Goal: Task Accomplishment & Management: Manage account settings

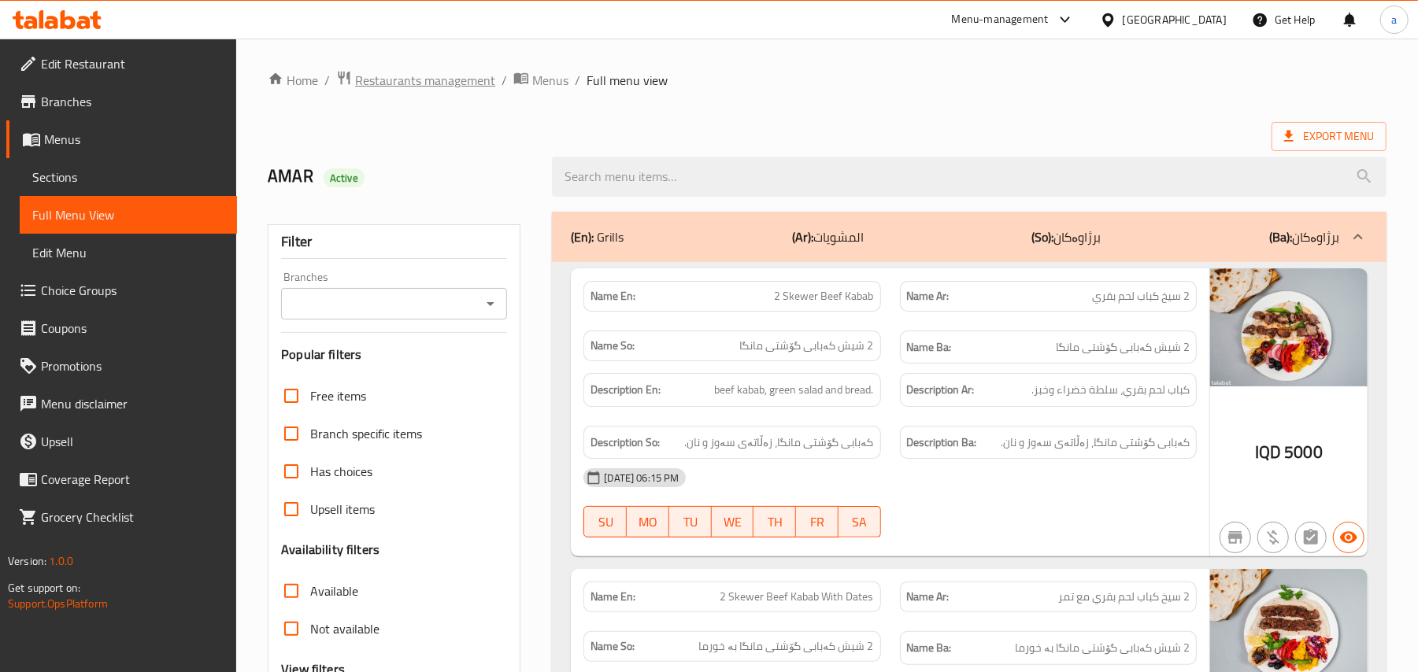
click at [453, 83] on span "Restaurants management" at bounding box center [425, 80] width 140 height 19
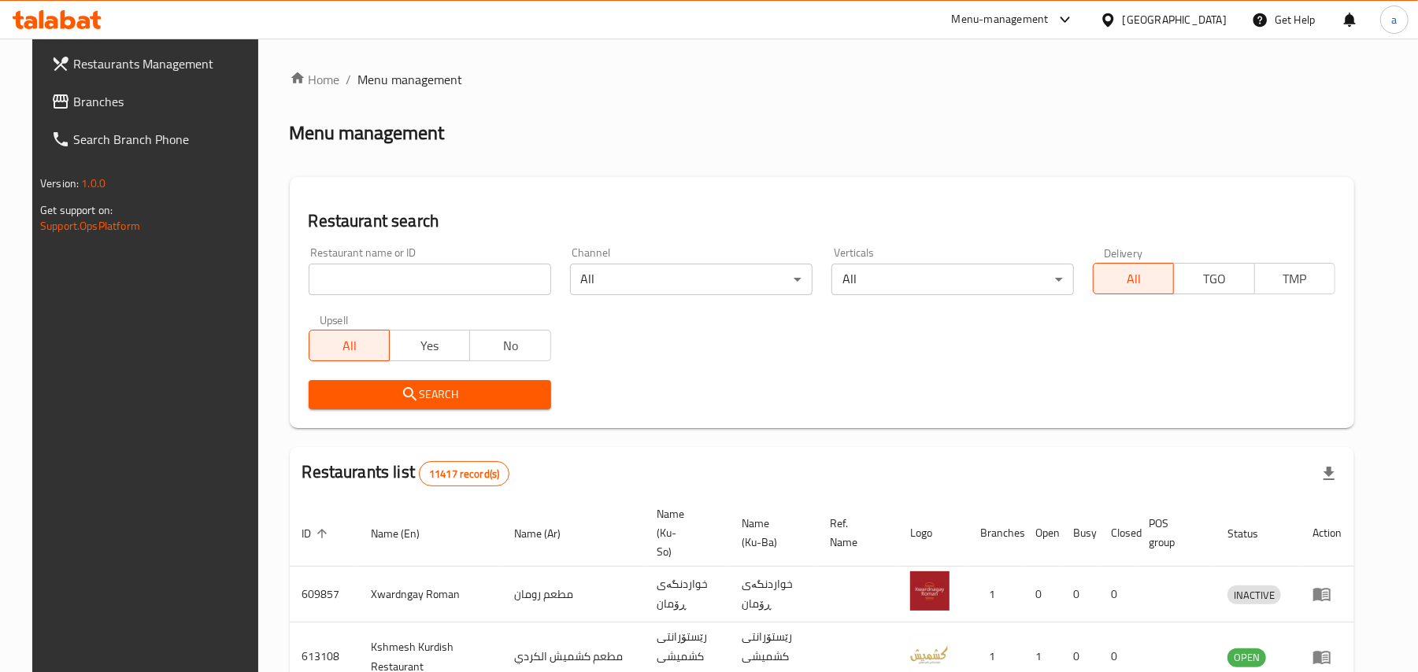
paste input "661596"
click at [442, 294] on input "661596" at bounding box center [430, 279] width 242 height 31
type input "661596"
click button "Search" at bounding box center [430, 394] width 242 height 29
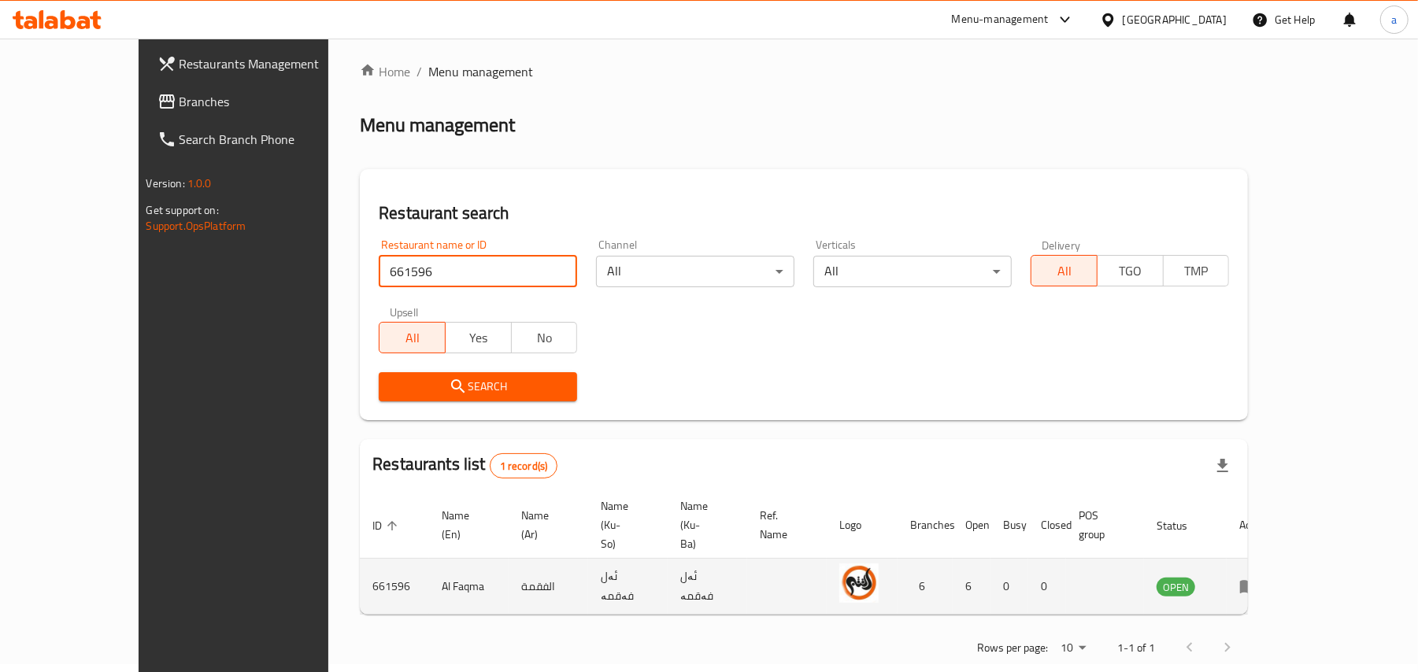
scroll to position [10, 0]
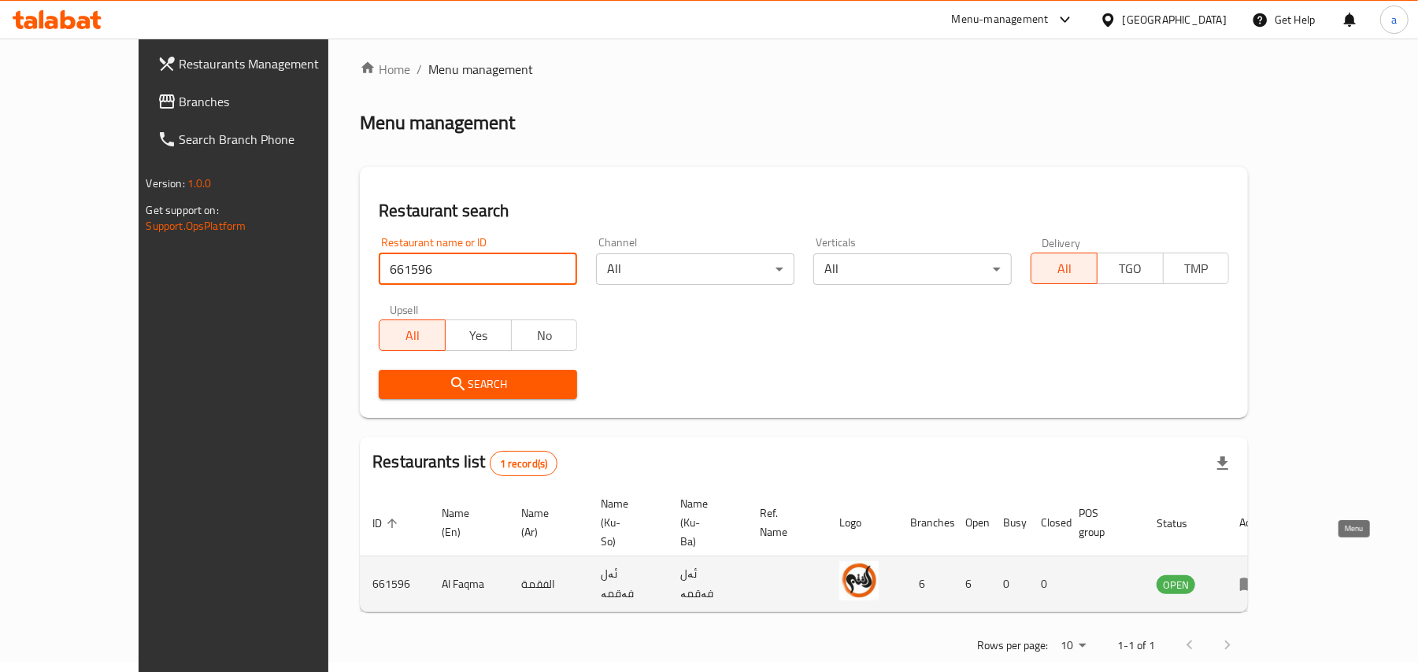
click at [1258, 575] on icon "enhanced table" at bounding box center [1248, 584] width 19 height 19
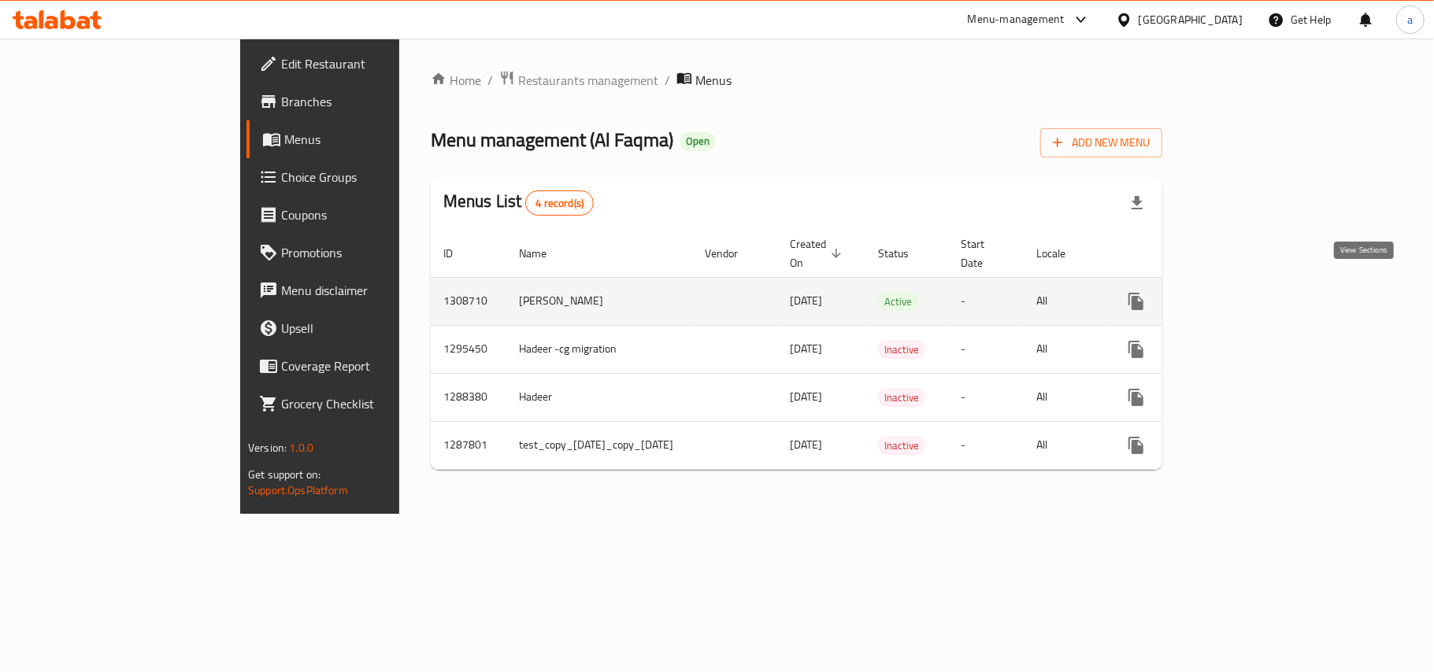
click at [1257, 294] on icon "enhanced table" at bounding box center [1249, 301] width 14 height 14
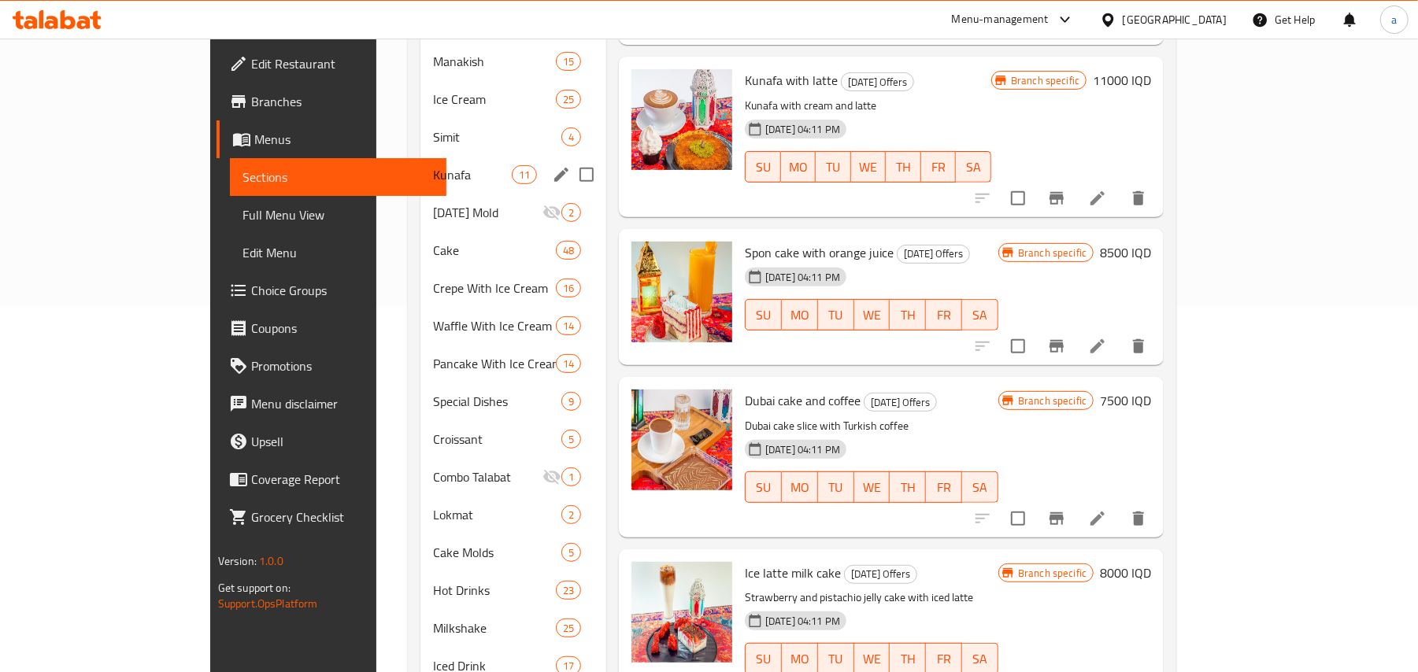
scroll to position [346, 0]
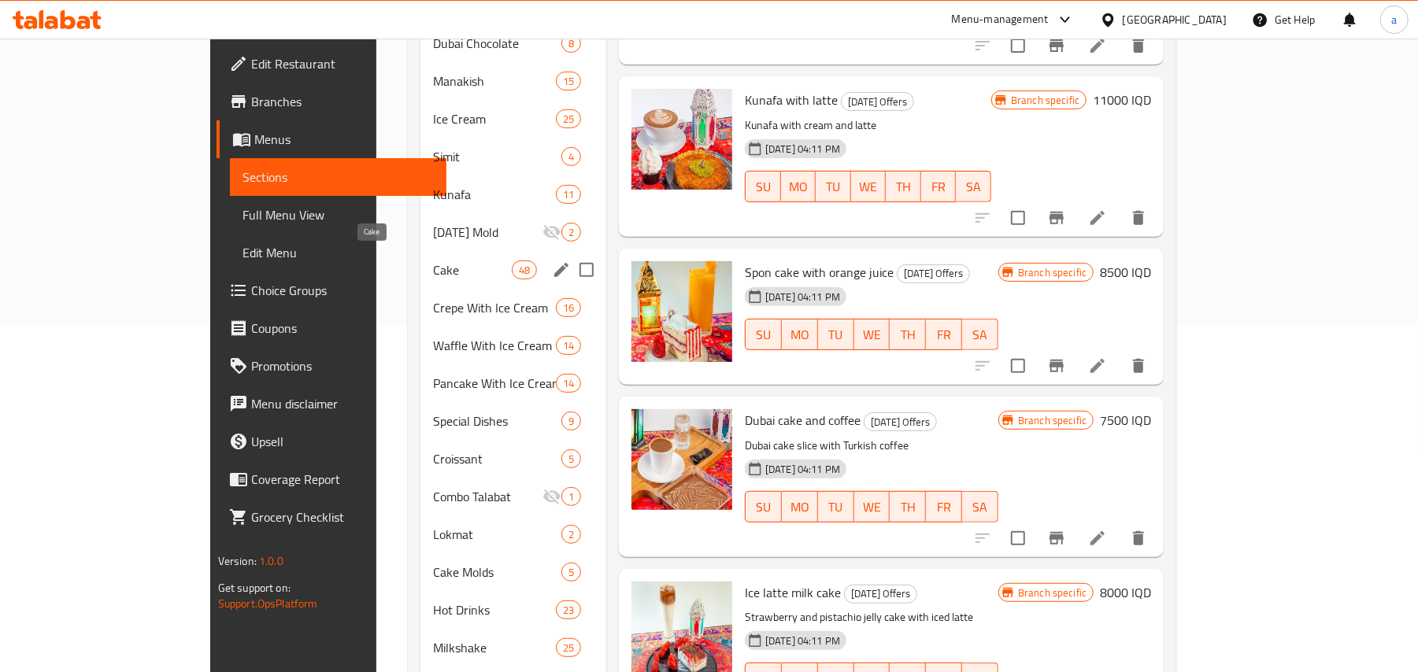
click at [433, 269] on span "Cake" at bounding box center [472, 270] width 79 height 19
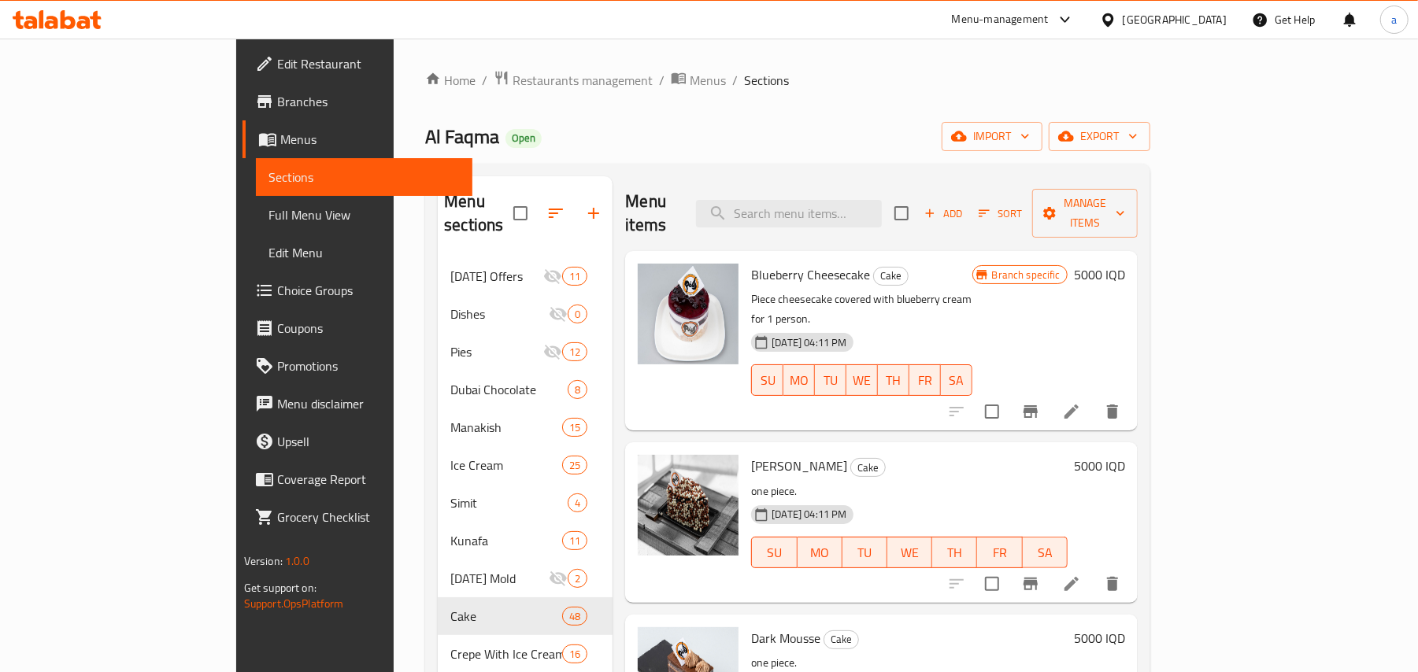
click at [964, 214] on span "Add" at bounding box center [943, 214] width 43 height 18
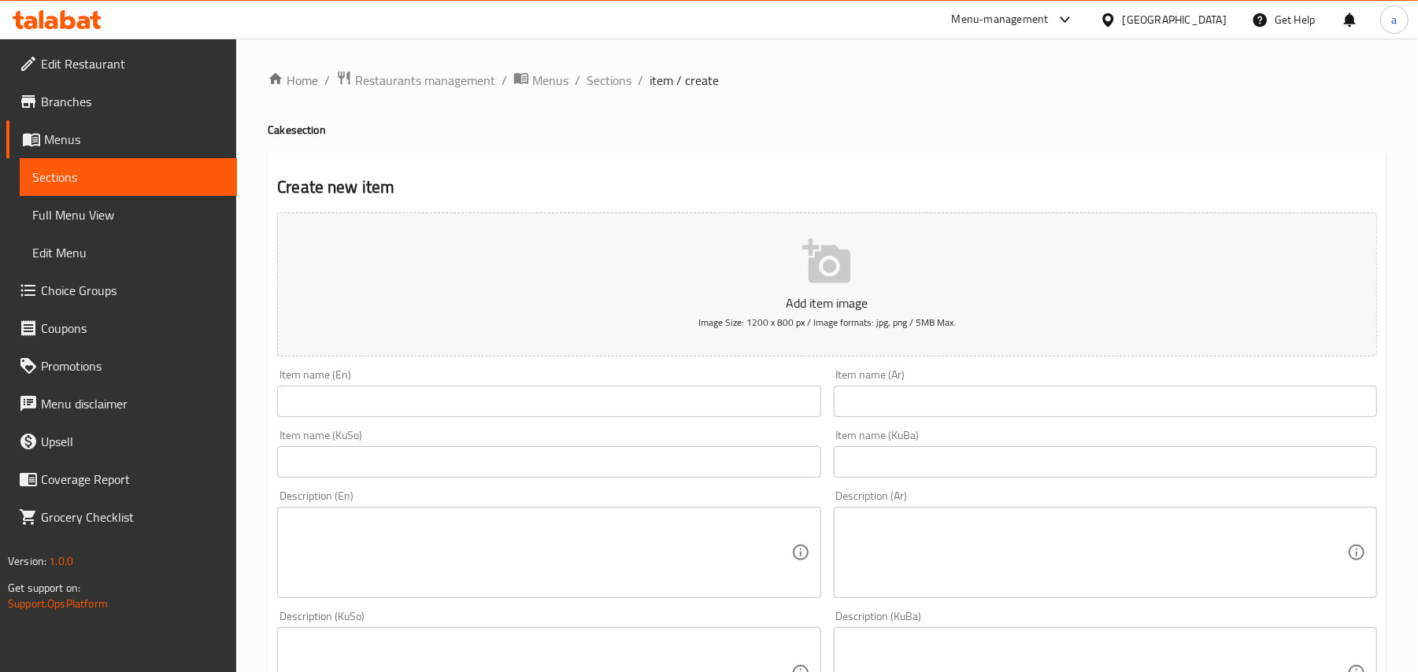
drag, startPoint x: 909, startPoint y: 387, endPoint x: 909, endPoint y: 400, distance: 12.6
click at [909, 397] on div "Item name (Ar) Item name (Ar)" at bounding box center [1105, 393] width 543 height 48
drag, startPoint x: 907, startPoint y: 413, endPoint x: 868, endPoint y: 417, distance: 39.6
click at [907, 413] on input "text" at bounding box center [1105, 401] width 543 height 31
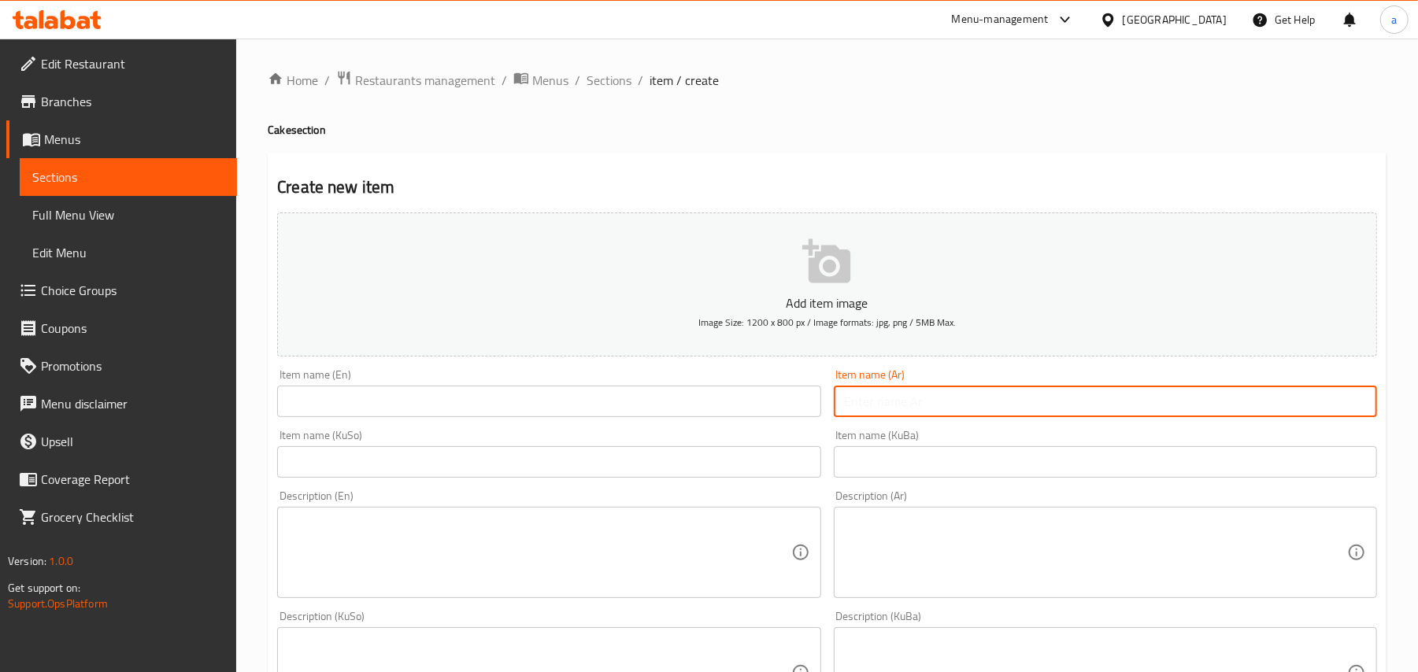
paste input "كيكة دبي - كبير"
type input "كيكة دبي - كبير"
drag, startPoint x: 641, startPoint y: 416, endPoint x: 628, endPoint y: 408, distance: 15.3
click at [641, 416] on input "text" at bounding box center [548, 401] width 543 height 31
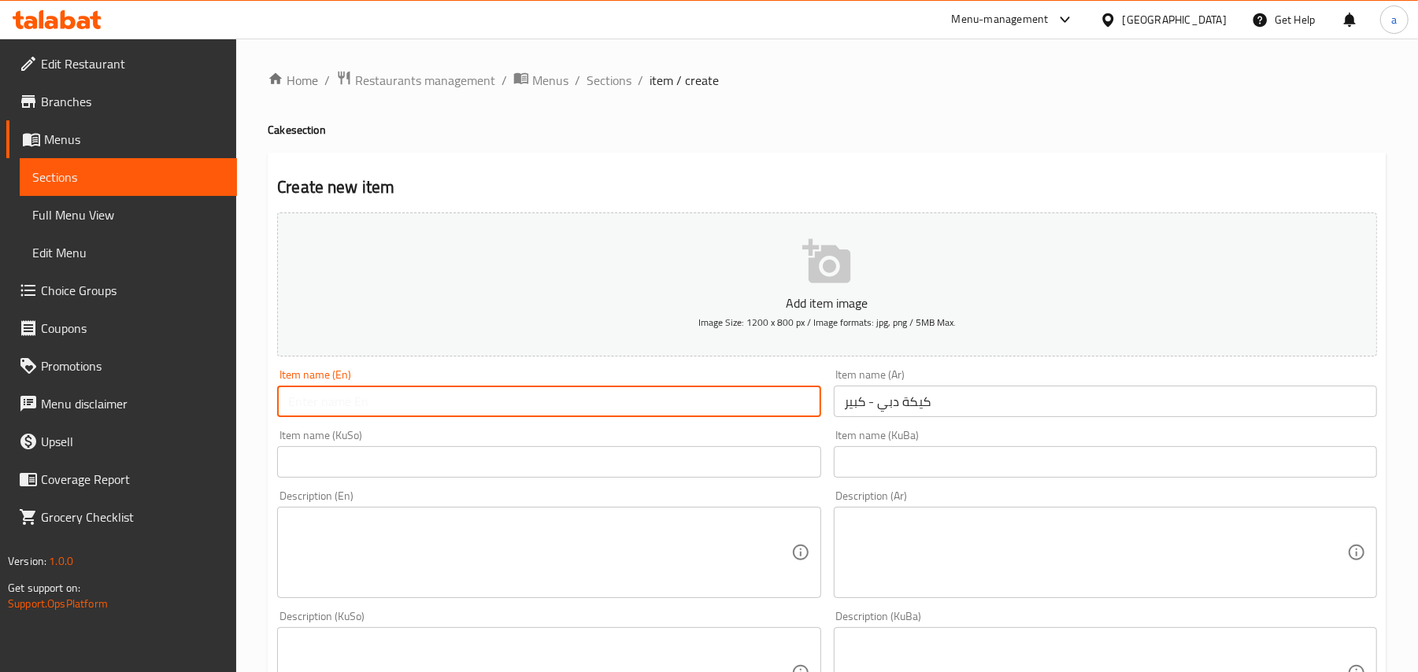
paste input "Dubai Cake - Large"
type input "Dubai Cake - Large"
click at [608, 498] on div "Description (En) Description (En)" at bounding box center [549, 544] width 556 height 120
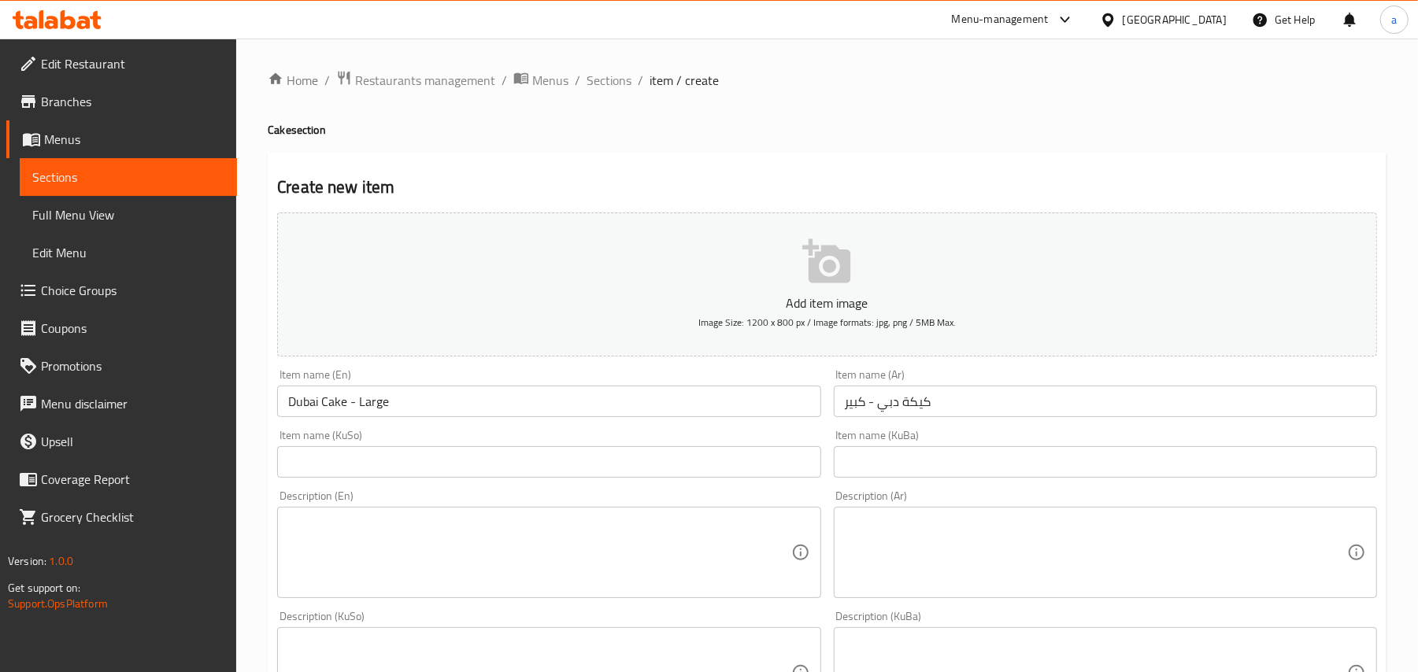
click at [608, 484] on div "Item name (KuSo) Item name (KuSo)" at bounding box center [549, 454] width 556 height 61
click at [608, 478] on input "text" at bounding box center [548, 461] width 543 height 31
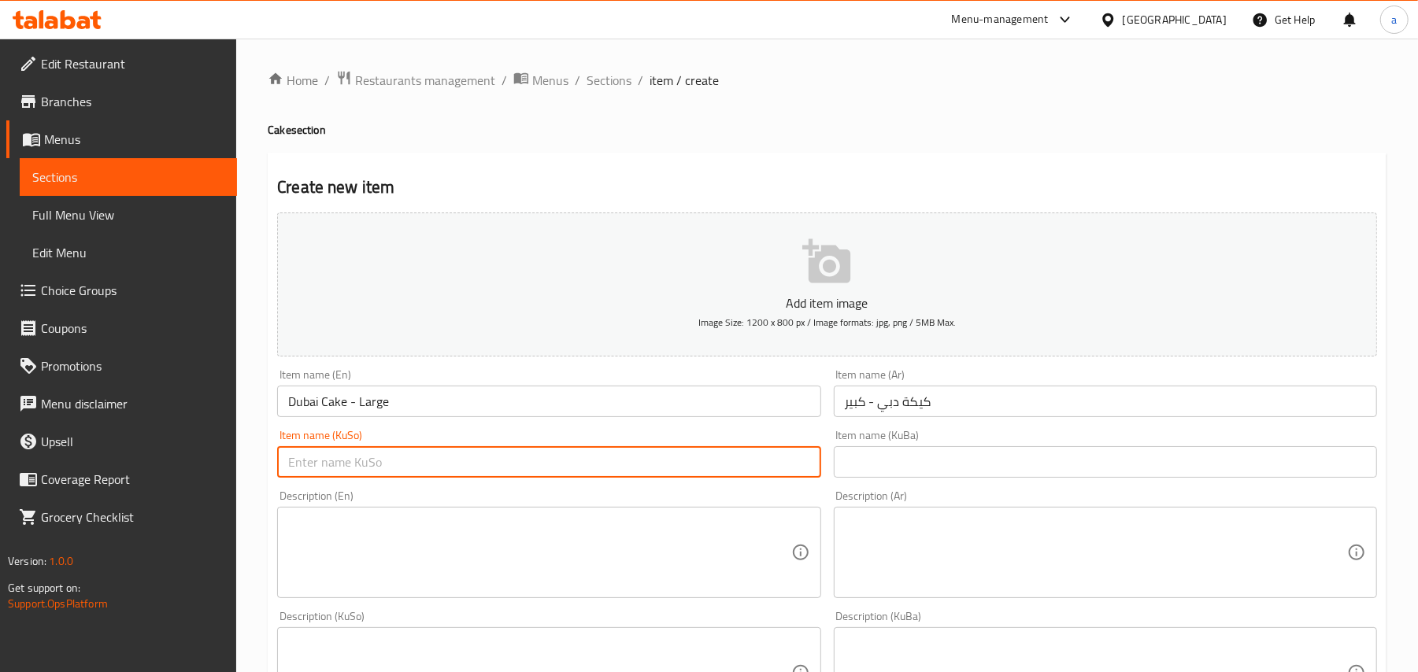
paste input "کێکی دوبەی - گەورە"
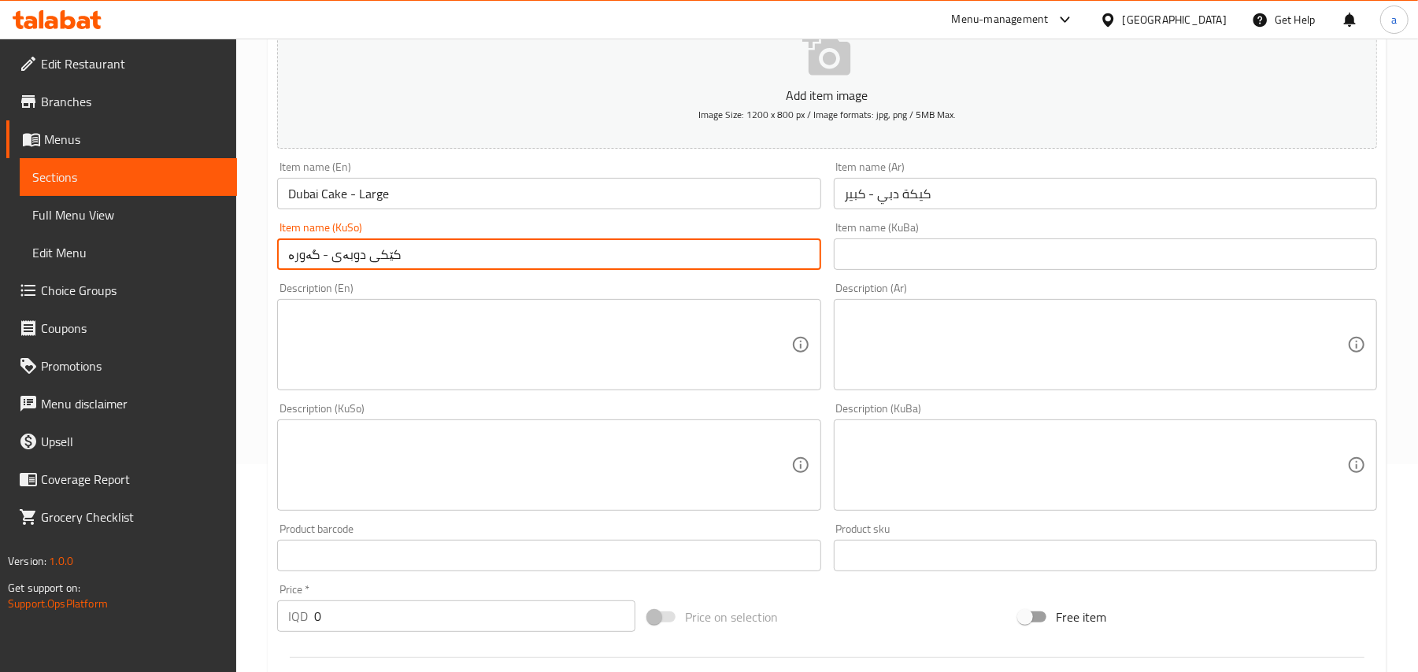
scroll to position [244, 0]
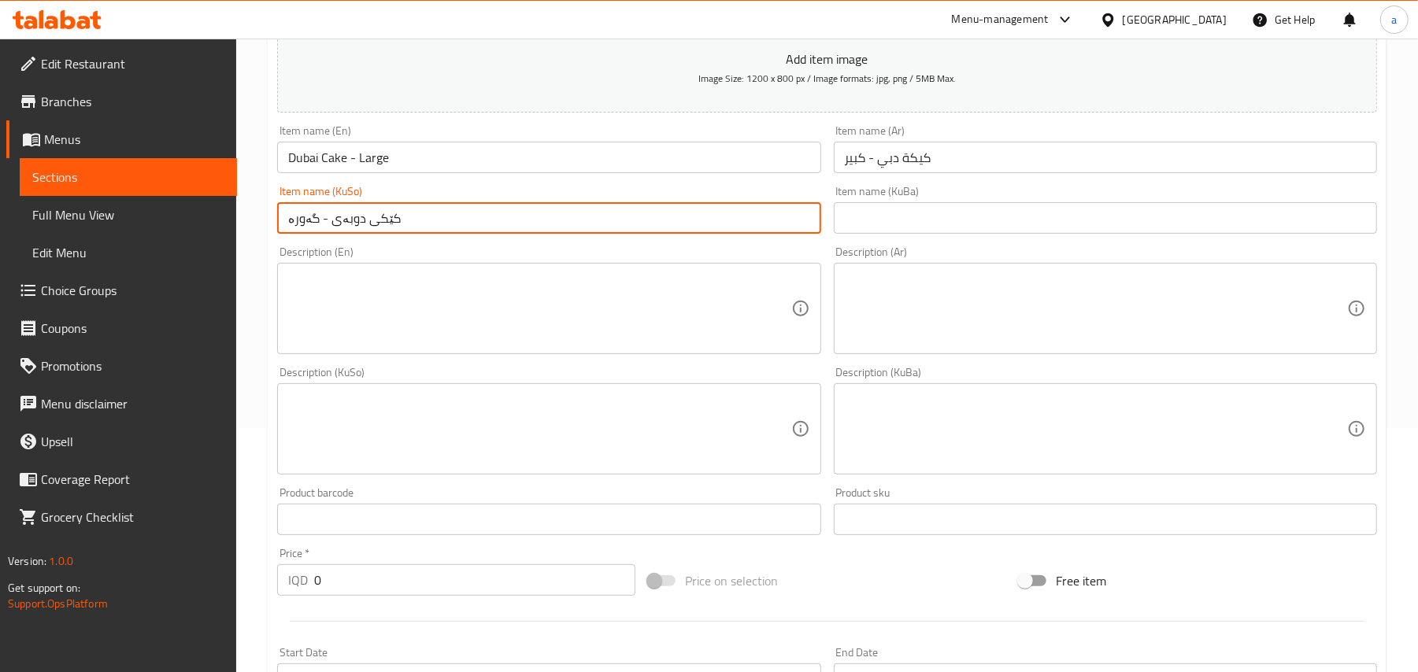
type input "کێکی دوبەی - گەورە"
drag, startPoint x: 346, startPoint y: 600, endPoint x: 246, endPoint y: 586, distance: 101.8
click at [213, 598] on div "Edit Restaurant Branches Menus Sections Full Menu View Edit Menu Choice Groups …" at bounding box center [709, 422] width 1418 height 1255
paste input "650"
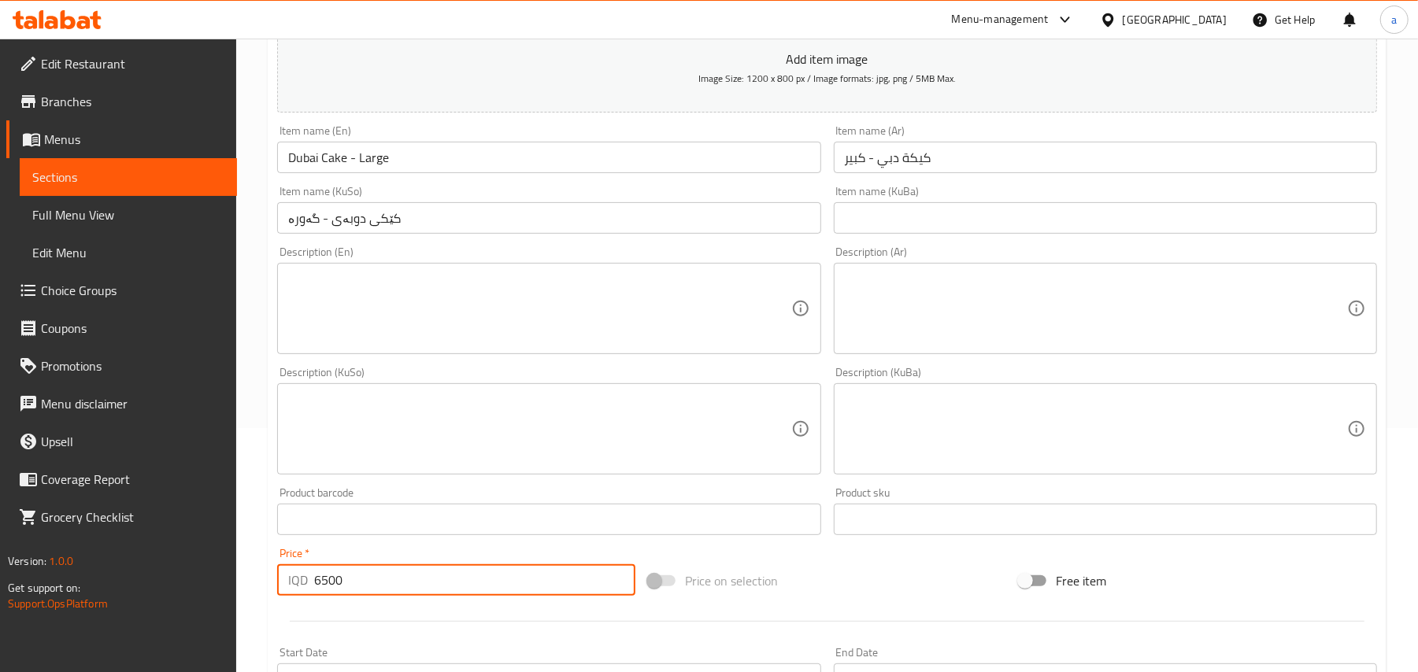
type input "6500"
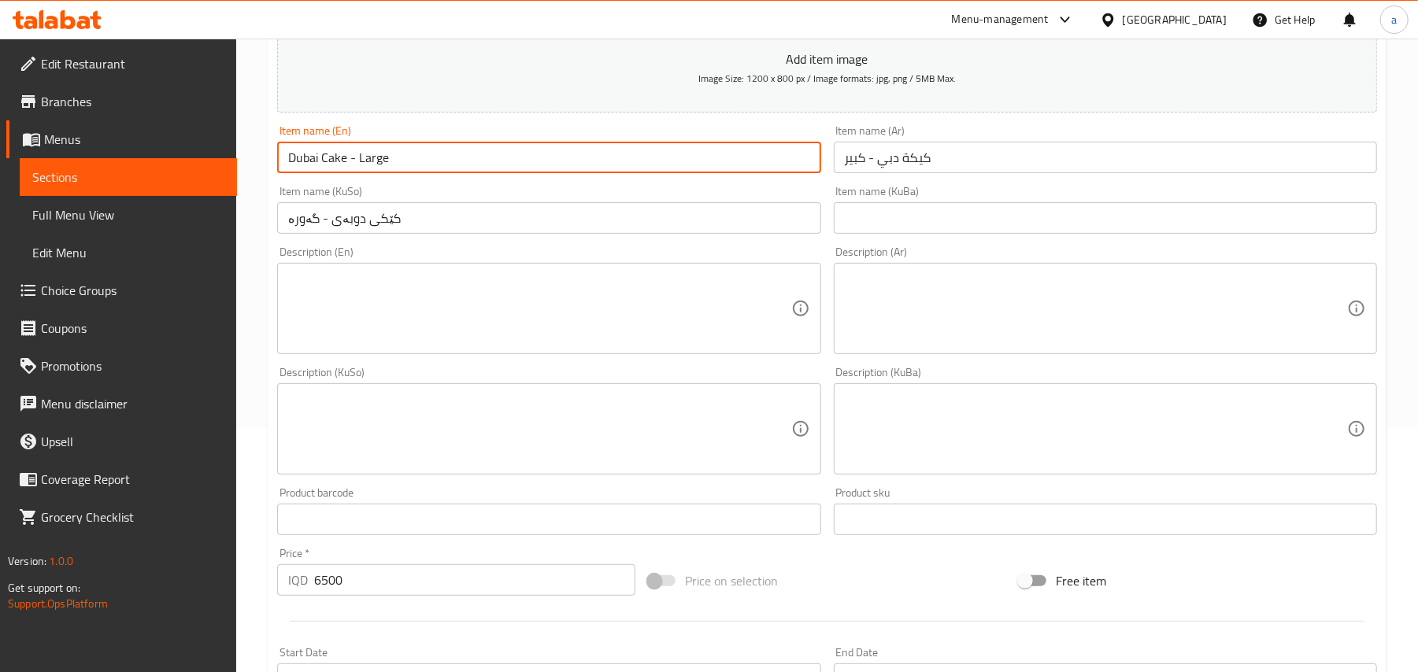
click at [439, 173] on input "Dubai Cake - Large" at bounding box center [548, 157] width 543 height 31
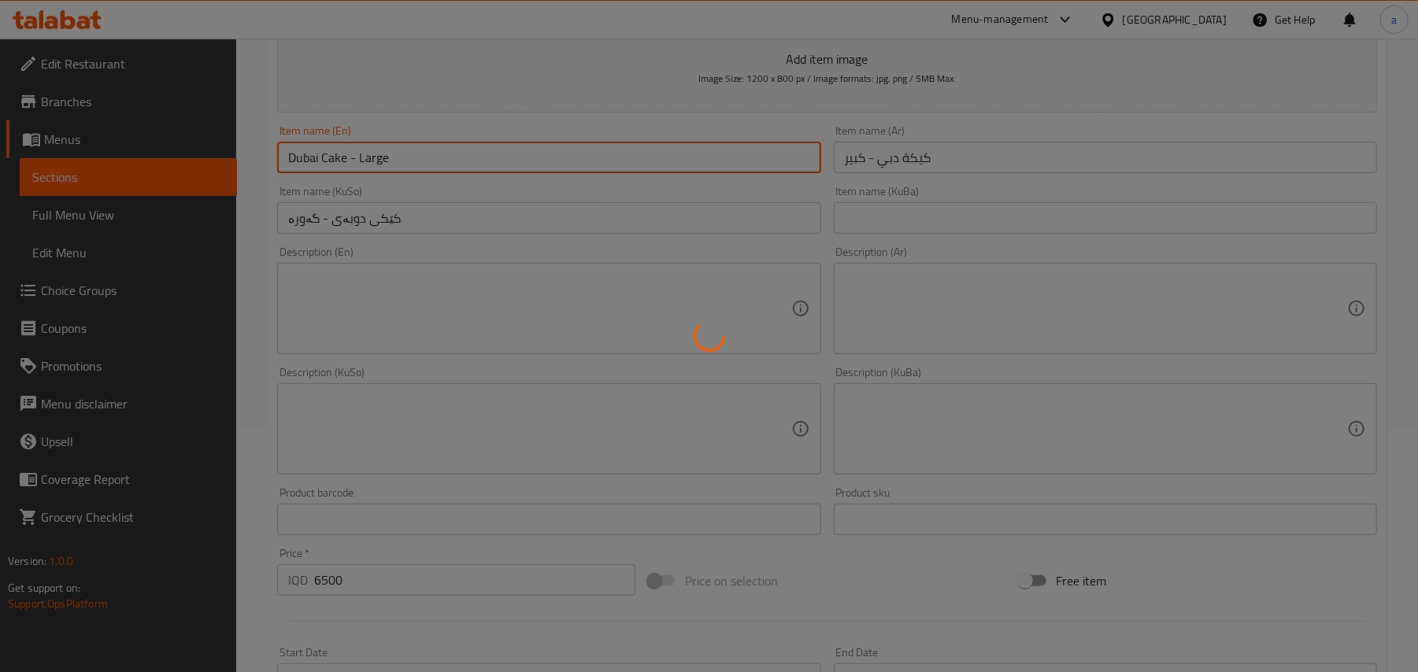
type input "0"
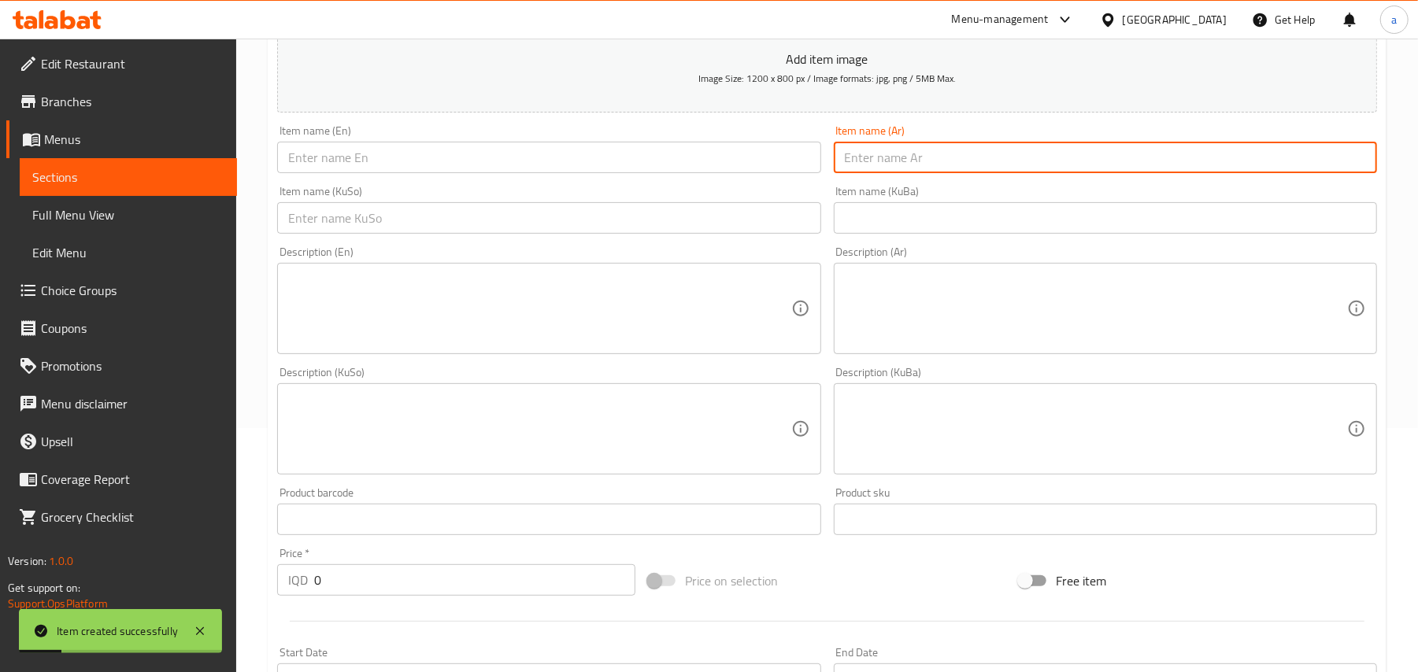
click at [905, 172] on input "text" at bounding box center [1105, 157] width 543 height 31
paste input "تشيز كيك كنافة"
type input "تشيز كيك كنافة"
click at [679, 161] on input "text" at bounding box center [548, 157] width 543 height 31
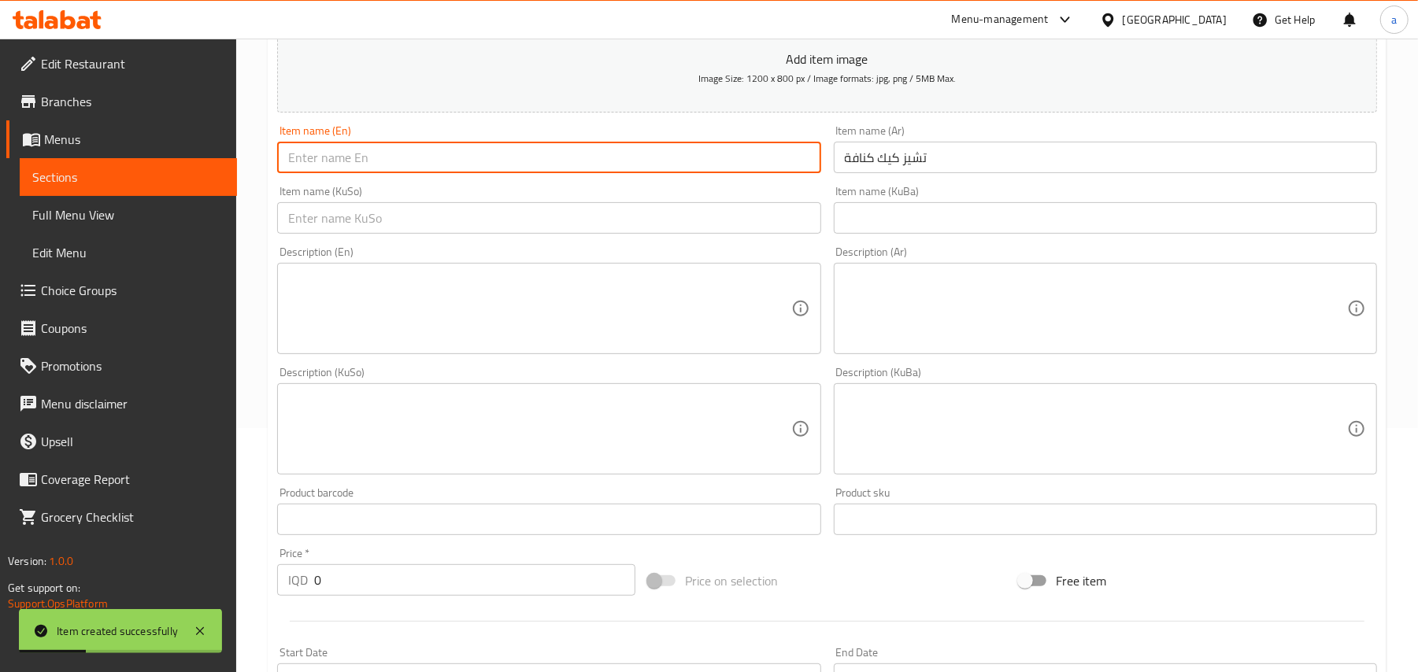
paste input "Kunafa cheesecake"
click at [335, 173] on input "Kunafa cheesecake" at bounding box center [548, 157] width 543 height 31
type input "Kunafa Cheesecake"
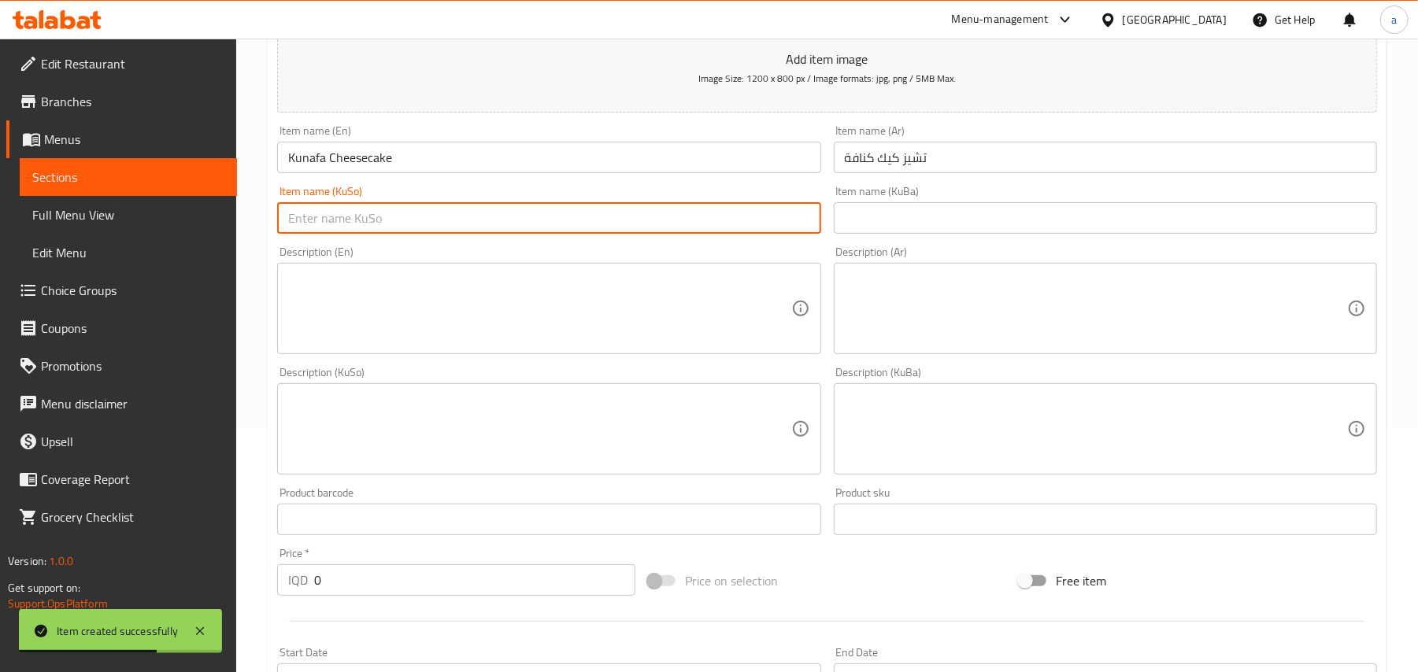
click at [697, 222] on input "text" at bounding box center [548, 217] width 543 height 31
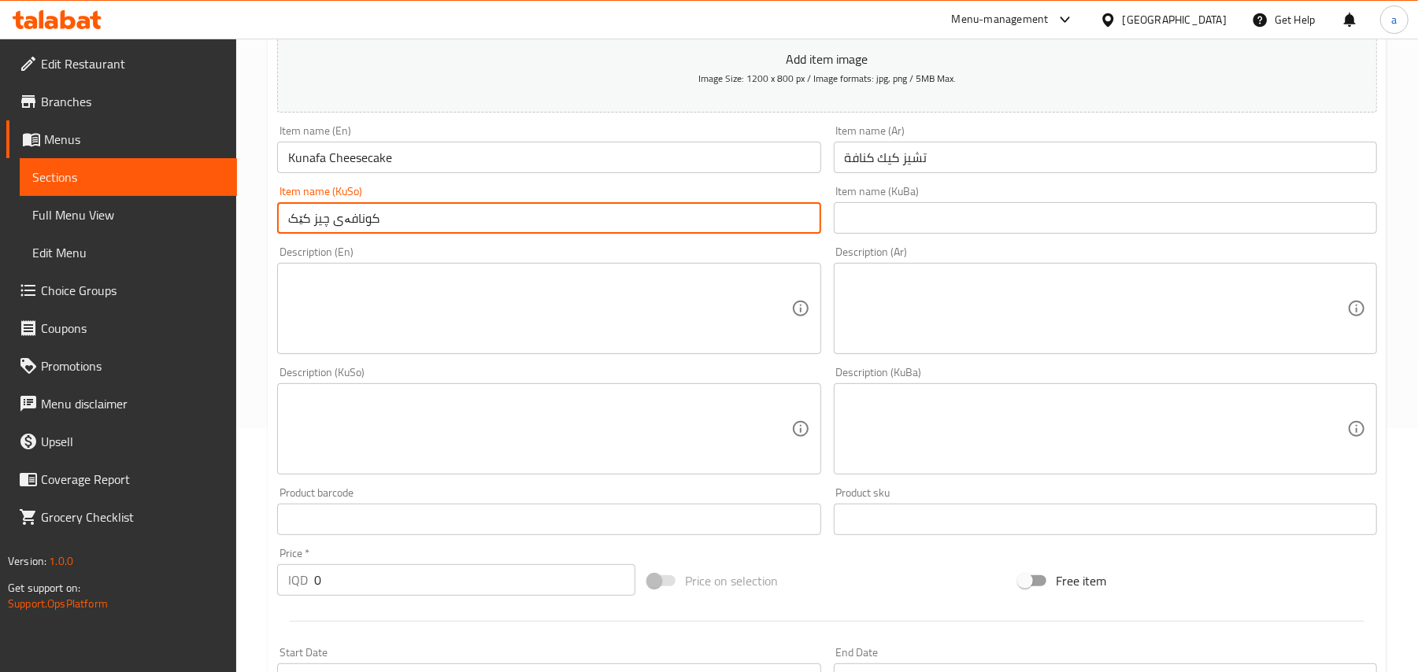
type input "کونافەی چیز کێک"
drag, startPoint x: 350, startPoint y: 593, endPoint x: 259, endPoint y: 597, distance: 91.4
click at [260, 608] on div "Home / Restaurants management / Menus / Sections / item / create Cake section C…" at bounding box center [827, 422] width 1182 height 1255
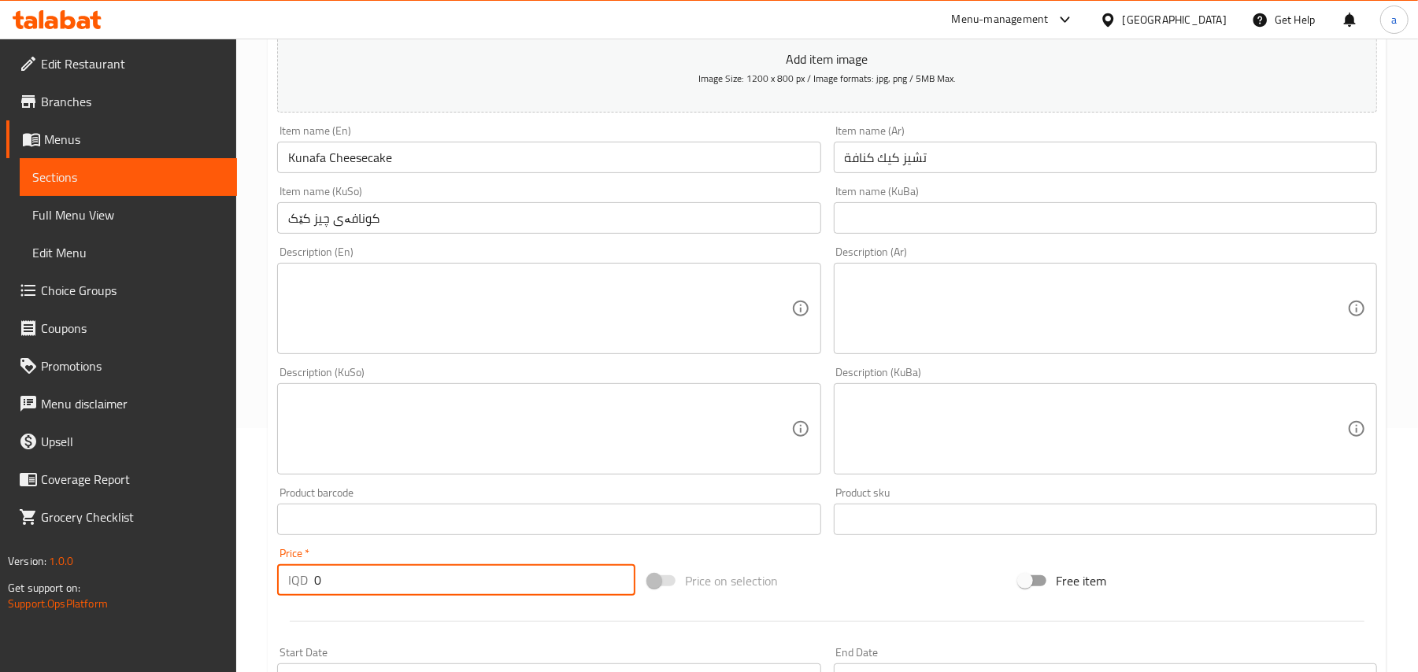
paste input "400"
type input "4000"
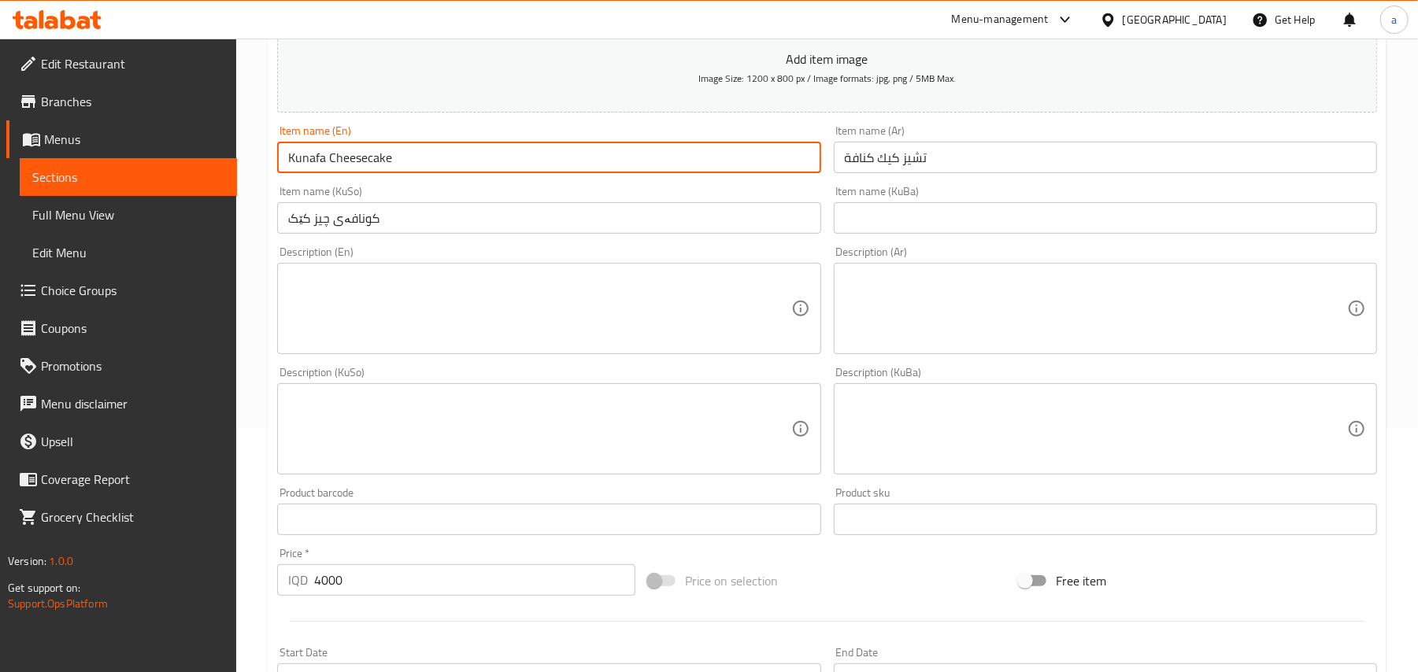
click at [498, 173] on input "Kunafa Cheesecake" at bounding box center [548, 157] width 543 height 31
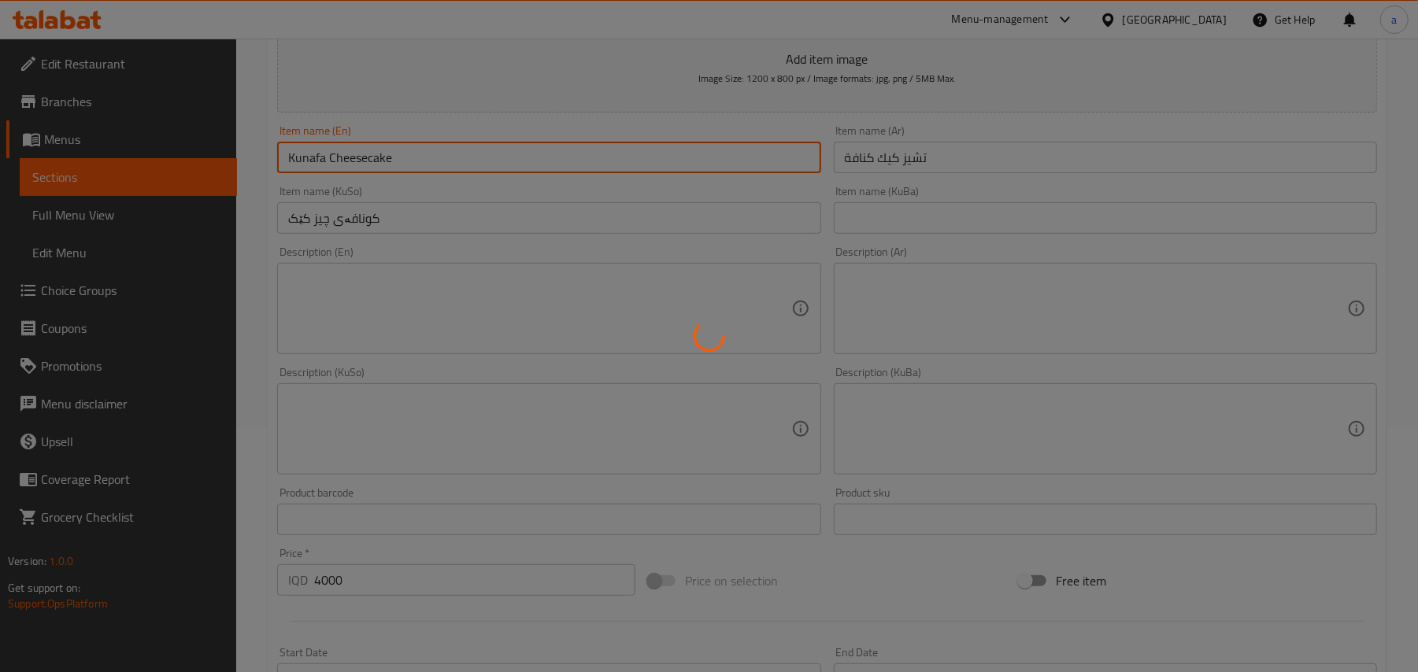
type input "0"
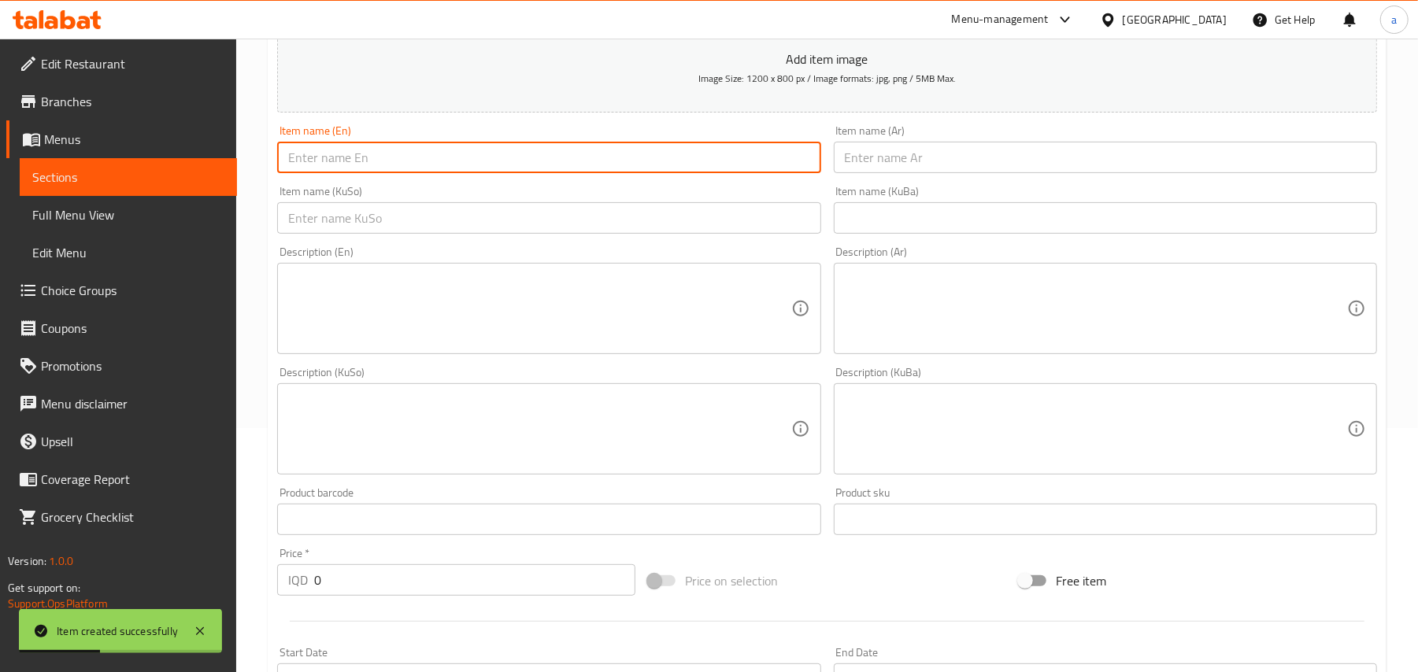
click at [463, 173] on input "text" at bounding box center [548, 157] width 543 height 31
paste input "El Saada"
click at [489, 168] on input "El Saada" at bounding box center [548, 157] width 543 height 31
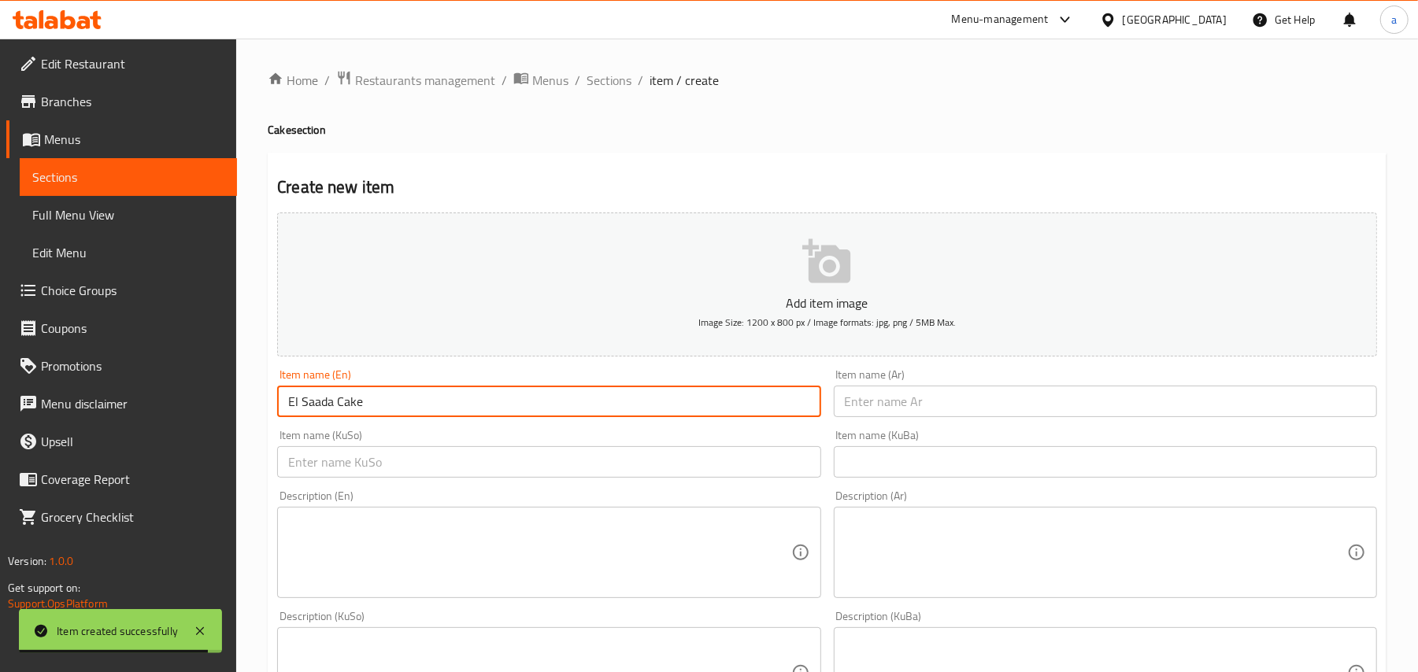
type input "El Saada Cake"
click at [915, 394] on div "Item name (Ar) Item name (Ar)" at bounding box center [1105, 393] width 543 height 48
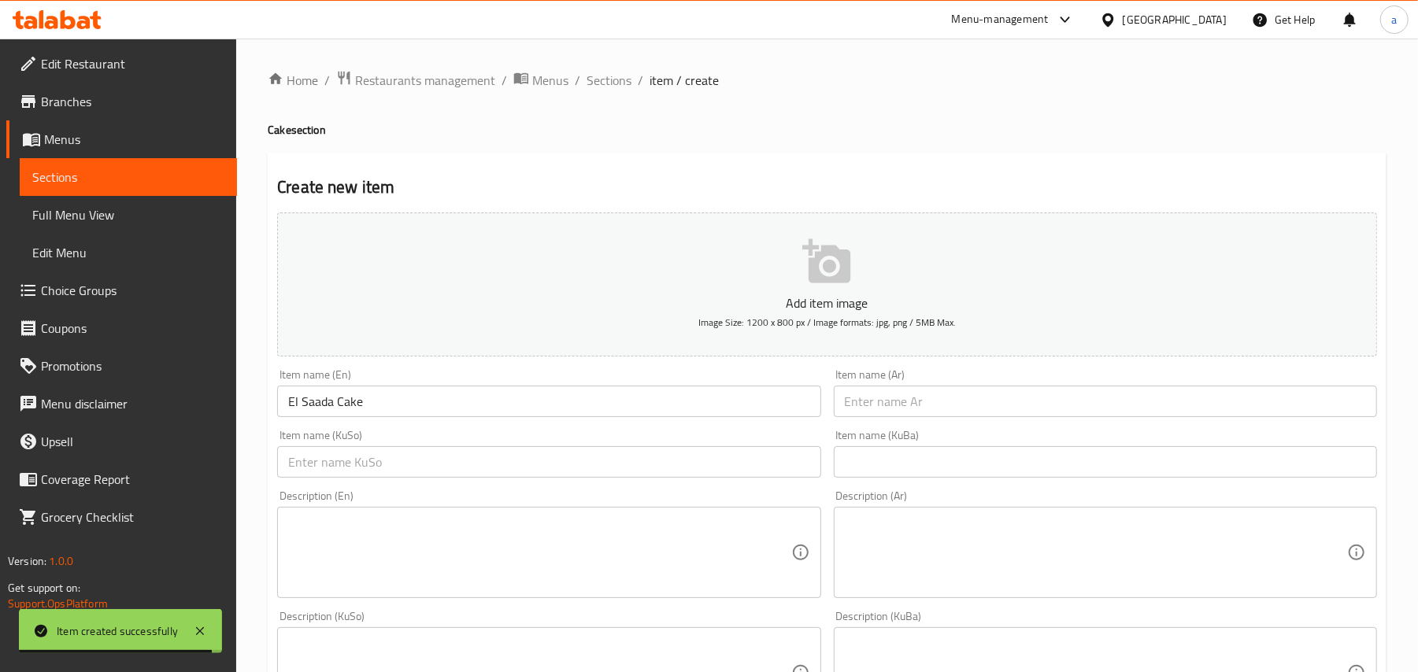
click at [927, 411] on input "text" at bounding box center [1105, 401] width 543 height 31
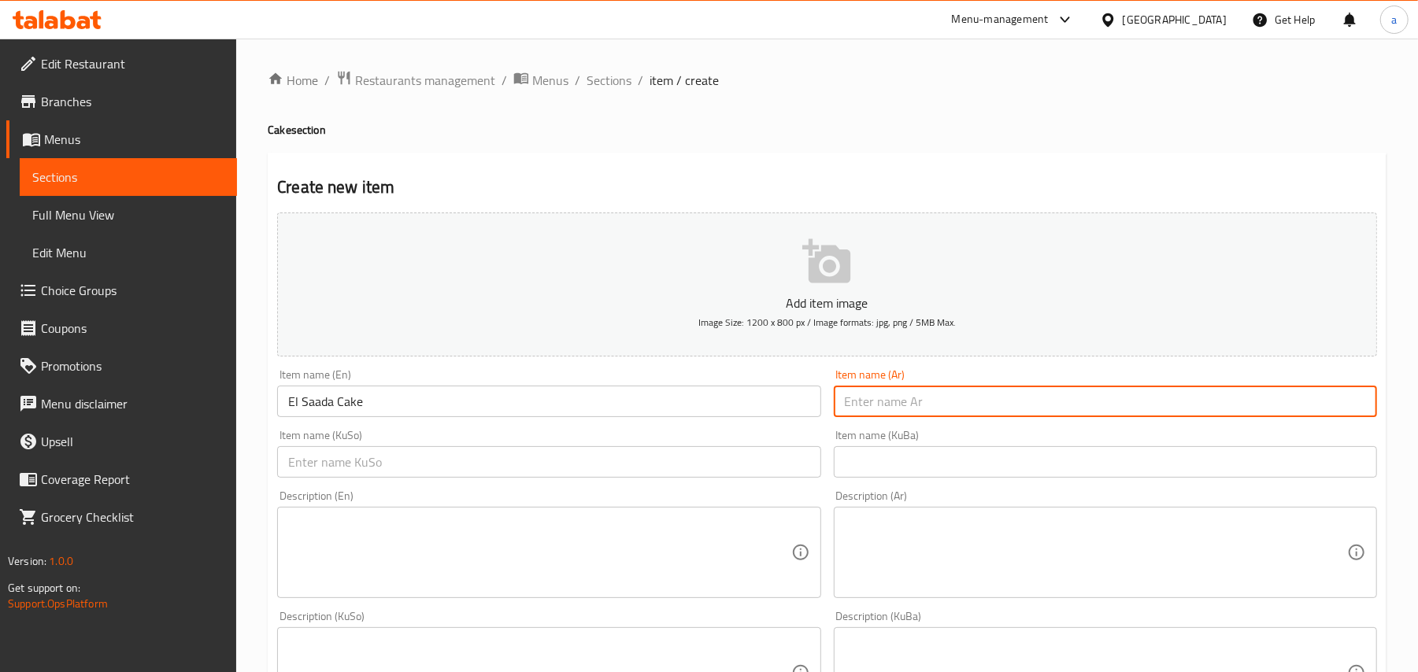
paste input "كيك السعادة"
type input "كيك السعادة"
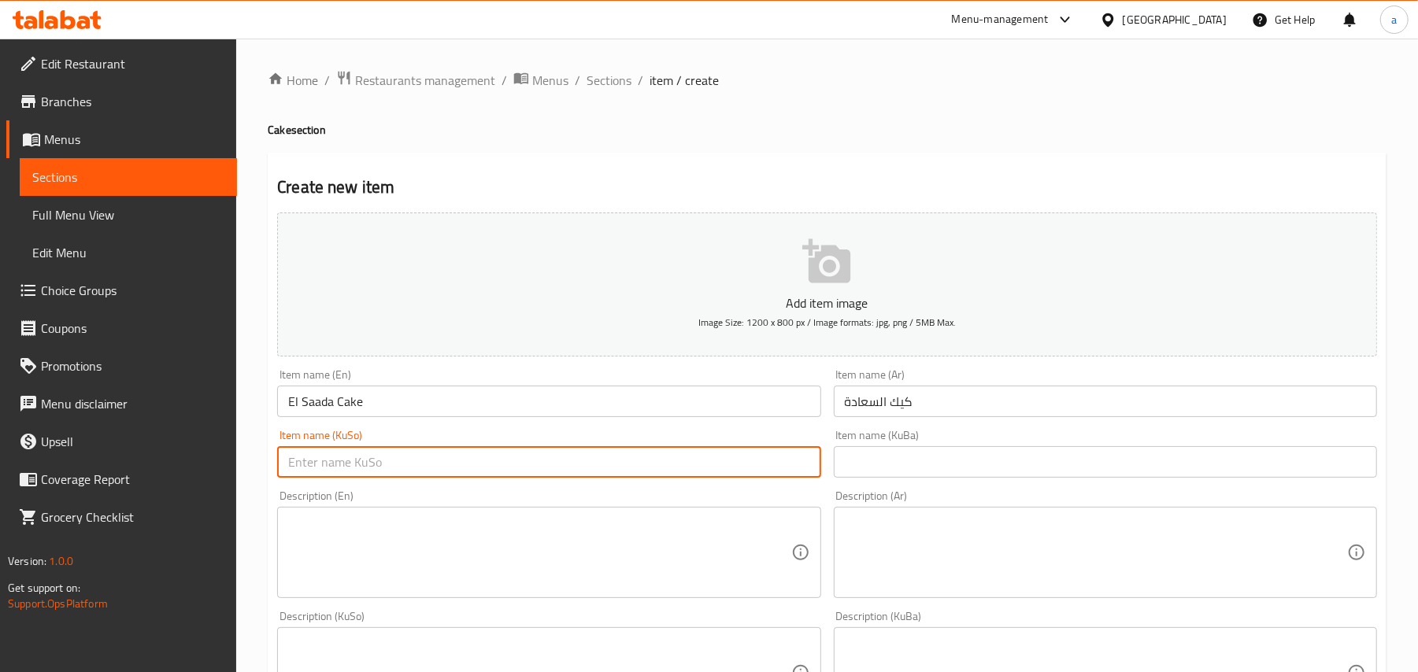
click at [710, 473] on input "text" at bounding box center [548, 461] width 543 height 31
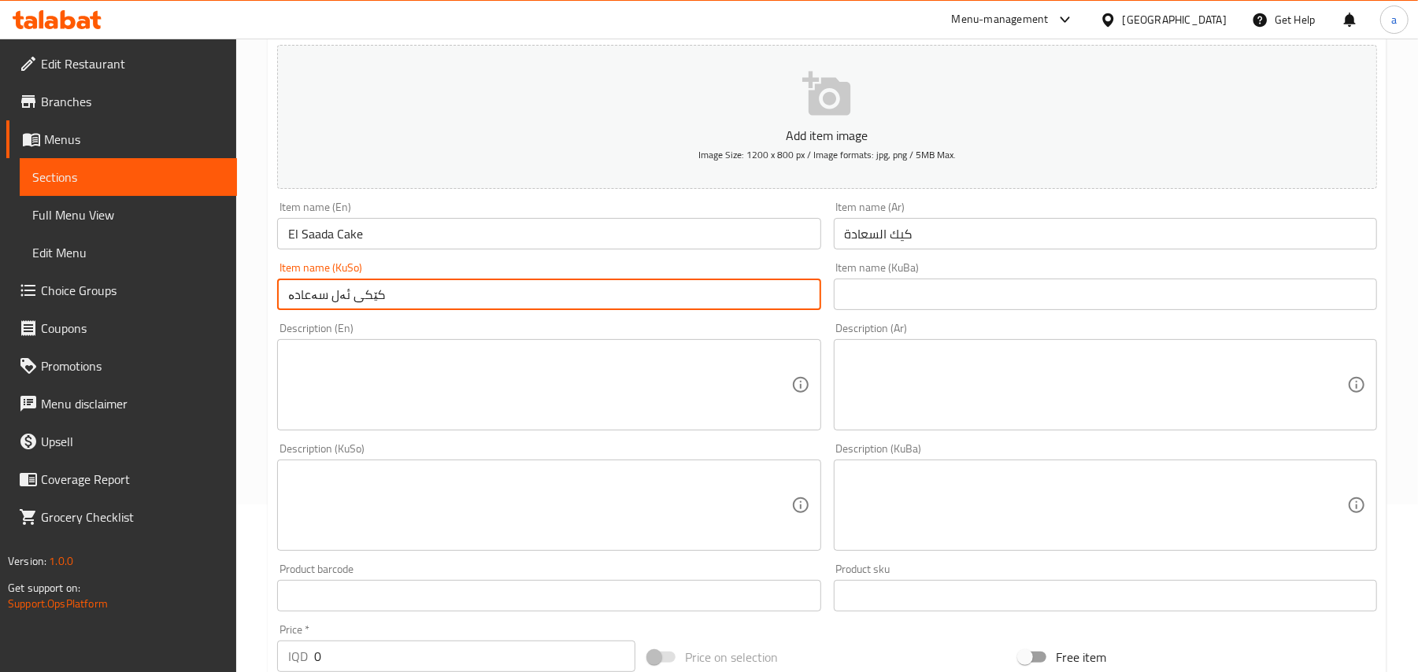
scroll to position [244, 0]
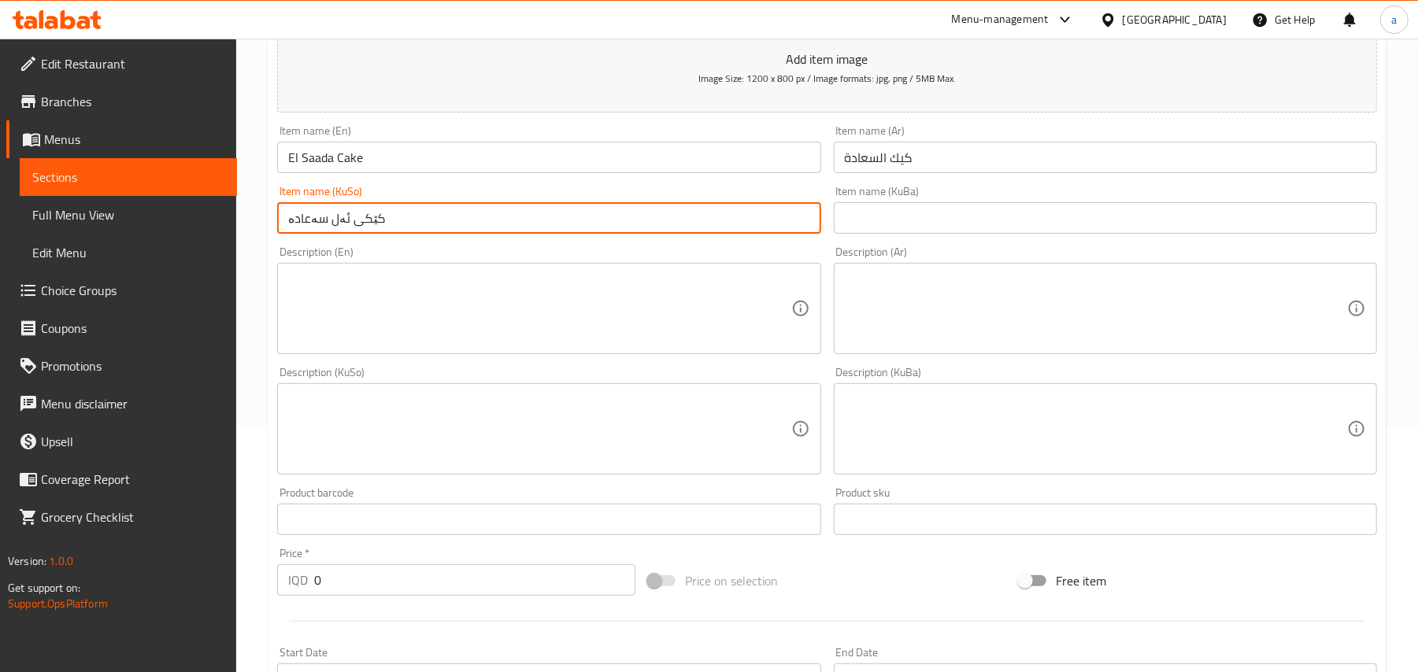
type input "کێکی ئەل سەعادە"
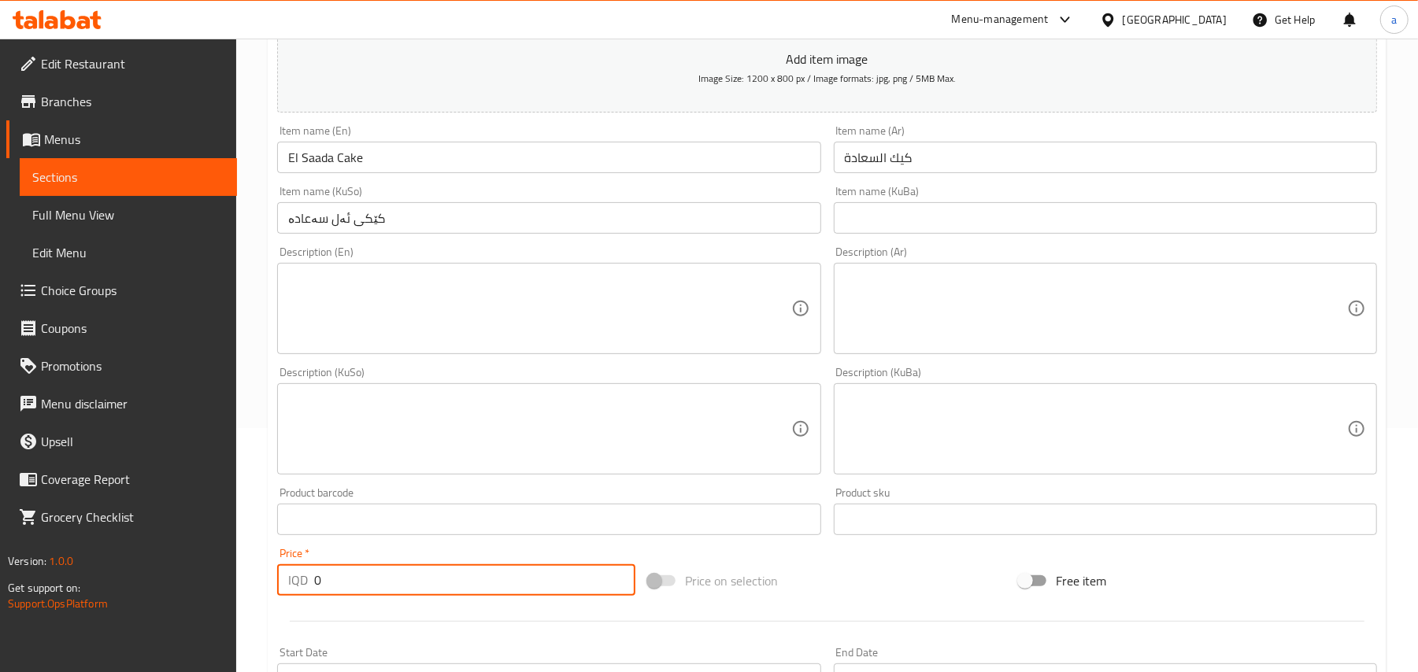
drag, startPoint x: 331, startPoint y: 595, endPoint x: 277, endPoint y: 598, distance: 53.6
click at [277, 596] on div "IQD 0 Price *" at bounding box center [456, 580] width 358 height 31
paste input "300"
type input "3000"
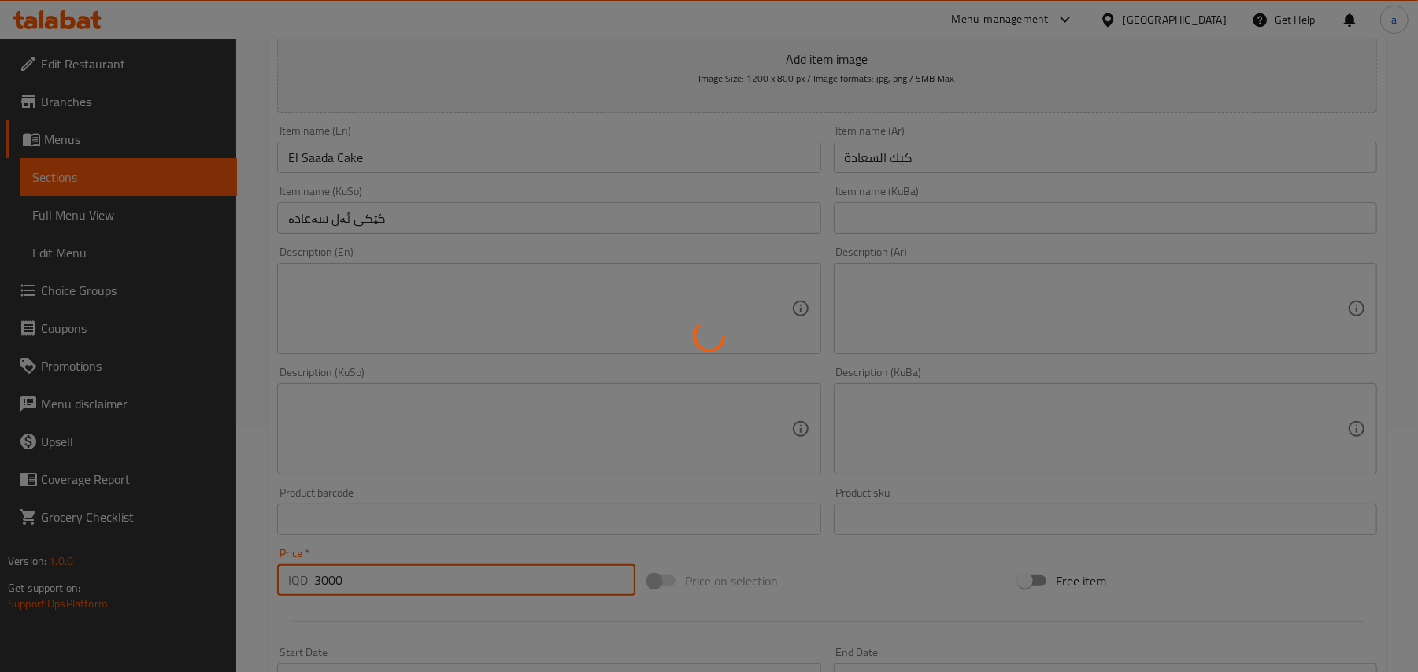
type input "0"
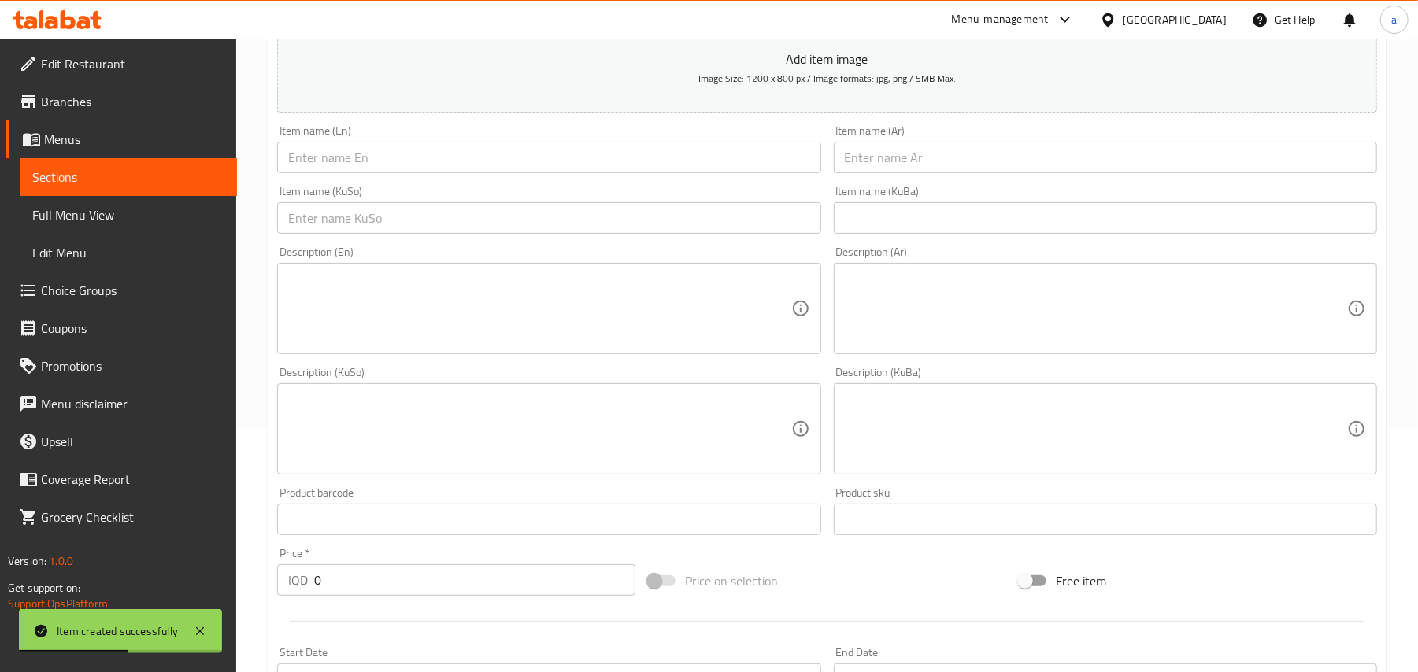
click at [932, 180] on div "Item name (Ar) Item name (Ar)" at bounding box center [1105, 149] width 556 height 61
click at [937, 170] on input "text" at bounding box center [1105, 157] width 543 height 31
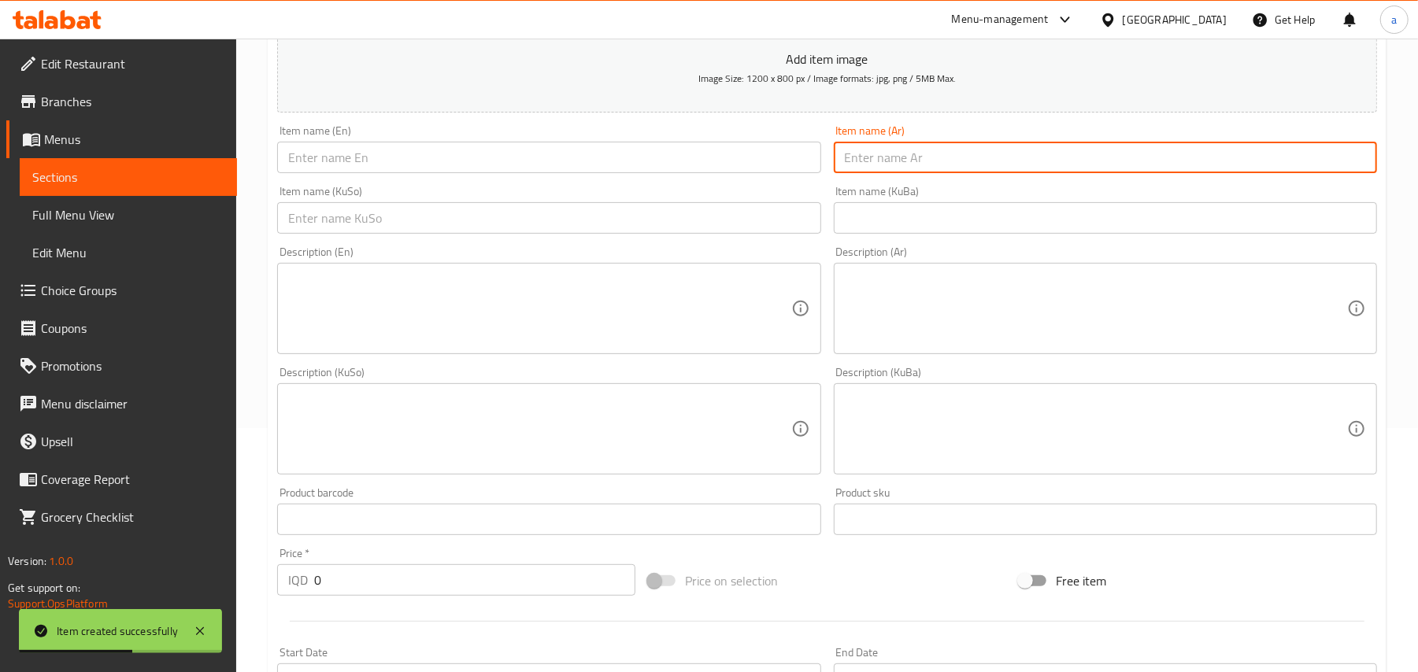
paste input "شوكوريزو كيك"
type input "شوكوريزو كيك"
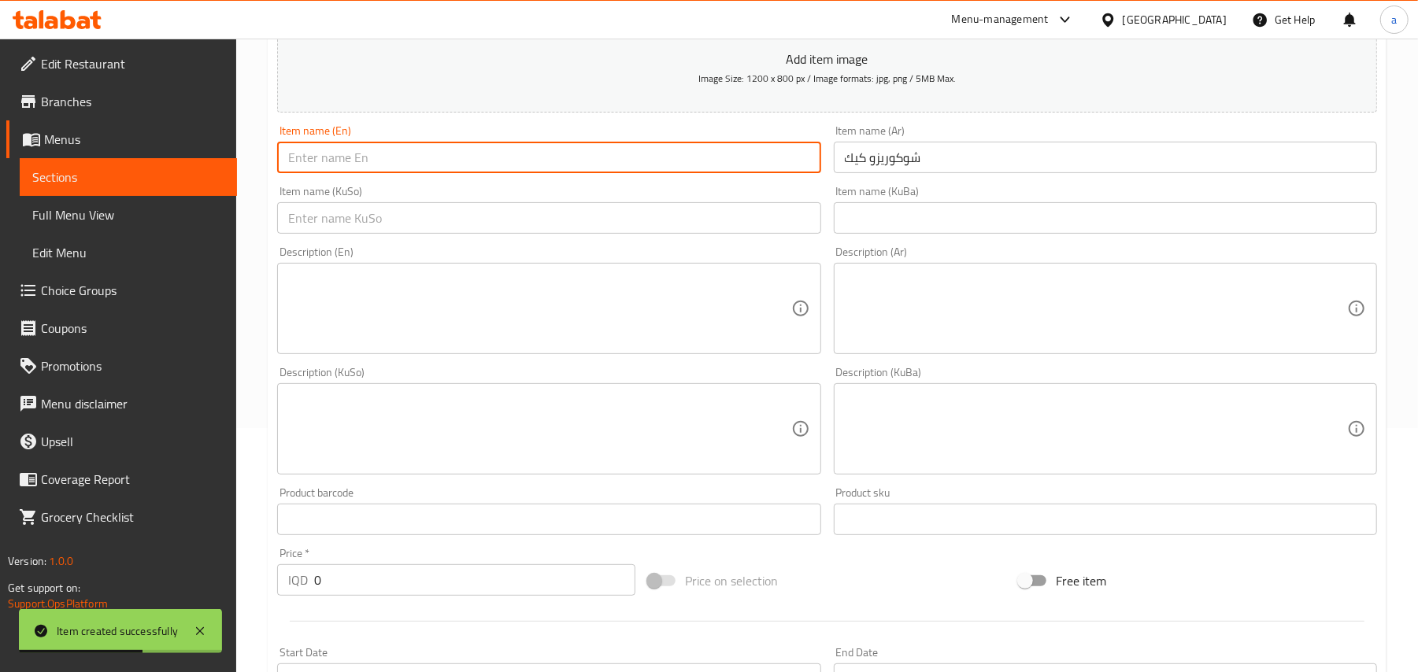
click at [716, 165] on input "text" at bounding box center [548, 157] width 543 height 31
paste input "Chocorizo ​​Cake"
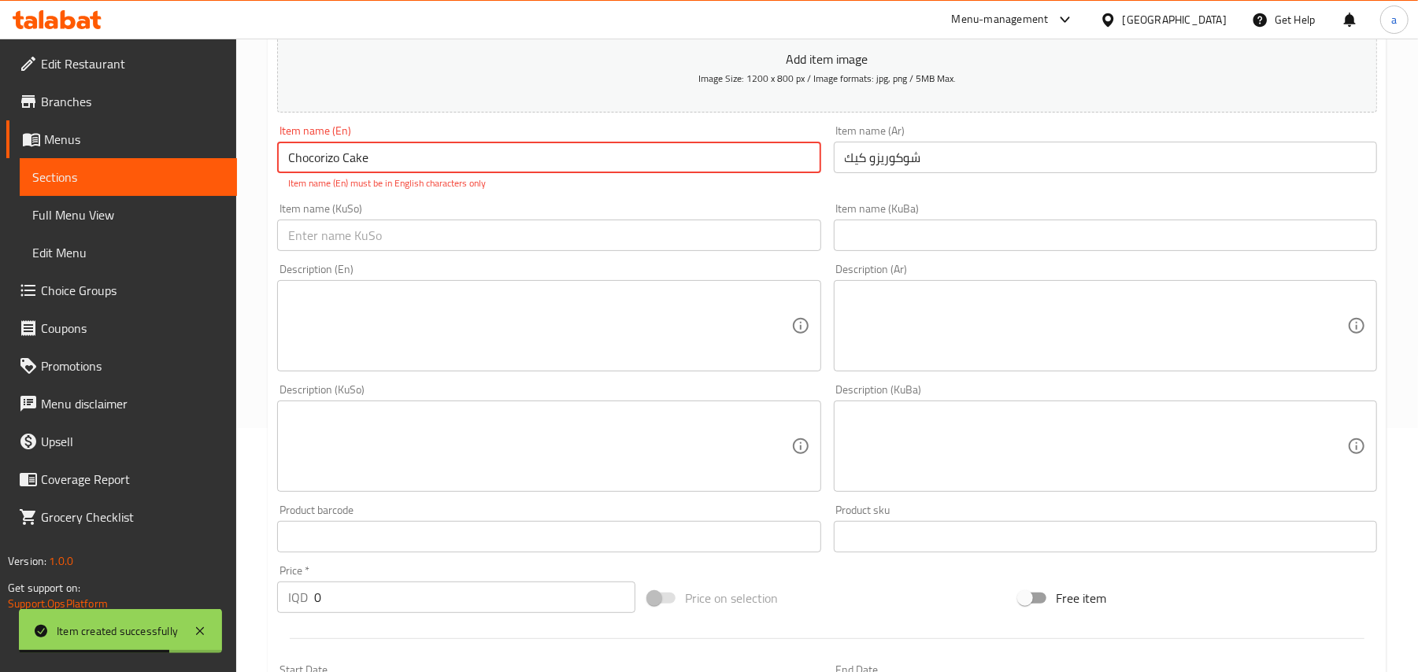
type input "Chocorizo ​​Cake"
click at [716, 246] on input "text" at bounding box center [548, 235] width 543 height 31
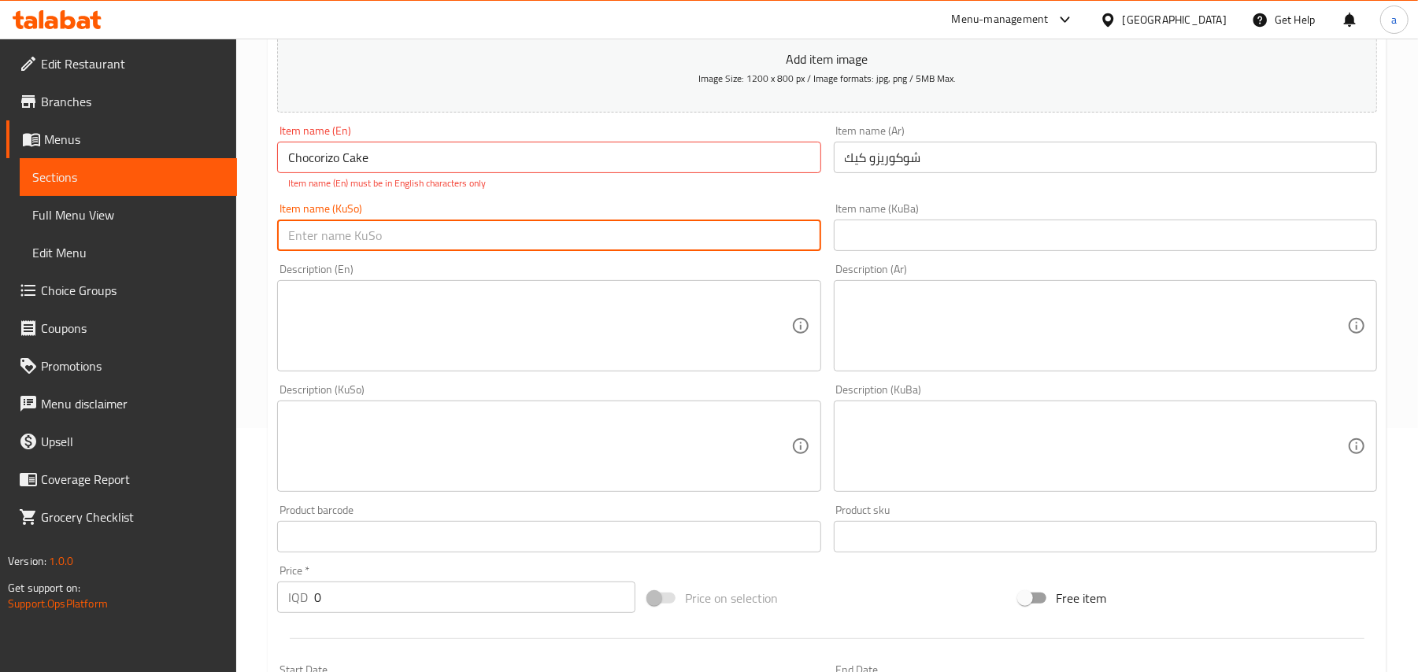
paste input "کێکی چۆکۆریزۆ"
type input "کێکی چۆکۆریزۆ"
drag, startPoint x: 524, startPoint y: 153, endPoint x: 524, endPoint y: 164, distance: 11.0
click at [524, 157] on input "Chocorizo ​​Cake" at bounding box center [548, 157] width 543 height 31
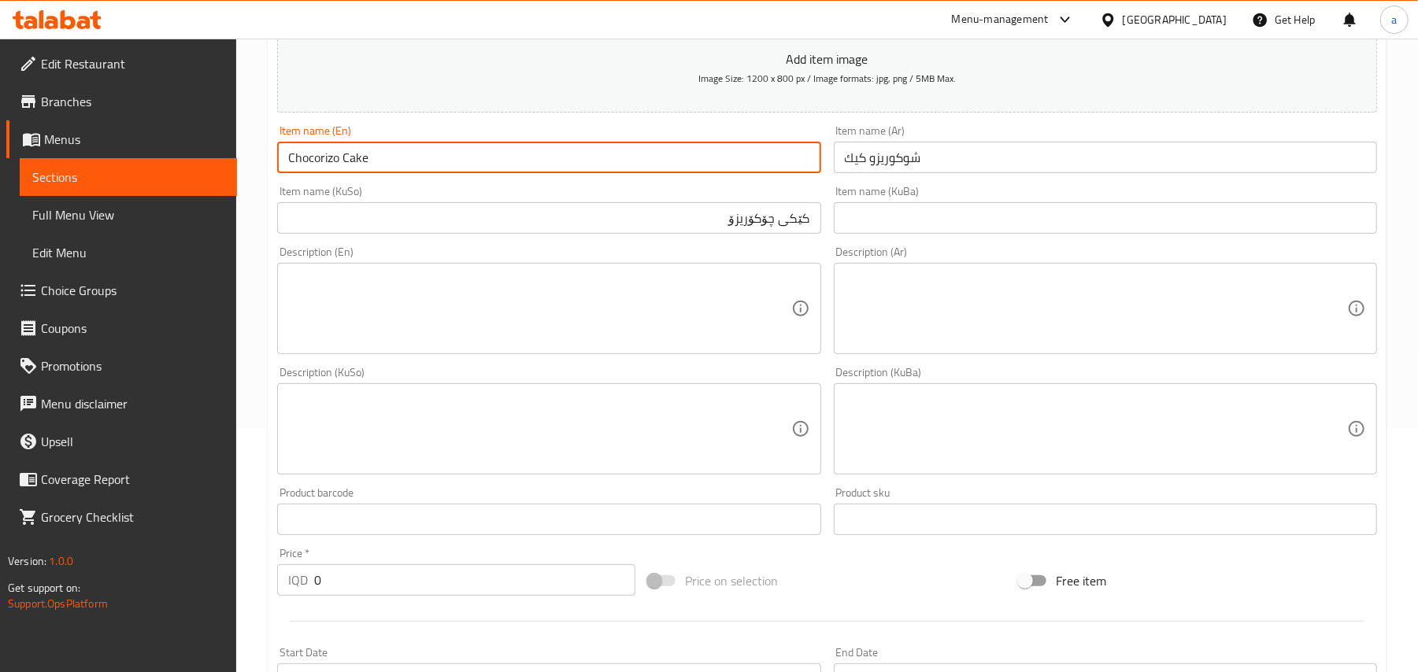
type input "Chocorizo Cake"
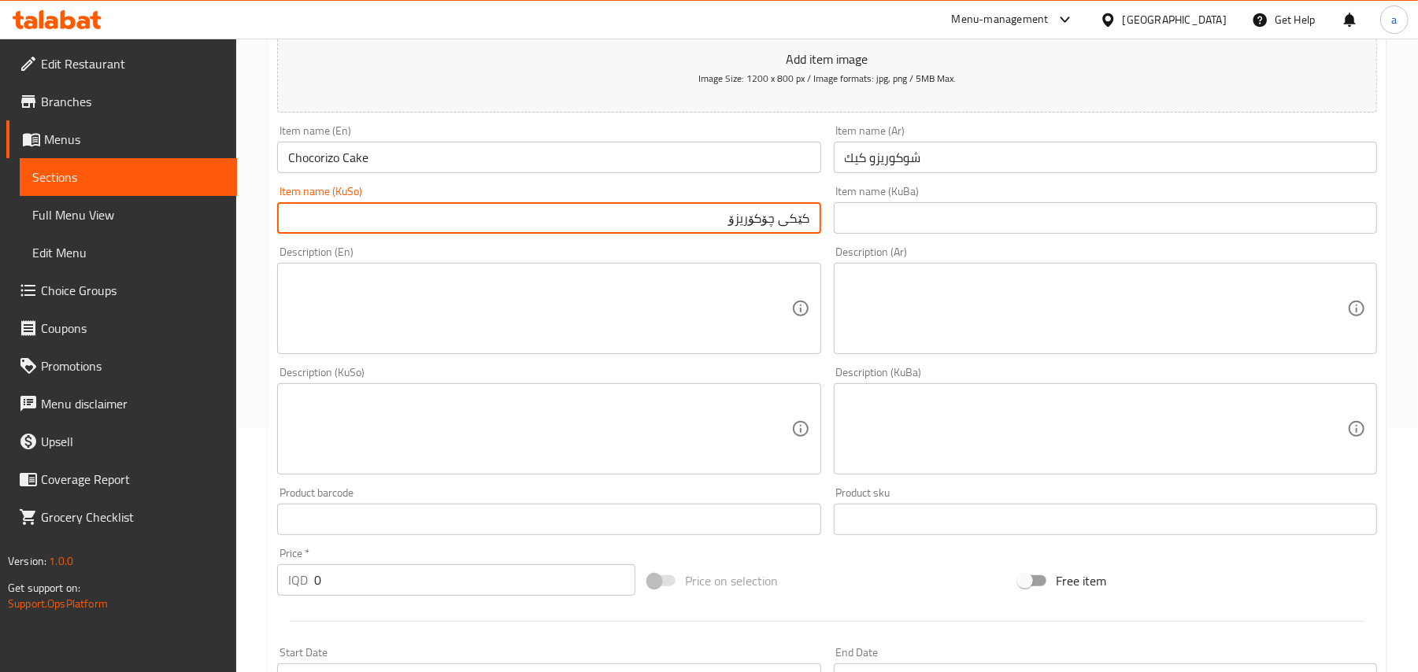
click at [653, 221] on input "کێکی چۆکۆریزۆ" at bounding box center [548, 217] width 543 height 31
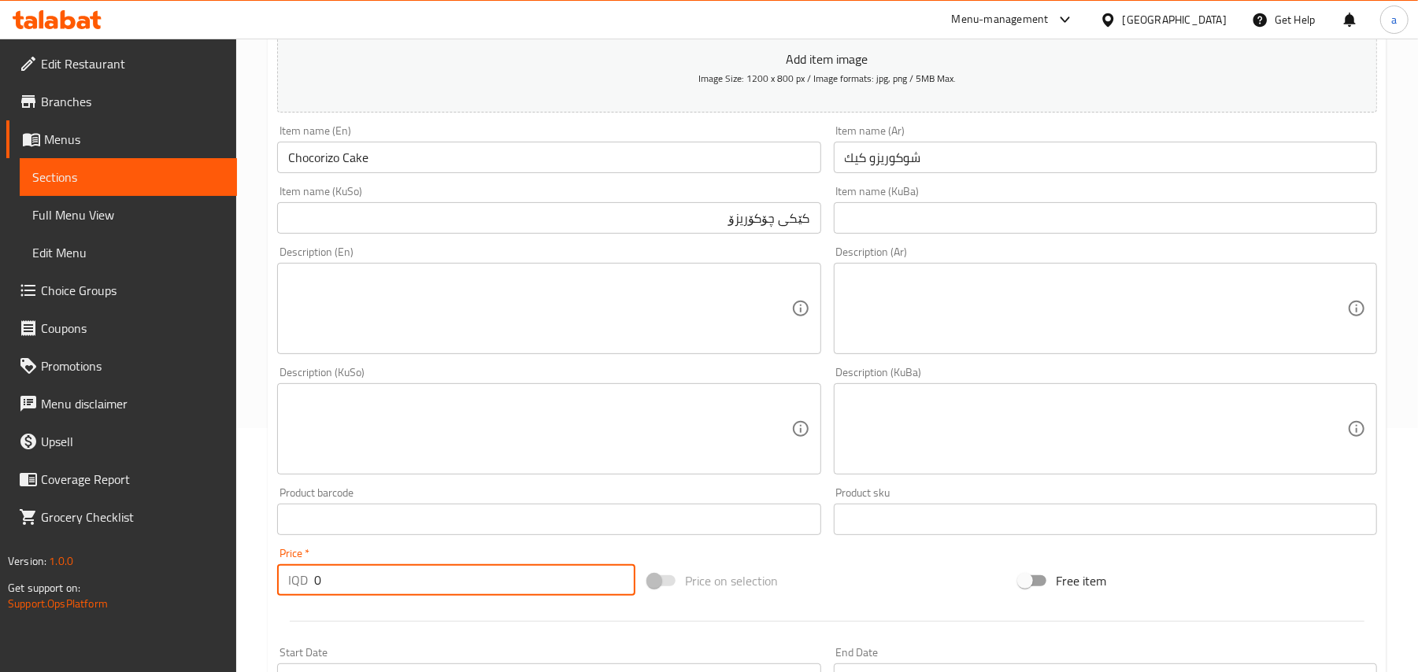
drag, startPoint x: 341, startPoint y: 614, endPoint x: 296, endPoint y: 613, distance: 44.9
click at [297, 596] on div "IQD 0 Price *" at bounding box center [456, 580] width 358 height 31
paste input "350"
type input "3500"
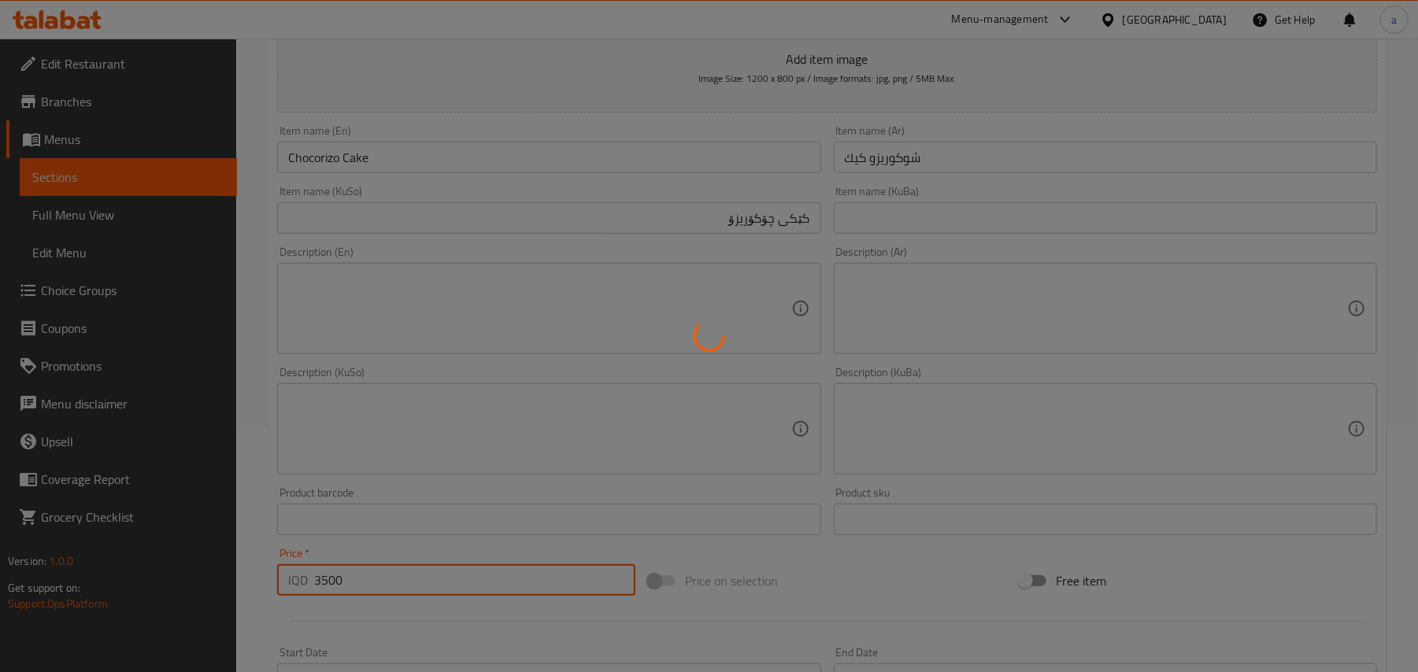
type input "0"
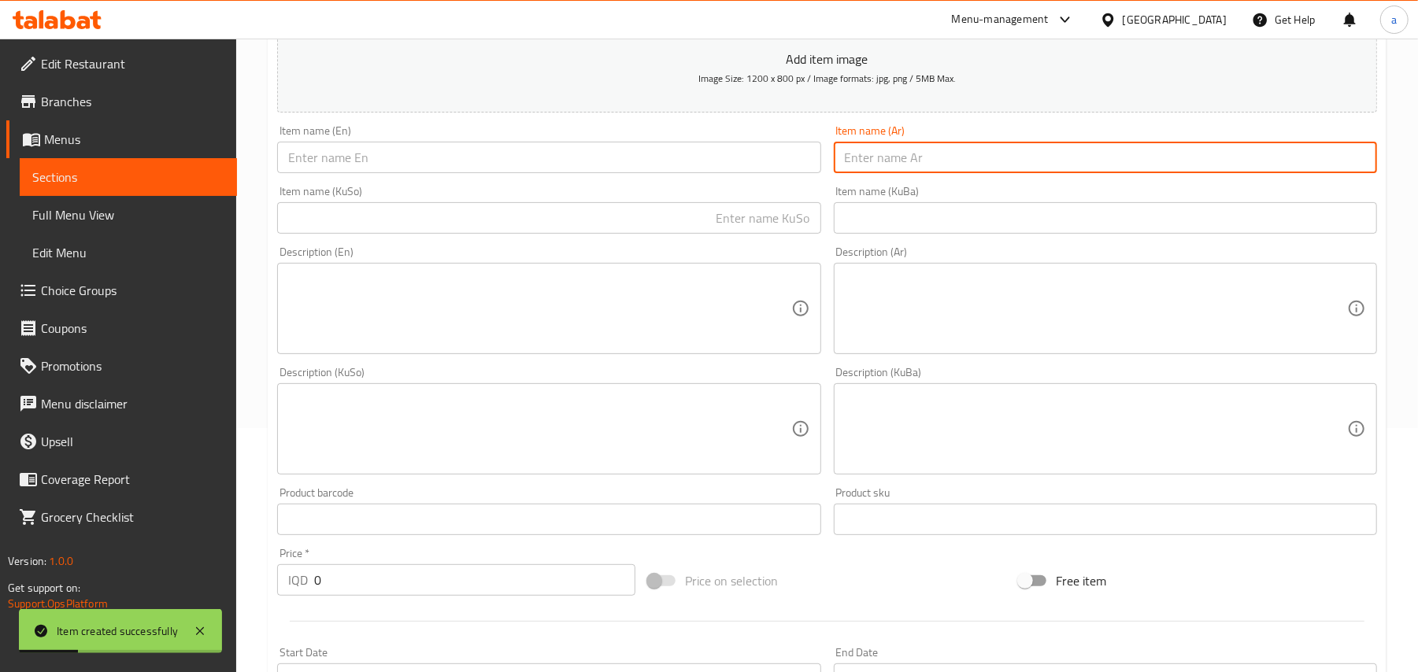
click at [915, 161] on input "text" at bounding box center [1105, 157] width 543 height 31
paste input "كب كيك"
type input "كب كيك"
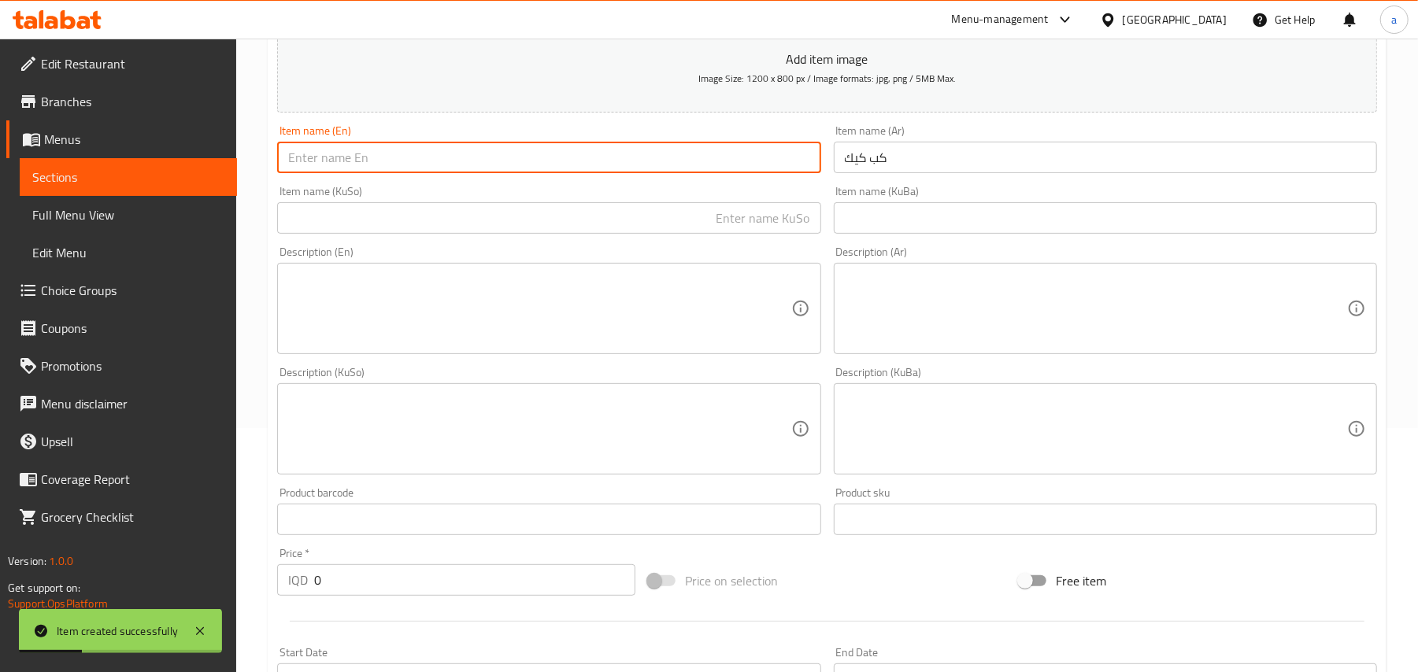
click at [680, 162] on input "text" at bounding box center [548, 157] width 543 height 31
paste input "cupcakes"
click at [382, 180] on div "Item name (En) cupcakes Item name (En)" at bounding box center [549, 149] width 556 height 61
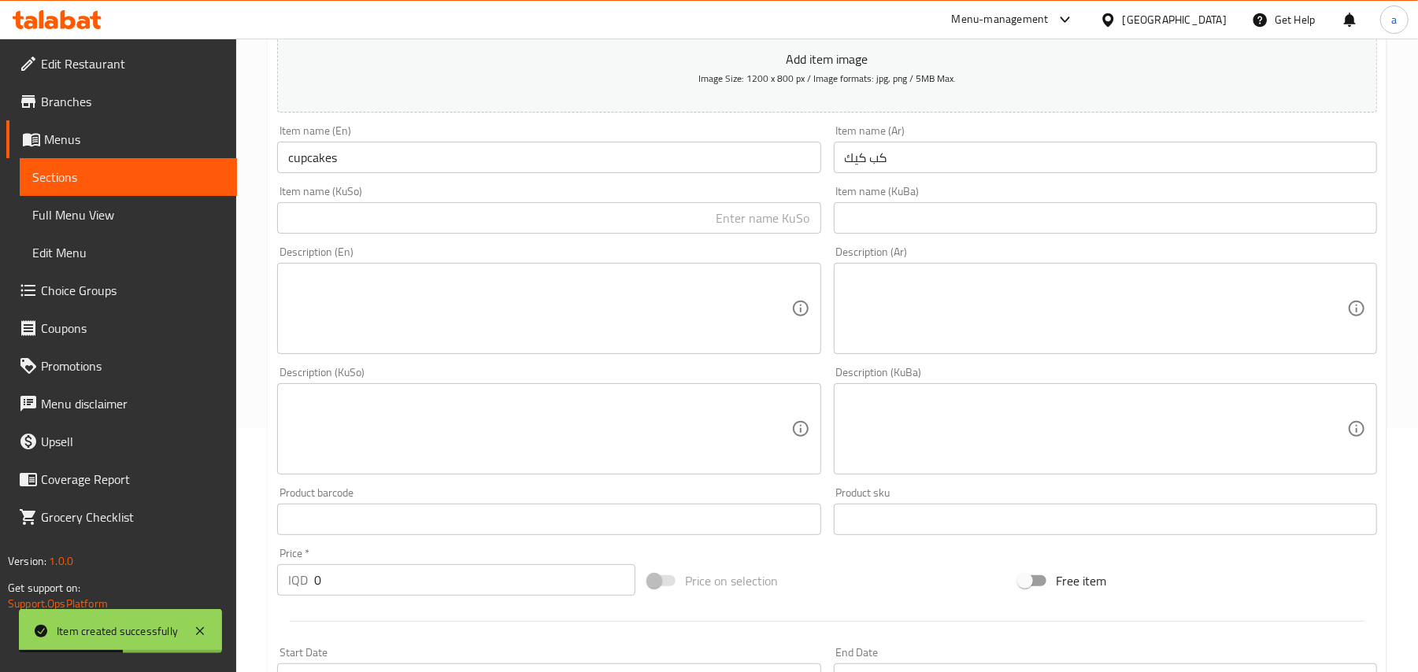
click at [372, 173] on input "cupcakes" at bounding box center [548, 157] width 543 height 31
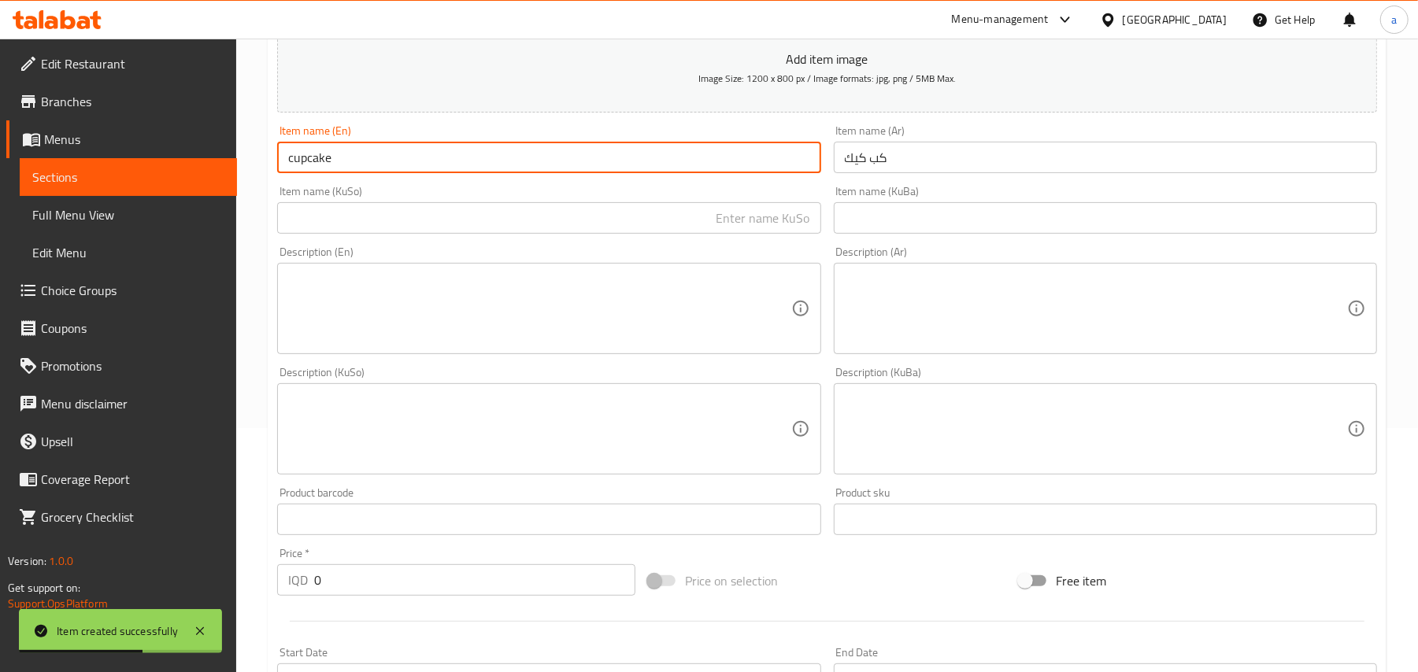
click at [304, 173] on input "cupcake" at bounding box center [548, 157] width 543 height 31
click at [310, 173] on input "cupcake" at bounding box center [548, 157] width 543 height 31
drag, startPoint x: 293, startPoint y: 175, endPoint x: 281, endPoint y: 171, distance: 12.4
click at [281, 171] on input "cup cake" at bounding box center [548, 157] width 543 height 31
type input "Cup Cake"
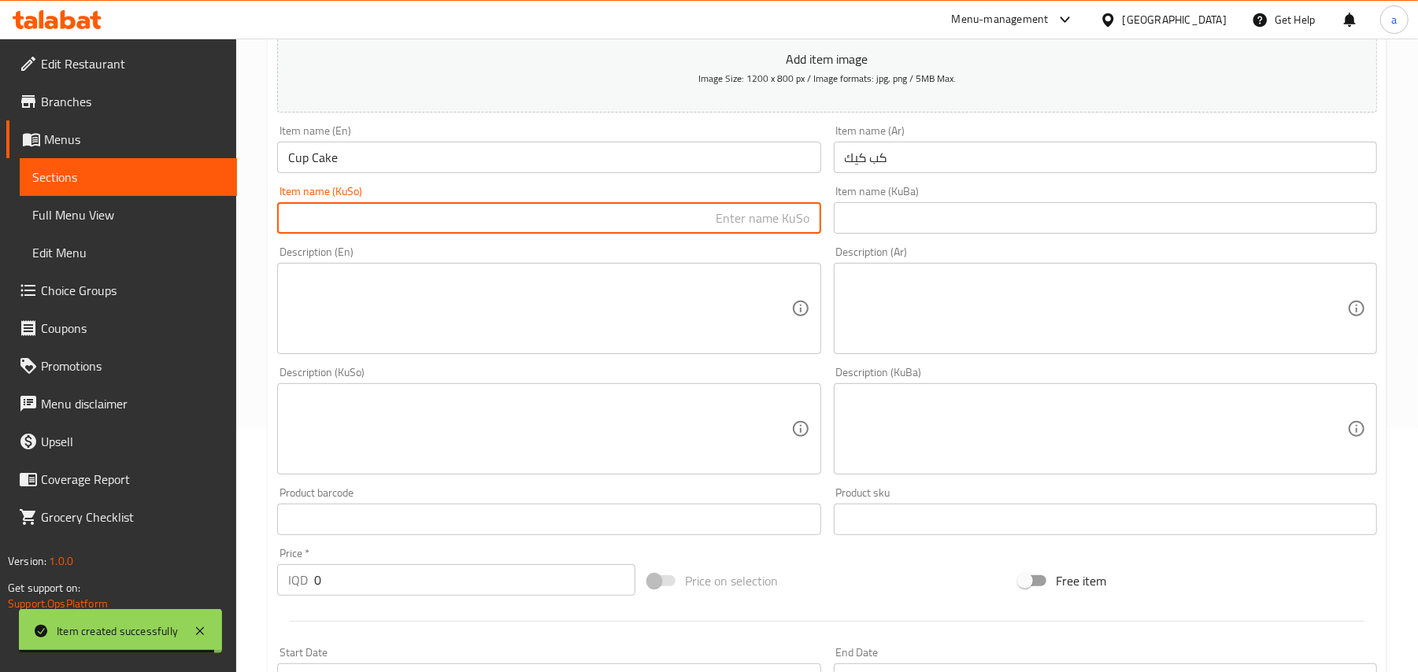
click at [741, 218] on input "text" at bounding box center [548, 217] width 543 height 31
type input "کێکی کوپ"
click at [175, 606] on div "Edit Restaurant Branches Menus Sections Full Menu View Edit Menu Choice Groups …" at bounding box center [709, 422] width 1418 height 1255
paste input "350"
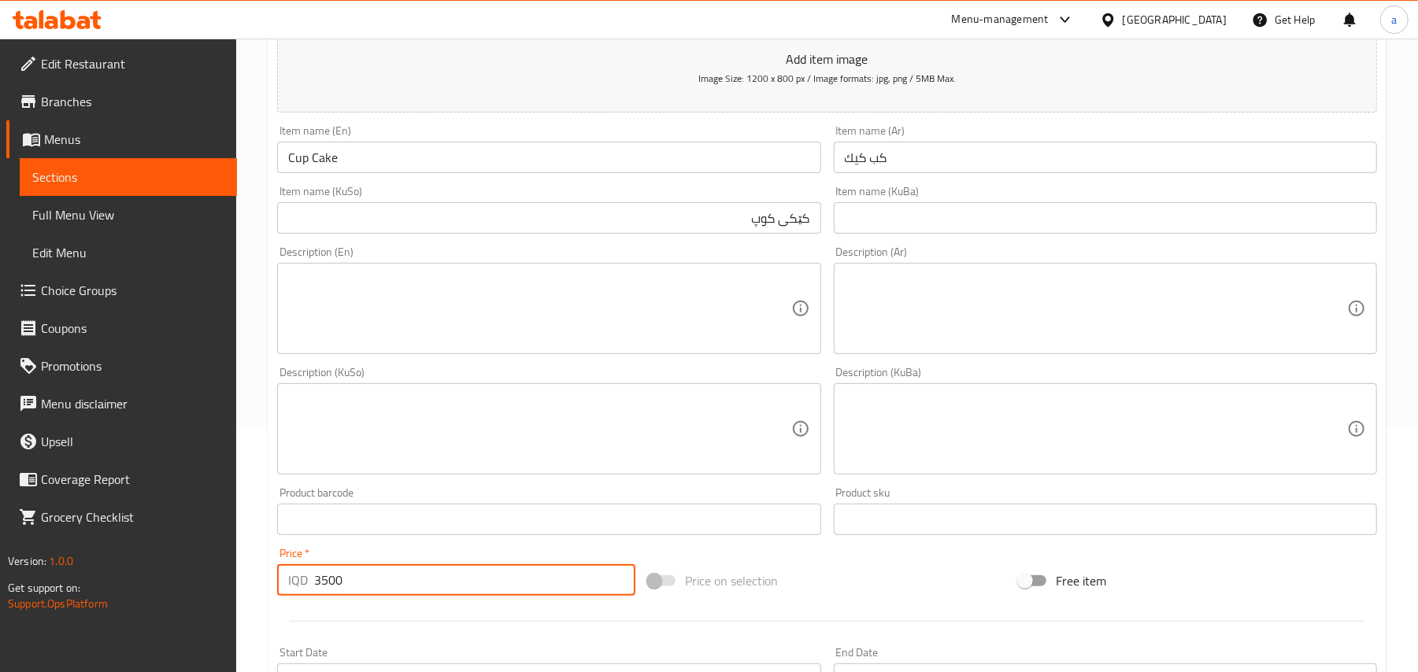
type input "3500"
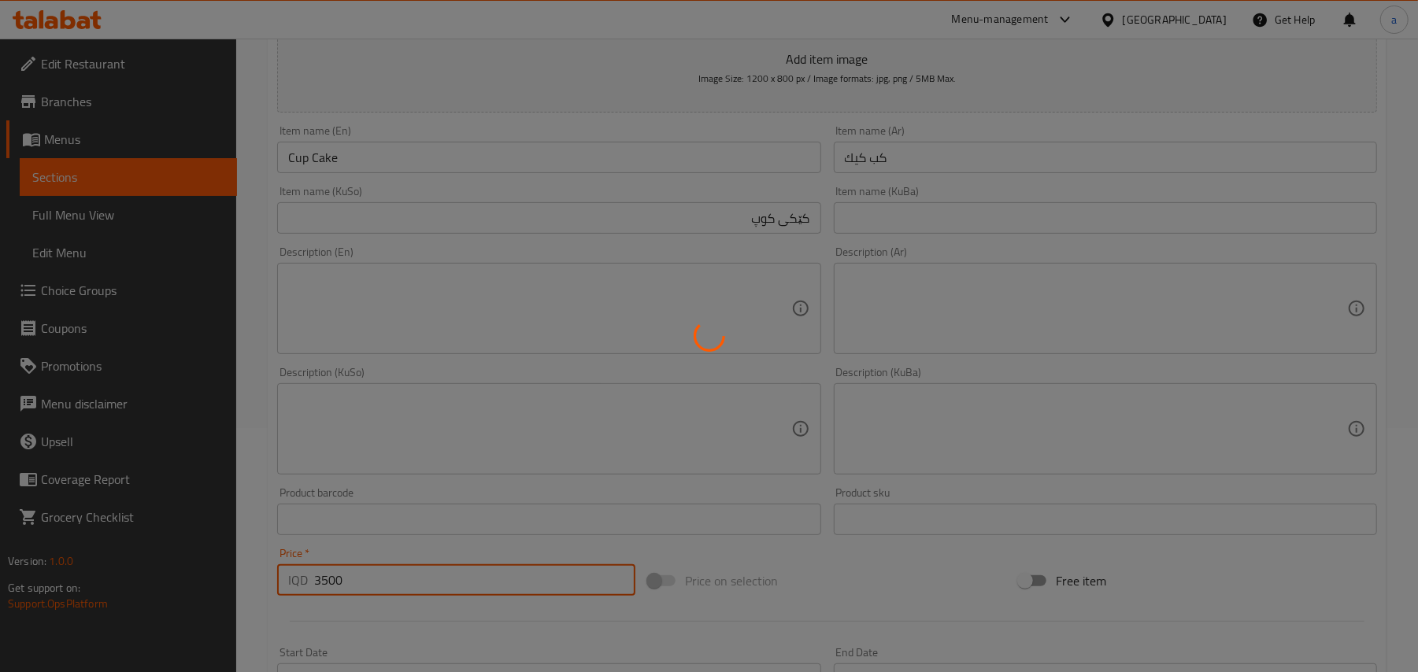
type input "0"
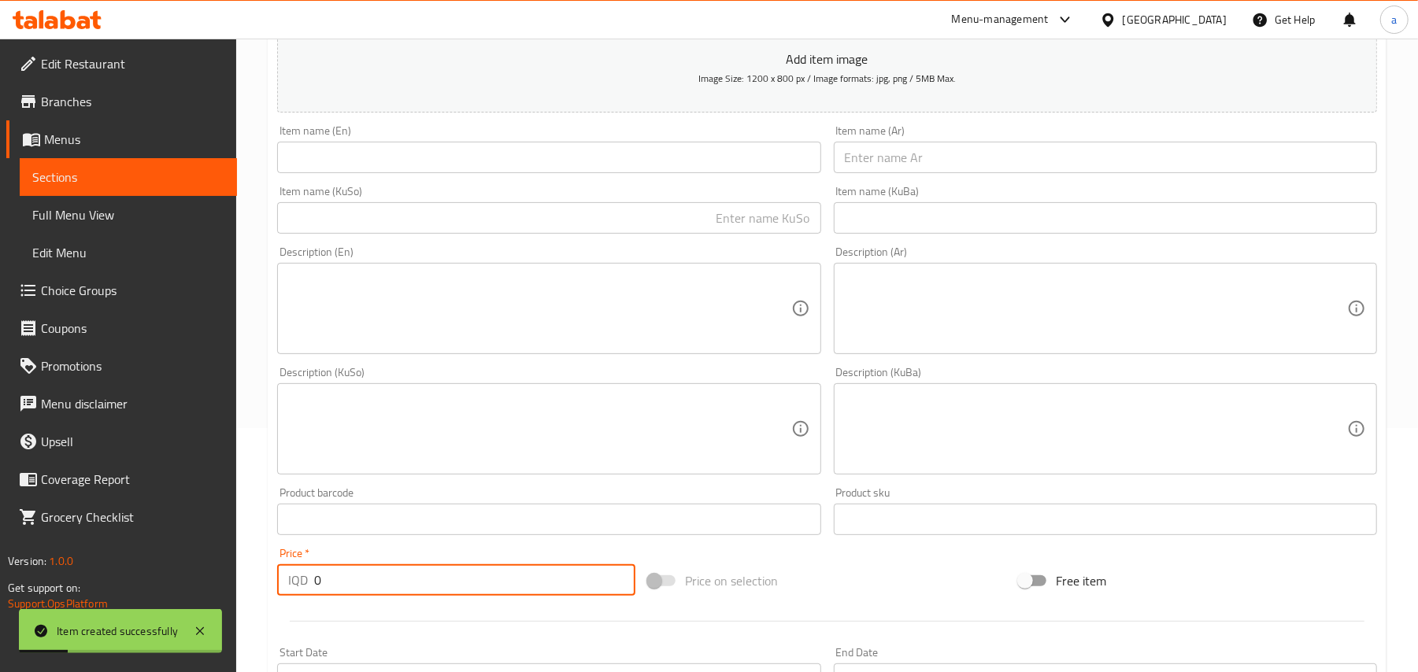
click at [898, 153] on input "text" at bounding box center [1105, 157] width 543 height 31
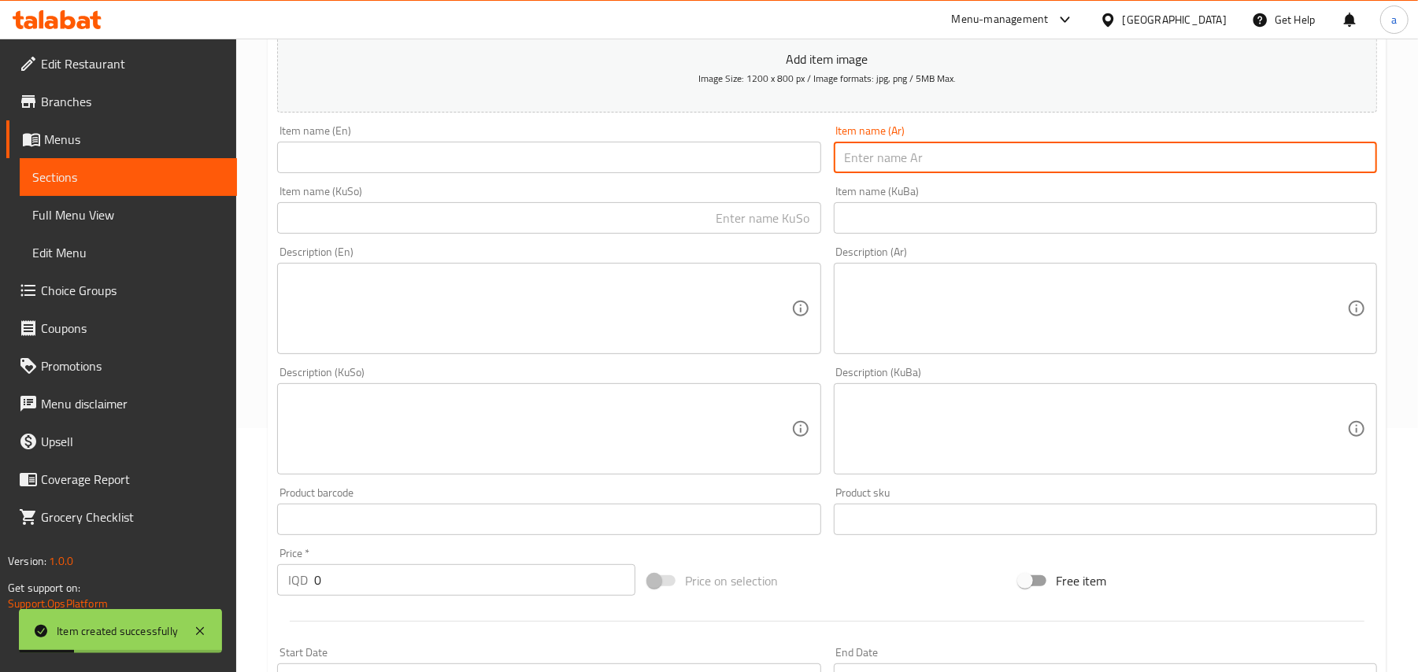
paste input "تارت كيك"
type input "تارت كيك"
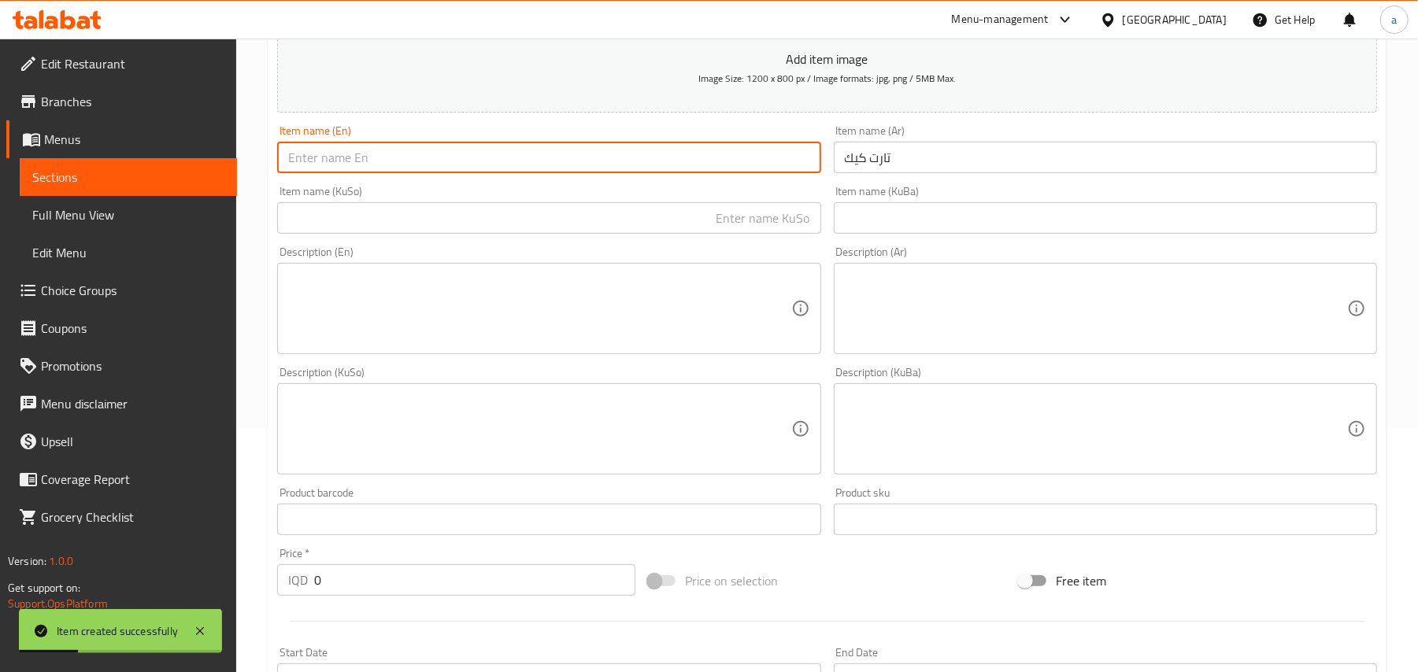
click at [687, 161] on input "text" at bounding box center [548, 157] width 543 height 31
paste input "tart cake"
type input "tart cake"
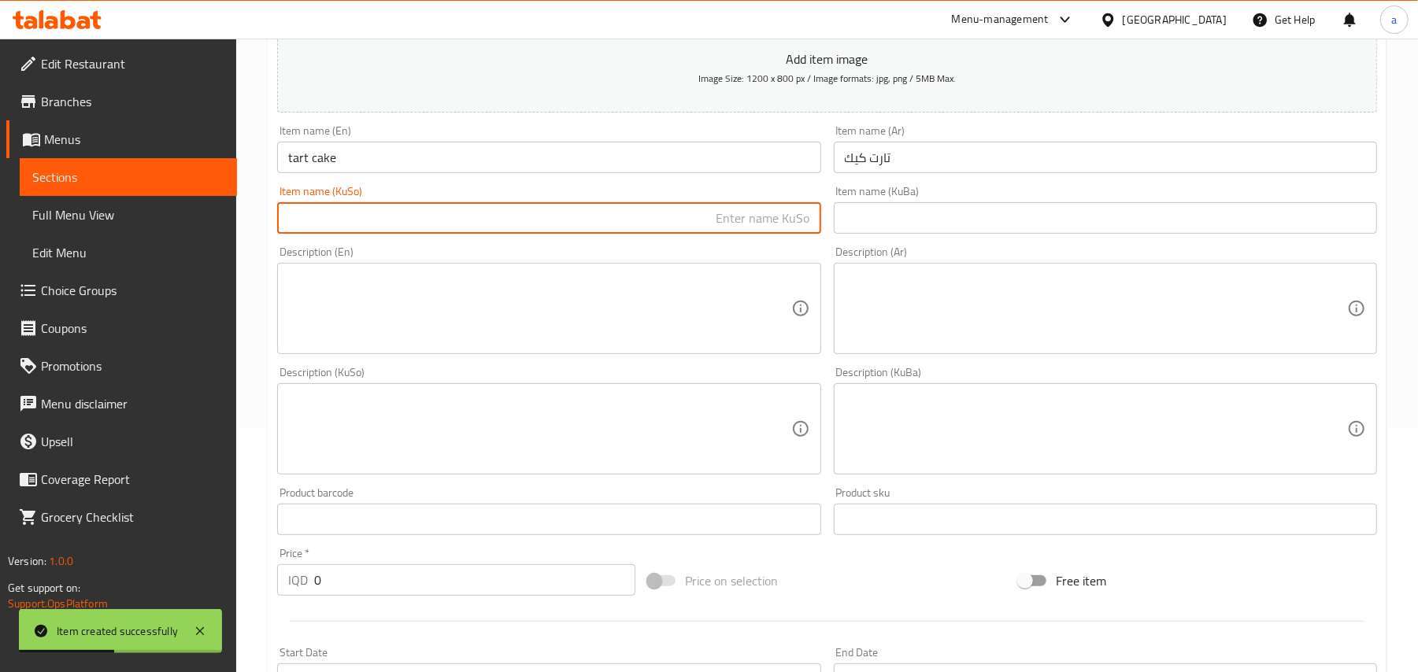
click at [725, 228] on input "text" at bounding box center [548, 217] width 543 height 31
type input "کێکی تارت"
click at [241, 613] on div "Home / Restaurants management / Menus / Sections / item / create Cake section C…" at bounding box center [827, 422] width 1182 height 1255
paste input "300"
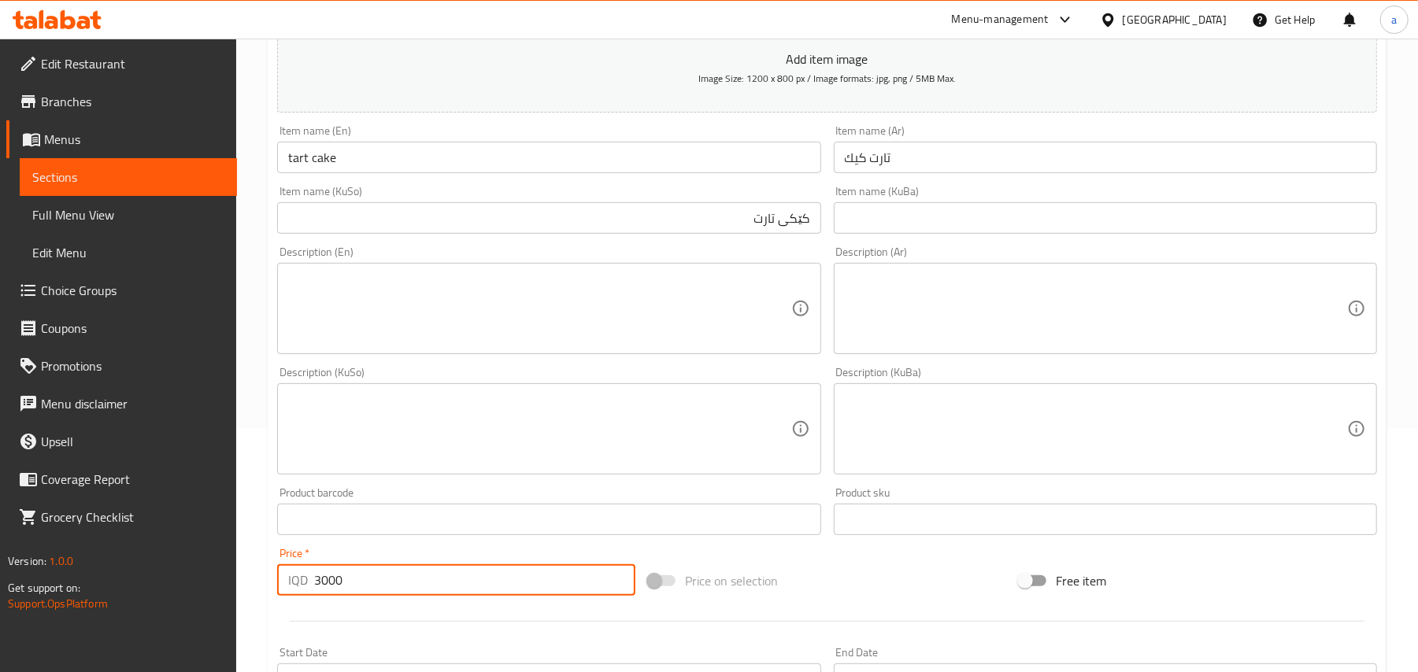
type input "3000"
click at [735, 217] on input "کێکی تارت" at bounding box center [548, 217] width 543 height 31
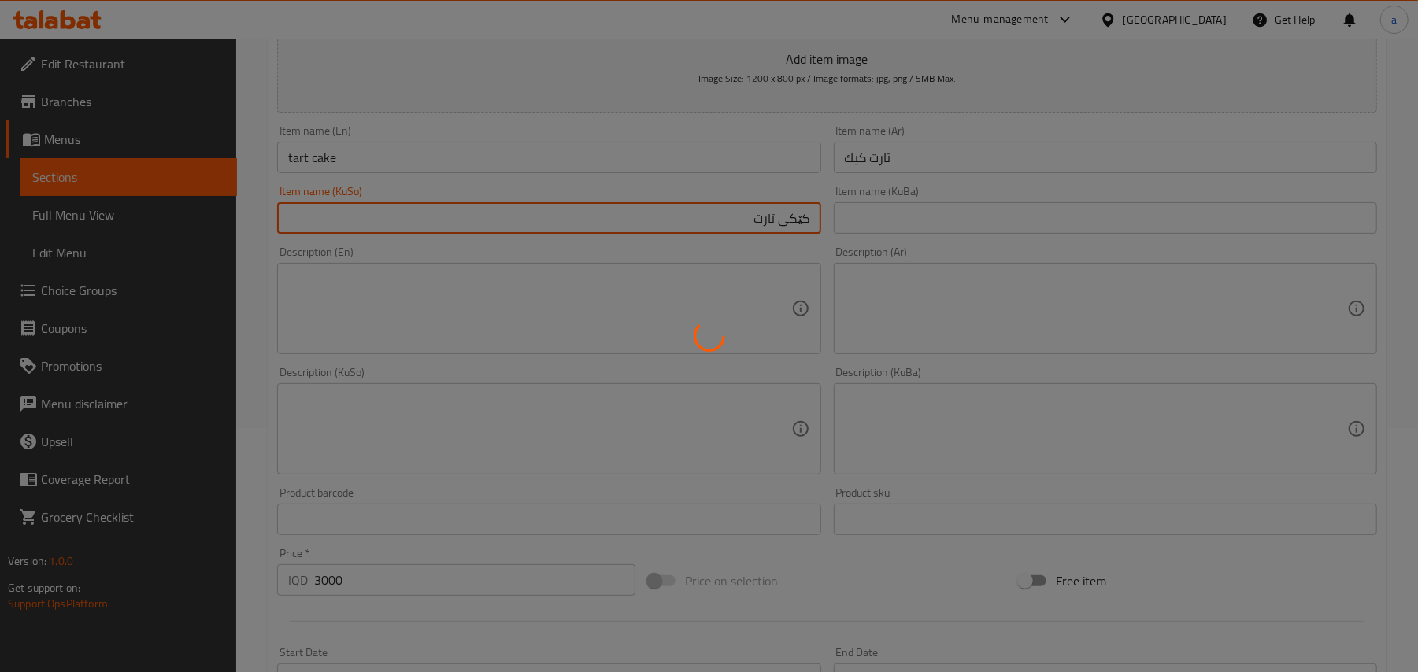
type input "0"
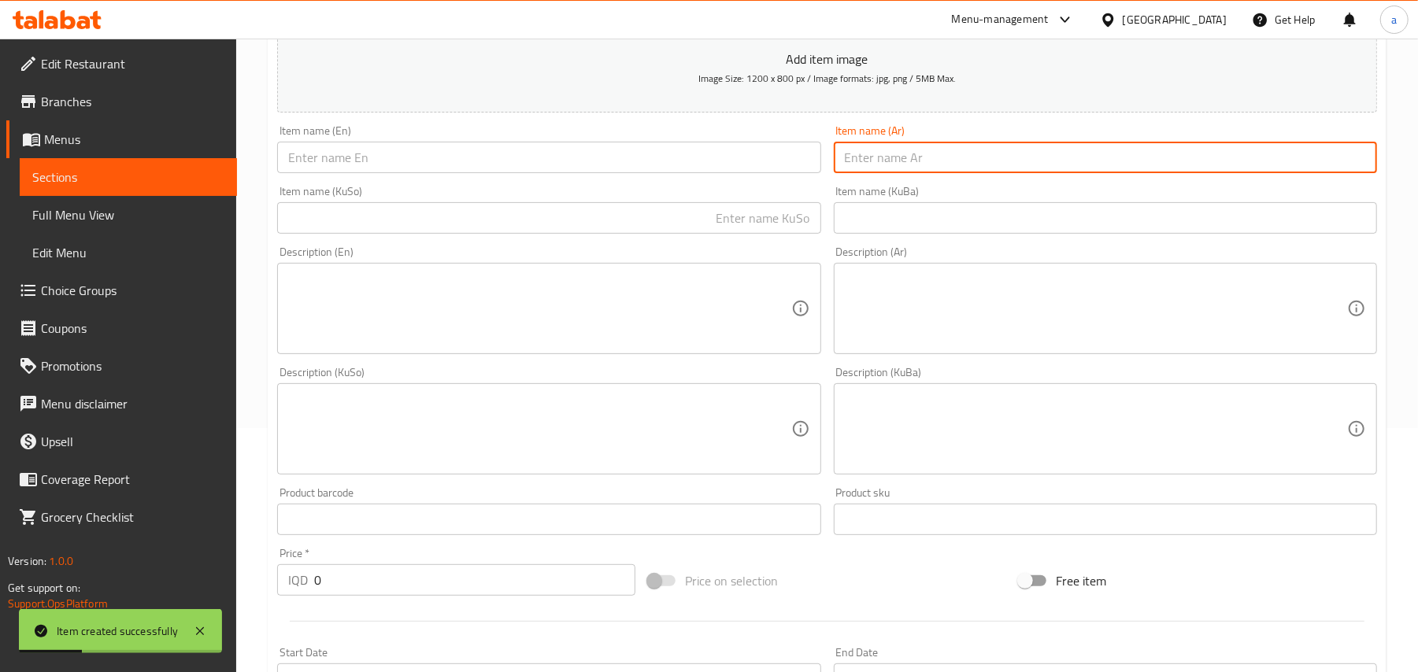
click at [894, 168] on input "text" at bounding box center [1105, 157] width 543 height 31
paste input "[PERSON_NAME]"
type input "[PERSON_NAME]"
click at [772, 161] on input "text" at bounding box center [548, 157] width 543 height 31
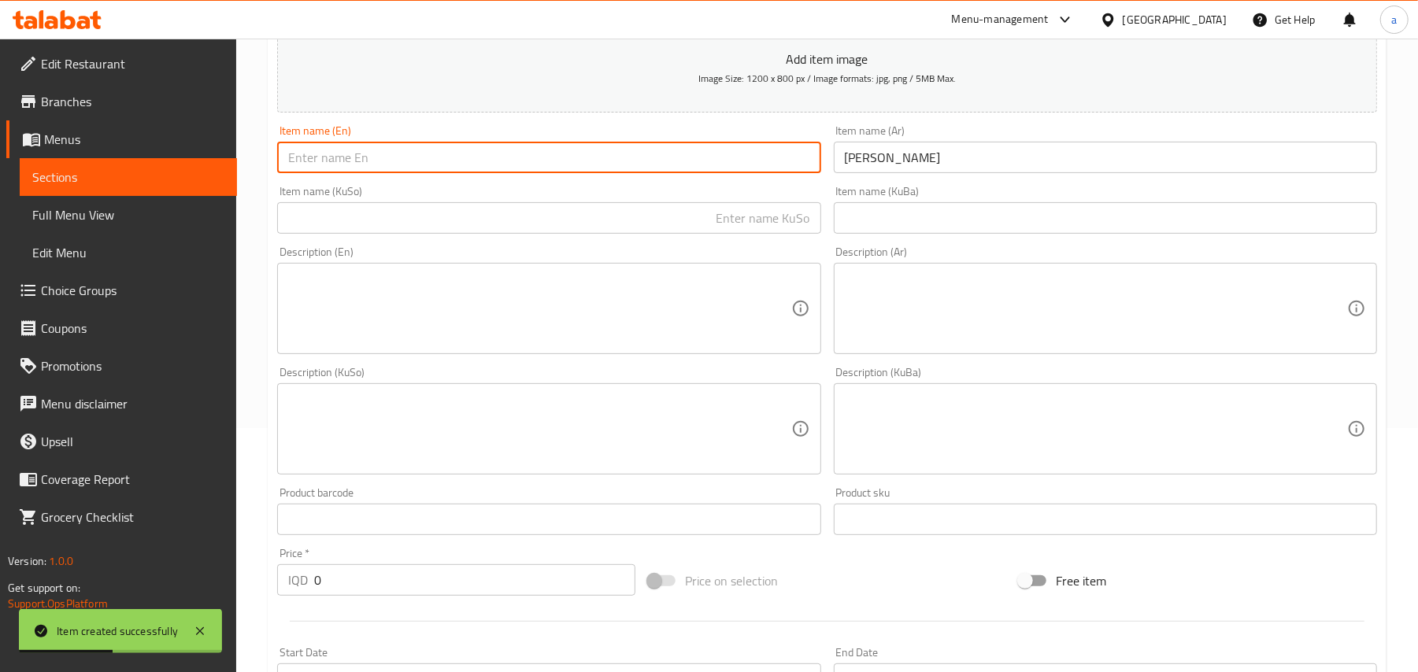
paste input "Quilla Crunchy"
type input "Quilla Crunchy"
drag, startPoint x: 726, startPoint y: 244, endPoint x: 735, endPoint y: 233, distance: 14.5
click at [727, 240] on div "Item name (KuSo) Item name (KuSo)" at bounding box center [549, 210] width 556 height 61
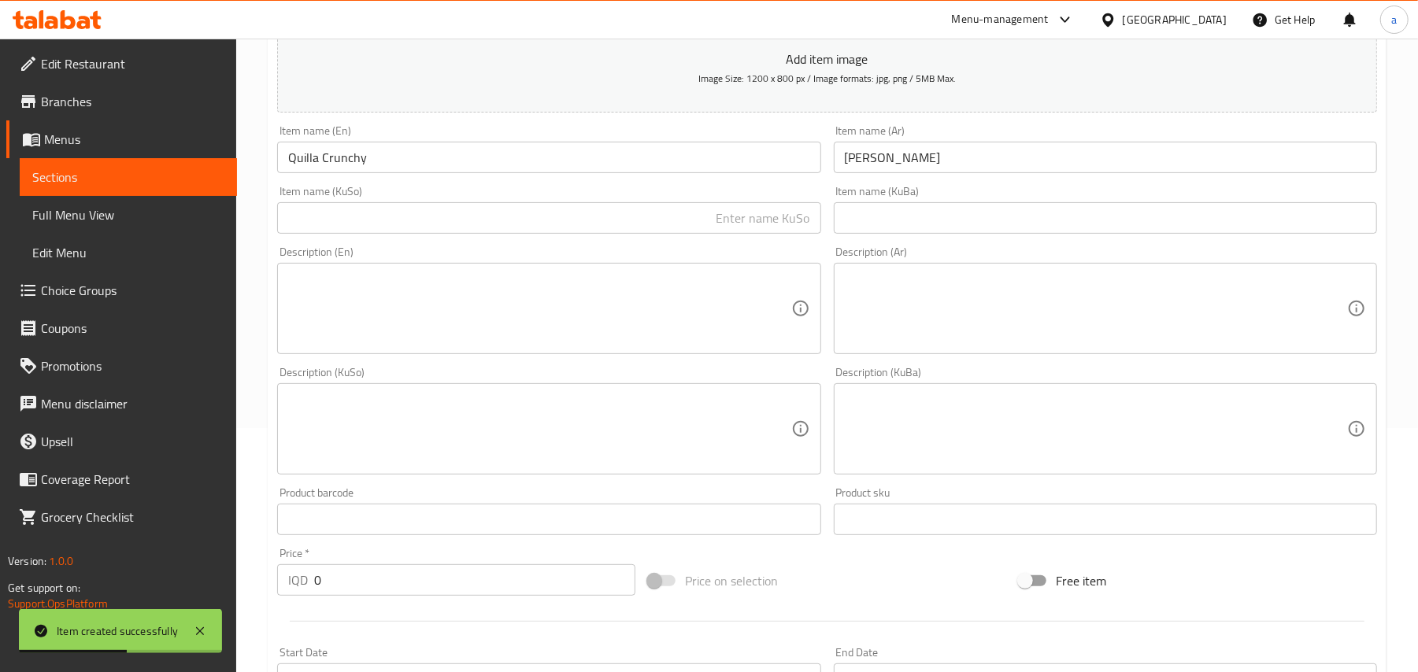
click at [735, 231] on input "text" at bounding box center [548, 217] width 543 height 31
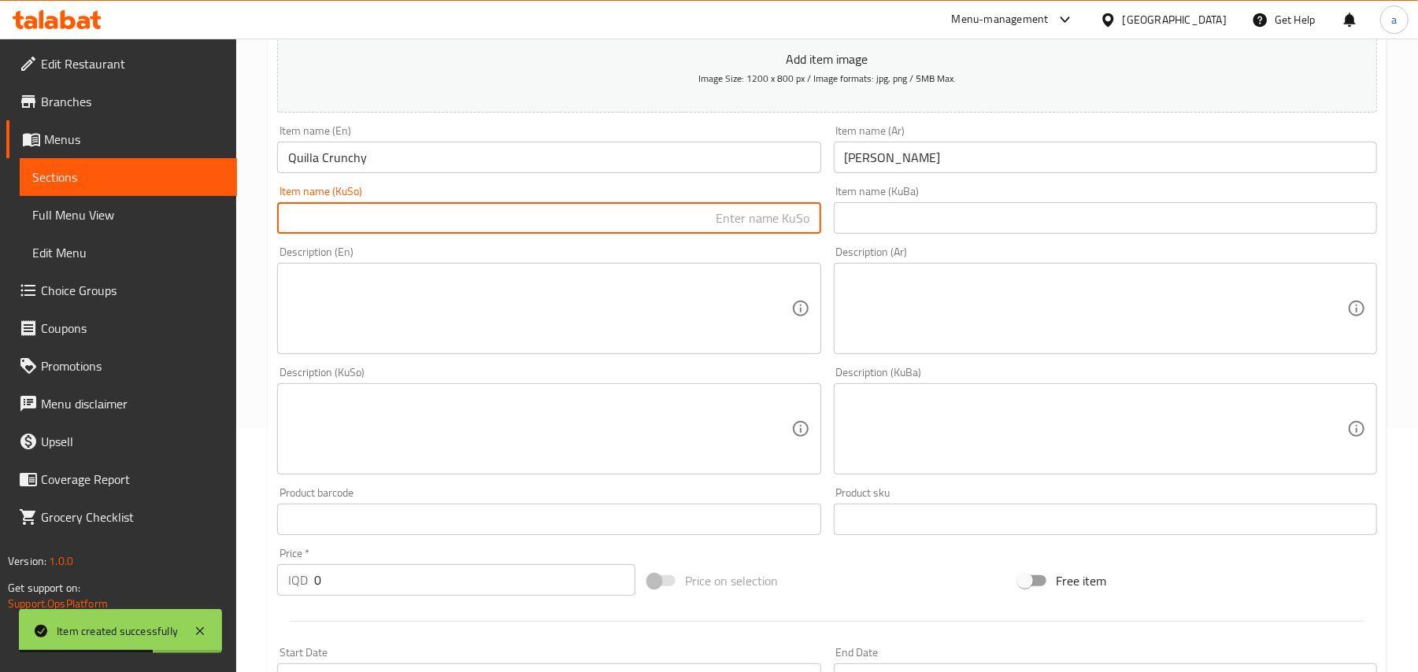
paste input "[PERSON_NAME]"
type input "[PERSON_NAME]"
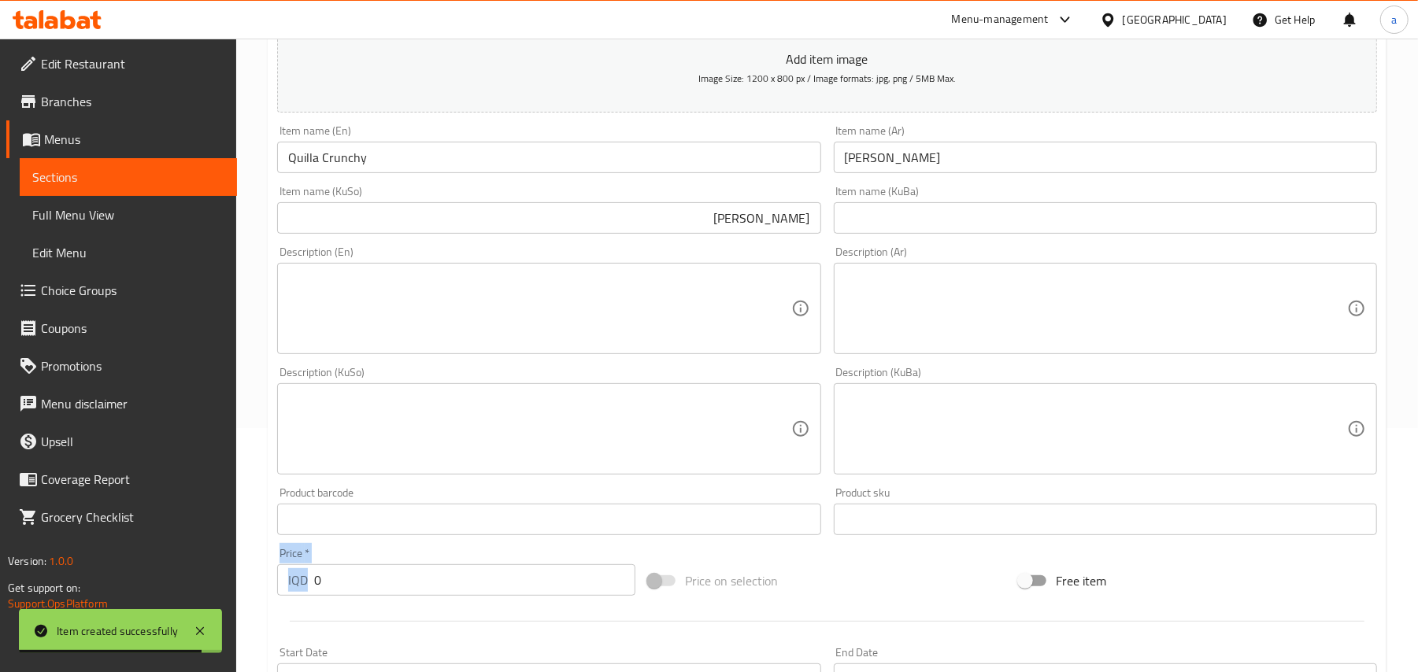
click at [268, 617] on div "Create new item Add item image Image Size: 1200 x 800 px / Image formats: jpg, …" at bounding box center [827, 458] width 1119 height 1098
click at [351, 596] on input "0" at bounding box center [474, 580] width 321 height 31
click at [372, 596] on input "0" at bounding box center [474, 580] width 321 height 31
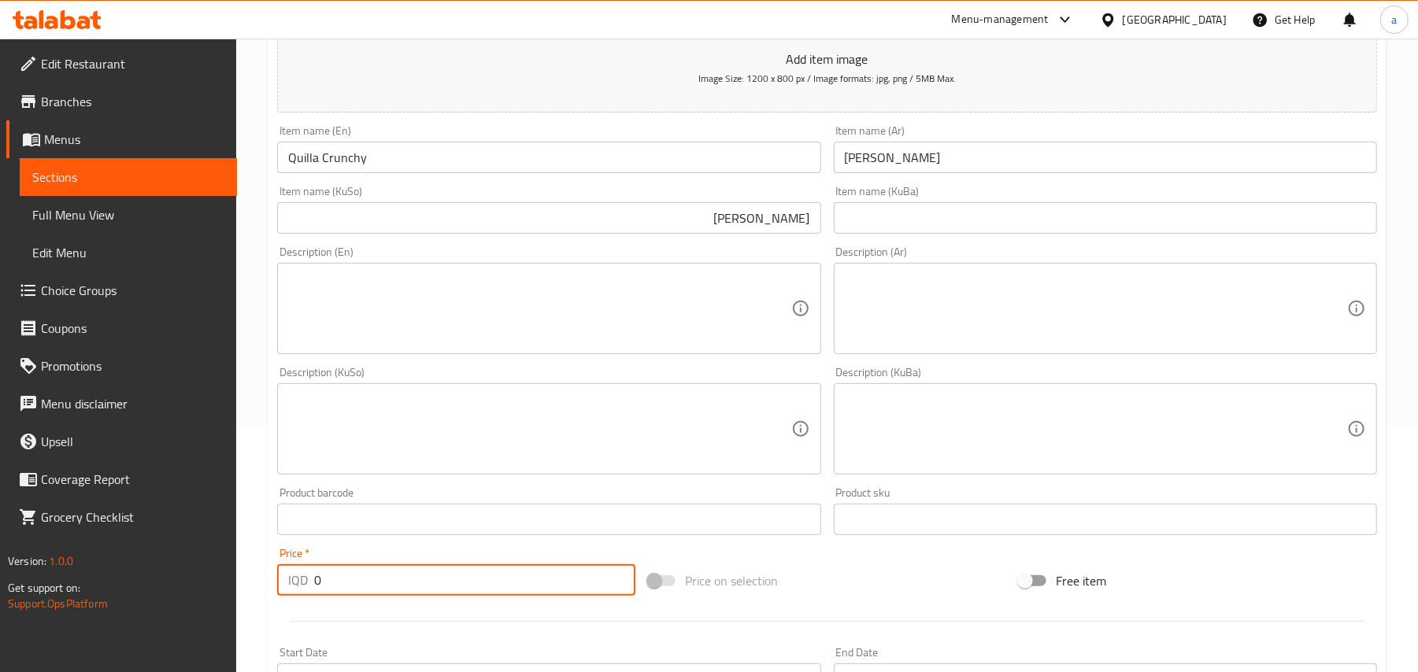
click at [391, 467] on textarea at bounding box center [539, 429] width 502 height 75
drag, startPoint x: 300, startPoint y: 605, endPoint x: 250, endPoint y: 609, distance: 49.8
click at [250, 609] on div "Home / Restaurants management / Menus / Sections / item / create Cake section C…" at bounding box center [827, 422] width 1182 height 1255
paste input "350"
type input "3500"
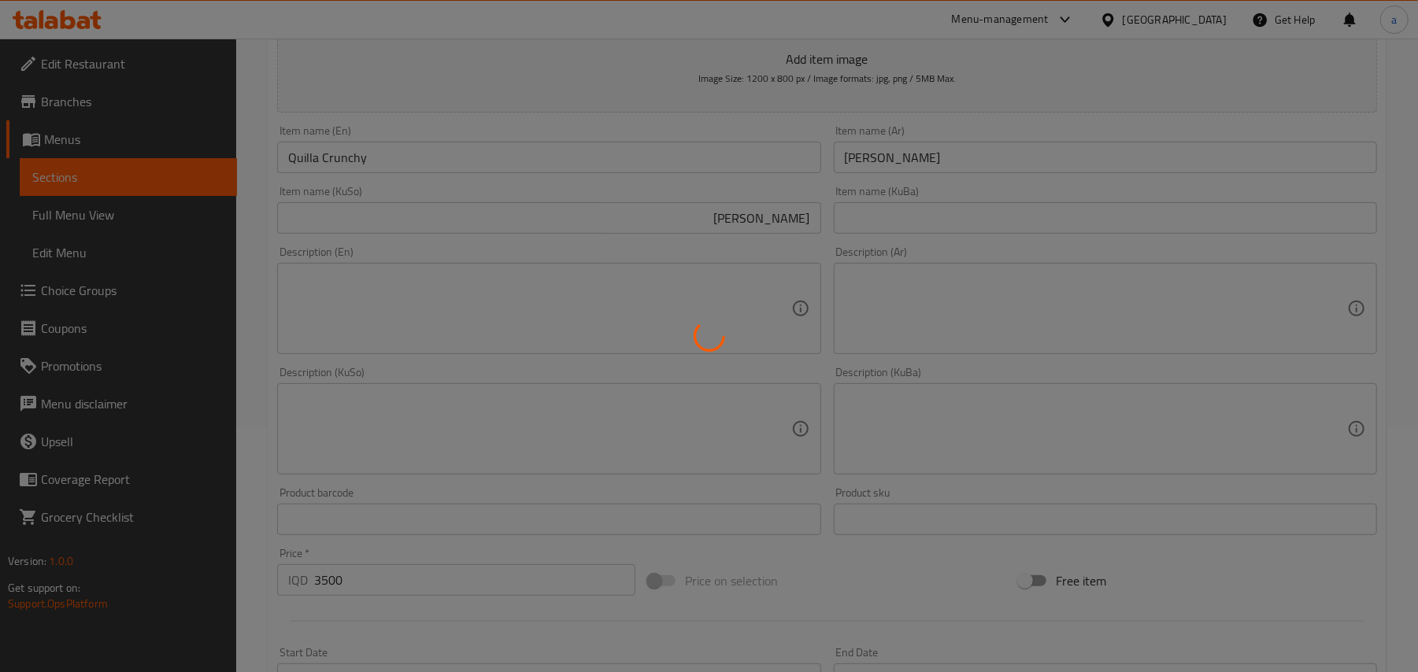
type input "0"
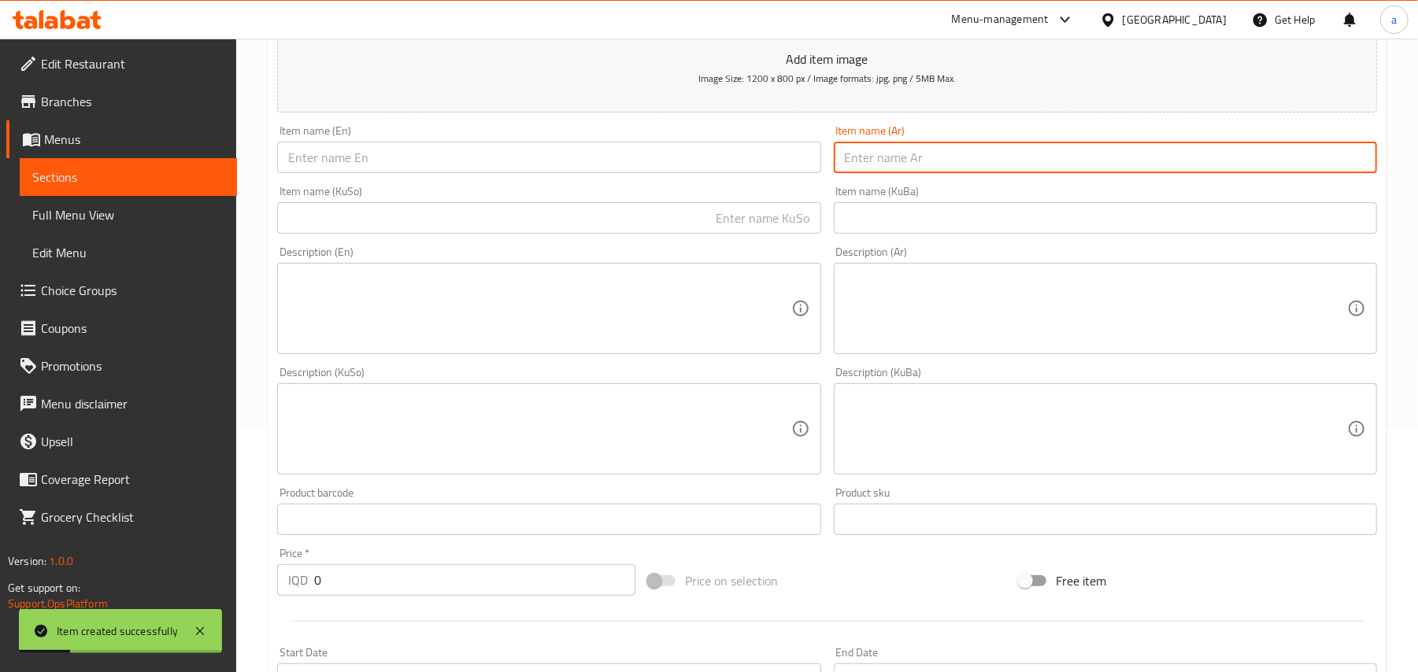
click at [929, 173] on input "text" at bounding box center [1105, 157] width 543 height 31
paste input "جنديا كرسبی"
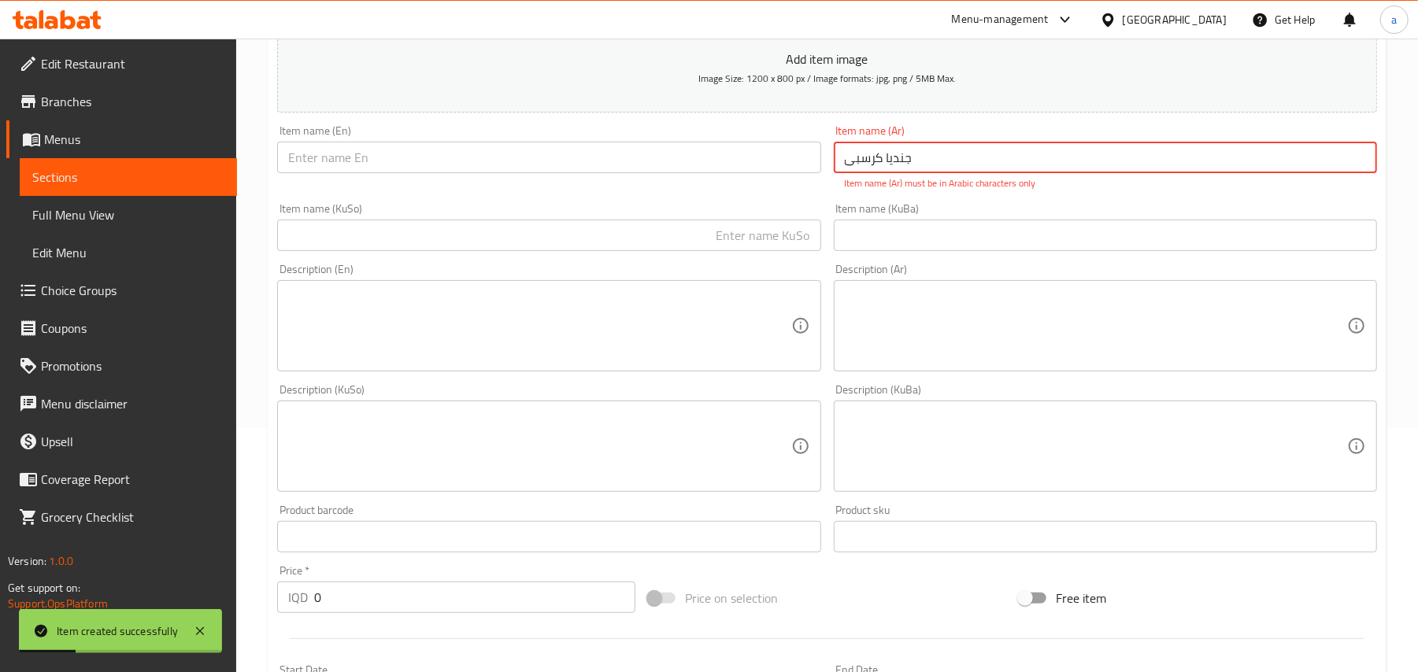
type input "جنديا كرسبی"
click at [745, 173] on input "text" at bounding box center [548, 157] width 543 height 31
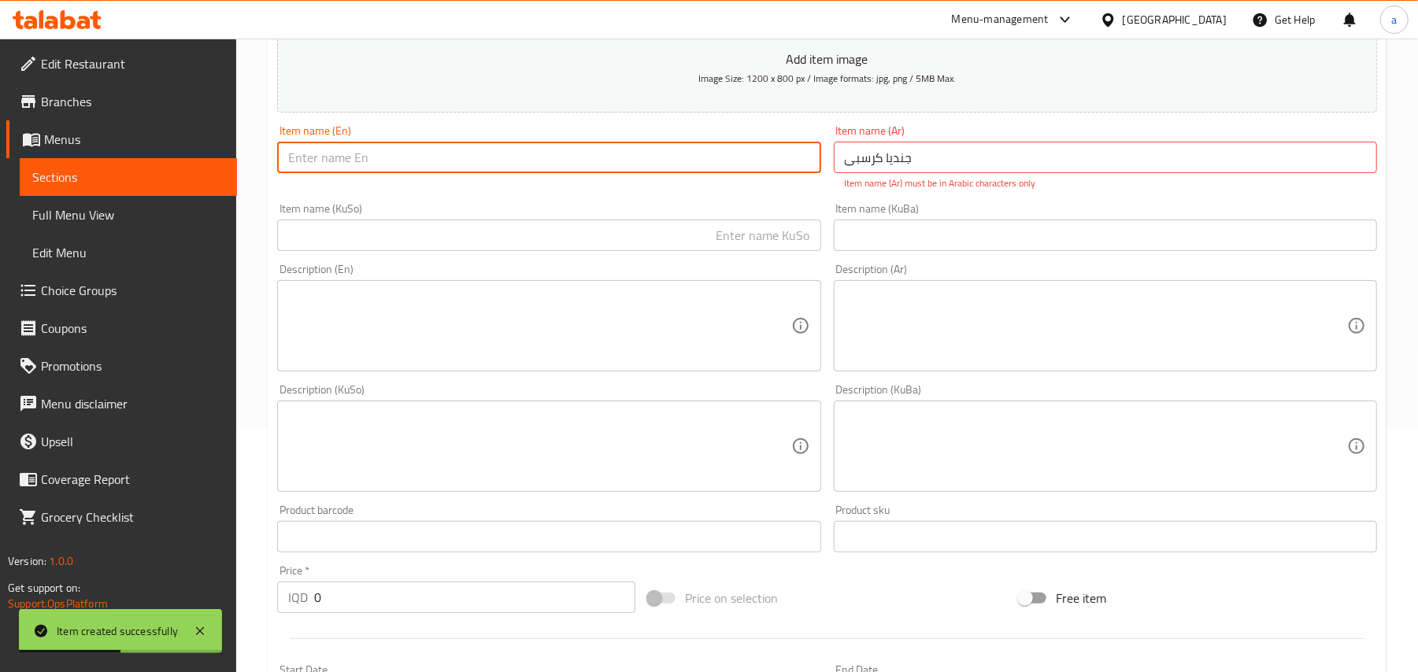
paste input "Crispy"
click at [328, 173] on input "Crispy Jndya" at bounding box center [548, 157] width 543 height 31
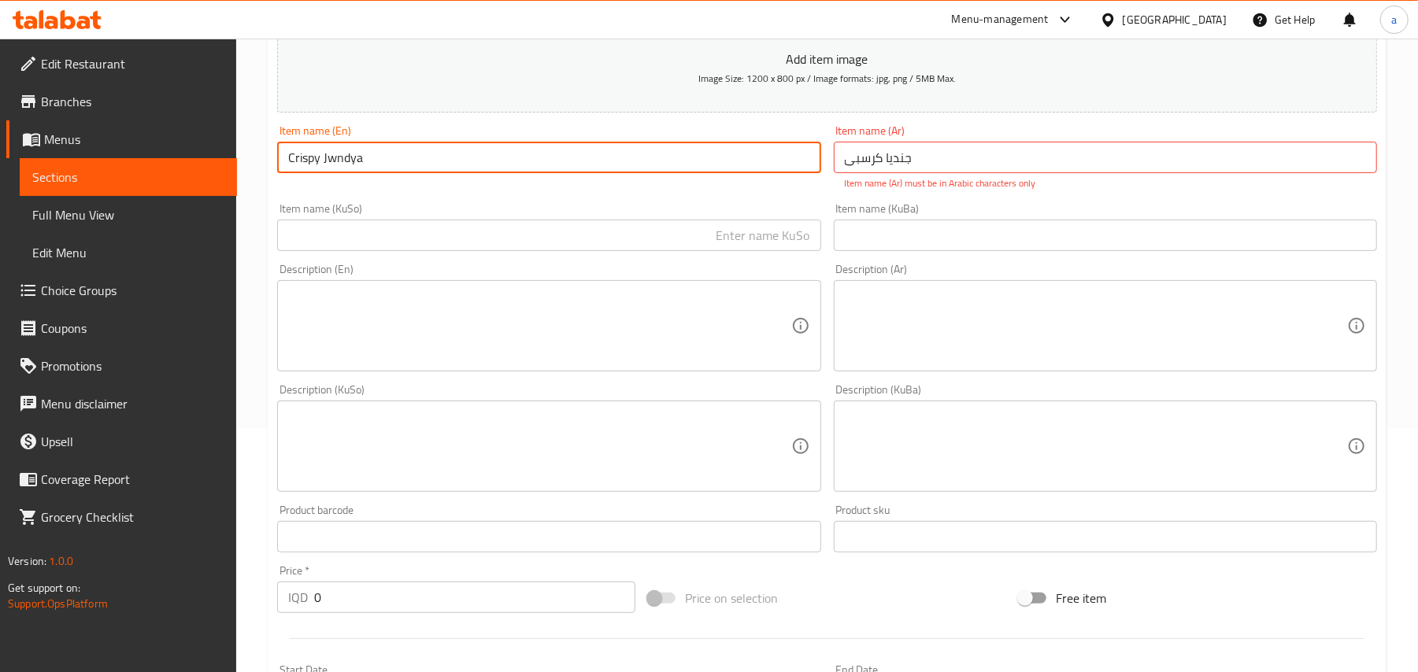
type input "Crispy Jwndya"
click at [788, 251] on input "text" at bounding box center [548, 235] width 543 height 31
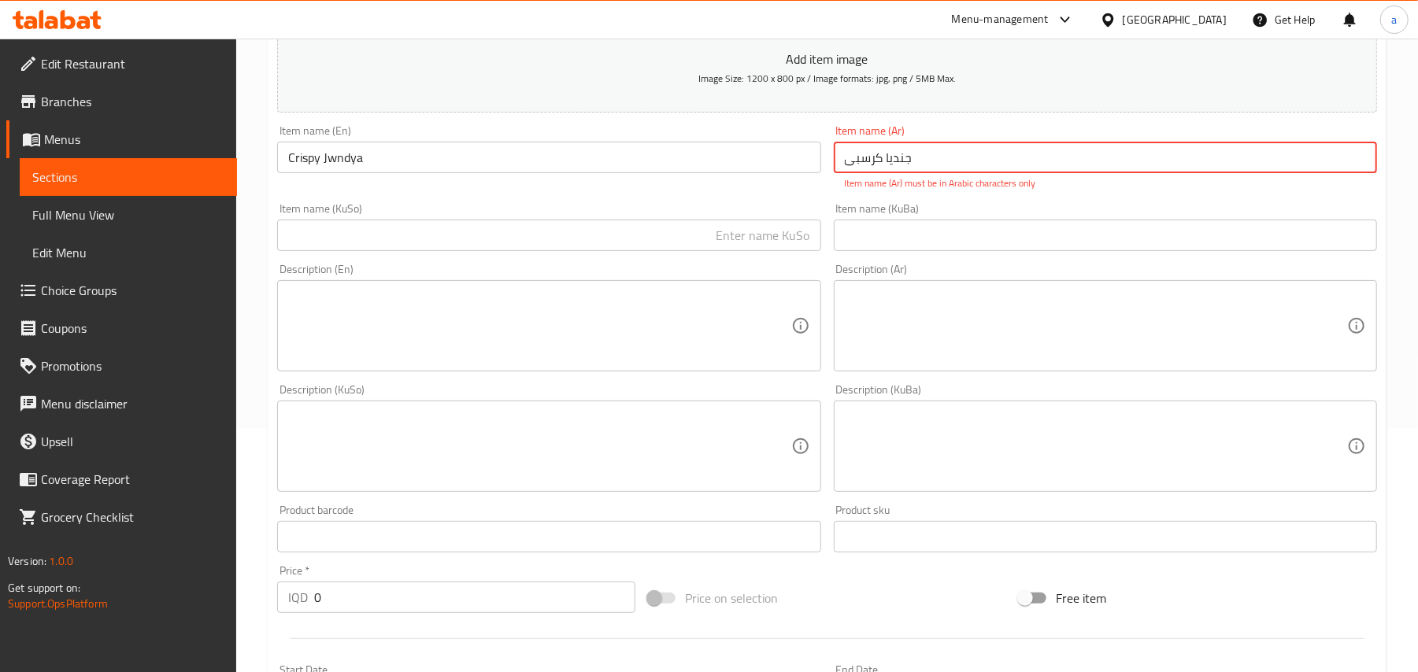
click at [952, 173] on input "جنديا كرسبی" at bounding box center [1105, 157] width 543 height 31
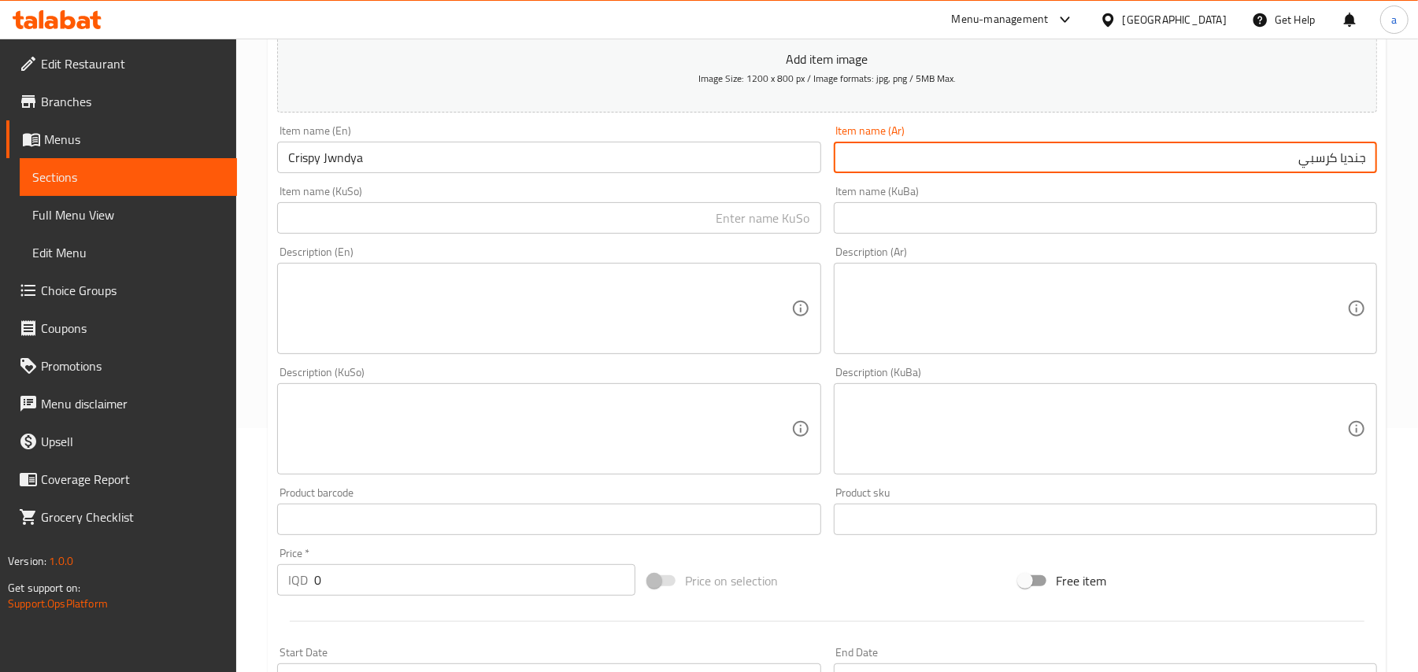
type input "جنديا كرسبي"
click at [778, 222] on input "text" at bounding box center [548, 217] width 543 height 31
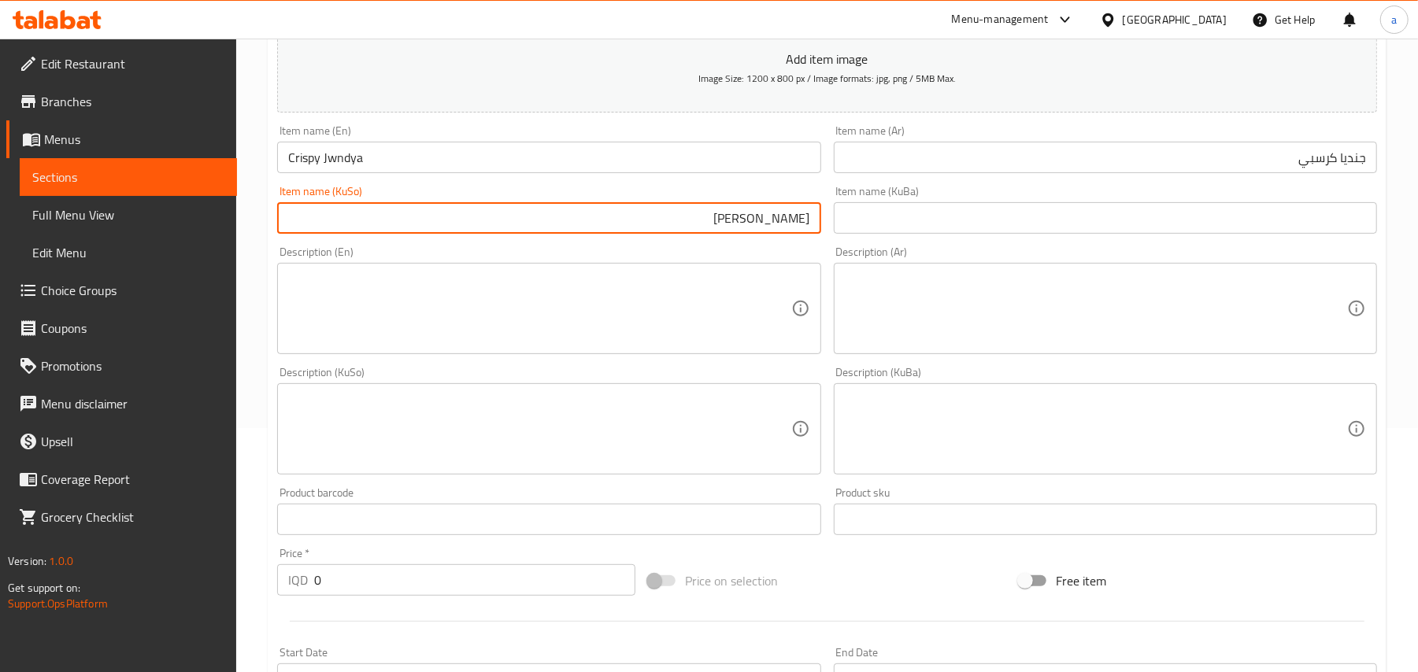
type input "[PERSON_NAME]"
click at [236, 602] on div "Edit Restaurant Branches Menus Sections Full Menu View Edit Menu Choice Groups …" at bounding box center [709, 422] width 1418 height 1255
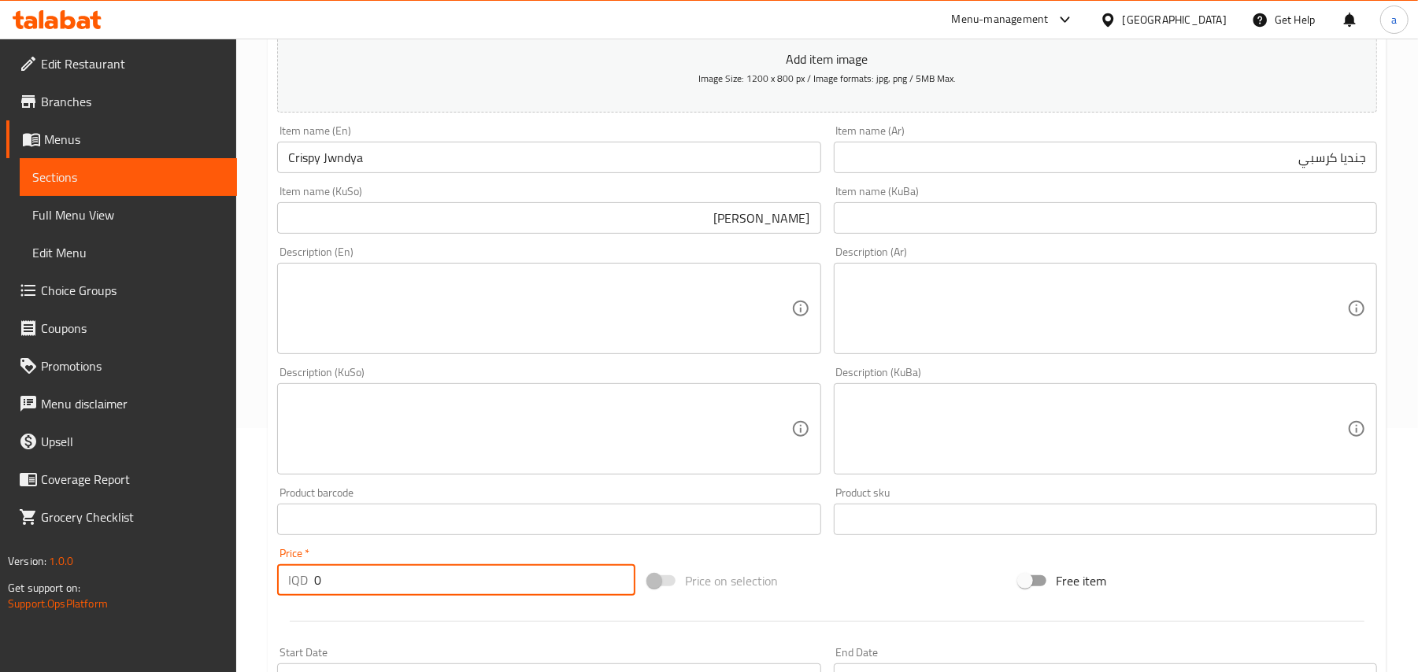
paste input "400"
type input "4000"
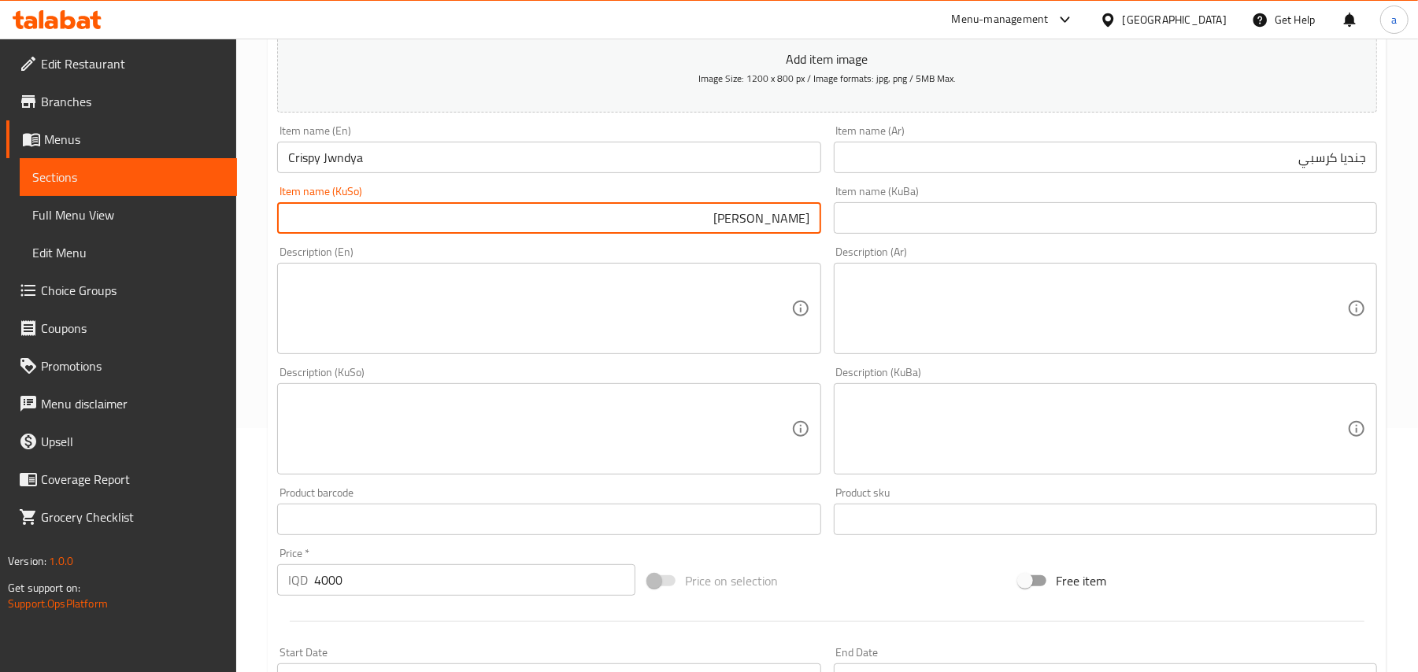
click at [631, 228] on input "[PERSON_NAME]" at bounding box center [548, 217] width 543 height 31
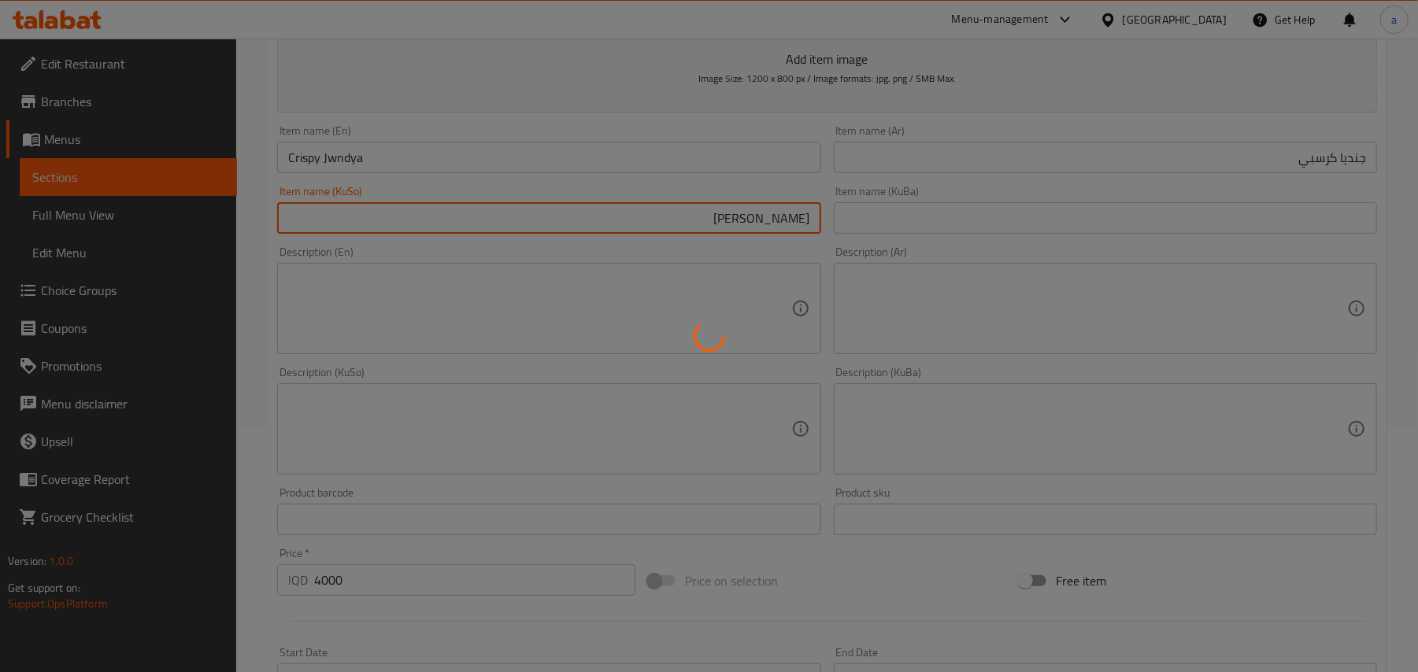
type input "0"
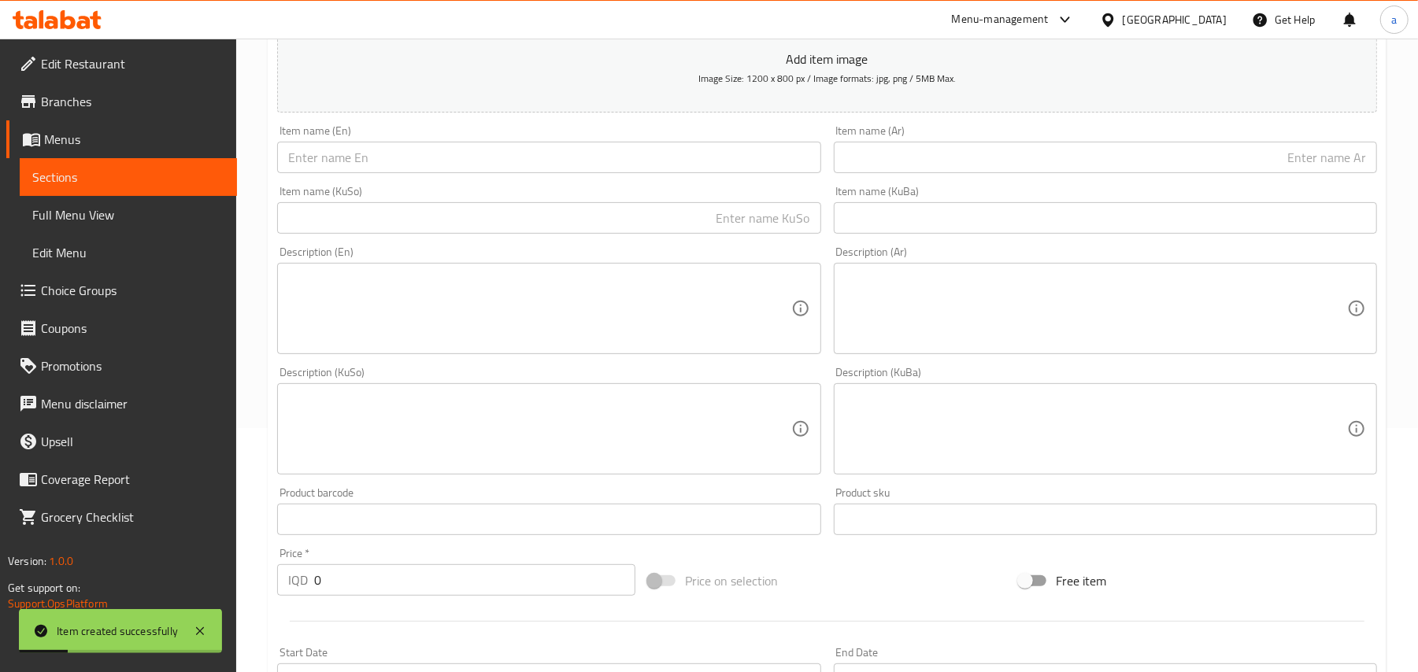
click at [650, 146] on div "Item name (En) Item name (En)" at bounding box center [548, 149] width 543 height 48
click at [650, 165] on input "text" at bounding box center [548, 157] width 543 height 31
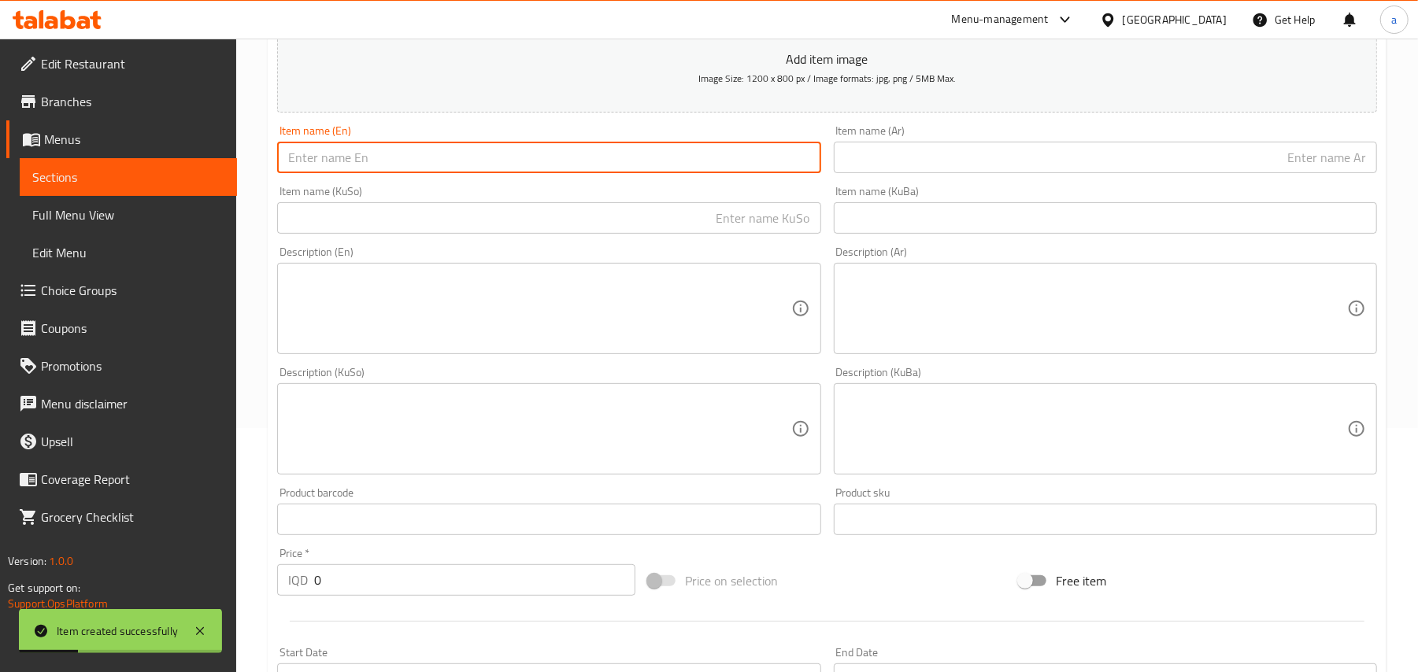
drag, startPoint x: 911, startPoint y: 187, endPoint x: 921, endPoint y: 174, distance: 16.8
click at [911, 180] on div "Item name (Ar) Item name (Ar)" at bounding box center [1105, 149] width 556 height 61
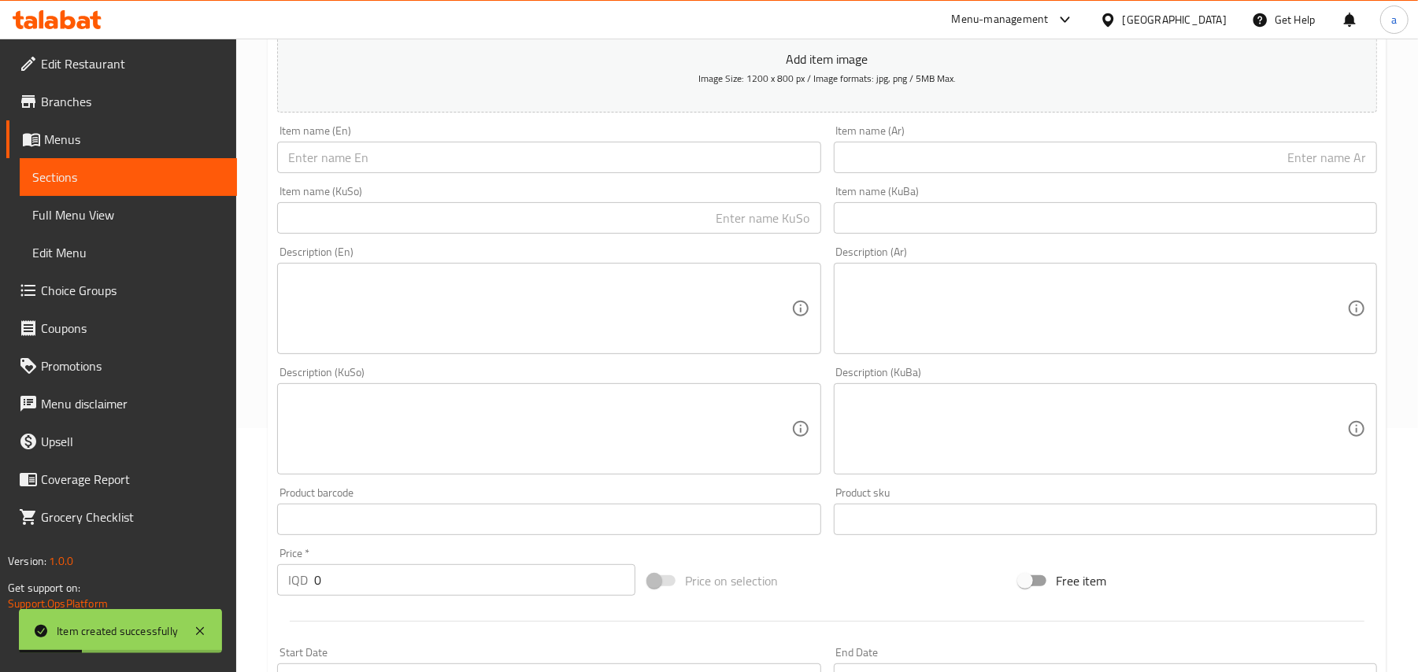
click at [921, 173] on input "text" at bounding box center [1105, 157] width 543 height 31
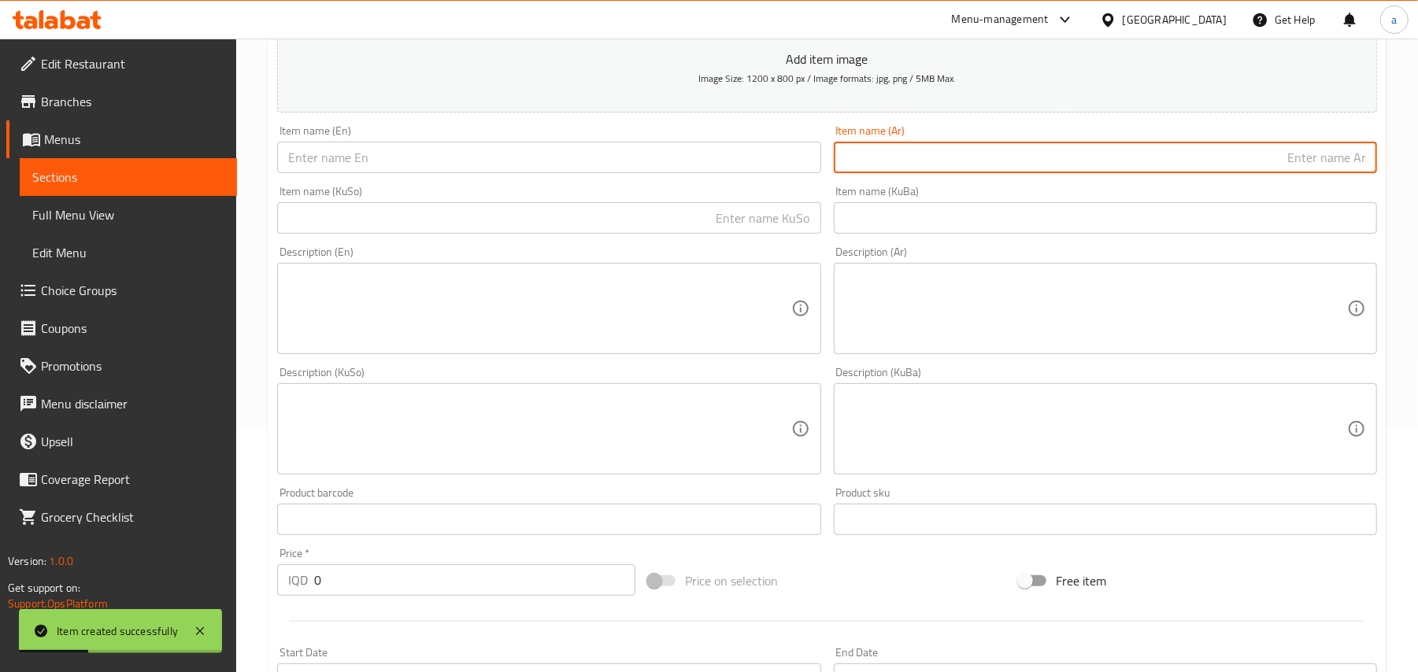
paste input "قالب كيك ميني"
type input "قالب كيك ميني"
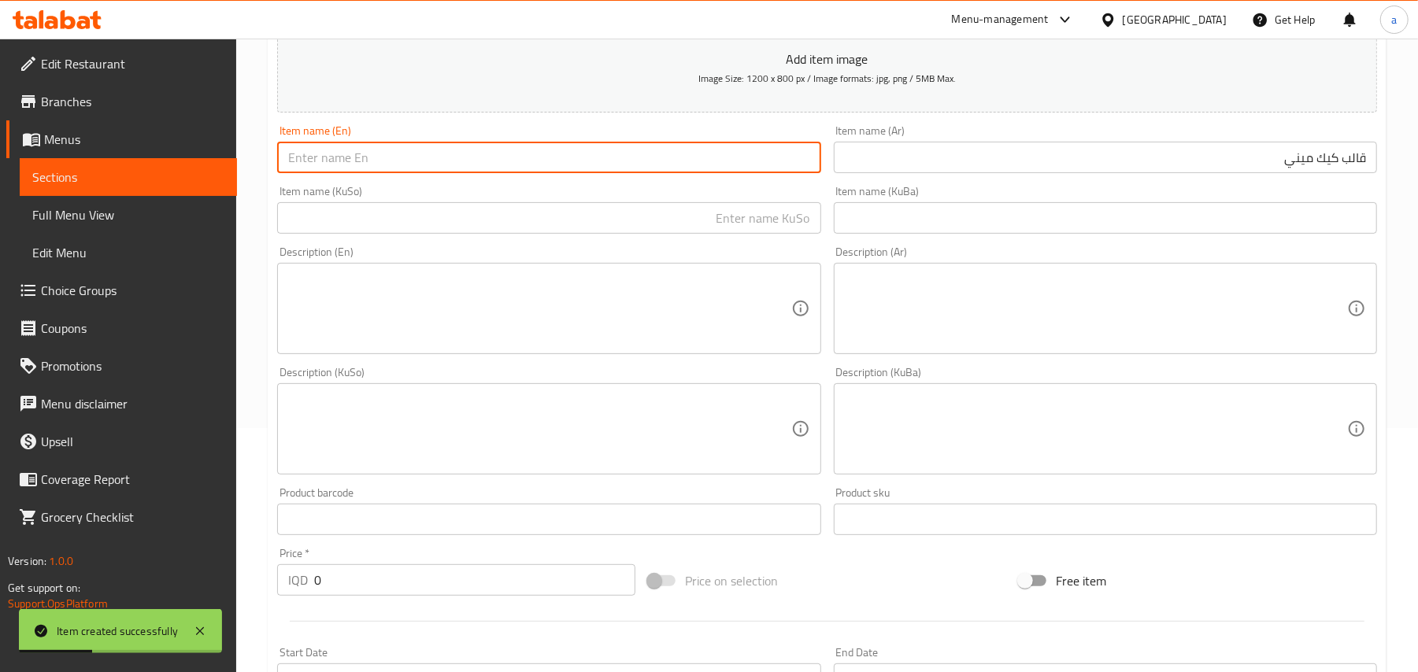
click at [773, 168] on input "text" at bounding box center [548, 157] width 543 height 31
paste input "Mini cake mold"
type input "Mini cake mold"
click at [779, 231] on input "text" at bounding box center [548, 217] width 543 height 31
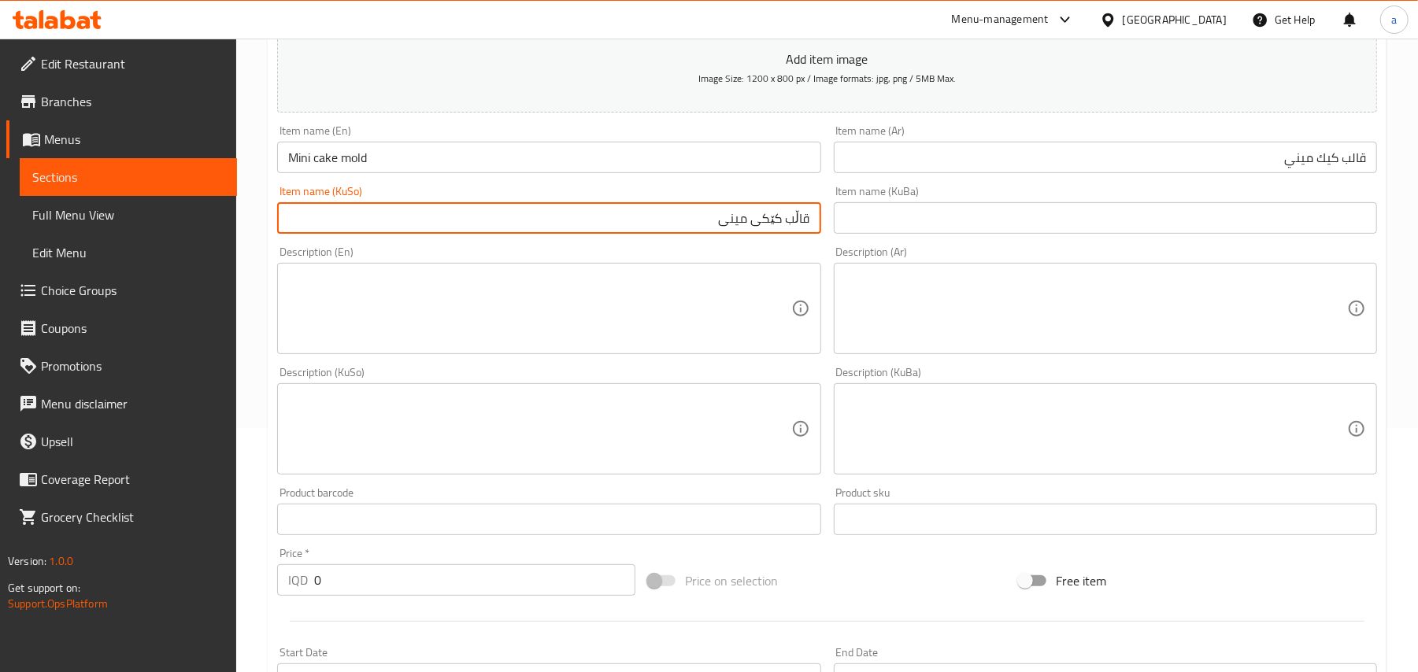
type input "قاڵب کێکی مینی"
click at [357, 167] on input "Mini cake mold" at bounding box center [548, 157] width 543 height 31
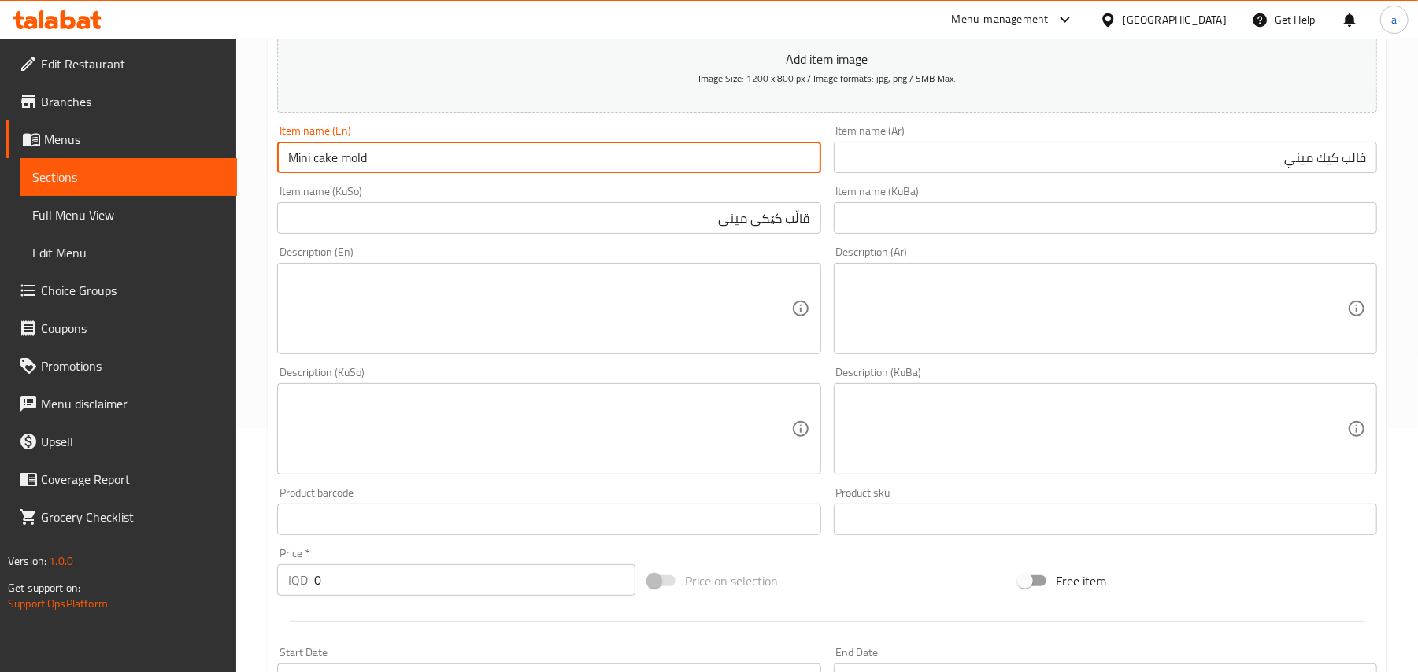
click at [357, 167] on input "Mini cake mold" at bounding box center [548, 157] width 543 height 31
click at [1353, 170] on input "قالب كيك ميني" at bounding box center [1105, 157] width 543 height 31
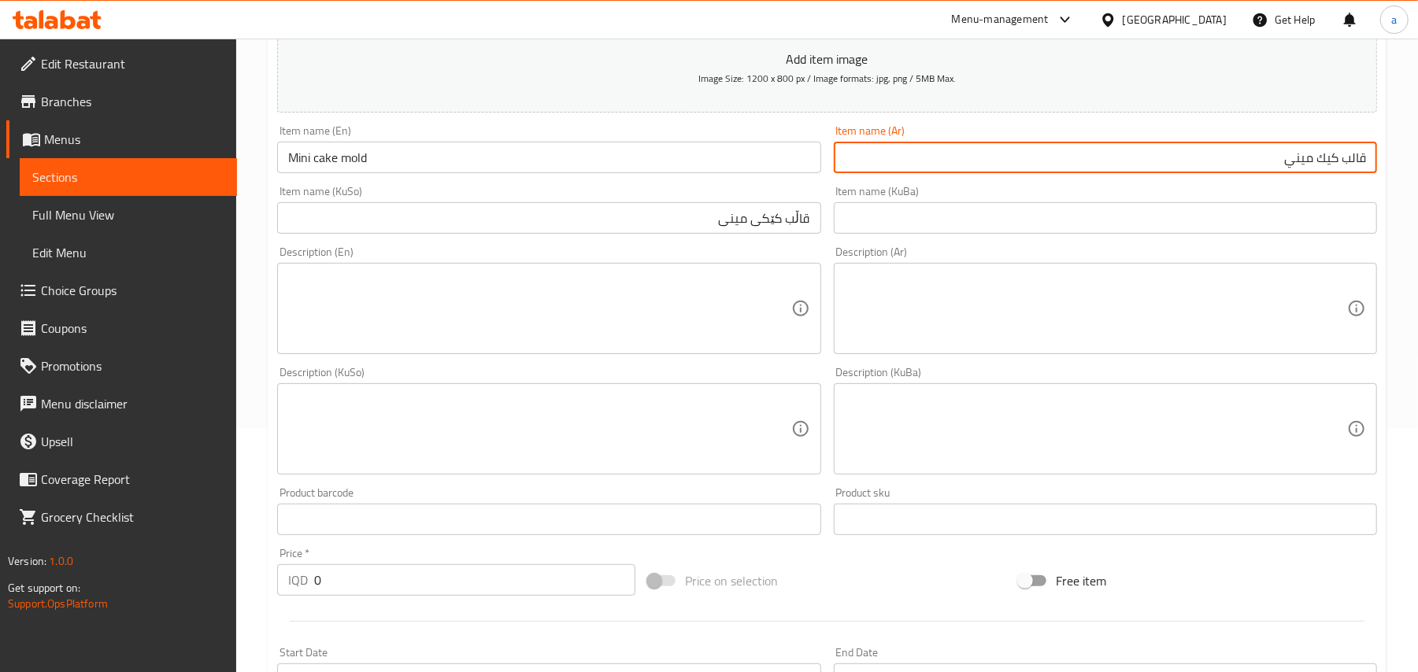
click at [1353, 170] on input "قالب كيك ميني" at bounding box center [1105, 157] width 543 height 31
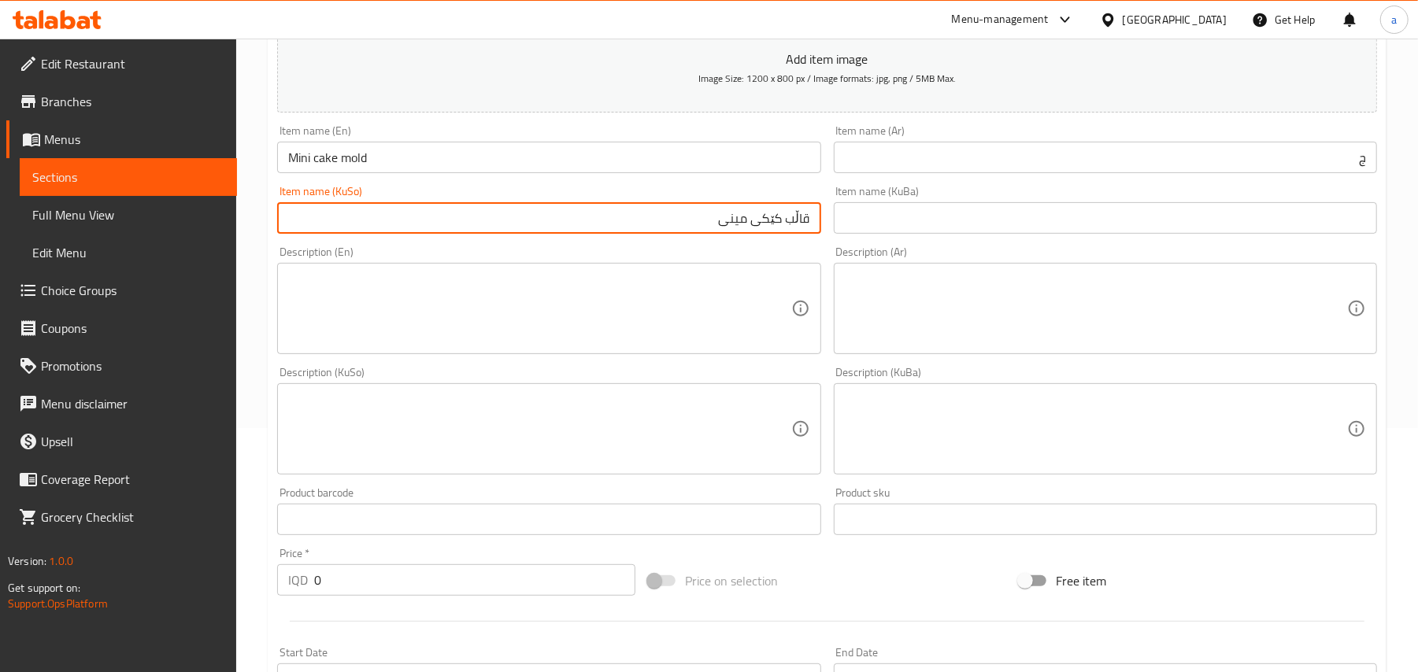
click at [789, 228] on input "قاڵب کێکی مینی" at bounding box center [548, 217] width 543 height 31
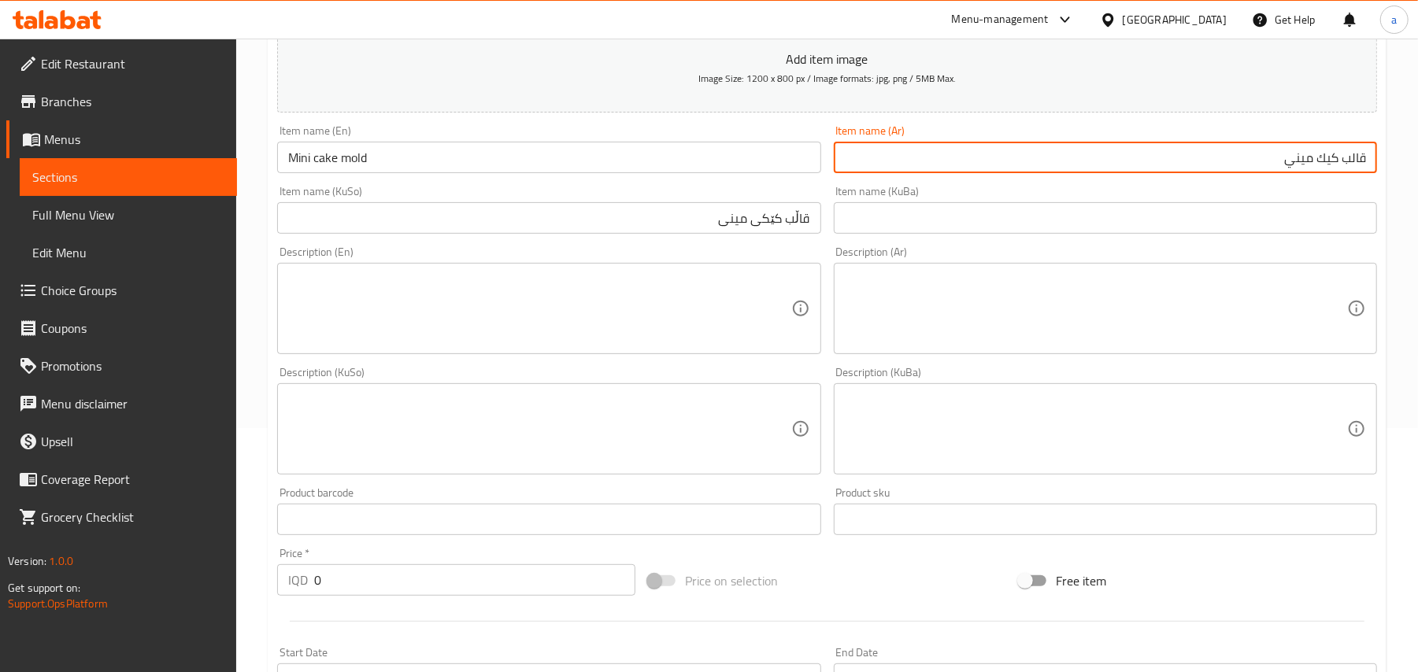
type input "قالب كيك ميني"
click at [800, 233] on input "قاڵب کێکی مینی" at bounding box center [548, 217] width 543 height 31
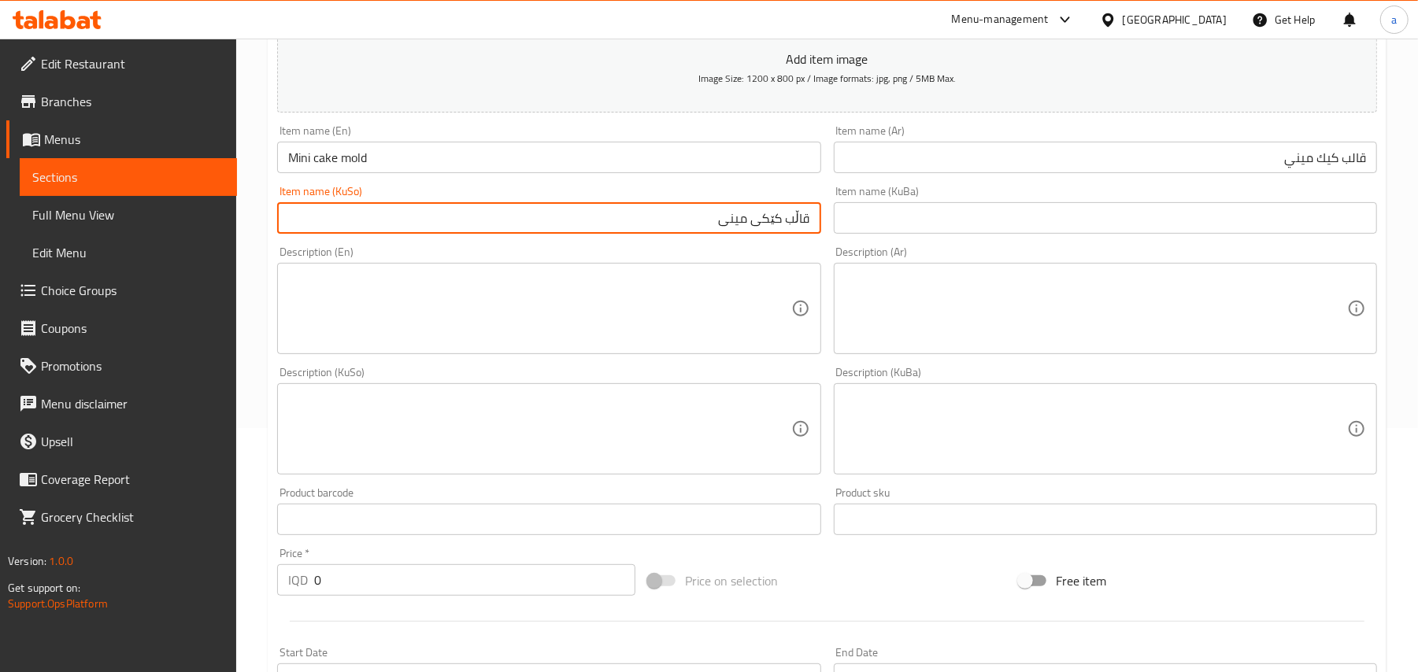
click at [800, 233] on input "قاڵب کێکی مینی" at bounding box center [548, 217] width 543 height 31
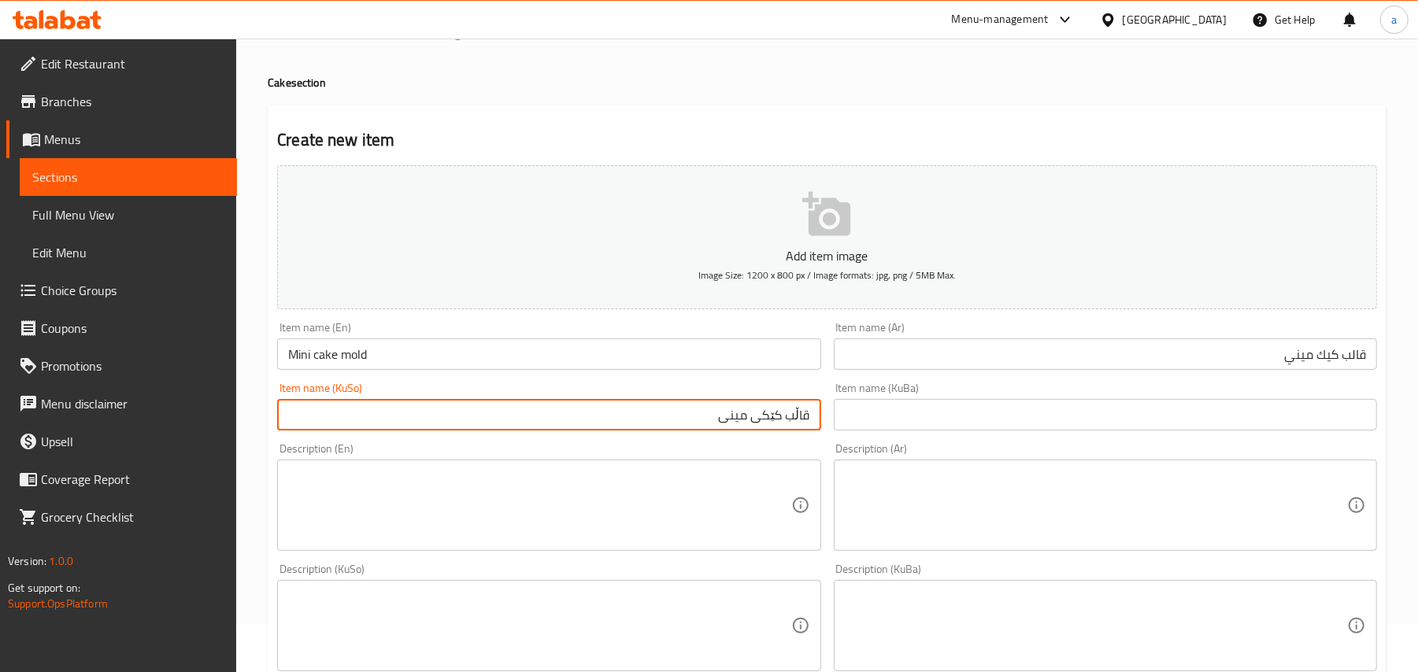
scroll to position [0, 0]
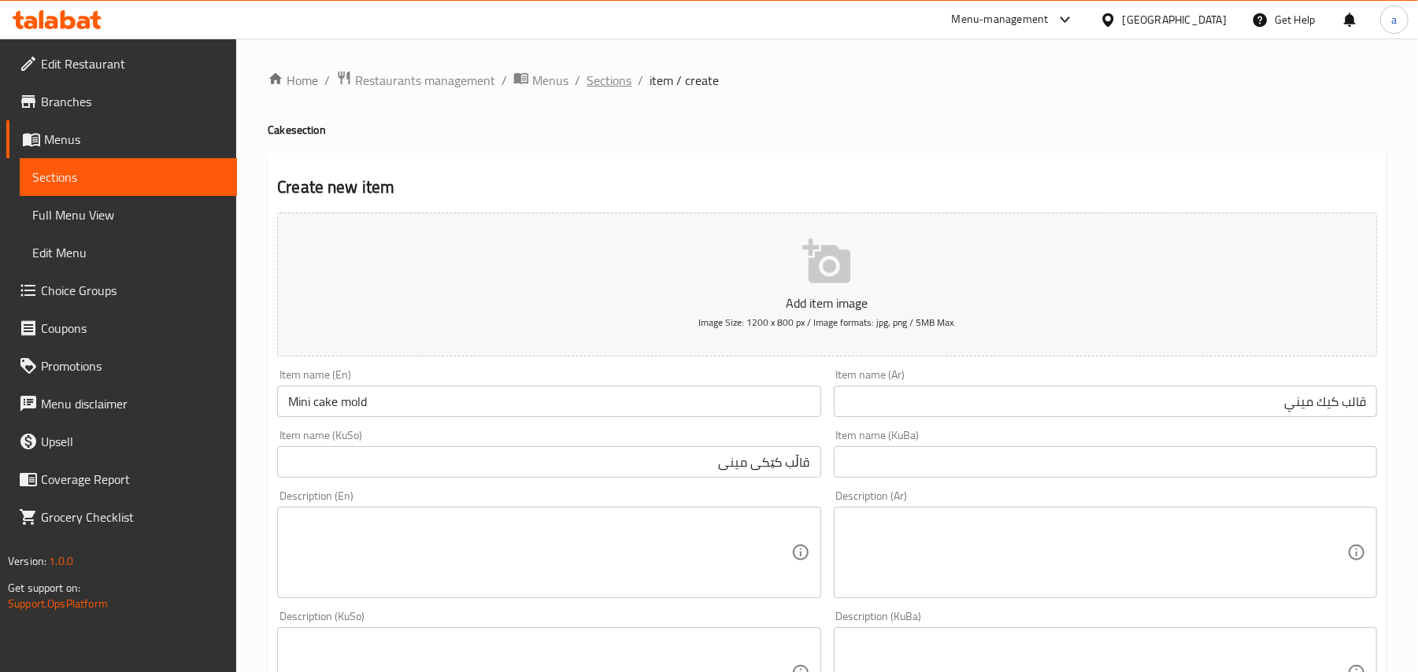
click at [628, 73] on span "Sections" at bounding box center [609, 80] width 45 height 19
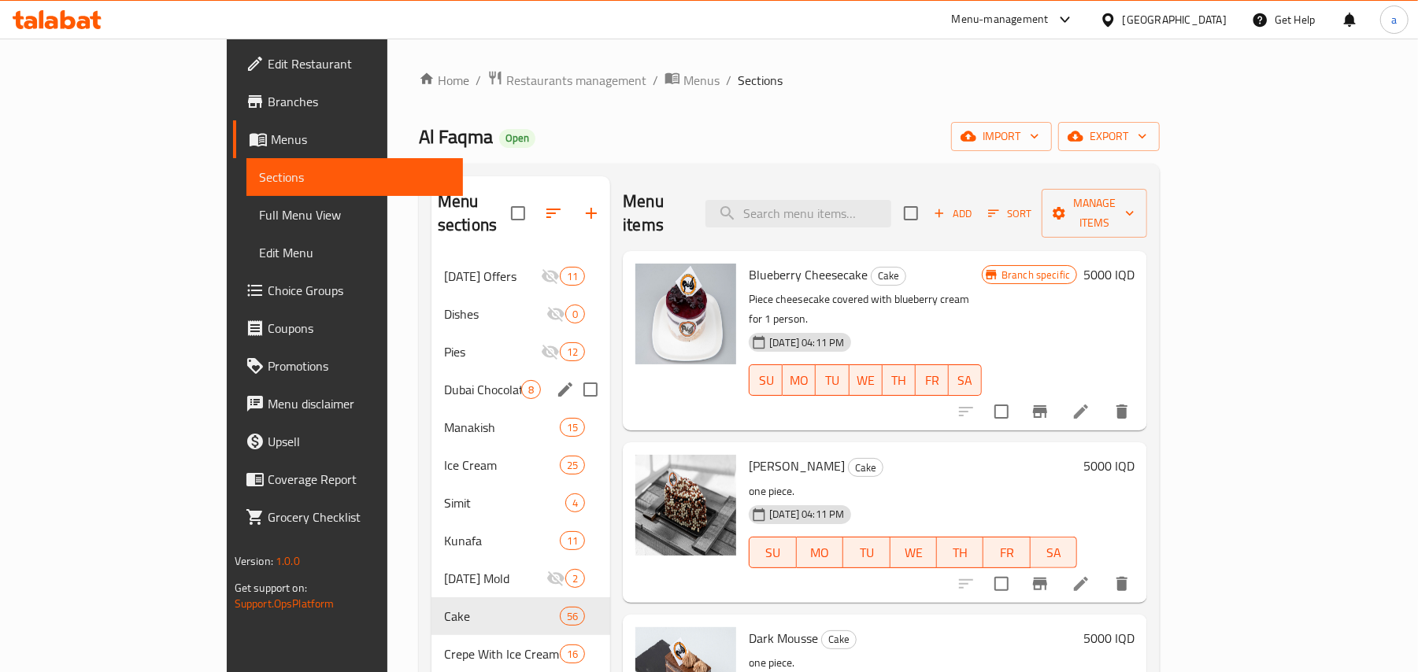
scroll to position [244, 0]
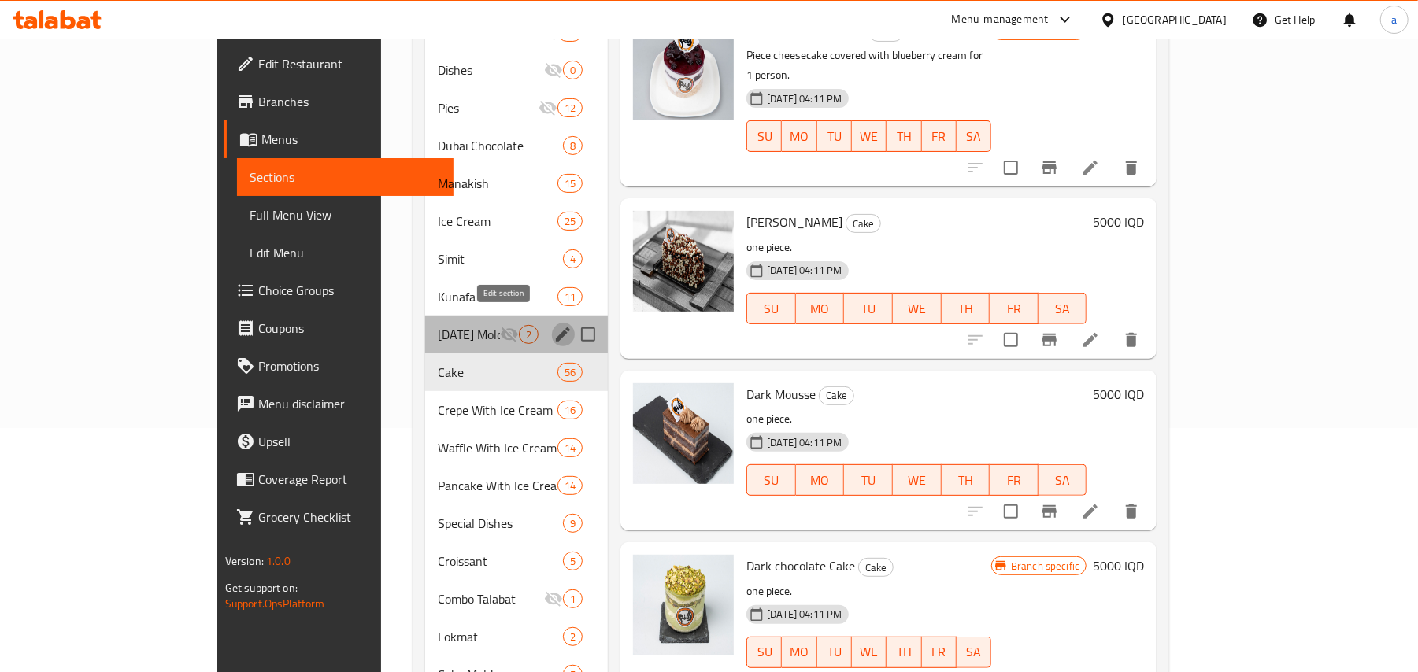
click at [556, 328] on icon "edit" at bounding box center [563, 335] width 14 height 14
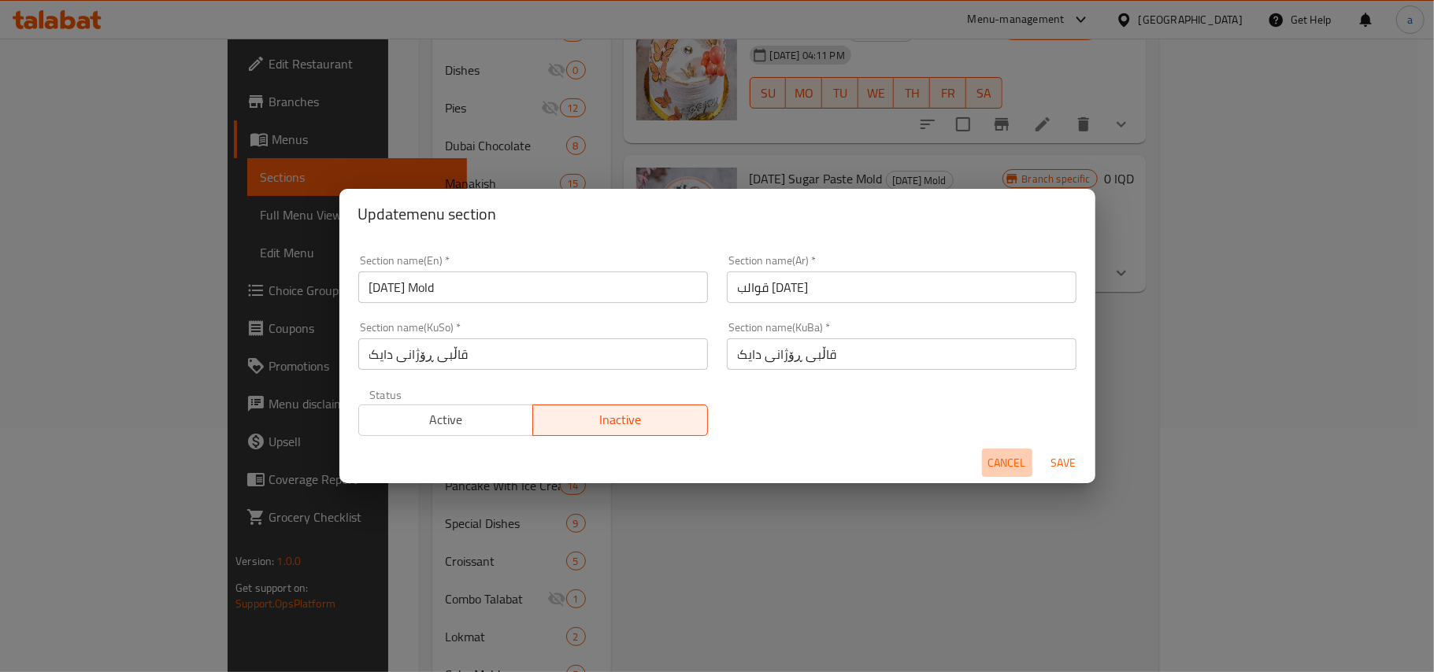
click at [1000, 471] on span "Cancel" at bounding box center [1007, 463] width 38 height 20
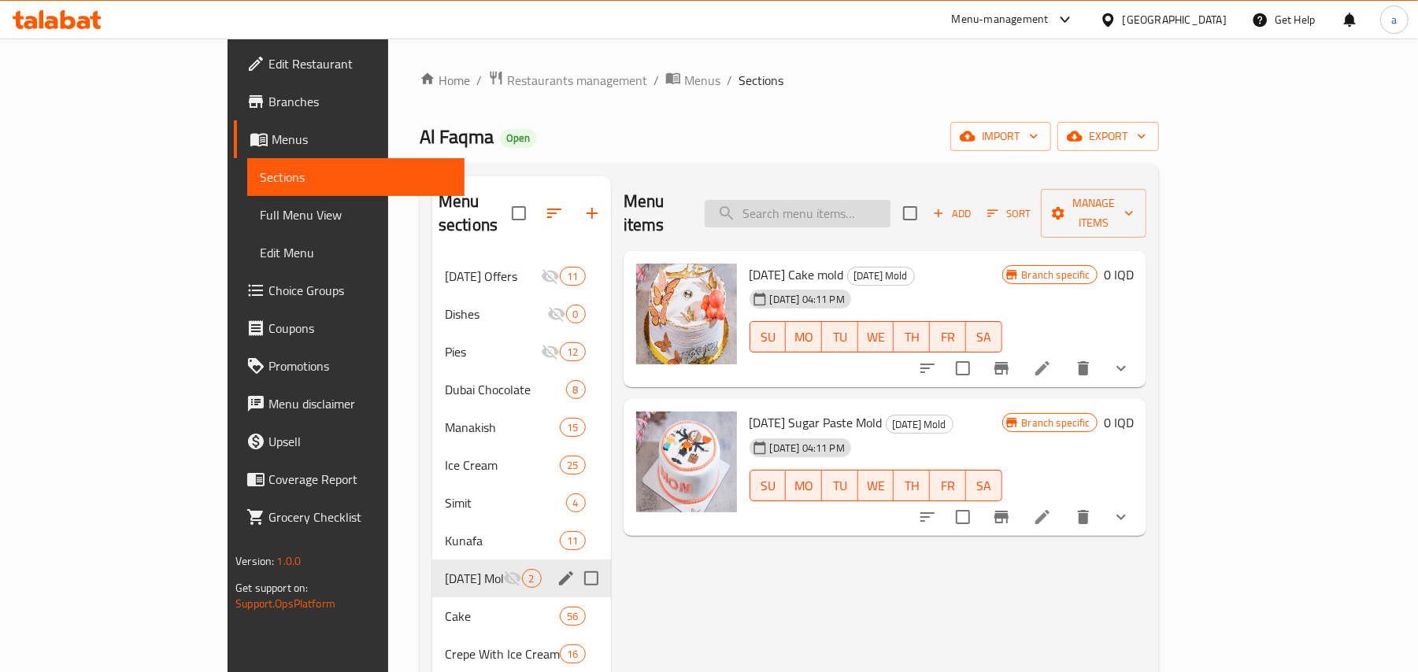
click at [864, 205] on input "search" at bounding box center [798, 214] width 186 height 28
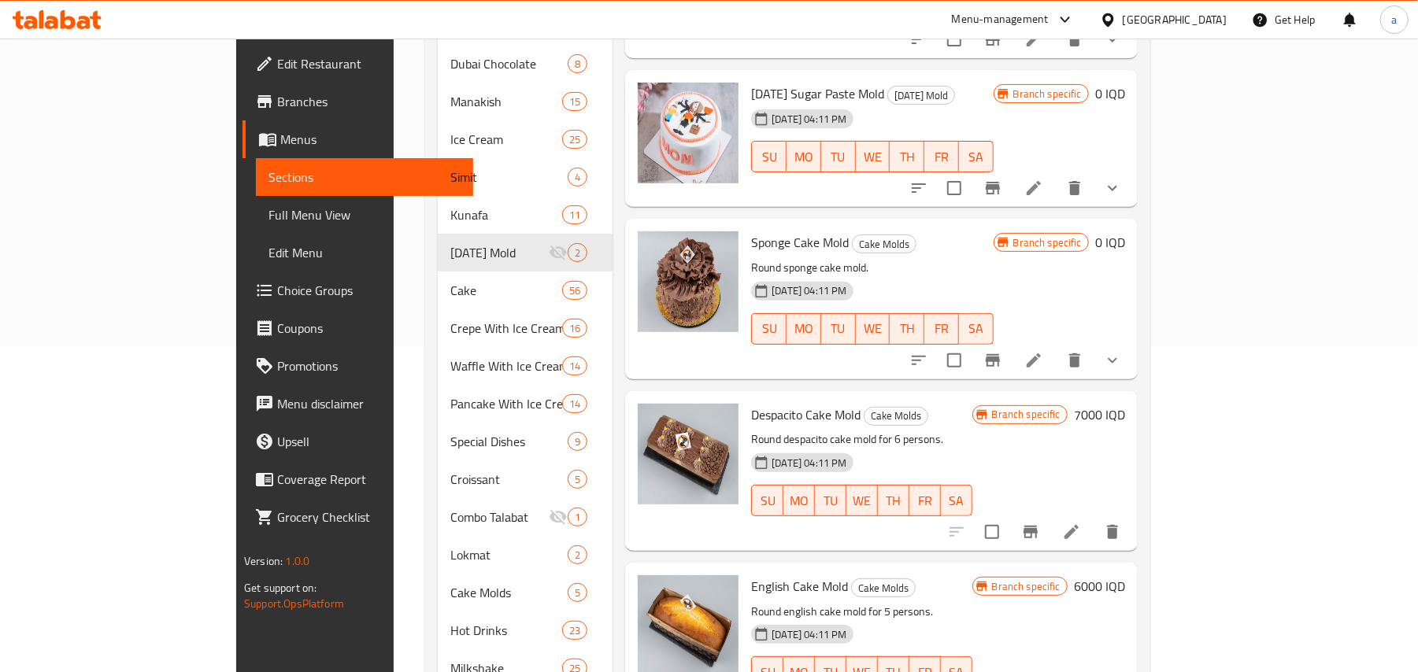
scroll to position [490, 0]
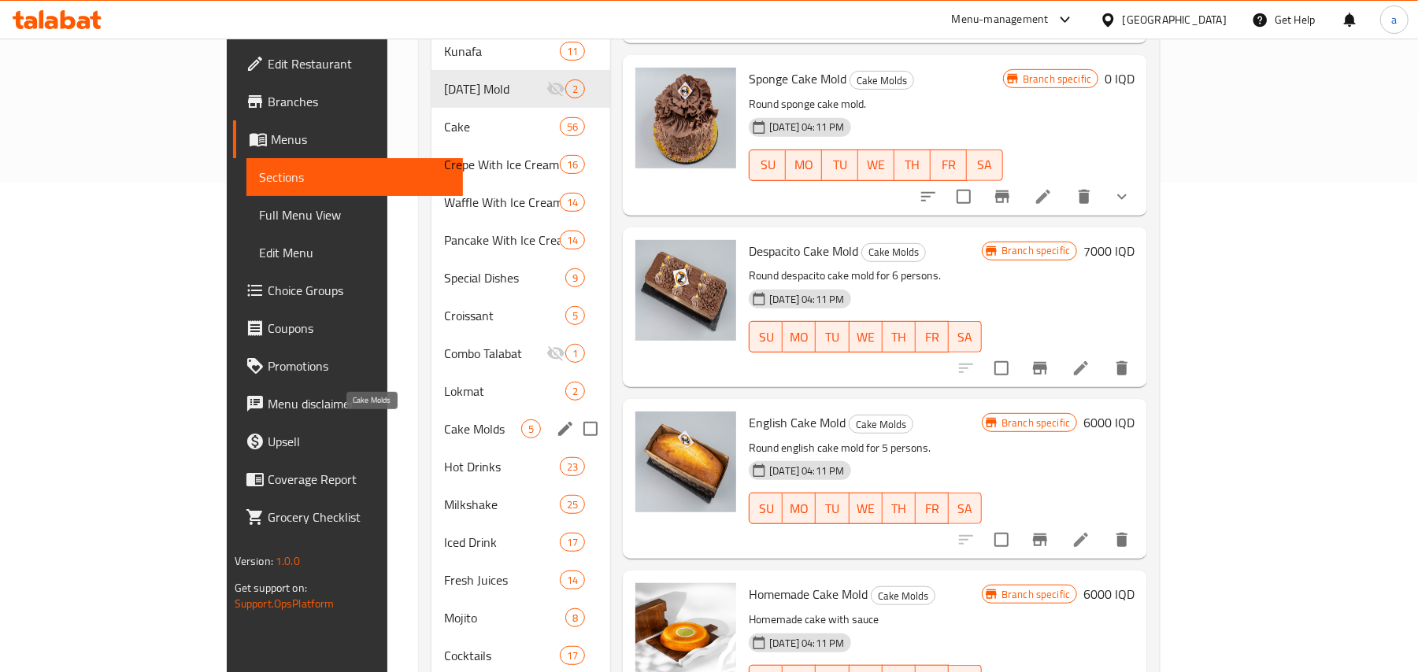
type input "mold"
click at [444, 428] on span "Cake Molds" at bounding box center [482, 429] width 77 height 19
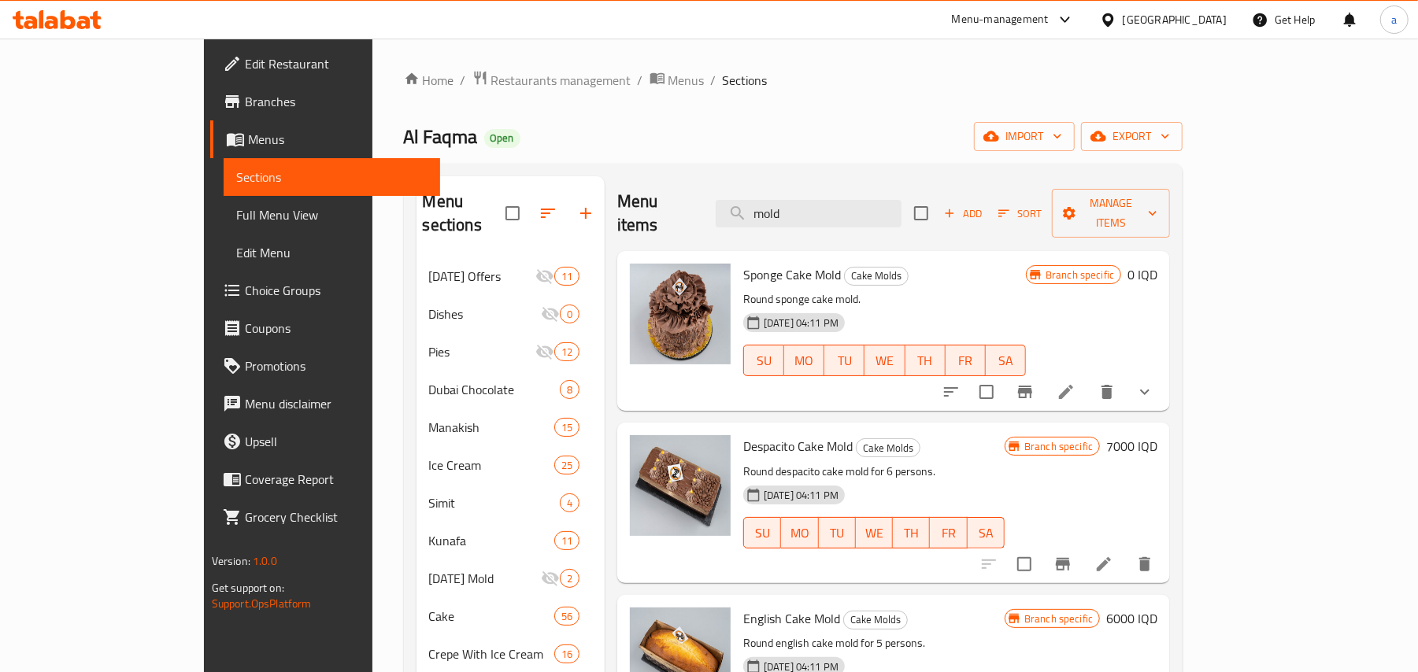
drag, startPoint x: 879, startPoint y: 214, endPoint x: 707, endPoint y: 216, distance: 171.6
click at [707, 216] on div "Menu items mold Add Sort Manage items" at bounding box center [893, 213] width 553 height 75
click at [984, 209] on span "Add" at bounding box center [963, 214] width 43 height 18
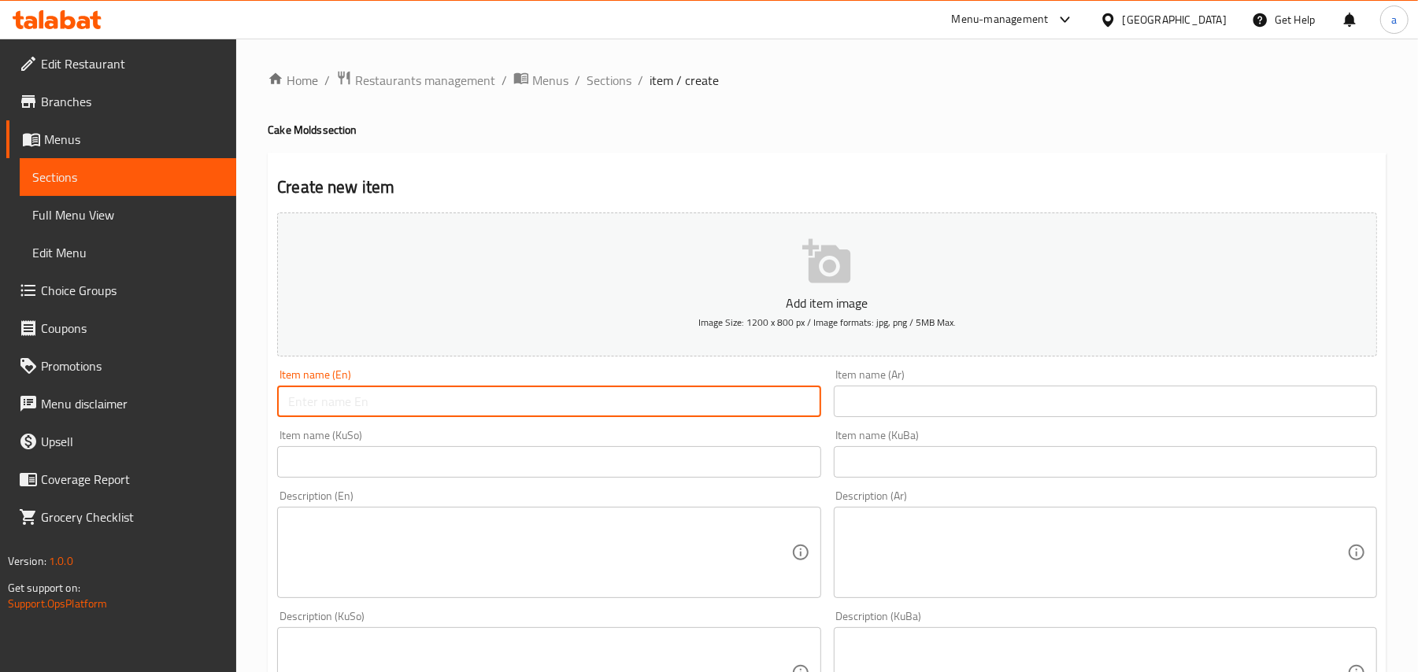
click at [487, 417] on input "text" at bounding box center [548, 401] width 543 height 31
paste input "Mini cake mold"
type input "Mini cake mold"
drag, startPoint x: 964, startPoint y: 404, endPoint x: 986, endPoint y: 361, distance: 48.6
click at [964, 404] on input "text" at bounding box center [1105, 401] width 543 height 31
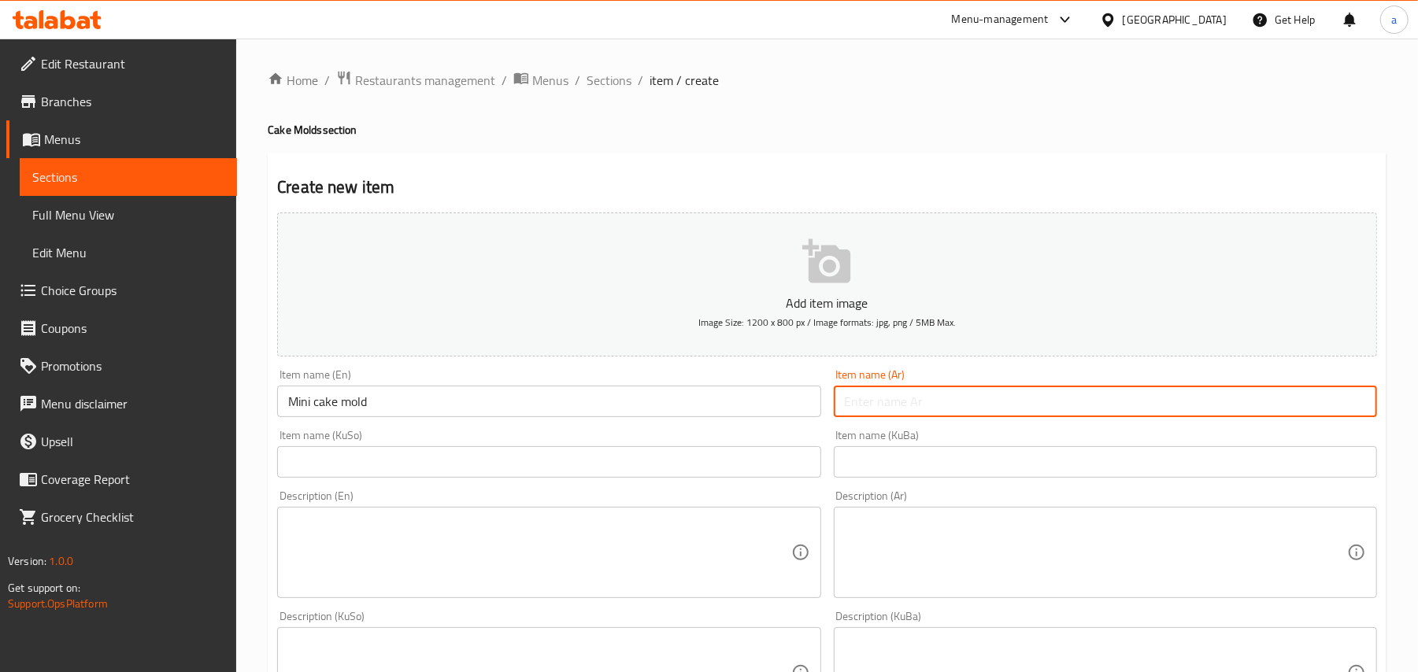
paste input "قالب كيك ميني"
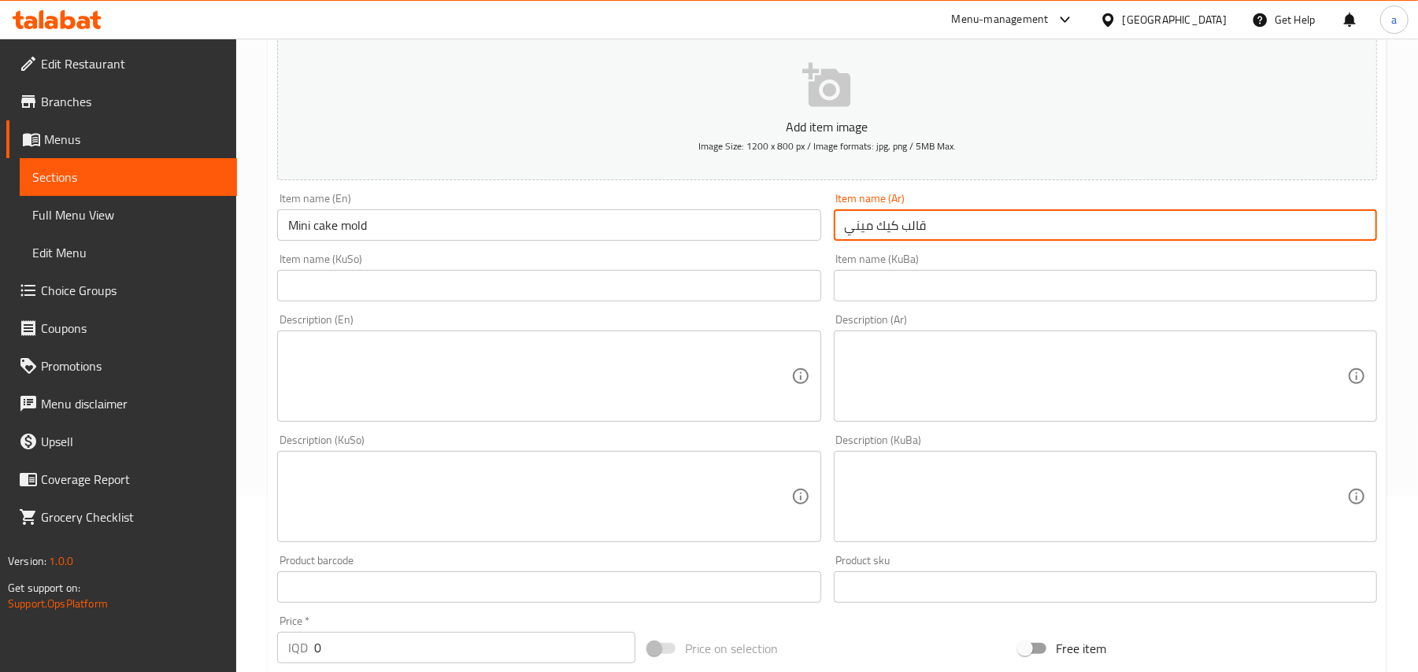
scroll to position [244, 0]
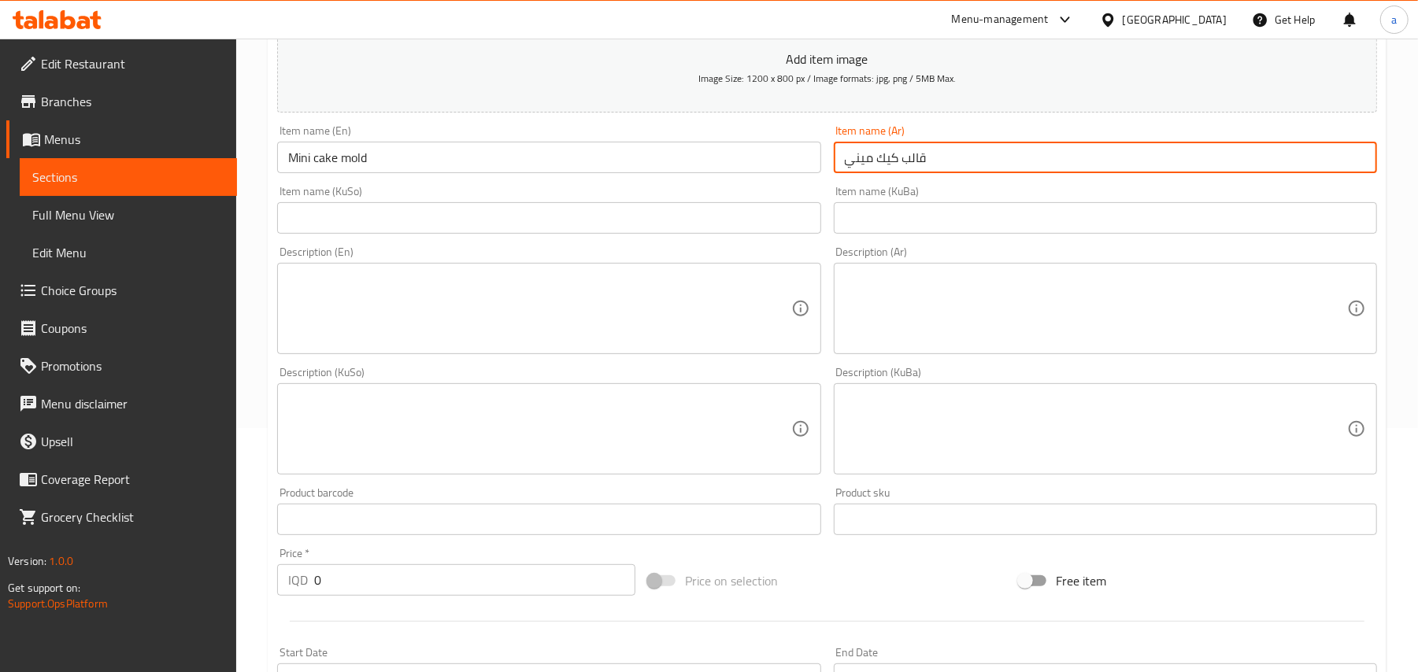
type input "قالب كيك ميني"
click at [768, 219] on input "text" at bounding box center [548, 217] width 543 height 31
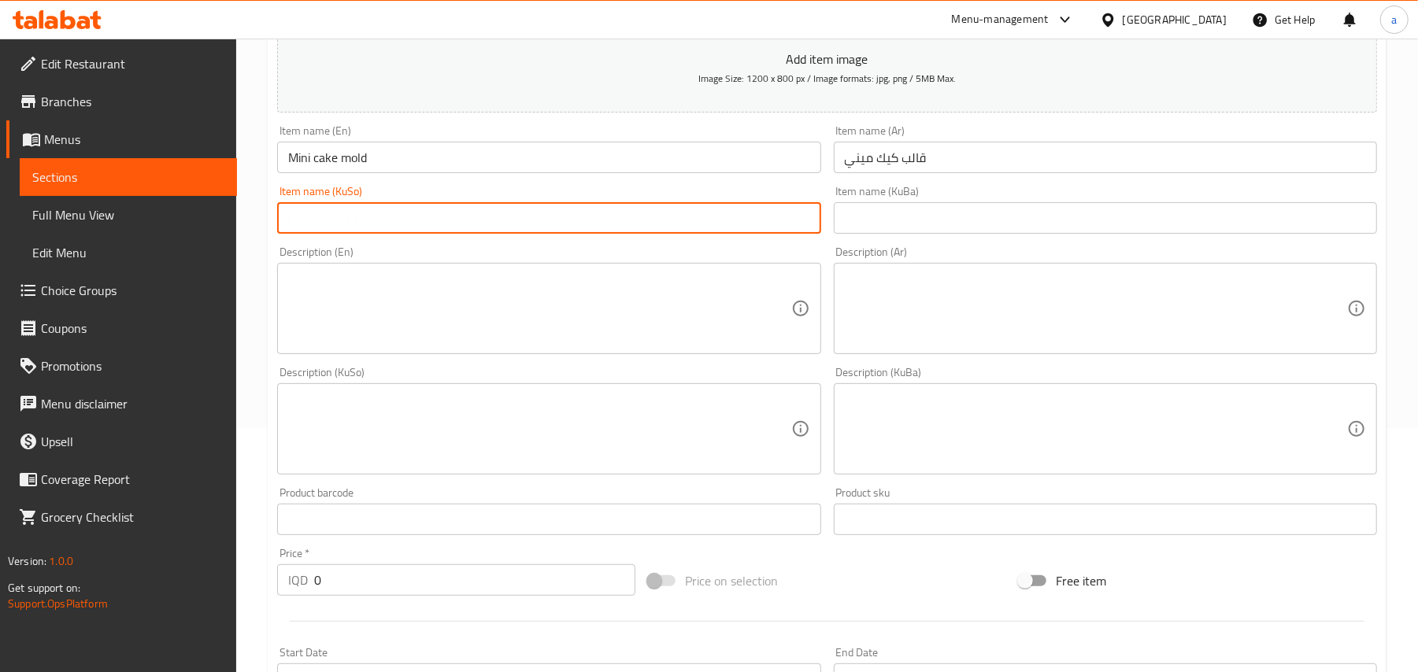
paste input "قاڵب کێکی مینی"
type input "قاڵب کێکی مینی"
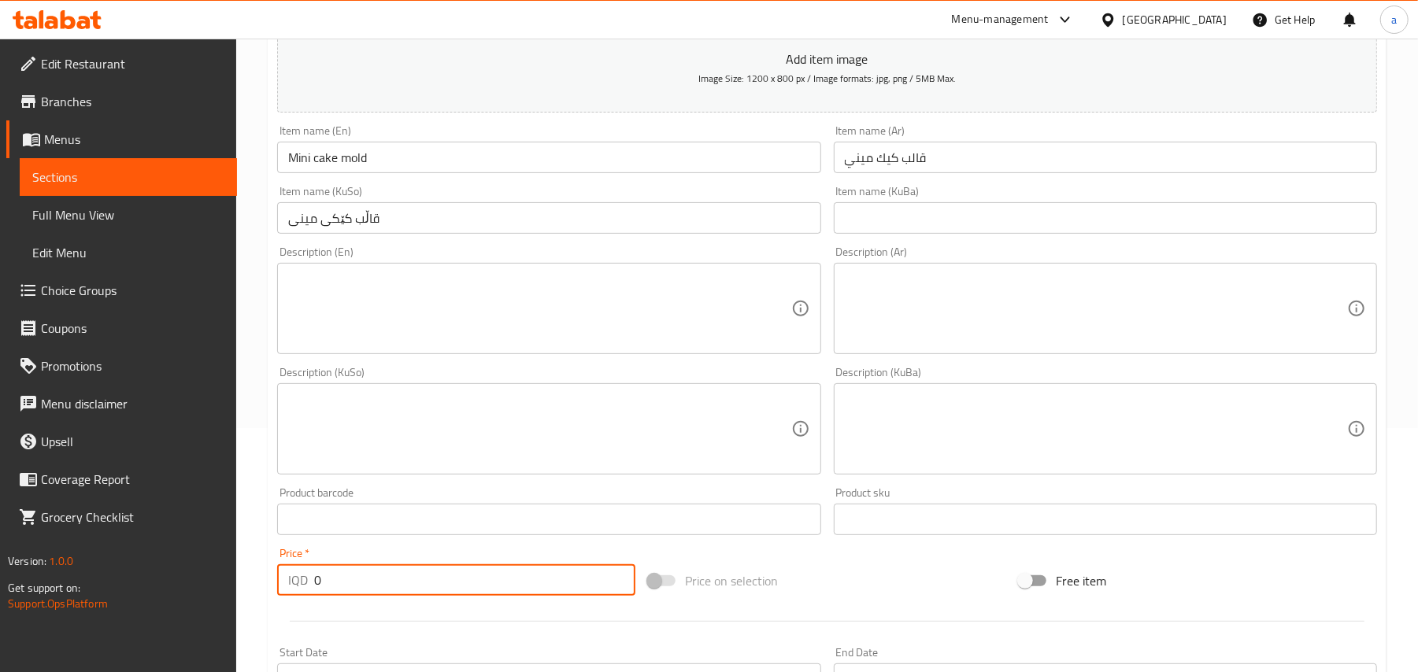
paste input "1300"
drag, startPoint x: 315, startPoint y: 597, endPoint x: 306, endPoint y: 597, distance: 8.7
click at [306, 596] on div "IQD 0 Price *" at bounding box center [456, 580] width 358 height 31
type input "13000"
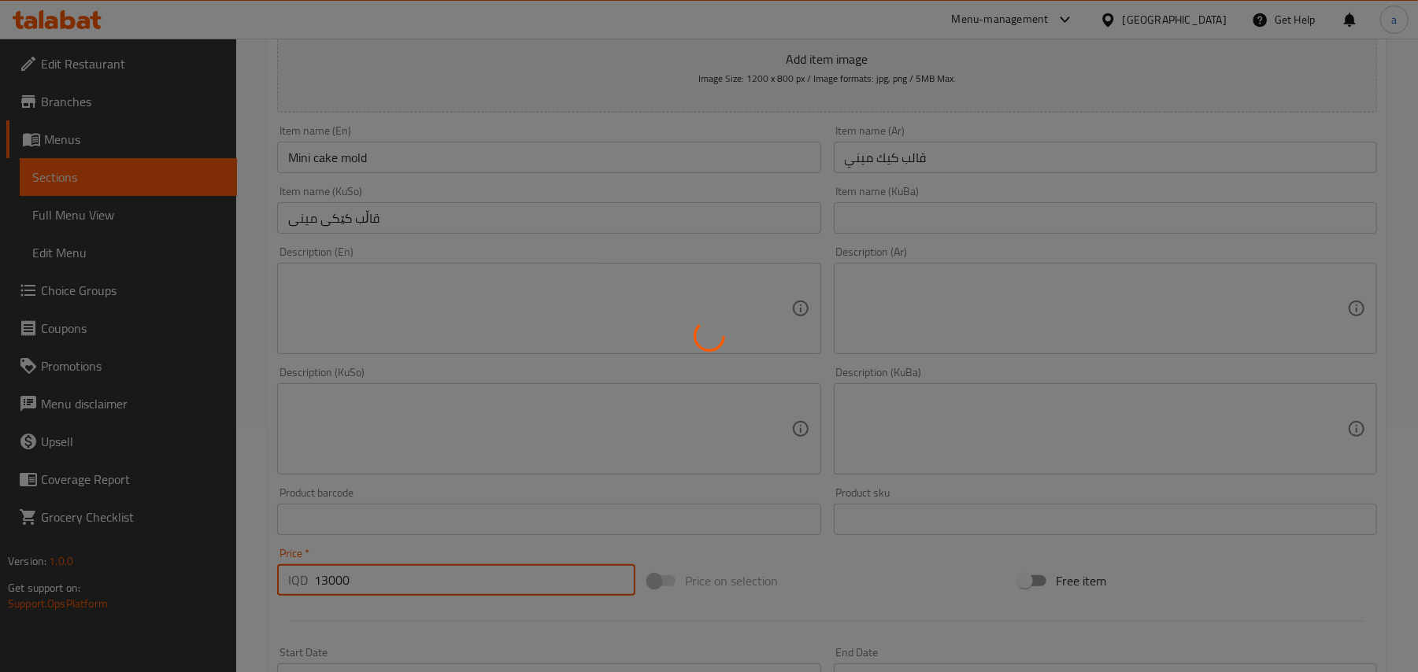
type input "0"
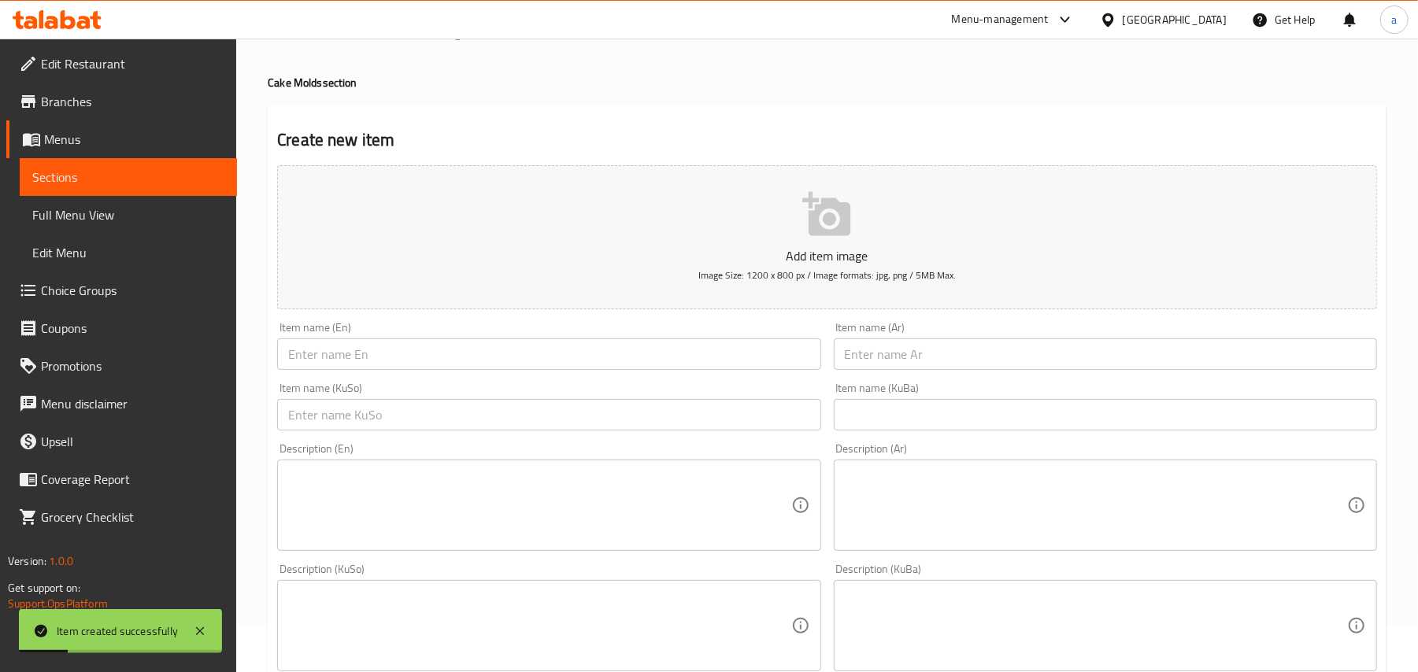
scroll to position [0, 0]
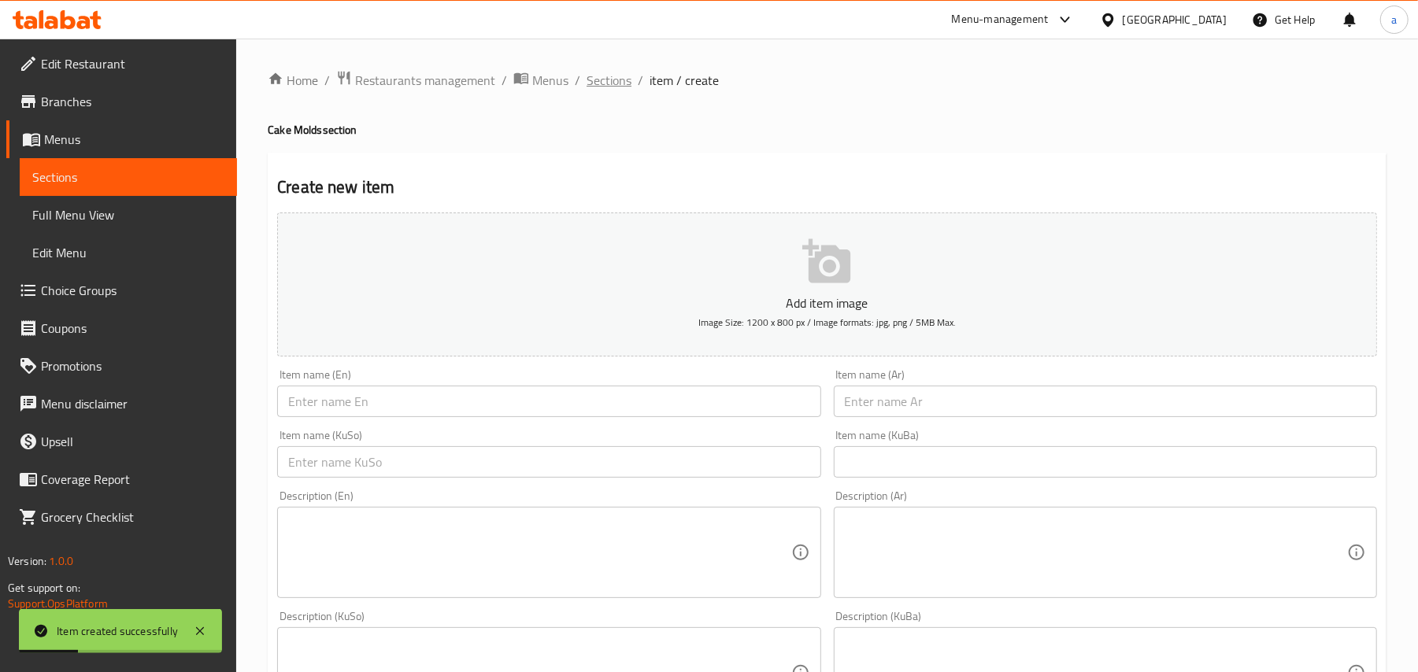
click at [624, 72] on span "Sections" at bounding box center [609, 80] width 45 height 19
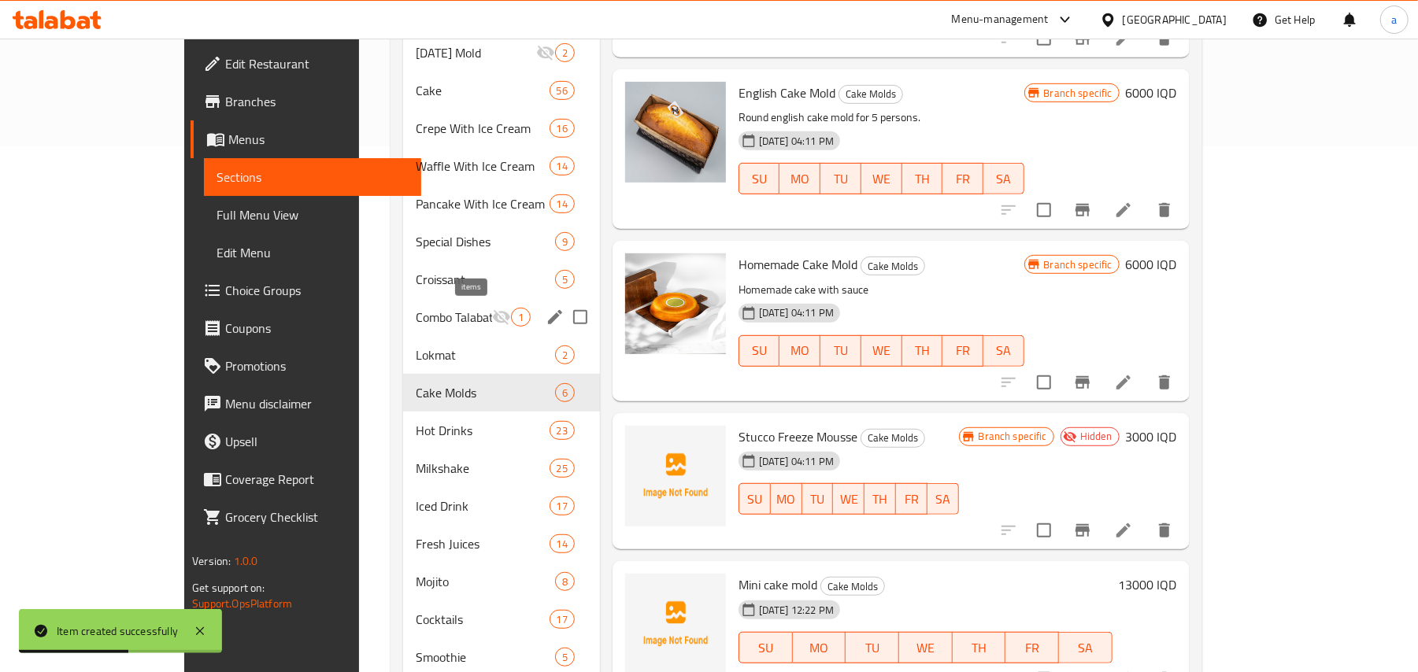
scroll to position [590, 0]
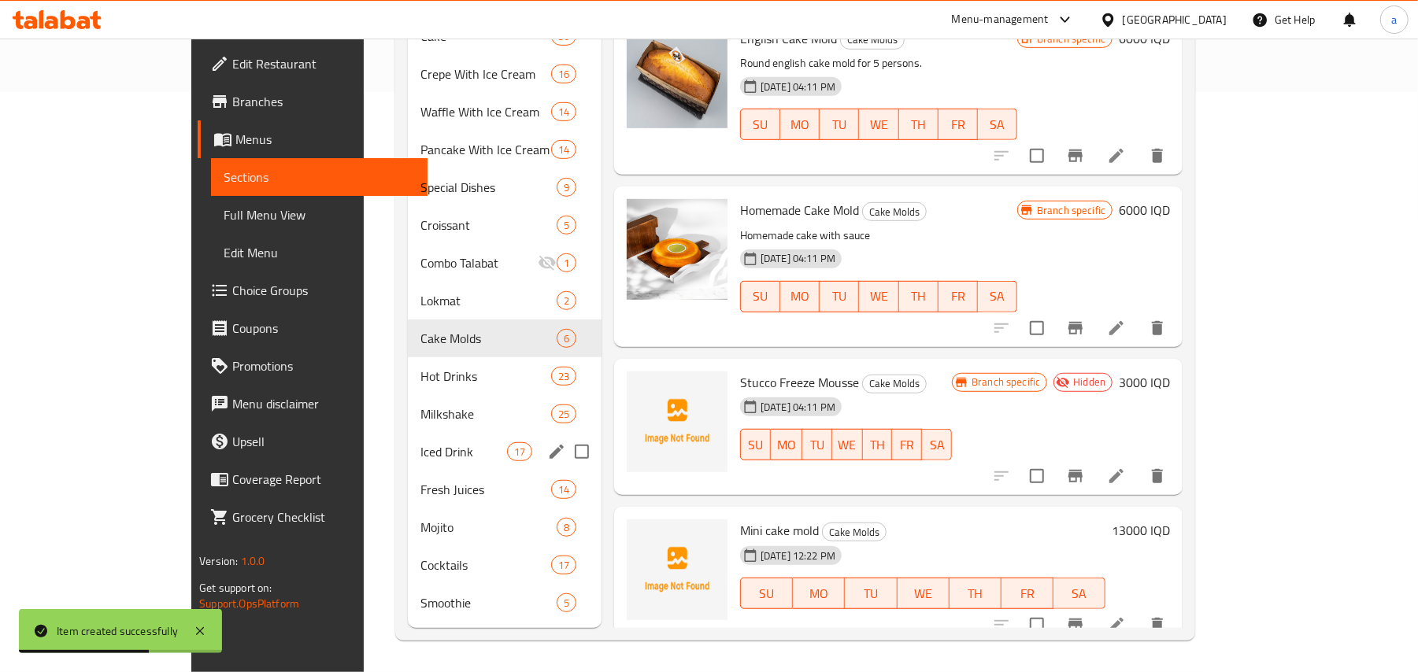
click at [419, 435] on div "Iced Drink 17" at bounding box center [505, 452] width 194 height 38
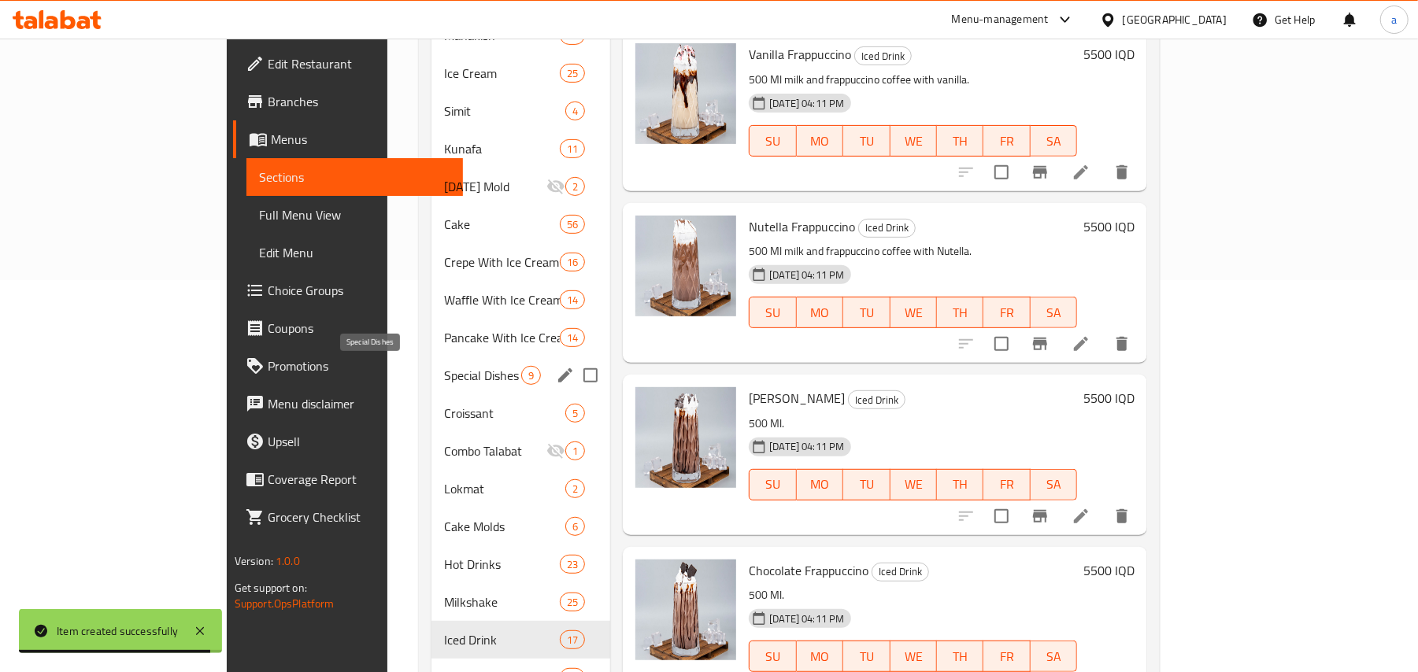
scroll to position [346, 0]
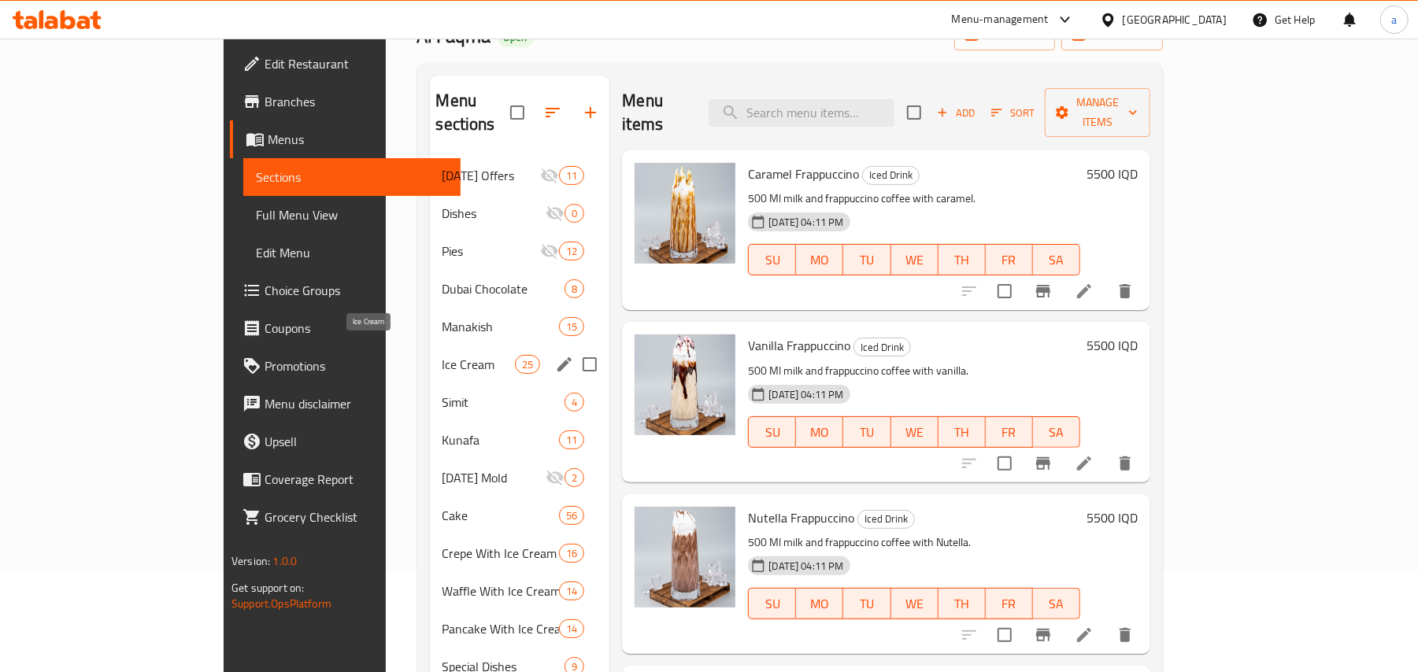
click at [442, 355] on span "Ice Cream" at bounding box center [478, 364] width 73 height 19
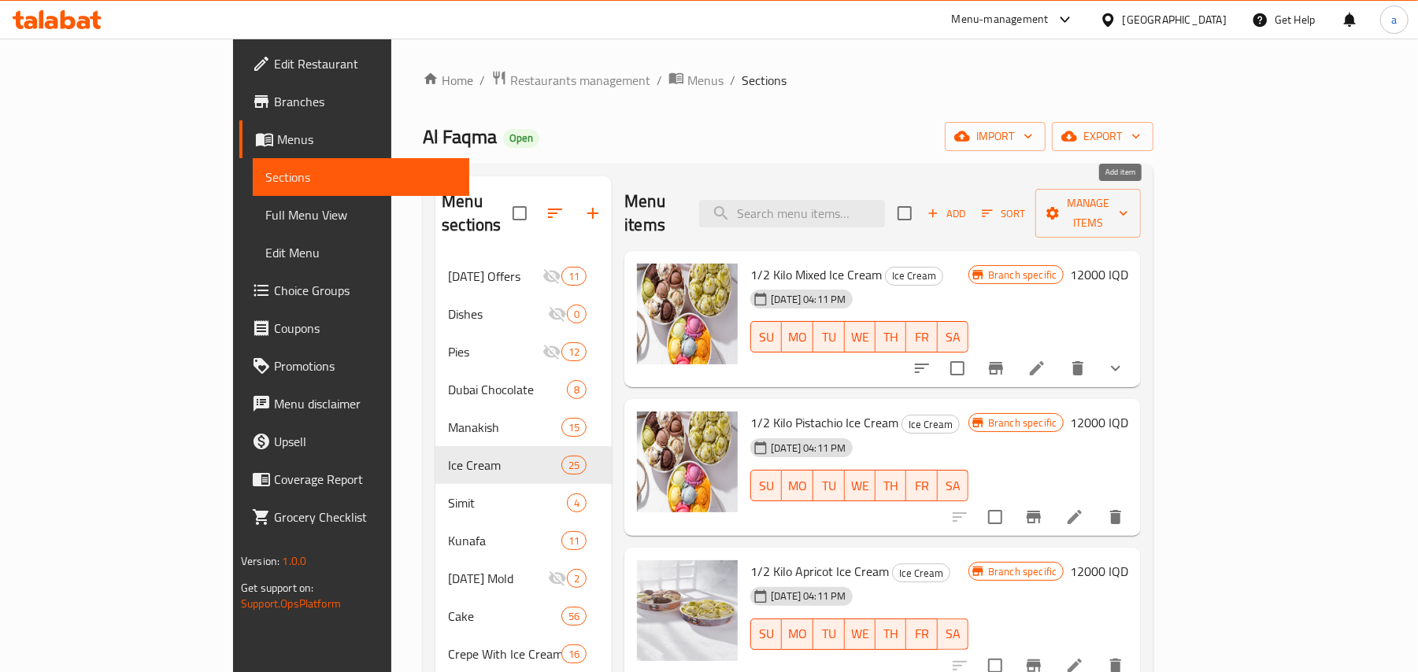
click at [968, 211] on span "Add" at bounding box center [946, 214] width 43 height 18
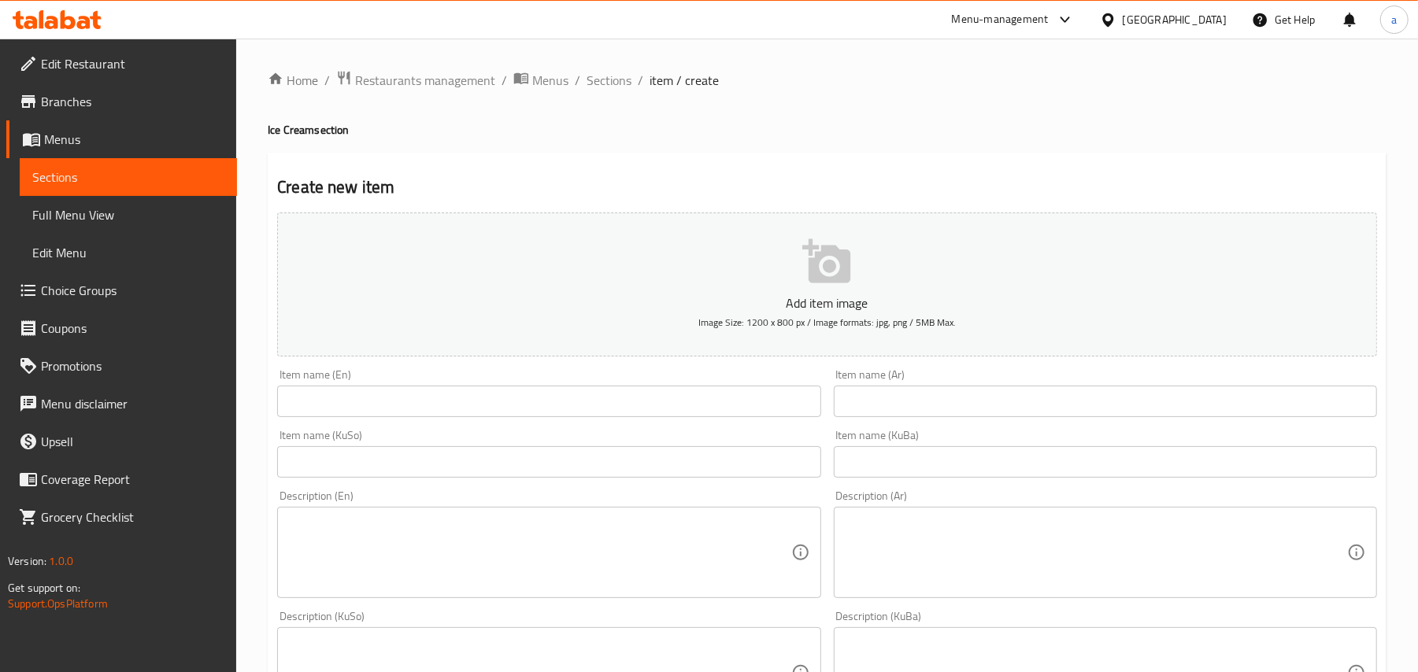
click at [926, 403] on input "text" at bounding box center [1105, 401] width 543 height 31
paste input "2 سكوب بسكت"
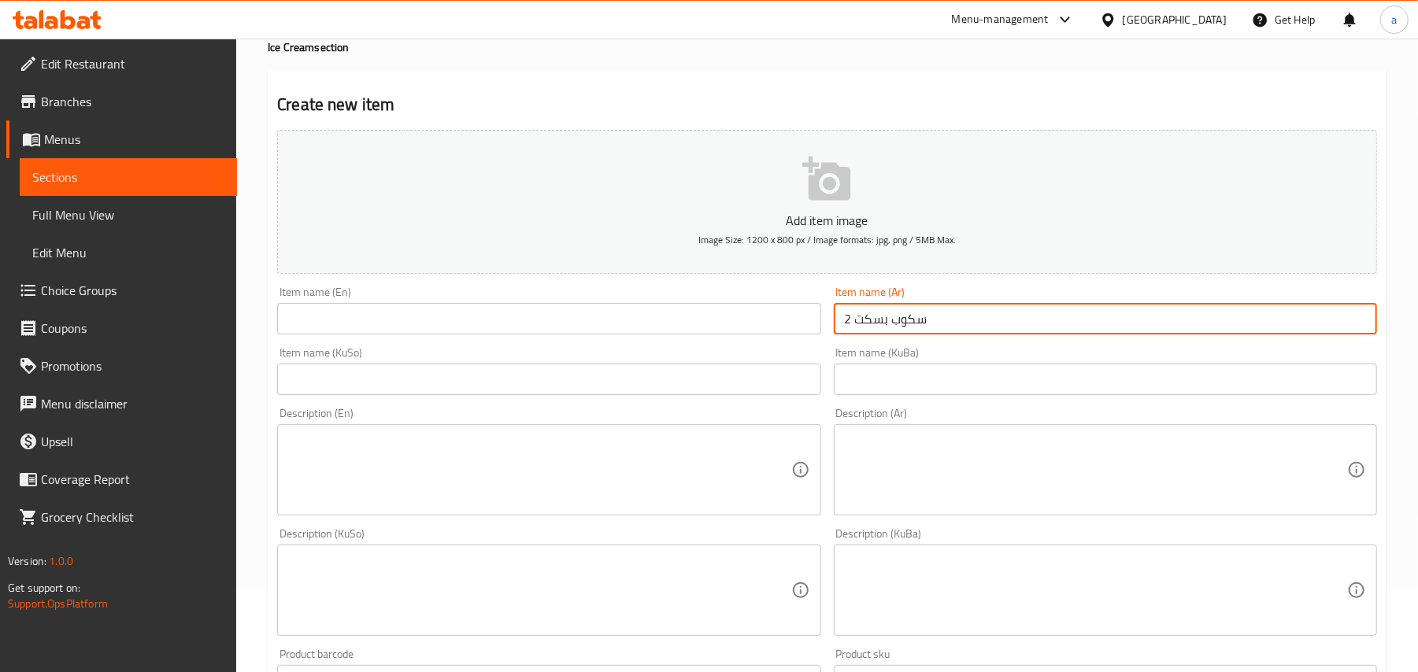
scroll to position [244, 0]
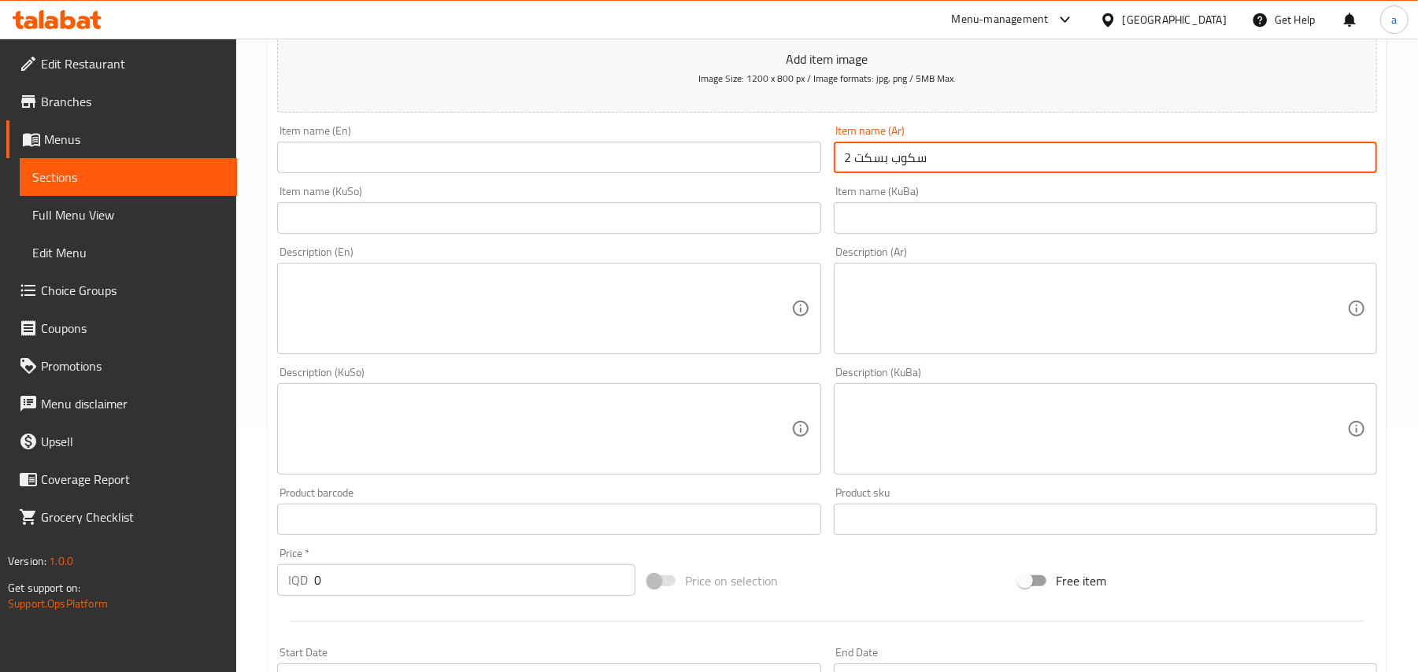
type input "2 سكوب بسكت"
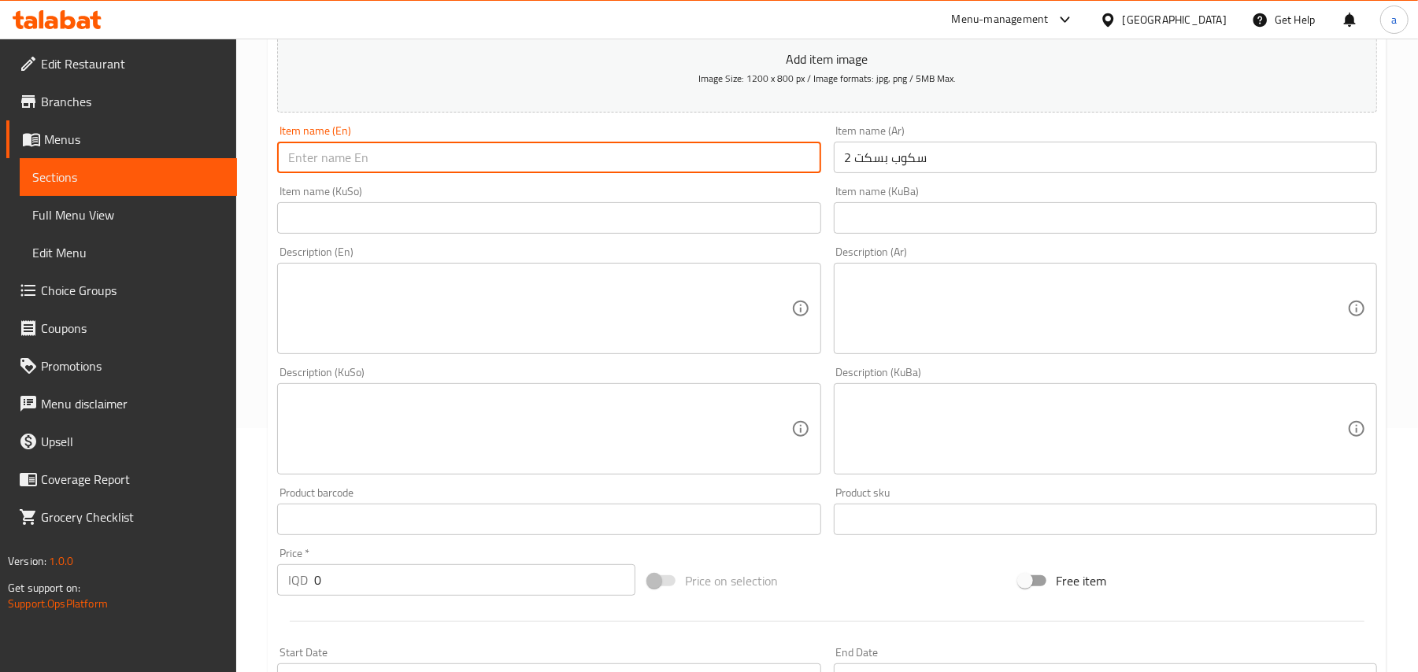
click at [687, 165] on input "text" at bounding box center [548, 157] width 543 height 31
paste input "2 scoops of biscuits"
click at [301, 171] on input "2 scoops of biscuits" at bounding box center [548, 157] width 543 height 31
click at [362, 173] on input "2 Scoops of biscuits" at bounding box center [548, 157] width 543 height 31
type input "2 Scoops of Biscuits"
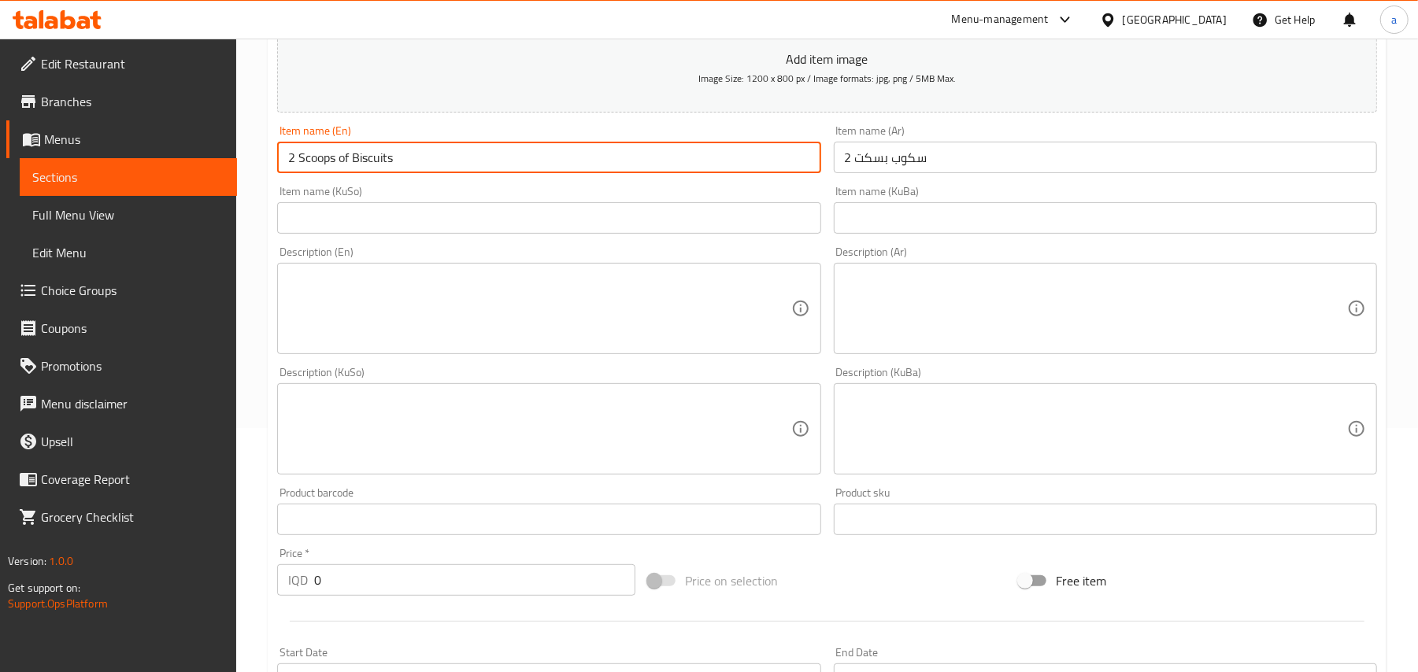
drag, startPoint x: 700, startPoint y: 236, endPoint x: 819, endPoint y: 57, distance: 215.3
click at [700, 234] on input "text" at bounding box center [548, 217] width 543 height 31
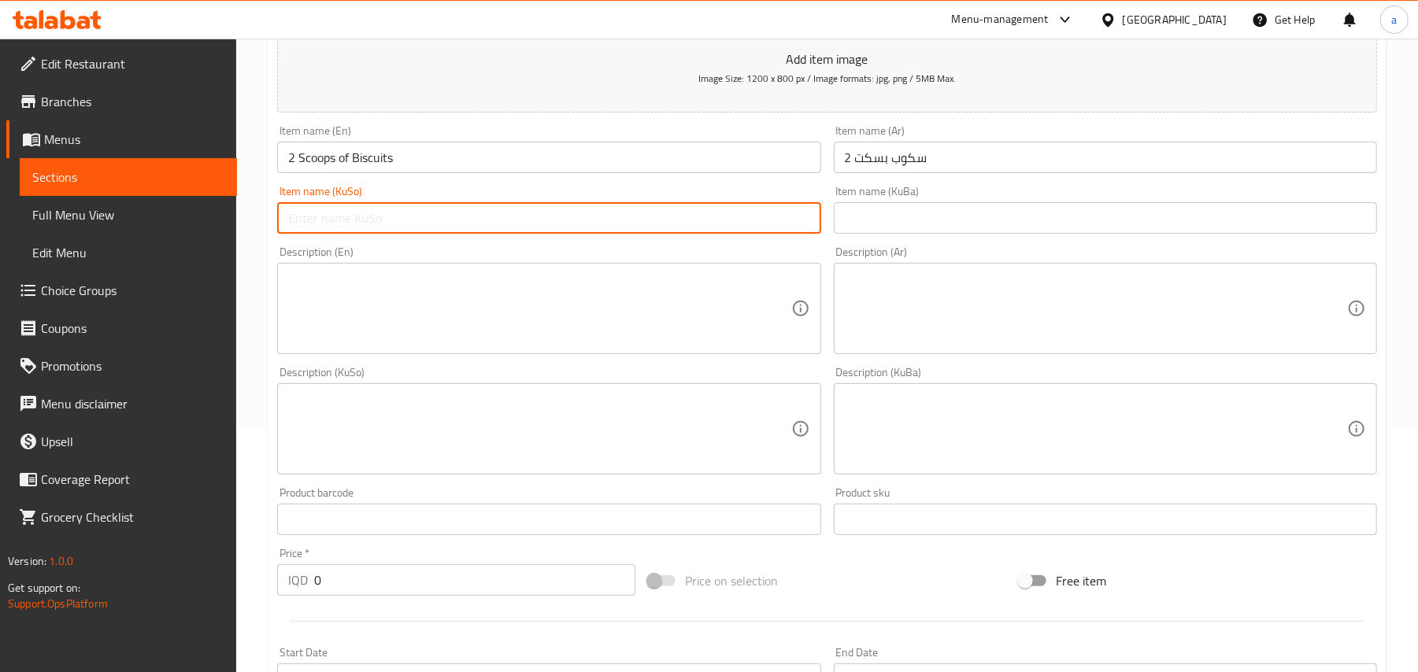
paste input "٢ سکۆپ بسکیت"
click at [816, 233] on input "٢ سکۆپ بسکیت" at bounding box center [548, 217] width 543 height 31
drag, startPoint x: 803, startPoint y: 227, endPoint x: 813, endPoint y: 228, distance: 9.6
click at [813, 228] on input "٢ سکۆپ بسکیت" at bounding box center [548, 217] width 543 height 31
click at [738, 231] on input "2 سکۆپ بسکیت" at bounding box center [548, 217] width 543 height 31
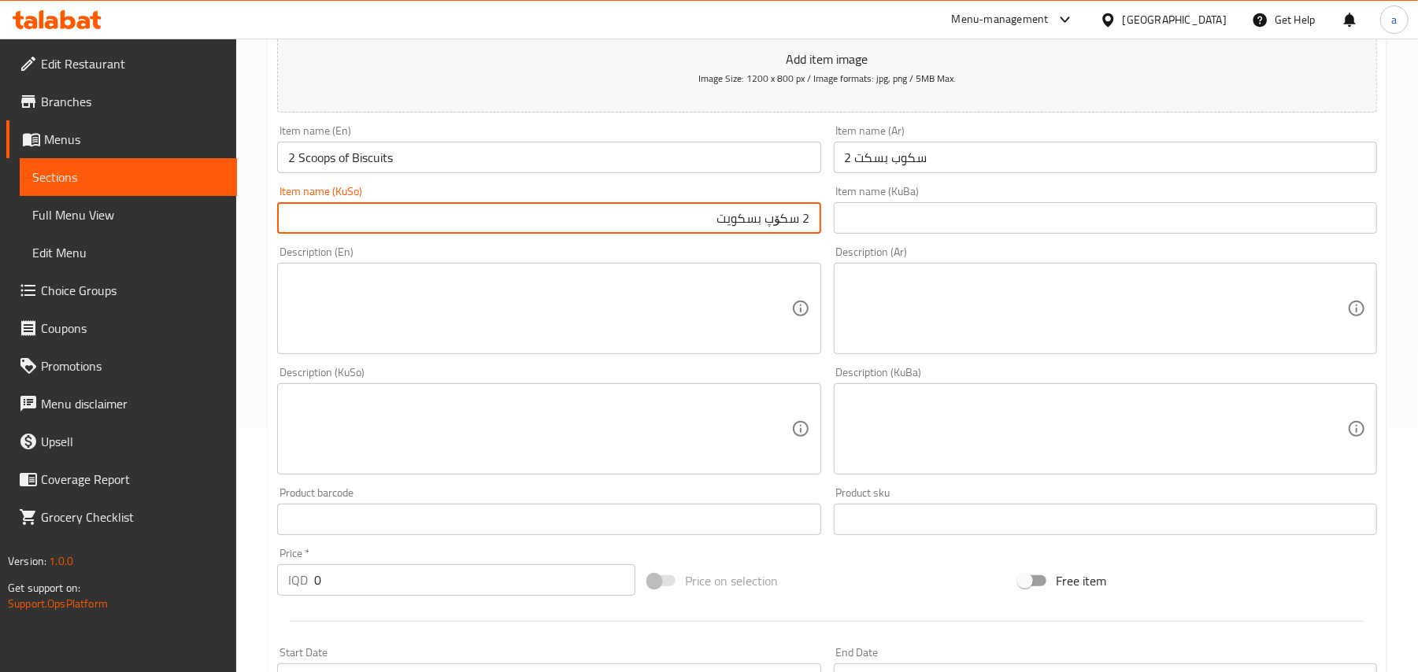
type input "2 سکۆپ بسکویت"
drag, startPoint x: 322, startPoint y: 603, endPoint x: 209, endPoint y: 619, distance: 113.7
click at [209, 619] on div "Edit Restaurant Branches Menus Sections Full Menu View Edit Menu Choice Groups …" at bounding box center [709, 422] width 1418 height 1255
paste input "250"
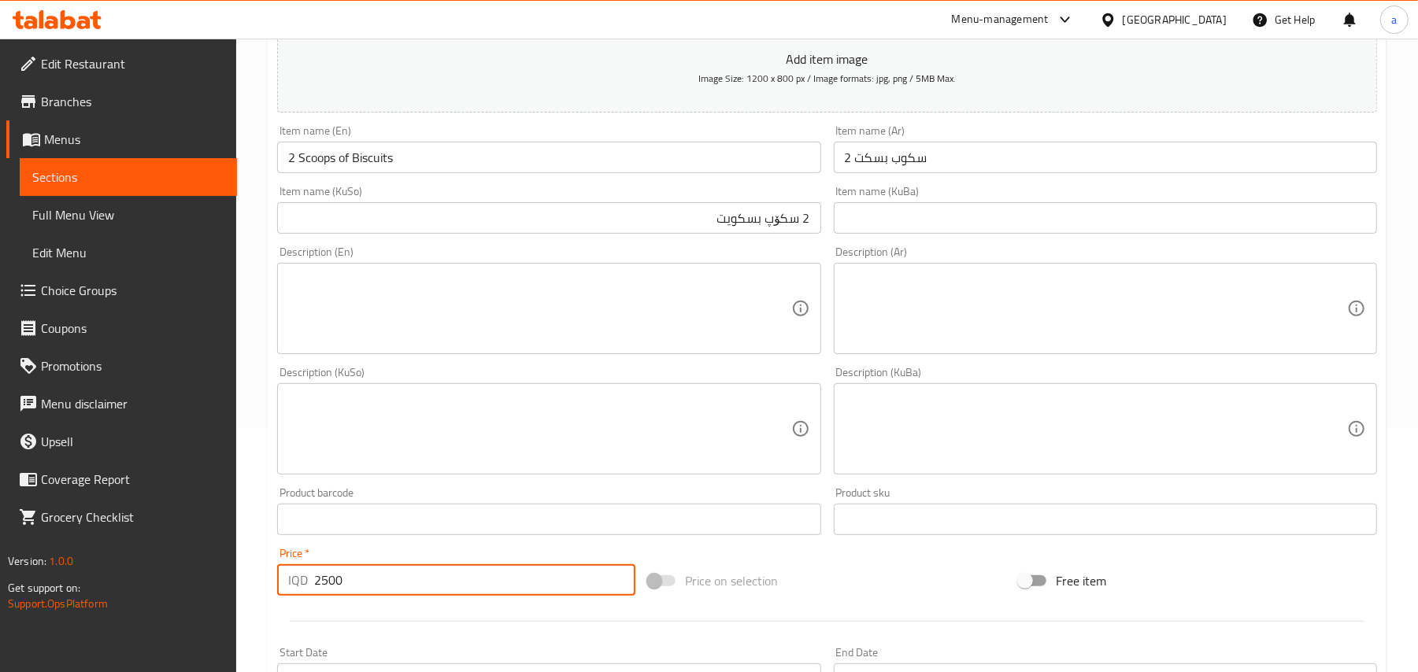
type input "2500"
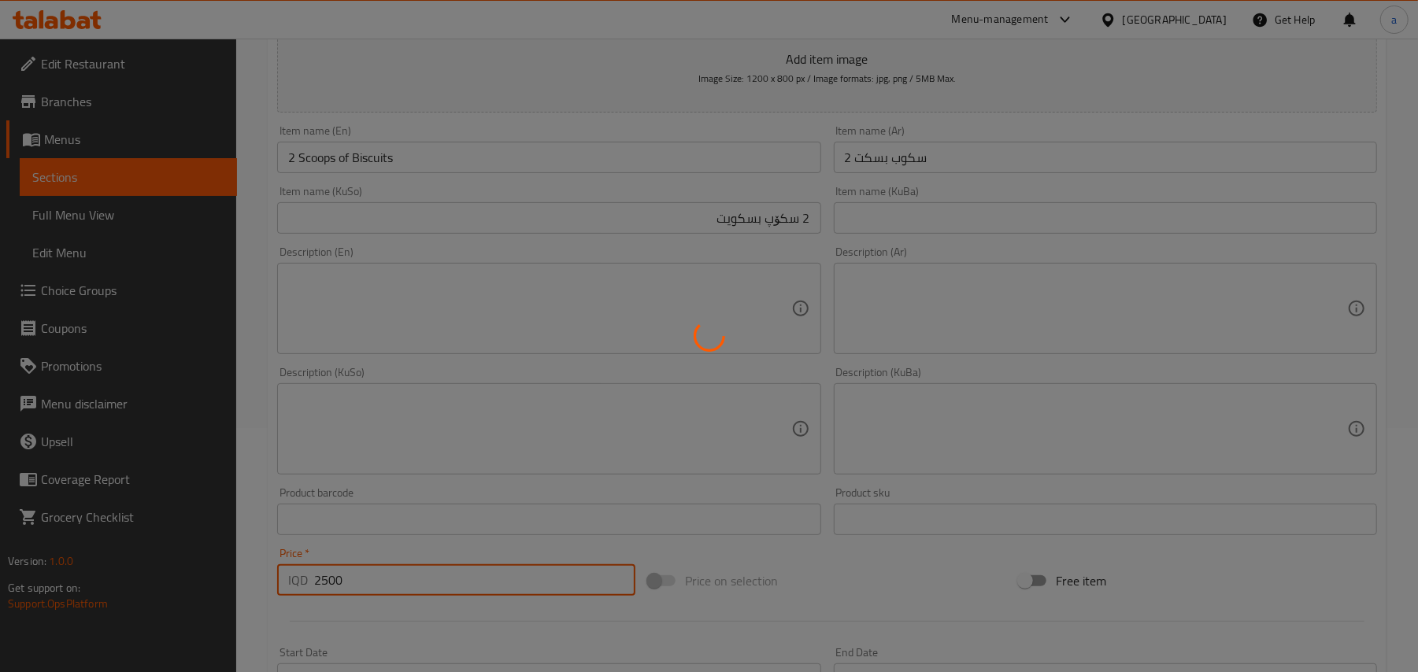
type input "0"
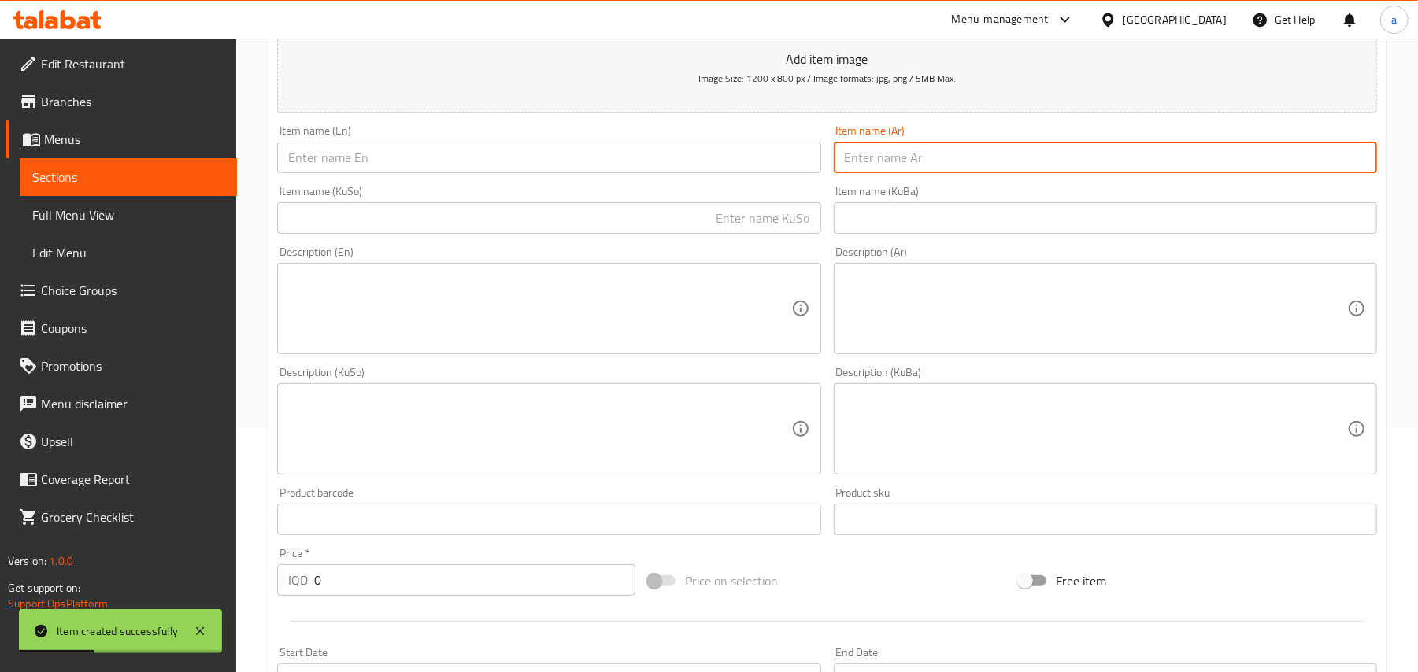
click at [915, 165] on input "text" at bounding box center [1105, 157] width 543 height 31
paste input "آيس كريم دايت 4 سكوب"
type input "آيس كريم دايت 4 سكوب"
click at [716, 167] on input "text" at bounding box center [548, 157] width 543 height 31
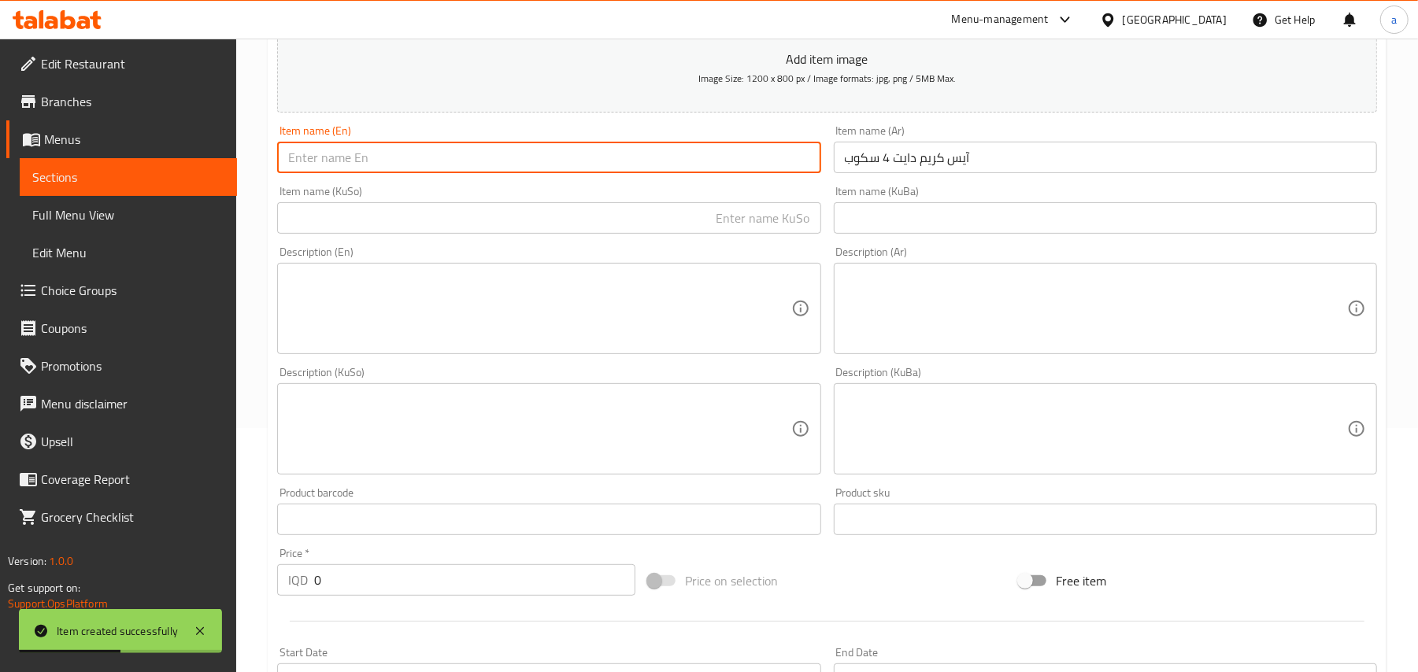
paste input "4 scoops of diet ice cream"
click at [303, 170] on input "4 scoops of diet ice cream" at bounding box center [548, 157] width 543 height 31
click at [364, 173] on input "4 Scoops of diet ice cream" at bounding box center [548, 157] width 543 height 31
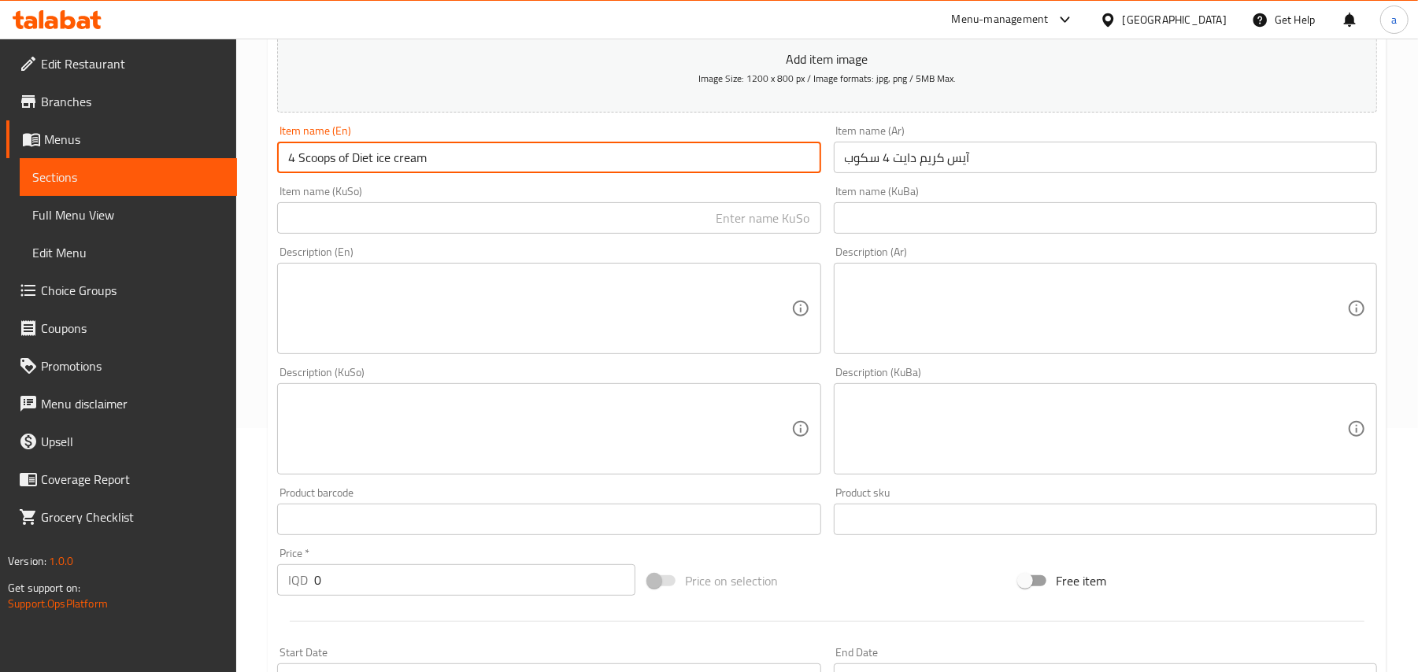
click at [387, 172] on input "4 Scoops of Diet ice cream" at bounding box center [548, 157] width 543 height 31
drag, startPoint x: 376, startPoint y: 168, endPoint x: 386, endPoint y: 172, distance: 10.0
click at [386, 172] on input "4 Scoops of Diet ice cream" at bounding box center [548, 157] width 543 height 31
click at [398, 173] on input "4 Scoops of Diet ice cream" at bounding box center [548, 157] width 543 height 31
click at [384, 173] on input "4 Scoops of Diet ice cream" at bounding box center [548, 157] width 543 height 31
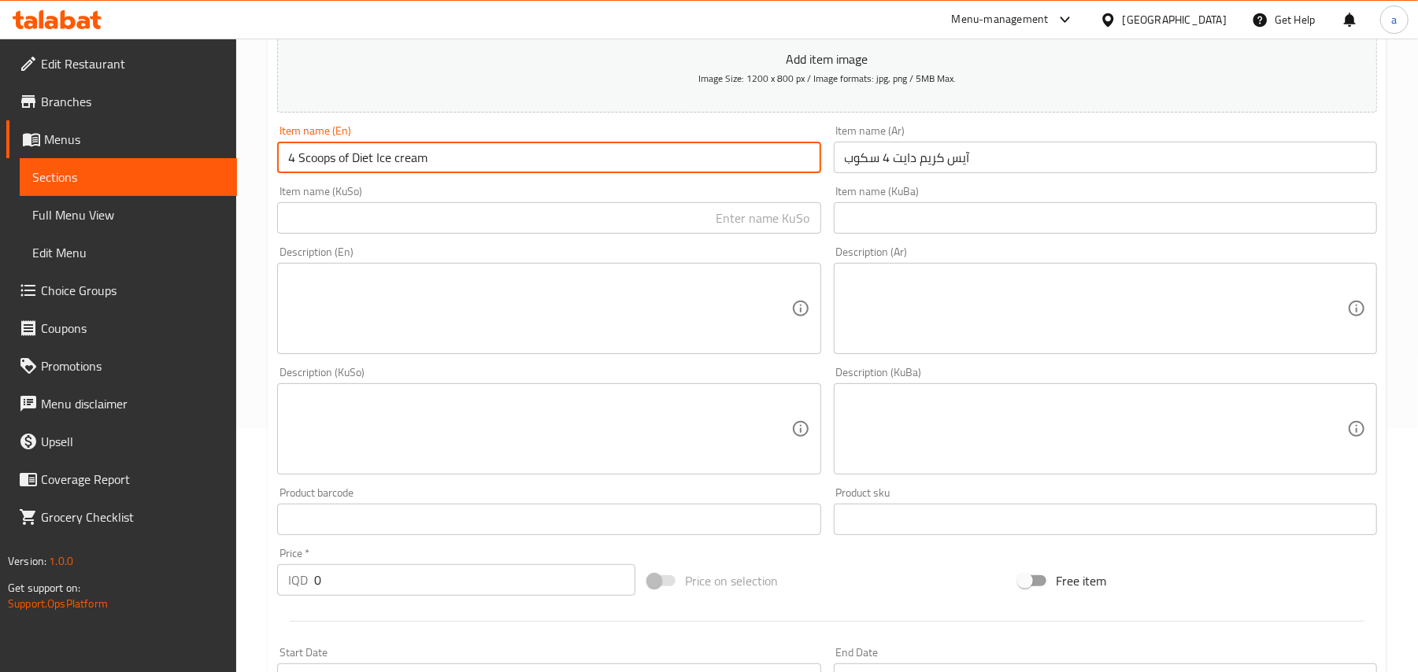
click at [400, 171] on input "4 Scoops of Diet Ice cream" at bounding box center [548, 157] width 543 height 31
type input "4 Scoops of Diet Ice Cream"
click at [727, 234] on input "text" at bounding box center [548, 217] width 543 height 31
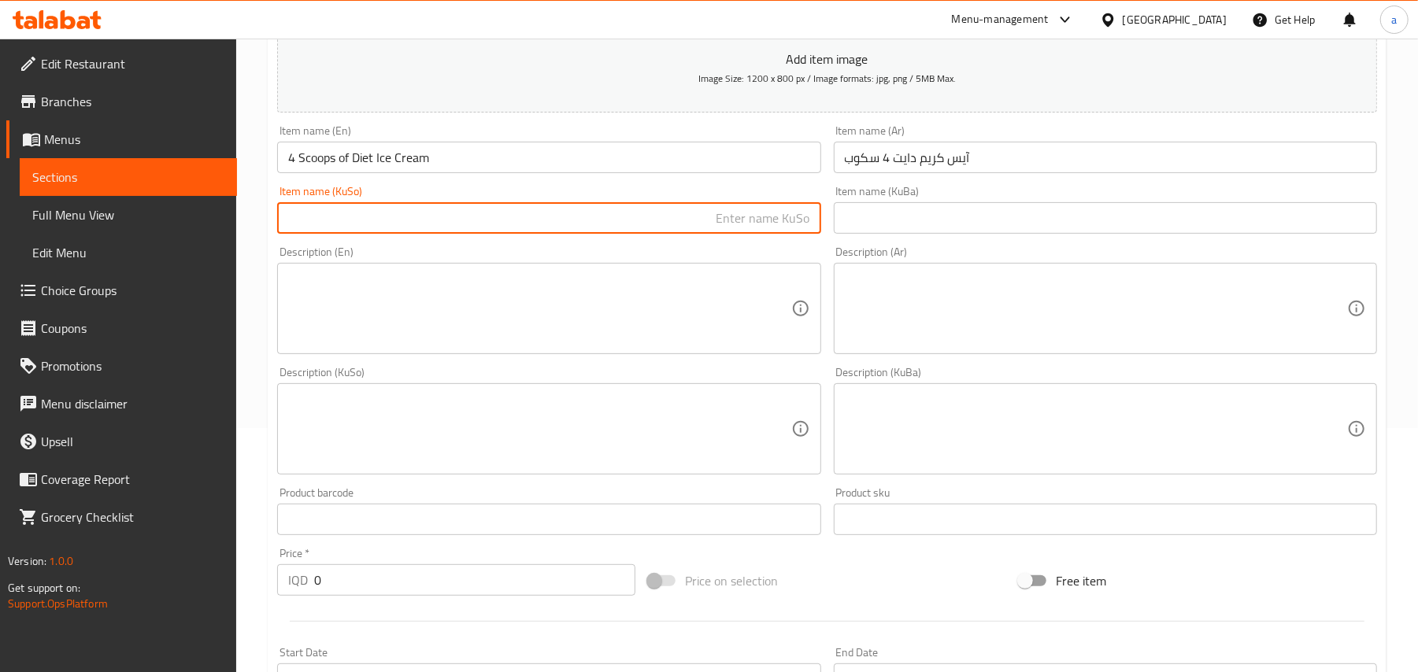
paste input "٤ سکۆپ ئایسکرێمی ڕێجیم"
click at [803, 231] on input "٤ سکۆپ ئایسکرێمی ڕێجیم" at bounding box center [548, 217] width 543 height 31
click at [740, 228] on input "4 سکۆپ ئایسکرێمی ڕێجیم" at bounding box center [548, 217] width 543 height 31
click at [676, 227] on input "4 سکۆپ ئایس کرێمی ڕێجیم" at bounding box center [548, 217] width 543 height 31
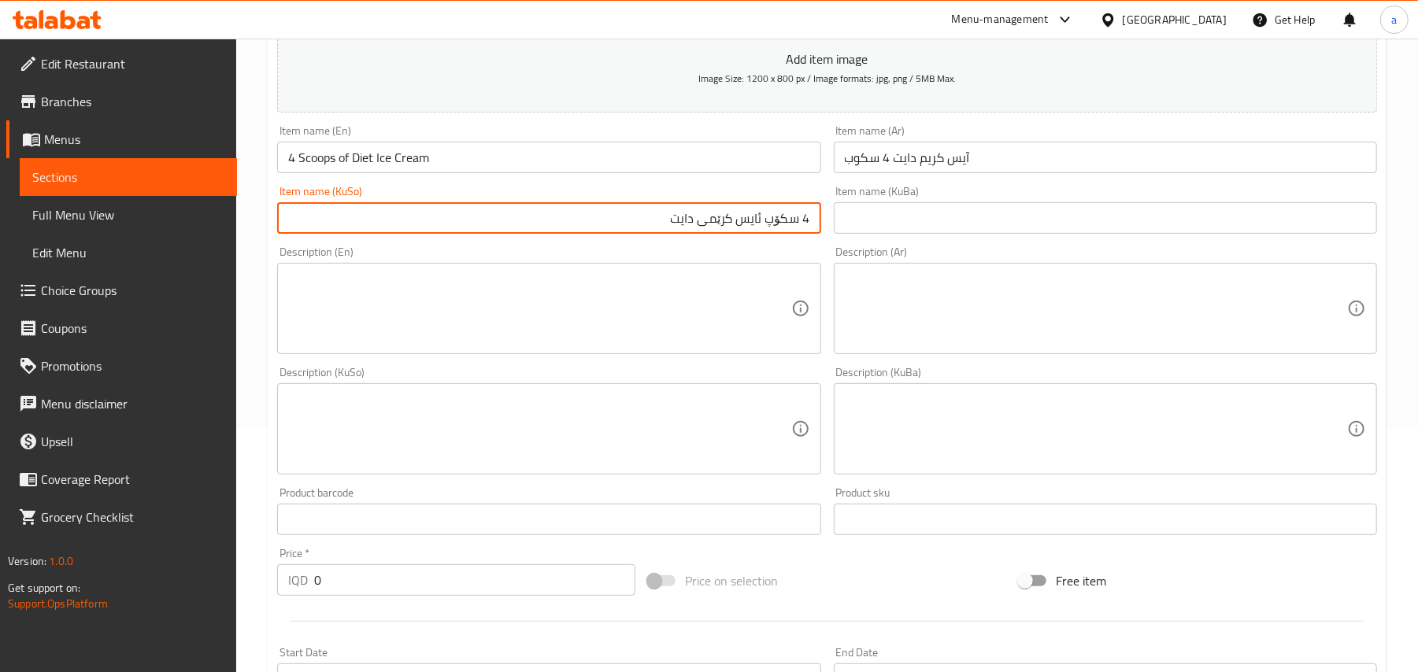
type input "4 سکۆپ ئایس کرێمی دایت"
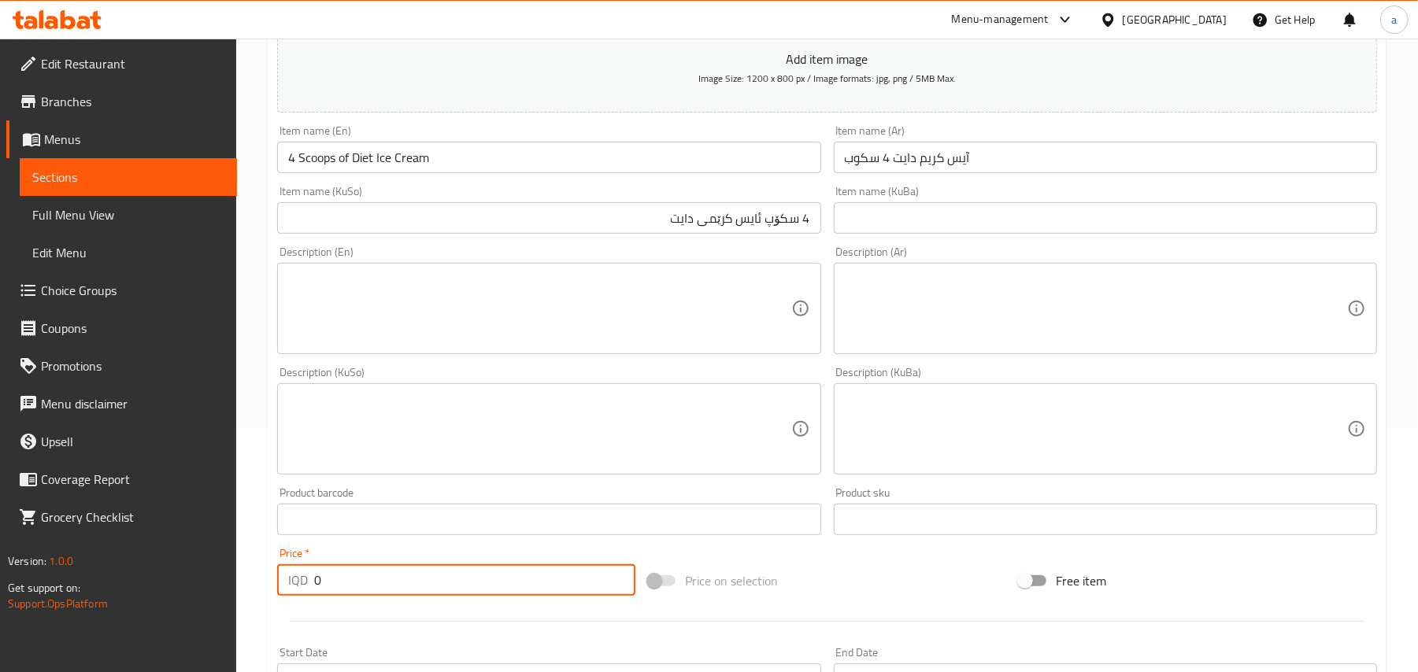
drag, startPoint x: 324, startPoint y: 602, endPoint x: 309, endPoint y: 598, distance: 15.5
click at [309, 596] on div "IQD 0 Price *" at bounding box center [456, 580] width 358 height 31
paste input "500"
type input "5000"
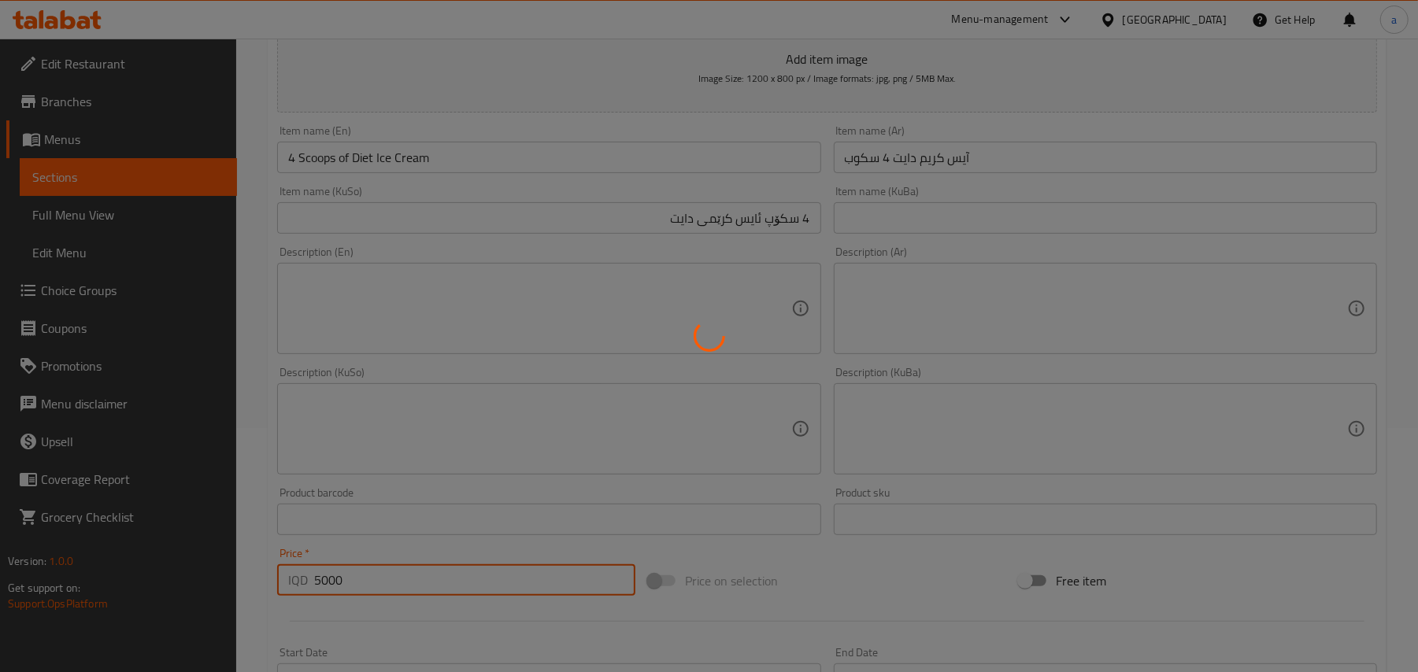
type input "0"
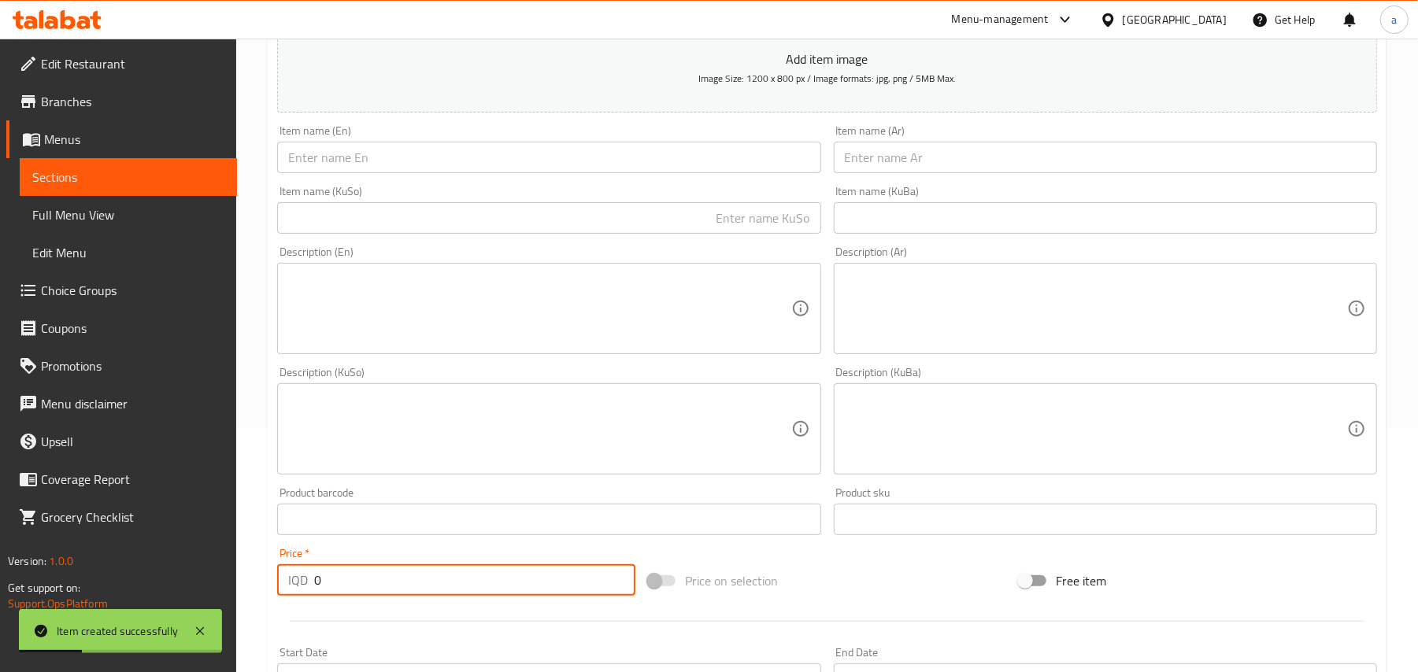
click at [550, 168] on input "text" at bounding box center [548, 157] width 543 height 31
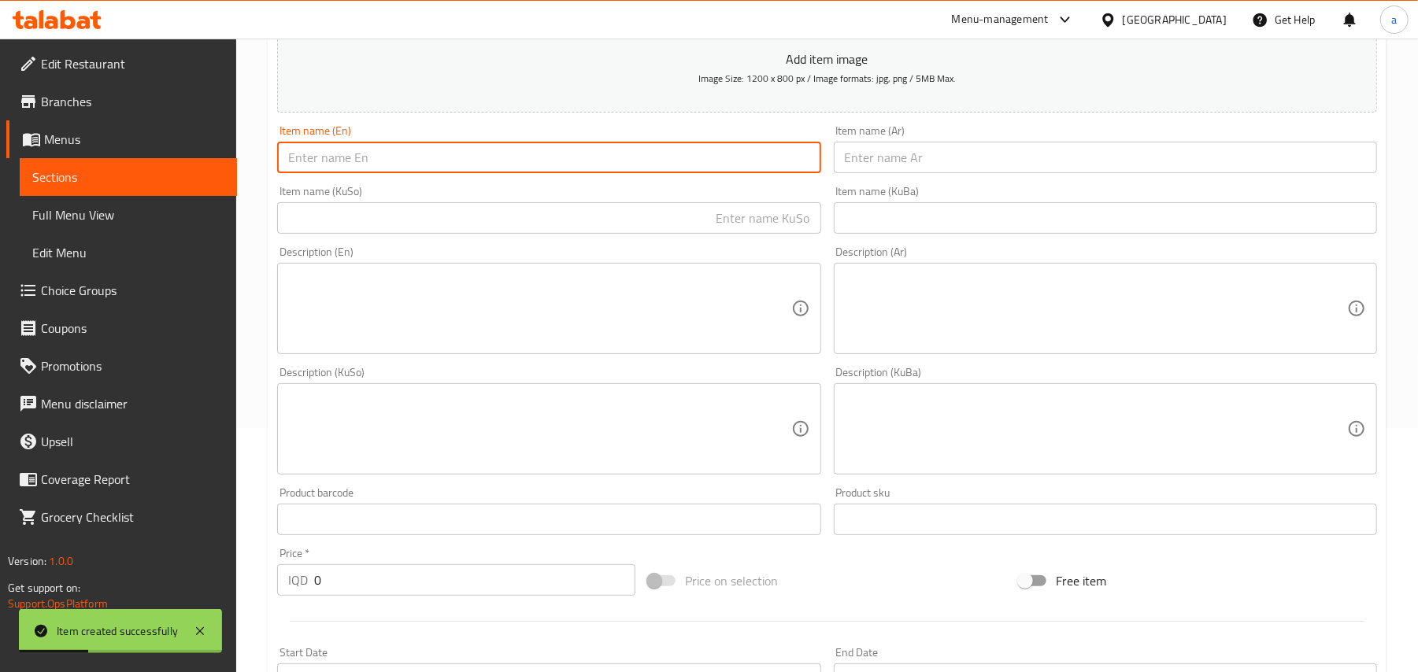
paste input "Slush"
type input "Slush"
click at [917, 154] on input "text" at bounding box center [1105, 157] width 543 height 31
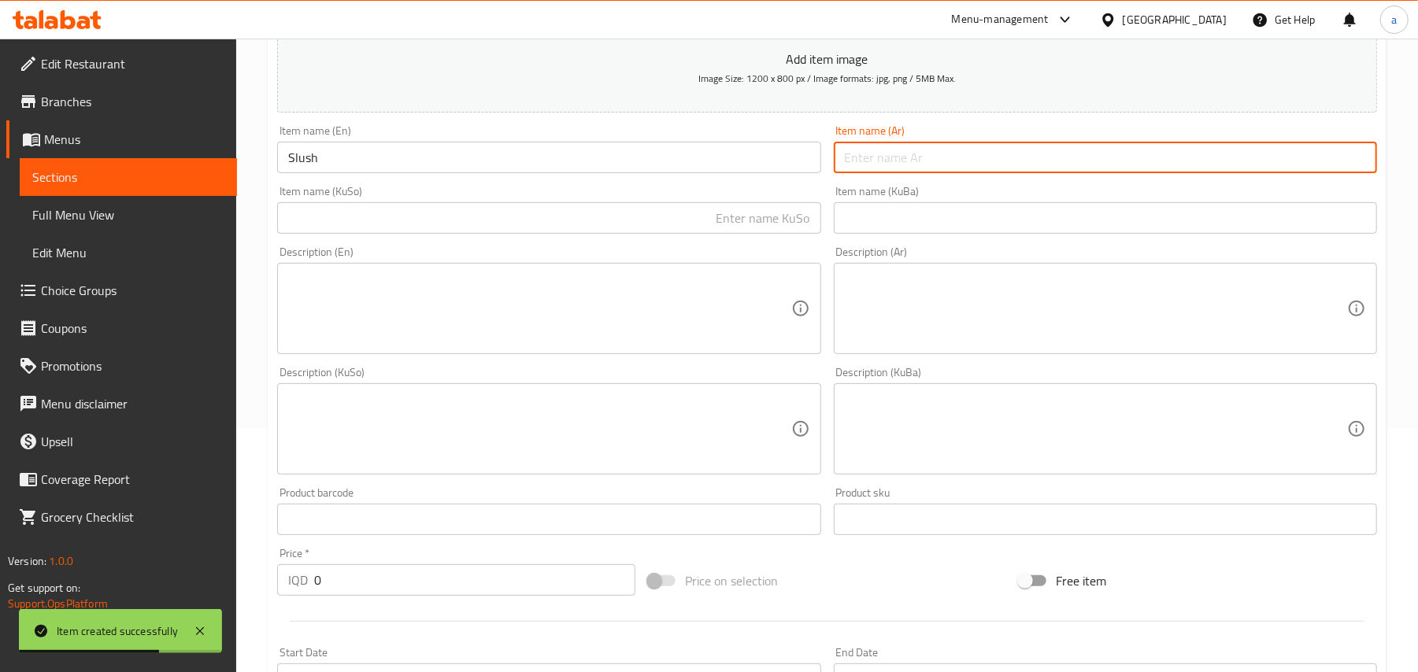
paste input "سلاش"
type input "سلاش"
click at [813, 219] on input "text" at bounding box center [548, 217] width 543 height 31
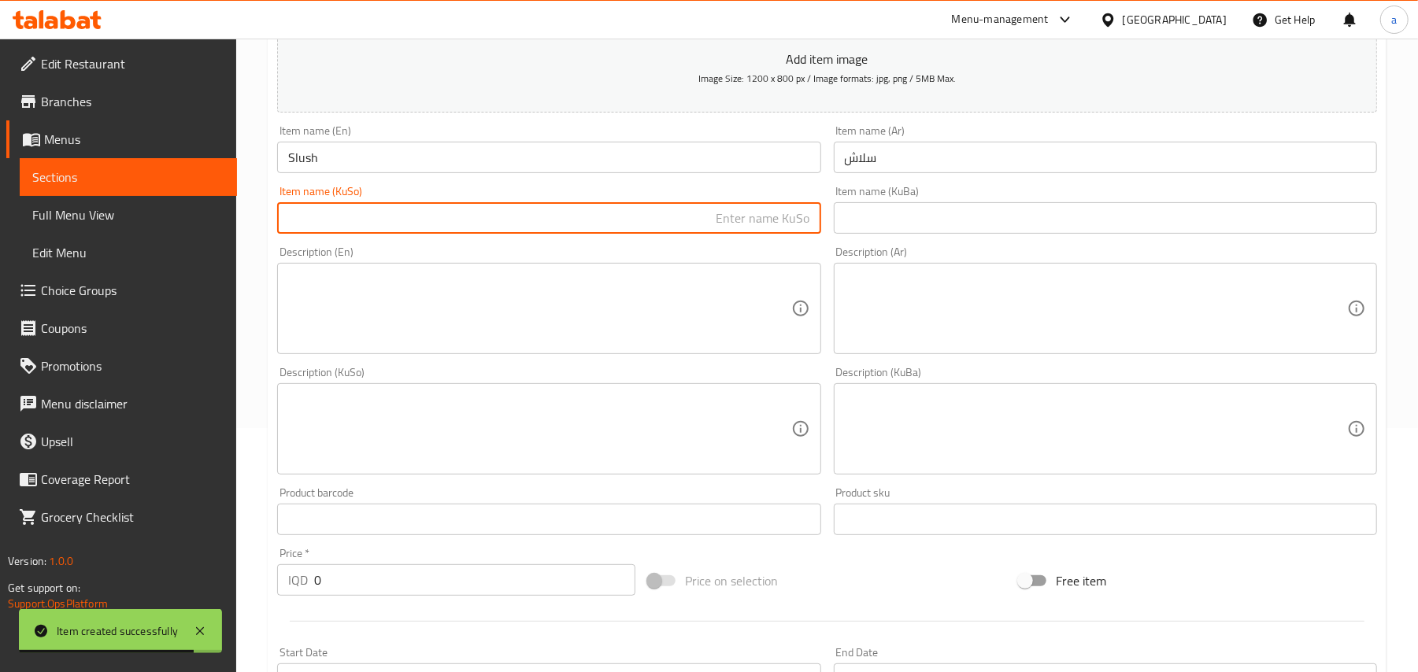
paste input "سلاش"
click at [792, 228] on input "سلاش" at bounding box center [548, 217] width 543 height 31
paste input "ەزبەری"
type input "ئەزبەری"
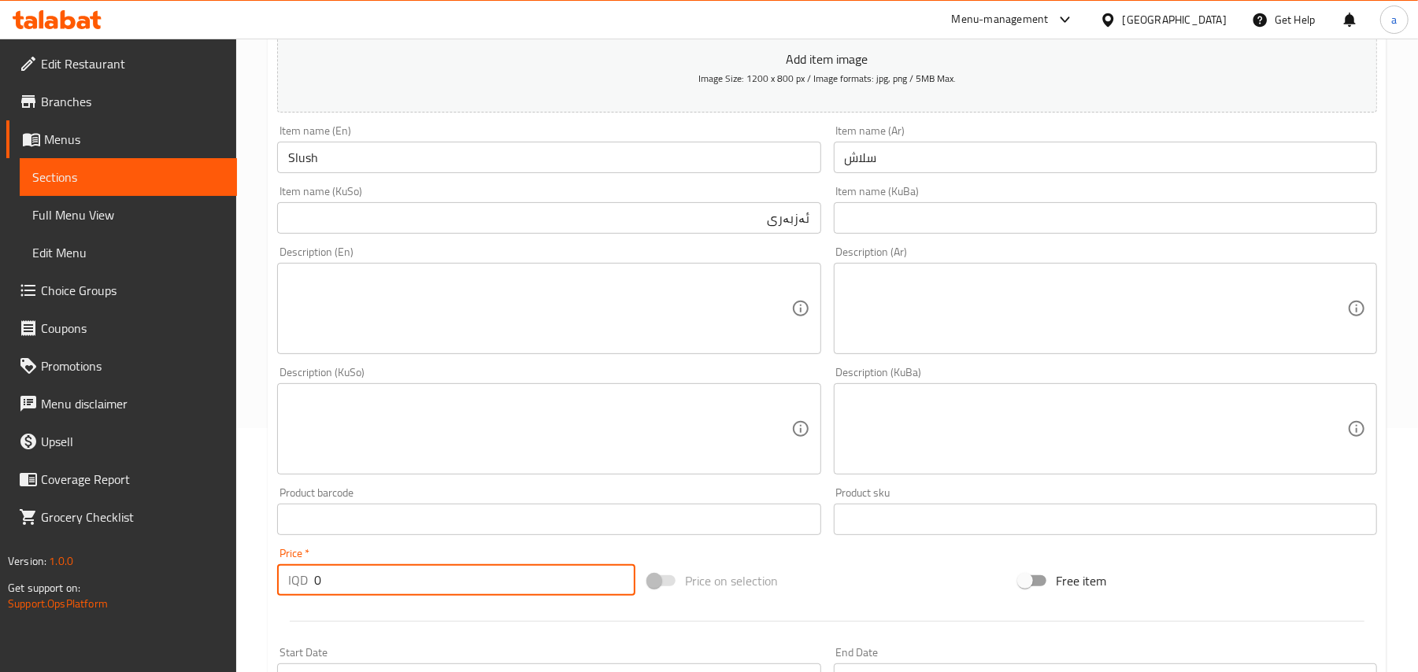
drag, startPoint x: 402, startPoint y: 605, endPoint x: 293, endPoint y: 602, distance: 108.7
click at [293, 596] on div "IQD 0 Price *" at bounding box center [456, 580] width 358 height 31
paste input "350"
type input "3500"
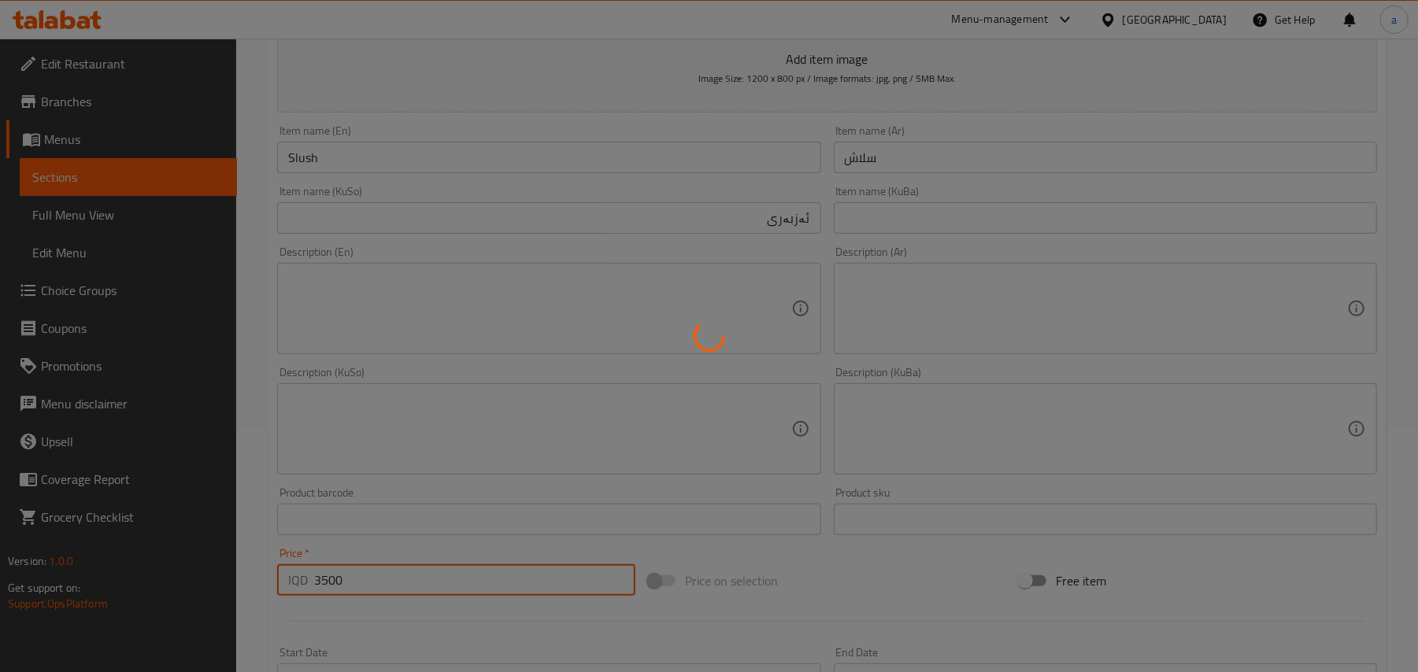
type input "0"
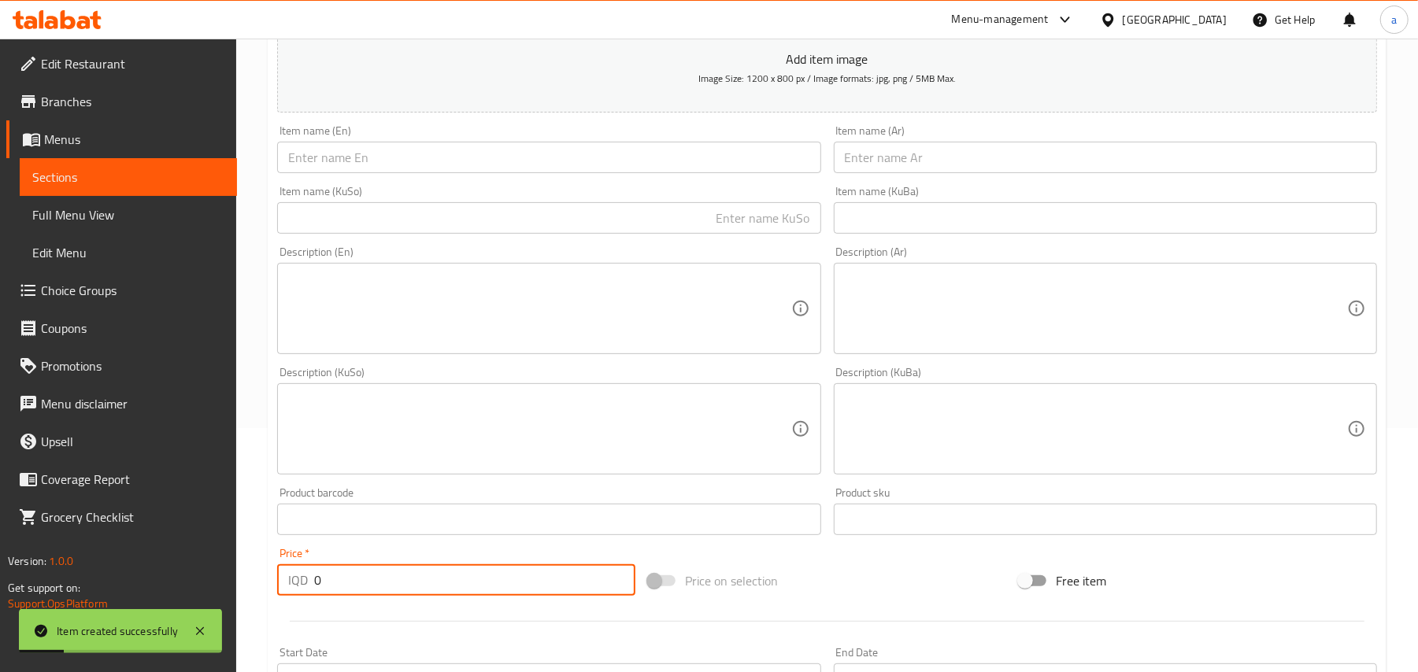
click at [631, 173] on input "text" at bounding box center [548, 157] width 543 height 31
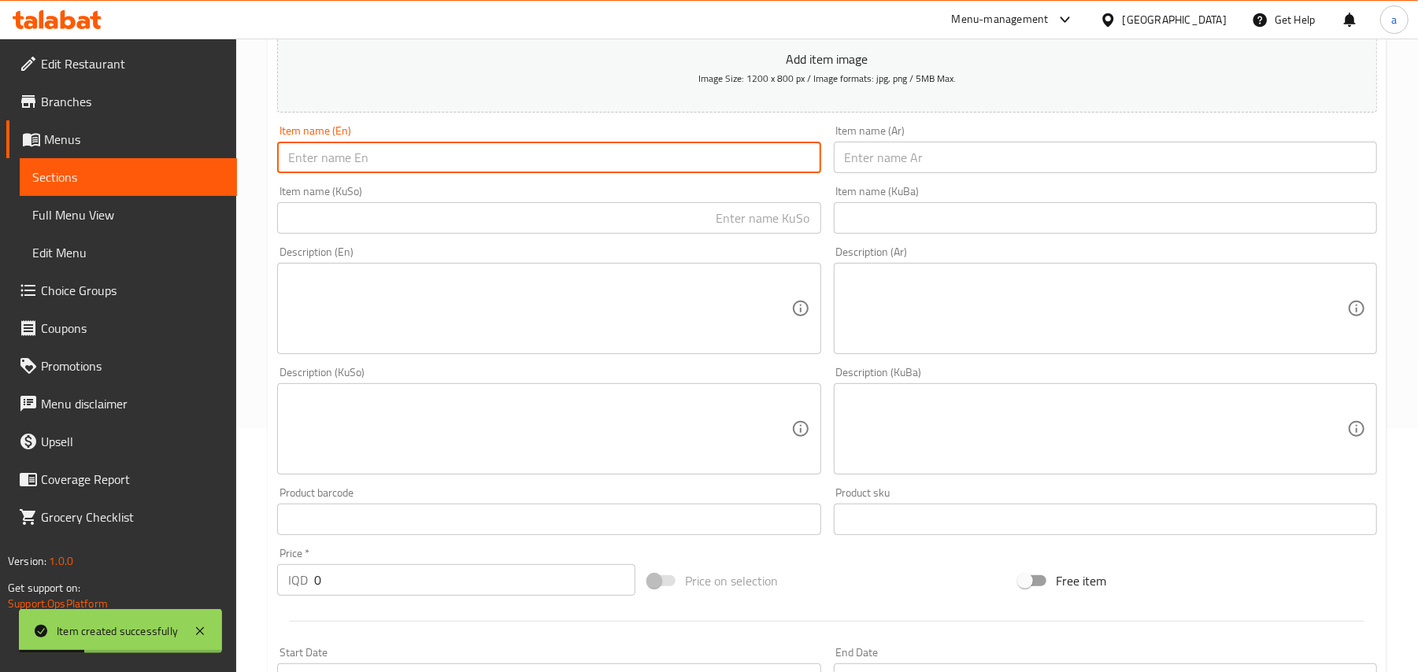
paste input "Bana split"
type input "Bana split"
click at [946, 167] on input "text" at bounding box center [1105, 157] width 543 height 31
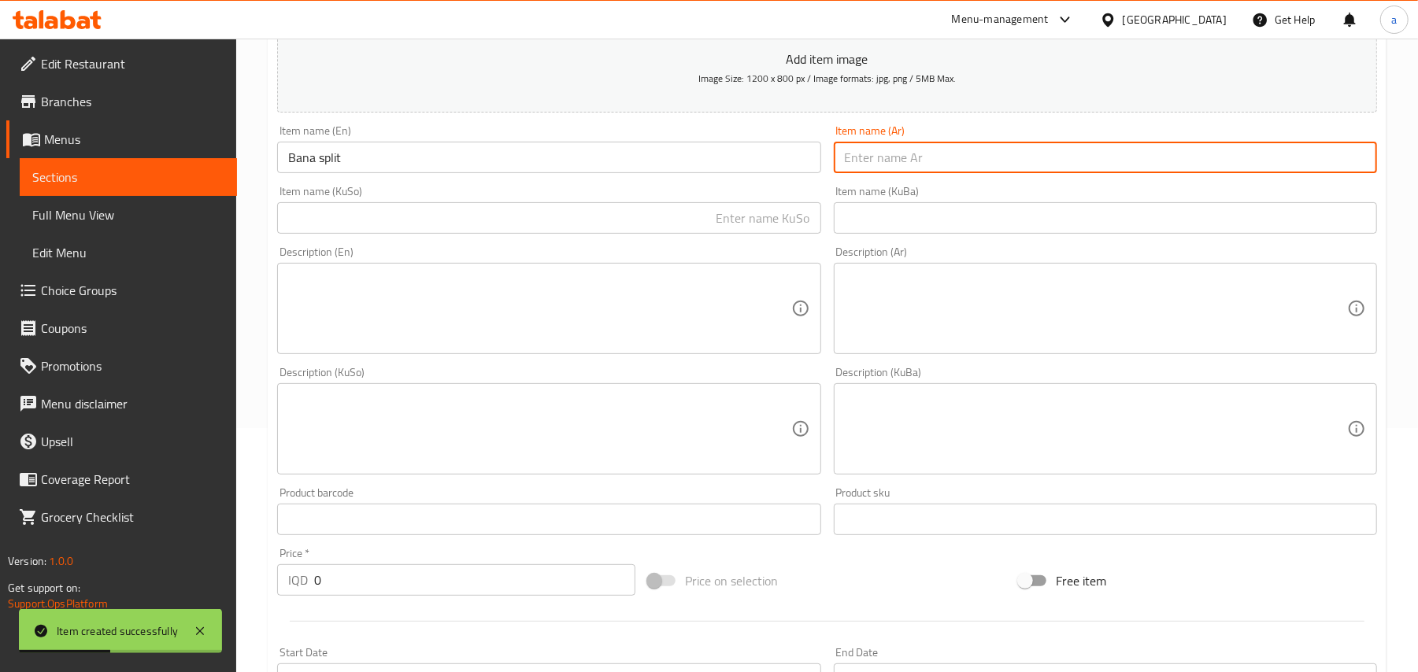
paste input "بانا سبلت"
type input "بانا سبلت"
click at [750, 231] on input "text" at bounding box center [548, 217] width 543 height 31
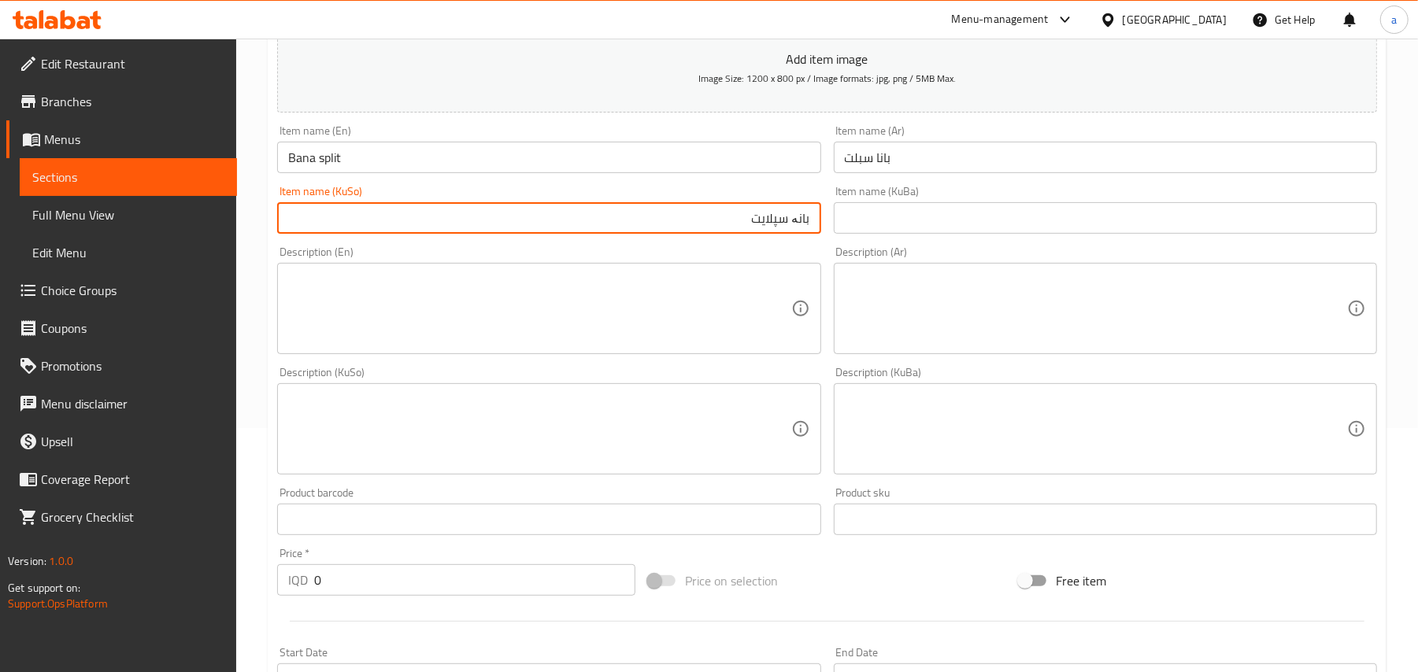
type input "بانە سپلایت"
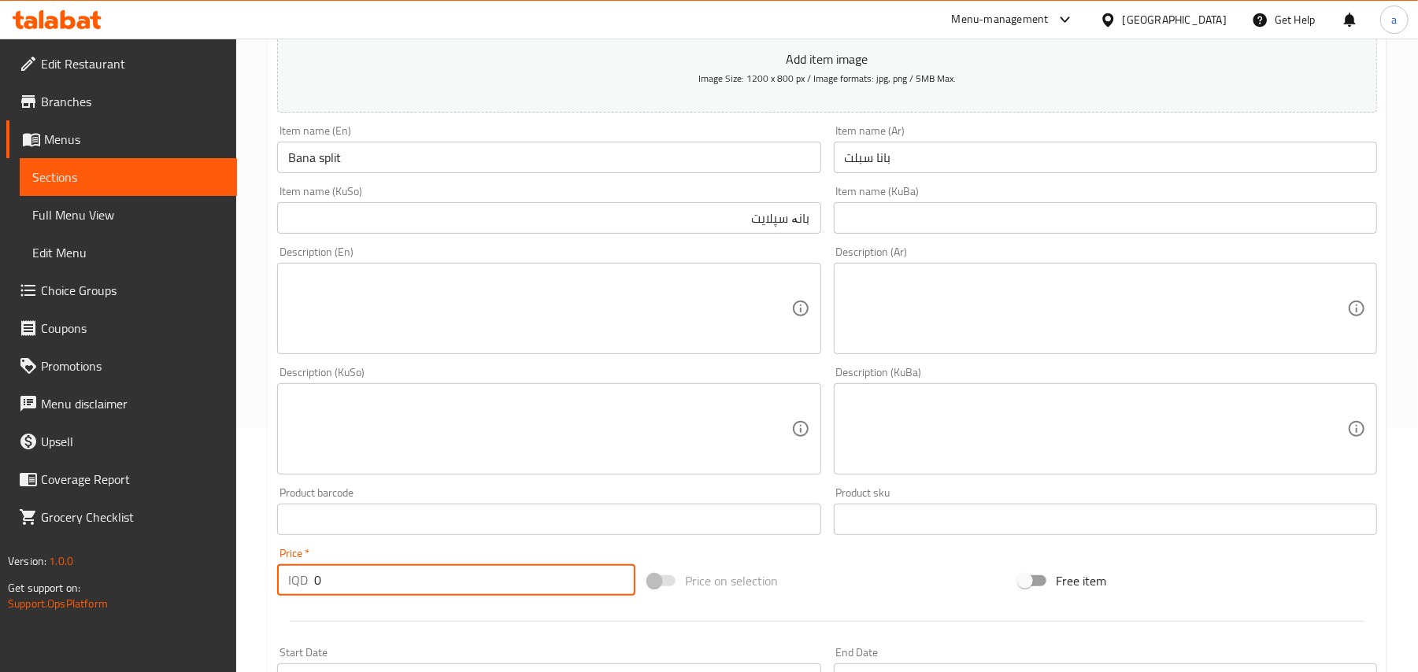
drag, startPoint x: 329, startPoint y: 598, endPoint x: 309, endPoint y: 602, distance: 19.9
click at [310, 596] on div "IQD 0 Price *" at bounding box center [456, 580] width 358 height 31
paste input "500"
type input "5000"
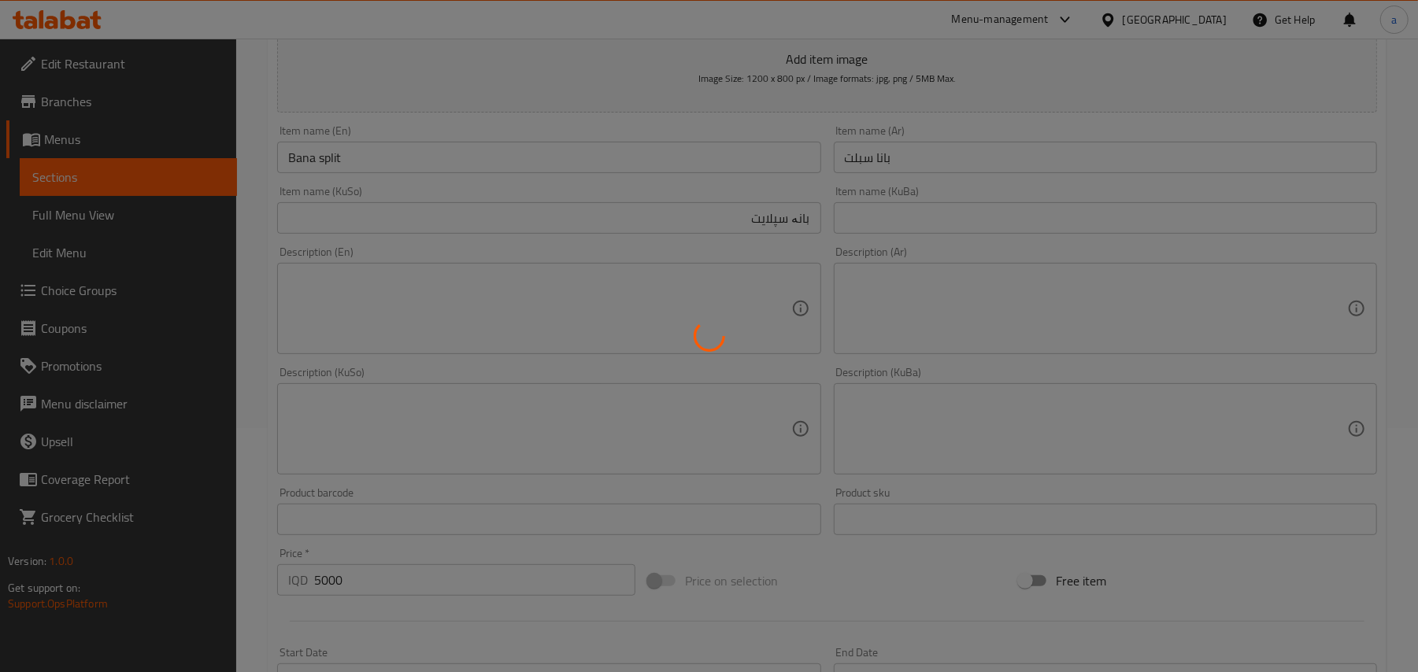
type input "0"
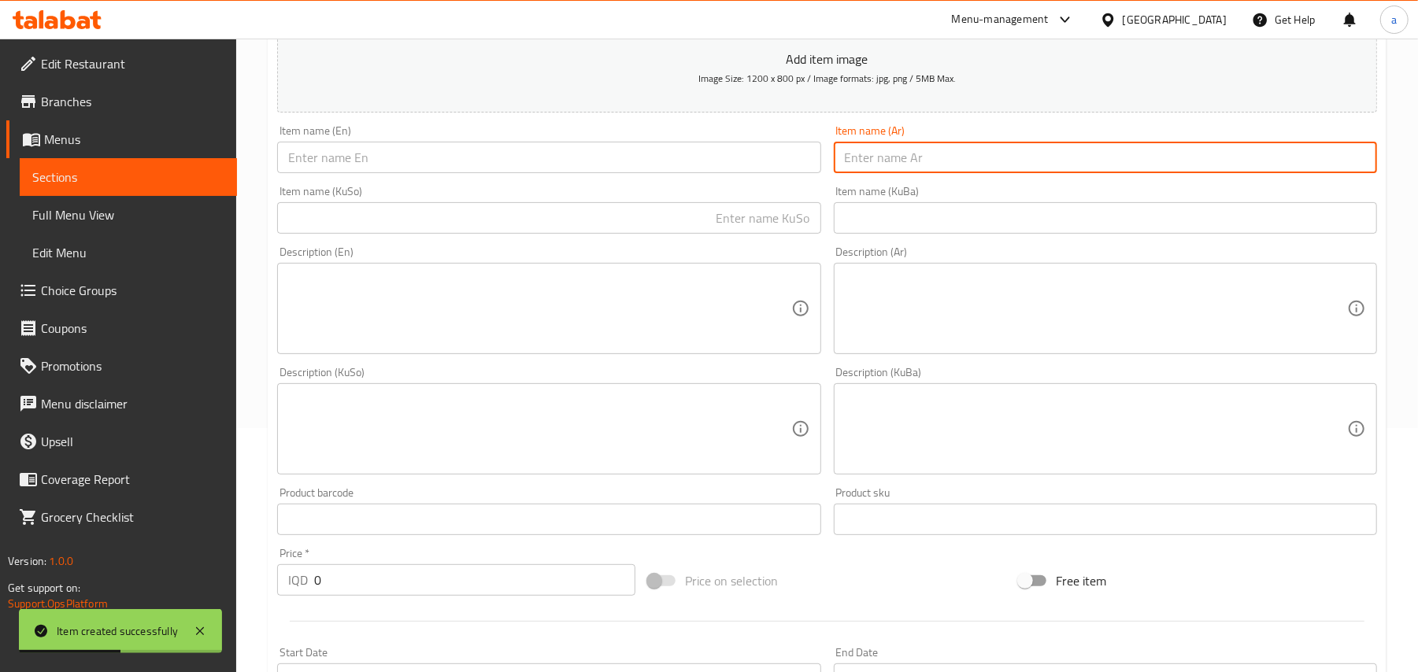
click at [905, 171] on input "text" at bounding box center [1105, 157] width 543 height 31
paste input "3 كرات بسكويت"
type input "3 كرات بسكويت"
click at [782, 173] on input "text" at bounding box center [548, 157] width 543 height 31
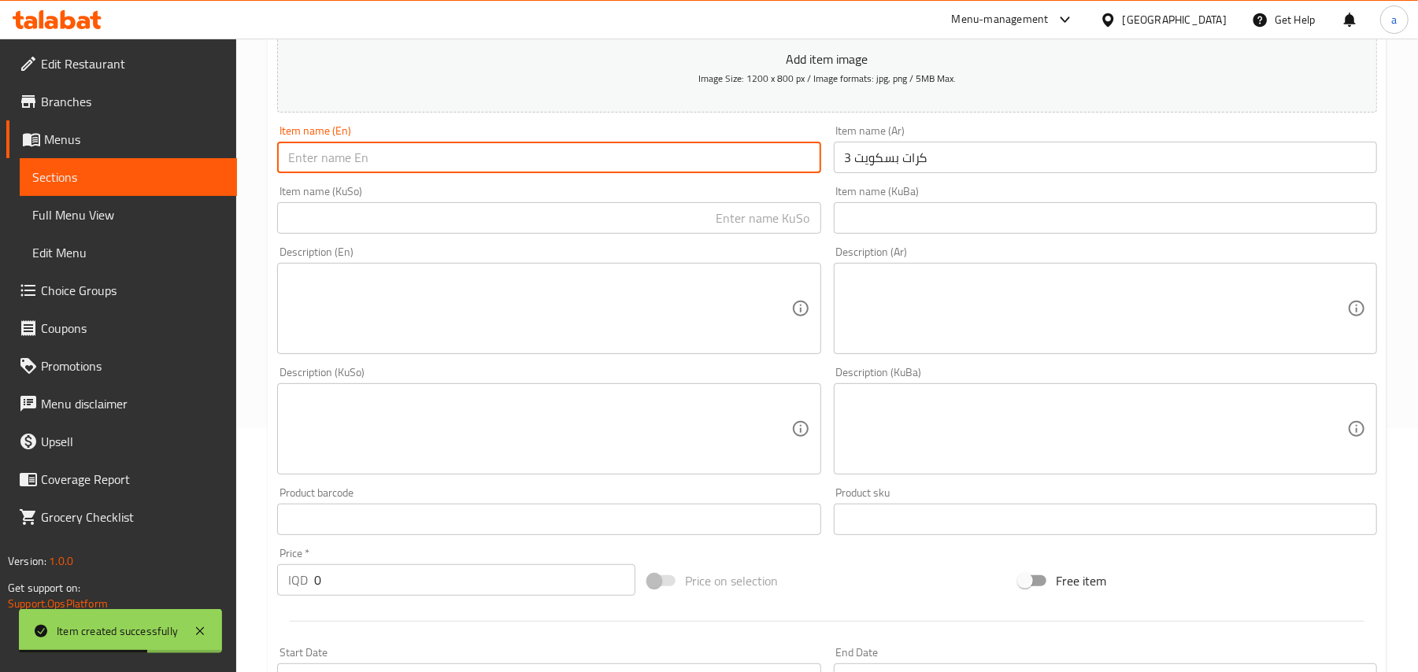
paste input "3 biscuit balls"
click at [321, 171] on input "3 biscuit balls" at bounding box center [548, 157] width 543 height 31
click at [403, 164] on input "3 balls" at bounding box center [548, 157] width 543 height 31
paste input "biscuit"
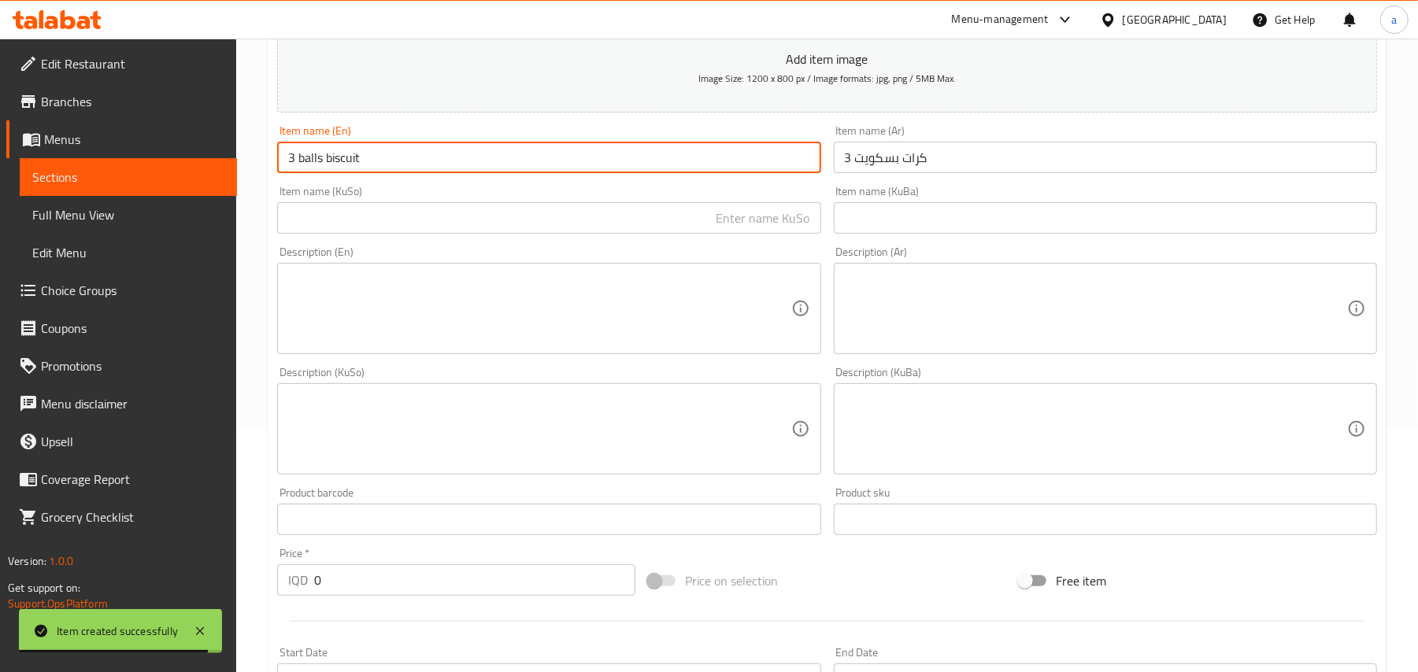
click at [300, 173] on input "3 balls biscuit" at bounding box center [548, 157] width 543 height 31
click at [328, 168] on input "3 Balls biscuit" at bounding box center [548, 157] width 543 height 31
click at [325, 172] on input "3 BallsBiscuit" at bounding box center [548, 157] width 543 height 31
type input "3 Balls Biscuit"
click at [700, 228] on input "text" at bounding box center [548, 217] width 543 height 31
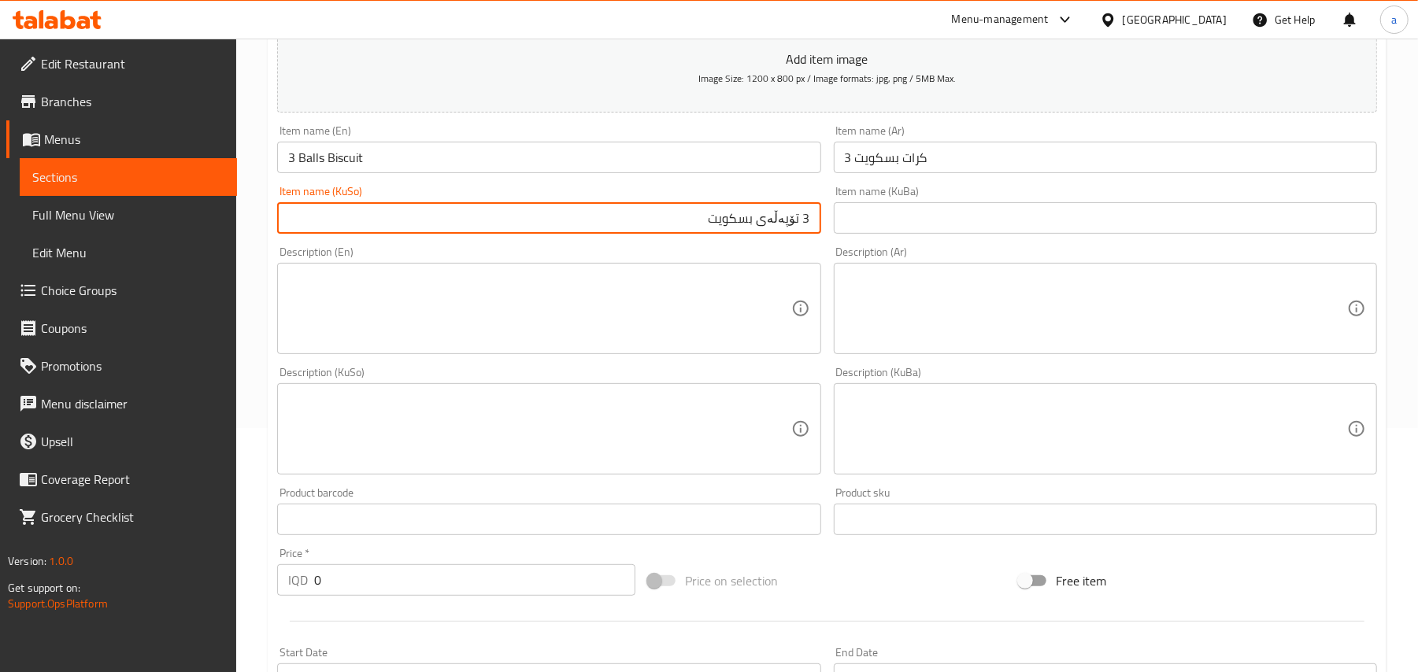
type input "3 تۆپەڵەی بسکویت"
click at [284, 596] on div "IQD 0 Price *" at bounding box center [456, 580] width 358 height 31
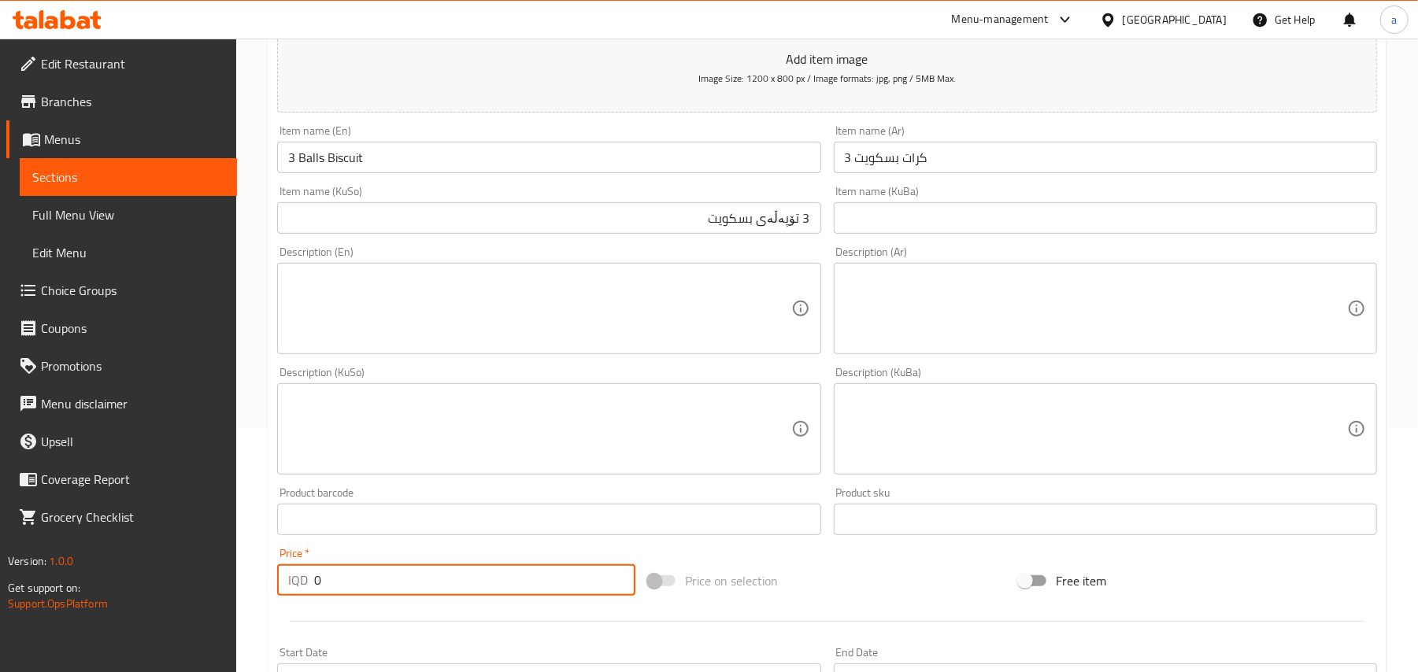
paste input "350"
type input "3500"
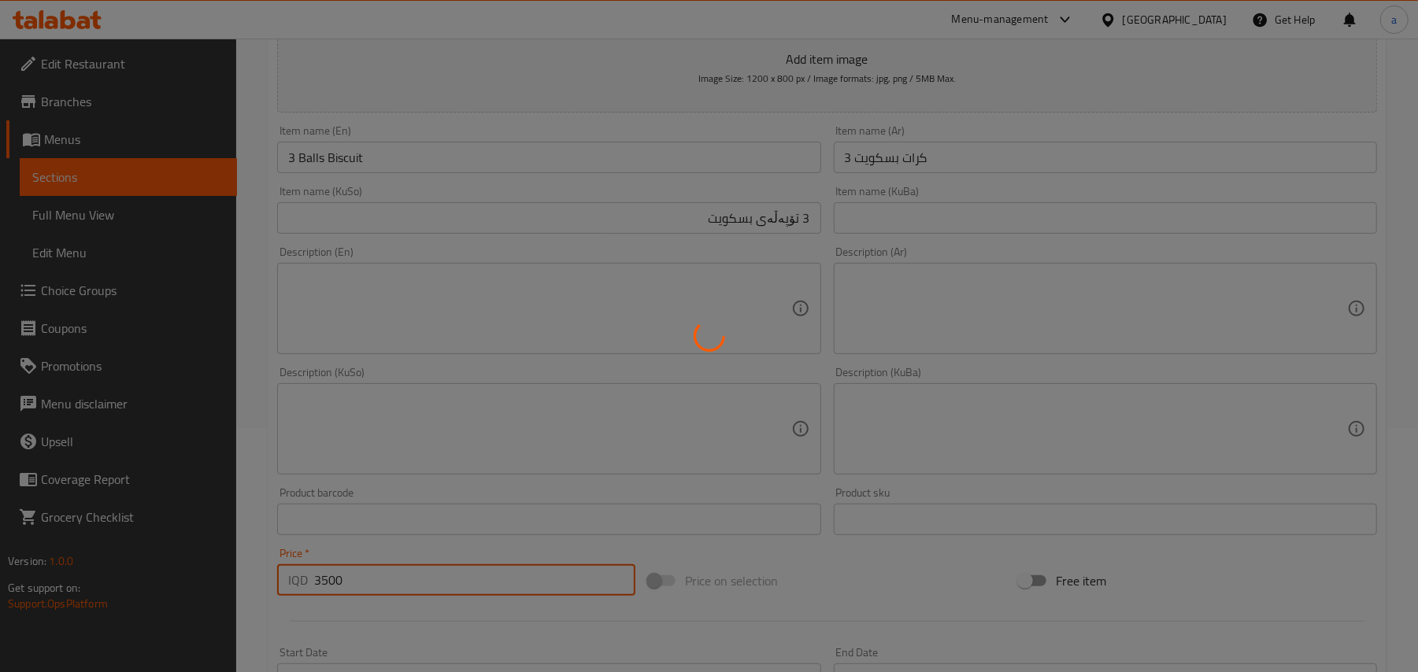
type input "0"
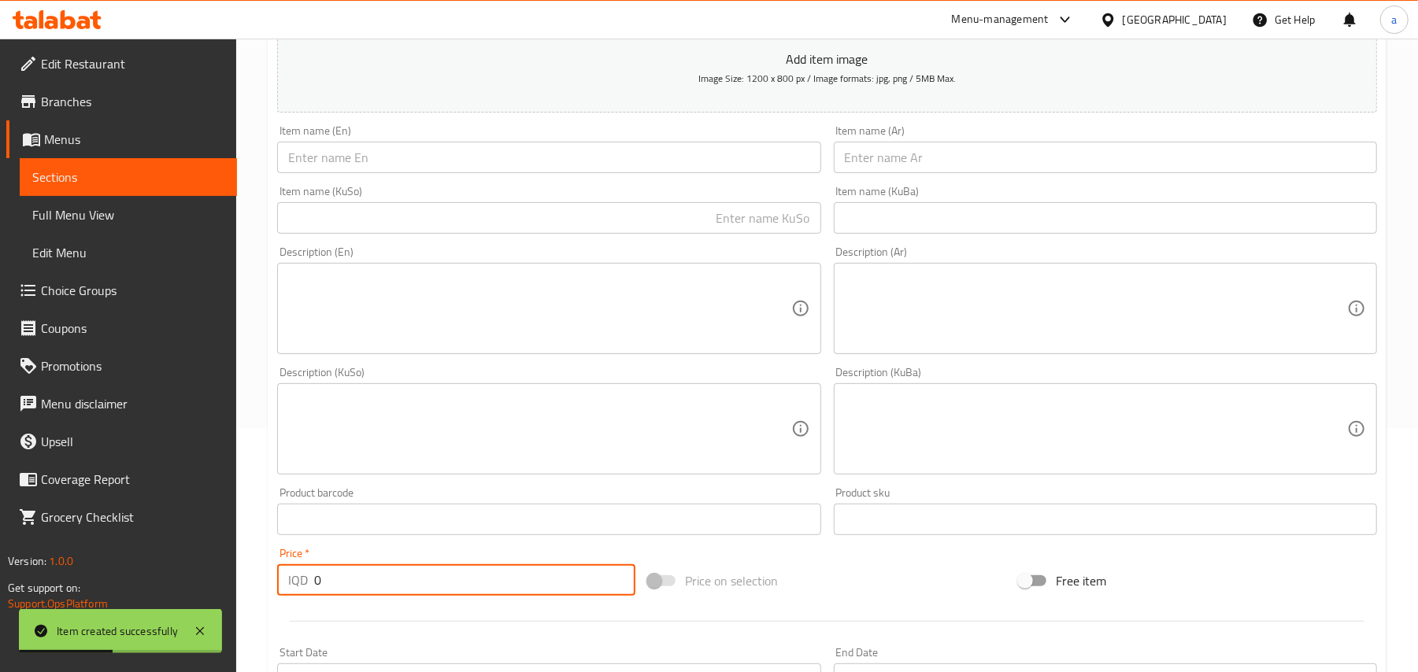
click at [927, 173] on input "text" at bounding box center [1105, 157] width 543 height 31
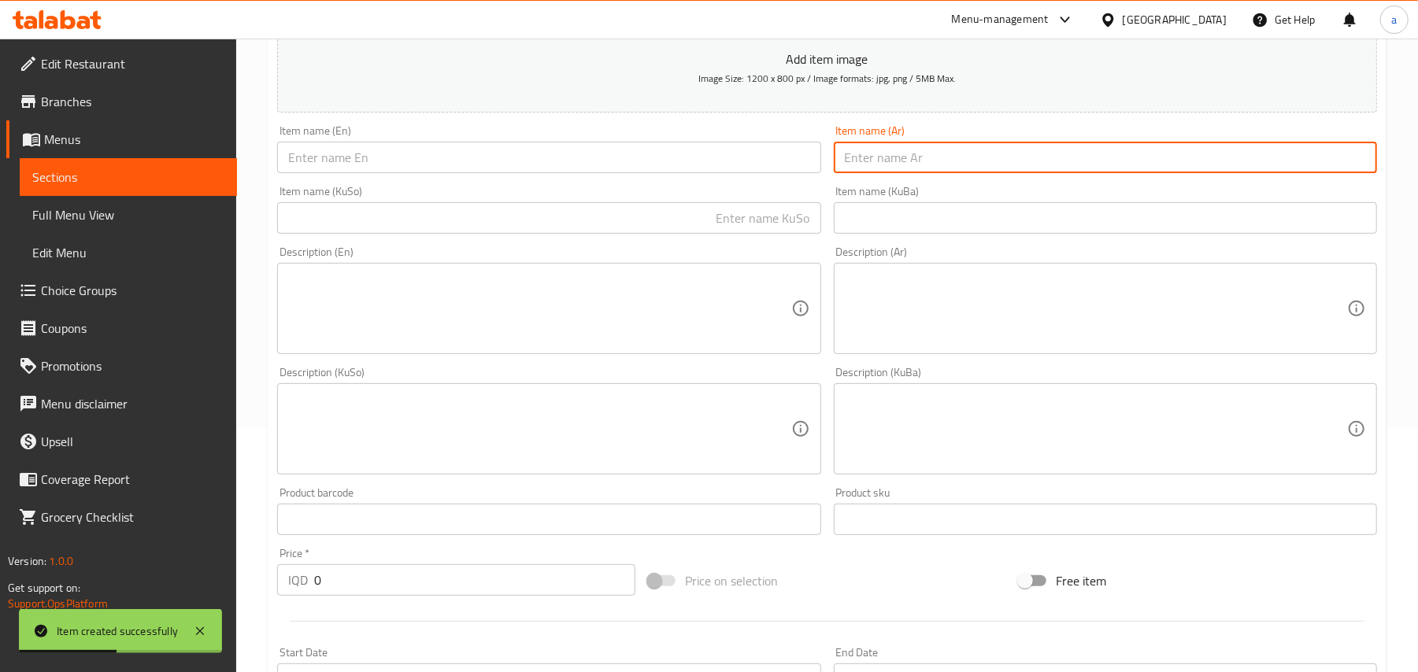
paste input "قوقعة وسط - 4 كرات"
type input "قوقعة وسط - 4 كرات"
click at [761, 157] on input "text" at bounding box center [548, 157] width 543 height 31
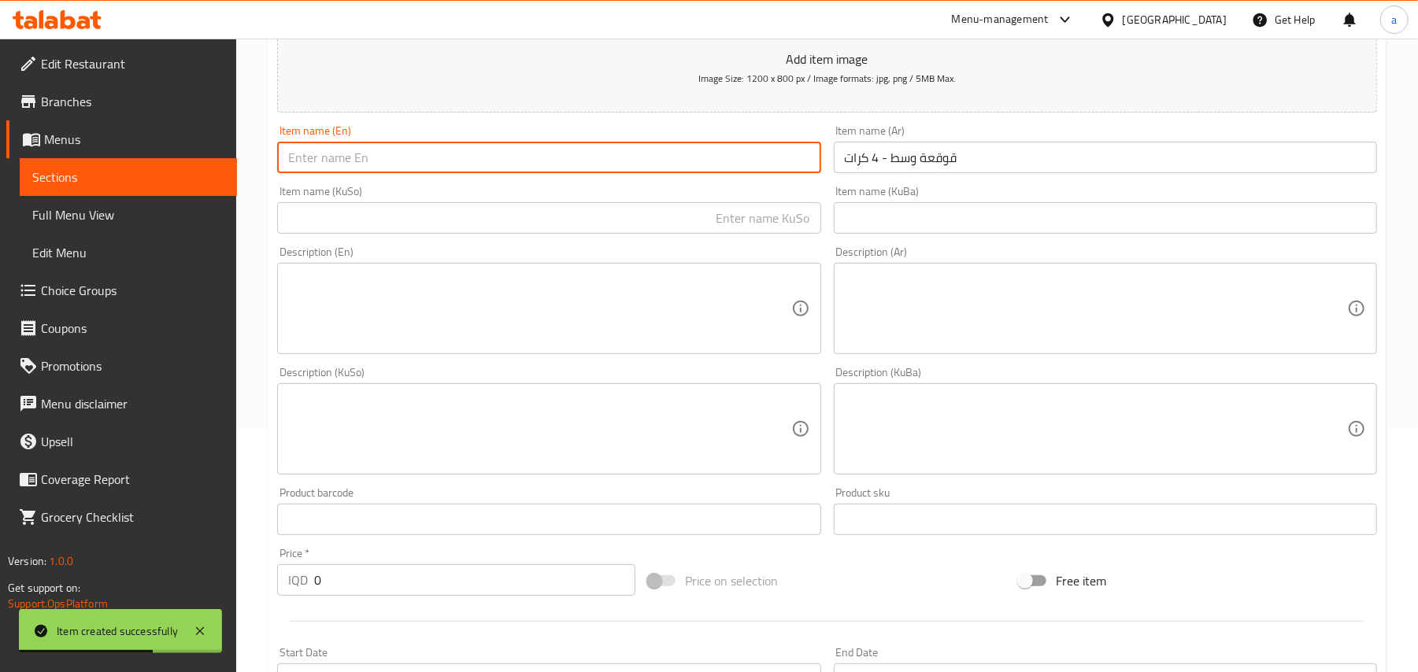
paste input "Middle shell - 4 balls"
click at [312, 170] on input "Middle shell - 4 balls" at bounding box center [548, 157] width 543 height 31
paste input "edium"
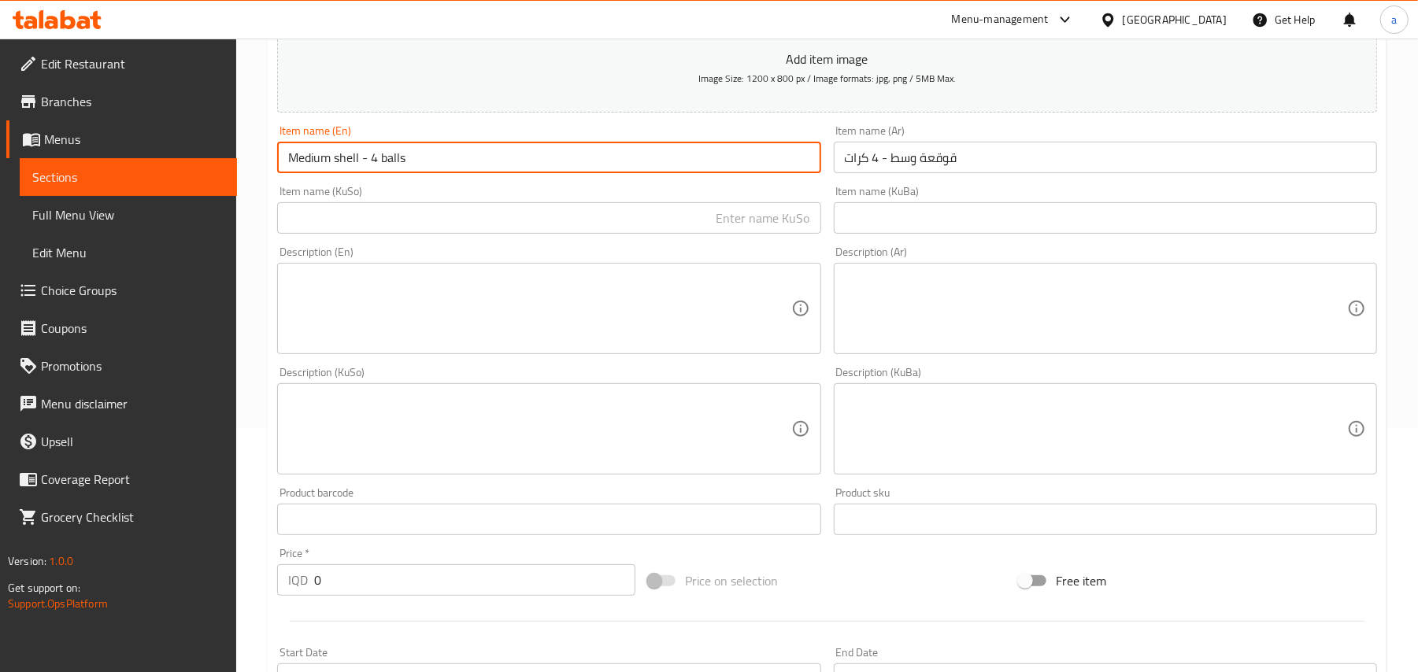
click at [337, 171] on input "Medium shell - 4 balls" at bounding box center [548, 157] width 543 height 31
type input "Medium Shell - 4 balls"
click at [745, 231] on input "text" at bounding box center [548, 217] width 543 height 31
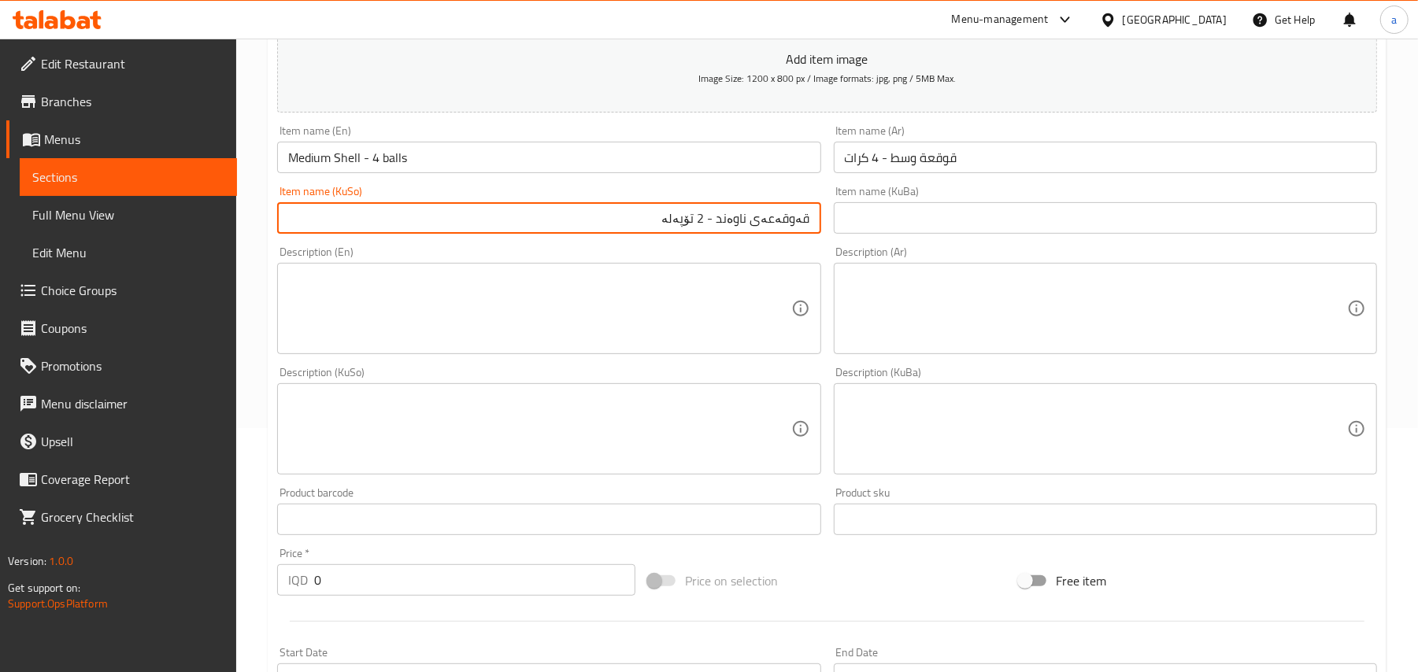
type input "قەوقەعەی ناوەند - 2 تۆپەلە"
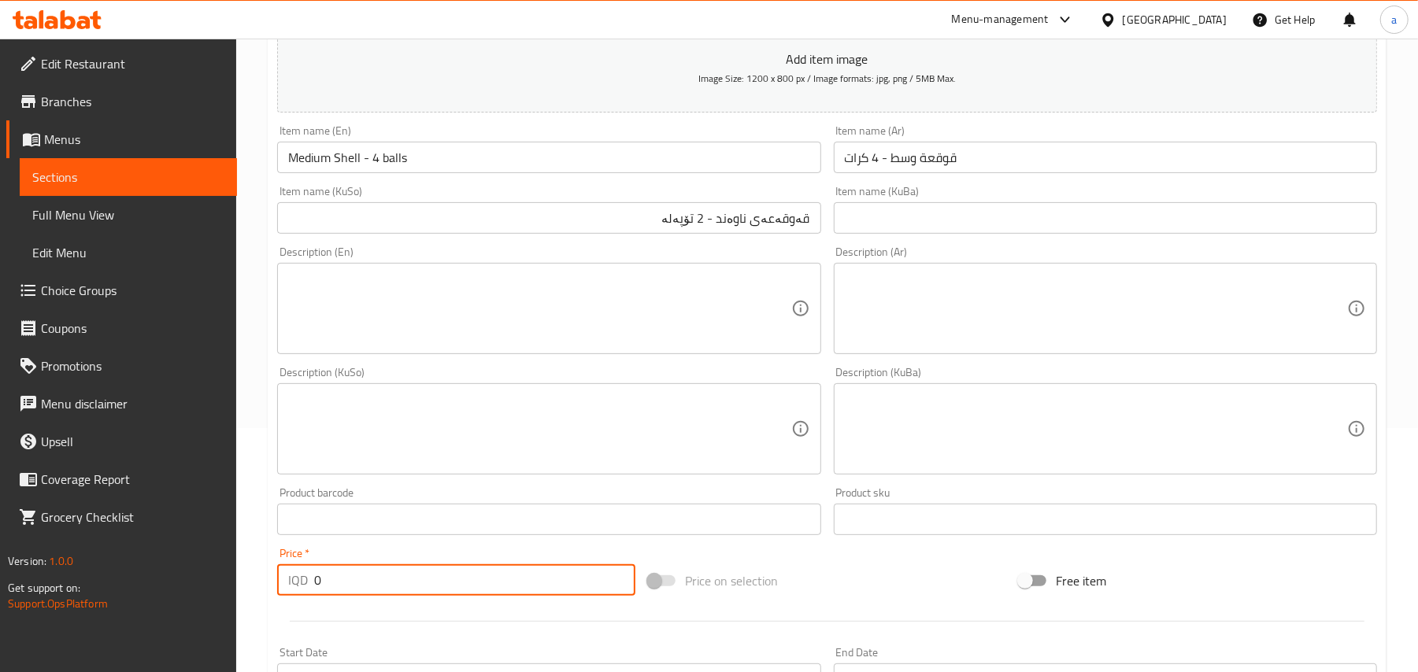
paste input "500"
drag, startPoint x: 265, startPoint y: 600, endPoint x: 457, endPoint y: 408, distance: 271.1
click at [263, 599] on div "Home / Restaurants management / Menus / Sections / item / create Ice Cream sect…" at bounding box center [827, 422] width 1182 height 1255
type input "5000"
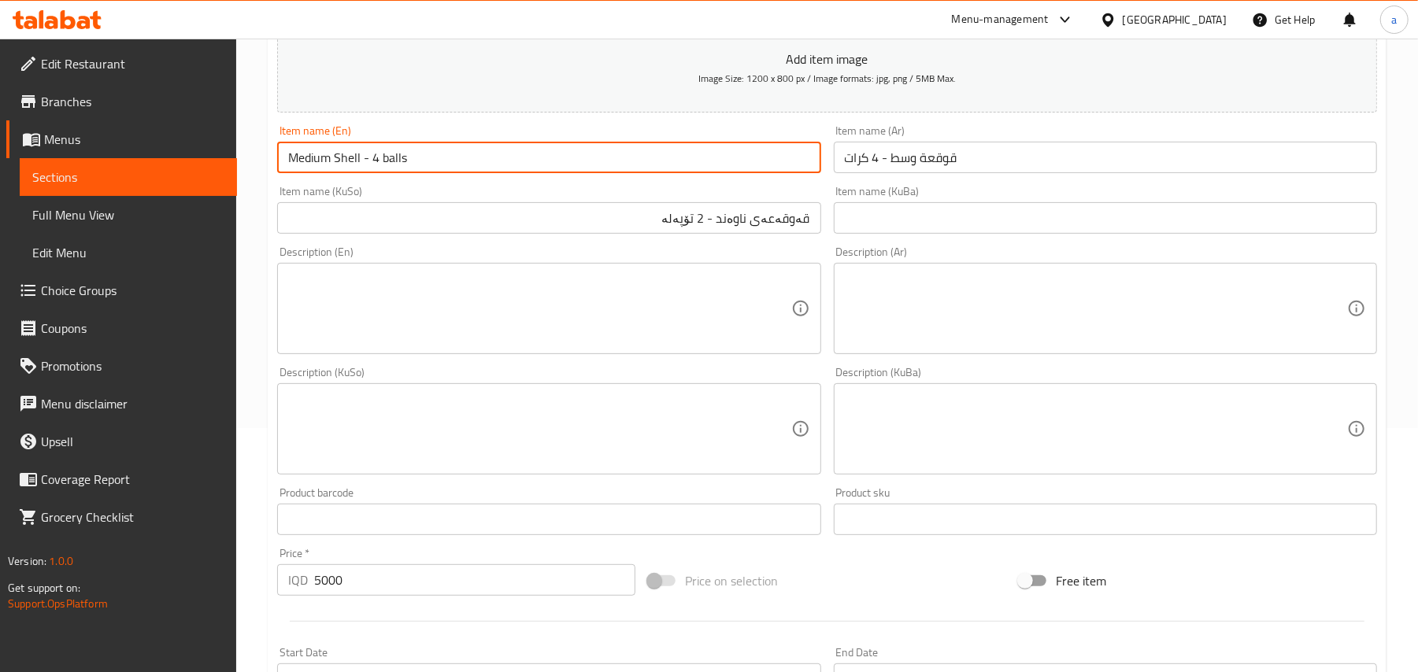
click at [394, 173] on input "Medium Shell - 4 balls" at bounding box center [548, 157] width 543 height 31
click at [617, 161] on input "Medium Shell - 4 Balls" at bounding box center [548, 157] width 543 height 31
type input "Medium Shell - 4 Balls"
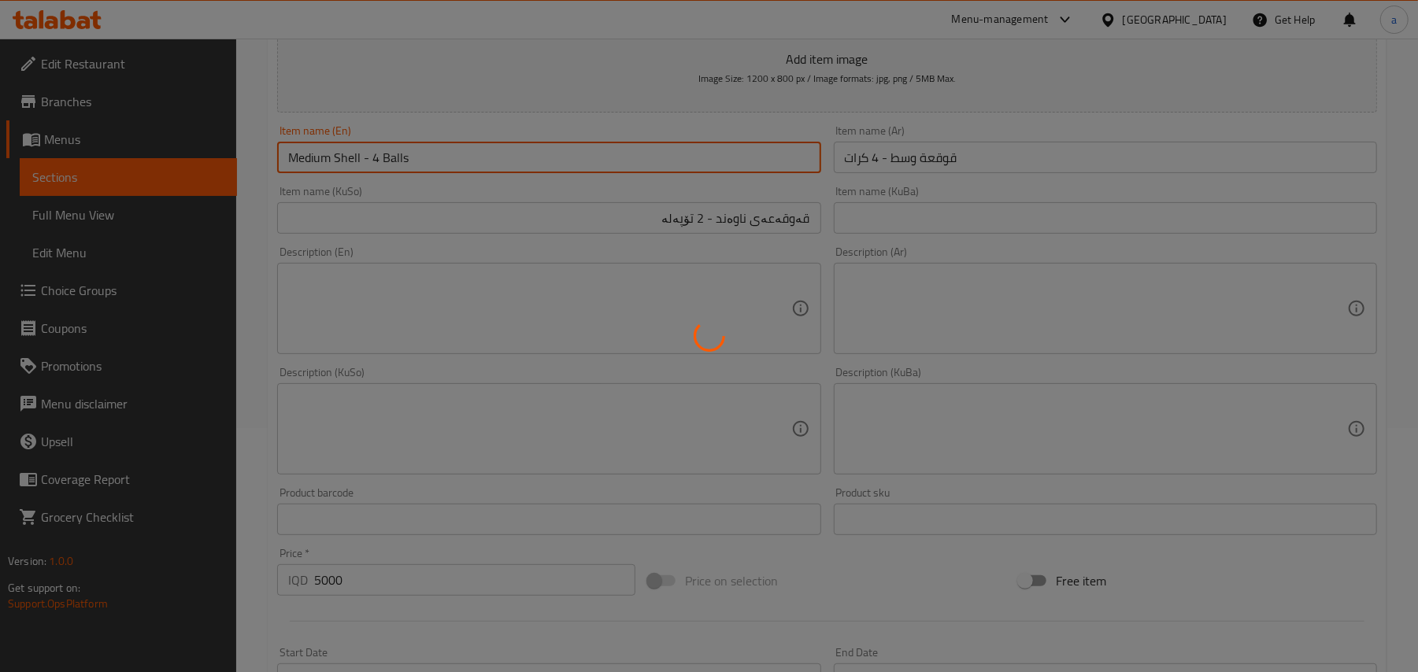
type input "0"
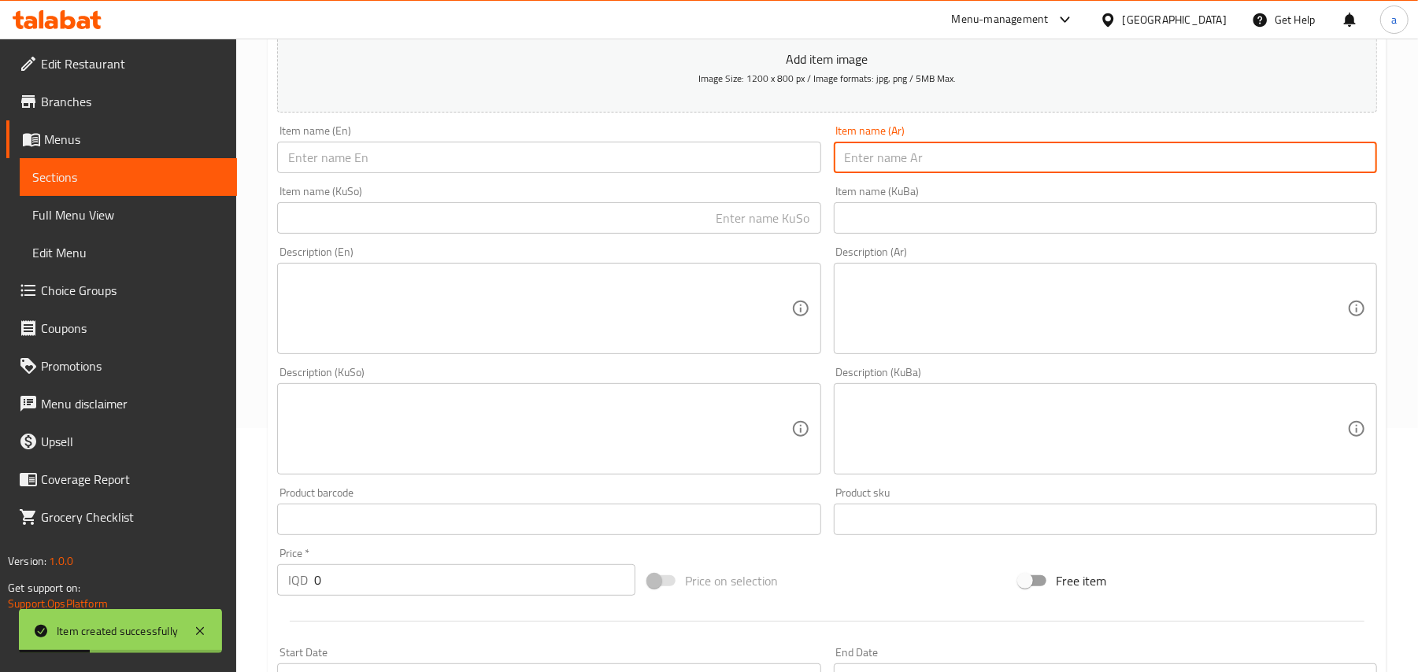
click at [898, 173] on input "text" at bounding box center [1105, 157] width 543 height 31
paste input "قدح 3 سكوب"
type input "قدح 3 سكوب"
click at [727, 154] on input "text" at bounding box center [548, 157] width 543 height 31
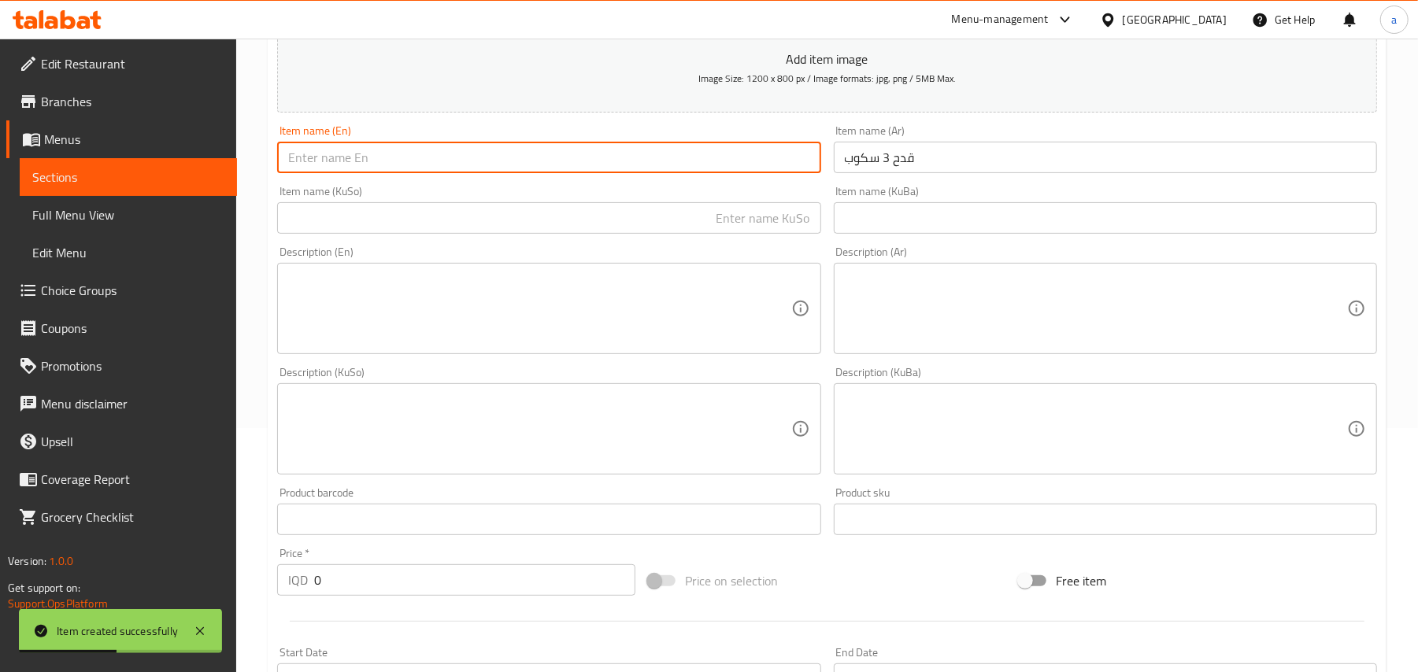
paste input "3 scoop mug"
click at [354, 170] on input "3 scoop mug" at bounding box center [548, 157] width 543 height 31
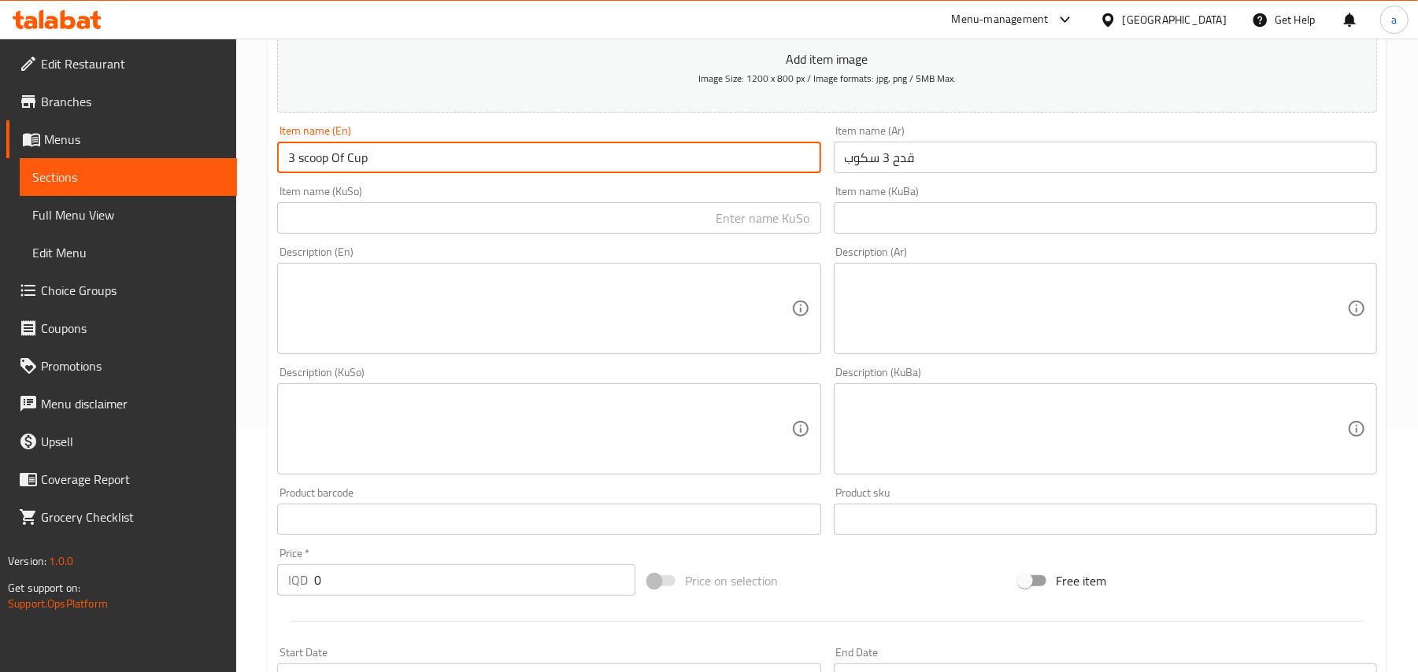
click at [303, 171] on input "3 scoop Of Cup" at bounding box center [548, 157] width 543 height 31
type input "3 Scoop Of Cup"
click at [731, 219] on input "text" at bounding box center [548, 217] width 543 height 31
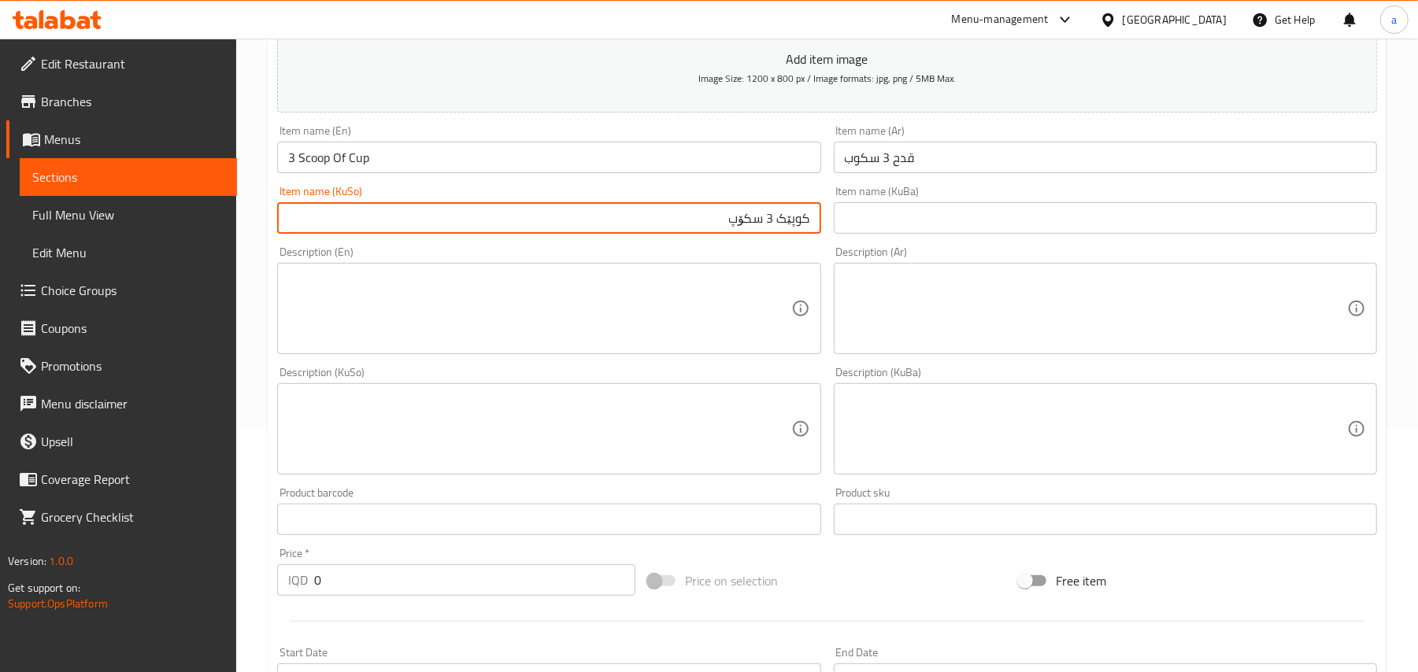
type input "کوپێک 3 سکۆپ"
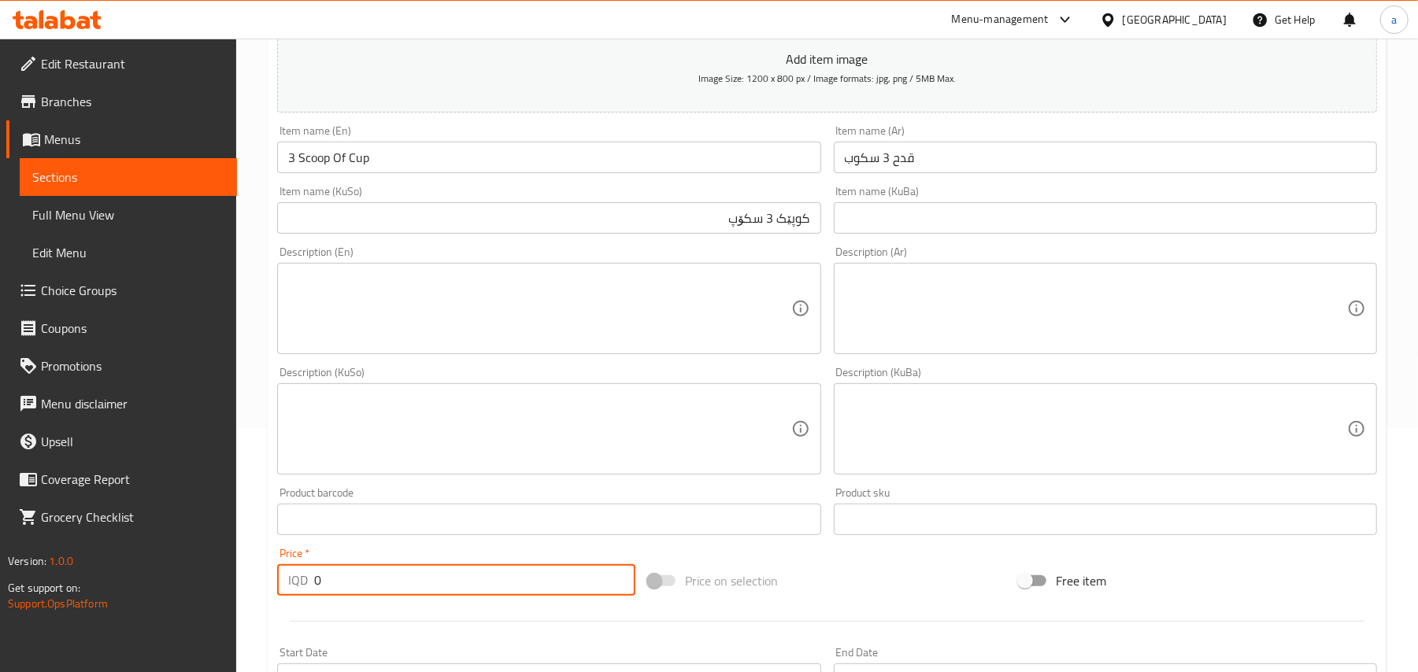
drag, startPoint x: 303, startPoint y: 609, endPoint x: 187, endPoint y: 602, distance: 116.0
click at [180, 613] on div "Edit Restaurant Branches Menus Sections Full Menu View Edit Menu Choice Groups …" at bounding box center [709, 422] width 1418 height 1255
paste input "350"
type input "3500"
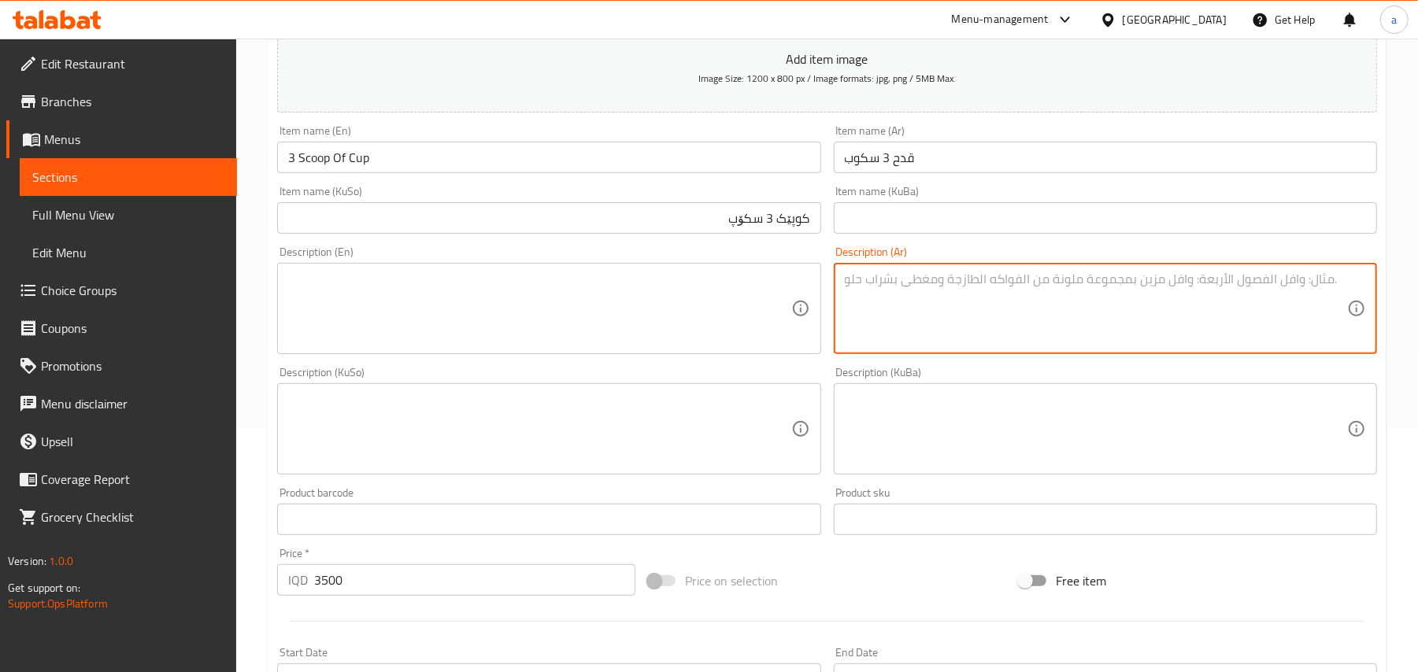
click at [927, 301] on textarea at bounding box center [1096, 309] width 502 height 75
paste textarea "فواكه، فستق، نستلة إيطالية ومكسرات"
type textarea "فواكه، فستق، نستلة إيطالية ومكسرات"
drag, startPoint x: 703, startPoint y: 299, endPoint x: 694, endPoint y: 294, distance: 10.3
click at [700, 299] on textarea at bounding box center [539, 309] width 502 height 75
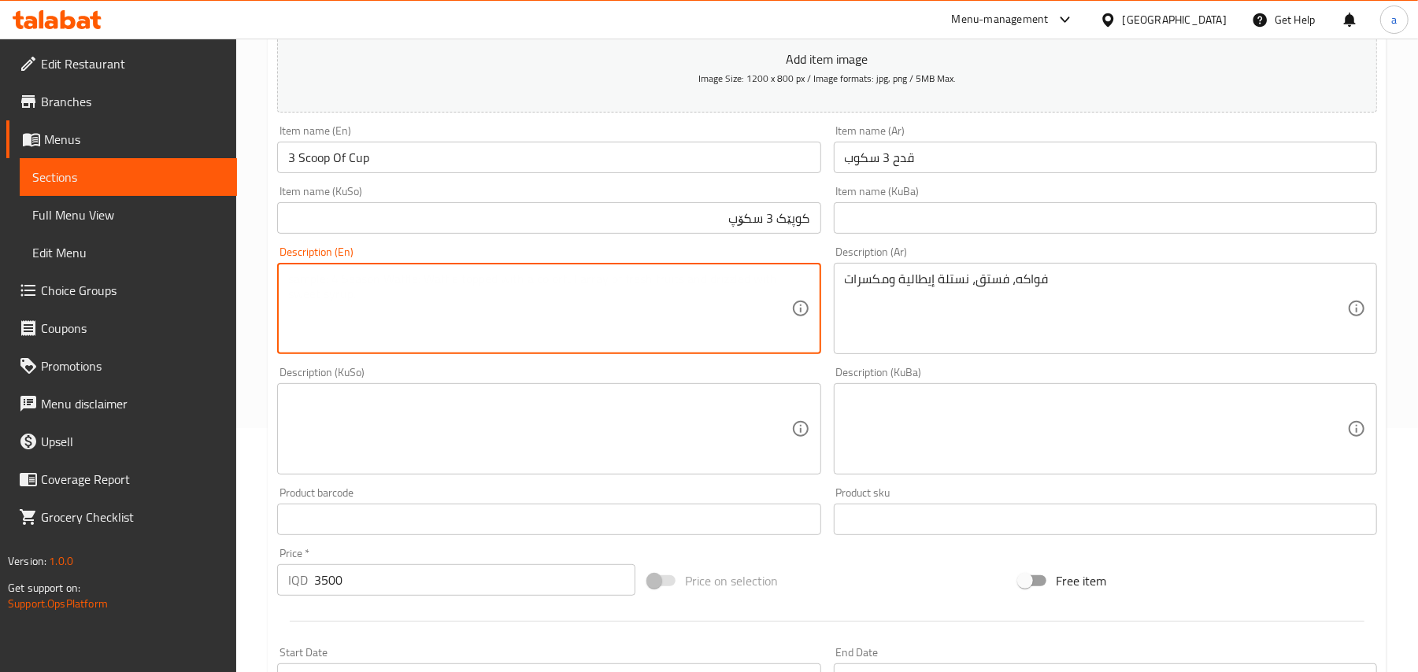
paste textarea "Fruits, pistachios, Italian Nestlé and nuts"
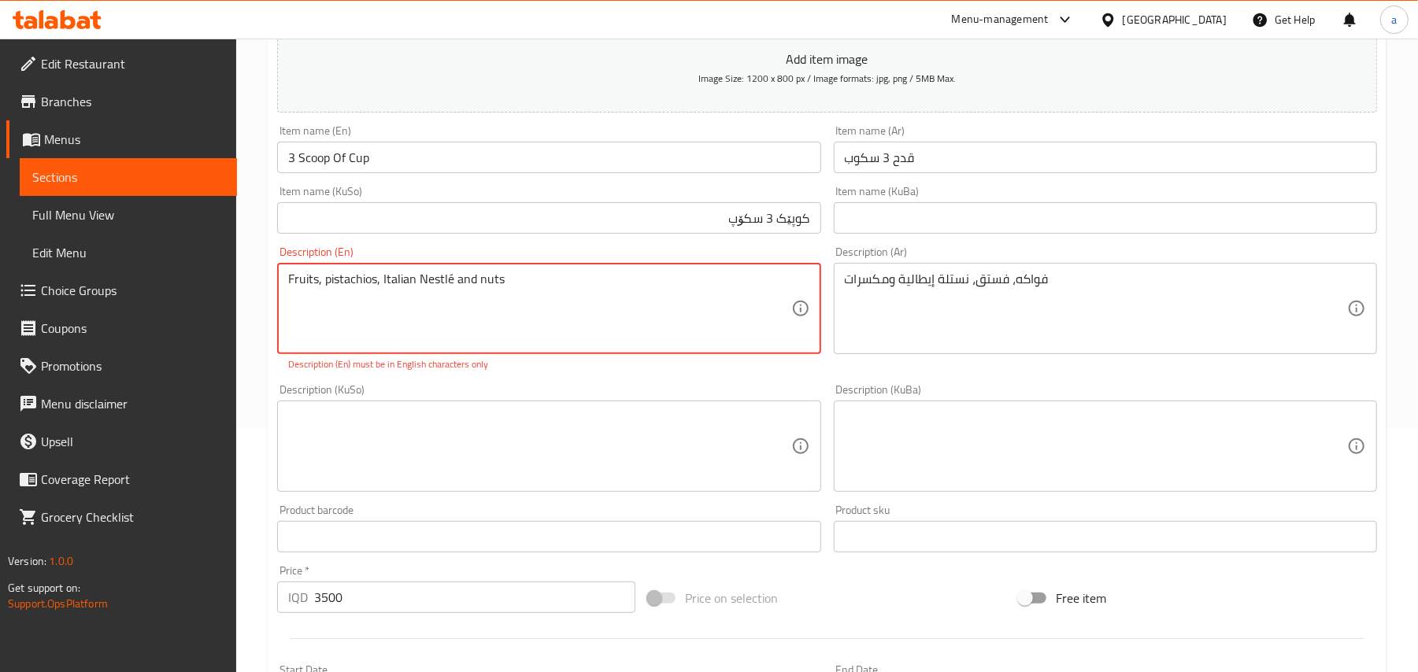
drag, startPoint x: 465, startPoint y: 294, endPoint x: 486, endPoint y: 297, distance: 21.4
click at [457, 294] on textarea "Fruits, pistachios, Italian Nestlé and nuts" at bounding box center [539, 309] width 502 height 75
click at [486, 297] on textarea "Fruits, pistachios, Italian Nestlé and nuts" at bounding box center [539, 309] width 502 height 75
click at [457, 294] on textarea "Fruits, pistachios, Italian Nestlé and nuts" at bounding box center [539, 309] width 502 height 75
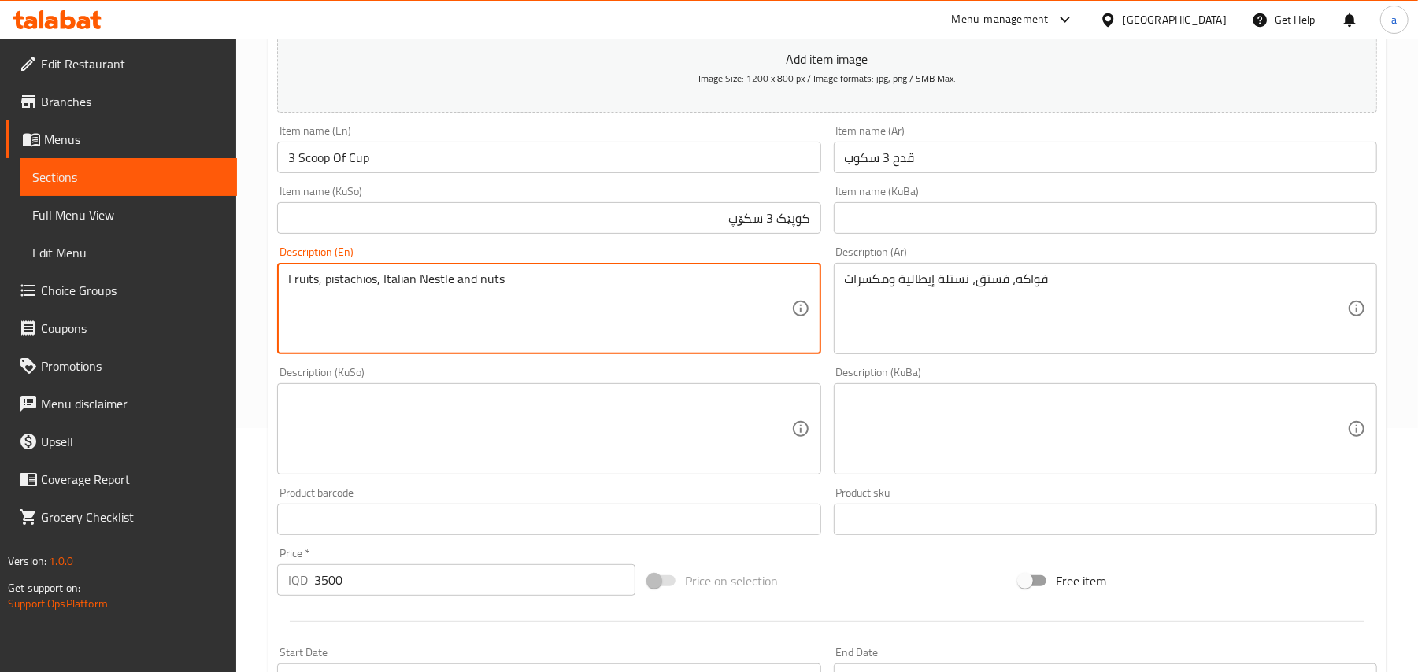
type textarea "Fruits, pistachios, Italian Nestle and nuts"
click at [634, 448] on textarea at bounding box center [539, 429] width 502 height 75
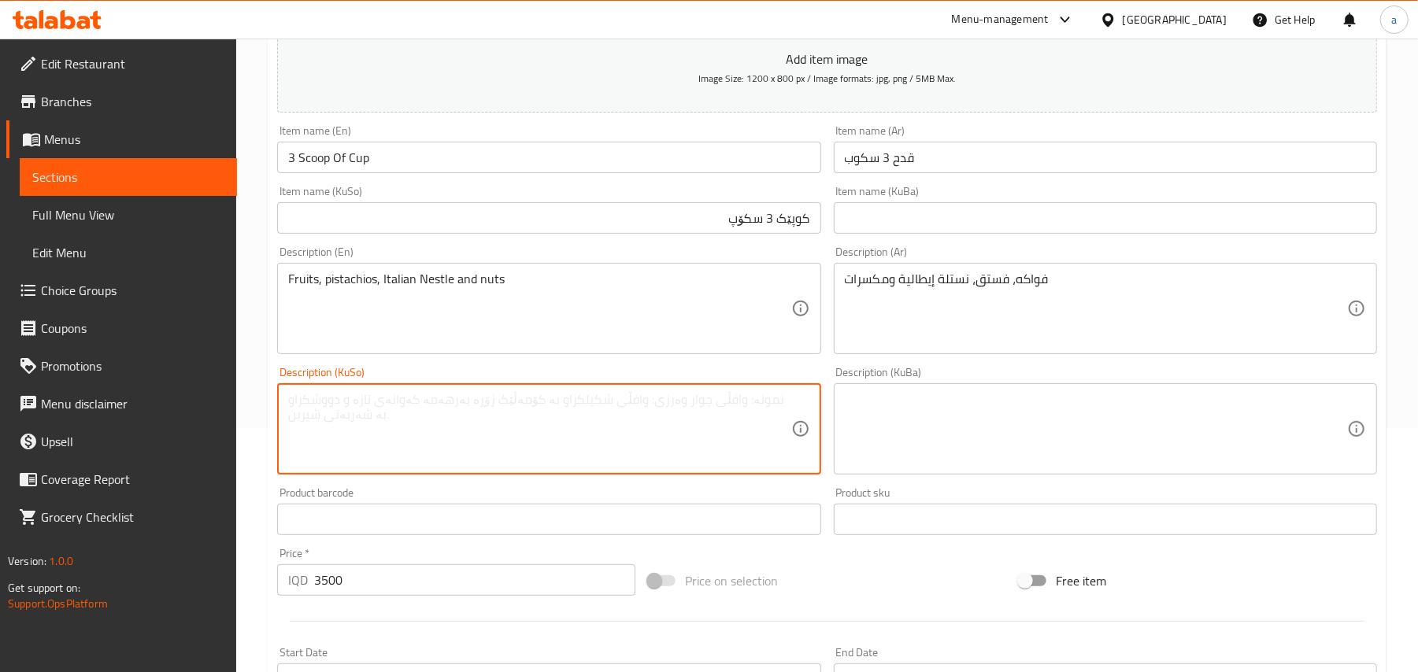
paste textarea "میوە، فستەق، نەستلەی ئیتاڵی و چەرەزات"
type textarea "میوە، فستەق، نەستلەی ئیتاڵی و چەرەزات"
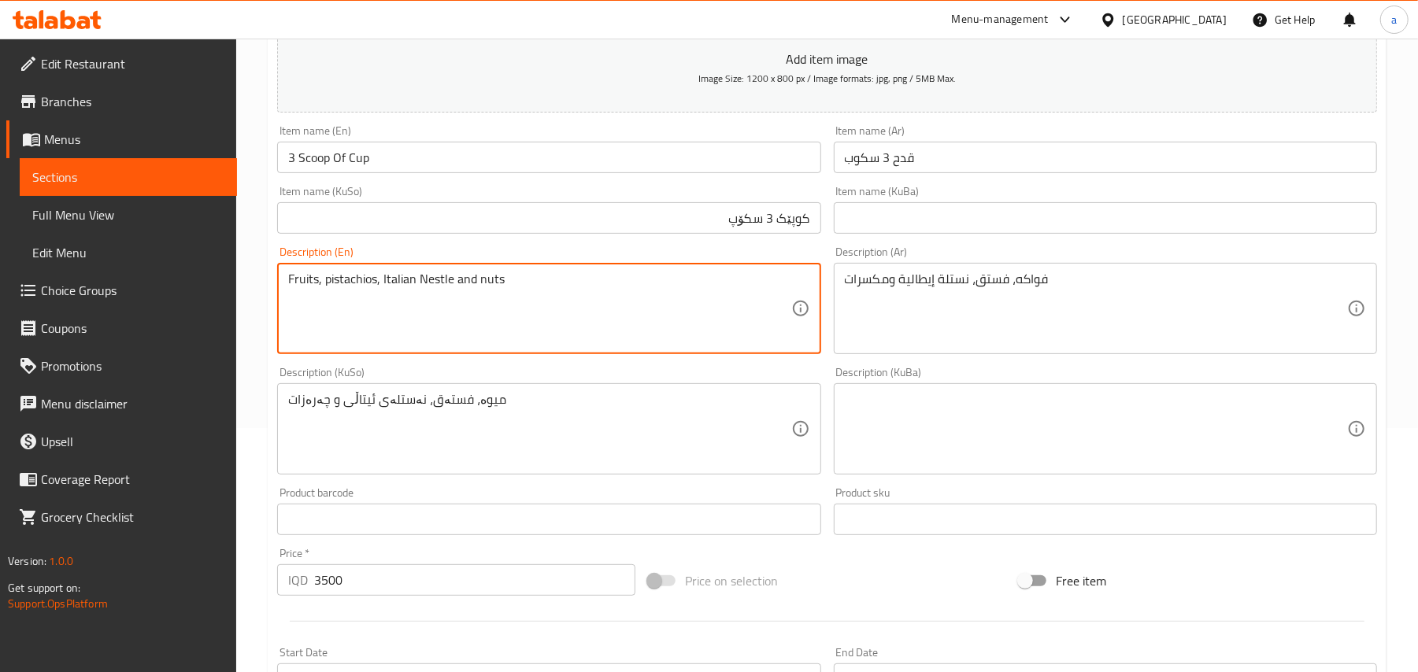
click at [451, 290] on textarea "Fruits, pistachios, Italian Nestle and nuts" at bounding box center [539, 309] width 502 height 75
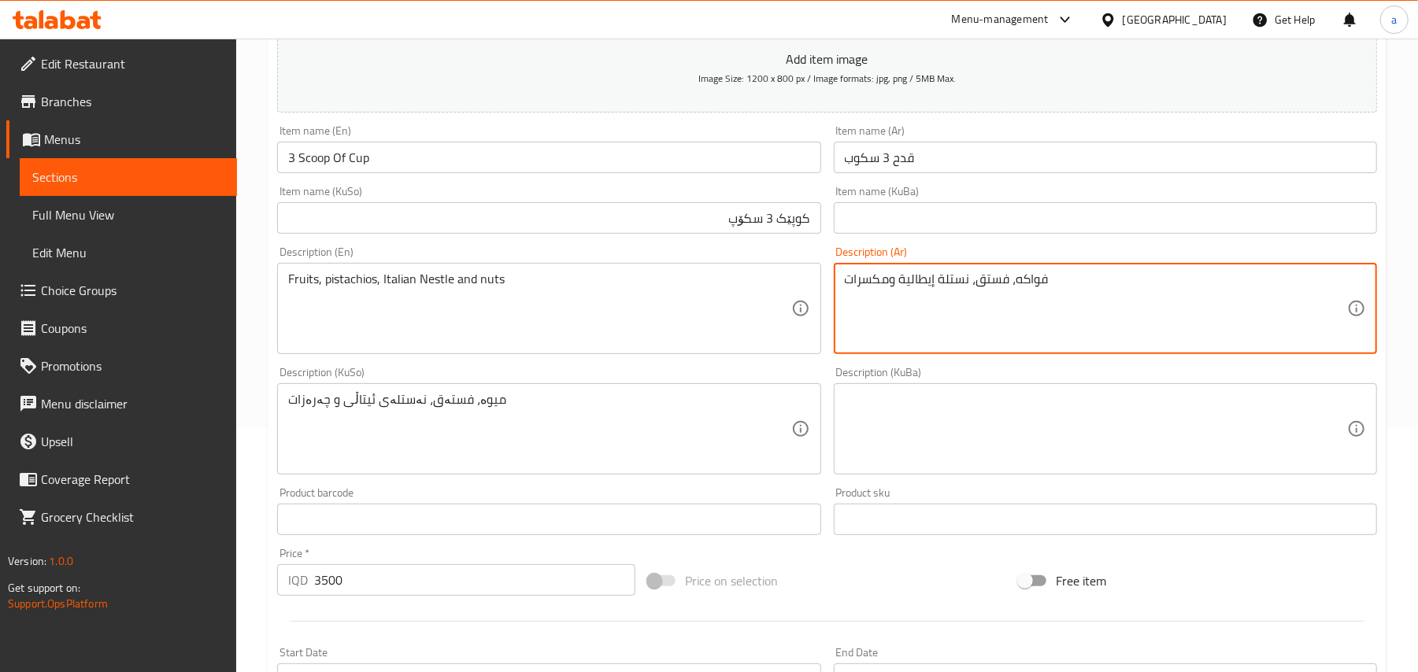
click at [954, 287] on textarea "فواكه، فستق، نستلة إيطالية ومكسرات" at bounding box center [1096, 309] width 502 height 75
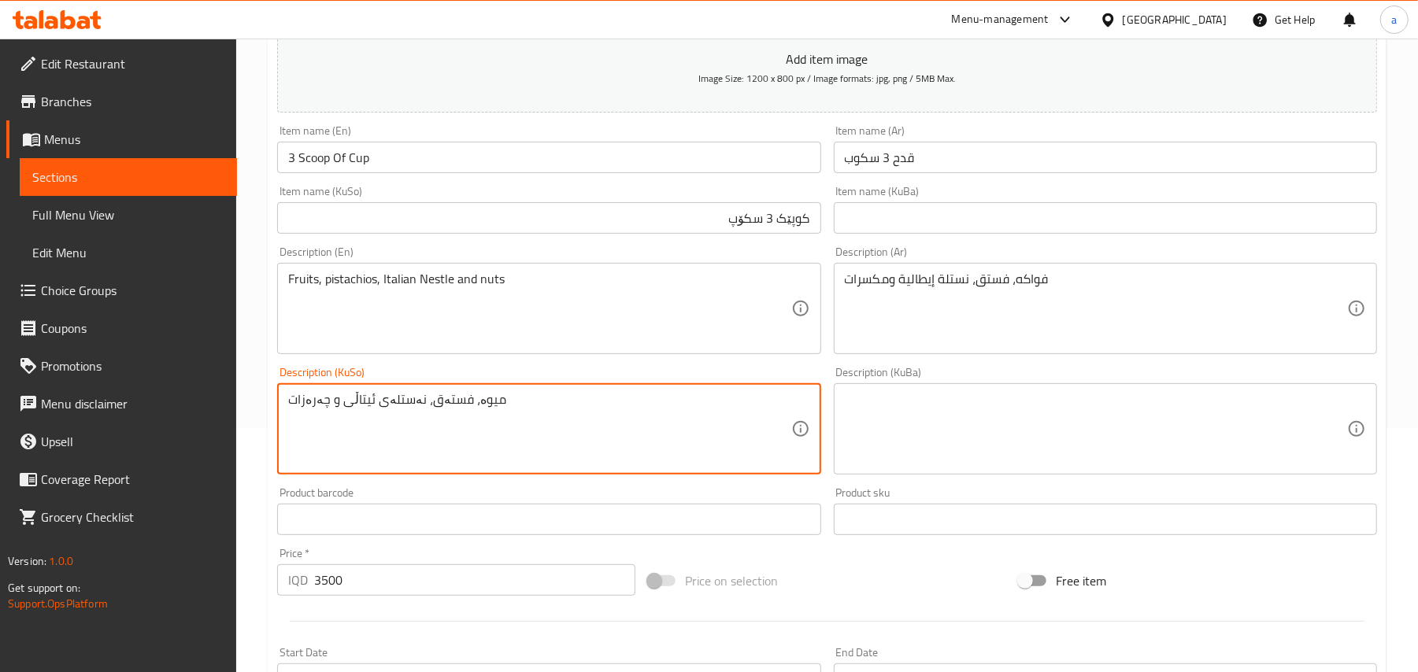
click at [444, 420] on textarea "میوە، فستەق، نەستلەی ئیتاڵی و چەرەزات" at bounding box center [539, 429] width 502 height 75
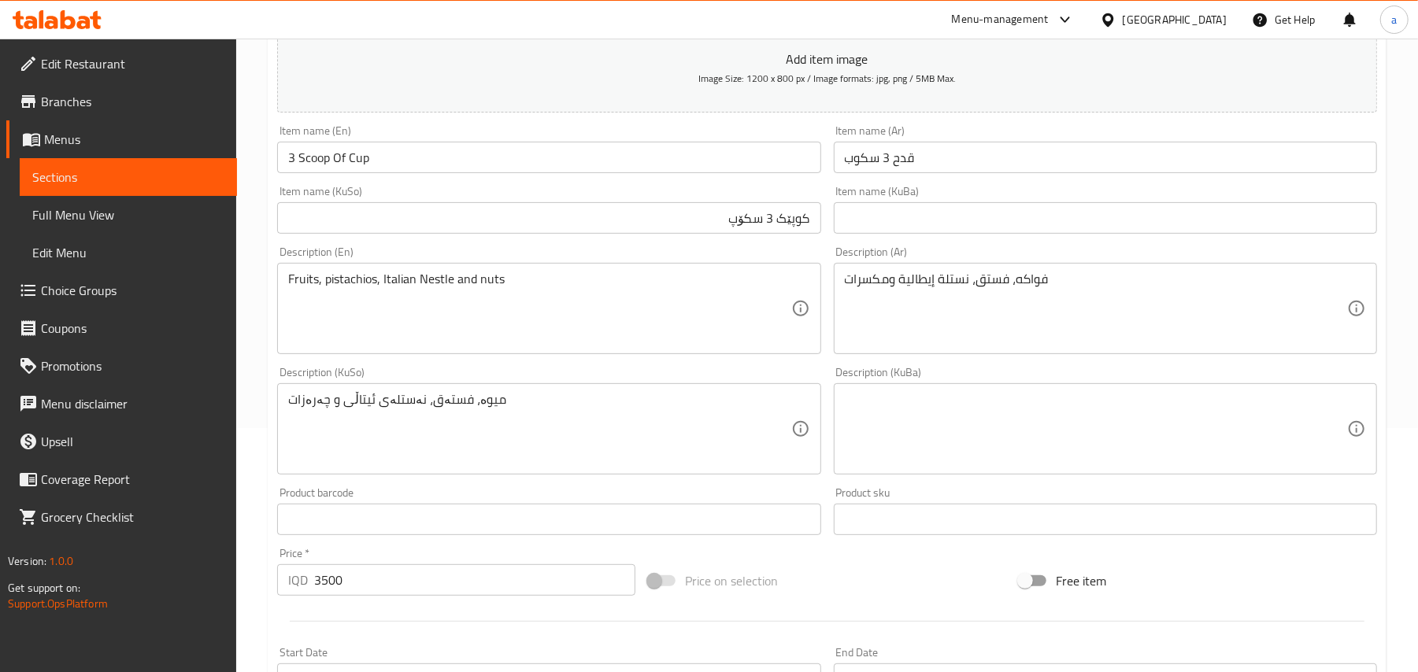
click at [479, 180] on div "Item name (En) 3 Scoop Of Cup Item name (En)" at bounding box center [549, 149] width 556 height 61
click at [483, 173] on input "3 Scoop Of Cup" at bounding box center [548, 157] width 543 height 31
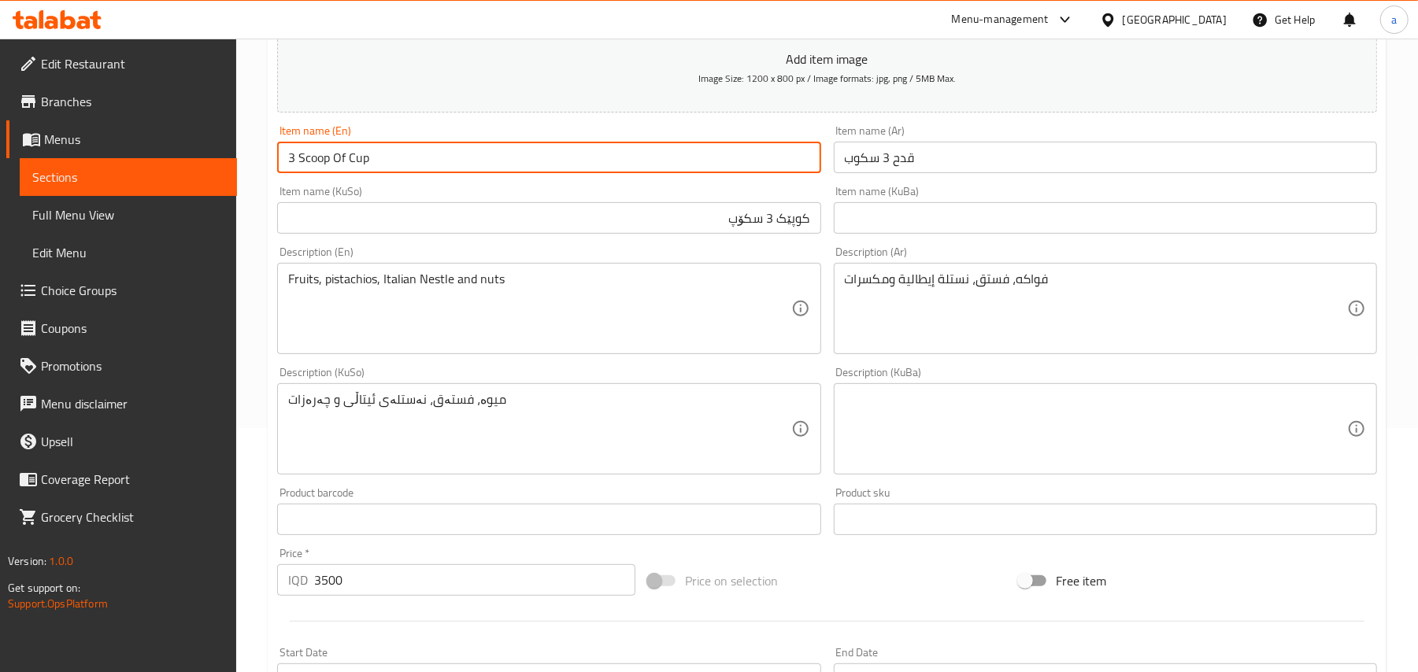
click at [520, 173] on input "3 Scoop Of Cup" at bounding box center [548, 157] width 543 height 31
type input "0"
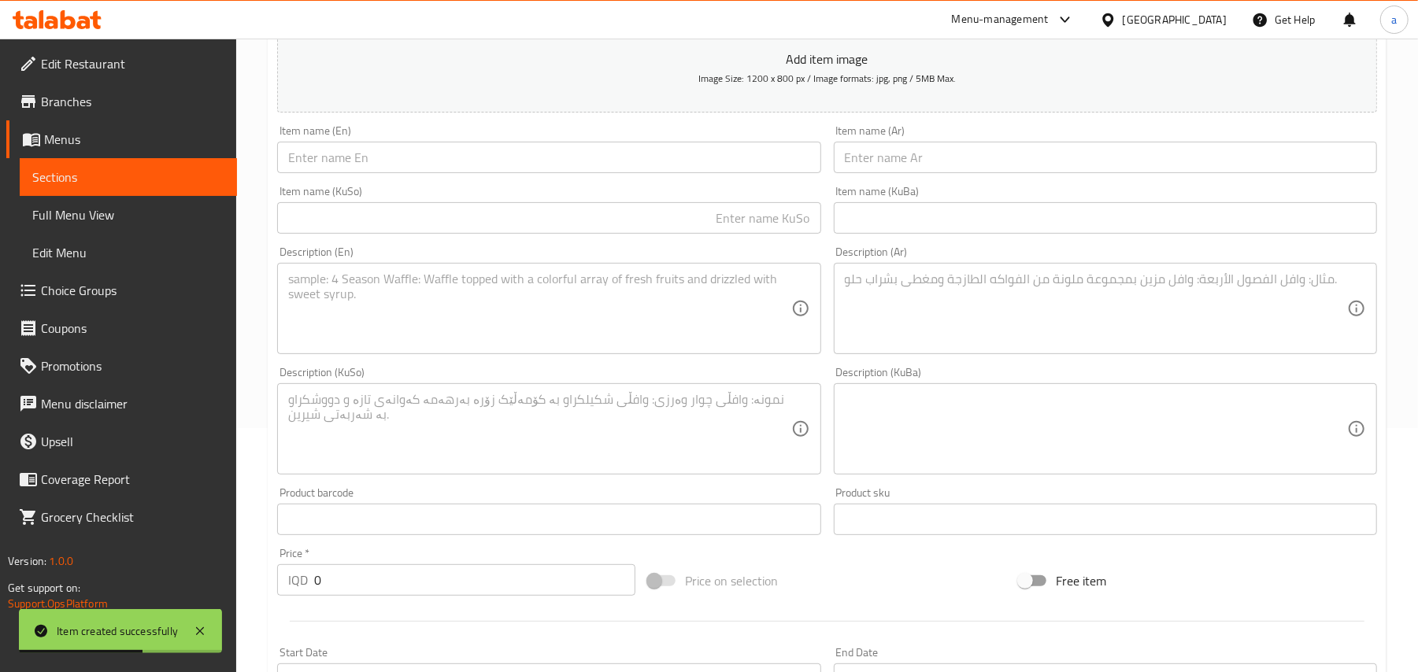
click at [945, 149] on div "Item name (Ar) Item name (Ar)" at bounding box center [1105, 149] width 543 height 48
click at [873, 168] on input "text" at bounding box center [1105, 157] width 543 height 31
paste input "قوقعة 5 سكوب"
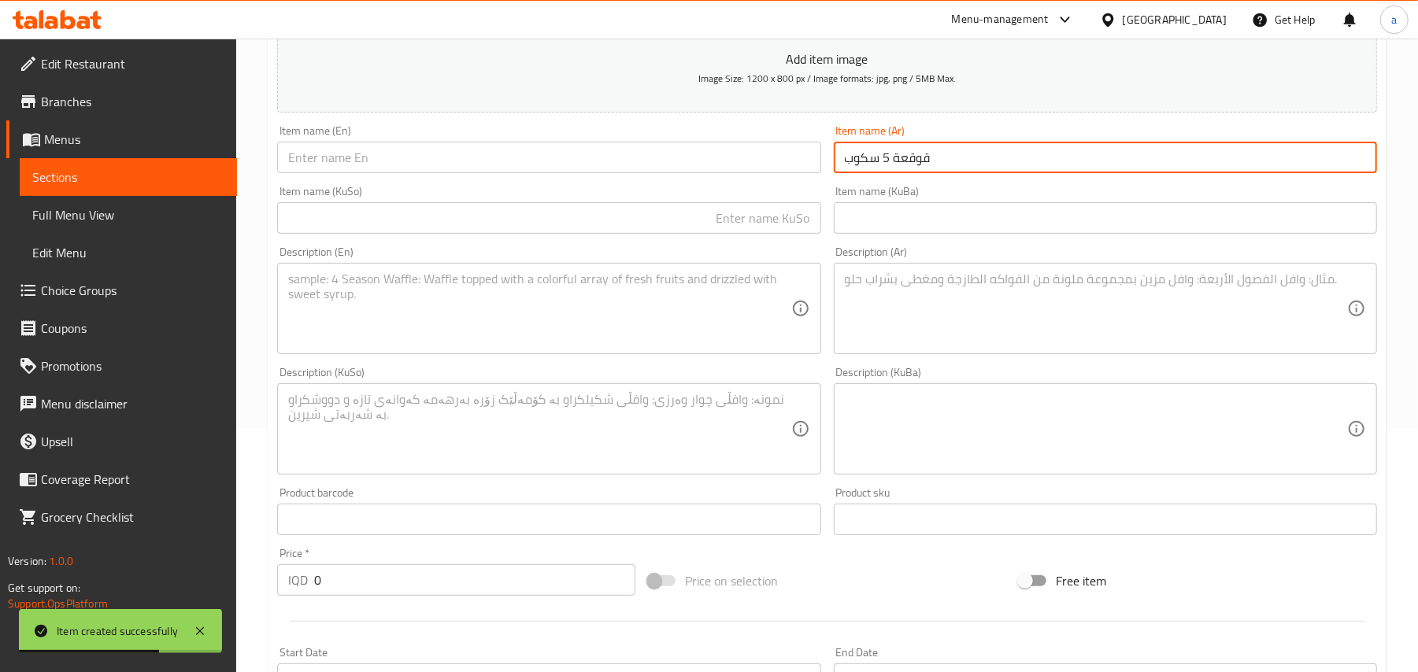
type input "قوقعة 5 سكوب"
click at [725, 173] on input "text" at bounding box center [548, 157] width 543 height 31
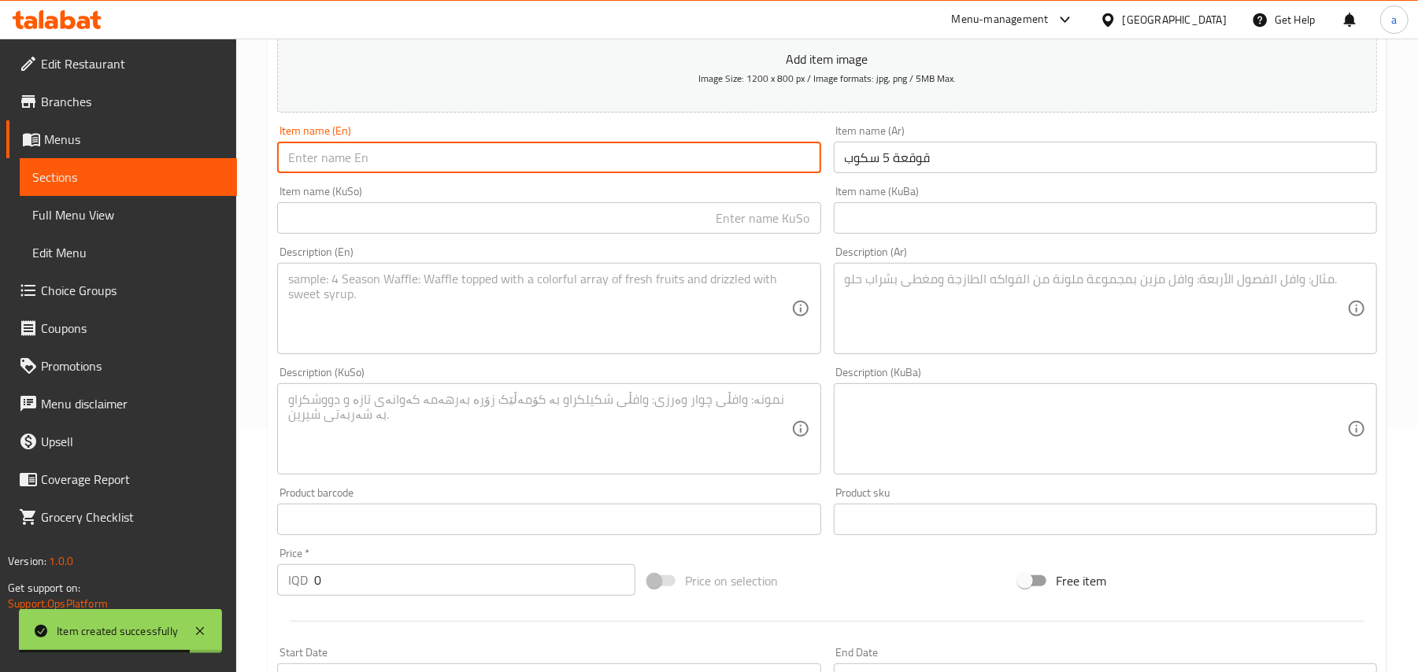
paste input "5 scoop shell"
click at [732, 228] on input "text" at bounding box center [548, 217] width 543 height 31
click at [303, 171] on input "5 scoop shell" at bounding box center [548, 157] width 543 height 31
click at [340, 170] on input "5 Scoop shell" at bounding box center [548, 157] width 543 height 31
type input "5 Scoop Shell"
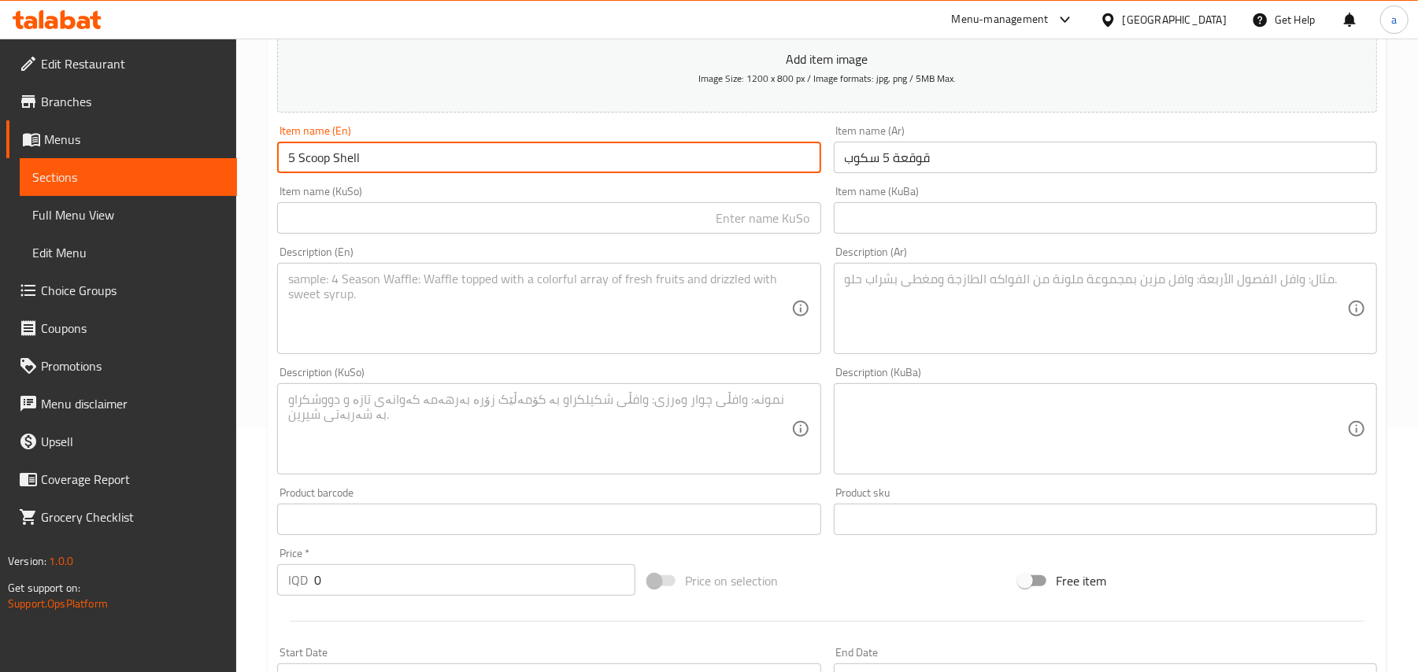
click at [732, 234] on input "text" at bounding box center [548, 217] width 543 height 31
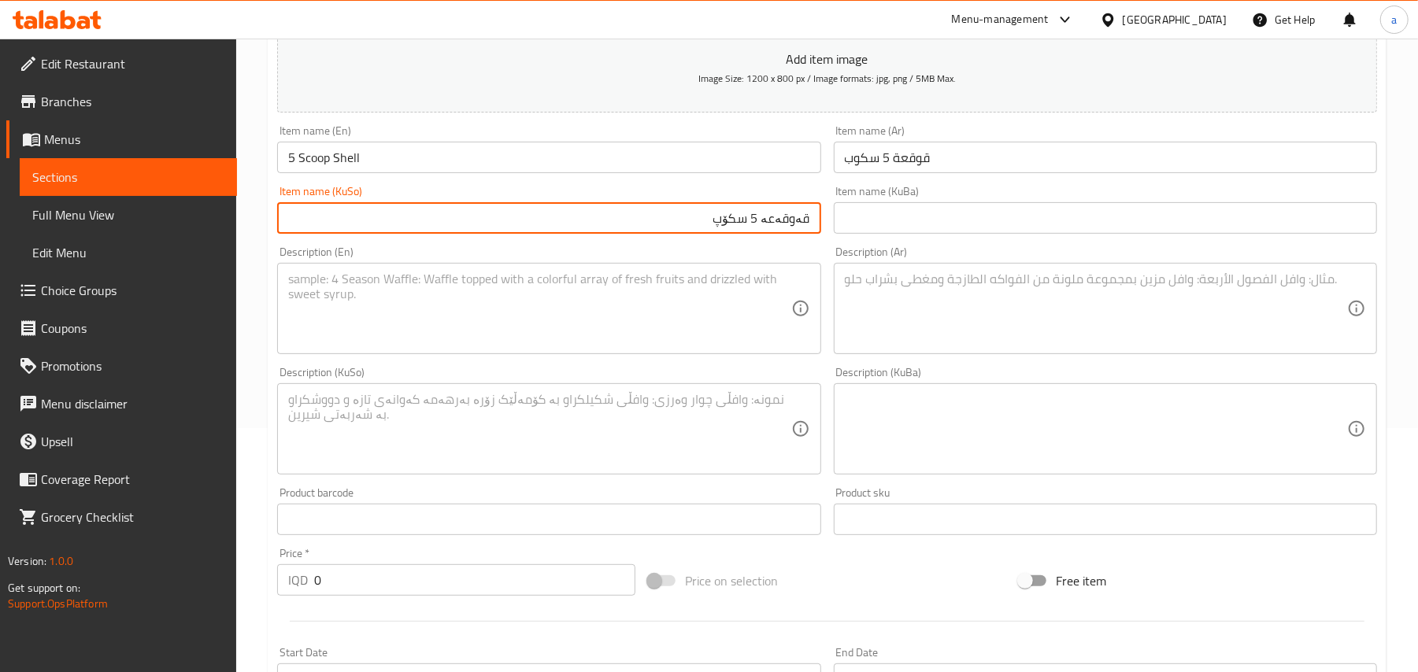
type input "قەوقەعە 5 سکۆپ"
click at [647, 331] on textarea at bounding box center [539, 309] width 502 height 75
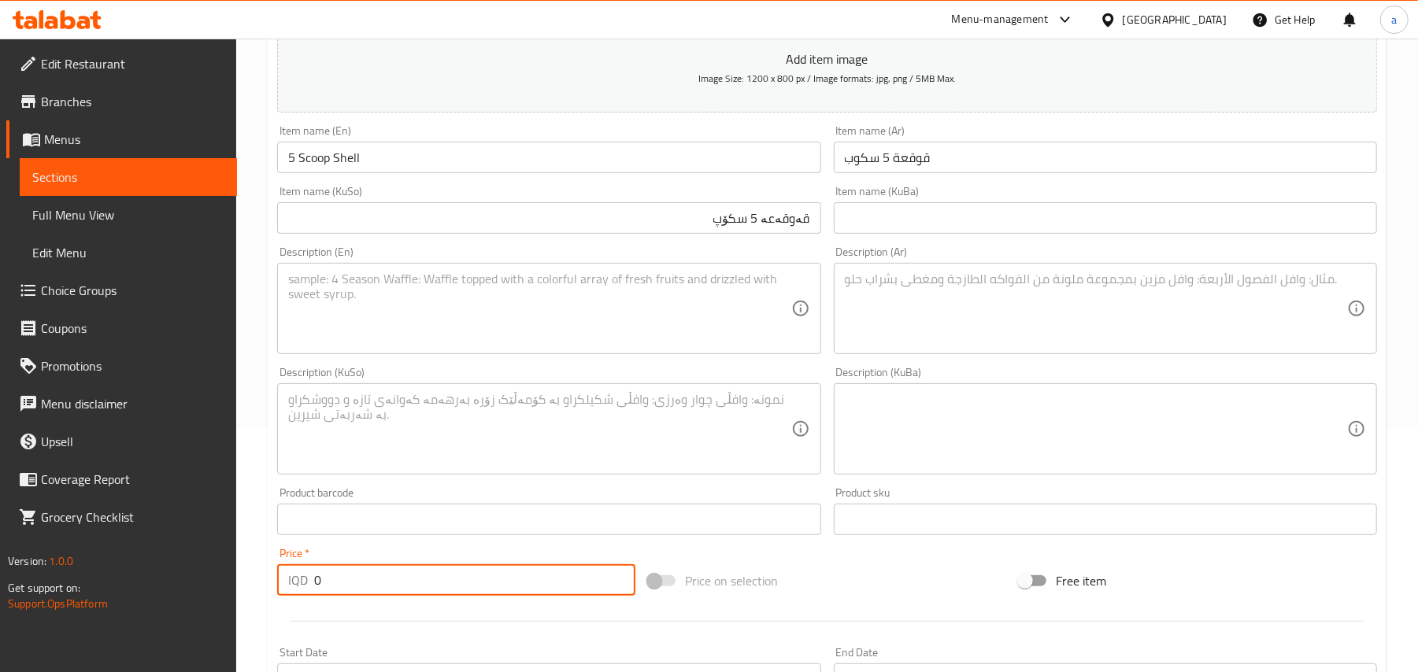
drag, startPoint x: 343, startPoint y: 616, endPoint x: 329, endPoint y: 583, distance: 35.3
click at [268, 608] on div "Create new item Add item image Image Size: 1200 x 800 px / Image formats: jpg, …" at bounding box center [827, 458] width 1119 height 1098
paste input "600"
type input "6000"
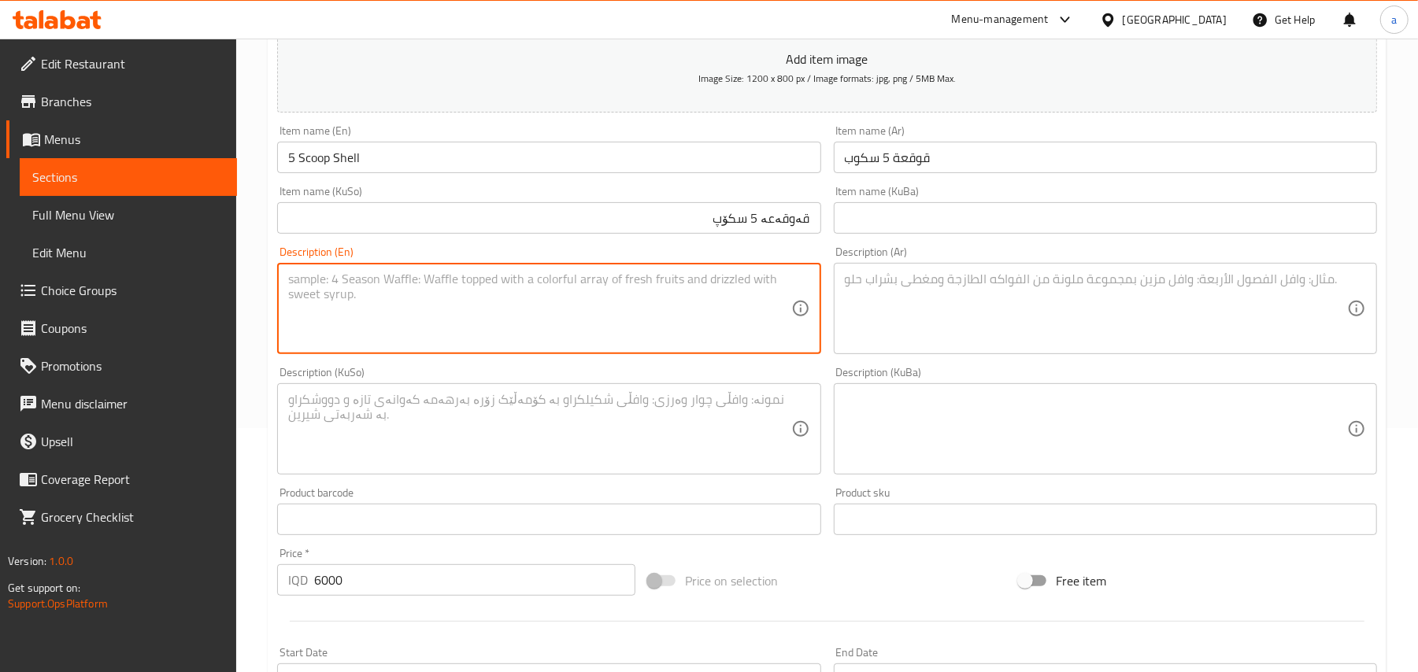
click at [439, 334] on textarea at bounding box center [539, 309] width 502 height 75
paste textarea "Fruits, pistachios, Italian Nestle and nuts"
type textarea "Fruits, pistachios, Italian Nestle and nuts"
click at [954, 335] on textarea at bounding box center [1096, 309] width 502 height 75
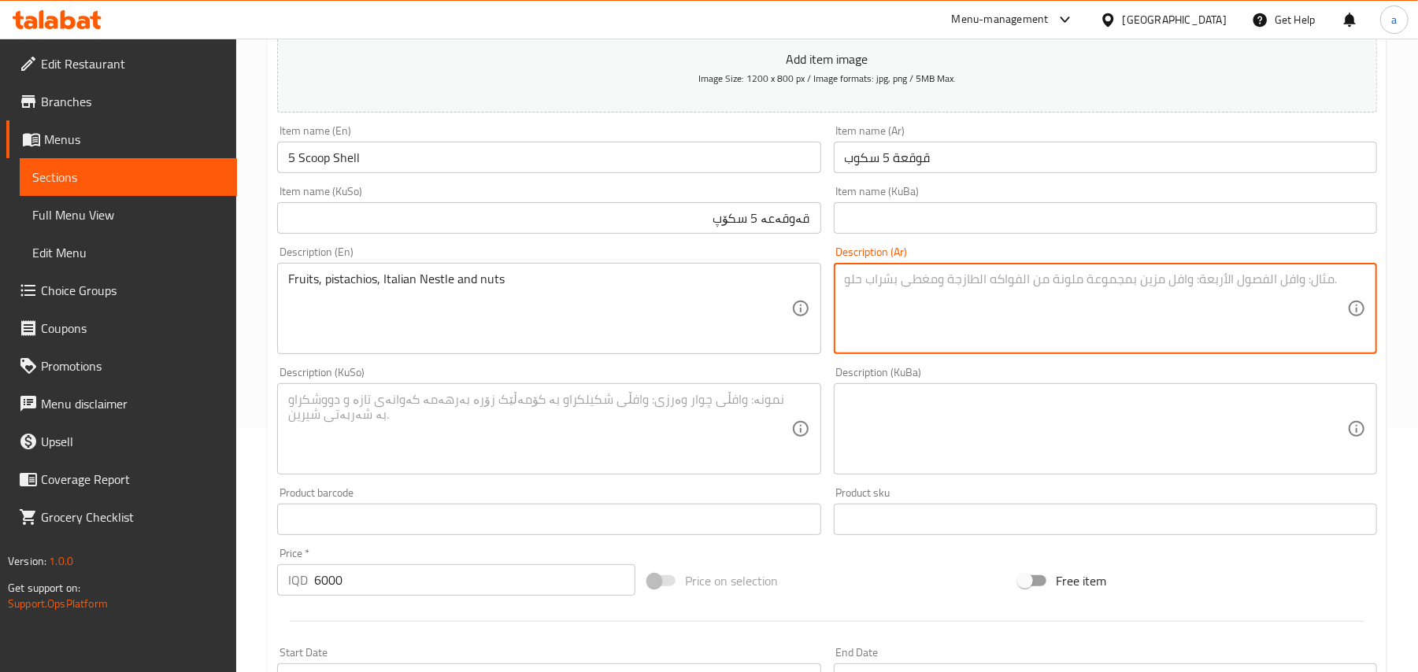
paste textarea "فواكه، فستق، نستلة إيطالية ومكسرات"
type textarea "فواكه، فستق، نستلة إيطالية ومكسرات"
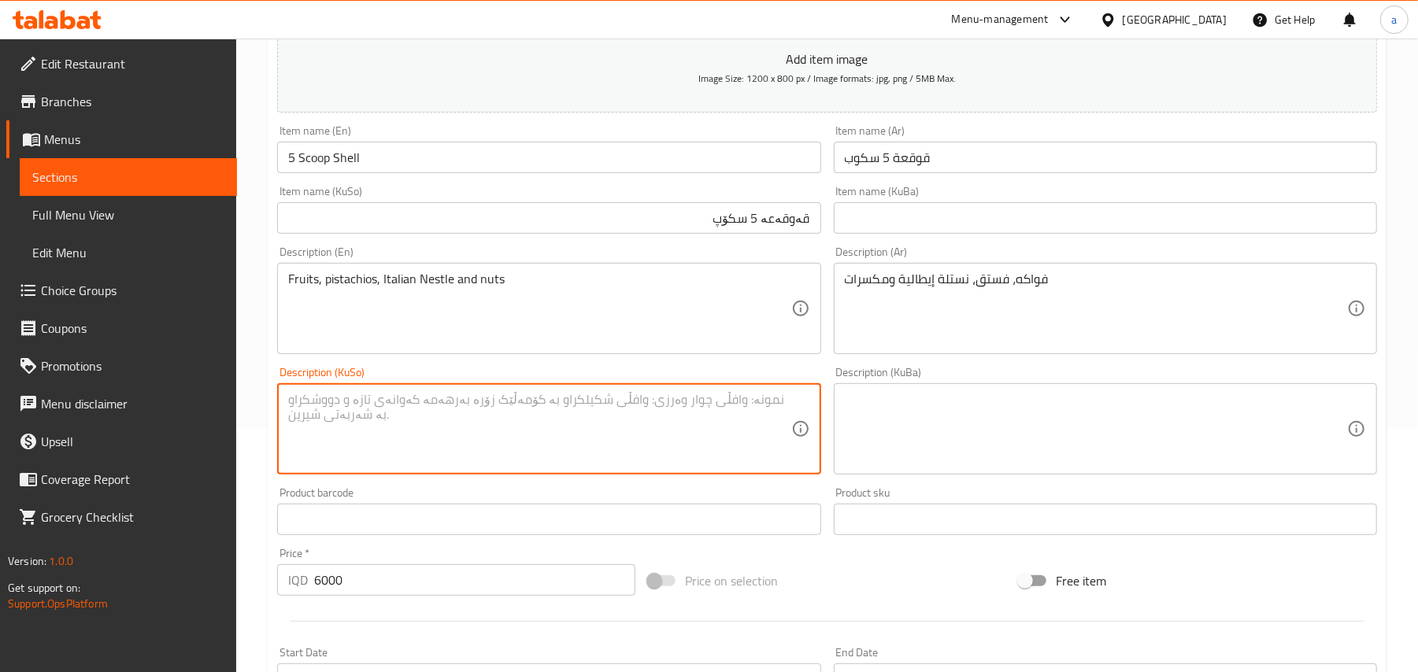
click at [659, 420] on textarea at bounding box center [539, 429] width 502 height 75
paste textarea "میوە، فستەق، نەستلەی ئیتاڵی و چەرەزات"
type textarea "میوە، فستەق، نەستلەی ئیتاڵی و چەرەزات"
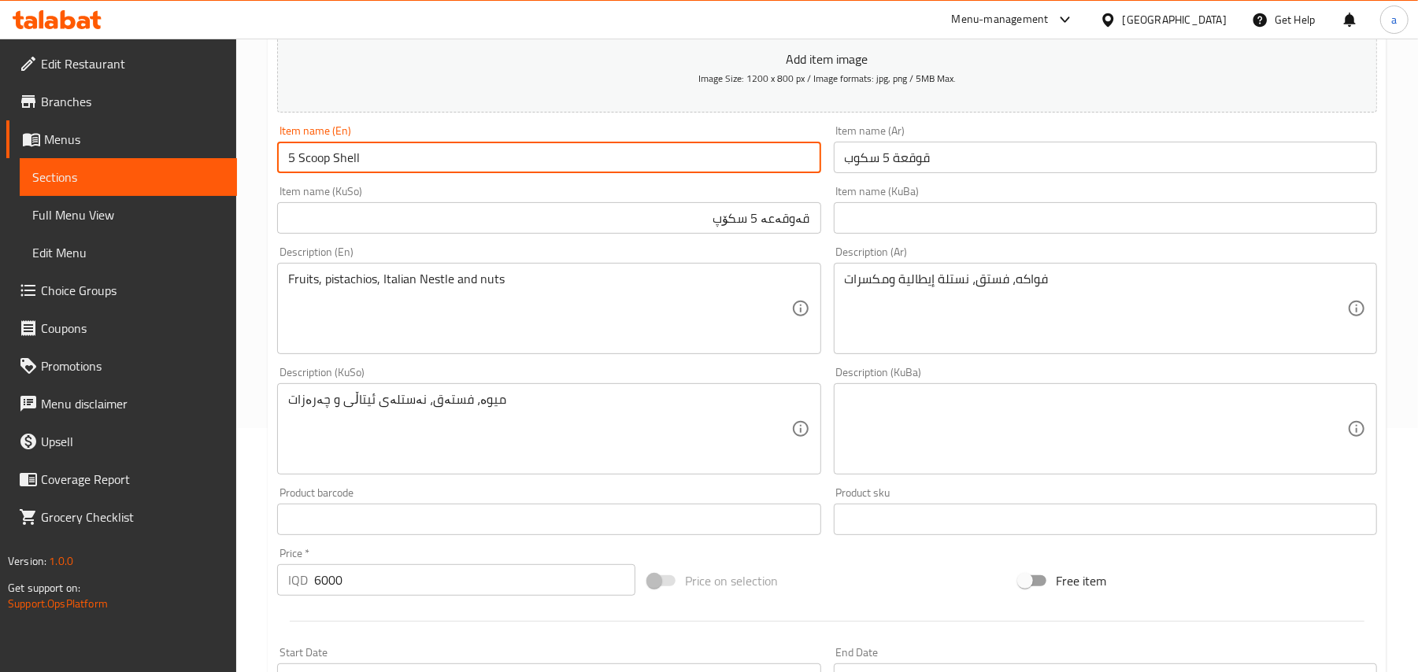
click at [433, 173] on input "5 Scoop Shell" at bounding box center [548, 157] width 543 height 31
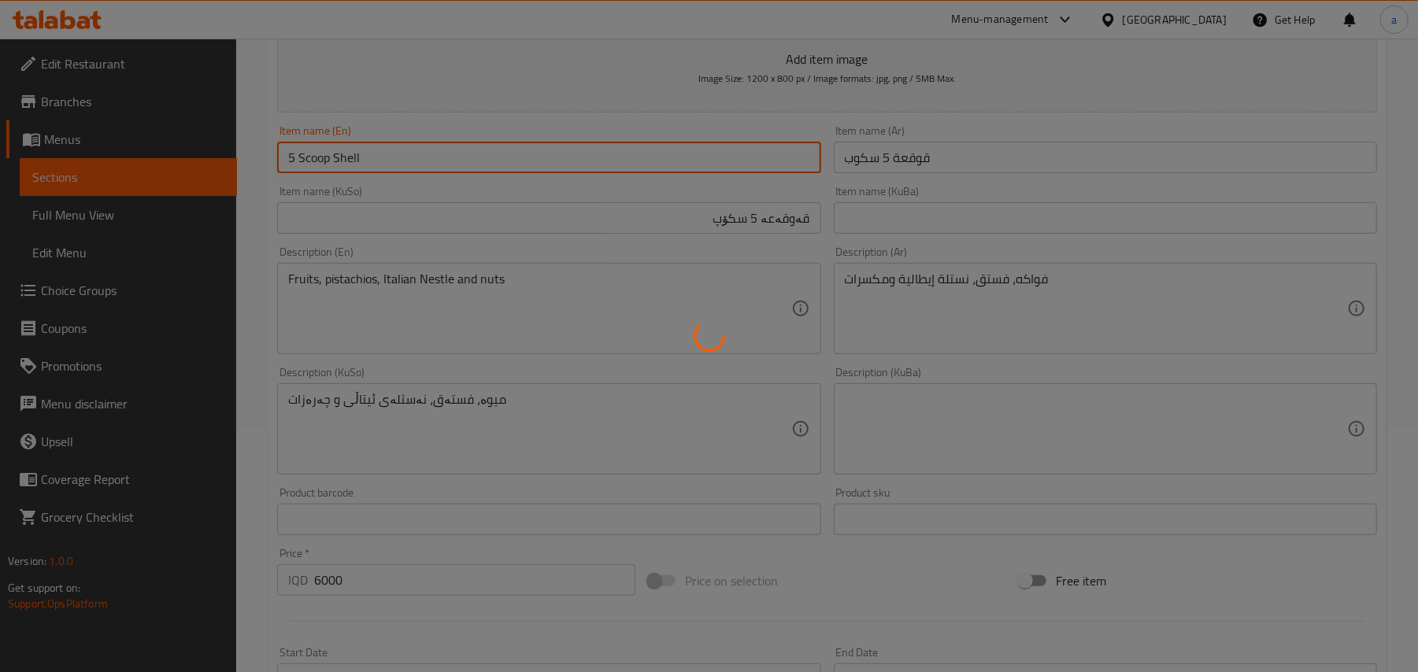
type input "0"
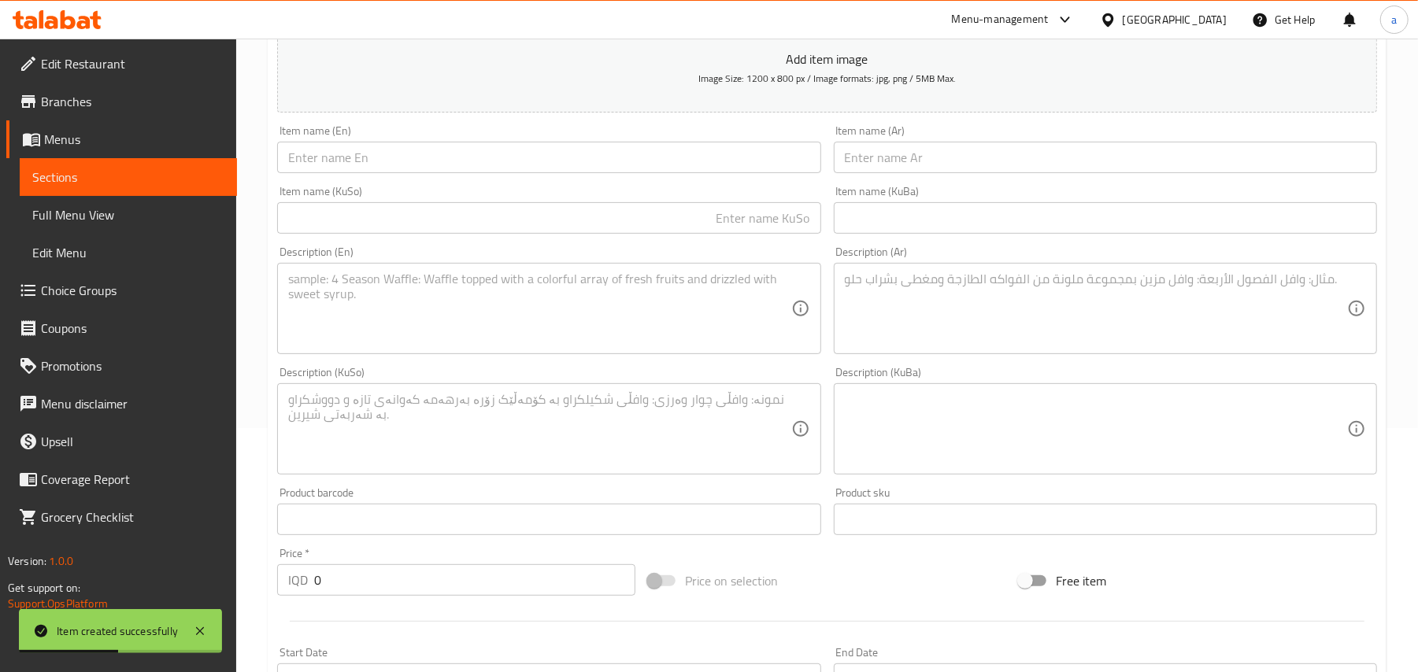
click at [912, 191] on div "Item name (KuBa) Item name (KuBa)" at bounding box center [1105, 210] width 556 height 61
click at [910, 172] on input "text" at bounding box center [1105, 157] width 543 height 31
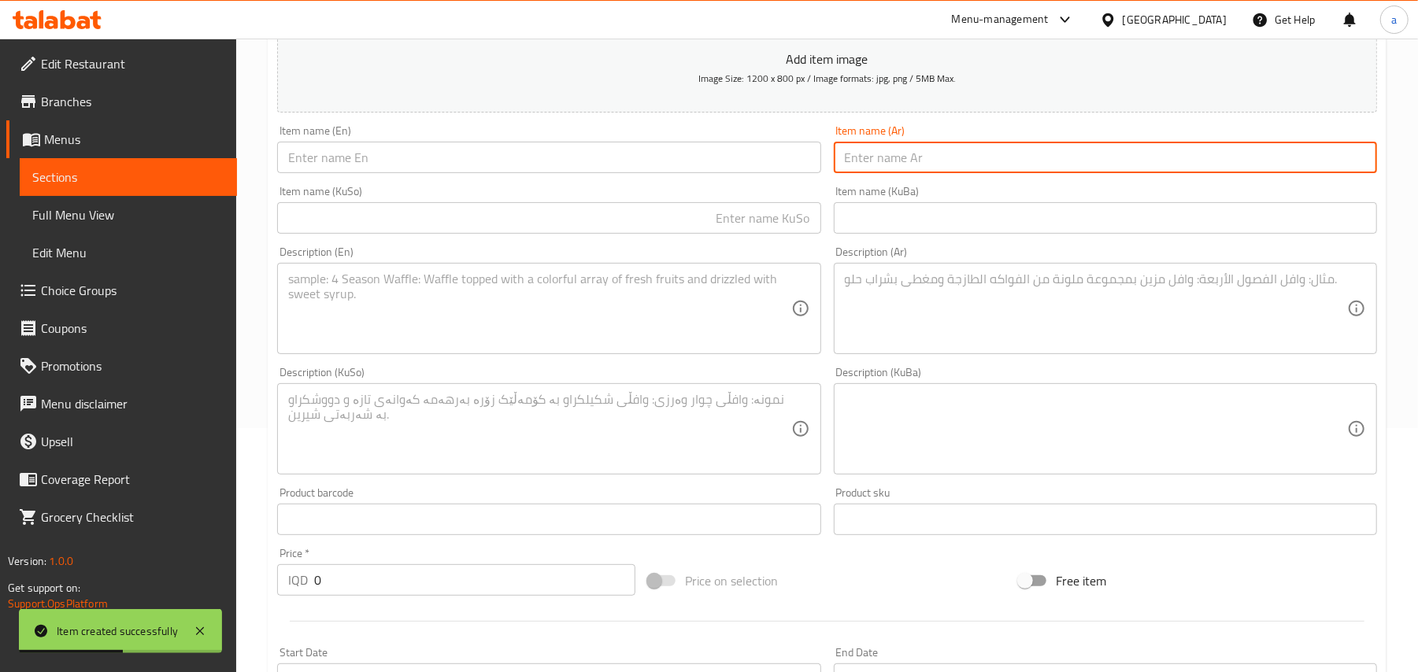
paste input "كاسة 5 سكوب"
type input "كاسة 5 سكوب"
click at [641, 161] on input "text" at bounding box center [548, 157] width 543 height 31
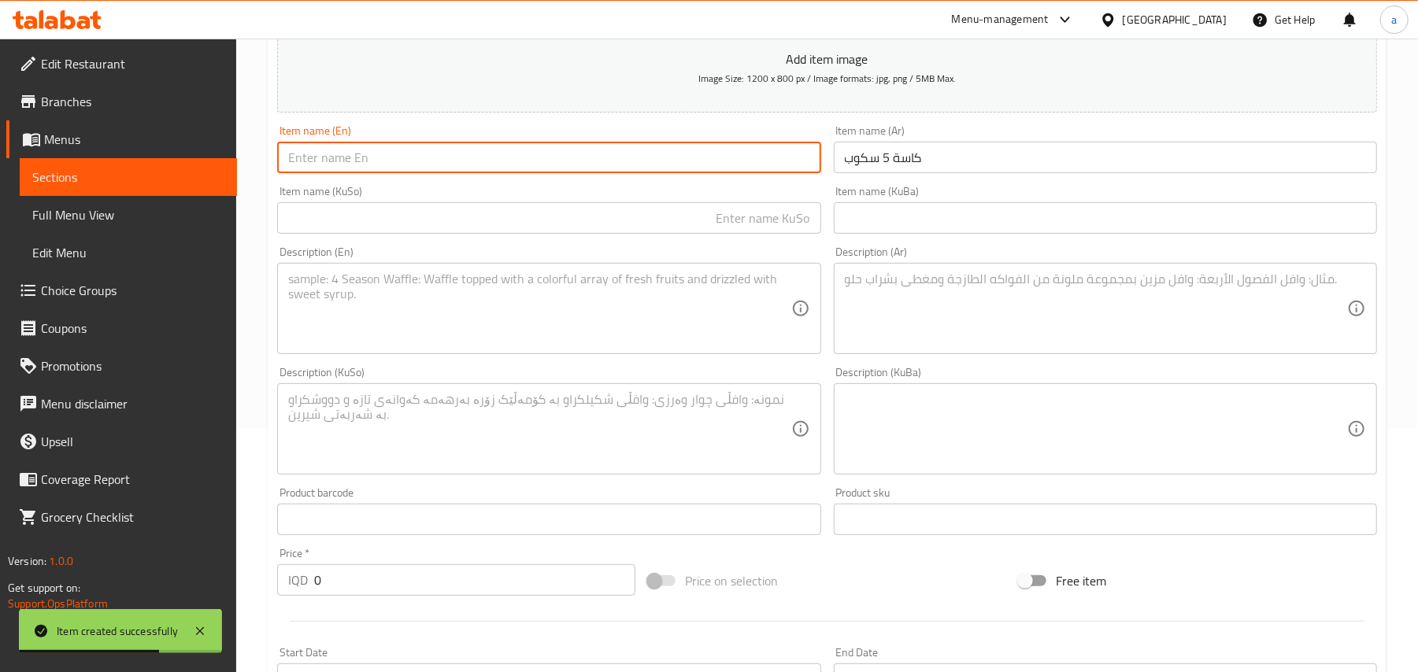
paste input "5 scoop cup"
click at [304, 173] on input "5 scoop cup" at bounding box center [548, 157] width 543 height 31
click at [335, 171] on input "5 Scoop cup" at bounding box center [548, 157] width 543 height 31
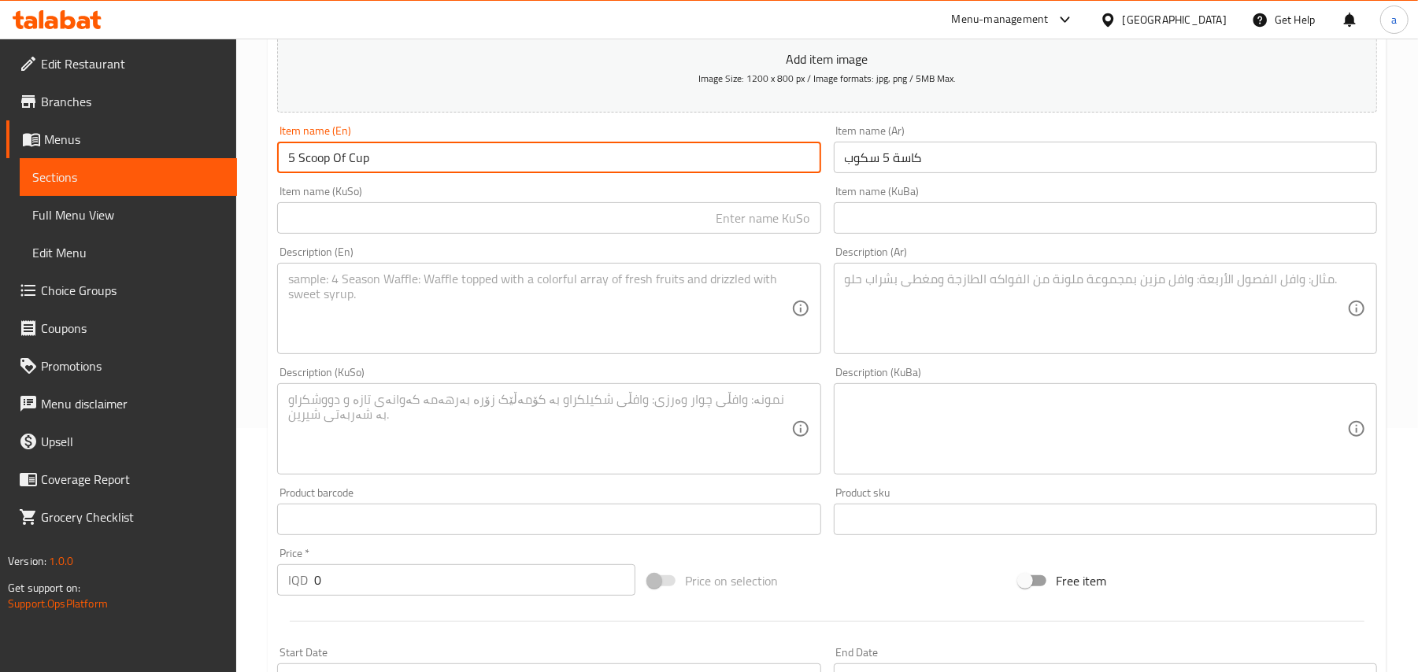
type input "5 Scoop Of Cup"
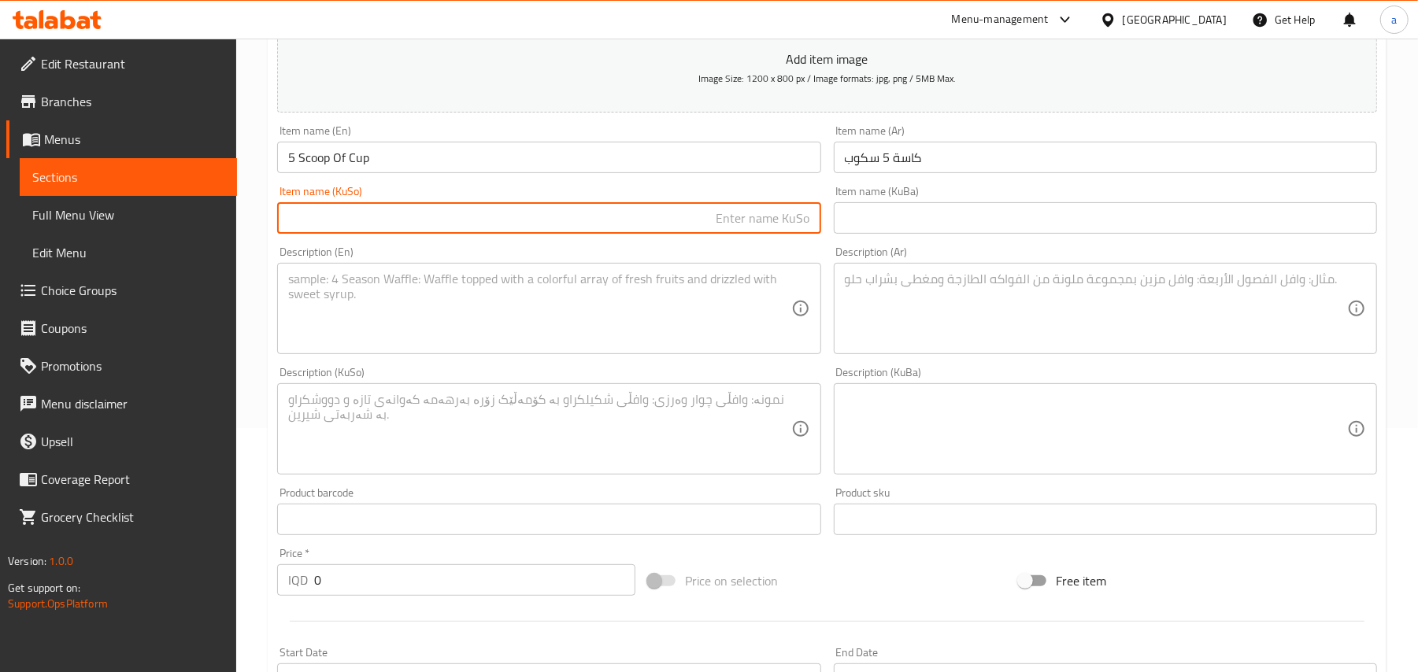
click at [721, 234] on input "text" at bounding box center [548, 217] width 543 height 31
type input "کوپێک 5 سکۆپ"
click at [625, 312] on textarea at bounding box center [539, 309] width 502 height 75
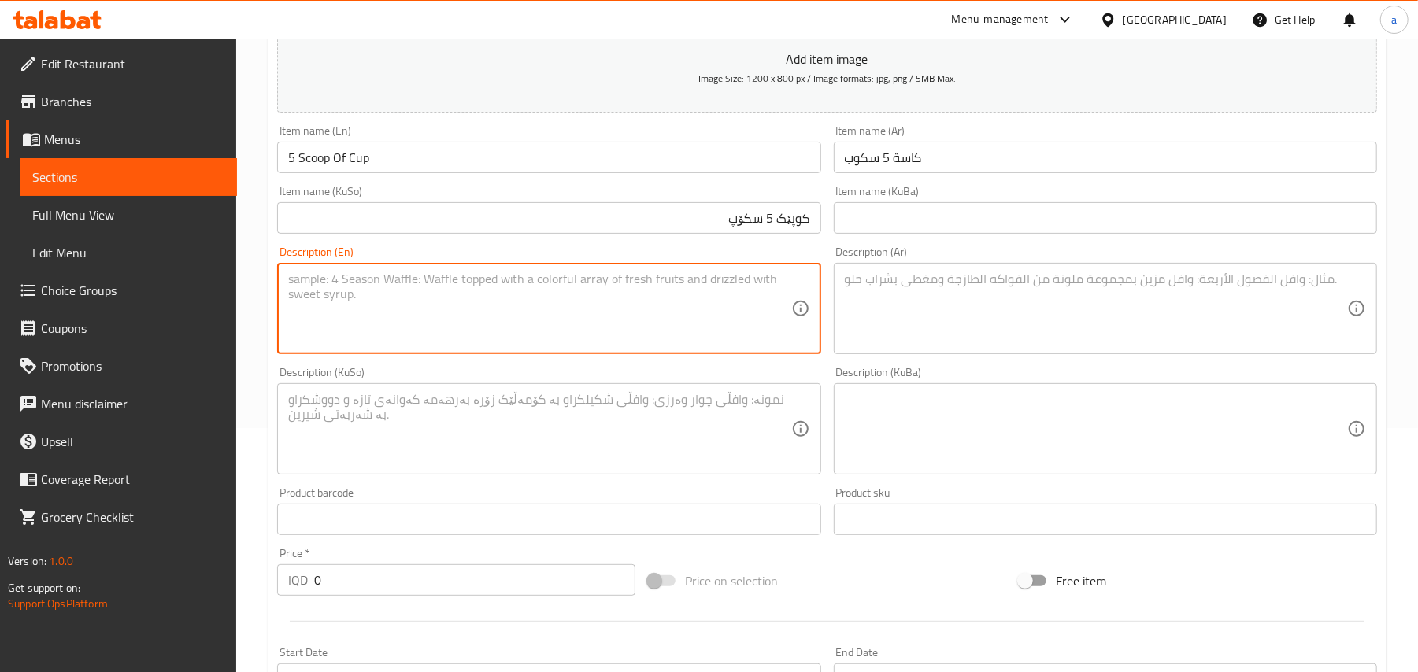
paste textarea "Fruits, pistachios, Italian Nestle and nuts"
type textarea "Fruits, pistachios, Italian Nestle and nuts"
click at [1006, 345] on textarea at bounding box center [1096, 309] width 502 height 75
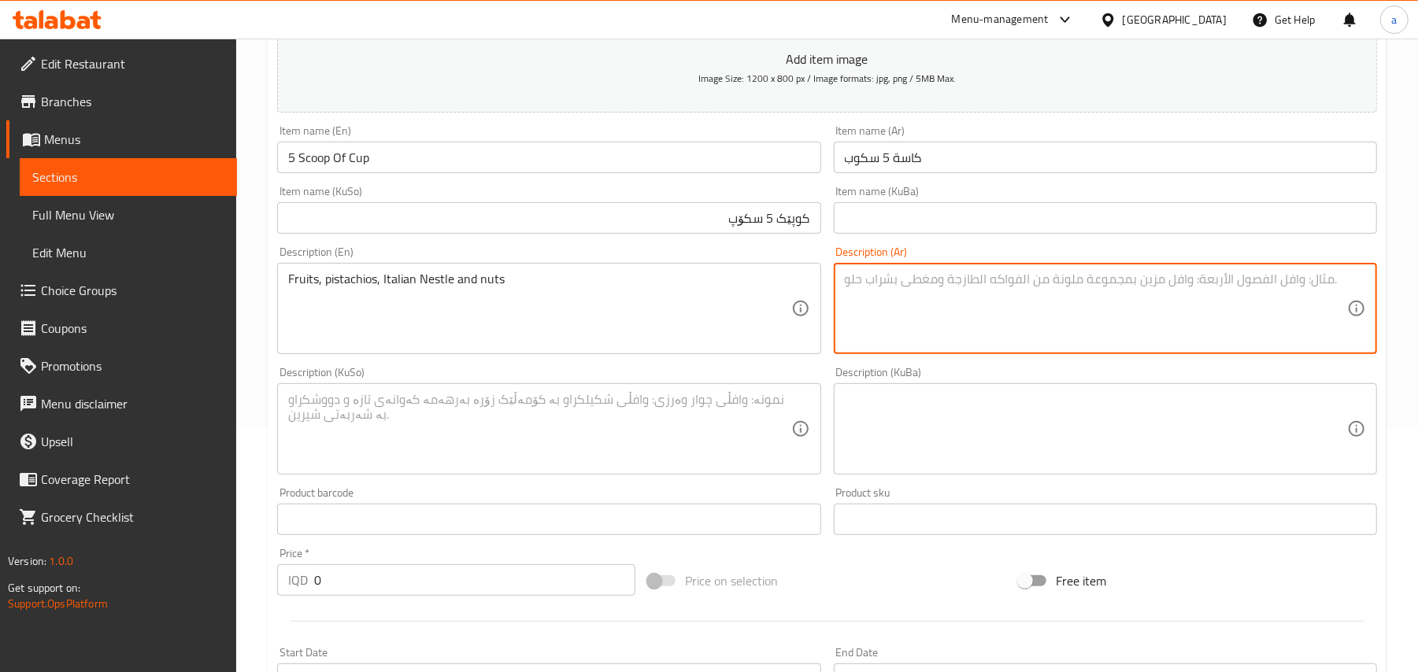
paste textarea "فواكه، فستق، نستلة إيطالية ومكسرات"
type textarea "فواكه، فستق، نستلة إيطالية ومكسرات"
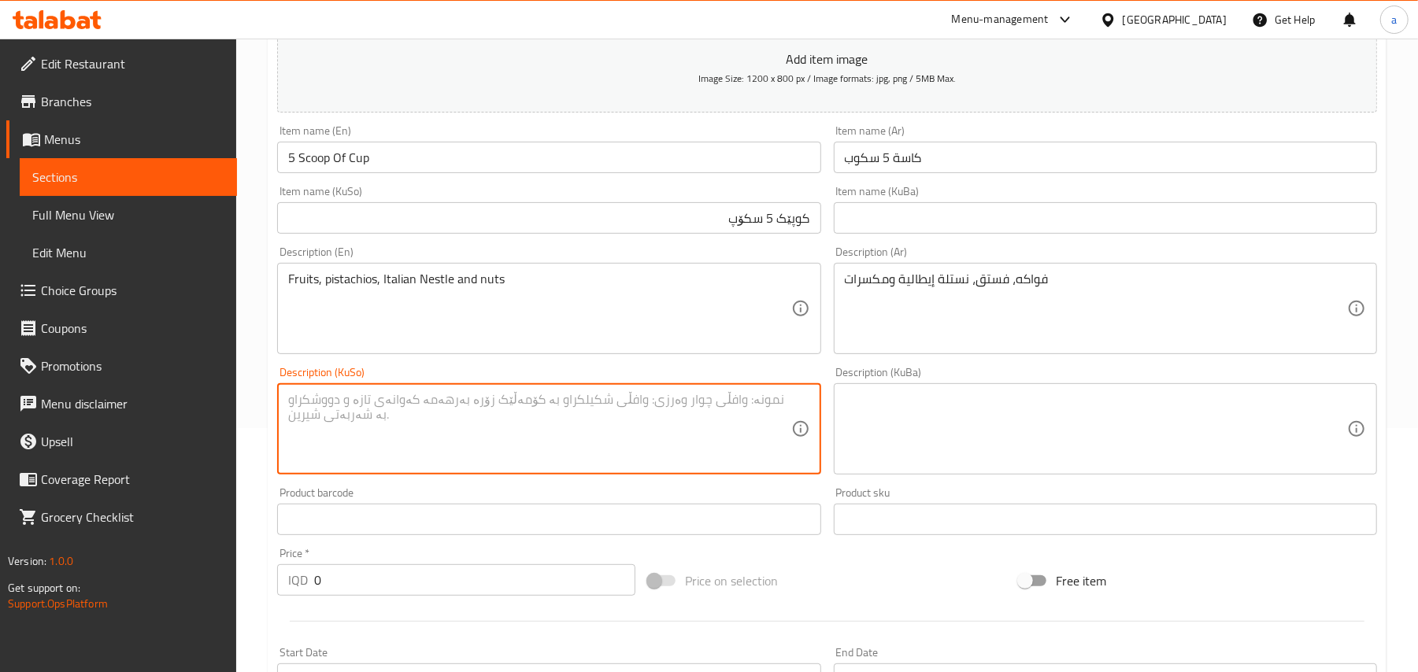
click at [688, 409] on textarea at bounding box center [539, 429] width 502 height 75
paste textarea "میوە، فستەق، نەستلەی ئیتاڵی و چەرەزات"
type textarea "میوە، فستەق، نەستلەی ئیتاڵی و چەرەزات"
click at [319, 596] on input "0" at bounding box center [474, 580] width 321 height 31
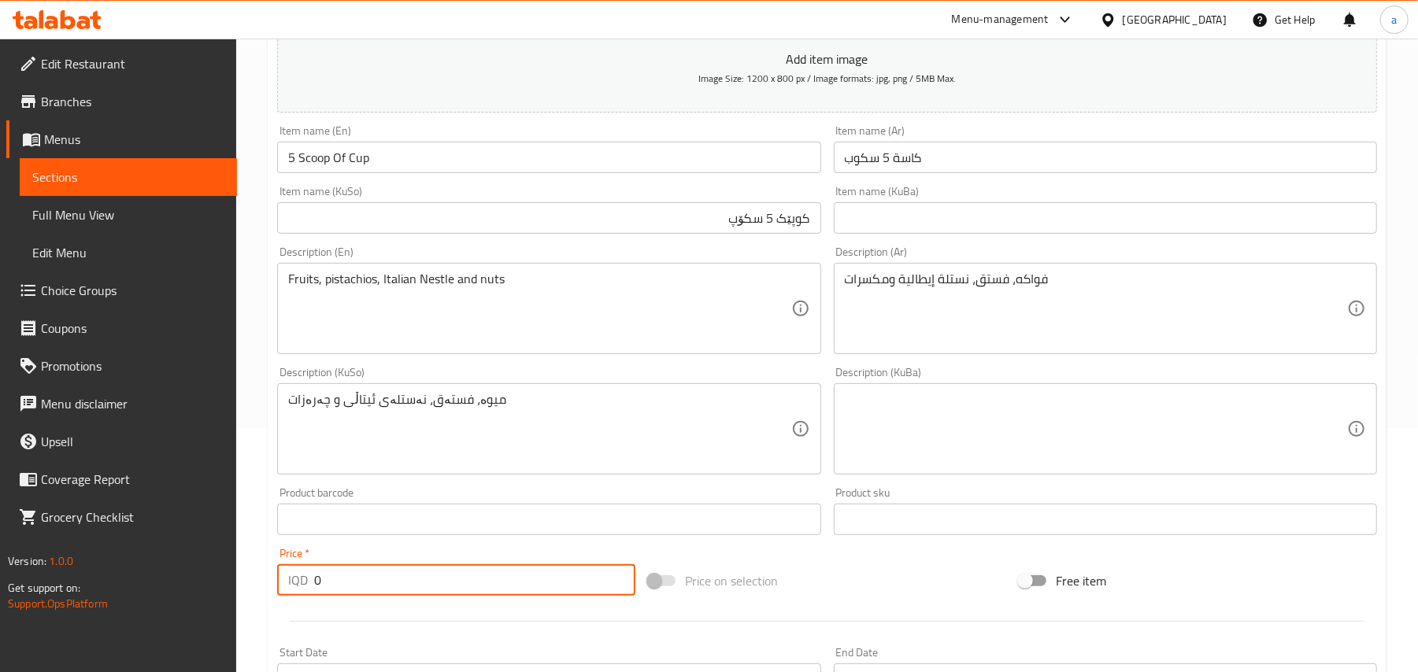
paste input "600"
type input "6000"
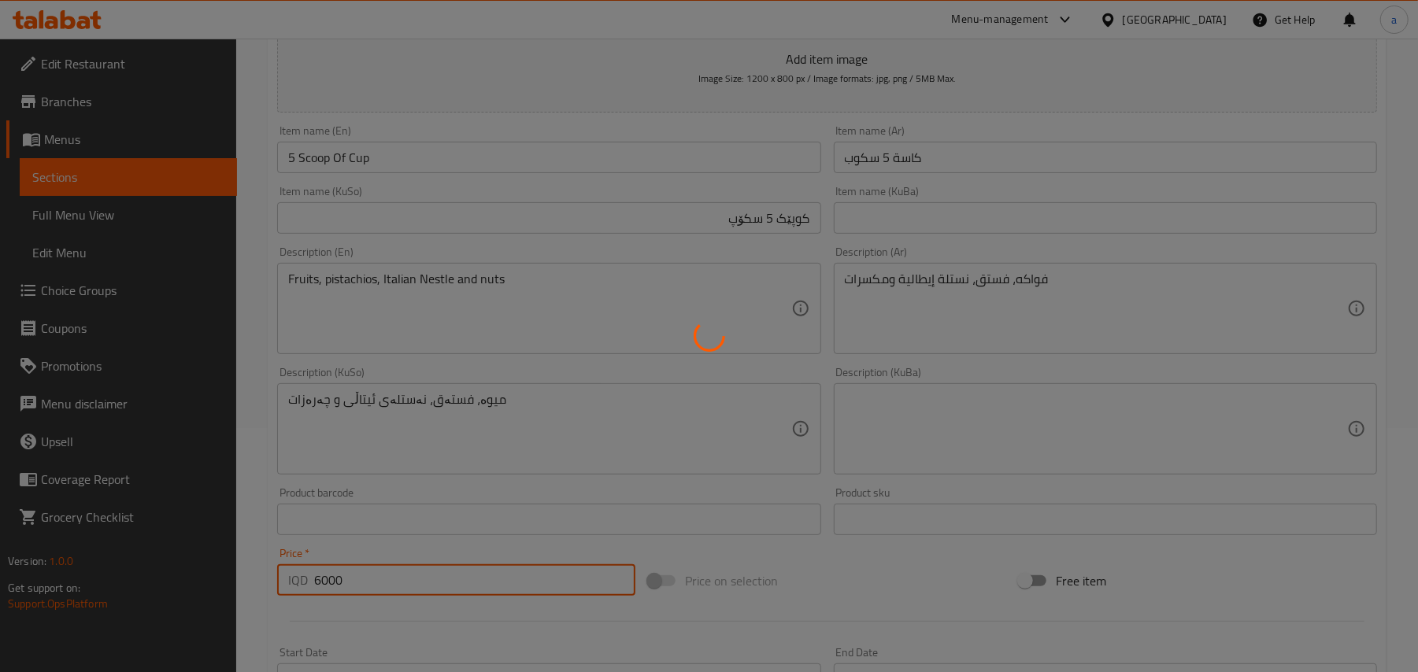
type input "0"
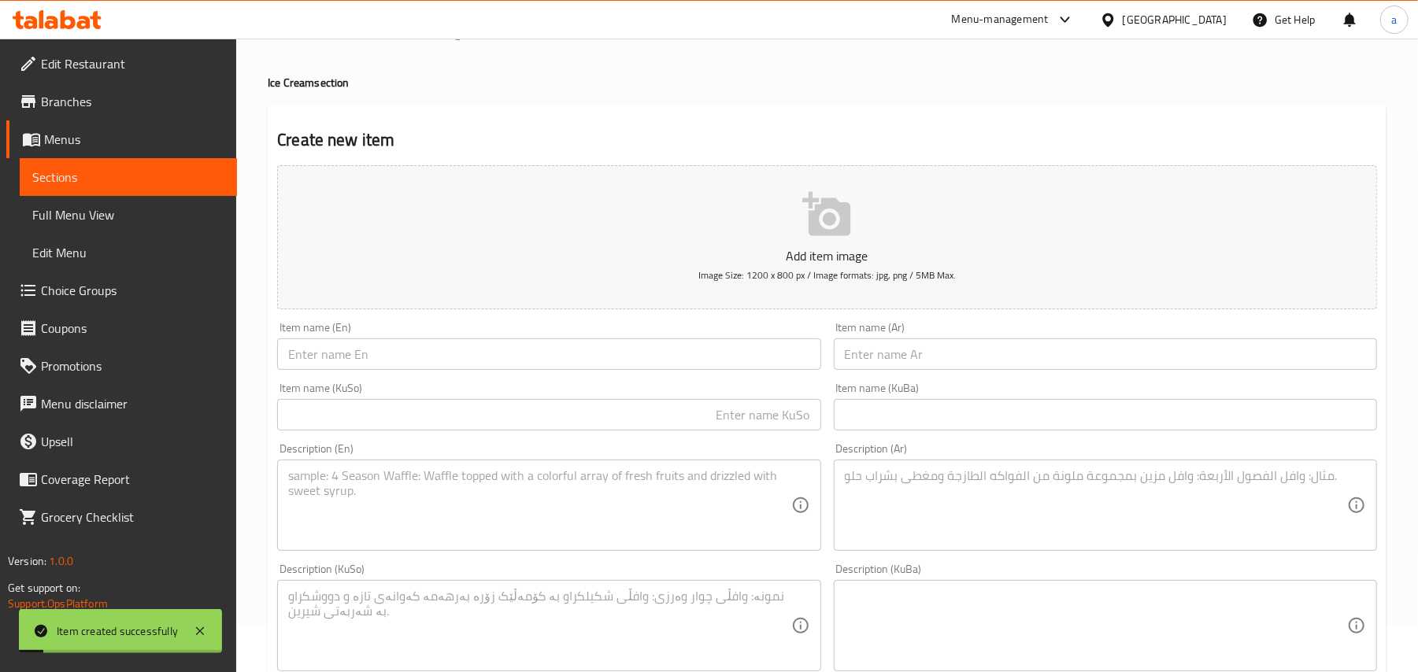
scroll to position [0, 0]
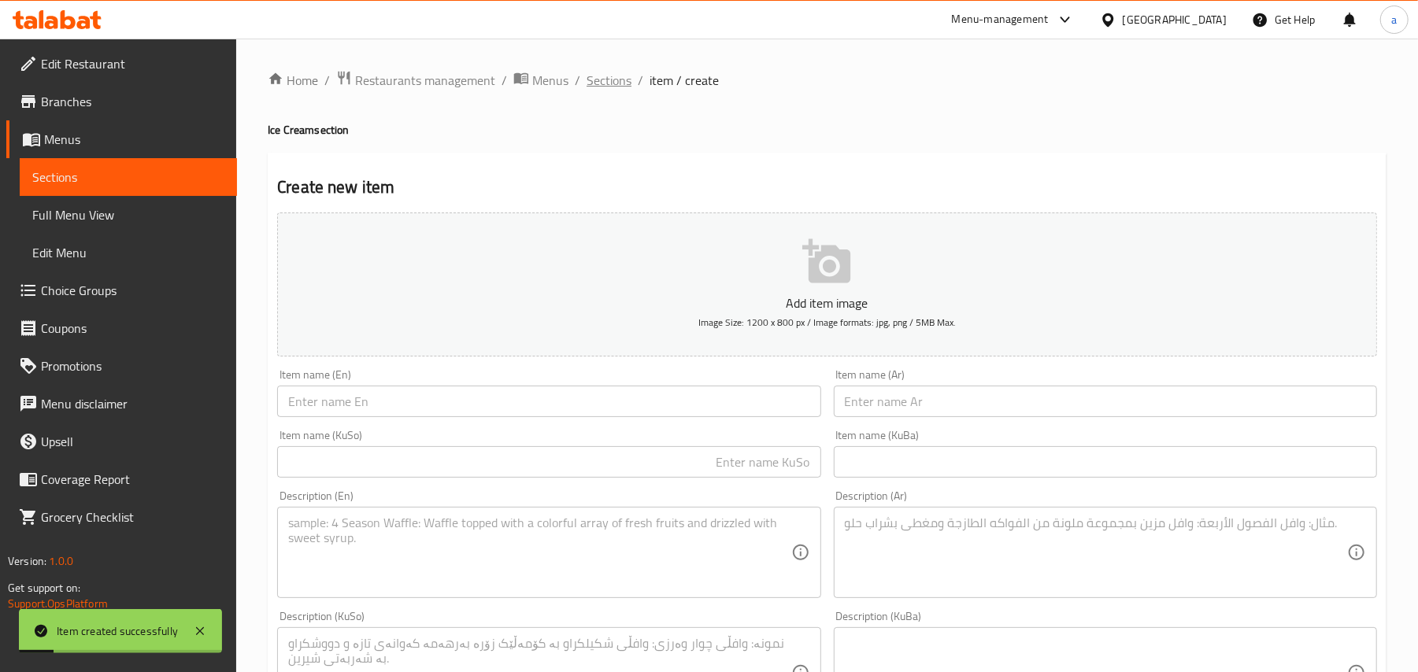
click at [627, 77] on span "Sections" at bounding box center [609, 80] width 45 height 19
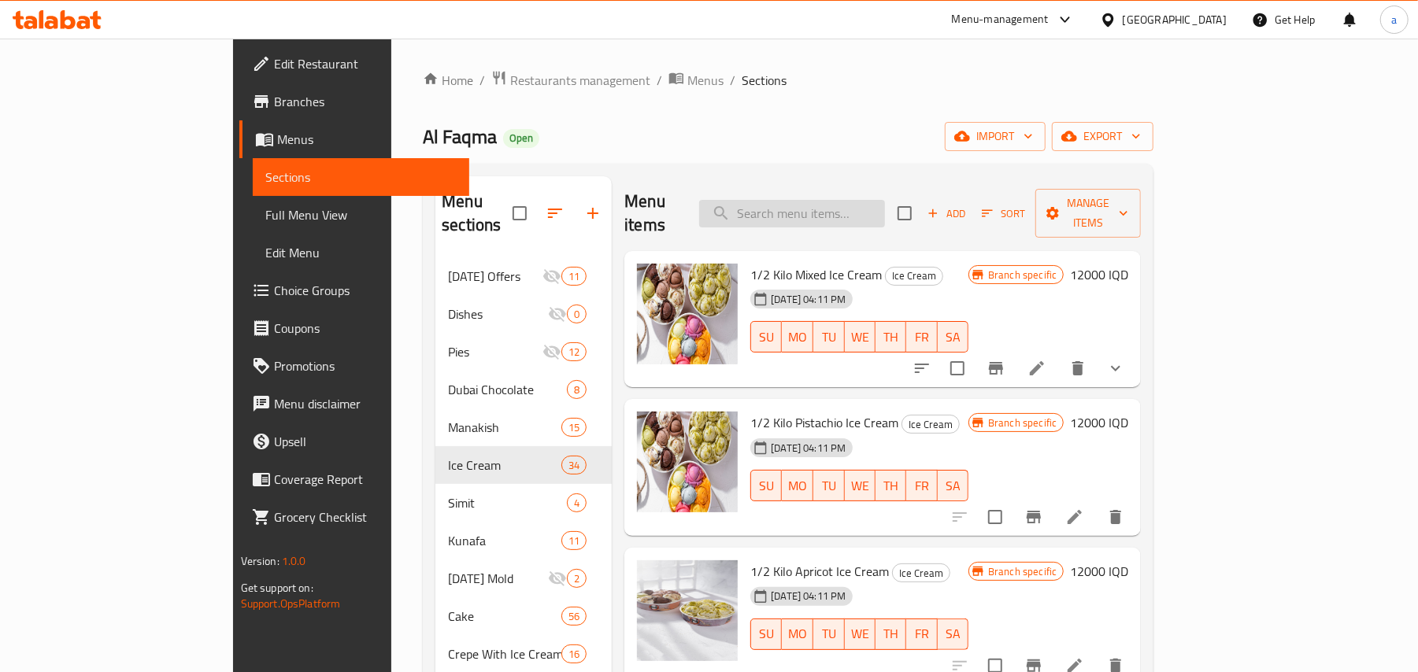
click at [822, 200] on input "search" at bounding box center [792, 214] width 186 height 28
paste input "صنداي"
type input "صنداي"
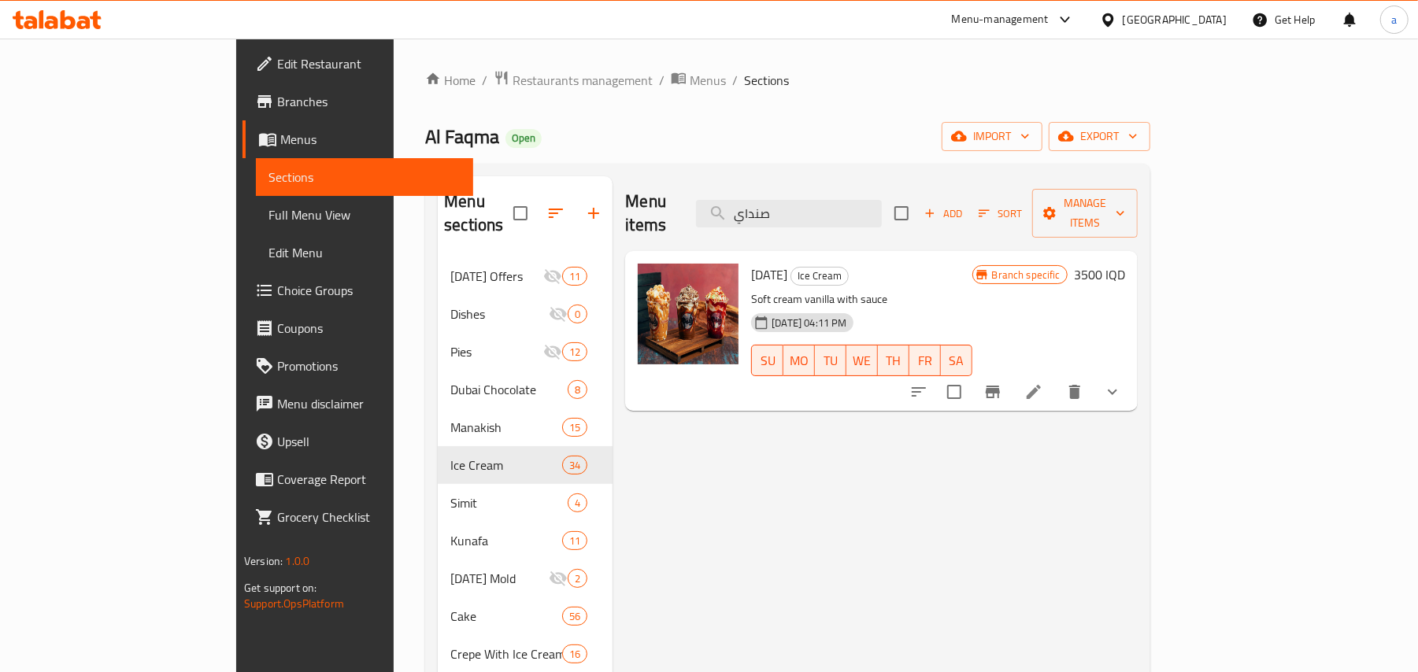
drag, startPoint x: 826, startPoint y: 203, endPoint x: 710, endPoint y: 218, distance: 116.7
click at [706, 218] on div "Menu items صنداي Add Sort Manage items" at bounding box center [881, 213] width 513 height 75
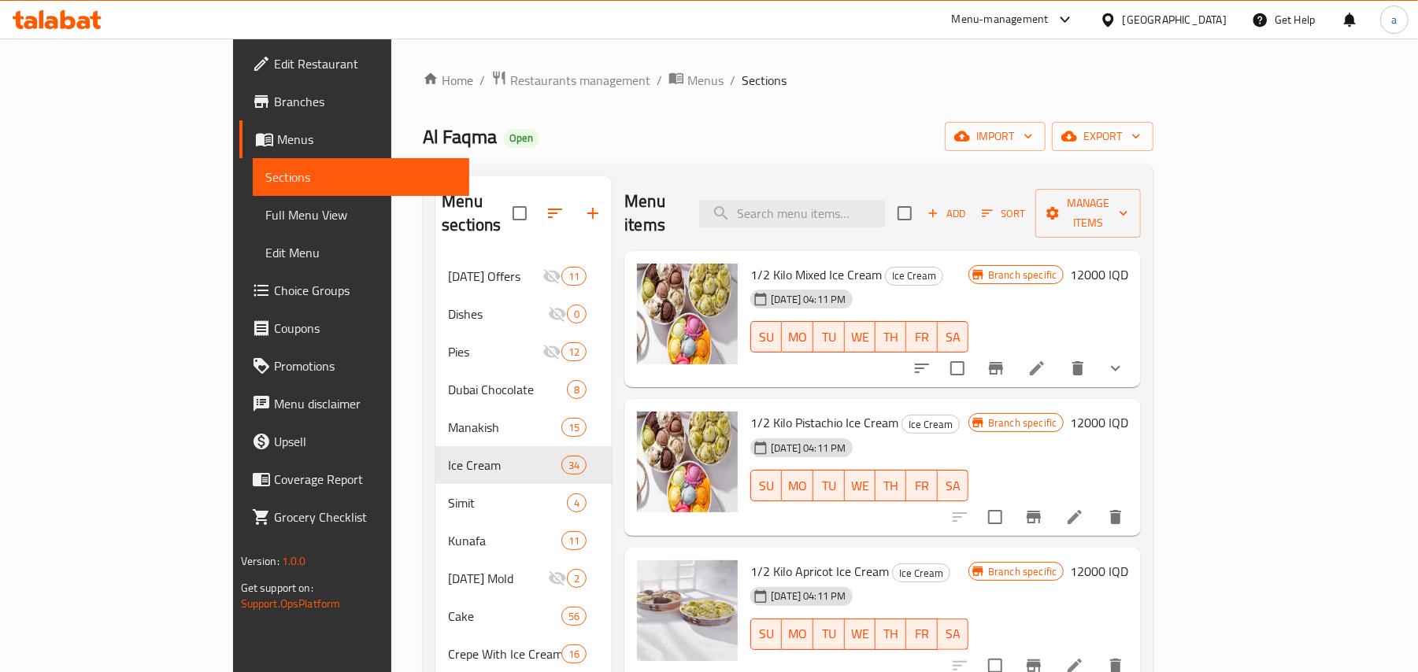
click at [994, 206] on icon "button" at bounding box center [987, 213] width 14 height 14
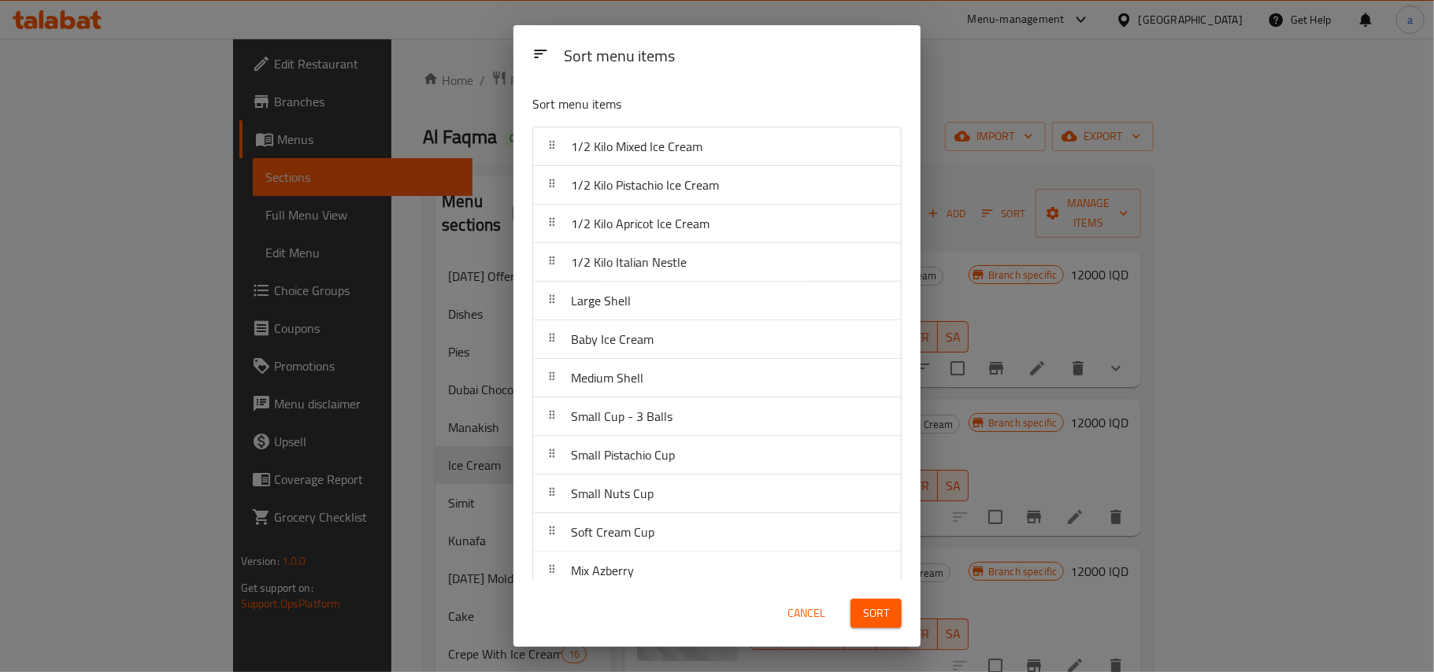
click at [811, 600] on button "Cancel" at bounding box center [806, 613] width 50 height 29
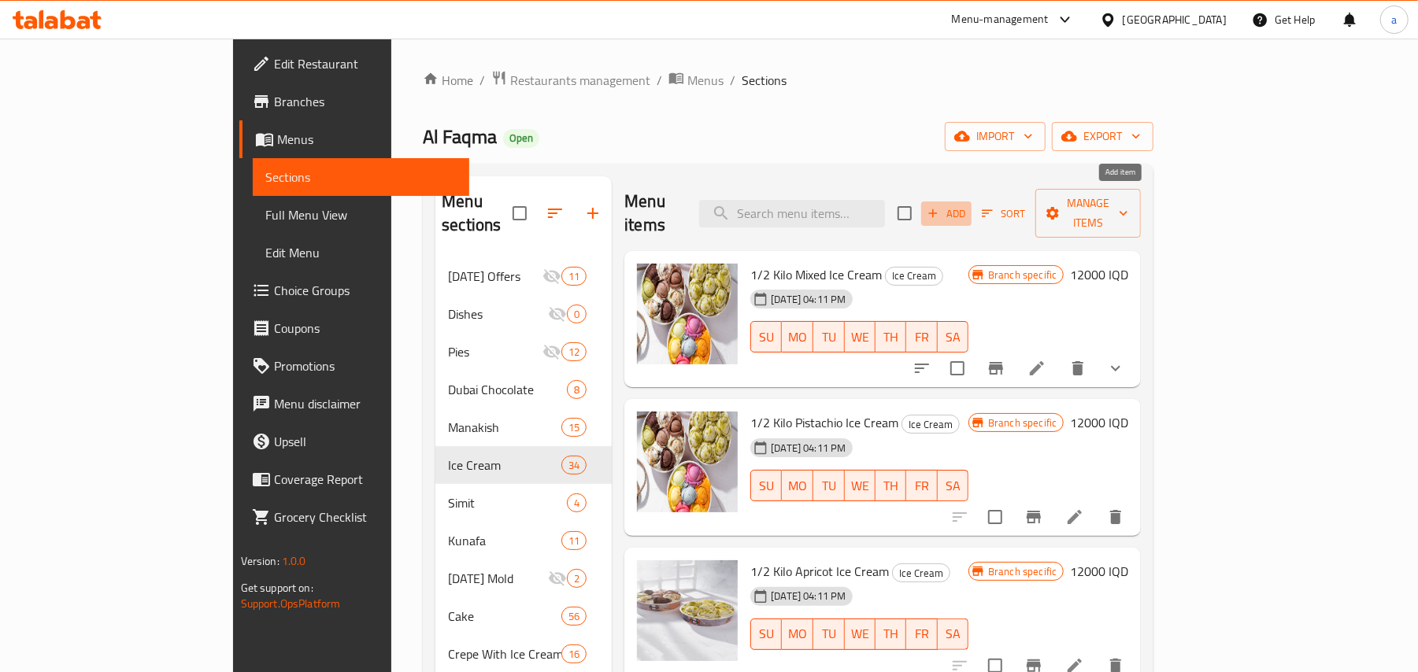
click at [968, 205] on span "Add" at bounding box center [946, 214] width 43 height 18
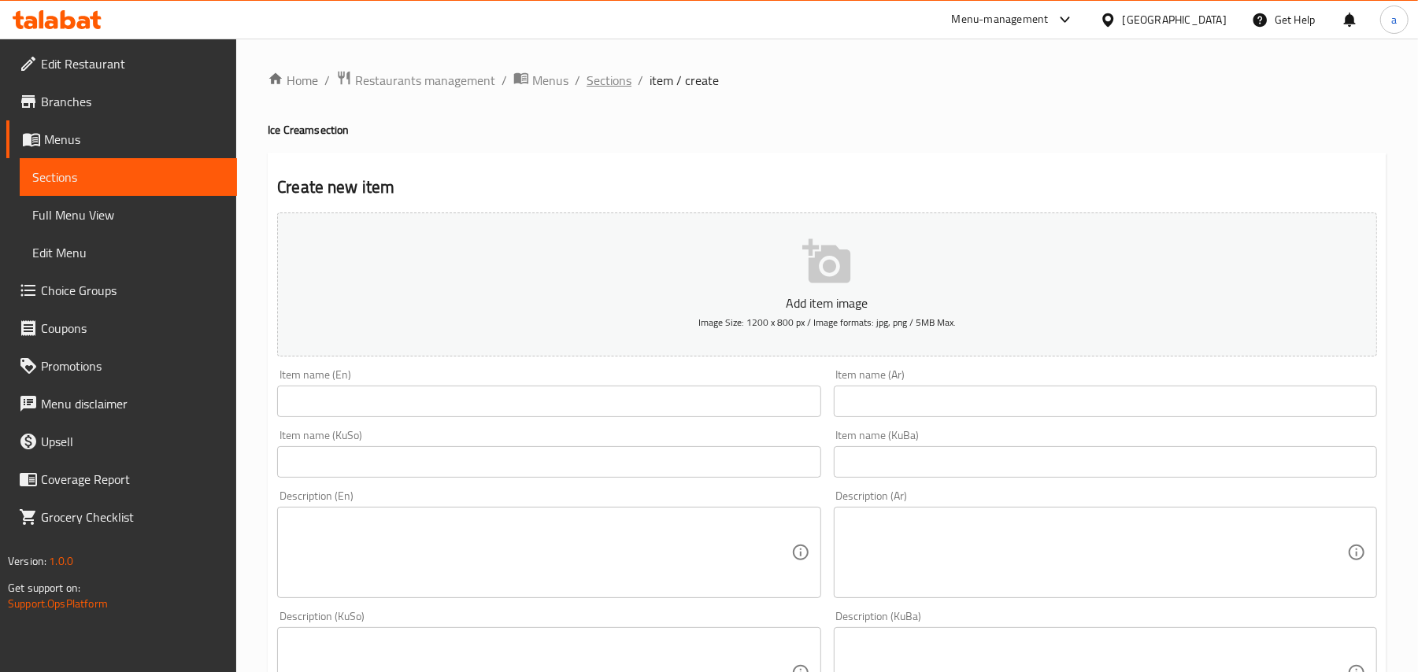
click at [631, 89] on span "Sections" at bounding box center [609, 80] width 45 height 19
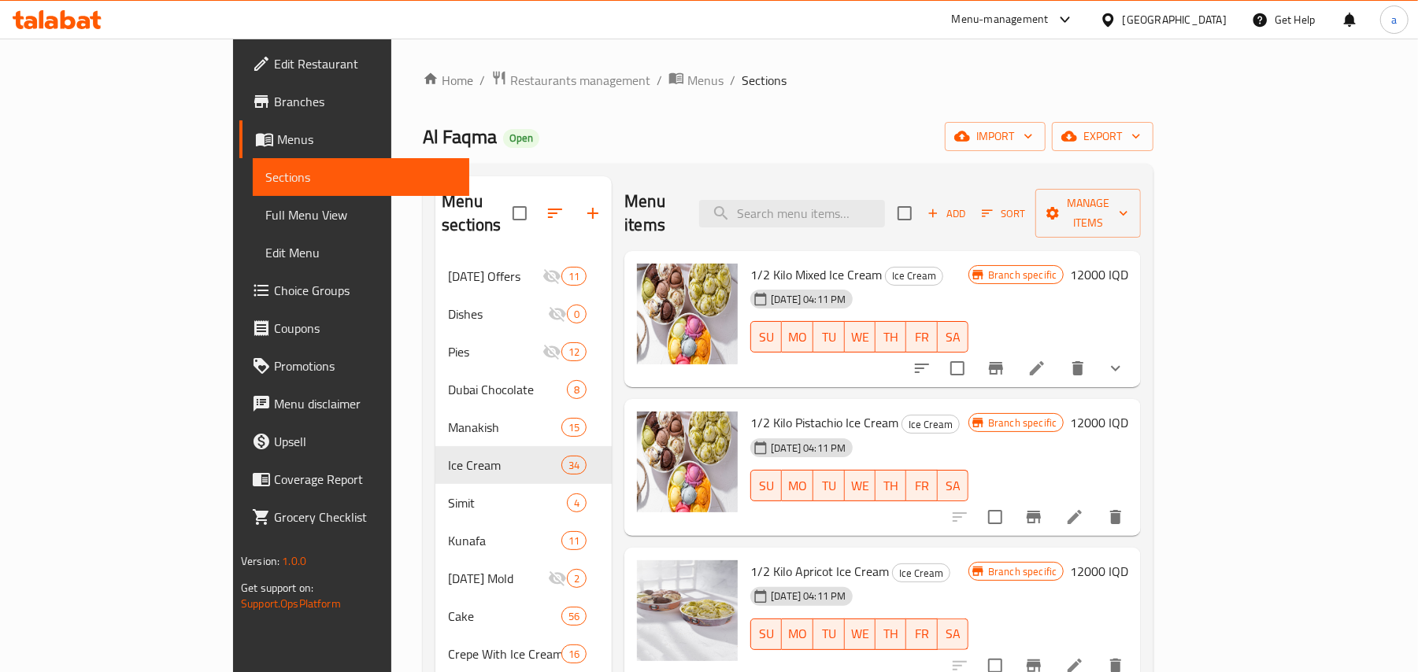
drag, startPoint x: 827, startPoint y: 200, endPoint x: 823, endPoint y: 221, distance: 21.6
click at [823, 205] on input "search" at bounding box center [792, 214] width 186 height 28
paste input "صنداي"
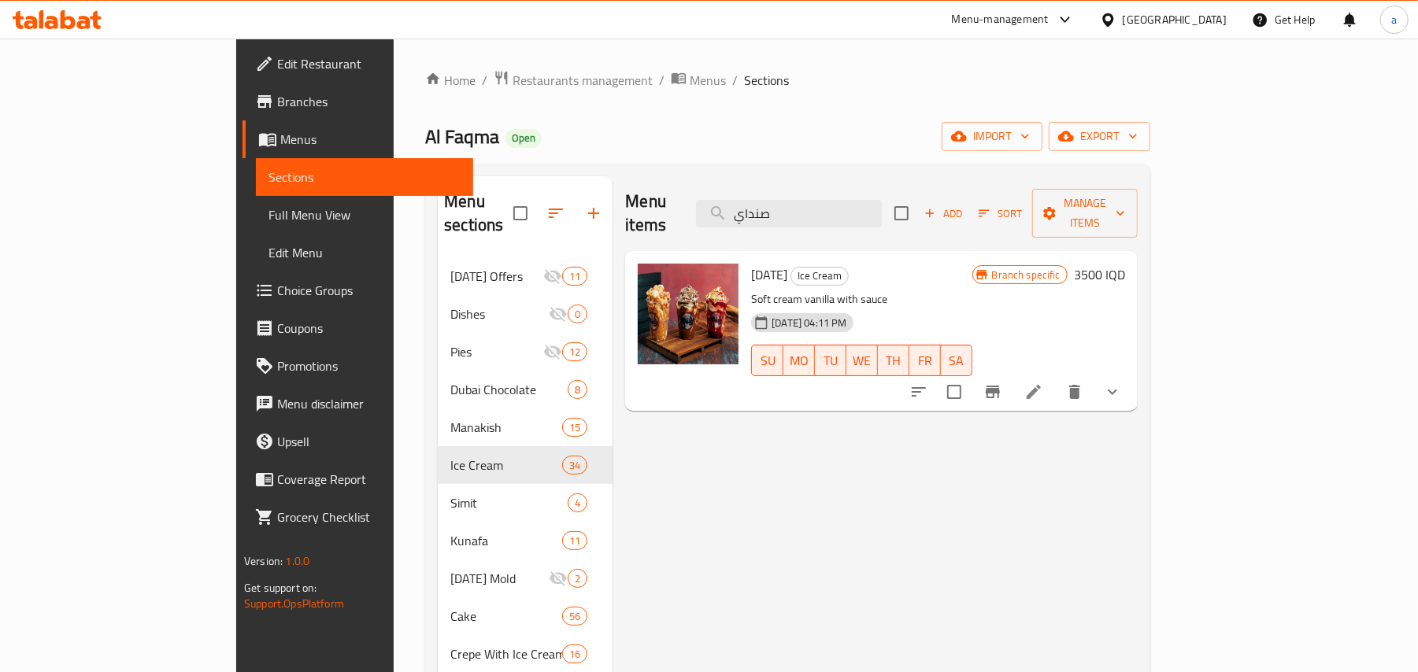
type input "صنداي"
click at [1122, 383] on icon "show more" at bounding box center [1112, 392] width 19 height 19
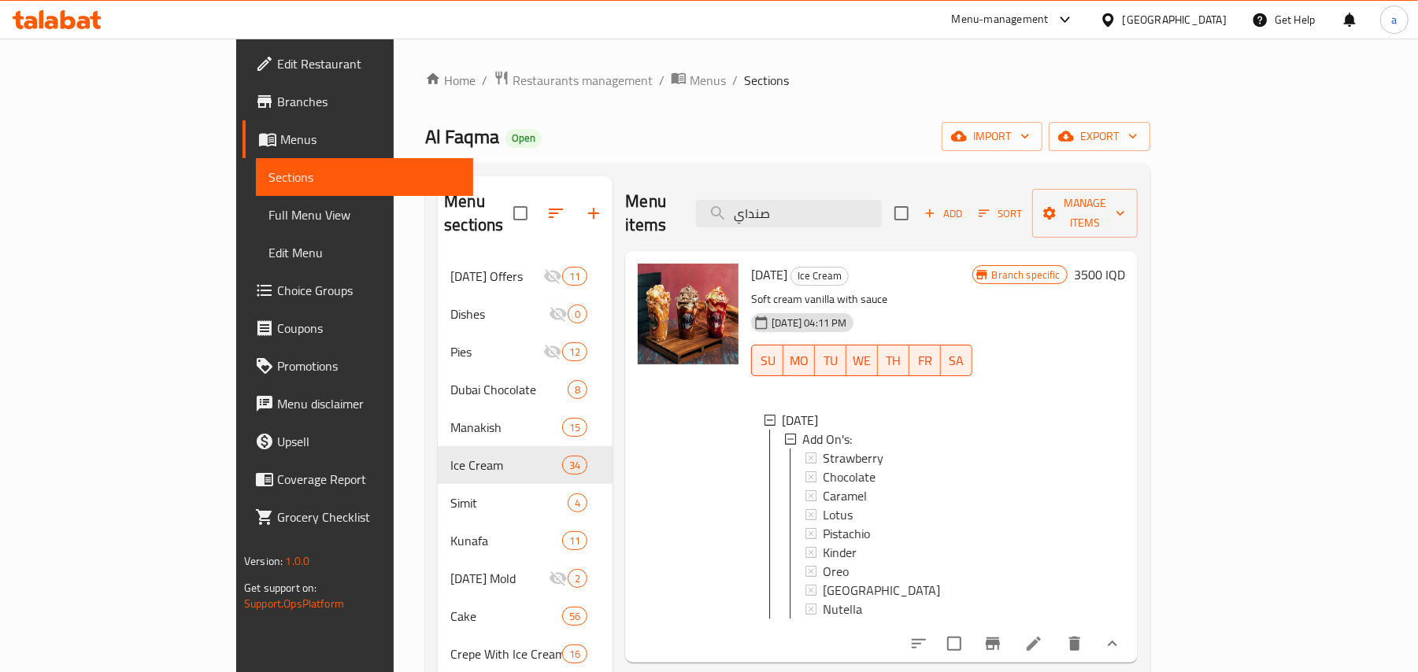
scroll to position [2, 0]
click at [937, 206] on icon "button" at bounding box center [930, 213] width 14 height 14
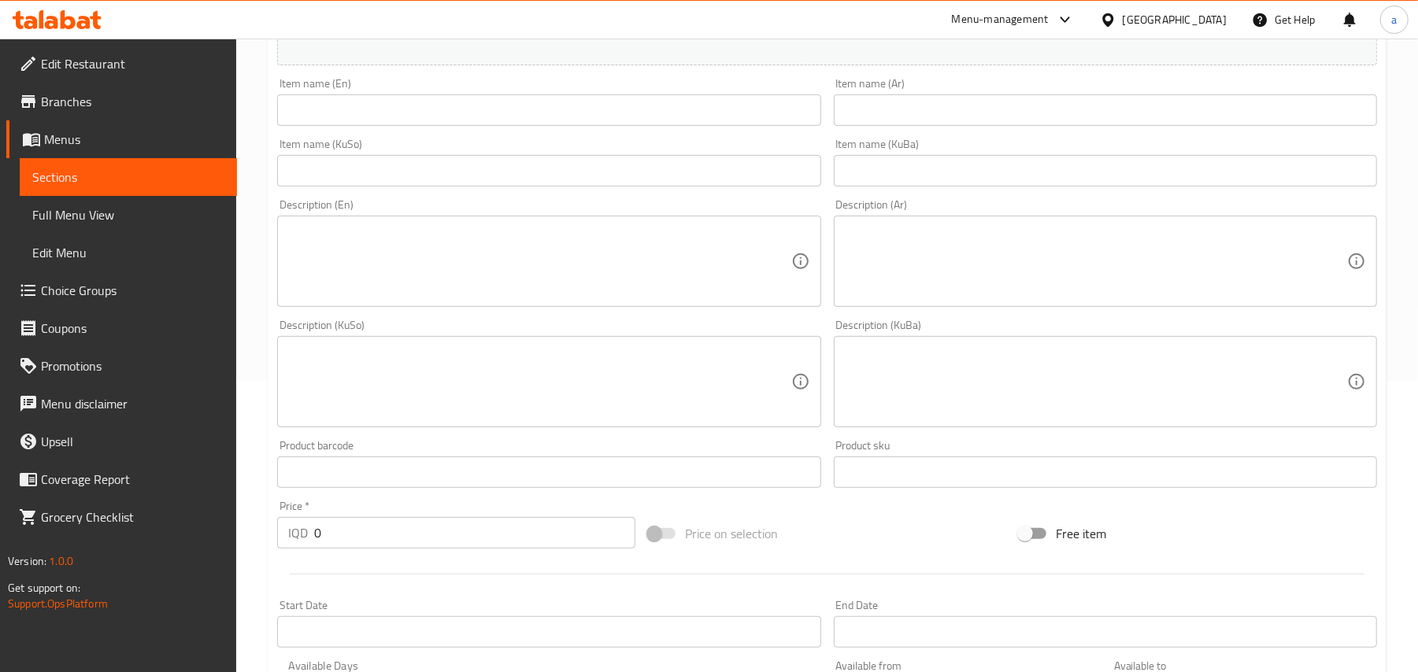
scroll to position [312, 0]
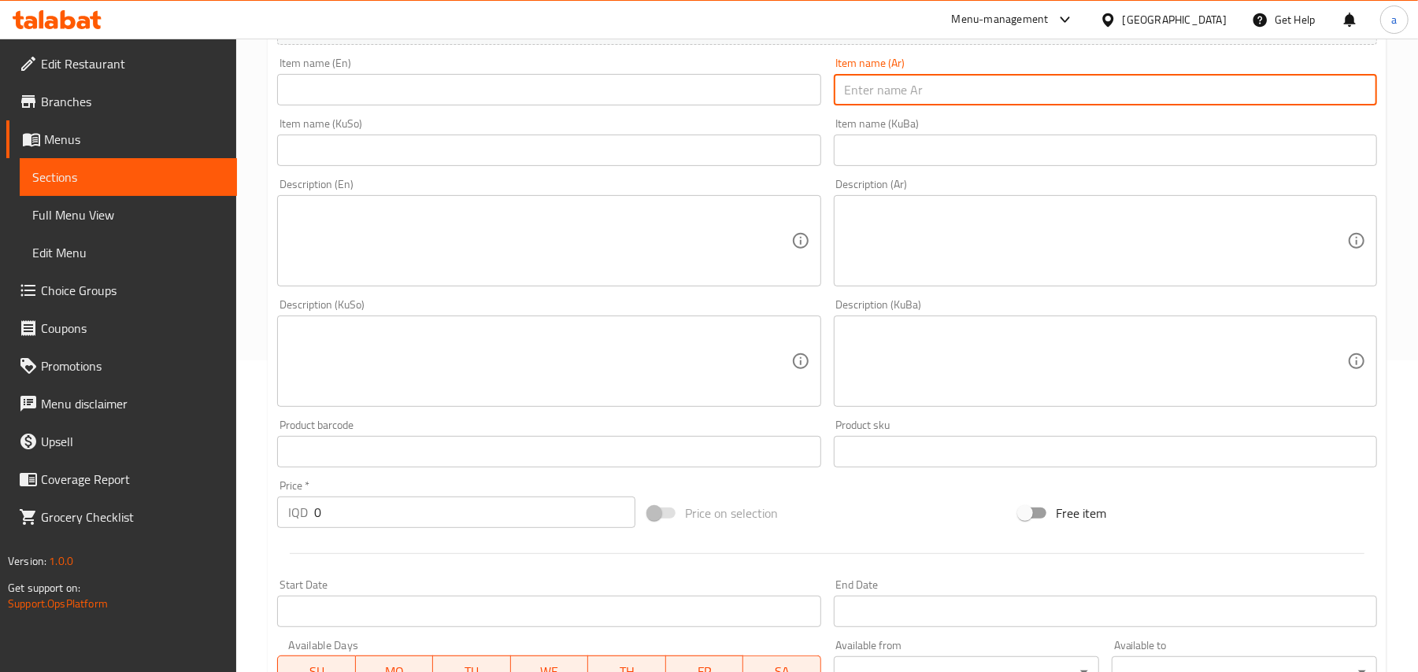
click at [898, 96] on input "text" at bounding box center [1105, 89] width 543 height 31
paste input "كاسة 4 سكوب - وسط"
type input "كاسة 4 سكوب - وسط"
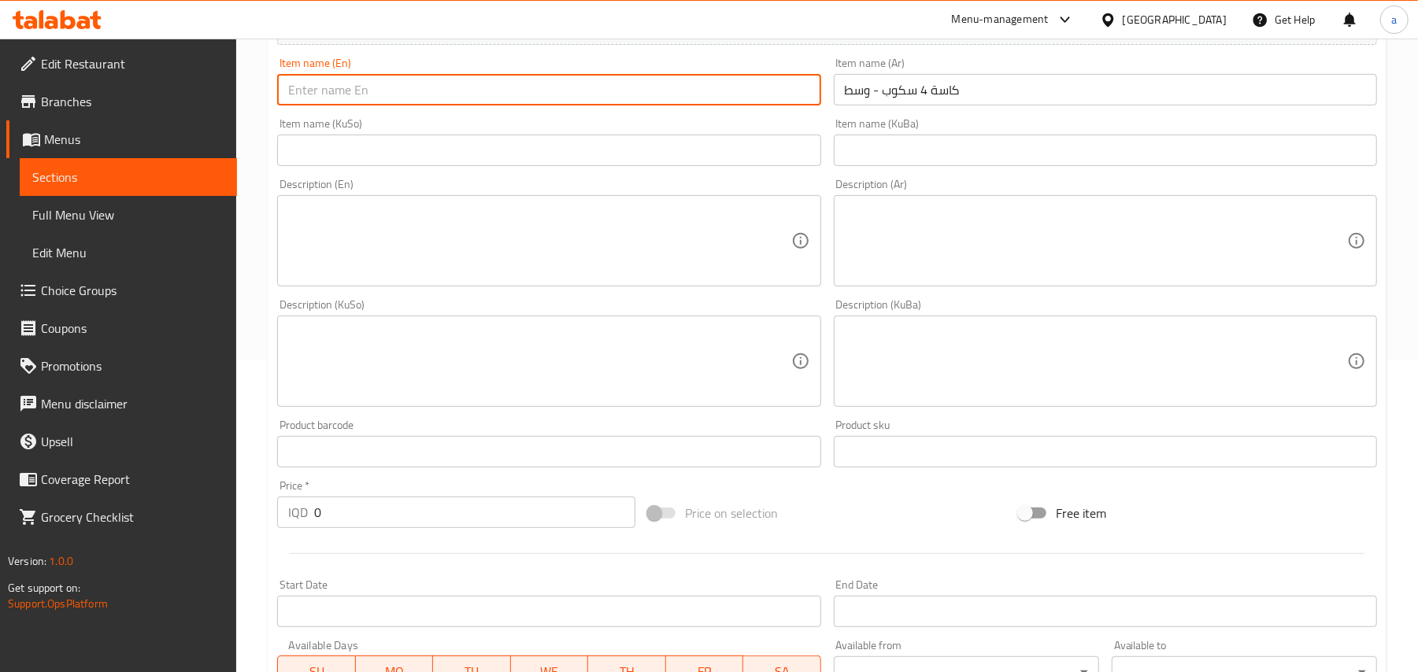
click at [757, 91] on input "text" at bounding box center [548, 89] width 543 height 31
paste input "4-scoop cup - medium"
drag, startPoint x: 508, startPoint y: 98, endPoint x: 337, endPoint y: 129, distance: 173.6
click at [0, 129] on div "Edit Restaurant Branches Menus Sections Full Menu View Edit Menu Choice Groups …" at bounding box center [709, 354] width 1418 height 1255
paste input "Scoop Cup - M"
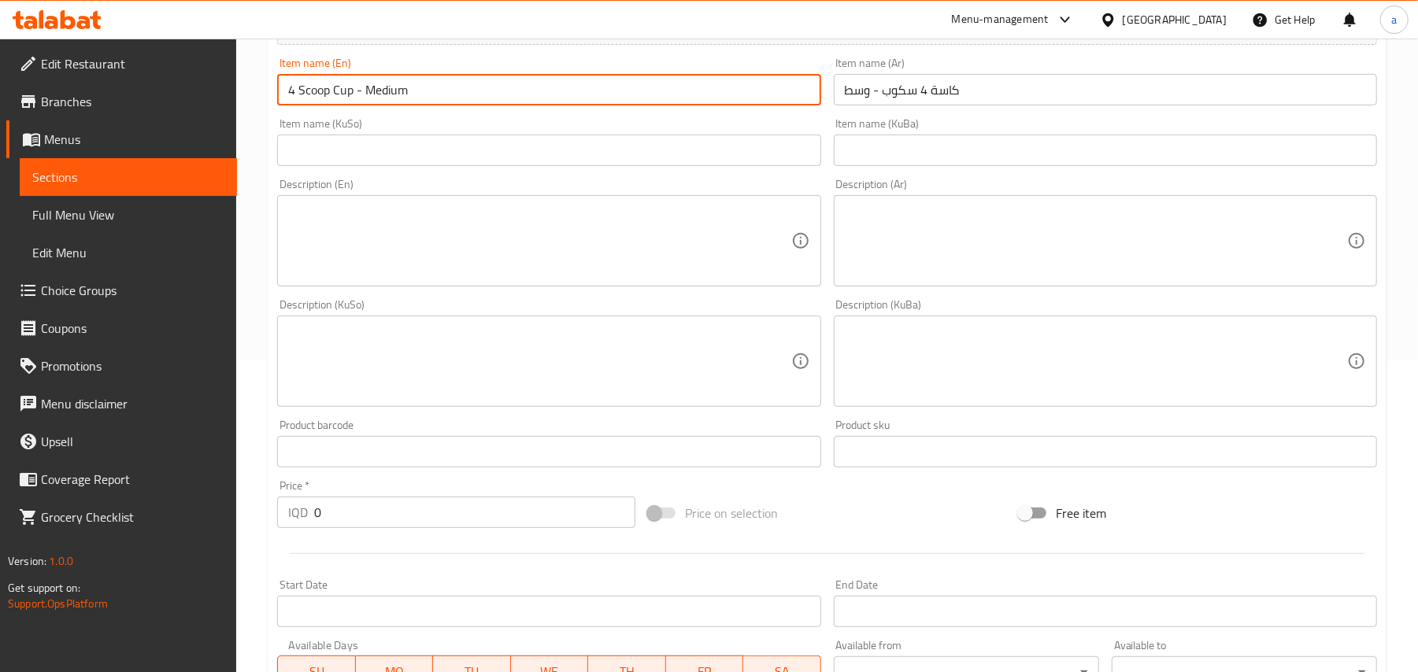
type input "4 Scoop Cup - Medium"
click at [713, 166] on input "text" at bounding box center [548, 150] width 543 height 31
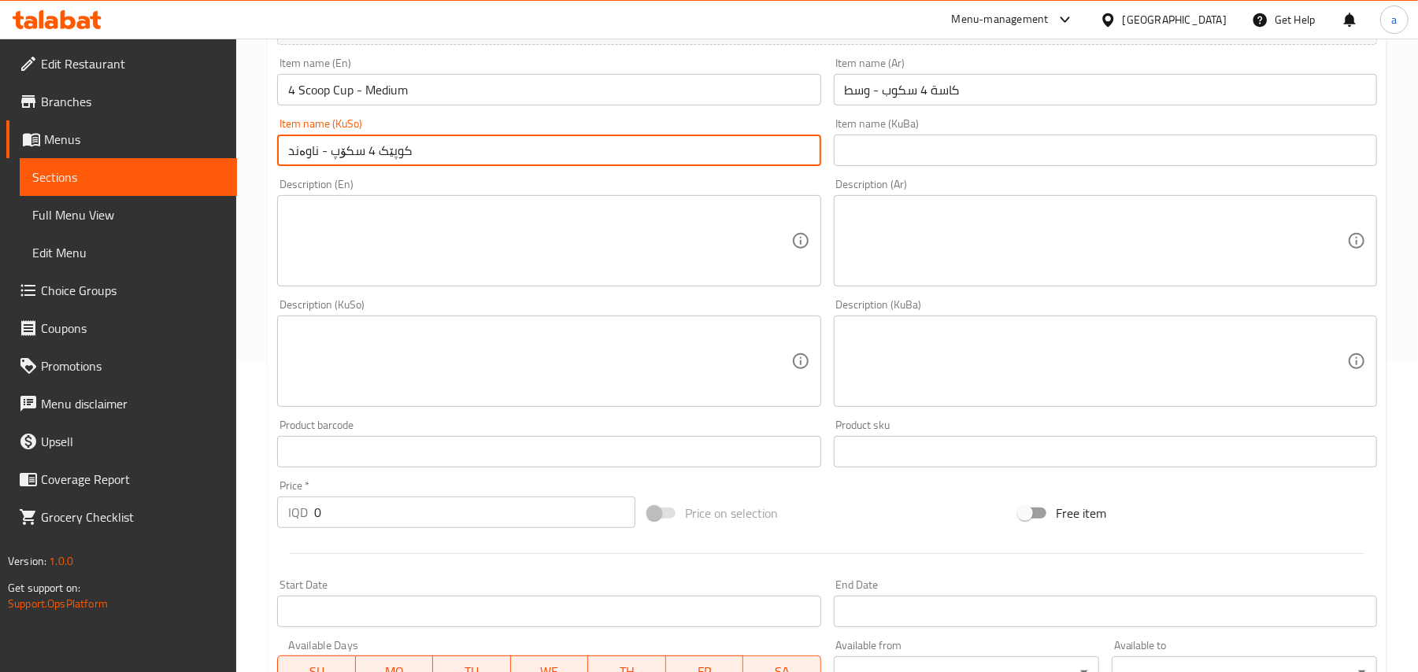
type input "کوپێک 4 سکۆپ - ناوەند"
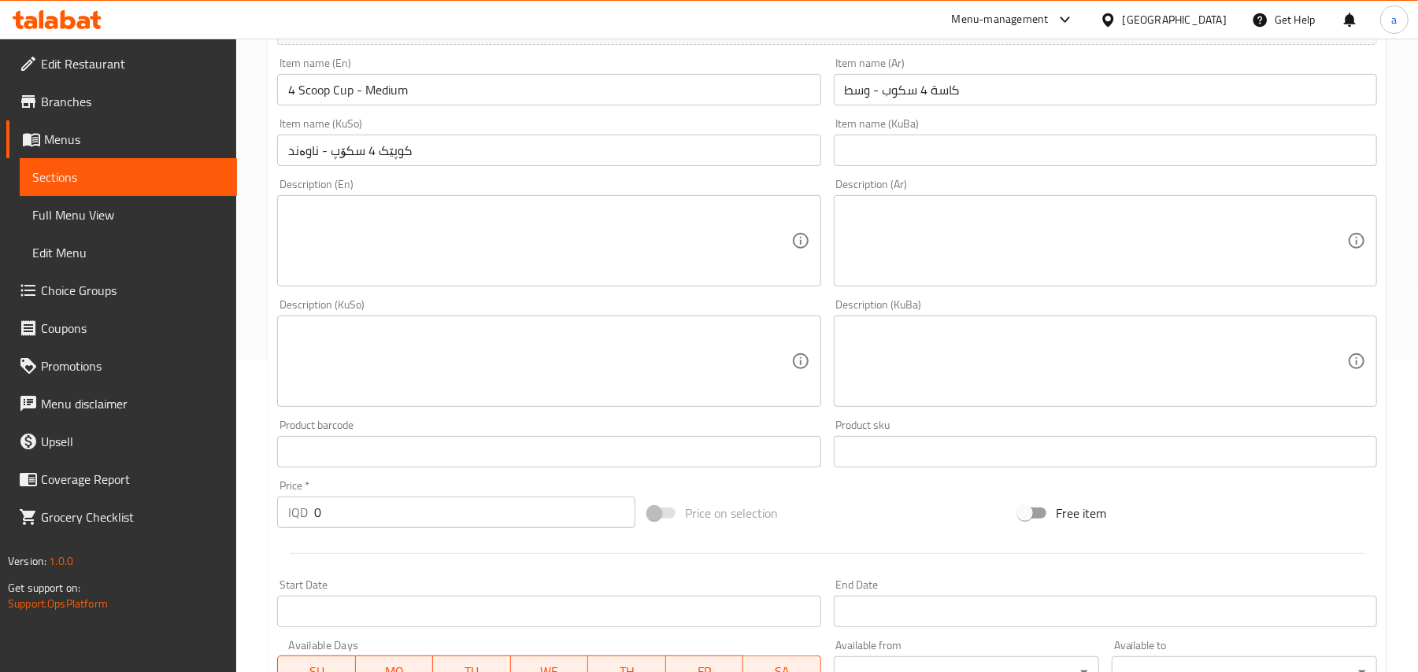
click at [548, 293] on div "Description (En) Description (En)" at bounding box center [549, 232] width 556 height 120
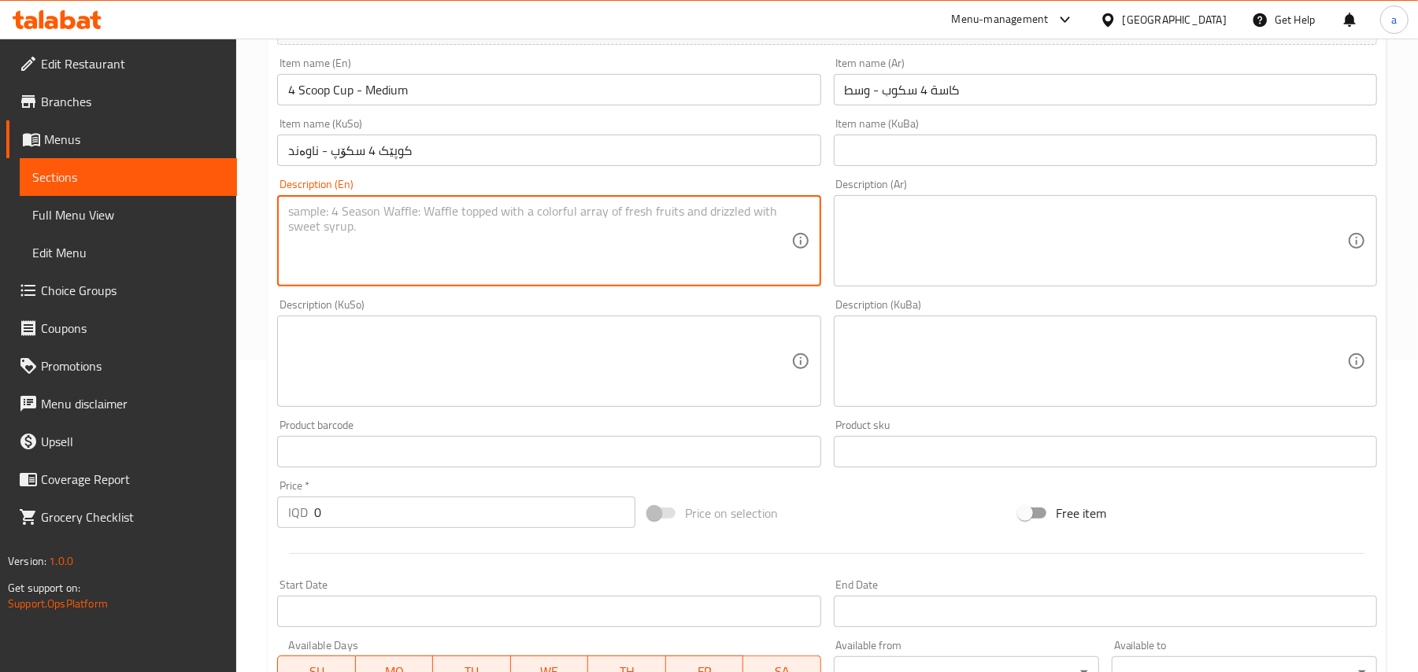
click at [533, 252] on textarea at bounding box center [539, 241] width 502 height 75
paste textarea "Fruits, pistachios, Italian Nestle and nuts"
type textarea "Fruits, pistachios, Italian Nestle and nuts"
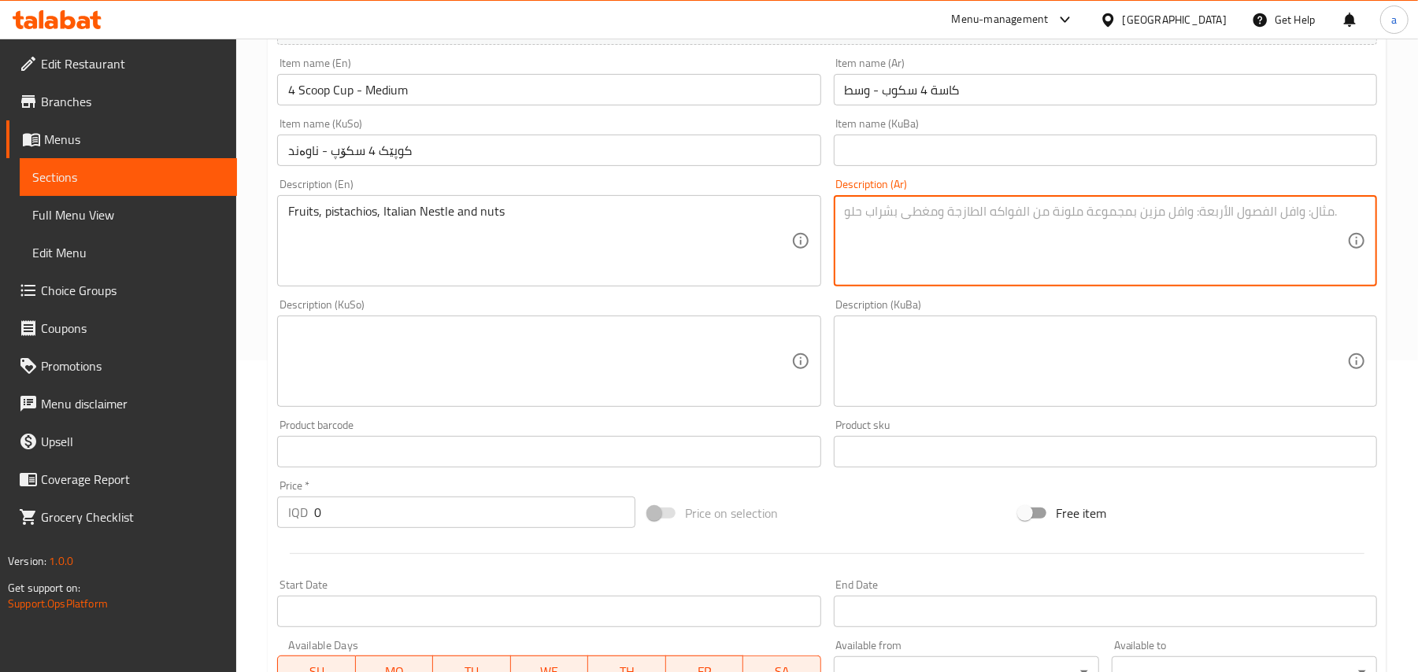
click at [938, 278] on textarea at bounding box center [1096, 241] width 502 height 75
paste textarea "فواكه، فستق، نستلة إيطالية ومكسرات"
type textarea "فواكه، فستق، نستلة إيطالية ومكسرات"
click at [600, 383] on textarea at bounding box center [539, 361] width 502 height 75
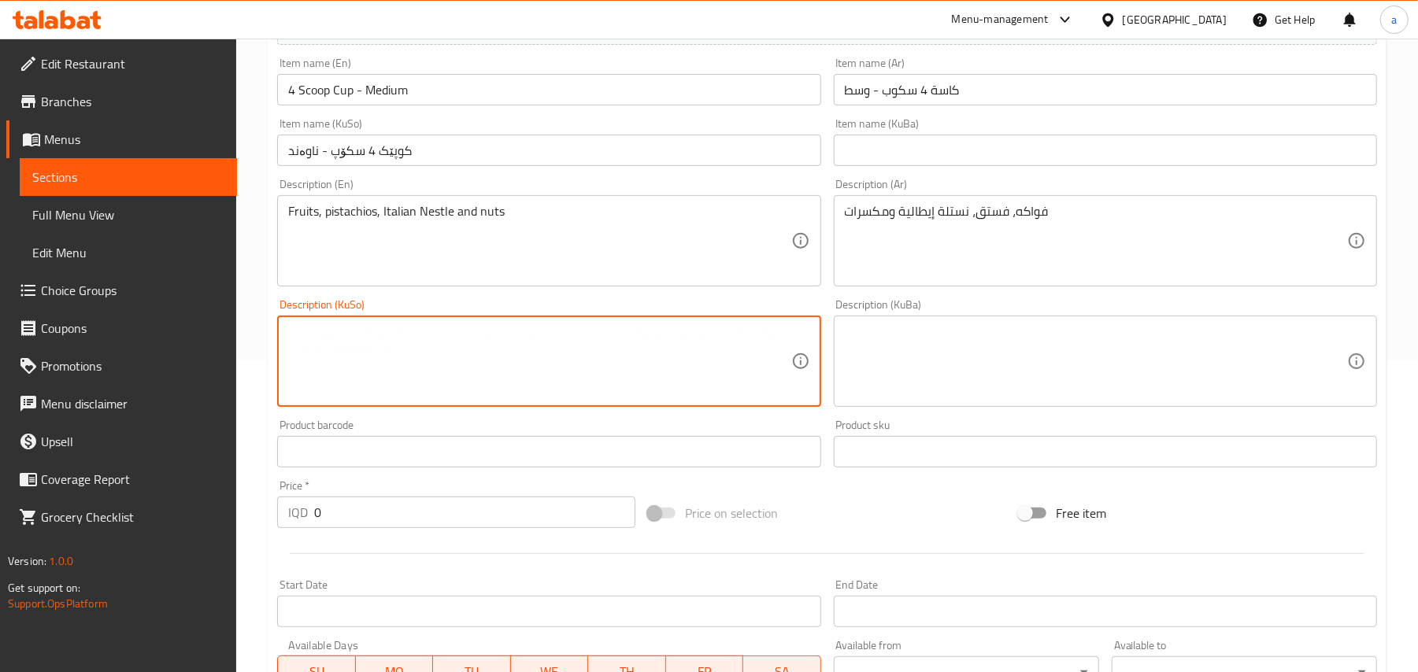
paste textarea "میوە، فستەق، نەستلەی ئیتاڵی و چەرەزات"
type textarea "میوە، فستەق، نەستلەی ئیتاڵی و چەرەزات"
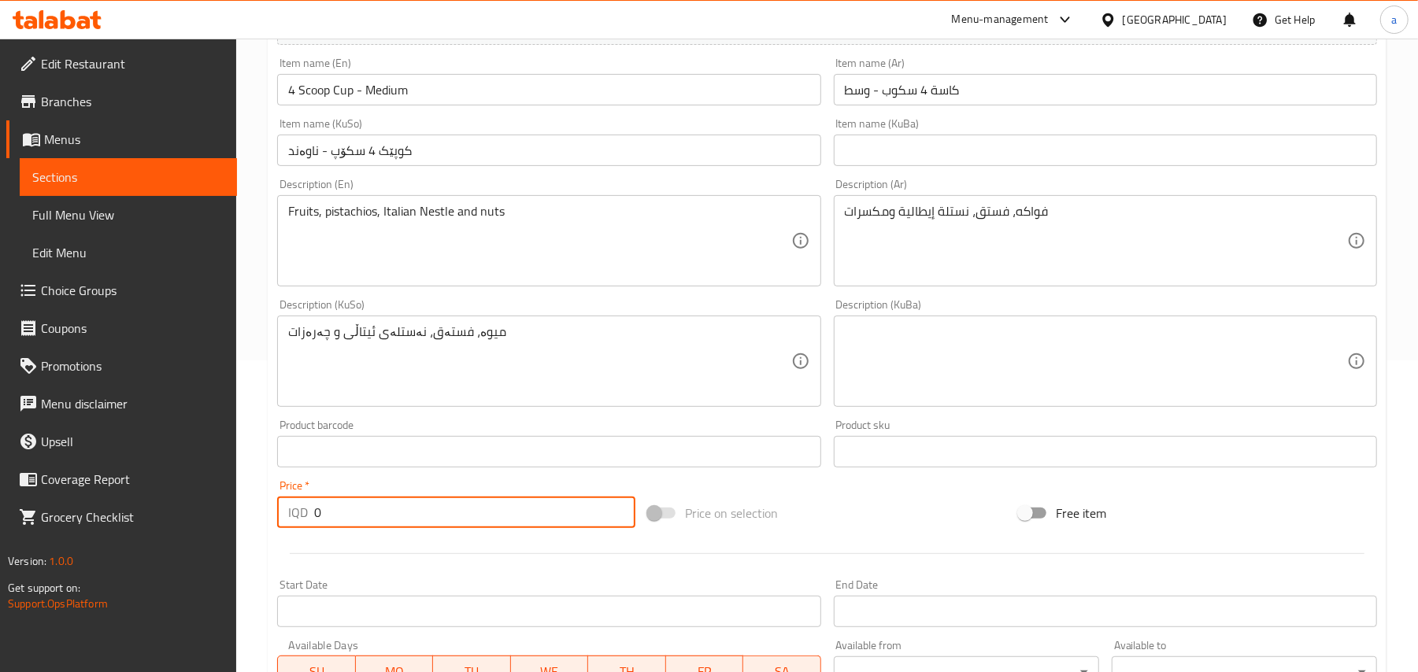
drag, startPoint x: 338, startPoint y: 530, endPoint x: 284, endPoint y: 515, distance: 55.6
click at [233, 535] on div "Edit Restaurant Branches Menus Sections Full Menu View Edit Menu Choice Groups …" at bounding box center [709, 354] width 1418 height 1255
paste input "500"
type input "5000"
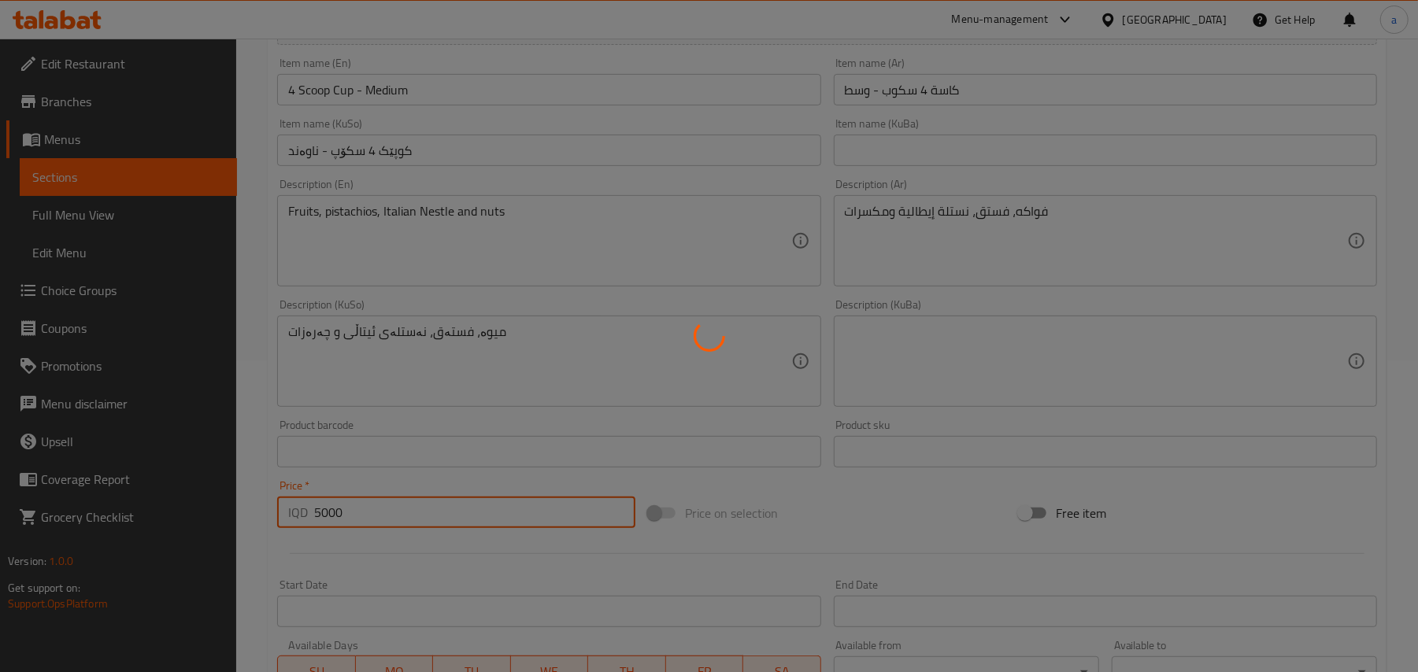
type input "0"
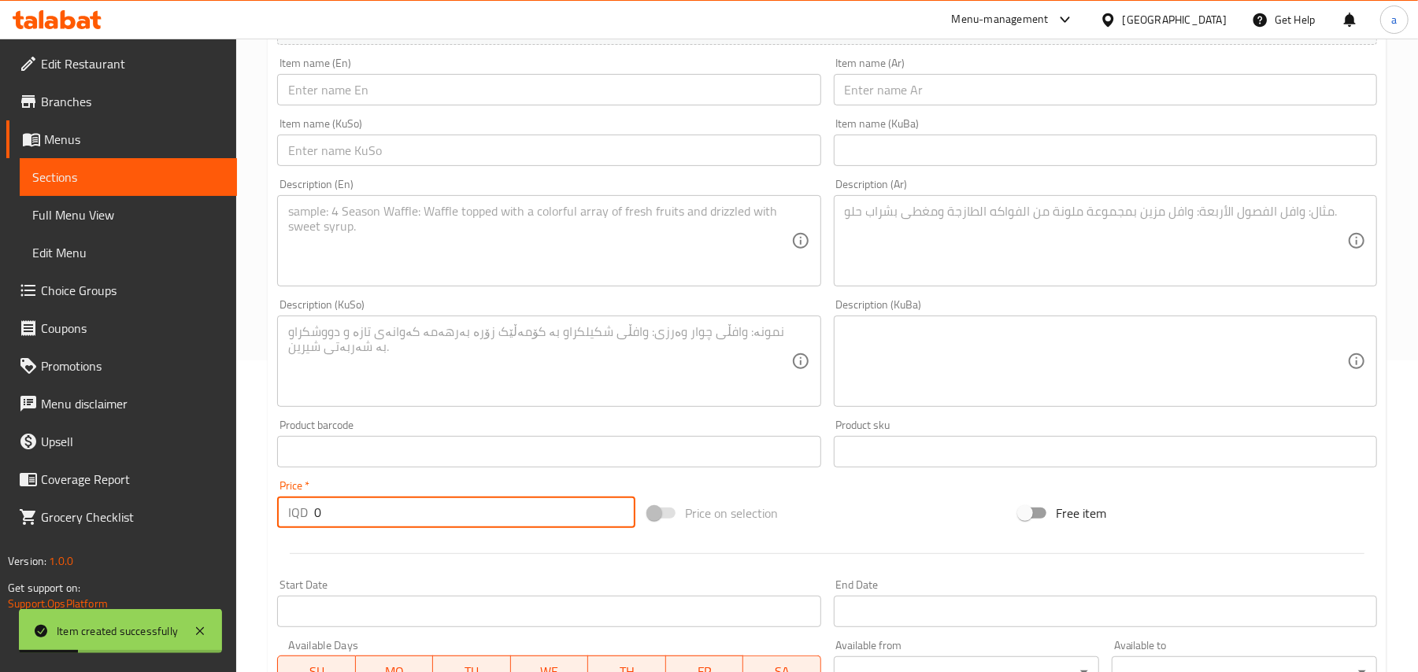
click at [899, 105] on input "text" at bounding box center [1105, 89] width 543 height 31
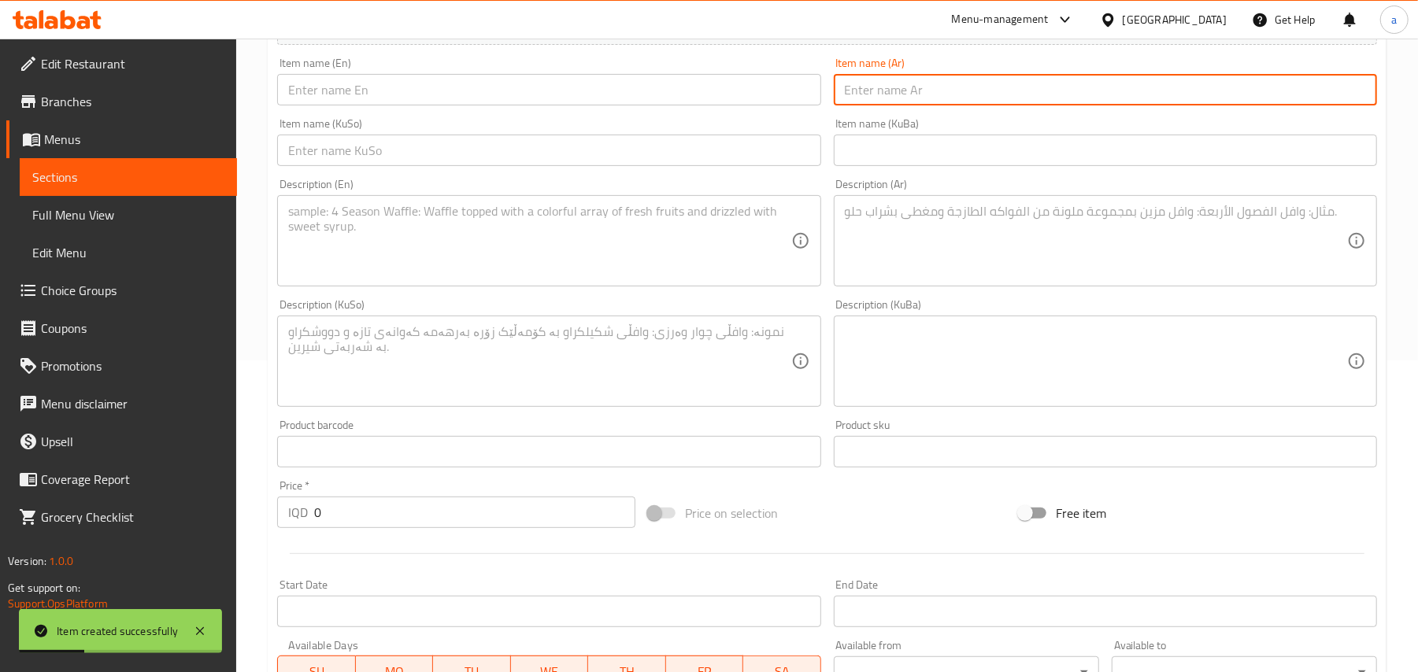
paste input "سوفت [GEOGRAPHIC_DATA]"
type input "سوفت [GEOGRAPHIC_DATA]"
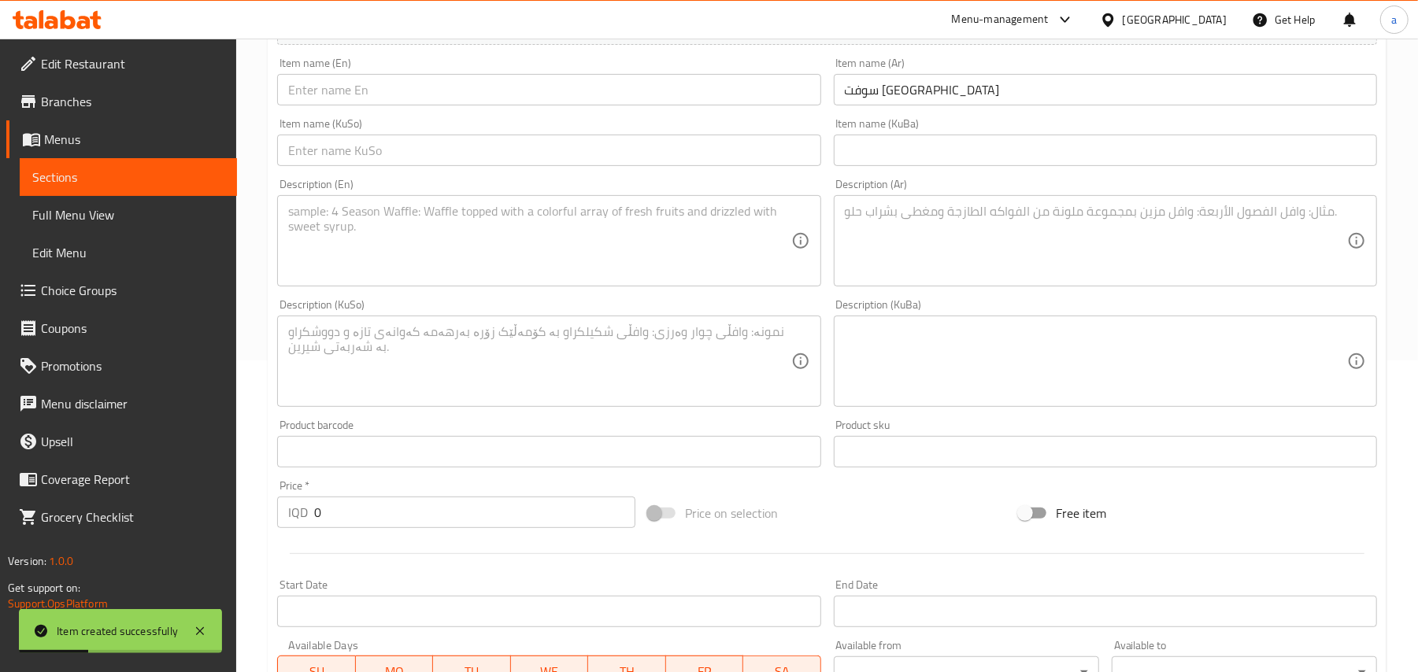
click at [753, 112] on div "Item name (En) Item name (En)" at bounding box center [549, 81] width 556 height 61
click at [743, 105] on input "text" at bounding box center [548, 89] width 543 height 31
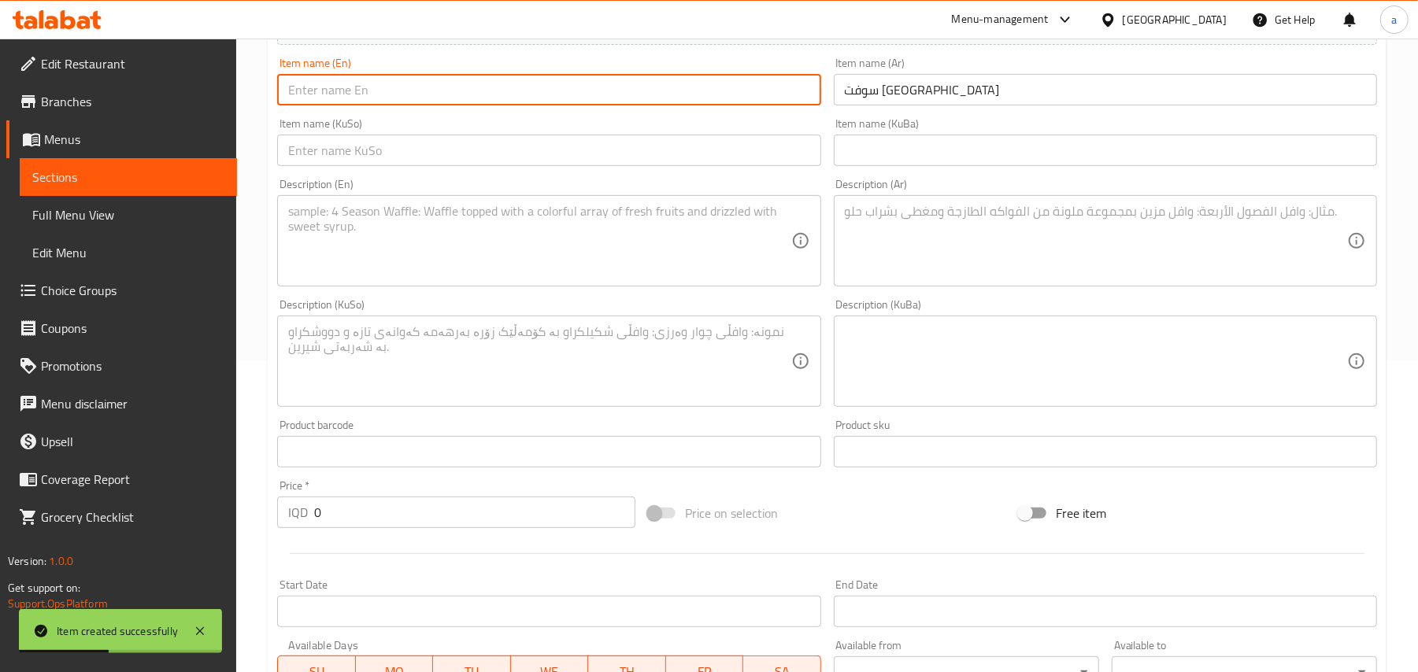
paste input "Soft [GEOGRAPHIC_DATA]"
type input "Soft [GEOGRAPHIC_DATA]"
click at [729, 156] on input "text" at bounding box center [548, 150] width 543 height 31
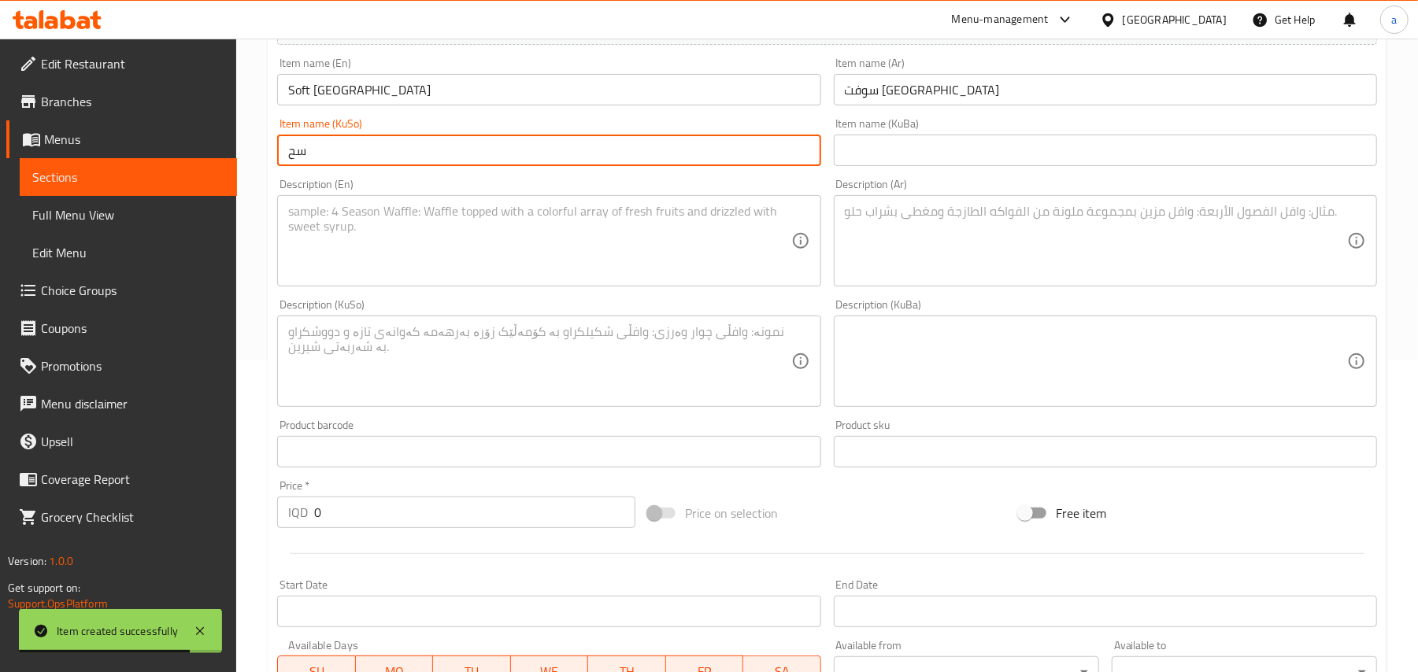
type input "س"
type input "سۆفت دوبەی"
drag, startPoint x: 261, startPoint y: 533, endPoint x: 224, endPoint y: 523, distance: 38.4
click at [205, 542] on div "Edit Restaurant Branches Menus Sections Full Menu View Edit Menu Choice Groups …" at bounding box center [709, 354] width 1418 height 1255
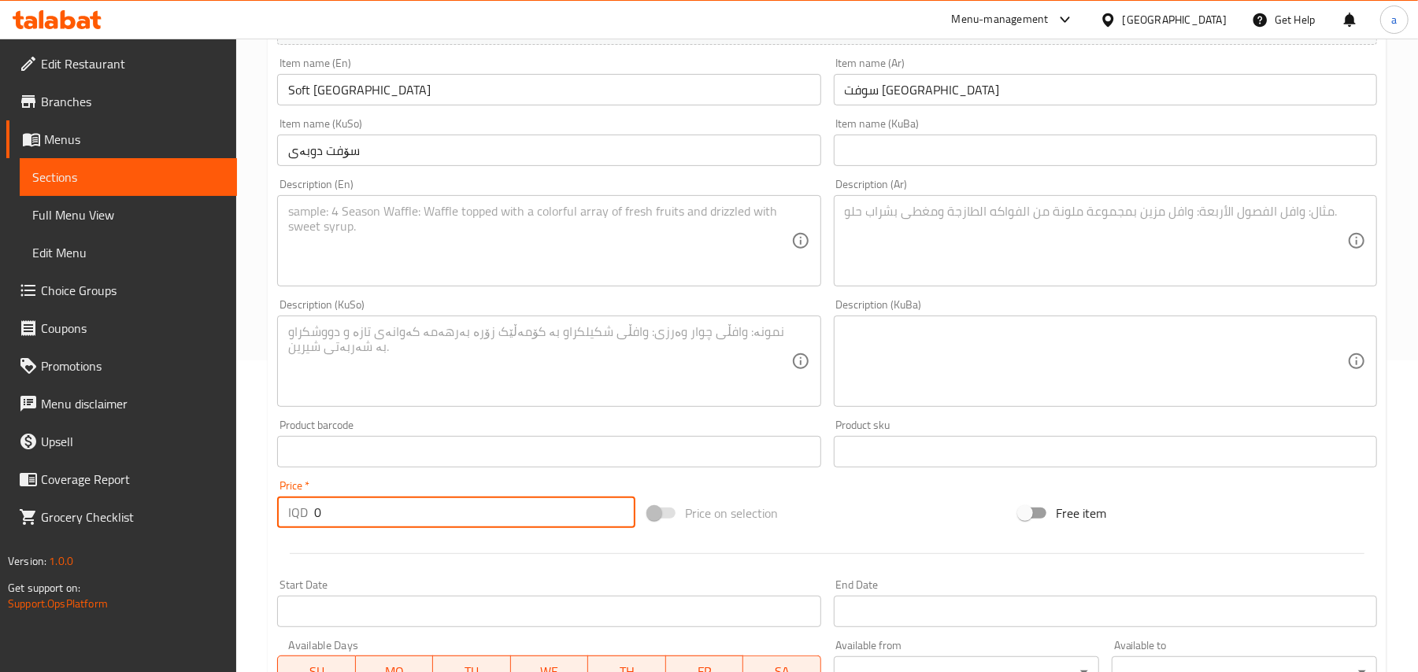
paste input "350"
type input "3500"
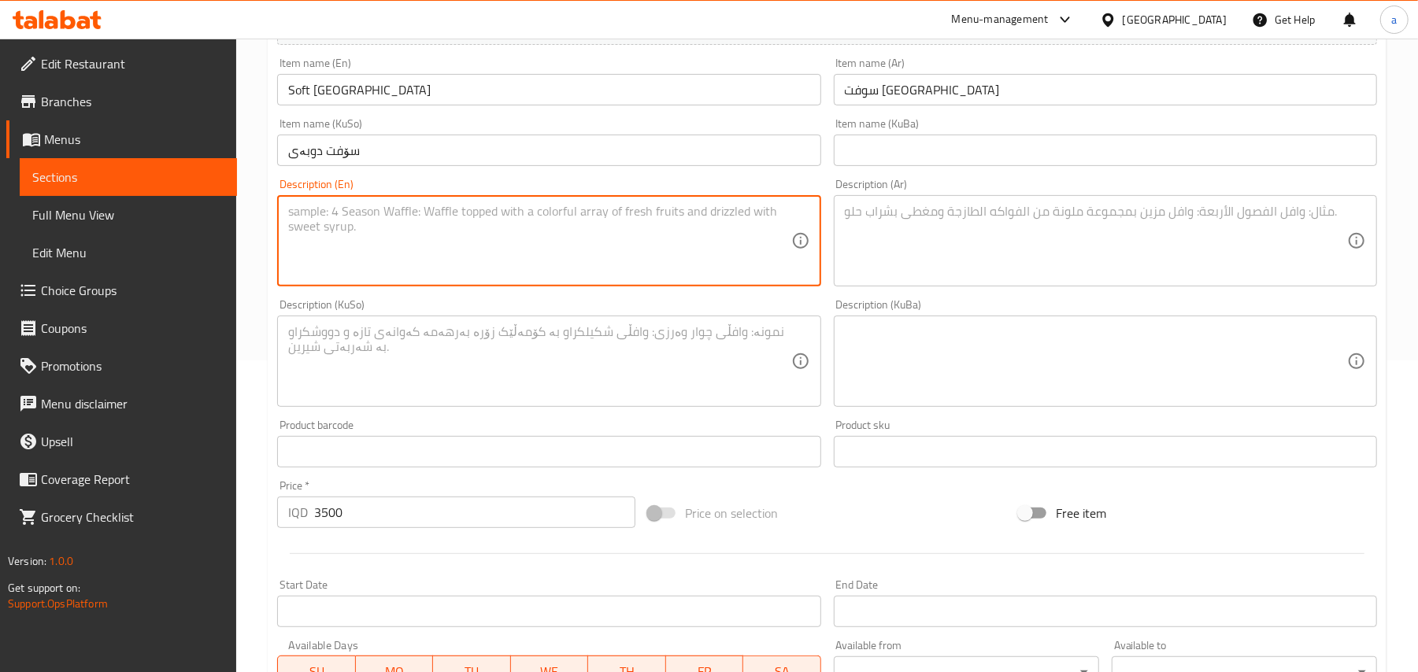
click at [461, 266] on textarea at bounding box center [539, 241] width 502 height 75
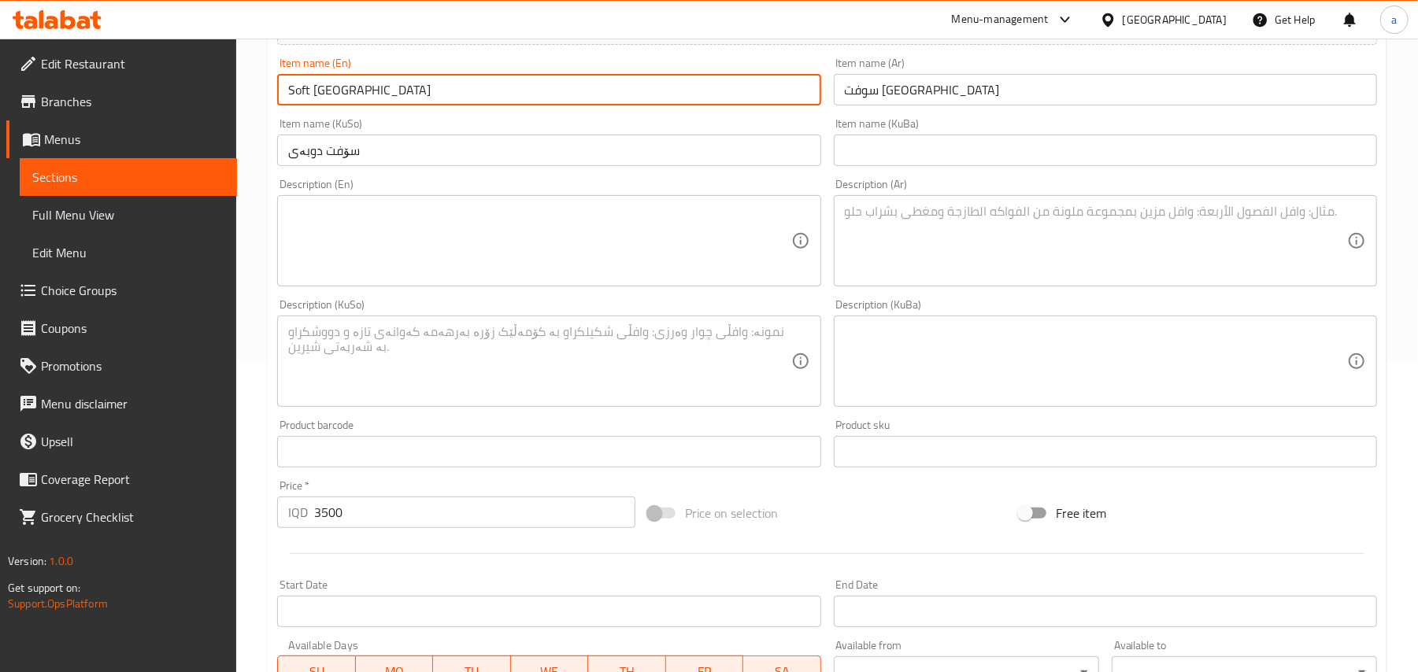
click at [411, 96] on input "Soft [GEOGRAPHIC_DATA]" at bounding box center [548, 89] width 543 height 31
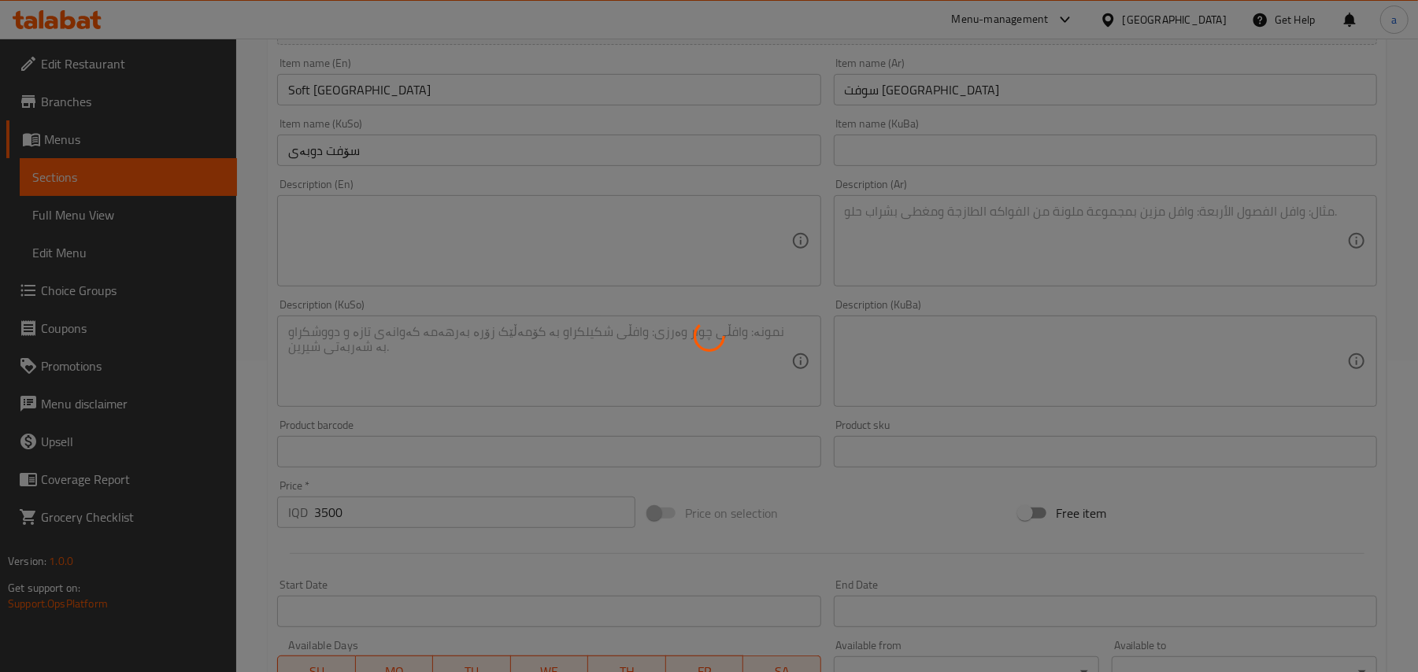
type input "0"
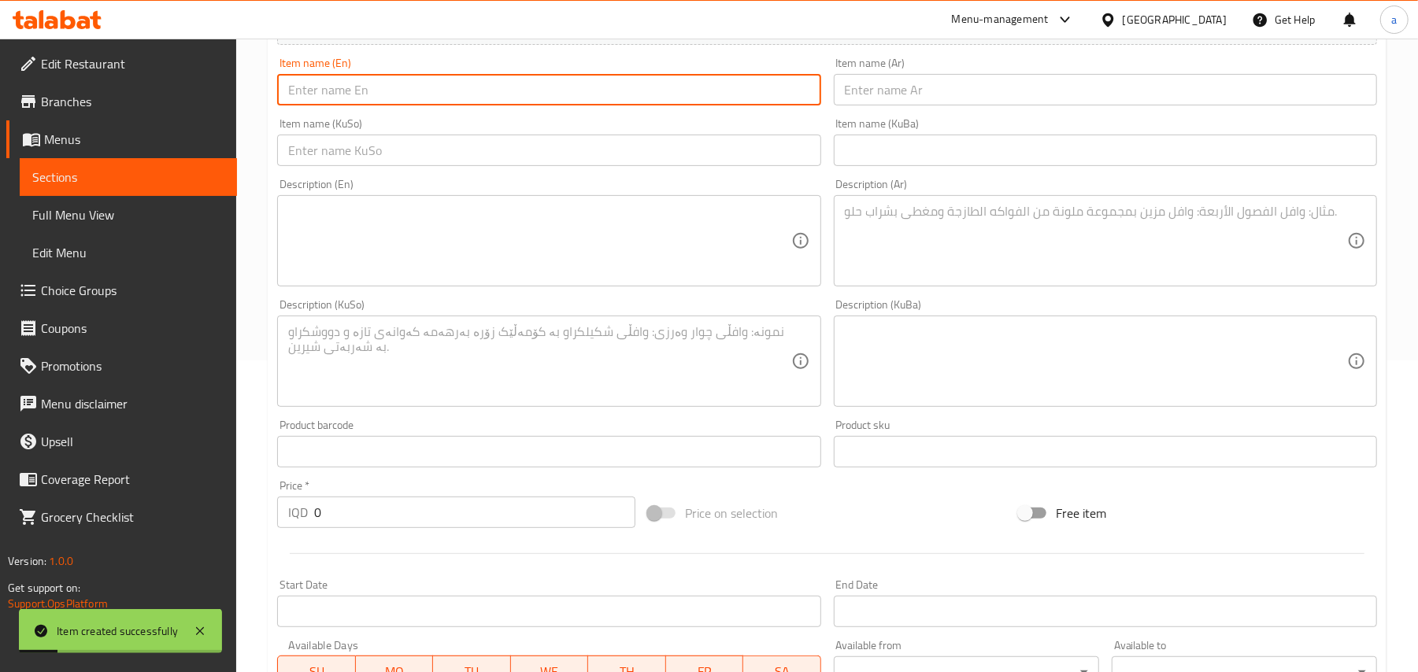
click at [875, 105] on input "text" at bounding box center [1105, 89] width 543 height 31
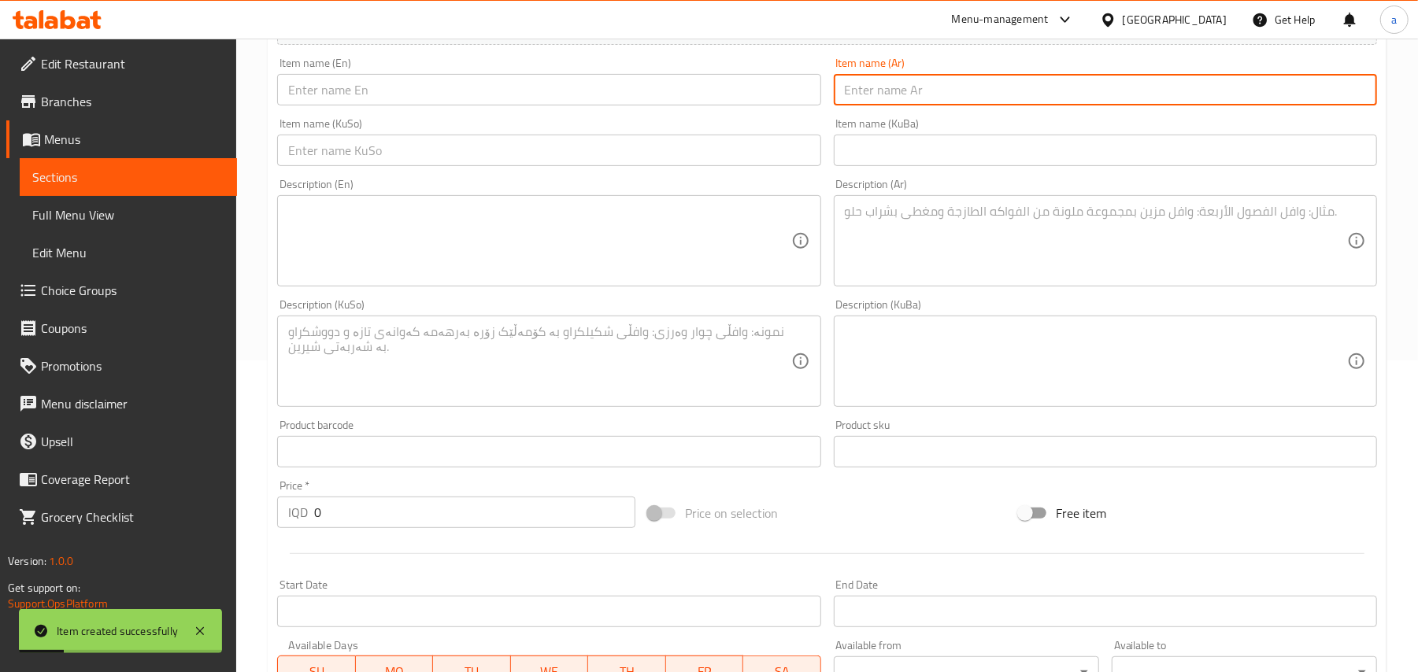
click at [740, 96] on input "text" at bounding box center [548, 89] width 543 height 31
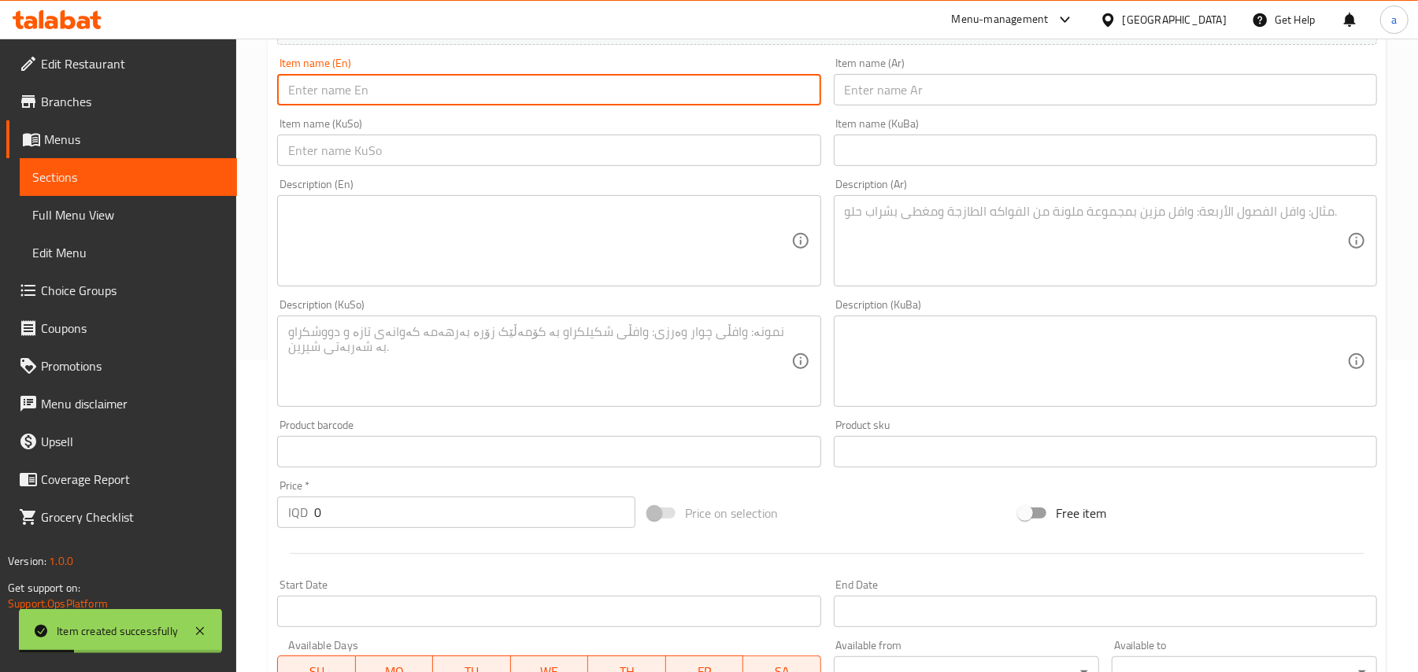
click at [885, 102] on input "text" at bounding box center [1105, 89] width 543 height 31
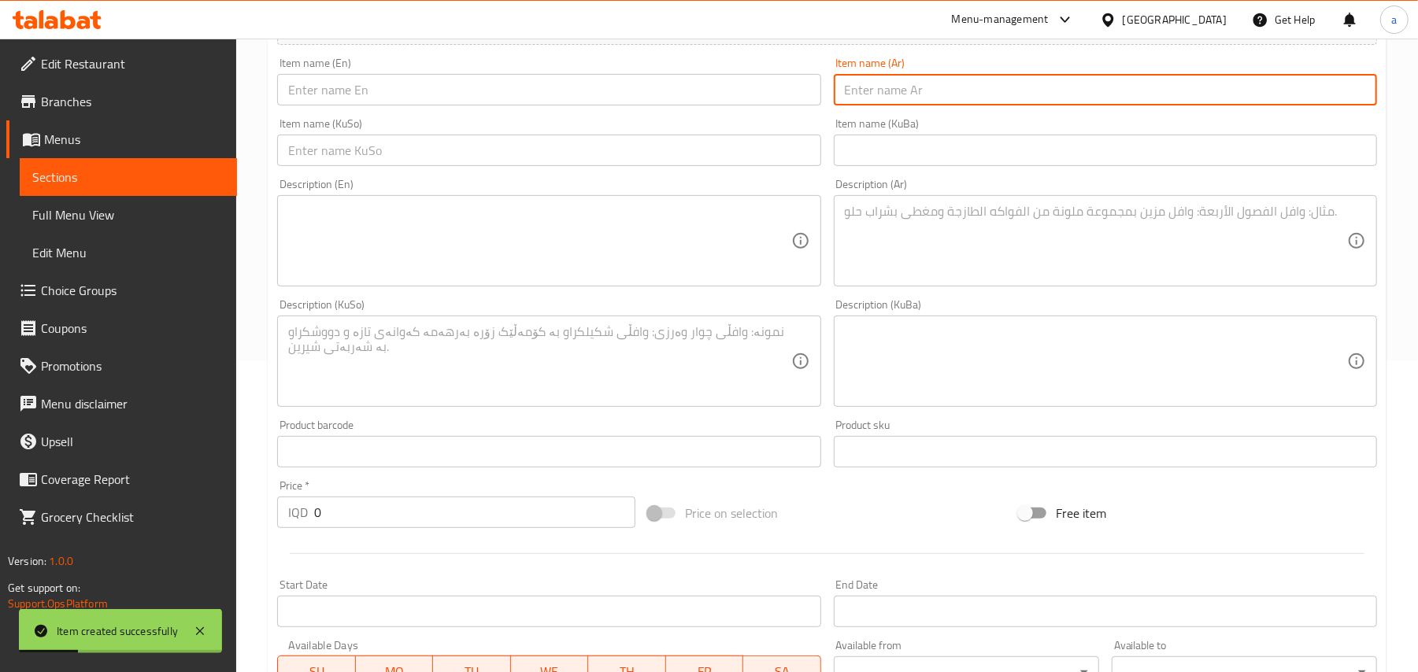
paste input "بسكت سوفت"
click at [813, 101] on input "text" at bounding box center [548, 89] width 543 height 31
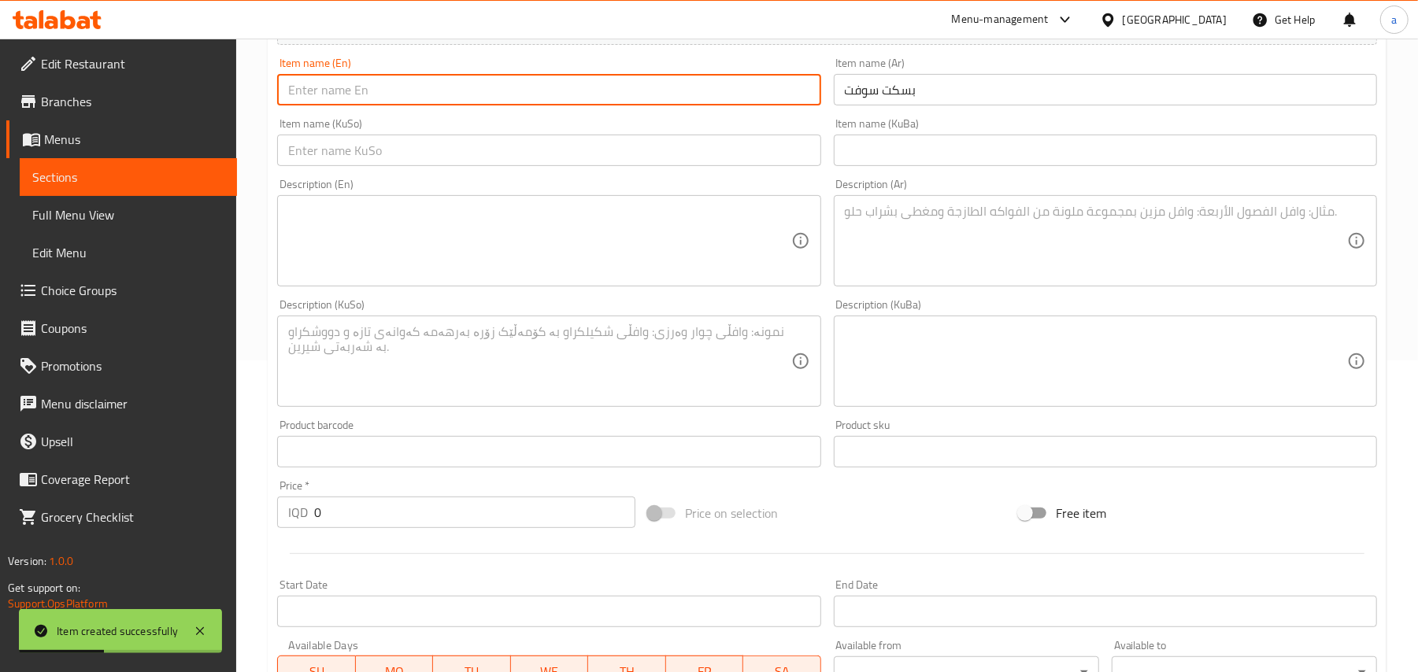
paste input "Soft biscuit"
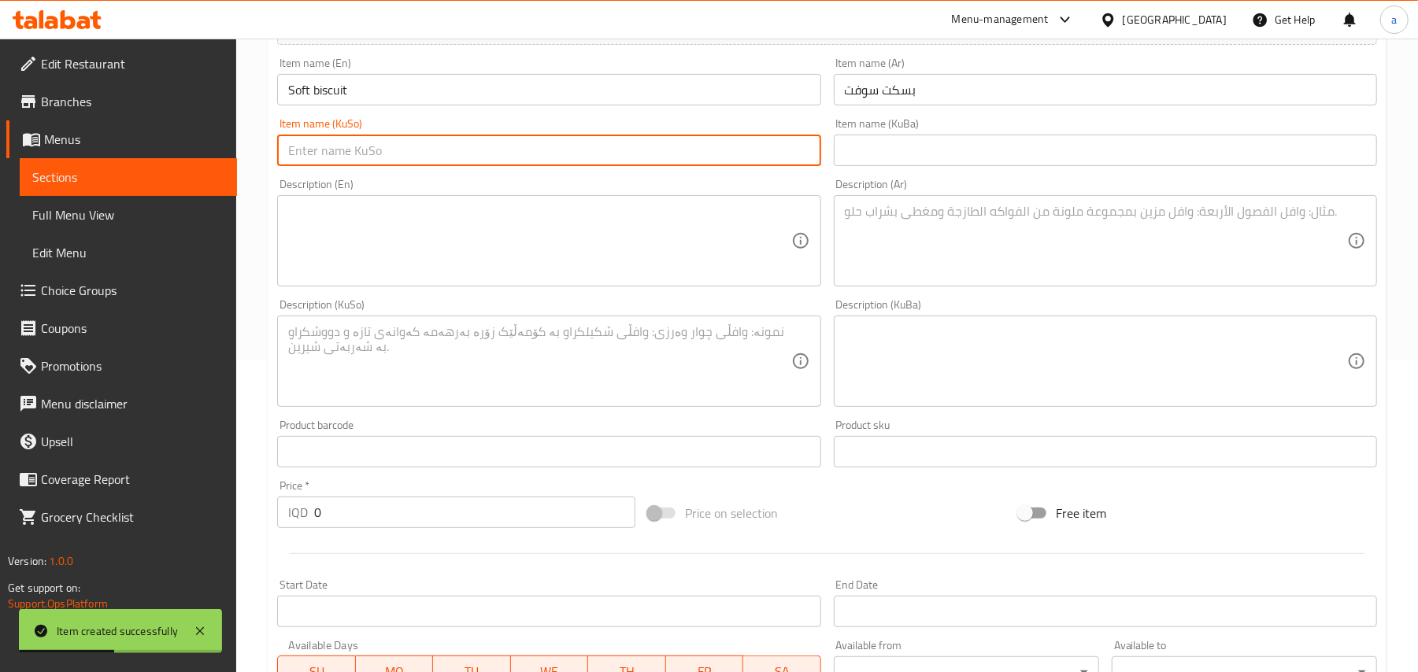
click at [700, 166] on input "text" at bounding box center [548, 150] width 543 height 31
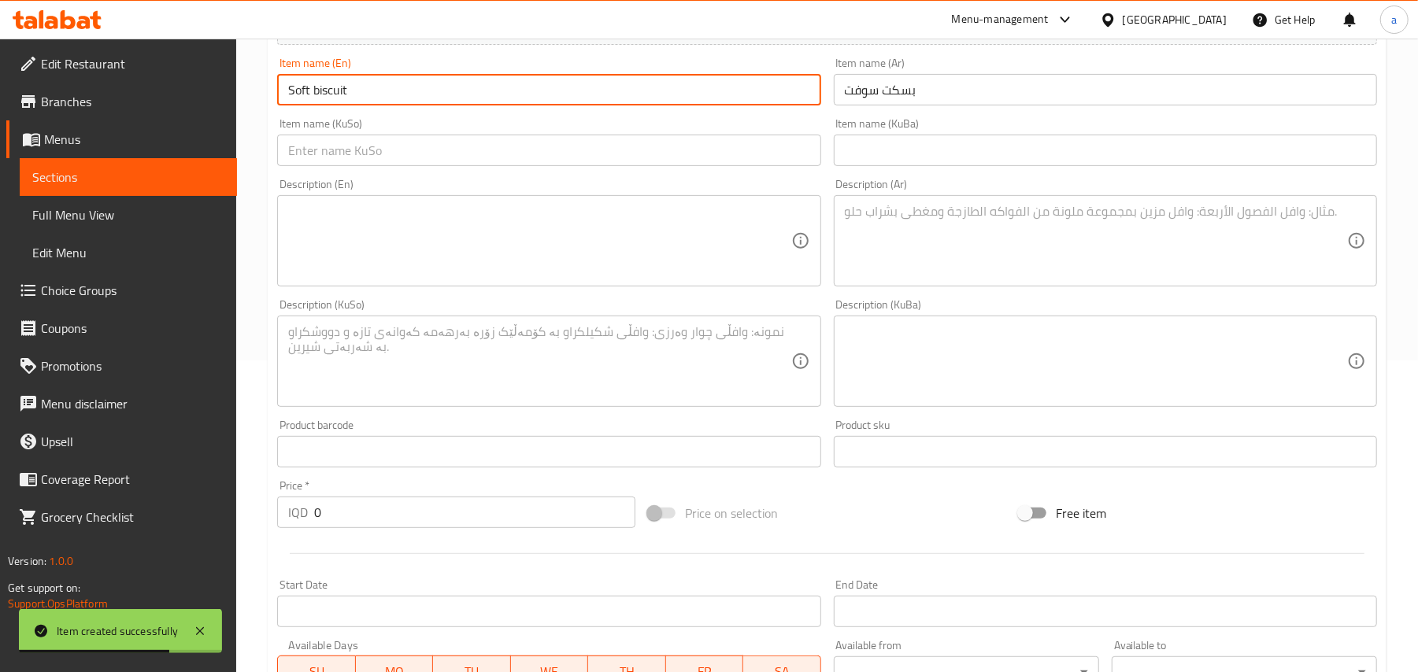
click at [313, 105] on input "Soft biscuit" at bounding box center [548, 89] width 543 height 31
click at [381, 96] on input "Soft biscuit" at bounding box center [548, 89] width 543 height 31
click at [319, 102] on input "Soft biscuit" at bounding box center [548, 89] width 543 height 31
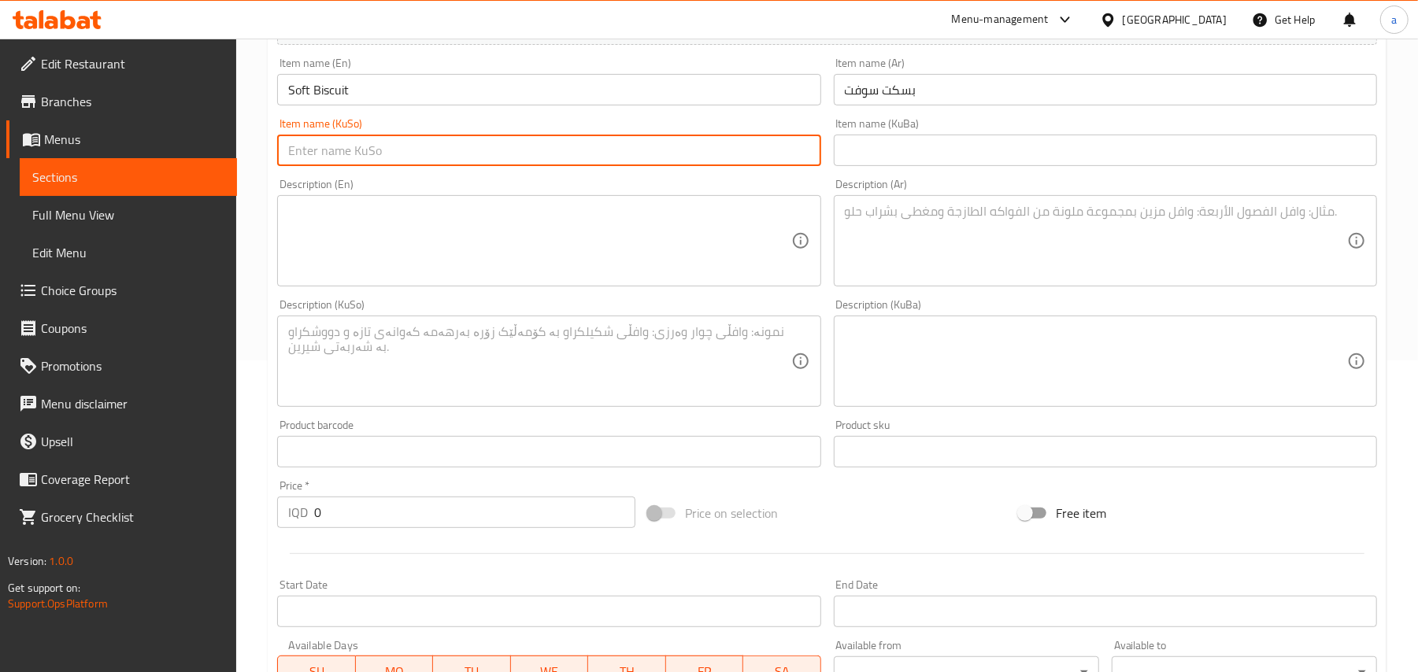
click at [729, 150] on input "text" at bounding box center [548, 150] width 543 height 31
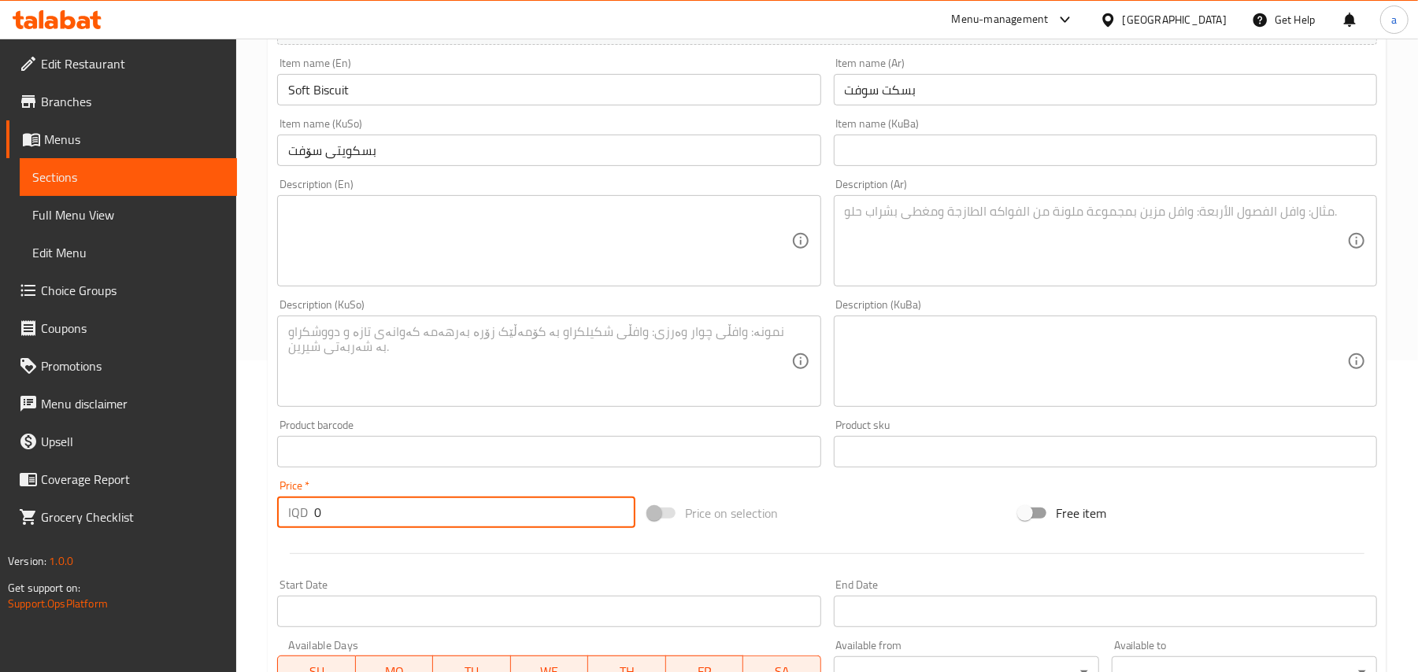
drag, startPoint x: 265, startPoint y: 536, endPoint x: 405, endPoint y: 416, distance: 184.3
click at [271, 526] on div "Price   * IQD 0 Price *" at bounding box center [456, 504] width 371 height 61
paste input "250"
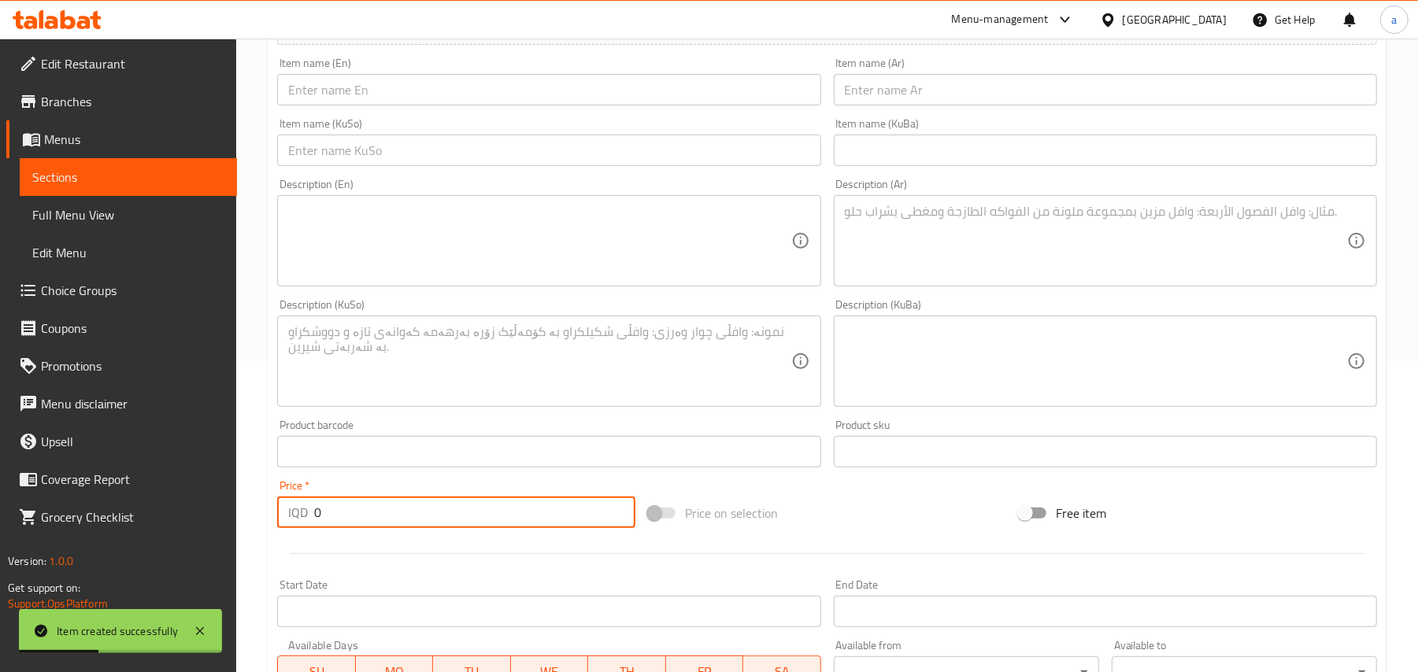
click at [879, 121] on div "Item name (KuBa) Item name (KuBa)" at bounding box center [1105, 142] width 556 height 61
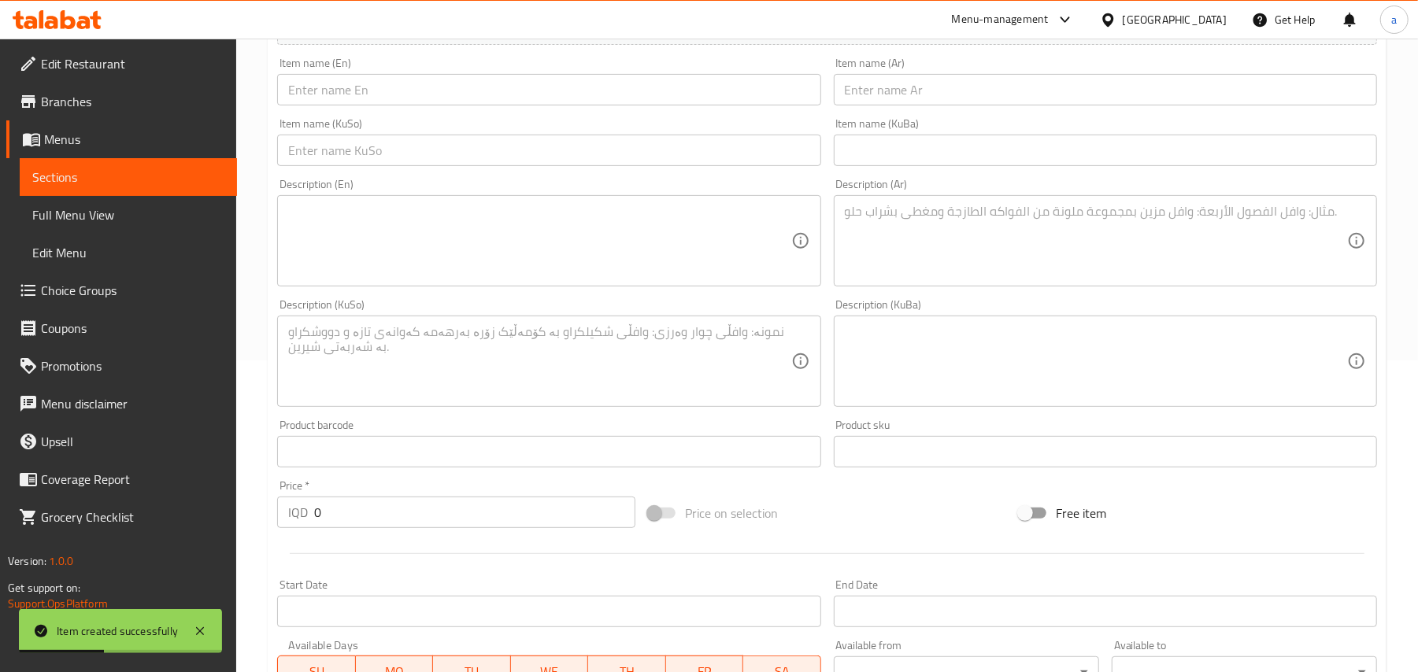
click at [888, 104] on input "text" at bounding box center [1105, 89] width 543 height 31
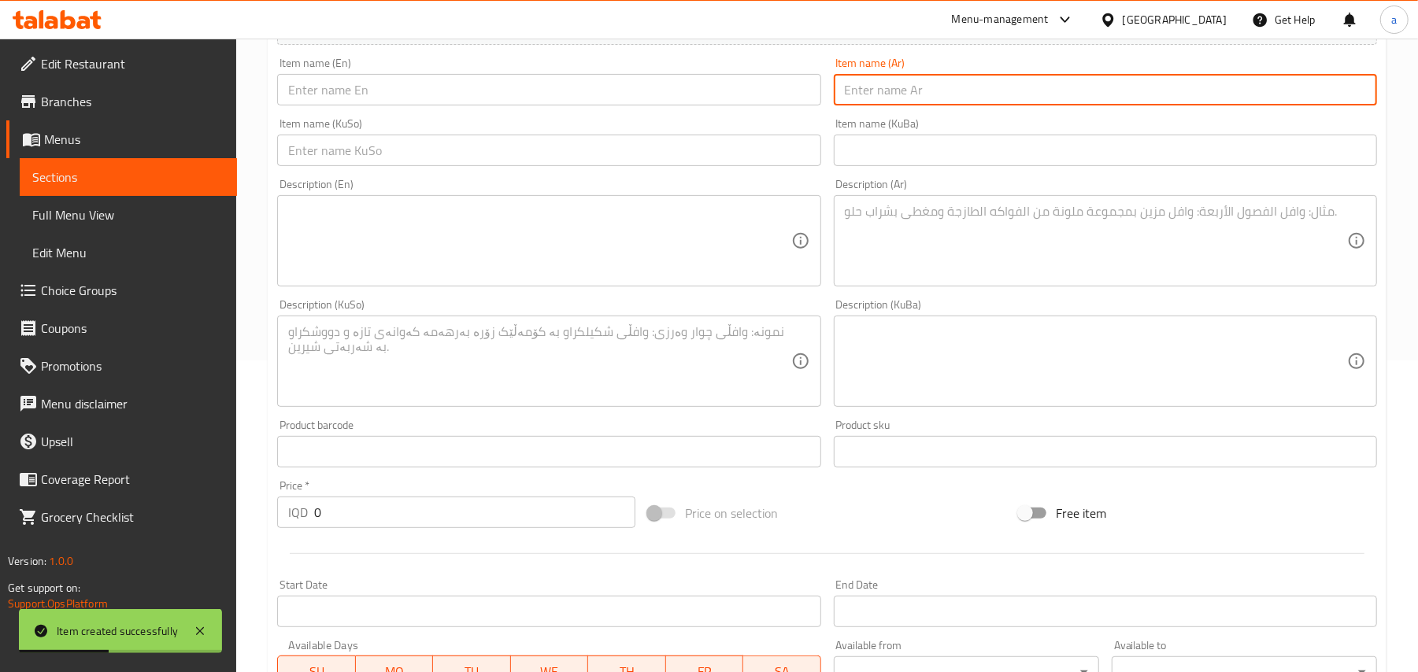
paste input "بسكوت سوفت بيبي"
click at [690, 99] on input "text" at bounding box center [548, 89] width 543 height 31
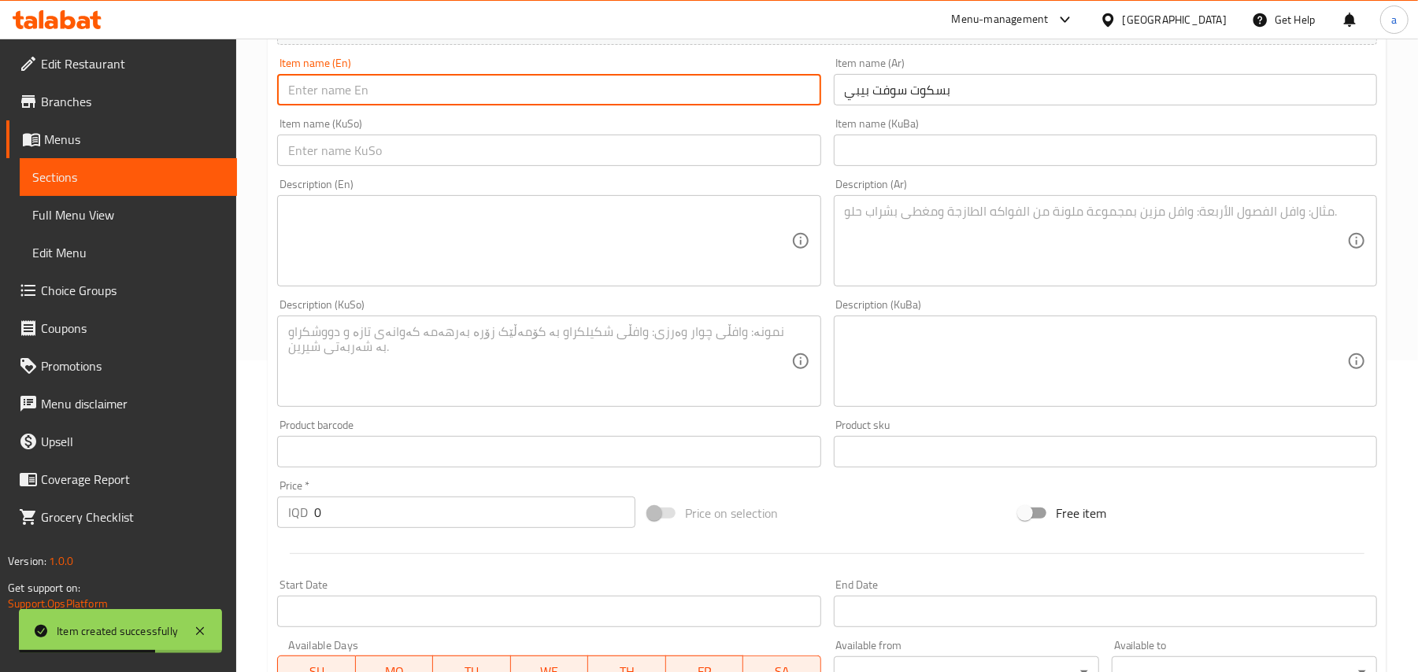
paste input "Soft Baby Biscuit"
click at [757, 166] on input "text" at bounding box center [548, 150] width 543 height 31
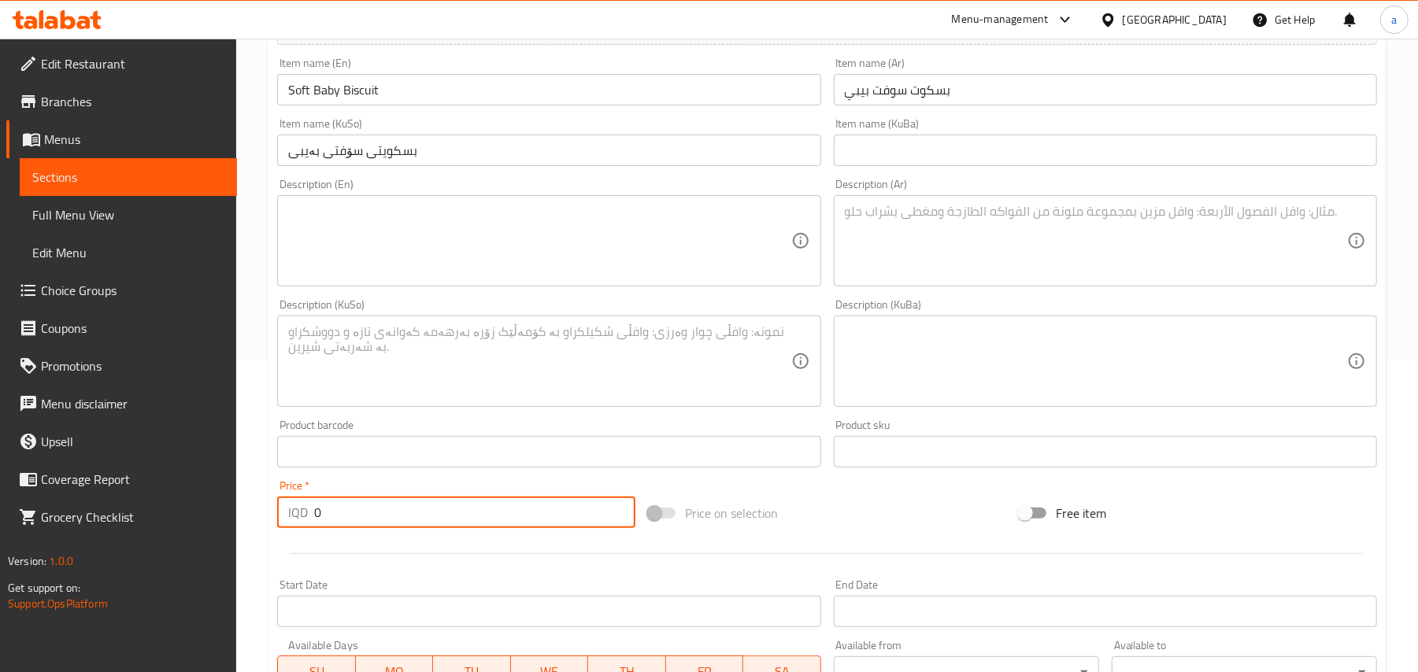
drag, startPoint x: 218, startPoint y: 545, endPoint x: 420, endPoint y: 416, distance: 239.6
click at [221, 537] on div "Edit Restaurant Branches Menus Sections Full Menu View Edit Menu Choice Groups …" at bounding box center [709, 354] width 1418 height 1255
paste input "200"
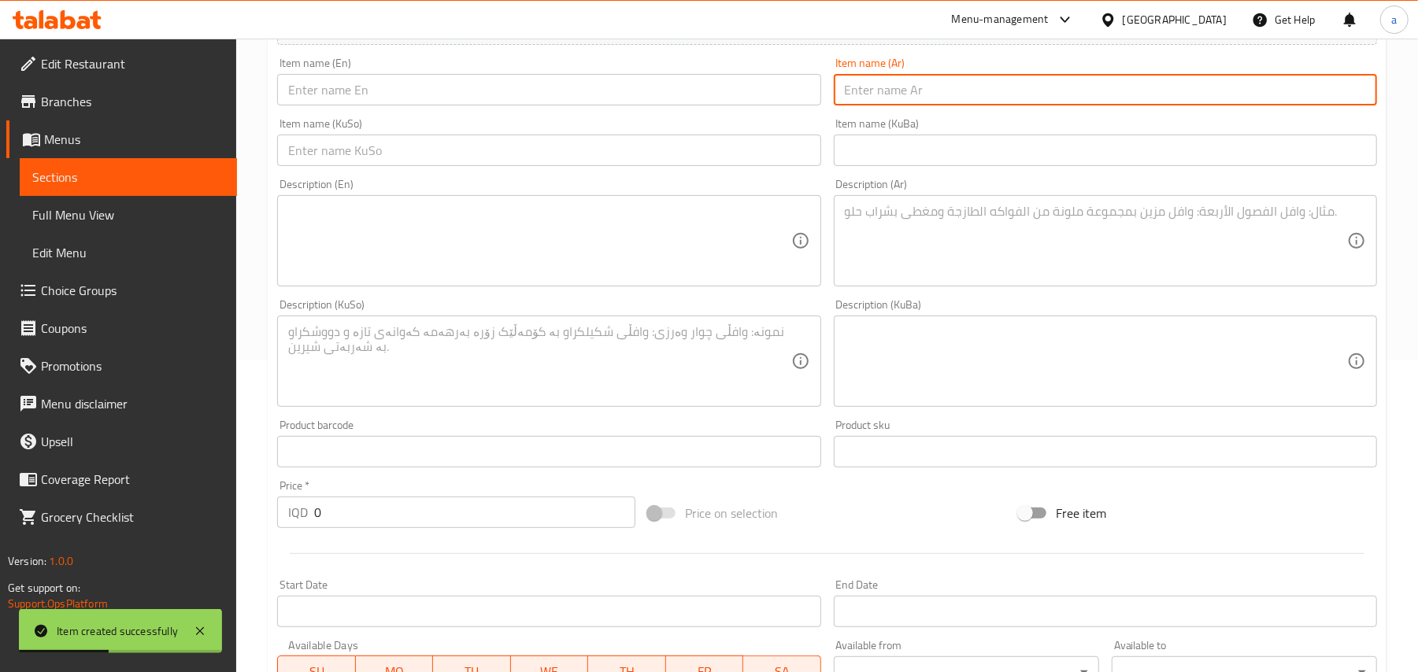
click at [879, 85] on input "text" at bounding box center [1105, 89] width 543 height 31
paste input "قدح سوفت كريم"
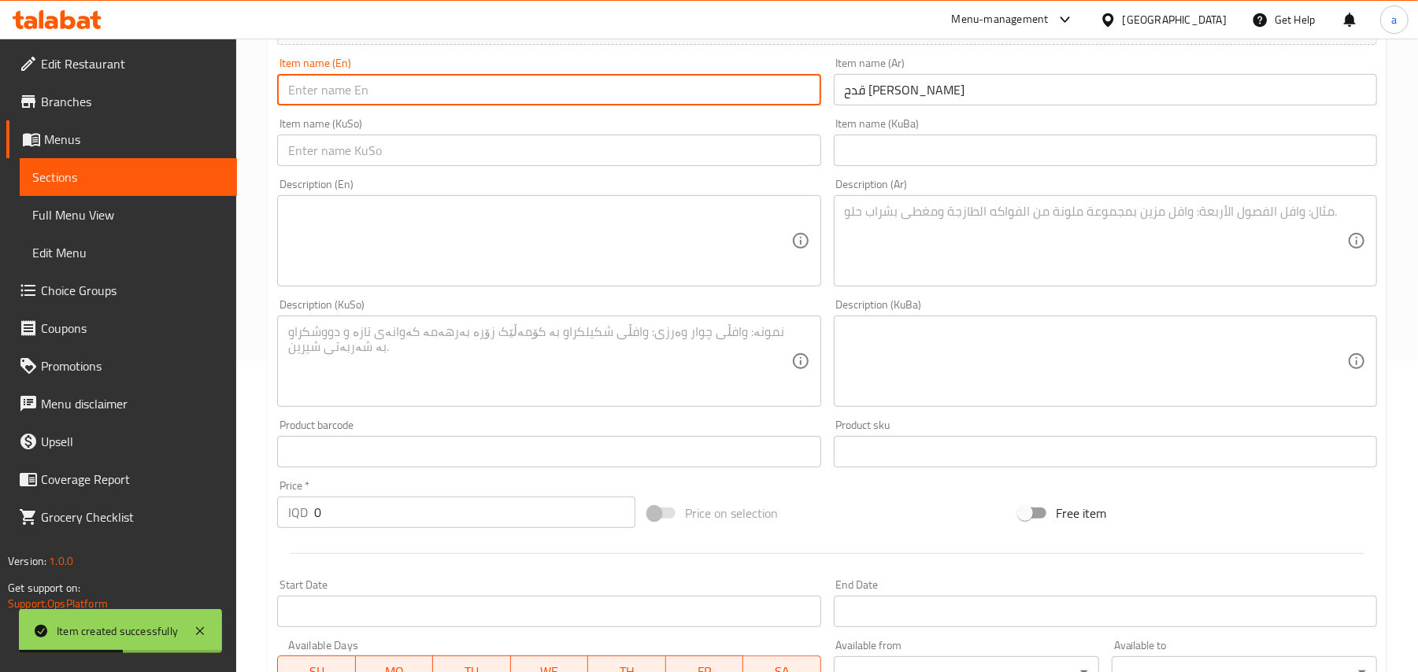
click at [652, 83] on input "text" at bounding box center [548, 89] width 543 height 31
paste input "Soft Cream Cup"
click at [763, 161] on input "text" at bounding box center [548, 150] width 543 height 31
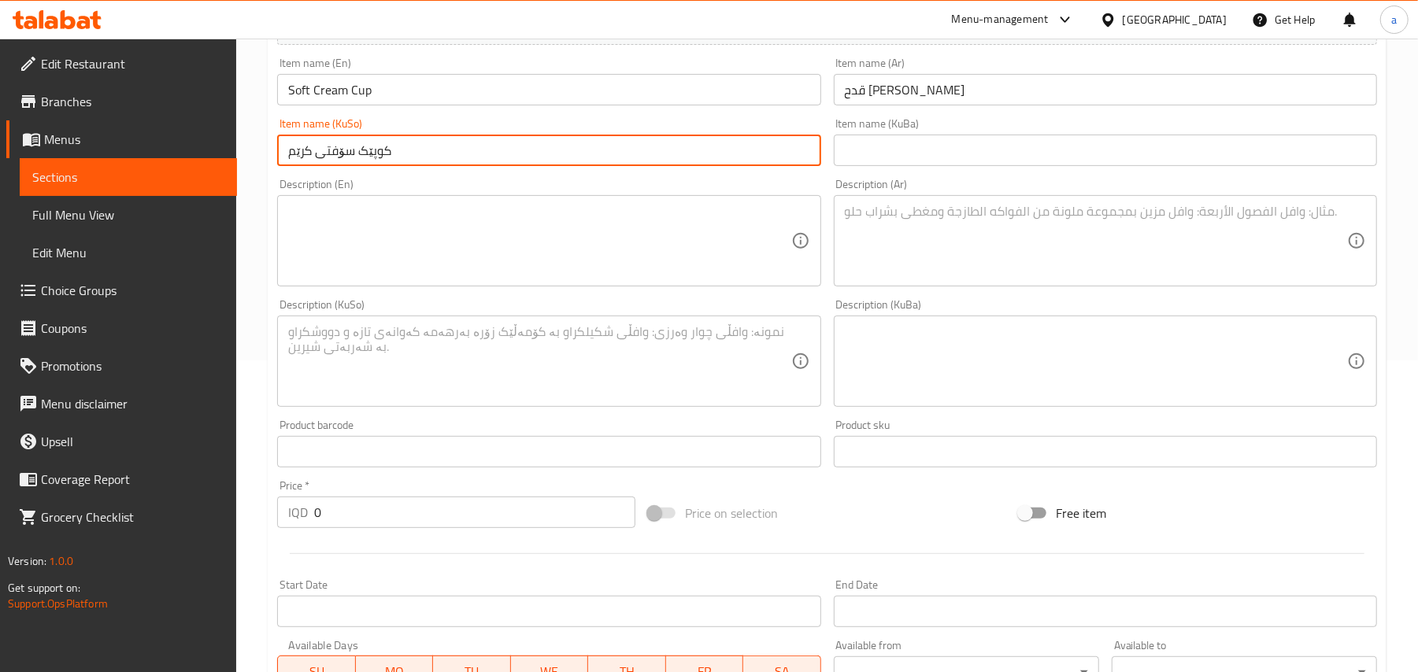
drag, startPoint x: 343, startPoint y: 537, endPoint x: 325, endPoint y: 494, distance: 46.2
click at [214, 531] on div "Edit Restaurant Branches Menus Sections Full Menu View Edit Menu Choice Groups …" at bounding box center [709, 354] width 1418 height 1255
paste input "250"
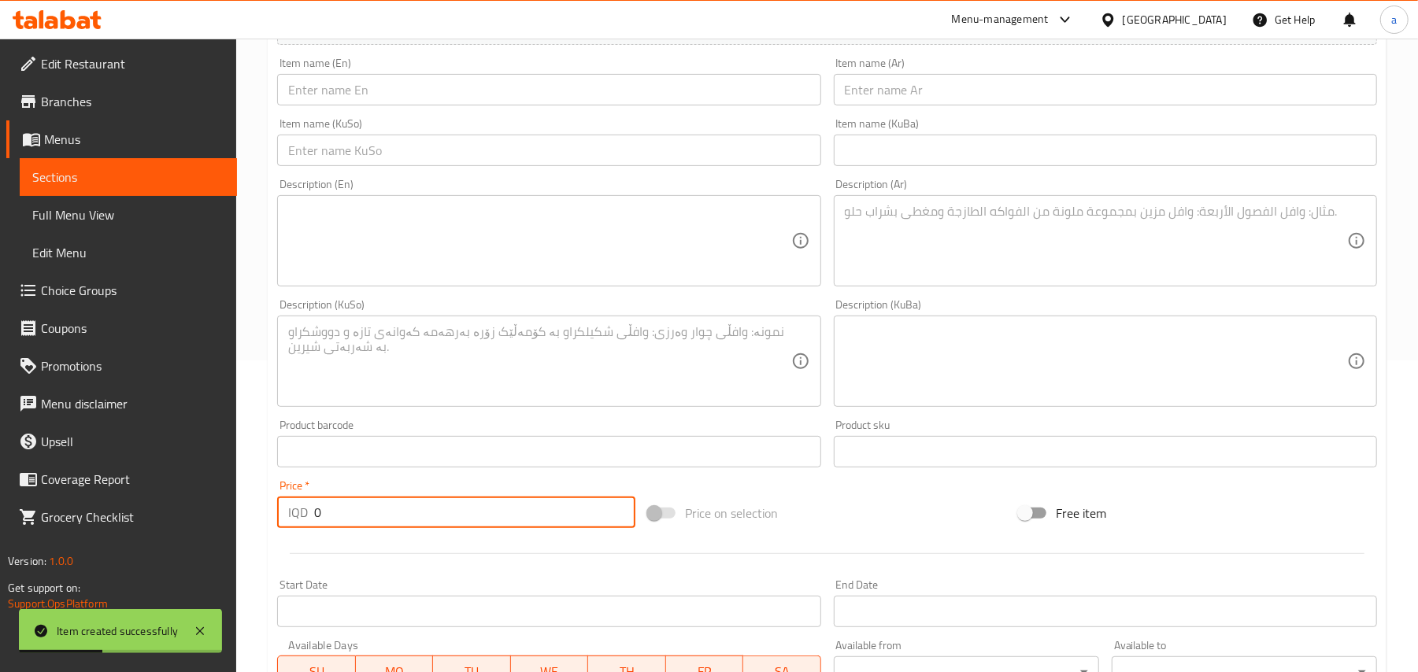
scroll to position [0, 0]
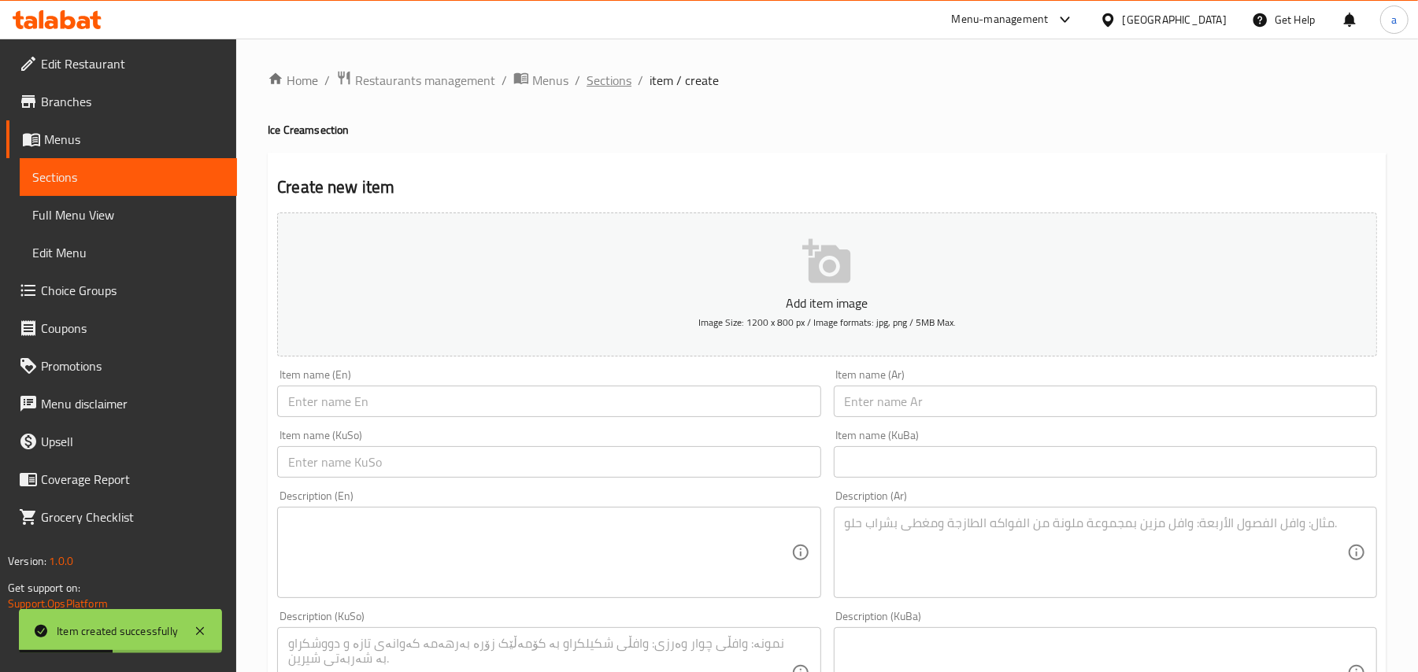
click at [615, 72] on span "Sections" at bounding box center [609, 80] width 45 height 19
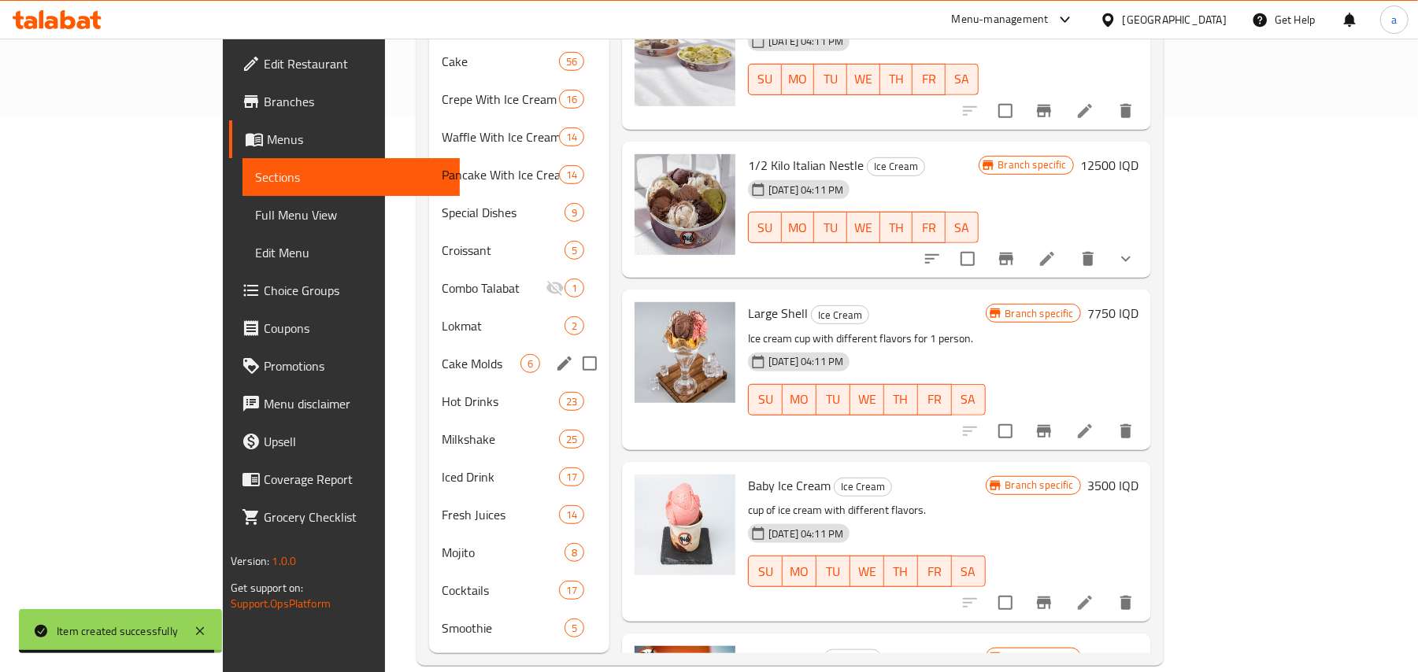
scroll to position [590, 0]
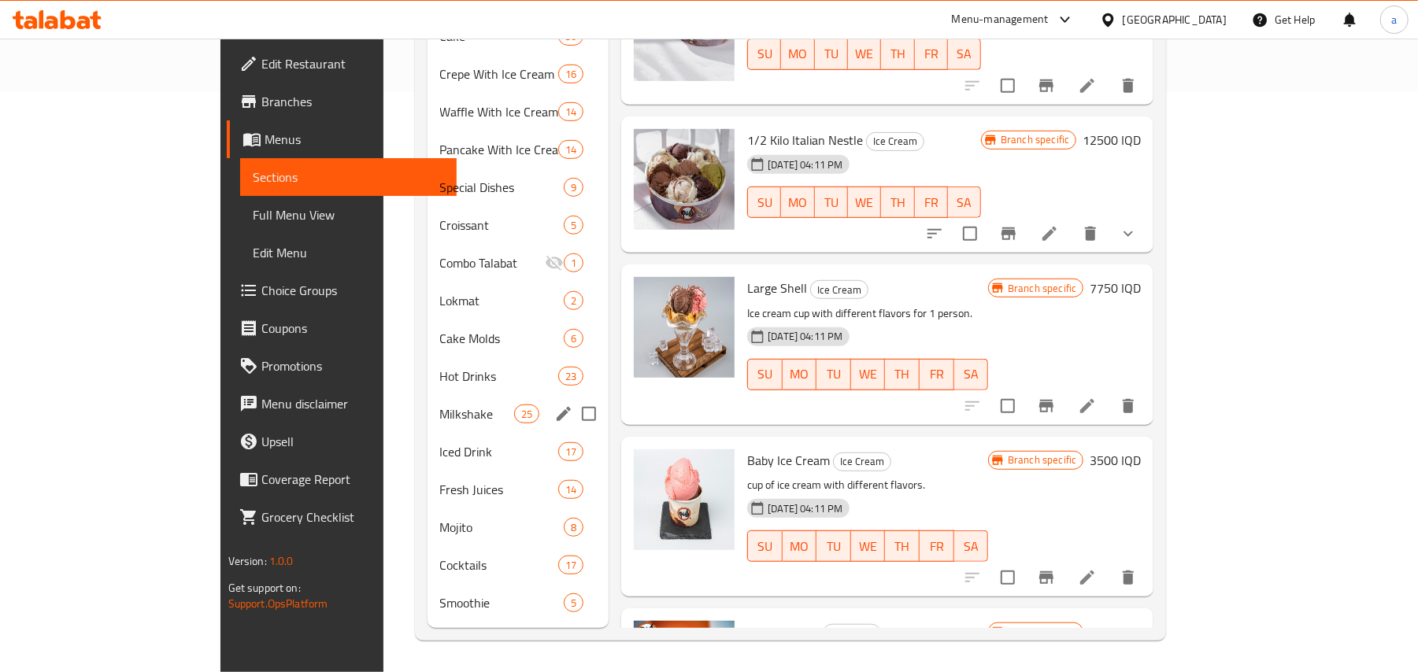
click at [428, 395] on div "Milkshake 25" at bounding box center [519, 414] width 182 height 38
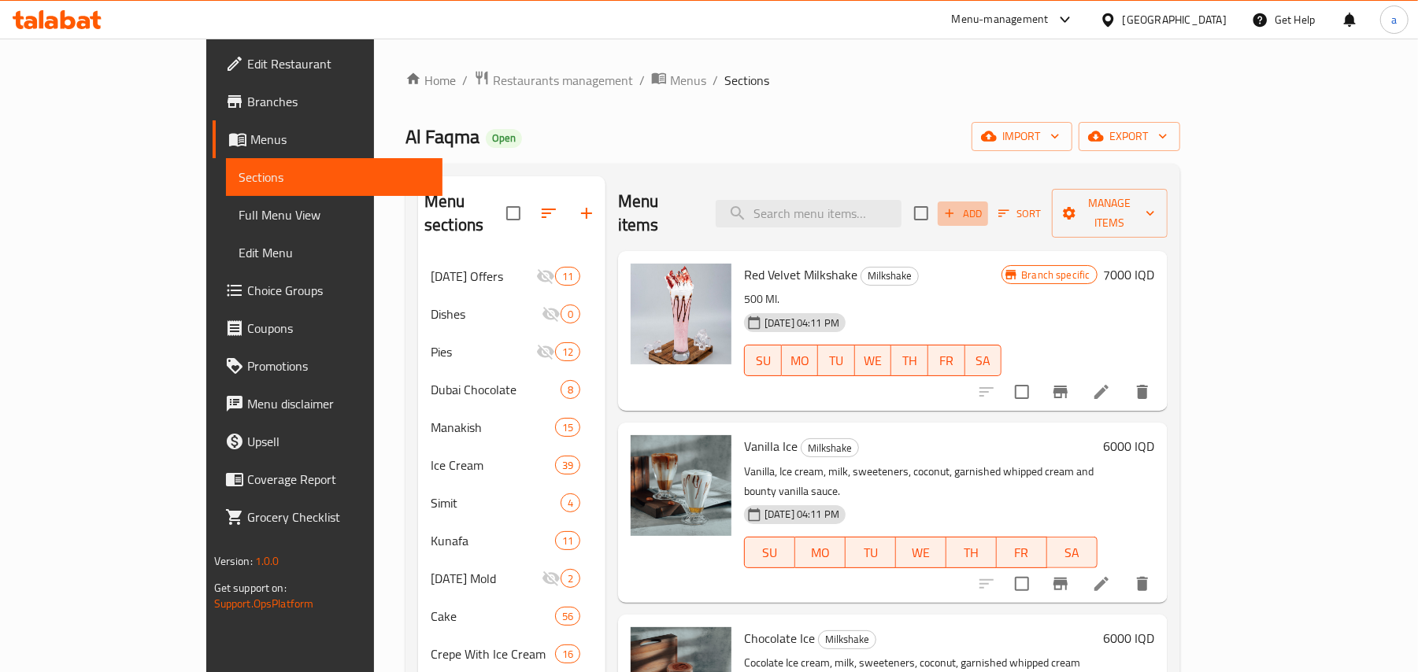
click at [984, 205] on span "Add" at bounding box center [963, 214] width 43 height 18
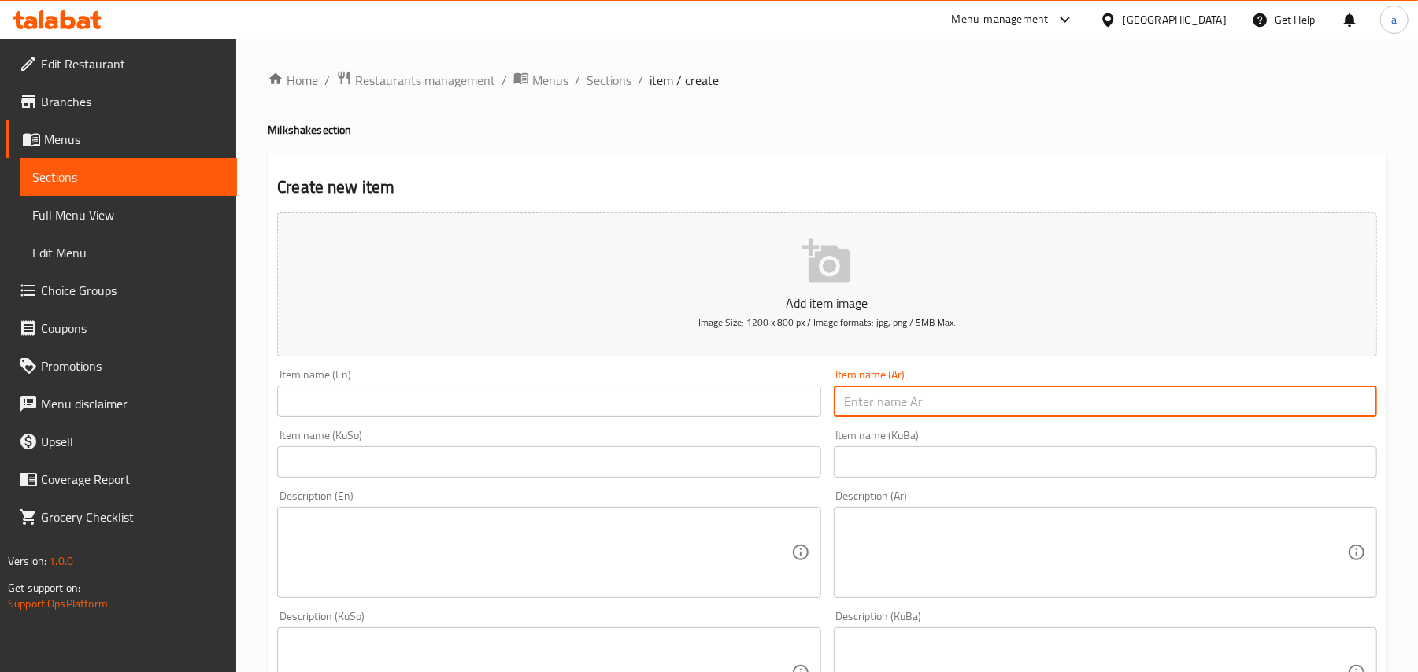
click at [911, 417] on input "text" at bounding box center [1105, 401] width 543 height 31
paste input "ميلك شيك ليمون"
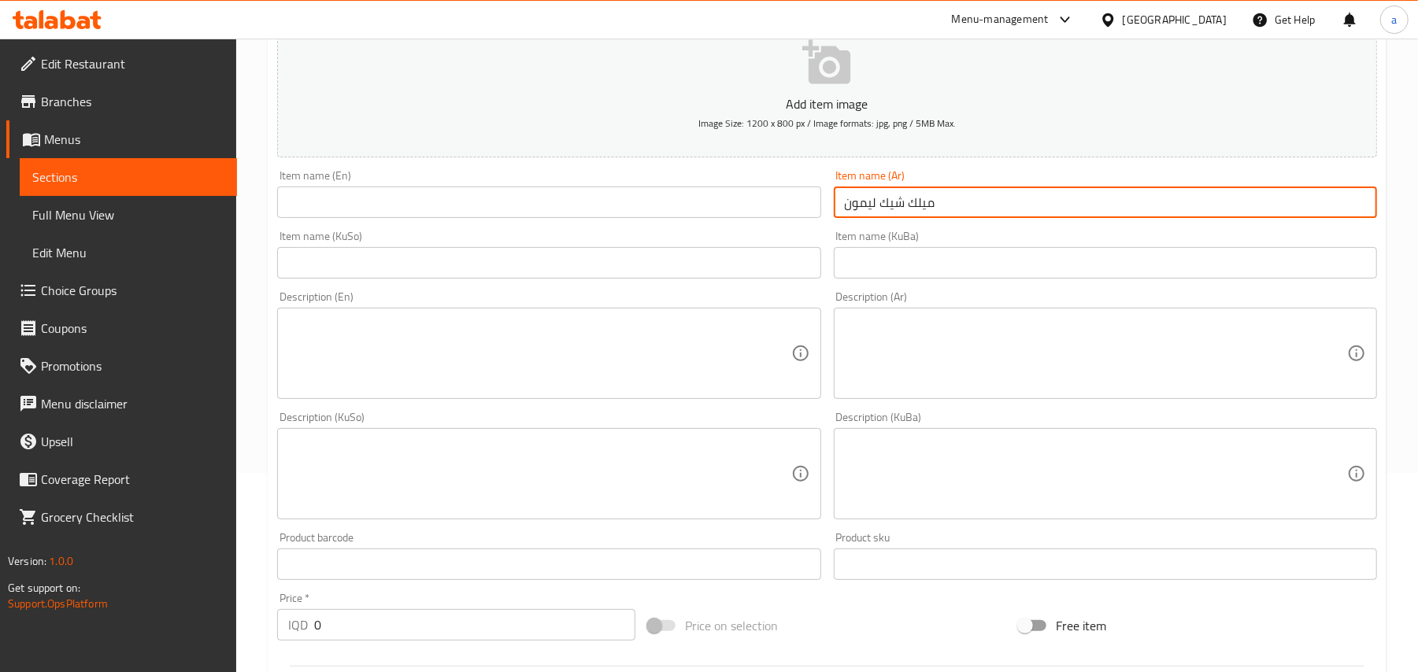
scroll to position [244, 0]
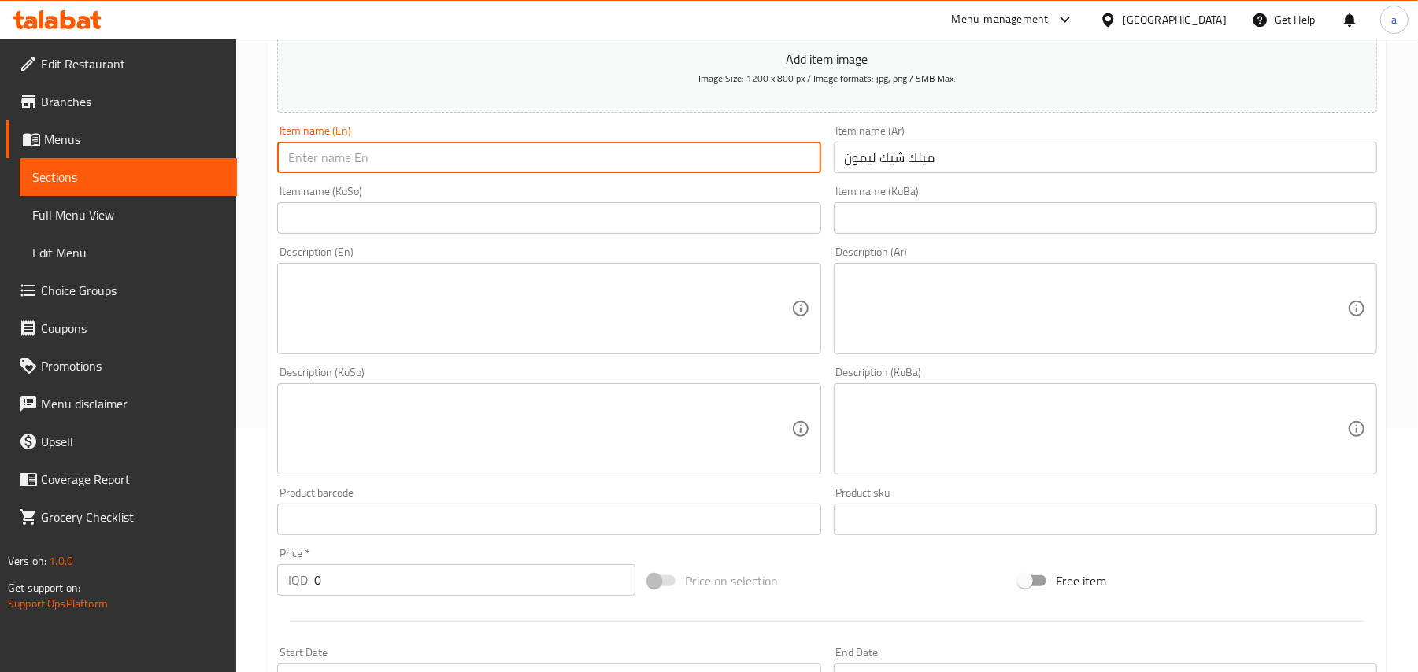
click at [663, 161] on input "text" at bounding box center [548, 157] width 543 height 31
paste input "Lemon Milkshake"
click at [744, 240] on div "Item name (KuSo) Item name (KuSo)" at bounding box center [549, 210] width 556 height 61
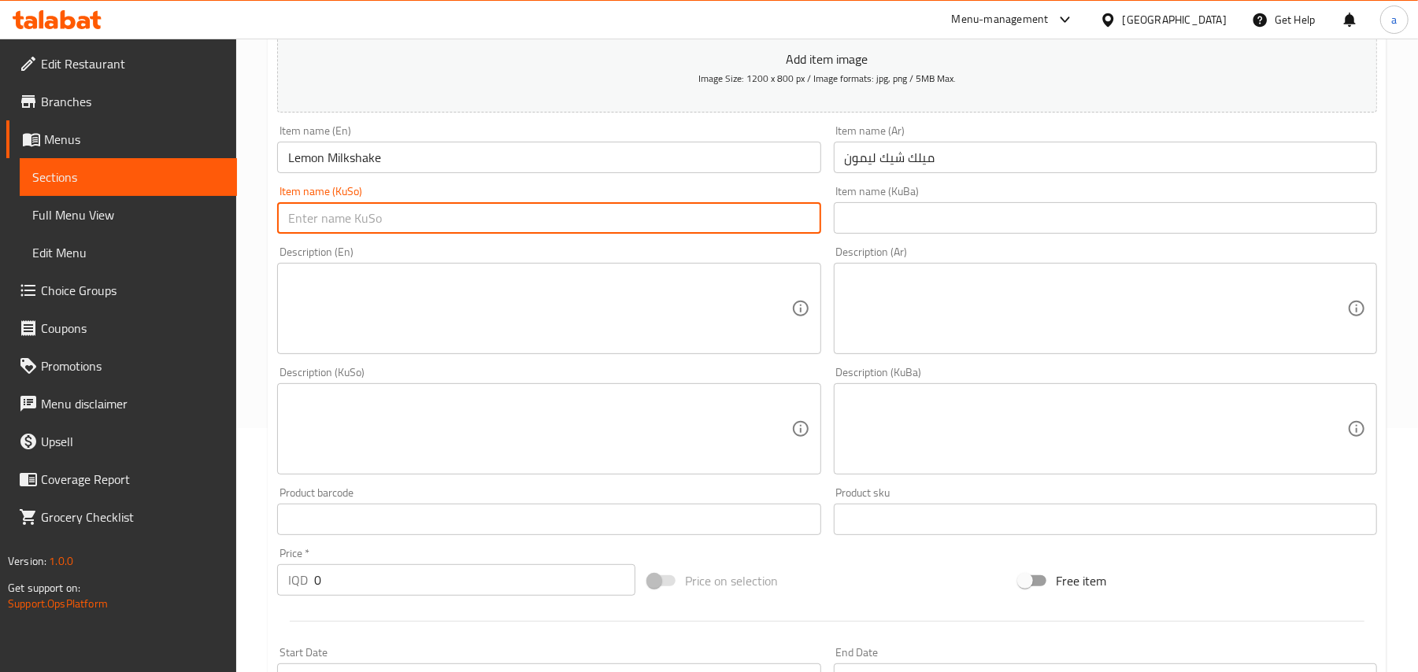
click at [753, 230] on input "text" at bounding box center [548, 217] width 543 height 31
drag, startPoint x: 139, startPoint y: 622, endPoint x: 469, endPoint y: 510, distance: 349.1
click at [162, 613] on div "Edit Restaurant Branches Menus Sections Full Menu View Edit Menu Choice Groups …" at bounding box center [709, 422] width 1418 height 1255
paste input "500"
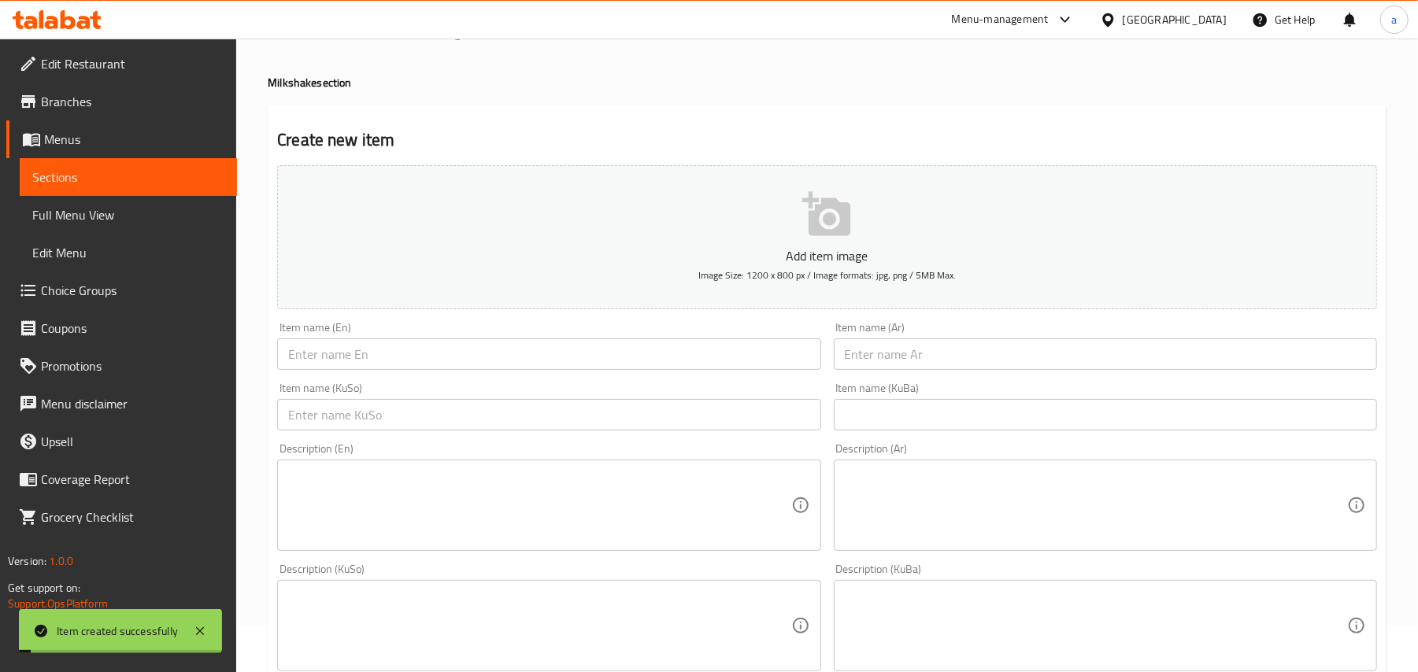
scroll to position [0, 0]
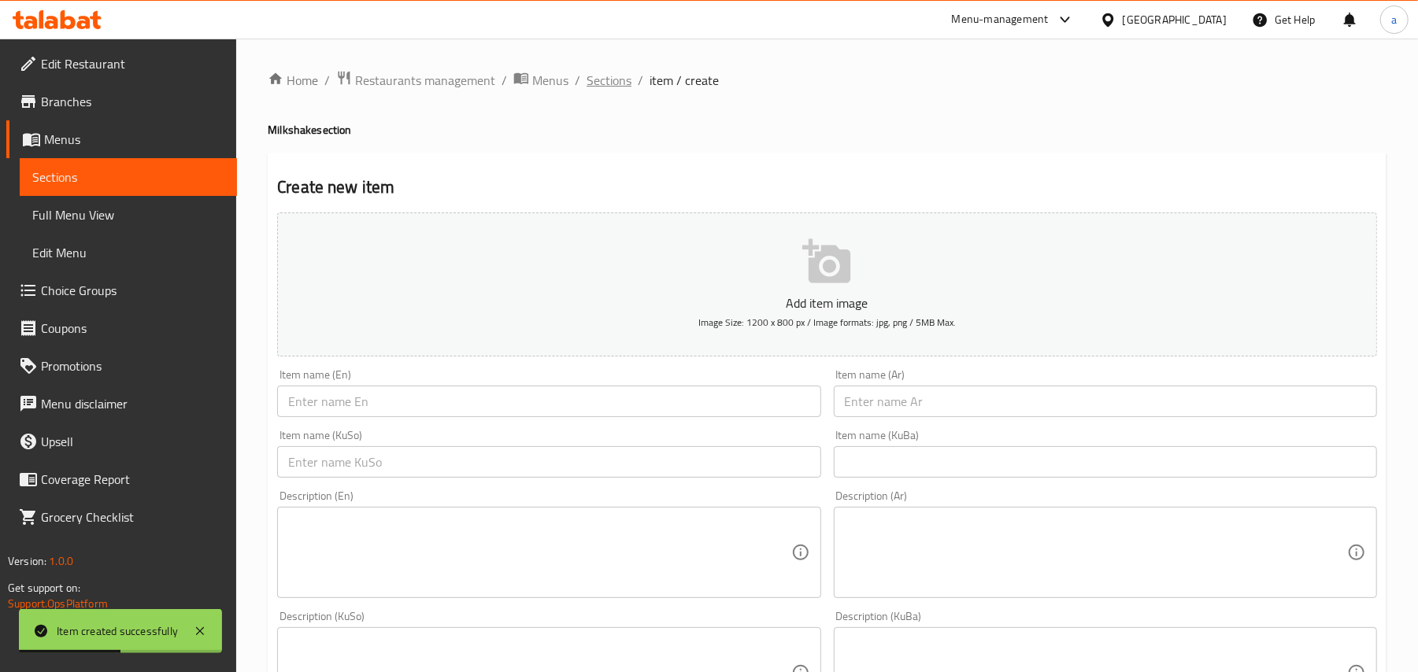
click at [624, 83] on span "Sections" at bounding box center [609, 80] width 45 height 19
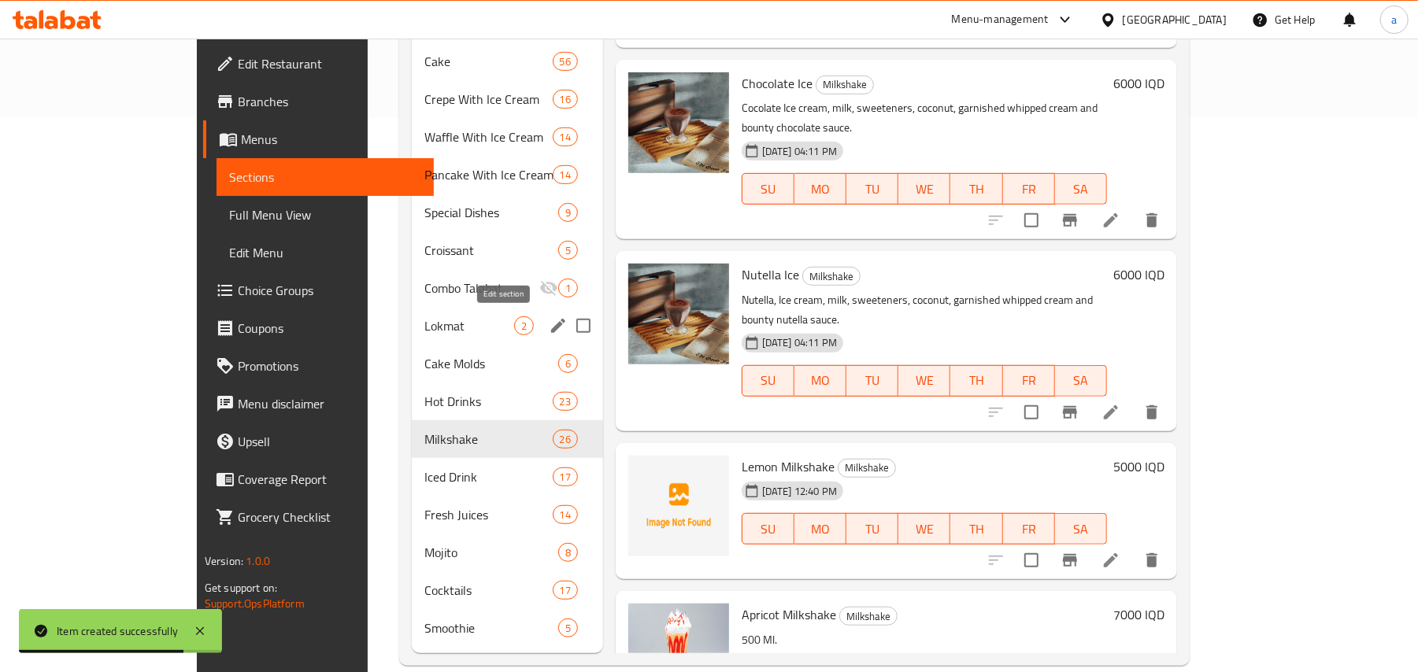
scroll to position [590, 0]
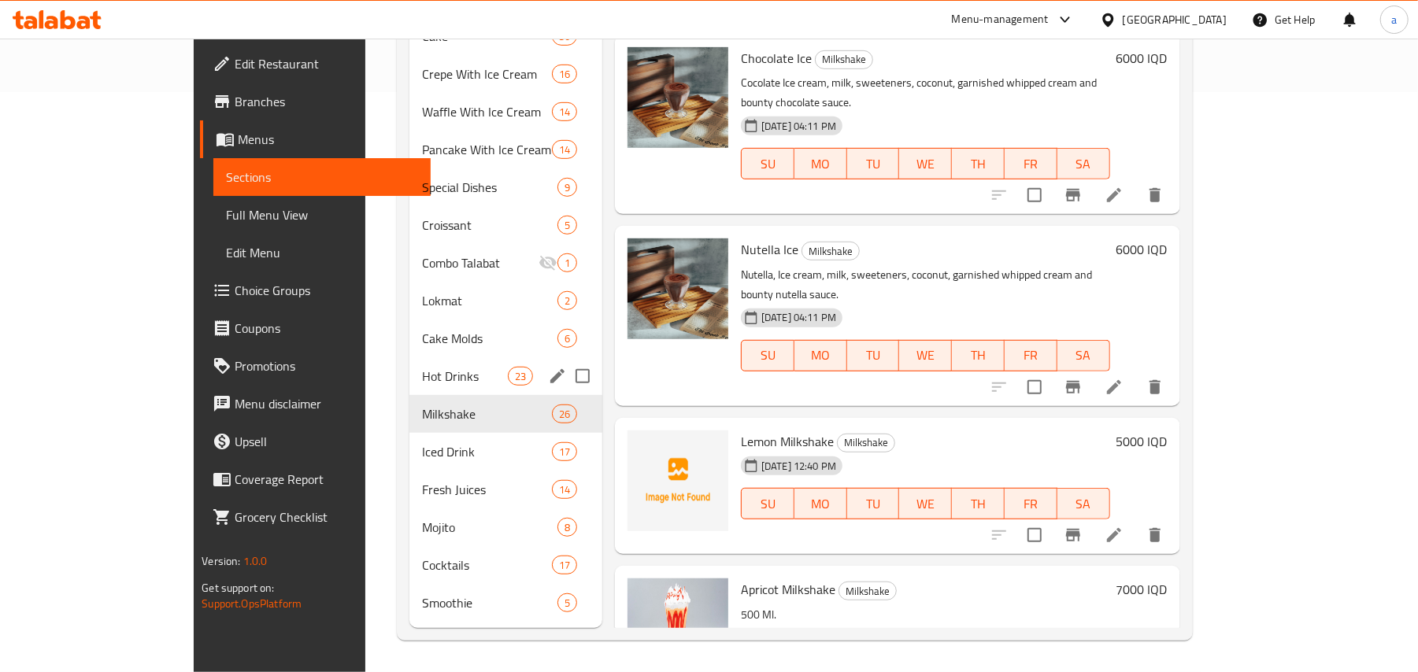
click at [422, 367] on span "Hot Drinks" at bounding box center [464, 376] width 85 height 19
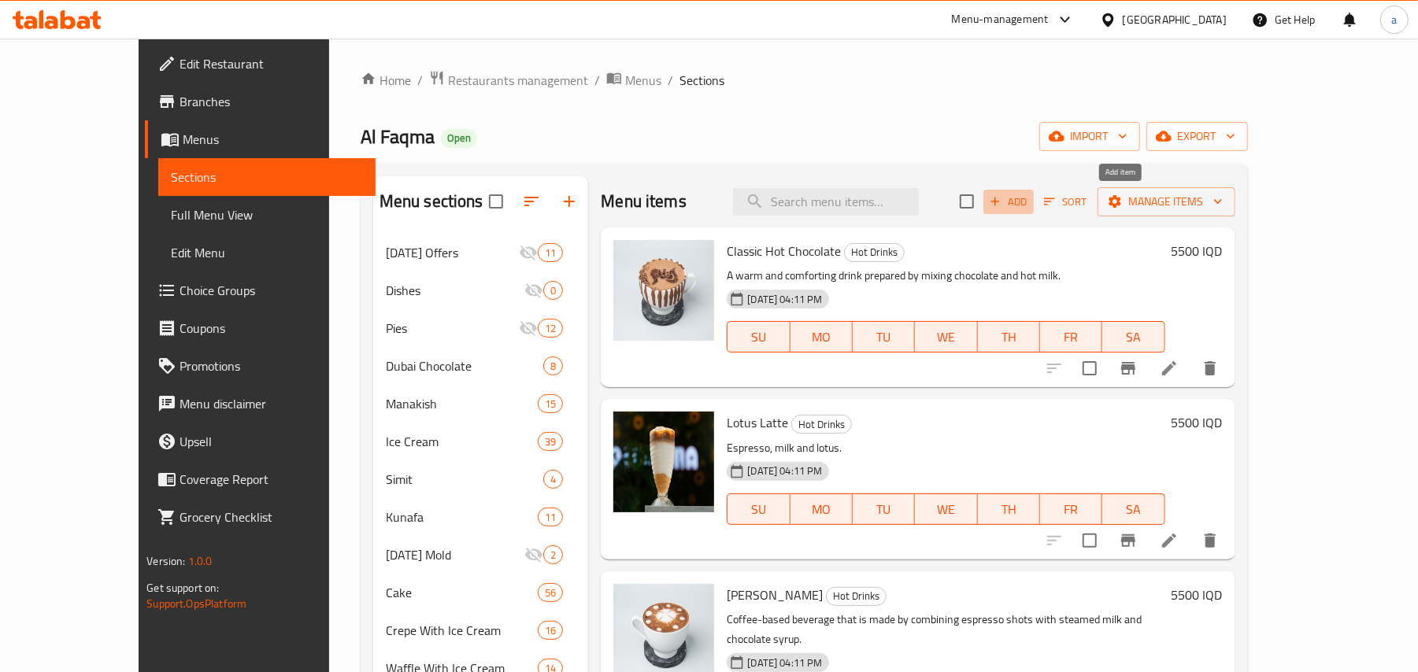
click at [1002, 205] on icon "button" at bounding box center [995, 201] width 14 height 14
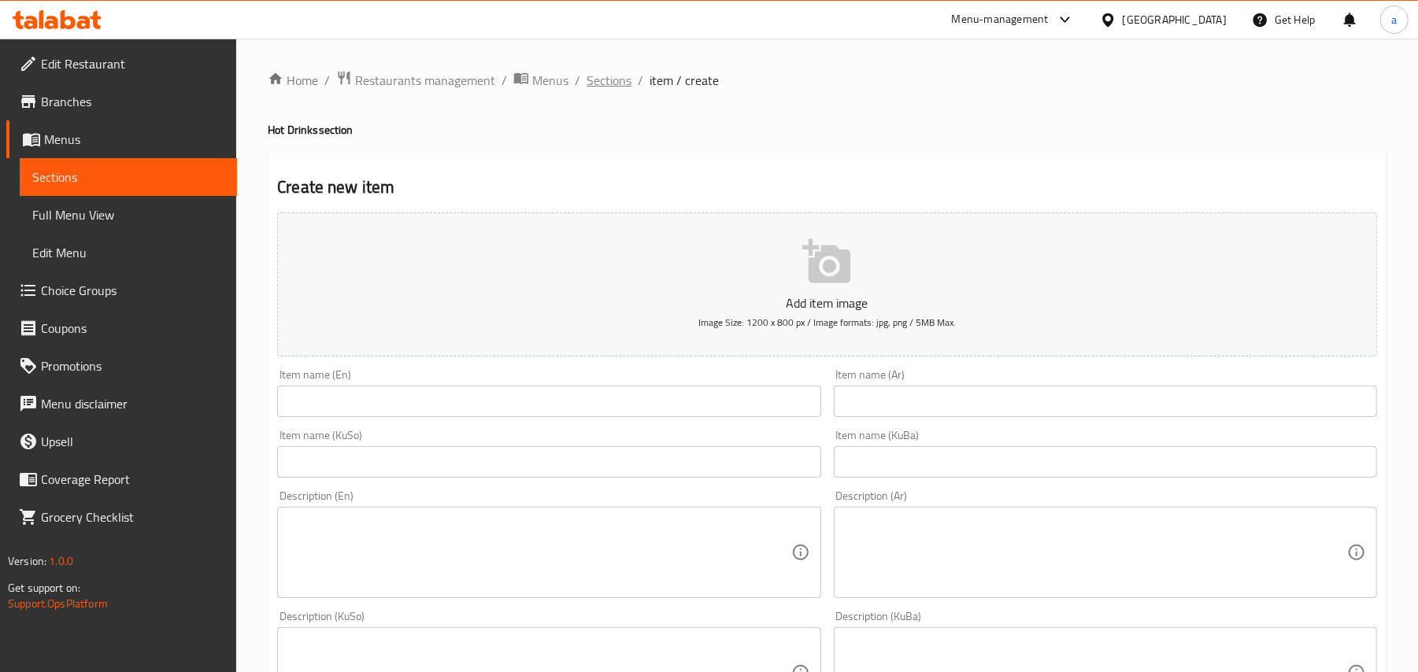
click at [628, 77] on span "Sections" at bounding box center [609, 80] width 45 height 19
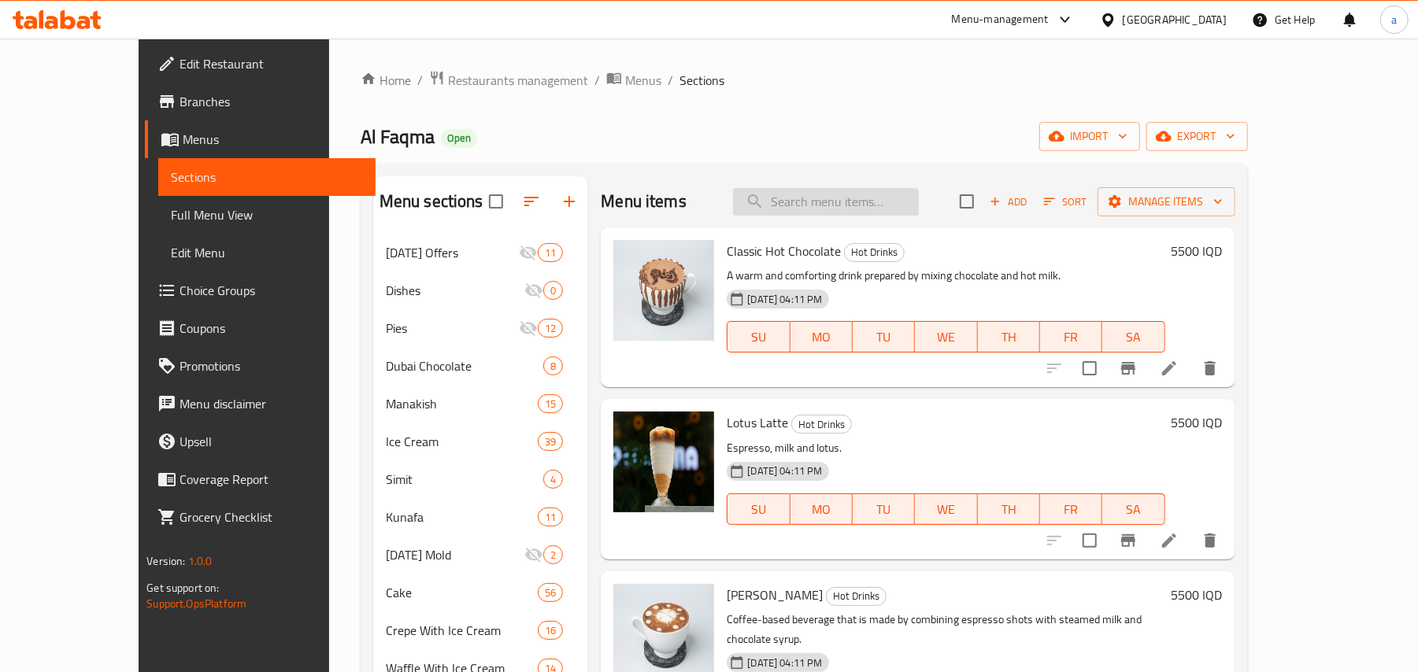
click at [825, 214] on input "search" at bounding box center [826, 202] width 186 height 28
paste
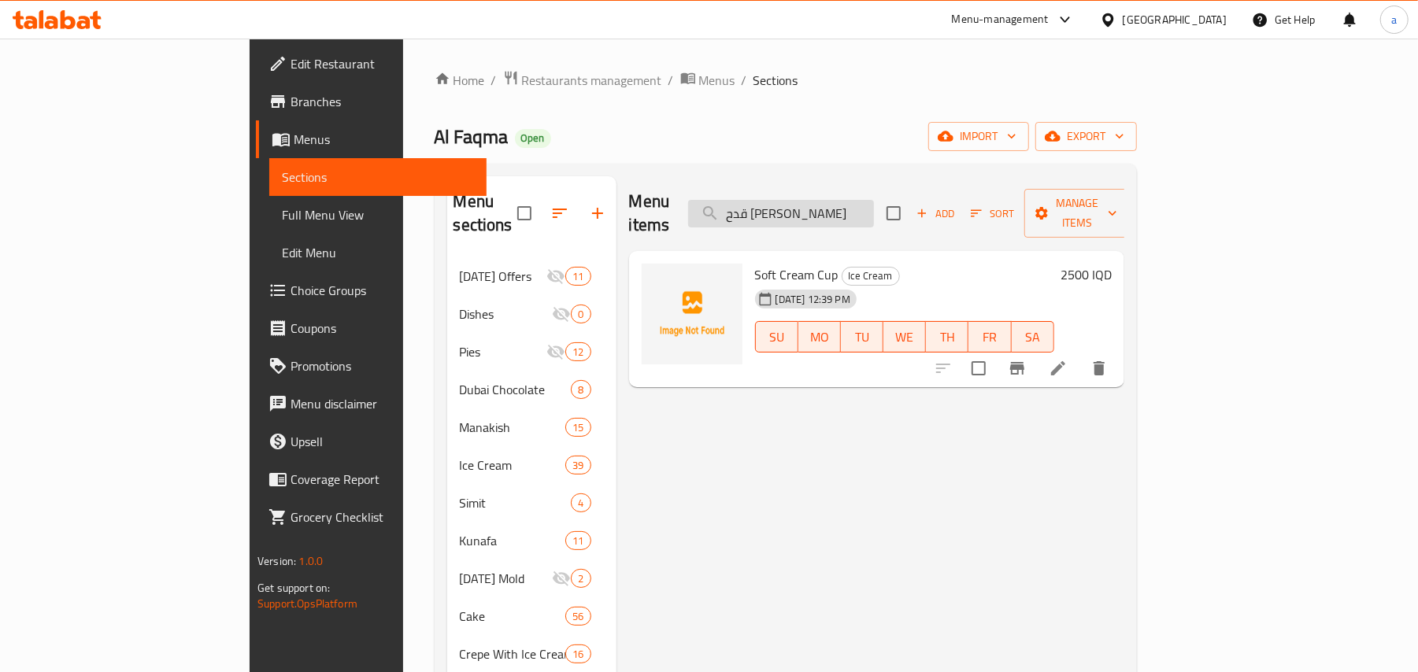
click at [863, 212] on input "قدح سوفت كريم" at bounding box center [781, 214] width 186 height 28
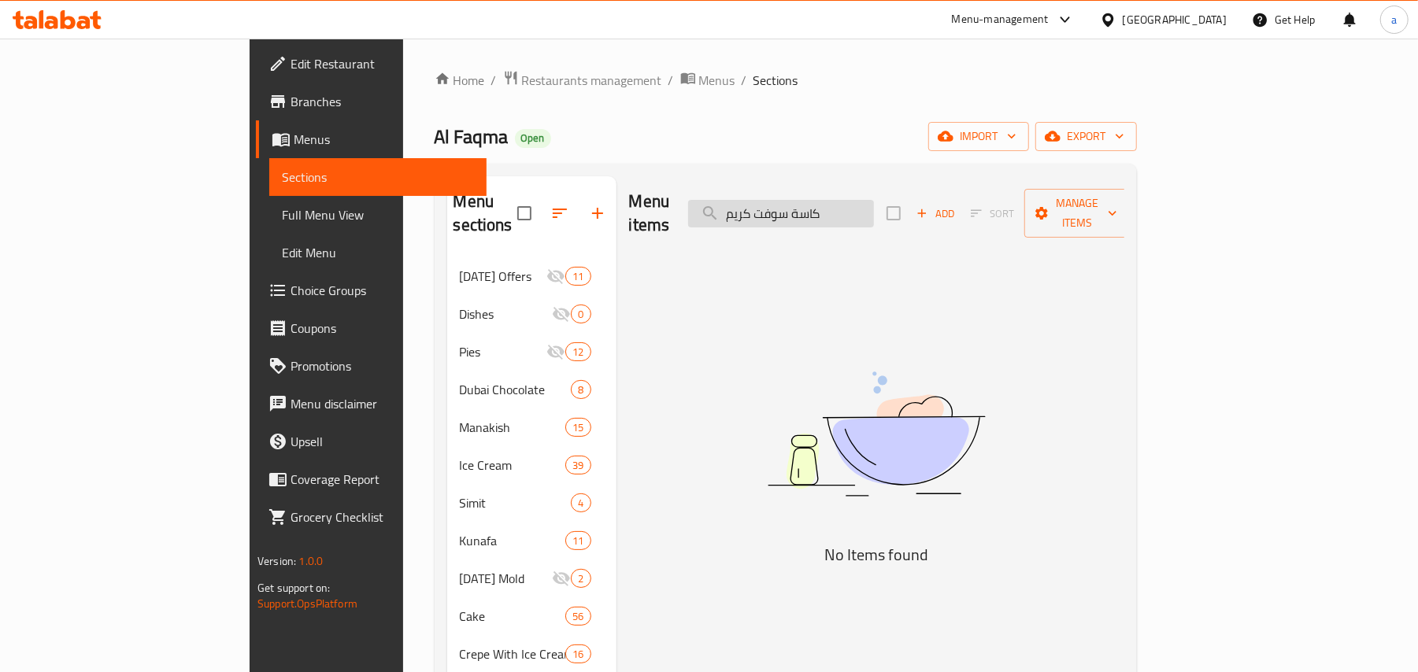
click at [874, 214] on input "كاسة سوفت كريم" at bounding box center [781, 214] width 186 height 28
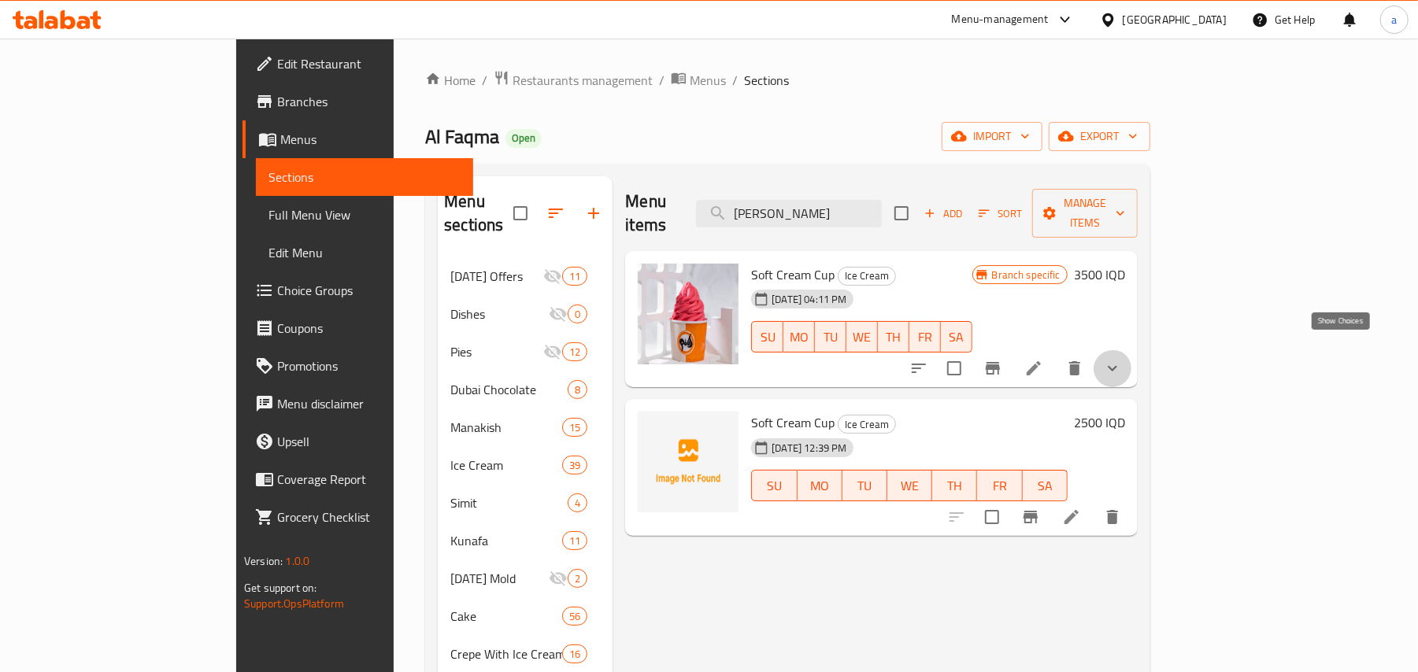
click at [1122, 359] on icon "show more" at bounding box center [1112, 368] width 19 height 19
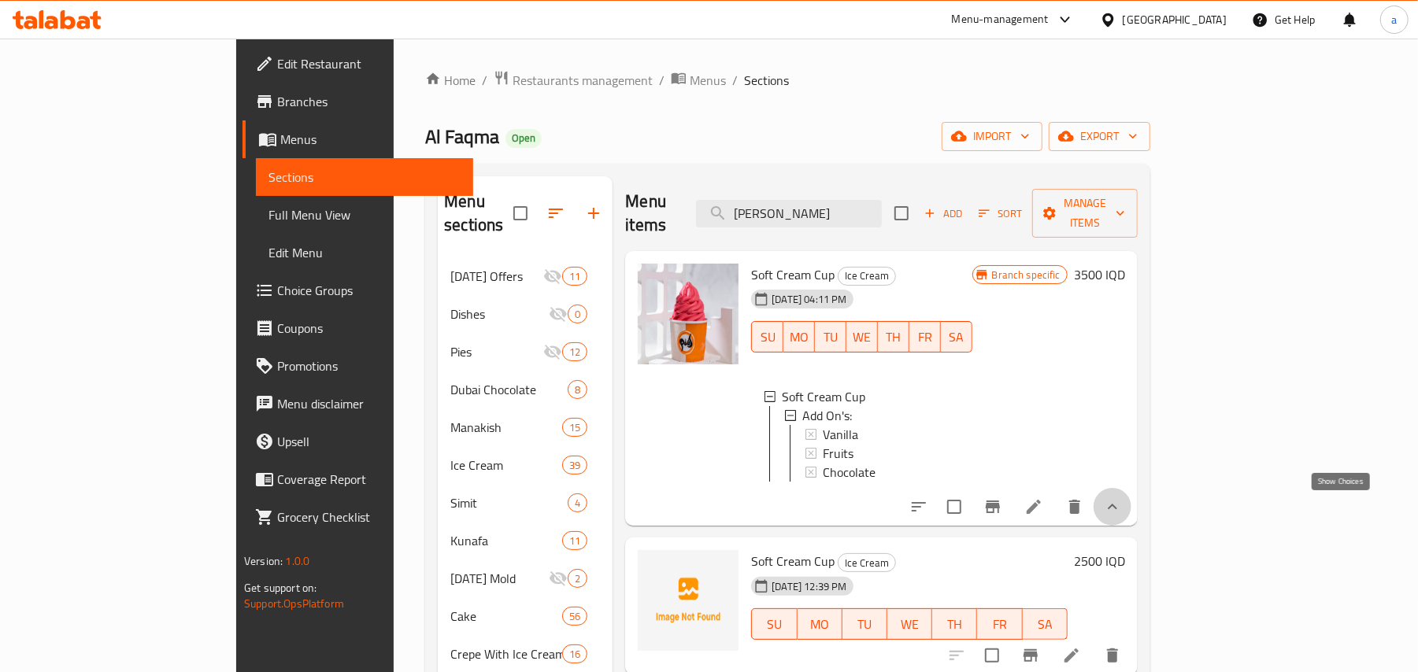
click at [1122, 509] on icon "show more" at bounding box center [1112, 507] width 19 height 19
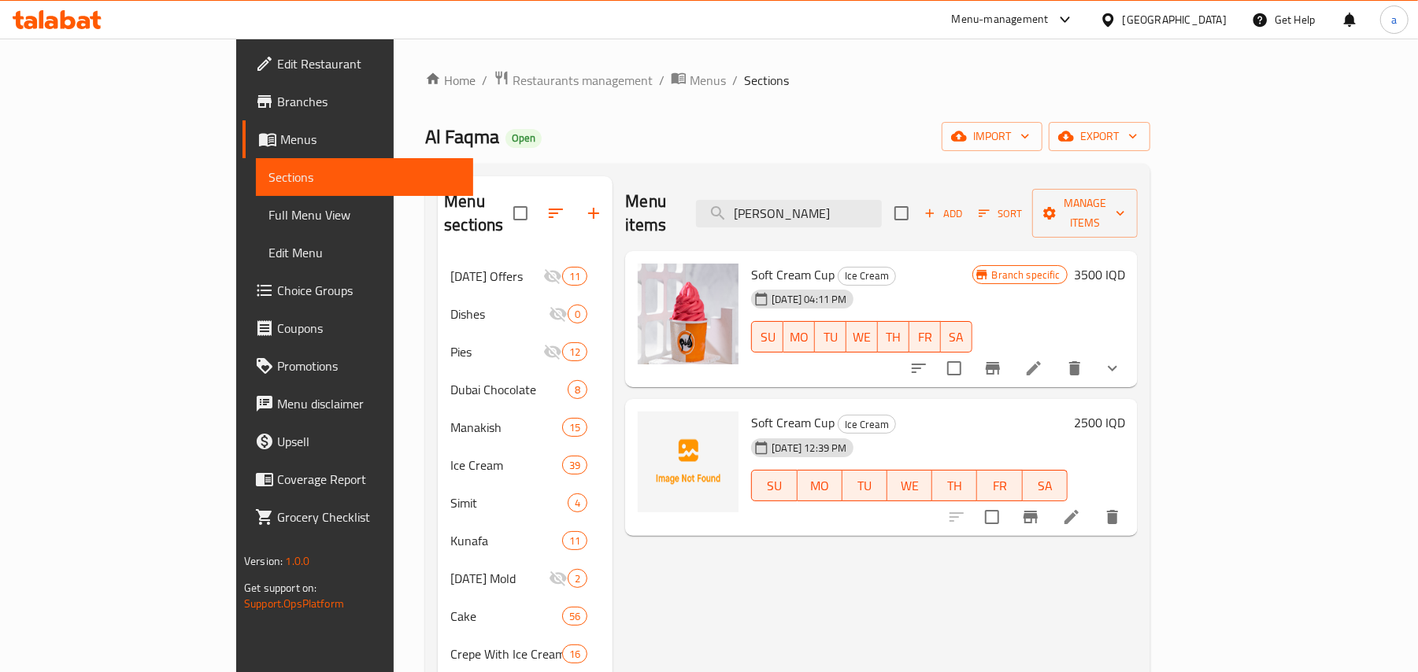
click at [751, 263] on span "Soft Cream Cup" at bounding box center [792, 275] width 83 height 24
copy h6 "Soft Cream Cup"
click at [1118, 510] on icon "delete" at bounding box center [1112, 517] width 11 height 14
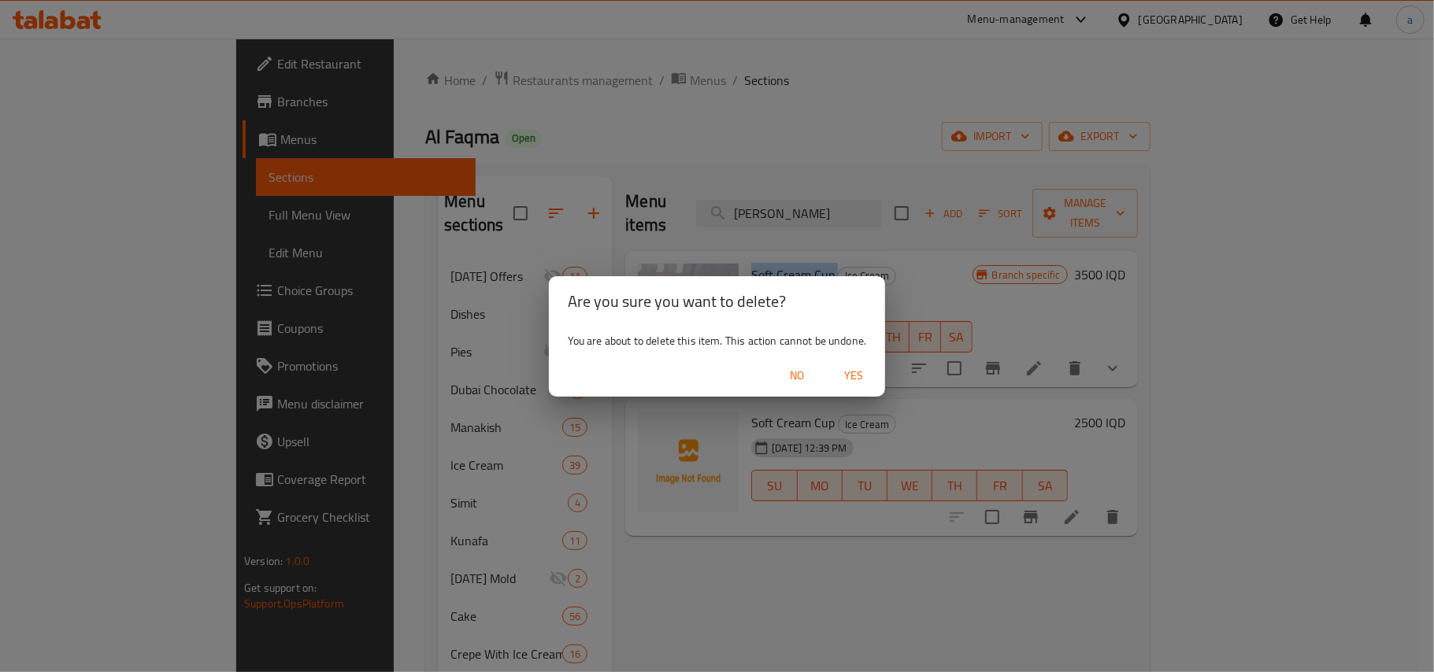
drag, startPoint x: 861, startPoint y: 376, endPoint x: 877, endPoint y: 362, distance: 21.2
click at [861, 376] on span "Yes" at bounding box center [854, 376] width 38 height 20
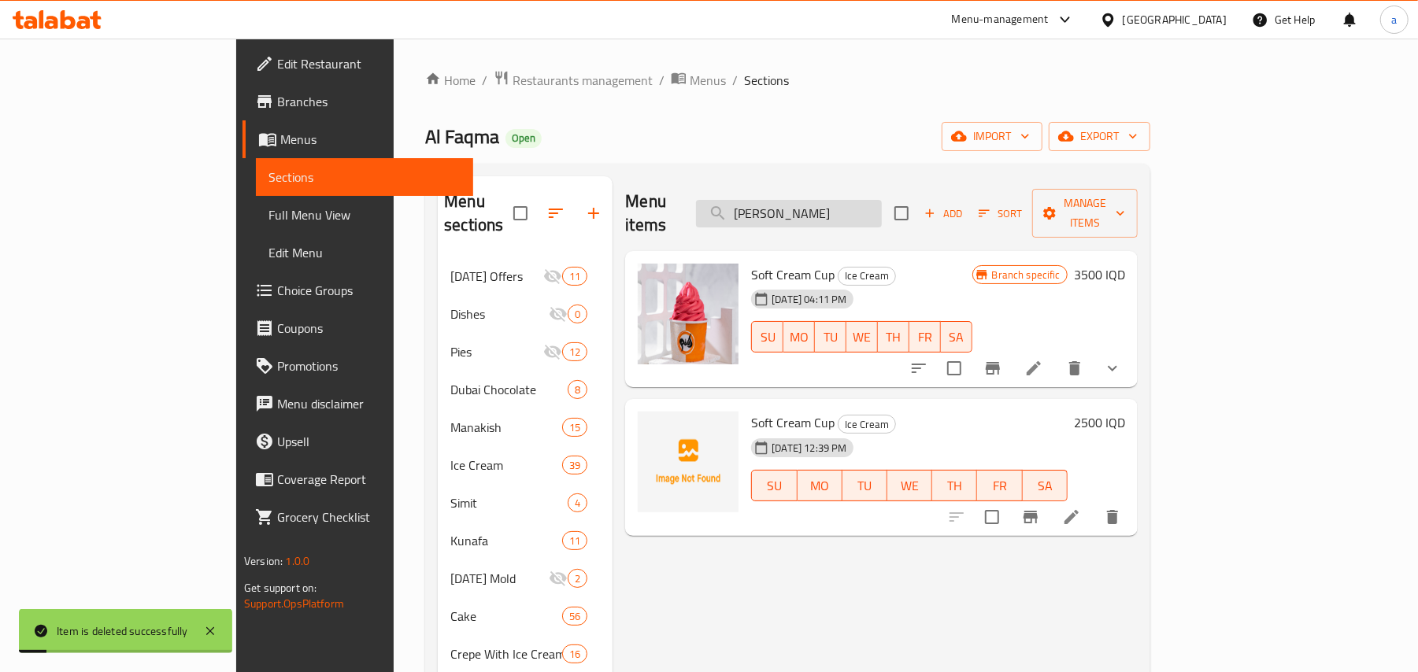
click at [882, 205] on input "سوفت كريم" at bounding box center [789, 214] width 186 height 28
drag, startPoint x: 915, startPoint y: 205, endPoint x: 698, endPoint y: 231, distance: 218.8
click at [698, 231] on div "Menu items سوفت كريم Add Sort Manage items" at bounding box center [881, 213] width 513 height 75
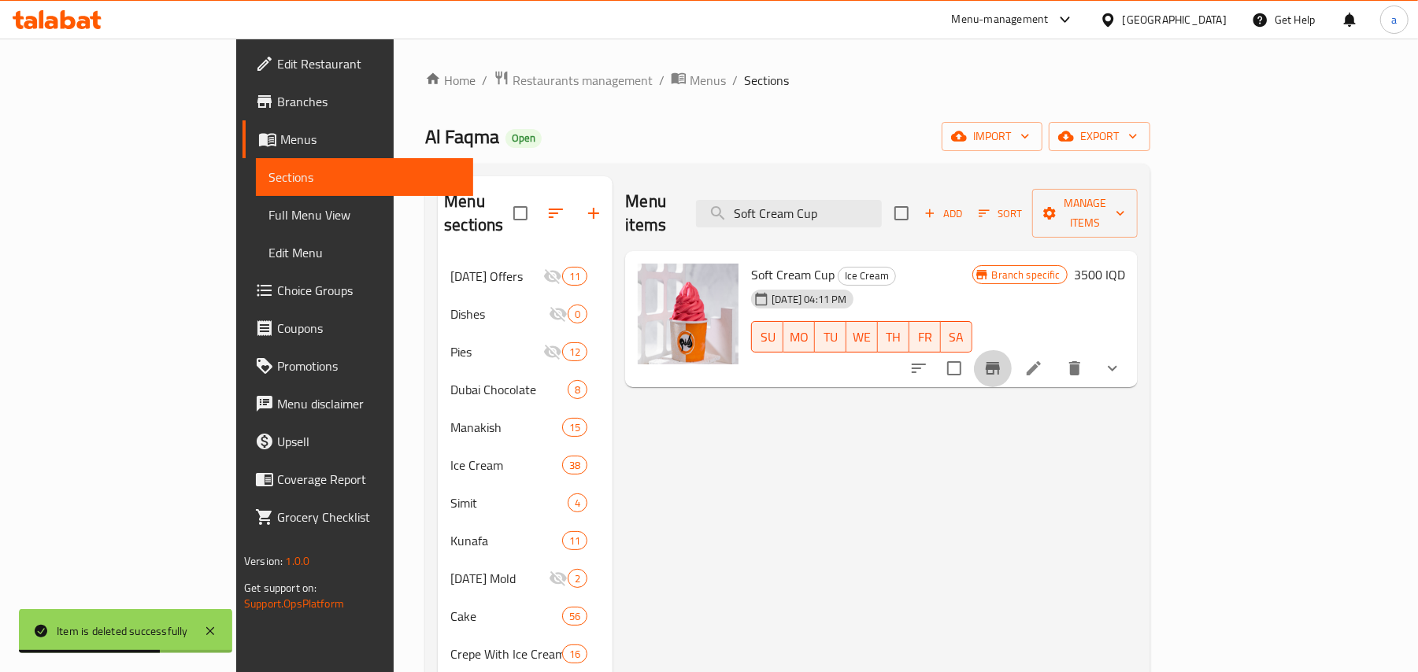
click at [1002, 359] on icon "Branch-specific-item" at bounding box center [992, 368] width 19 height 19
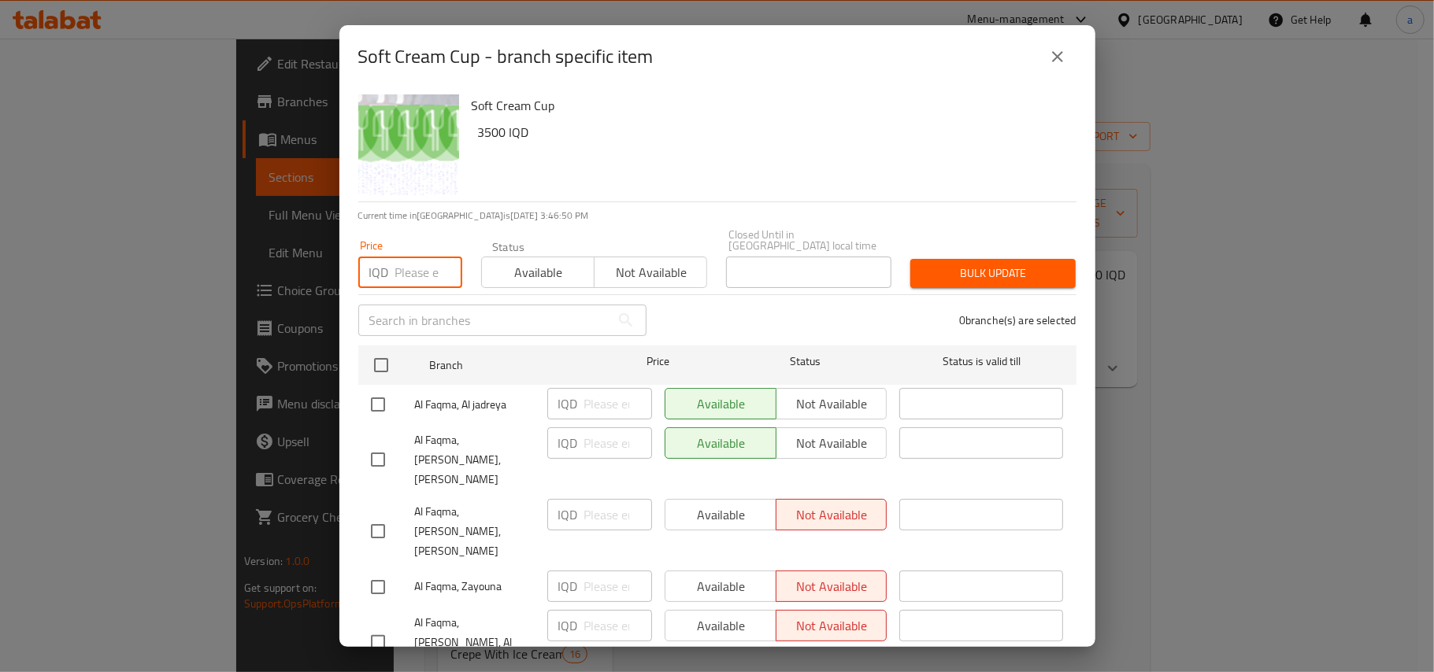
click at [407, 263] on input "number" at bounding box center [428, 272] width 67 height 31
click at [975, 274] on span "Bulk update" at bounding box center [993, 274] width 140 height 20
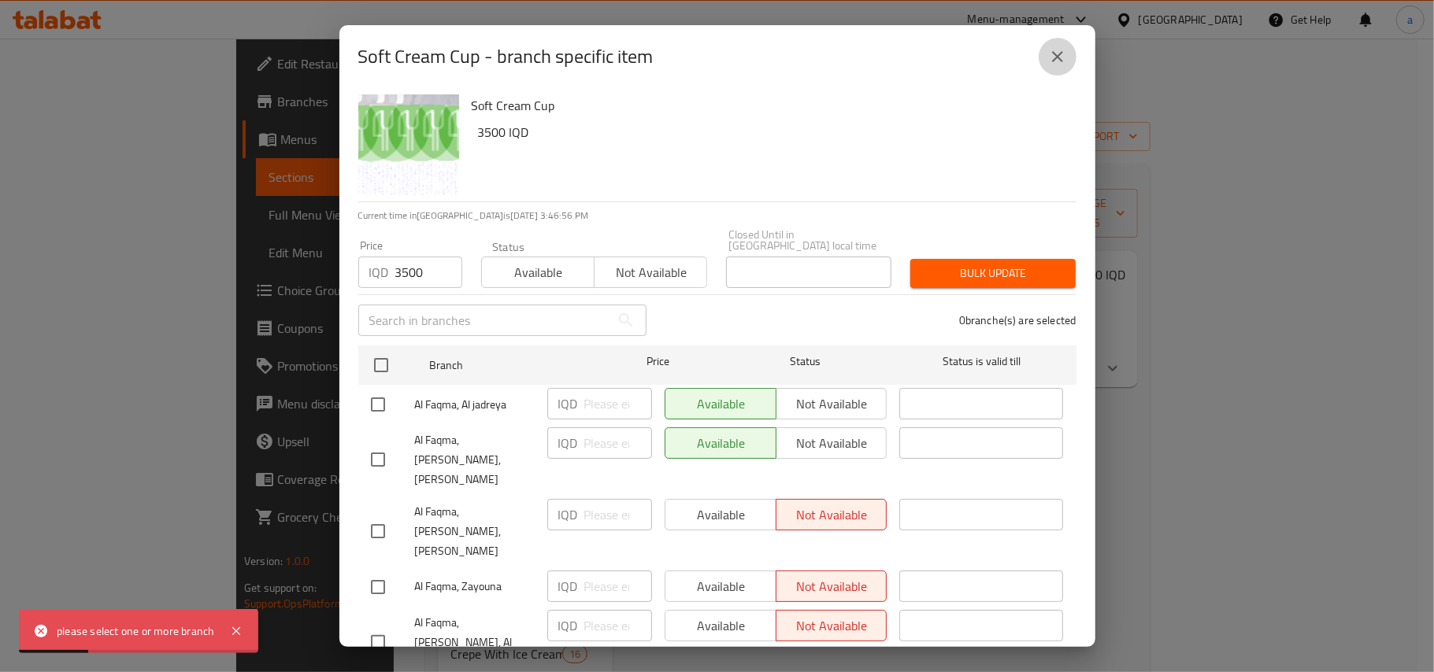
click at [1063, 60] on icon "close" at bounding box center [1057, 56] width 19 height 19
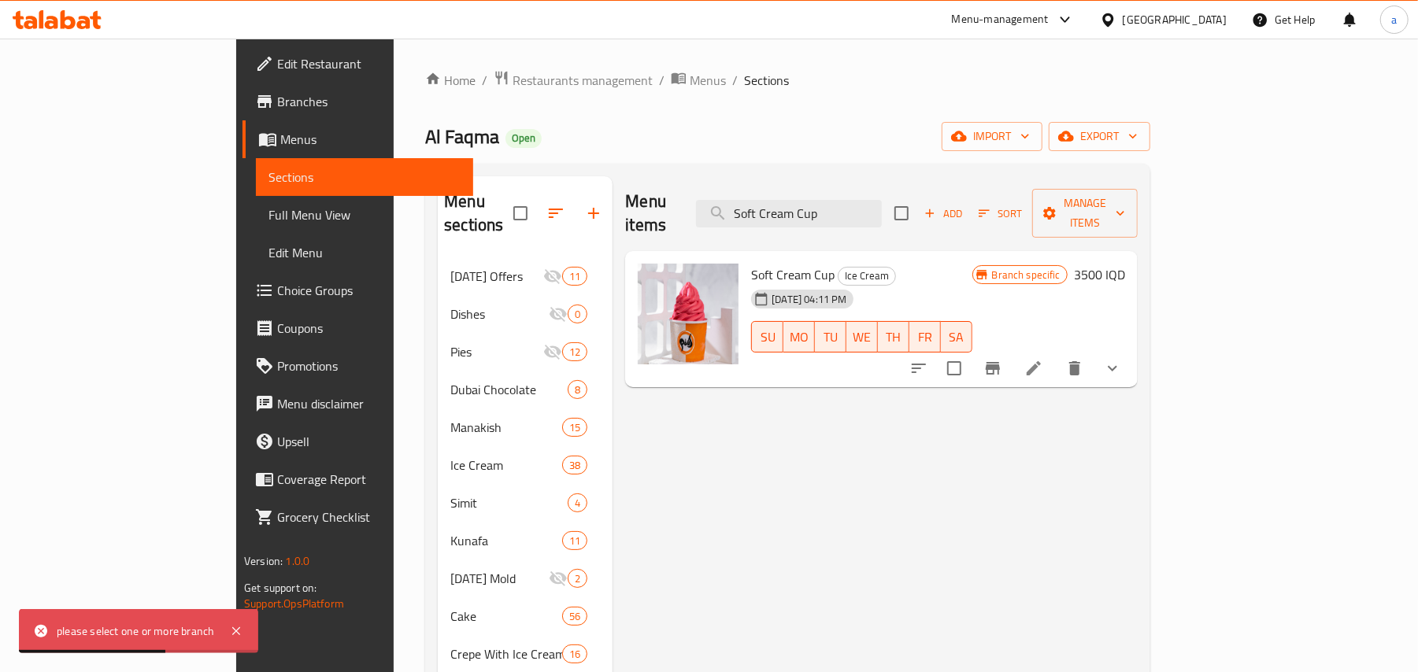
click at [1002, 359] on icon "Branch-specific-item" at bounding box center [992, 368] width 19 height 19
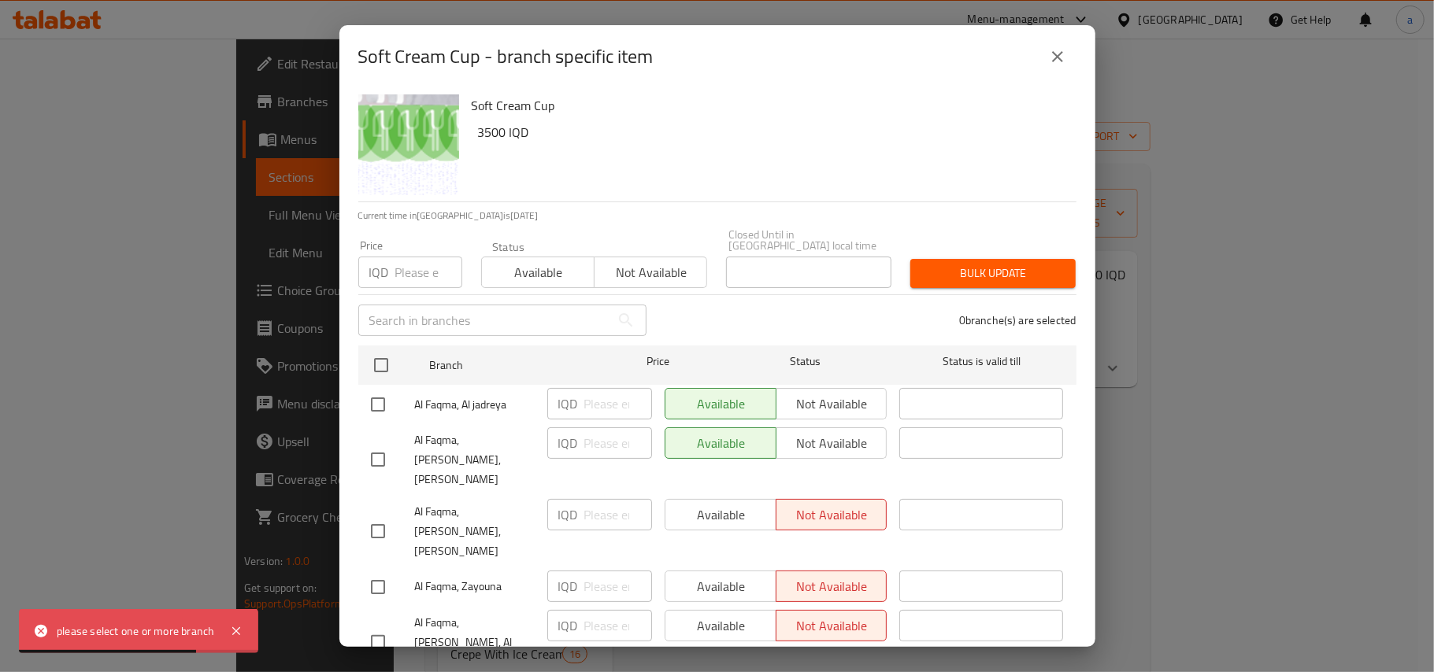
scroll to position [95, 0]
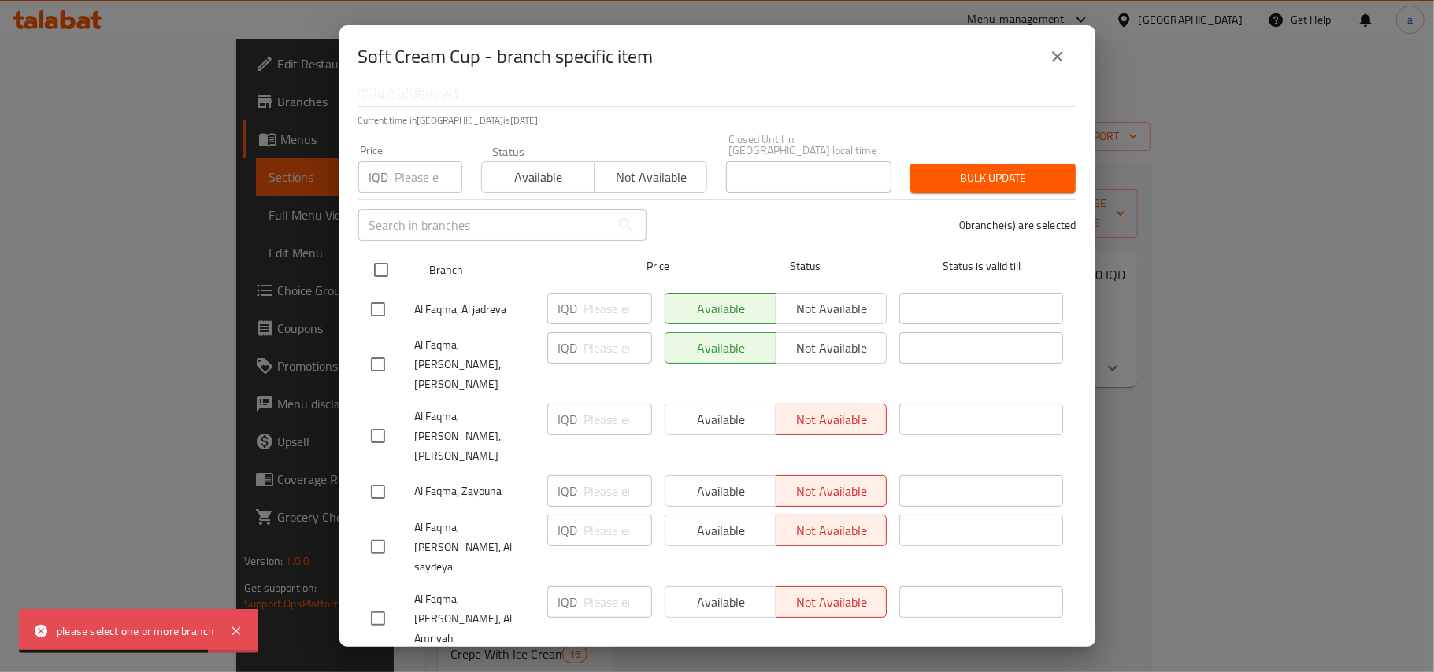
click at [383, 272] on input "checkbox" at bounding box center [381, 270] width 33 height 33
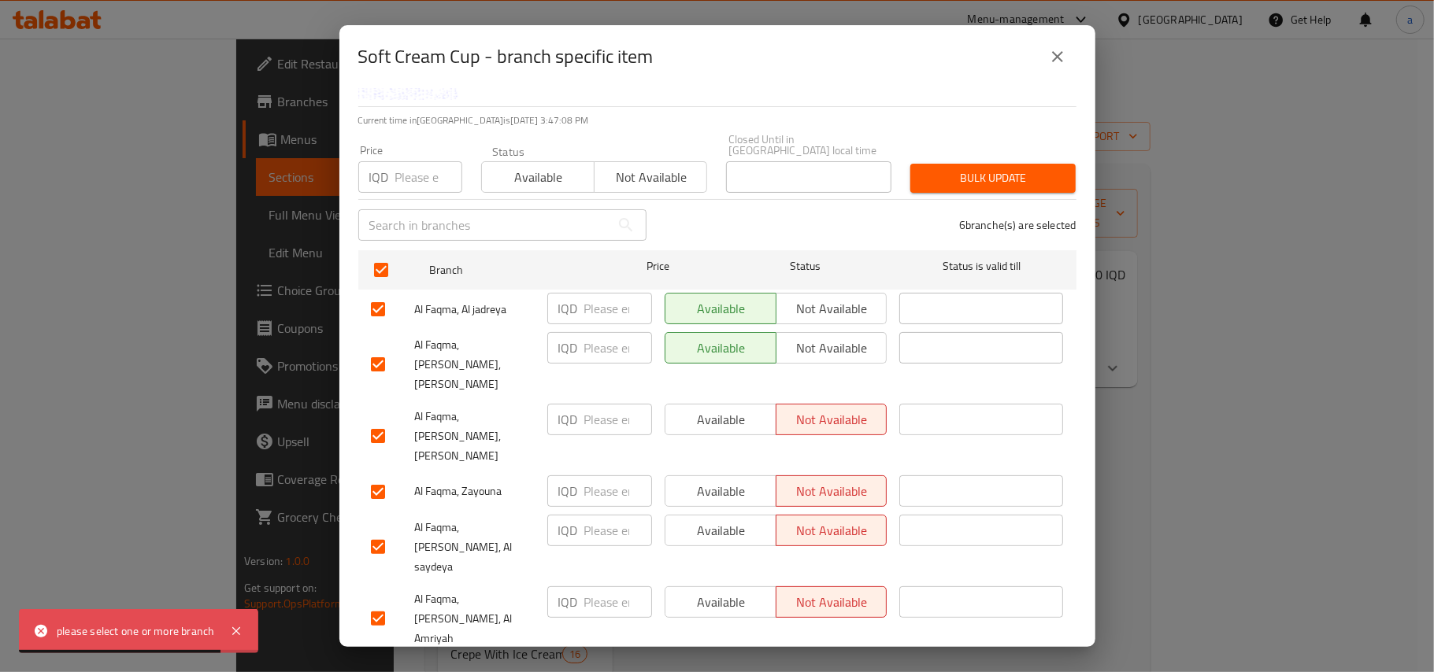
click at [597, 310] on input "number" at bounding box center [618, 308] width 68 height 31
click at [609, 357] on input "number" at bounding box center [618, 347] width 68 height 31
click at [595, 404] on input "number" at bounding box center [618, 419] width 68 height 31
click at [594, 476] on input "number" at bounding box center [618, 491] width 68 height 31
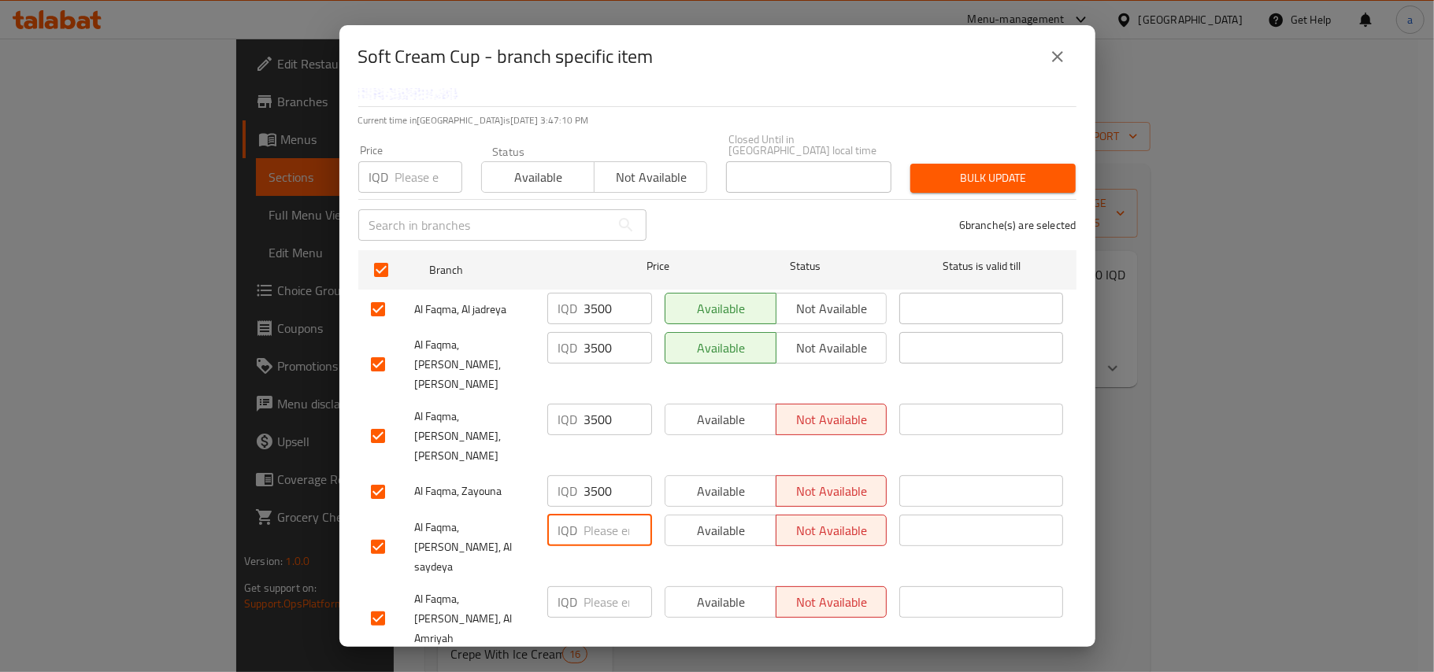
click at [602, 515] on input "number" at bounding box center [618, 530] width 68 height 31
click at [602, 587] on input "number" at bounding box center [618, 602] width 68 height 31
click at [609, 636] on button "Save" at bounding box center [717, 675] width 718 height 29
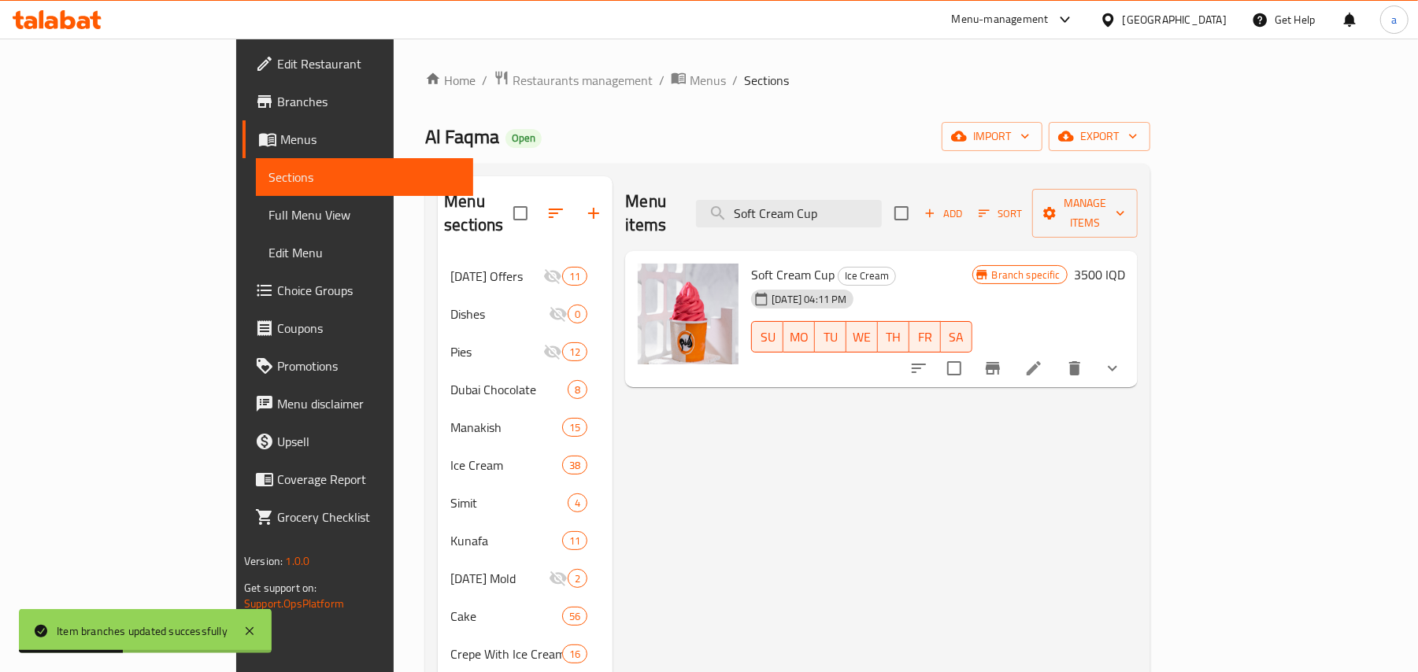
click at [1002, 359] on icon "Branch-specific-item" at bounding box center [992, 368] width 19 height 19
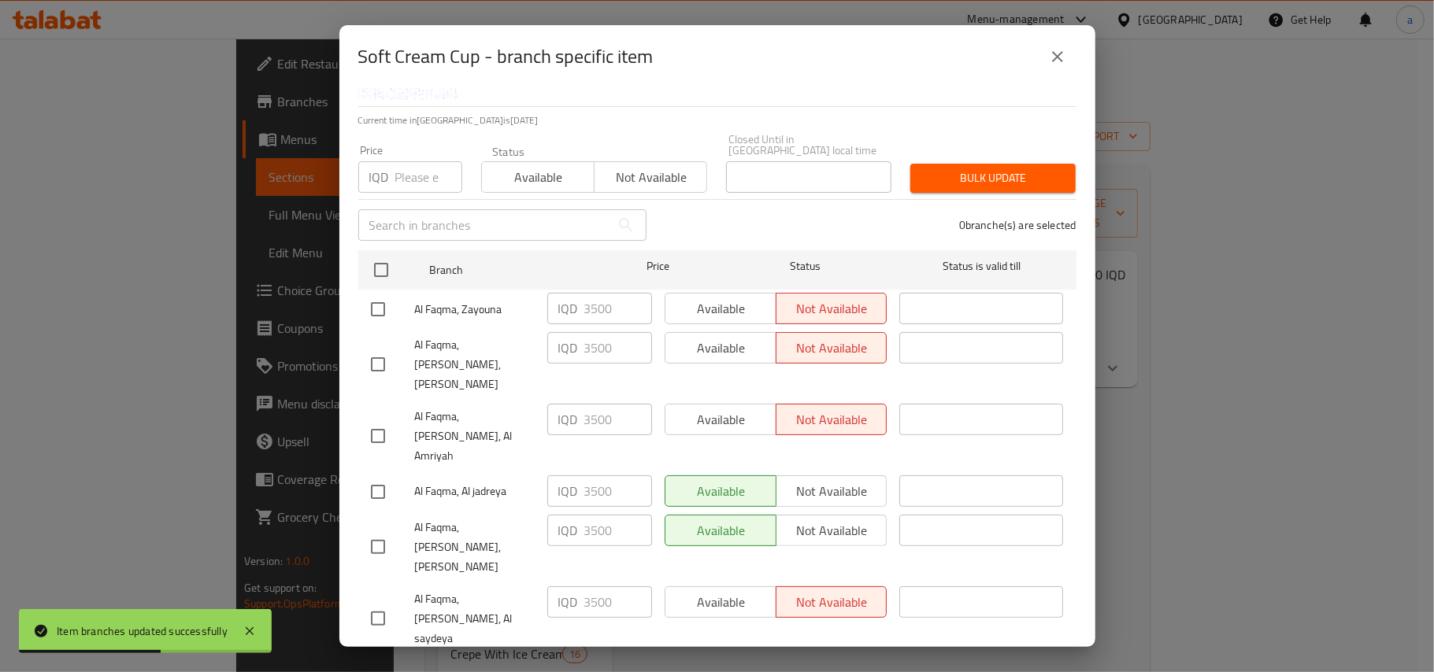
scroll to position [0, 0]
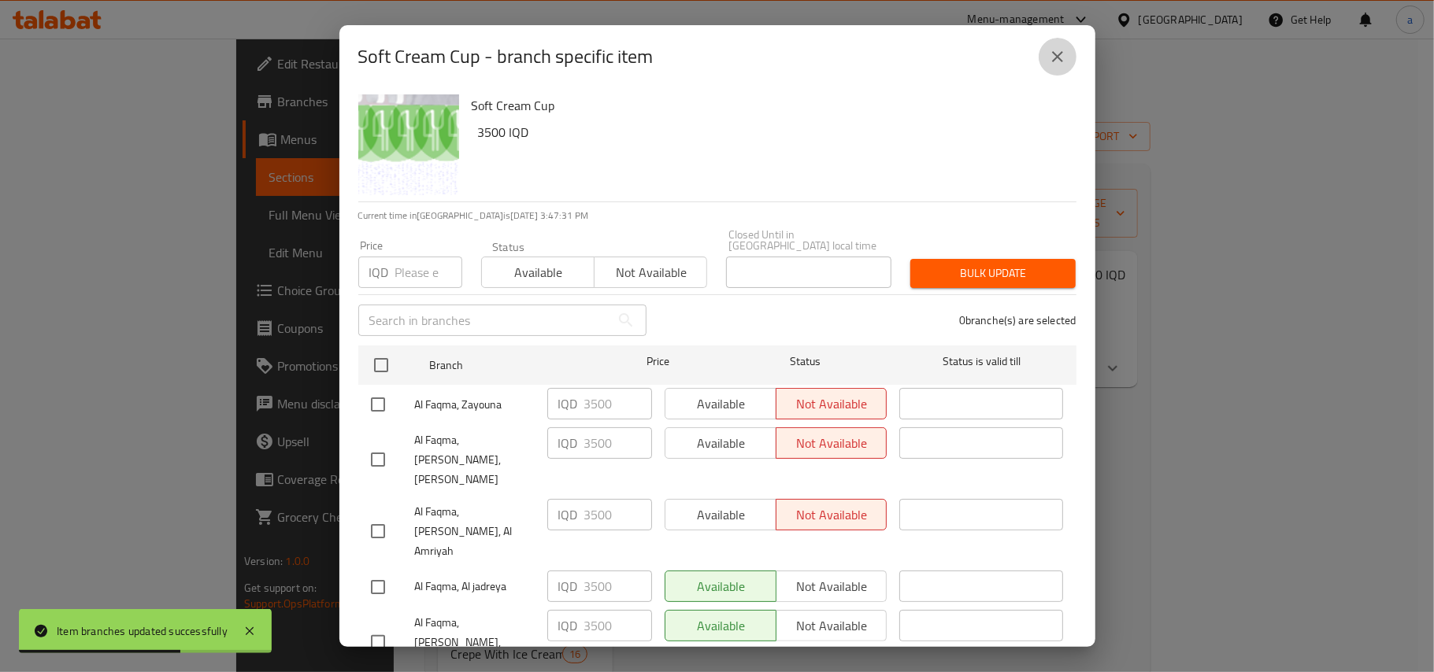
click at [1053, 45] on button "close" at bounding box center [1057, 57] width 38 height 38
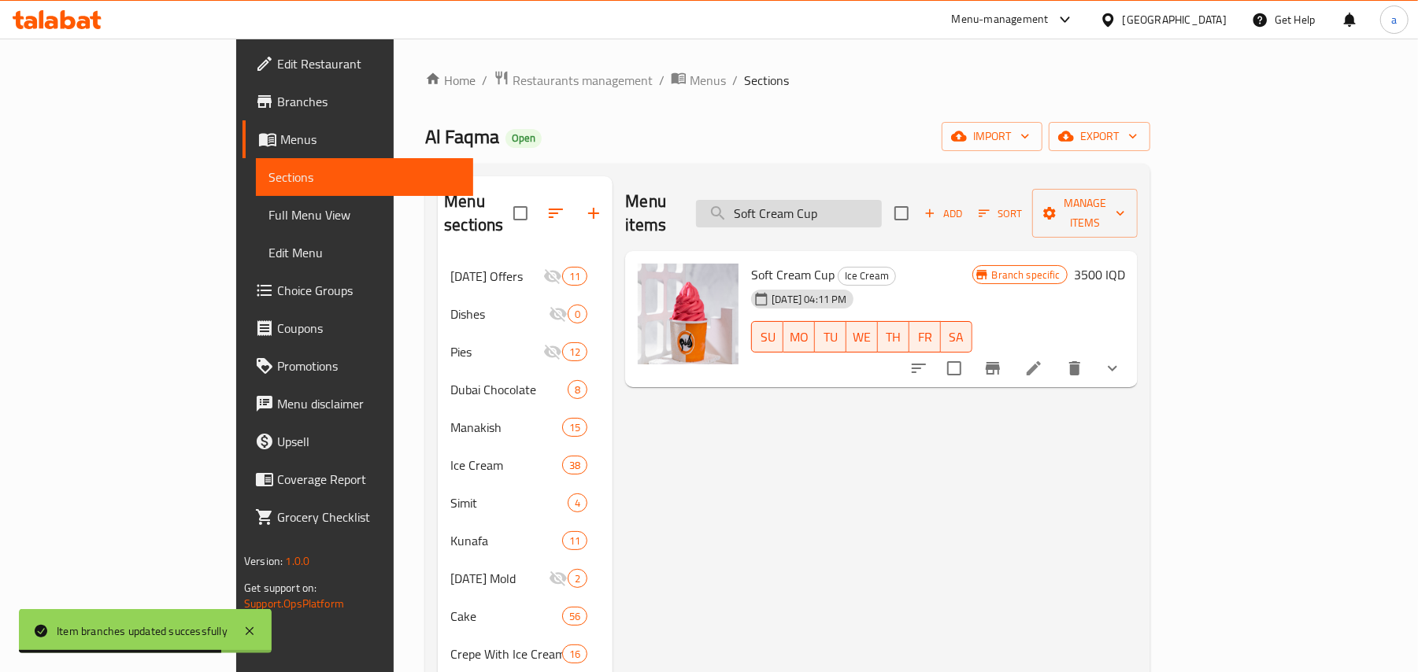
click at [849, 200] on input "Soft Cream Cup" at bounding box center [789, 214] width 186 height 28
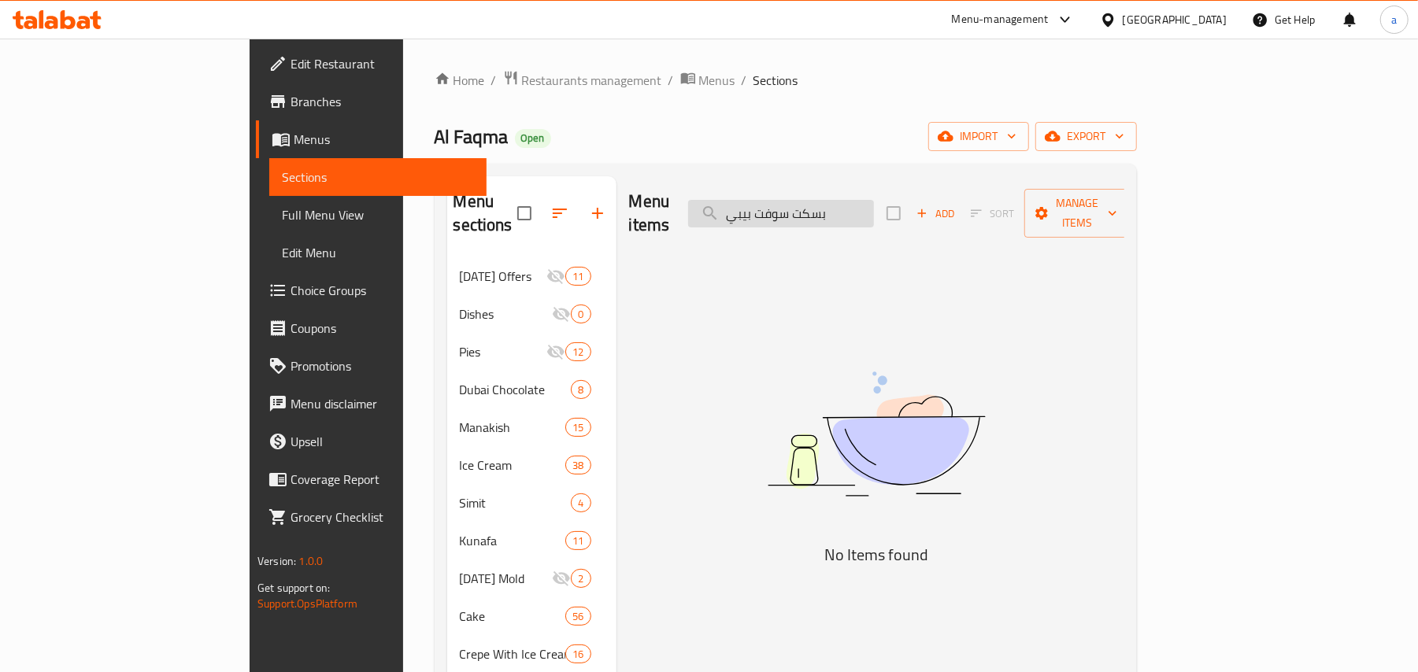
click at [874, 212] on input "بسكت سوفت بيبي" at bounding box center [781, 214] width 186 height 28
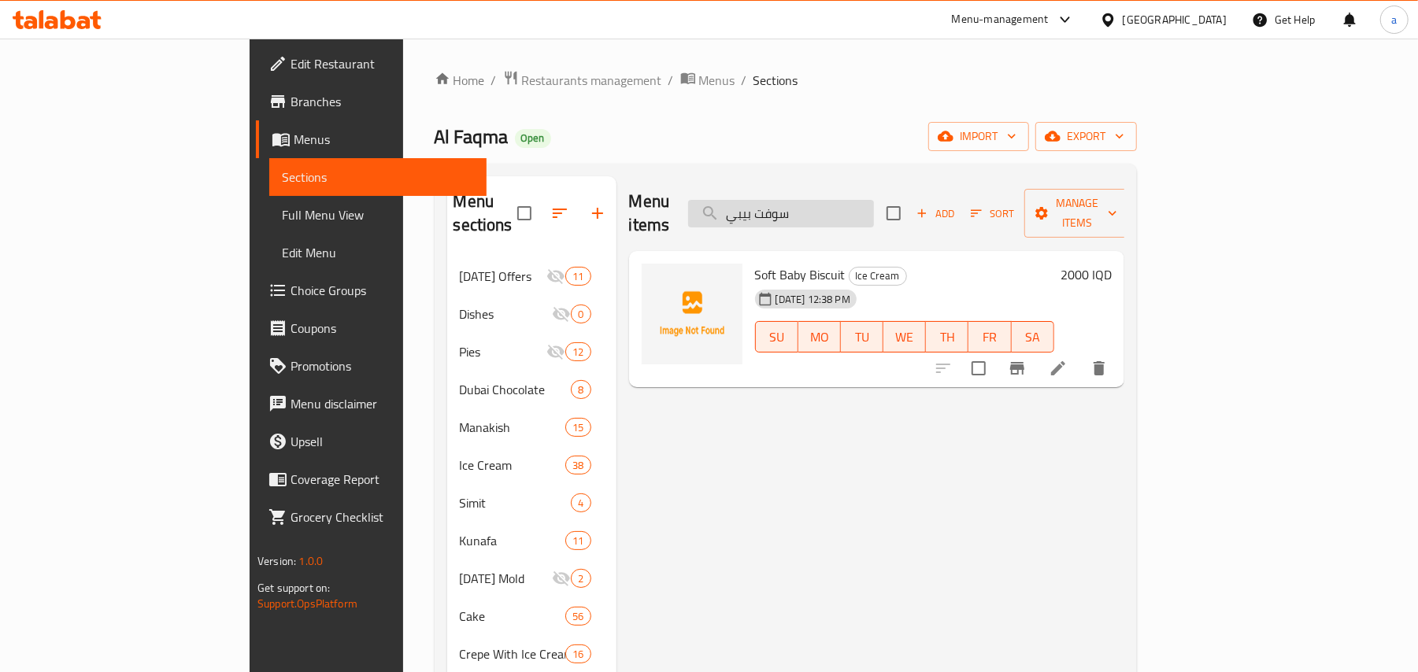
click at [842, 213] on input "سوفت بيبي" at bounding box center [781, 214] width 186 height 28
click at [874, 212] on input "بسكت سوفت" at bounding box center [781, 214] width 186 height 28
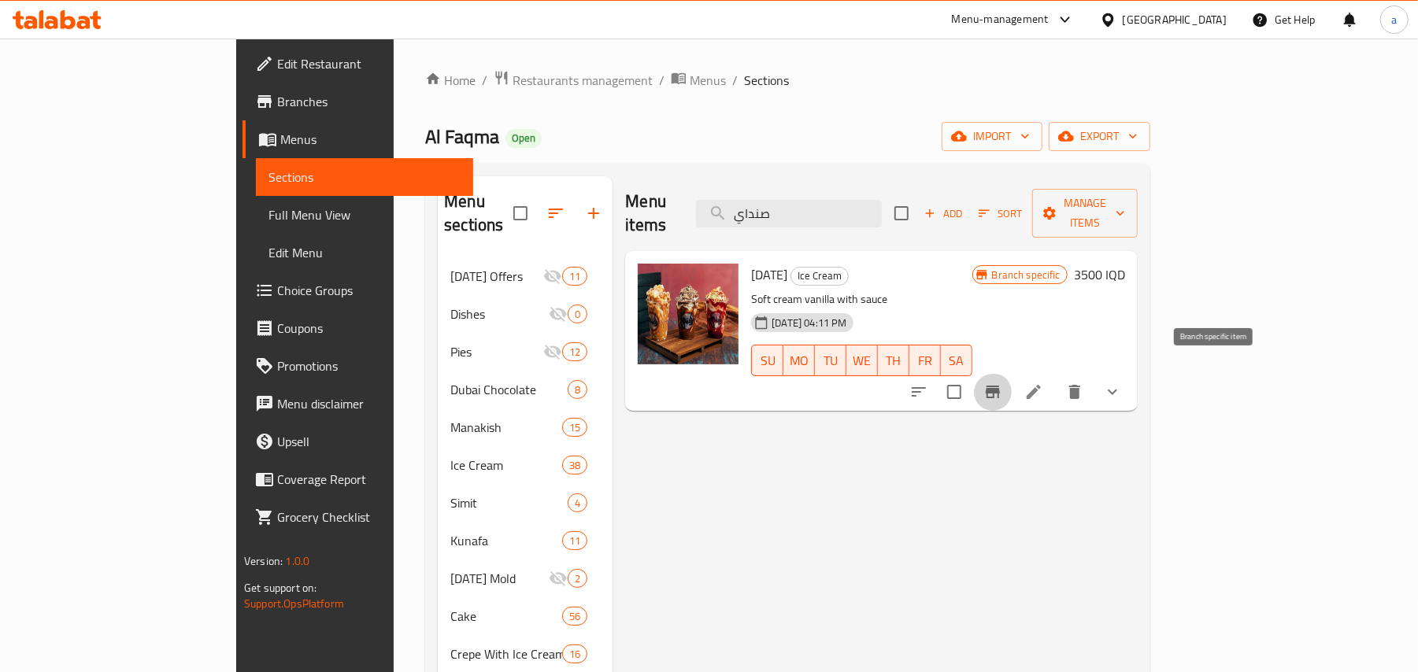
click at [1000, 386] on icon "Branch-specific-item" at bounding box center [993, 392] width 14 height 13
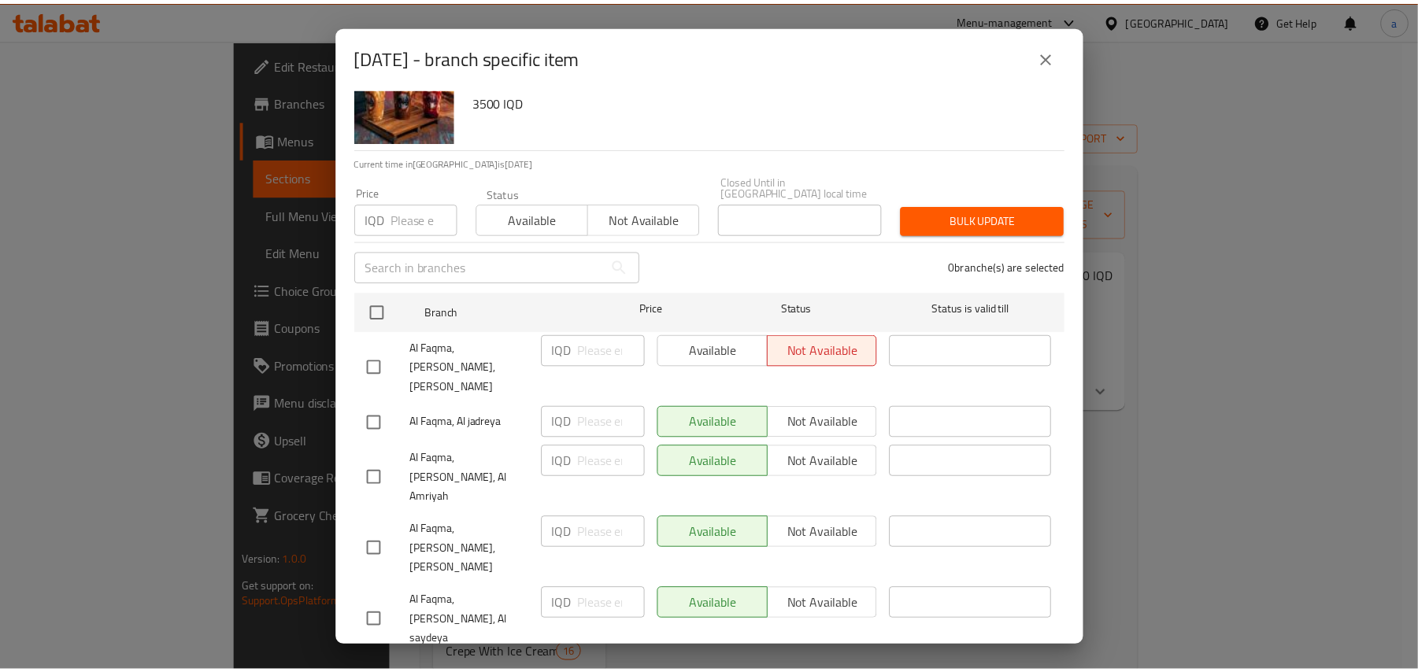
scroll to position [95, 0]
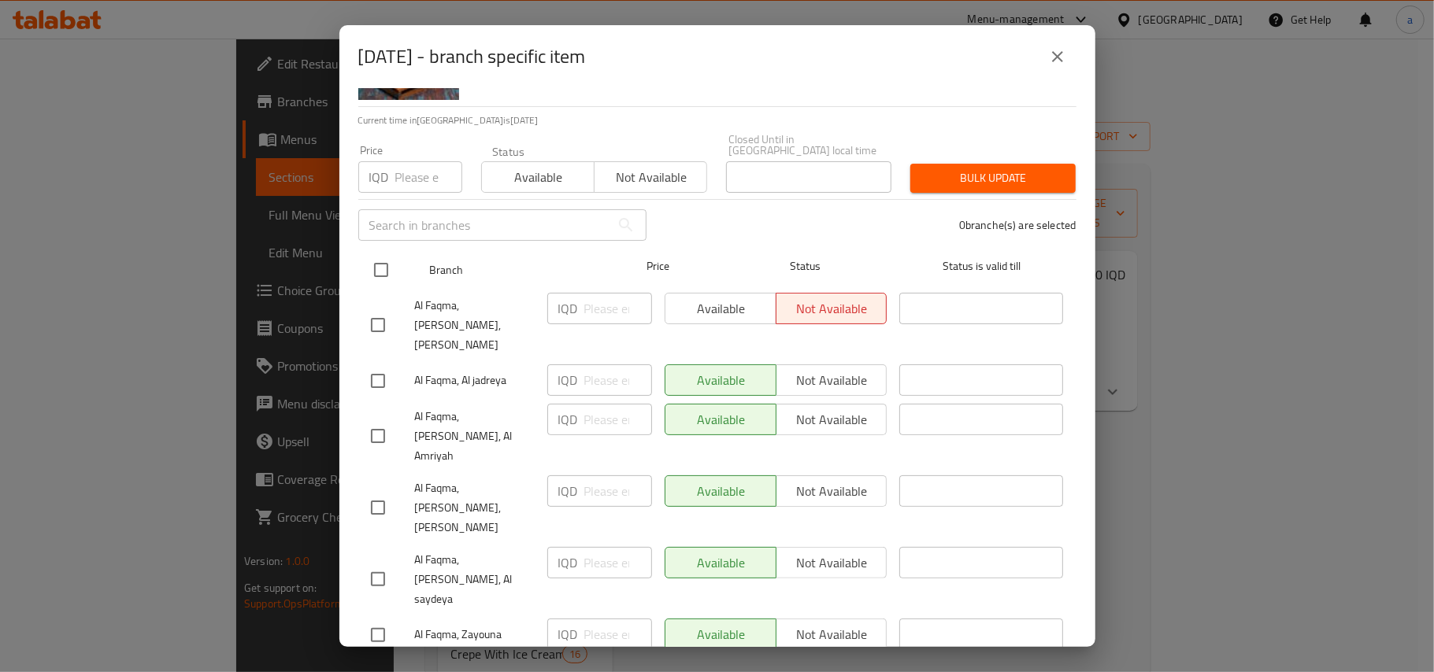
click at [375, 265] on input "checkbox" at bounding box center [381, 270] width 33 height 33
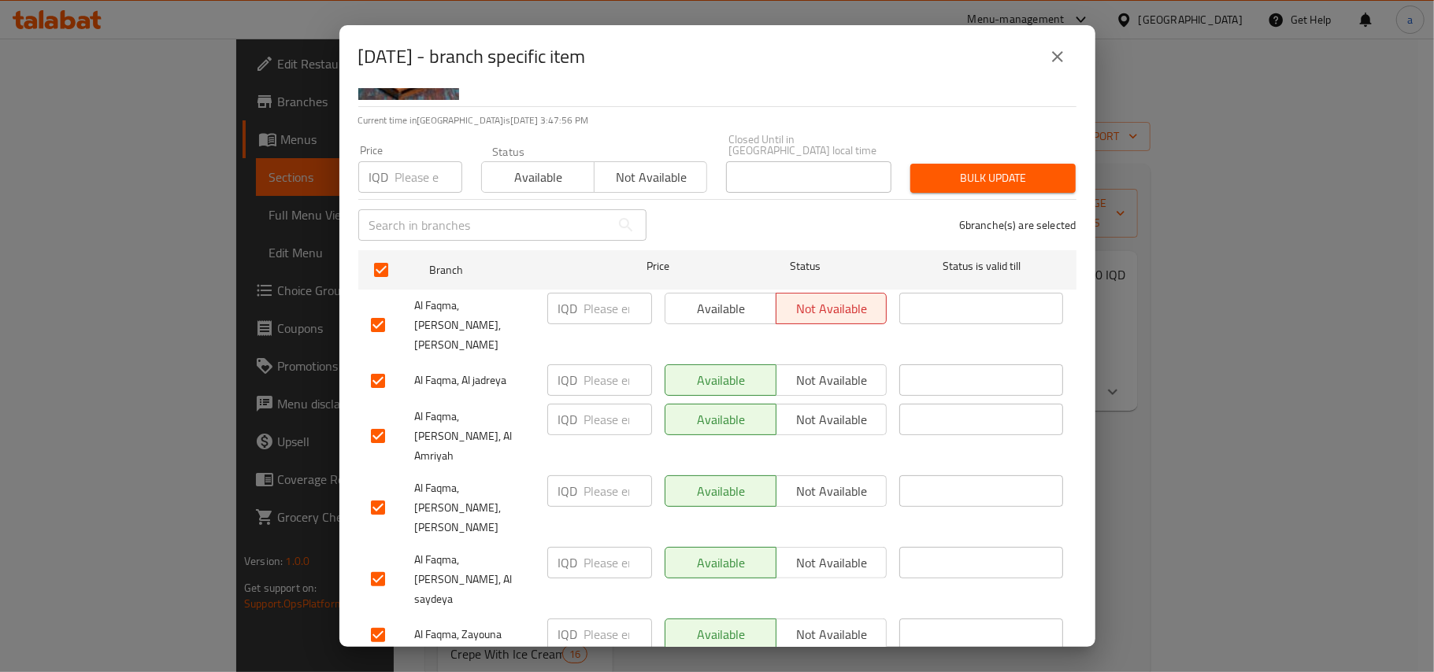
click at [587, 310] on input "number" at bounding box center [618, 308] width 68 height 31
click at [616, 369] on input "number" at bounding box center [618, 380] width 68 height 31
click at [590, 417] on input "number" at bounding box center [618, 419] width 68 height 31
click at [605, 476] on input "number" at bounding box center [618, 491] width 68 height 31
click at [603, 541] on div "IQD ​" at bounding box center [599, 580] width 117 height 78
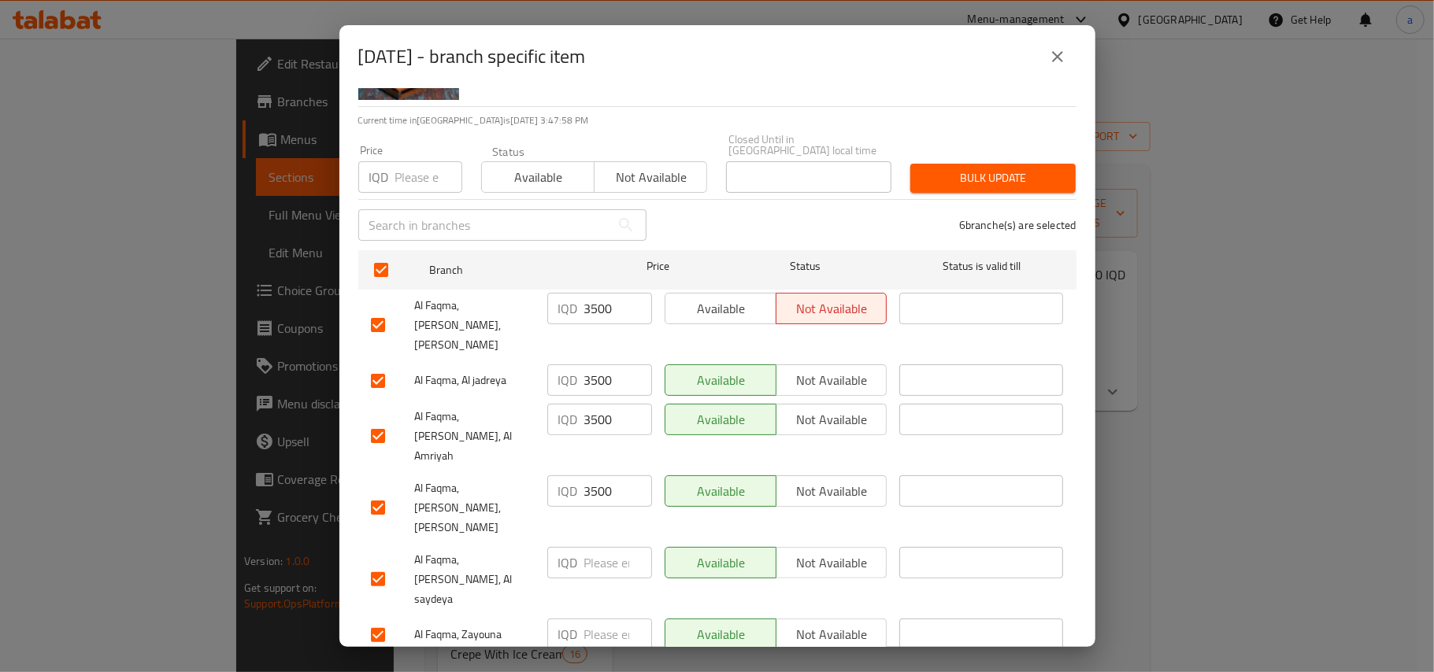
click at [600, 547] on input "number" at bounding box center [618, 562] width 68 height 31
click at [599, 619] on input "number" at bounding box center [618, 634] width 68 height 31
click at [608, 636] on span "Save" at bounding box center [717, 676] width 693 height 20
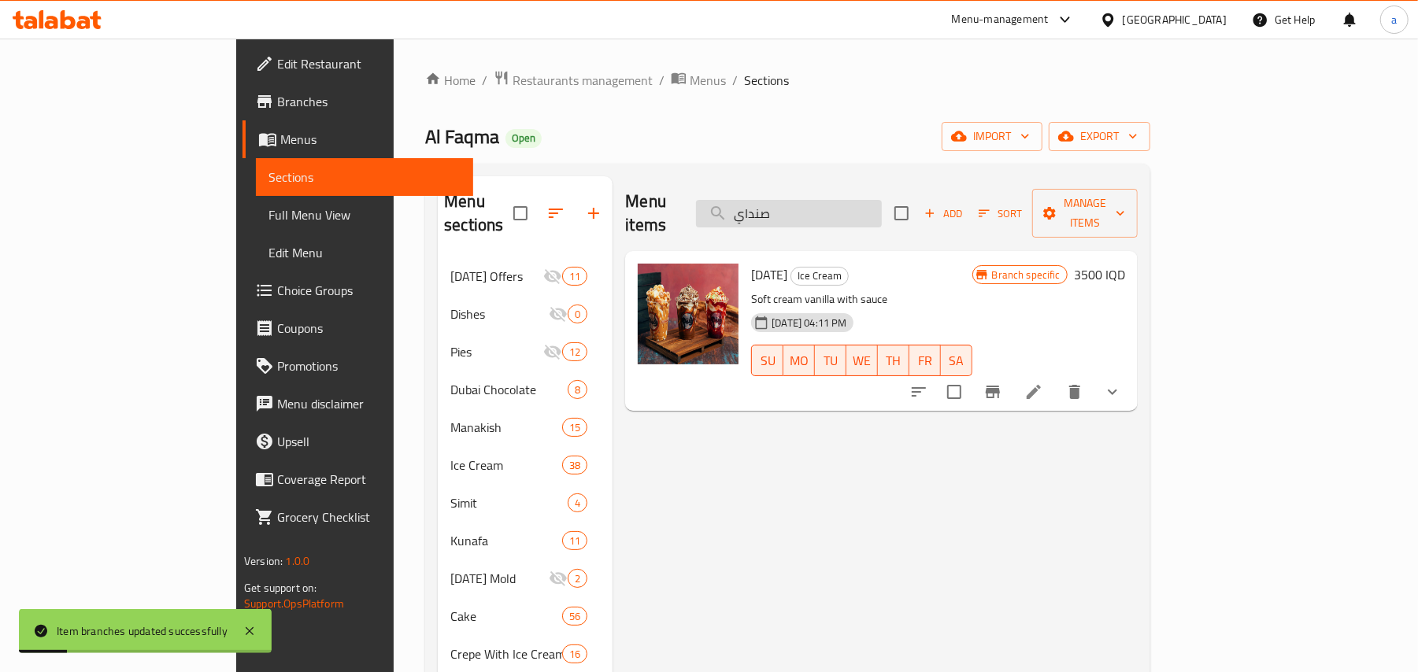
click at [825, 211] on input "صنداي" at bounding box center [789, 214] width 186 height 28
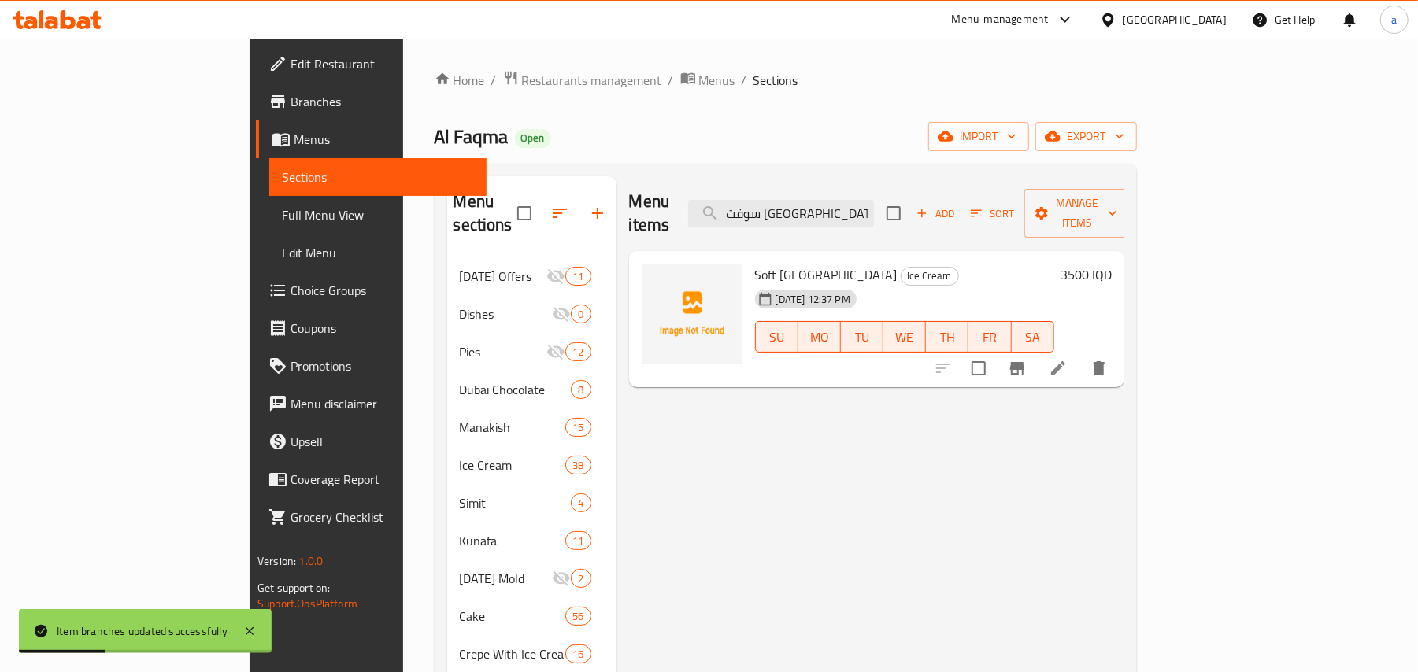
click at [1027, 359] on icon "Branch-specific-item" at bounding box center [1017, 368] width 19 height 19
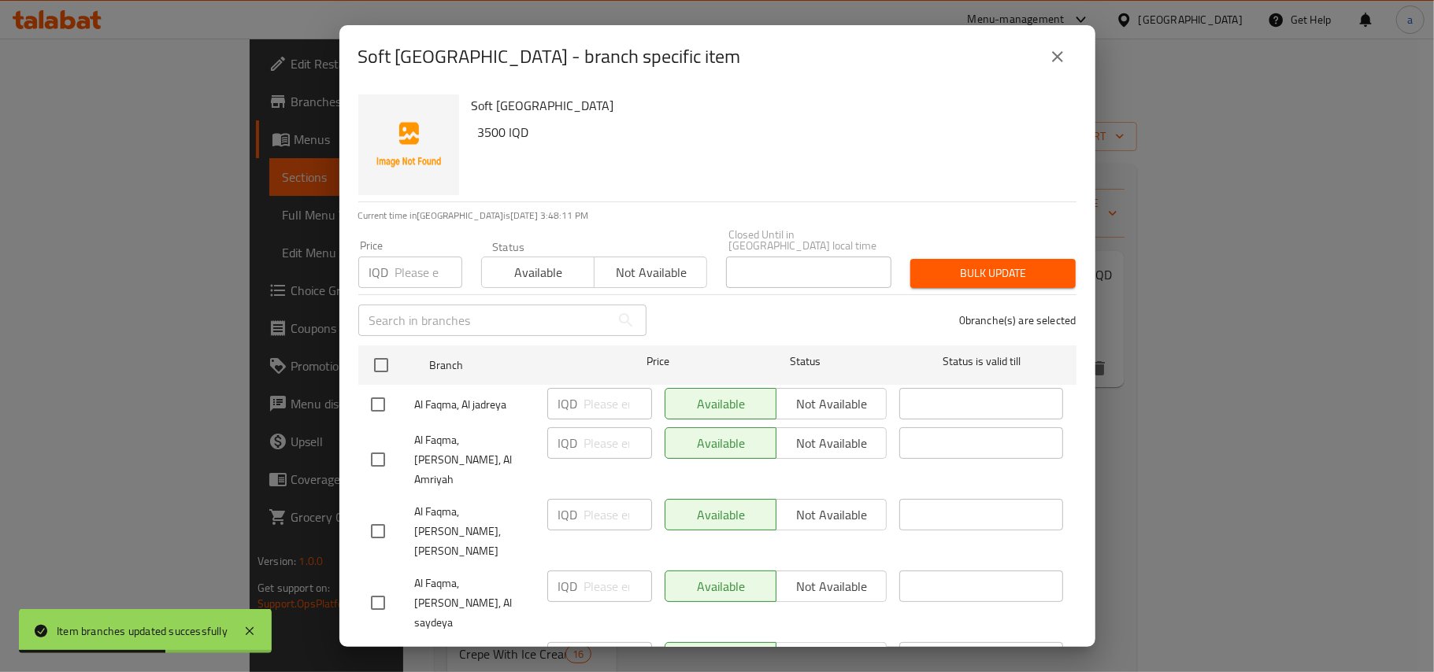
click at [1066, 65] on button "close" at bounding box center [1057, 57] width 38 height 38
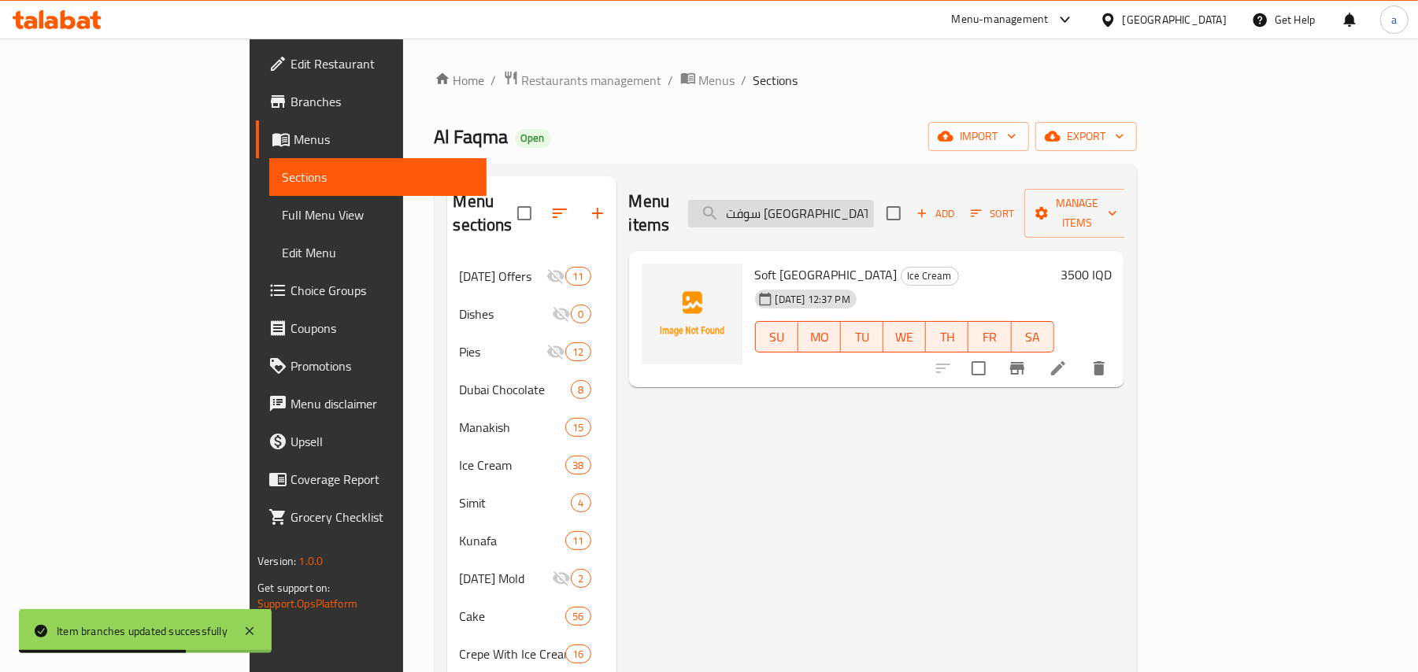
click at [861, 212] on input "سوفت [GEOGRAPHIC_DATA]" at bounding box center [781, 214] width 186 height 28
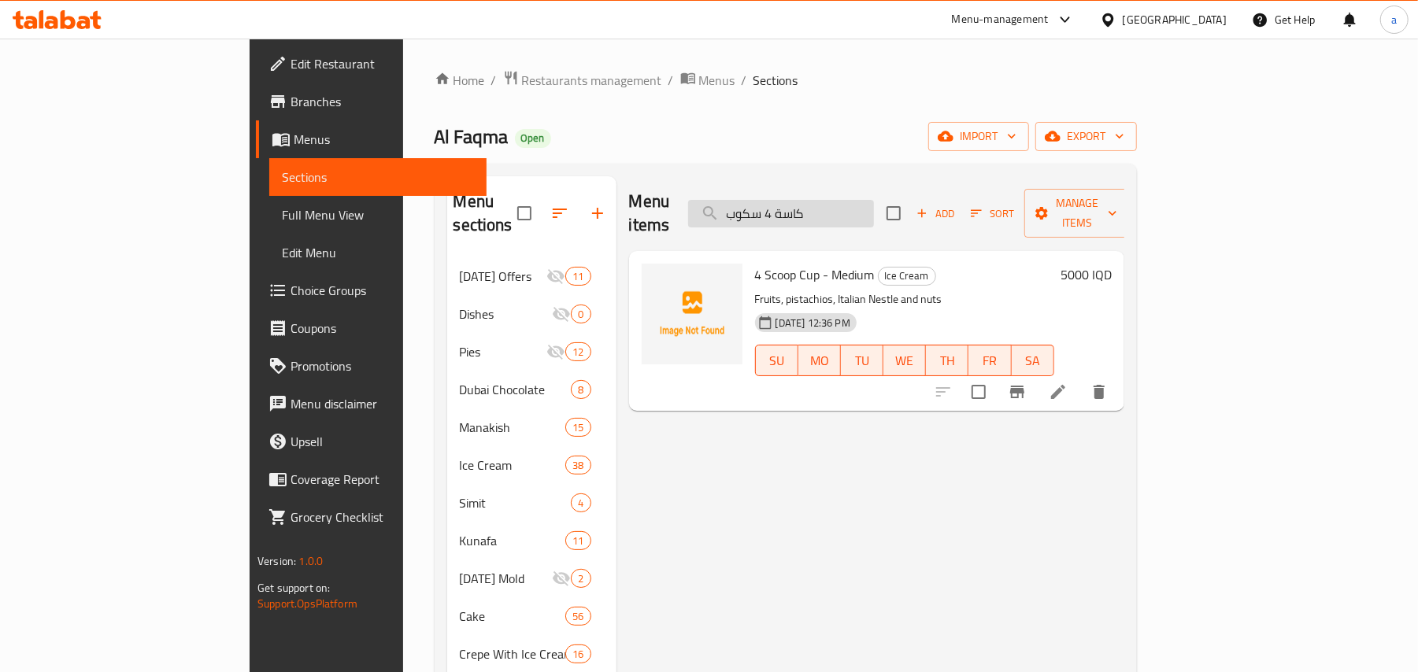
click at [838, 200] on input "كاسة 4 سكوب" at bounding box center [781, 214] width 186 height 28
click at [1036, 388] on button "Branch-specific-item" at bounding box center [1017, 392] width 38 height 38
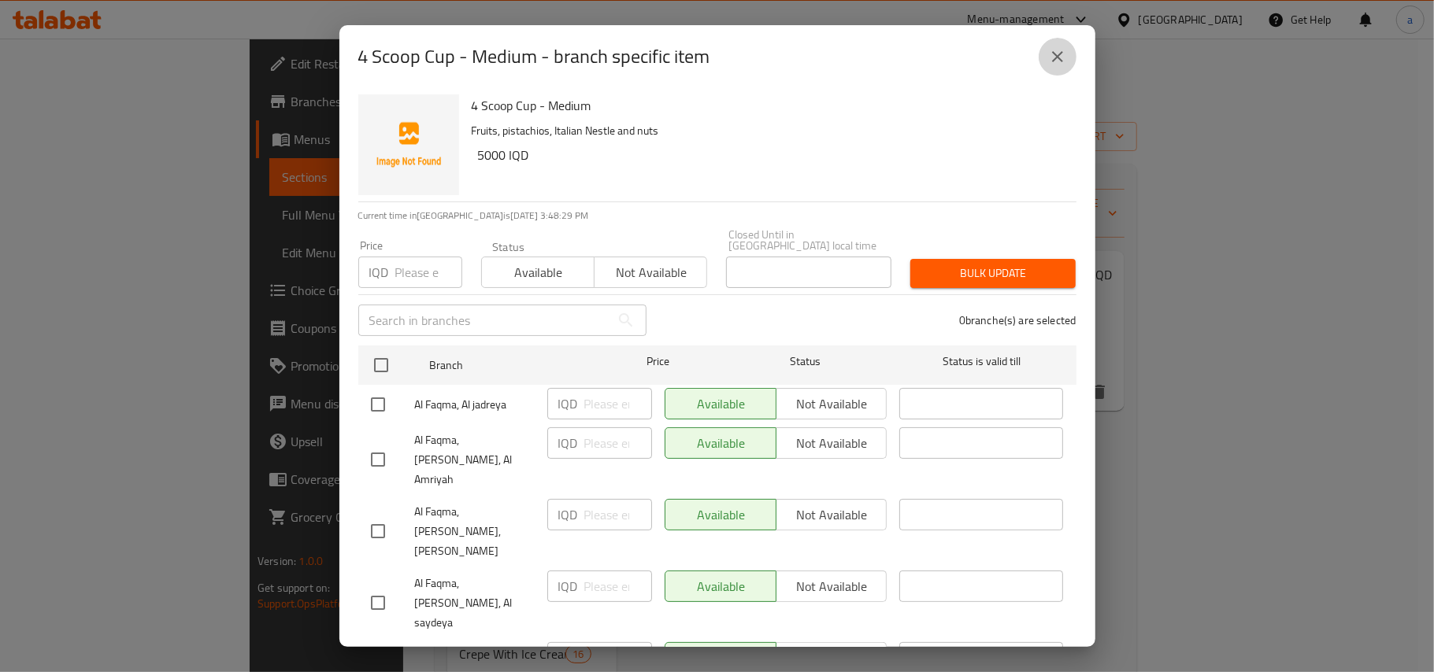
click at [1049, 71] on button "close" at bounding box center [1057, 57] width 38 height 38
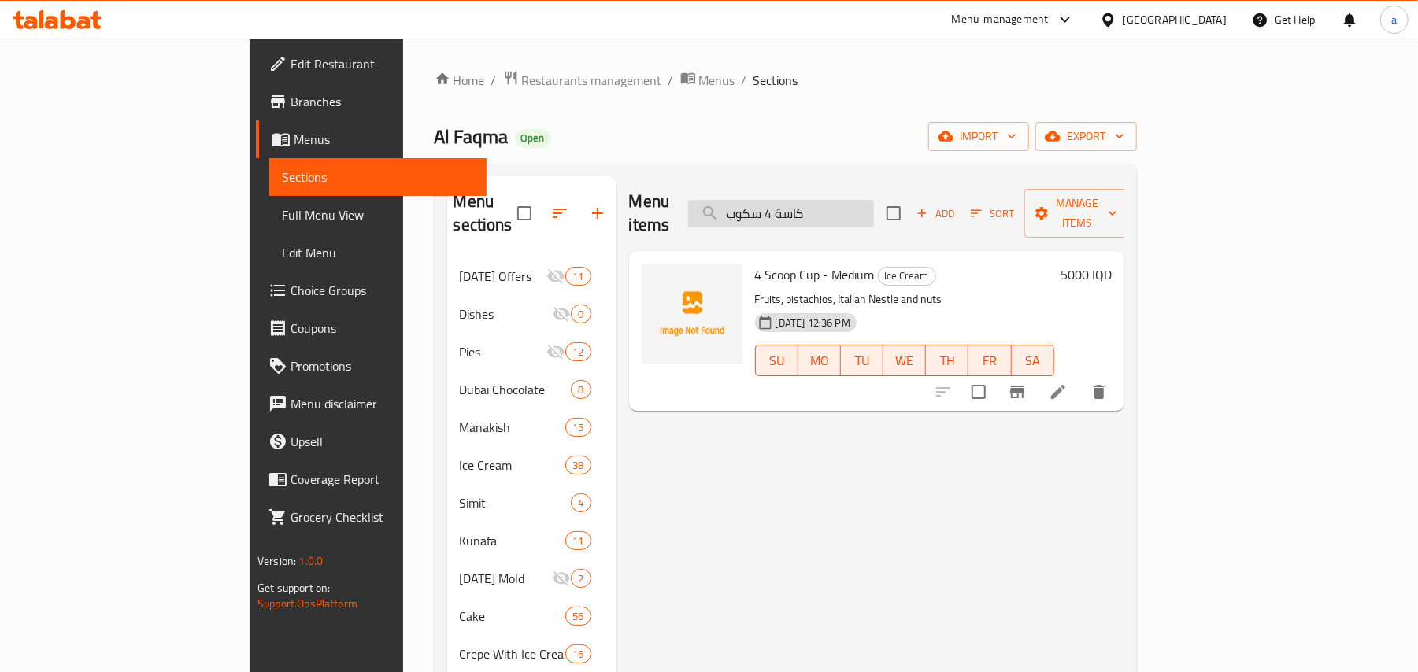
click at [835, 213] on input "كاسة 4 سكوب" at bounding box center [781, 214] width 186 height 28
click at [863, 209] on input "كاسة 5 سكوب" at bounding box center [781, 214] width 186 height 28
click at [860, 209] on input "قوقعة 5 سكوب" at bounding box center [781, 214] width 186 height 28
click at [874, 200] on input "قدح 3 سكوب" at bounding box center [781, 214] width 186 height 28
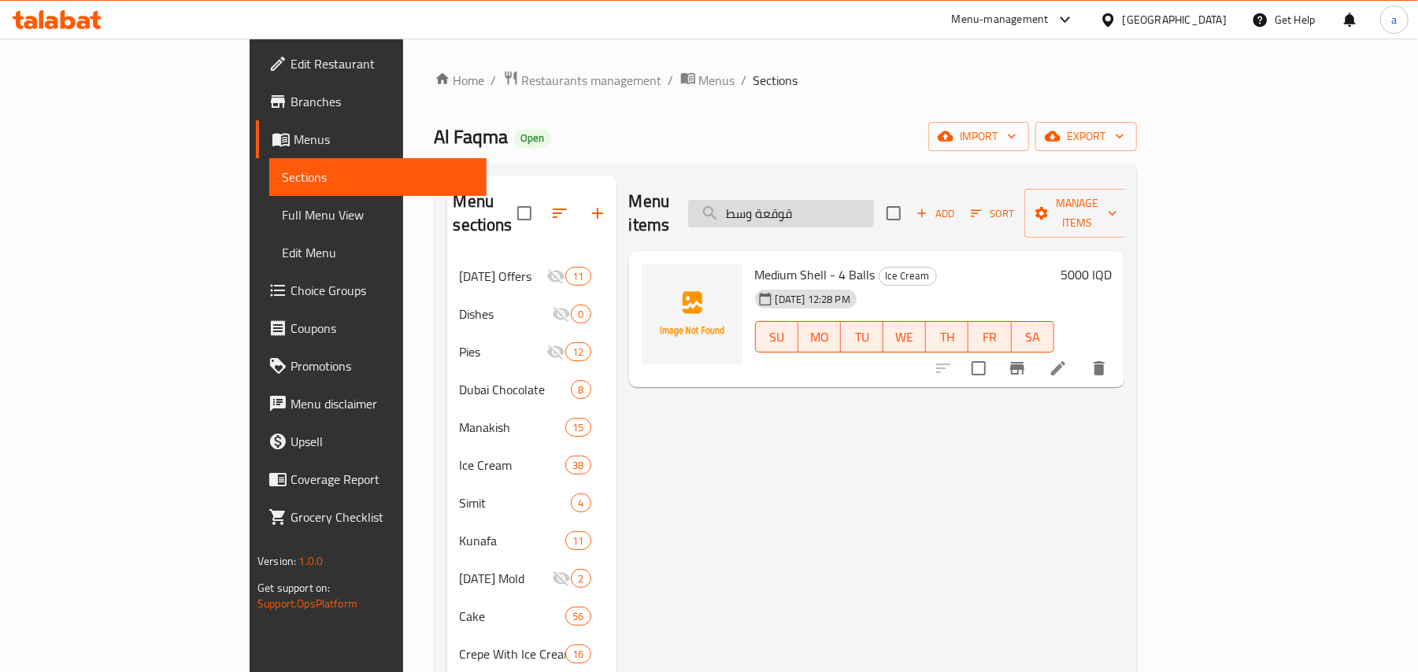
click at [861, 206] on input "قوقعة وسط" at bounding box center [781, 214] width 186 height 28
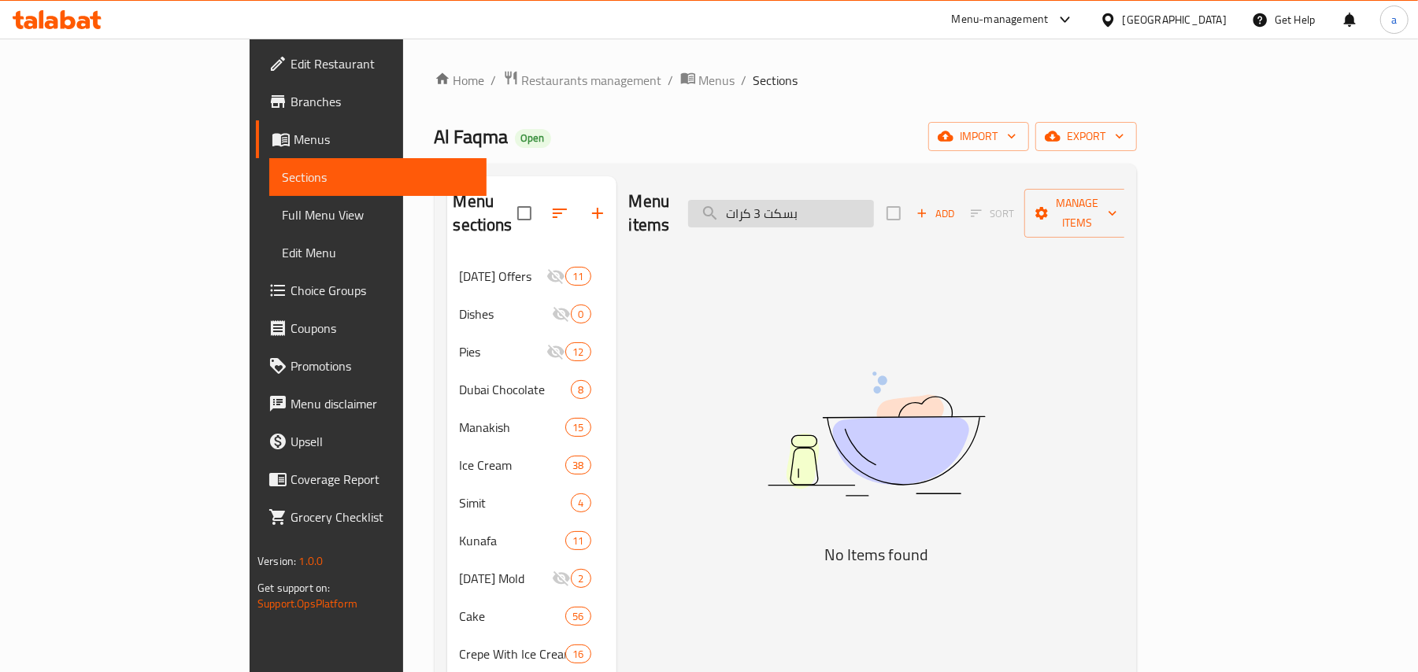
click at [871, 219] on input "بسكت 3 كرات" at bounding box center [781, 214] width 186 height 28
click at [874, 217] on input "بسكوت 3 كرات" at bounding box center [781, 214] width 186 height 28
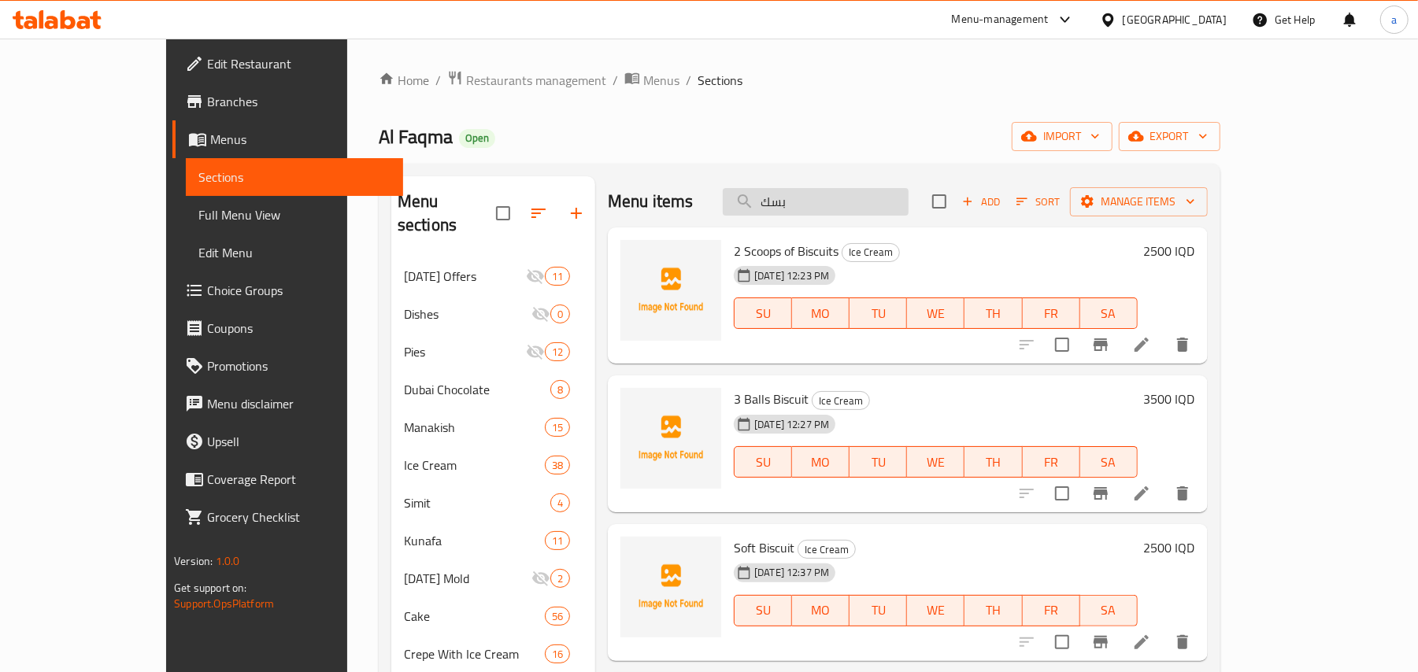
click at [870, 206] on input "بسك" at bounding box center [816, 202] width 186 height 28
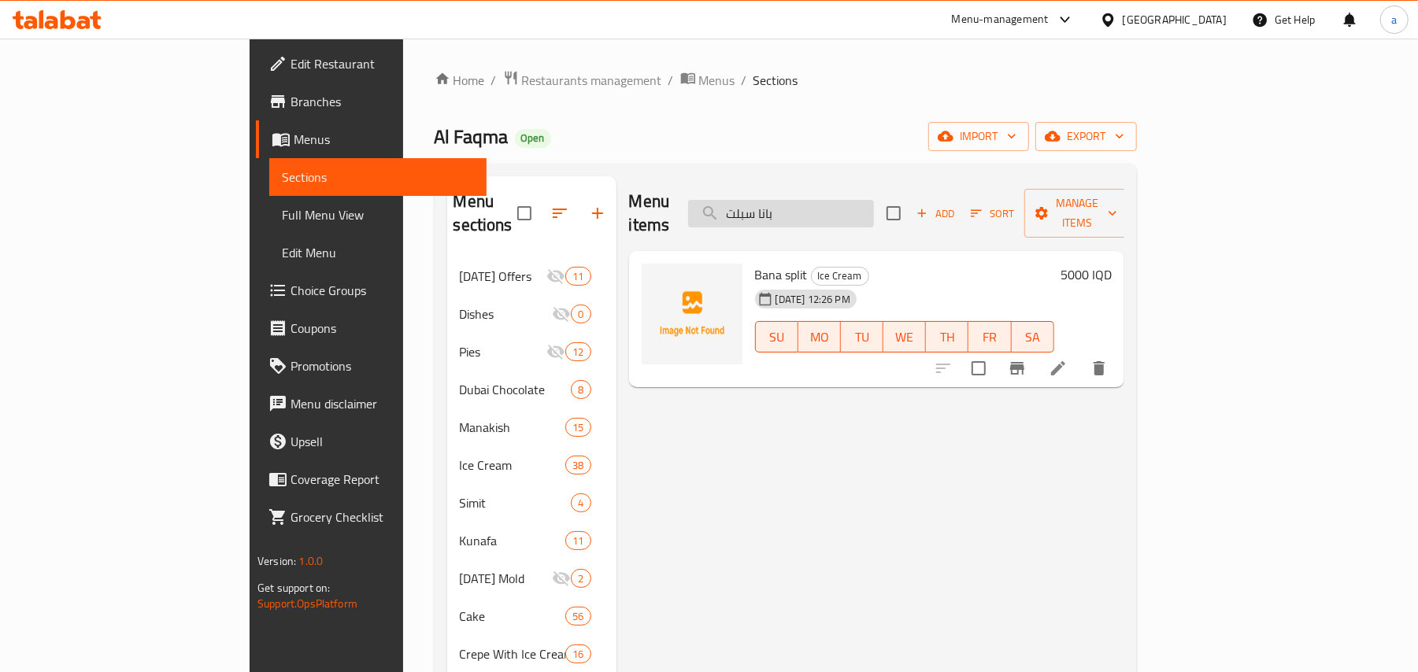
click at [870, 214] on input "بانا سبلت" at bounding box center [781, 214] width 186 height 28
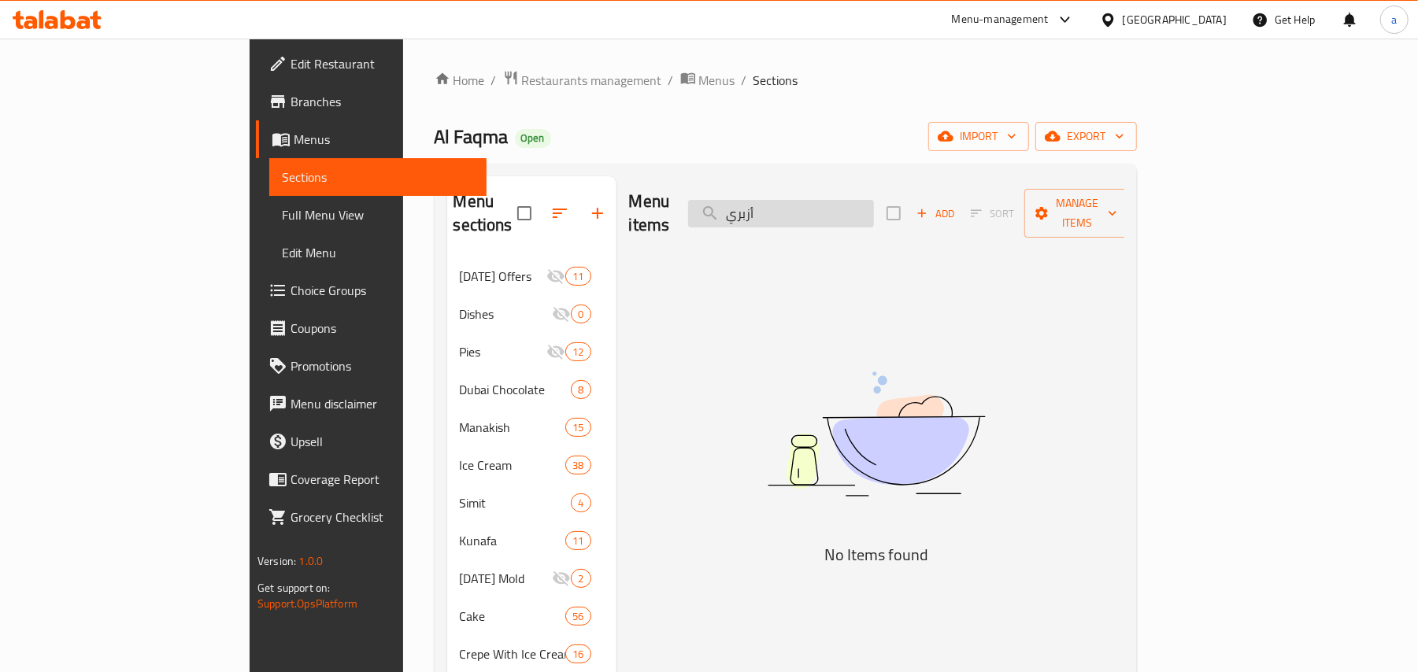
click at [851, 209] on input "أزبري" at bounding box center [781, 214] width 186 height 28
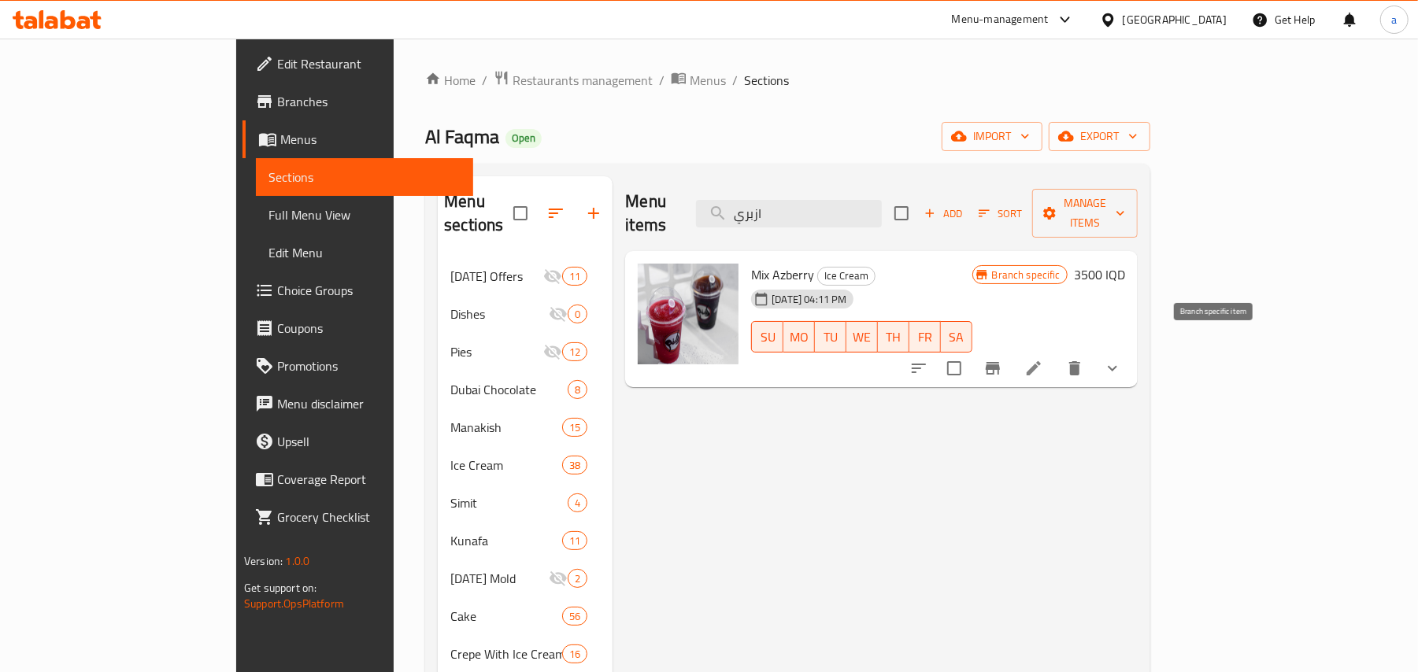
click at [1002, 359] on icon "Branch-specific-item" at bounding box center [992, 368] width 19 height 19
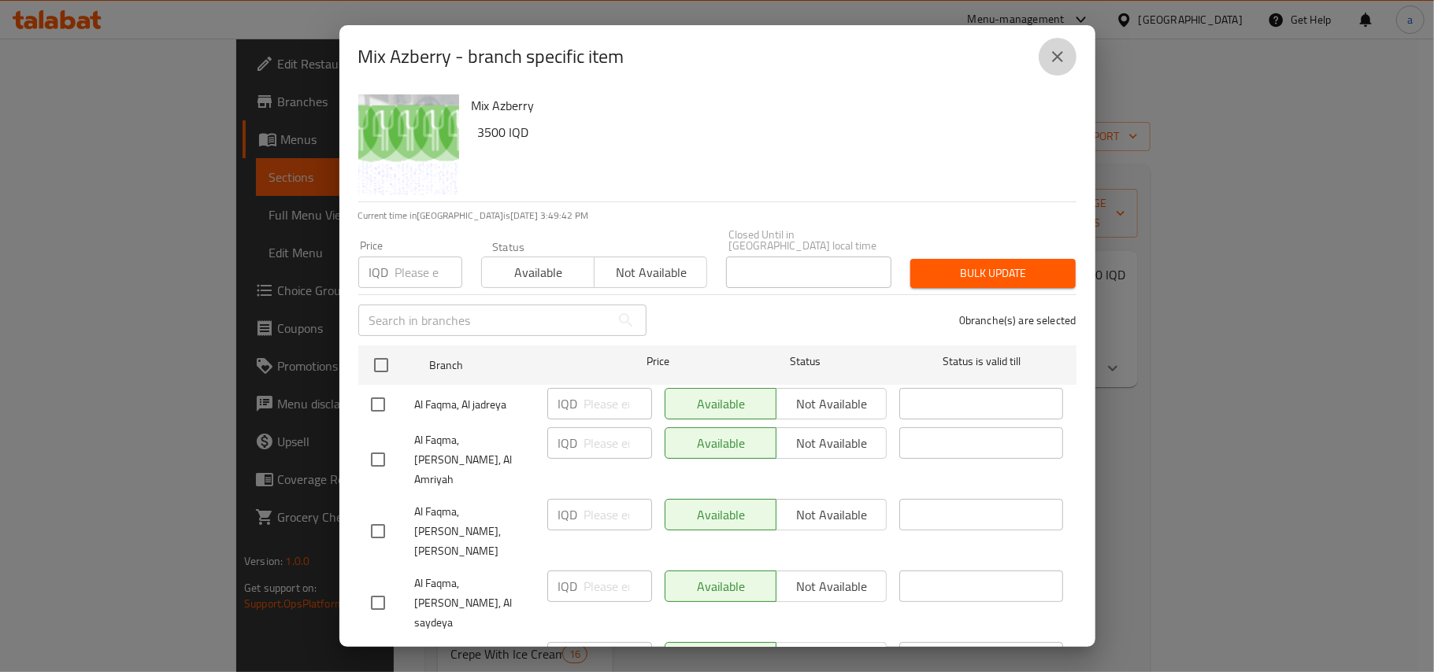
click at [1056, 72] on button "close" at bounding box center [1057, 57] width 38 height 38
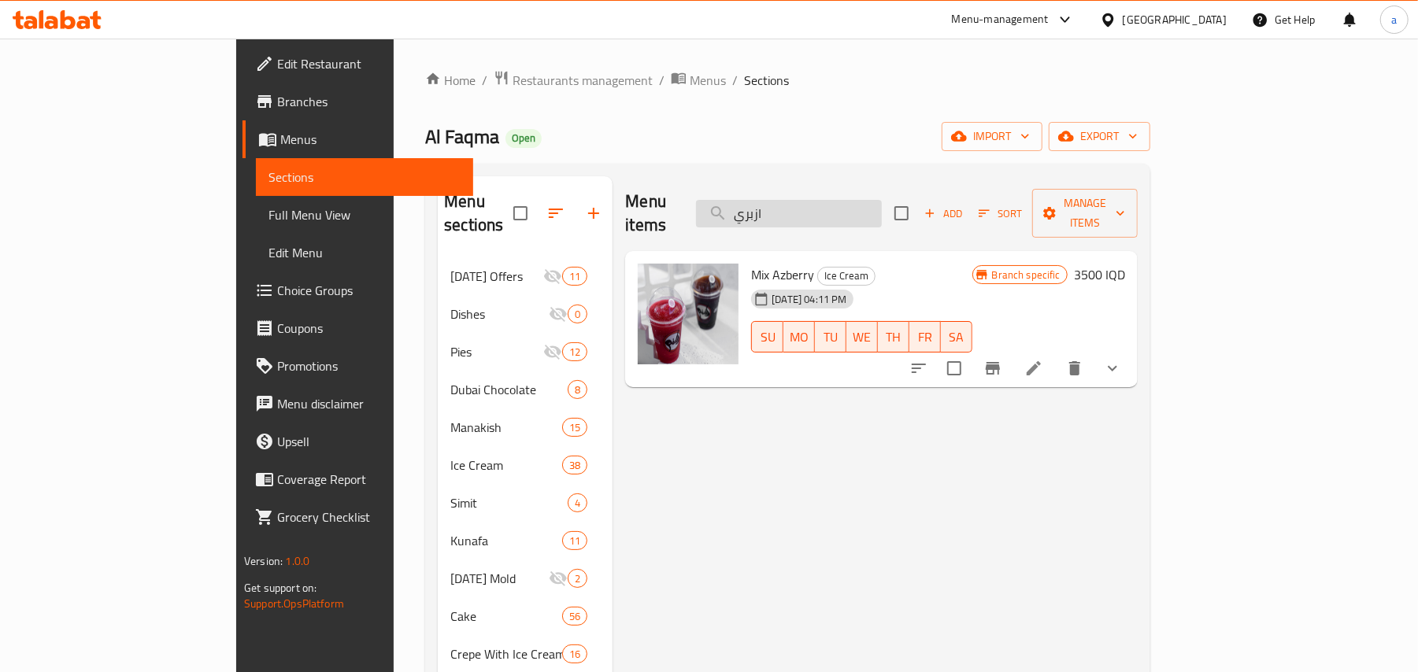
click at [858, 200] on input "ازبري" at bounding box center [789, 214] width 186 height 28
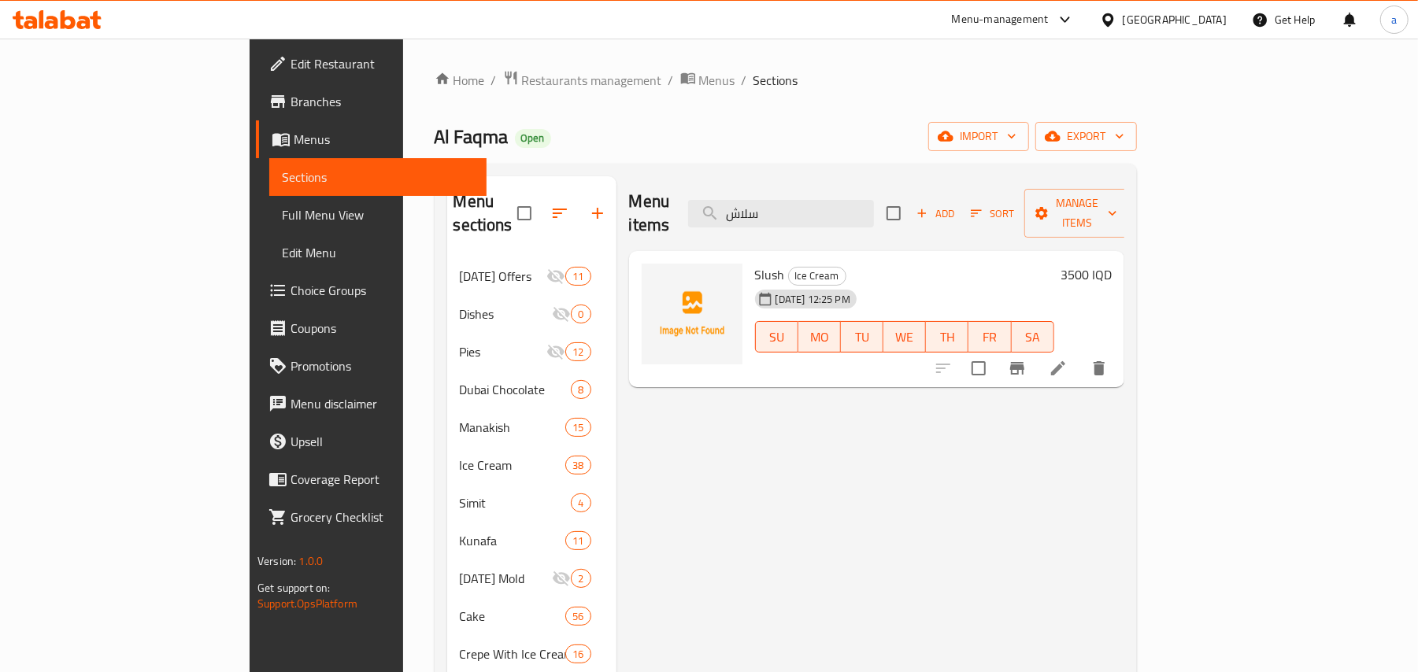
click at [1080, 365] on li at bounding box center [1058, 368] width 44 height 28
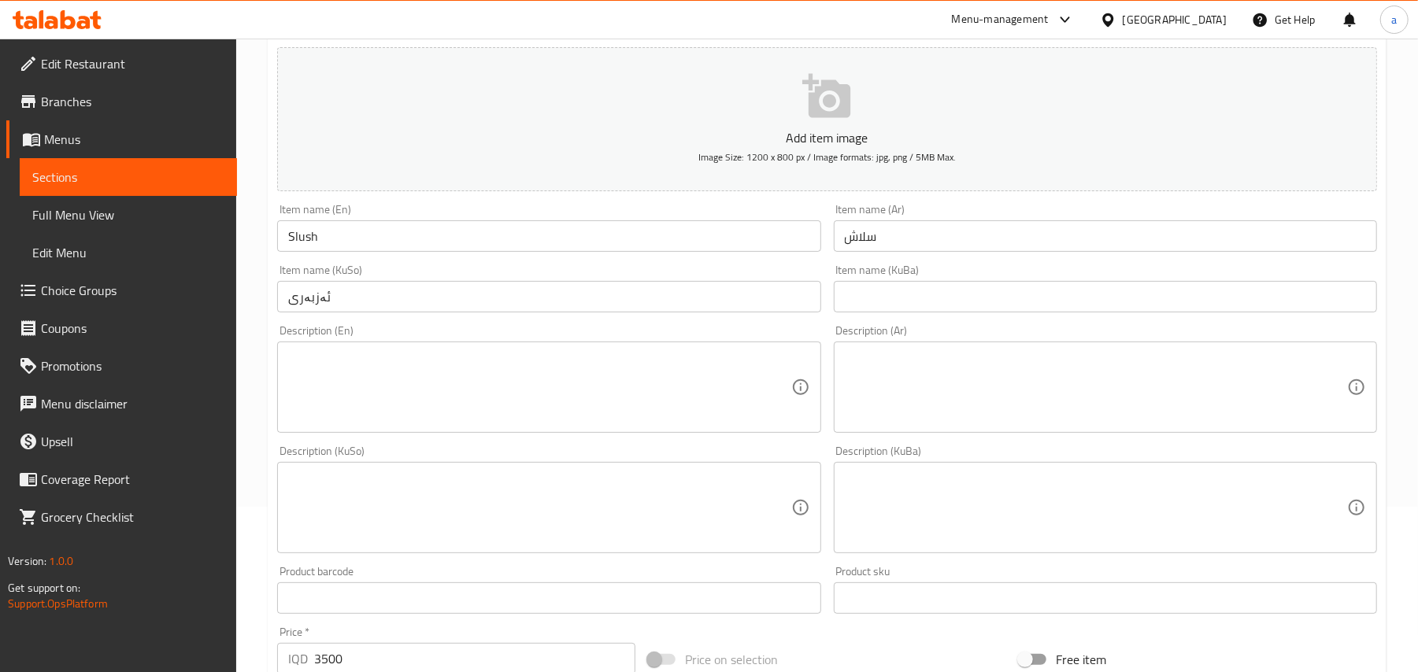
scroll to position [244, 0]
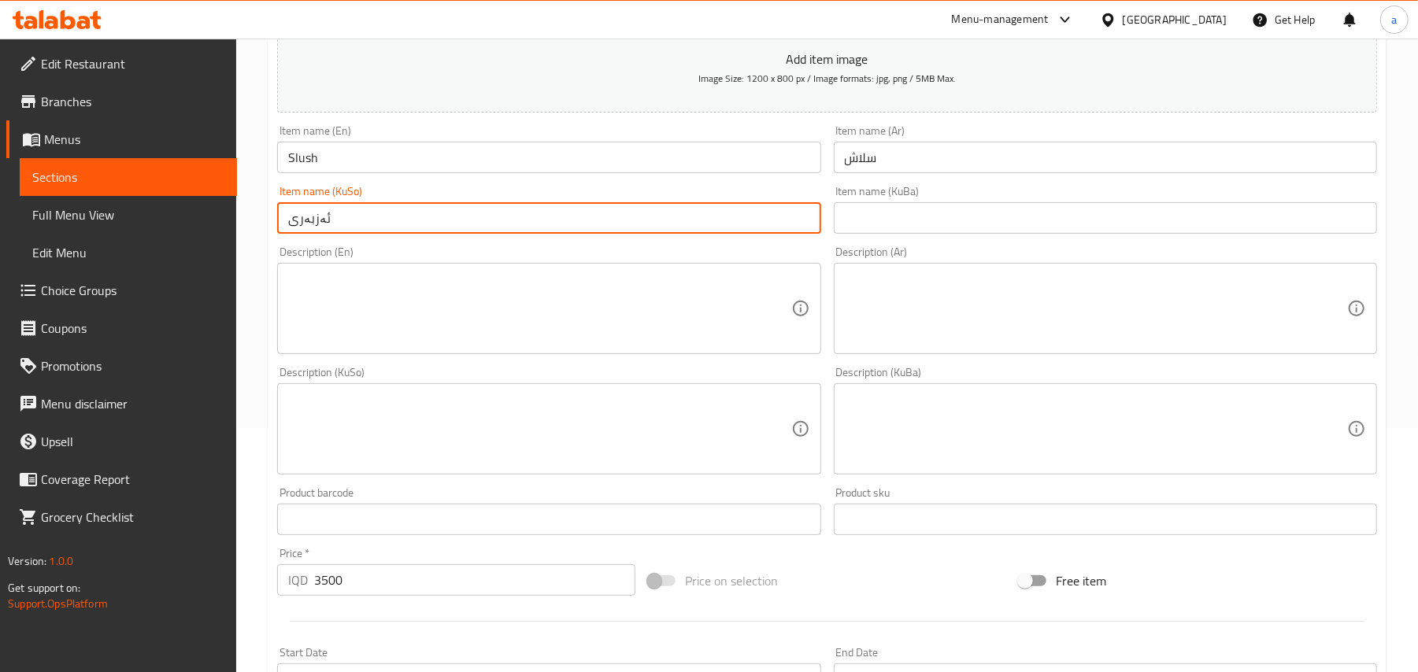
click at [309, 228] on input "ئەزبەری" at bounding box center [548, 217] width 543 height 31
click at [332, 165] on input "Slush" at bounding box center [548, 157] width 543 height 31
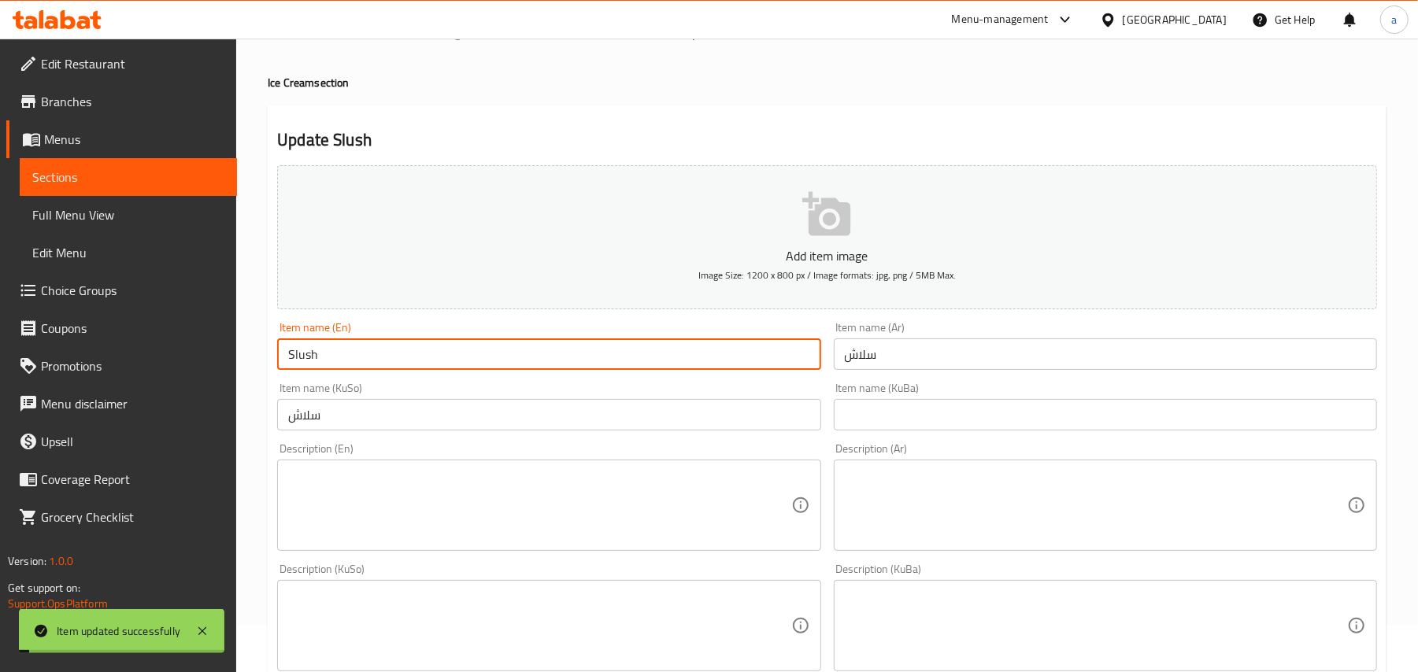
scroll to position [0, 0]
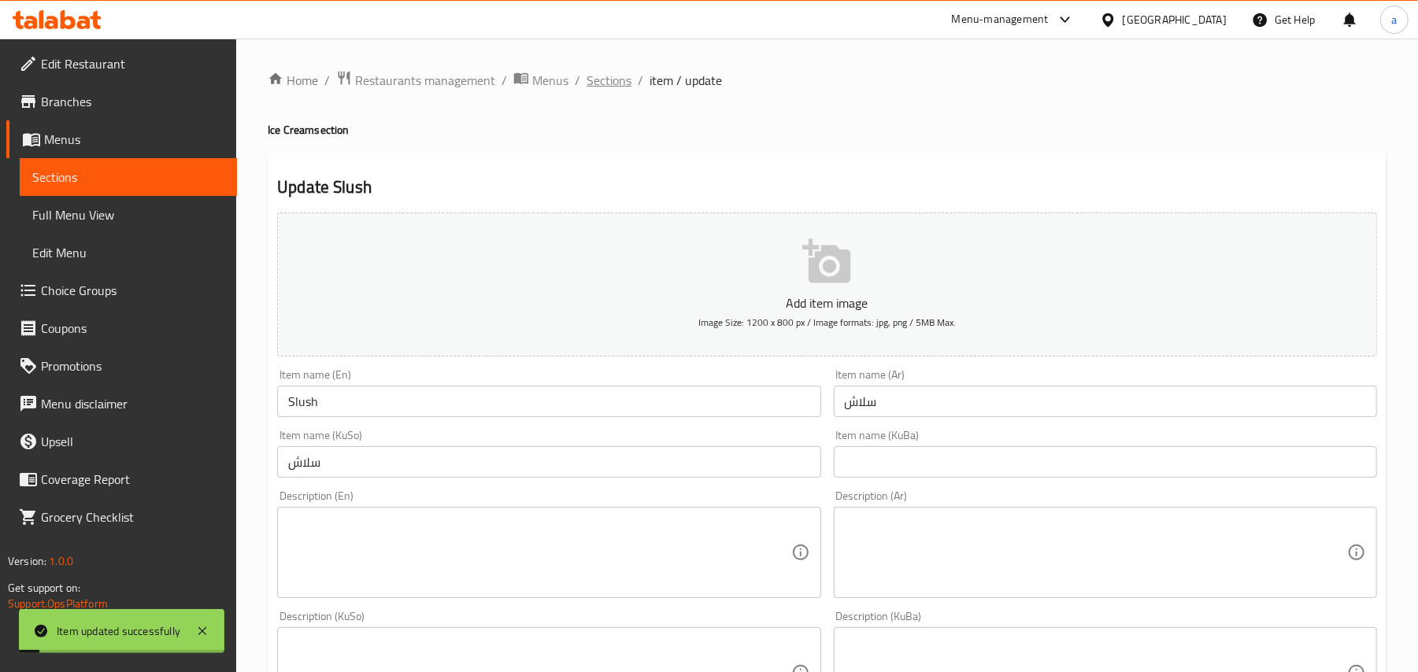
click at [631, 80] on span "Sections" at bounding box center [609, 80] width 45 height 19
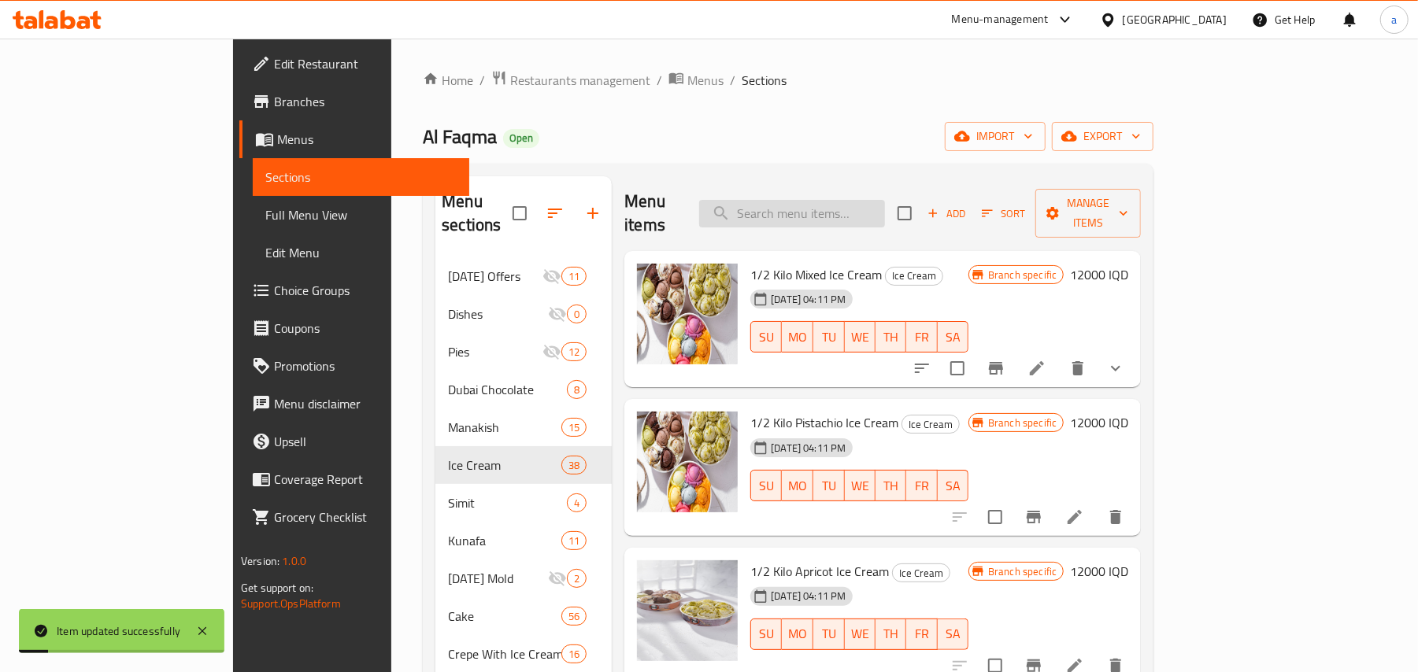
click at [819, 215] on input "search" at bounding box center [792, 214] width 186 height 28
click at [857, 200] on input "search" at bounding box center [792, 214] width 186 height 28
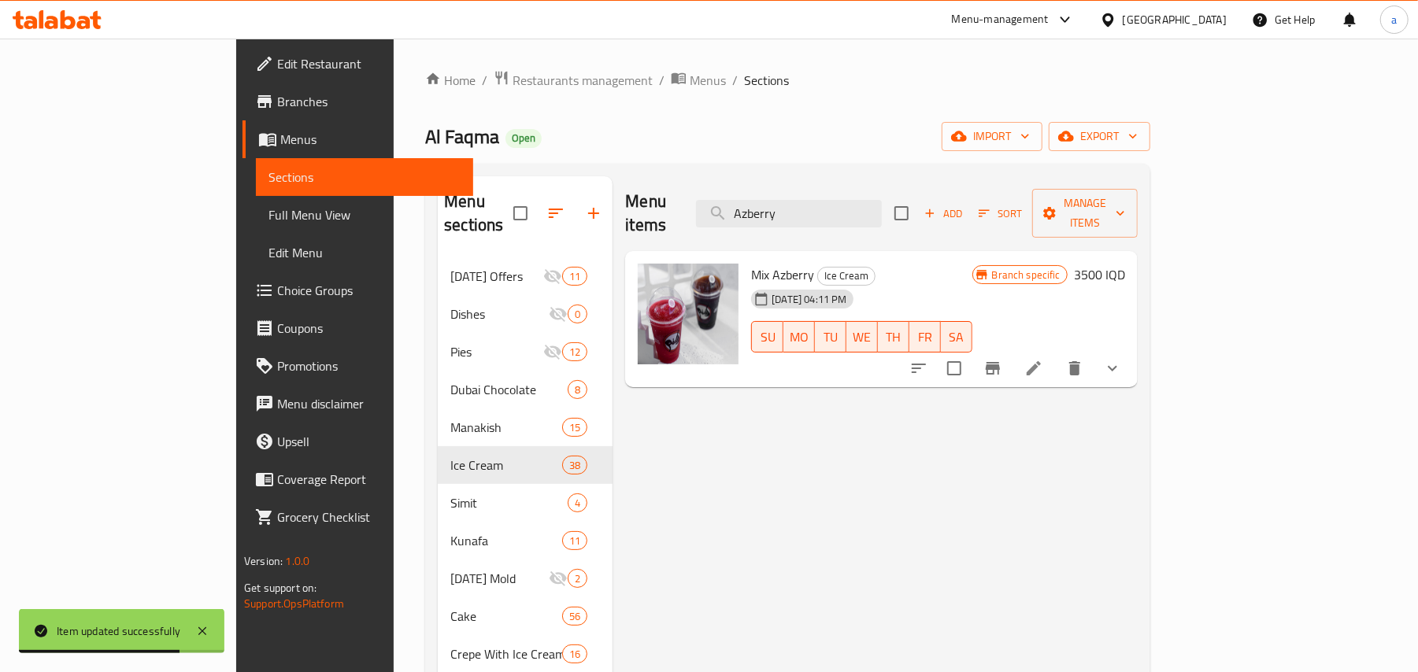
drag, startPoint x: 879, startPoint y: 206, endPoint x: 465, endPoint y: 272, distance: 420.1
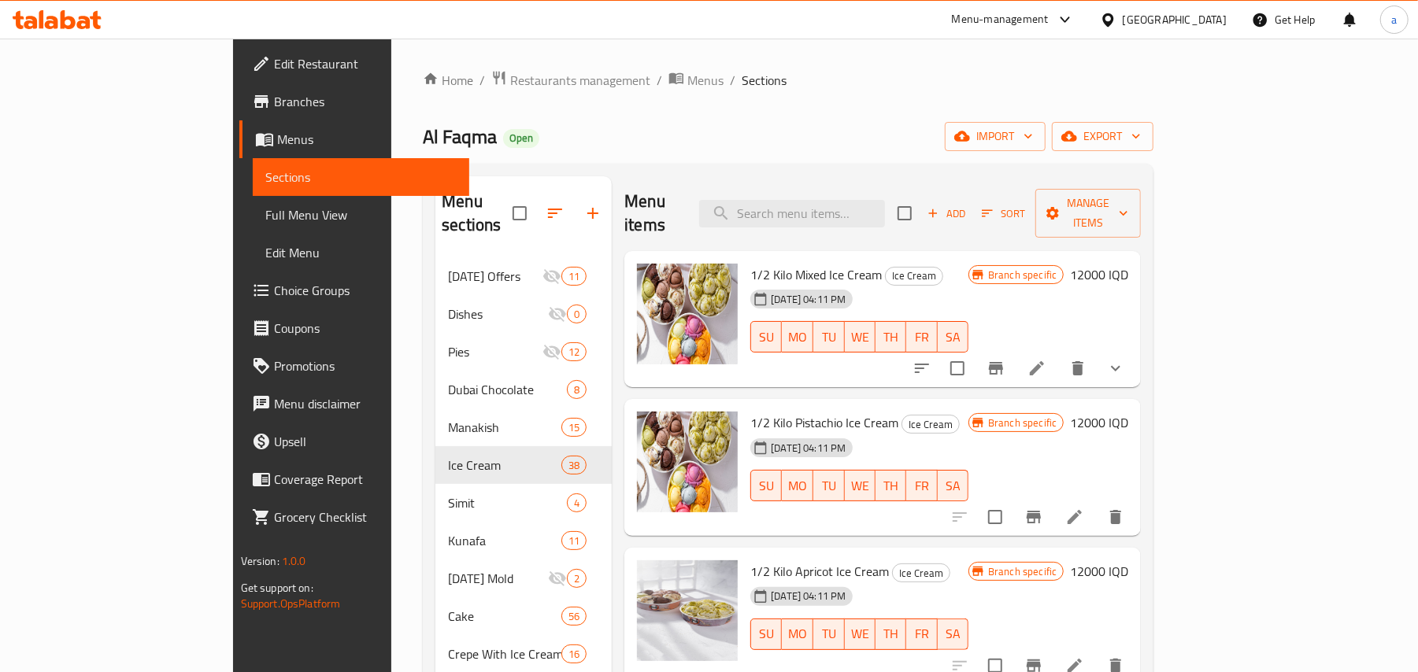
click at [968, 215] on span "Add" at bounding box center [946, 214] width 43 height 18
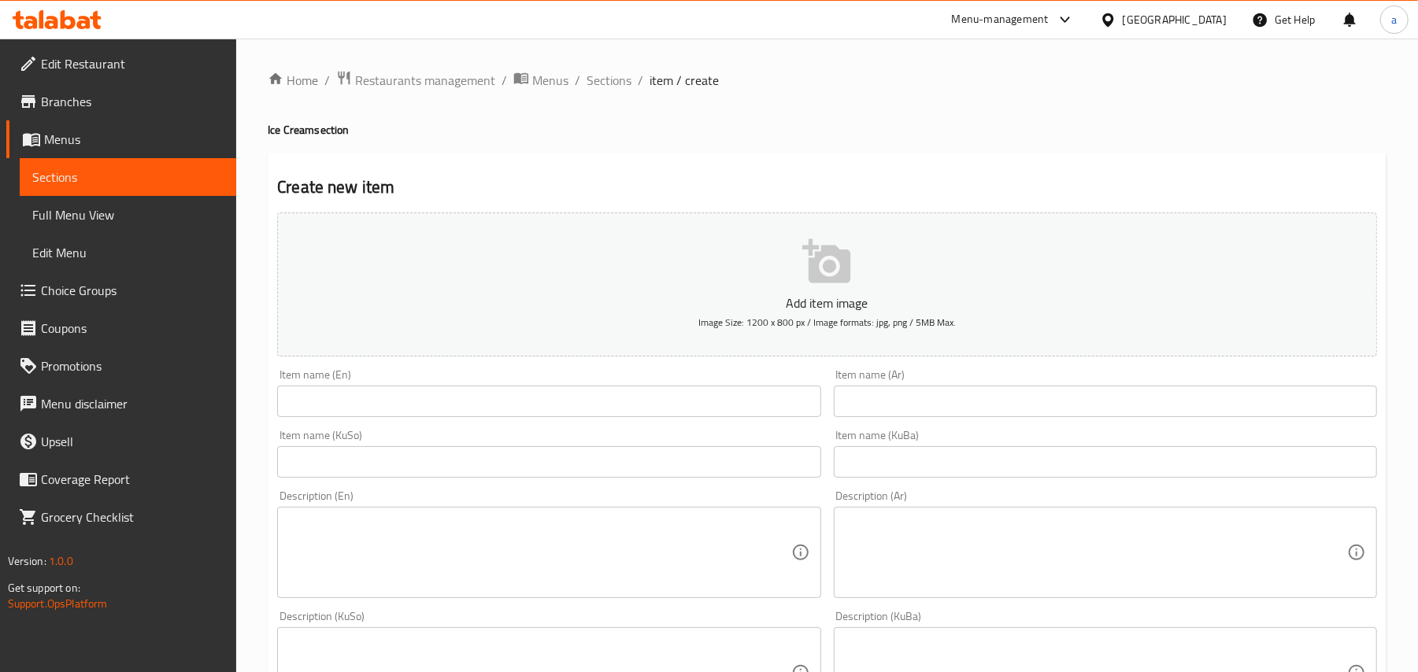
click at [465, 410] on input "text" at bounding box center [548, 401] width 543 height 31
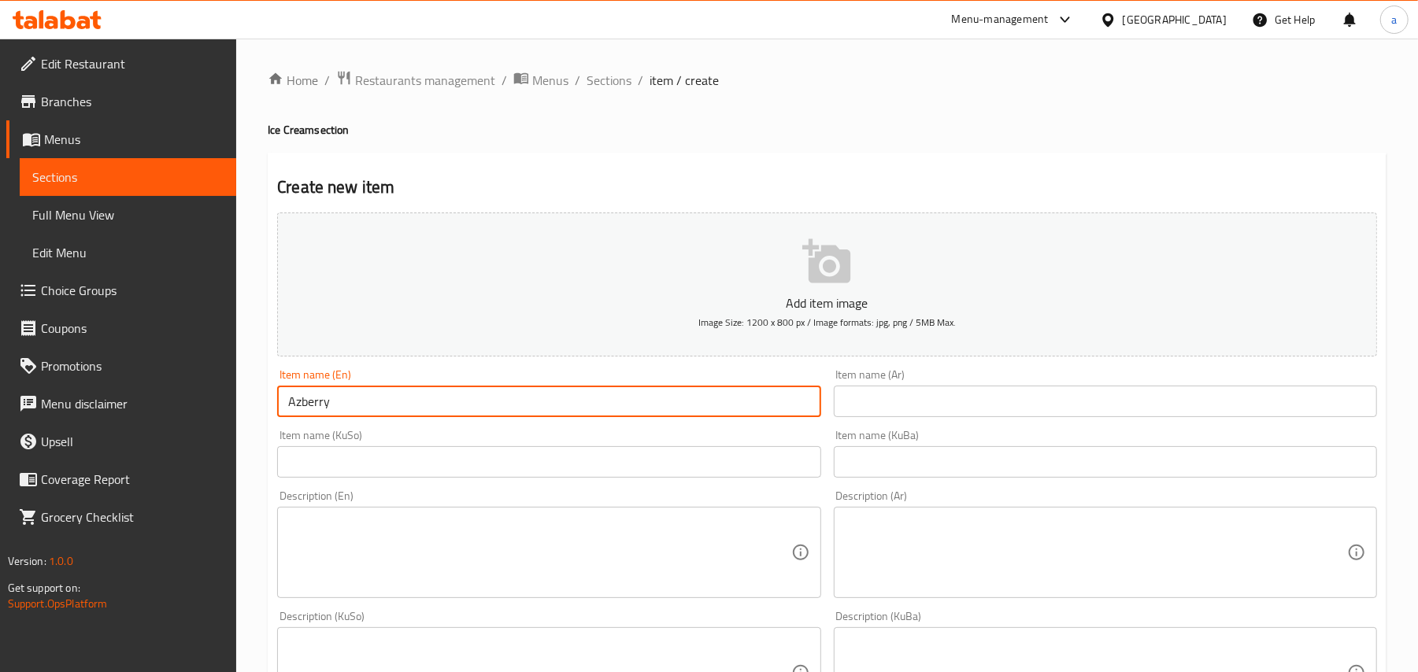
click at [879, 398] on input "text" at bounding box center [1105, 401] width 543 height 31
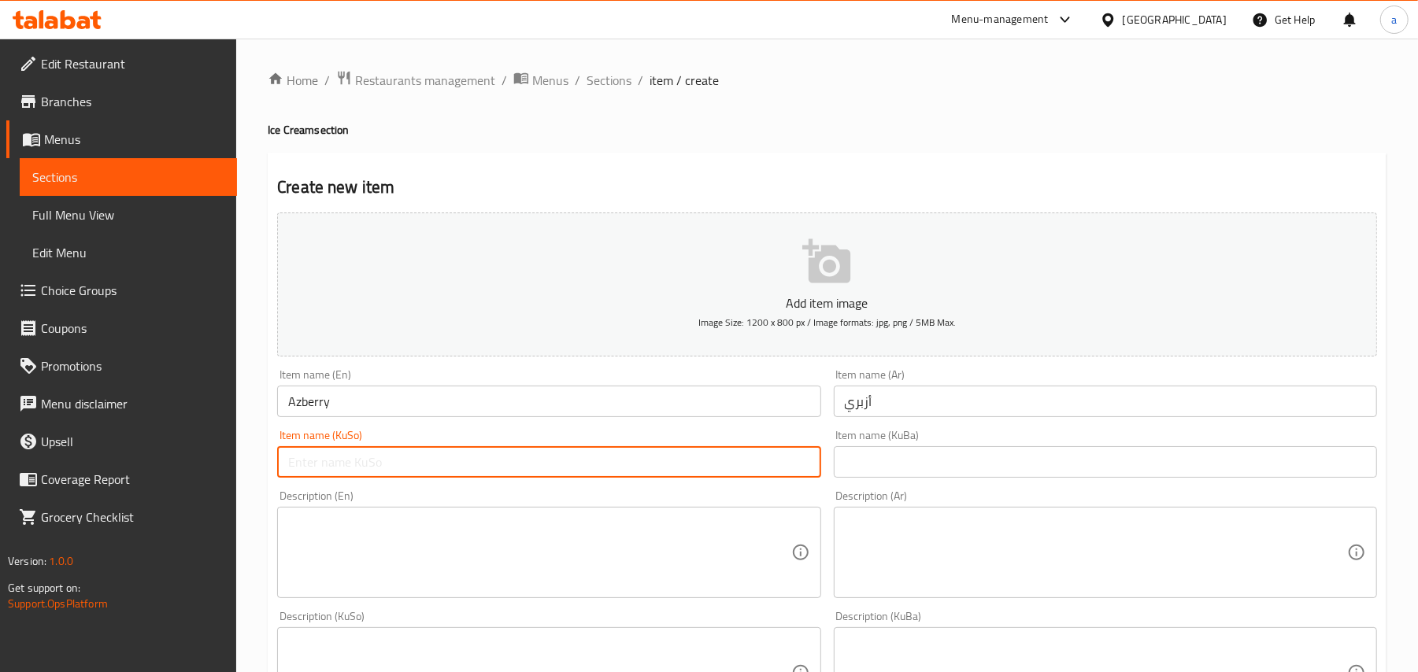
drag, startPoint x: 690, startPoint y: 477, endPoint x: 726, endPoint y: 477, distance: 36.2
click at [690, 477] on input "text" at bounding box center [548, 461] width 543 height 31
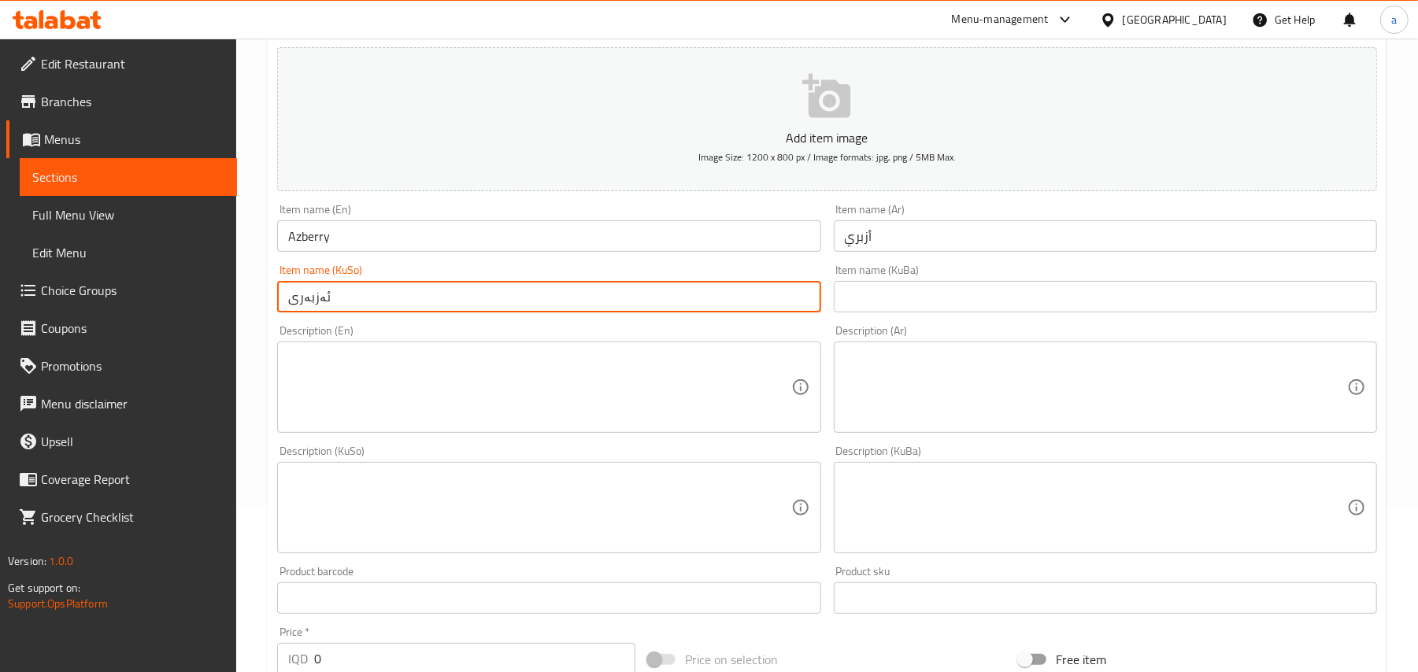
scroll to position [244, 0]
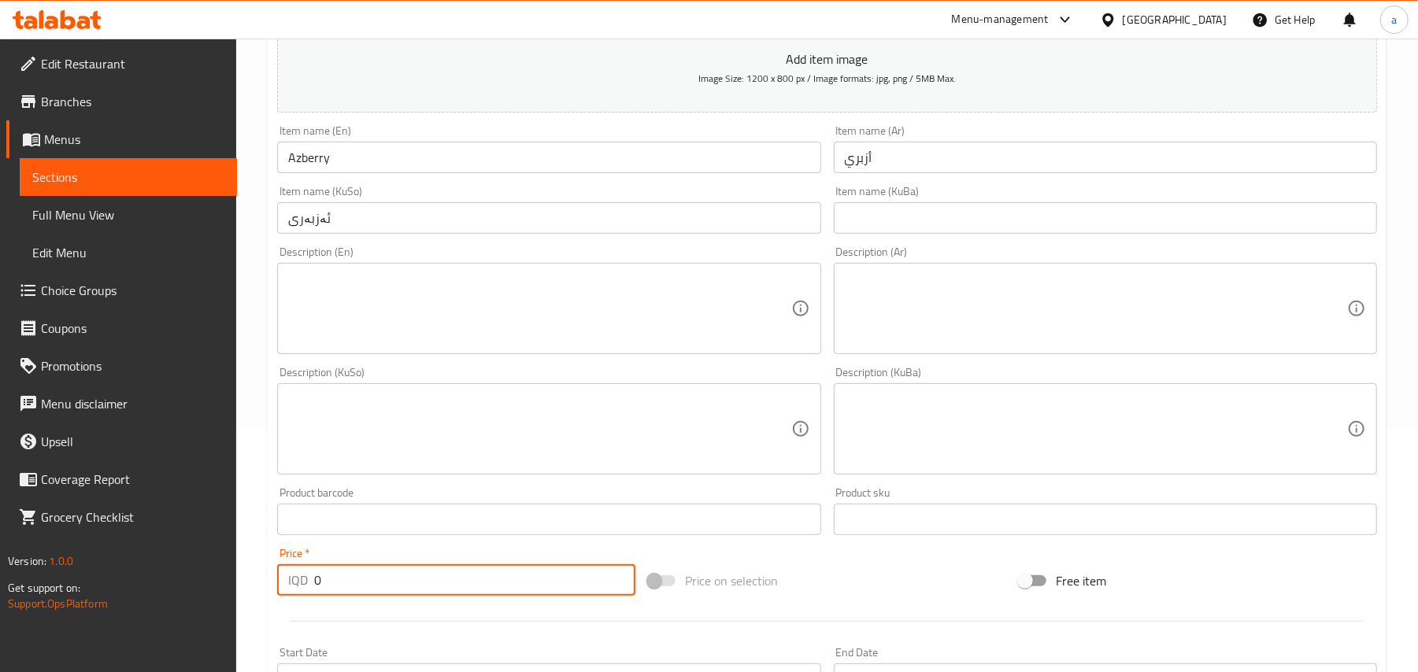
drag, startPoint x: 335, startPoint y: 602, endPoint x: 316, endPoint y: 587, distance: 23.5
click at [312, 596] on div "IQD 0 Price *" at bounding box center [456, 580] width 358 height 31
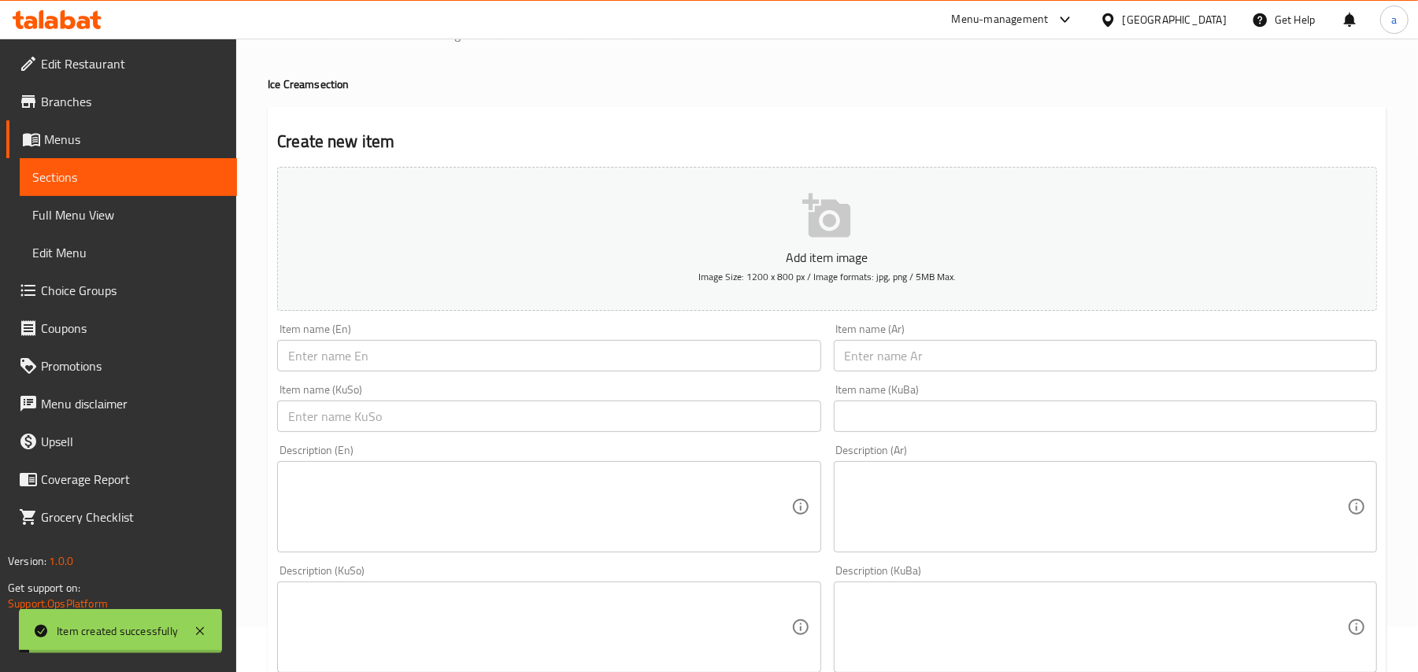
scroll to position [0, 0]
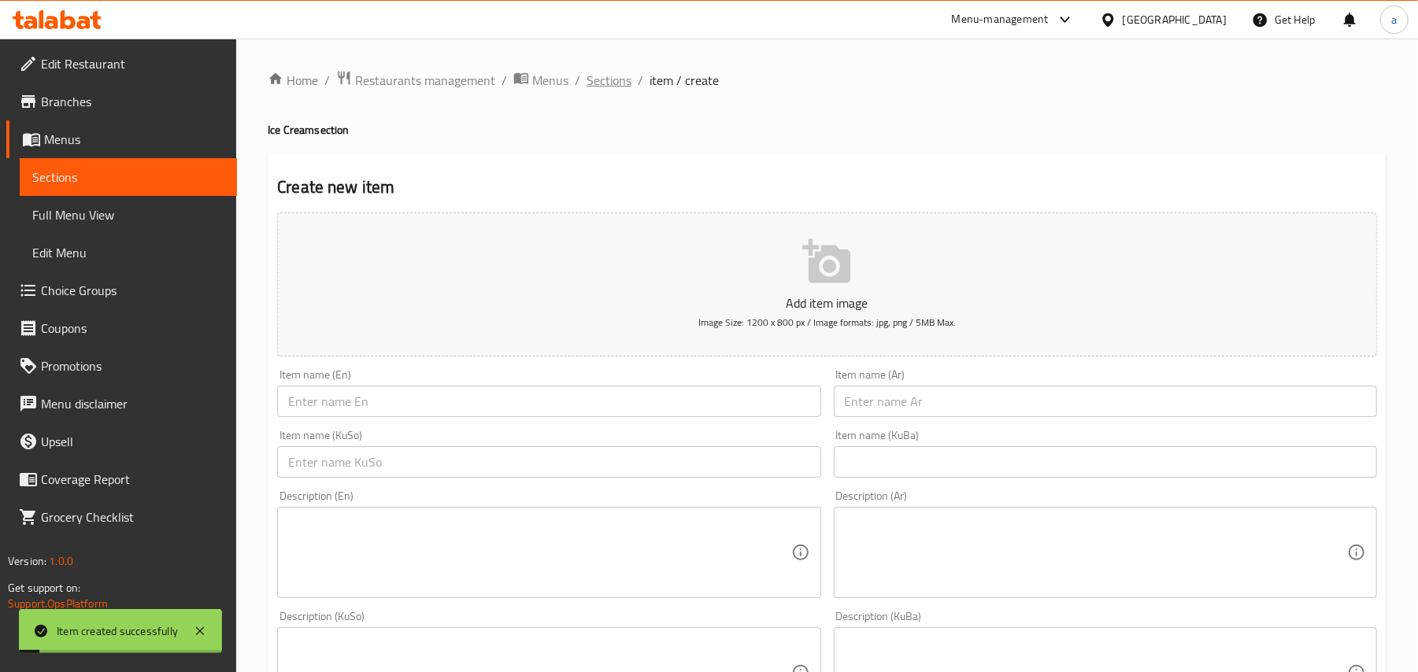
click at [621, 83] on span "Sections" at bounding box center [609, 80] width 45 height 19
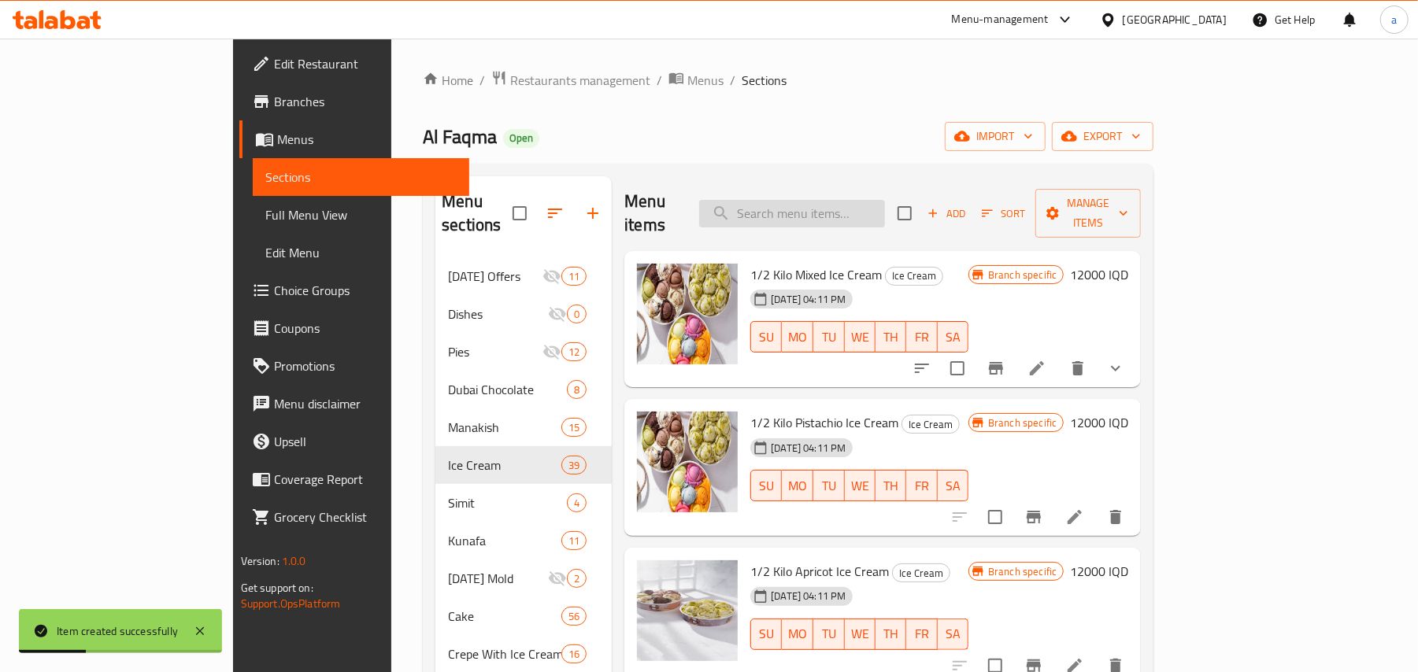
click at [855, 203] on input "search" at bounding box center [792, 214] width 186 height 28
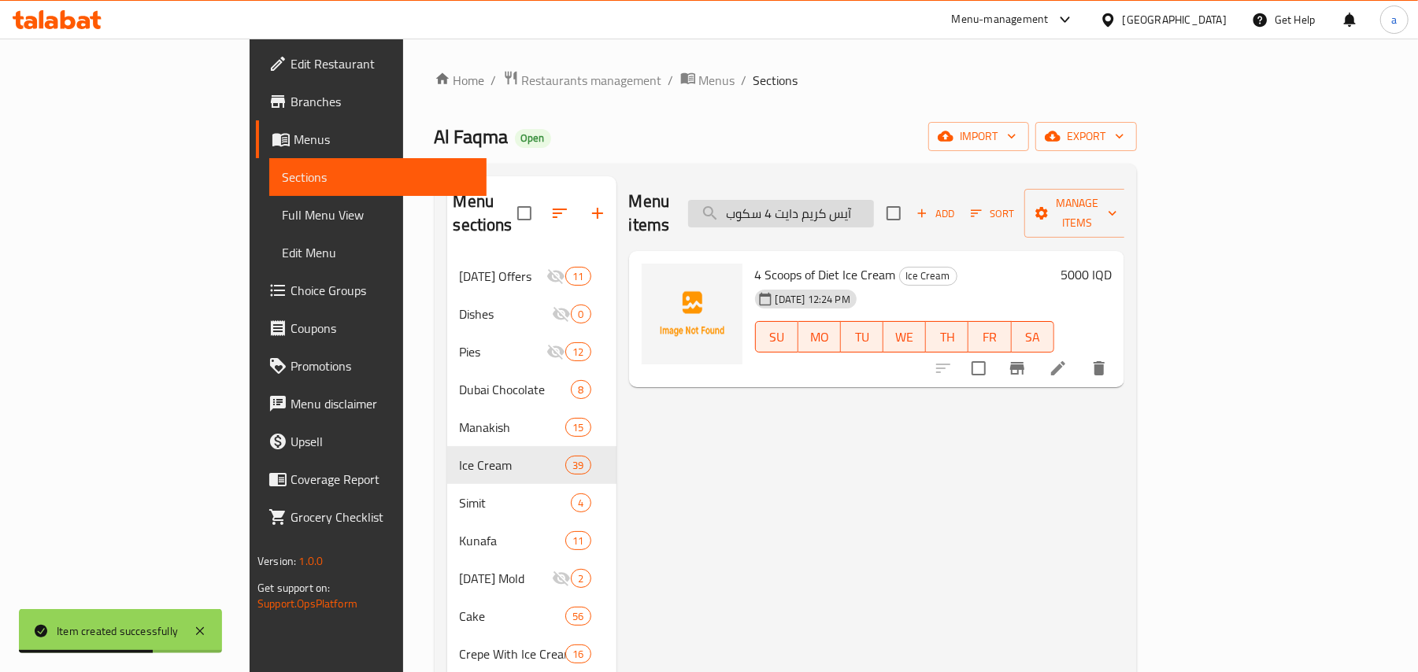
click at [858, 212] on input "آيس كريم دايت 4 سكوب" at bounding box center [781, 214] width 186 height 28
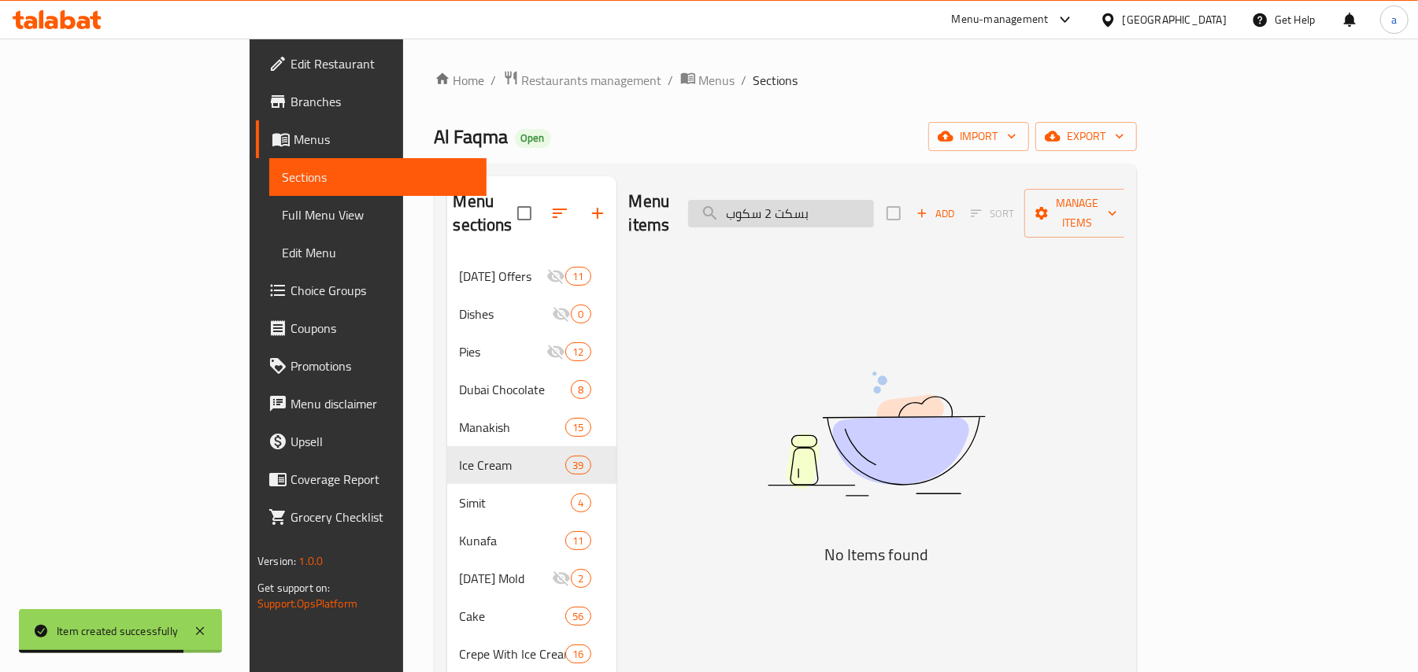
click at [874, 209] on input "بسكت 2 سكوب" at bounding box center [781, 214] width 186 height 28
click at [874, 213] on input "بسكوت 2 سكوب" at bounding box center [781, 214] width 186 height 28
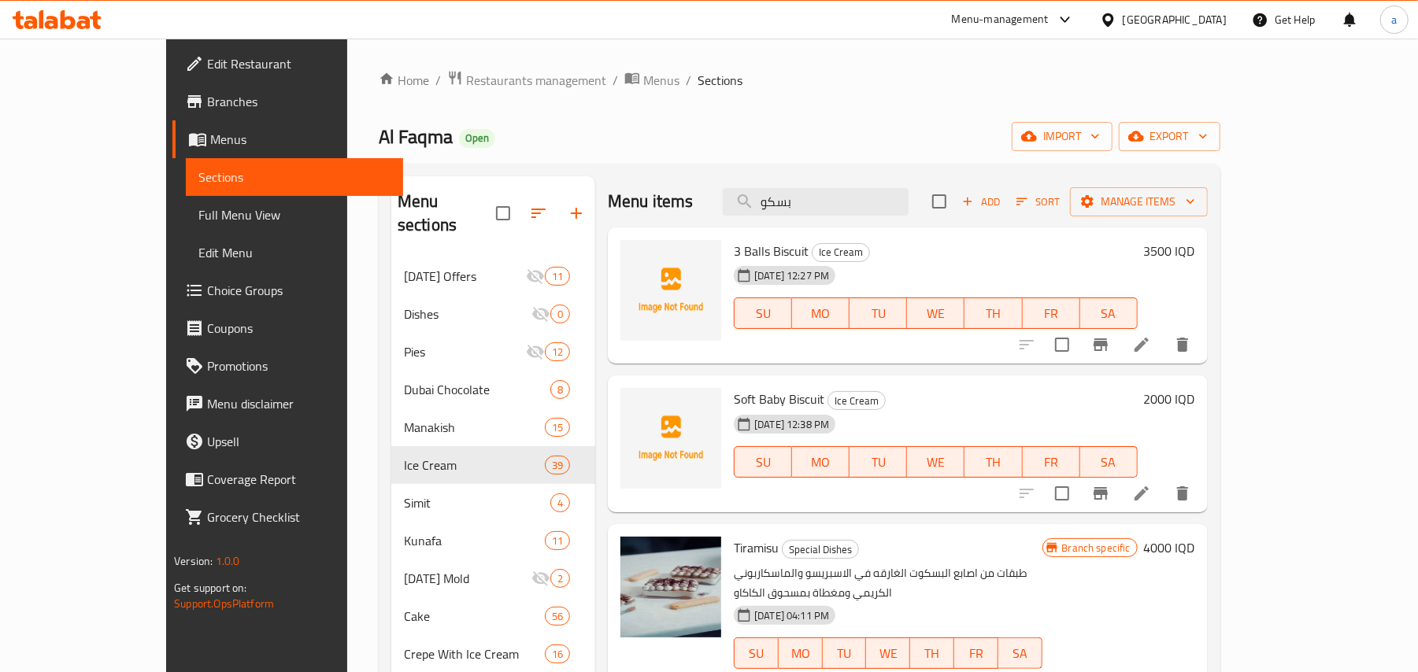
drag, startPoint x: 829, startPoint y: 209, endPoint x: 762, endPoint y: 213, distance: 67.0
click at [762, 213] on div "Menu items بسكو Add Sort Manage items" at bounding box center [908, 201] width 600 height 51
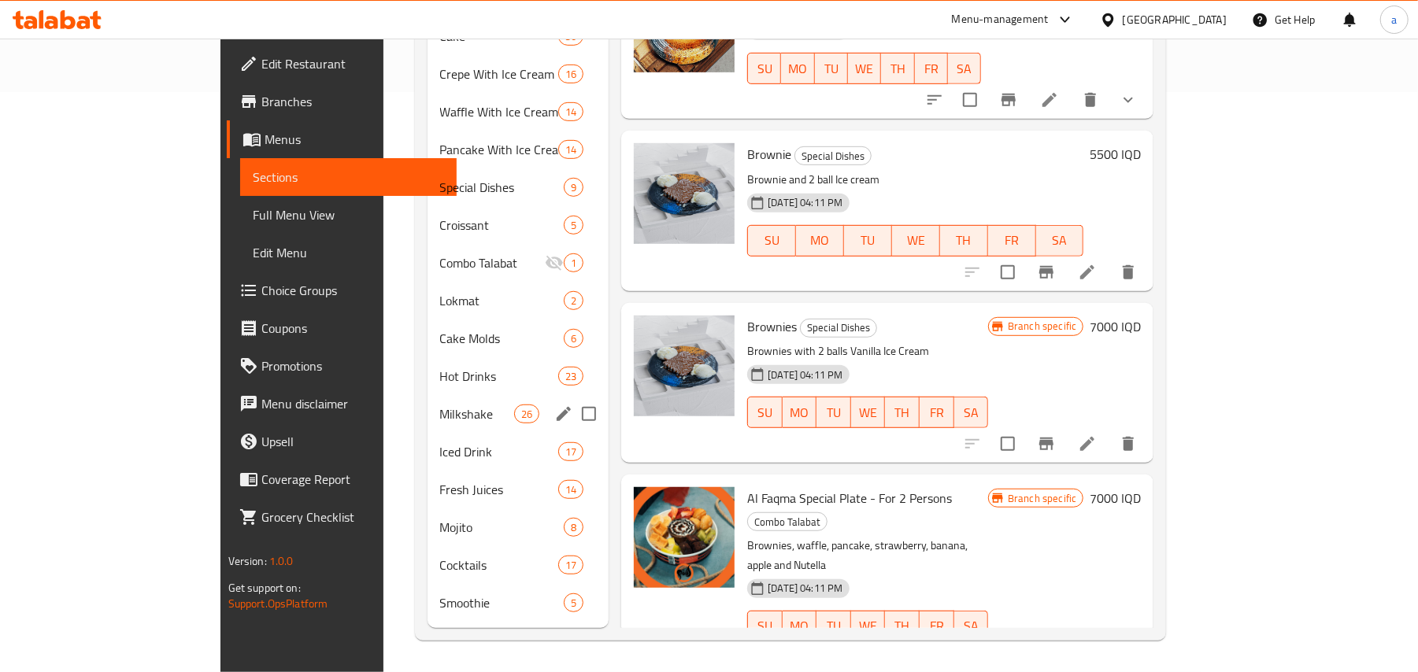
scroll to position [590, 0]
click at [440, 372] on span "Hot Drinks" at bounding box center [477, 376] width 74 height 19
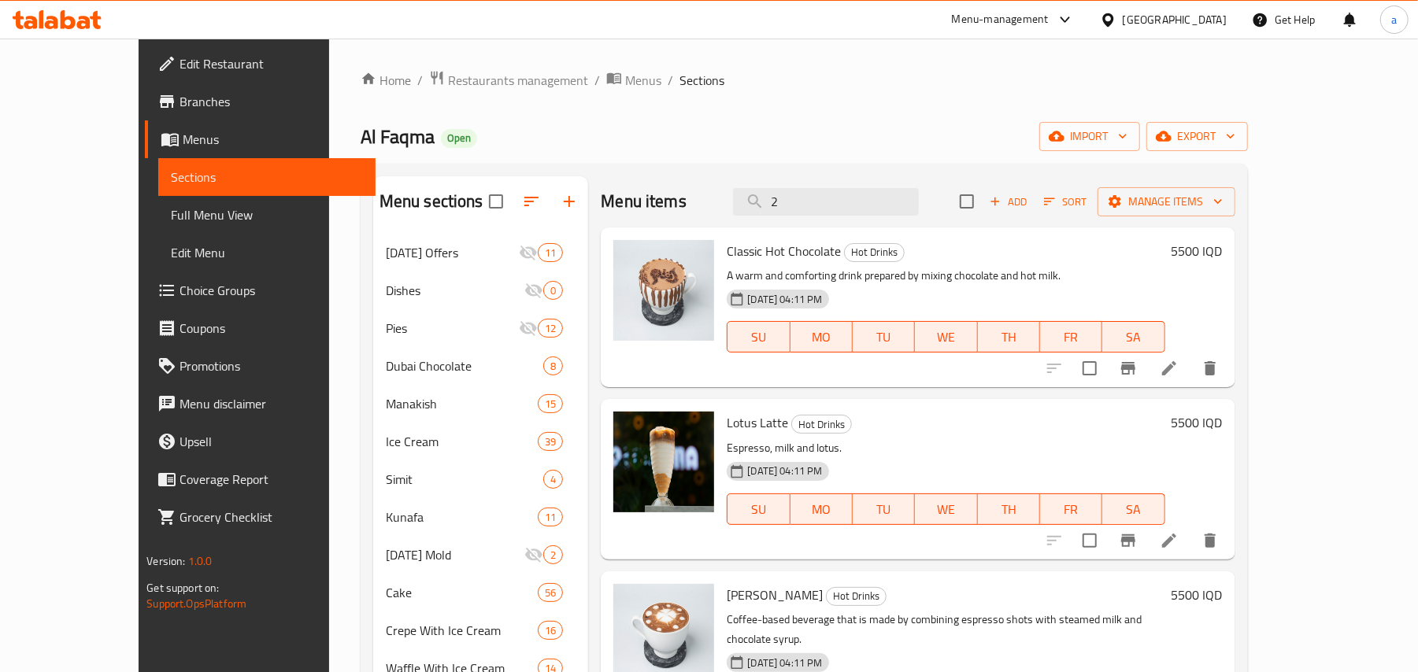
drag, startPoint x: 880, startPoint y: 206, endPoint x: 583, endPoint y: 250, distance: 300.9
click at [588, 250] on div "Menu items 2 Add Sort Manage items Classic Hot Chocolate Hot Drinks A warm and …" at bounding box center [911, 680] width 646 height 1009
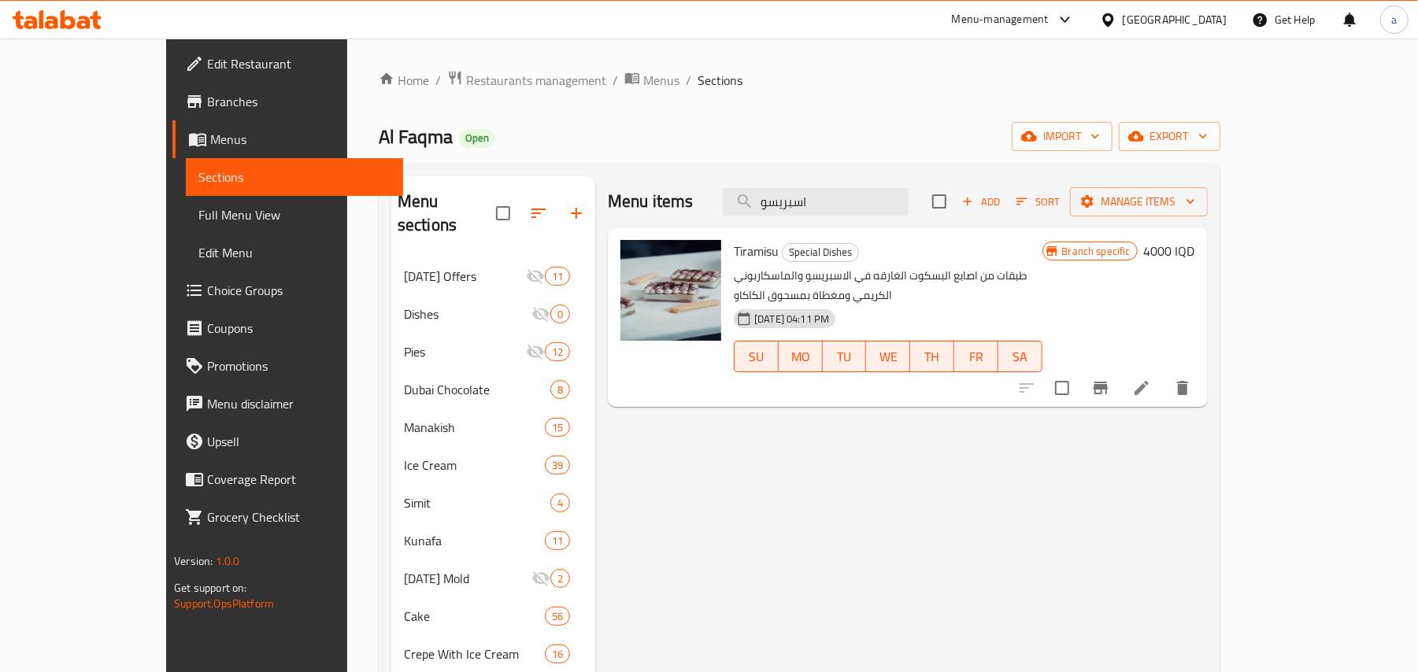
click at [1151, 379] on icon at bounding box center [1141, 388] width 19 height 19
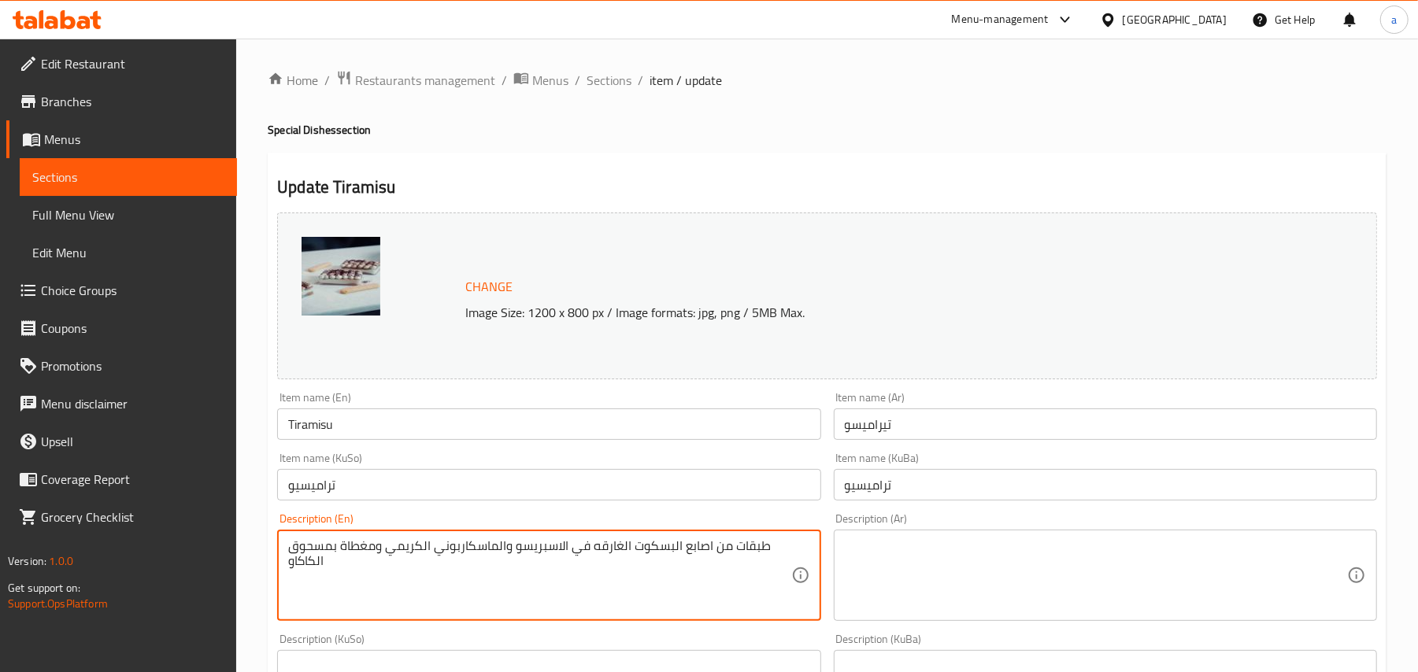
drag, startPoint x: 101, startPoint y: 540, endPoint x: 29, endPoint y: 449, distance: 116.1
drag, startPoint x: 773, startPoint y: 561, endPoint x: 0, endPoint y: 577, distance: 773.3
click at [0, 577] on div "Edit Restaurant Branches Menus Sections Full Menu View Edit Menu Choice Groups …" at bounding box center [709, 678] width 1418 height 1278
click at [479, 405] on div "Item name (En) Tiramisu Item name (En)" at bounding box center [548, 416] width 543 height 48
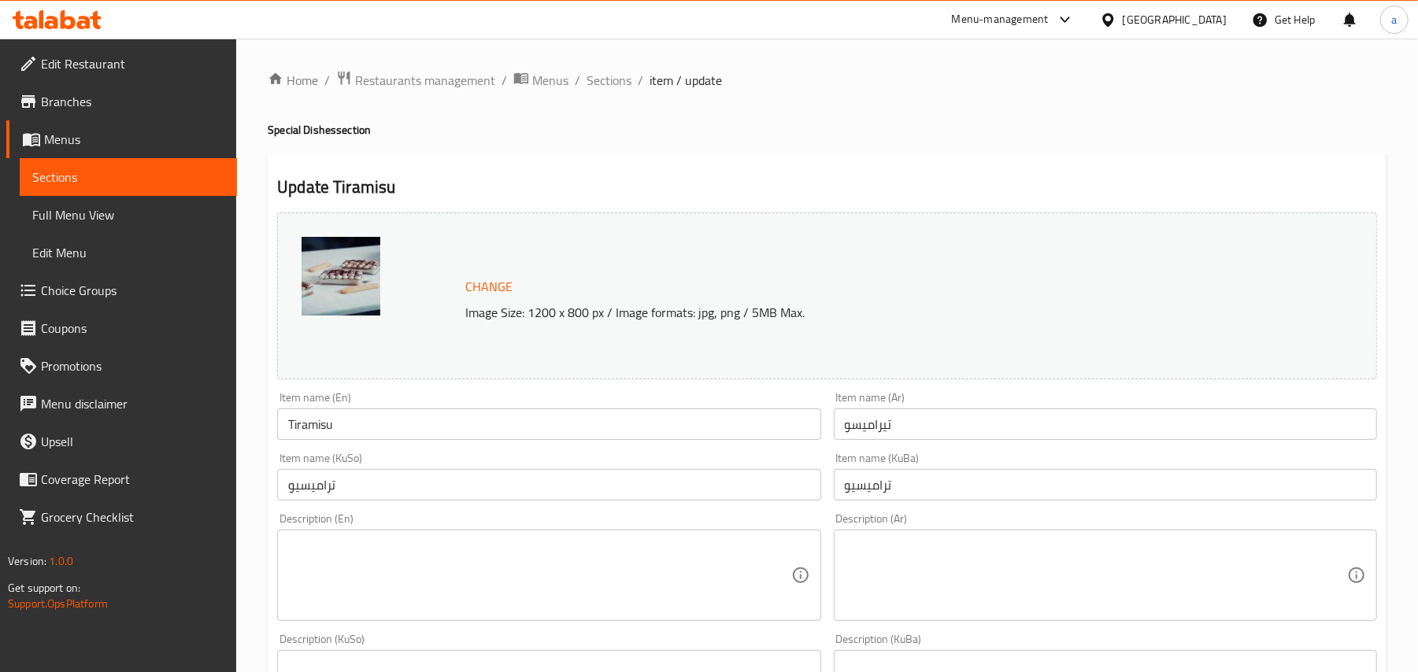
click at [505, 432] on input "Tiramisu" at bounding box center [548, 424] width 543 height 31
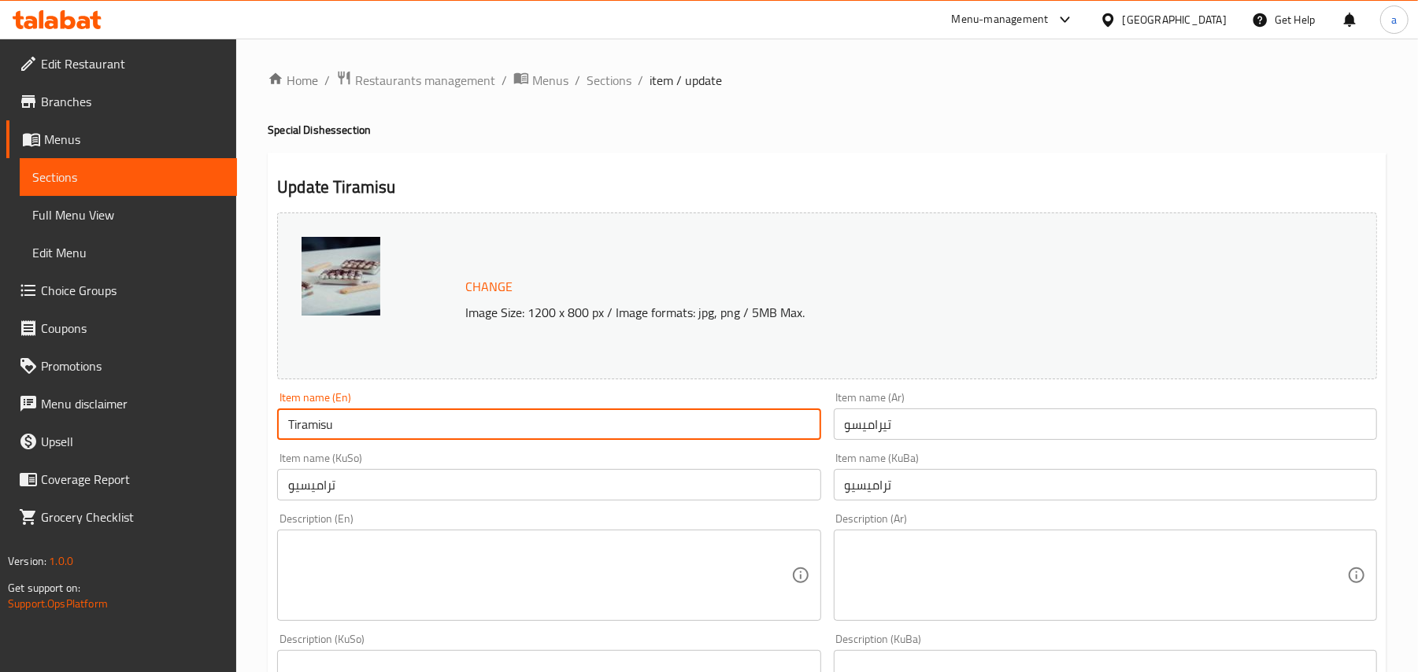
click at [631, 86] on span "Sections" at bounding box center [609, 80] width 45 height 19
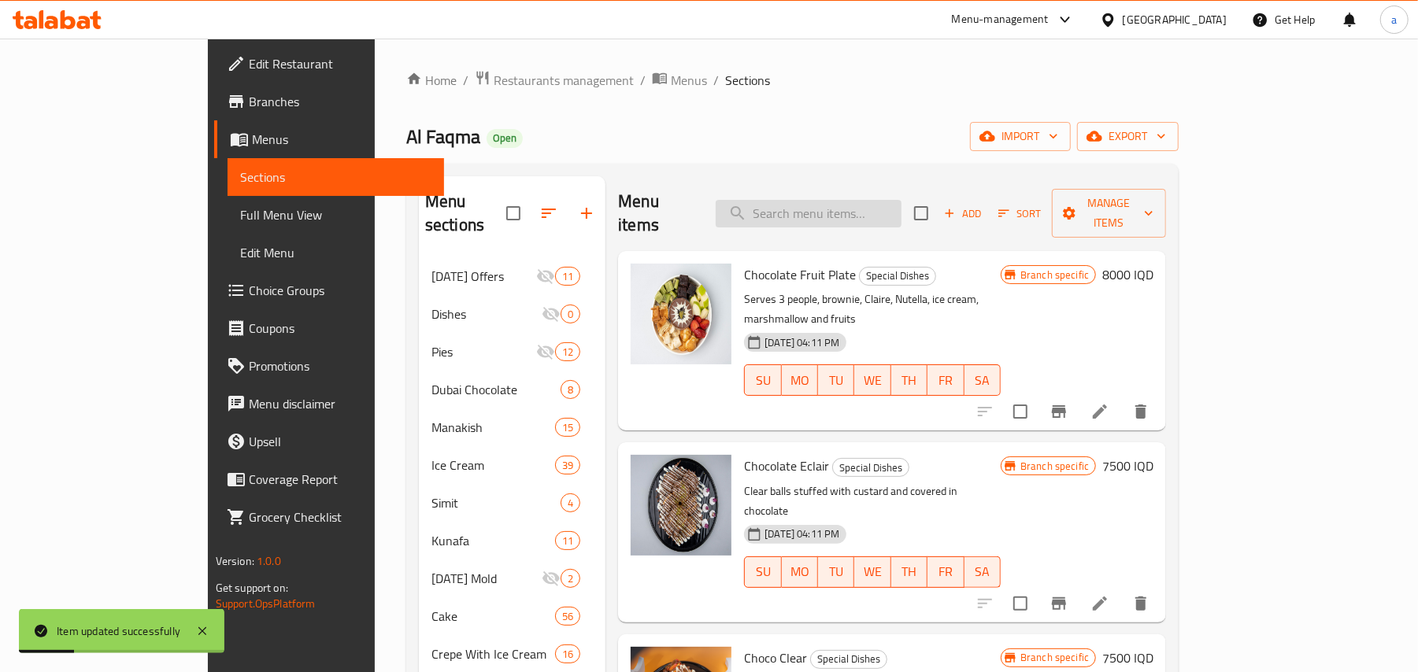
click at [848, 200] on input "search" at bounding box center [809, 214] width 186 height 28
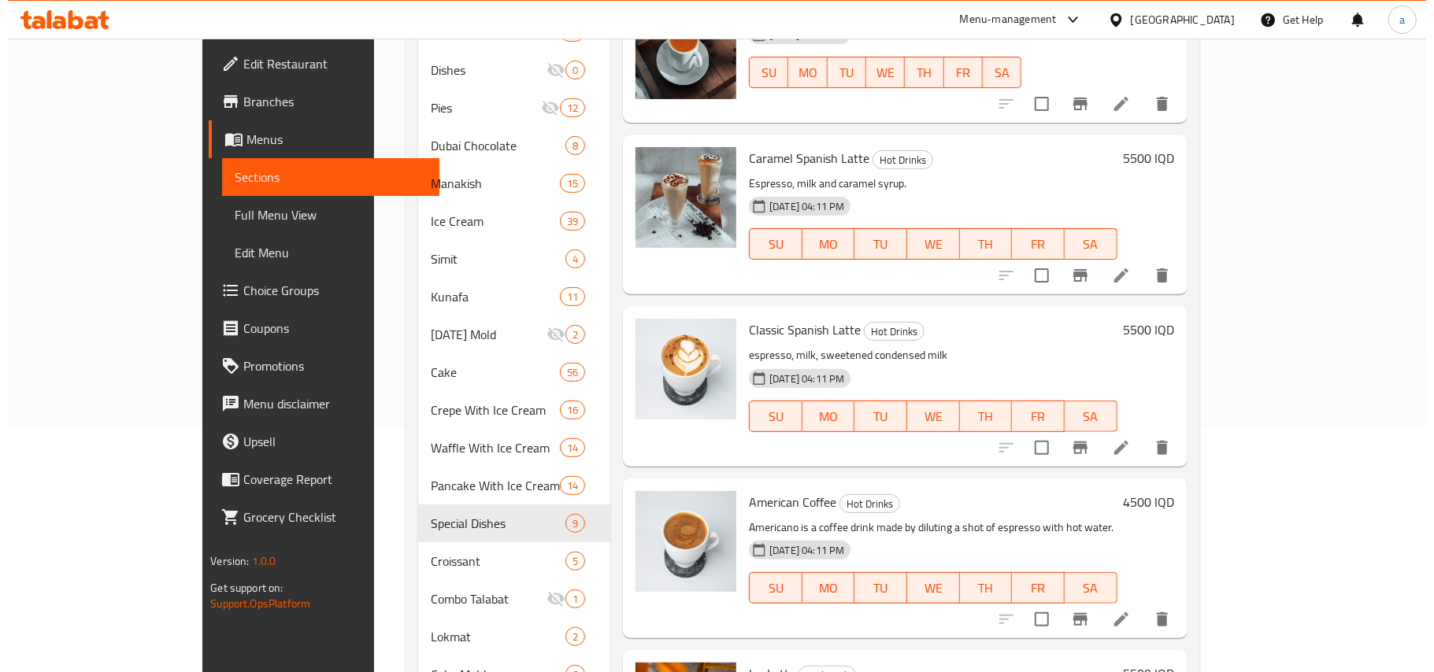
scroll to position [2204, 0]
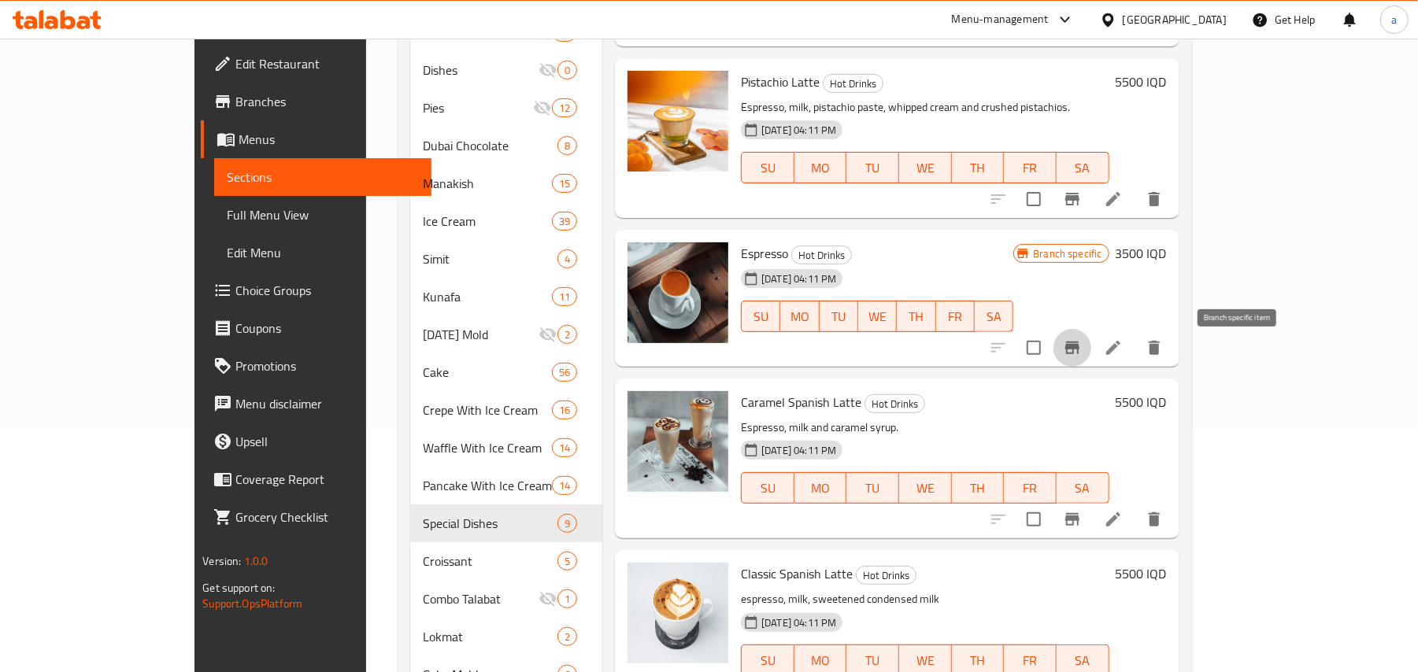
click at [1079, 354] on icon "Branch-specific-item" at bounding box center [1072, 348] width 14 height 13
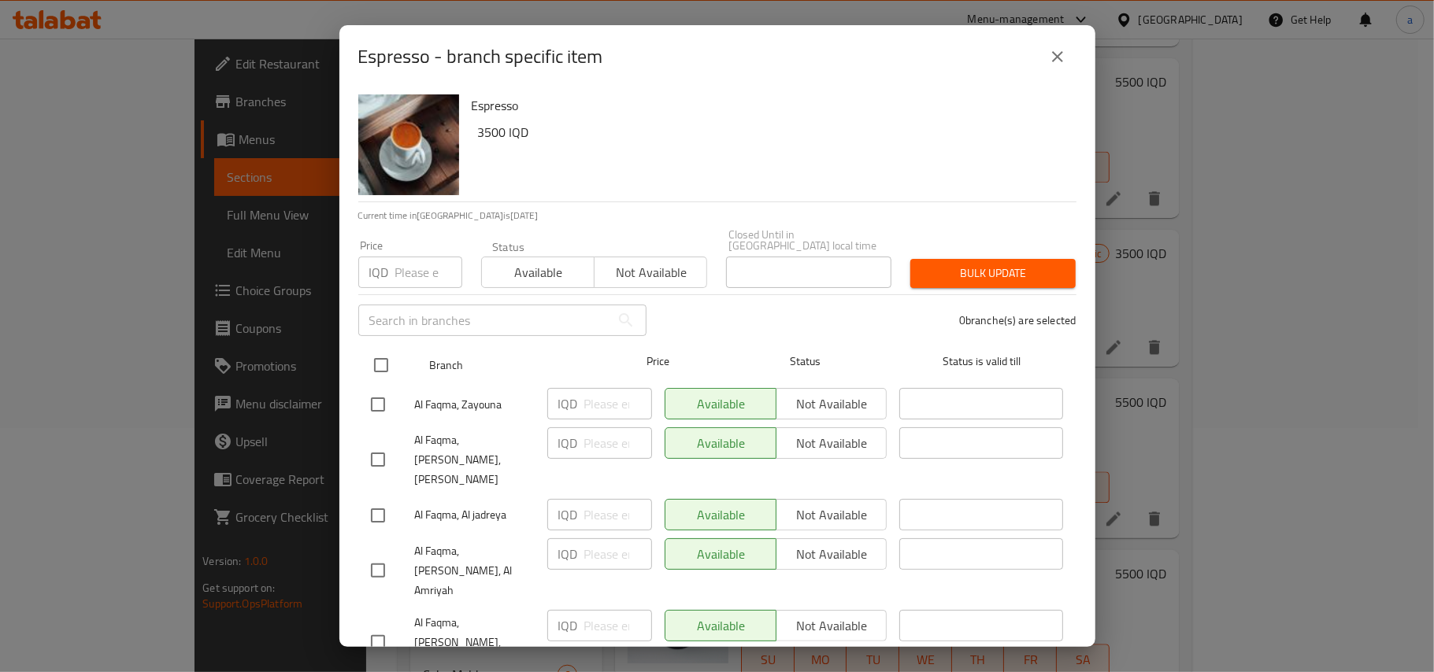
click at [385, 356] on input "checkbox" at bounding box center [381, 365] width 33 height 33
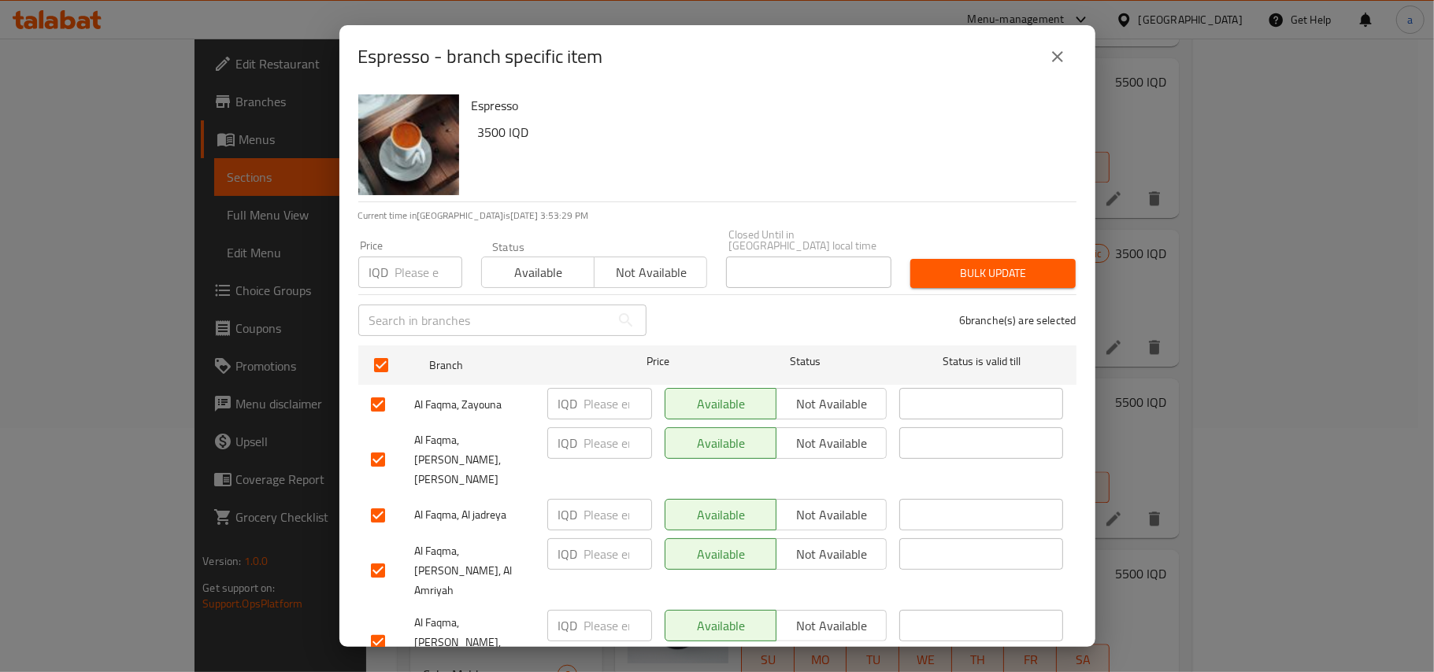
drag, startPoint x: 586, startPoint y: 401, endPoint x: 587, endPoint y: 411, distance: 10.4
click at [586, 398] on input "number" at bounding box center [618, 403] width 68 height 31
click at [587, 428] on input "number" at bounding box center [618, 443] width 68 height 31
click at [603, 507] on input "number" at bounding box center [618, 514] width 68 height 31
click at [605, 562] on input "number" at bounding box center [618, 554] width 68 height 31
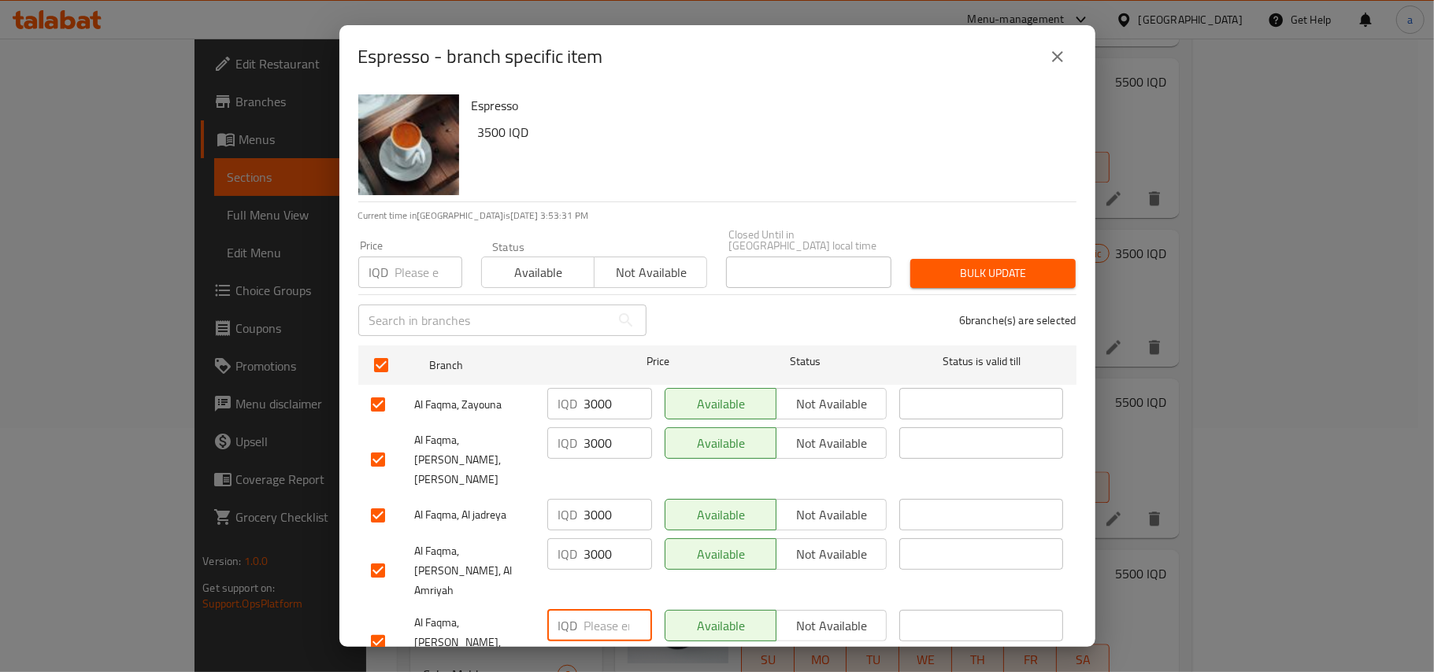
click at [605, 618] on input "number" at bounding box center [618, 625] width 68 height 31
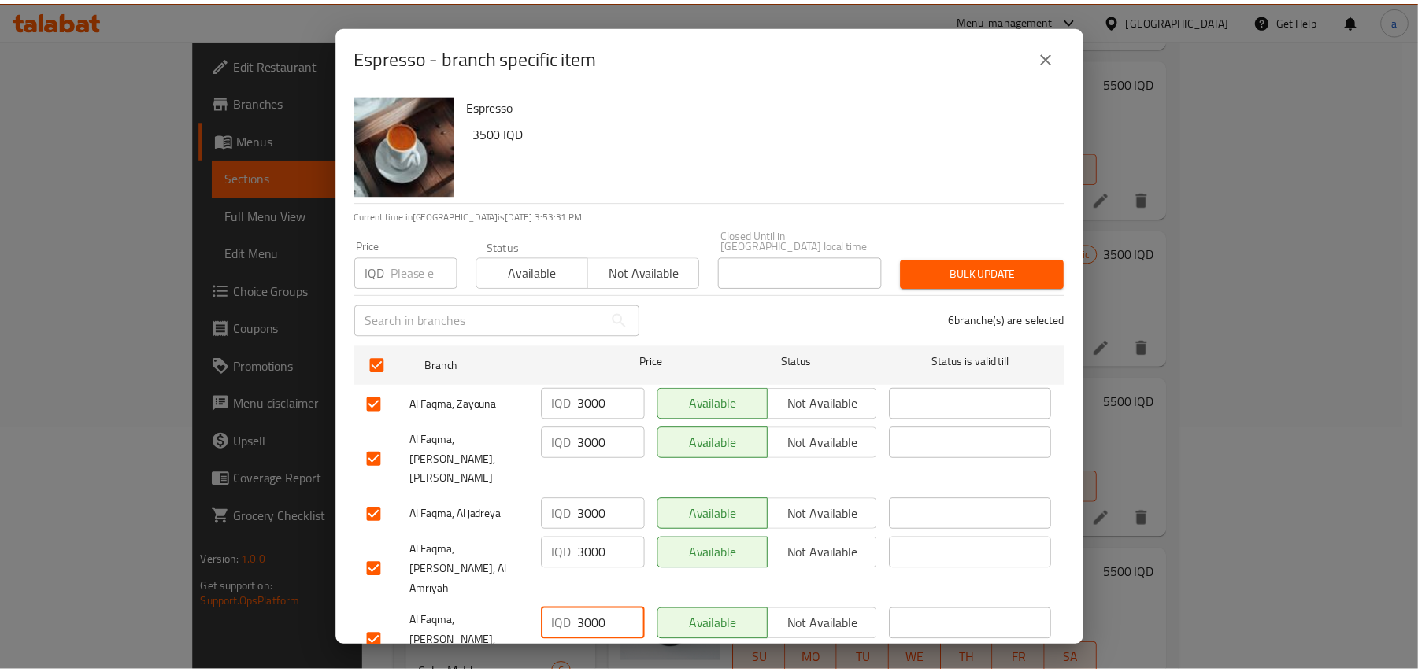
scroll to position [95, 0]
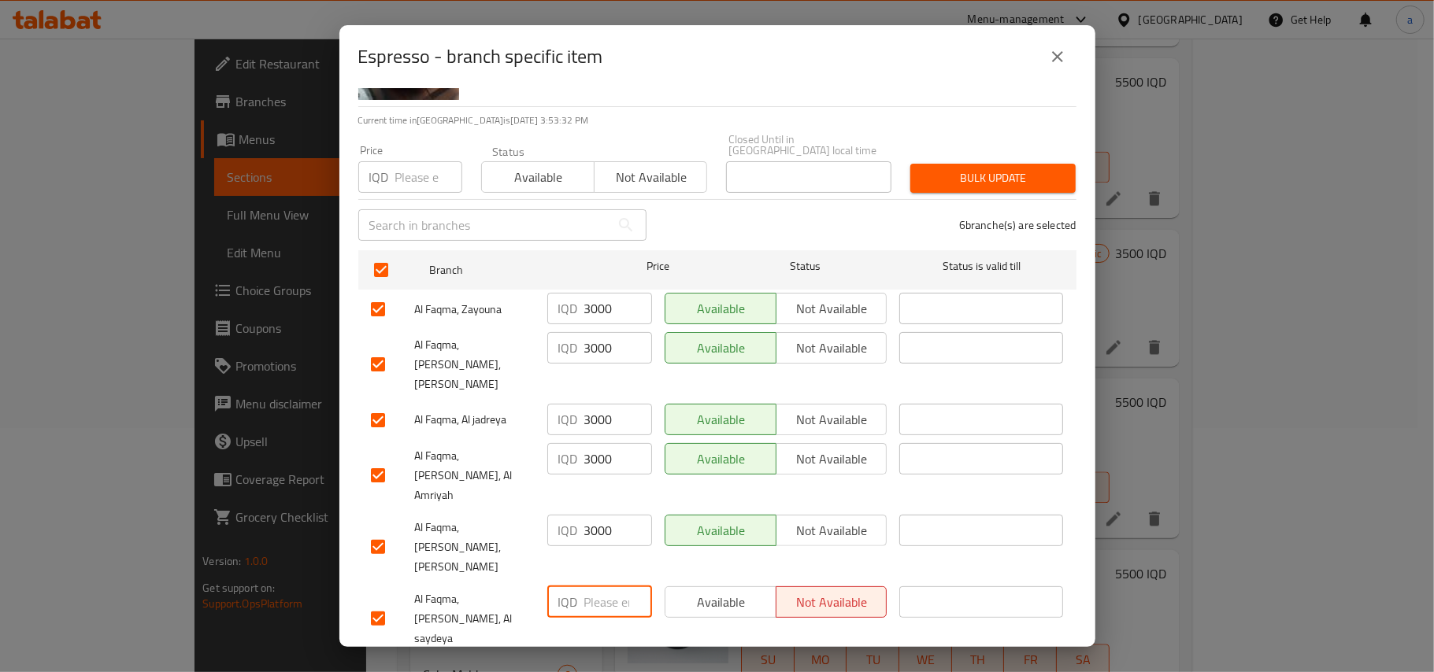
click at [596, 587] on input "number" at bounding box center [618, 602] width 68 height 31
click at [596, 636] on span "Save" at bounding box center [717, 676] width 693 height 20
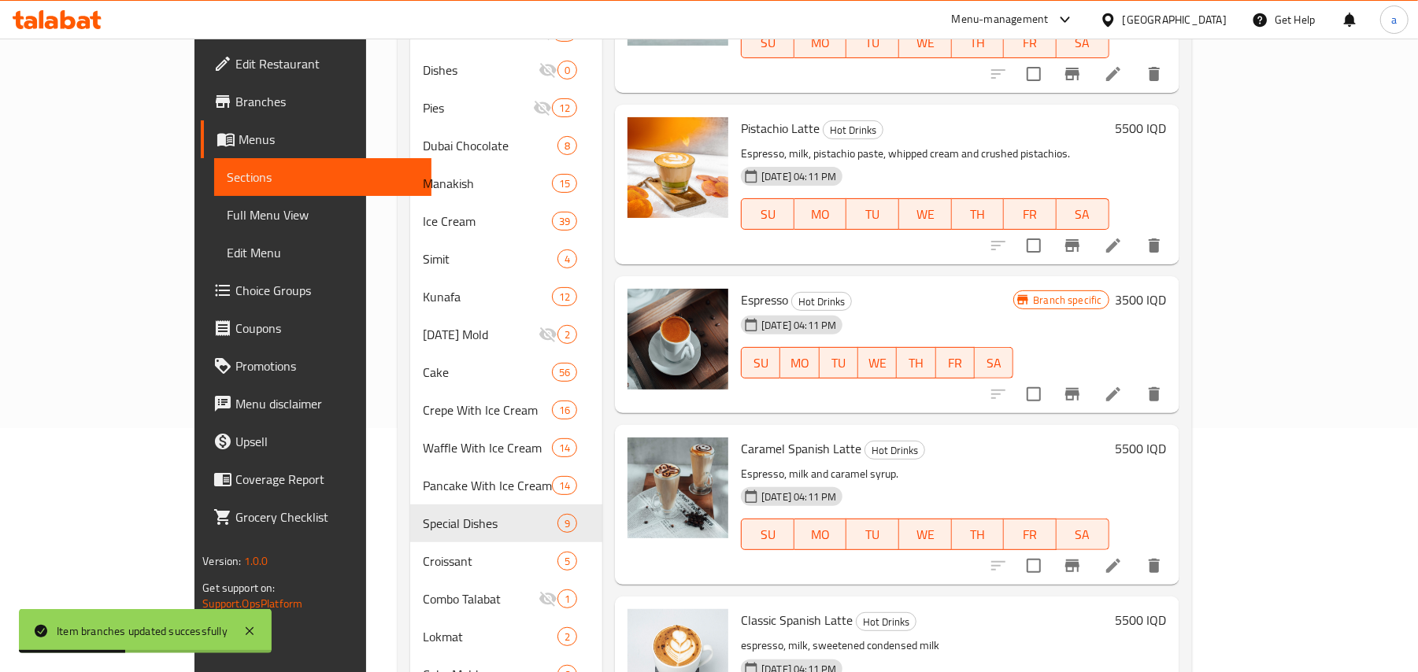
scroll to position [2204, 0]
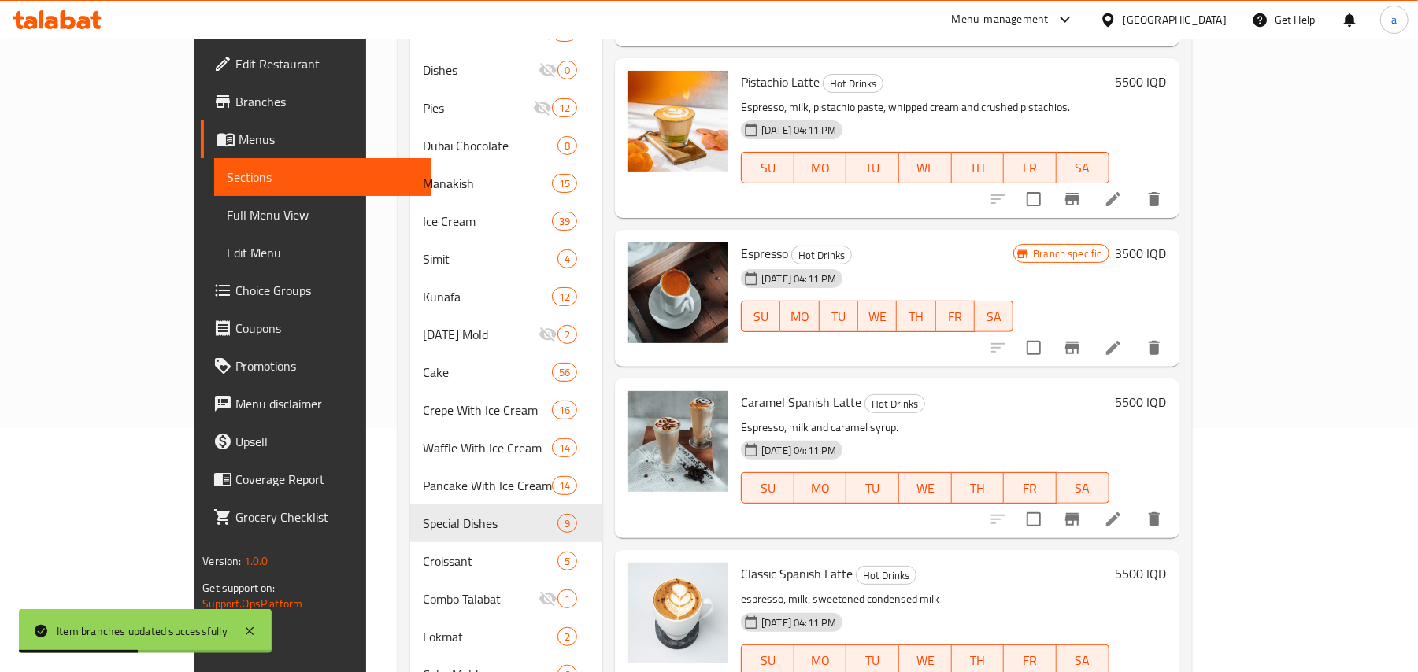
click at [1079, 354] on icon "Branch-specific-item" at bounding box center [1072, 348] width 14 height 13
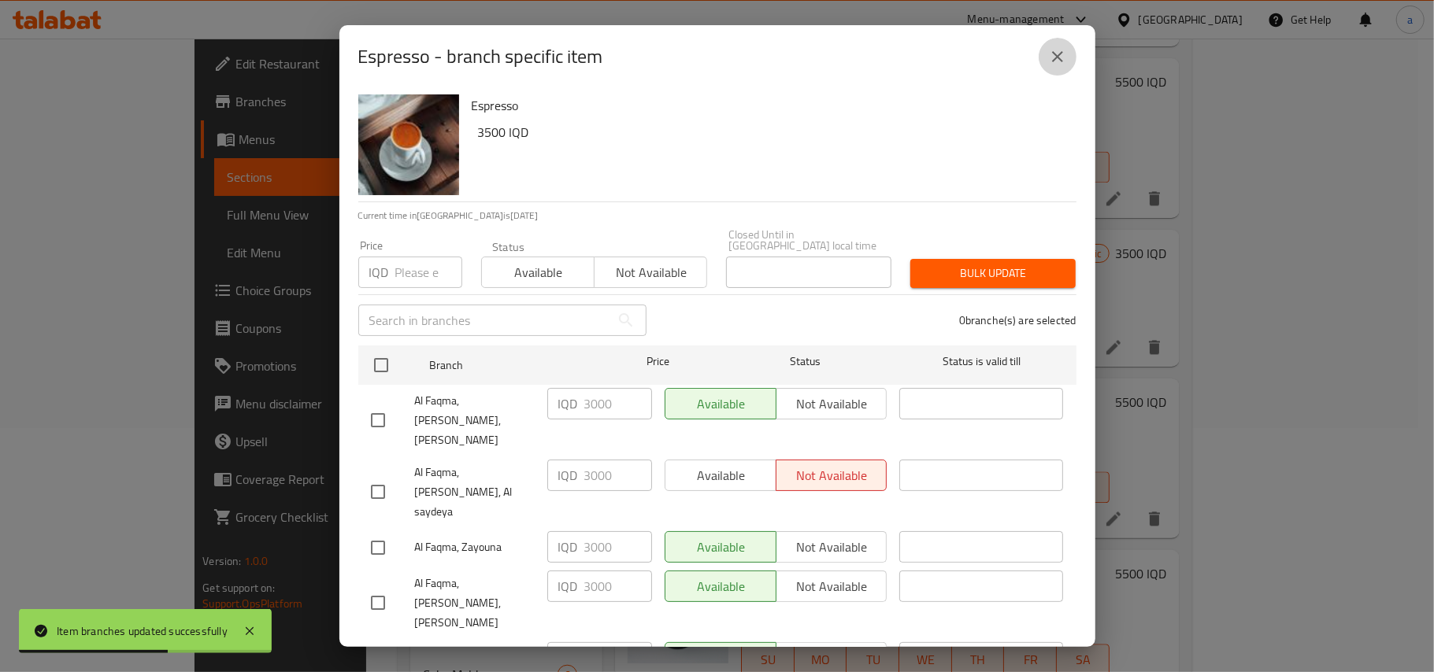
click at [1053, 55] on icon "close" at bounding box center [1057, 56] width 11 height 11
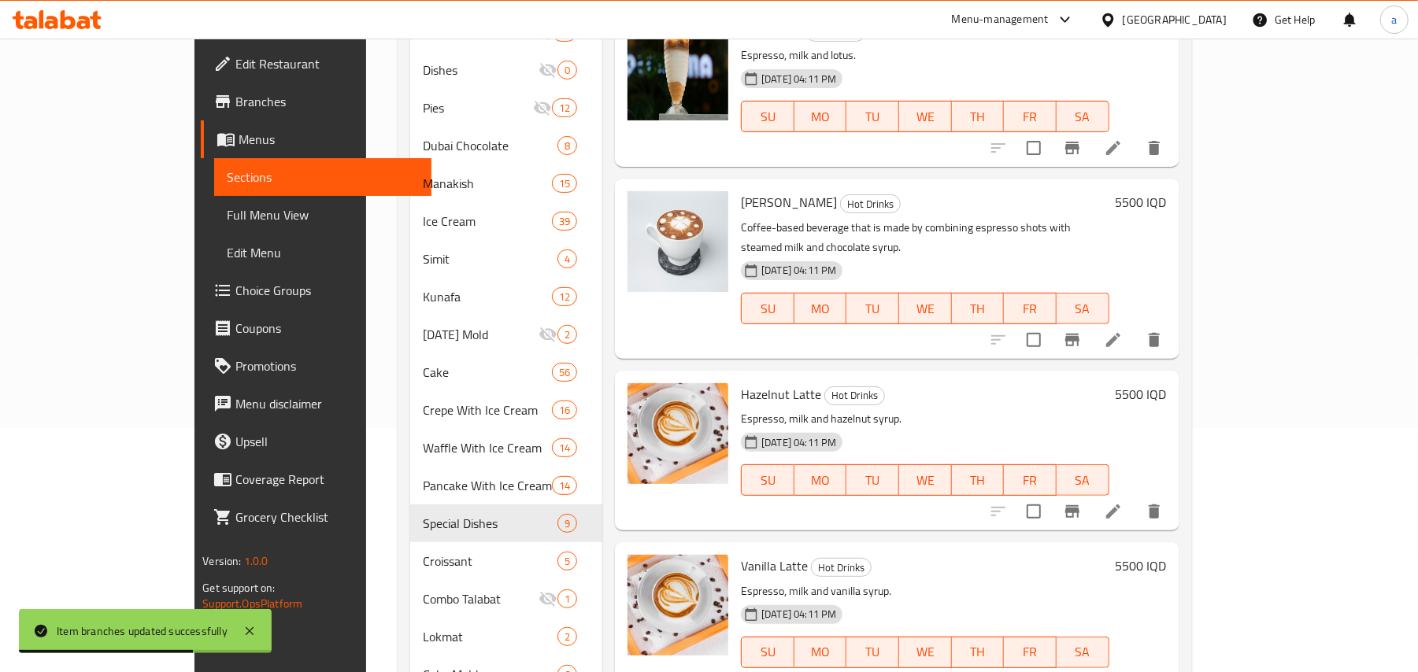
scroll to position [0, 0]
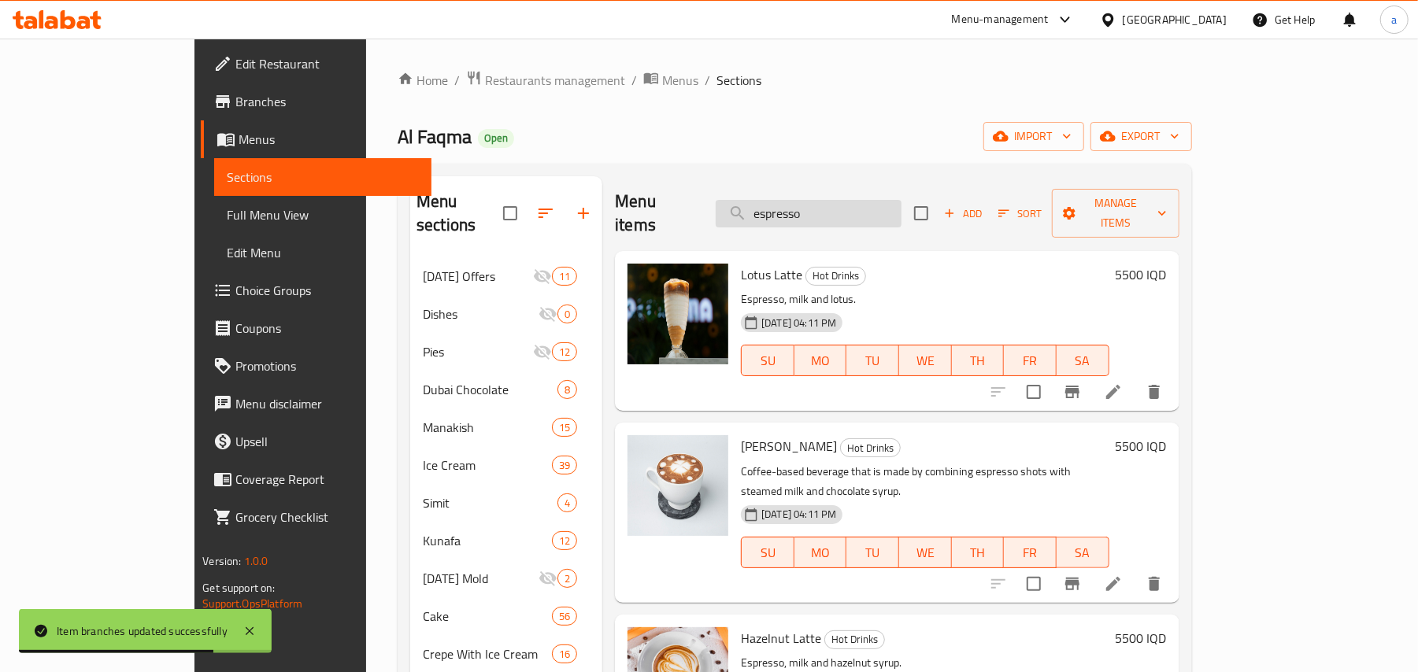
click at [855, 211] on input "espresso" at bounding box center [809, 214] width 186 height 28
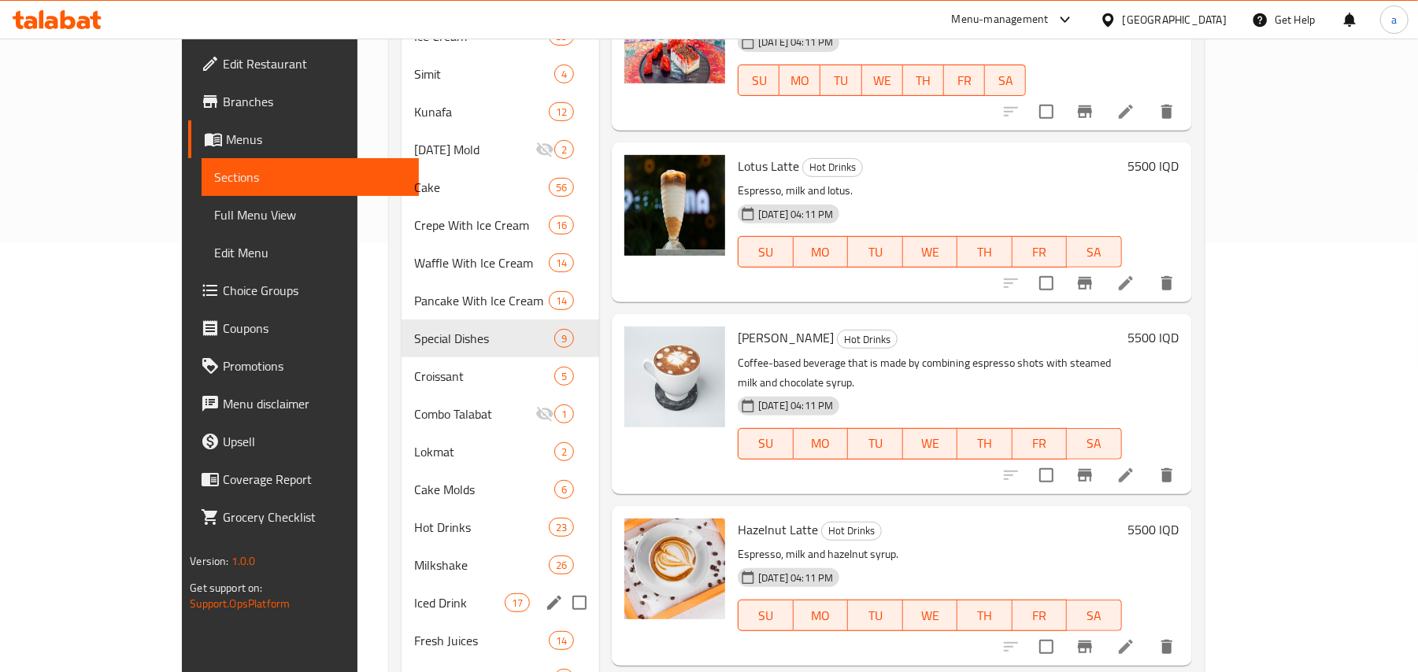
scroll to position [590, 0]
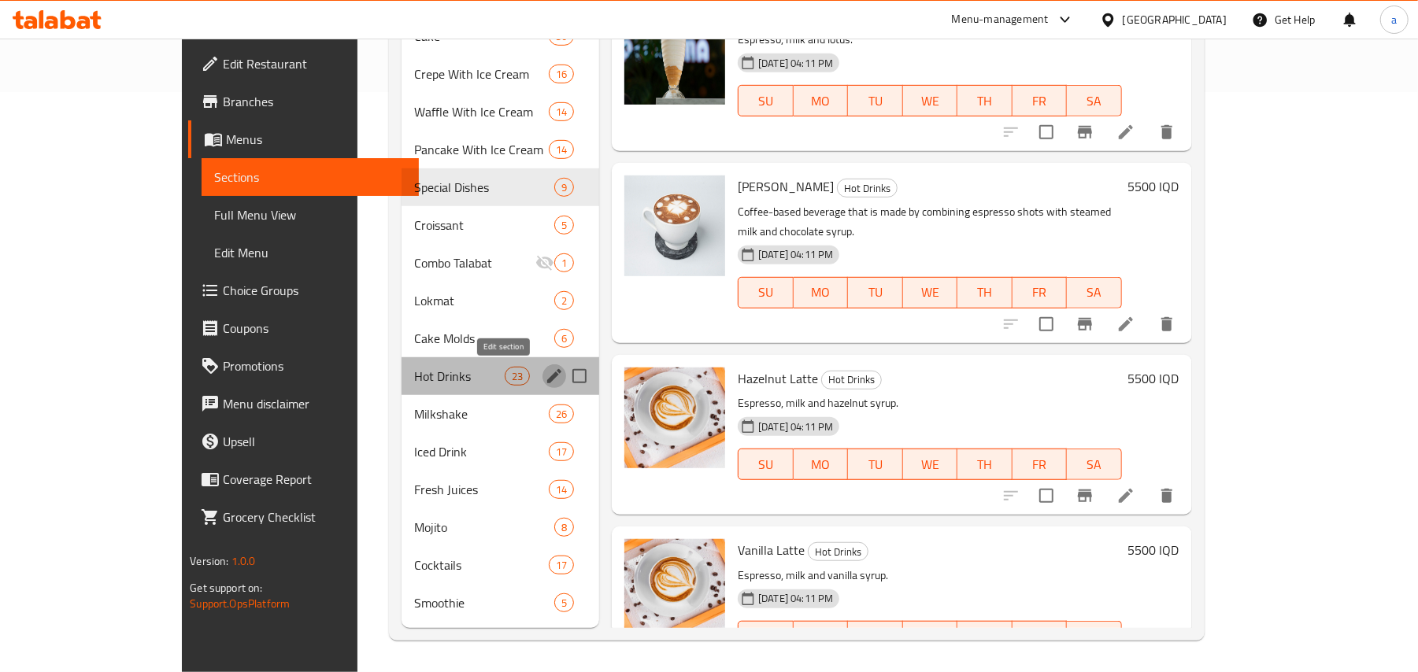
click at [547, 373] on icon "edit" at bounding box center [554, 376] width 14 height 14
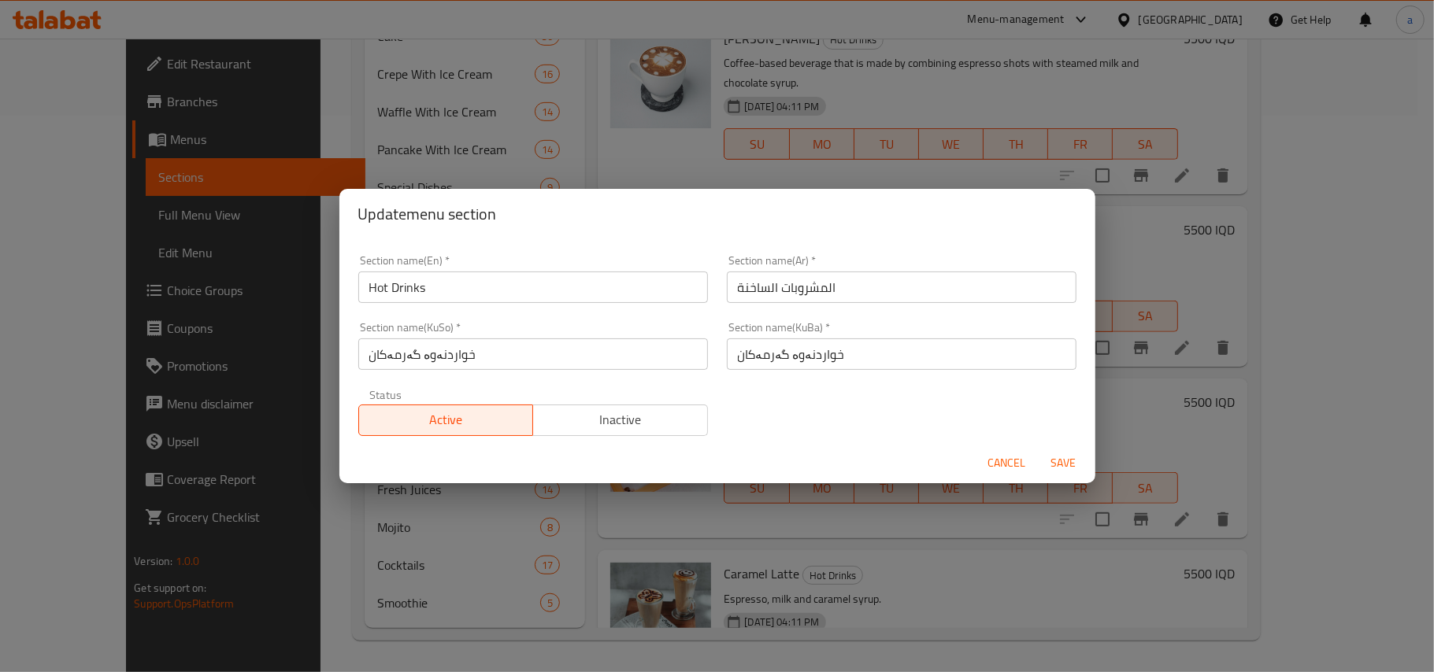
click at [1040, 457] on button "Save" at bounding box center [1063, 463] width 50 height 29
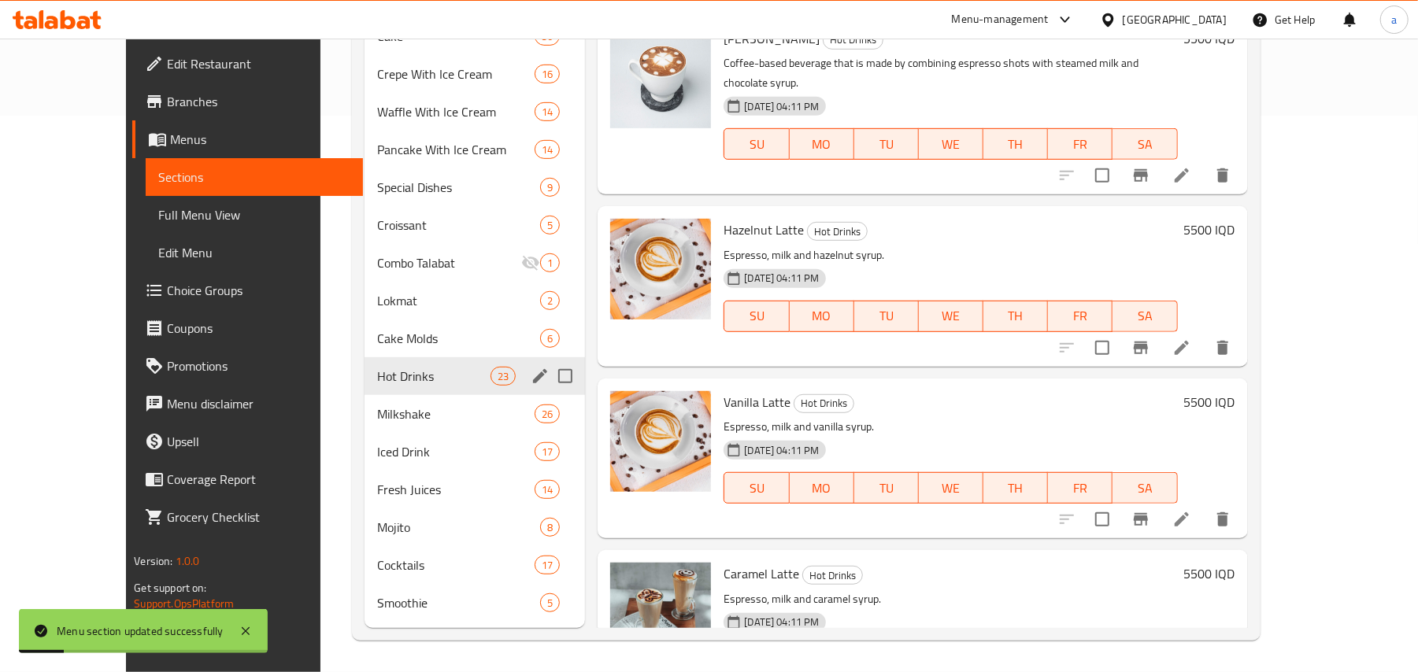
click at [425, 382] on div "Hot Drinks 23" at bounding box center [475, 376] width 220 height 38
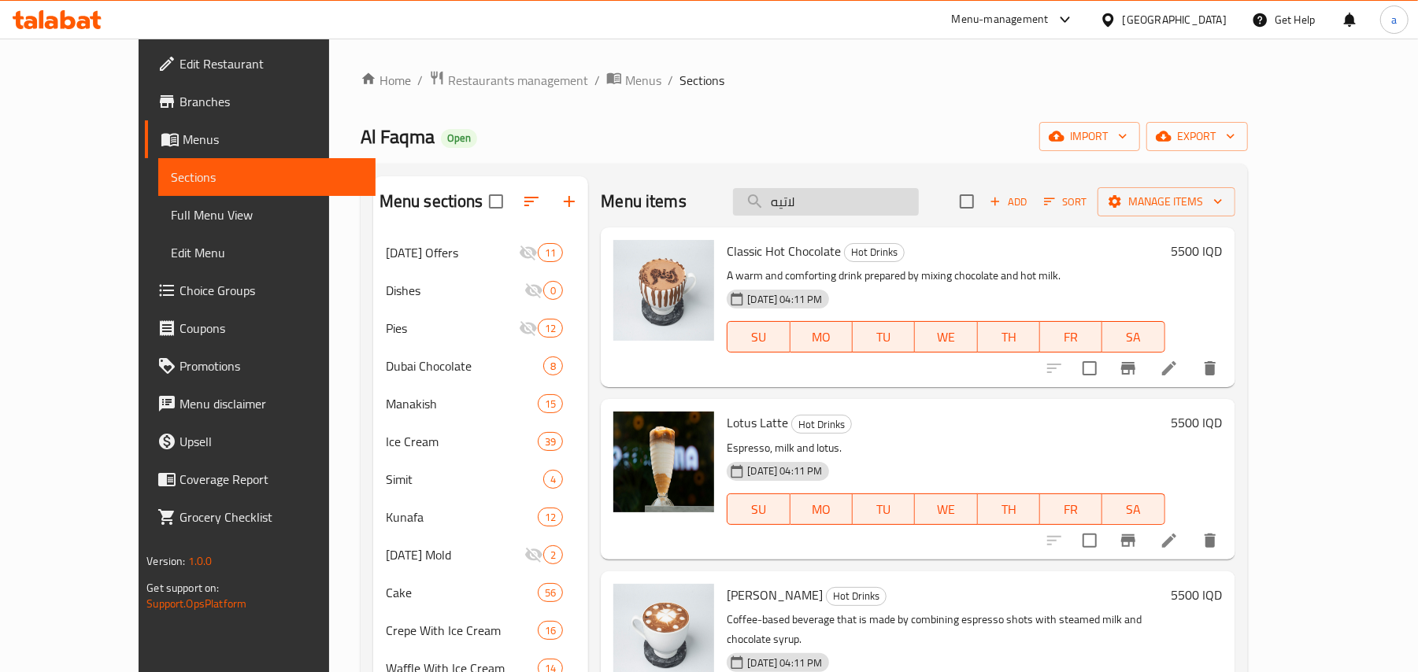
drag, startPoint x: 864, startPoint y: 217, endPoint x: 784, endPoint y: 211, distance: 79.8
click at [784, 211] on input "لاتيه" at bounding box center [826, 202] width 186 height 28
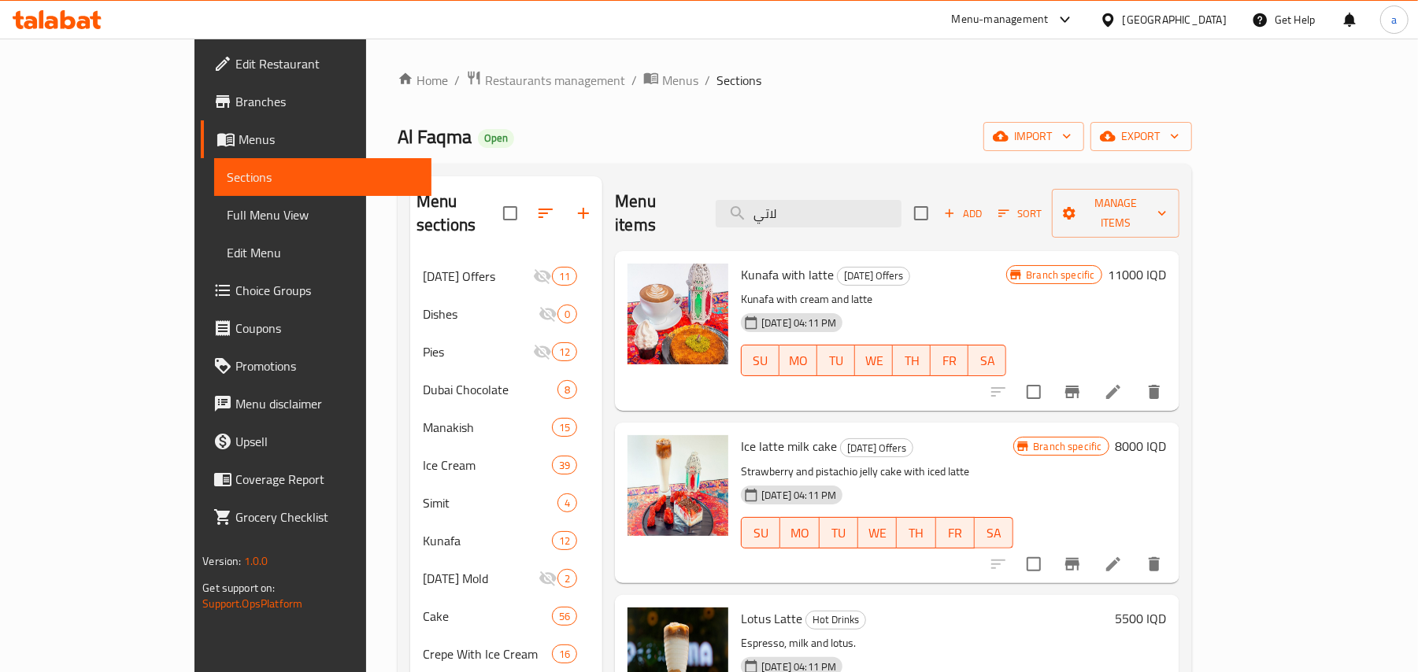
click at [769, 263] on span "Kunafa with latte" at bounding box center [787, 275] width 93 height 24
drag, startPoint x: 769, startPoint y: 260, endPoint x: 839, endPoint y: 234, distance: 74.7
click at [770, 263] on span "Kunafa with latte" at bounding box center [787, 275] width 93 height 24
copy span "latte"
drag, startPoint x: 851, startPoint y: 209, endPoint x: 729, endPoint y: 247, distance: 127.8
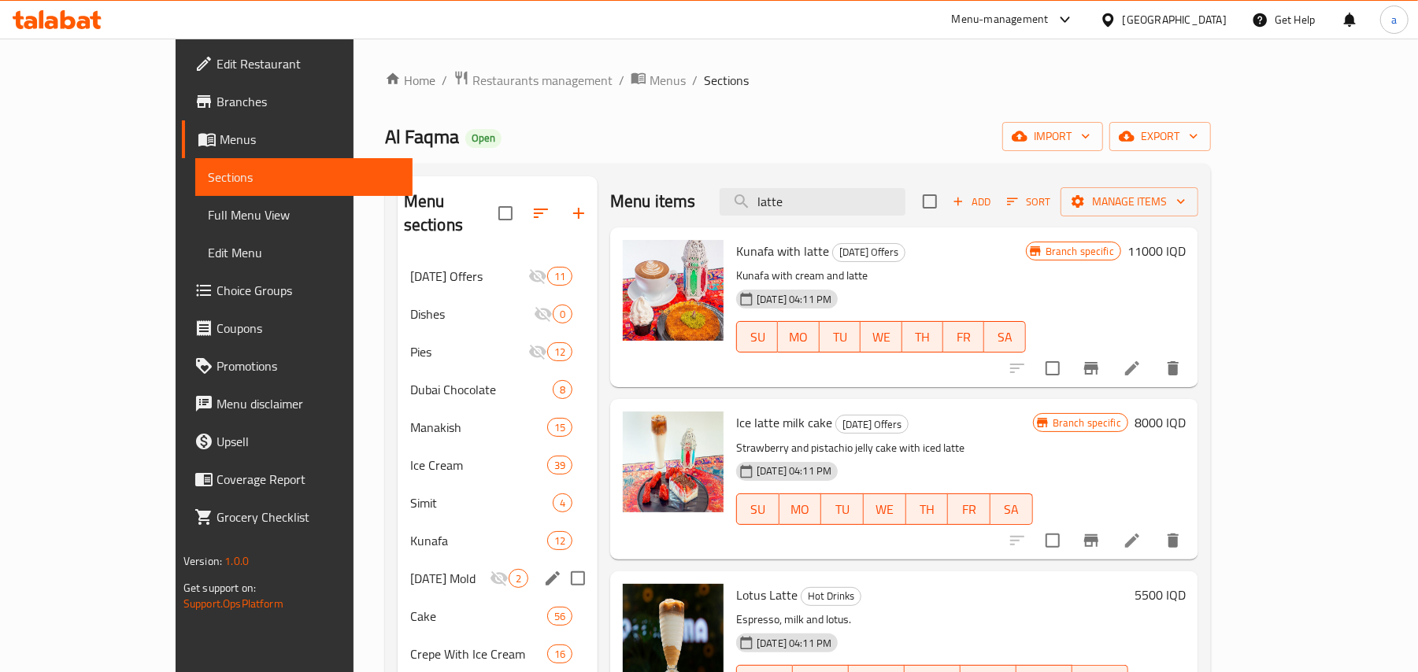
scroll to position [590, 0]
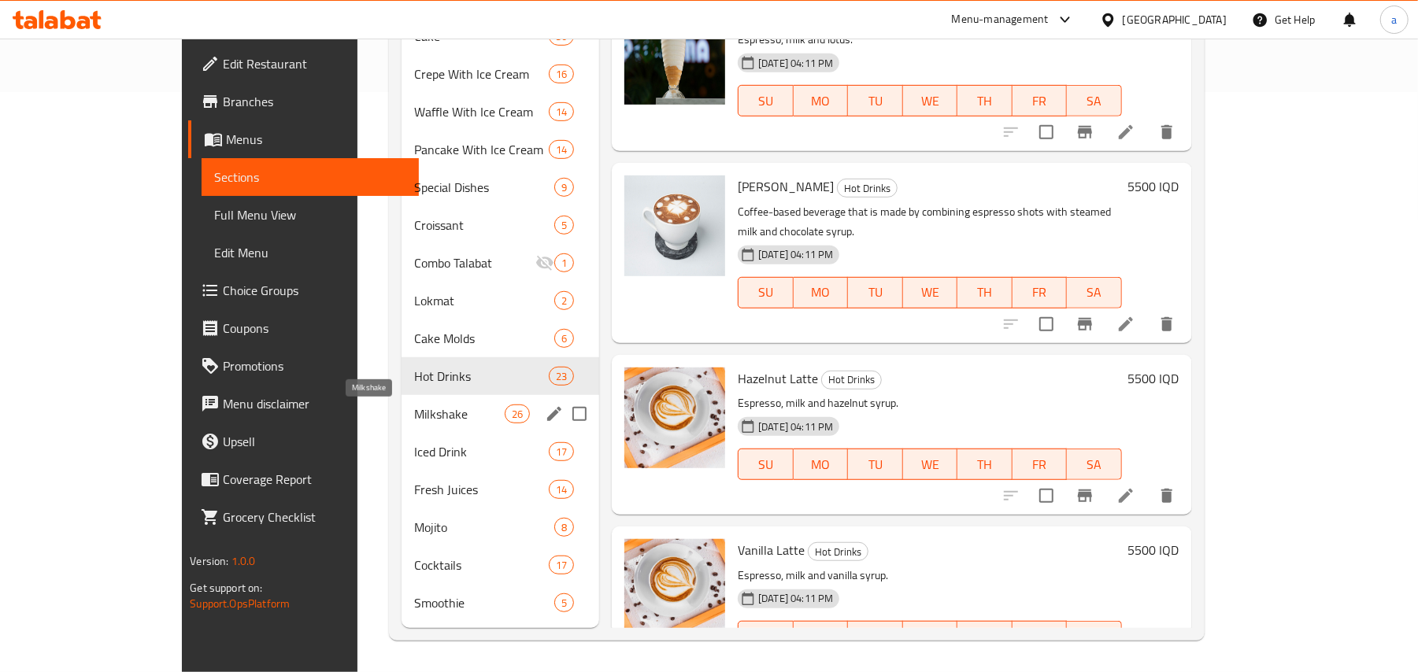
click at [433, 367] on span "Hot Drinks" at bounding box center [481, 376] width 135 height 19
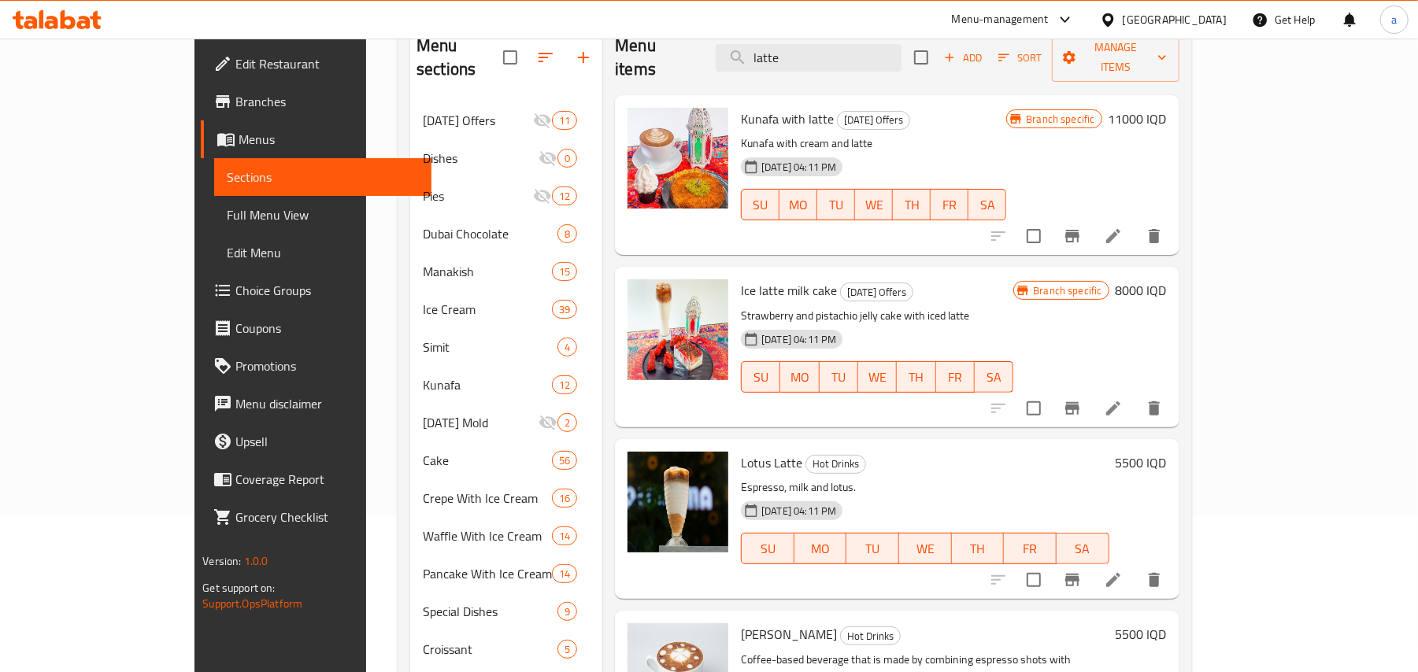
scroll to position [0, 0]
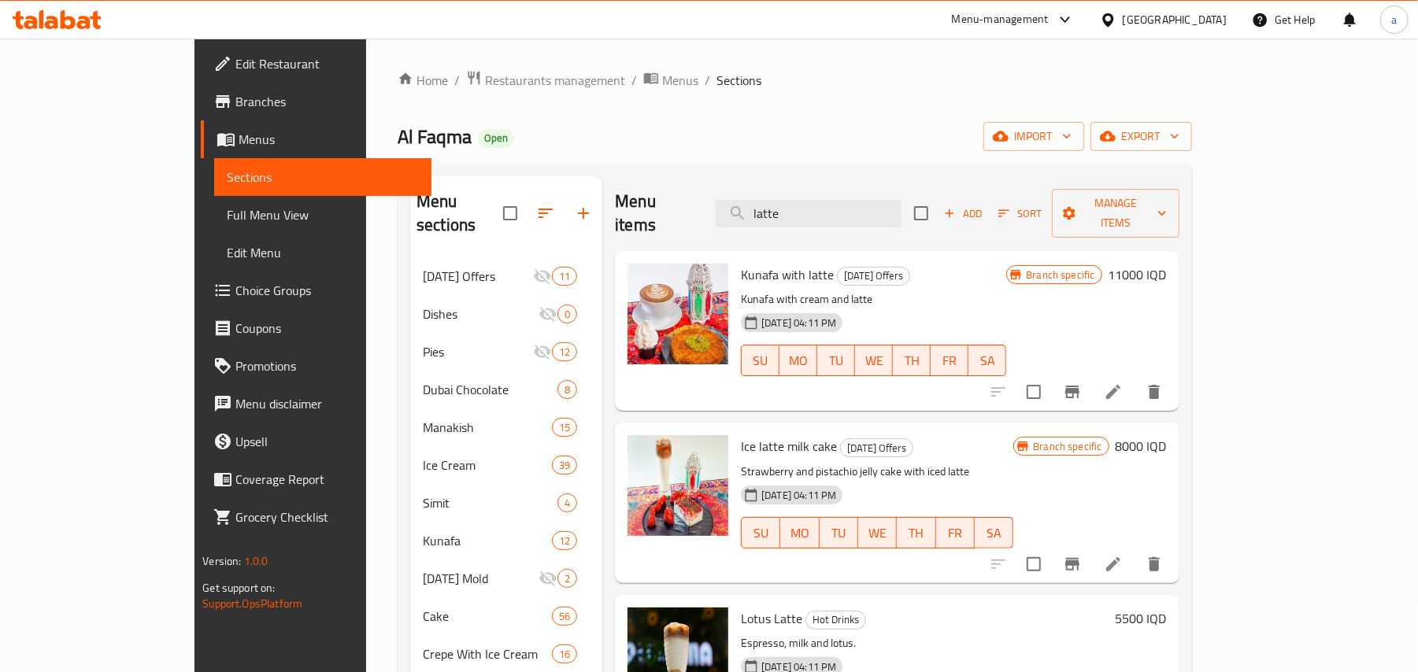
drag, startPoint x: 858, startPoint y: 214, endPoint x: 809, endPoint y: 332, distance: 127.8
click at [627, 228] on div "Menu items latte Add Sort Manage items" at bounding box center [897, 213] width 564 height 75
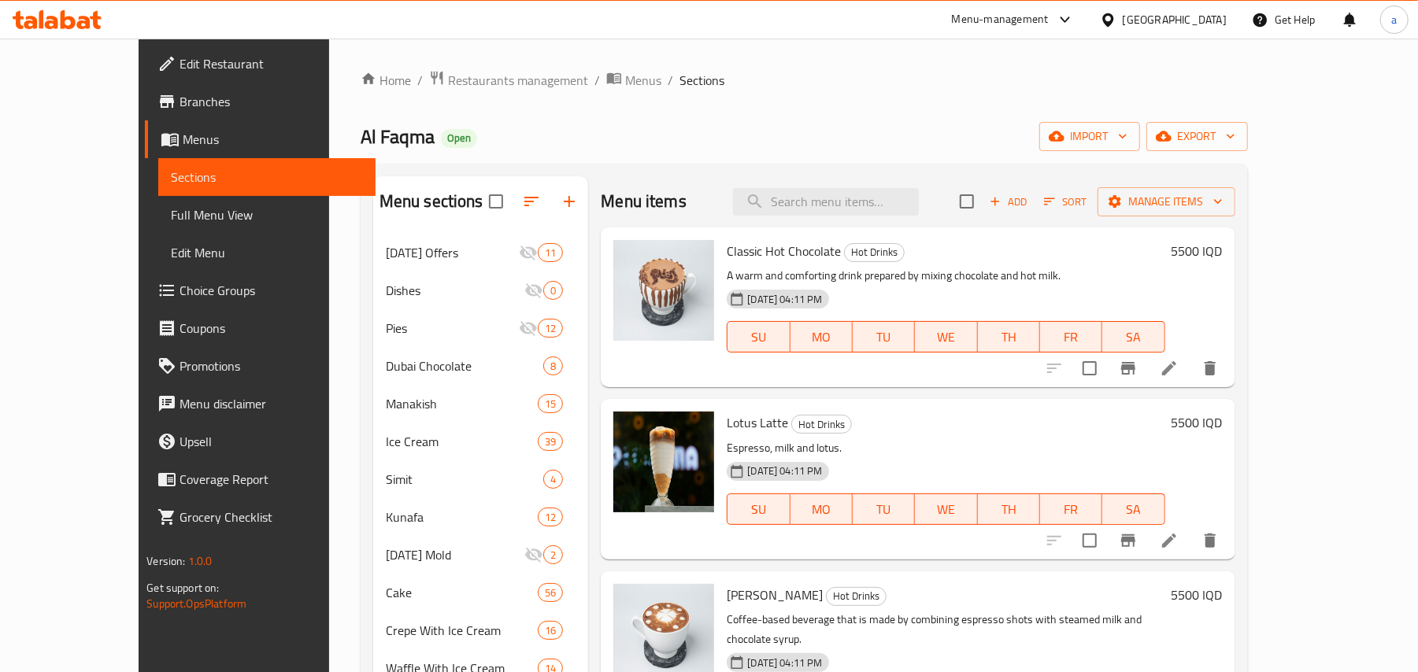
click at [1030, 209] on span "Add" at bounding box center [1008, 202] width 43 height 18
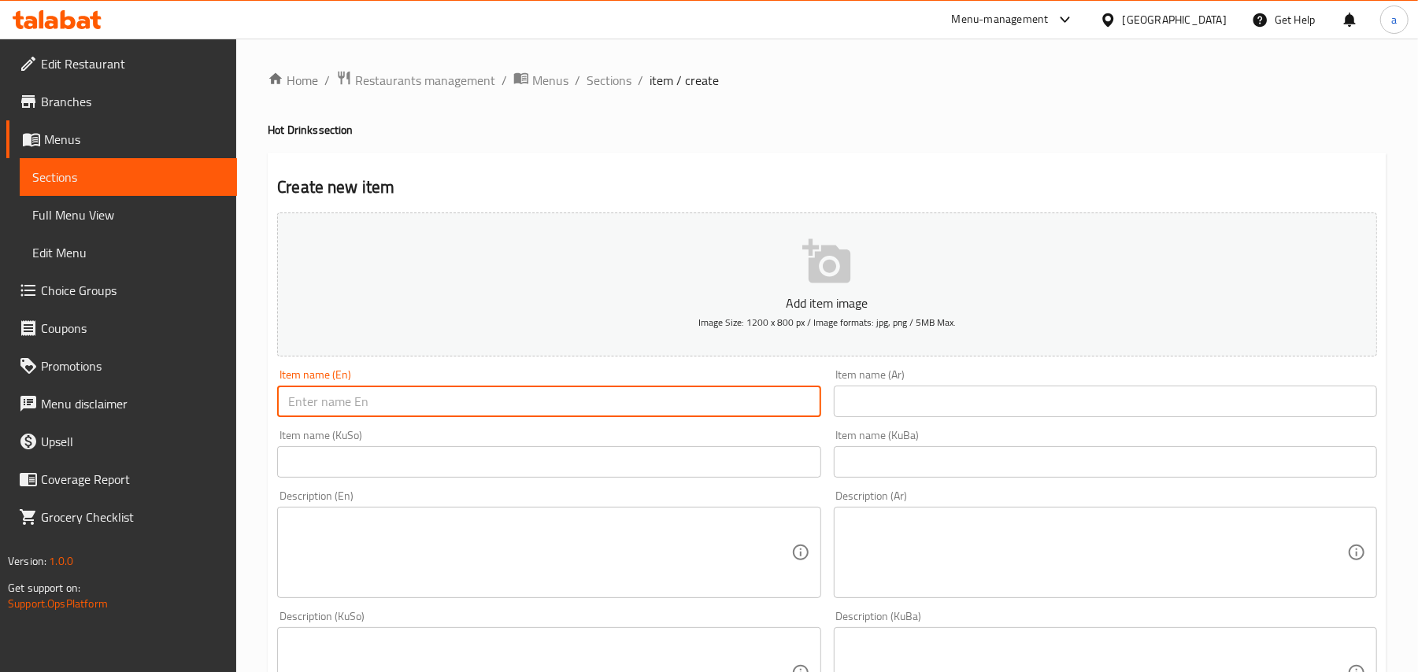
click at [387, 417] on input "text" at bounding box center [548, 401] width 543 height 31
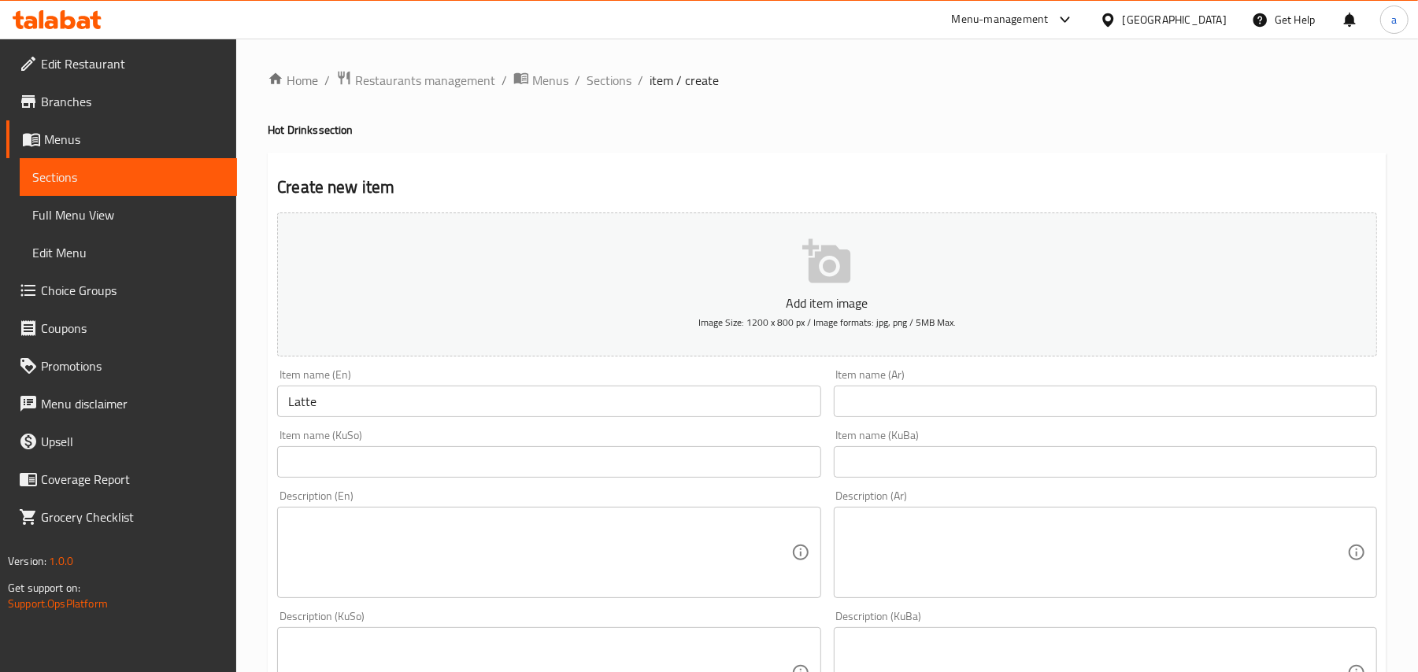
drag, startPoint x: 894, startPoint y: 431, endPoint x: 918, endPoint y: 411, distance: 31.3
click at [895, 424] on div "Item name (Ar) Item name (Ar)" at bounding box center [1105, 393] width 556 height 61
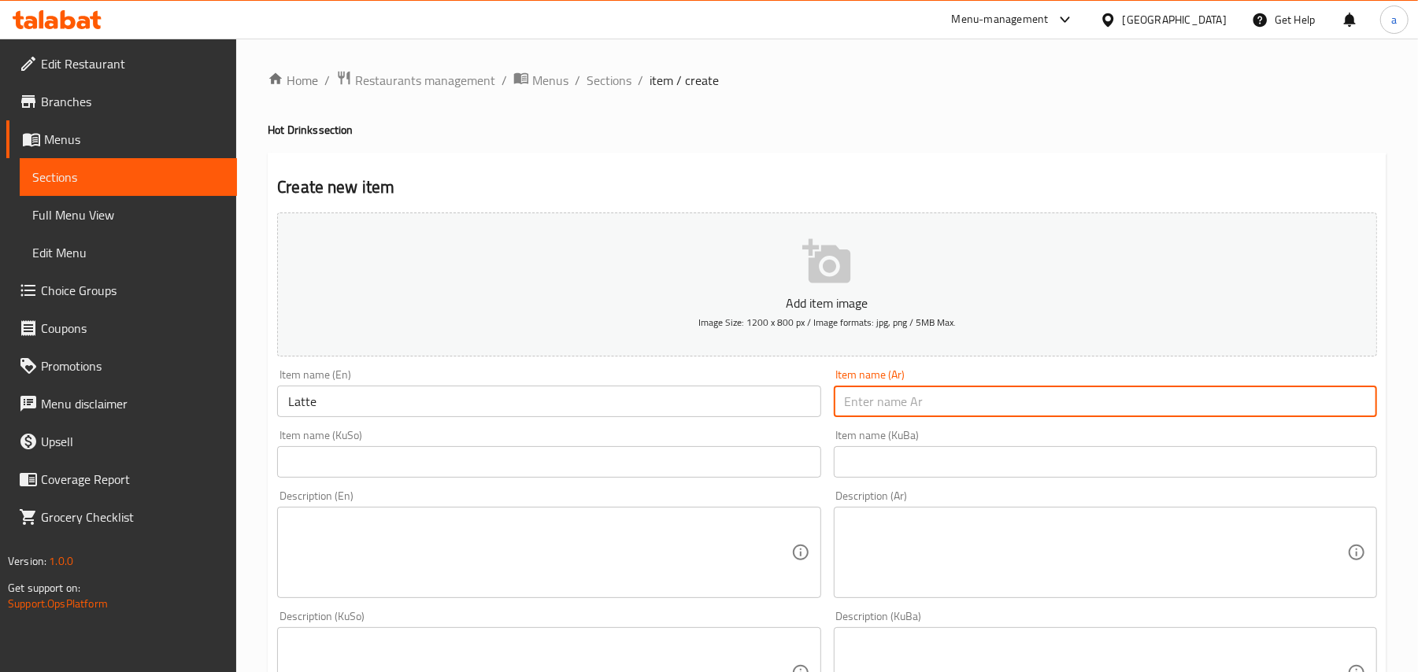
click at [918, 411] on input "text" at bounding box center [1105, 401] width 543 height 31
click at [659, 484] on div "Item name (KuSo) Item name (KuSo)" at bounding box center [549, 454] width 556 height 61
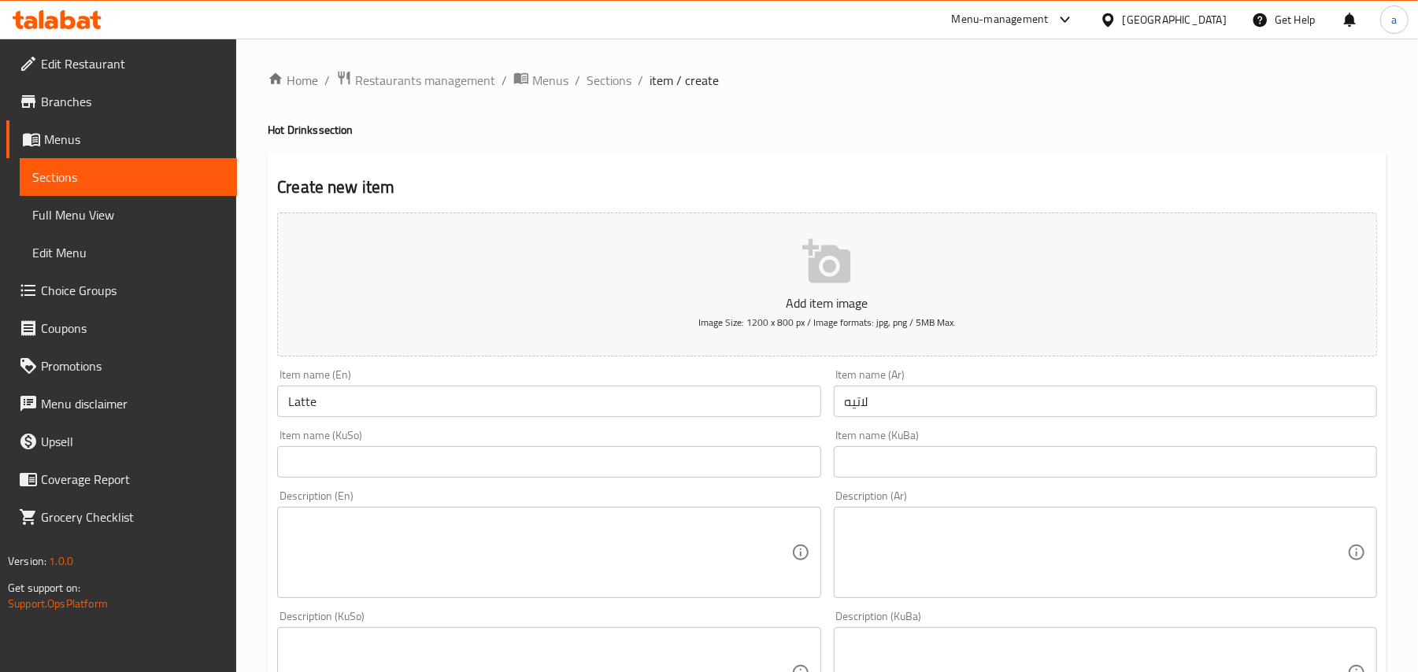
click at [663, 477] on input "text" at bounding box center [548, 461] width 543 height 31
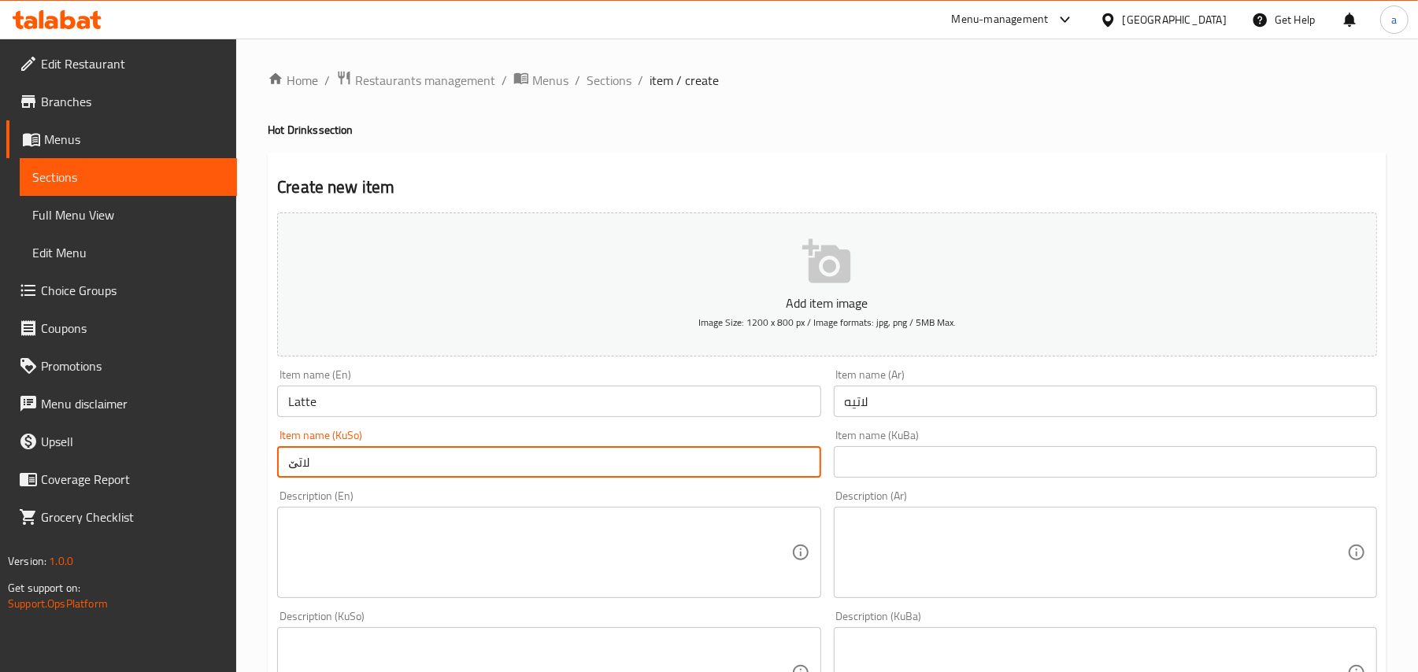
scroll to position [244, 0]
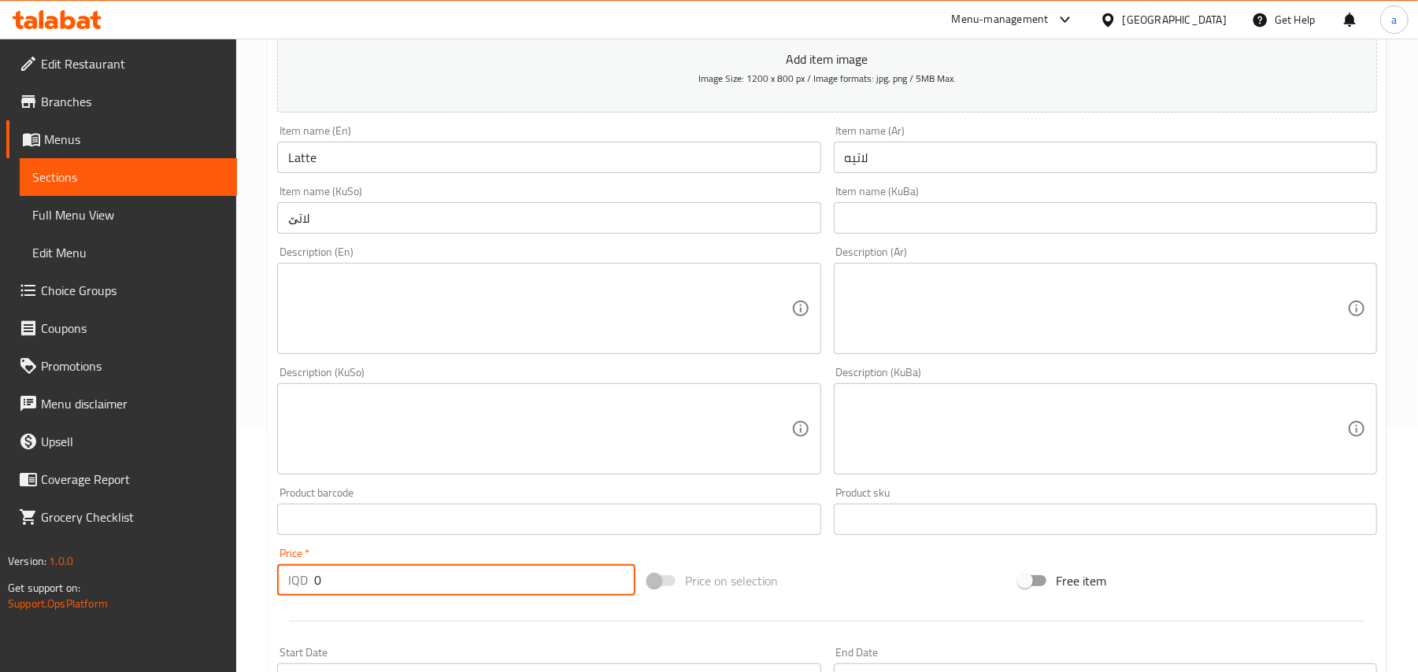
drag, startPoint x: 254, startPoint y: 615, endPoint x: 258, endPoint y: 596, distance: 19.5
click at [205, 616] on div "Edit Restaurant Branches Menus Sections Full Menu View Edit Menu Choice Groups …" at bounding box center [709, 422] width 1418 height 1255
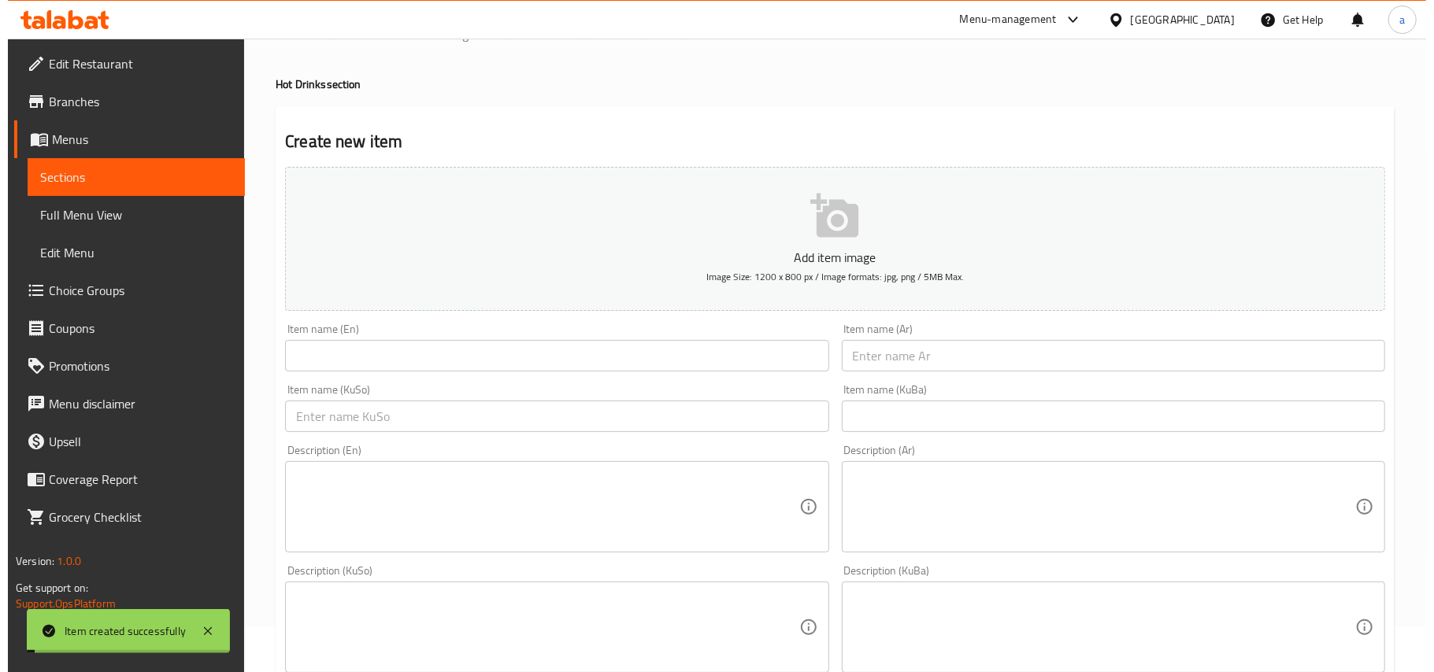
scroll to position [0, 0]
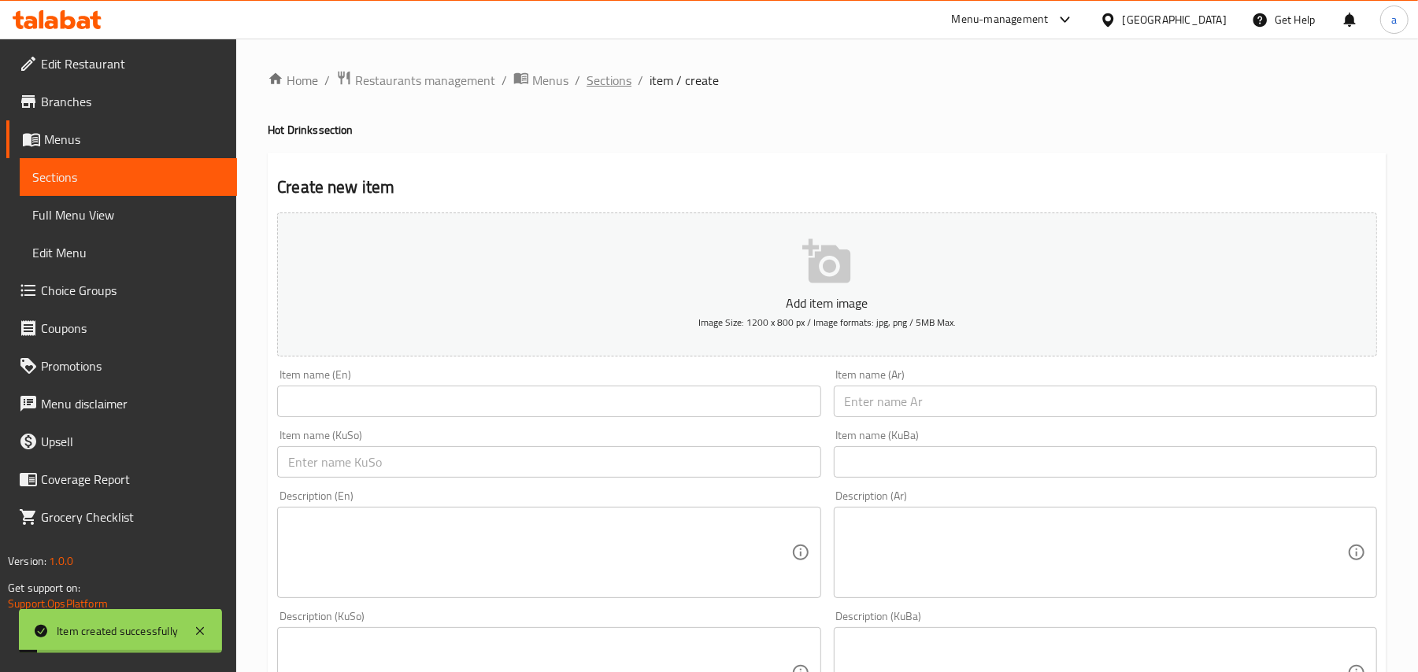
click at [631, 90] on span "Sections" at bounding box center [609, 80] width 45 height 19
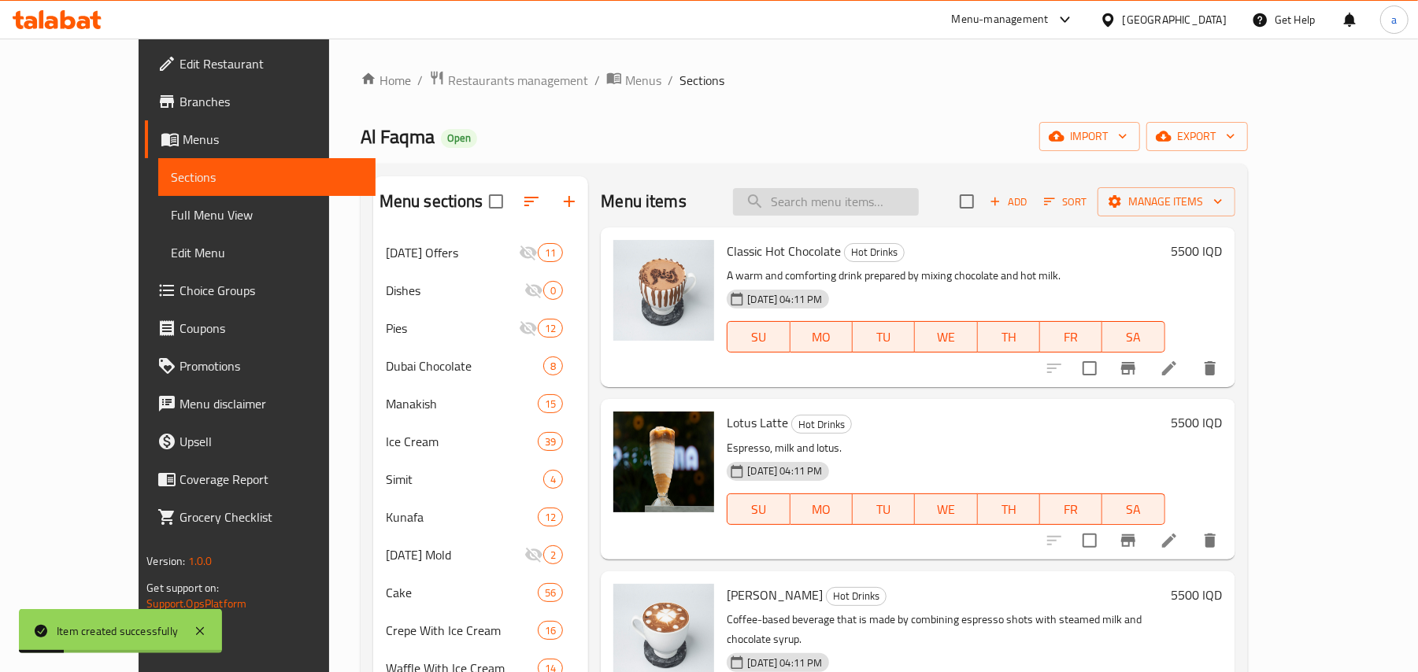
click at [849, 206] on input "search" at bounding box center [826, 202] width 186 height 28
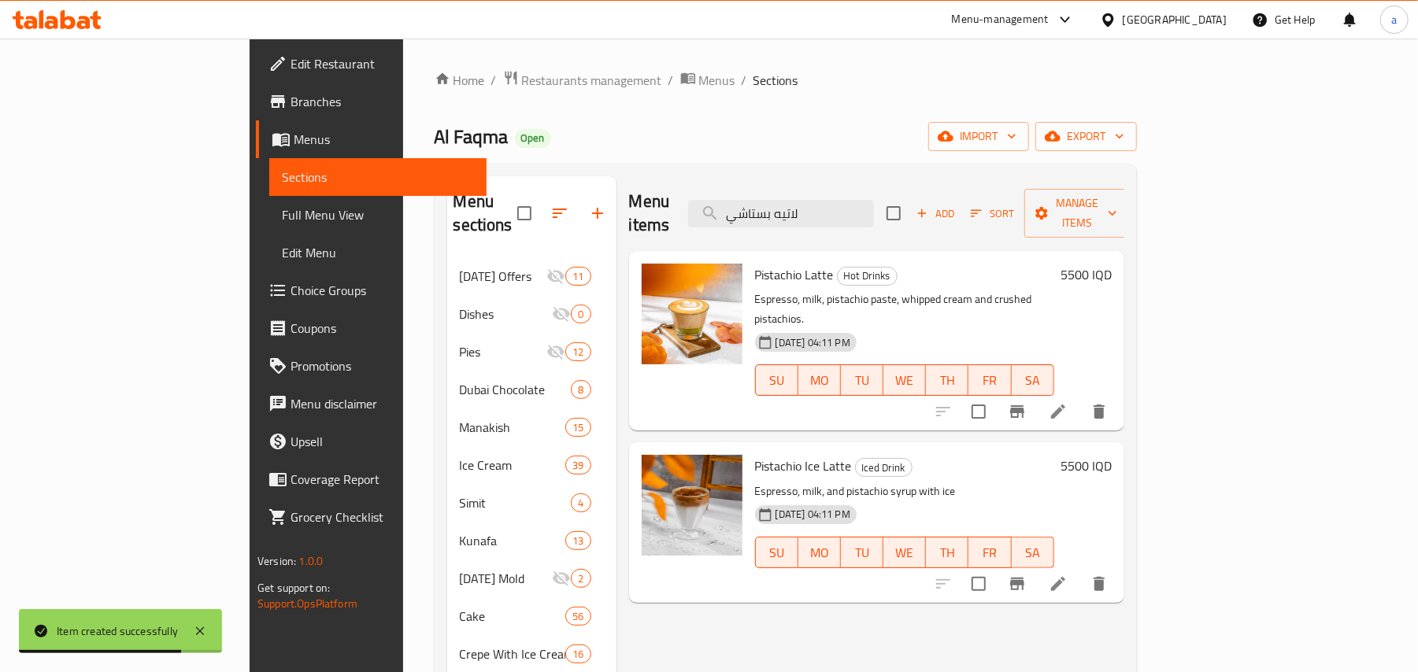
click at [1024, 405] on icon "Branch-specific-item" at bounding box center [1017, 411] width 14 height 13
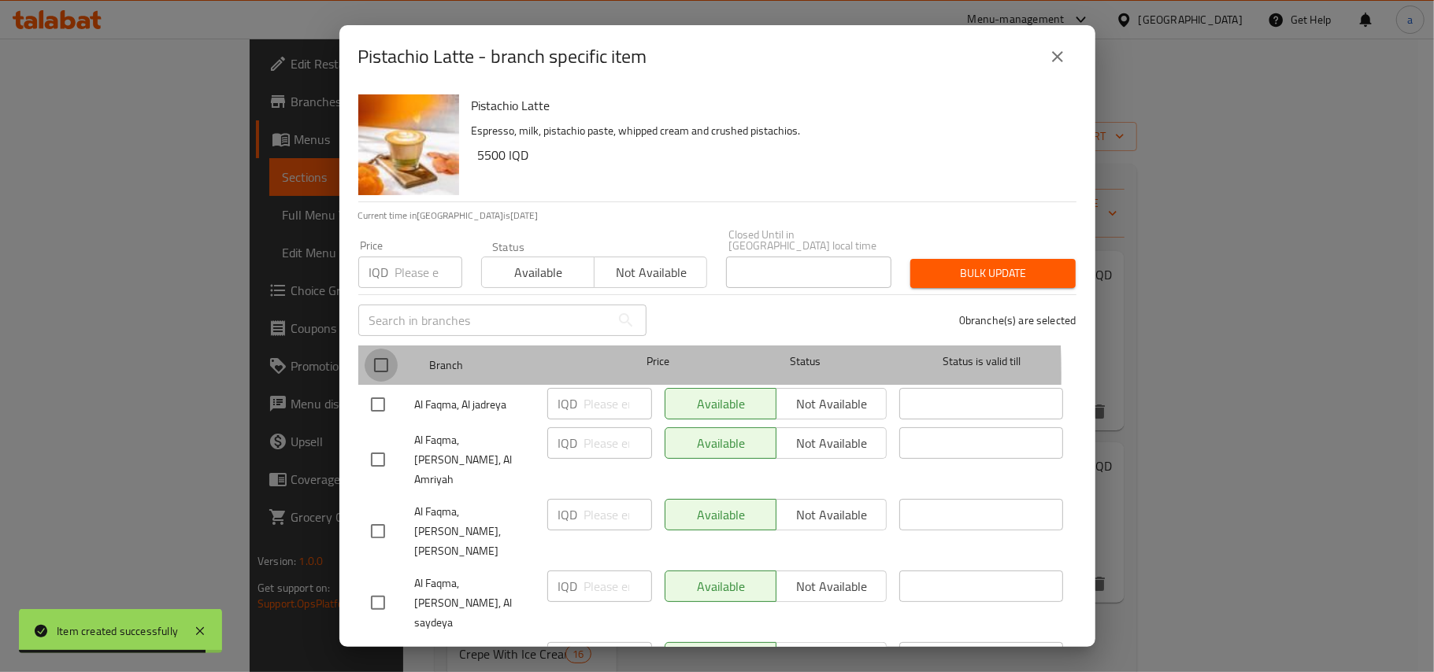
click at [379, 367] on input "checkbox" at bounding box center [381, 365] width 33 height 33
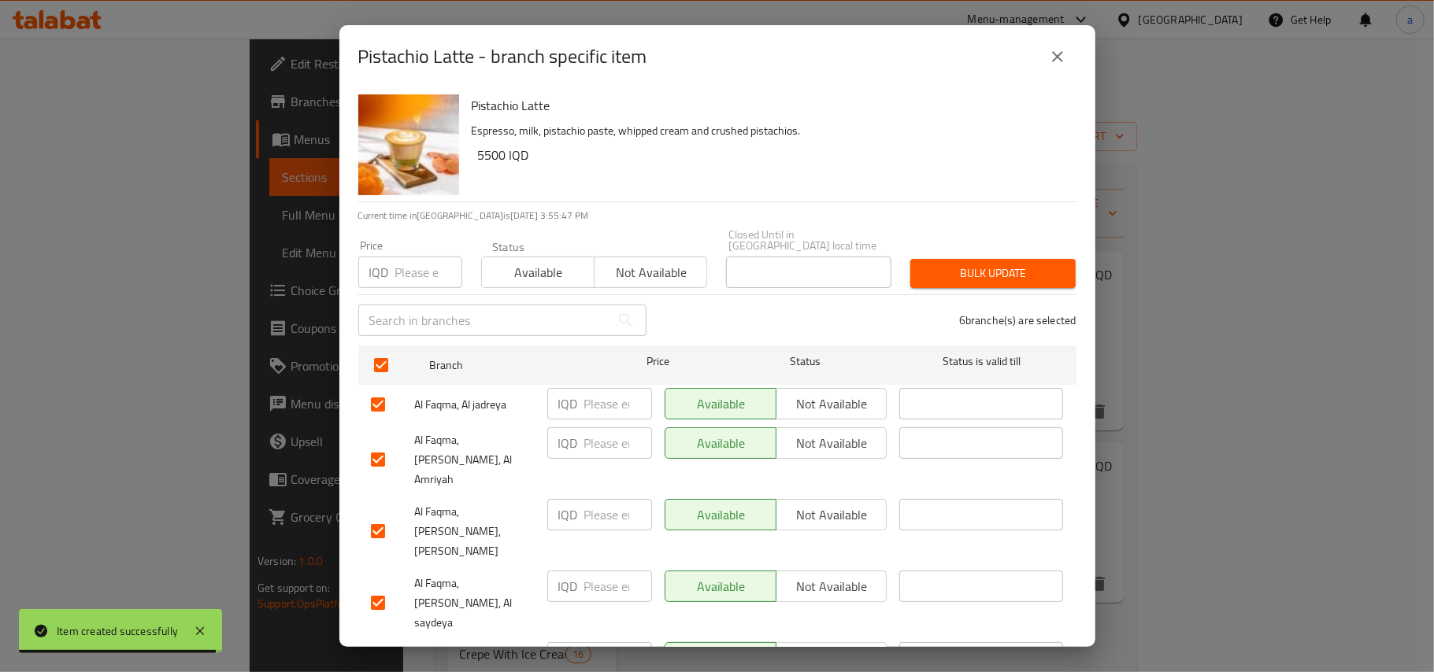
click at [581, 398] on div "IQD ​" at bounding box center [599, 403] width 105 height 31
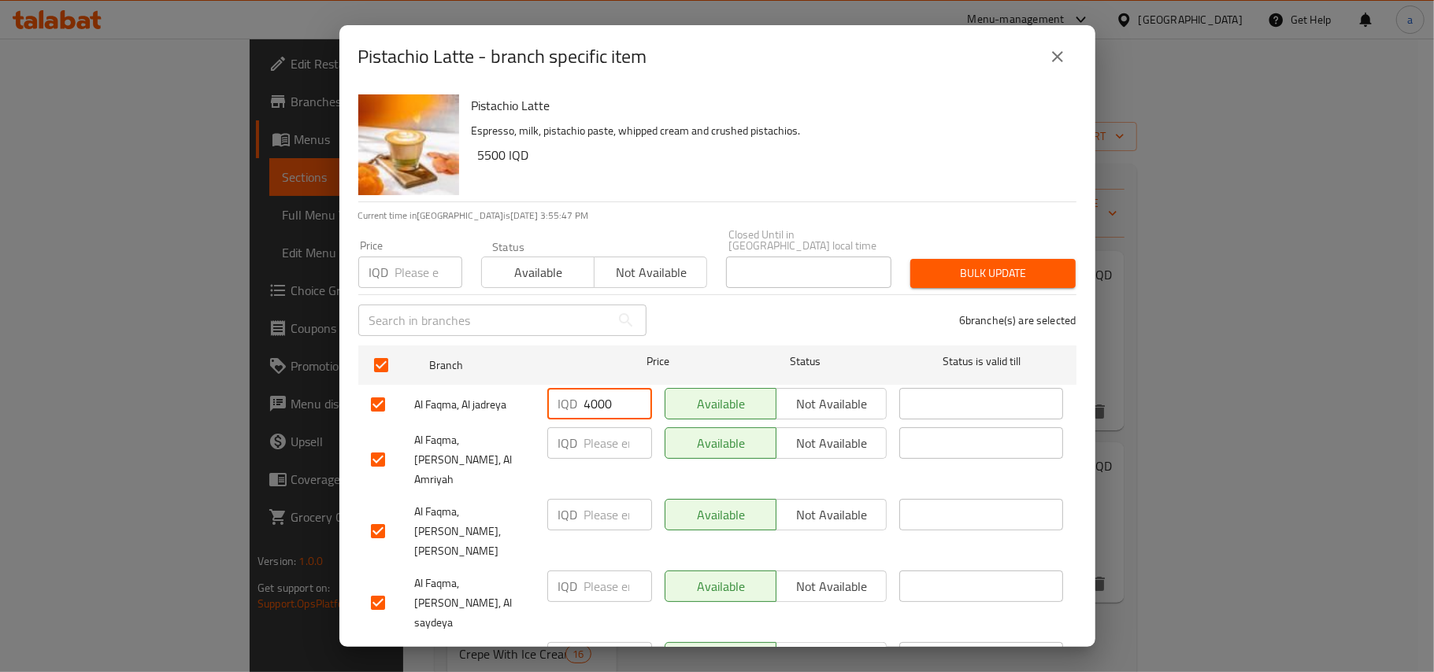
click at [595, 441] on input "number" at bounding box center [618, 443] width 68 height 31
click at [616, 499] on input "number" at bounding box center [618, 514] width 68 height 31
click at [587, 571] on input "number" at bounding box center [618, 586] width 68 height 31
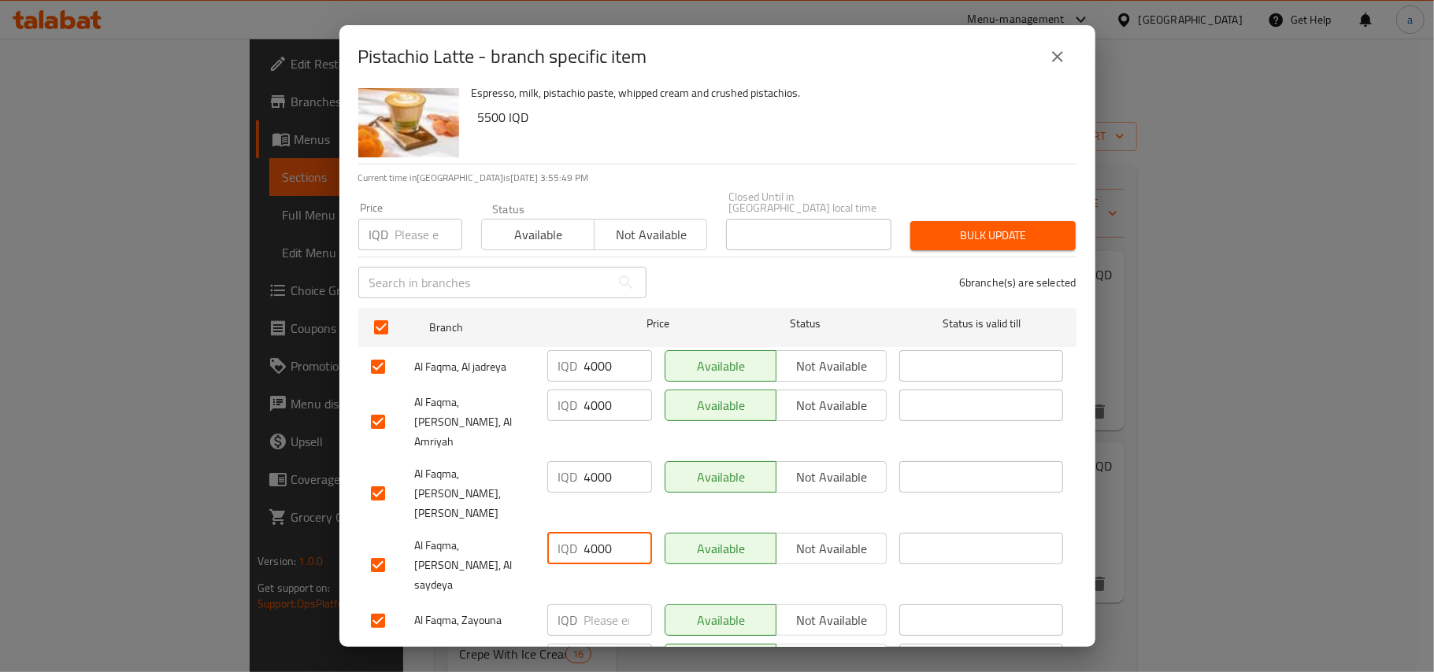
scroll to position [95, 0]
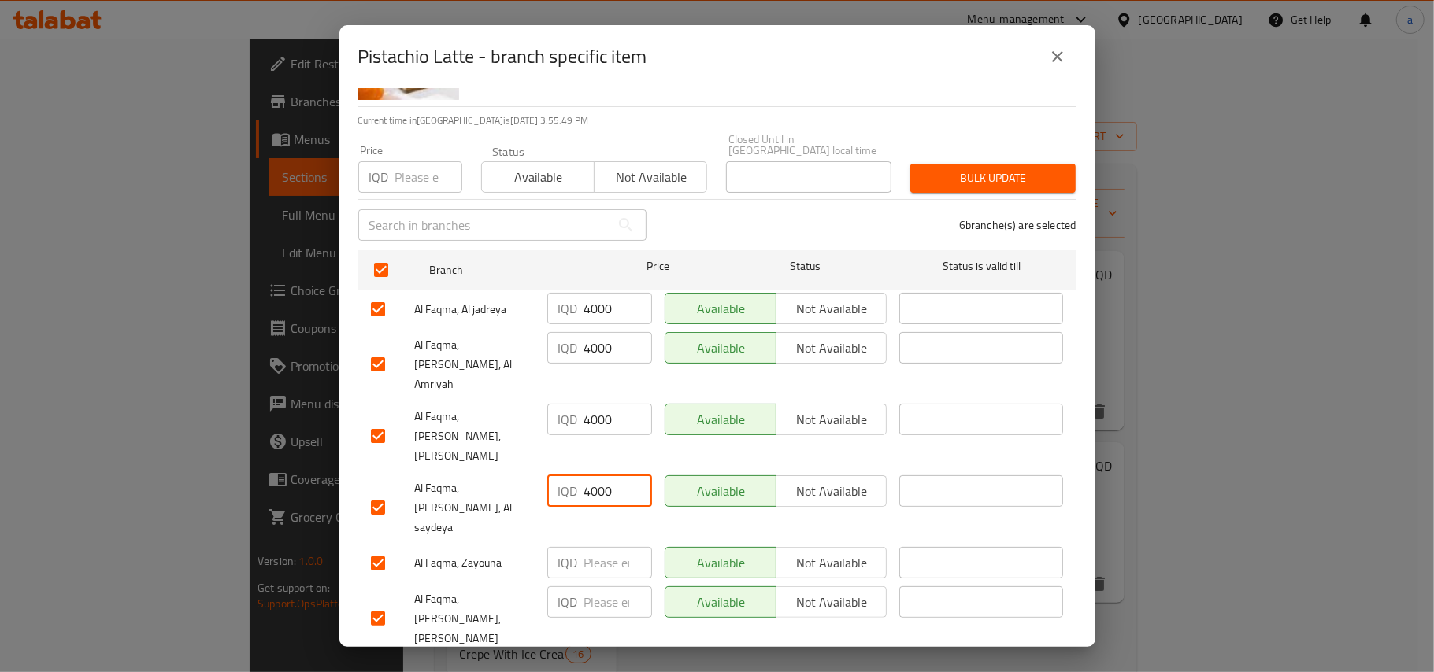
click at [599, 547] on input "number" at bounding box center [618, 562] width 68 height 31
click at [602, 587] on input "number" at bounding box center [618, 602] width 68 height 31
drag, startPoint x: 572, startPoint y: 590, endPoint x: 565, endPoint y: 616, distance: 26.9
click at [572, 590] on div "IQD 4000 ​" at bounding box center [599, 619] width 117 height 78
click at [565, 636] on span "Save" at bounding box center [717, 676] width 693 height 20
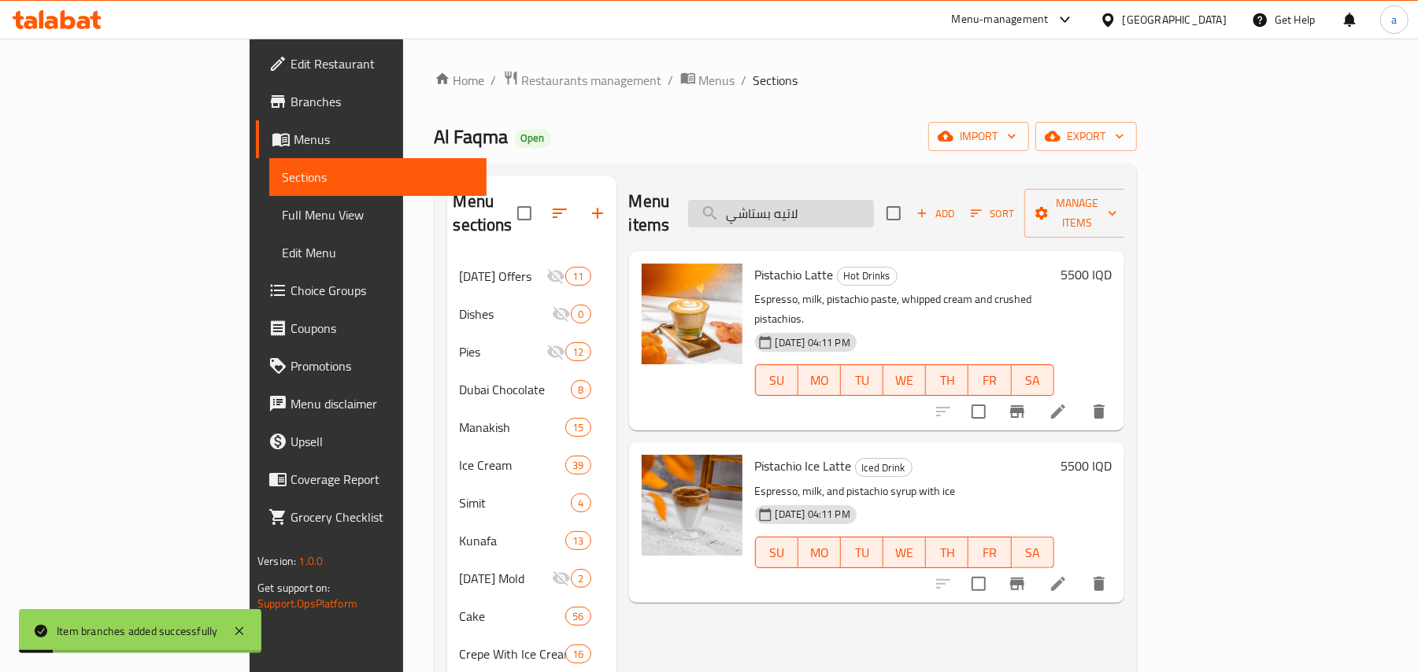
click at [825, 205] on input "لاتيه بستاشي" at bounding box center [781, 214] width 186 height 28
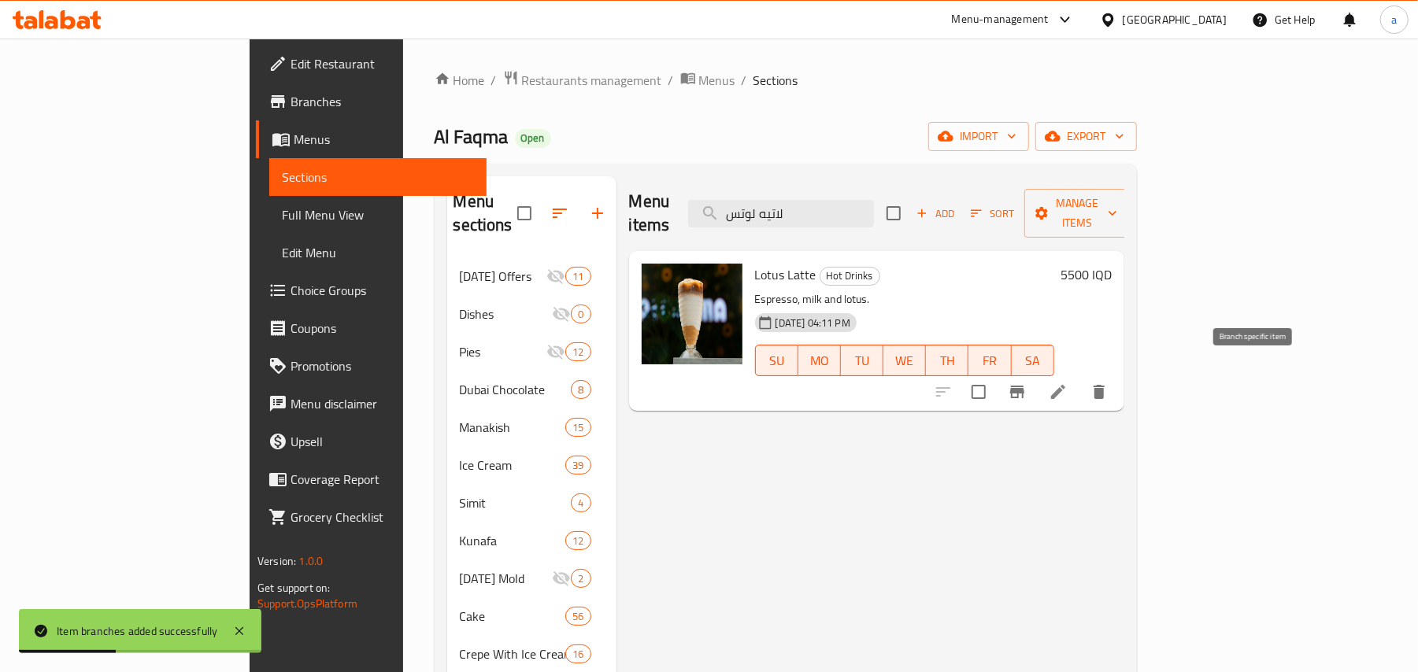
click at [1024, 386] on icon "Branch-specific-item" at bounding box center [1017, 392] width 14 height 13
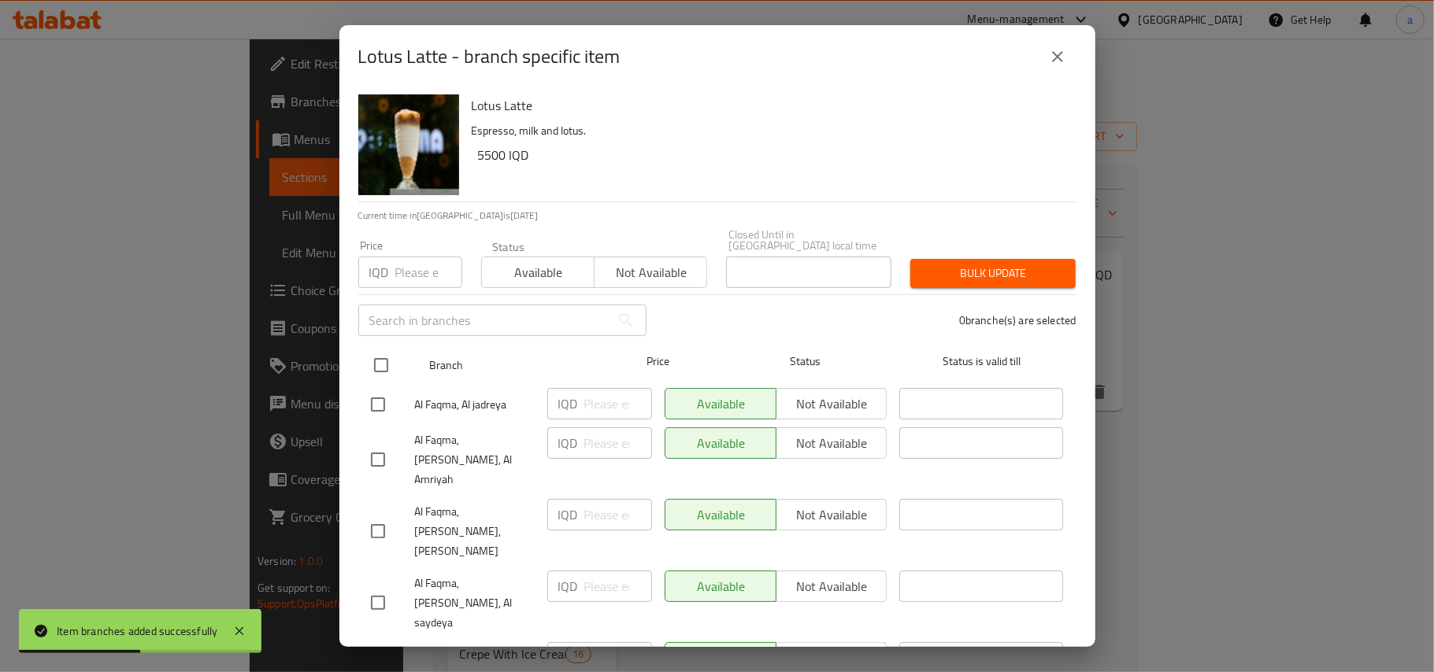
click at [391, 363] on input "checkbox" at bounding box center [381, 365] width 33 height 33
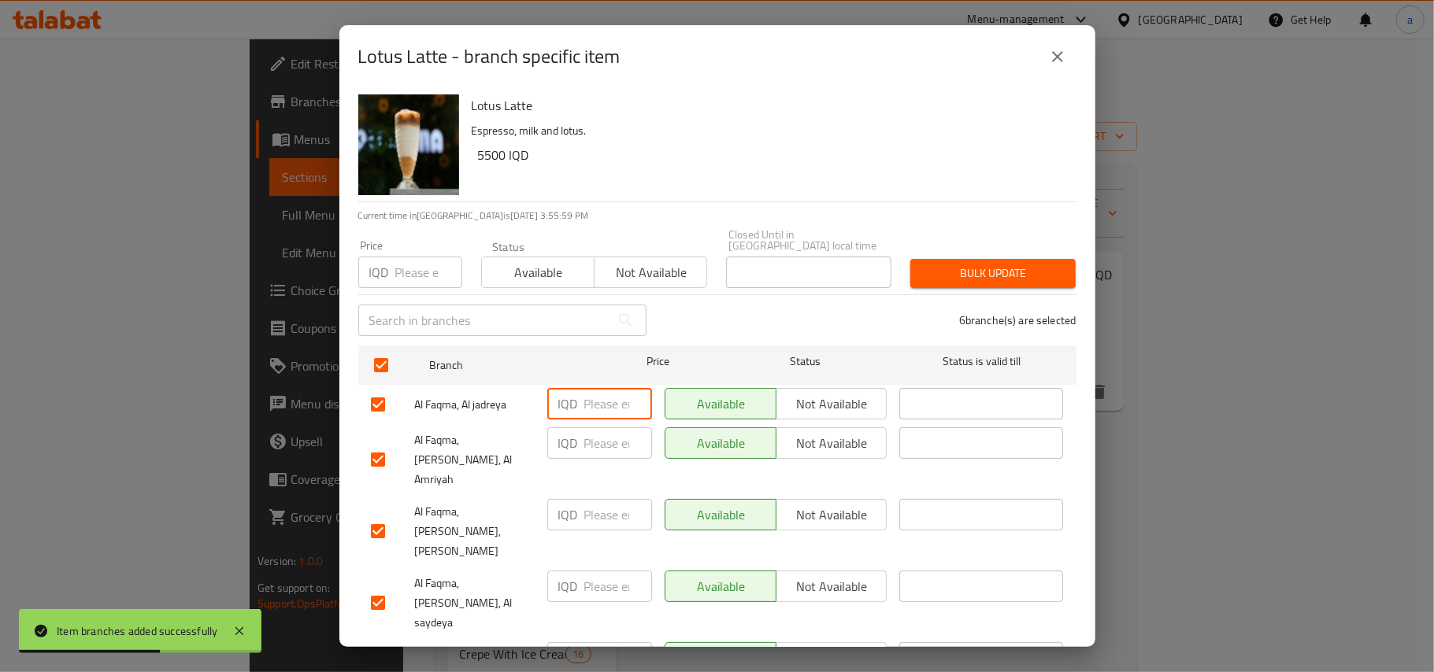
drag, startPoint x: 584, startPoint y: 395, endPoint x: 593, endPoint y: 424, distance: 29.6
click at [587, 397] on input "number" at bounding box center [618, 403] width 68 height 31
click at [593, 439] on input "number" at bounding box center [618, 443] width 68 height 31
click at [606, 499] on input "number" at bounding box center [618, 514] width 68 height 31
click at [599, 571] on input "number" at bounding box center [618, 586] width 68 height 31
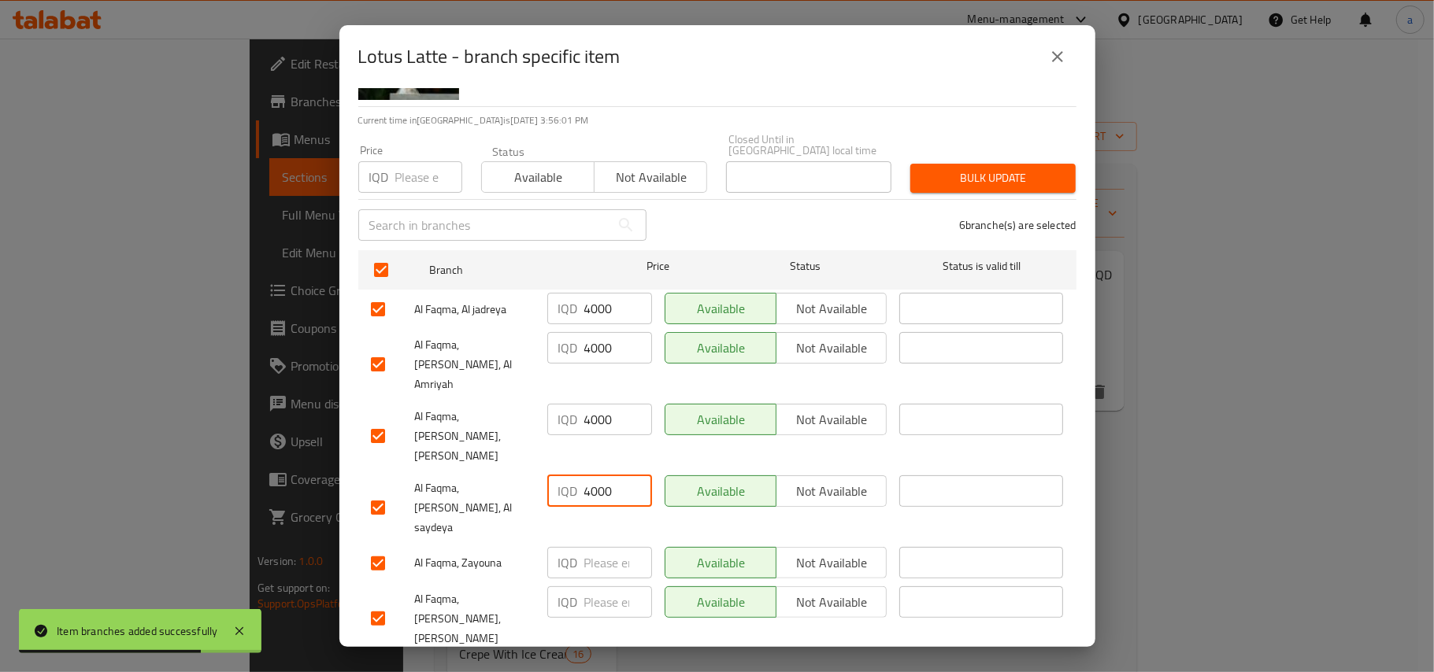
click at [593, 547] on input "number" at bounding box center [618, 562] width 68 height 31
click at [590, 587] on input "number" at bounding box center [618, 602] width 68 height 31
click at [587, 603] on div "IQD 4000 ​" at bounding box center [599, 619] width 117 height 78
click at [587, 636] on button "Save" at bounding box center [717, 675] width 718 height 29
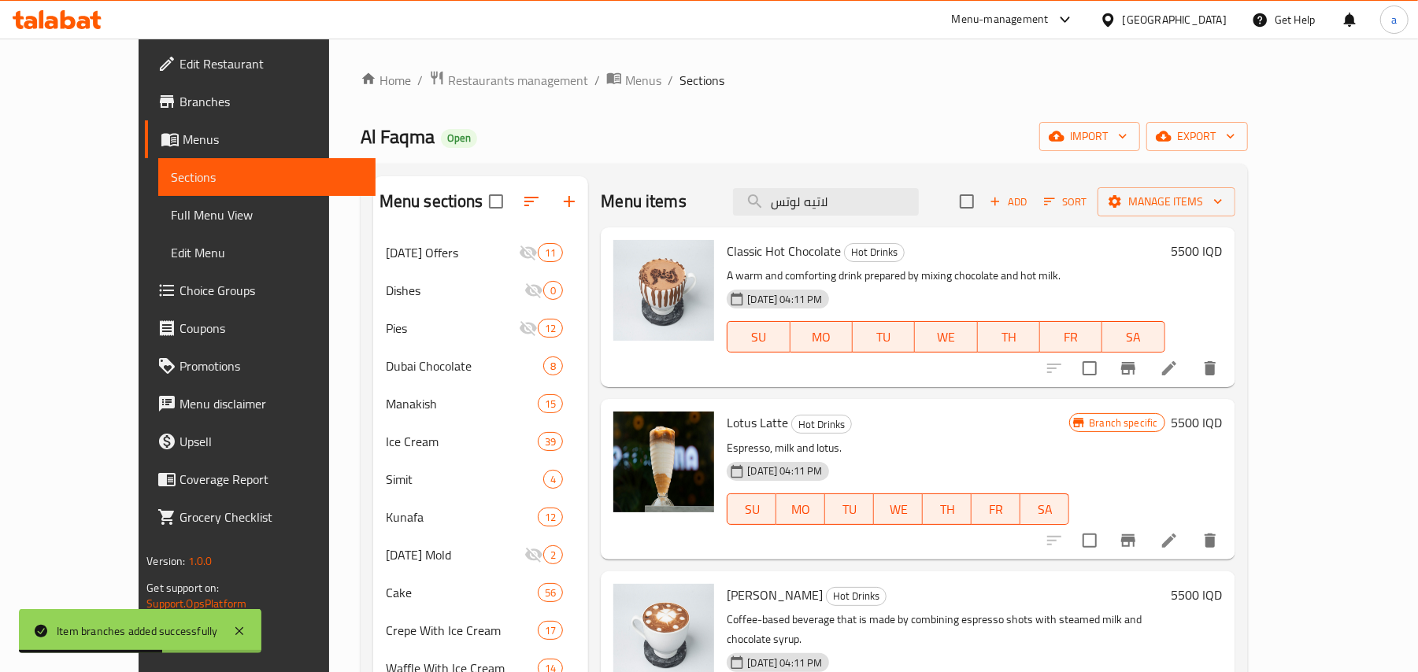
drag, startPoint x: 753, startPoint y: 222, endPoint x: 649, endPoint y: 246, distance: 106.8
click at [627, 235] on div "Menu items لاتيه لوتس Add Sort Manage items Classic Hot Chocolate Hot Drinks A …" at bounding box center [911, 680] width 646 height 1009
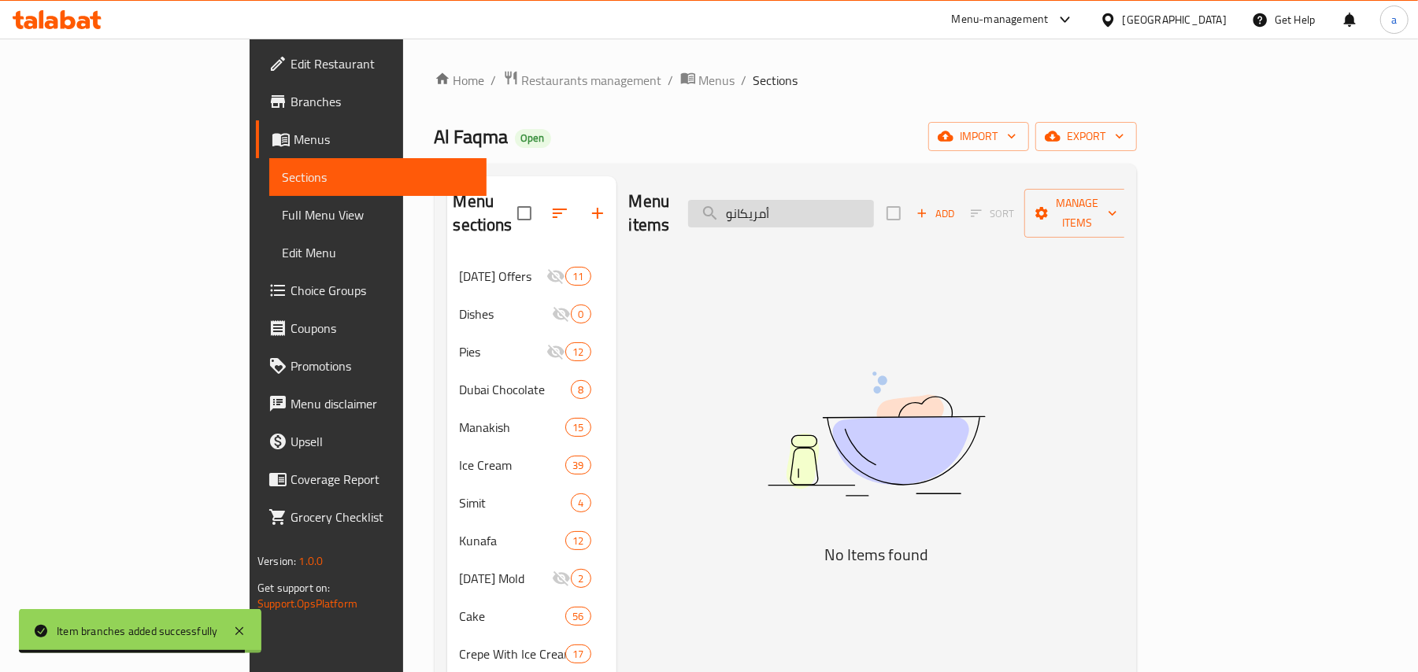
click at [850, 213] on input "أمريكانو" at bounding box center [781, 214] width 186 height 28
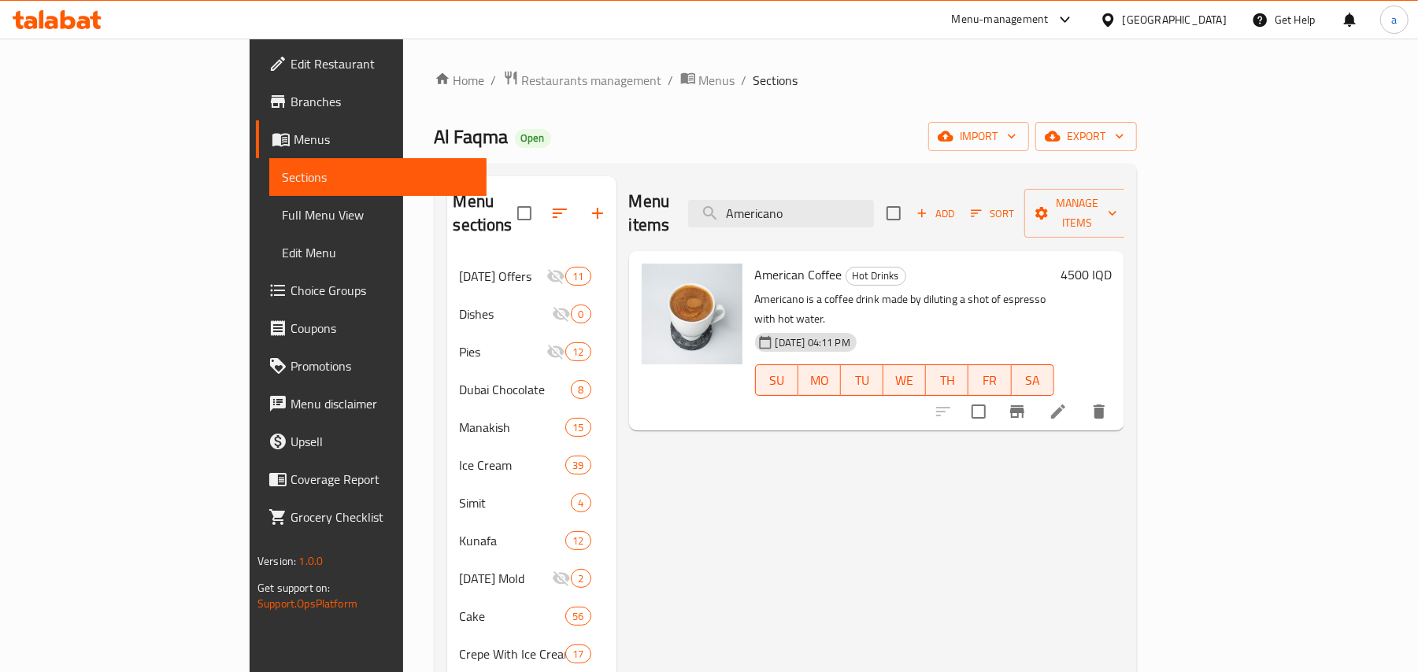
click at [1036, 393] on button "Branch-specific-item" at bounding box center [1017, 412] width 38 height 38
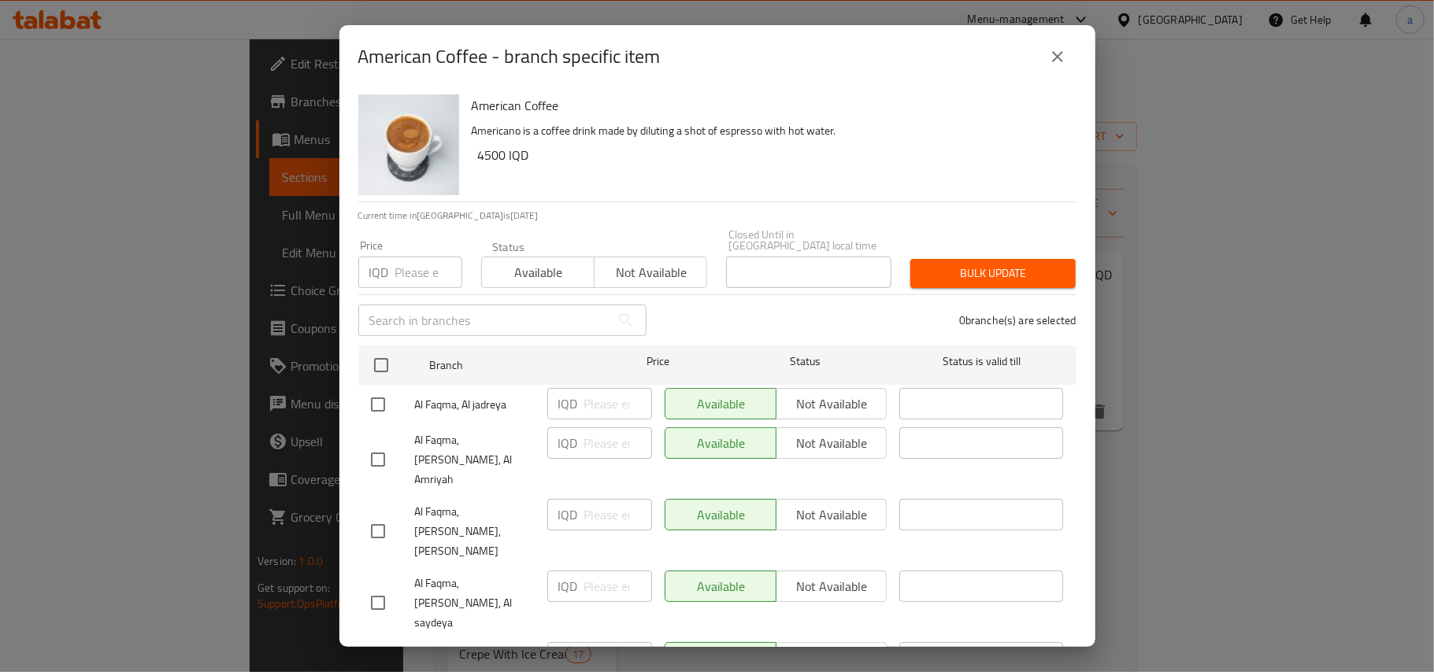
drag, startPoint x: 387, startPoint y: 363, endPoint x: 474, endPoint y: 398, distance: 93.3
click at [387, 361] on input "checkbox" at bounding box center [381, 365] width 33 height 33
drag, startPoint x: 590, startPoint y: 398, endPoint x: 605, endPoint y: 416, distance: 23.0
click at [594, 398] on input "number" at bounding box center [618, 403] width 68 height 31
click at [598, 439] on input "number" at bounding box center [618, 443] width 68 height 31
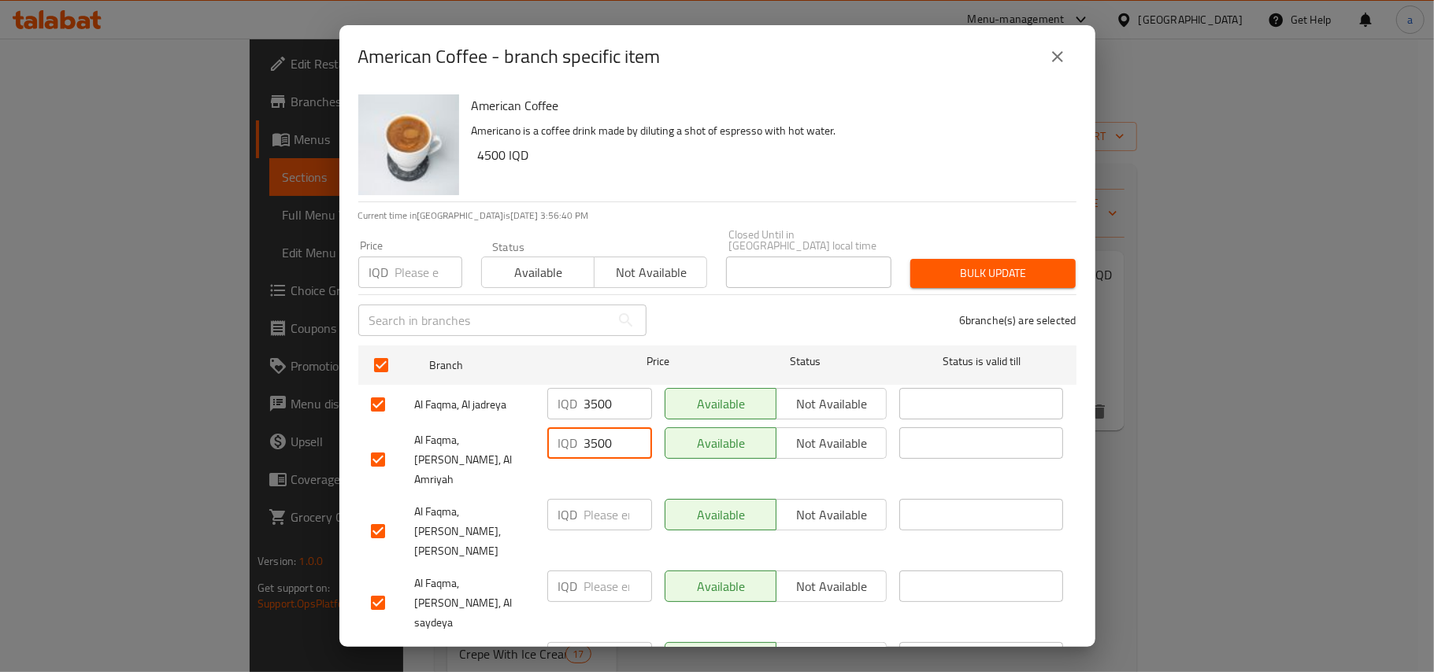
click at [602, 499] on input "number" at bounding box center [618, 514] width 68 height 31
click at [611, 571] on input "number" at bounding box center [618, 586] width 68 height 31
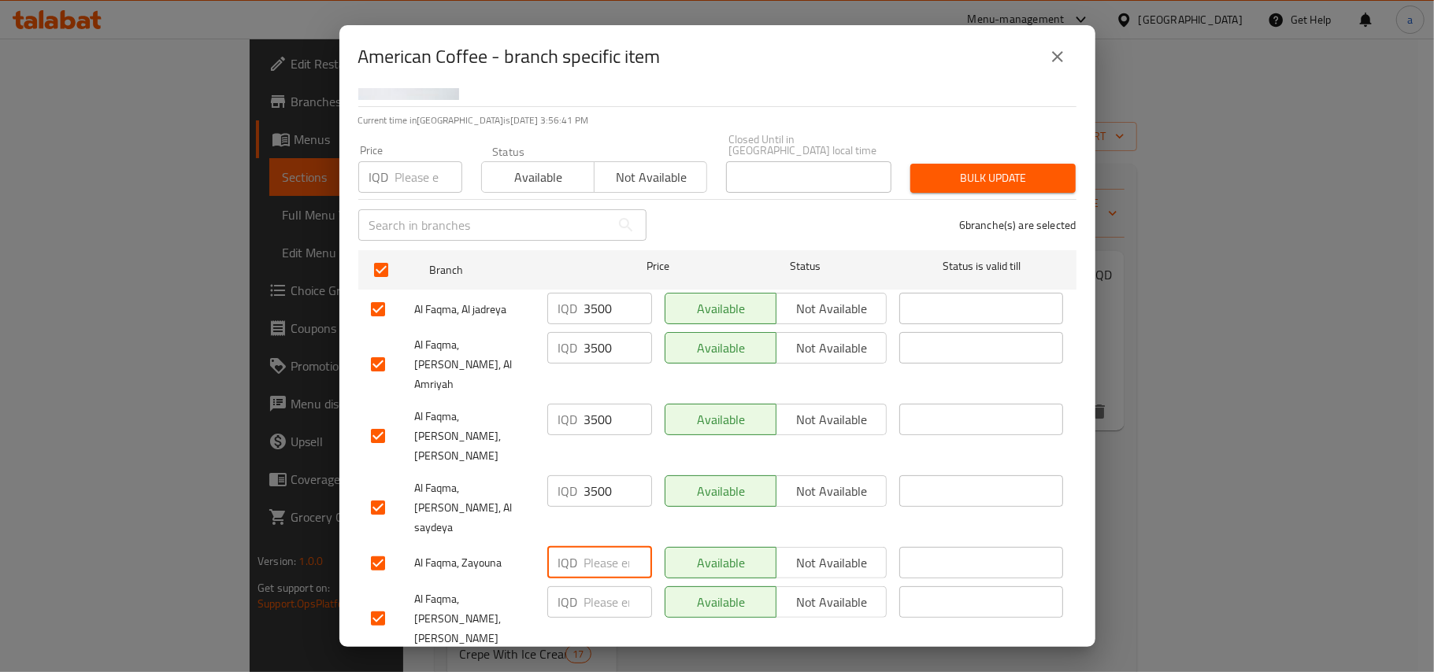
click at [603, 547] on input "number" at bounding box center [618, 562] width 68 height 31
click at [590, 587] on input "number" at bounding box center [618, 602] width 68 height 31
click at [592, 602] on div "IQD 3500 ​" at bounding box center [599, 619] width 117 height 78
click at [593, 636] on button "Save" at bounding box center [717, 675] width 718 height 29
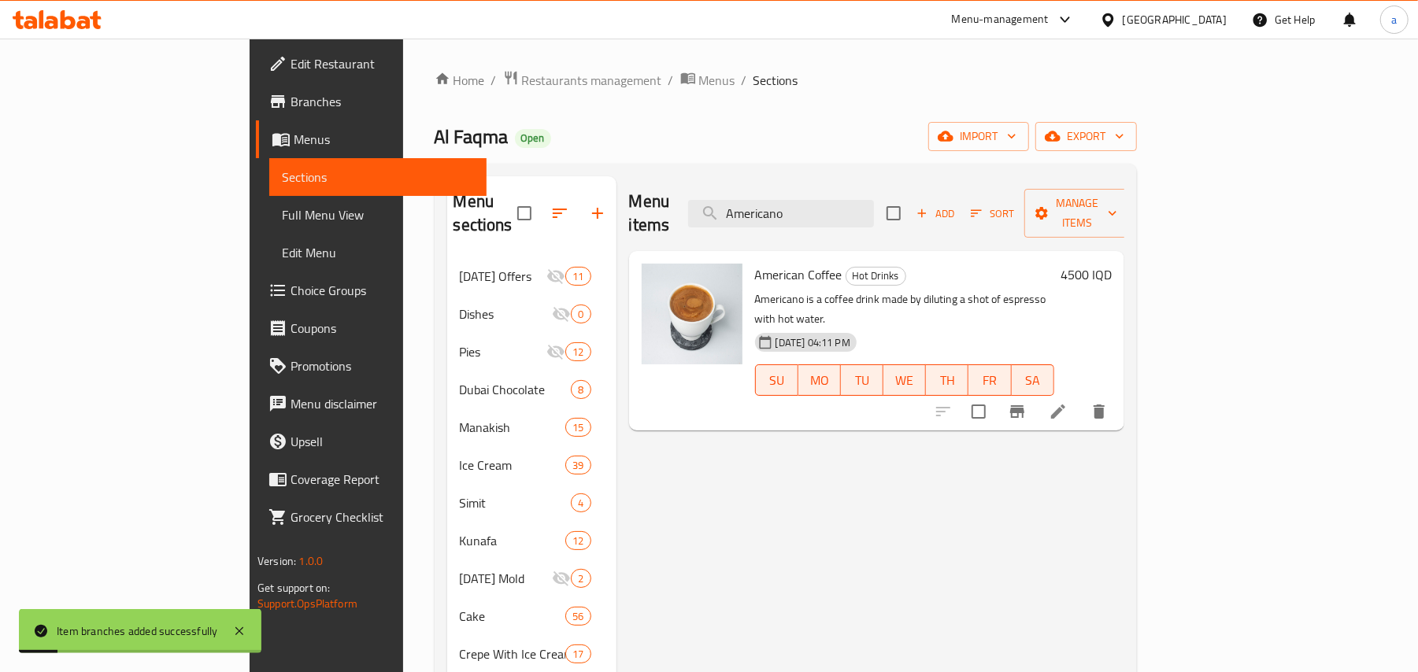
click at [866, 220] on div "Menu items Americano Add Sort Manage items" at bounding box center [876, 213] width 495 height 75
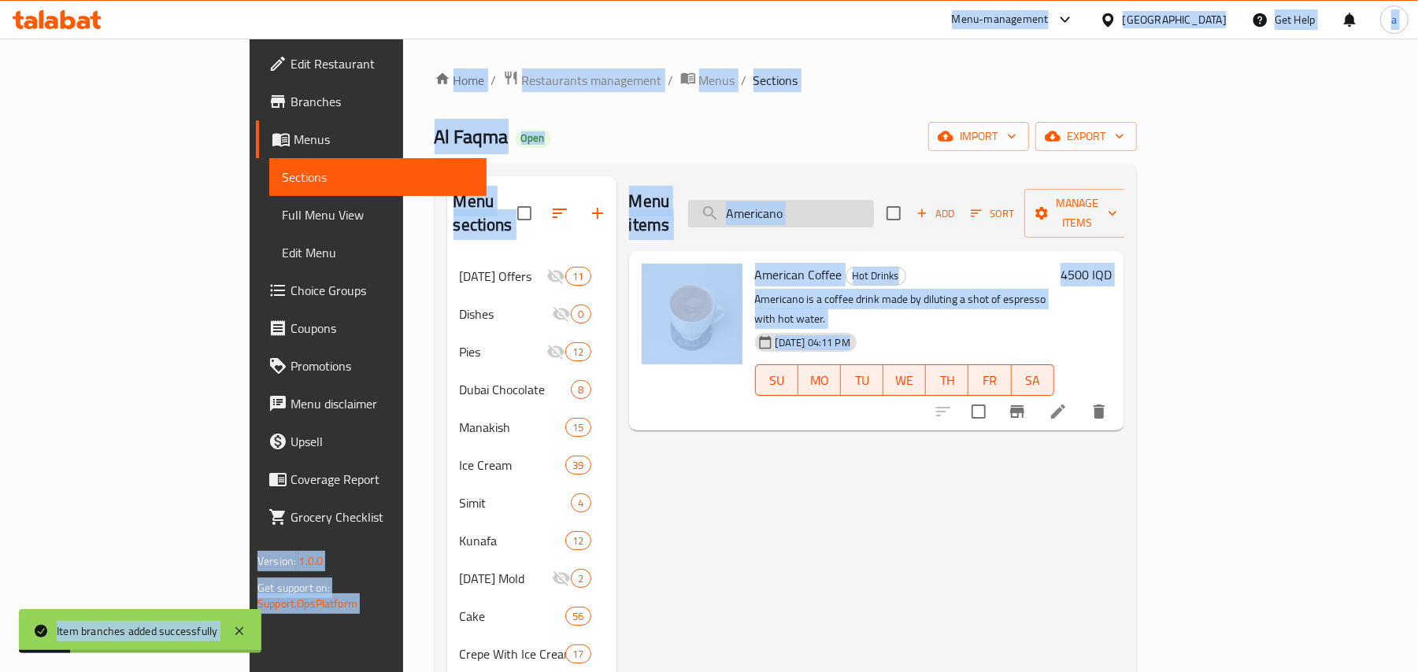
click at [861, 217] on input "Americano" at bounding box center [781, 214] width 186 height 28
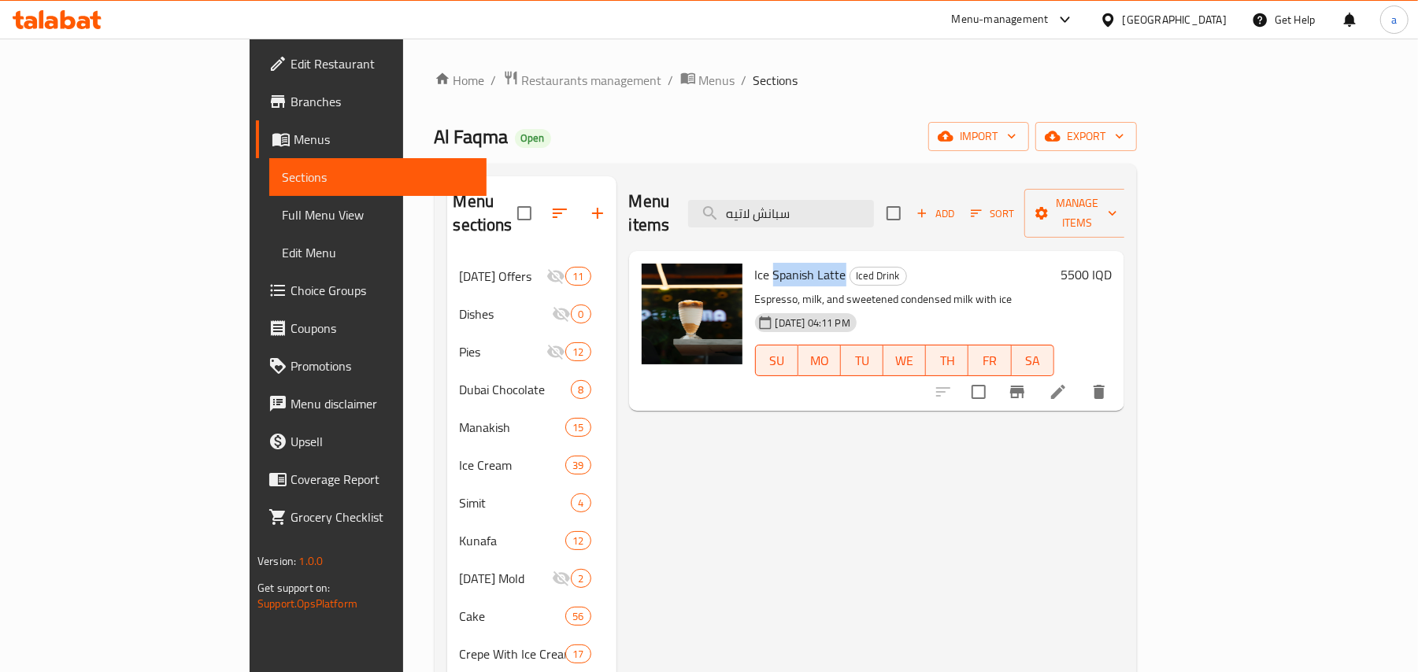
drag, startPoint x: 712, startPoint y: 258, endPoint x: 787, endPoint y: 268, distance: 76.2
click at [787, 268] on span "Ice Spanish Latte" at bounding box center [800, 275] width 91 height 24
copy span "Spanish Latte"
click at [830, 203] on input "سبانش لاتيه" at bounding box center [781, 214] width 186 height 28
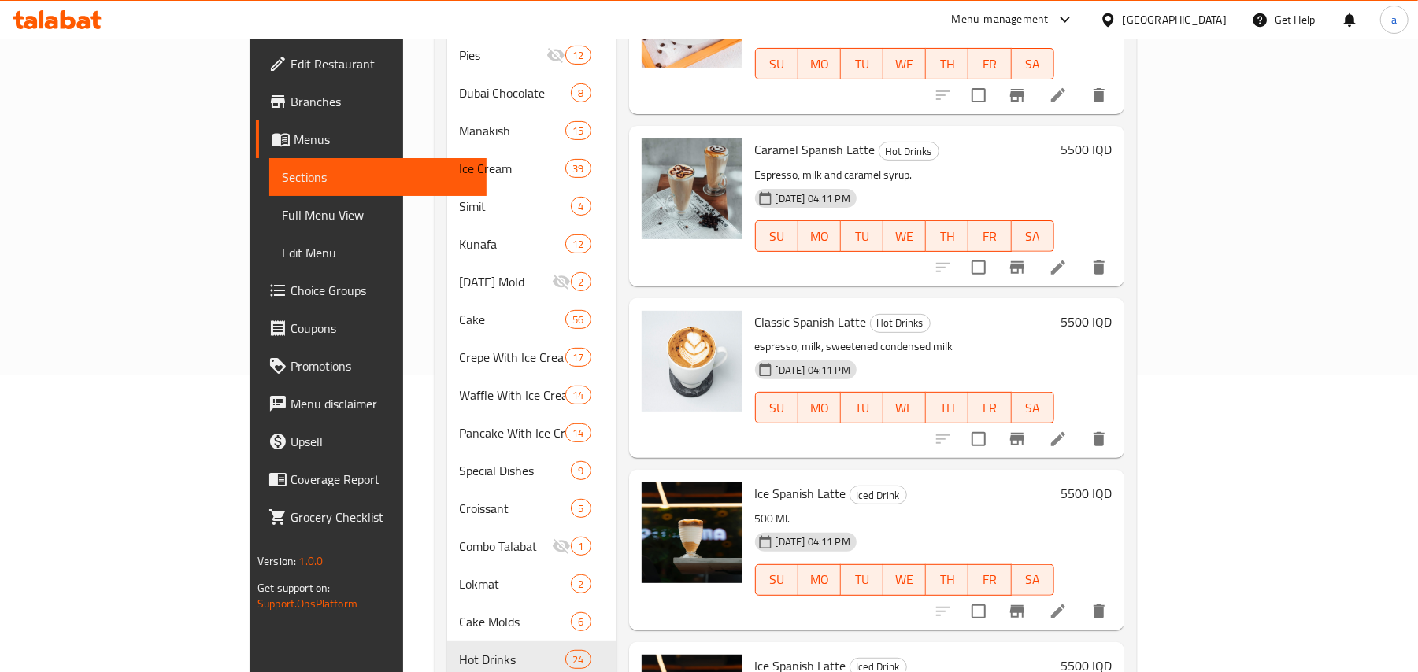
scroll to position [0, 0]
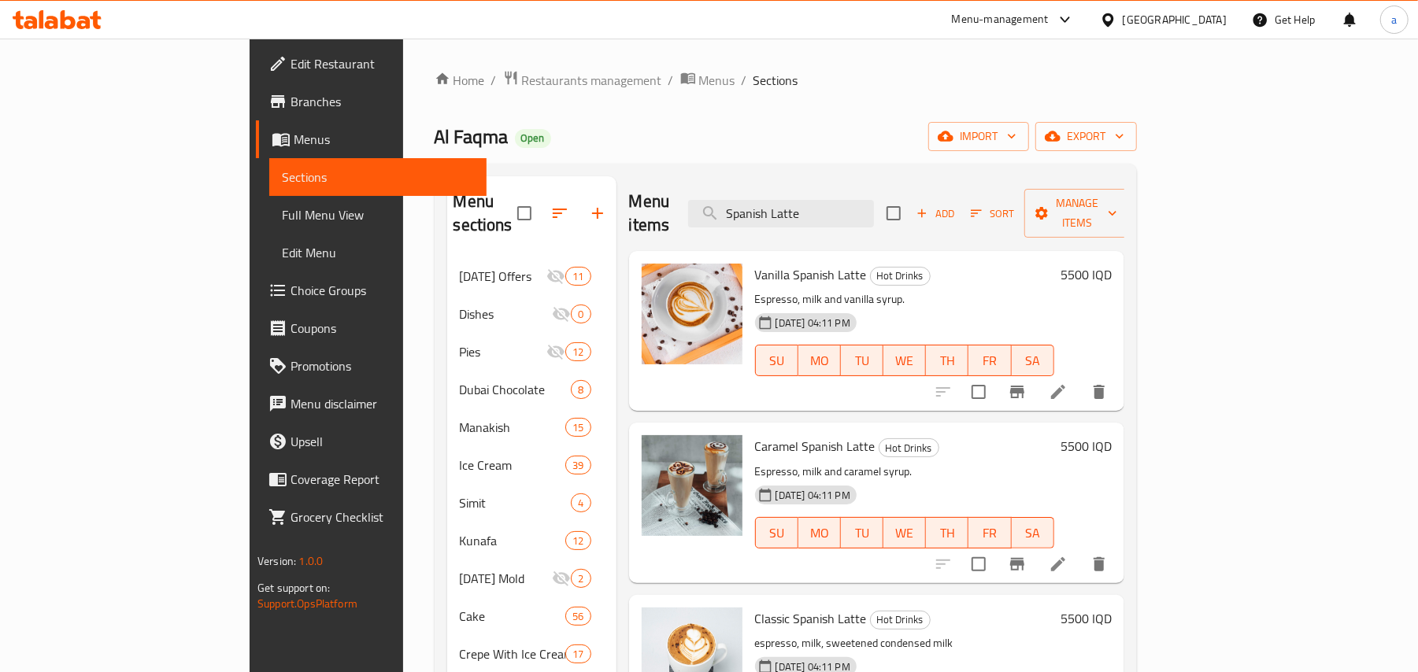
drag, startPoint x: 926, startPoint y: 212, endPoint x: 709, endPoint y: 227, distance: 217.0
click at [710, 227] on div "Menu items Spanish Latte Add Sort Manage items" at bounding box center [876, 213] width 495 height 75
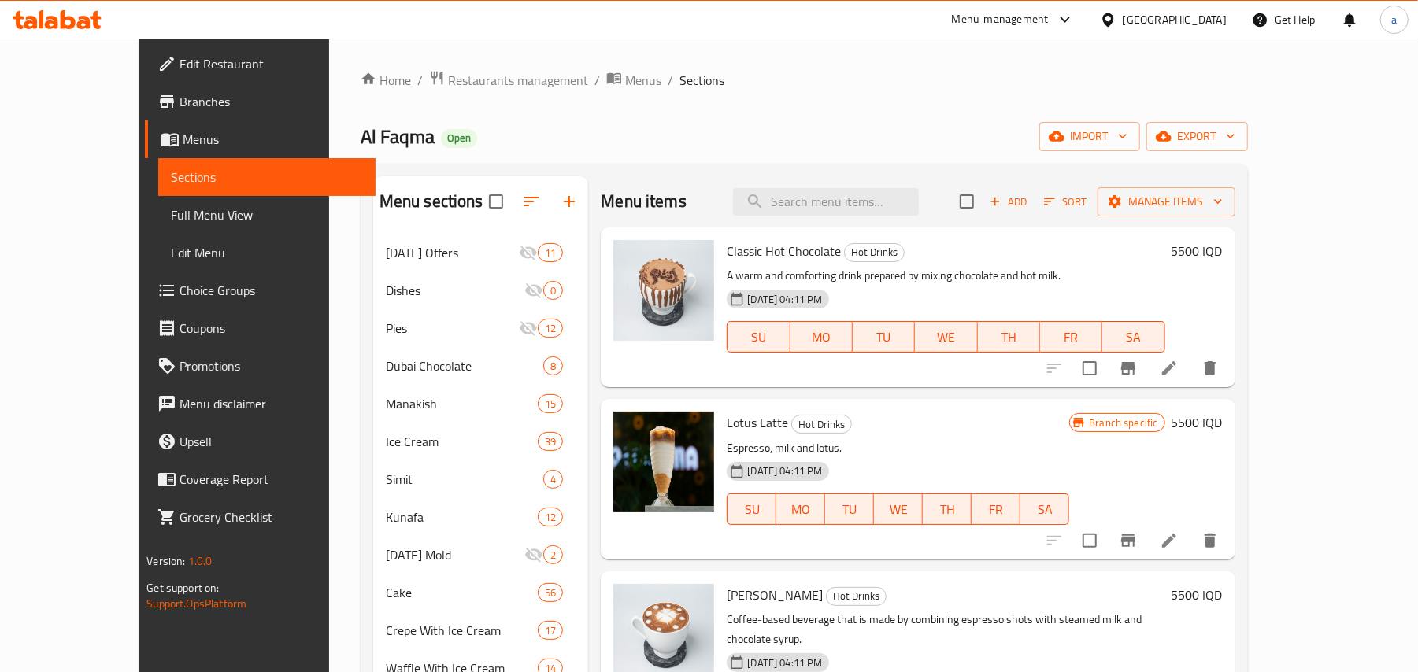
click at [1030, 205] on span "Add" at bounding box center [1008, 202] width 43 height 18
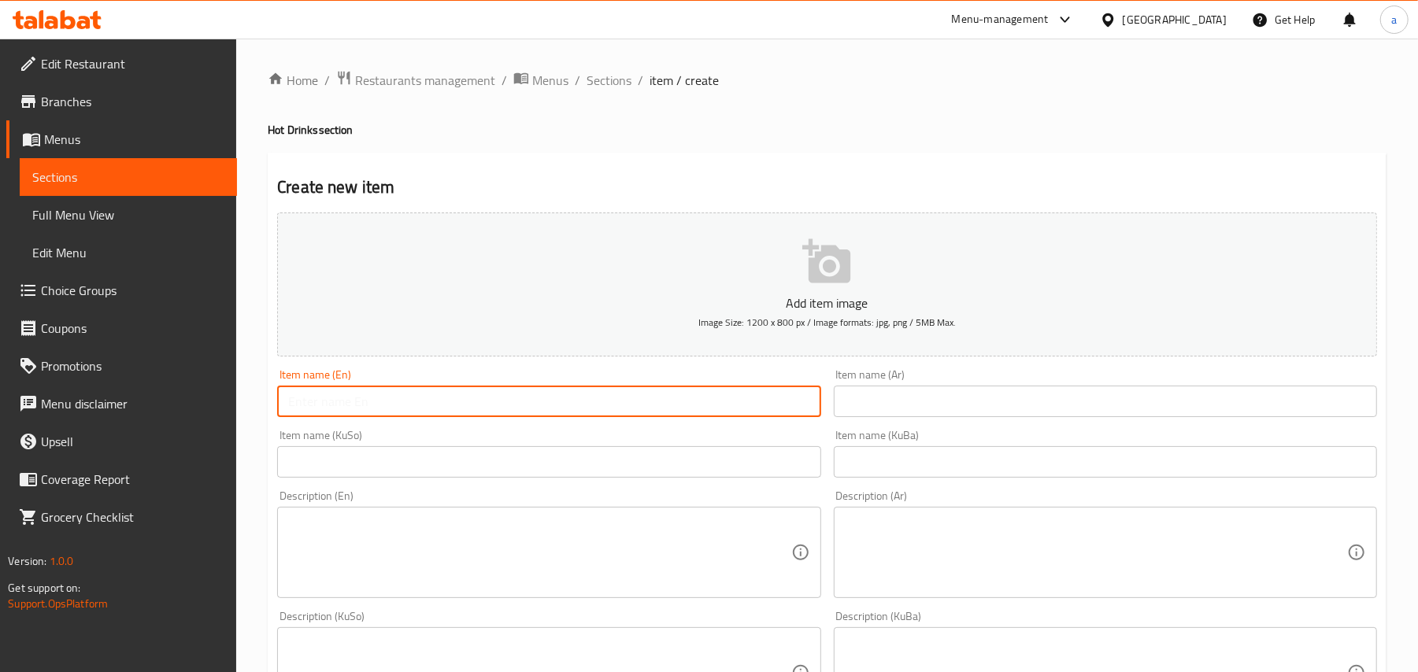
click at [505, 417] on input "text" at bounding box center [548, 401] width 543 height 31
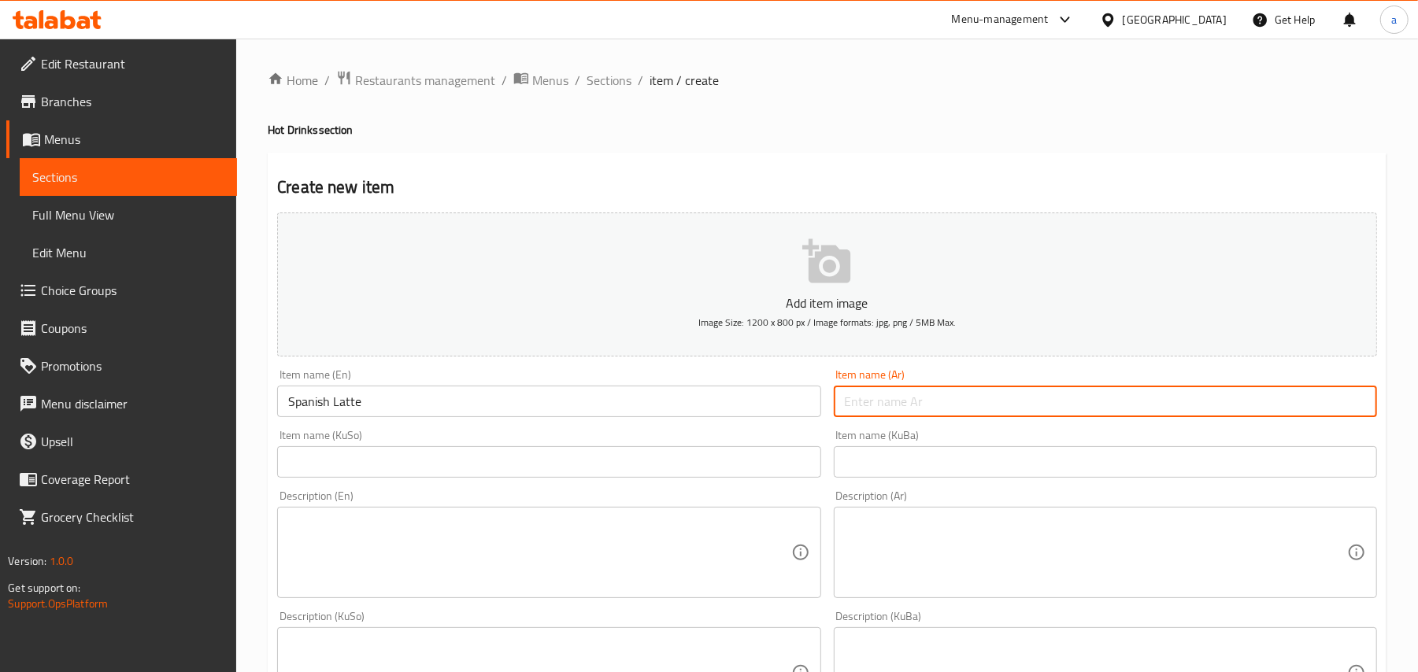
click at [883, 402] on input "text" at bounding box center [1105, 401] width 543 height 31
click at [728, 472] on input "text" at bounding box center [548, 461] width 543 height 31
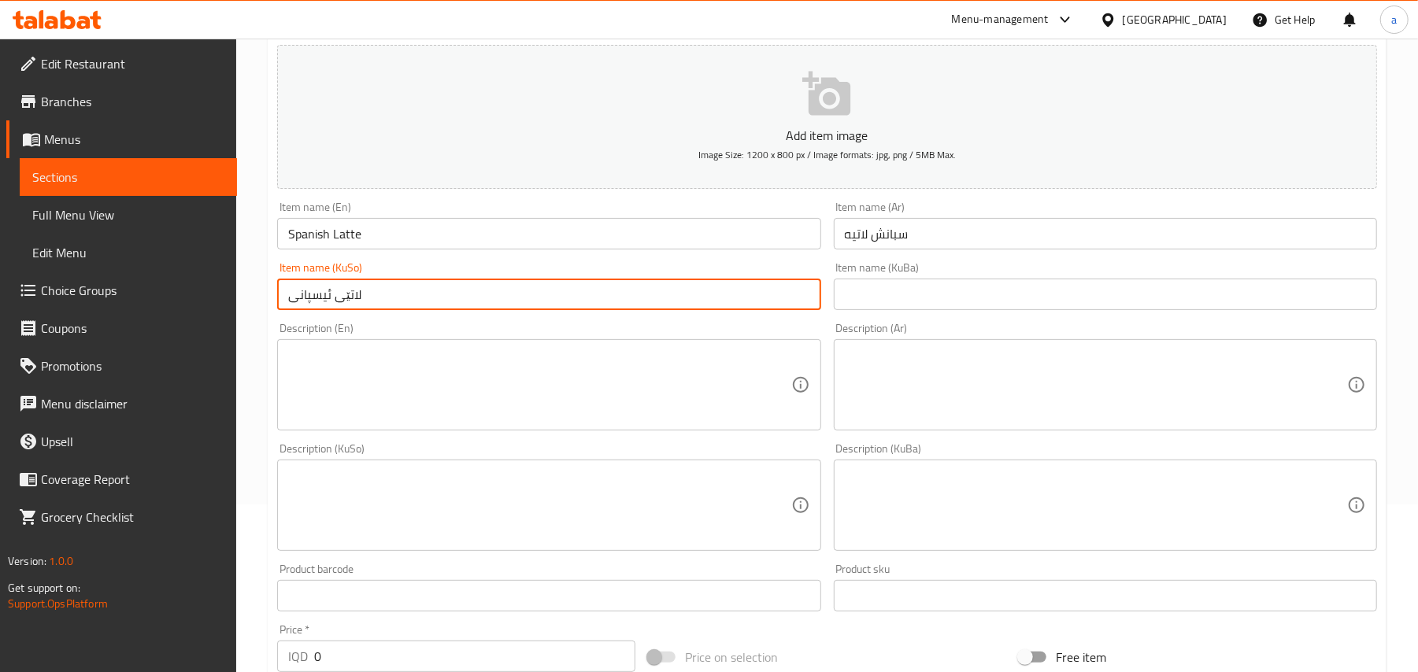
scroll to position [244, 0]
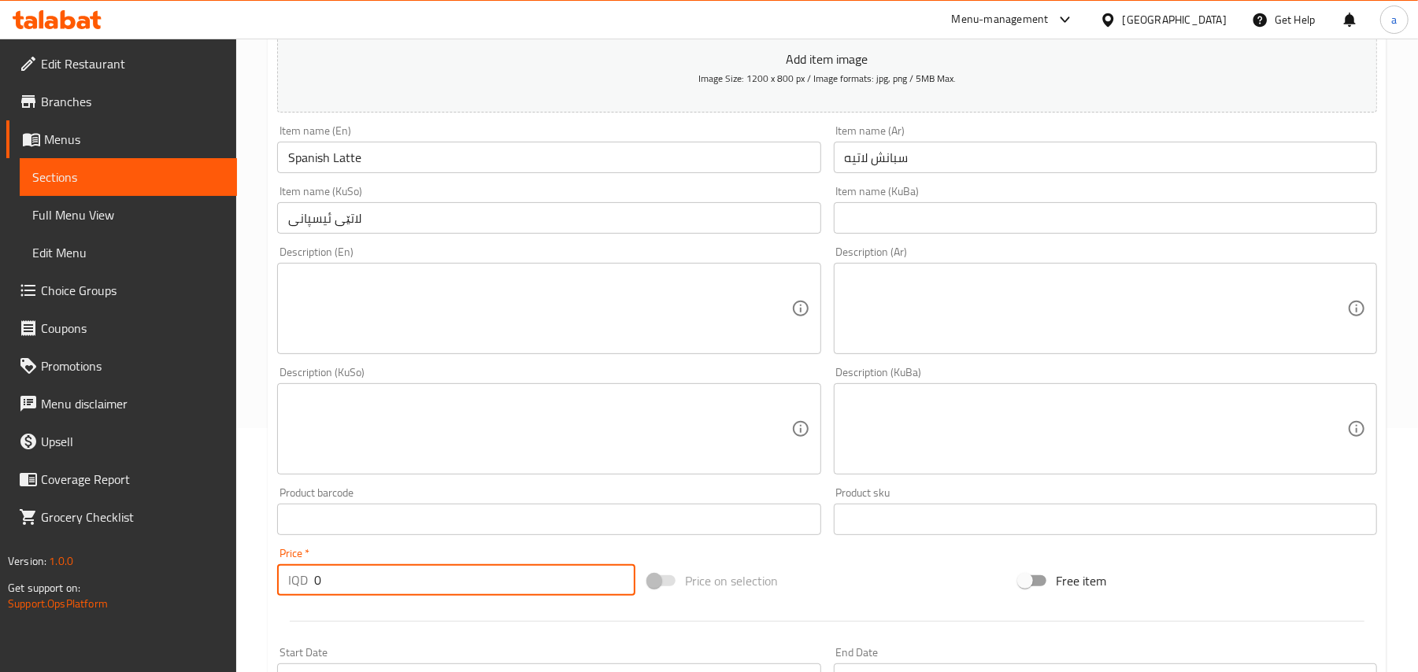
drag, startPoint x: 331, startPoint y: 605, endPoint x: 452, endPoint y: 535, distance: 139.6
click at [250, 609] on div "Home / Restaurants management / Menus / Sections / item / create Hot Drinks sec…" at bounding box center [827, 422] width 1182 height 1255
click at [326, 167] on input "Spanish Latte" at bounding box center [548, 157] width 543 height 31
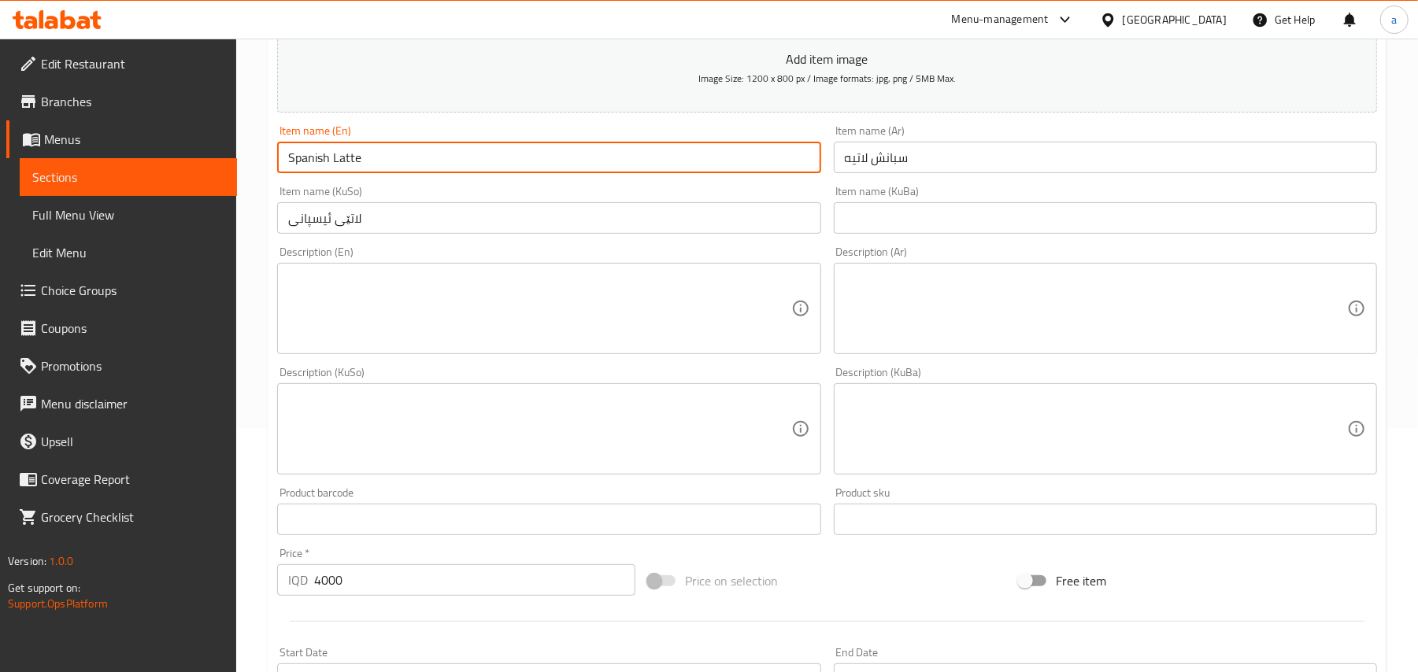
click at [326, 167] on input "Spanish Latte" at bounding box center [548, 157] width 543 height 31
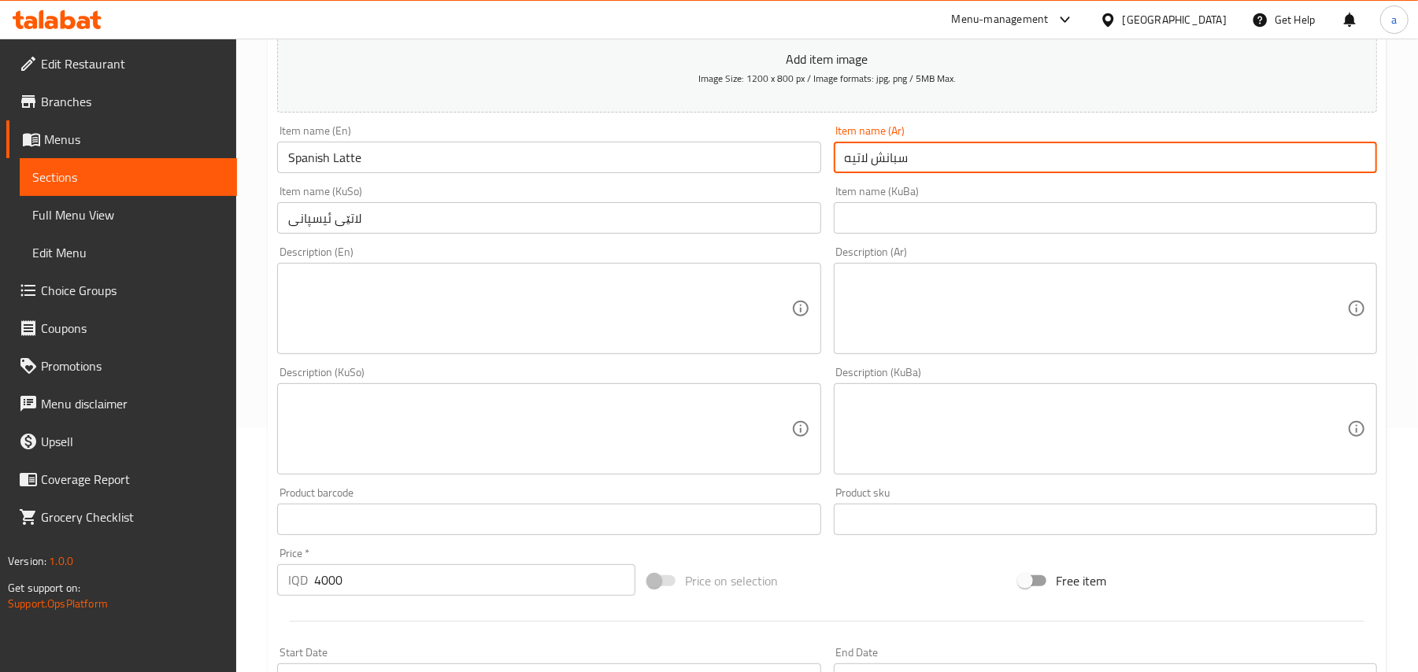
click at [898, 173] on input "سبانش لاتيه" at bounding box center [1105, 157] width 543 height 31
click at [895, 173] on input "سبانش لاتيه" at bounding box center [1105, 157] width 543 height 31
click at [340, 233] on input "لاتێی ئیسپانی" at bounding box center [548, 217] width 543 height 31
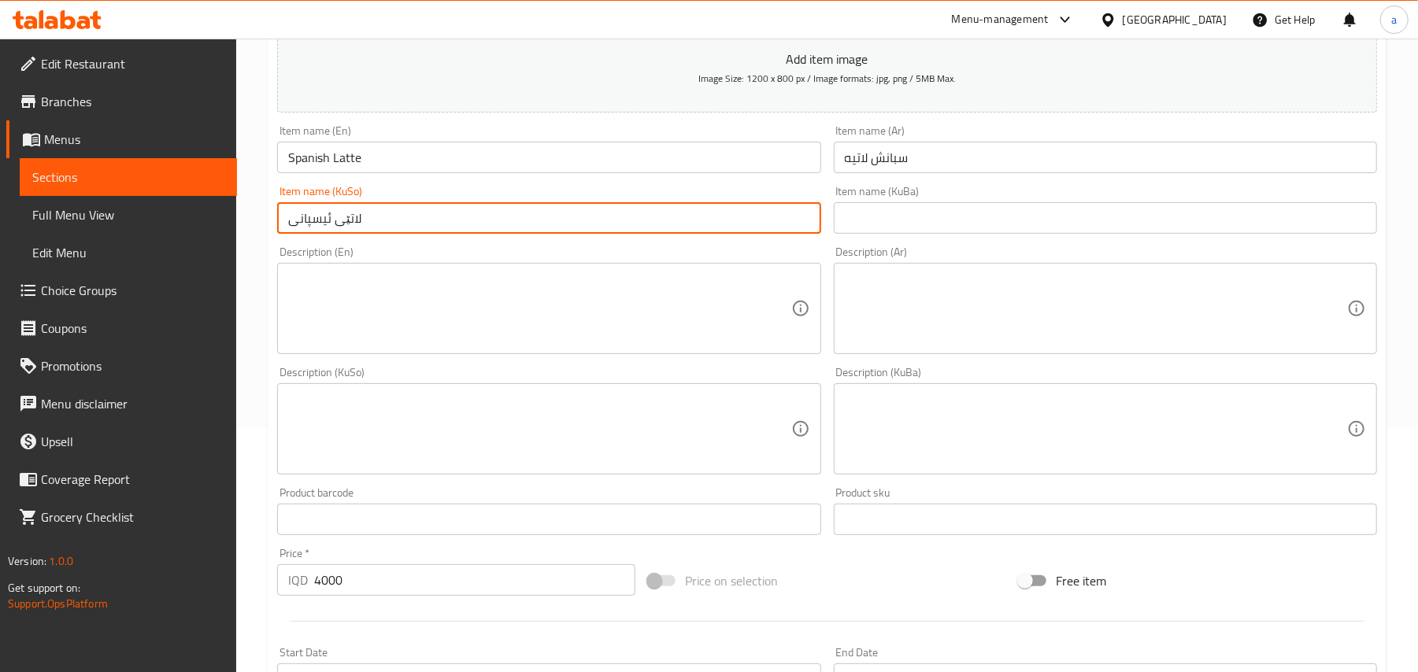
click at [340, 233] on input "لاتێی ئیسپانی" at bounding box center [548, 217] width 543 height 31
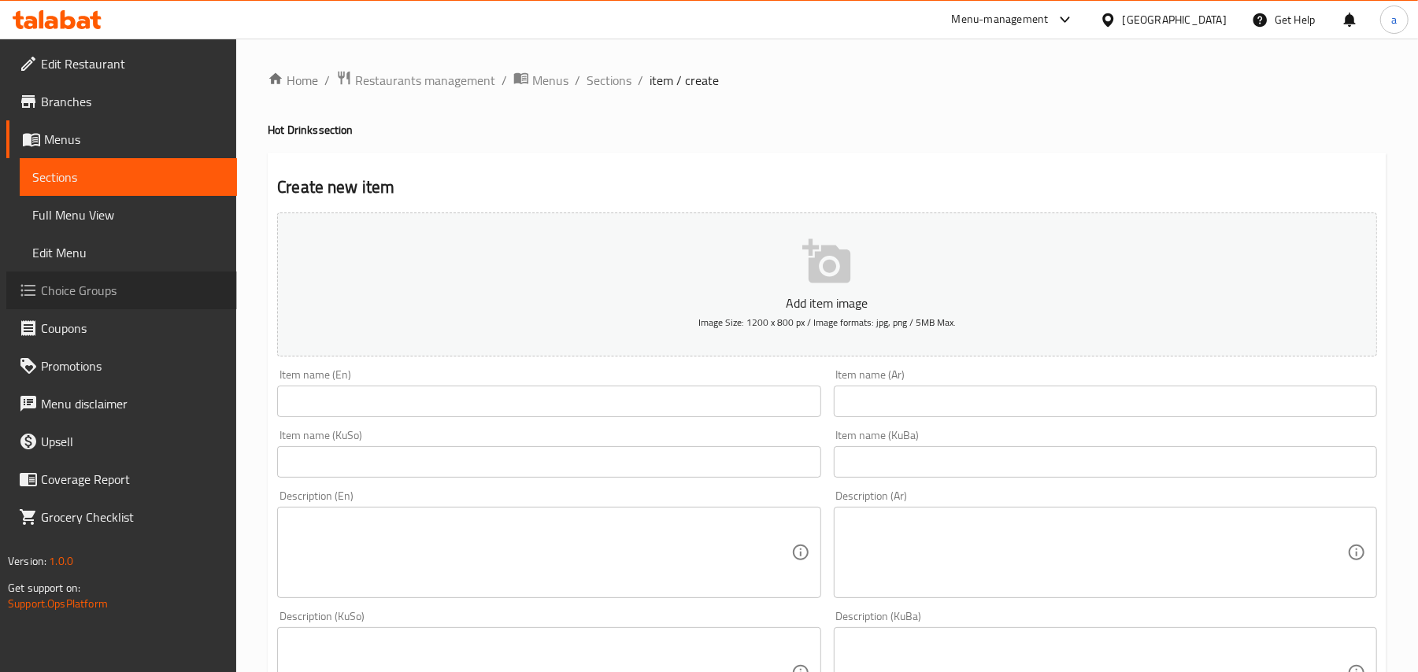
click at [120, 300] on span "Choice Groups" at bounding box center [132, 290] width 183 height 19
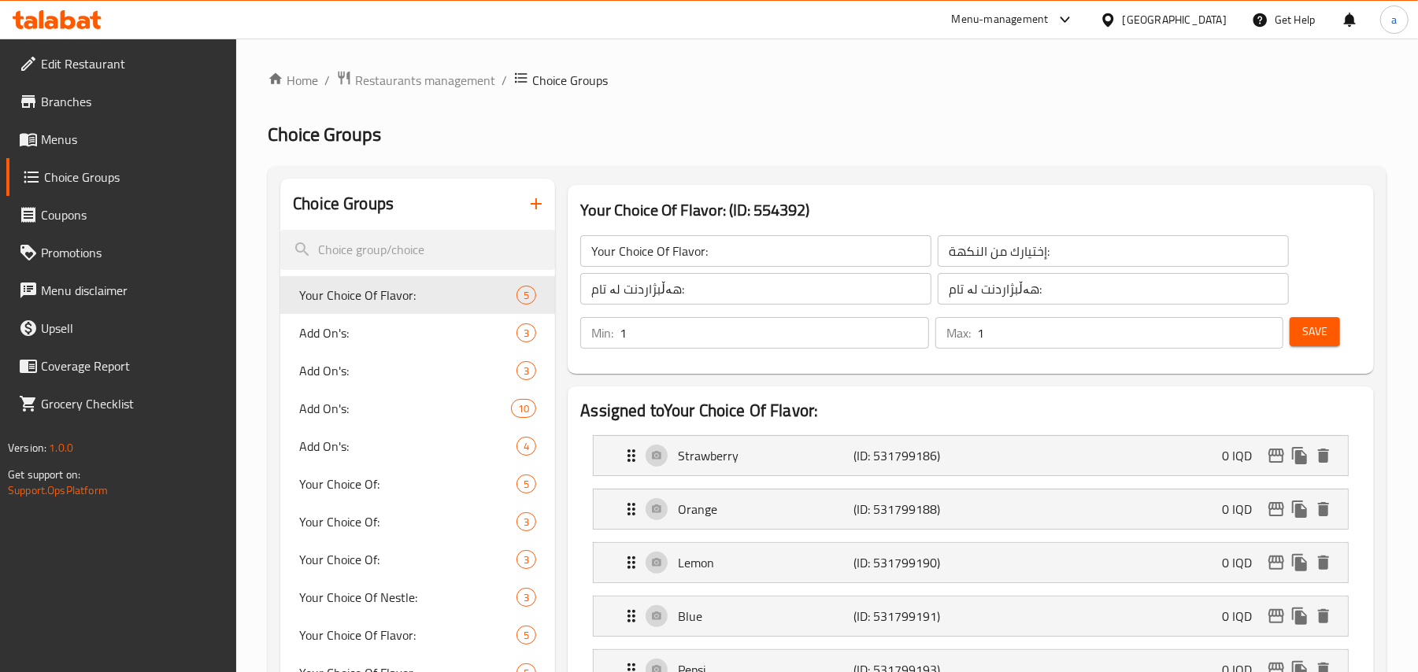
click at [527, 213] on icon "button" at bounding box center [536, 203] width 19 height 19
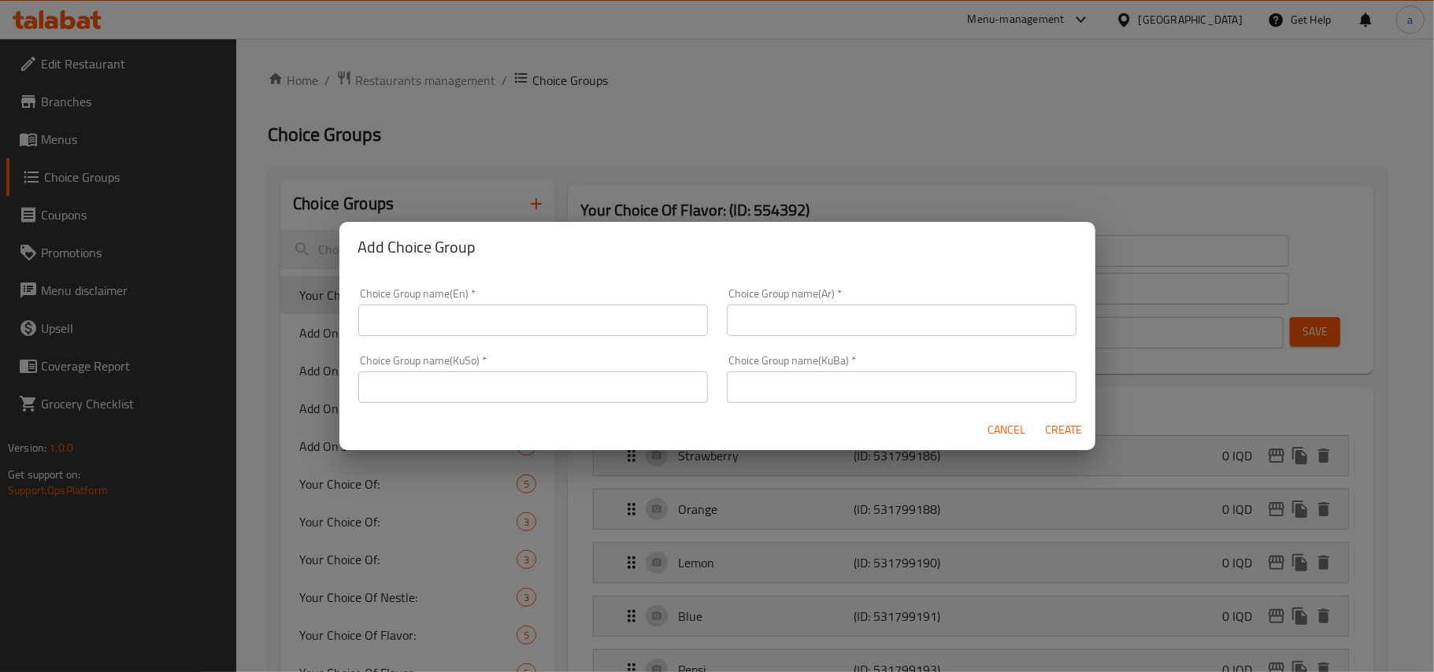
click at [495, 302] on div "Choice Group name(En)   * Choice Group name(En) *" at bounding box center [533, 312] width 350 height 48
click at [495, 312] on input "text" at bounding box center [533, 320] width 350 height 31
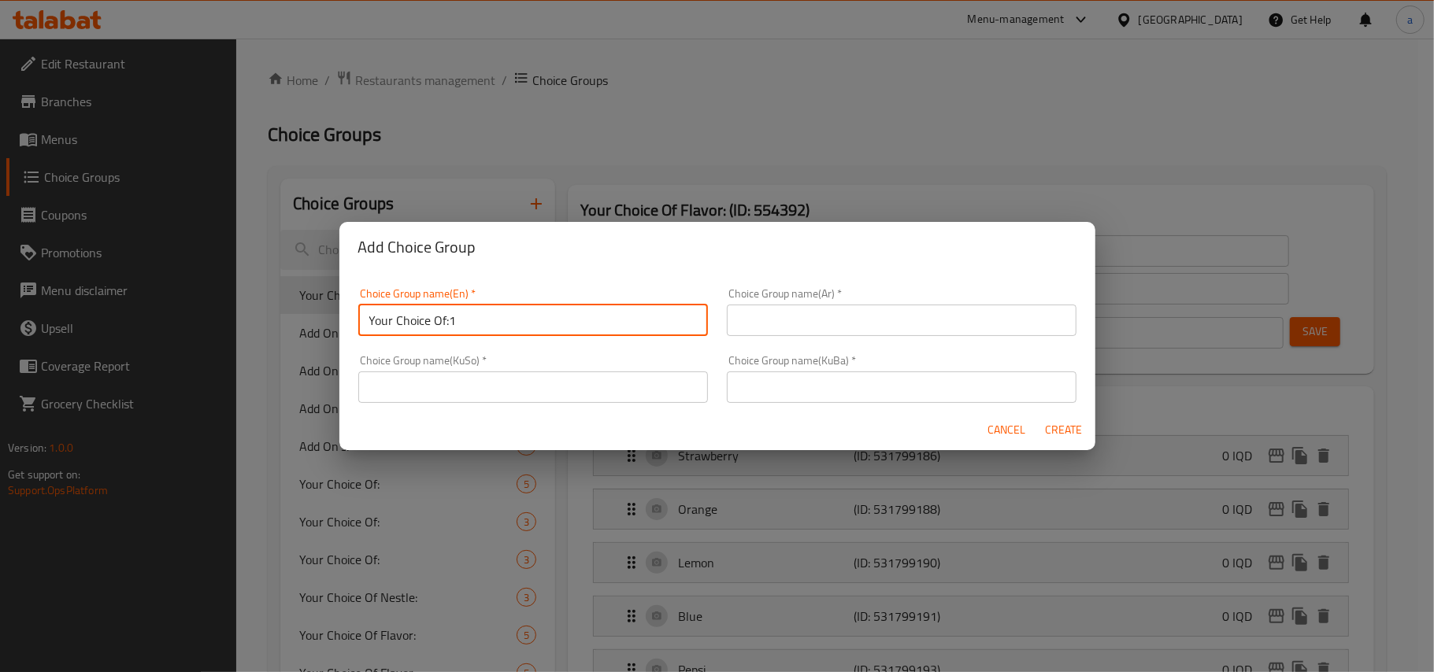
type input "Your Choice Of:1"
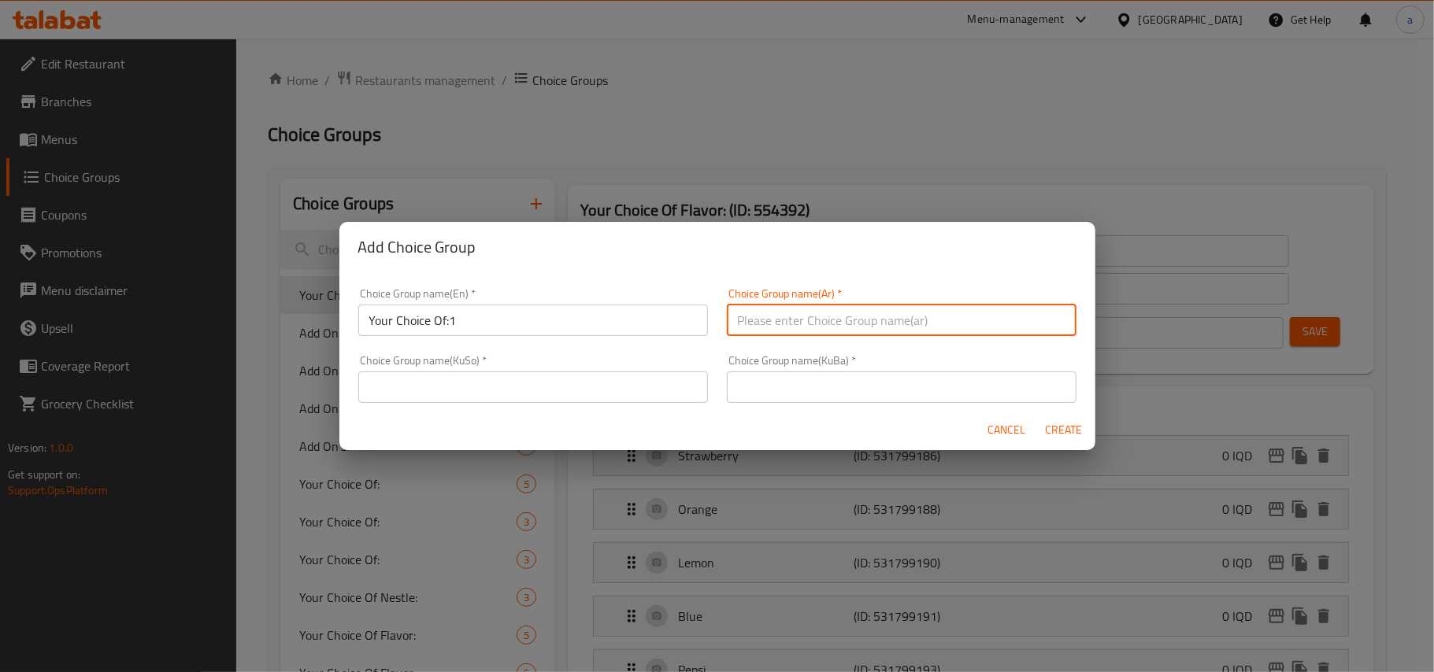
click at [814, 319] on input "text" at bounding box center [902, 320] width 350 height 31
type input "إختيارك من:1"
click at [649, 378] on input "text" at bounding box center [533, 387] width 350 height 31
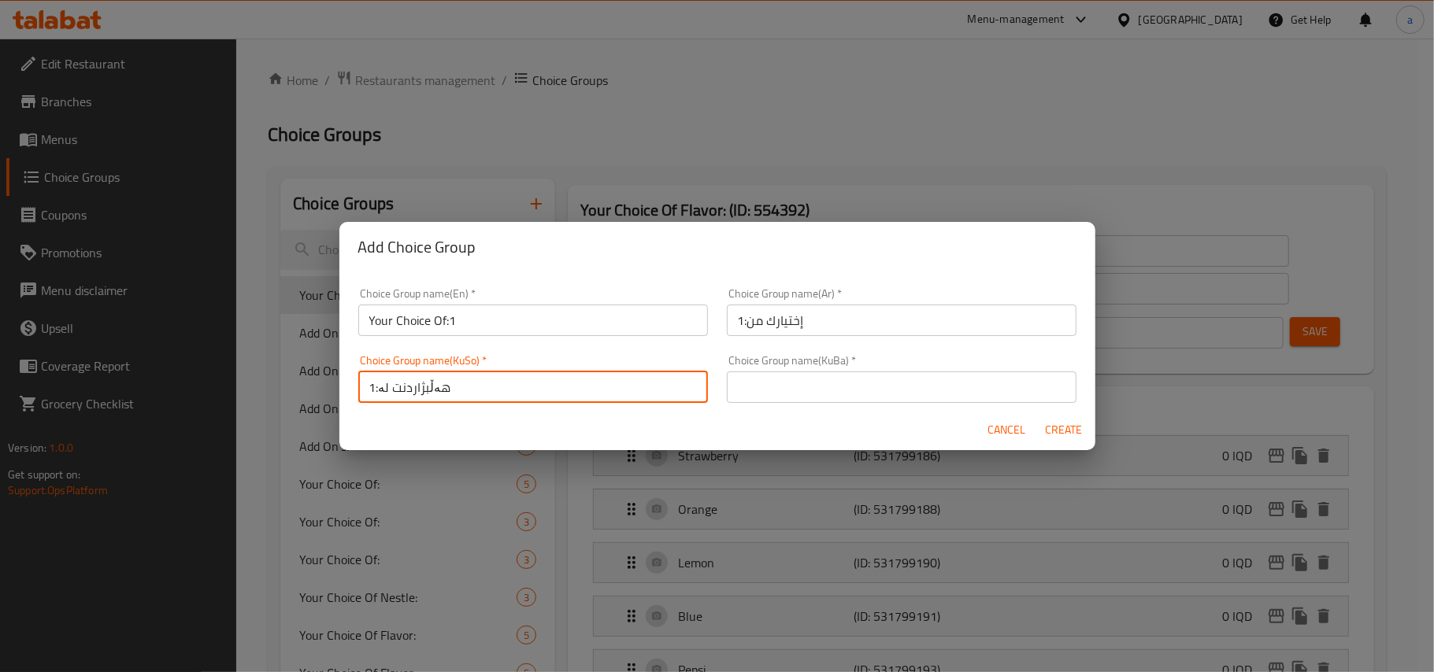
type input "هەڵبژاردنت لە:1"
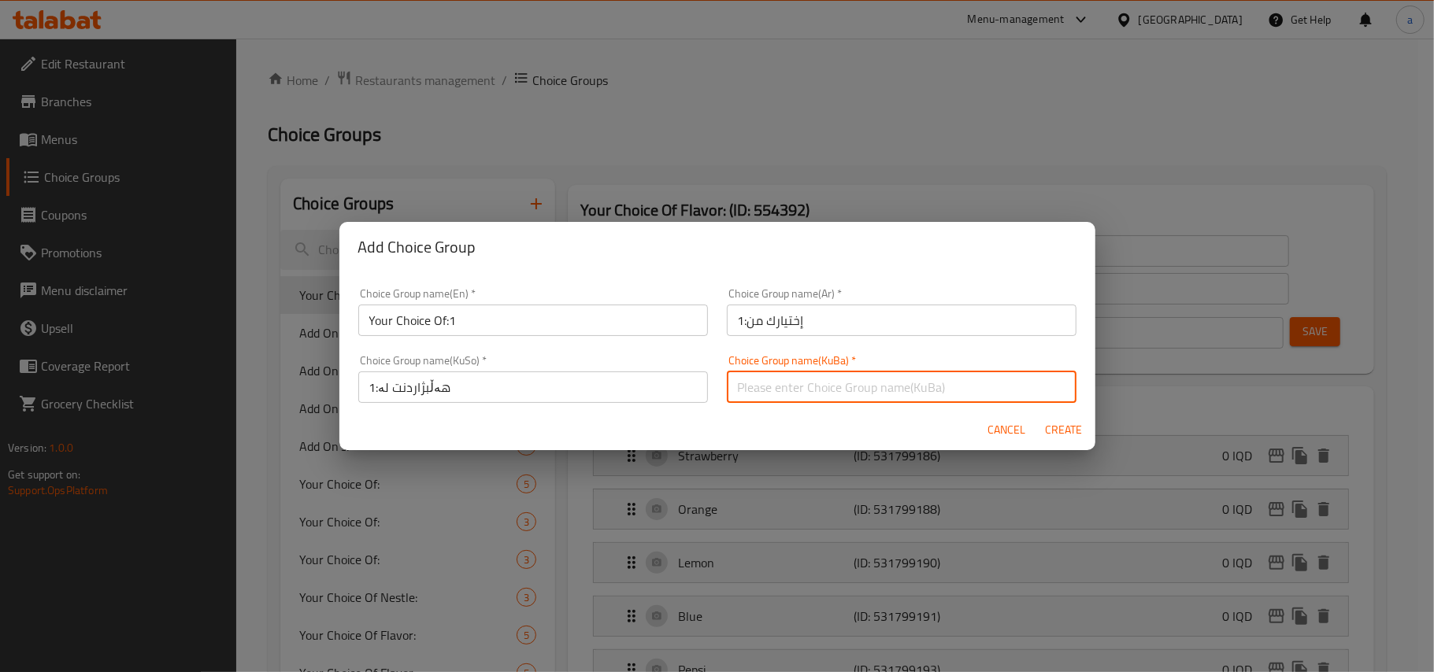
drag, startPoint x: 833, startPoint y: 382, endPoint x: 845, endPoint y: 403, distance: 24.3
click at [833, 382] on input "text" at bounding box center [902, 387] width 350 height 31
type input "هەڵبژاردنت لە:1"
click at [1059, 432] on span "Create" at bounding box center [1064, 430] width 38 height 20
type input "Your Choice Of:1"
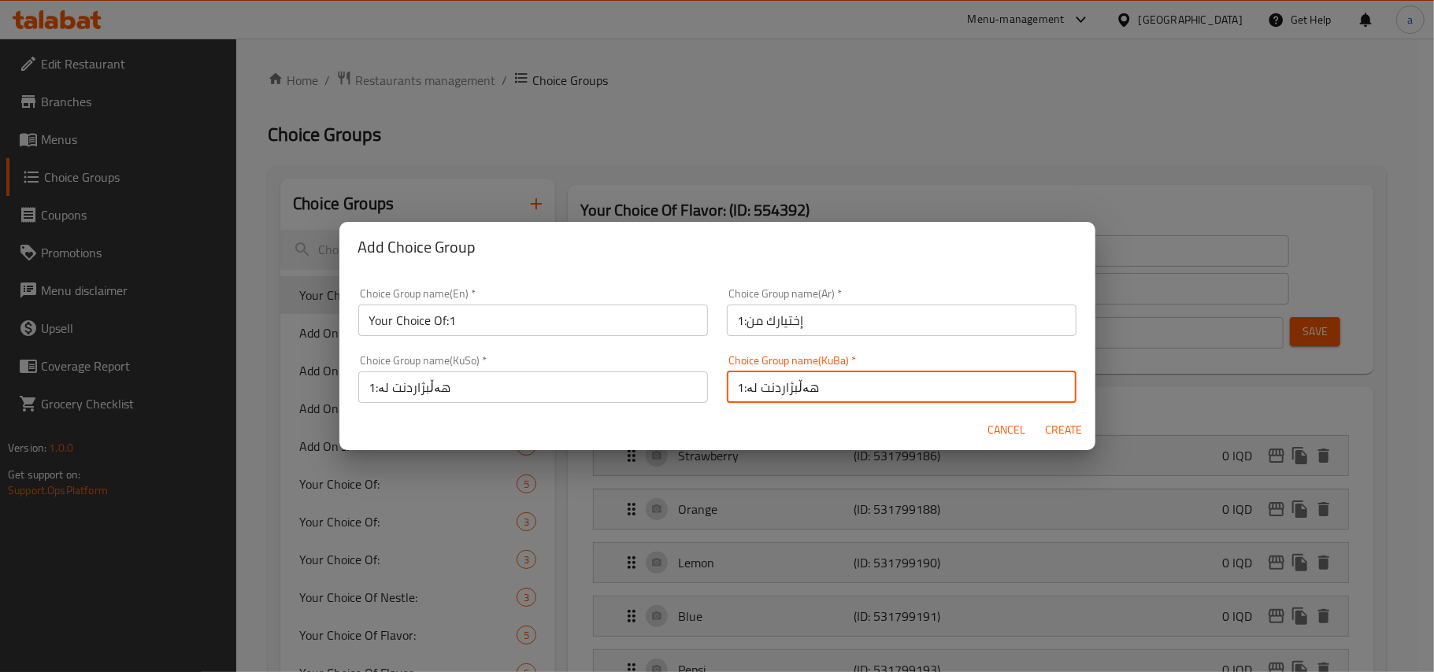
type input "إختيارك من:1"
type input "هەڵبژاردنت لە:1"
type input "0"
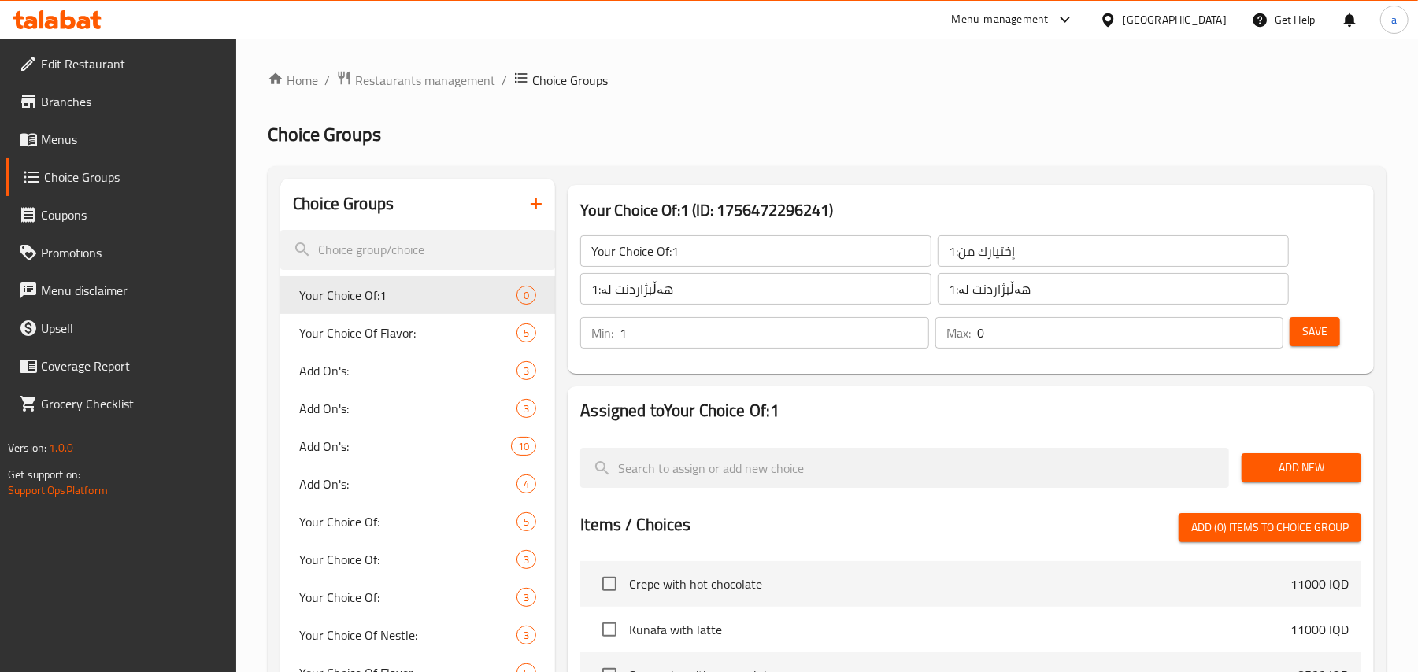
type input "1"
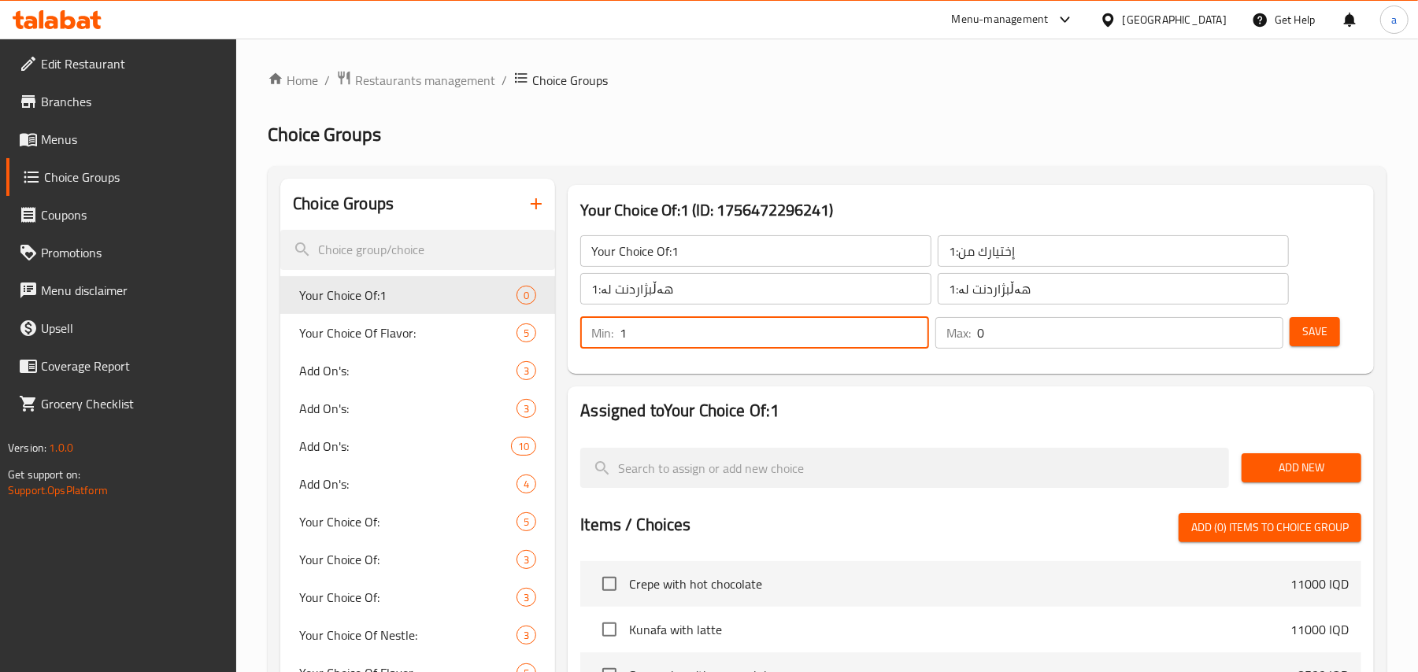
click at [912, 332] on input "1" at bounding box center [774, 332] width 309 height 31
drag, startPoint x: 1264, startPoint y: 337, endPoint x: 1276, endPoint y: 337, distance: 11.8
type input "1"
click at [1266, 337] on input "1" at bounding box center [1130, 332] width 306 height 31
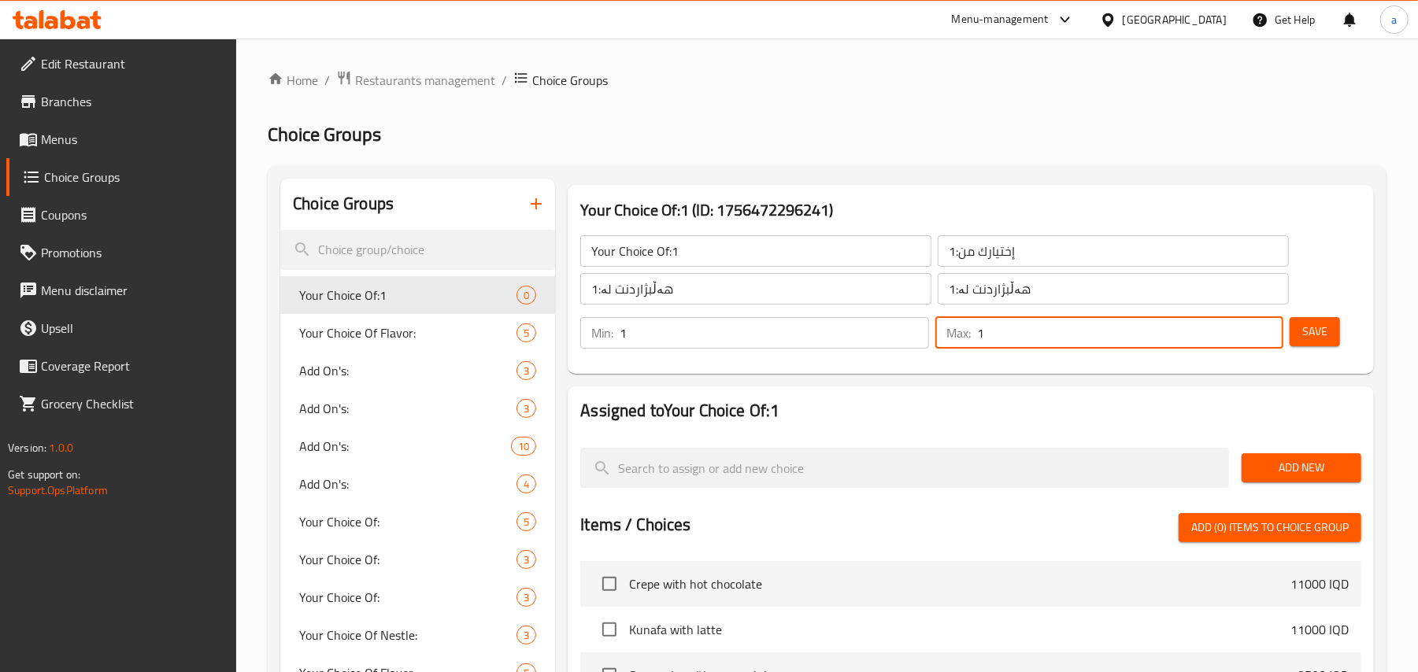
drag, startPoint x: 1301, startPoint y: 335, endPoint x: 993, endPoint y: 379, distance: 311.8
click at [1302, 334] on span "Save" at bounding box center [1314, 332] width 25 height 20
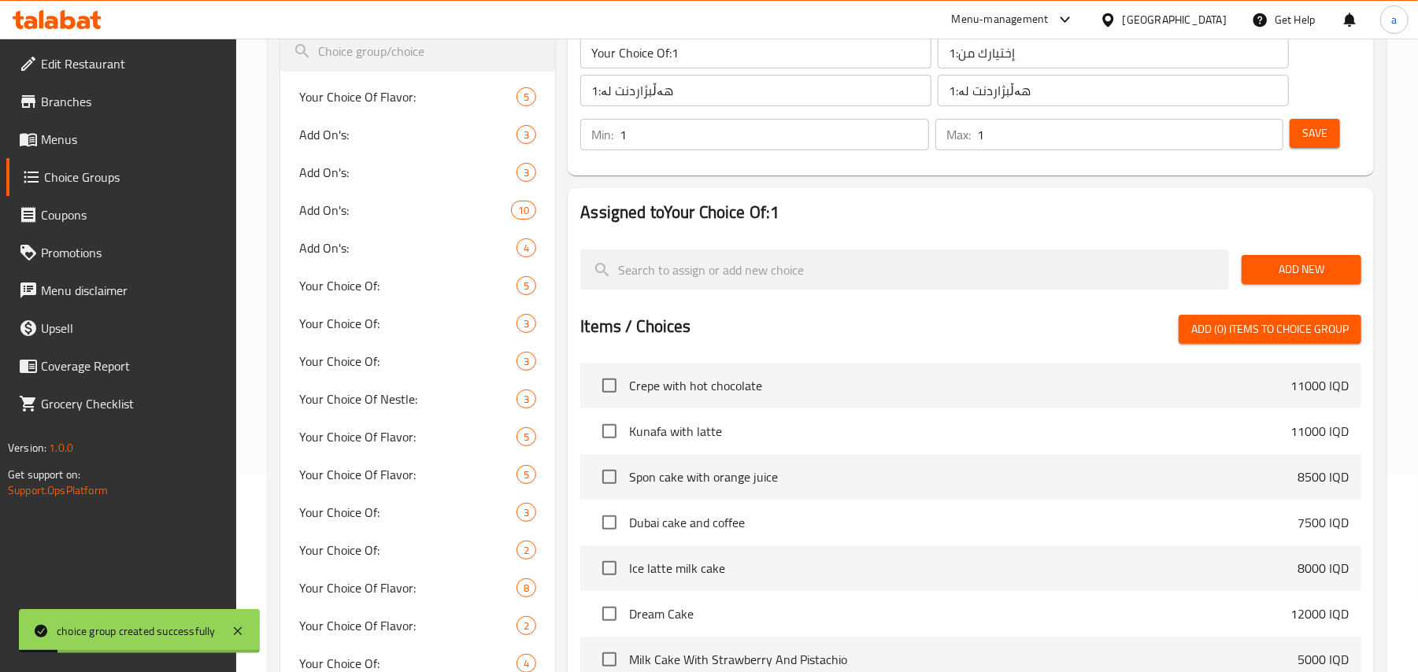
scroll to position [244, 0]
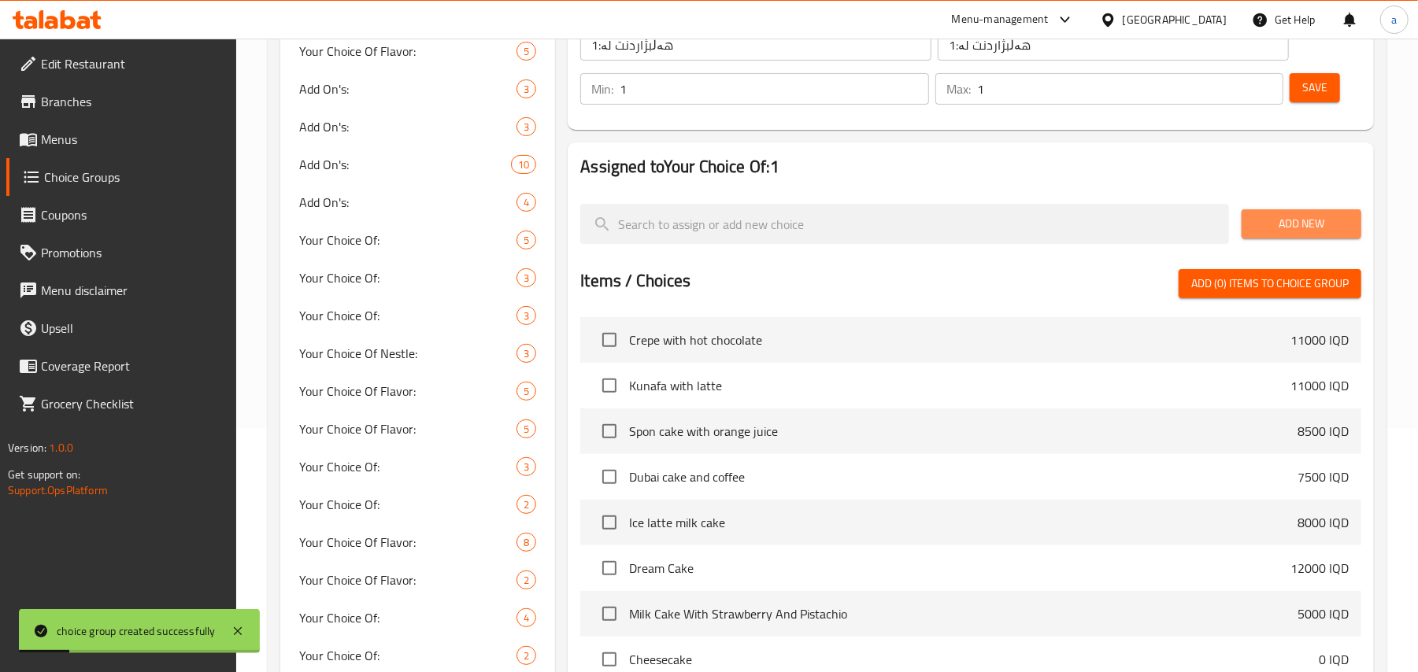
click at [1299, 234] on span "Add New" at bounding box center [1301, 224] width 94 height 20
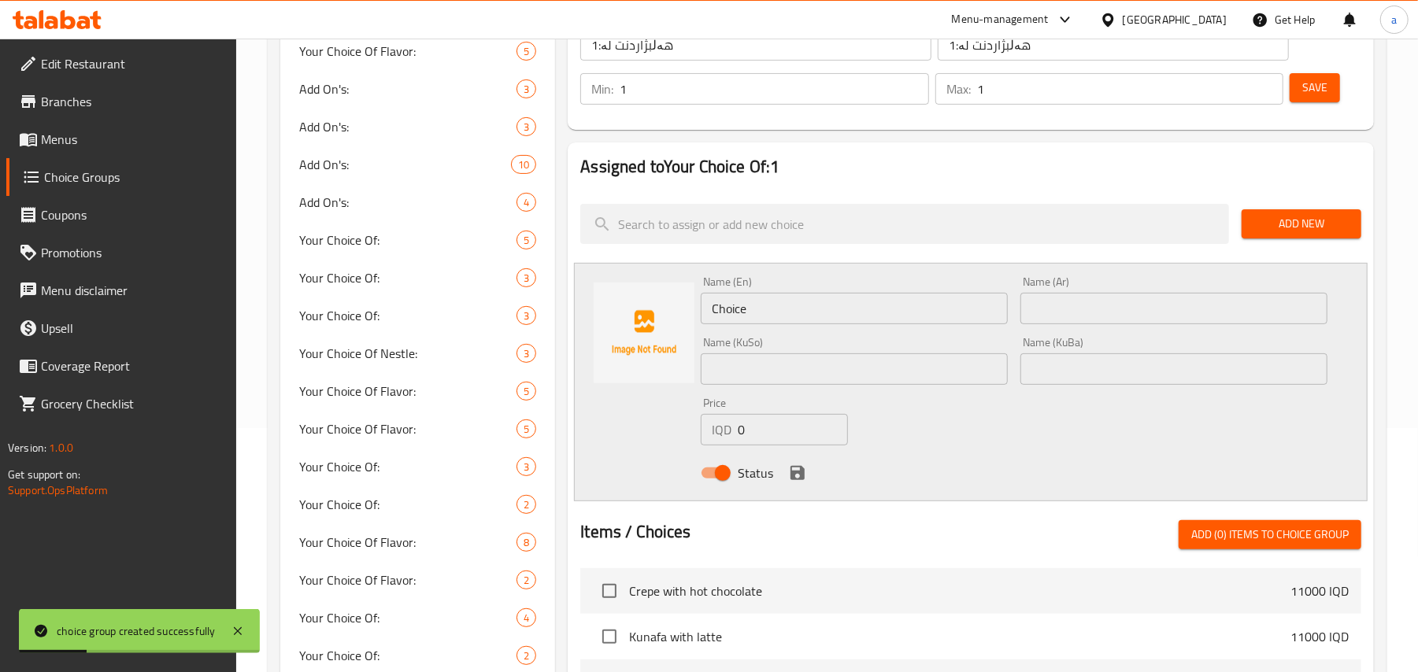
click at [724, 322] on input "Choice" at bounding box center [854, 308] width 307 height 31
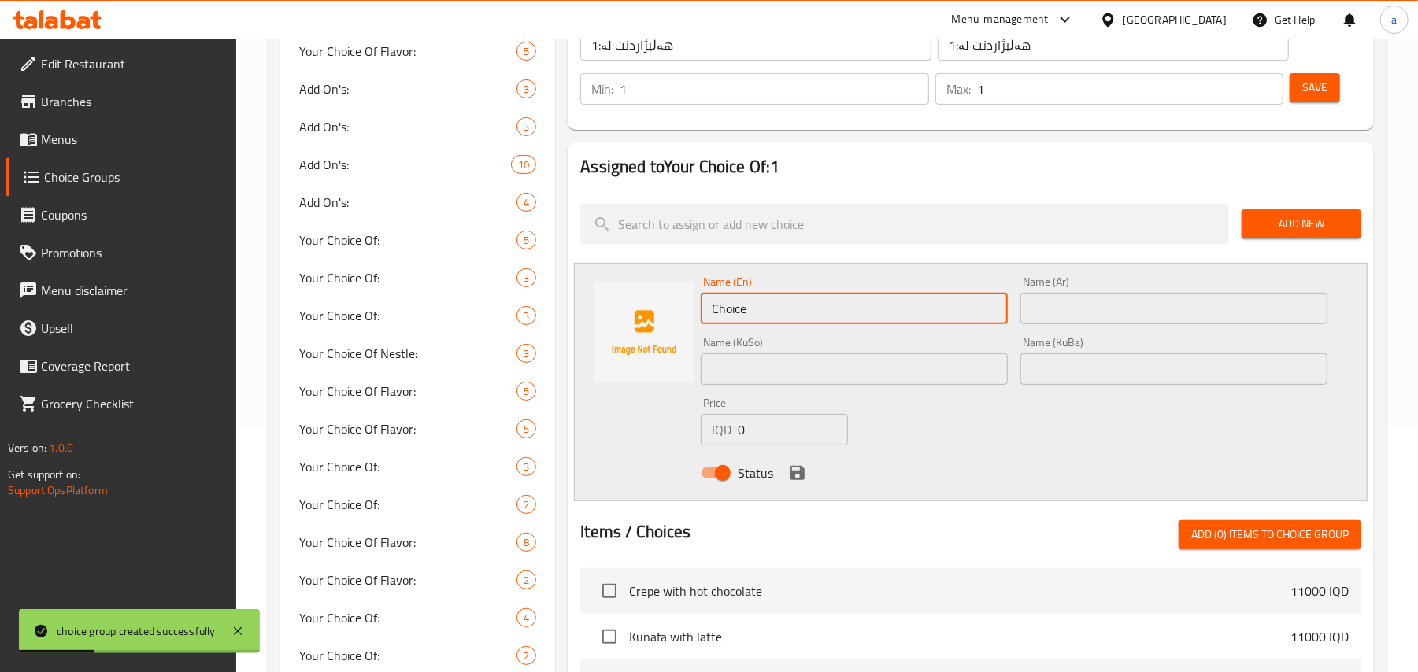
click at [724, 322] on input "Choice" at bounding box center [854, 308] width 307 height 31
paste input "classic"
type input "classic"
click at [1033, 324] on input "text" at bounding box center [1173, 308] width 307 height 31
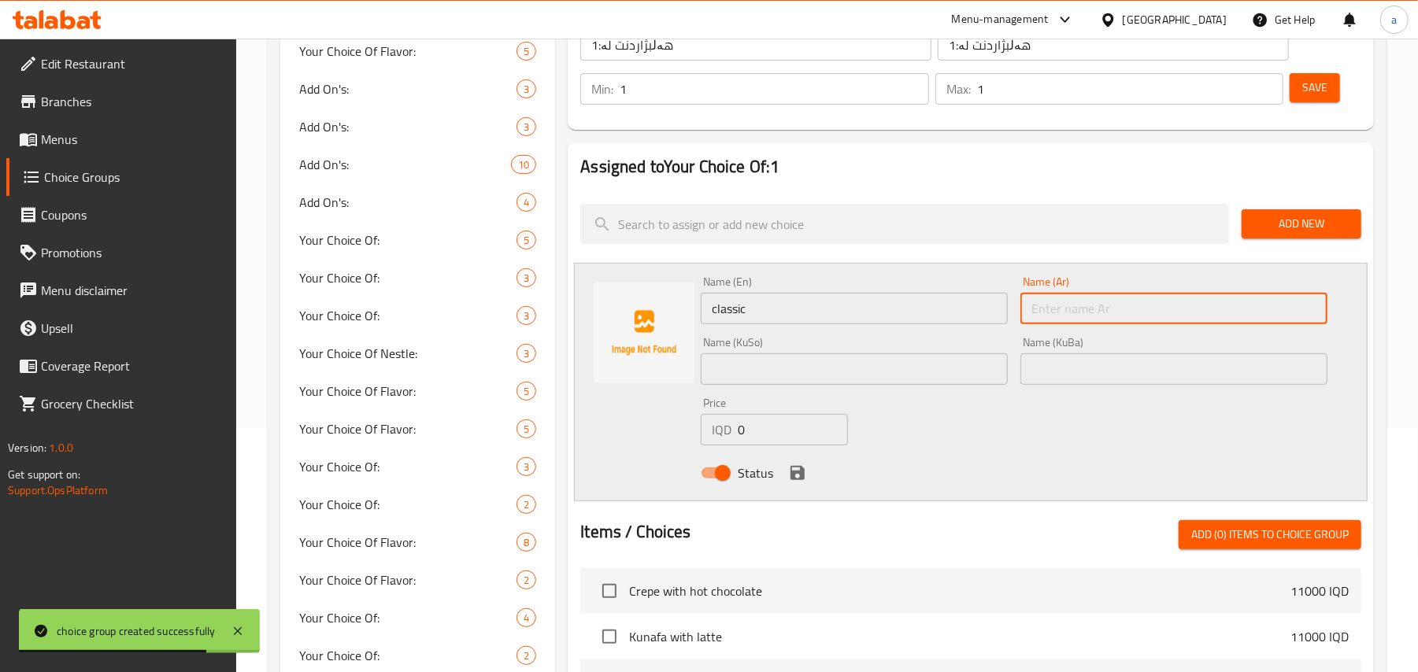
paste input "كلاسيك"
type input "كلاسيك"
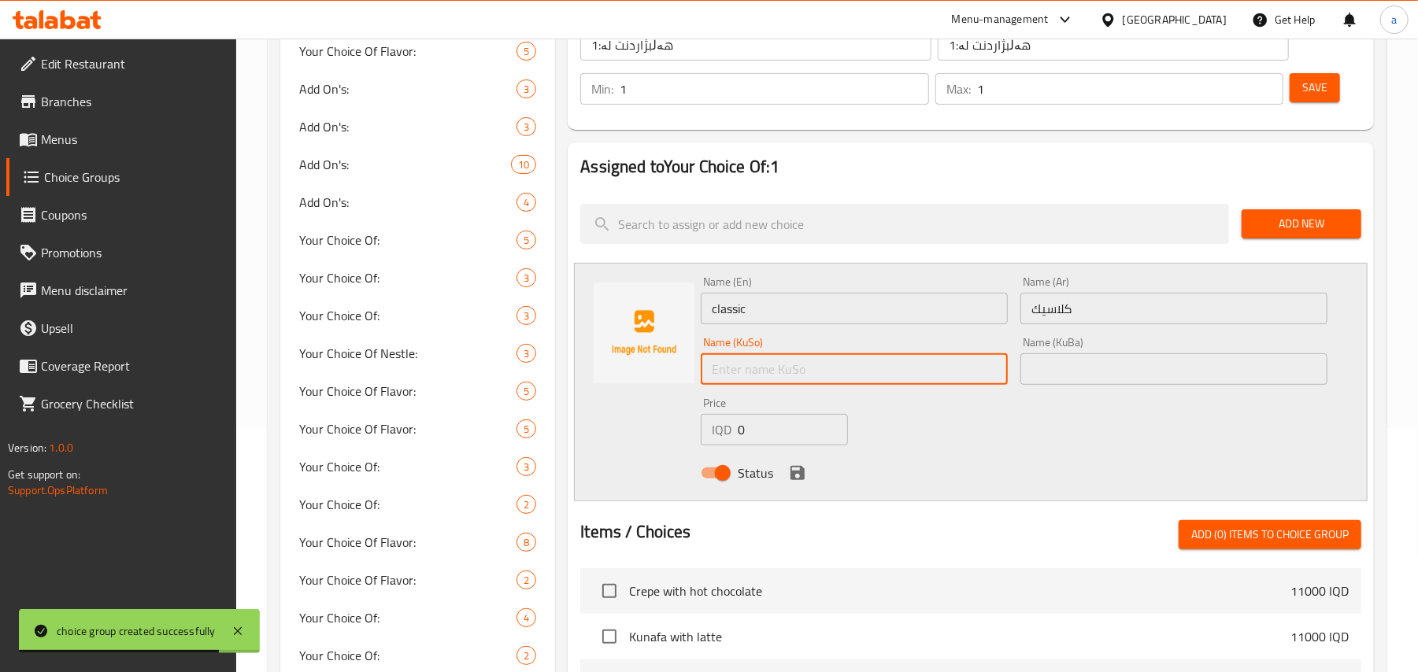
click at [853, 365] on input "text" at bounding box center [854, 369] width 307 height 31
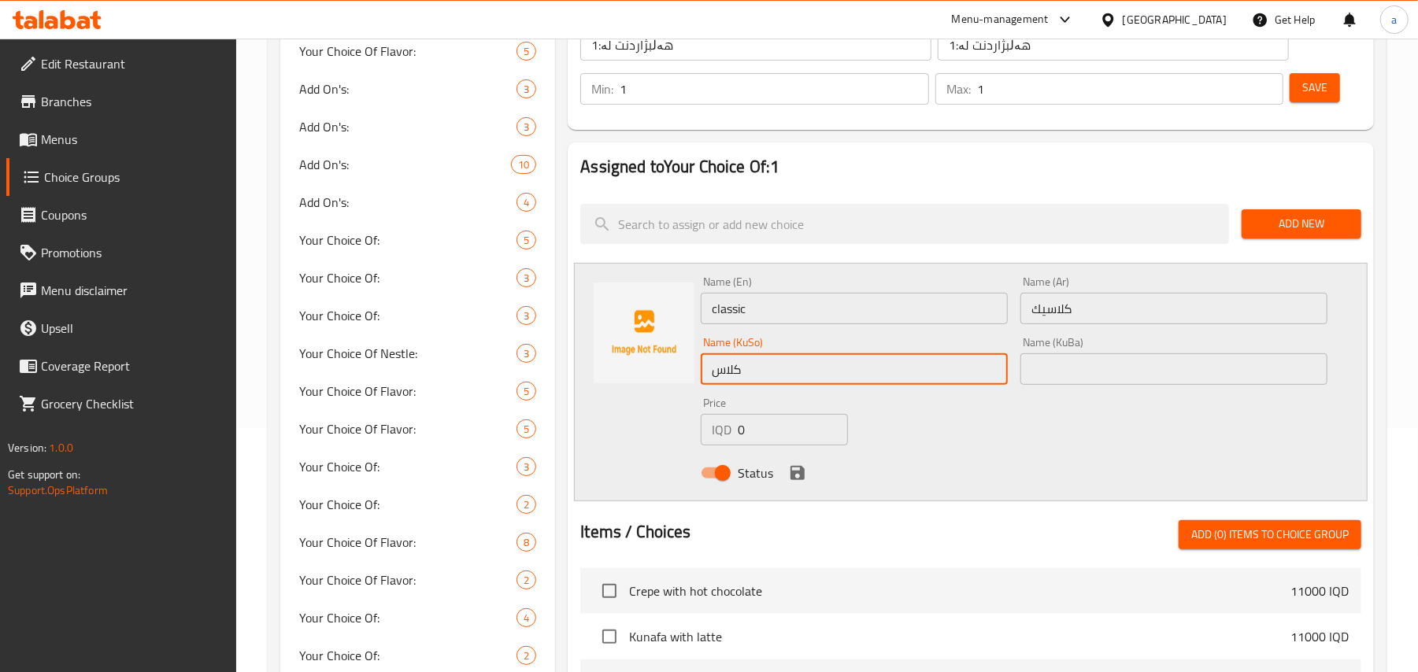
type input "کلاسیک"
click at [750, 298] on div "Name (En) classic Name (En)" at bounding box center [854, 300] width 307 height 48
click at [768, 310] on input "classic" at bounding box center [854, 308] width 307 height 31
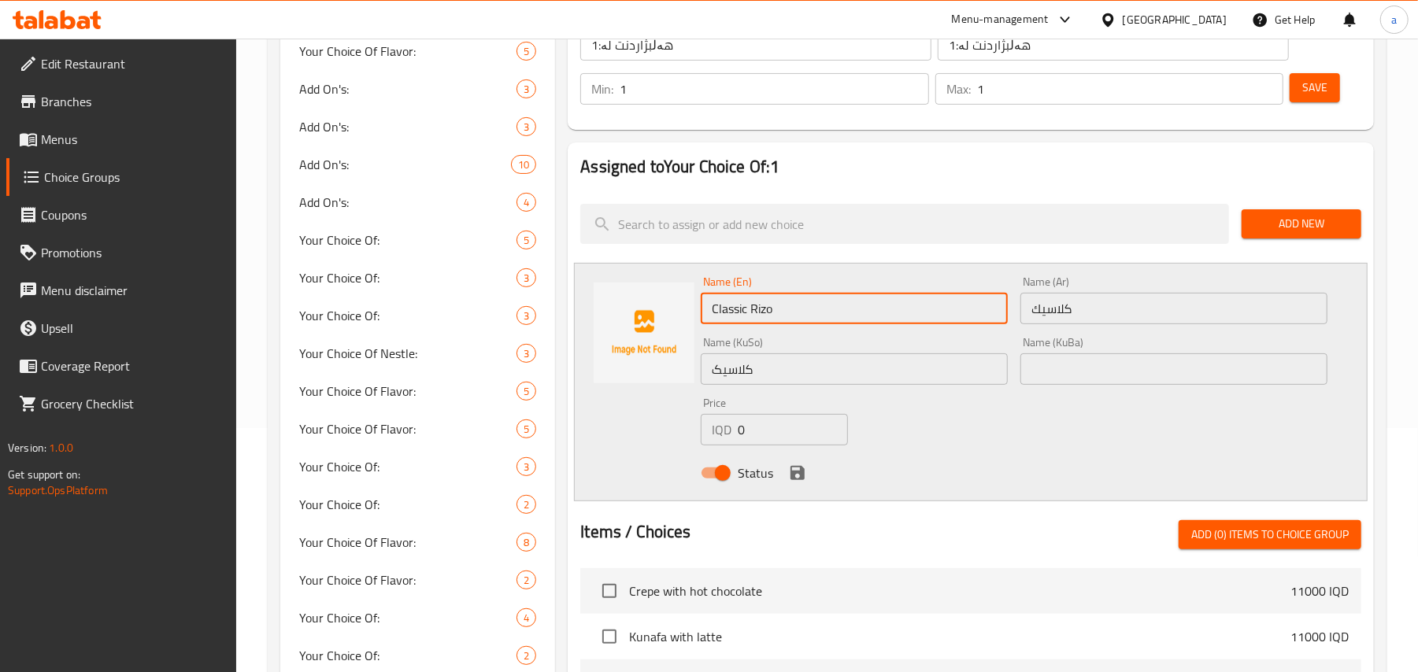
click at [763, 310] on input "Classic Rizo" at bounding box center [854, 308] width 307 height 31
click at [769, 323] on input "Classiczo" at bounding box center [854, 308] width 307 height 31
type input "Classic"
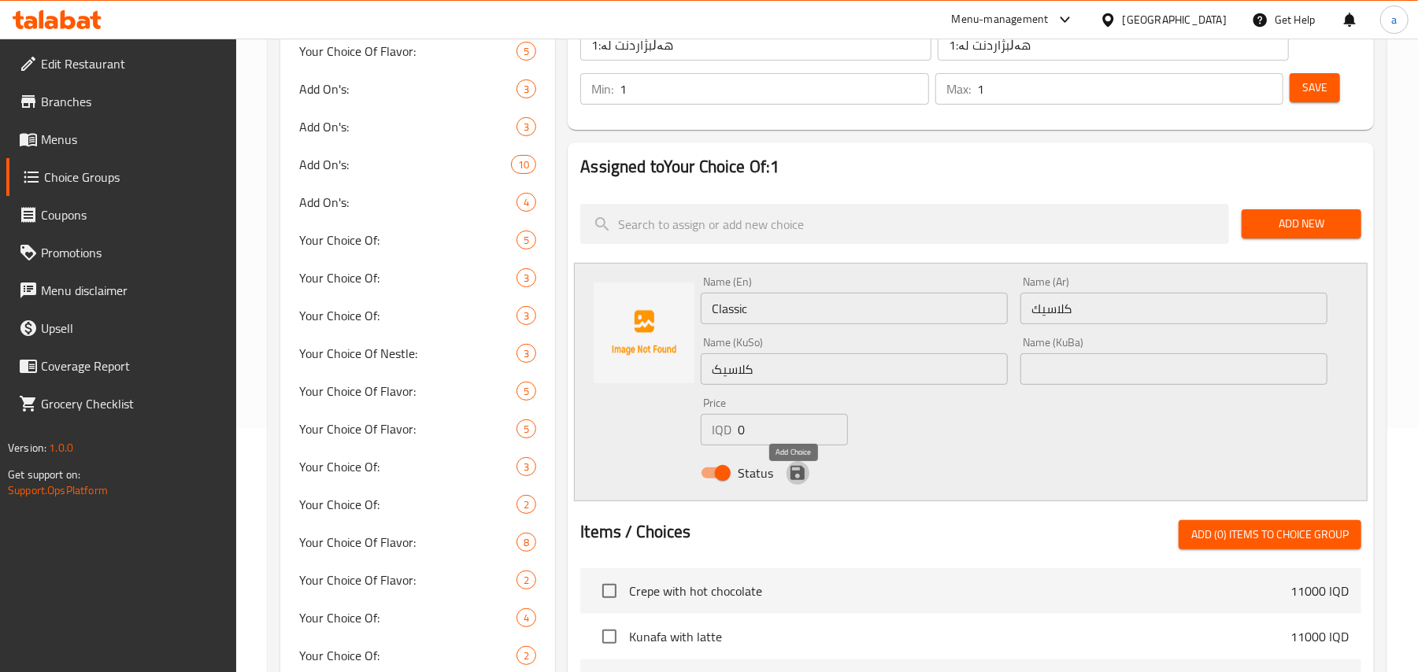
click at [790, 479] on icon "save" at bounding box center [797, 473] width 19 height 19
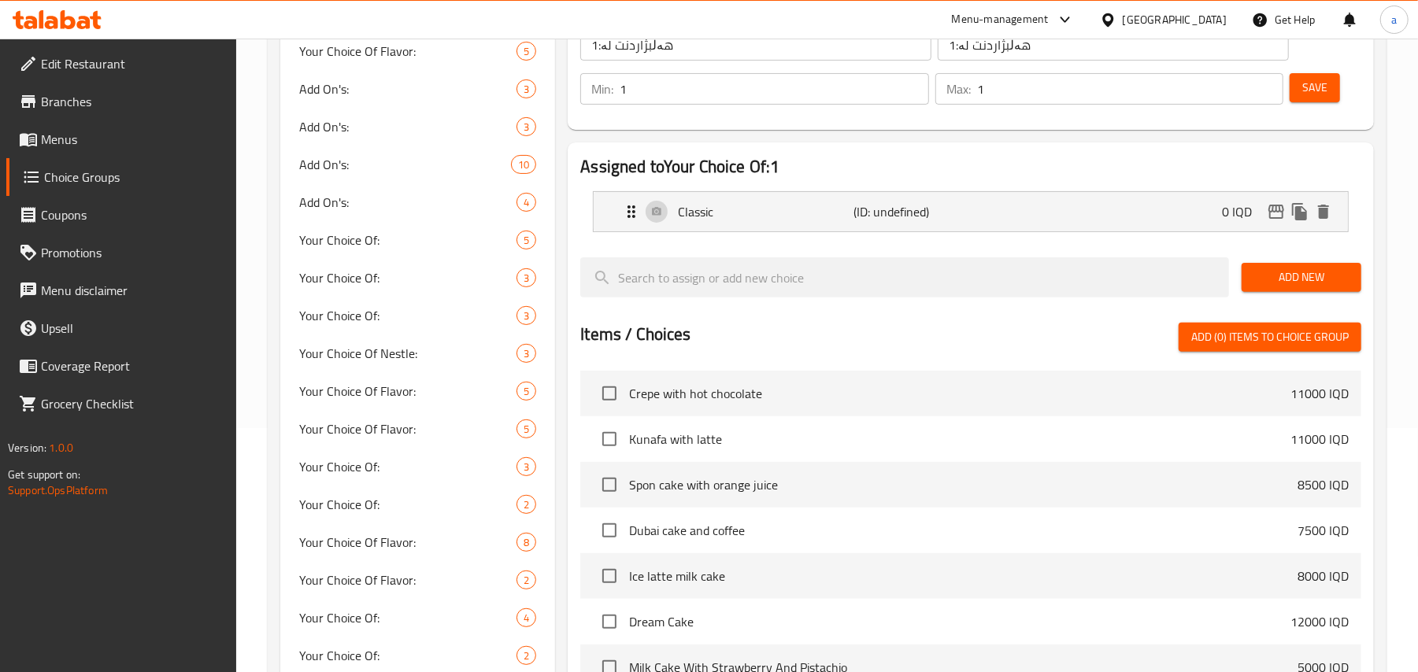
click at [1304, 287] on span "Add New" at bounding box center [1301, 278] width 94 height 20
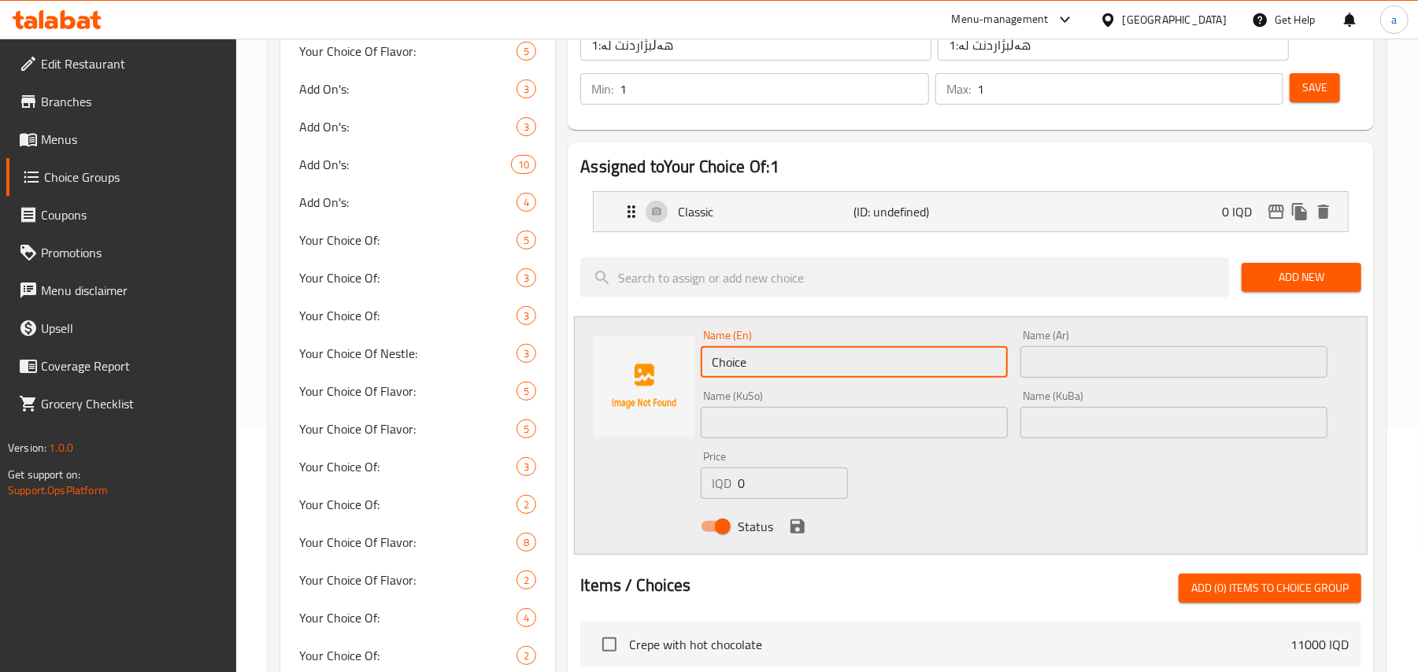
click at [743, 365] on input "Choice" at bounding box center [854, 361] width 307 height 31
click at [1060, 375] on input "text" at bounding box center [1173, 361] width 307 height 31
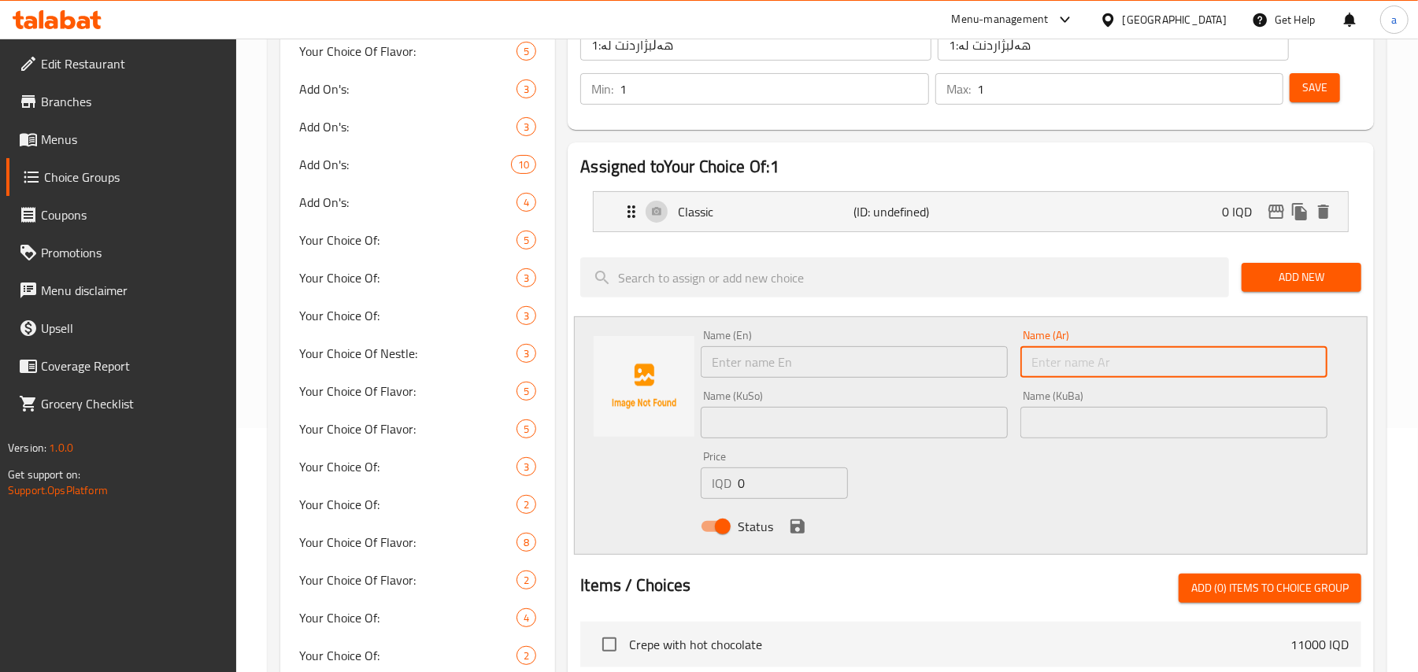
paste input "فانيلا"
type input "فانيلا"
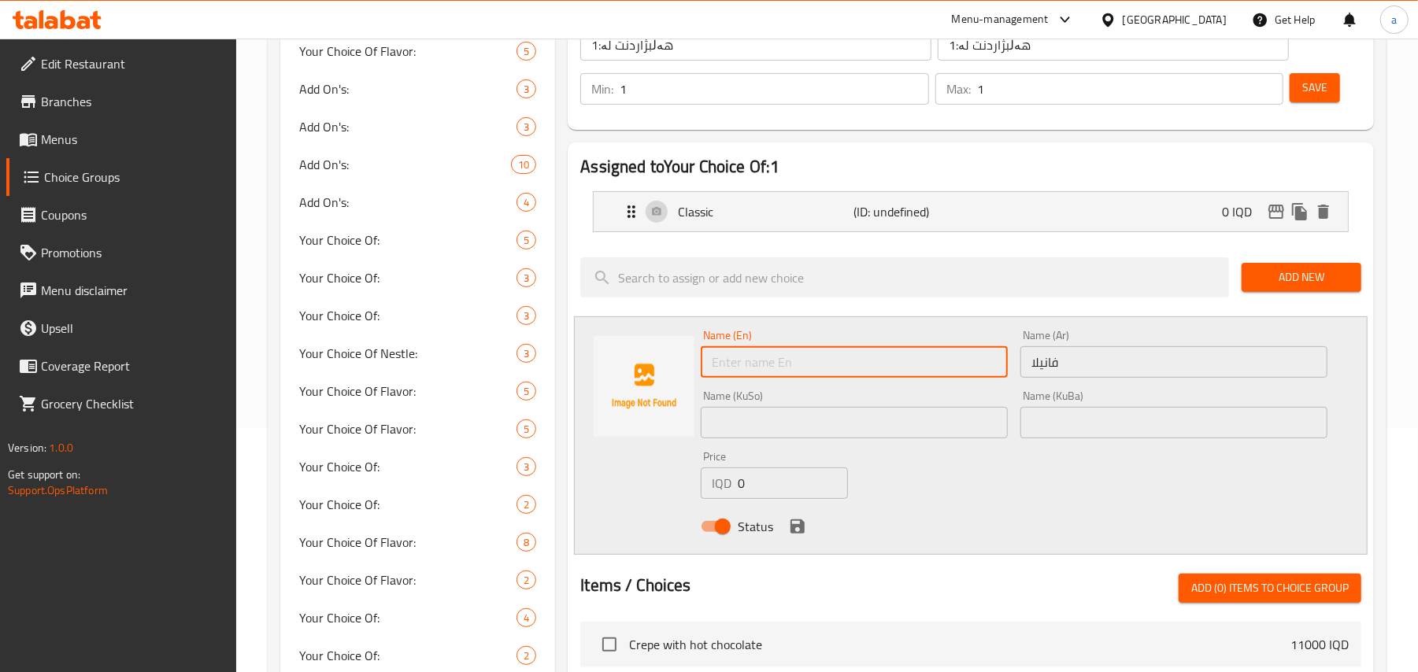
click at [842, 378] on input "text" at bounding box center [854, 361] width 307 height 31
paste input "Vanilla"
type input "Vanilla"
click at [772, 435] on input "text" at bounding box center [854, 422] width 307 height 31
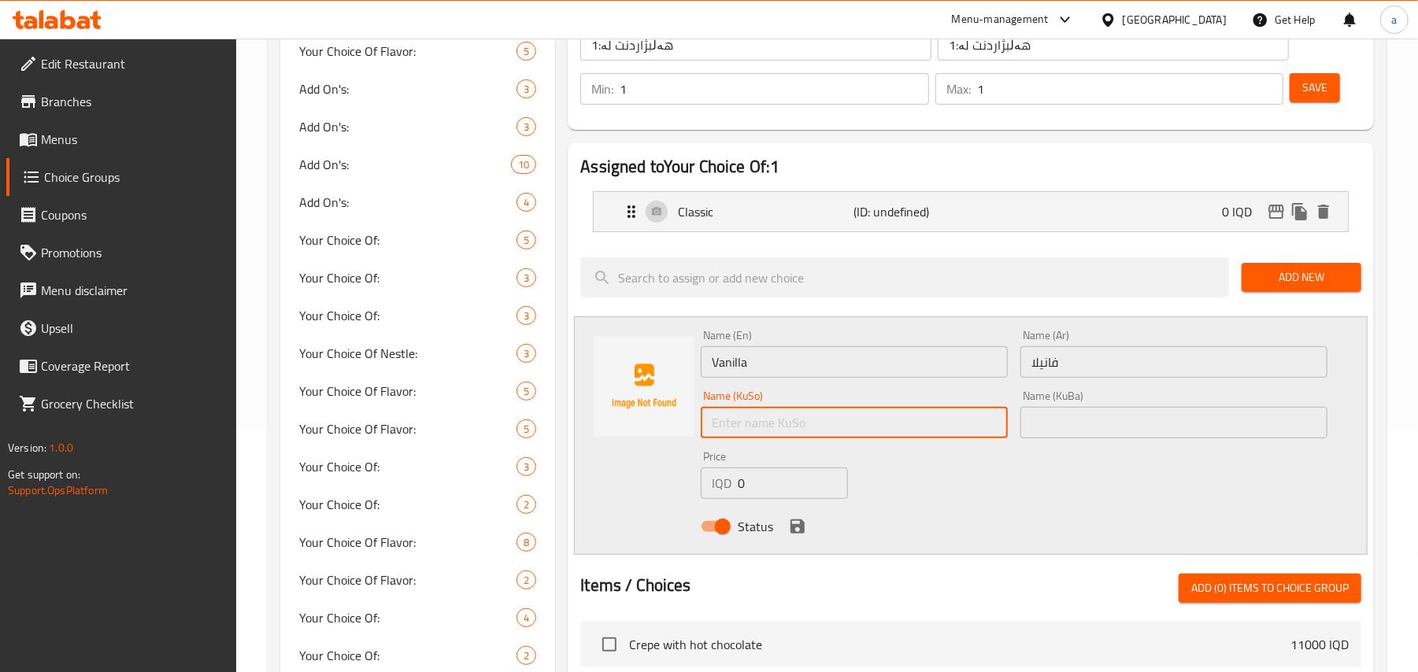
type input "ق"
type input "ڤانێلا"
click at [785, 532] on div "Status" at bounding box center [1013, 526] width 639 height 43
click at [814, 527] on div "Status" at bounding box center [1013, 526] width 639 height 43
click at [809, 536] on button "save" at bounding box center [798, 527] width 24 height 24
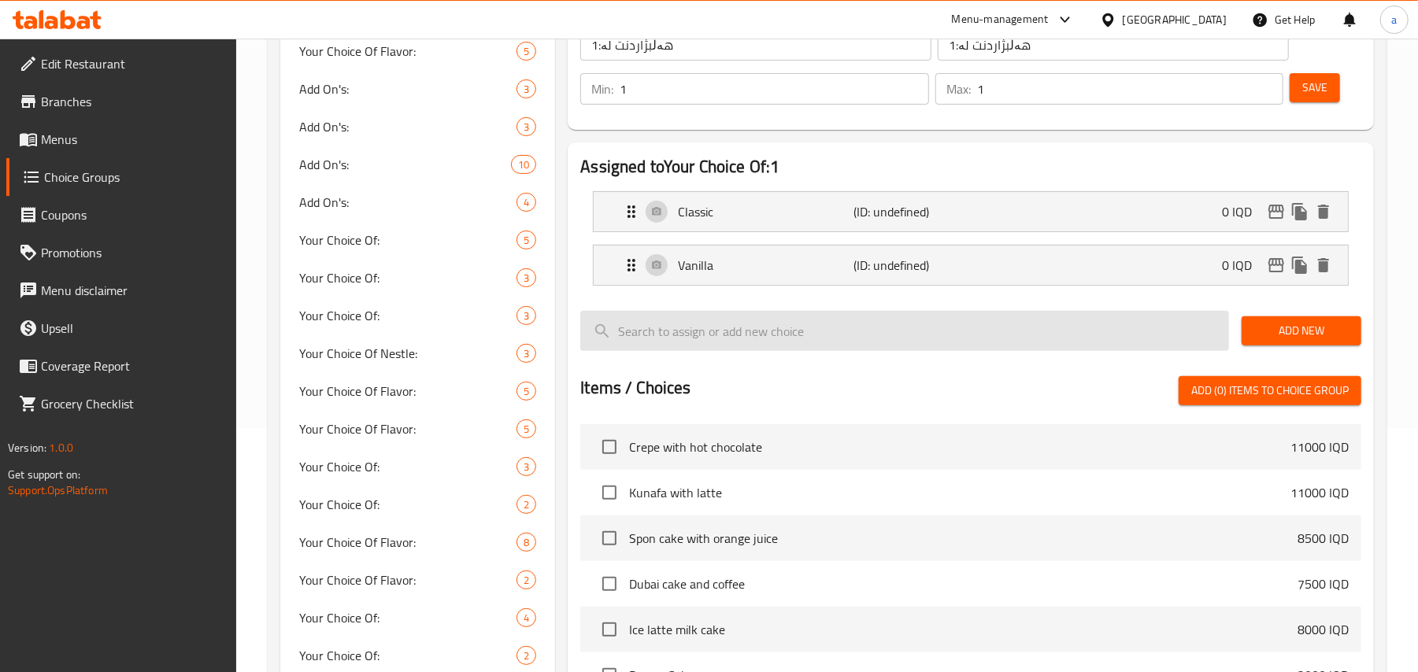
drag, startPoint x: 1273, startPoint y: 334, endPoint x: 1205, endPoint y: 354, distance: 71.3
click at [1273, 331] on span "Add New" at bounding box center [1301, 331] width 94 height 20
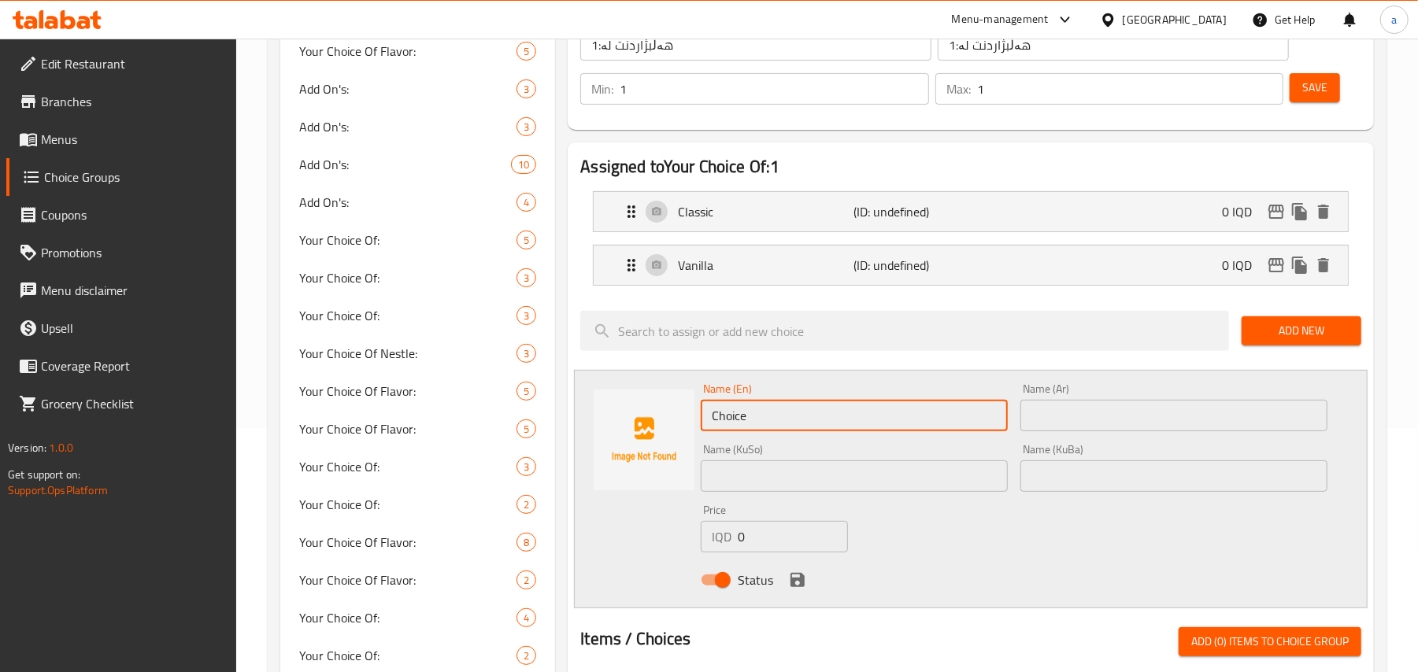
click at [731, 416] on input "Choice" at bounding box center [854, 415] width 307 height 31
paste input "hazelnut"
type input "Hazelnut"
click at [1043, 431] on input "text" at bounding box center [1173, 415] width 307 height 31
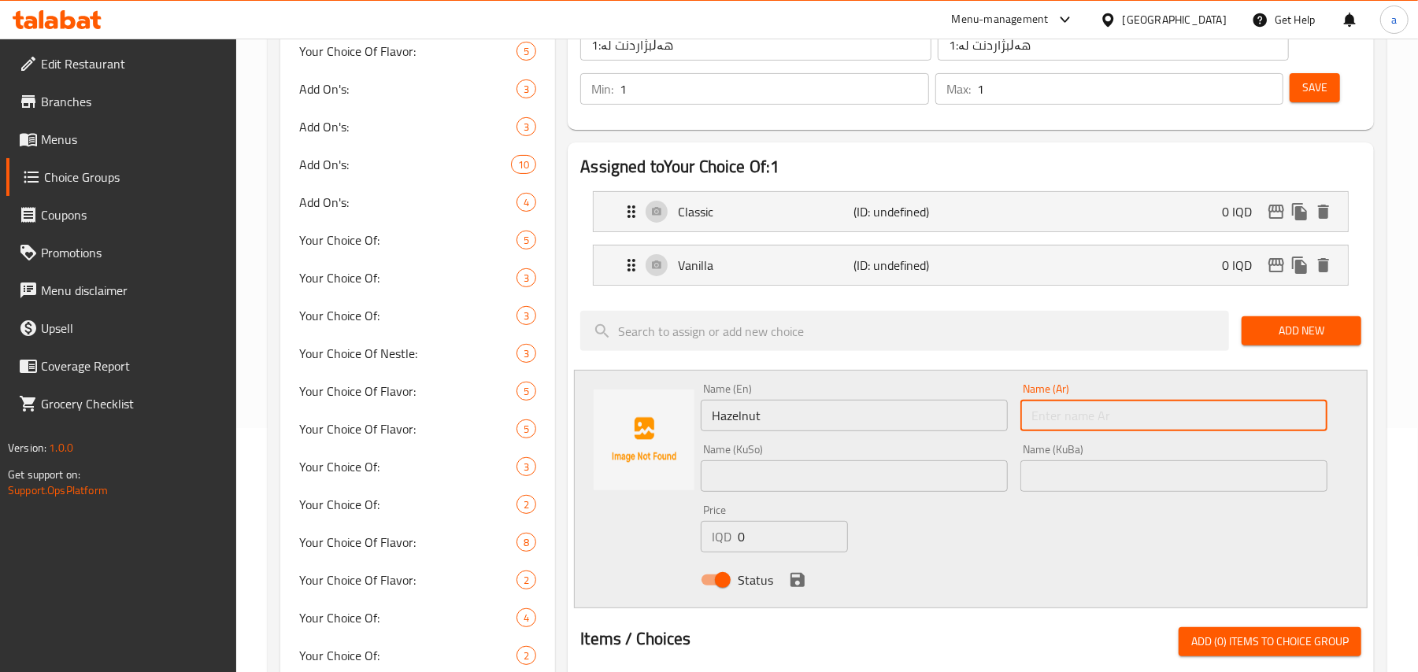
paste input "بندق"
type input "بندق"
click at [920, 487] on input "text" at bounding box center [854, 476] width 307 height 31
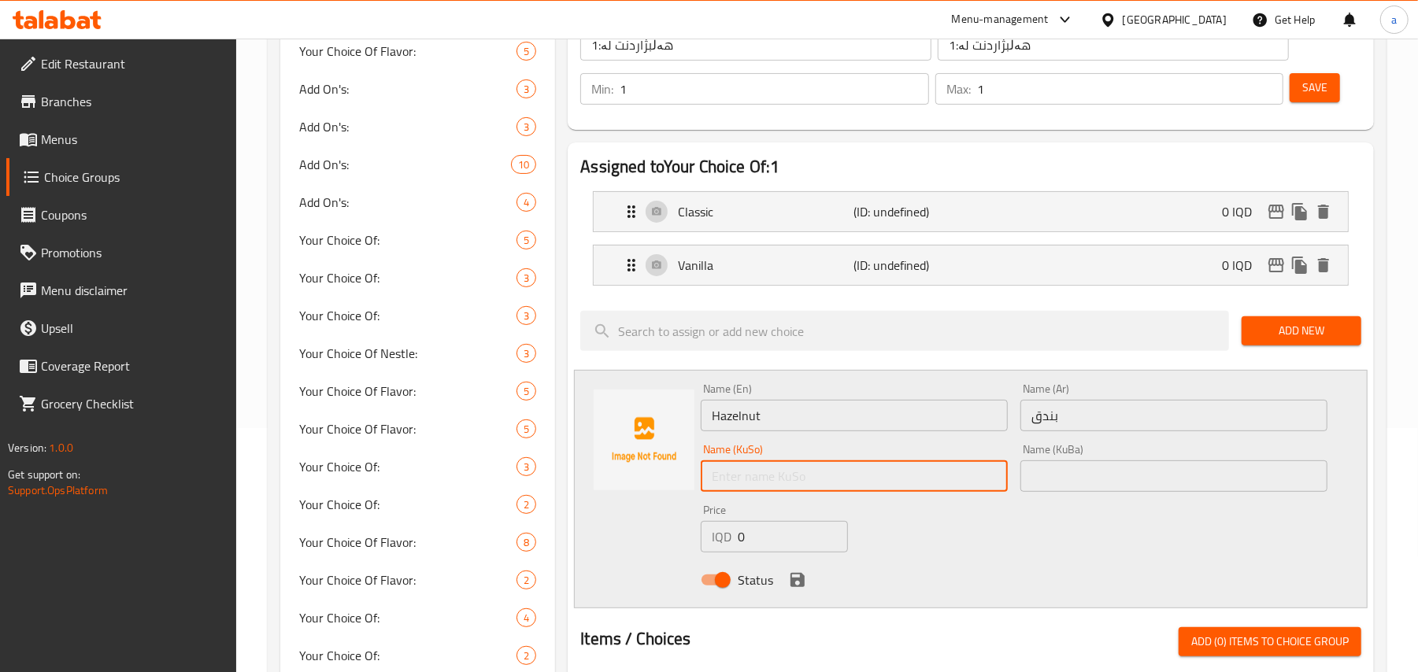
type input "ن"
type input "بندق"
click at [804, 587] on icon "save" at bounding box center [797, 580] width 14 height 14
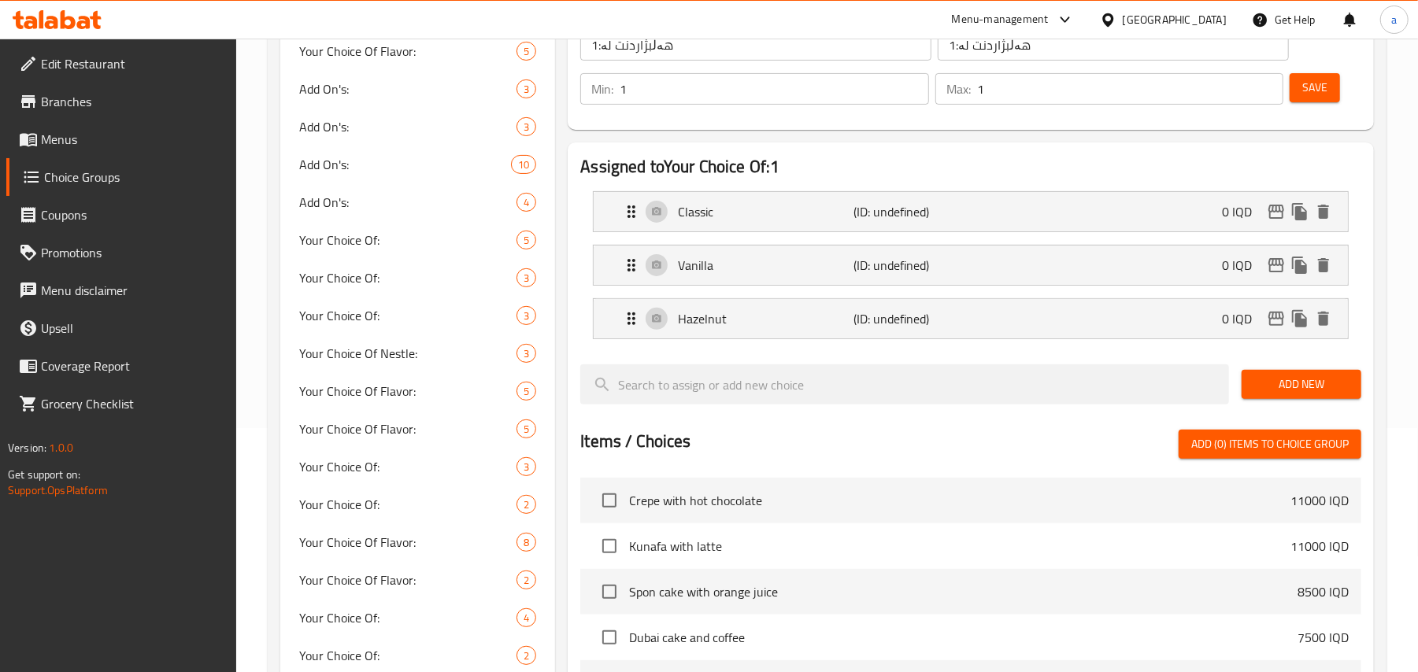
click at [1326, 388] on span "Add New" at bounding box center [1301, 385] width 94 height 20
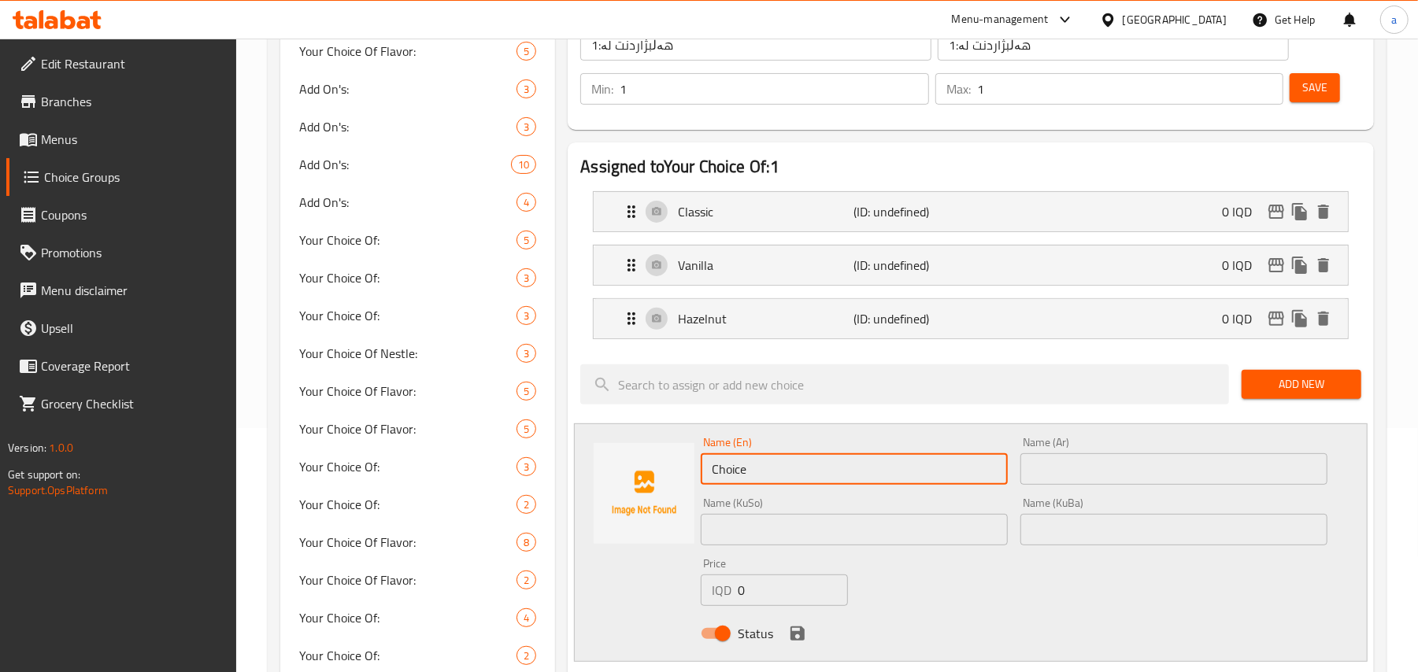
click at [731, 476] on input "Choice" at bounding box center [854, 468] width 307 height 31
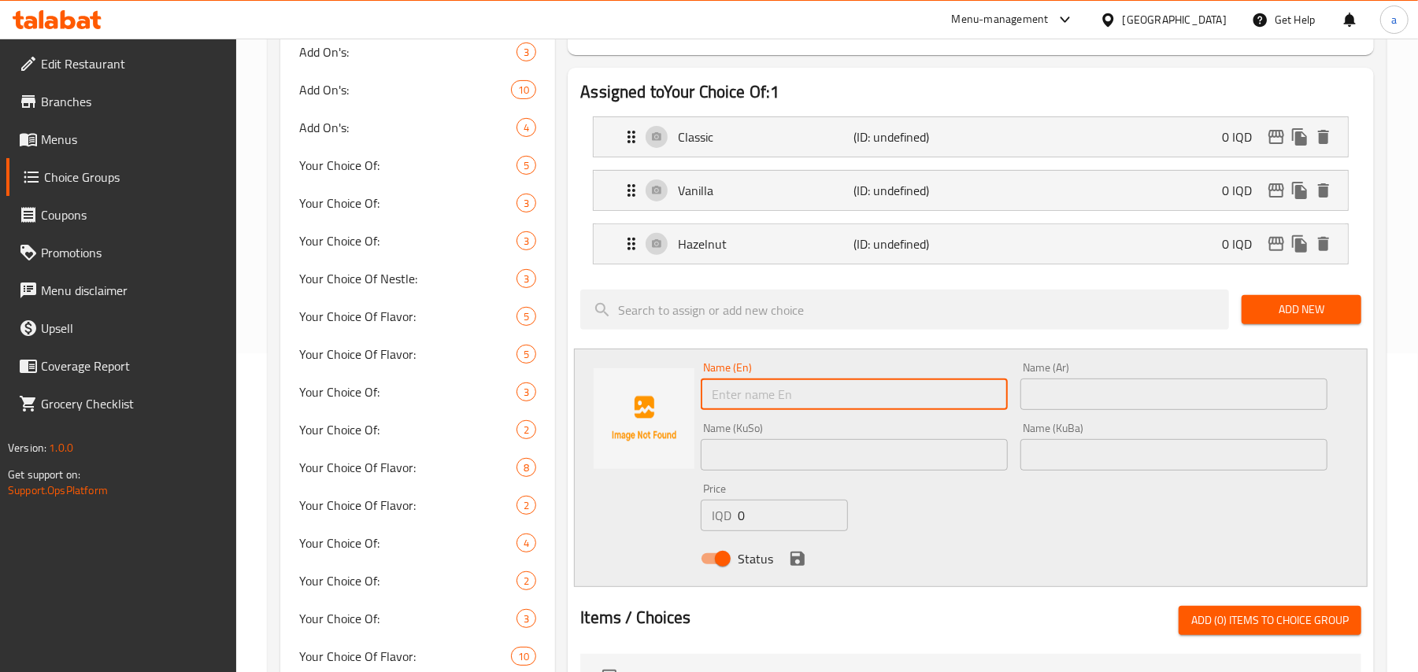
paste input "كراميل"
type input "كراميل"
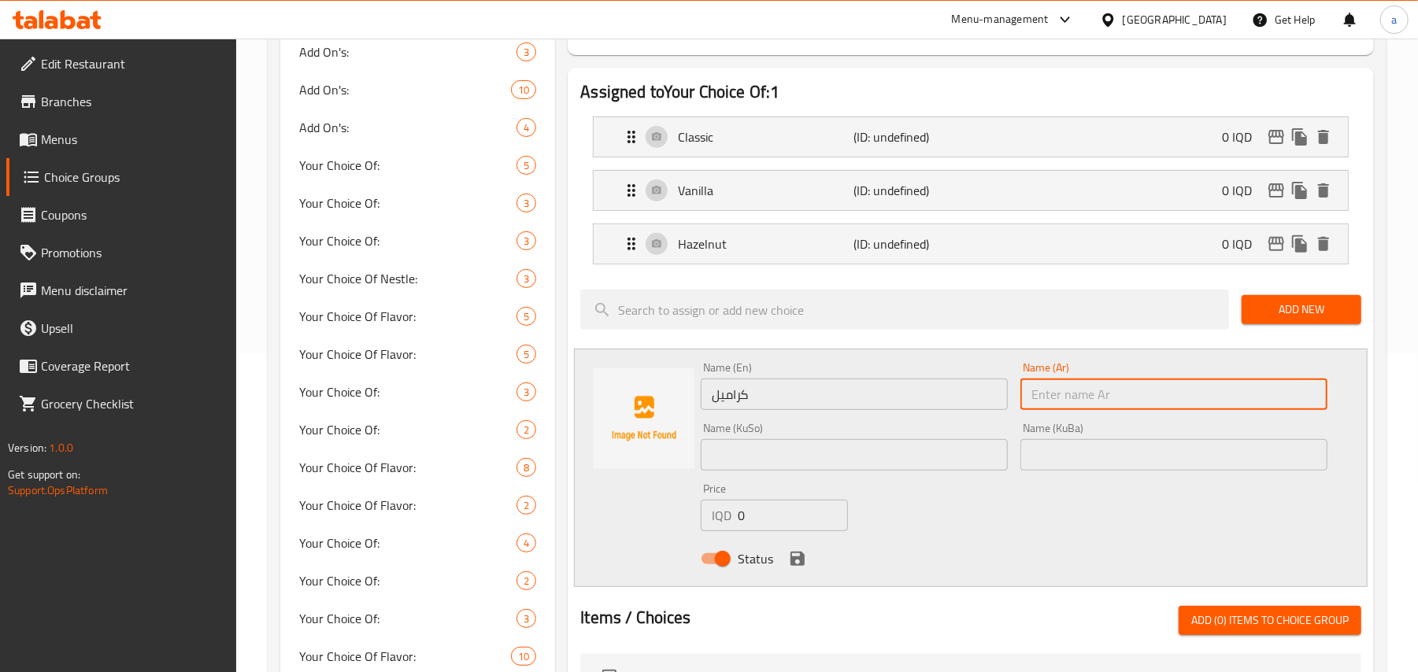
click at [1034, 405] on input "text" at bounding box center [1173, 394] width 307 height 31
paste input "كراميل"
type input "كراميل"
drag, startPoint x: 697, startPoint y: 411, endPoint x: 583, endPoint y: 417, distance: 114.3
click at [571, 417] on div "Assigned to Your Choice Of:1 Classic (ID: undefined) 0 IQD Name (En) Classic Na…" at bounding box center [971, 566] width 806 height 996
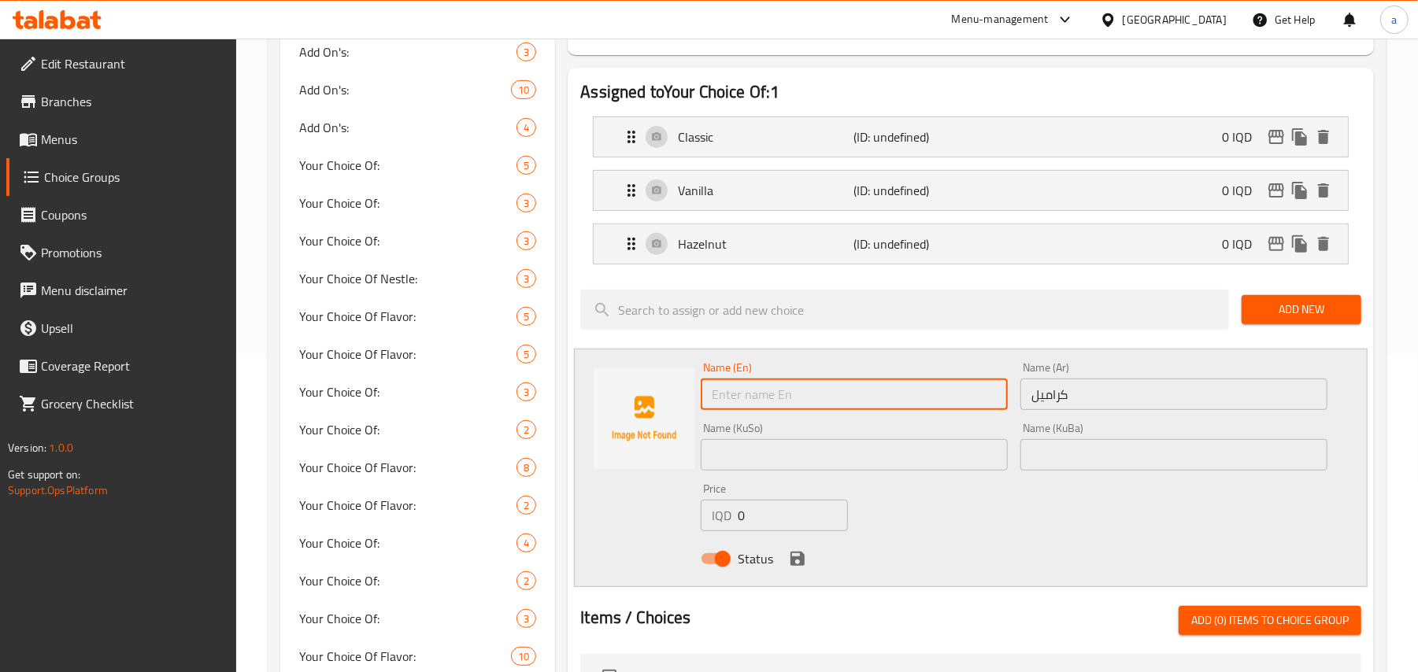
paste input "Caramel"
type input "Caramel"
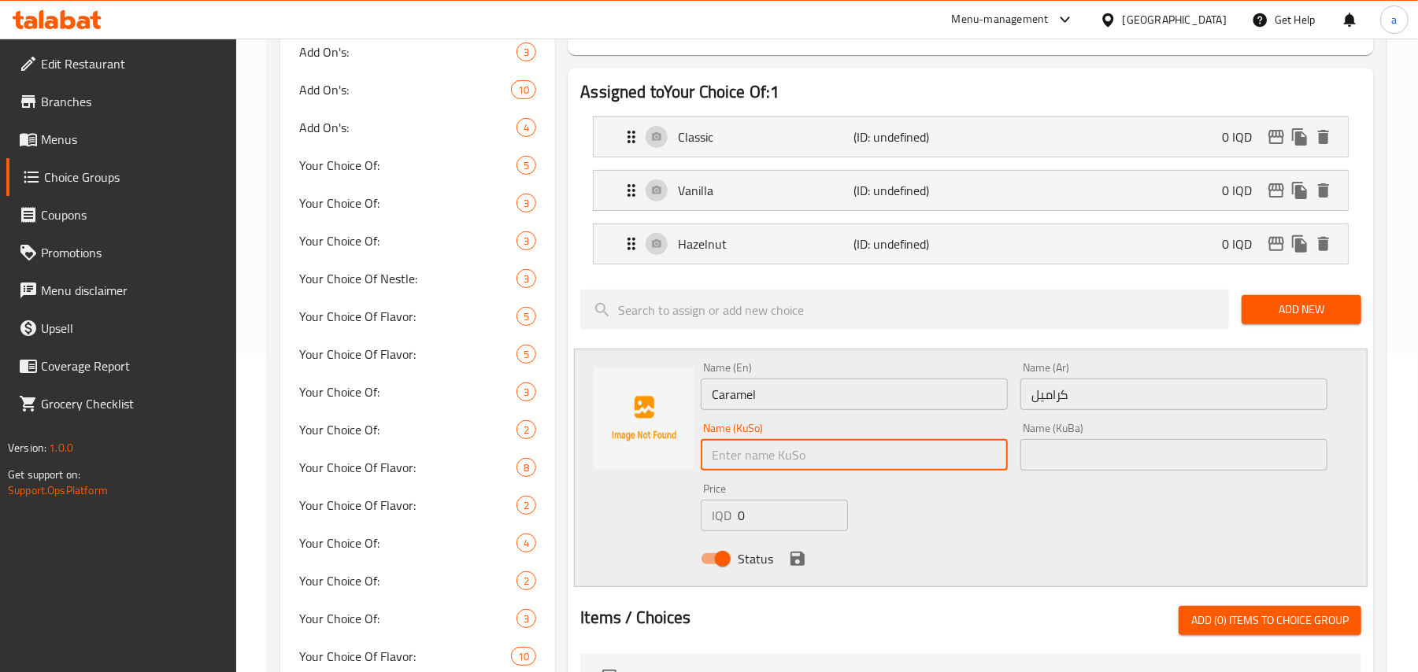
click at [784, 461] on input "text" at bounding box center [854, 454] width 307 height 31
type input "کەرامێڵ"
click at [795, 565] on icon "save" at bounding box center [797, 559] width 14 height 14
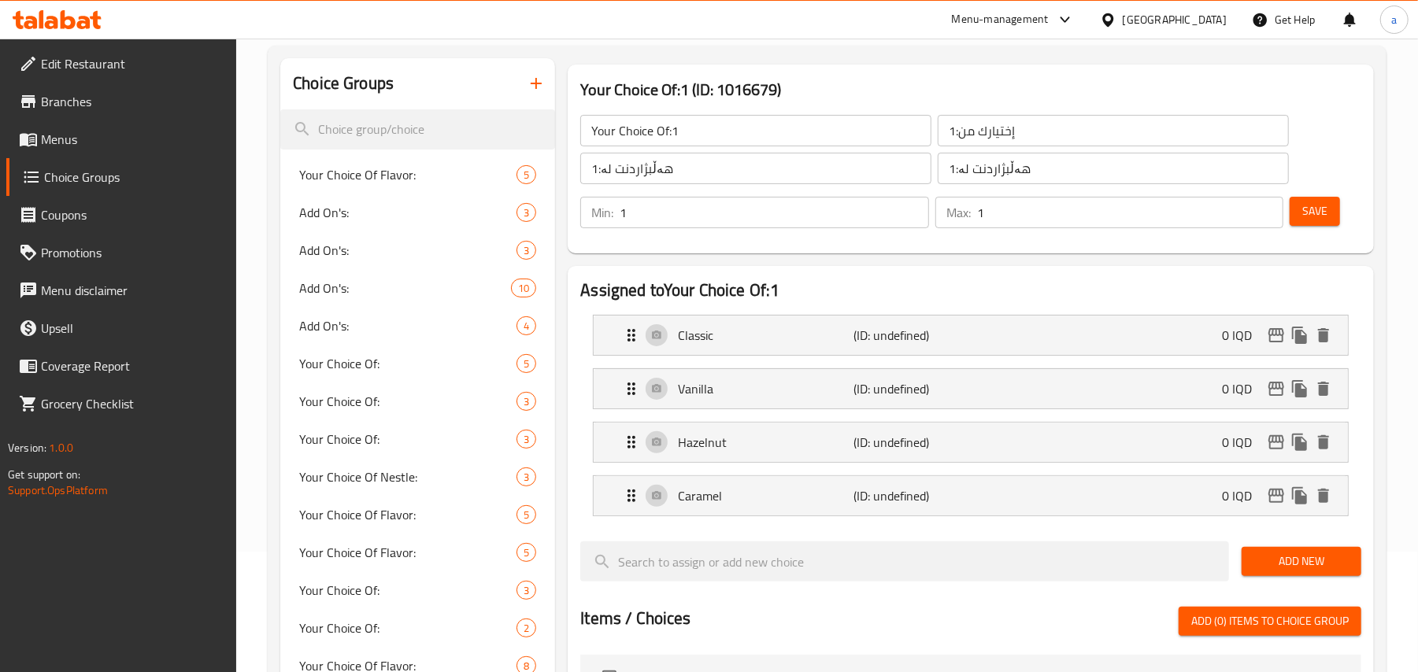
scroll to position [73, 0]
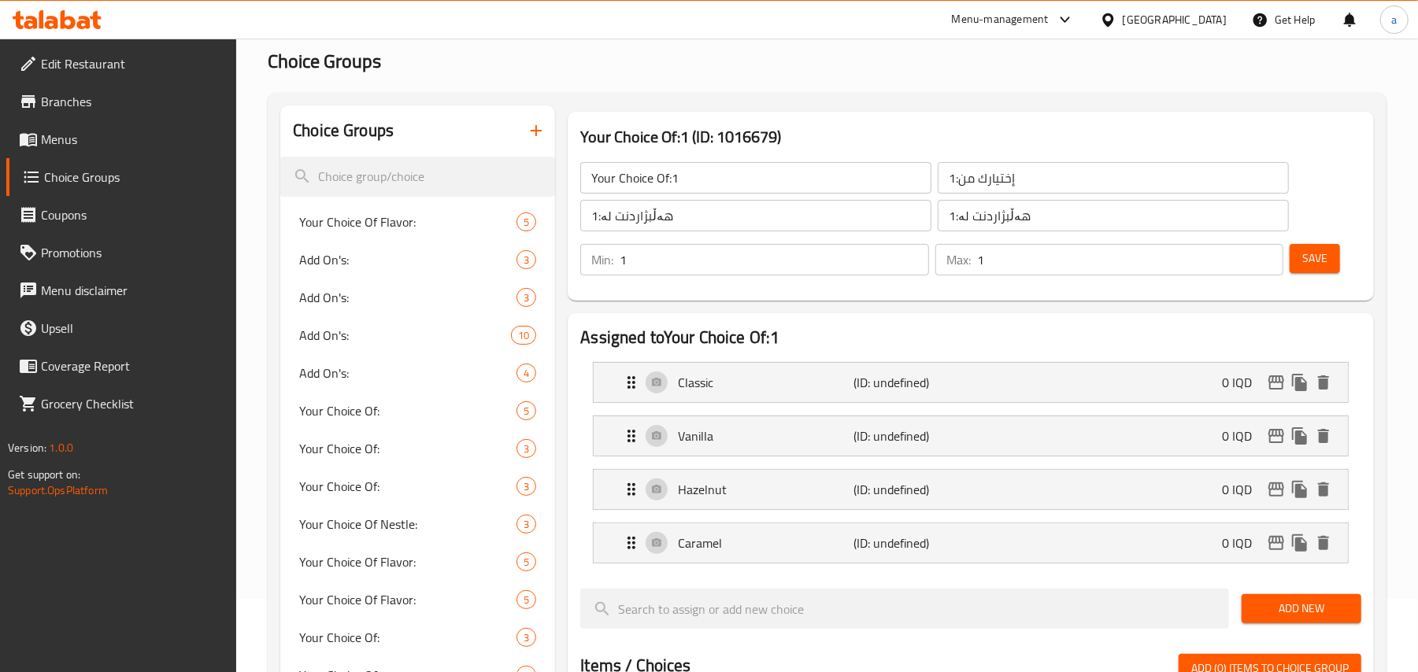
click at [1320, 268] on span "Save" at bounding box center [1314, 259] width 25 height 20
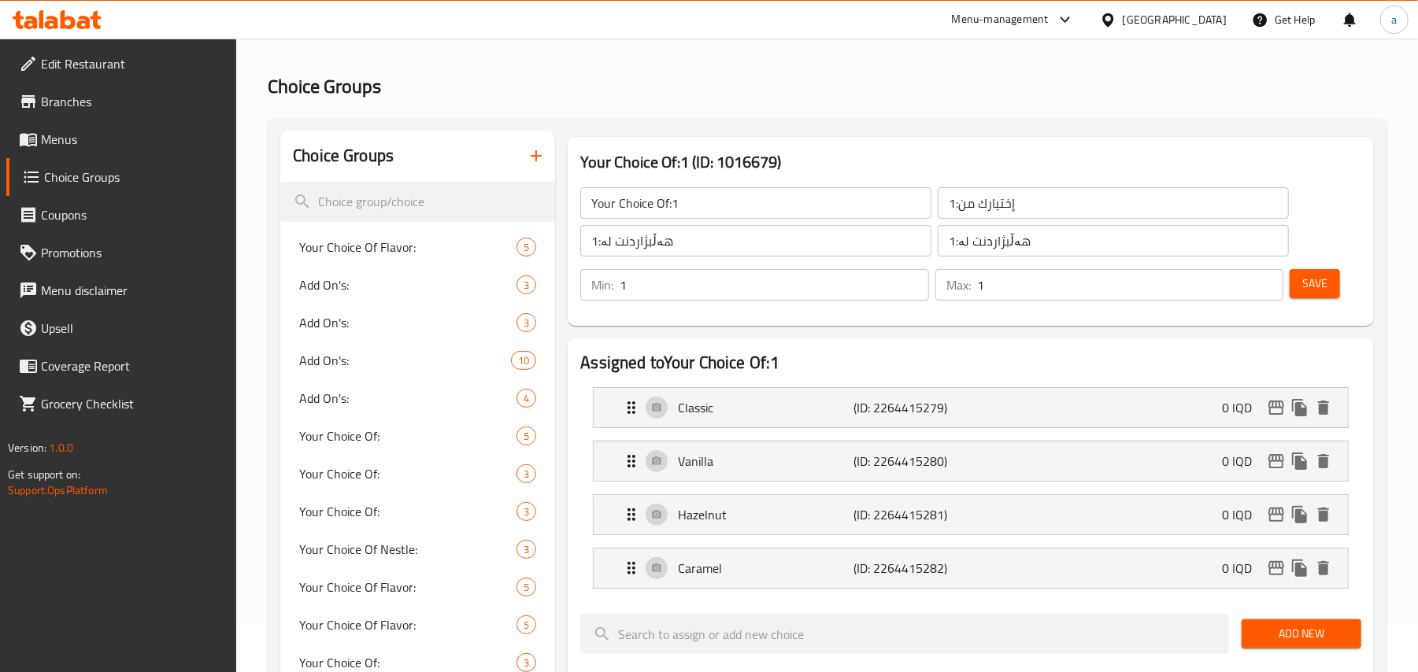
scroll to position [0, 0]
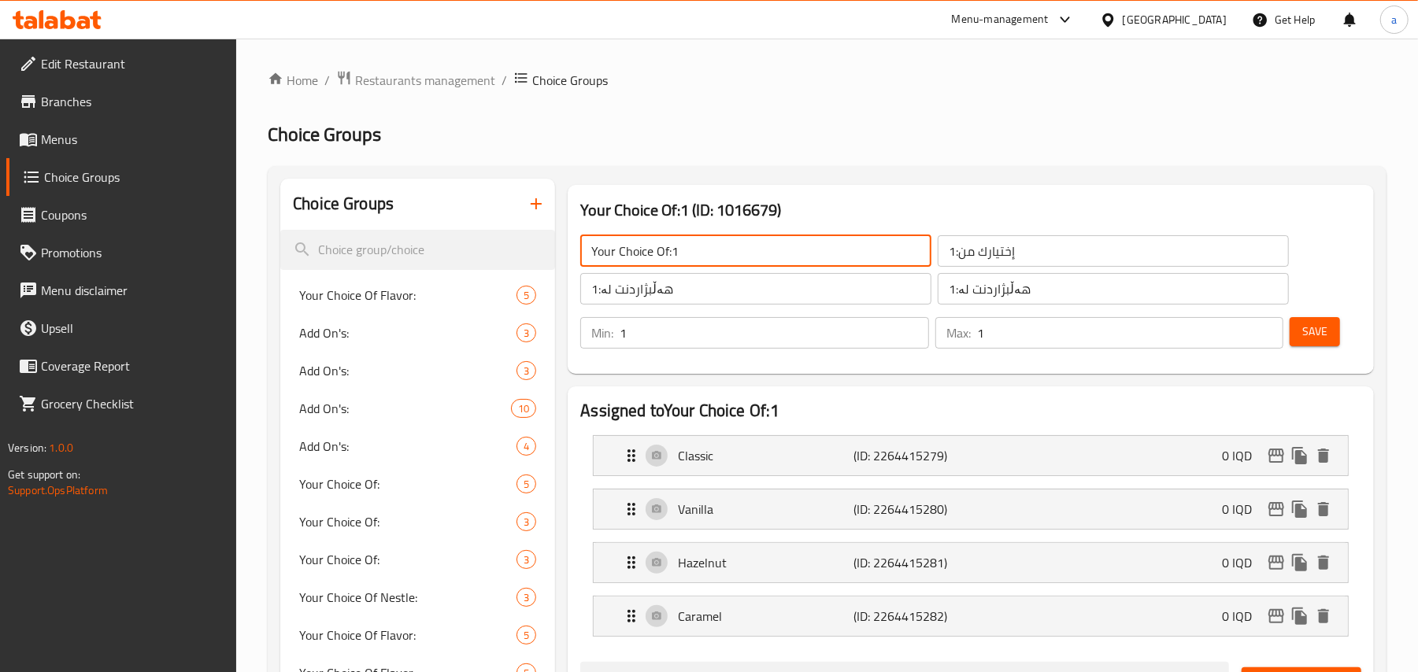
click at [705, 250] on input "Your Choice Of:1" at bounding box center [755, 250] width 351 height 31
type input "Your Choice Of:"
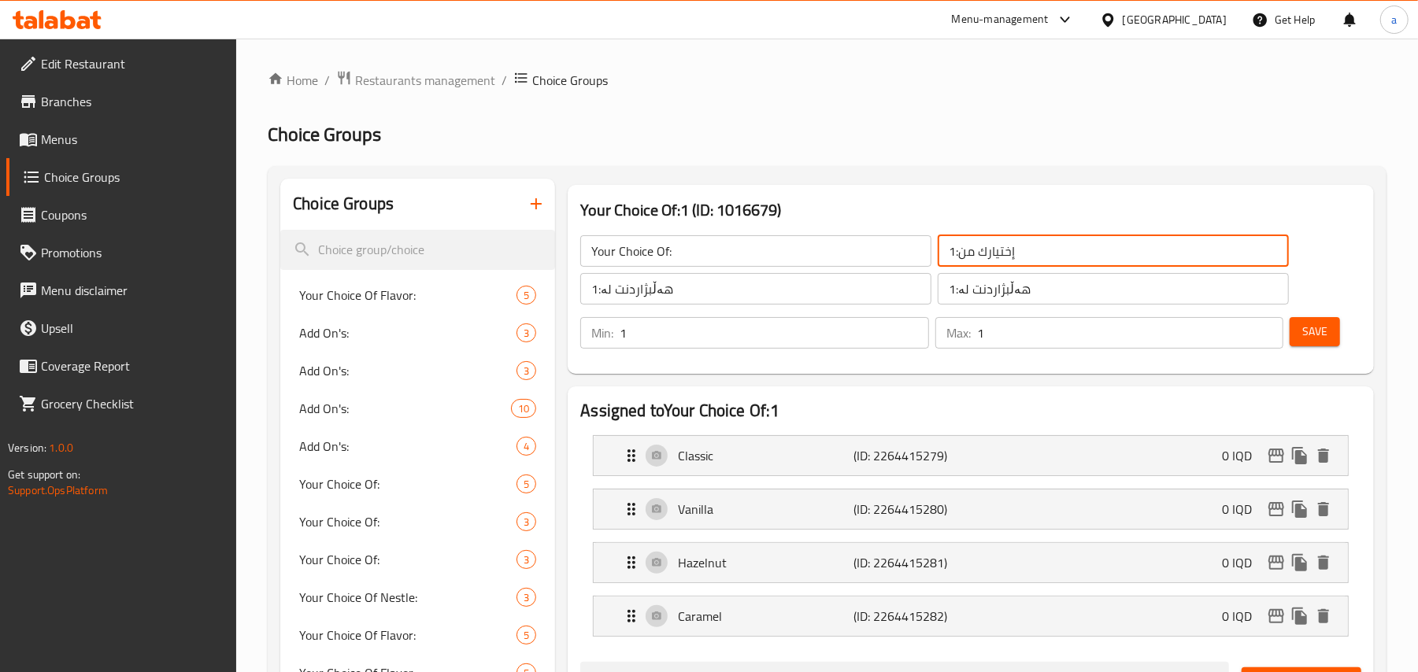
click at [1090, 260] on input "إختيارك من:1" at bounding box center [1113, 250] width 351 height 31
type input "إختيارك من:"
click at [883, 305] on input "هەڵبژاردنت لە:1" at bounding box center [755, 288] width 351 height 31
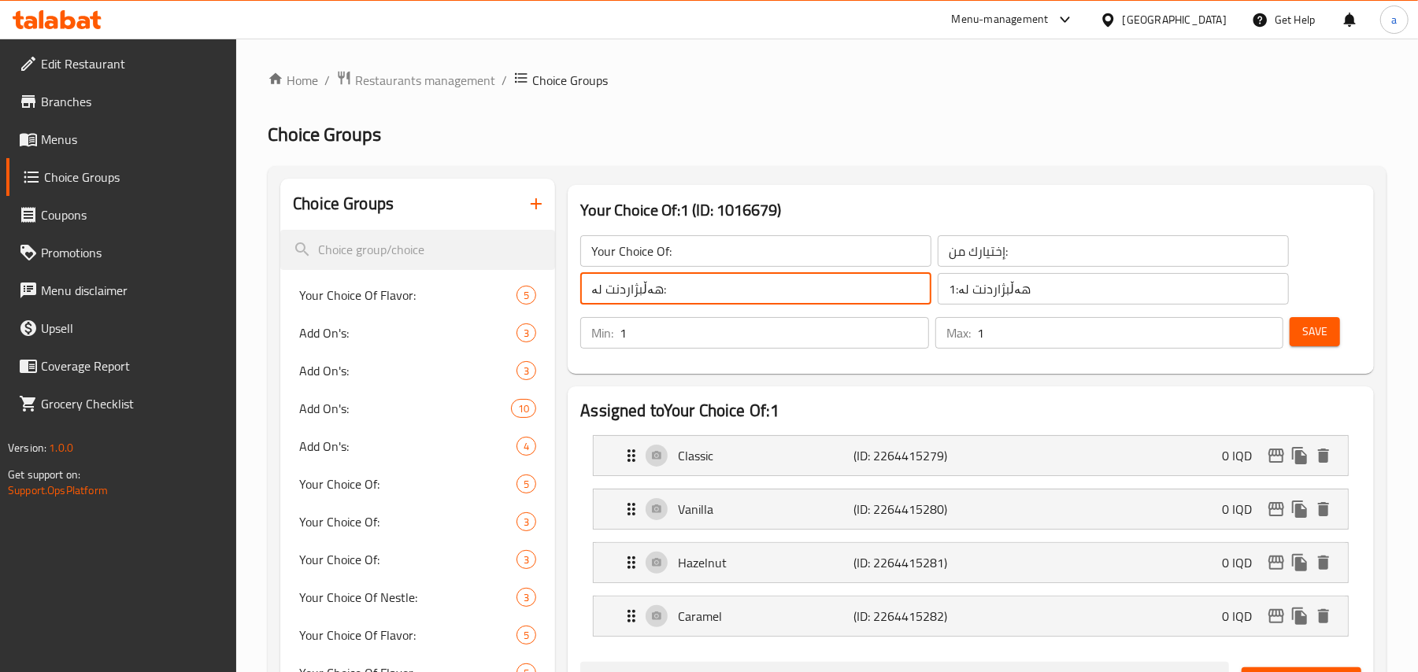
type input "هەڵبژاردنت لە:"
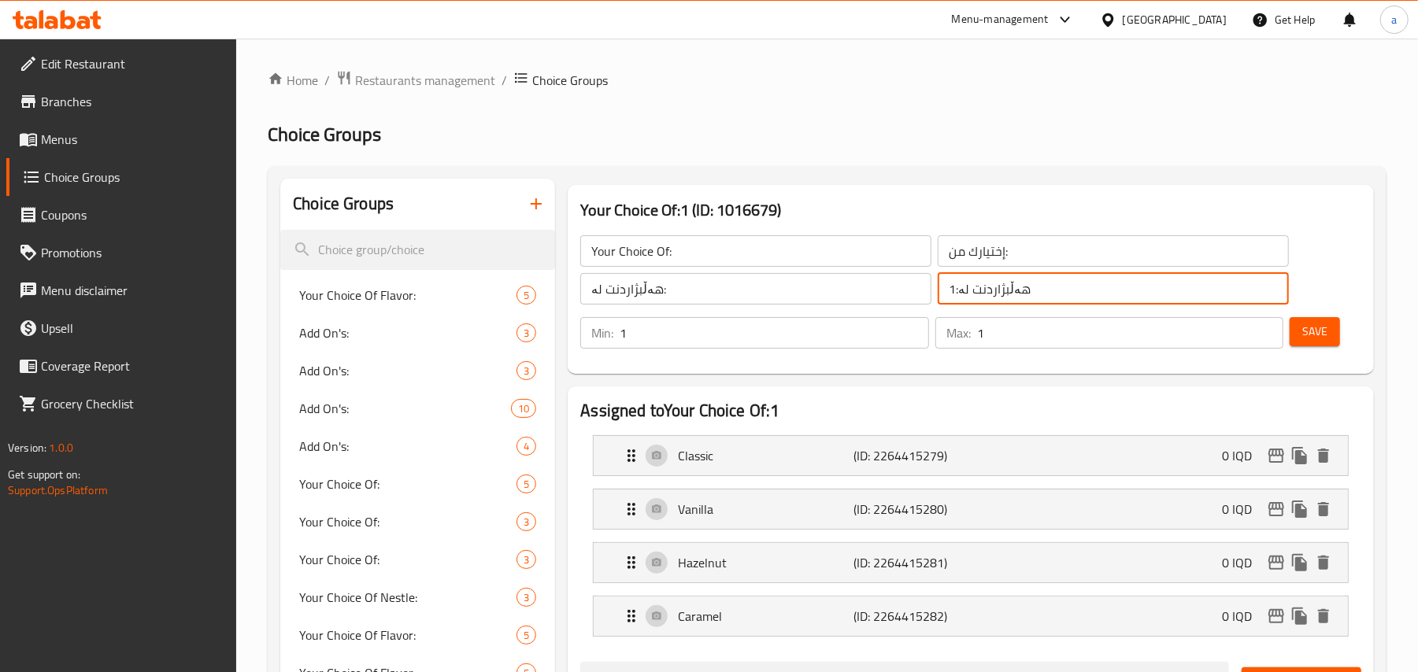
click at [1107, 300] on input "هەڵبژاردنت لە:1" at bounding box center [1113, 288] width 351 height 31
type input "هەڵبژاردنت لە:"
click at [1298, 334] on button "Save" at bounding box center [1315, 331] width 50 height 29
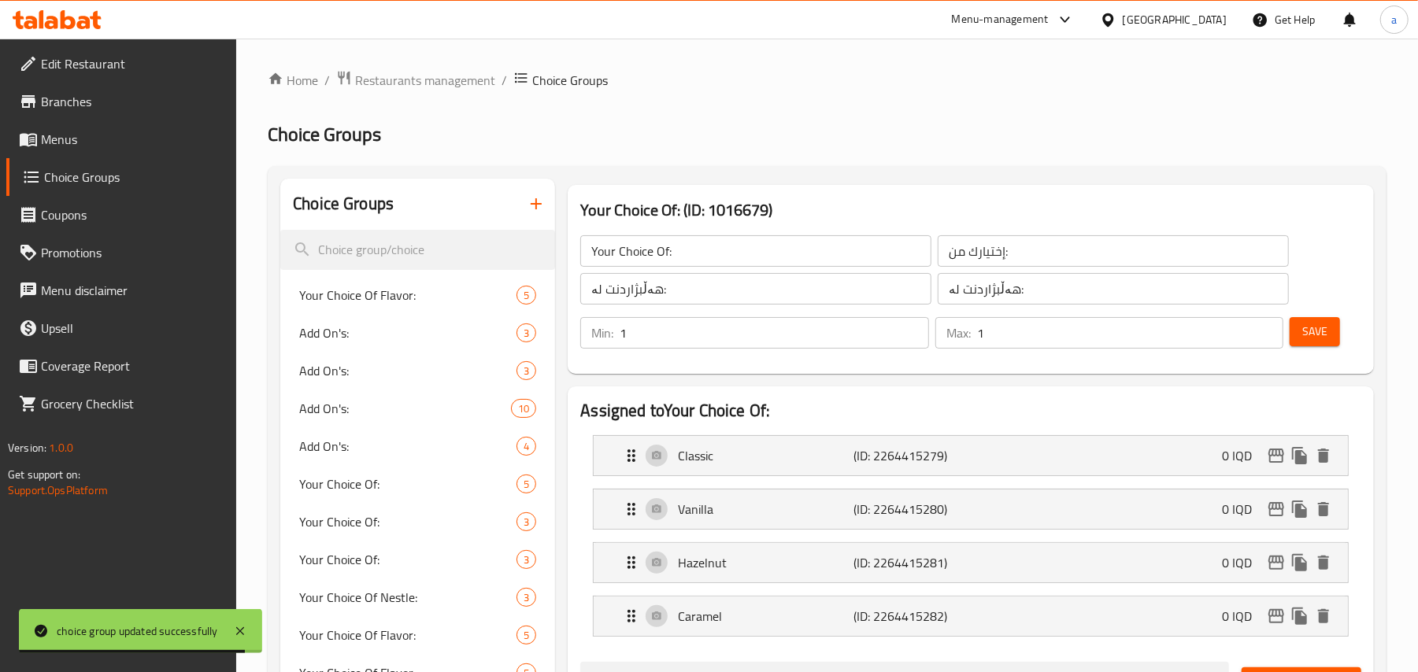
click at [527, 213] on icon "button" at bounding box center [536, 203] width 19 height 19
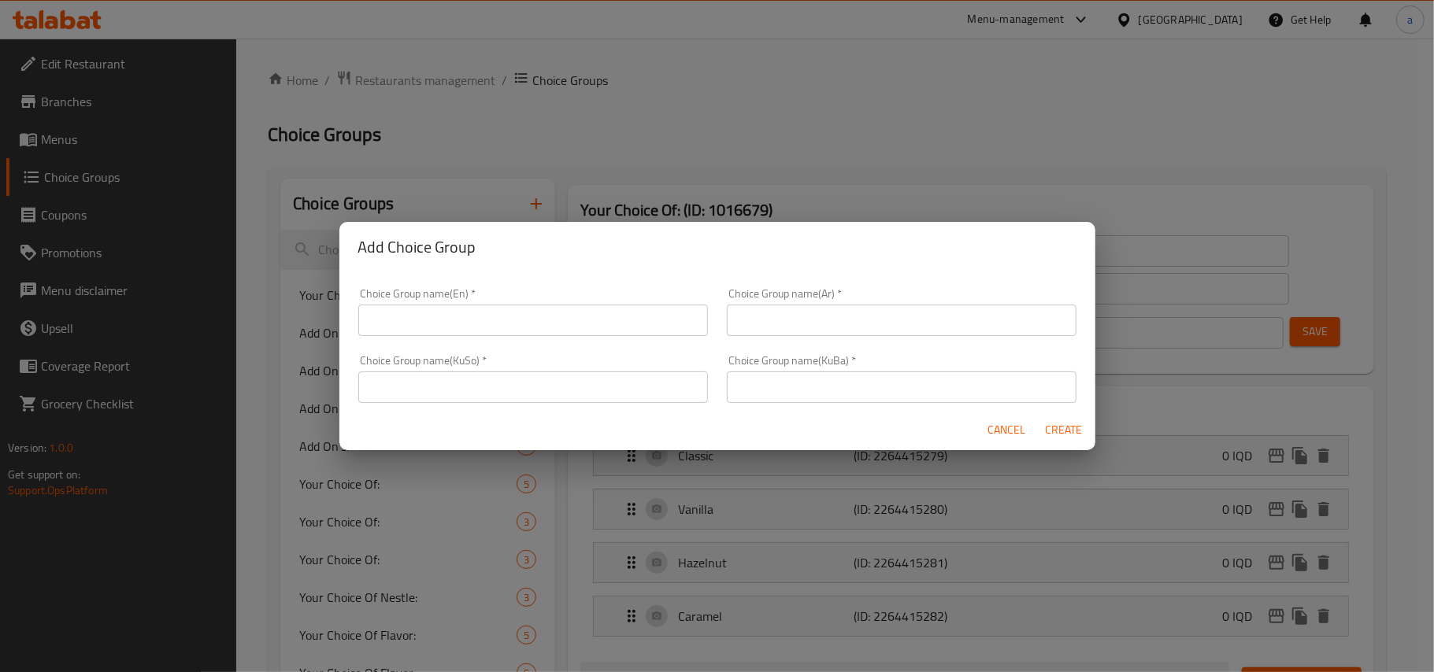
click at [1002, 431] on span "Cancel" at bounding box center [1007, 430] width 38 height 20
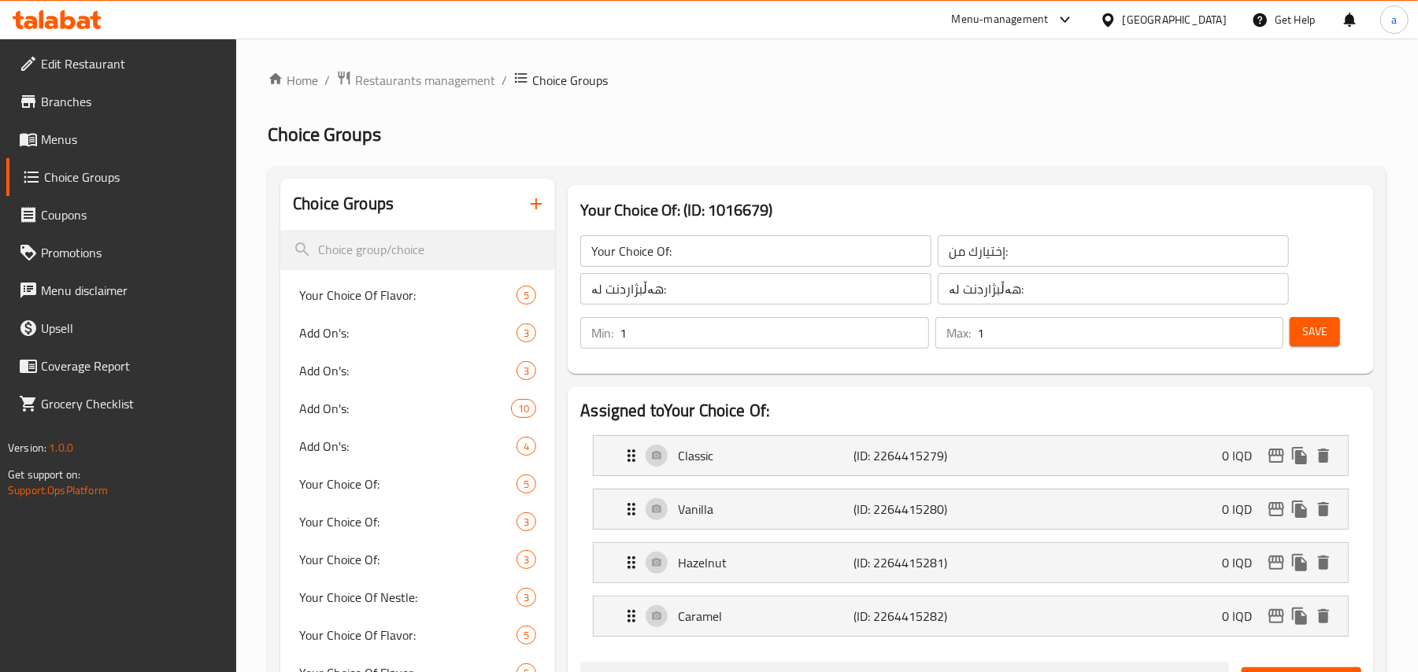
click at [1313, 331] on span "Save" at bounding box center [1314, 332] width 25 height 20
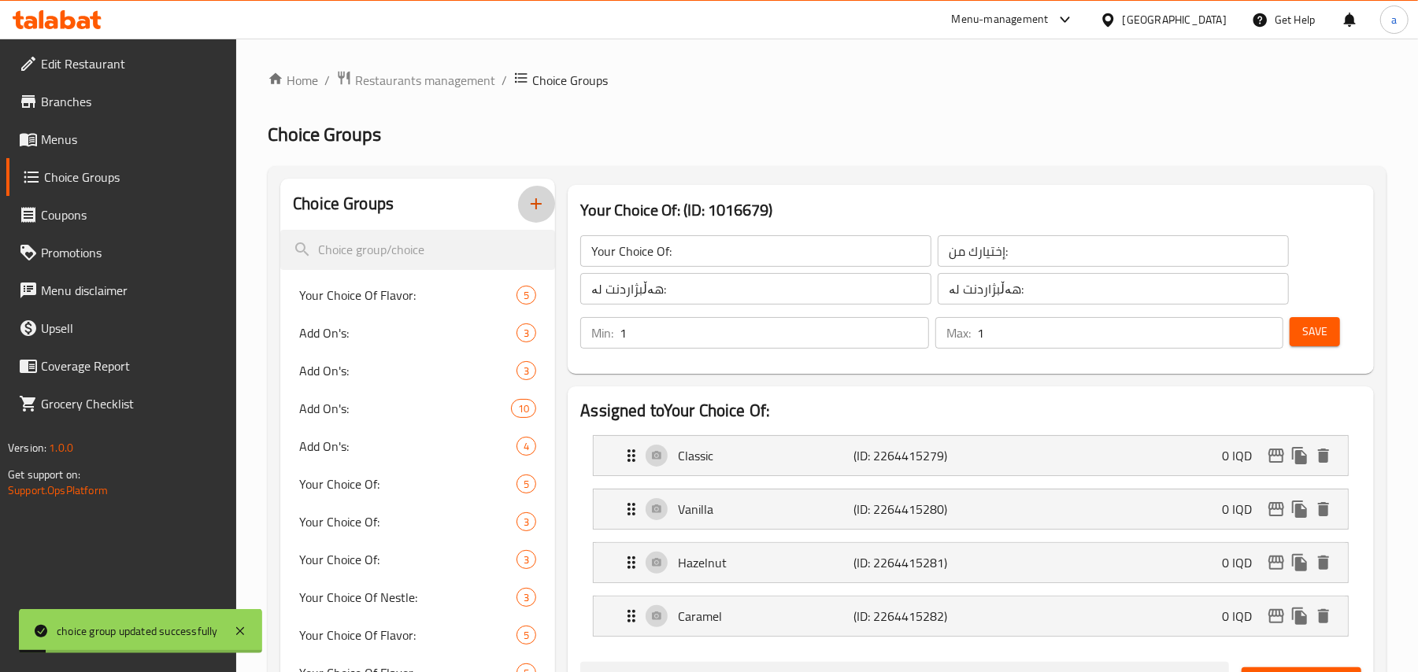
click at [542, 206] on icon "button" at bounding box center [536, 203] width 19 height 19
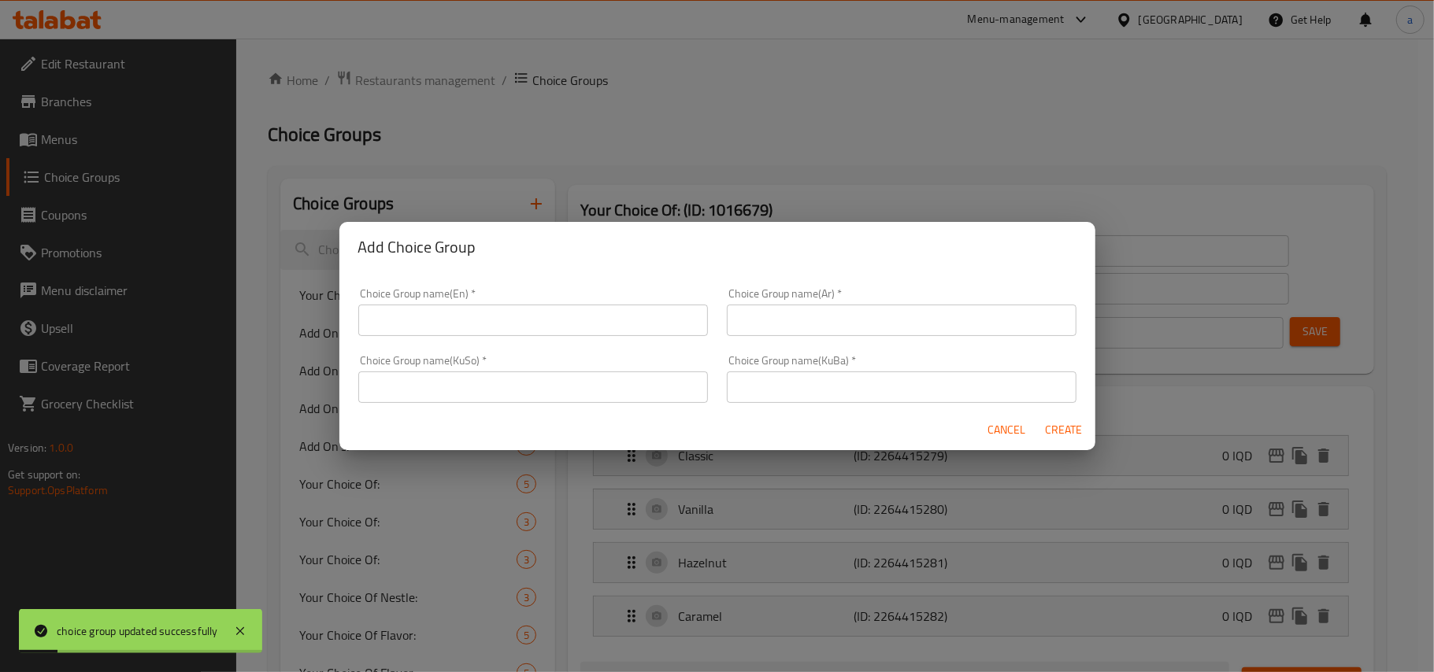
drag, startPoint x: 558, startPoint y: 303, endPoint x: 558, endPoint y: 334, distance: 30.7
click at [558, 305] on input "text" at bounding box center [533, 320] width 350 height 31
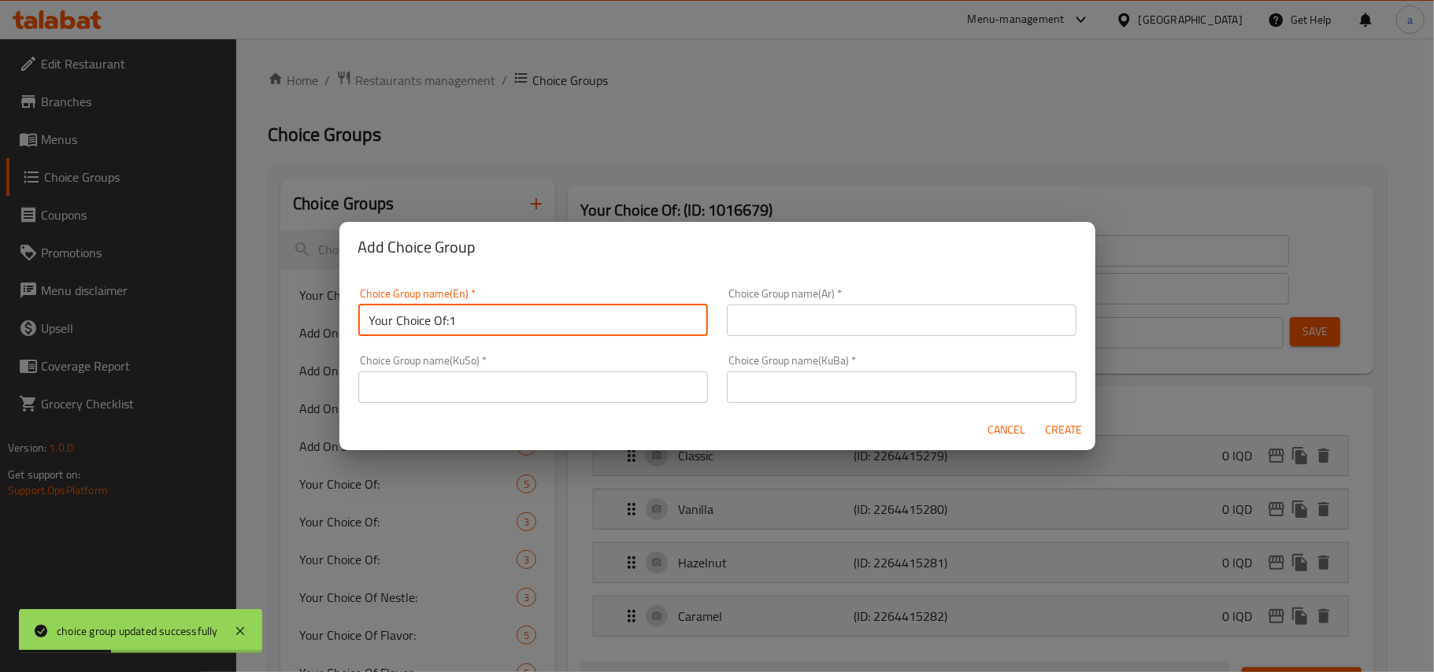
type input "Your Choice Of:1"
click at [848, 318] on input "text" at bounding box center [902, 320] width 350 height 31
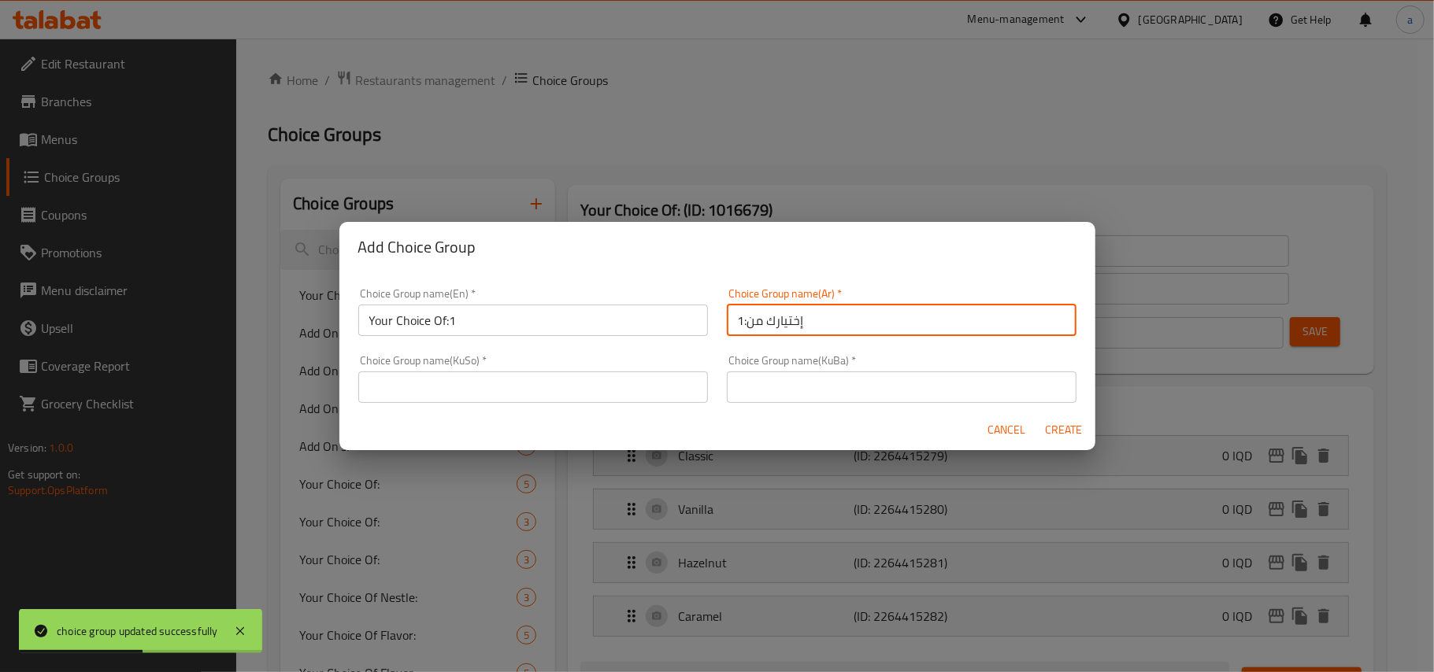
type input "إختيارك من:1"
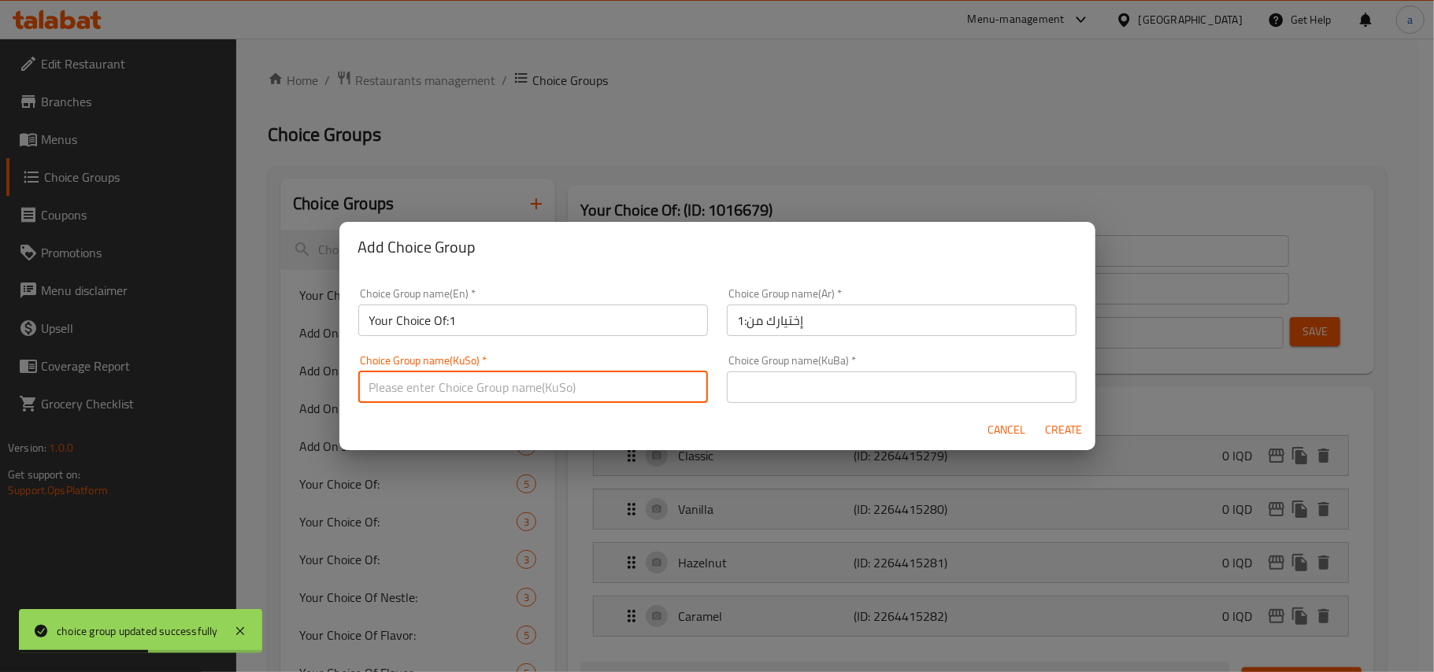
click at [631, 376] on input "text" at bounding box center [533, 387] width 350 height 31
type input "1"
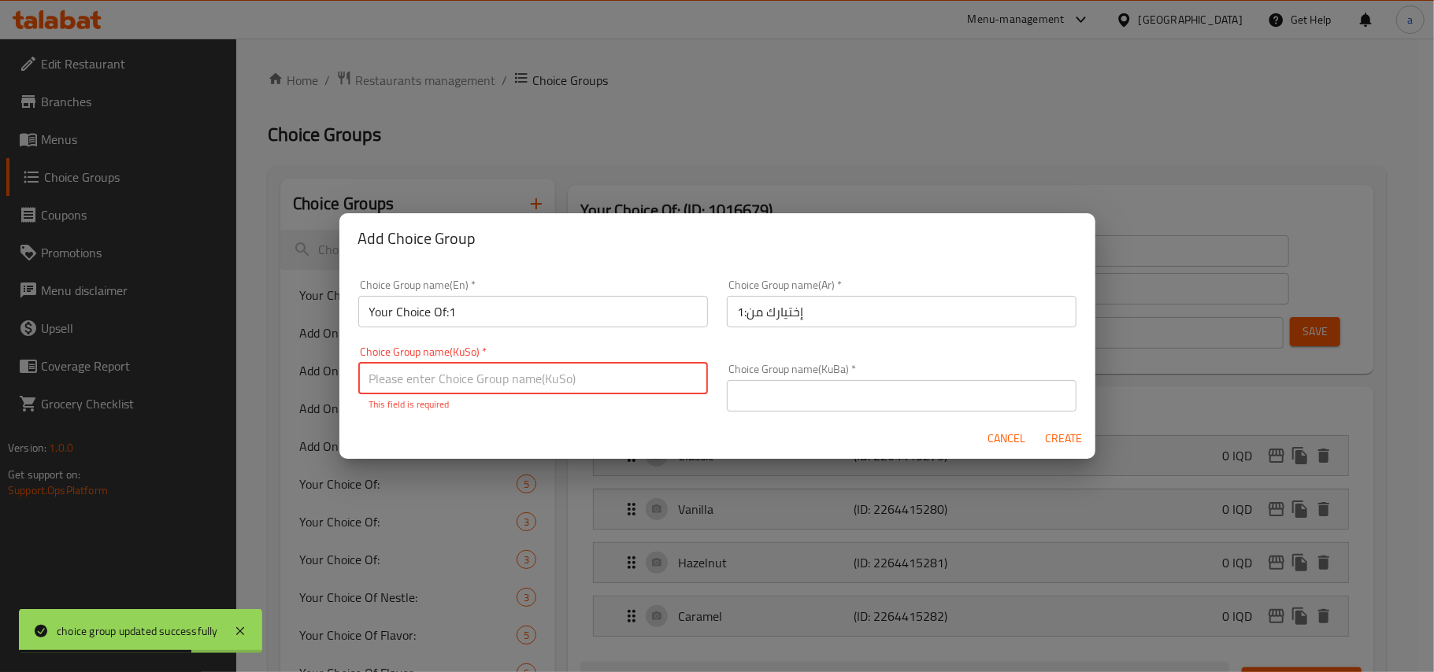
click at [577, 388] on input "text" at bounding box center [533, 378] width 350 height 31
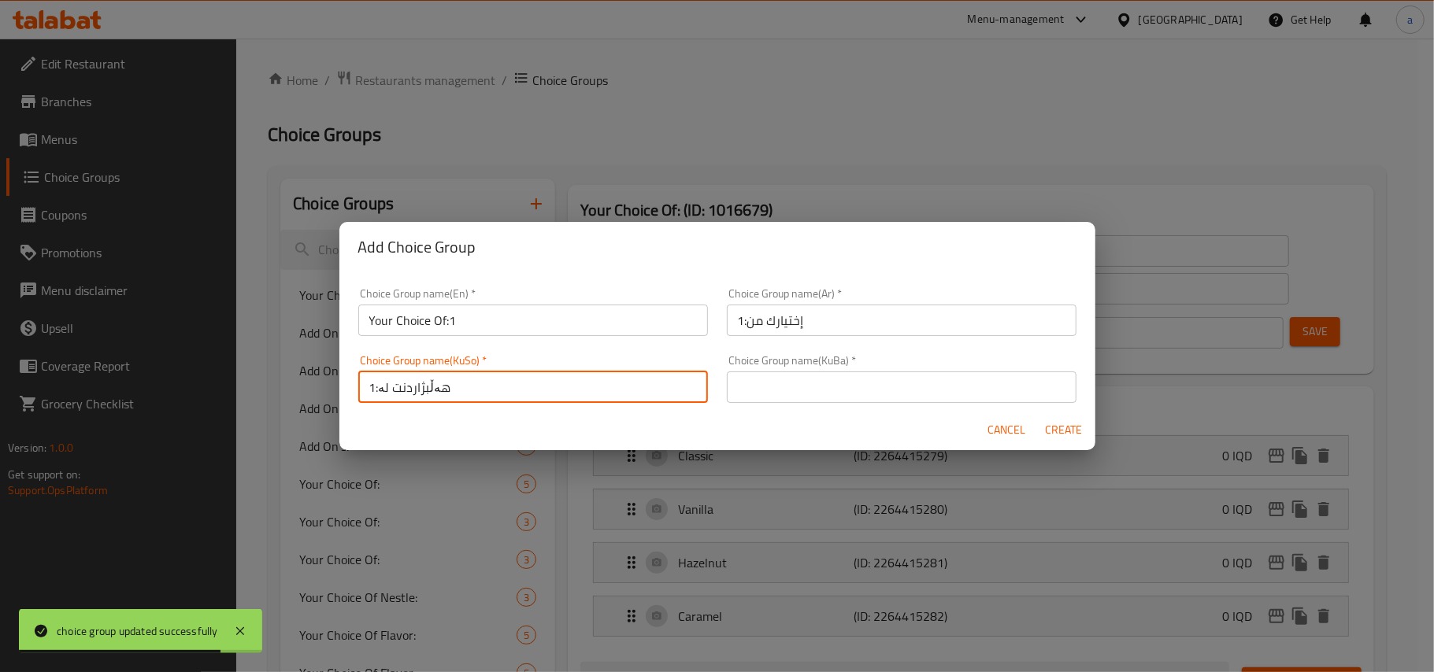
type input "هەڵبژاردنت لە:1"
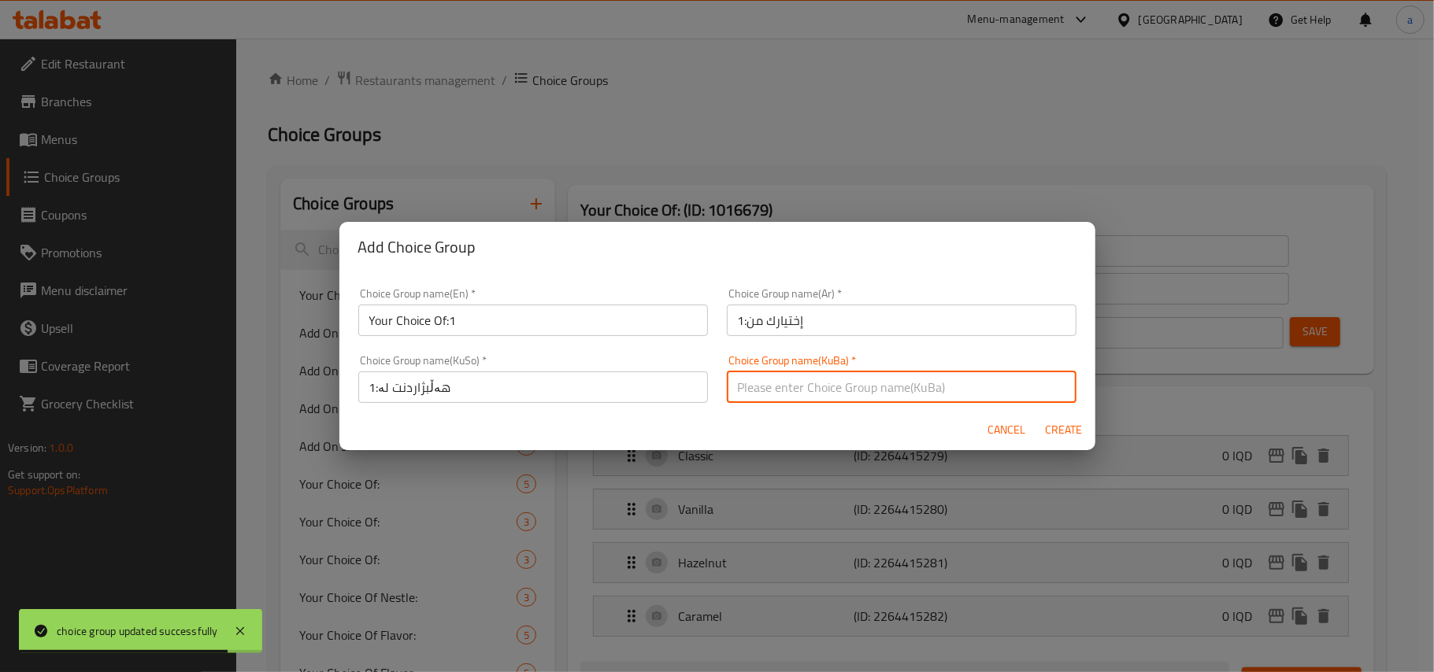
click at [779, 388] on input "text" at bounding box center [902, 387] width 350 height 31
type input "هەڵبژاردنت لە:1"
click at [1071, 428] on span "Create" at bounding box center [1064, 430] width 38 height 20
type input "Your Choice Of:1"
type input "إختيارك من:1"
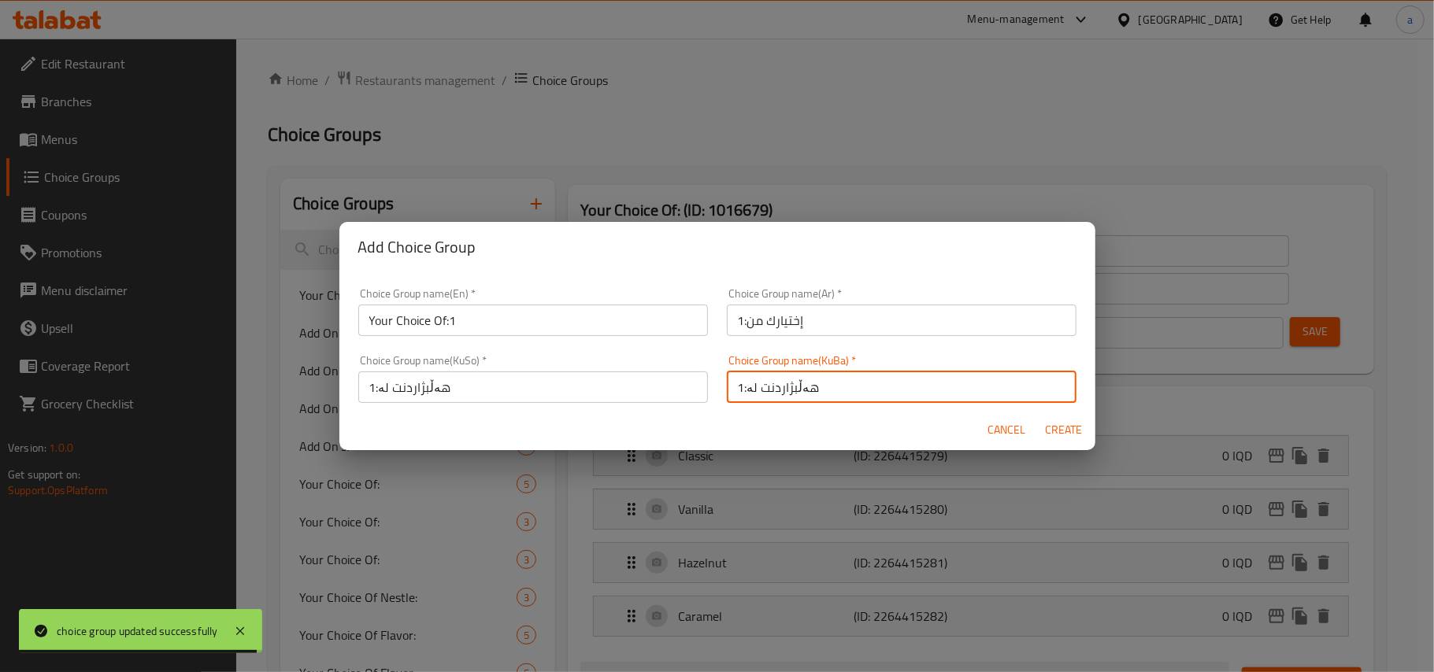
type input "هەڵبژاردنت لە:1"
type input "0"
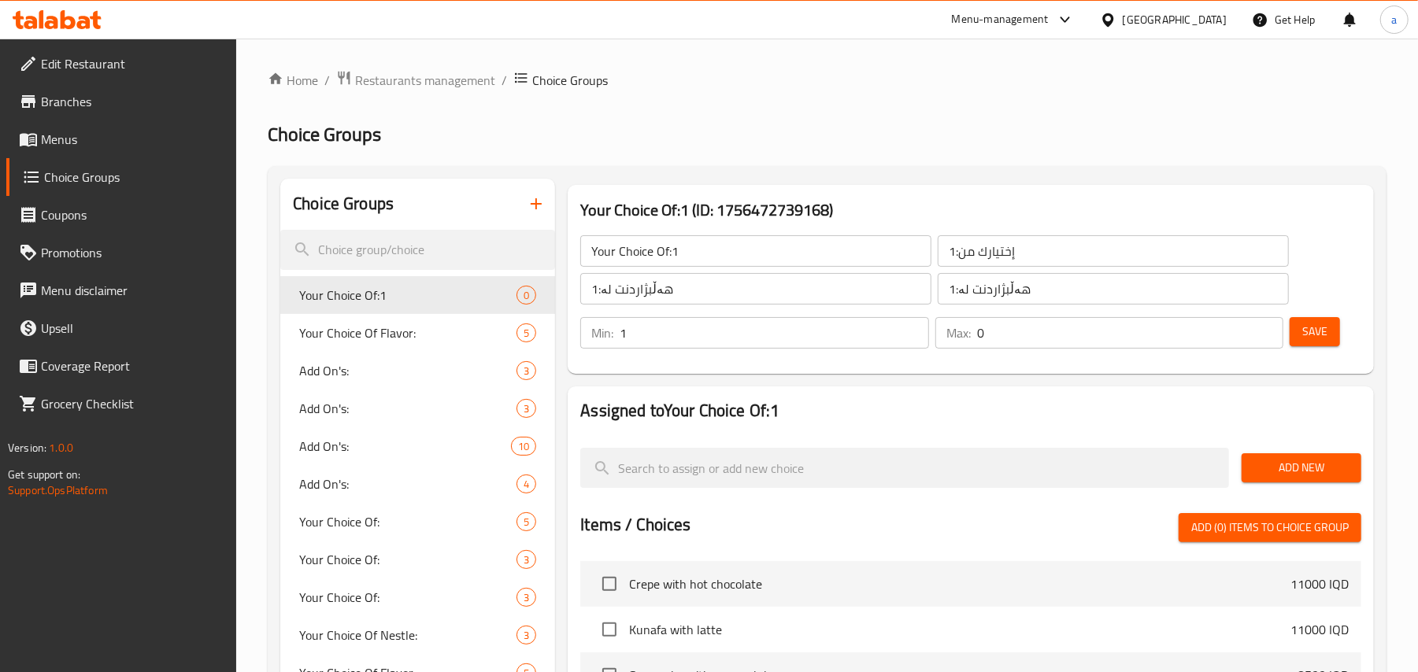
type input "1"
click at [917, 328] on input "1" at bounding box center [774, 332] width 309 height 31
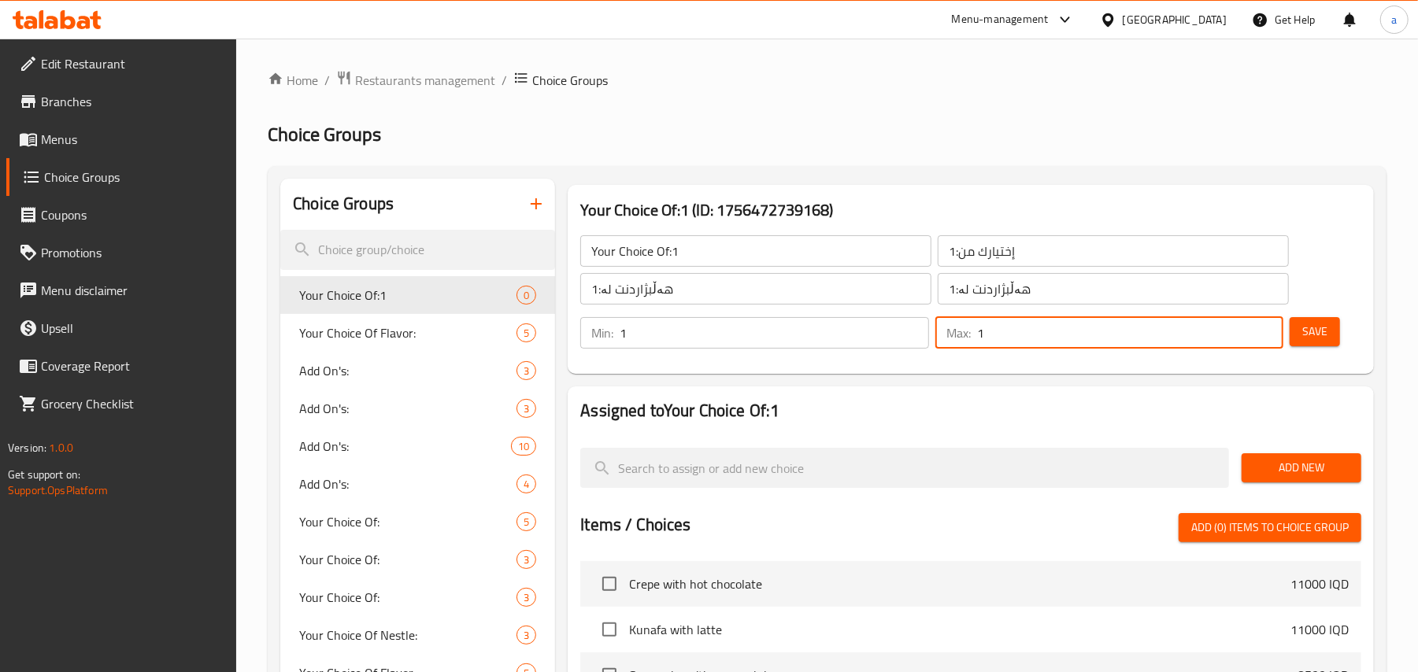
type input "1"
click at [1264, 331] on input "1" at bounding box center [1130, 332] width 306 height 31
click at [1301, 331] on button "Save" at bounding box center [1315, 331] width 50 height 29
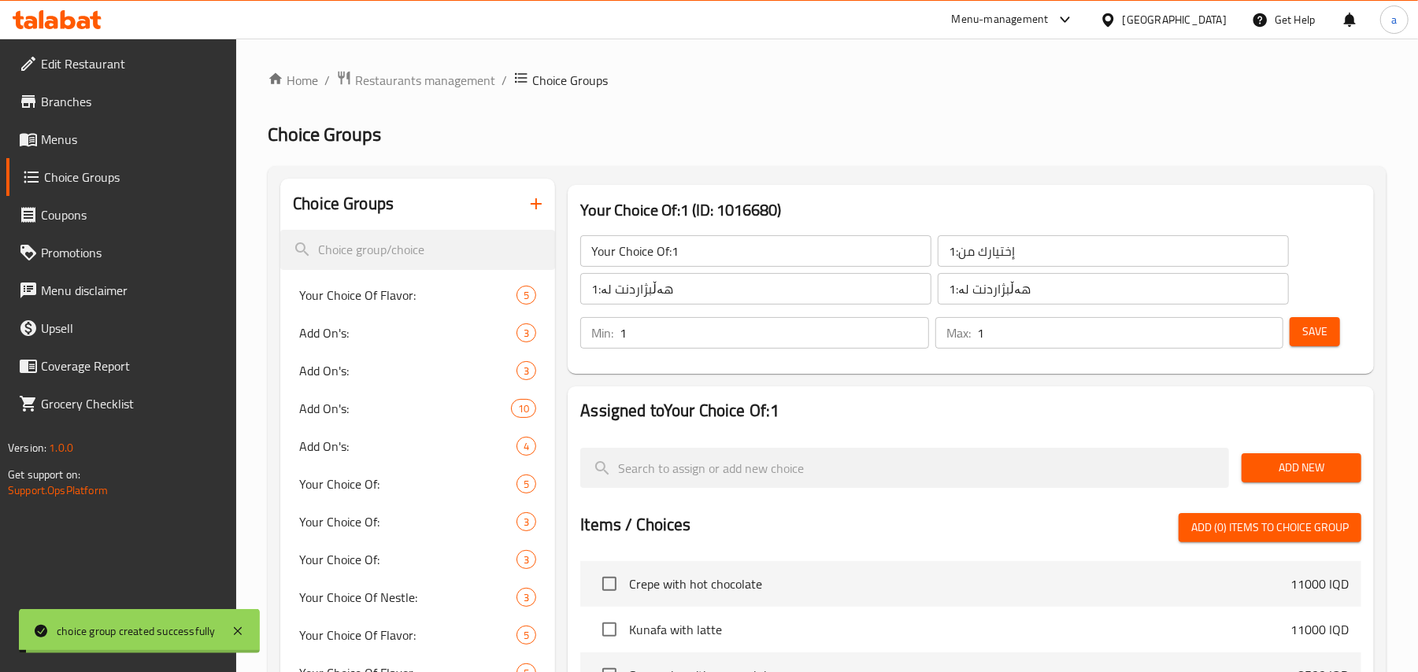
scroll to position [244, 0]
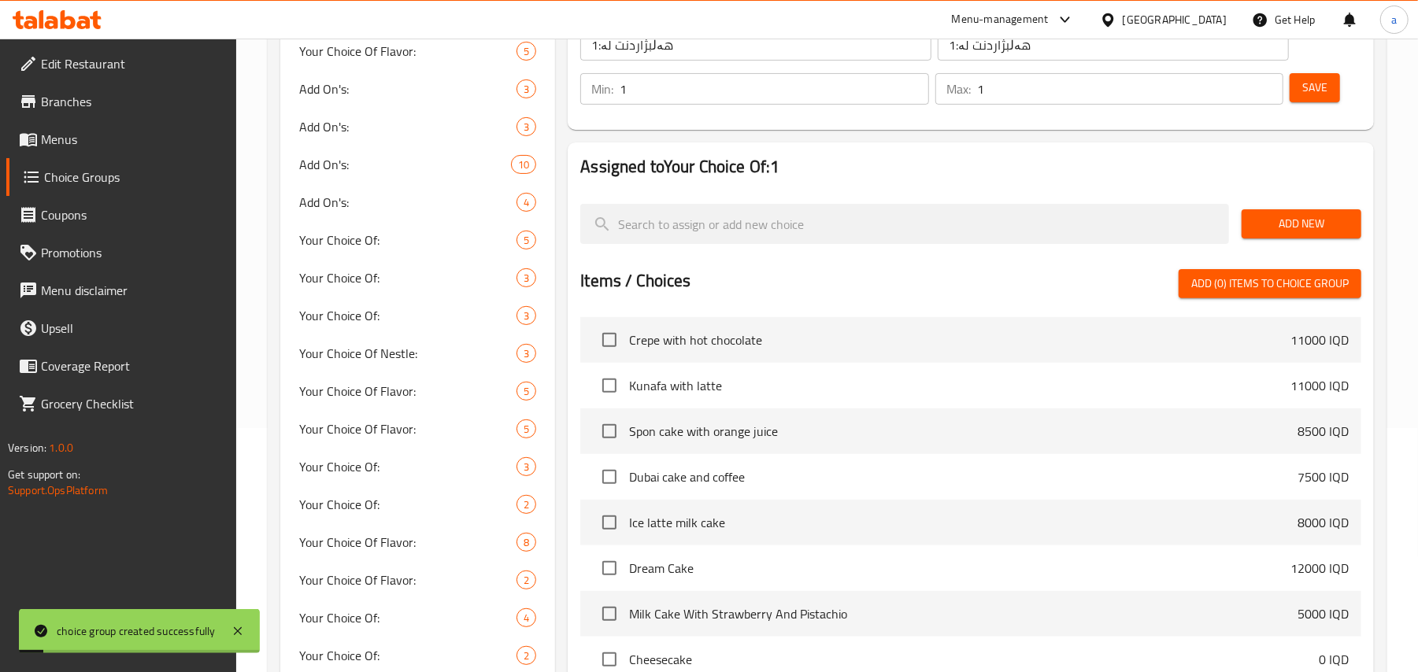
click at [1329, 228] on span "Add New" at bounding box center [1301, 224] width 94 height 20
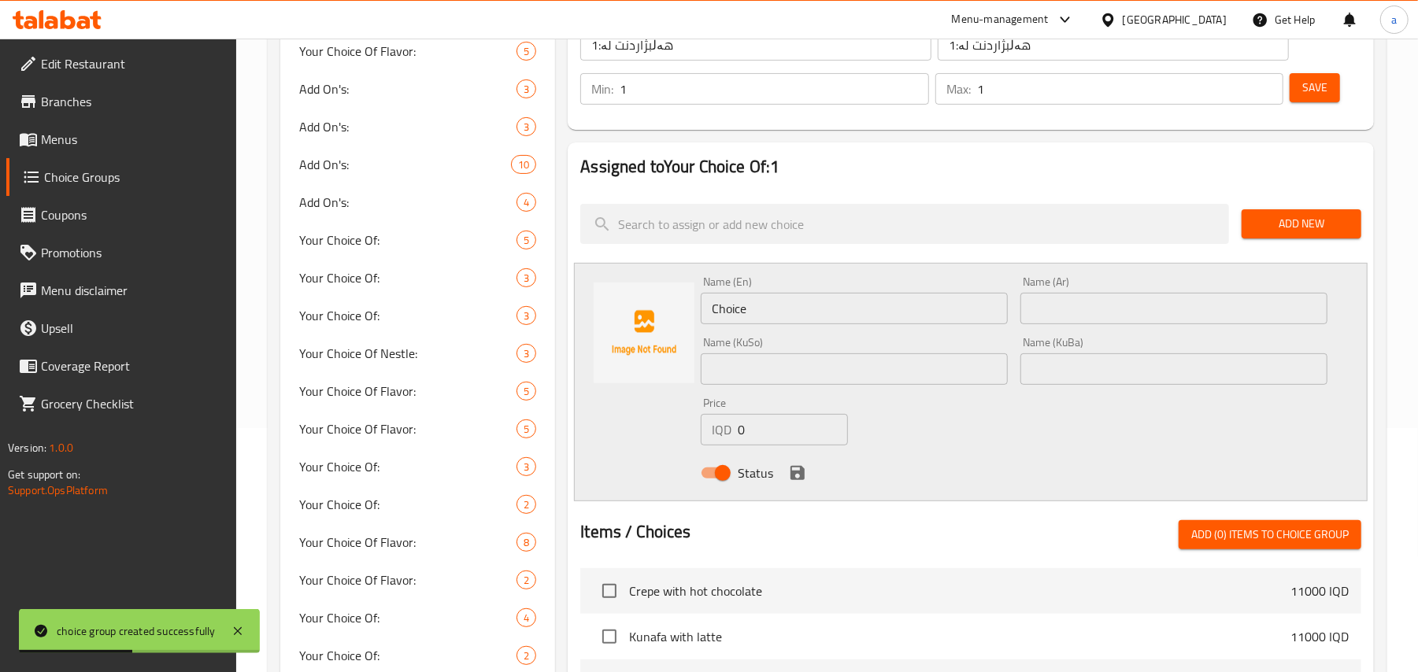
drag, startPoint x: 772, startPoint y: 316, endPoint x: 609, endPoint y: 334, distance: 164.0
click at [609, 334] on div "Name (En) Choice Name (En) Name (Ar) Name (Ar) Name (KuSo) Name (KuSo) Name (Ku…" at bounding box center [971, 382] width 794 height 239
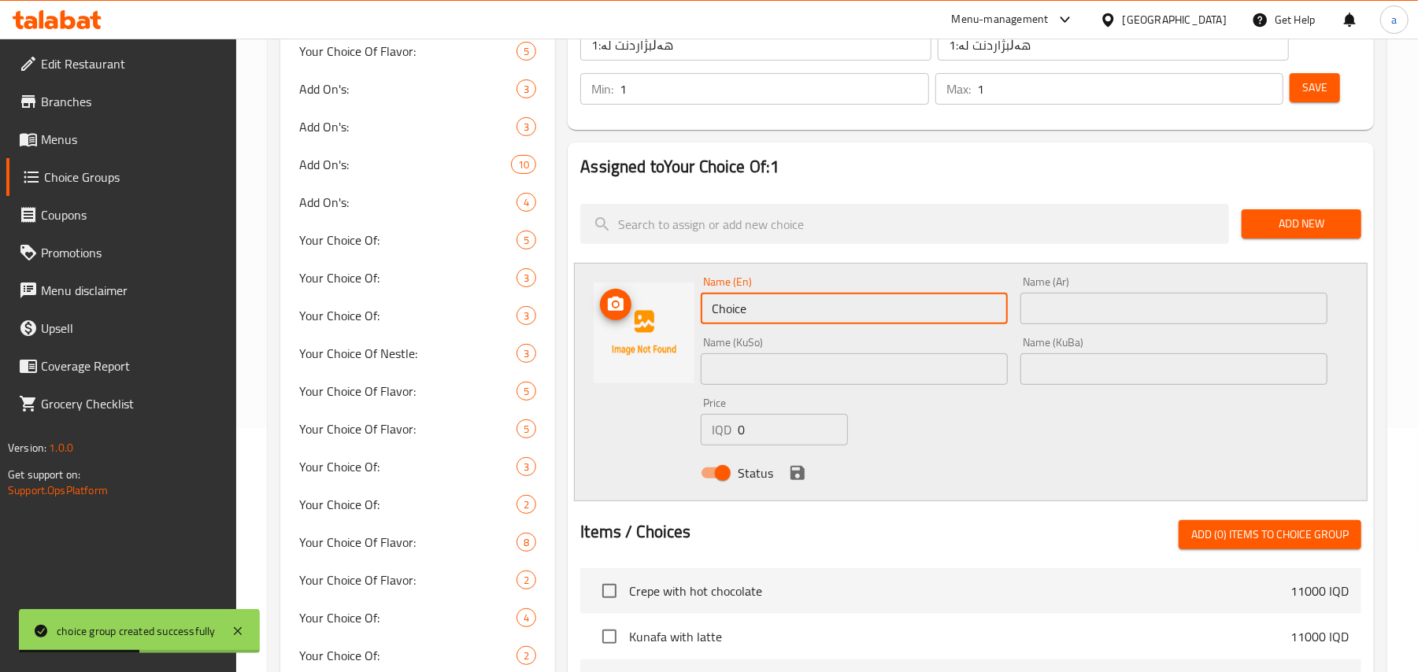
paste input "Nutella"
type input "Nutella"
click at [1069, 324] on input "text" at bounding box center [1173, 308] width 307 height 31
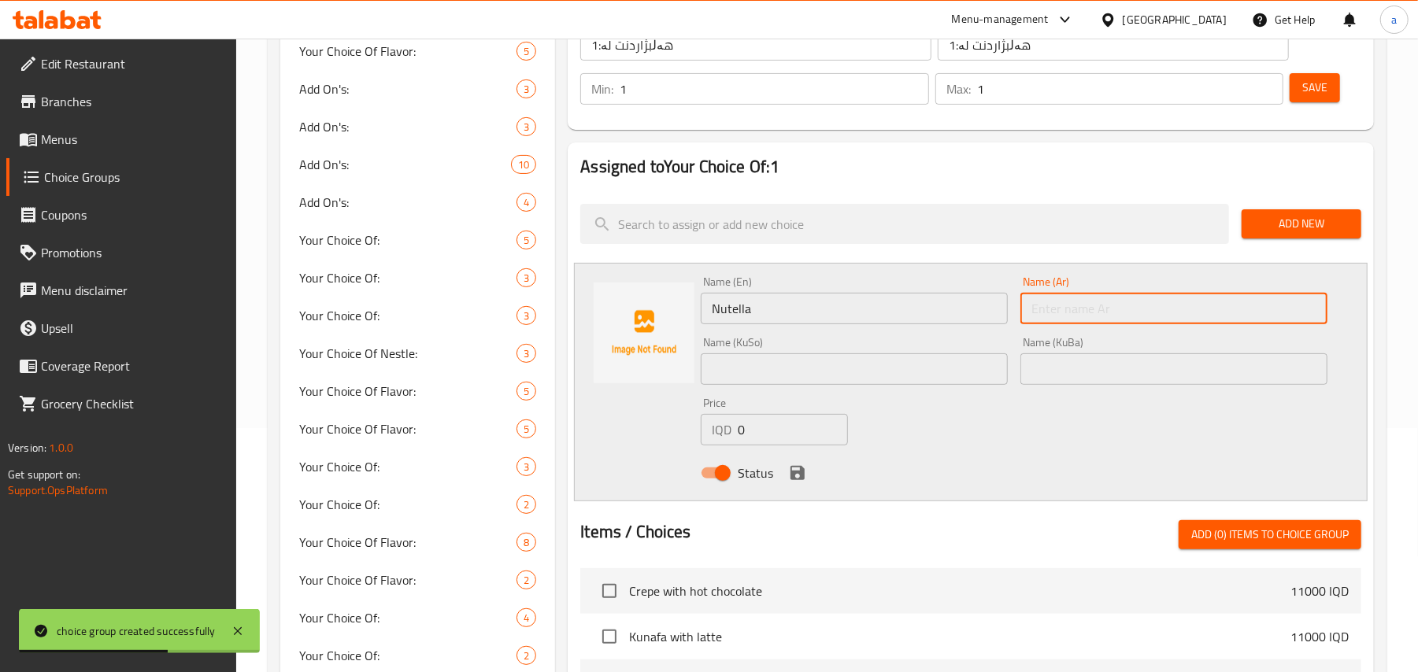
paste input "نوتيلا"
type input "نوتيلا"
click at [883, 385] on input "text" at bounding box center [854, 369] width 307 height 31
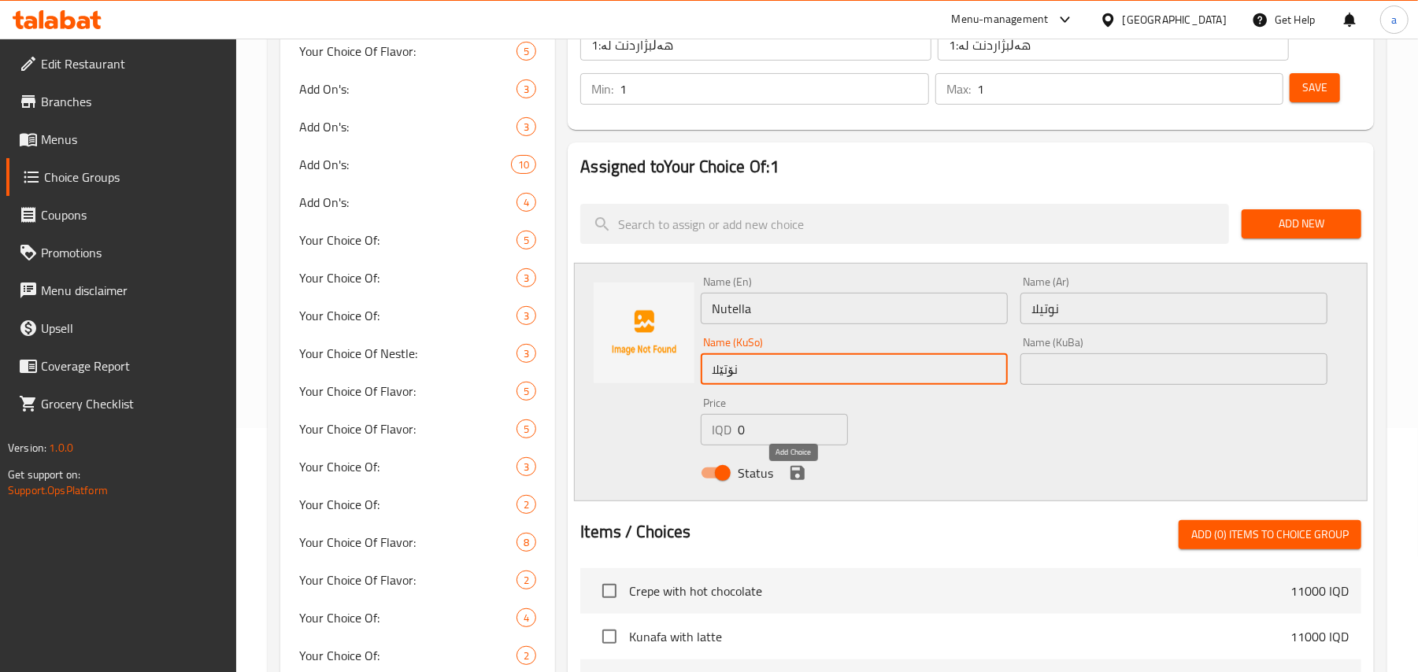
type input "نۆتێلا"
drag, startPoint x: 803, startPoint y: 476, endPoint x: 1072, endPoint y: 373, distance: 288.1
click at [804, 477] on icon "save" at bounding box center [797, 473] width 19 height 19
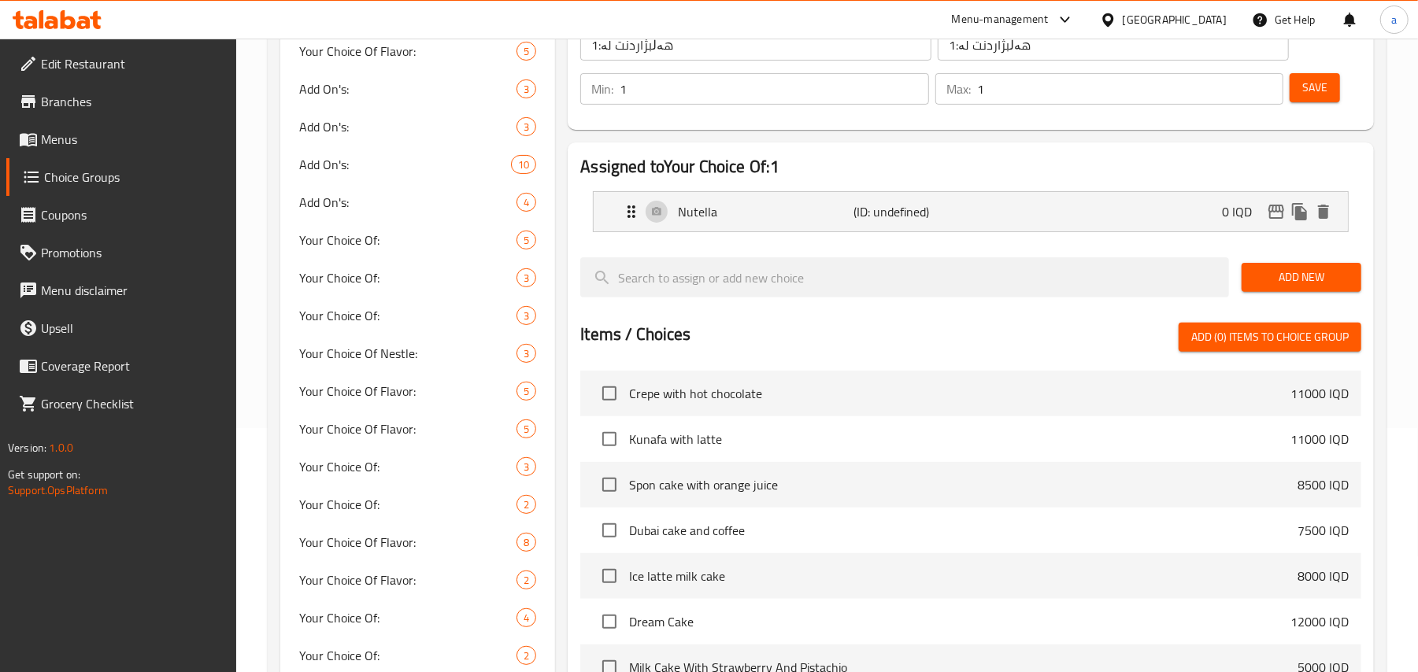
drag, startPoint x: 1310, startPoint y: 288, endPoint x: 1253, endPoint y: 307, distance: 59.8
click at [1311, 287] on span "Add New" at bounding box center [1301, 278] width 94 height 20
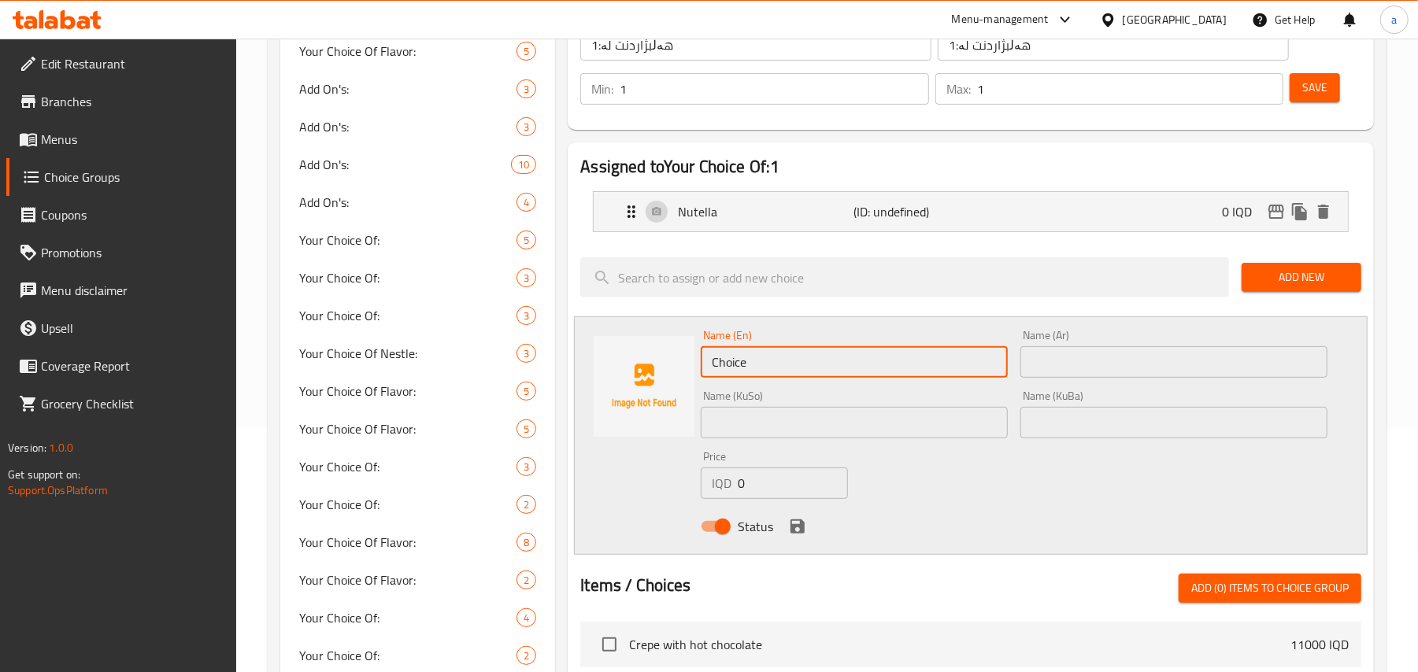
click at [751, 378] on input "Choice" at bounding box center [854, 361] width 307 height 31
paste input "Mars"
type input "Mars"
click at [1090, 378] on input "text" at bounding box center [1173, 361] width 307 height 31
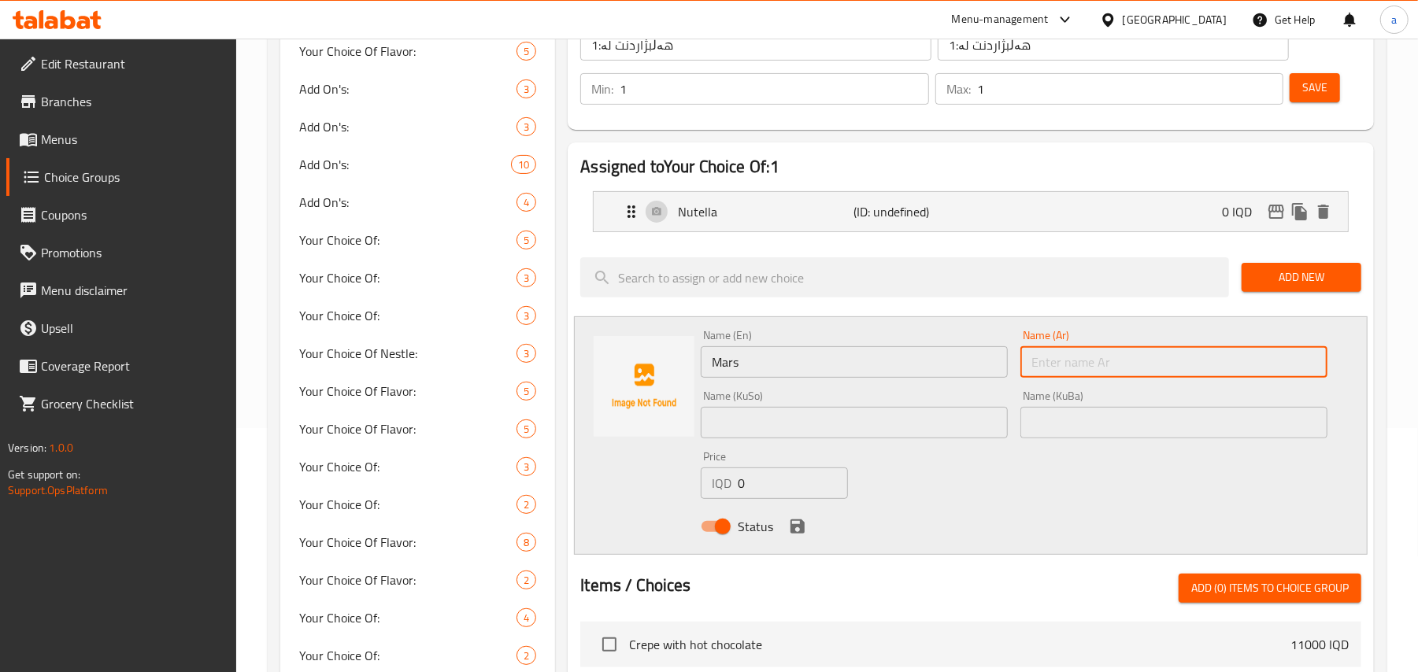
paste input "مارس"
type input "مارس"
drag, startPoint x: 914, startPoint y: 413, endPoint x: 914, endPoint y: 425, distance: 11.8
click at [914, 425] on div "Name (KuSo) Name (KuSo)" at bounding box center [854, 415] width 307 height 48
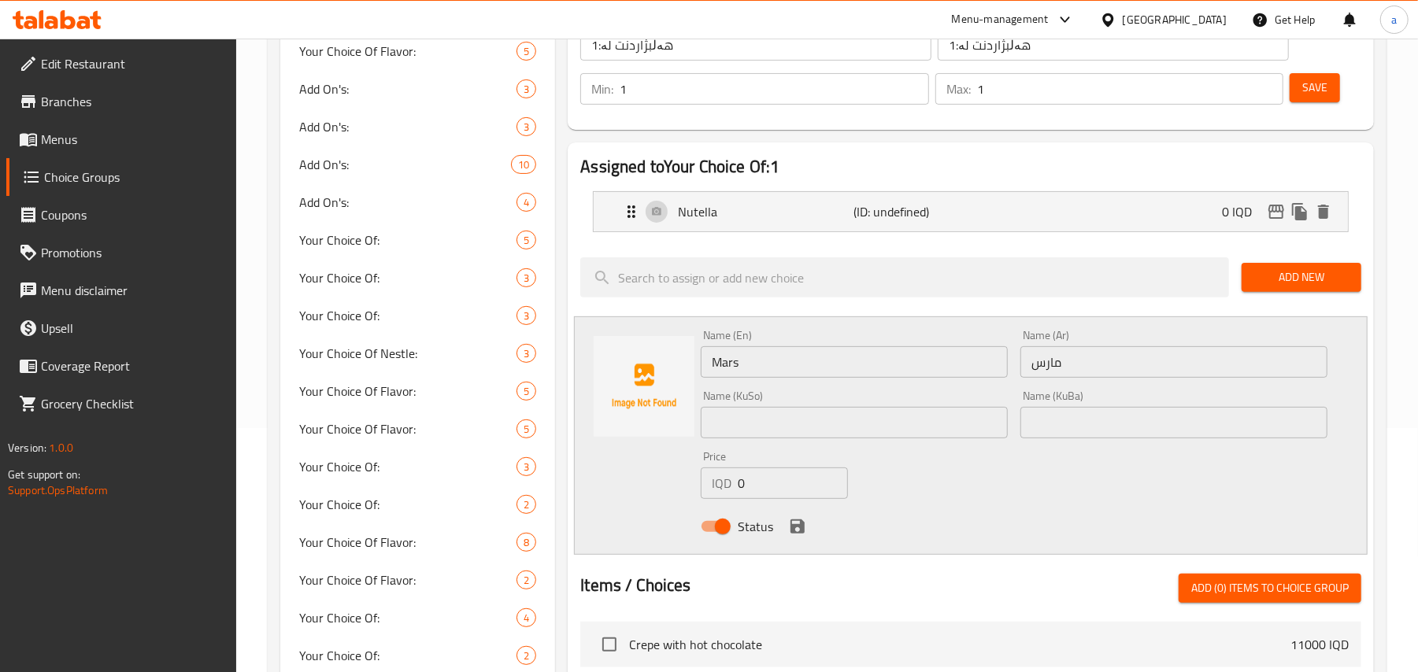
click at [914, 425] on input "text" at bounding box center [854, 422] width 307 height 31
paste input "مارس"
type input "مارس"
click at [794, 534] on icon "save" at bounding box center [797, 527] width 14 height 14
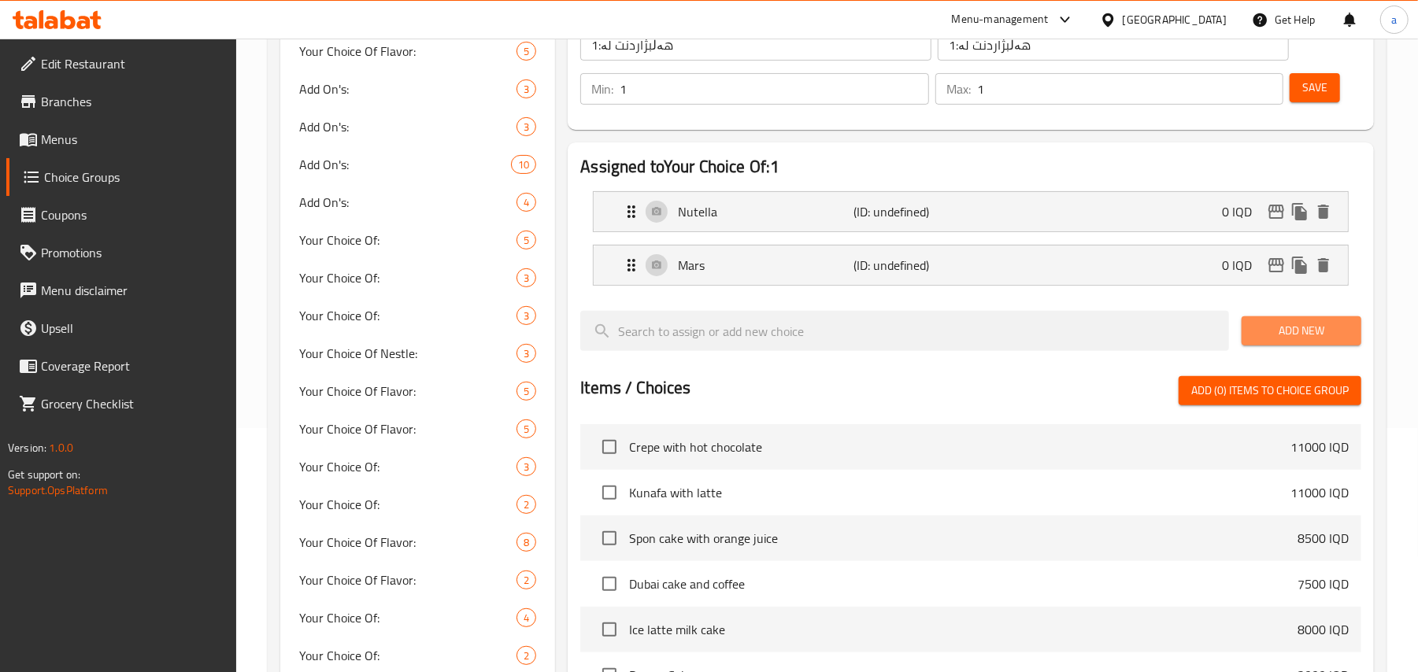
click at [1264, 341] on span "Add New" at bounding box center [1301, 331] width 94 height 20
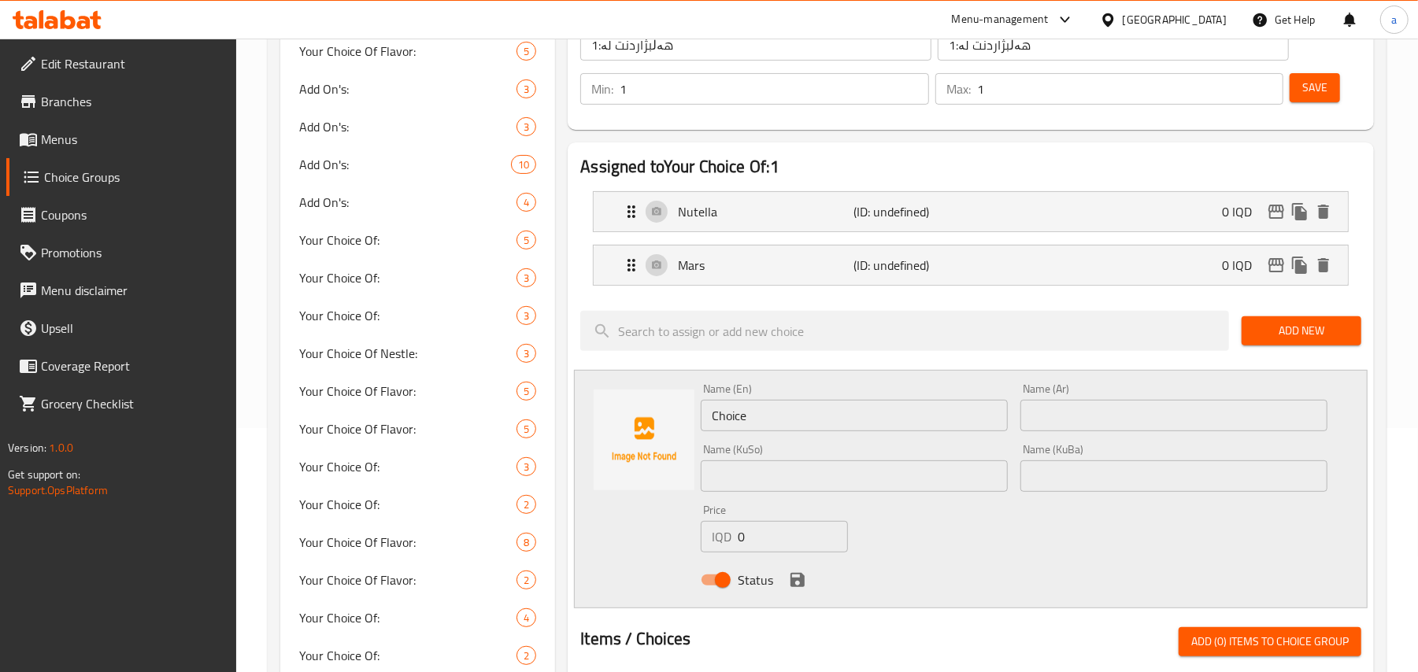
click at [734, 424] on input "Choice" at bounding box center [854, 415] width 307 height 31
click at [734, 425] on input "text" at bounding box center [854, 415] width 307 height 31
click at [1040, 423] on input "text" at bounding box center [1173, 415] width 307 height 31
paste input "كلاسيك"
type input "كلاسيك"
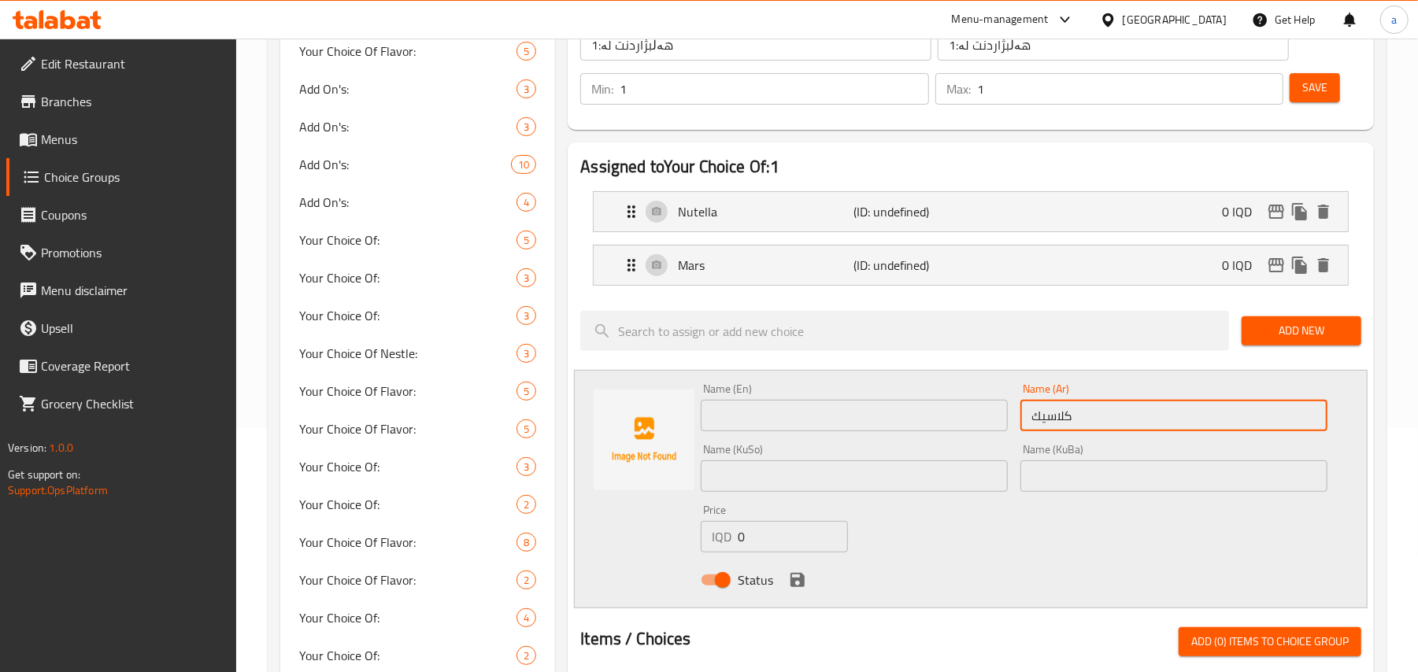
click at [935, 414] on input "text" at bounding box center [854, 415] width 307 height 31
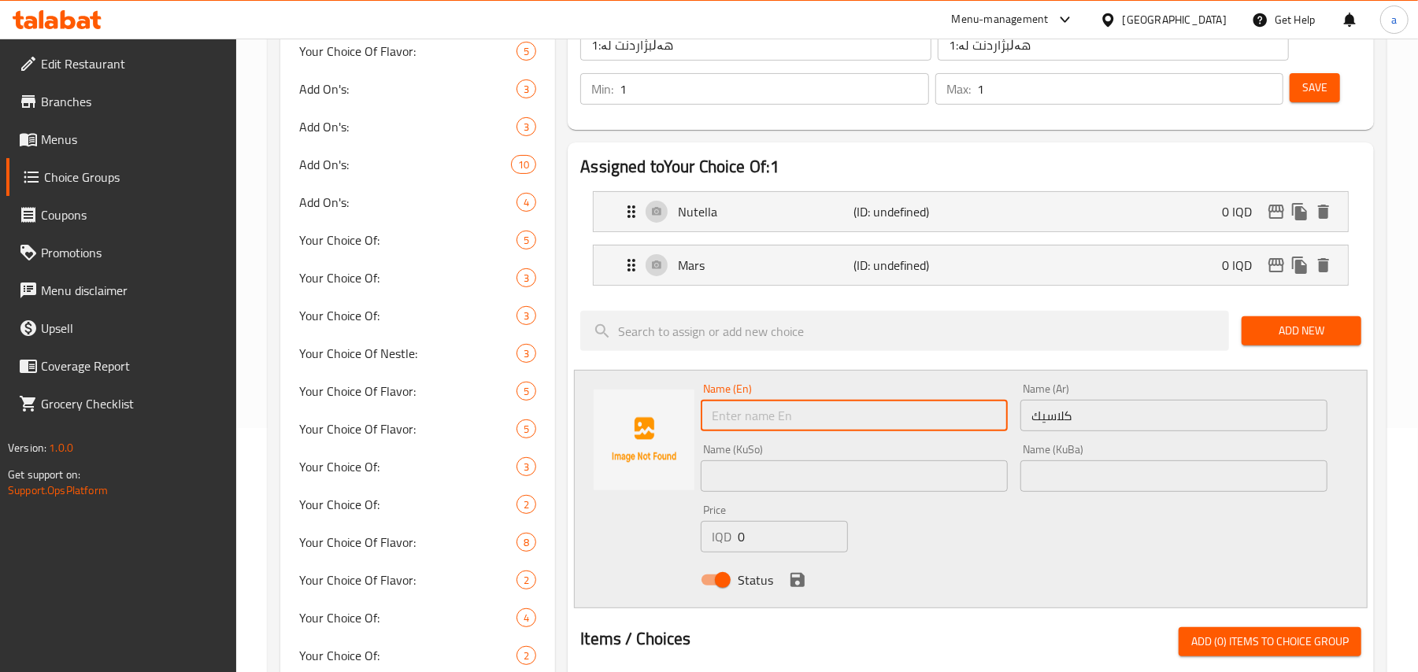
paste input "classic"
click at [768, 420] on input "Classic Rizo" at bounding box center [854, 415] width 307 height 31
type input "Classic"
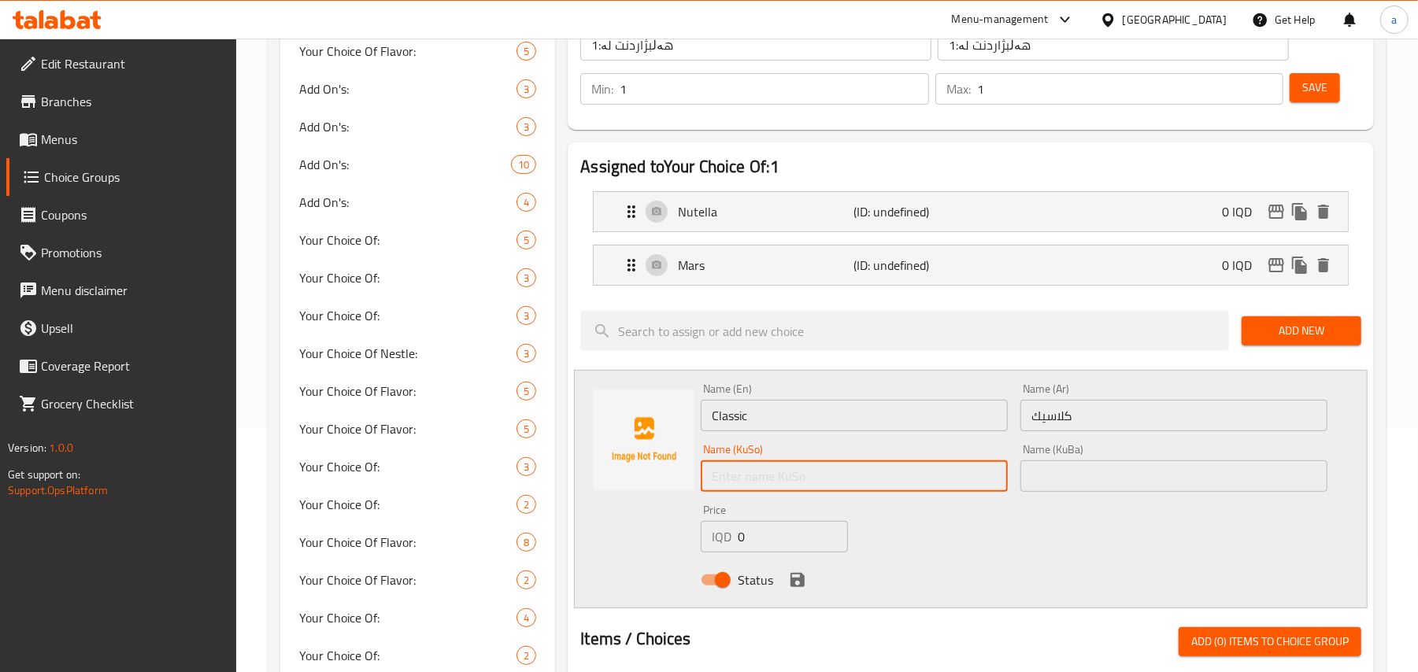
click at [842, 490] on input "text" at bounding box center [854, 476] width 307 height 31
type input "کلاسیک"
click at [800, 581] on button "save" at bounding box center [798, 580] width 24 height 24
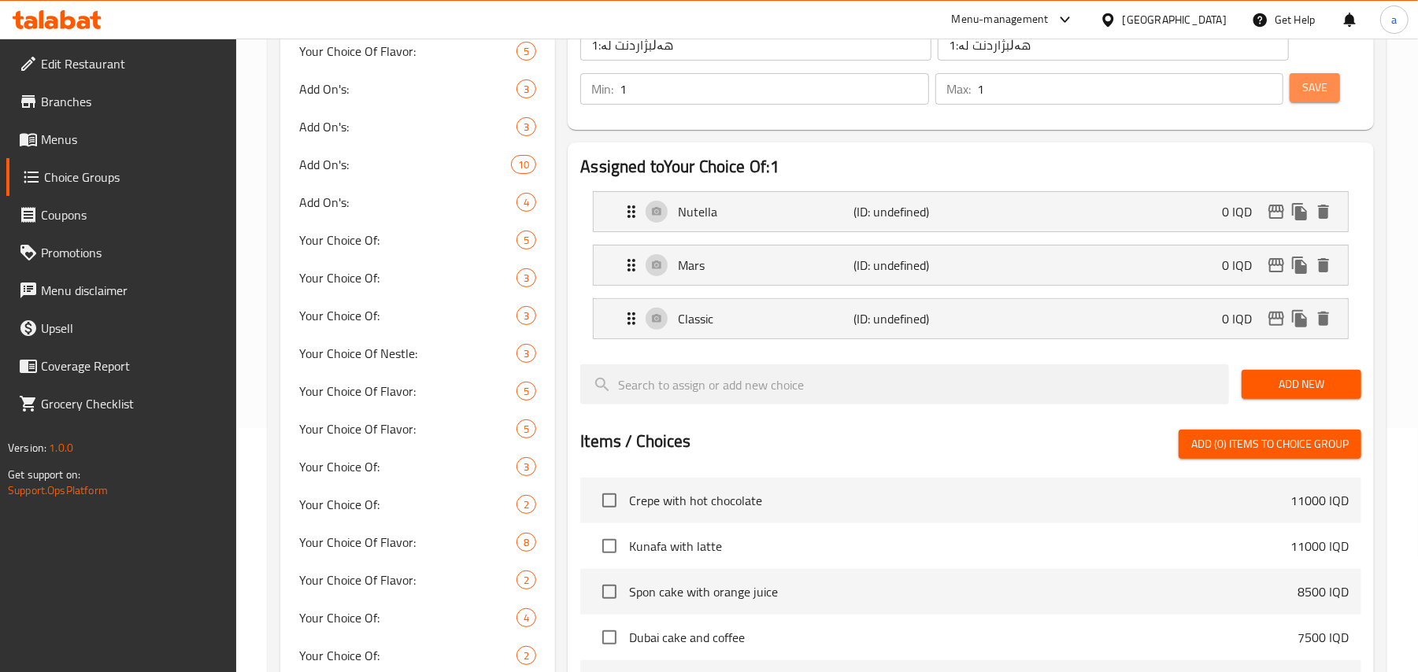
click at [1327, 85] on span "Save" at bounding box center [1314, 88] width 25 height 20
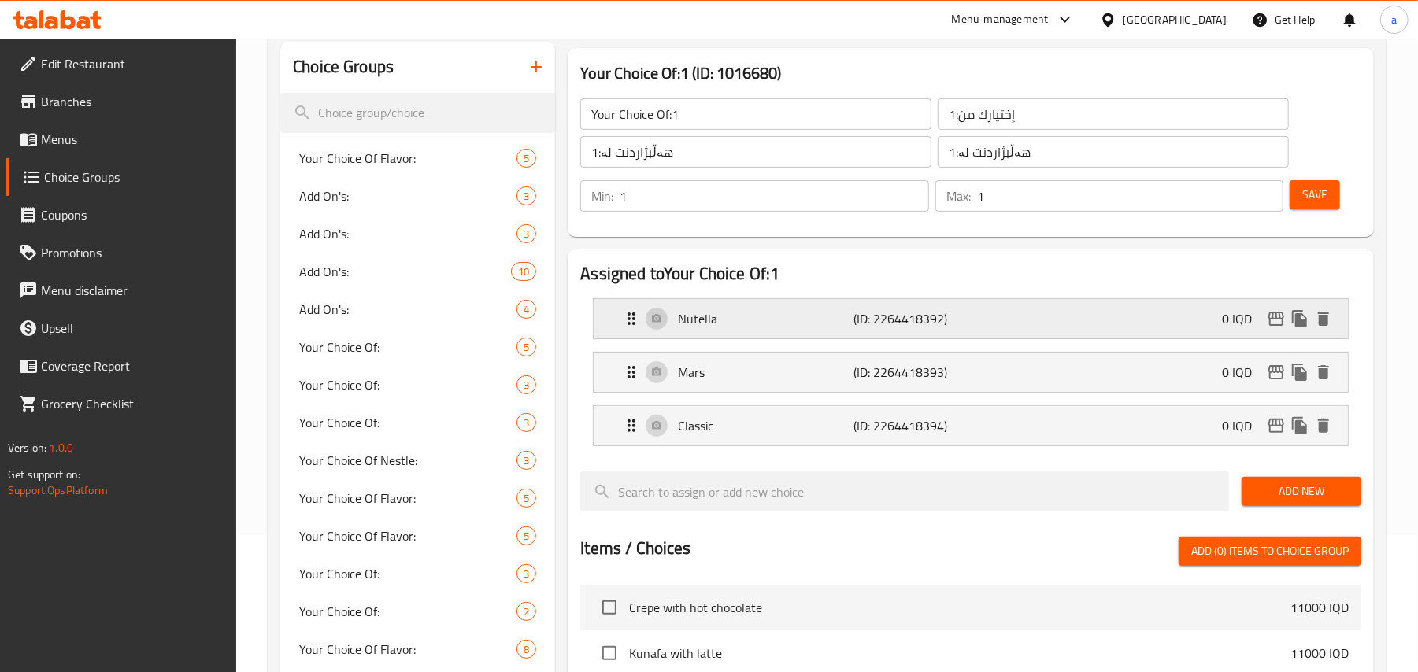
scroll to position [0, 0]
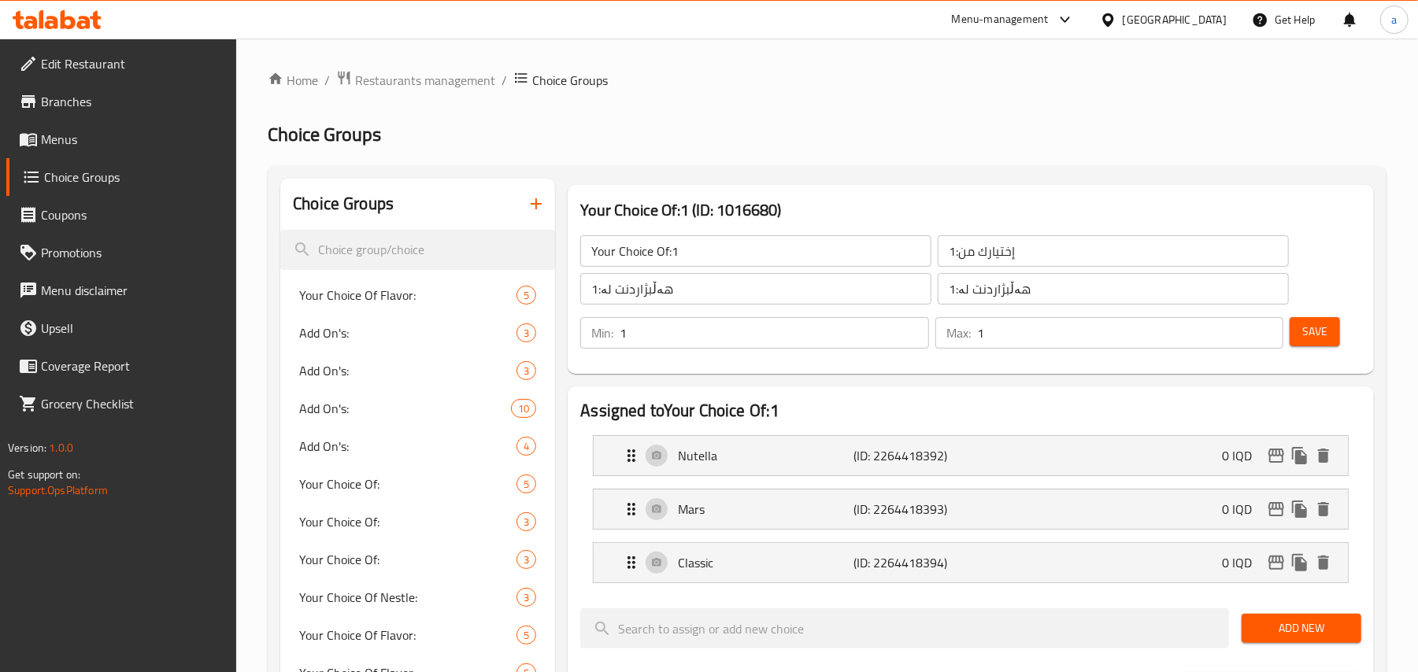
click at [791, 254] on input "Your Choice Of:1" at bounding box center [755, 250] width 351 height 31
type input "Your Choice Of:"
drag, startPoint x: 1131, startPoint y: 265, endPoint x: 1120, endPoint y: 265, distance: 11.8
click at [1131, 265] on input "إختيارك من:1" at bounding box center [1113, 250] width 351 height 31
type input "إختيارك من:"
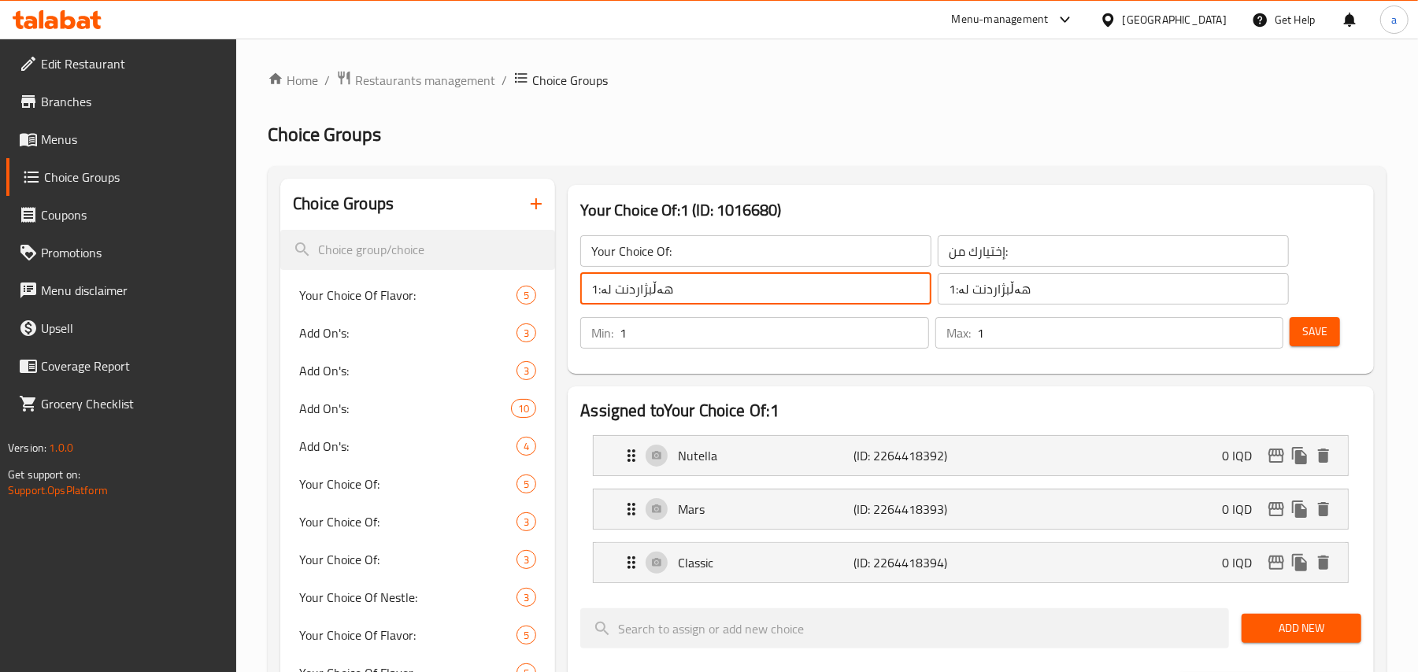
drag, startPoint x: 779, startPoint y: 303, endPoint x: 826, endPoint y: 300, distance: 47.3
click at [779, 303] on input "هەڵبژاردنت لە:1" at bounding box center [755, 288] width 351 height 31
type input "هەڵبژاردنت لە:"
click at [1063, 303] on input "هەڵبژاردنت لە:1" at bounding box center [1113, 288] width 351 height 31
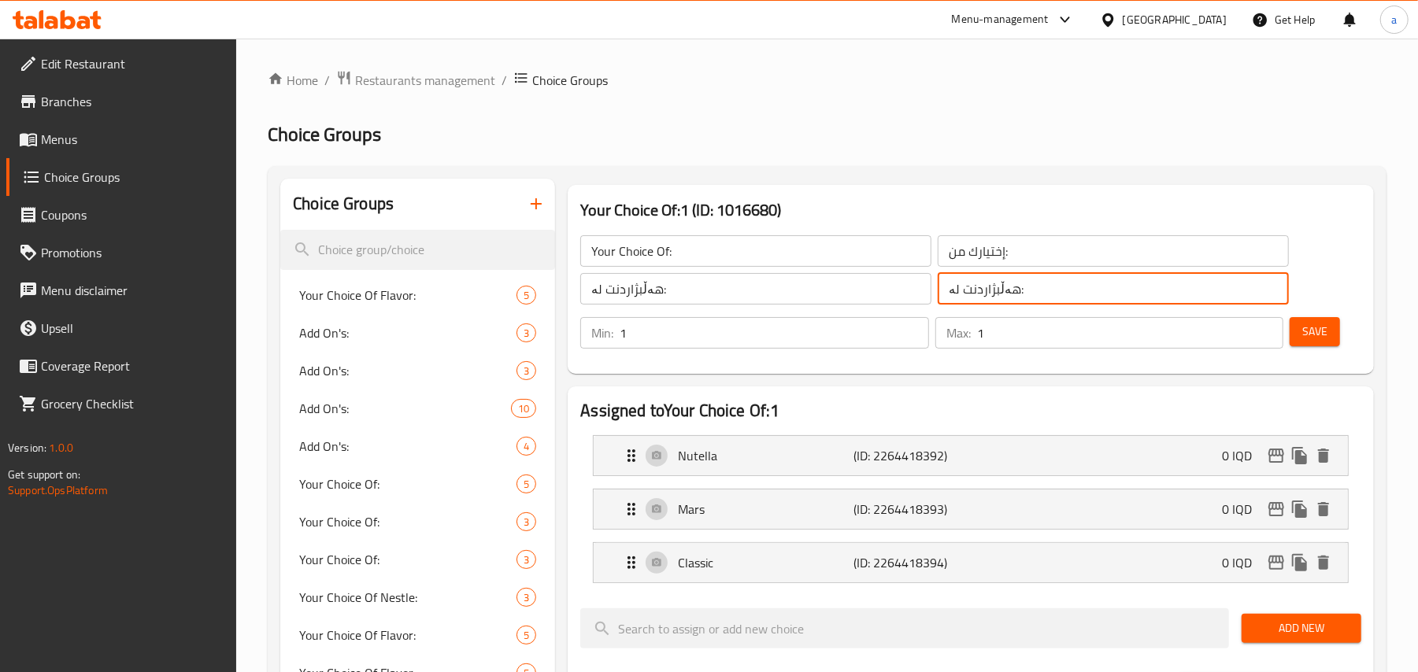
type input "هەڵبژاردنت لە:"
click at [1317, 337] on span "Save" at bounding box center [1314, 332] width 25 height 20
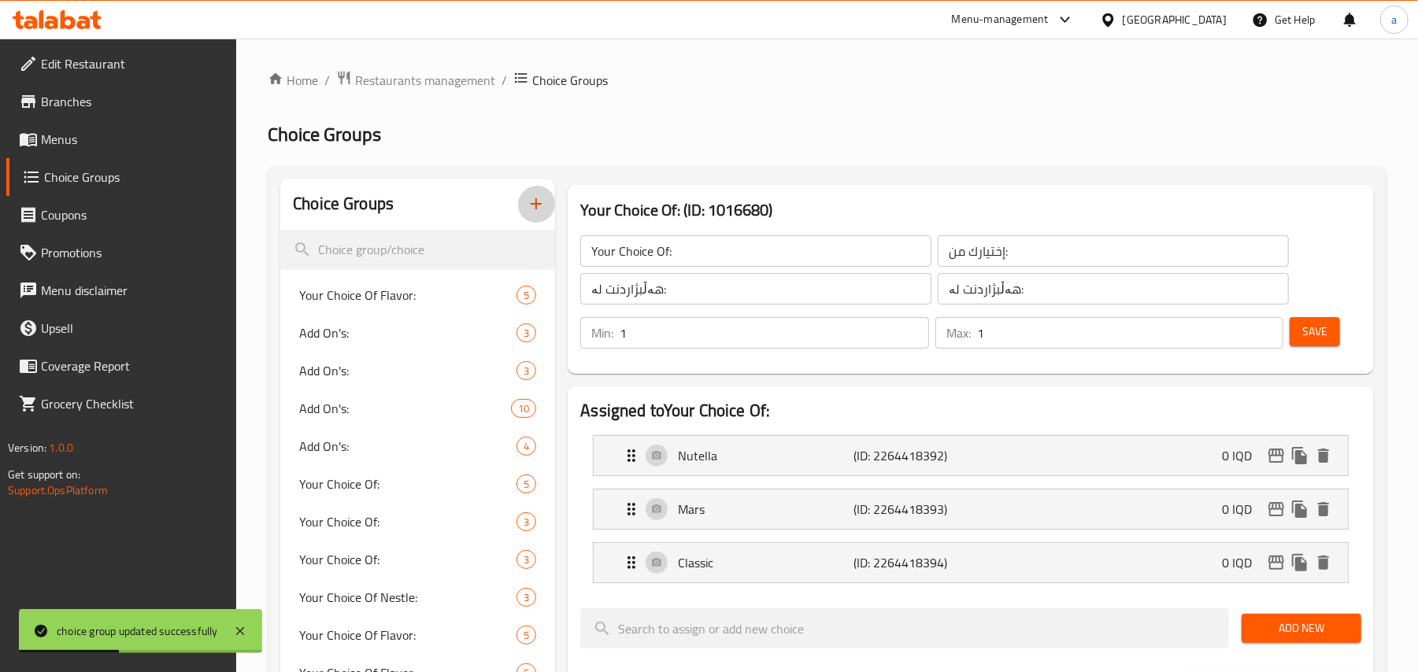
click at [524, 221] on button "button" at bounding box center [536, 204] width 38 height 38
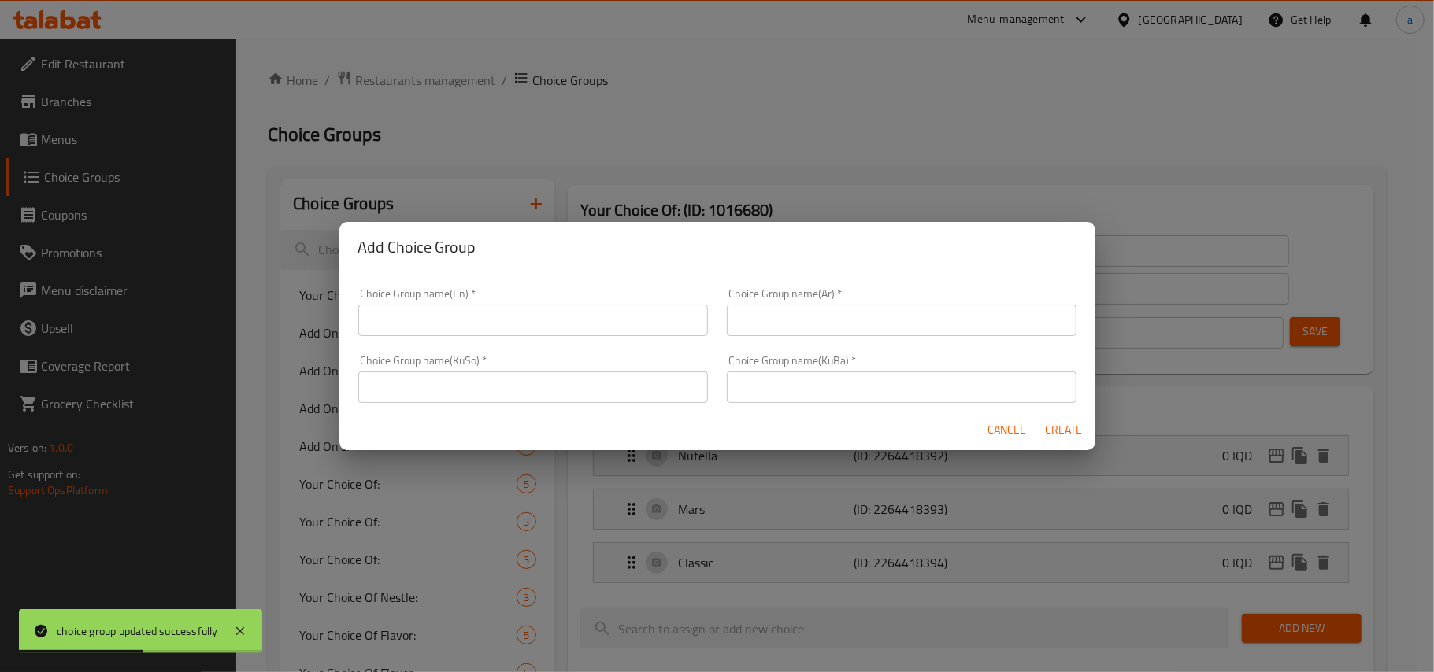
click at [495, 318] on input "text" at bounding box center [533, 320] width 350 height 31
type input "Your Choice Of:"
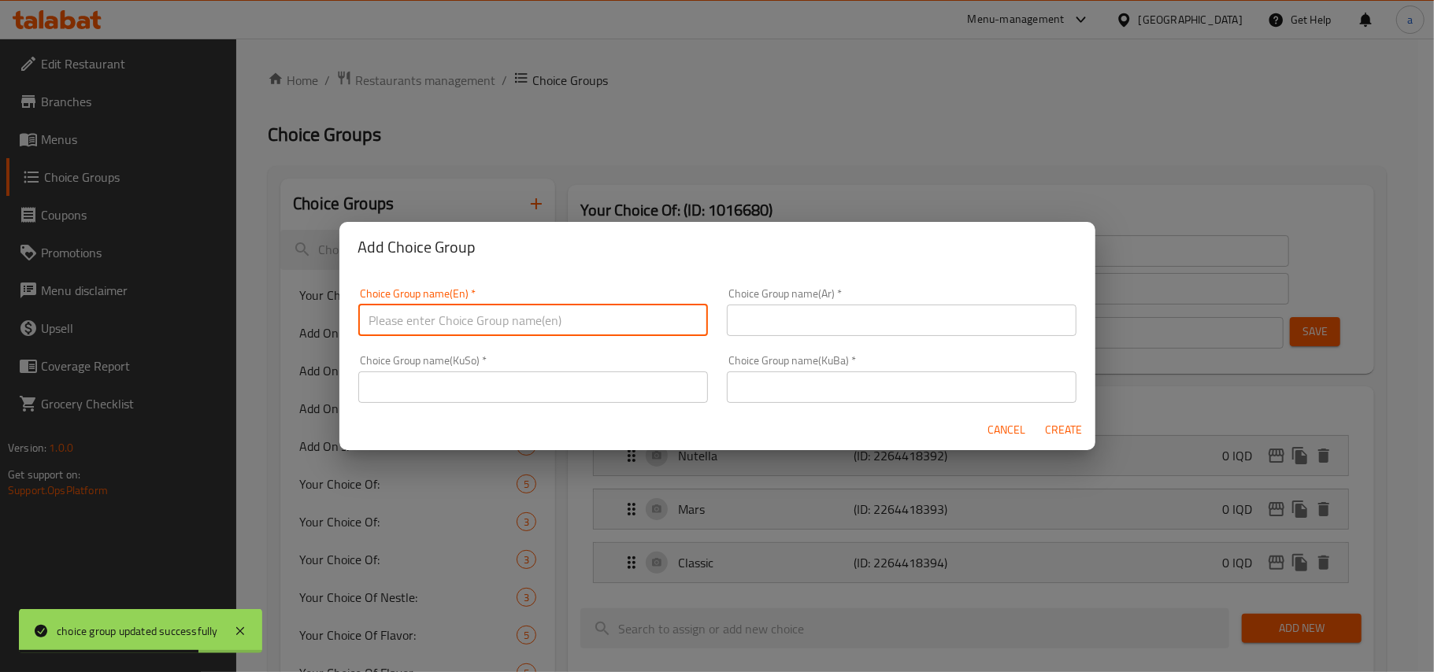
click at [240, 322] on div "Add Choice Group Choice Group name(En)   * Choice Group name(En) * Choice Group…" at bounding box center [717, 336] width 1434 height 672
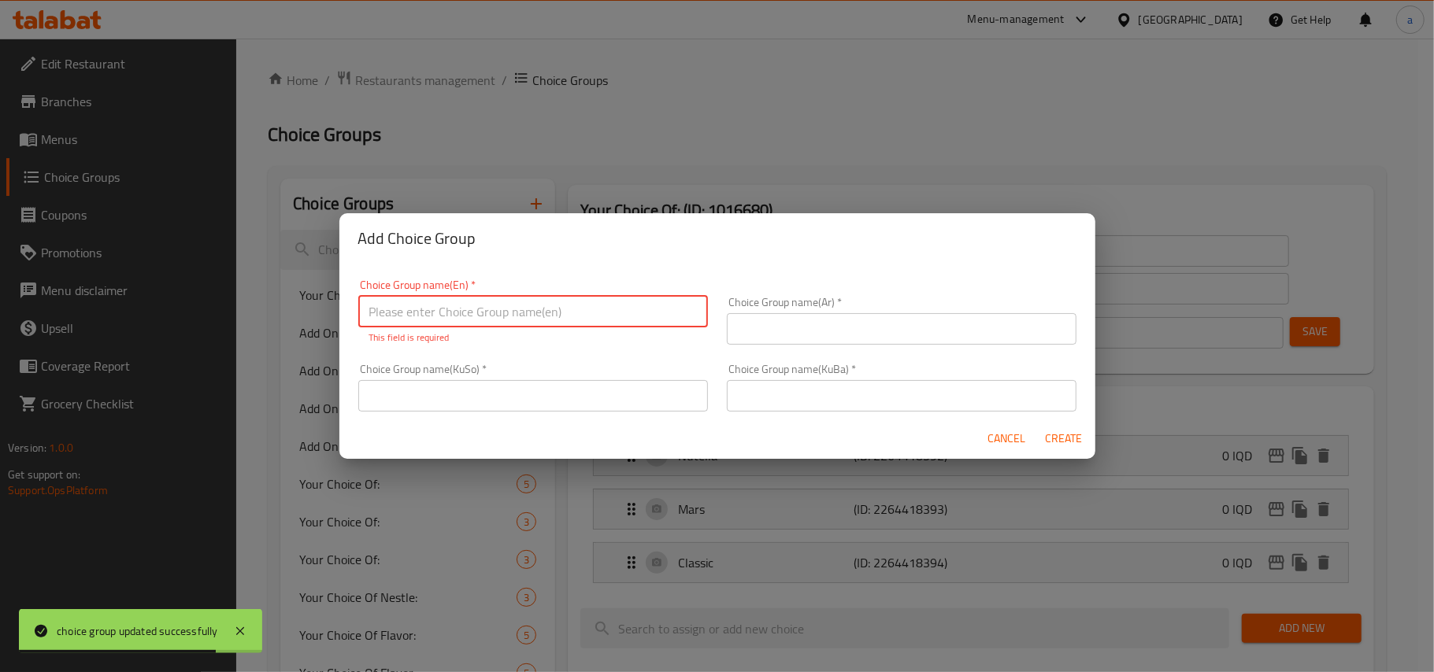
click at [453, 316] on input "text" at bounding box center [533, 311] width 350 height 31
type input "Your Choice Of:1"
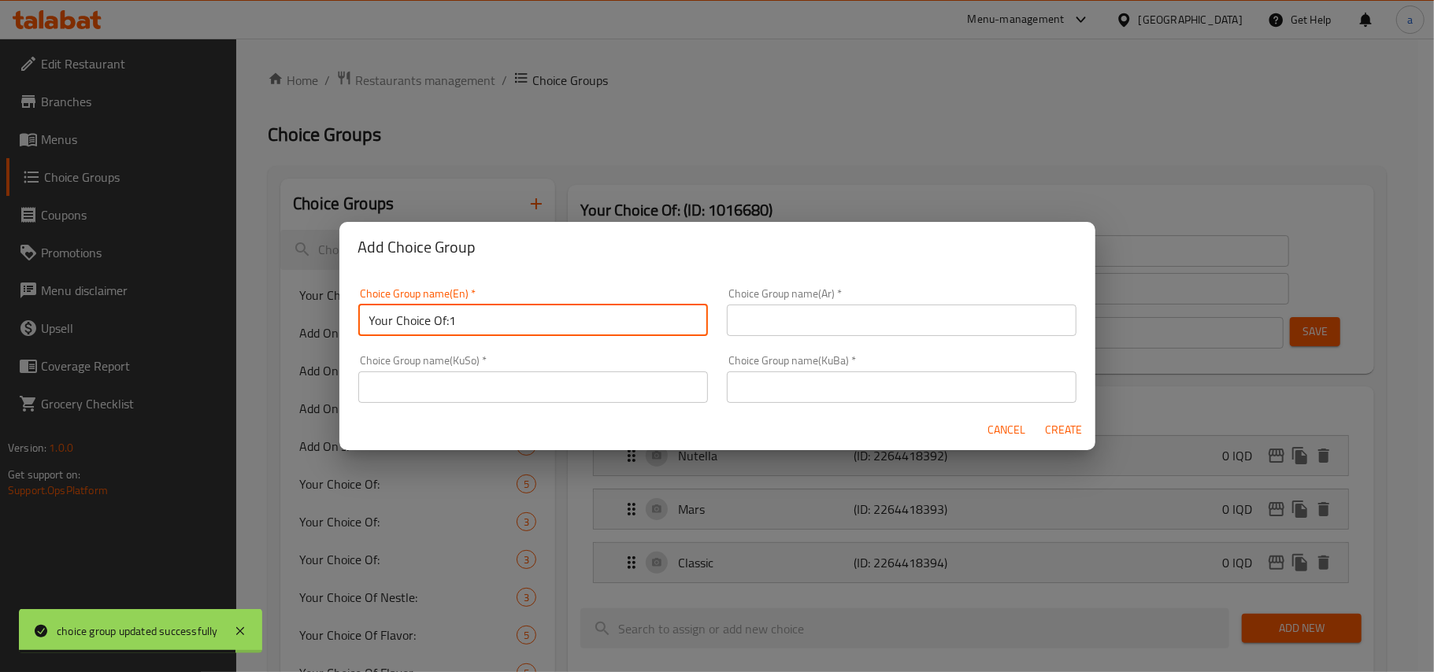
click at [850, 318] on input "text" at bounding box center [902, 320] width 350 height 31
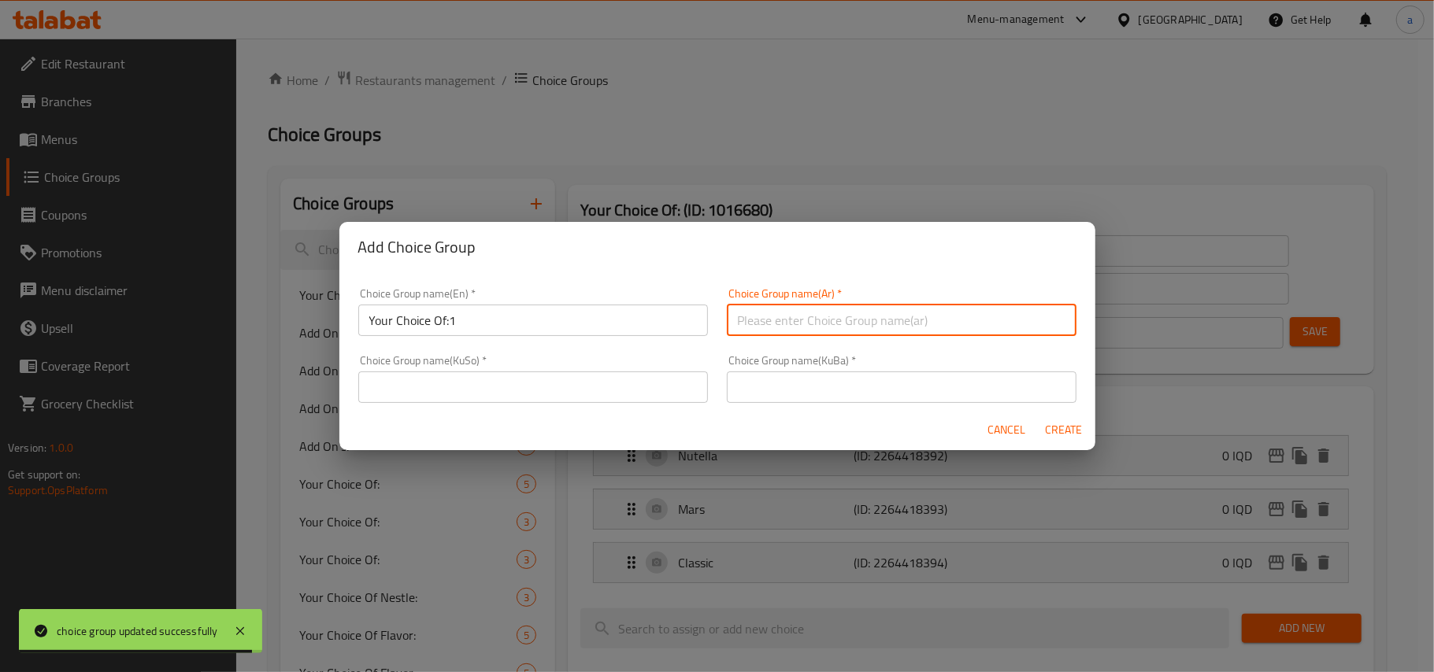
type input "إختيارك من:1"
click at [616, 388] on input "text" at bounding box center [533, 387] width 350 height 31
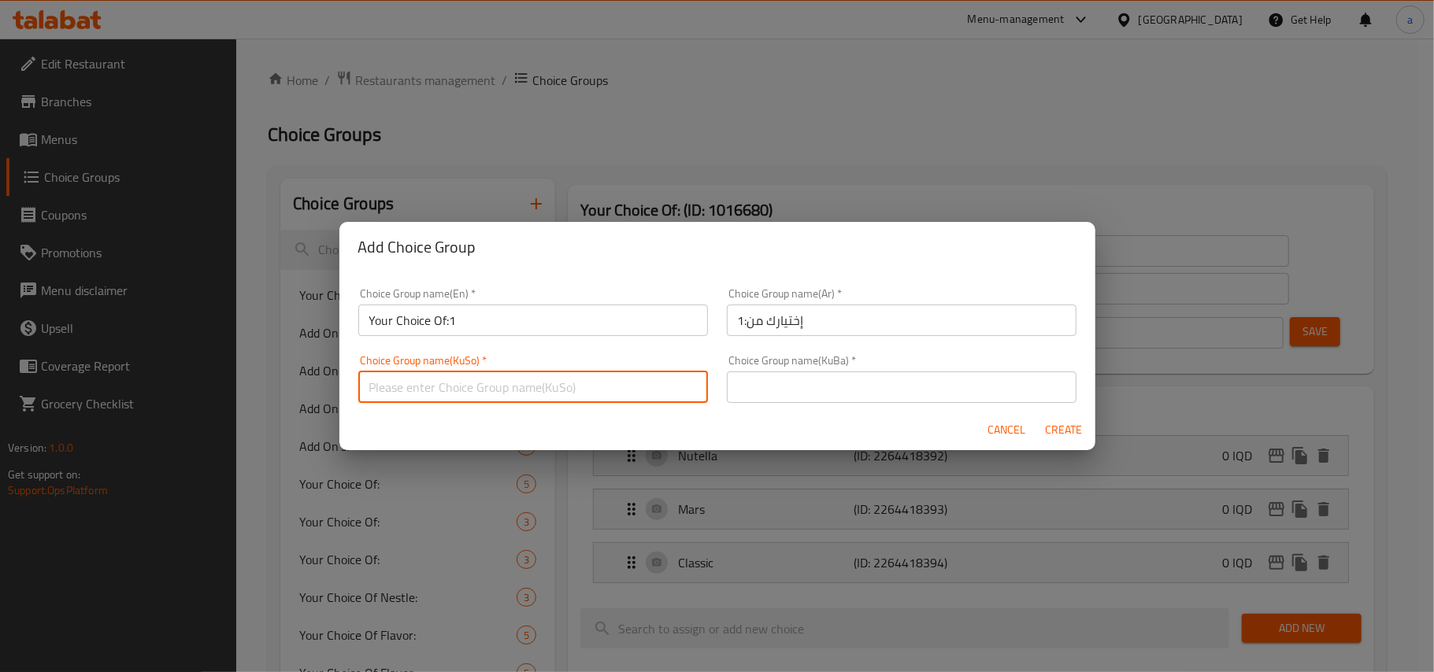
type input "هەڵبژاردنت لە:1"
drag, startPoint x: 786, startPoint y: 398, endPoint x: 816, endPoint y: 438, distance: 49.4
click at [788, 398] on input "text" at bounding box center [902, 387] width 350 height 31
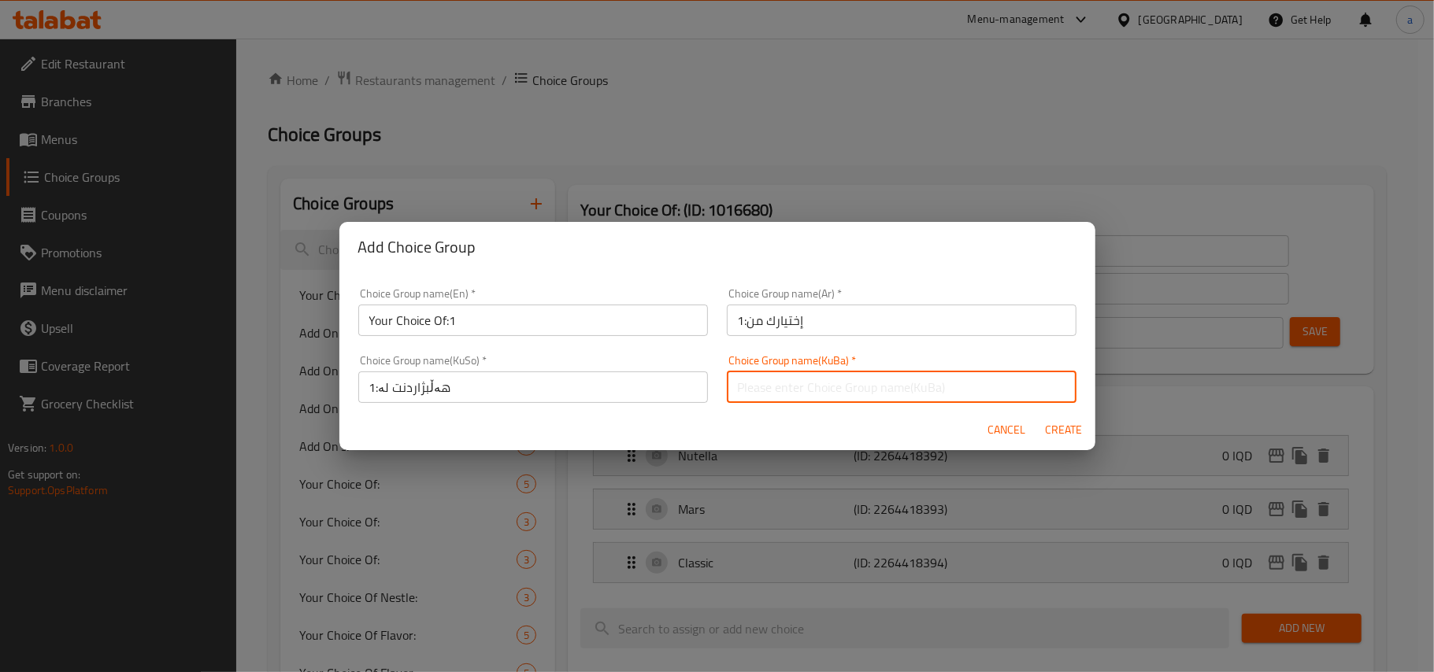
type input "هەڵبژاردنت لە:1"
click at [1053, 432] on span "Create" at bounding box center [1064, 430] width 38 height 20
type input "Your Choice Of:1"
type input "إختيارك من:1"
type input "هەڵبژاردنت لە:1"
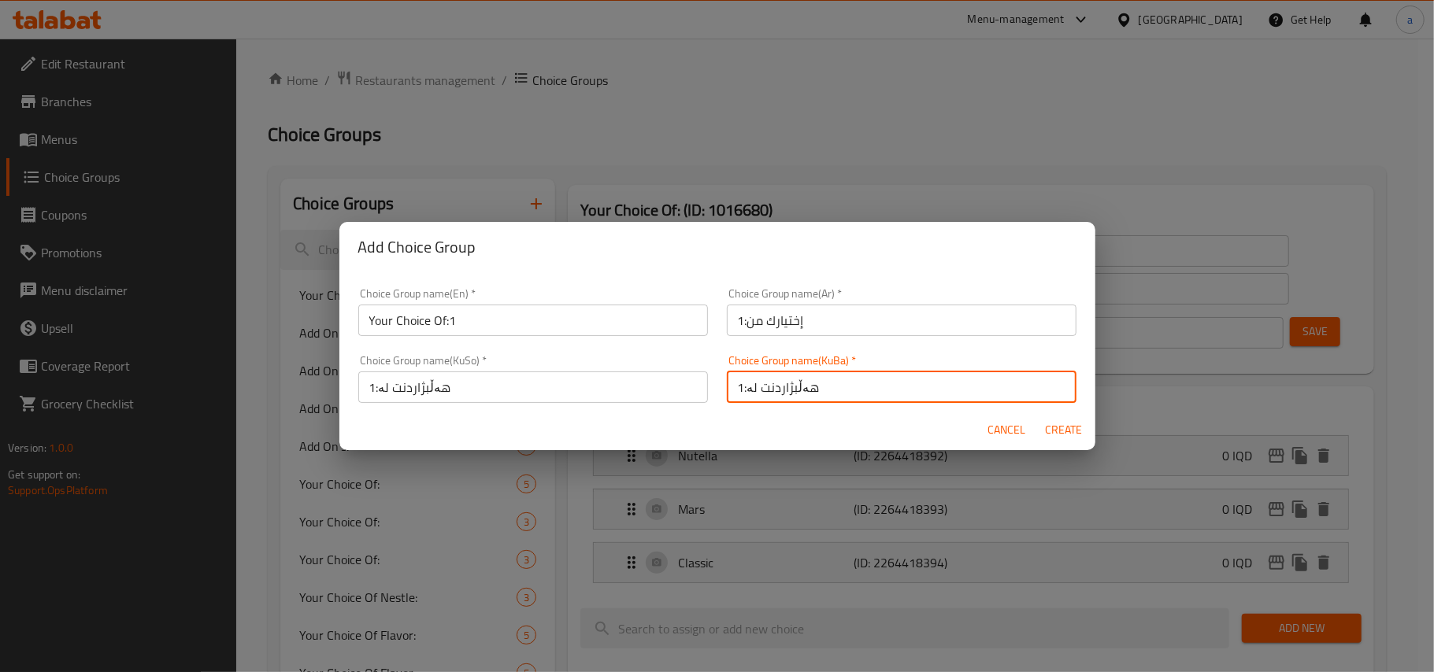
type input "هەڵبژاردنت لە:1"
type input "0"
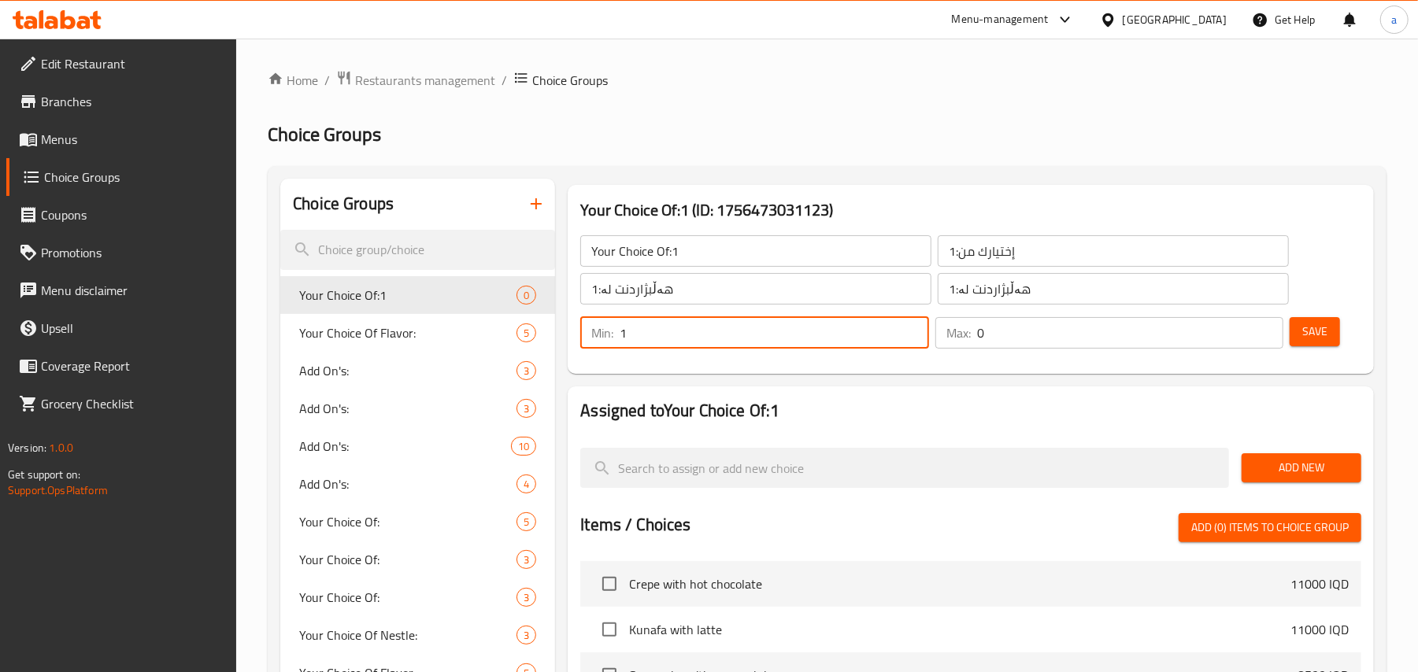
type input "1"
click at [912, 332] on input "1" at bounding box center [774, 332] width 309 height 31
type input "1"
click at [1264, 334] on input "1" at bounding box center [1130, 332] width 306 height 31
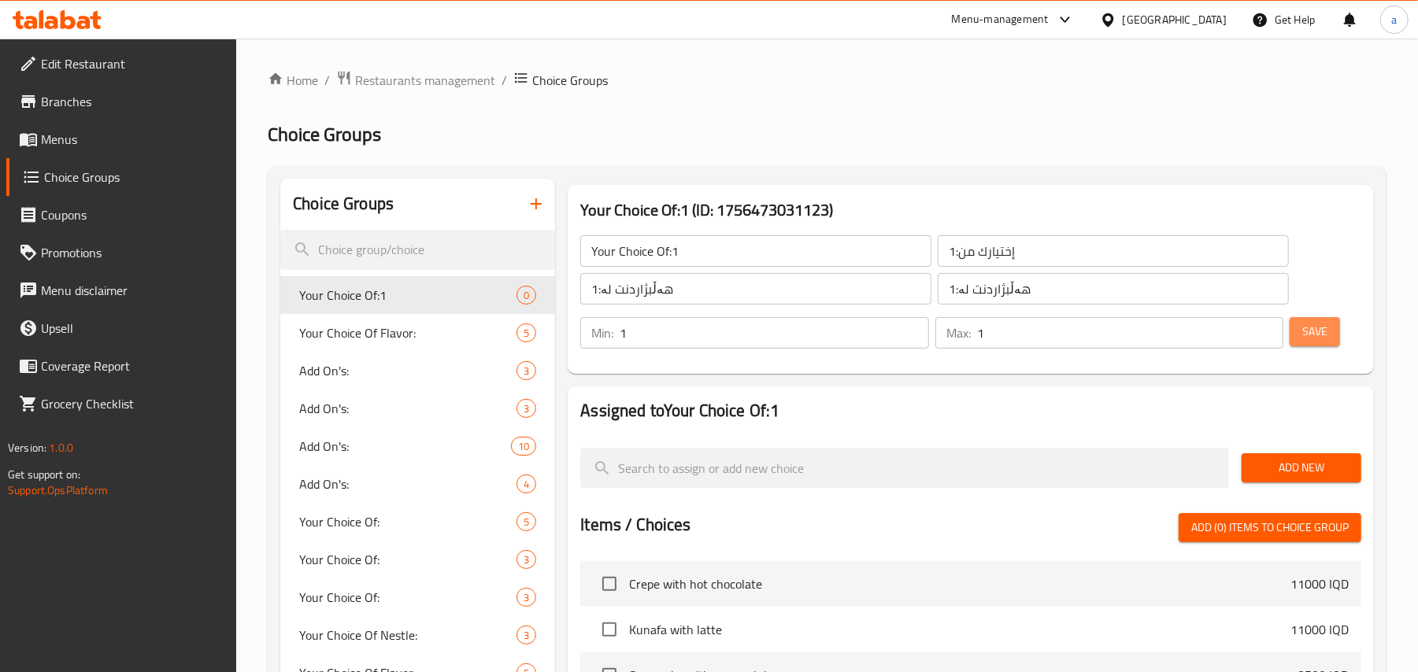
click at [1312, 335] on span "Save" at bounding box center [1314, 332] width 25 height 20
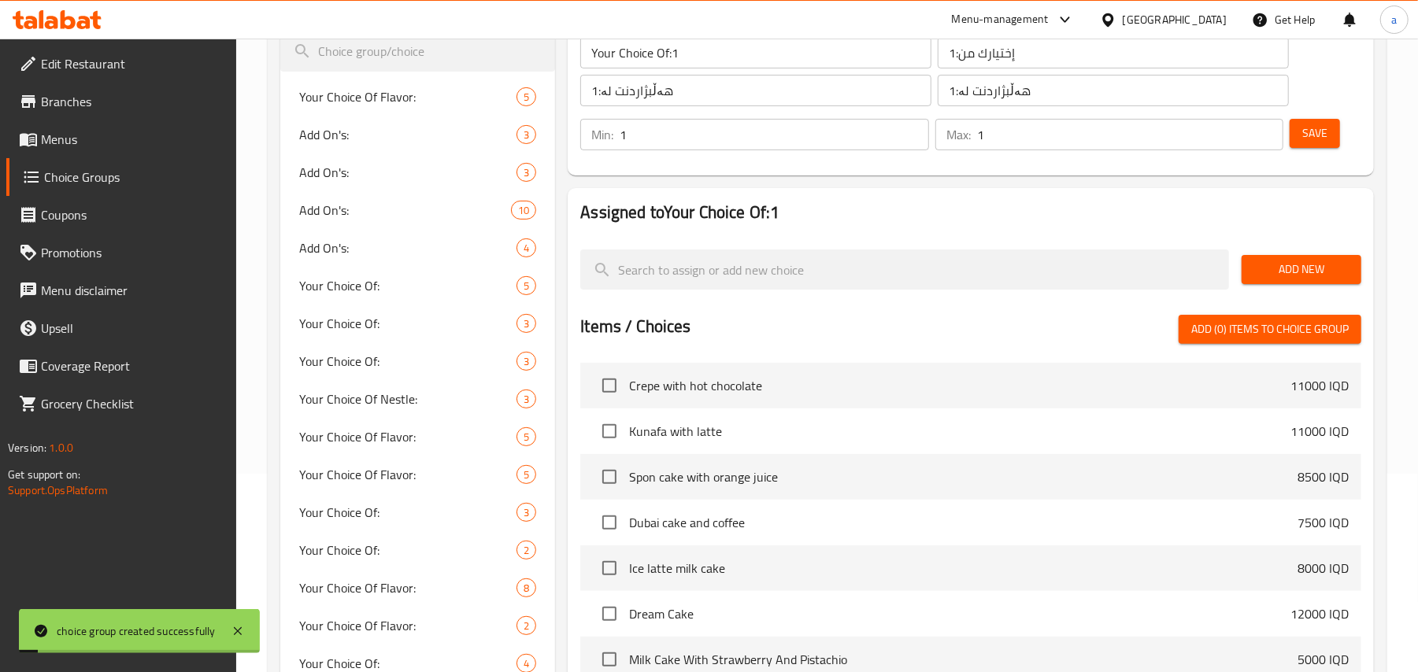
scroll to position [244, 0]
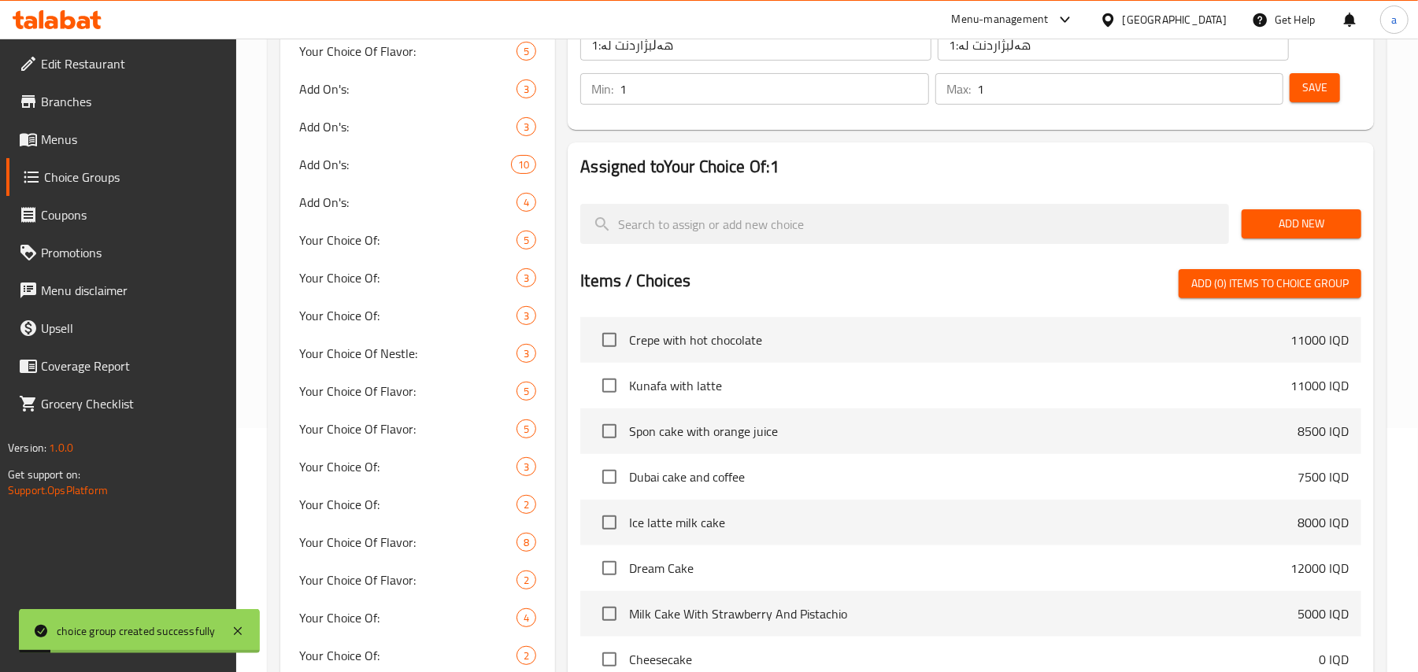
click at [1277, 234] on span "Add New" at bounding box center [1301, 224] width 94 height 20
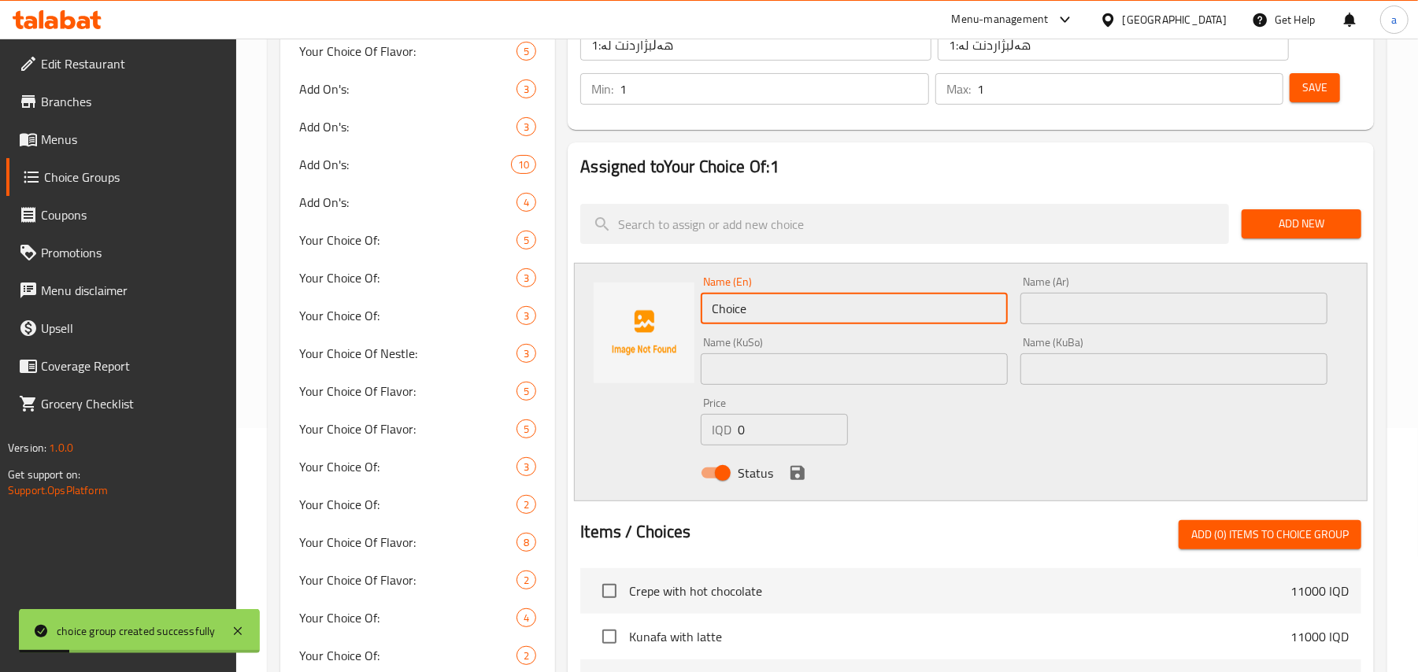
drag, startPoint x: 753, startPoint y: 324, endPoint x: 487, endPoint y: 342, distance: 267.5
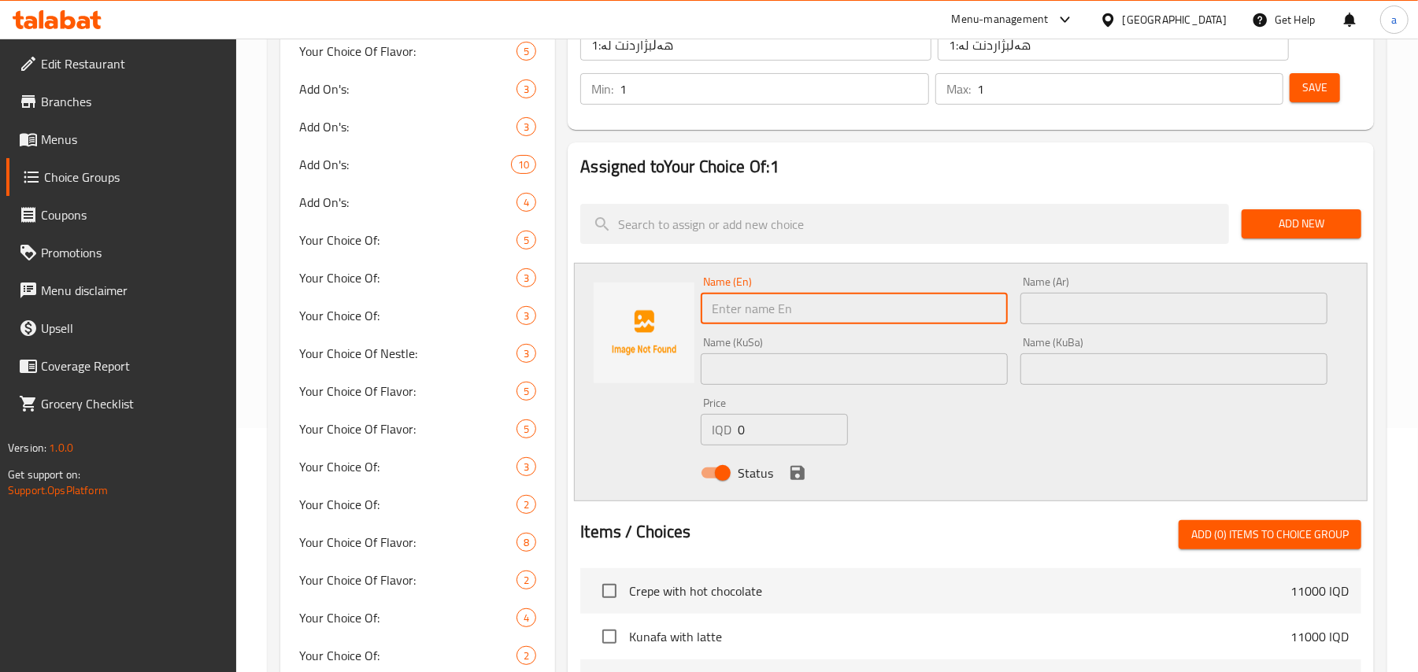
click at [1059, 324] on input "text" at bounding box center [1173, 308] width 307 height 31
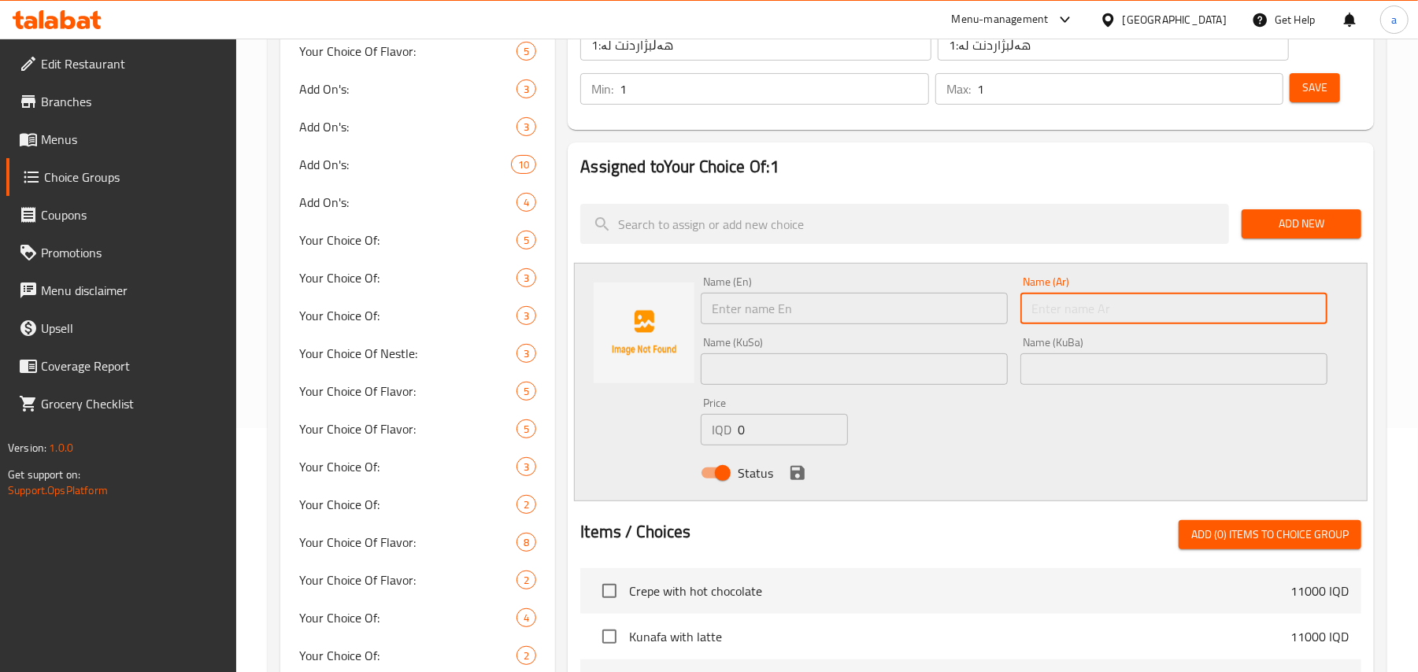
paste input "فانيلا"
type input "فانيلا"
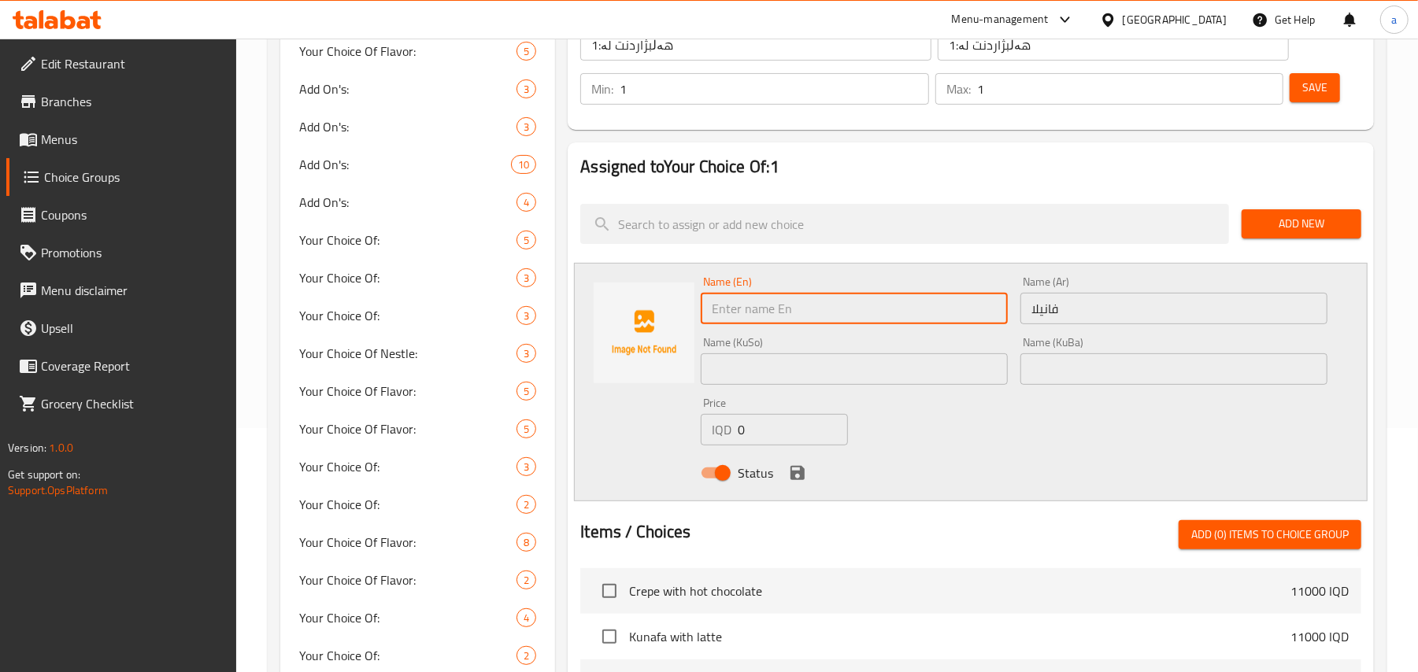
click at [879, 313] on input "text" at bounding box center [854, 308] width 307 height 31
paste input "Vanilla"
type input "Vanilla"
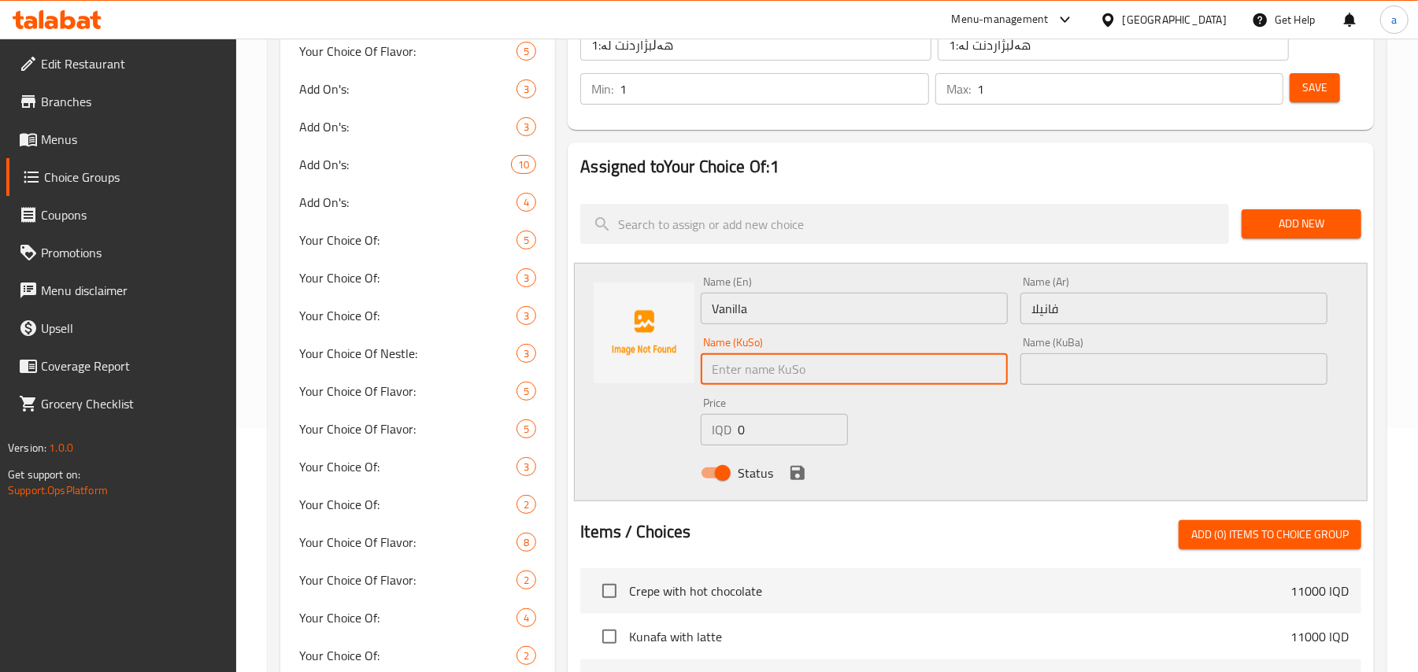
click at [772, 381] on input "text" at bounding box center [854, 369] width 307 height 31
type input "ڤانێلا"
click at [800, 476] on icon "save" at bounding box center [797, 473] width 19 height 19
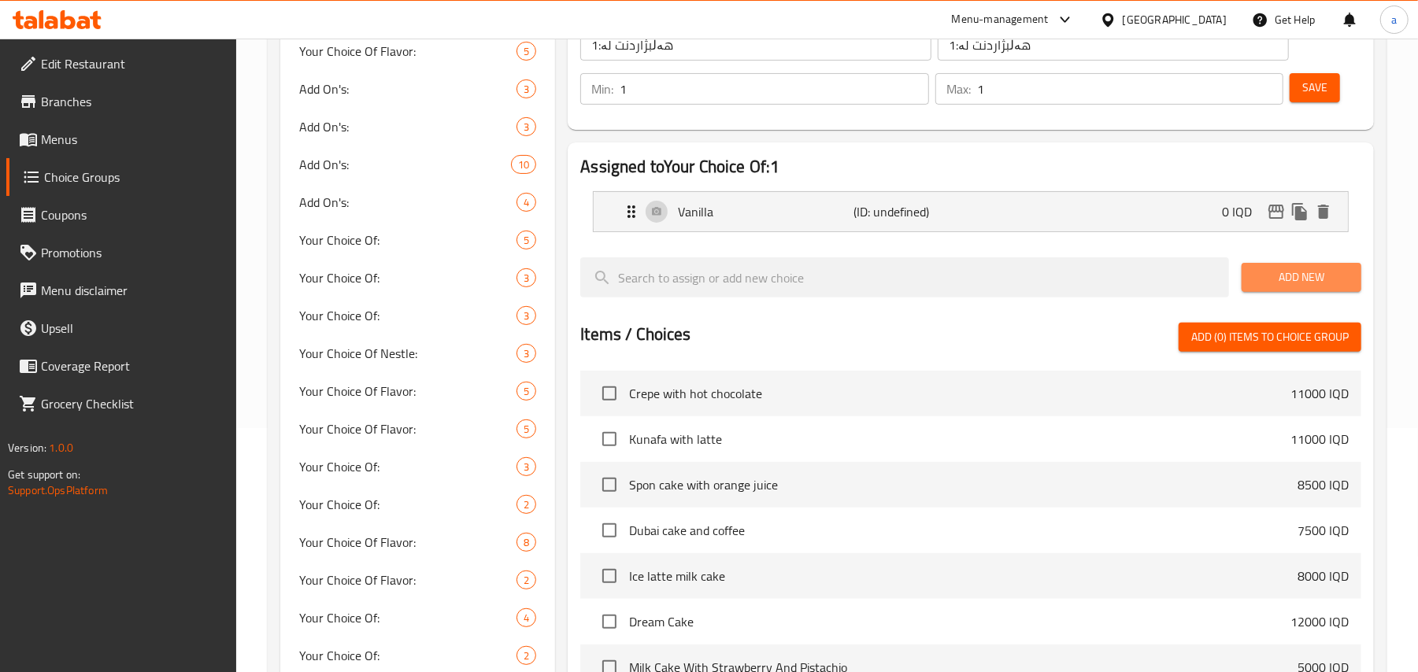
click at [1257, 287] on span "Add New" at bounding box center [1301, 278] width 94 height 20
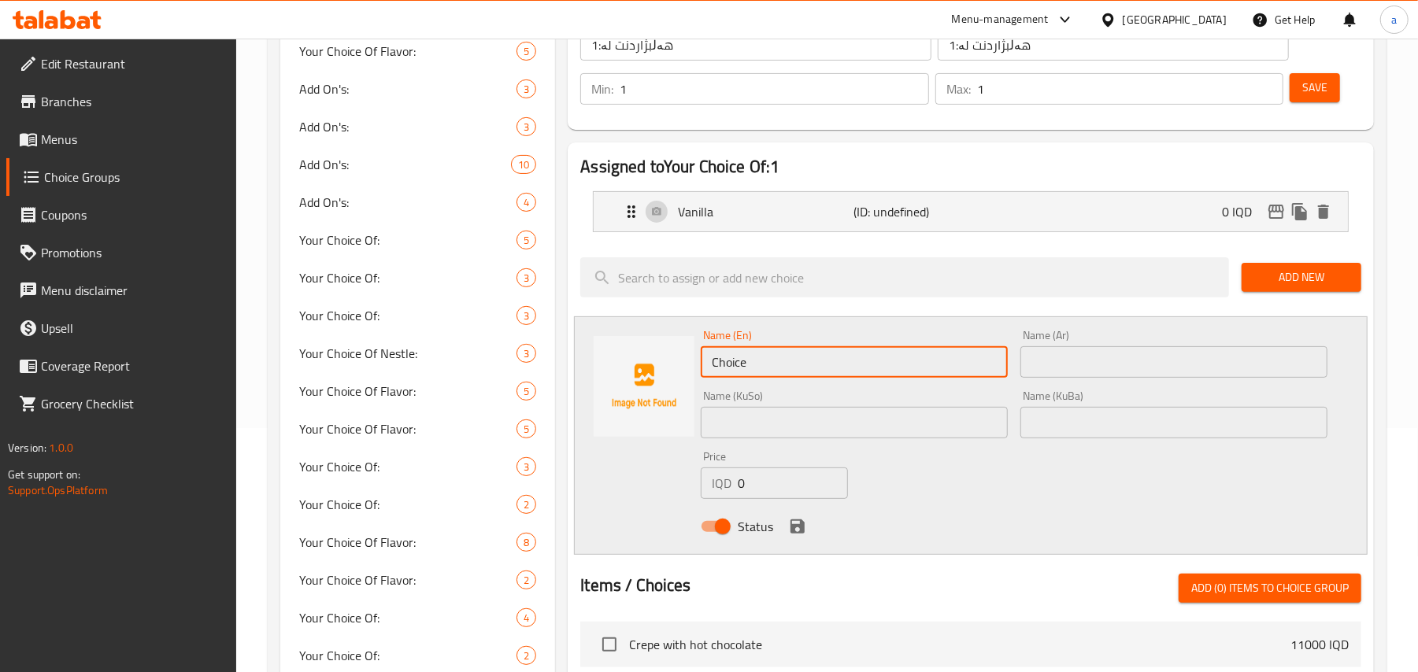
click at [738, 378] on input "Choice" at bounding box center [854, 361] width 307 height 31
click at [741, 378] on input "Ce" at bounding box center [854, 361] width 307 height 31
type input "C"
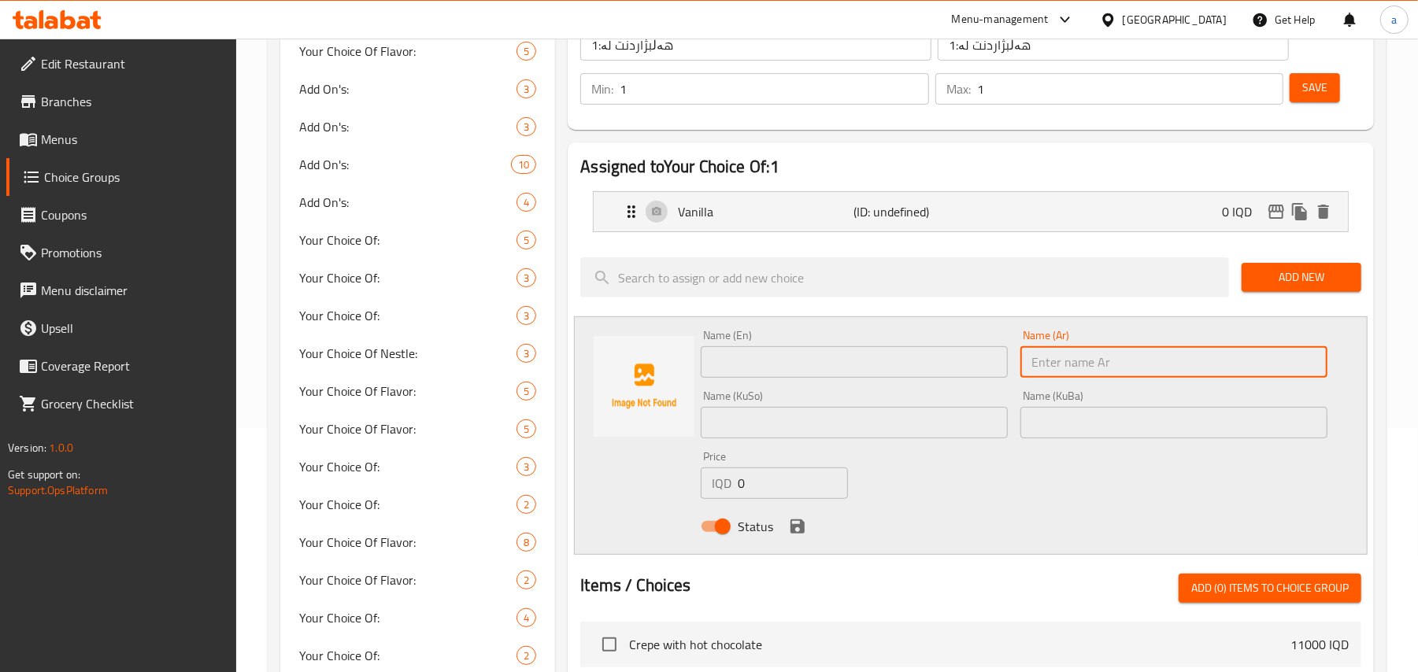
click at [1056, 378] on input "text" at bounding box center [1173, 361] width 307 height 31
paste input "كراميل"
type input "كراميل"
click at [877, 354] on input "text" at bounding box center [854, 361] width 307 height 31
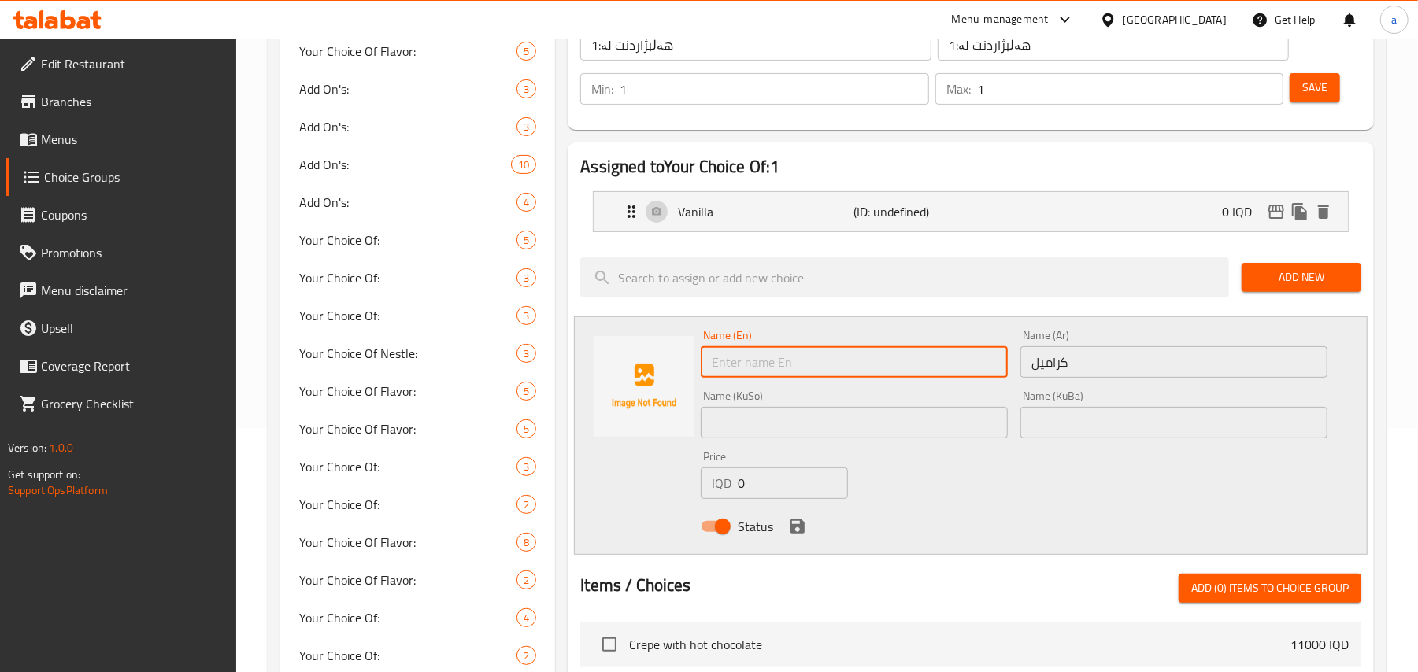
paste input "Caramel"
type input "Caramel"
click at [778, 435] on input "text" at bounding box center [854, 422] width 307 height 31
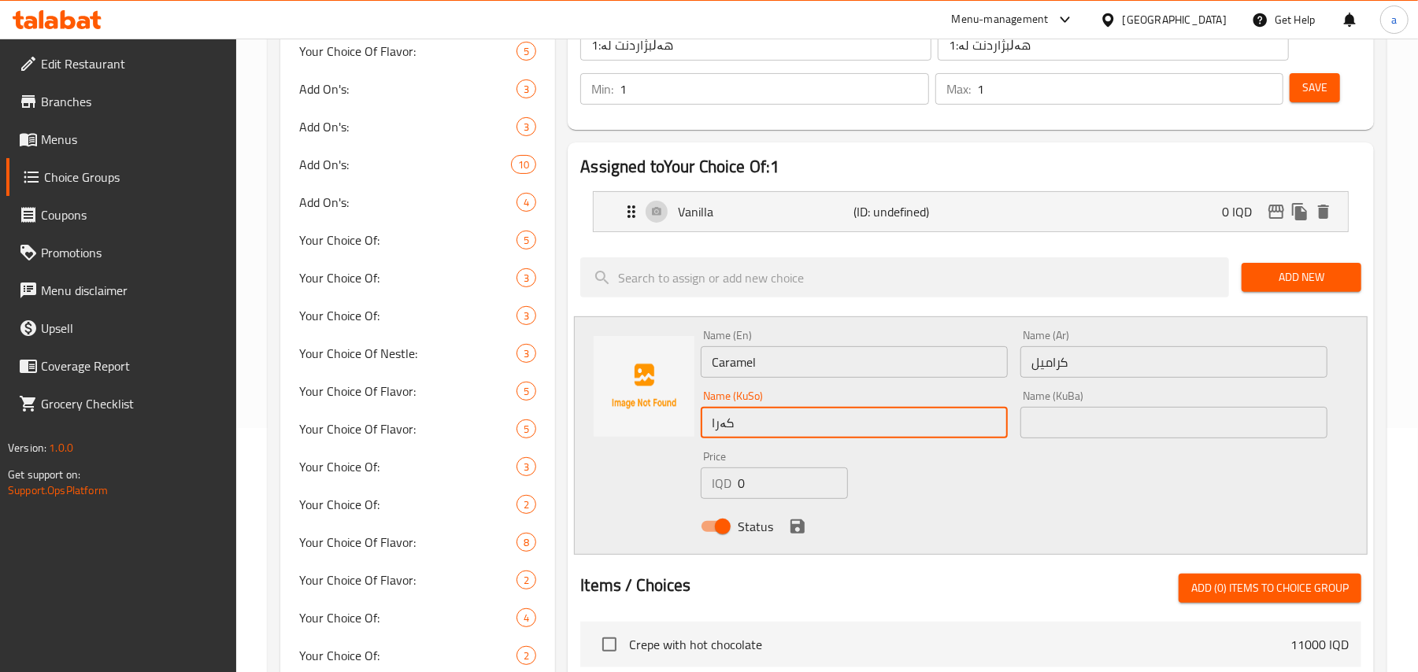
type input "کەرامێڵ"
click at [794, 534] on icon "save" at bounding box center [797, 527] width 14 height 14
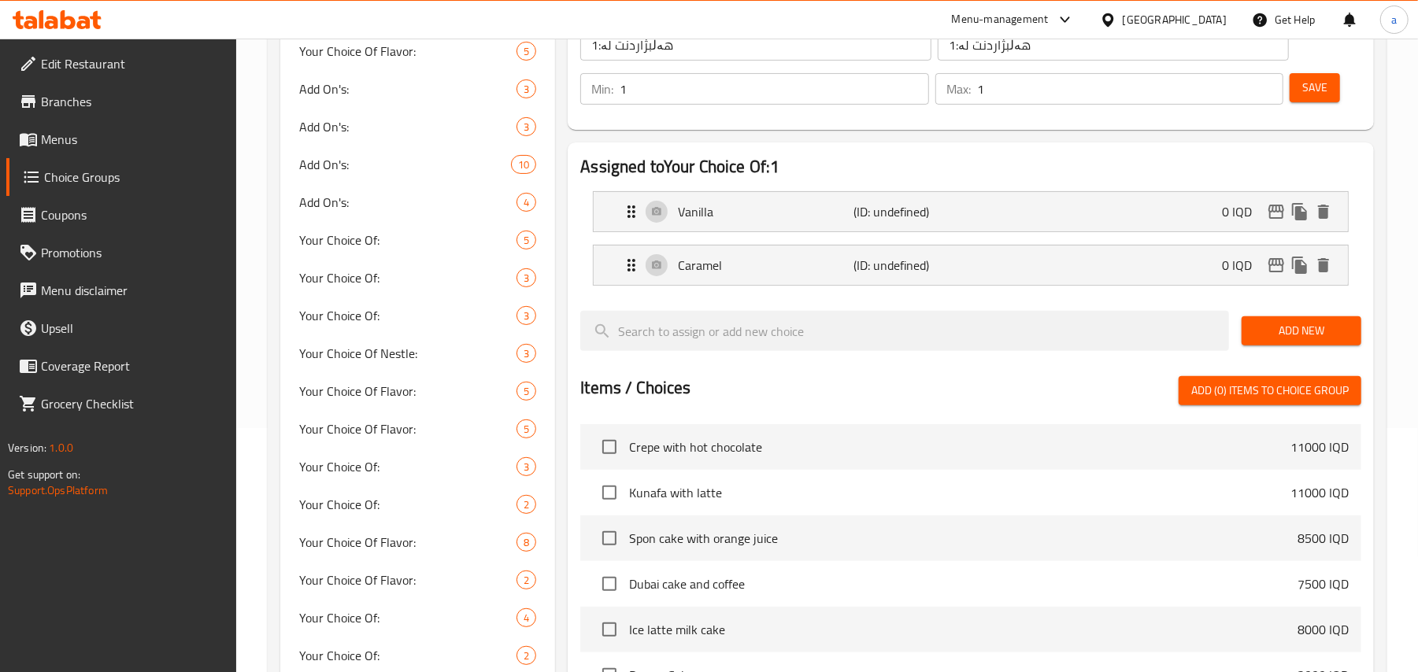
drag, startPoint x: 1258, startPoint y: 335, endPoint x: 1147, endPoint y: 372, distance: 116.8
click at [1258, 337] on span "Add New" at bounding box center [1301, 331] width 94 height 20
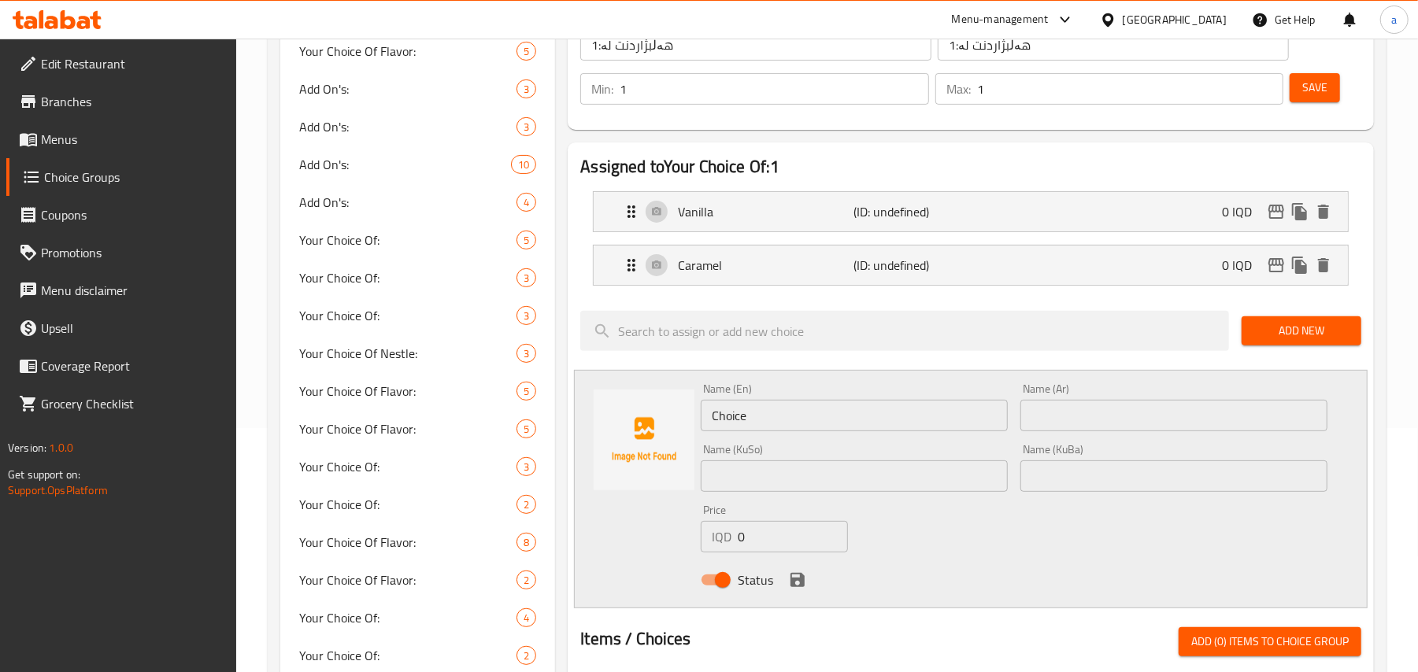
click at [754, 431] on input "Choice" at bounding box center [854, 415] width 307 height 31
paste input "hazelnut"
type input "Hazelnut"
click at [1042, 428] on input "text" at bounding box center [1173, 415] width 307 height 31
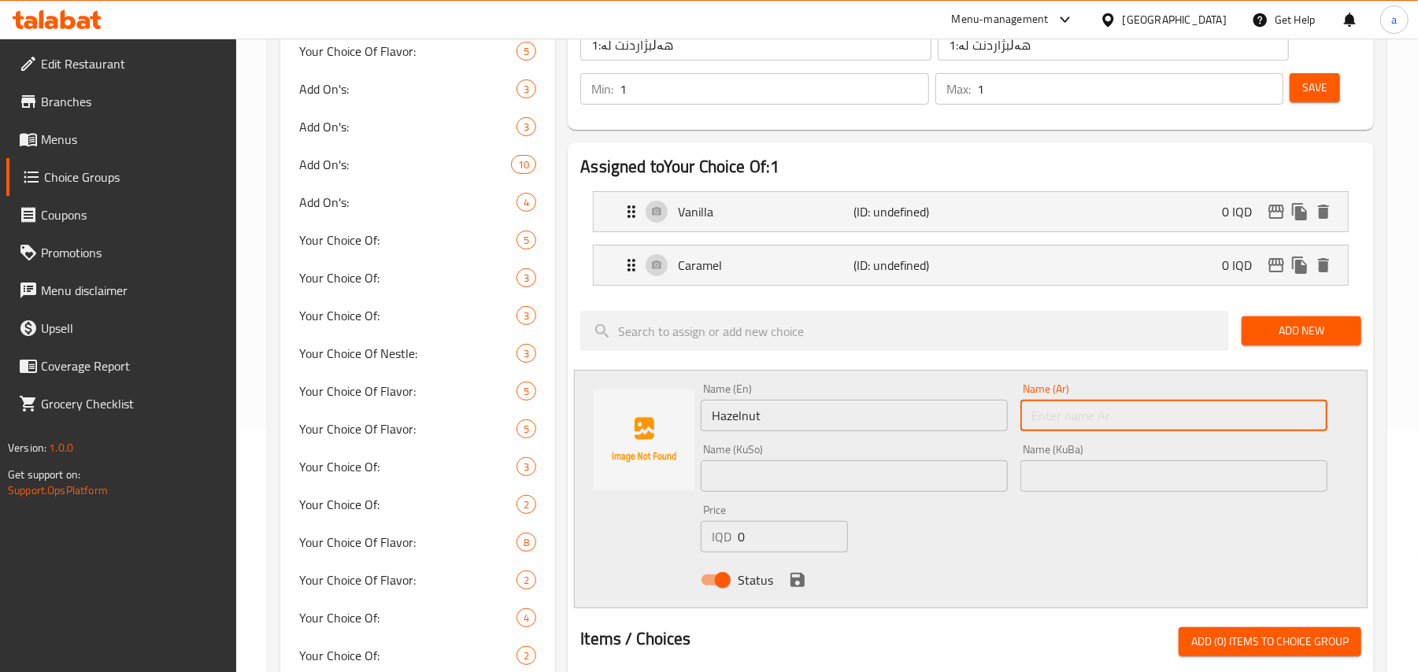
paste input "بندق"
type input "بندق"
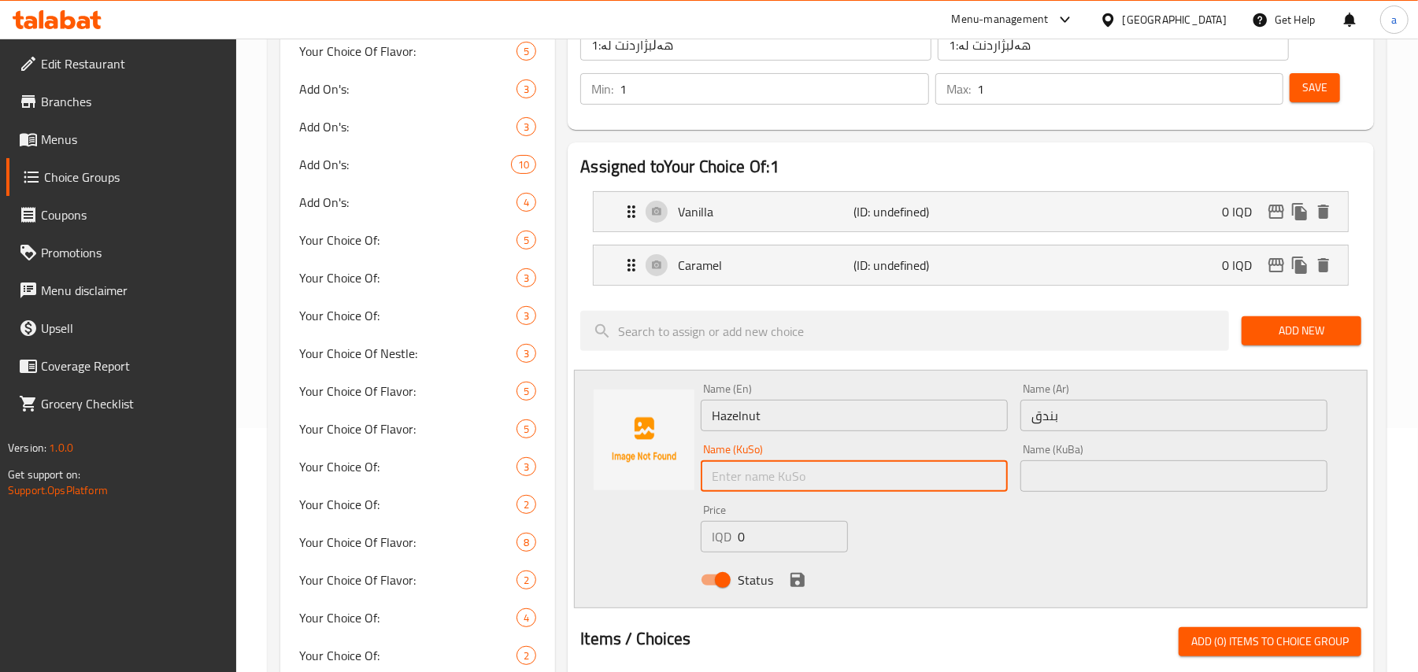
click at [833, 486] on input "text" at bounding box center [854, 476] width 307 height 31
paste input "بندق"
type input "بندق"
click at [794, 584] on icon "save" at bounding box center [797, 580] width 19 height 19
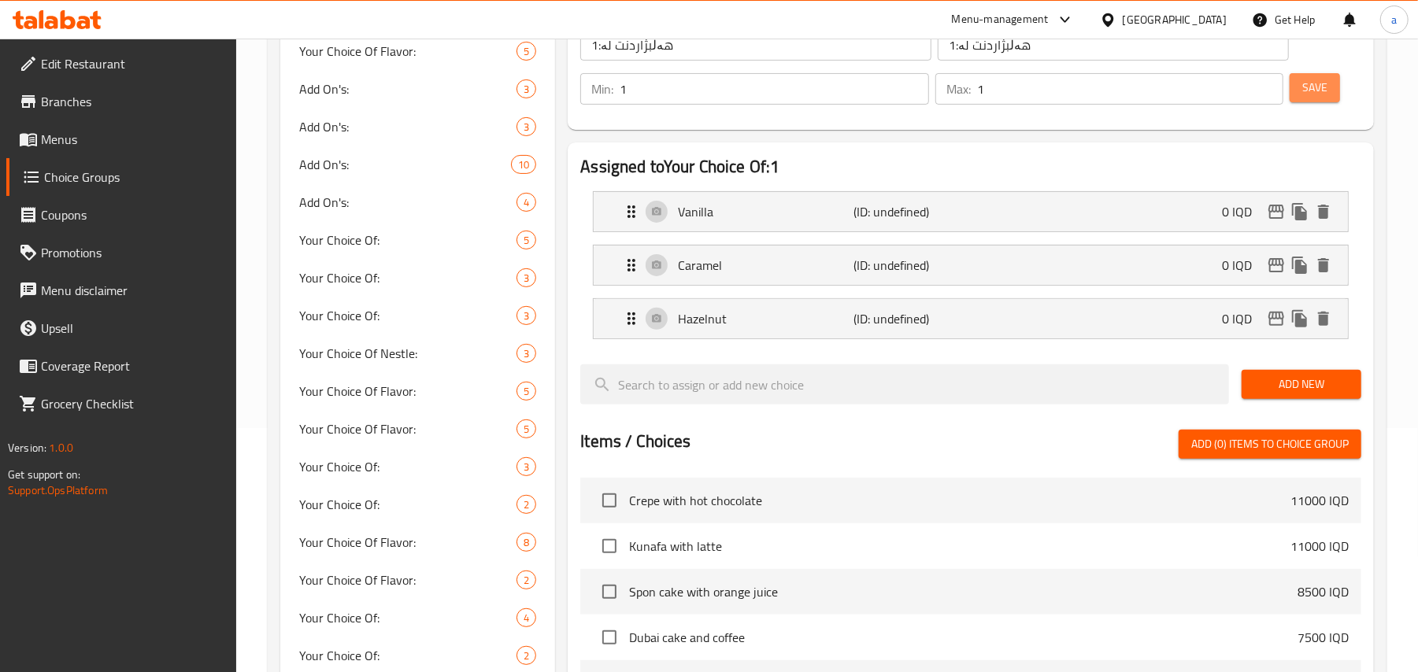
click at [1321, 98] on span "Save" at bounding box center [1314, 88] width 25 height 20
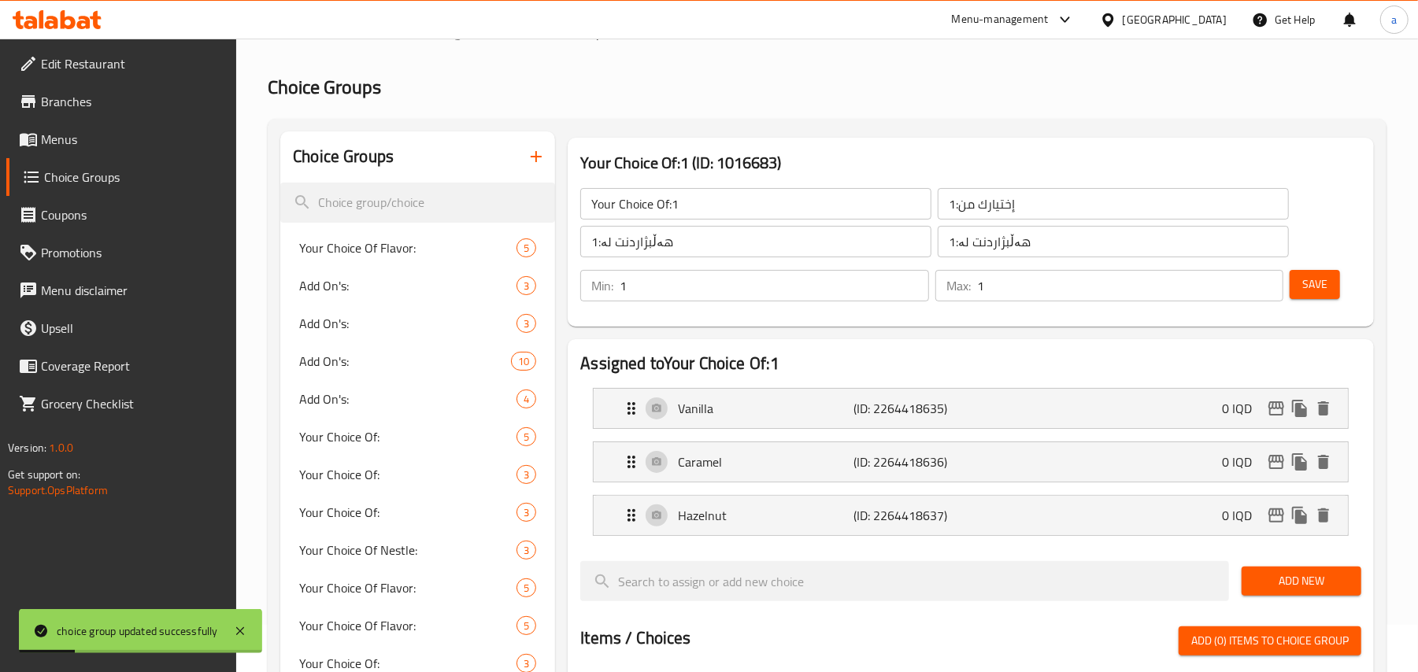
scroll to position [0, 0]
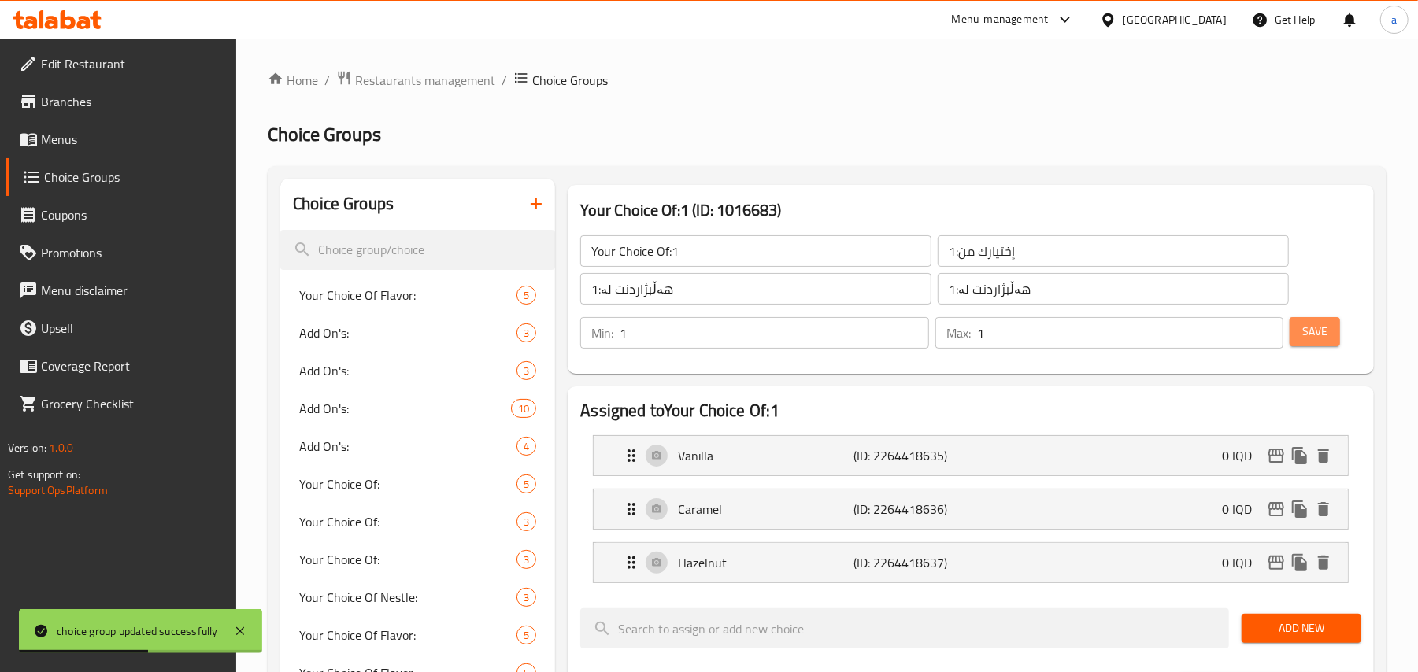
click at [1332, 342] on button "Save" at bounding box center [1315, 331] width 50 height 29
click at [757, 258] on input "Your Choice Of:1" at bounding box center [755, 250] width 351 height 31
type input "Your Choice Of:"
drag, startPoint x: 1100, startPoint y: 256, endPoint x: 1082, endPoint y: 272, distance: 24.0
click at [1100, 256] on input "إختيارك من:1" at bounding box center [1113, 250] width 351 height 31
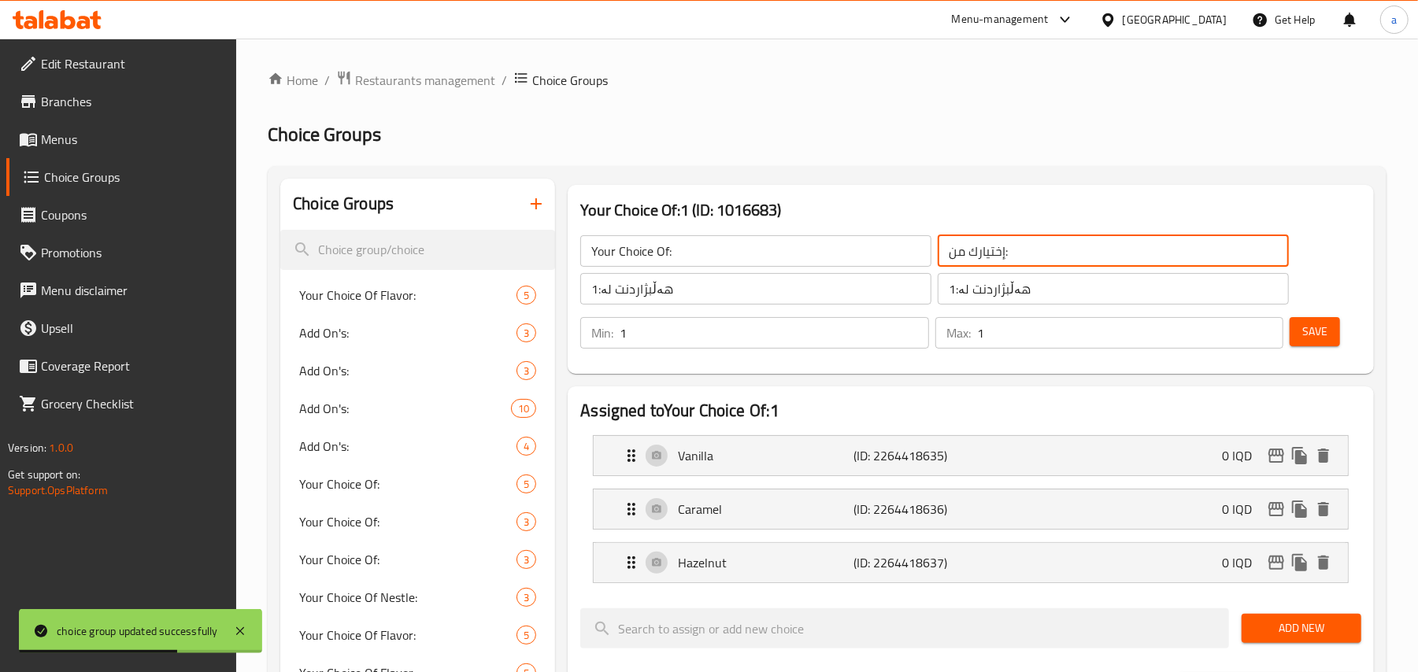
type input "إختيارك من:"
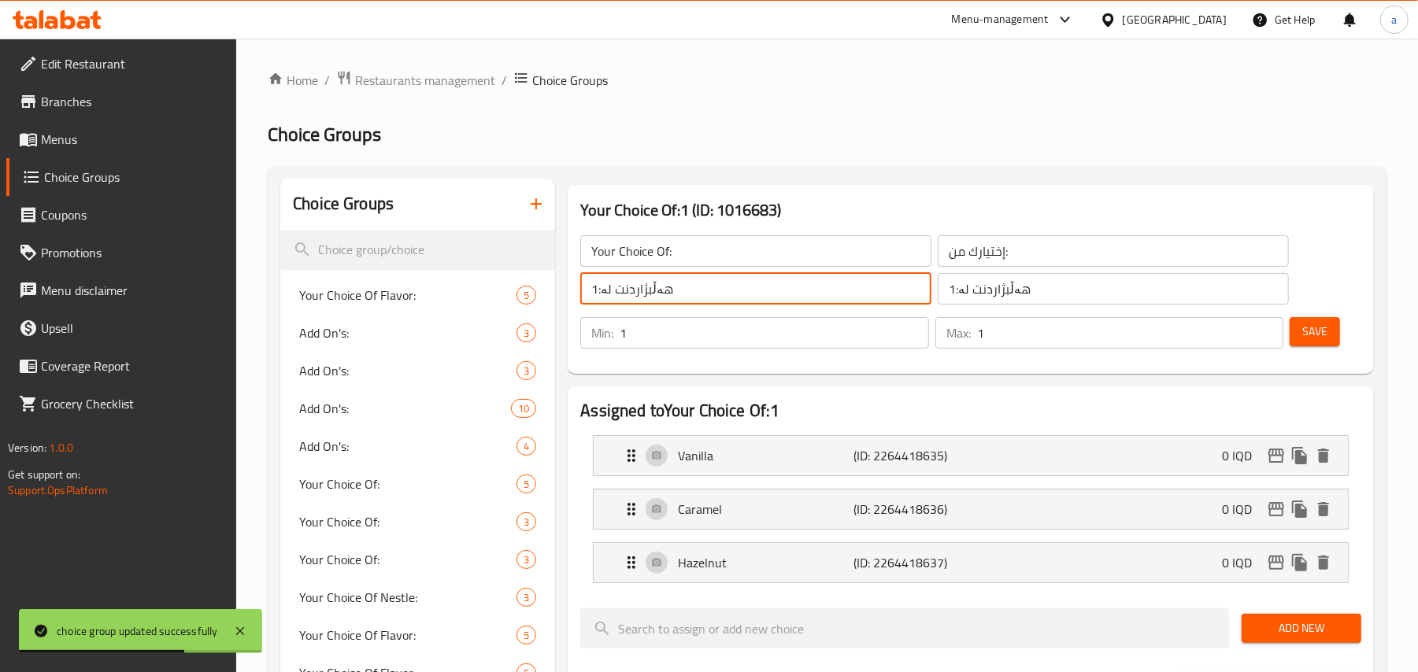
drag, startPoint x: 718, startPoint y: 291, endPoint x: 842, endPoint y: 290, distance: 123.6
click at [718, 291] on input "هەڵبژاردنت لە:1" at bounding box center [755, 288] width 351 height 31
type input "هەڵبژاردنت لە:"
click at [1091, 294] on input "هەڵبژاردنت لە:1" at bounding box center [1113, 288] width 351 height 31
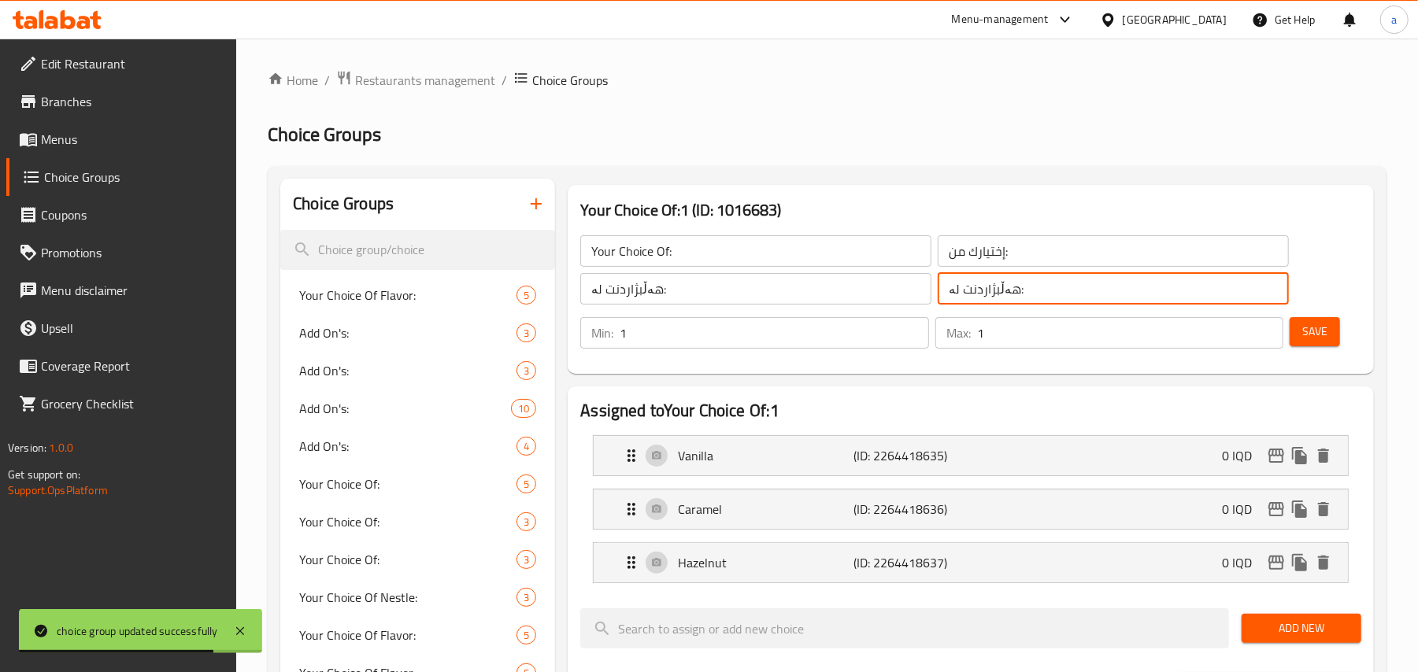
type input "هەڵبژاردنت لە:"
click at [1312, 339] on span "Save" at bounding box center [1314, 332] width 25 height 20
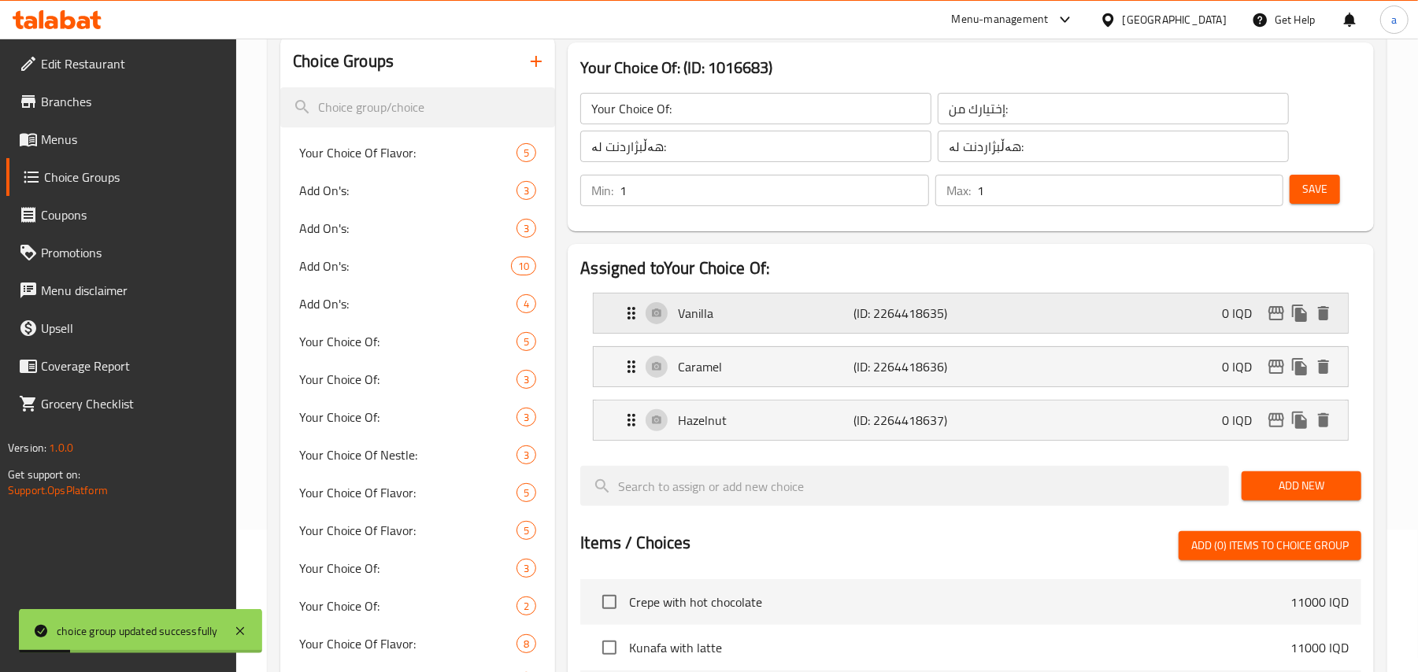
scroll to position [61, 0]
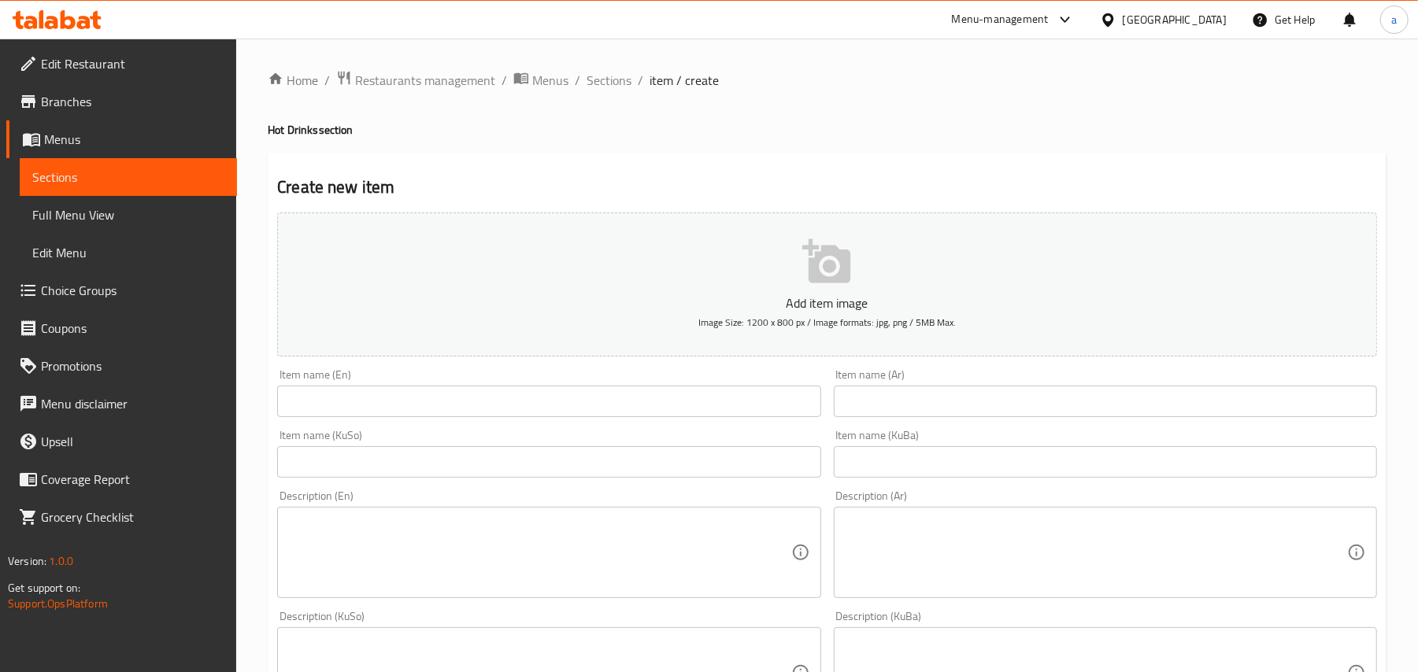
click at [747, 465] on input "text" at bounding box center [548, 461] width 543 height 31
paste input "لاتێی ئیسپانی"
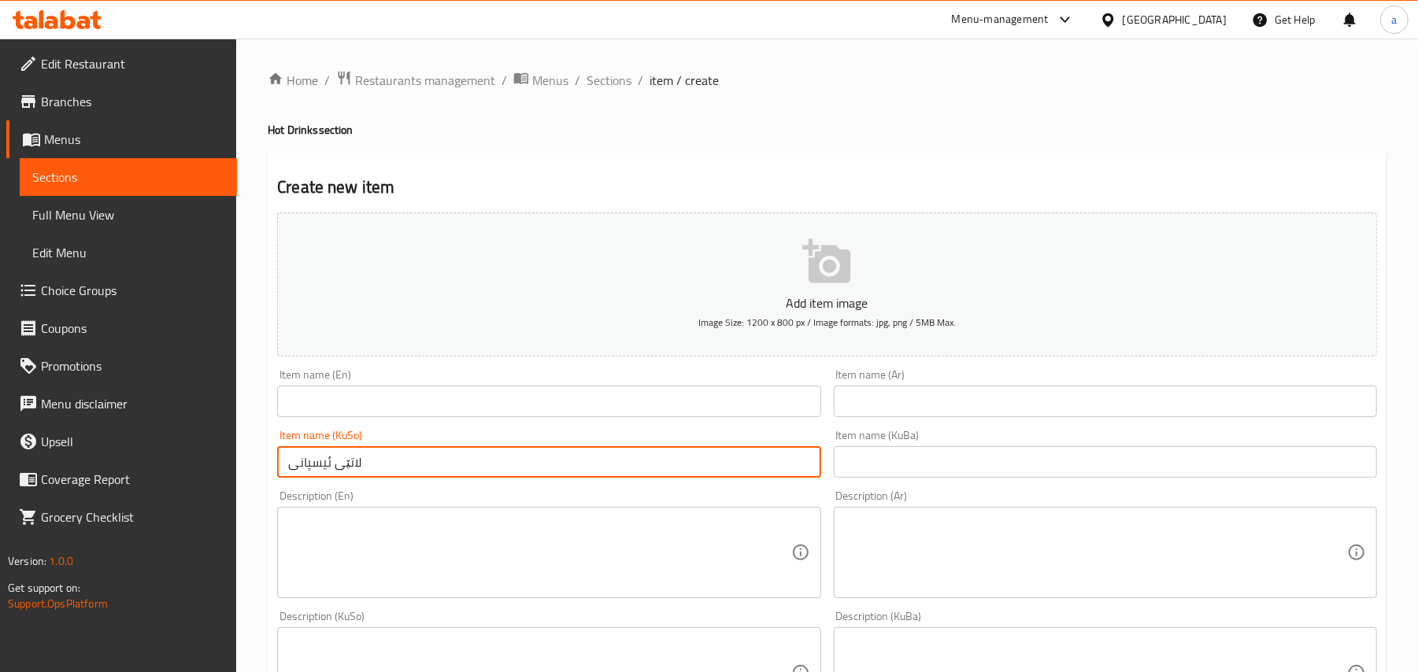
type input "لاتێی ئیسپانی"
click at [904, 416] on input "text" at bounding box center [1105, 401] width 543 height 31
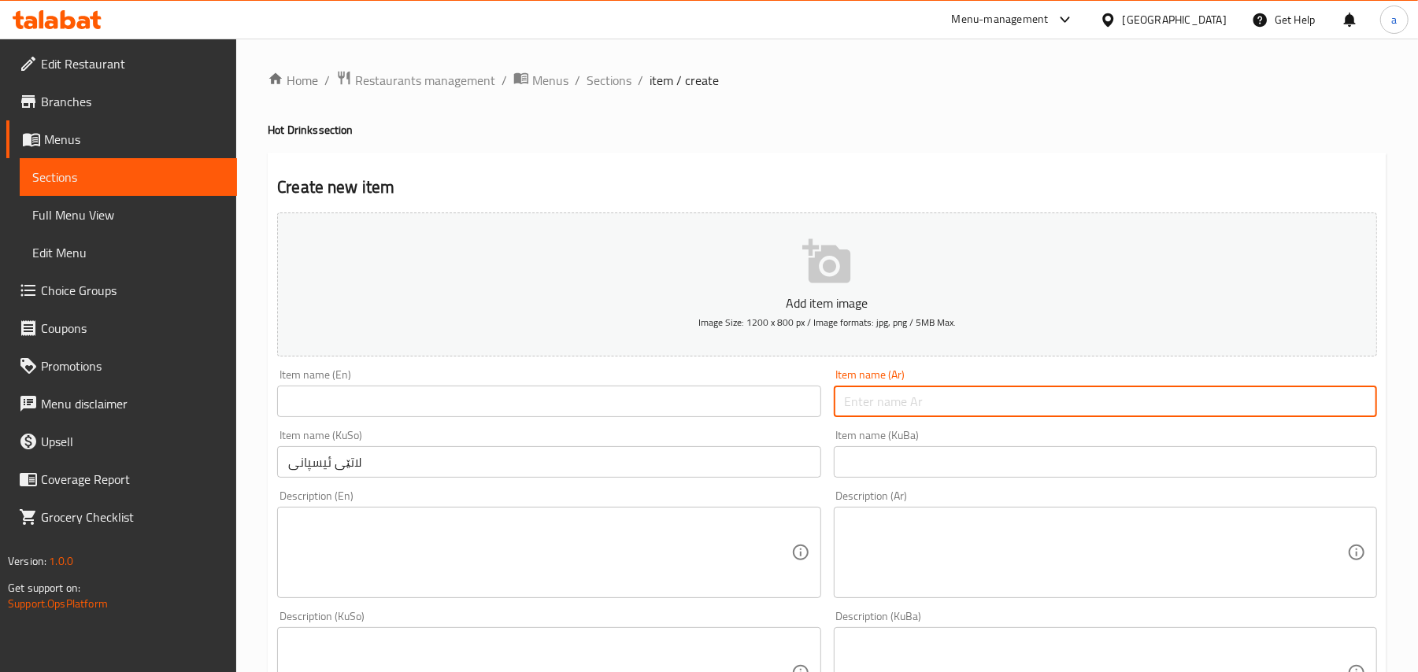
paste input "سبانش لاتيه"
type input "سبانش لاتيه"
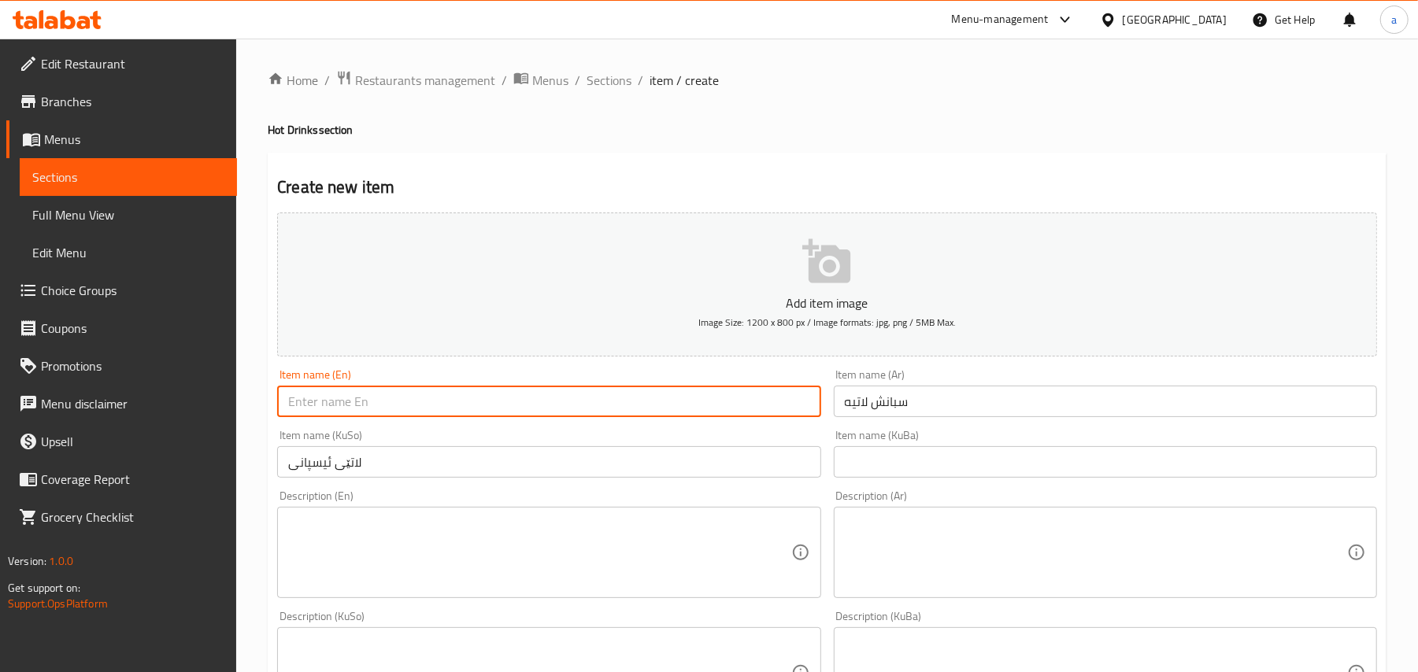
click at [575, 406] on input "text" at bounding box center [548, 401] width 543 height 31
paste input "Spanish Latte"
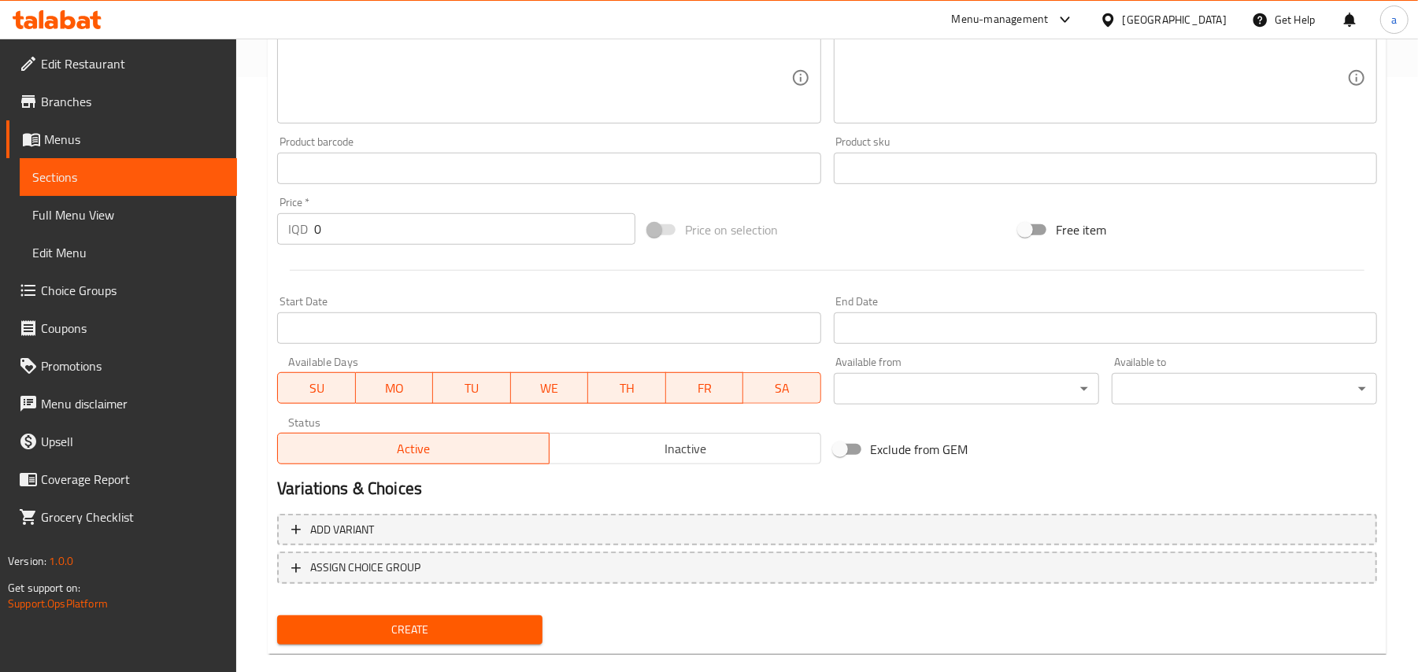
scroll to position [646, 0]
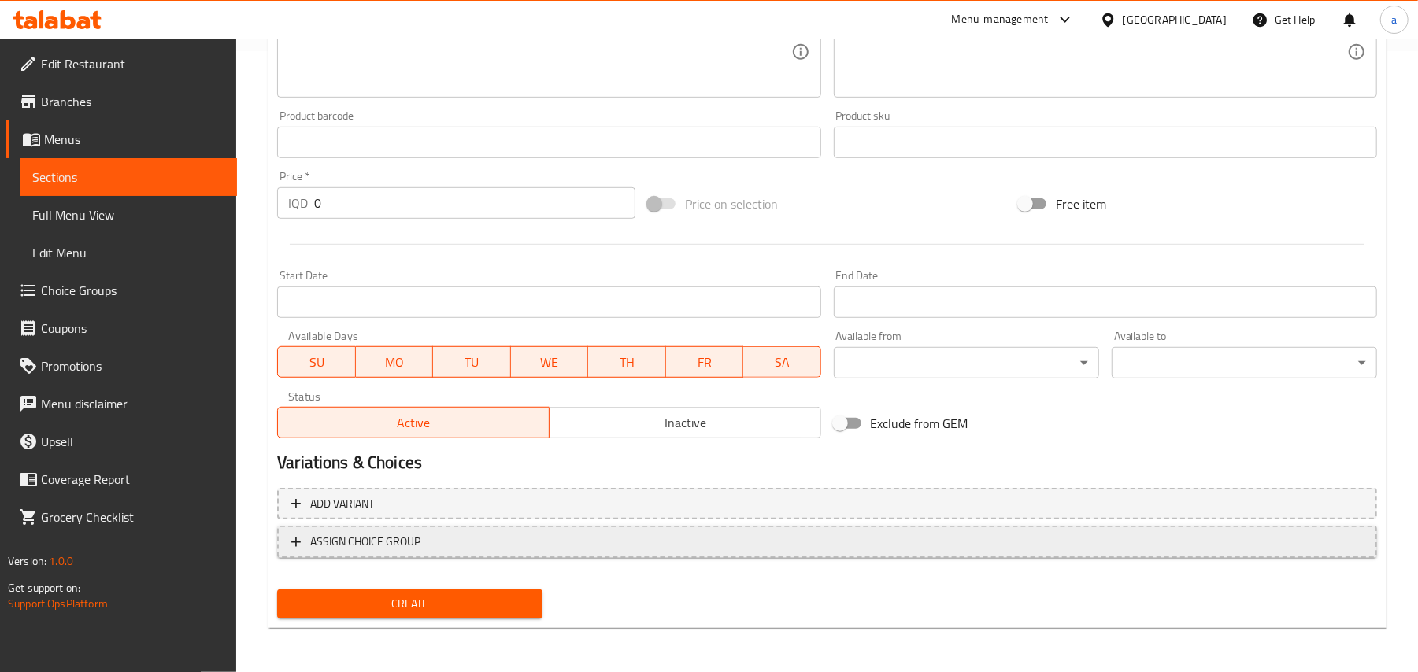
type input "Spanish Latte"
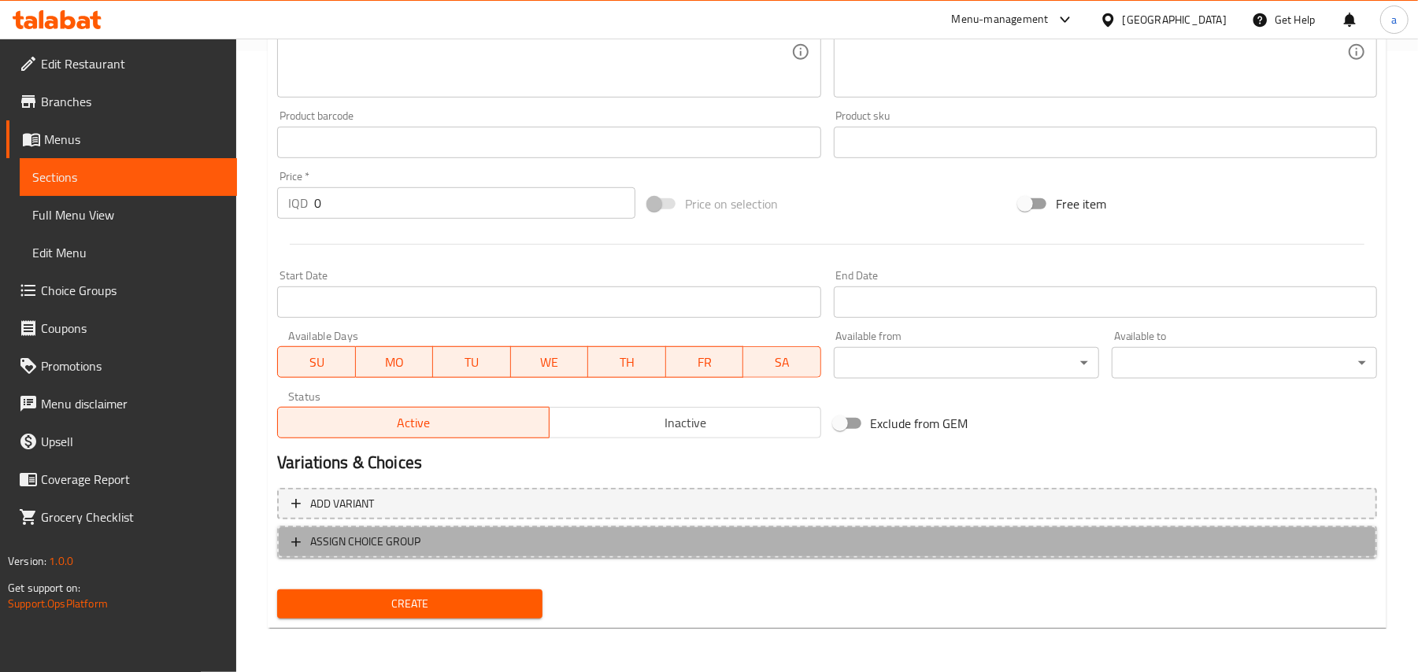
click at [842, 540] on span "ASSIGN CHOICE GROUP" at bounding box center [827, 542] width 1072 height 20
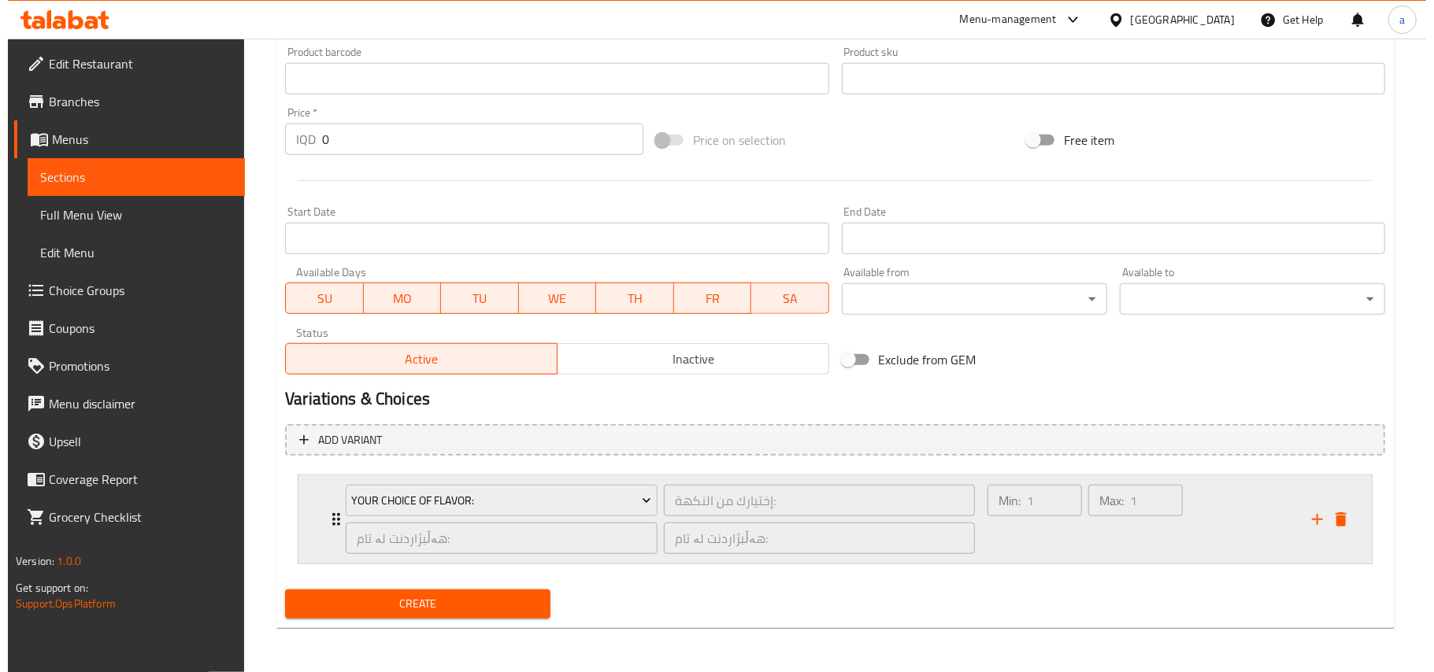
scroll to position [713, 0]
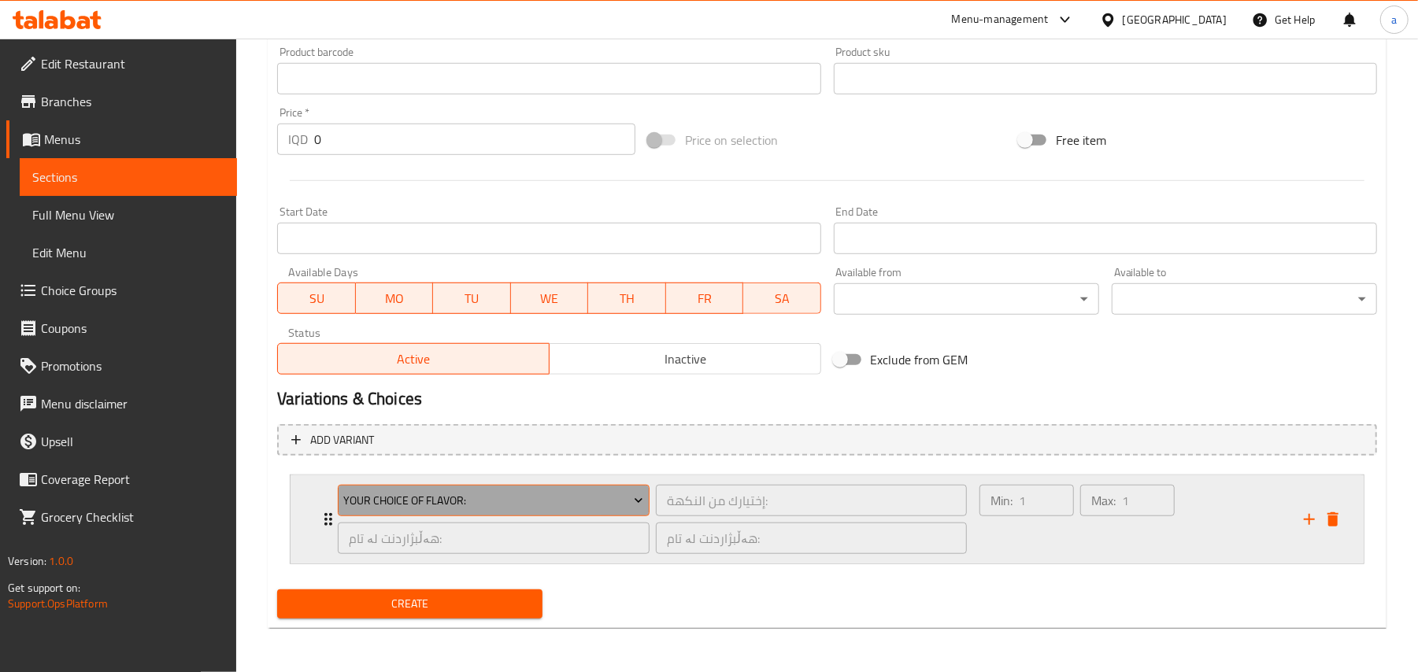
click at [615, 507] on span "Your Choice Of Flavor:" at bounding box center [494, 501] width 300 height 20
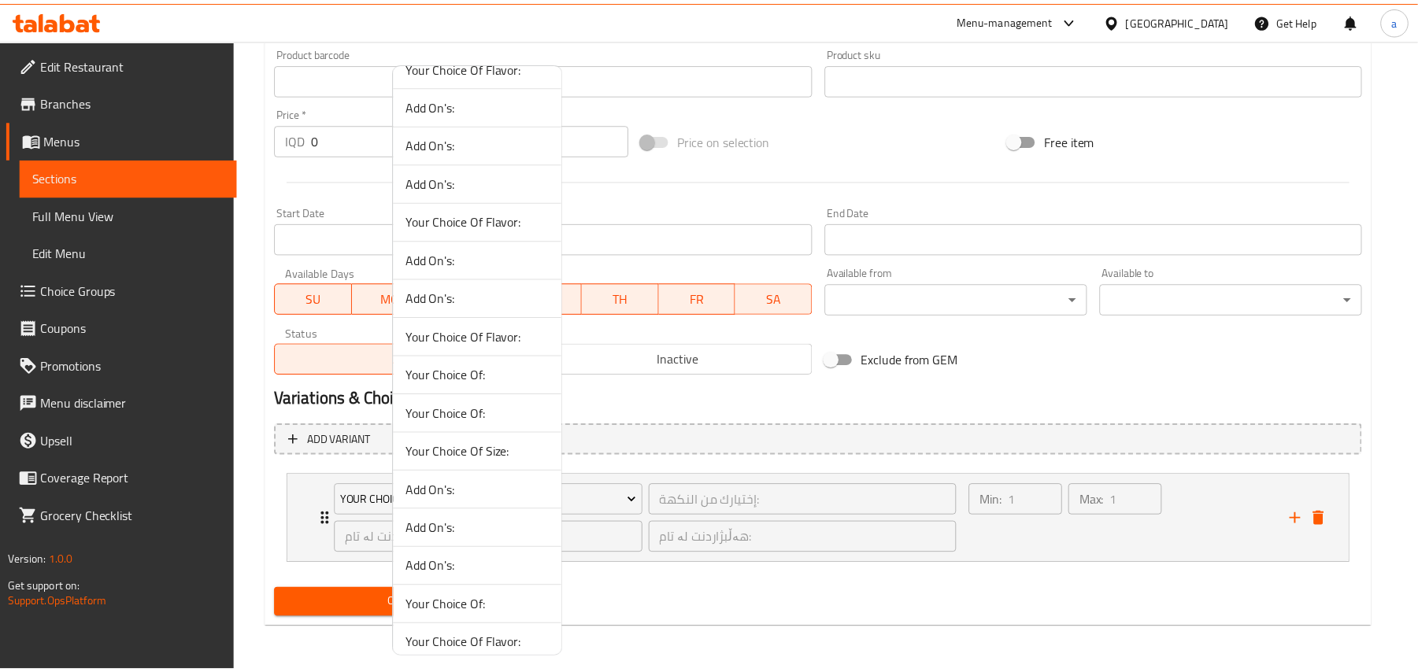
scroll to position [1225, 0]
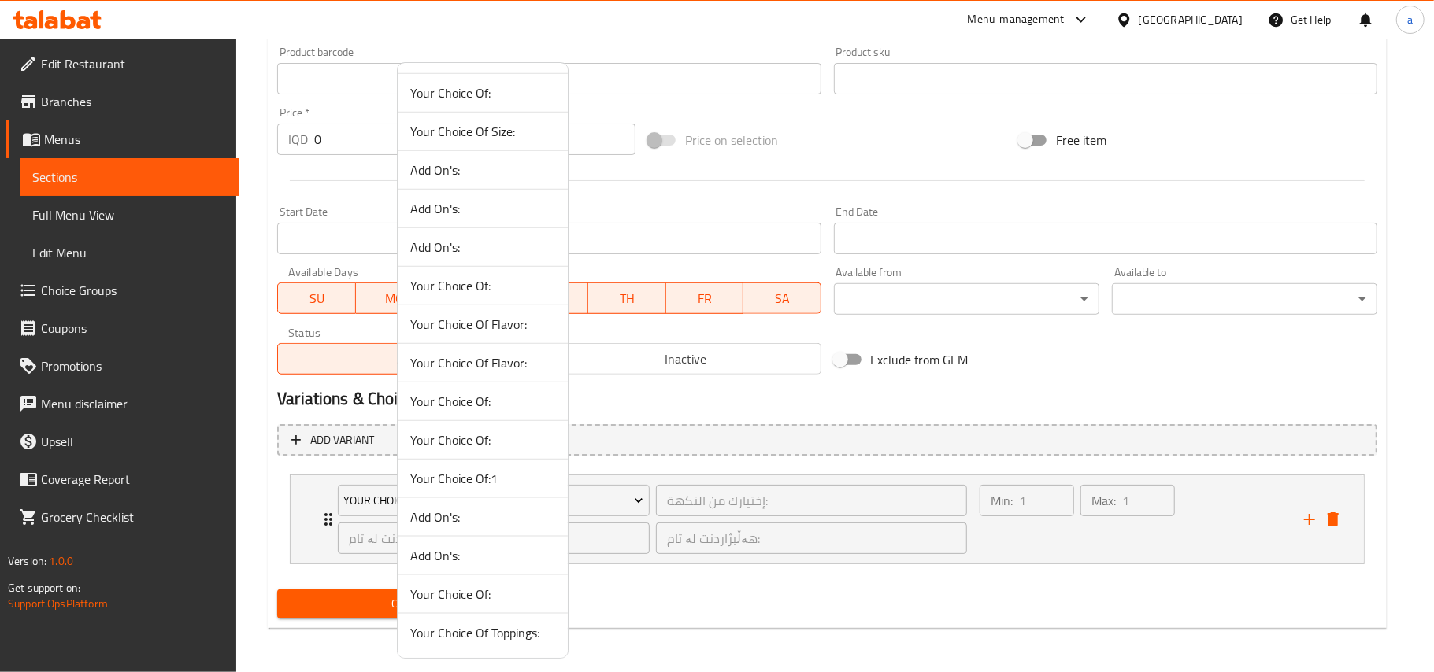
click at [507, 488] on span "Your Choice Of:1" at bounding box center [482, 478] width 145 height 19
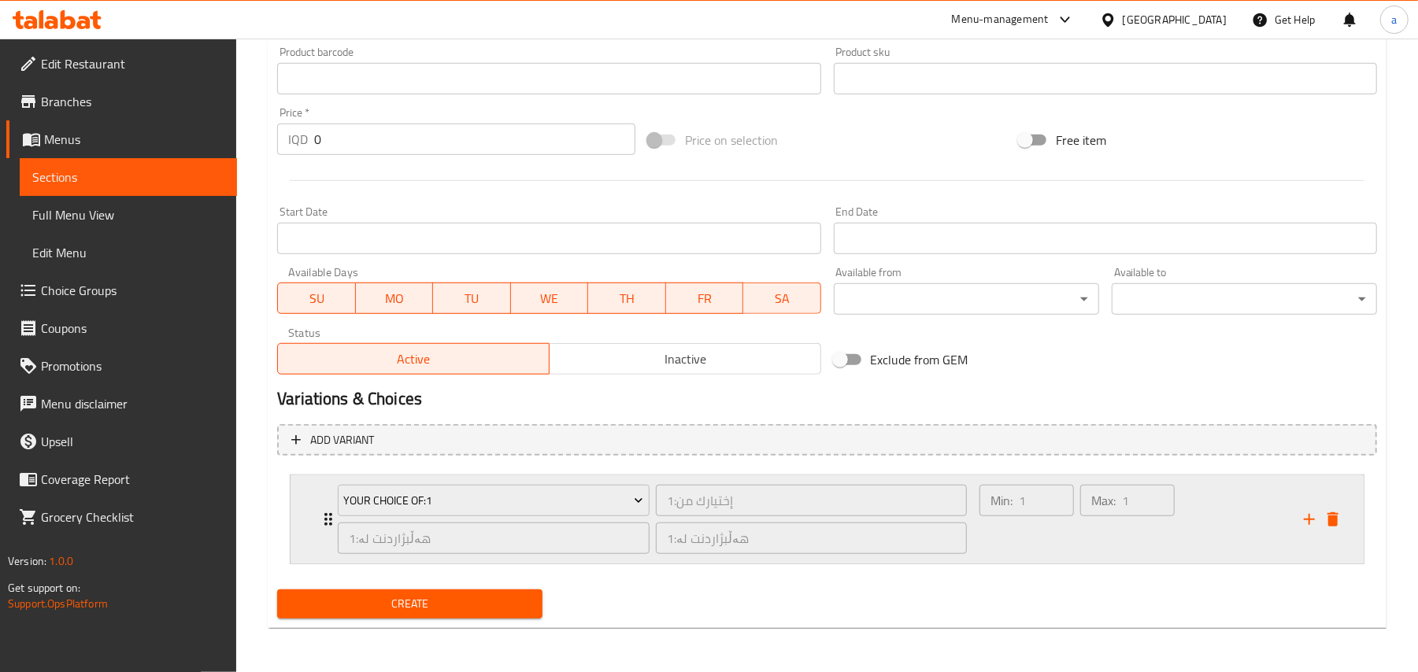
drag, startPoint x: 1050, startPoint y: 558, endPoint x: 1044, endPoint y: 542, distance: 17.7
click at [1050, 557] on div "Min: 1 ​ Max: 1 ​" at bounding box center [1077, 520] width 208 height 82
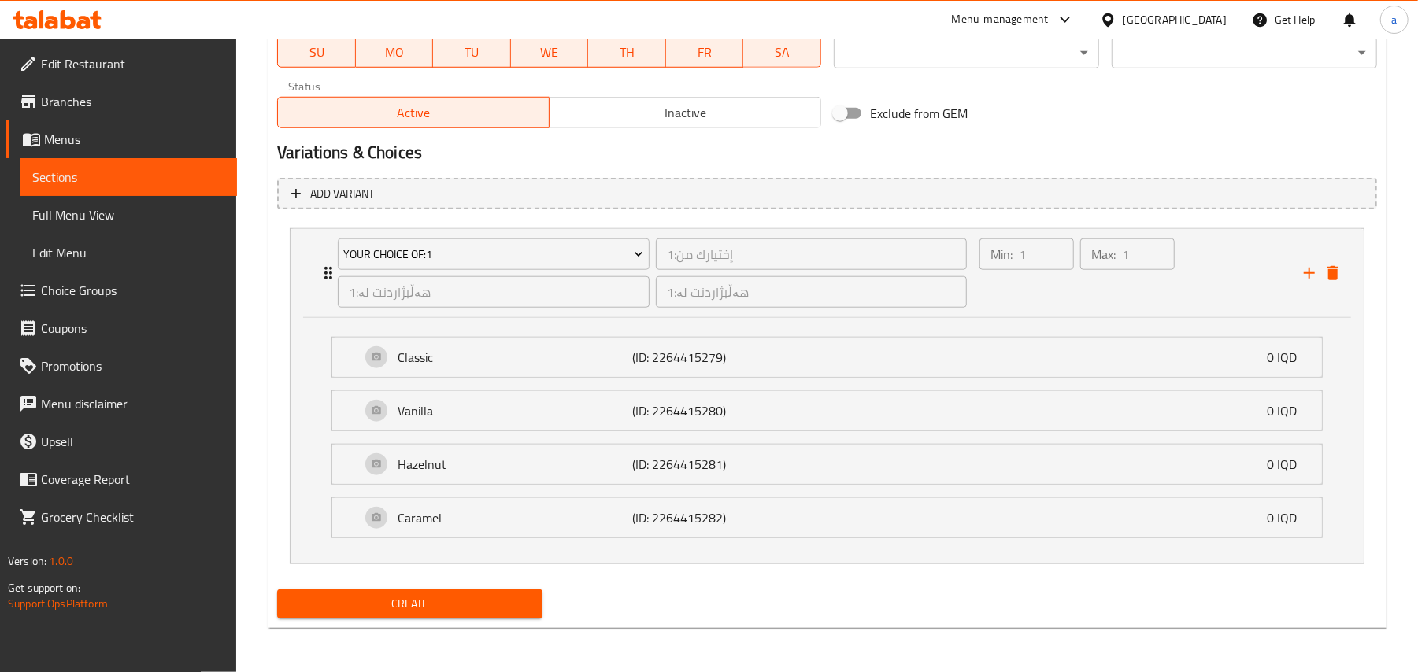
scroll to position [961, 0]
click at [1017, 287] on div "Min: 1 ​" at bounding box center [1026, 273] width 101 height 76
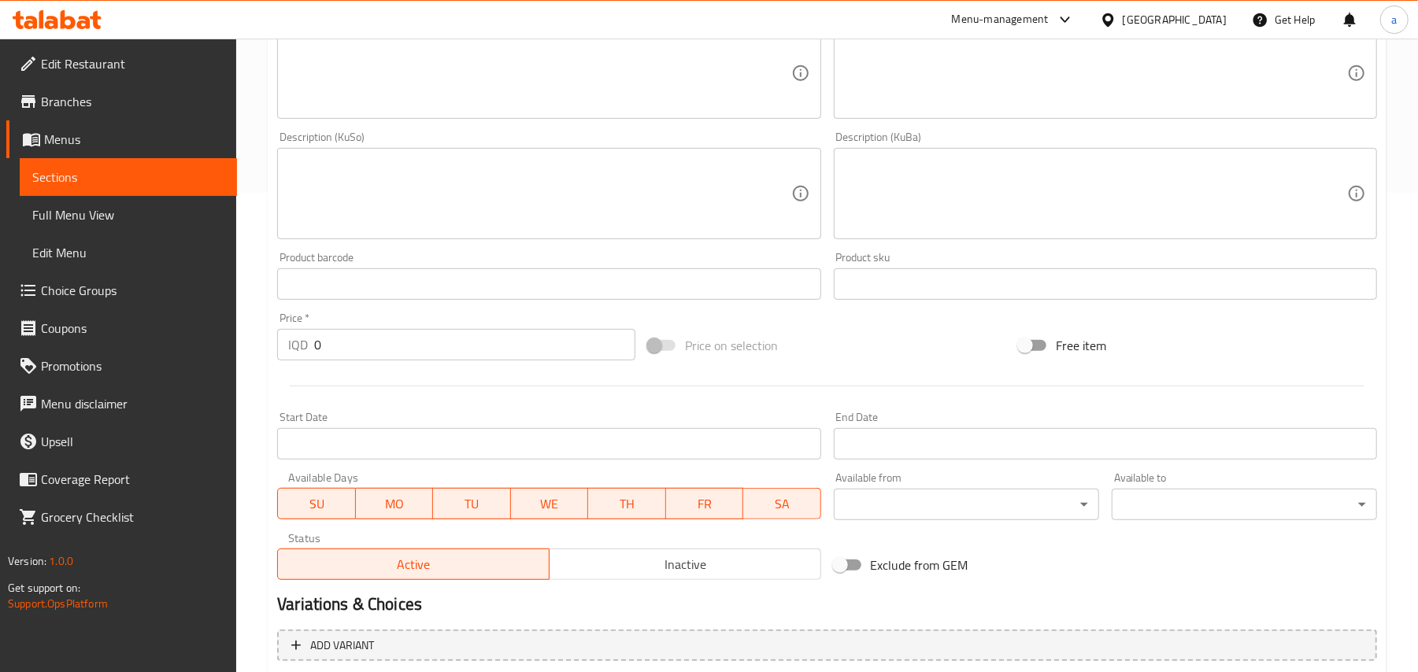
scroll to position [713, 0]
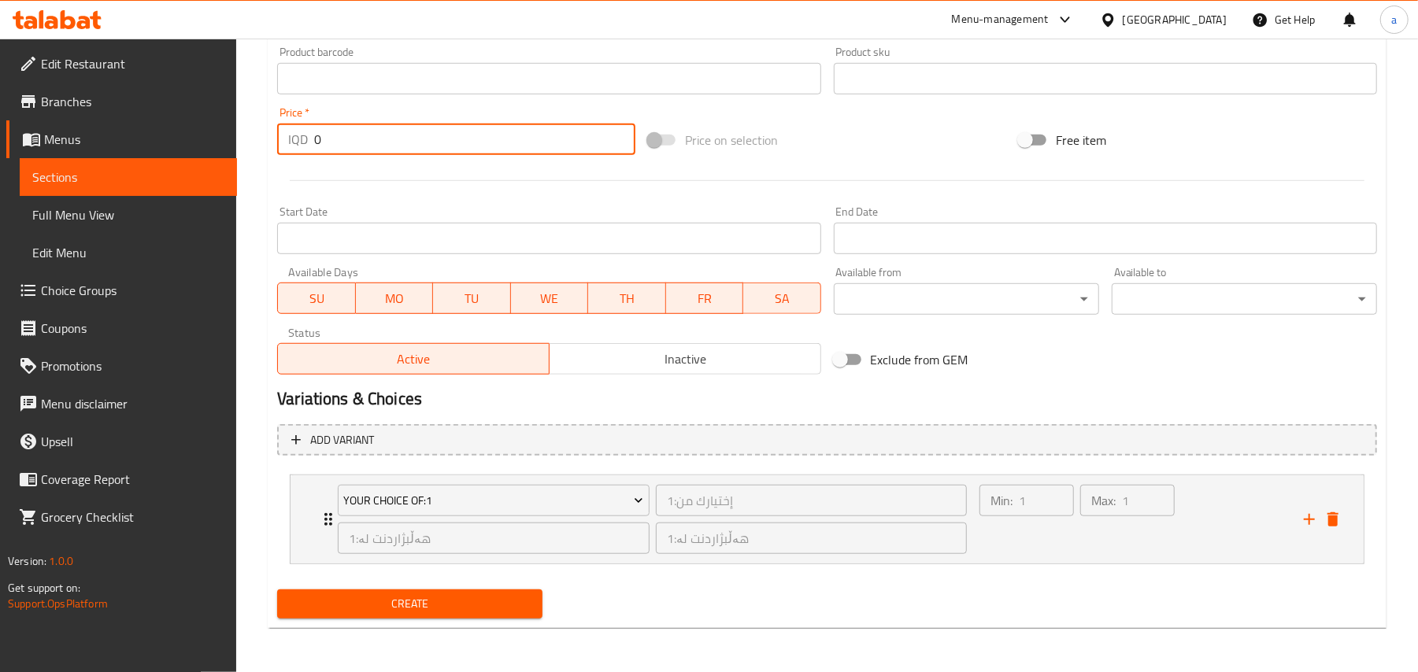
drag, startPoint x: 269, startPoint y: 130, endPoint x: 469, endPoint y: 187, distance: 207.9
click at [221, 134] on div "Edit Restaurant Branches Menus Sections Full Menu View Edit Menu Choice Groups …" at bounding box center [709, 13] width 1418 height 1319
paste input "400"
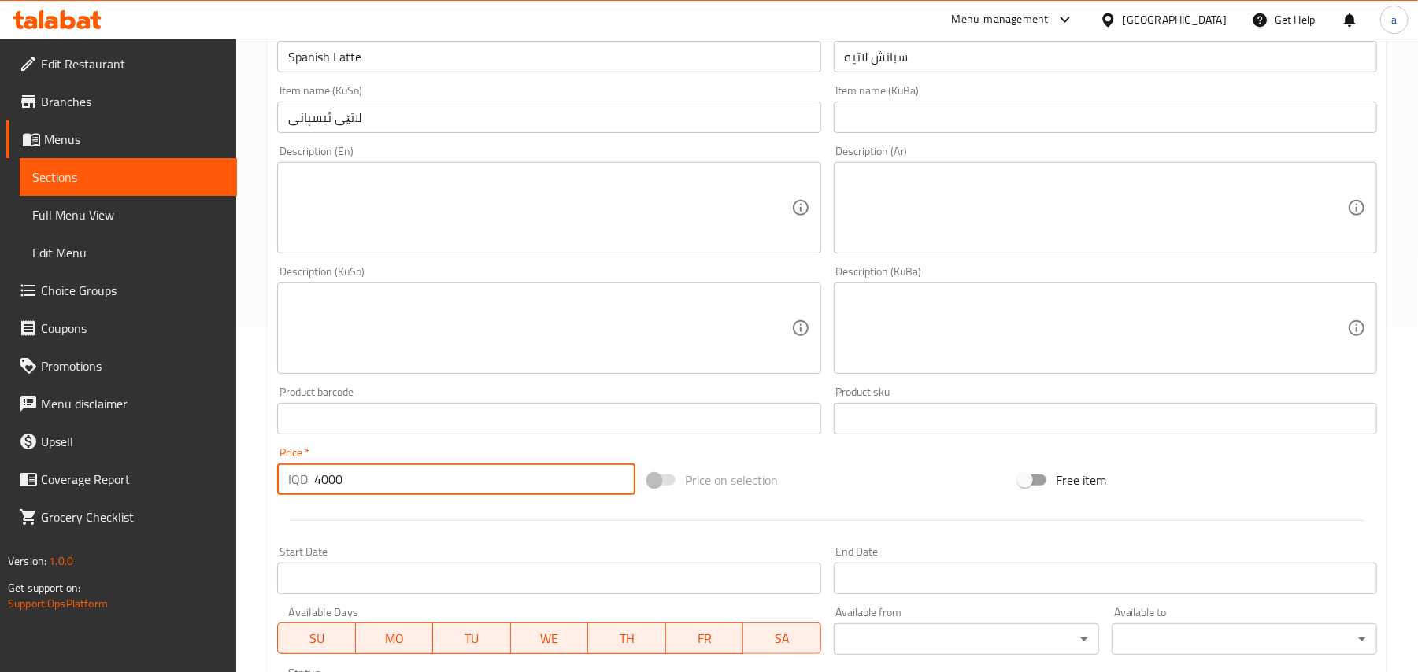
scroll to position [222, 0]
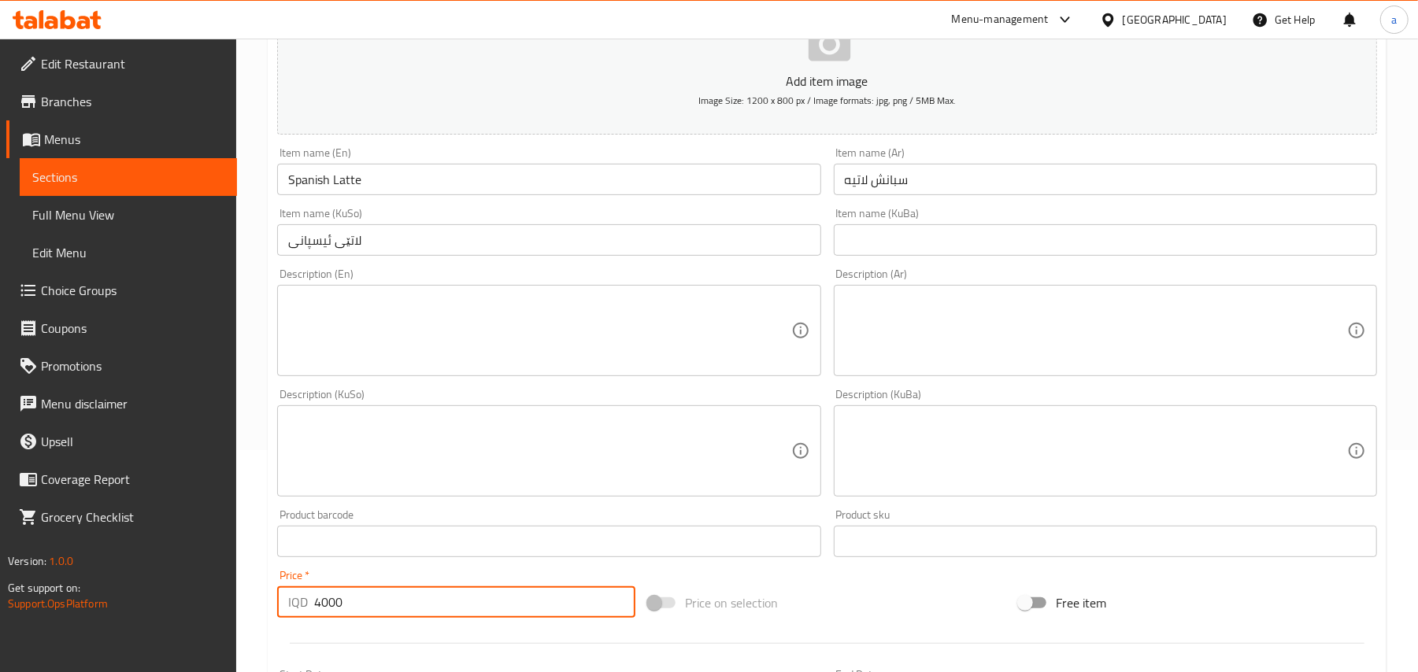
type input "4000"
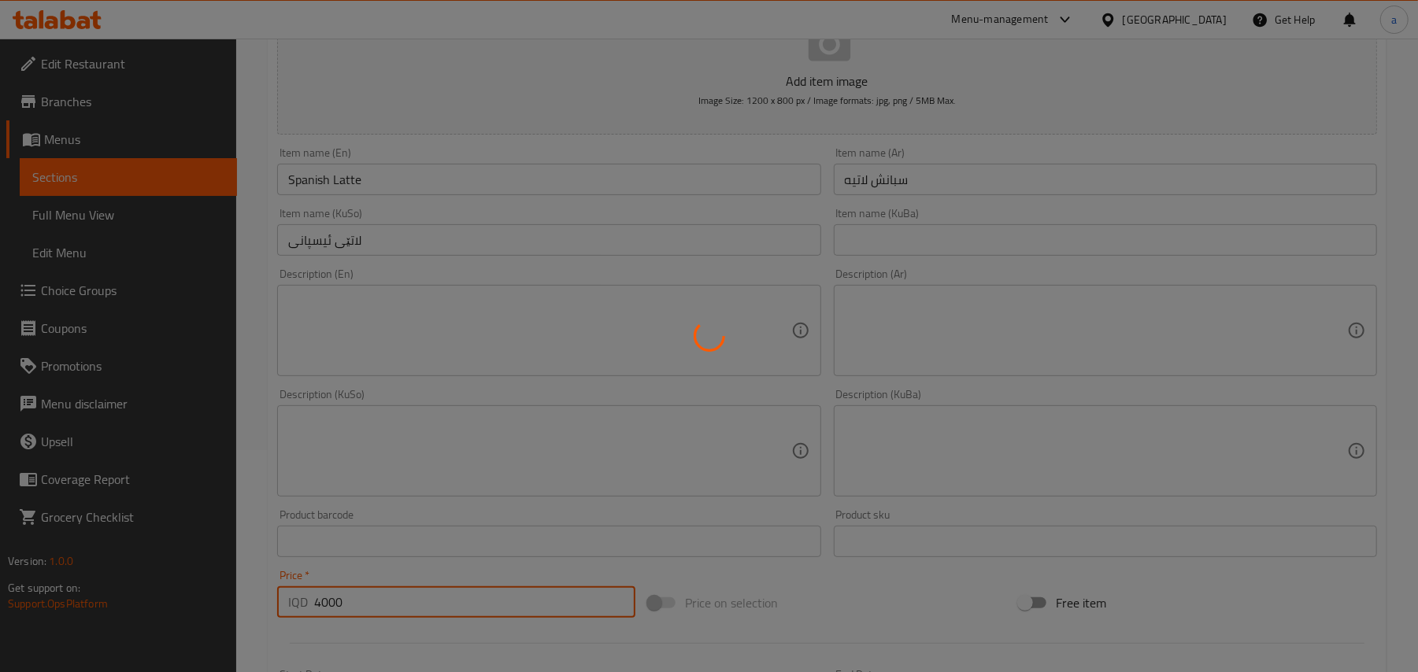
type input "0"
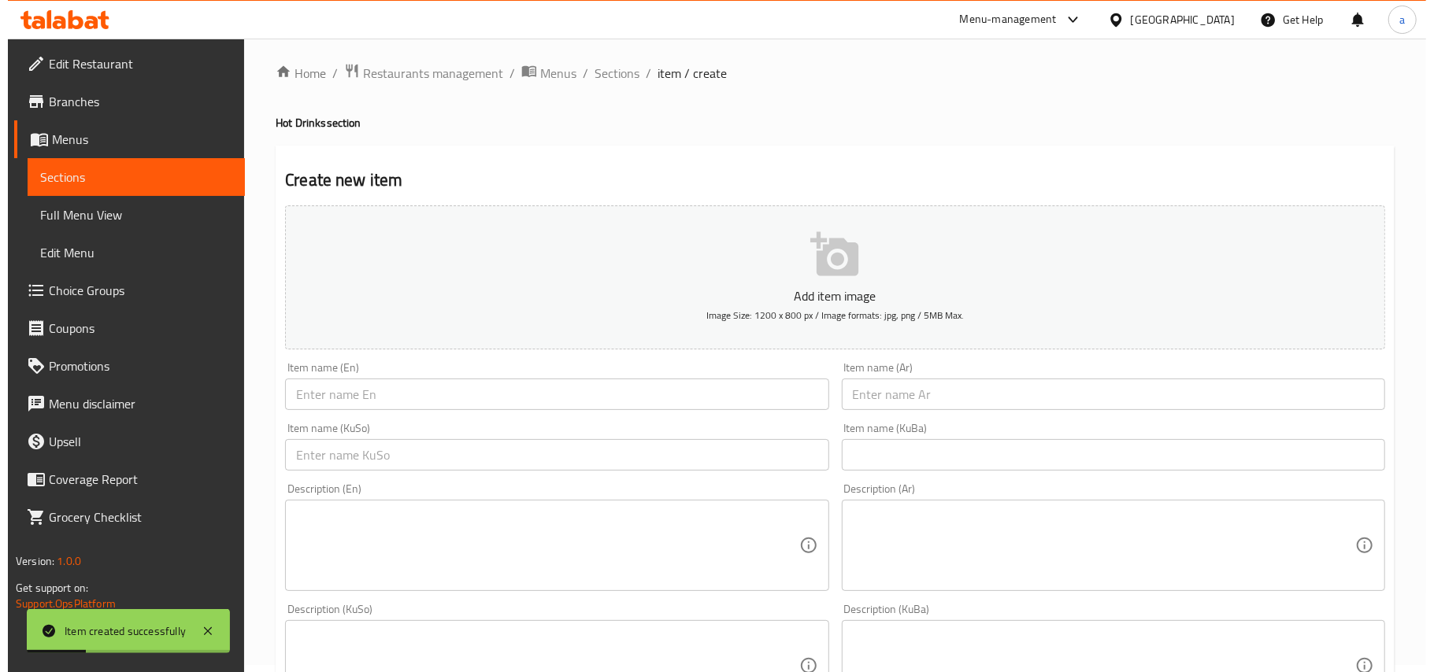
scroll to position [0, 0]
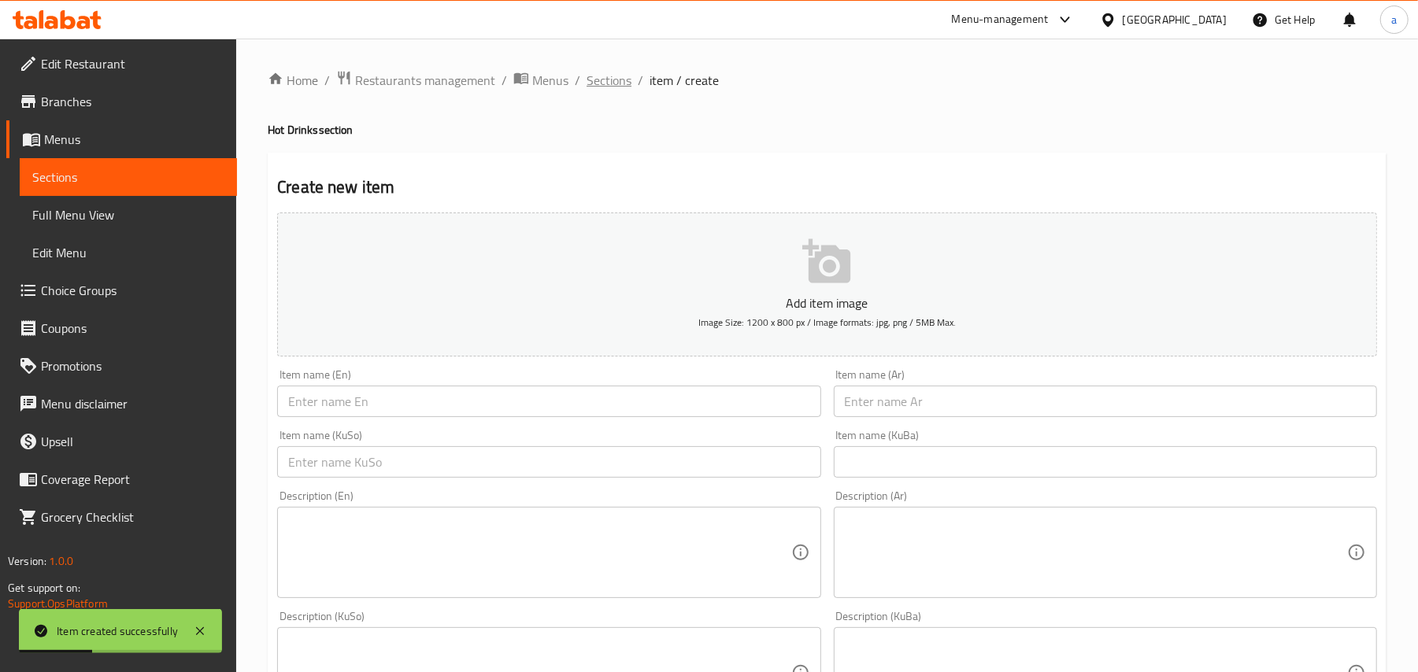
click at [631, 76] on span "Sections" at bounding box center [609, 80] width 45 height 19
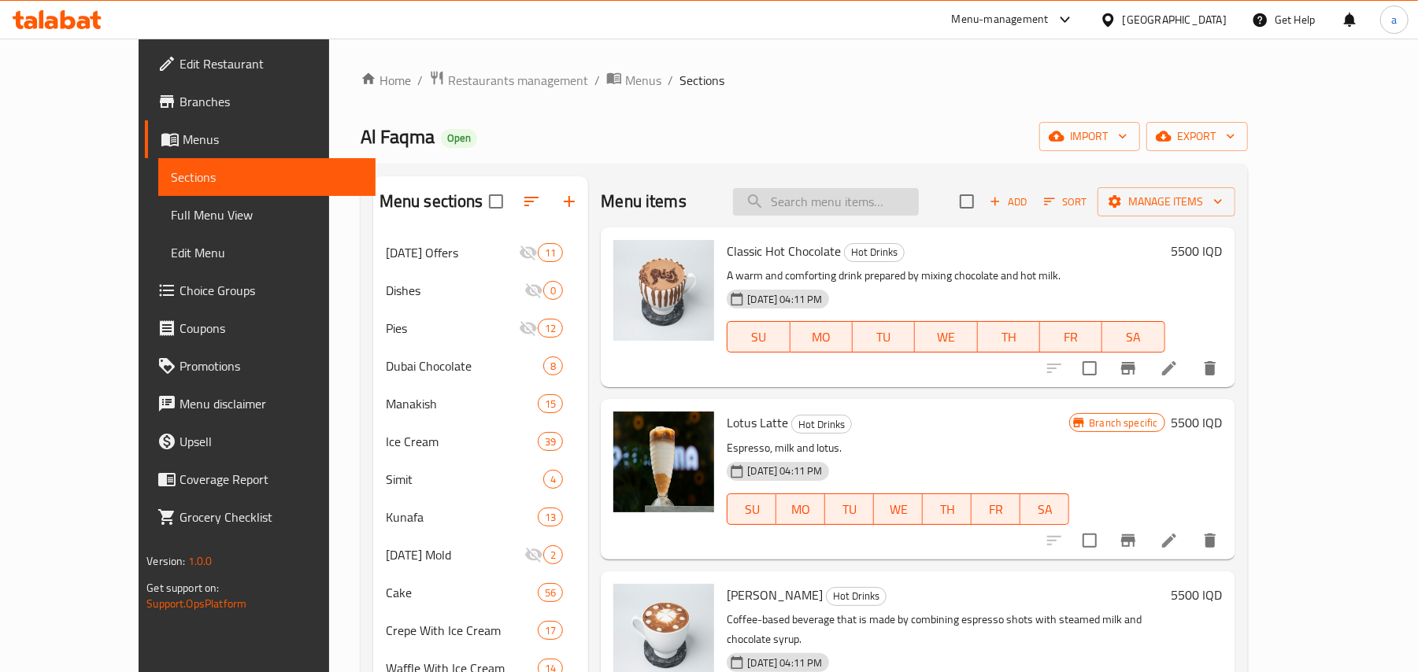
click at [823, 212] on input "search" at bounding box center [826, 202] width 186 height 28
paste input "سحلب"
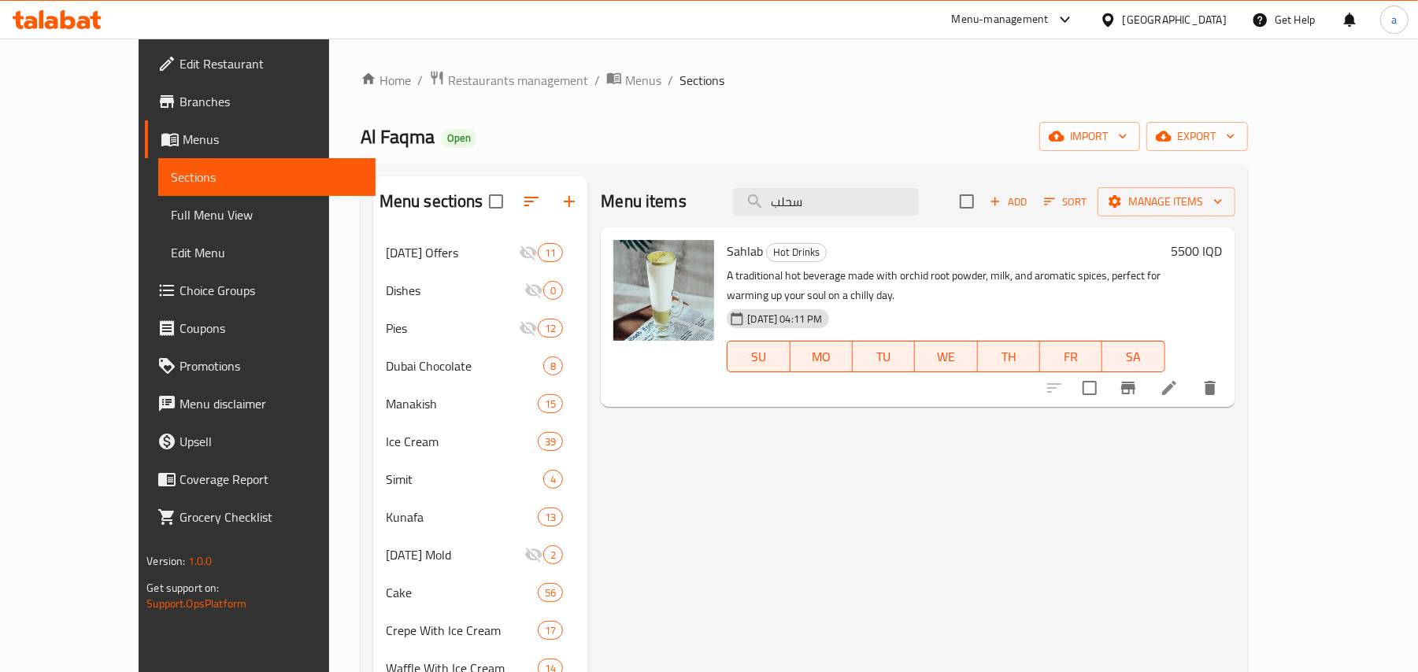
type input "سحلب"
click at [1138, 398] on icon "Branch-specific-item" at bounding box center [1128, 388] width 19 height 19
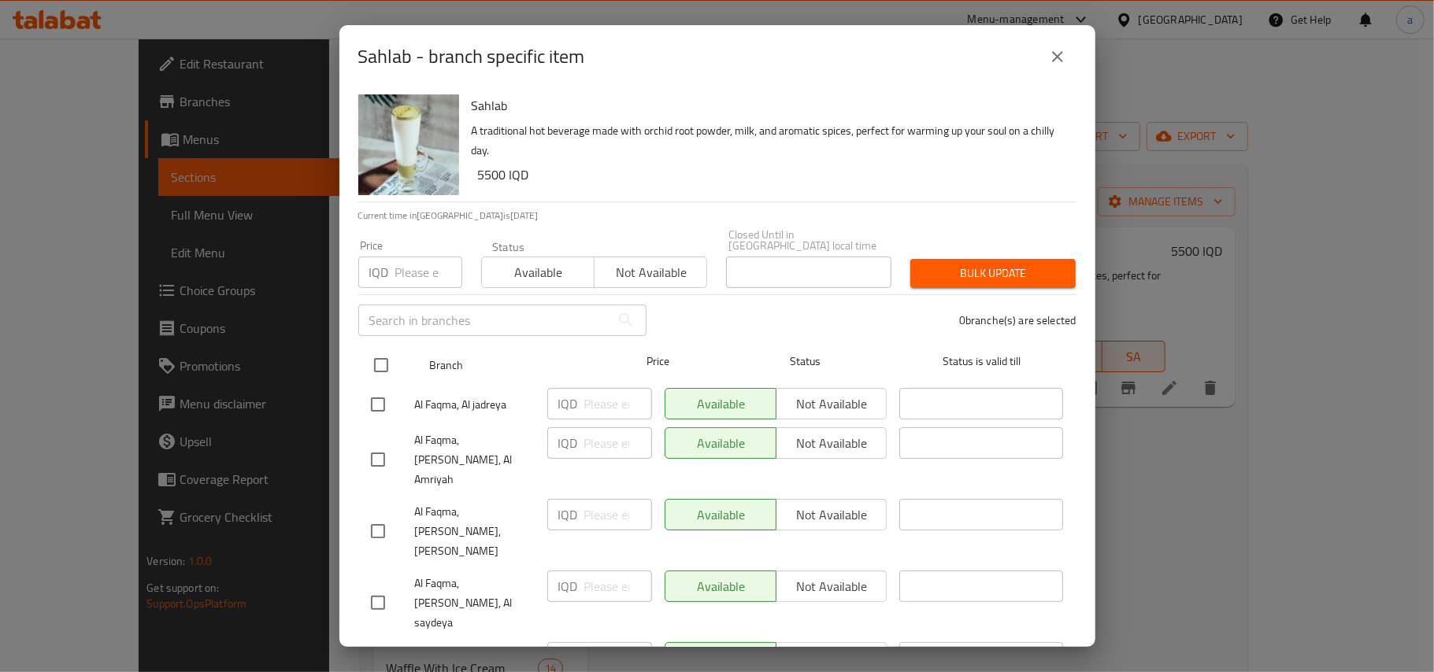
click at [378, 363] on input "checkbox" at bounding box center [381, 365] width 33 height 33
checkbox input "true"
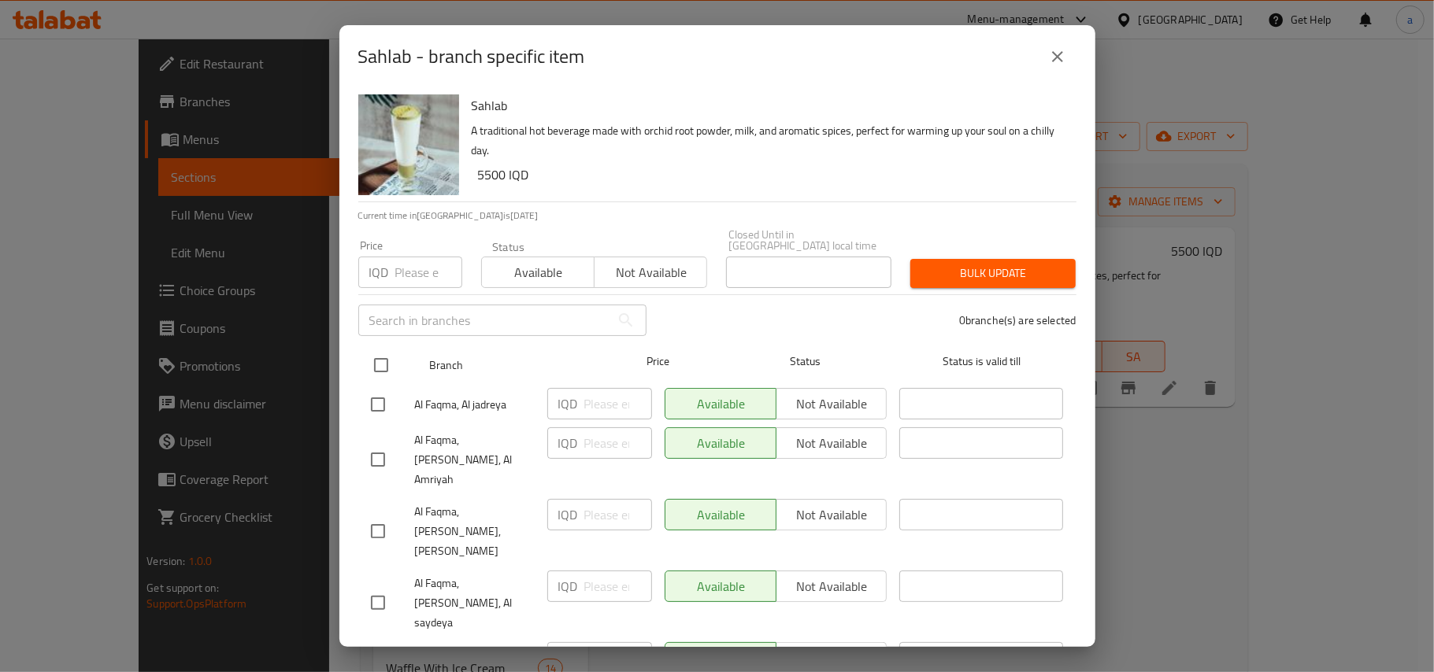
checkbox input "true"
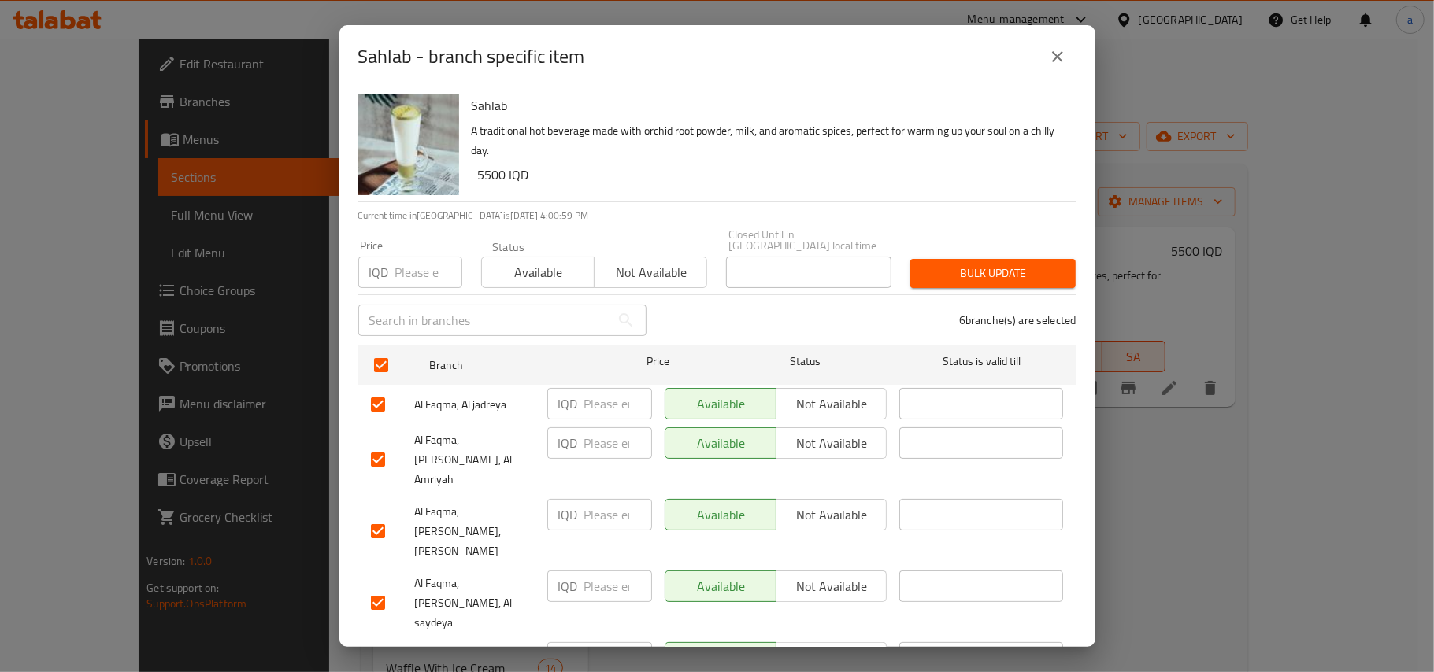
click at [578, 407] on div "IQD ​" at bounding box center [599, 403] width 105 height 31
paste input "4000"
type input "4000"
click at [584, 442] on input "number" at bounding box center [618, 443] width 68 height 31
paste input "4000"
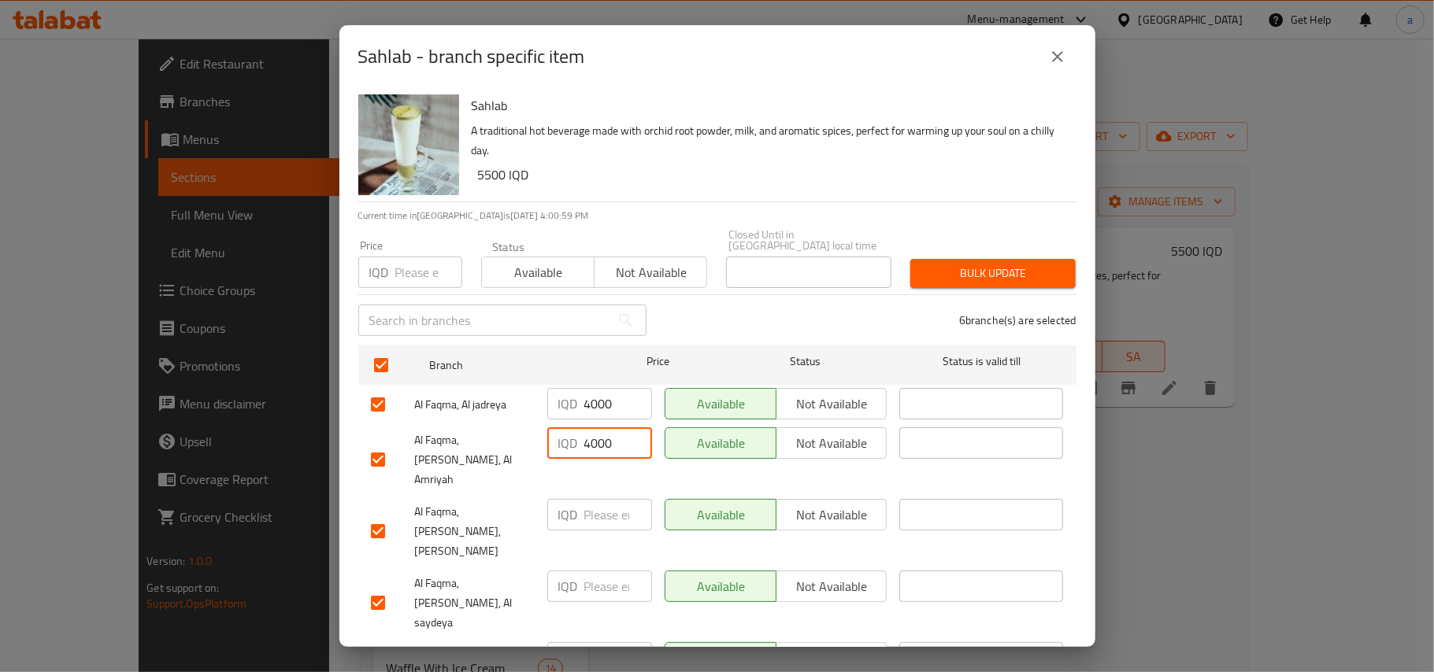
type input "4000"
click at [593, 502] on input "number" at bounding box center [618, 514] width 68 height 31
paste input "4000"
type input "4000"
click at [587, 571] on input "number" at bounding box center [618, 586] width 68 height 31
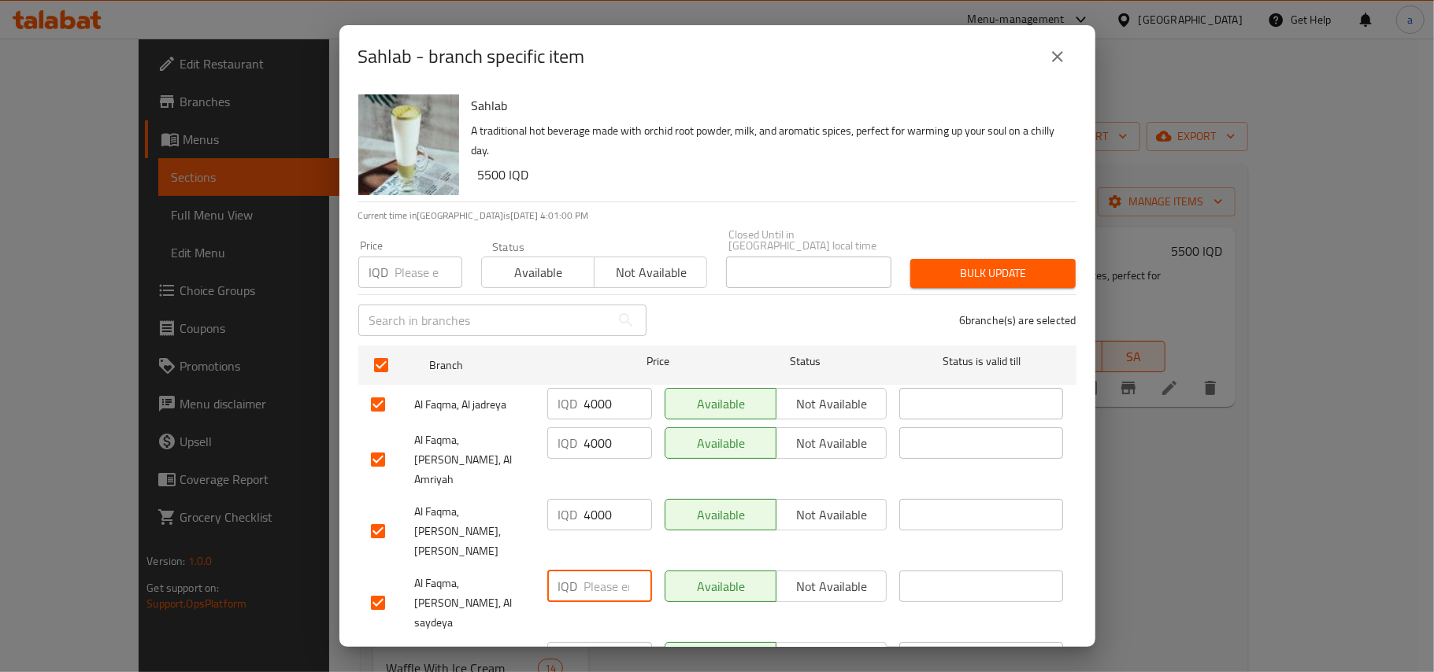
paste input "4000"
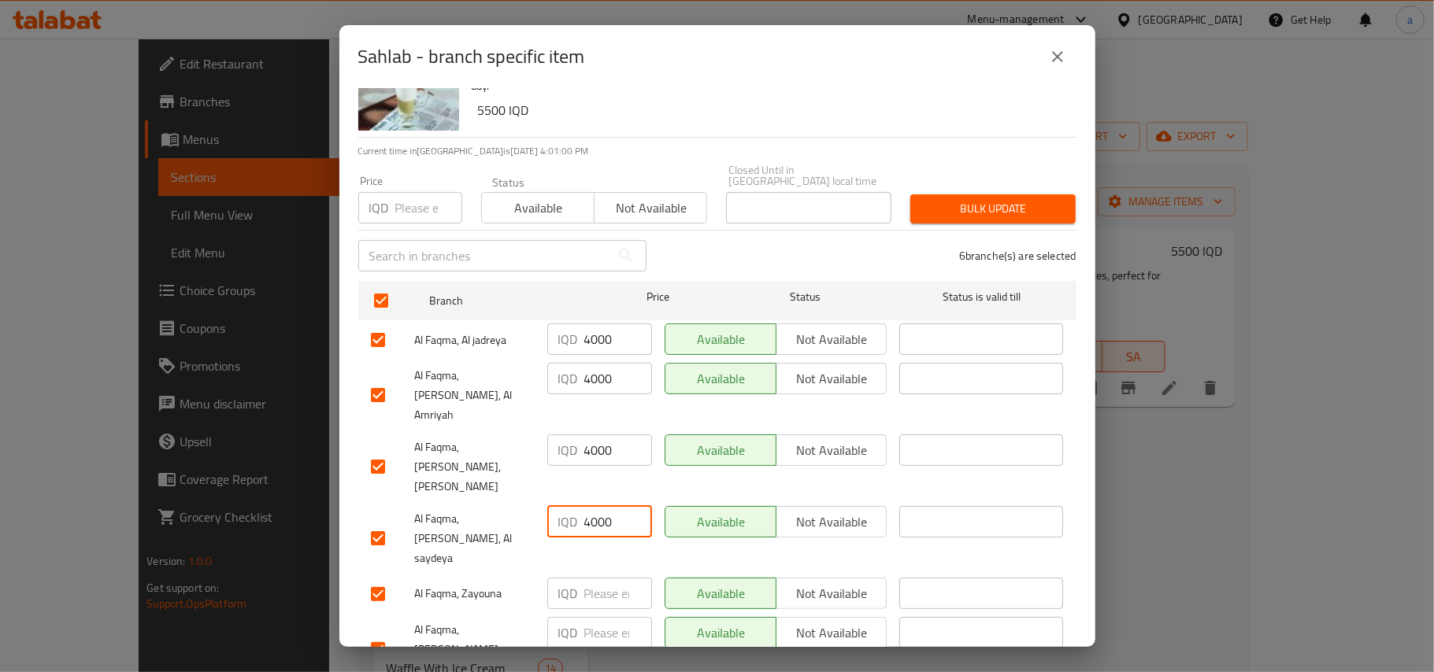
scroll to position [95, 0]
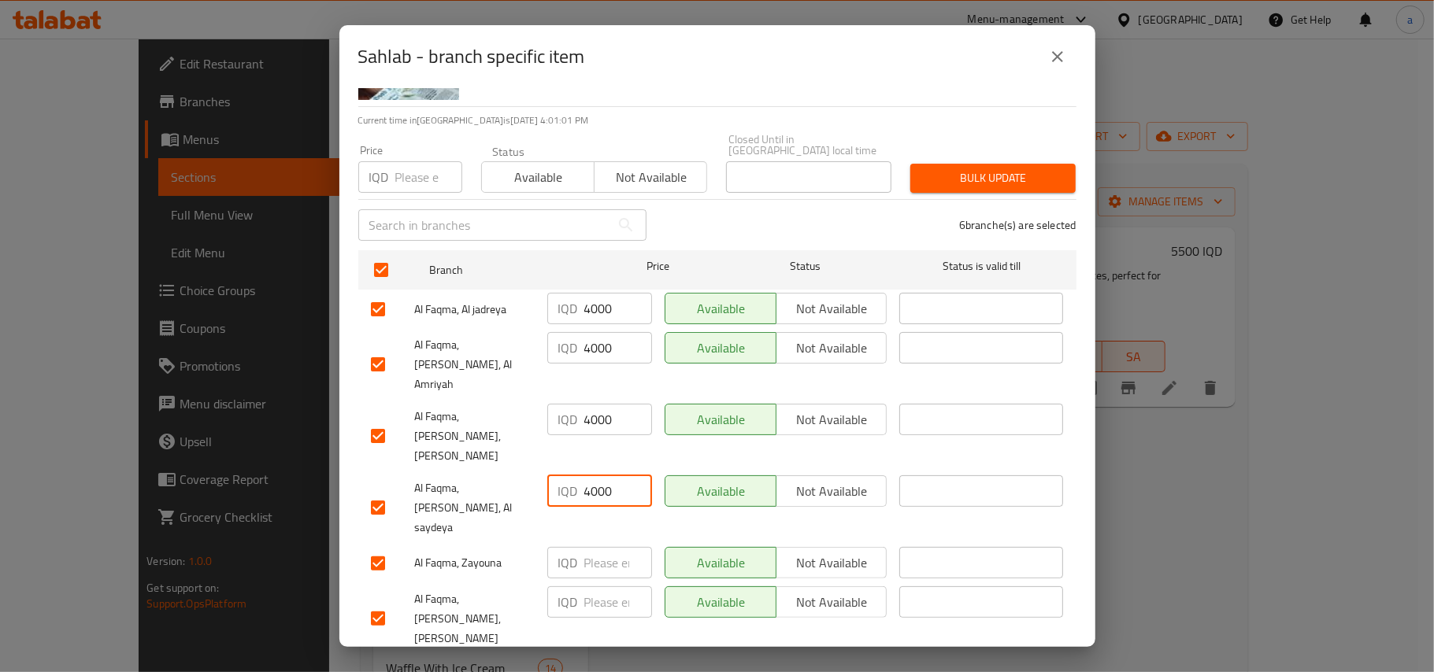
type input "4000"
click at [592, 547] on input "number" at bounding box center [618, 562] width 68 height 31
paste input "4000"
type input "4000"
click at [590, 587] on input "number" at bounding box center [618, 602] width 68 height 31
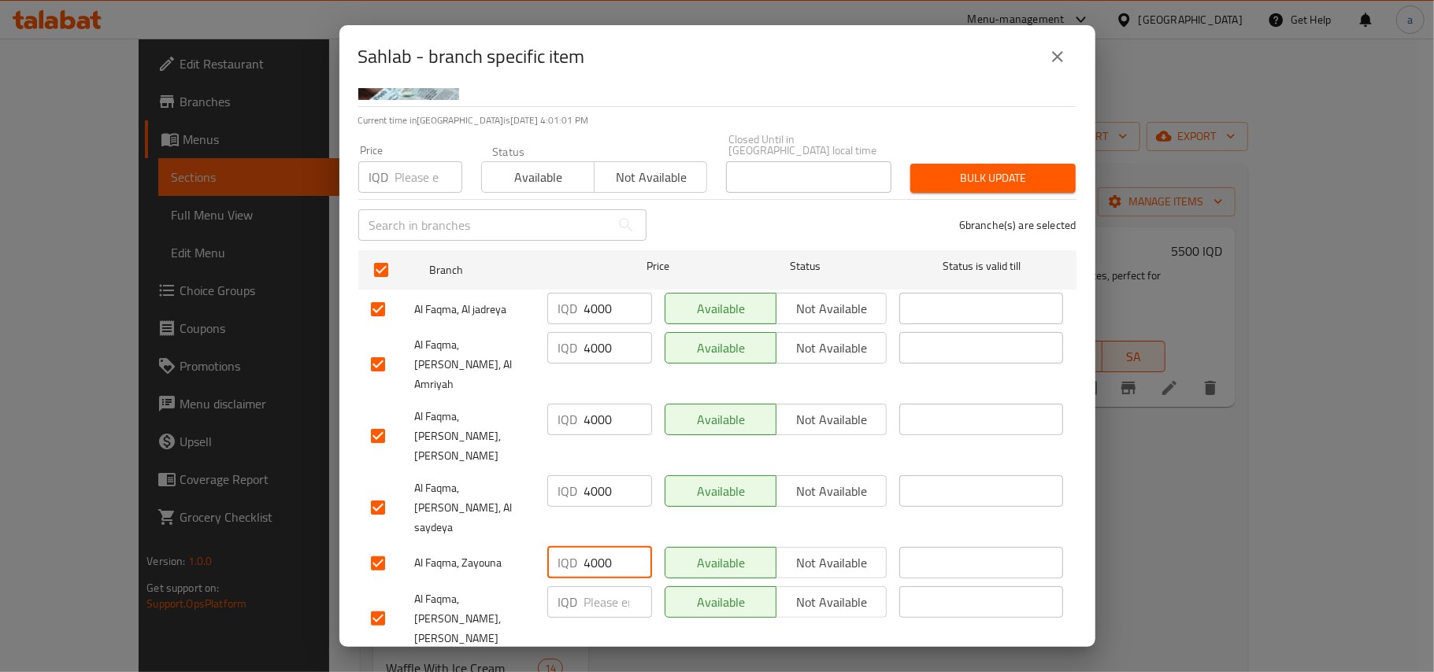
paste input "4000"
type input "4000"
click at [609, 666] on span "Save" at bounding box center [717, 676] width 693 height 20
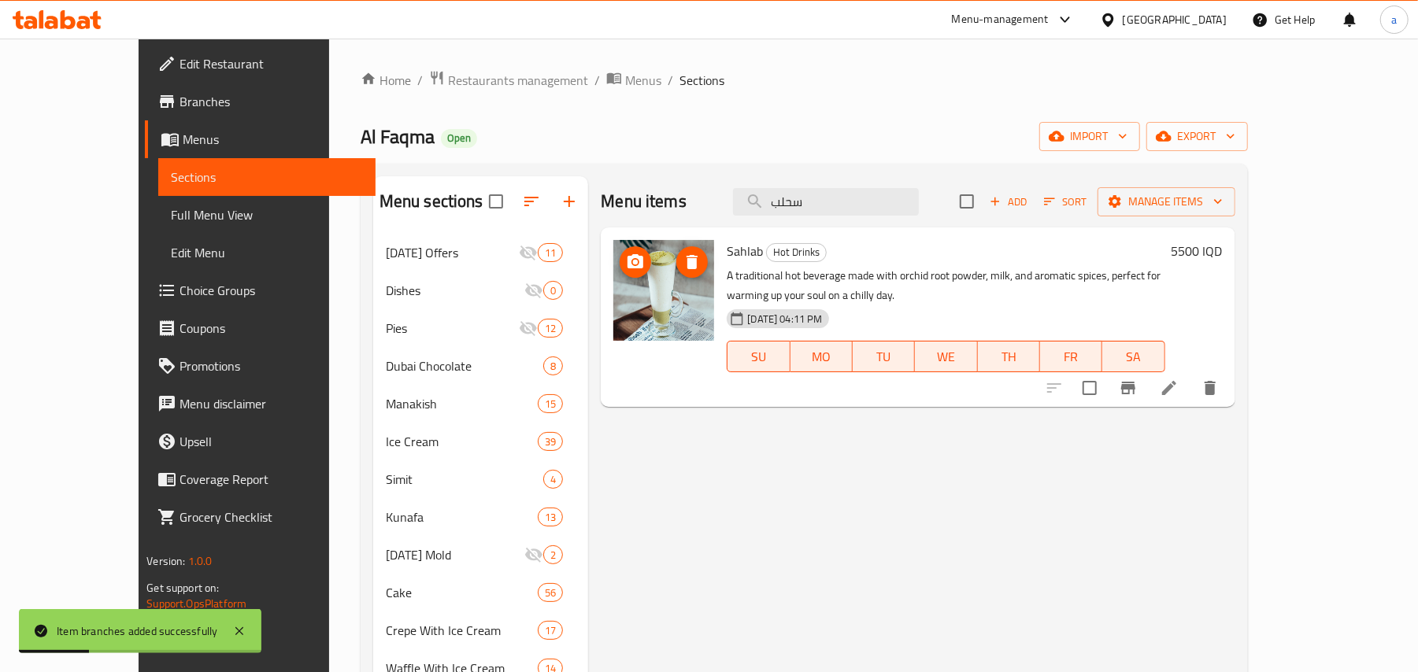
paste input "اي"
drag, startPoint x: 847, startPoint y: 212, endPoint x: 628, endPoint y: 276, distance: 228.0
click at [588, 257] on div "Menu items سحلب Add Sort Manage items Sahlab Hot Drinks A traditional hot bever…" at bounding box center [911, 680] width 646 height 1009
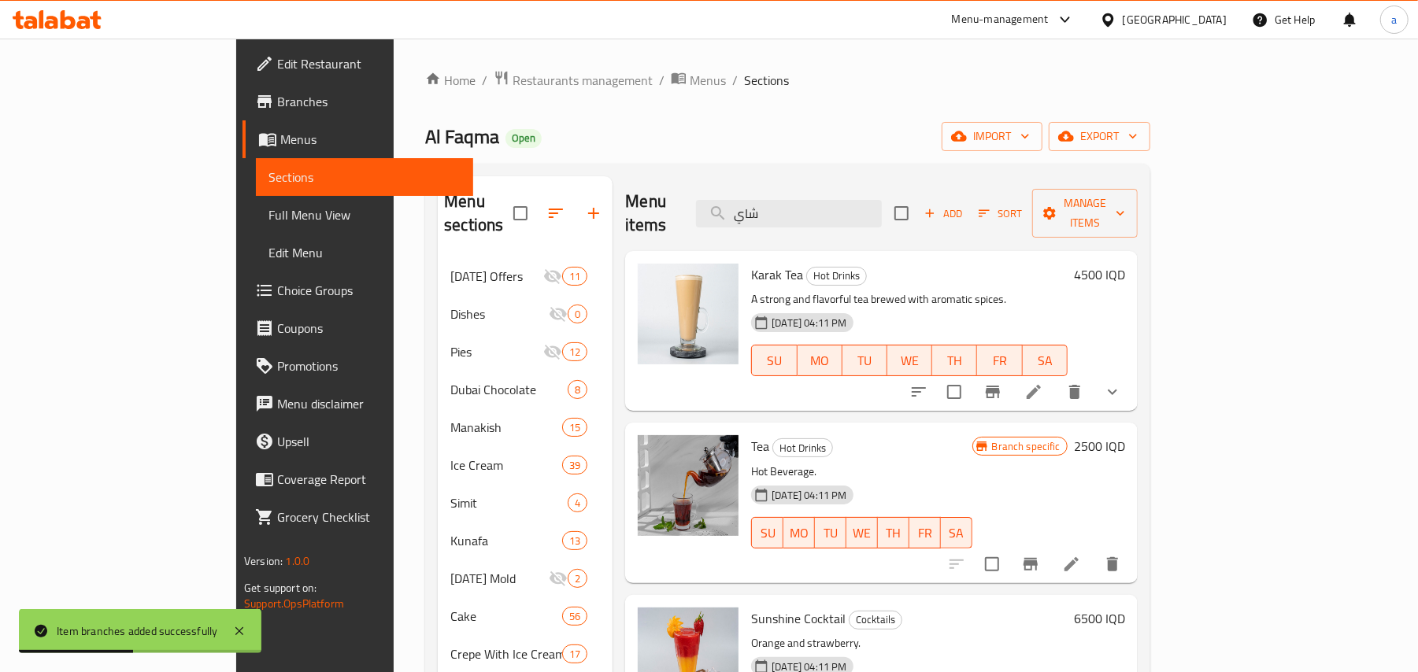
type input "شاي"
click at [1040, 556] on icon "Branch-specific-item" at bounding box center [1030, 564] width 19 height 19
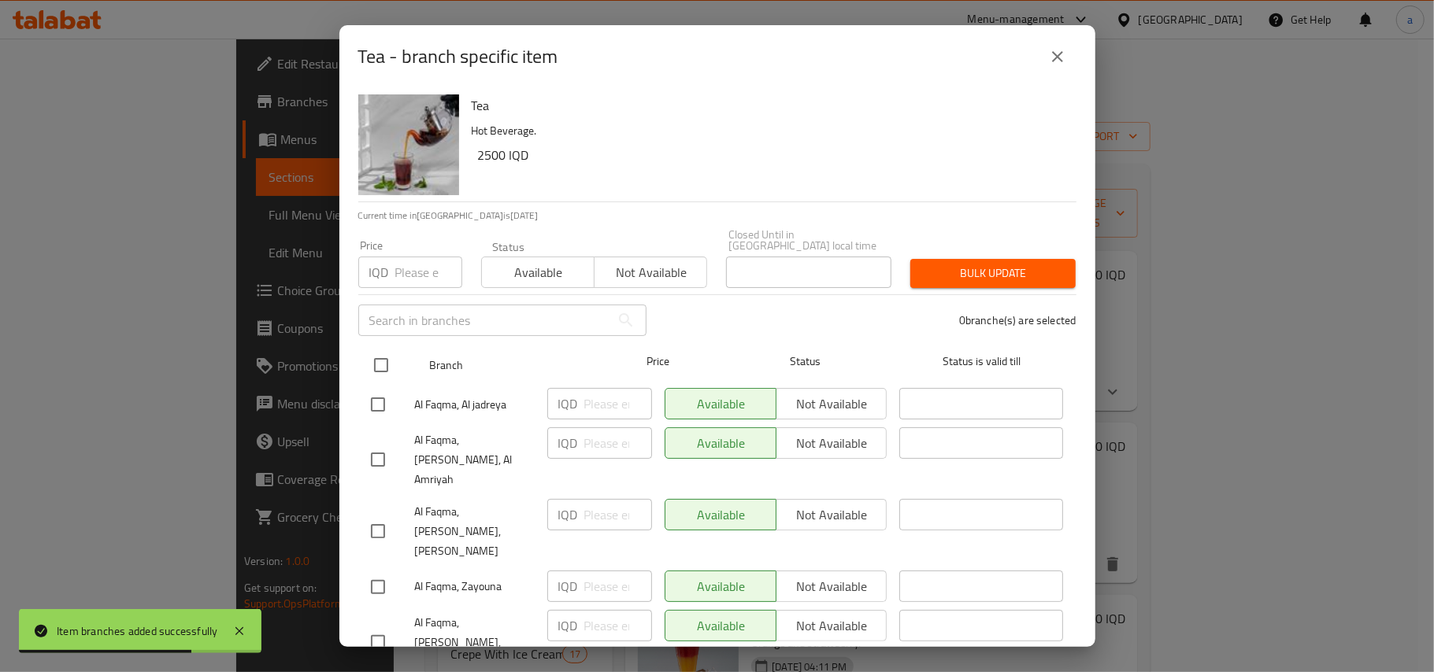
click at [382, 364] on input "checkbox" at bounding box center [381, 365] width 33 height 33
checkbox input "true"
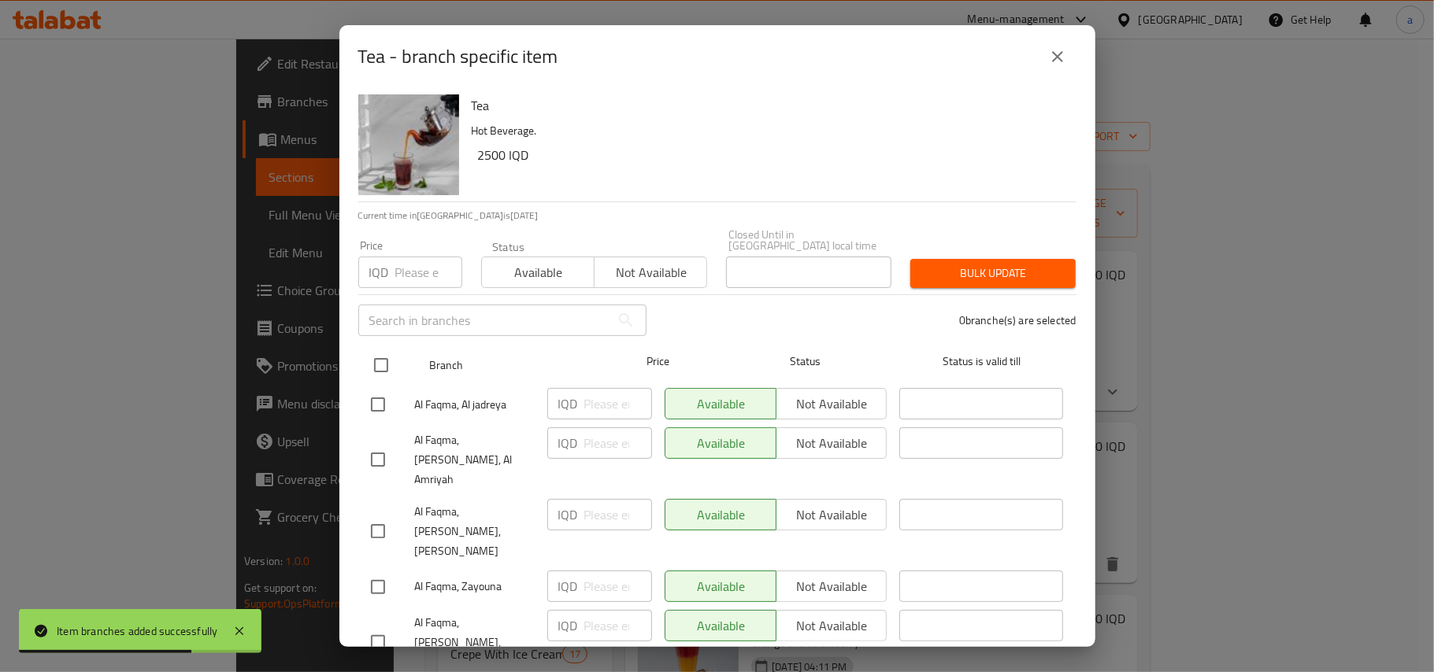
checkbox input "true"
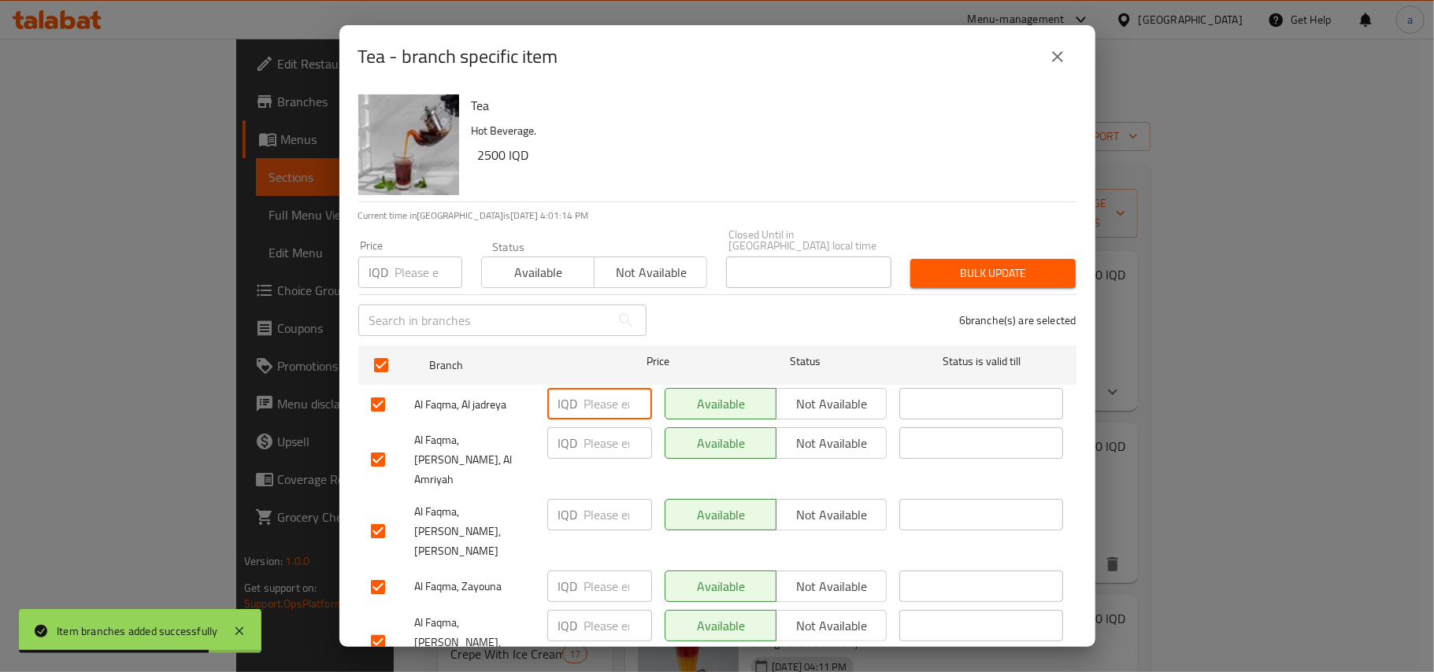
click at [589, 408] on input "number" at bounding box center [618, 403] width 68 height 31
paste input "1500"
type input "1500"
click at [589, 444] on input "number" at bounding box center [618, 443] width 68 height 31
paste input "1500"
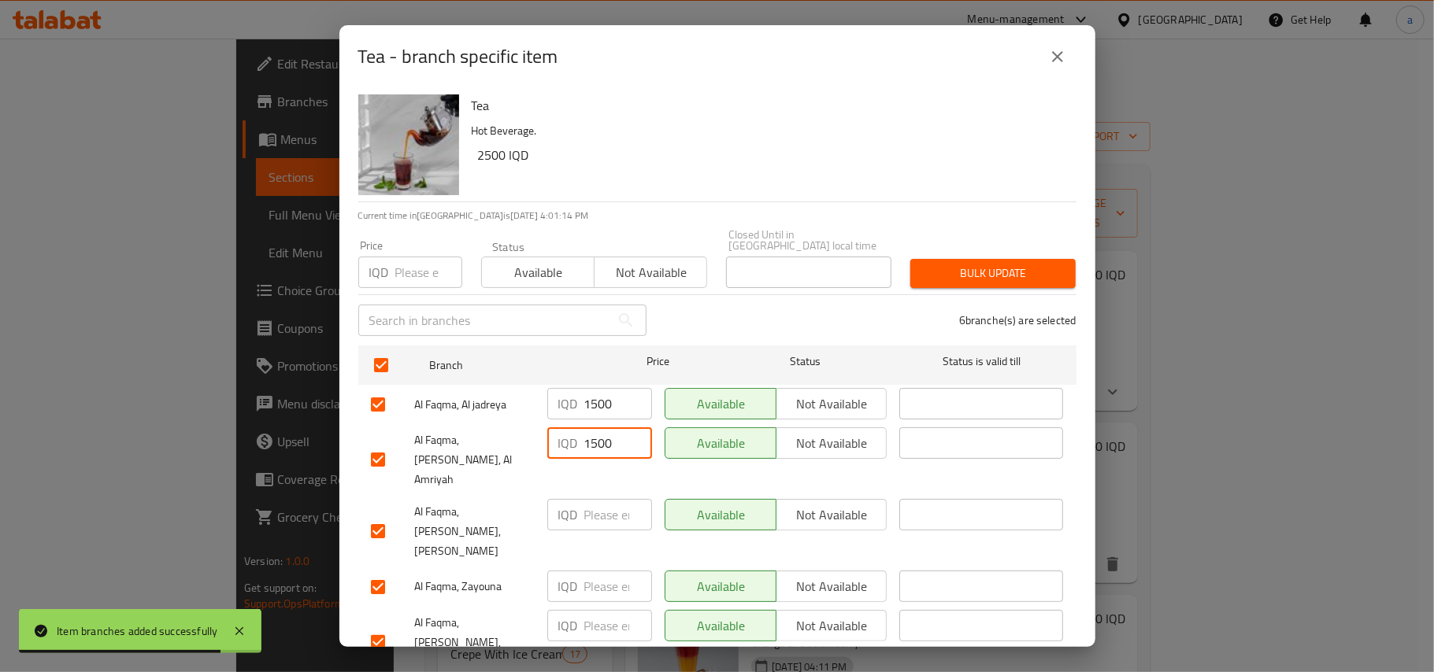
type input "1500"
click at [602, 499] on input "number" at bounding box center [618, 514] width 68 height 31
paste input "1500"
type input "1500"
click at [596, 571] on input "number" at bounding box center [618, 586] width 68 height 31
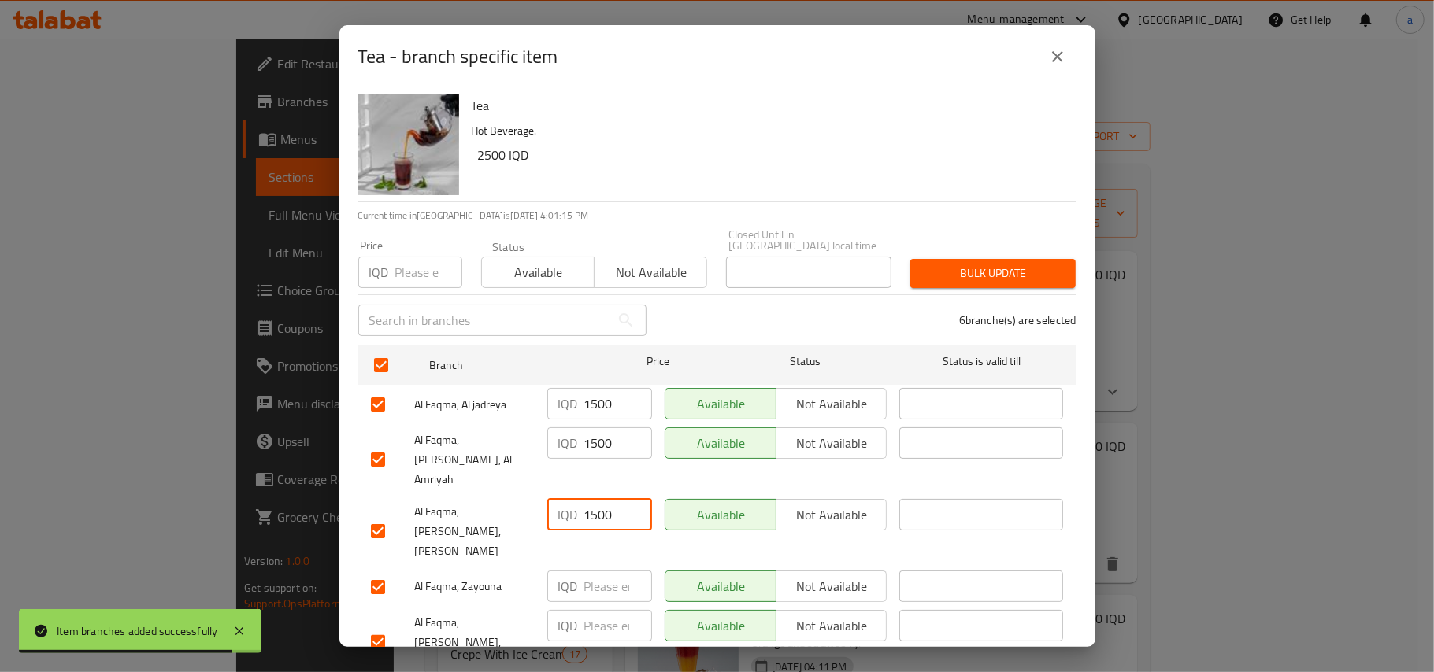
paste input "1500"
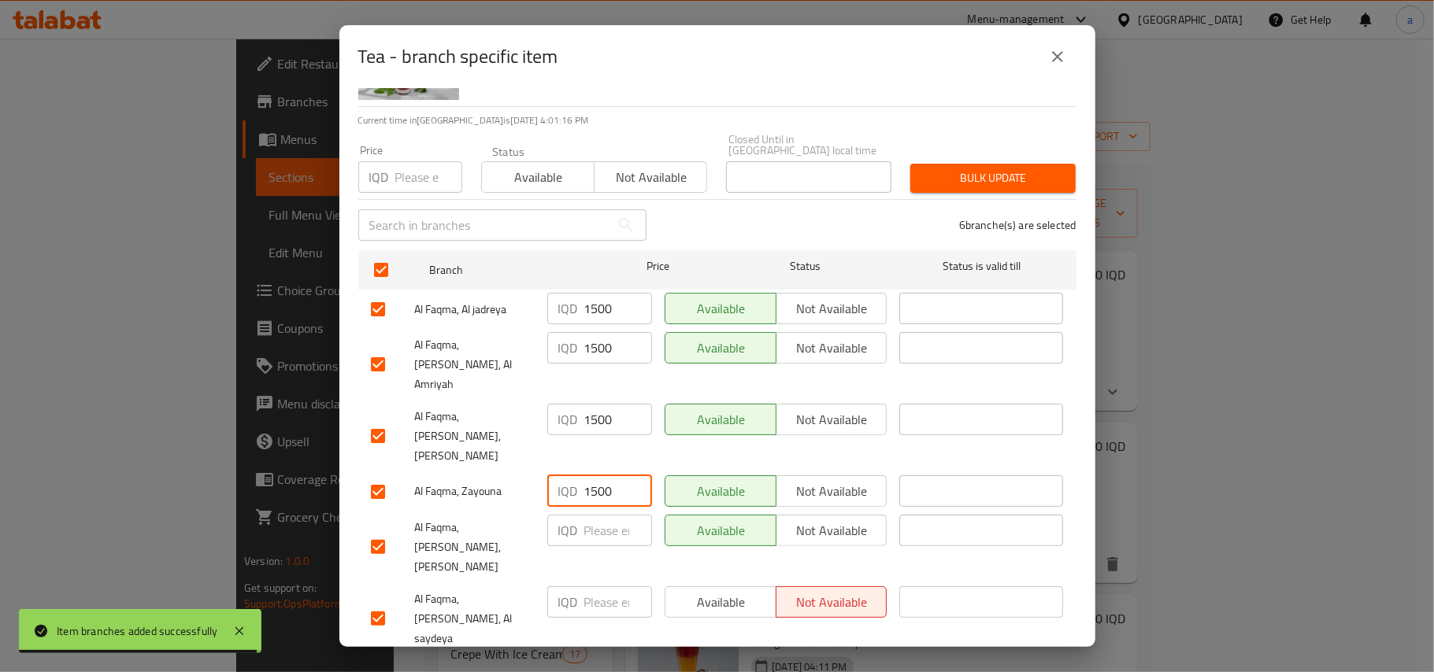
type input "1500"
click at [599, 515] on input "number" at bounding box center [618, 530] width 68 height 31
paste input "1500"
type input "1500"
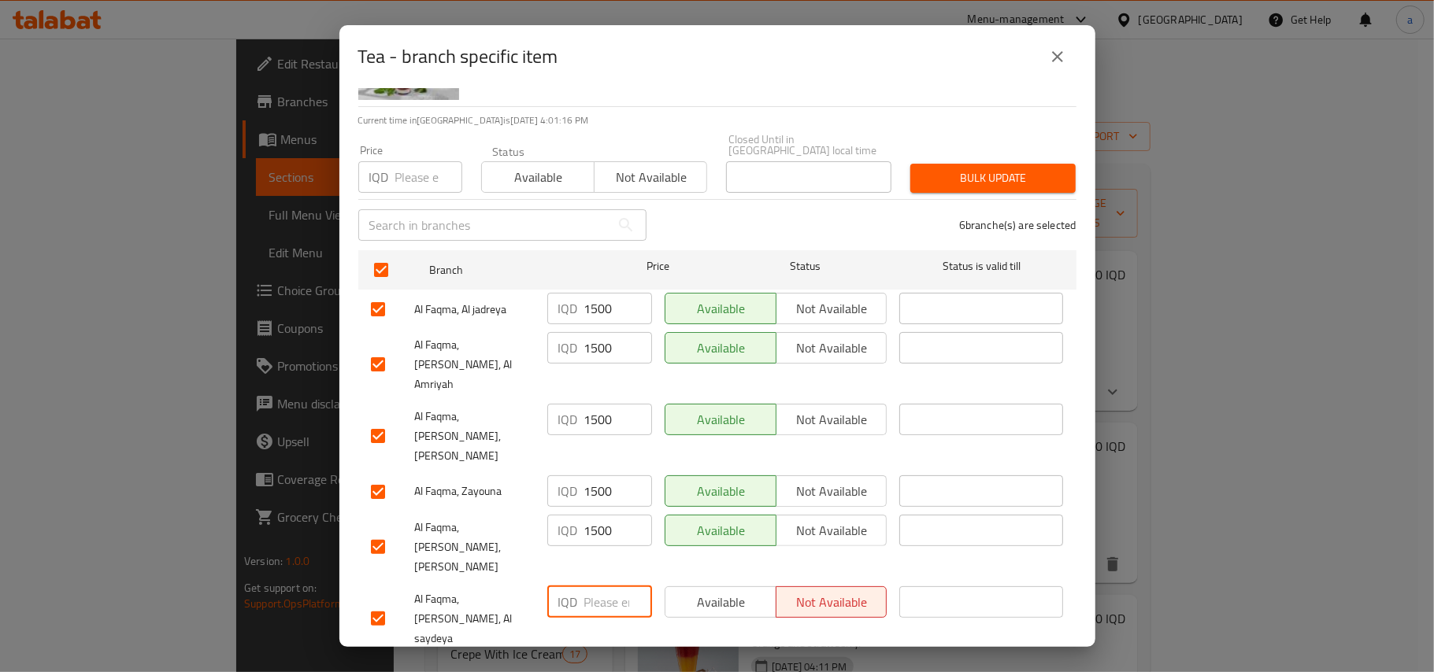
click at [587, 587] on input "number" at bounding box center [618, 602] width 68 height 31
paste input "1500"
type input "1500"
click at [592, 606] on div "IQD 1500 ​" at bounding box center [599, 619] width 117 height 78
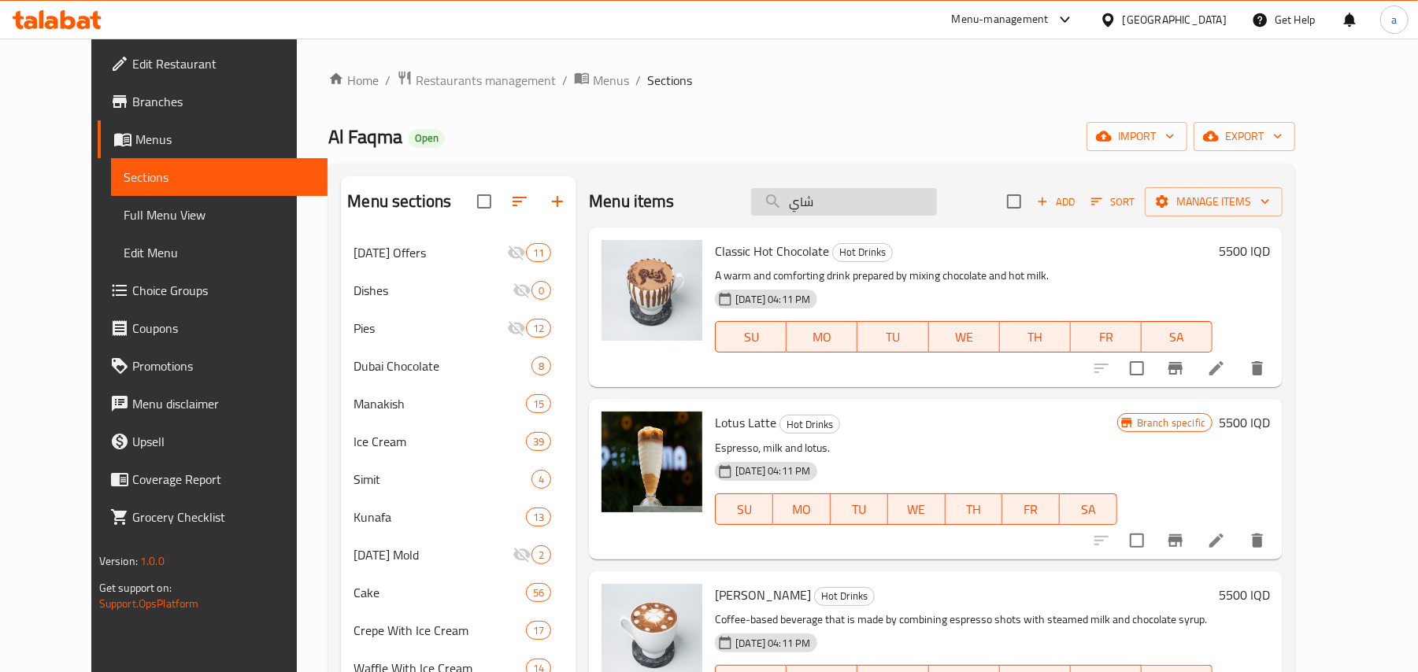
click at [879, 214] on input "شاي" at bounding box center [844, 202] width 186 height 28
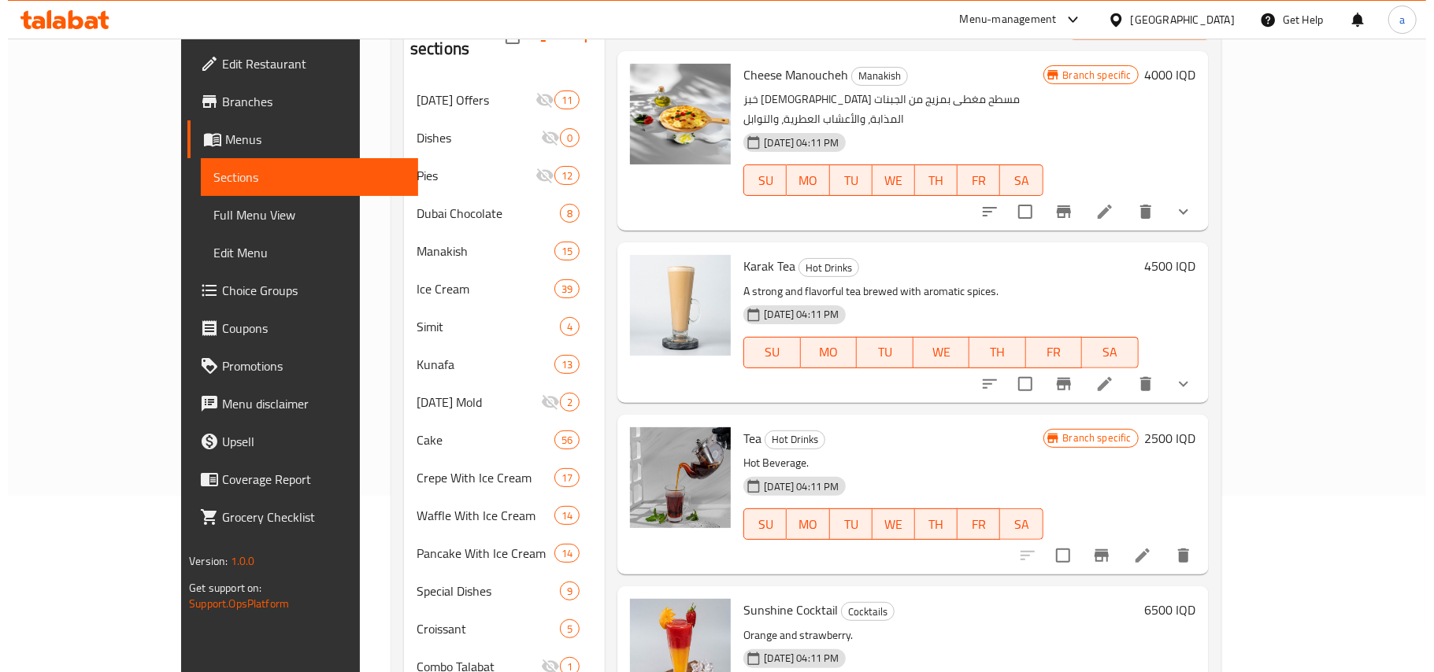
scroll to position [244, 0]
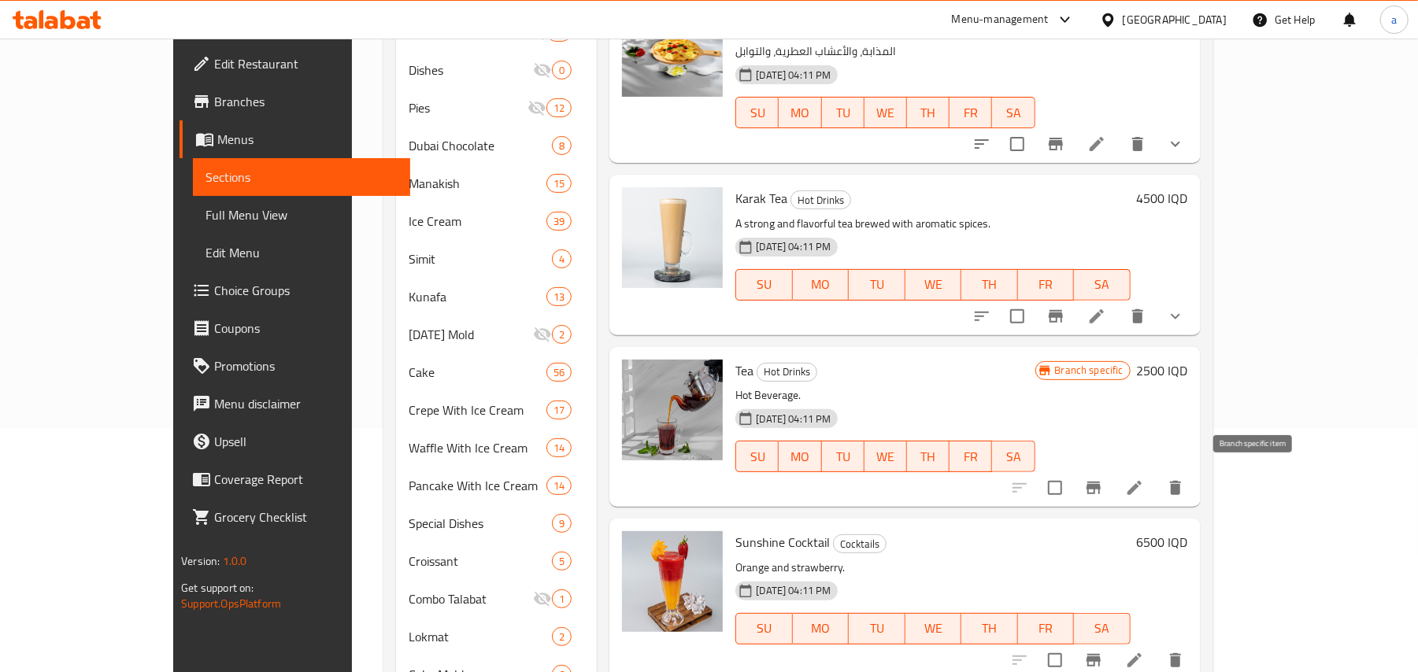
type input "شا"
click at [1101, 487] on icon "Branch-specific-item" at bounding box center [1093, 488] width 14 height 13
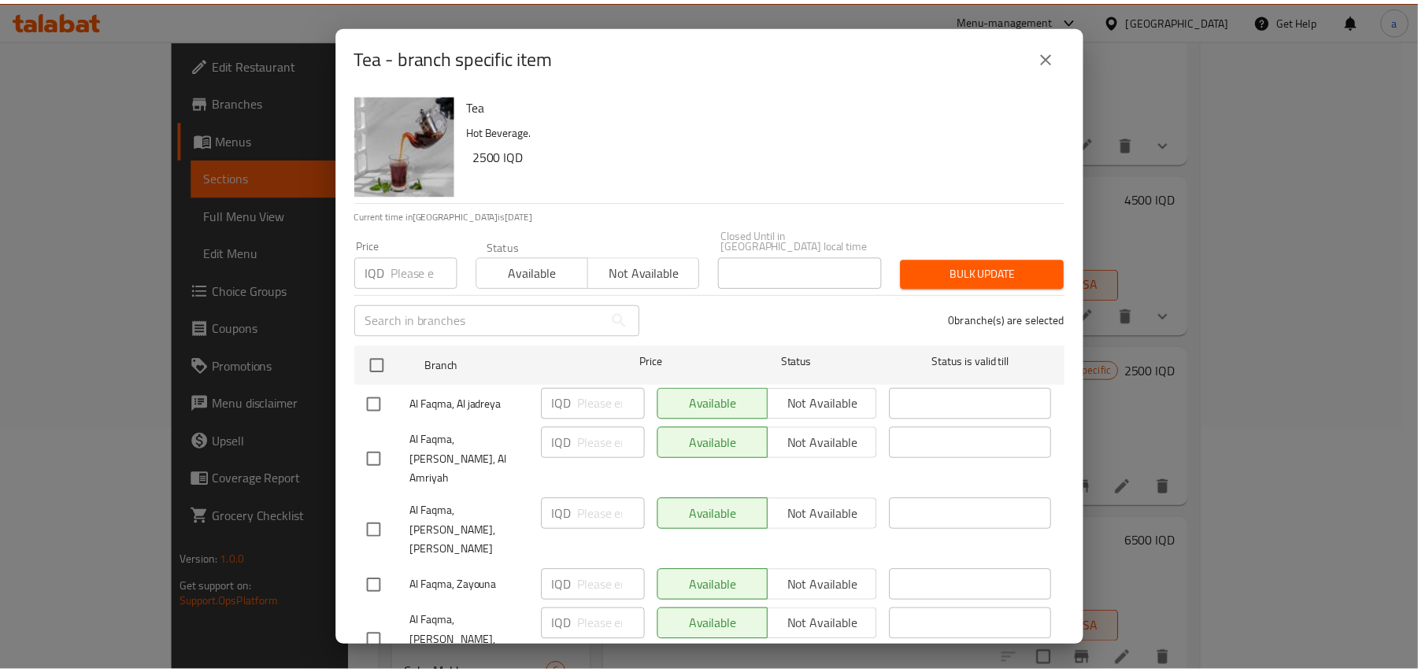
scroll to position [95, 0]
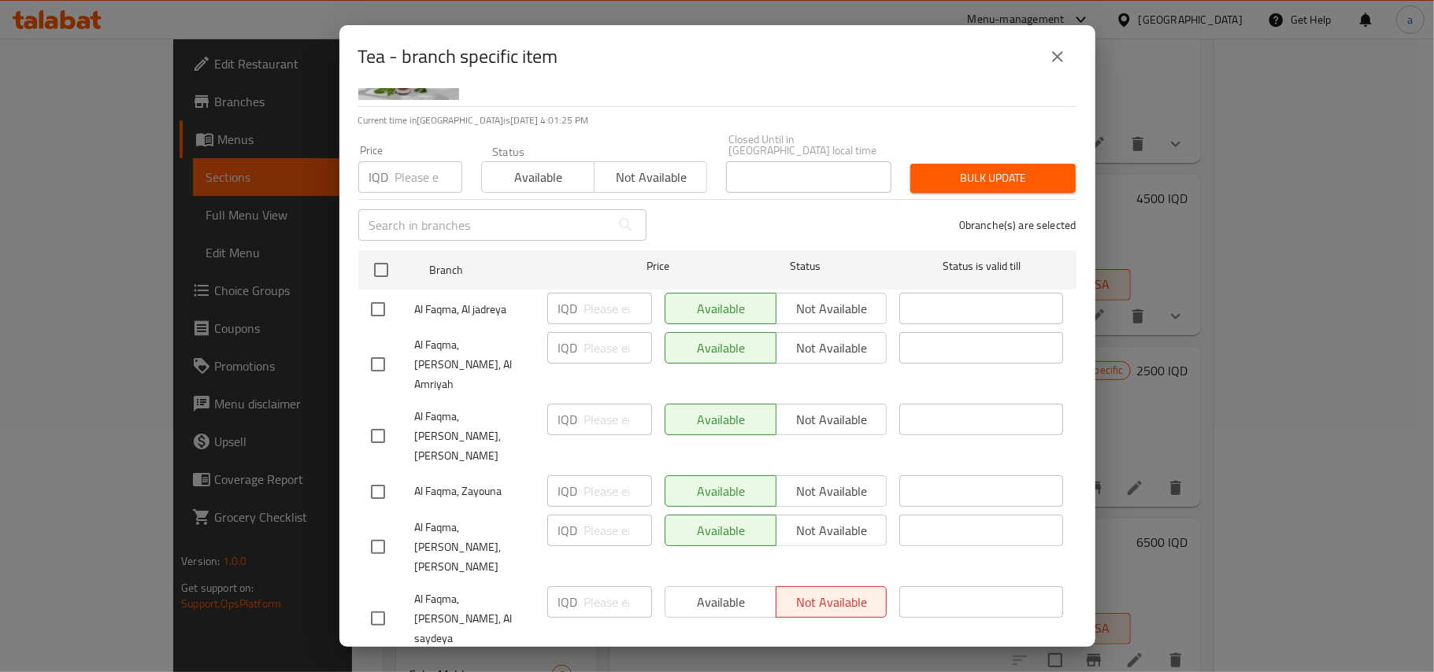
drag, startPoint x: 378, startPoint y: 265, endPoint x: 406, endPoint y: 299, distance: 44.8
click at [381, 278] on input "checkbox" at bounding box center [381, 270] width 33 height 33
checkbox input "true"
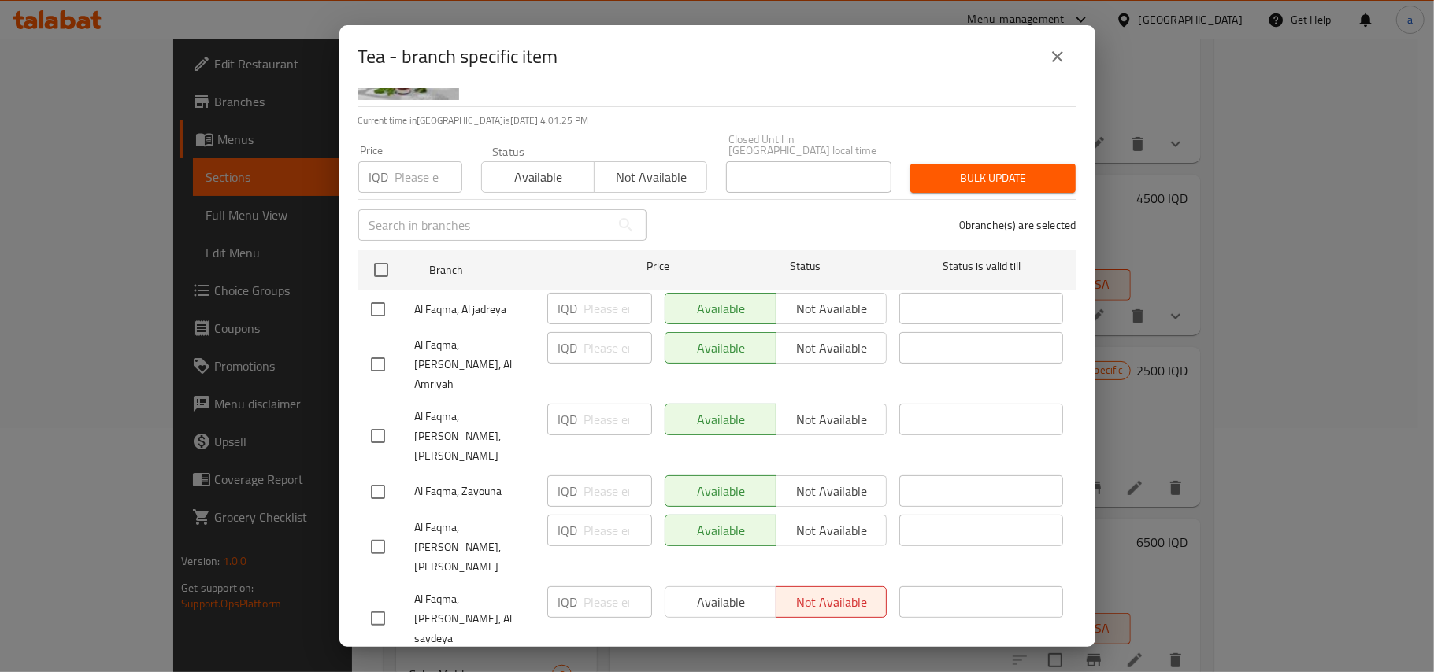
checkbox input "true"
click at [576, 309] on div "IQD ​" at bounding box center [599, 308] width 105 height 31
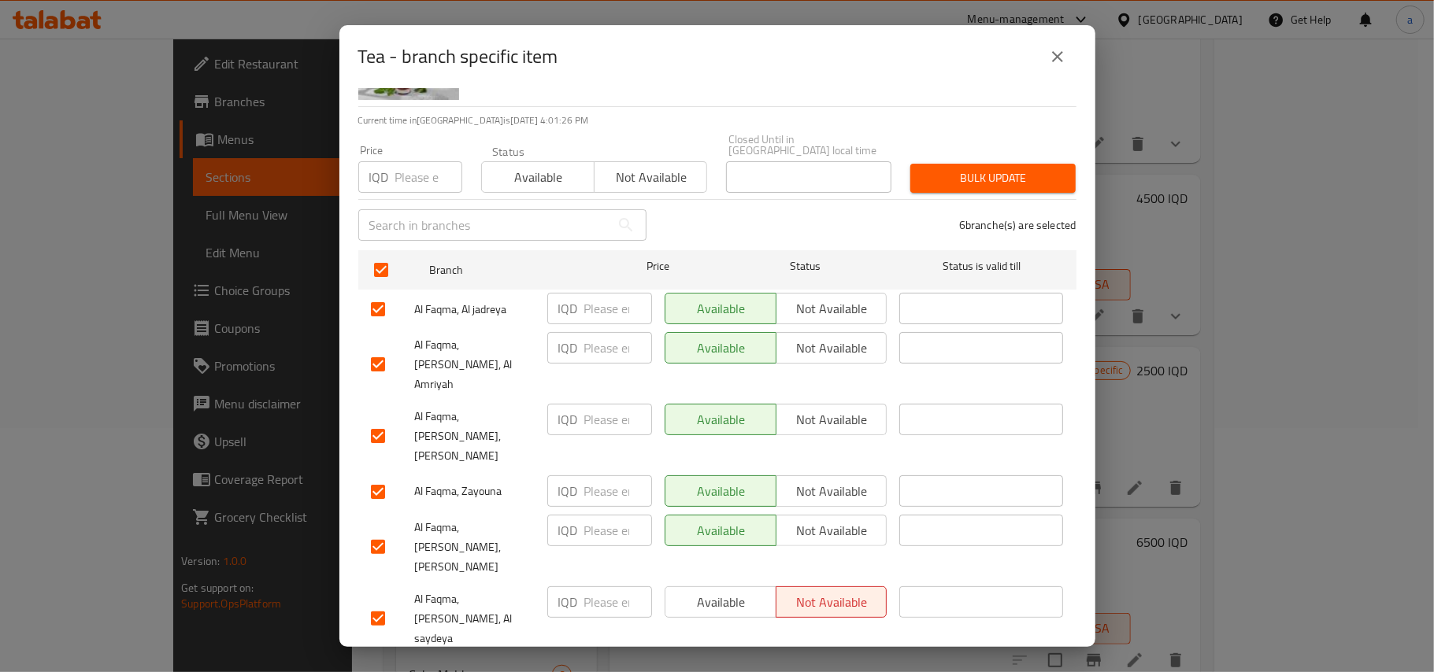
paste input "1500"
type input "1500"
click at [600, 344] on input "number" at bounding box center [618, 347] width 68 height 31
paste input "1500"
type input "1500"
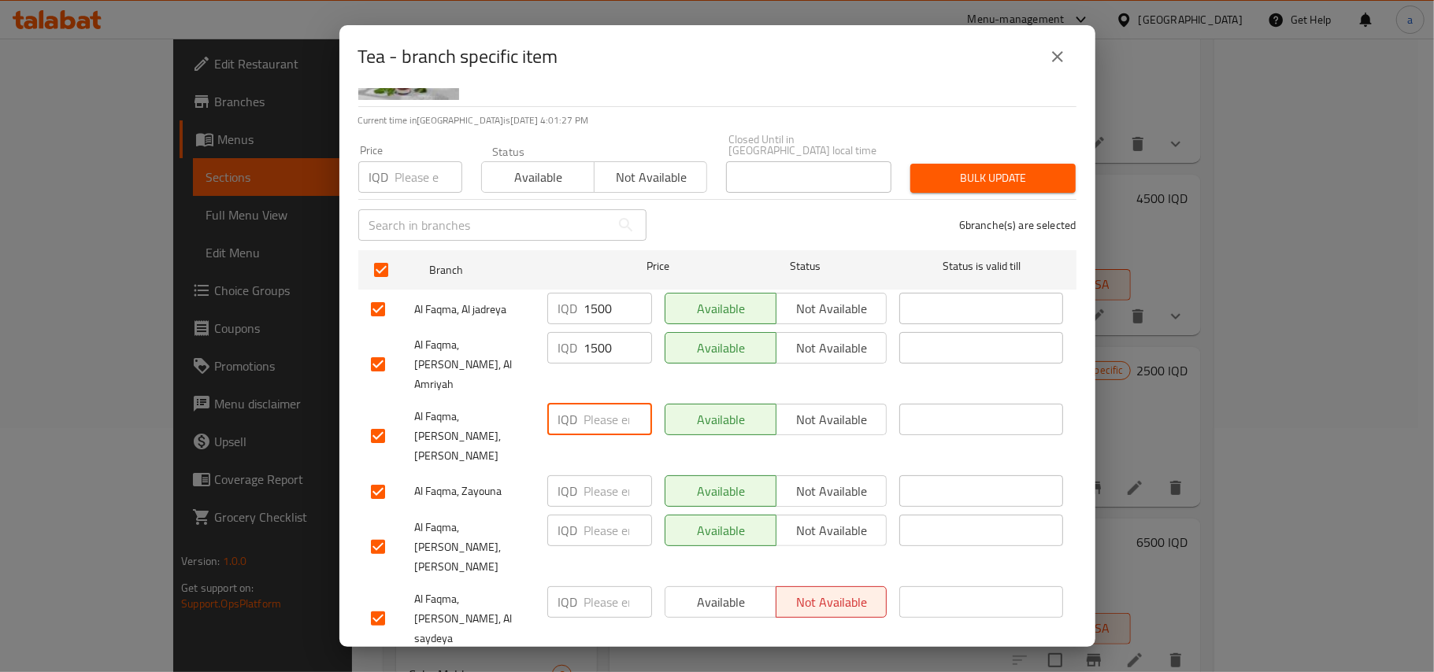
click at [597, 404] on input "number" at bounding box center [618, 419] width 68 height 31
paste input "1500"
type input "1500"
click at [594, 476] on input "number" at bounding box center [618, 491] width 68 height 31
paste input "1500"
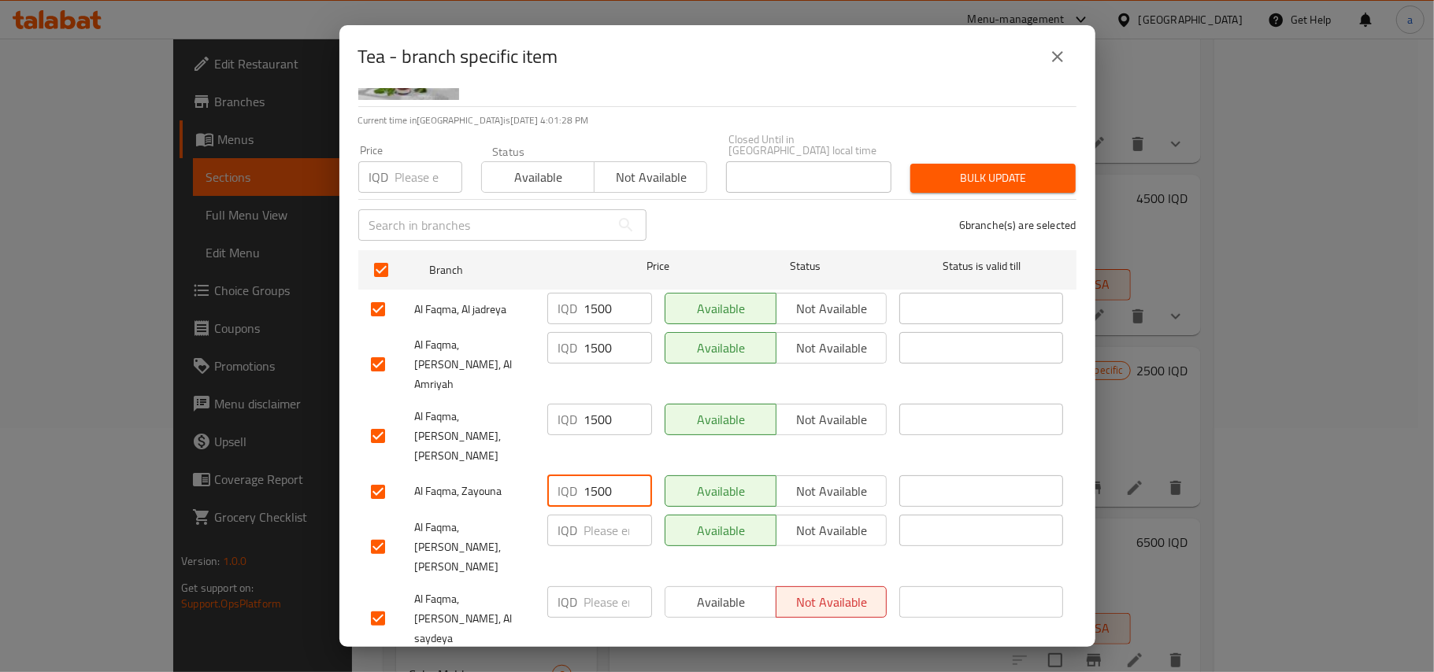
type input "1500"
click at [599, 515] on input "number" at bounding box center [618, 530] width 68 height 31
paste input "1500"
type input "1500"
click at [594, 580] on div "IQD ​" at bounding box center [599, 619] width 117 height 78
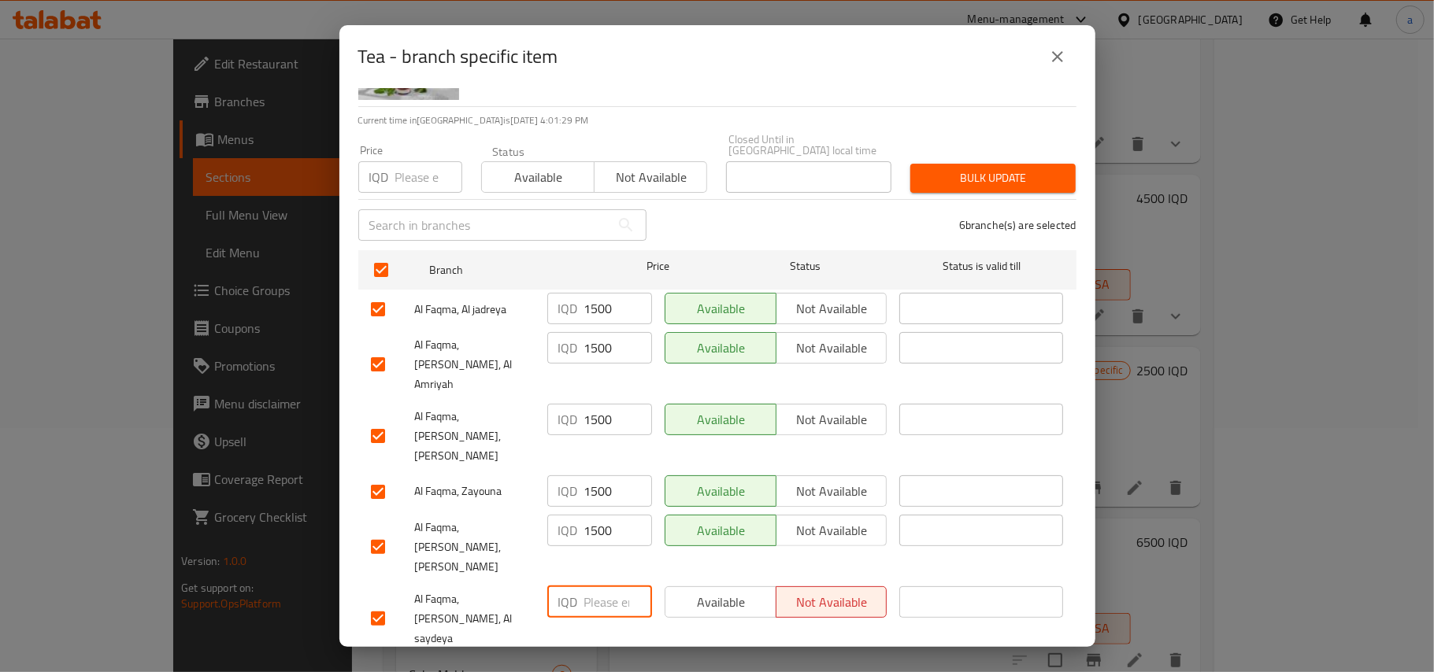
click at [594, 587] on input "number" at bounding box center [618, 602] width 68 height 31
paste input "1500"
type input "1500"
click at [599, 666] on span "Save" at bounding box center [717, 676] width 693 height 20
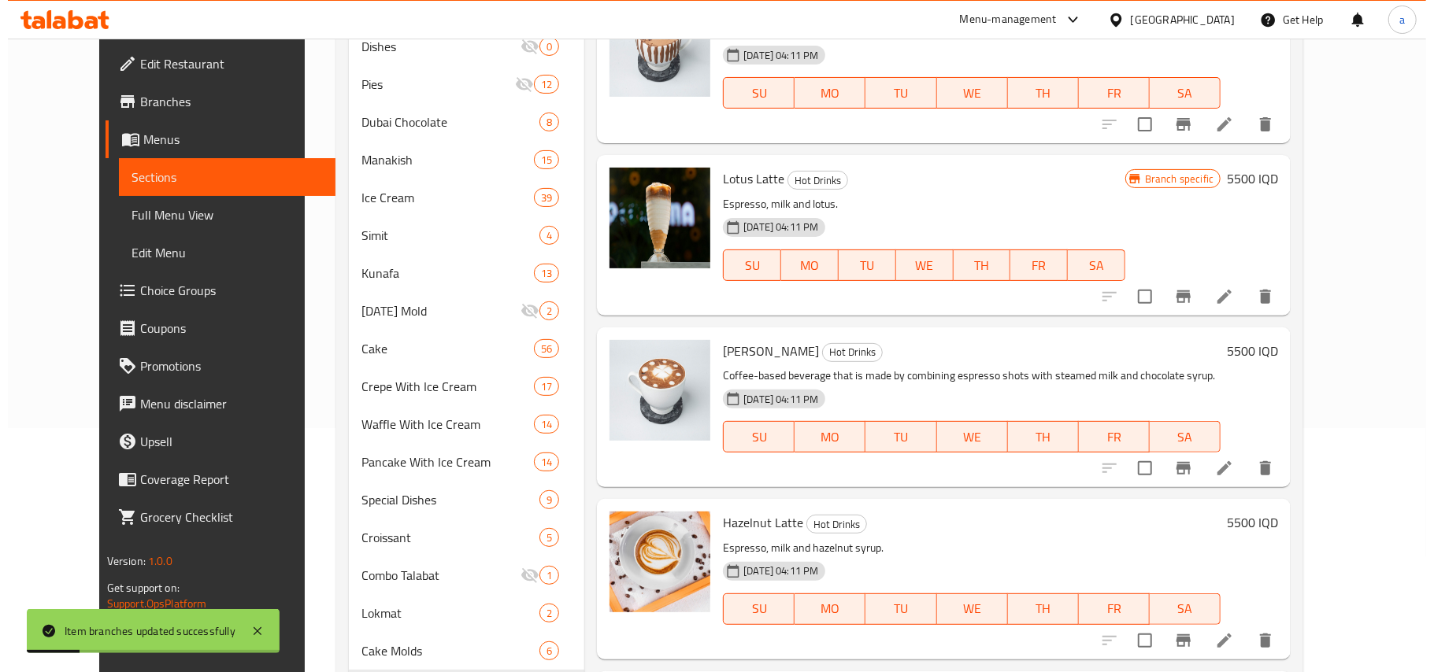
scroll to position [0, 0]
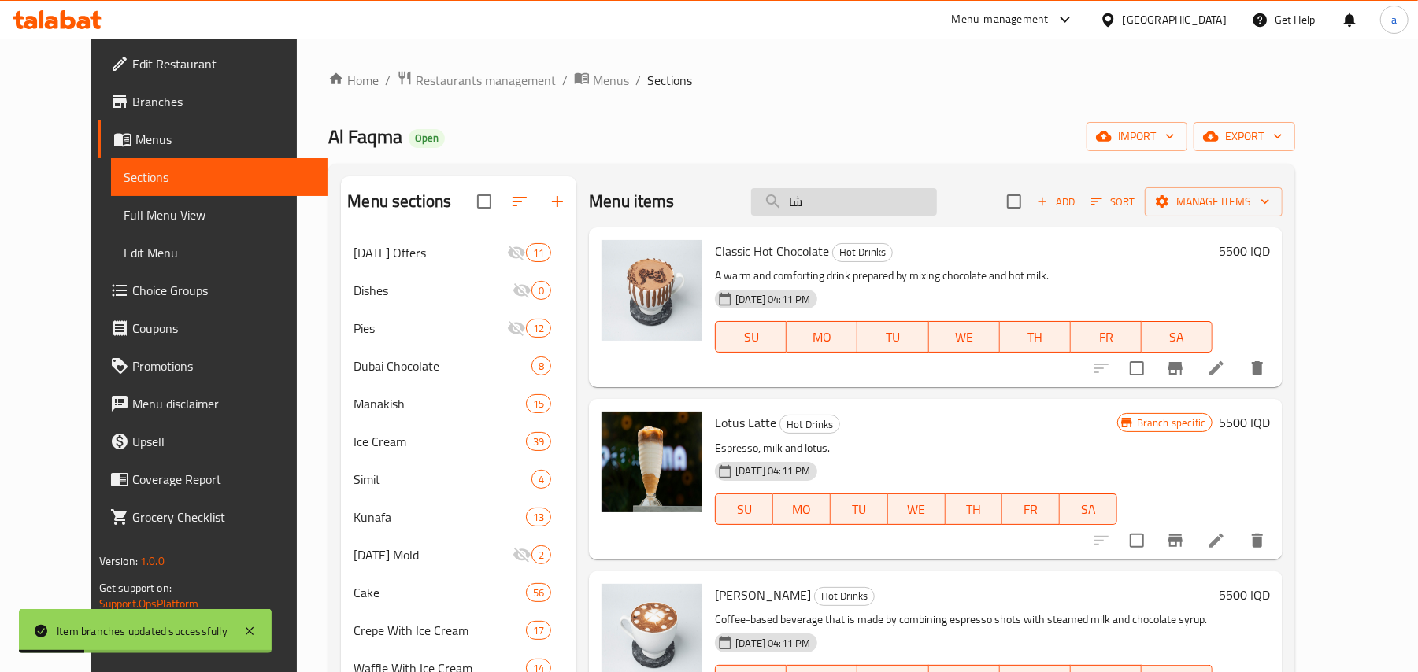
click at [842, 216] on input "شا" at bounding box center [844, 202] width 186 height 28
paste input "قهوة تركية"
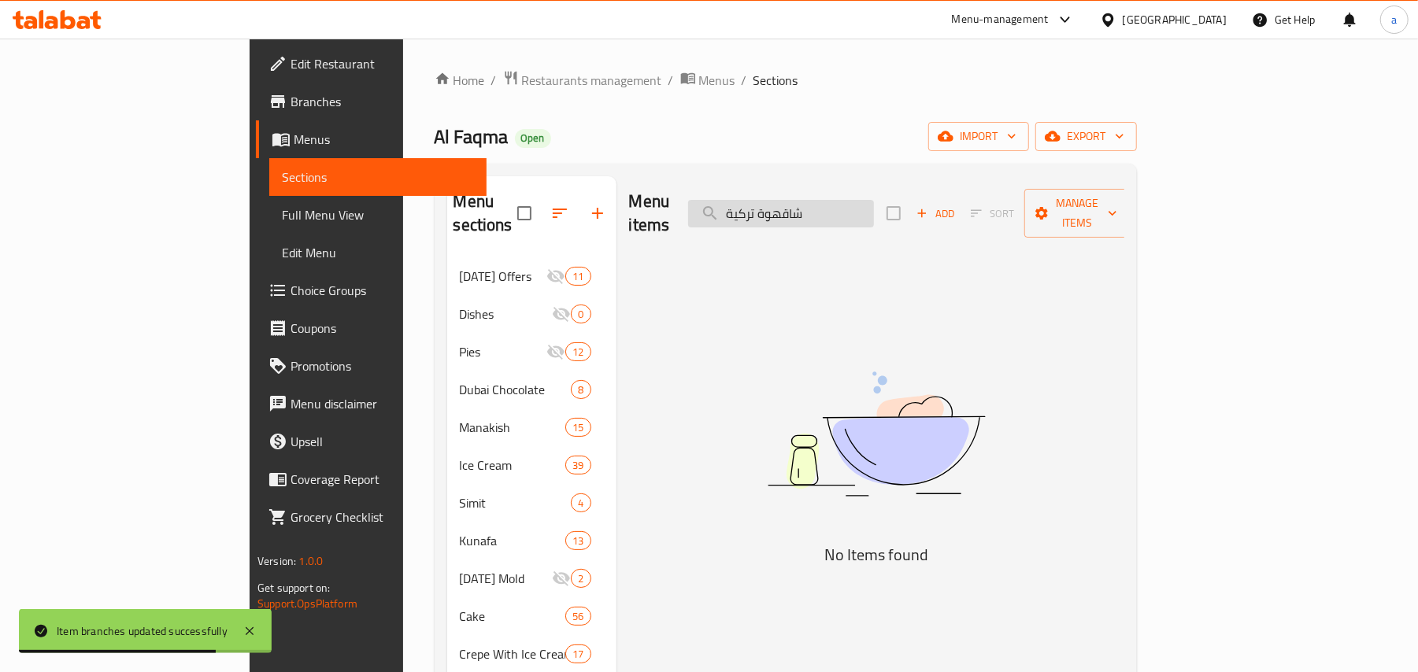
click at [874, 212] on input "شاقهوة تركية" at bounding box center [781, 214] width 186 height 28
paste input "search"
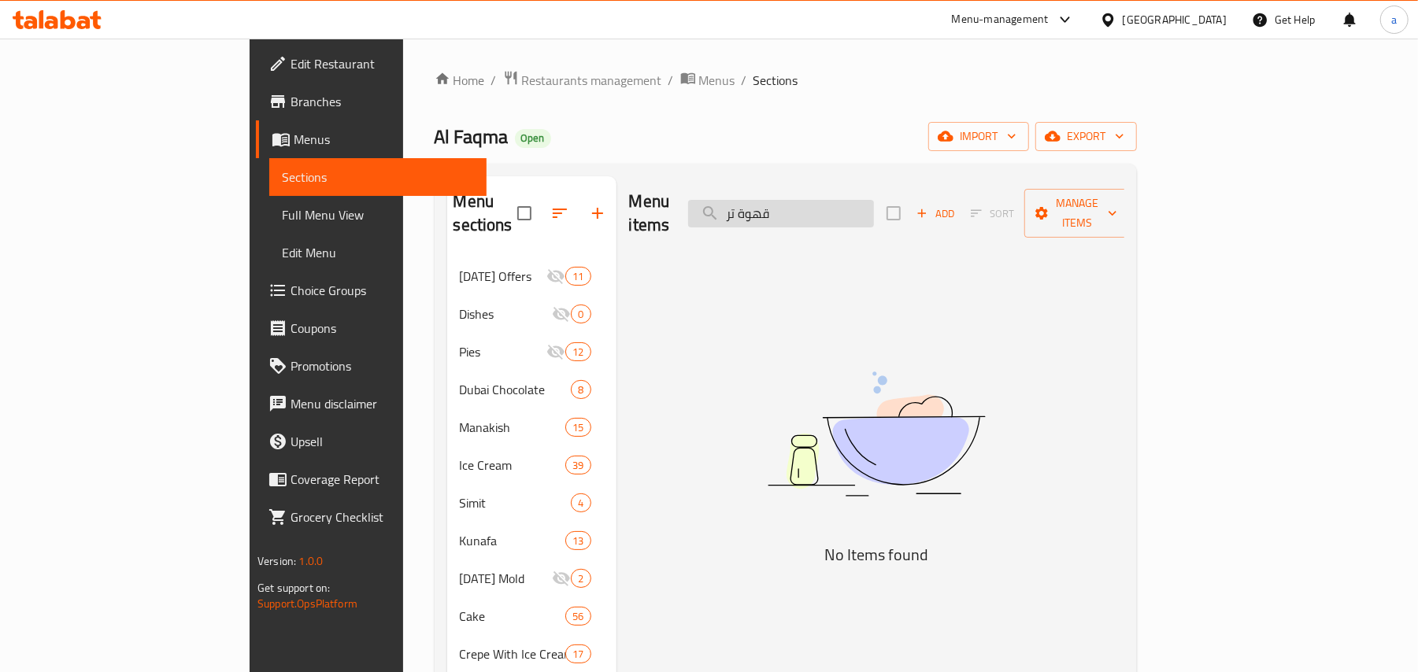
click at [861, 209] on input "قهوة تر" at bounding box center [781, 214] width 186 height 28
paste input "شاي كرك"
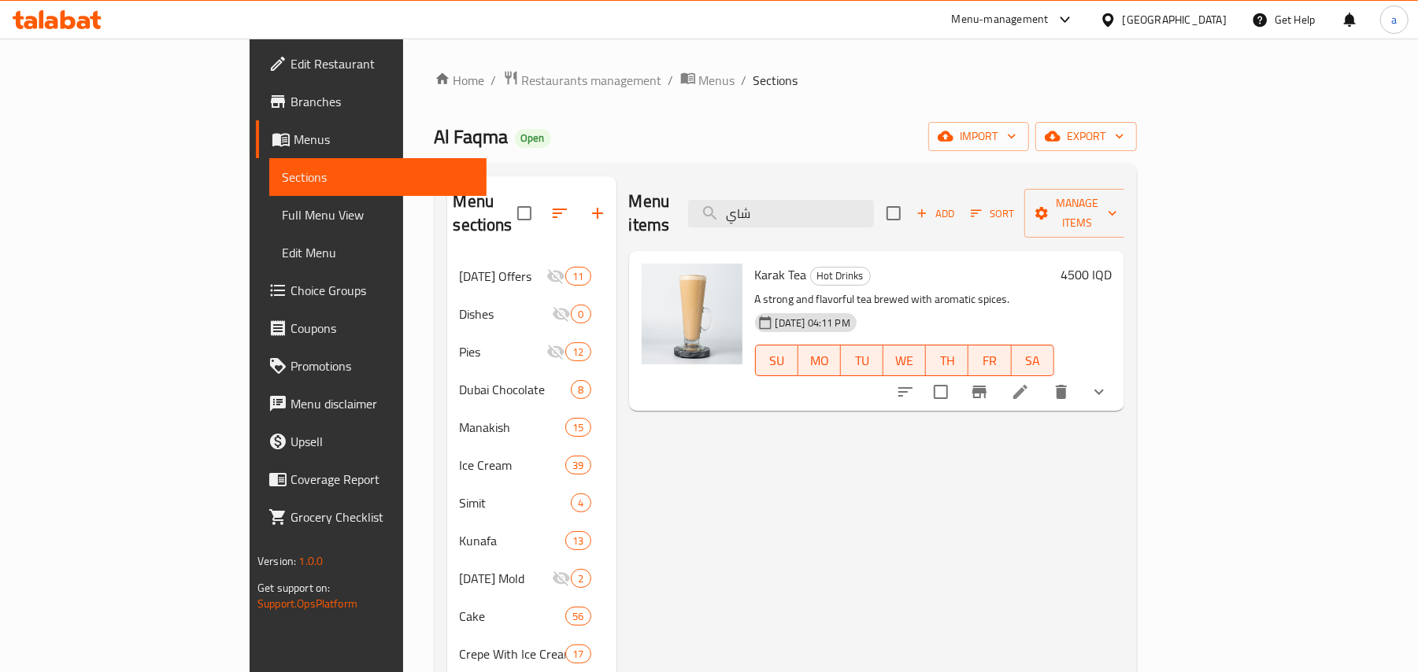
type input "شاي"
click at [1118, 388] on button "show more" at bounding box center [1099, 392] width 38 height 38
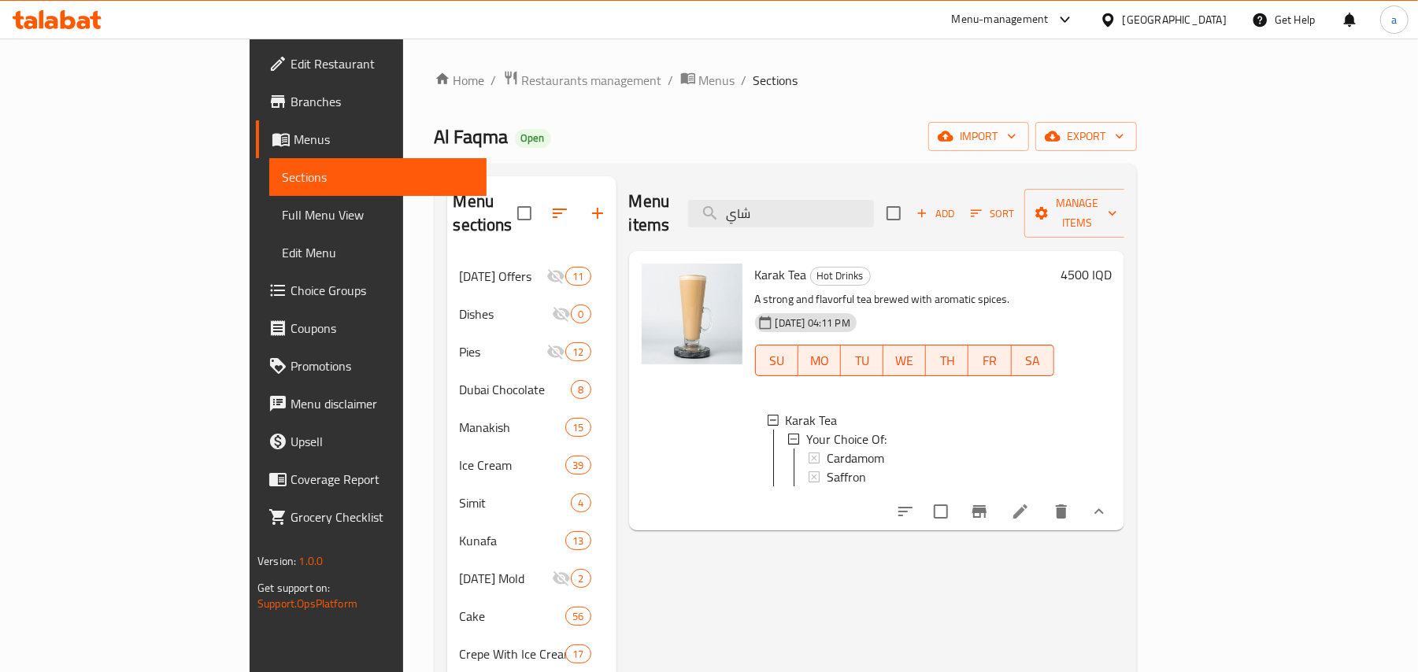
click at [989, 521] on icon "Branch-specific-item" at bounding box center [979, 511] width 19 height 19
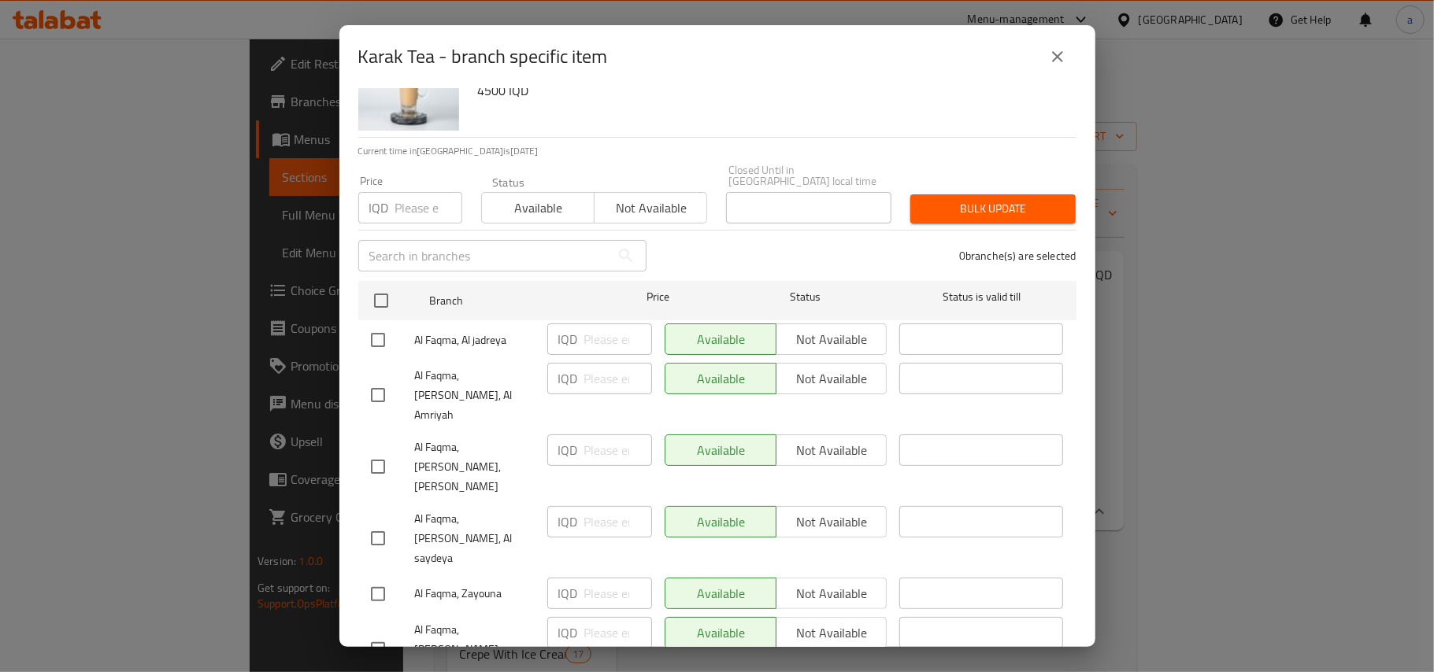
scroll to position [95, 0]
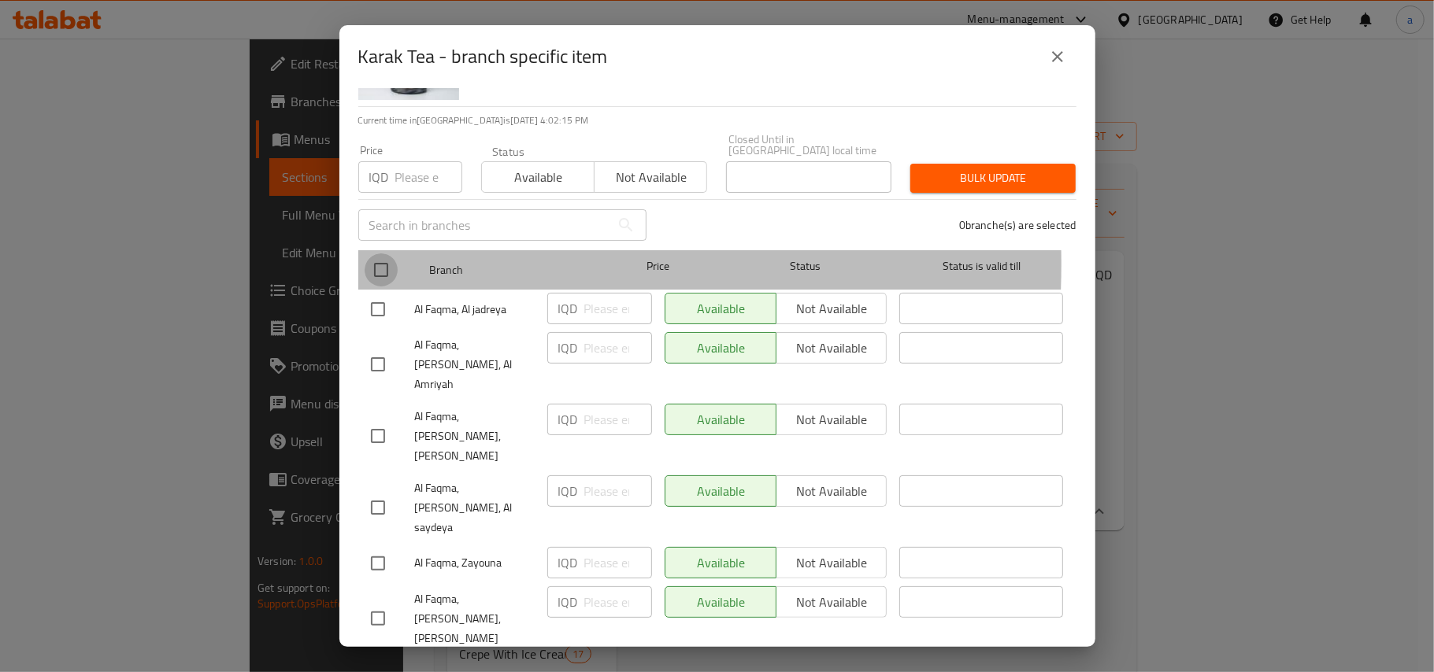
click at [379, 259] on input "checkbox" at bounding box center [381, 270] width 33 height 33
checkbox input "true"
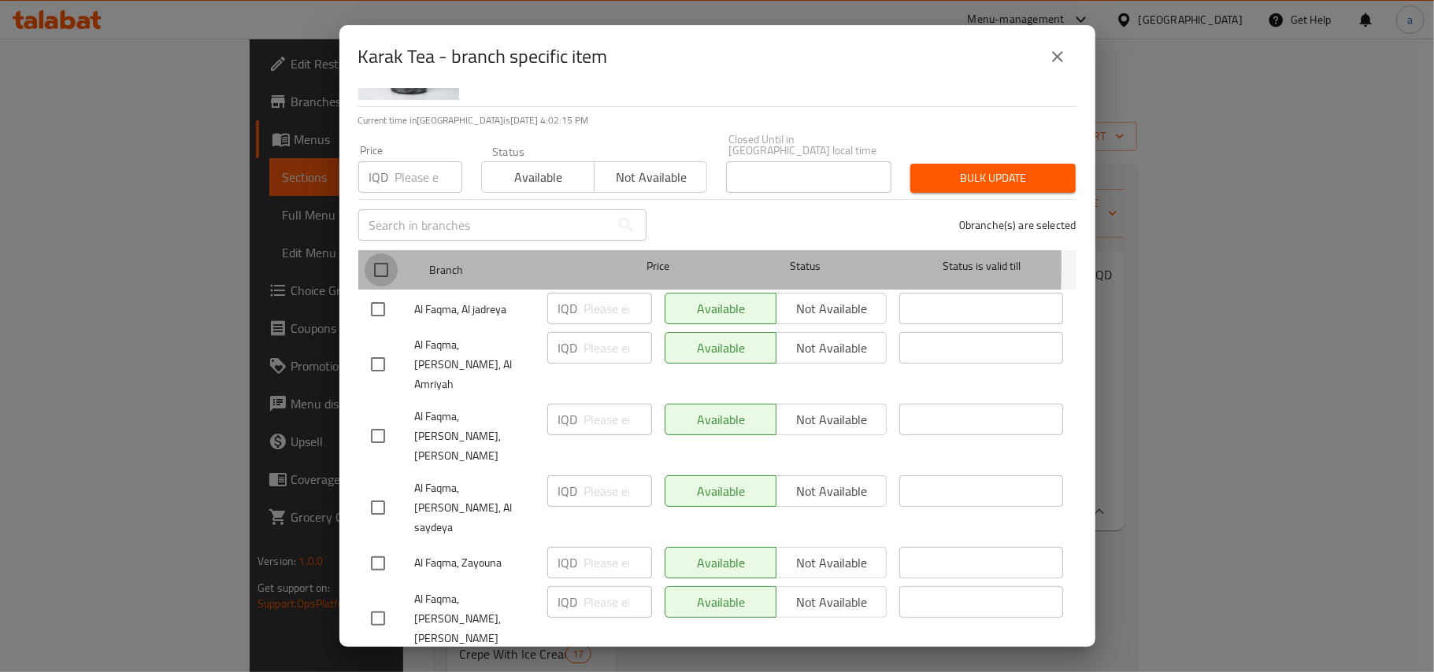
checkbox input "true"
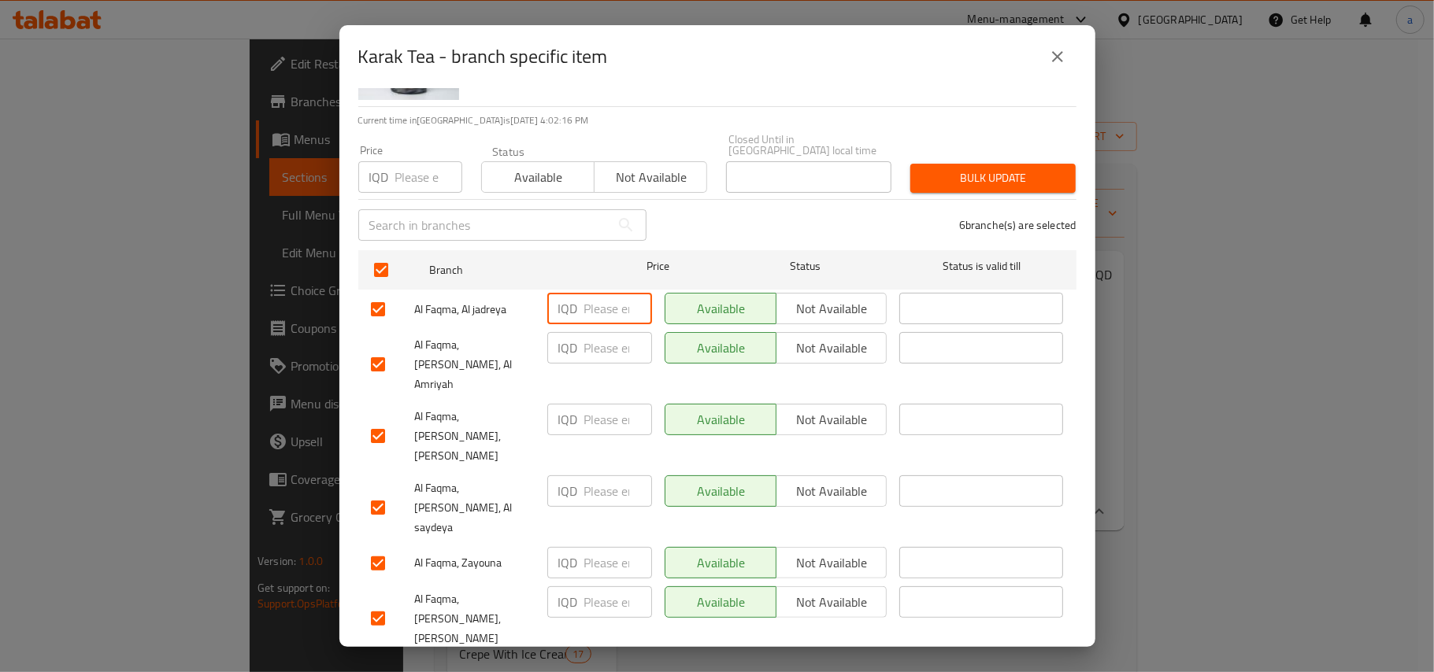
click at [584, 312] on input "number" at bounding box center [618, 308] width 68 height 31
paste input "3500"
type input "3500"
click at [597, 344] on input "number" at bounding box center [618, 347] width 68 height 31
paste input "3500"
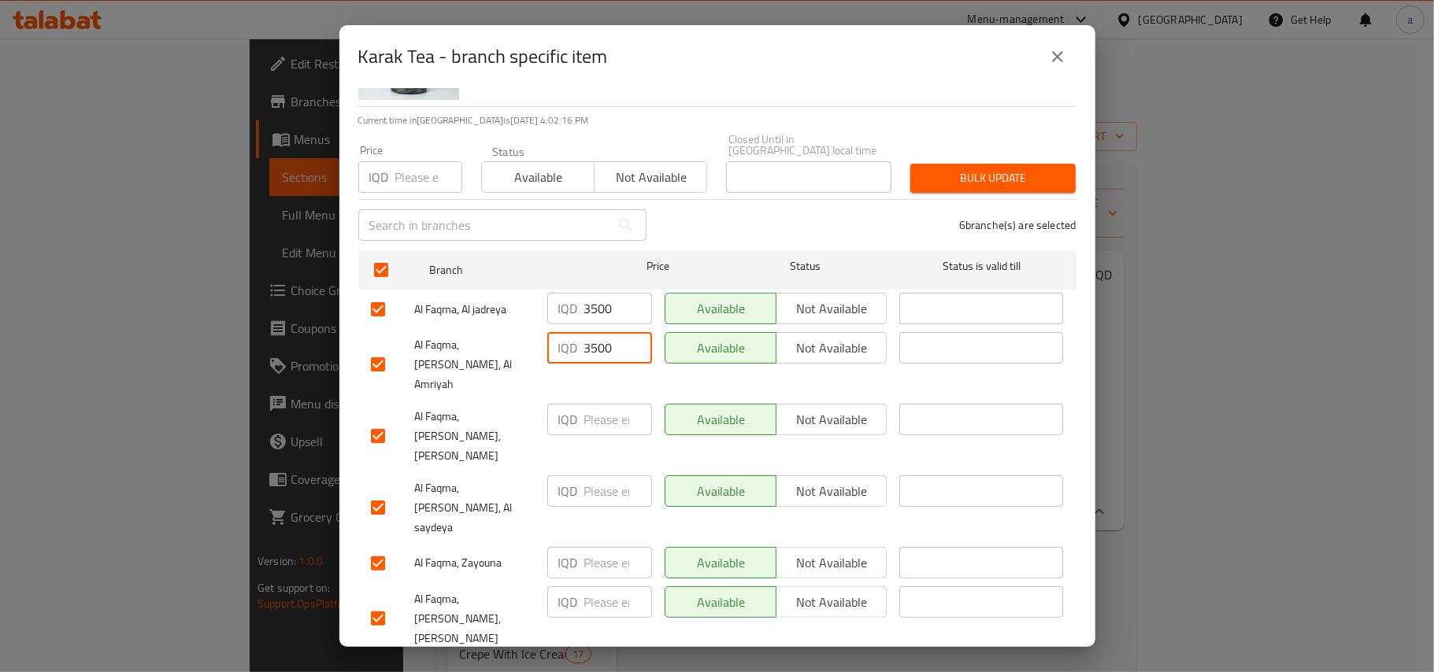
type input "3500"
click at [602, 408] on input "number" at bounding box center [618, 419] width 68 height 31
paste input "3500"
type input "3500"
click at [600, 472] on div "IQD ​" at bounding box center [599, 508] width 117 height 78
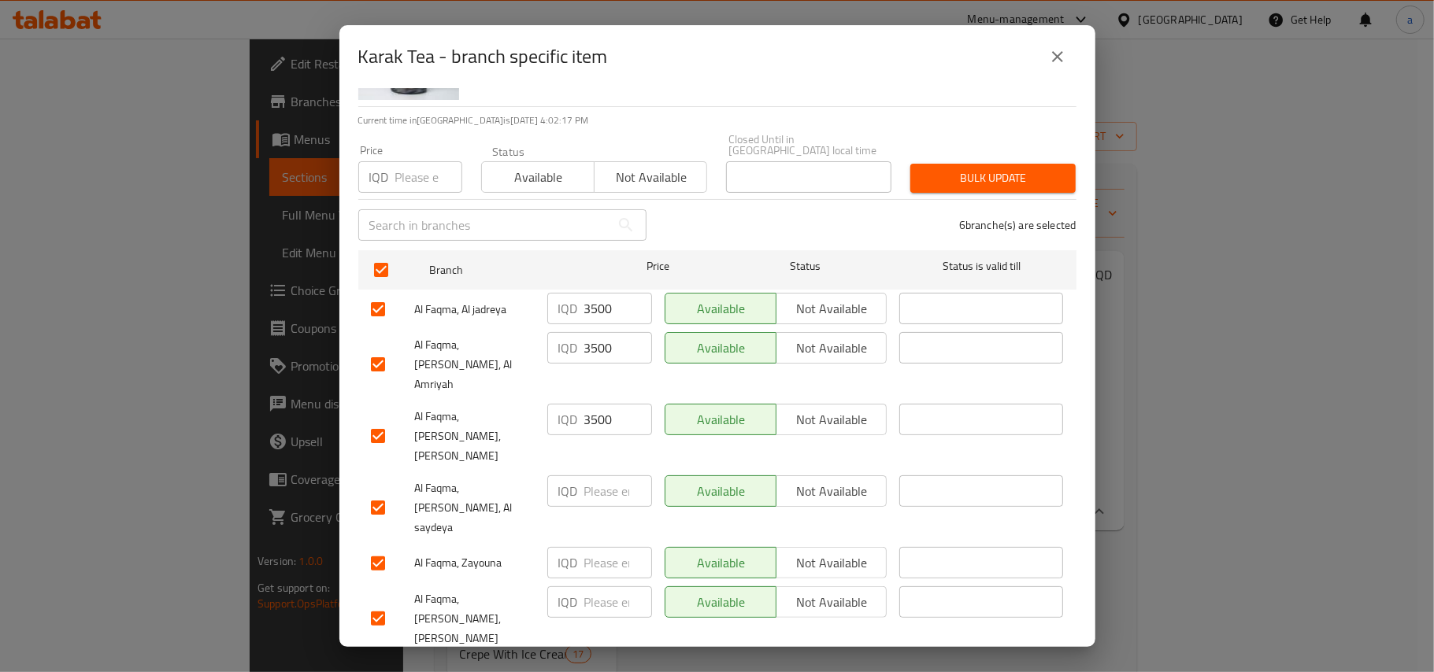
click at [590, 476] on input "number" at bounding box center [618, 491] width 68 height 31
paste input "3500"
type input "3500"
click at [594, 547] on input "number" at bounding box center [618, 562] width 68 height 31
paste input "3500"
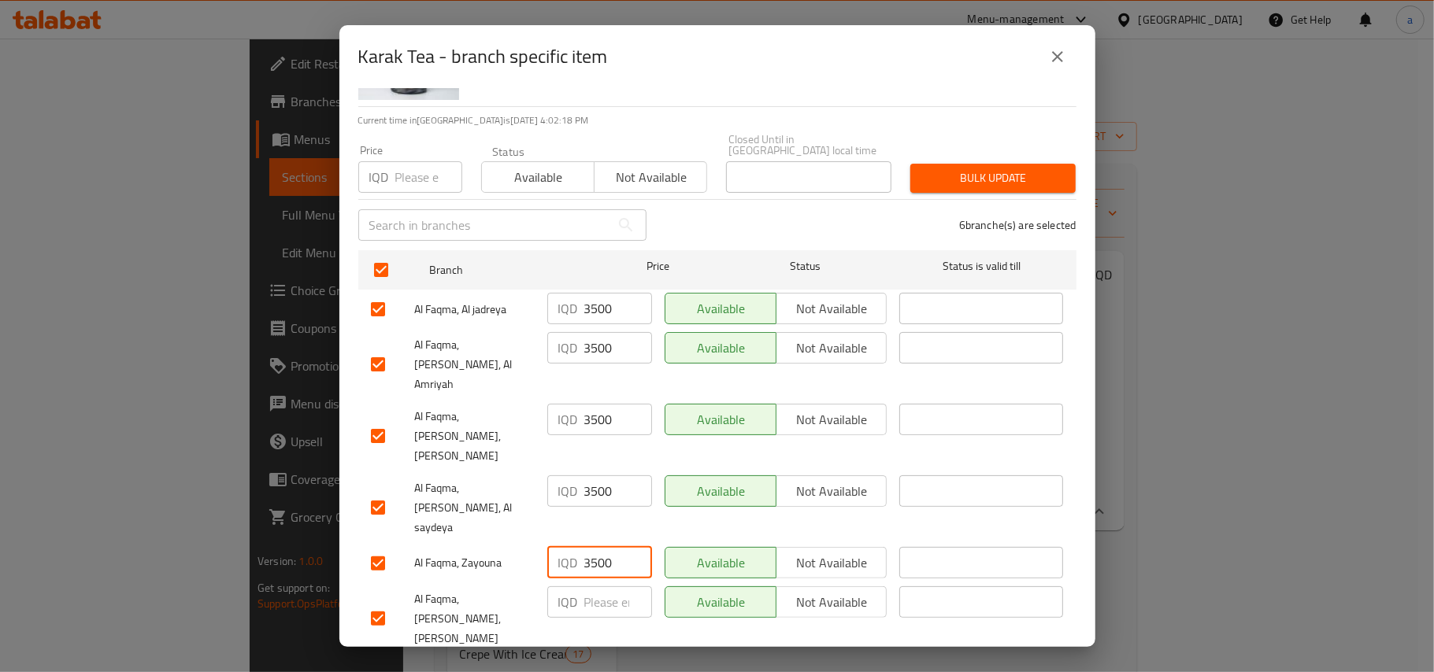
type input "3500"
click at [595, 587] on input "number" at bounding box center [618, 602] width 68 height 31
paste input "3500"
type input "3500"
click at [605, 666] on span "Save" at bounding box center [717, 676] width 693 height 20
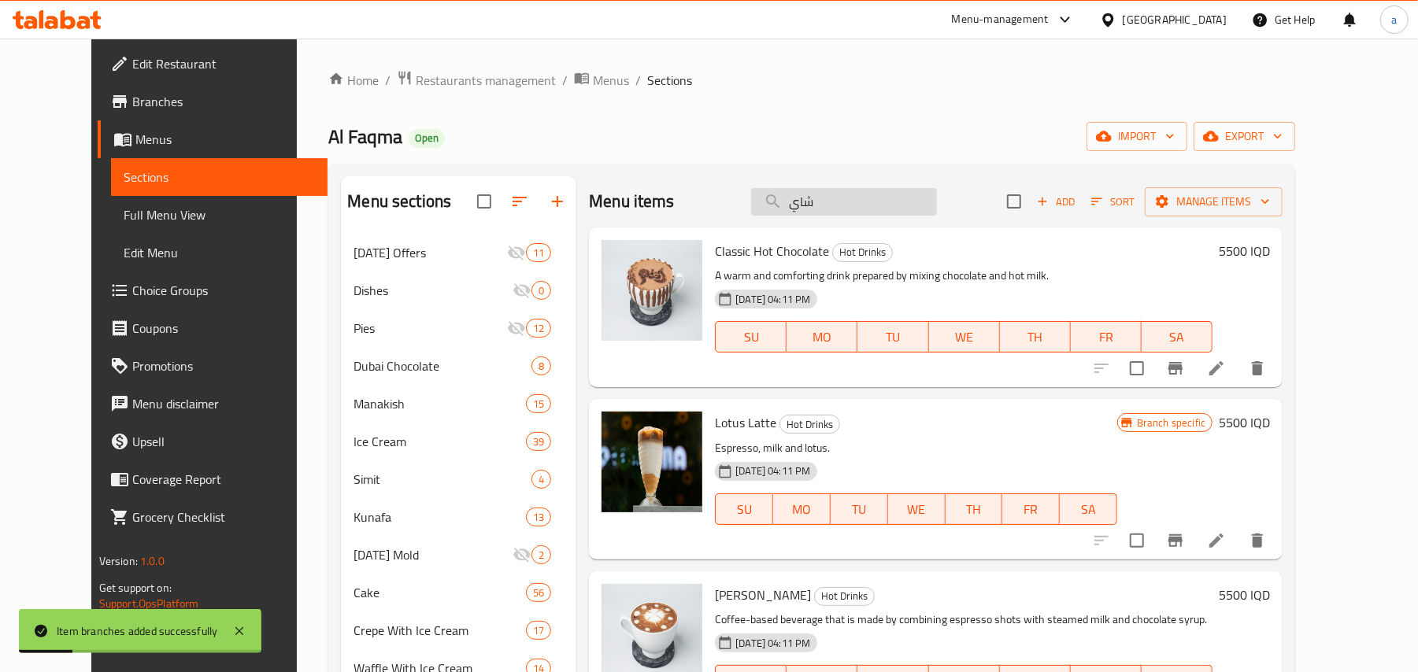
click at [847, 213] on input "شاي" at bounding box center [844, 202] width 186 height 28
paste input "نسكافيه"
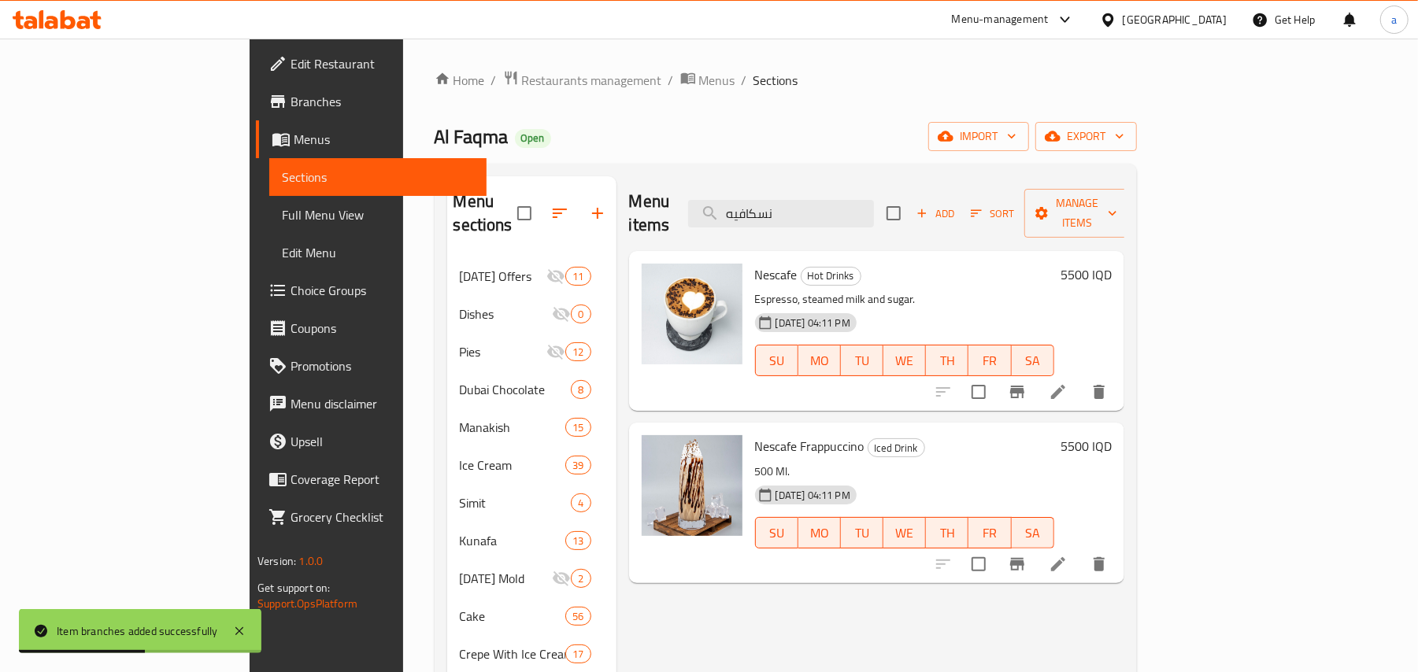
type input "نسكافيه"
click at [1027, 386] on icon "Branch-specific-item" at bounding box center [1017, 392] width 19 height 19
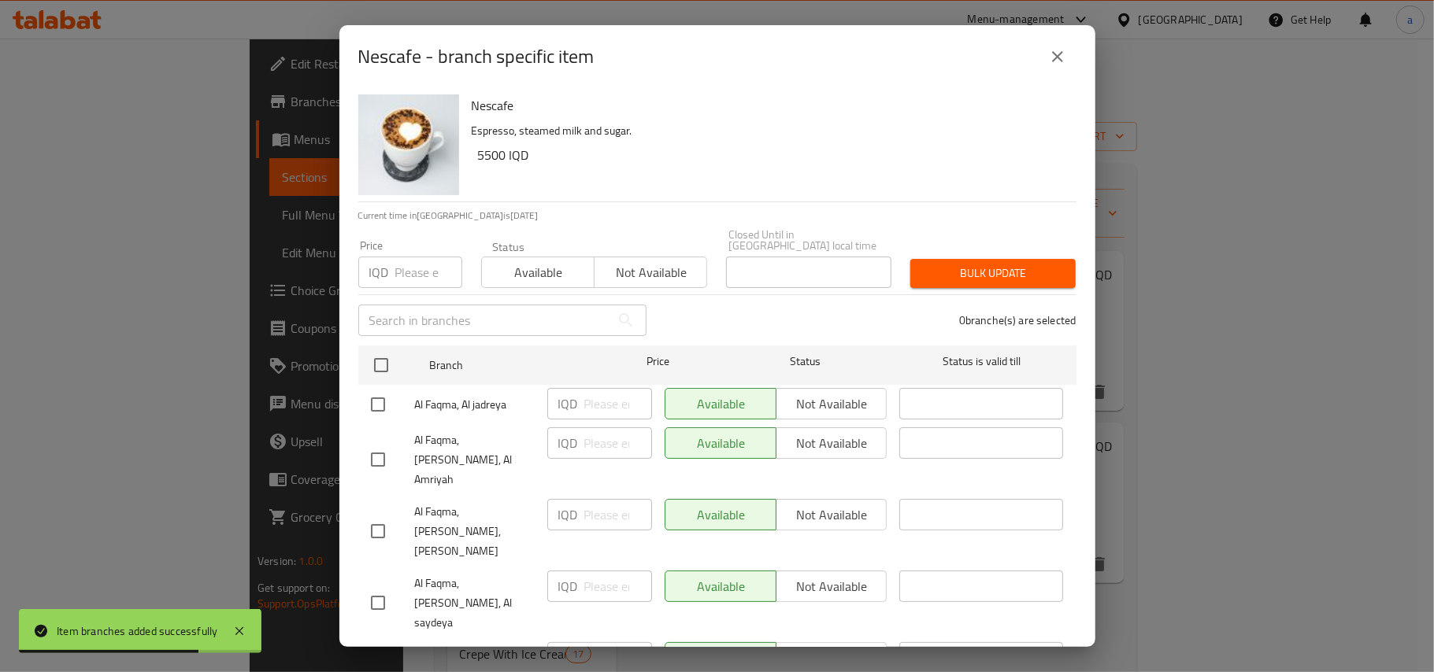
click at [379, 357] on input "checkbox" at bounding box center [381, 365] width 33 height 33
checkbox input "true"
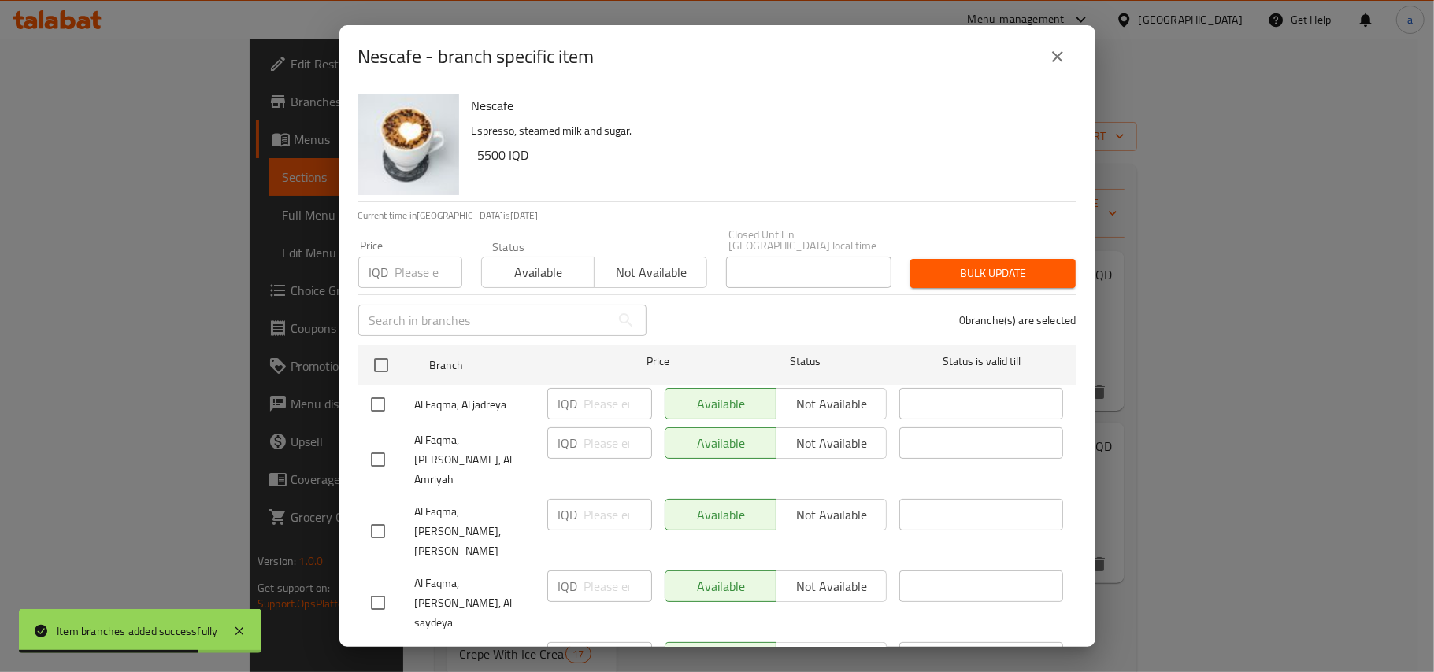
checkbox input "true"
click at [586, 398] on input "number" at bounding box center [618, 403] width 68 height 31
paste input "4000"
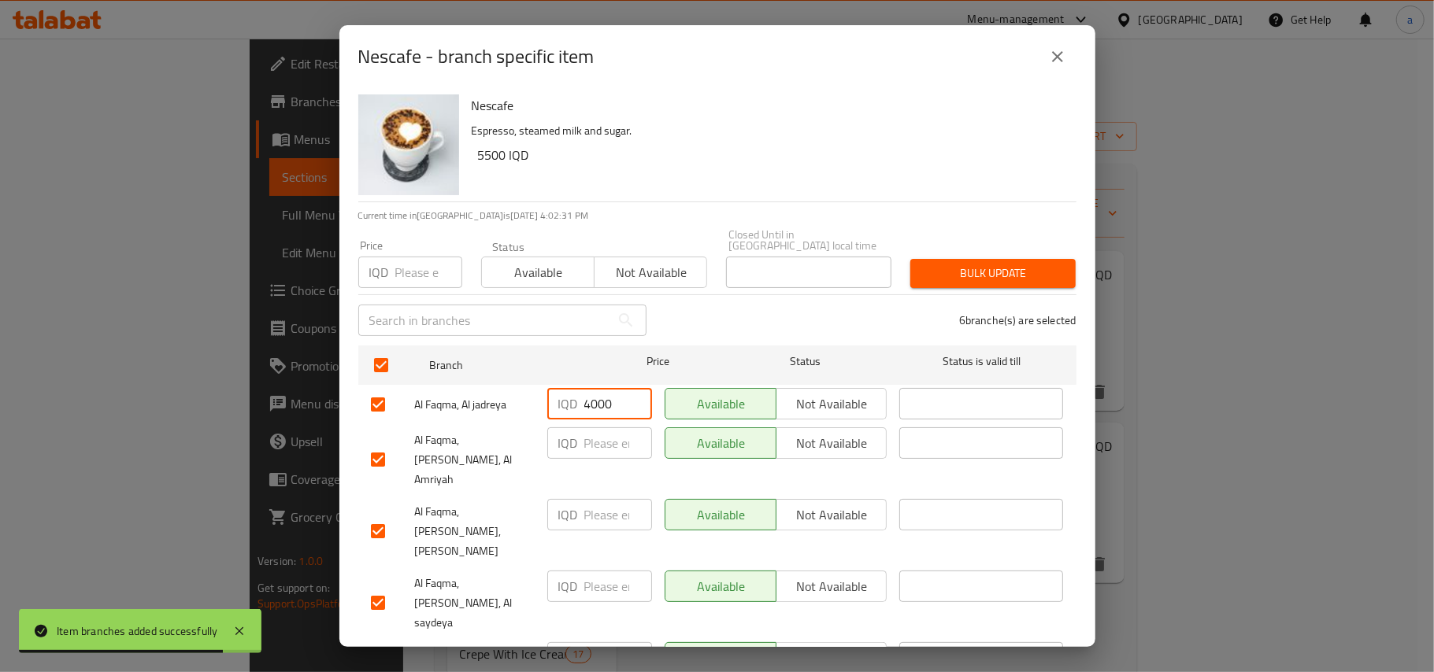
type input "4000"
click at [596, 444] on input "number" at bounding box center [618, 443] width 68 height 31
paste input "4000"
type input "4000"
click at [592, 499] on input "number" at bounding box center [618, 514] width 68 height 31
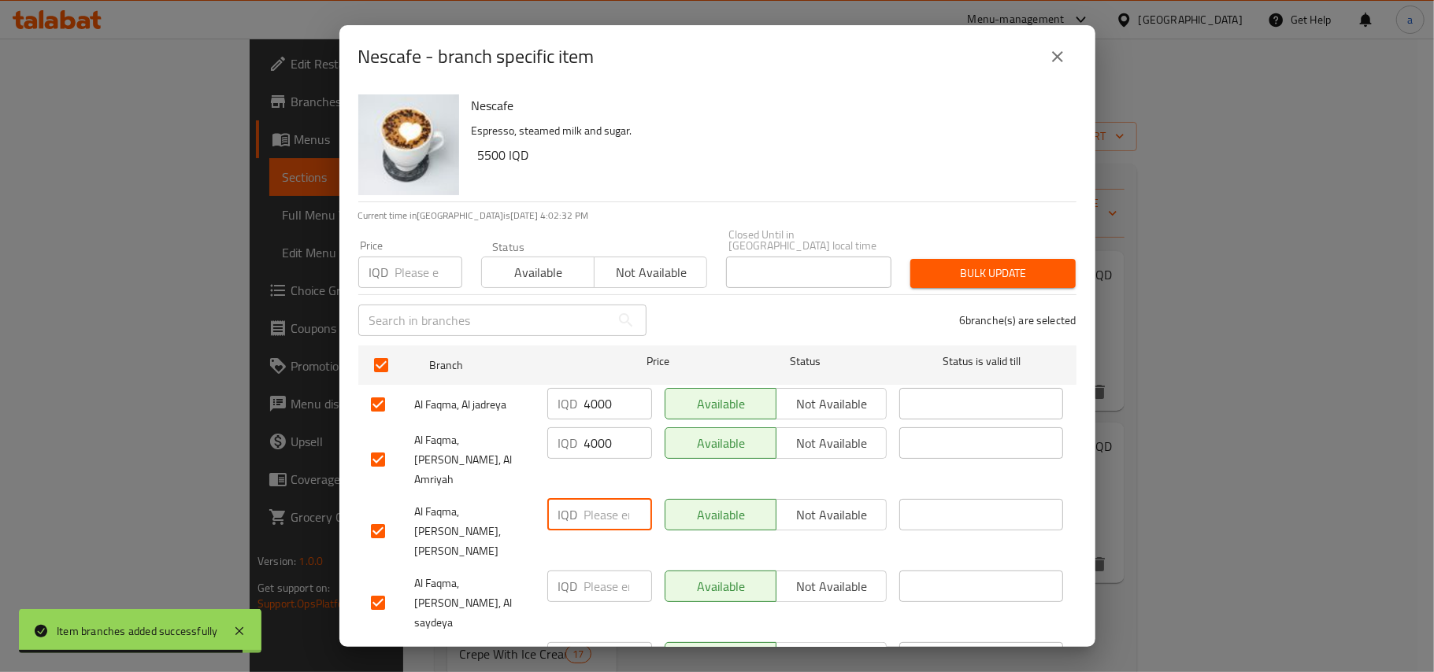
paste input "4000"
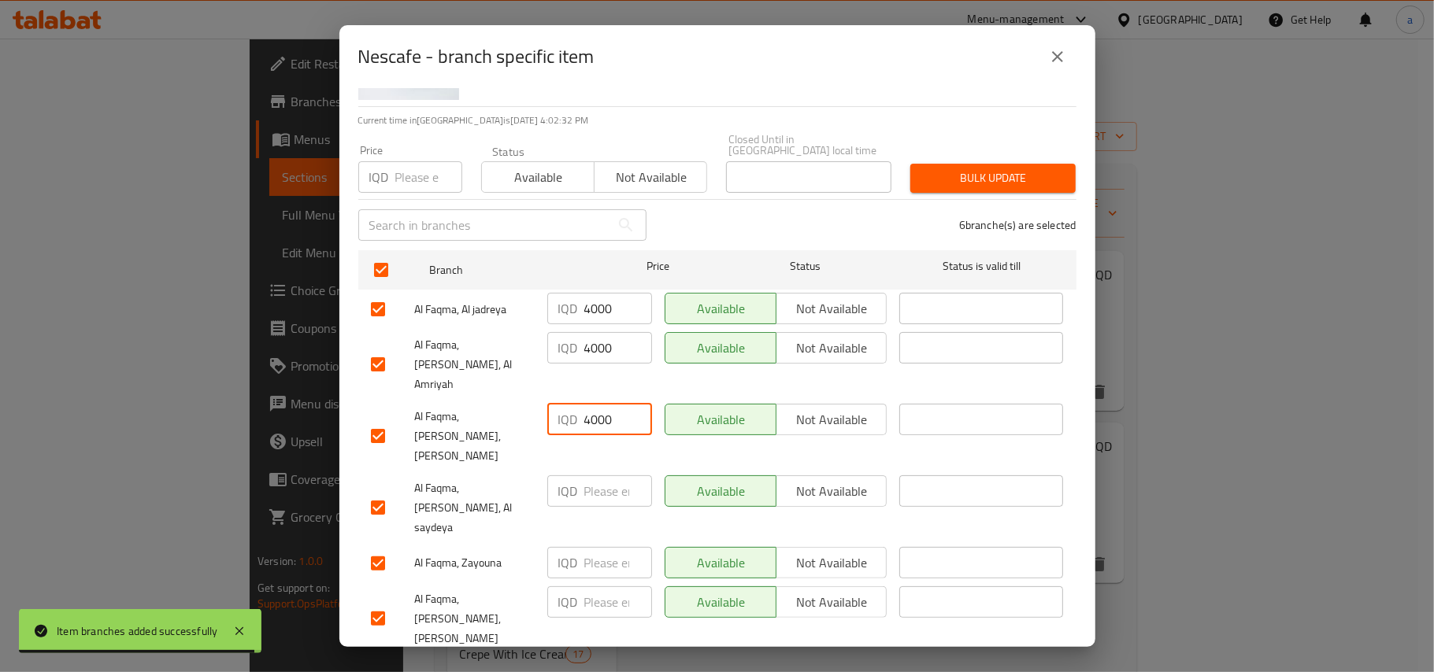
type input "4000"
click at [605, 476] on input "number" at bounding box center [618, 491] width 68 height 31
paste input "4000"
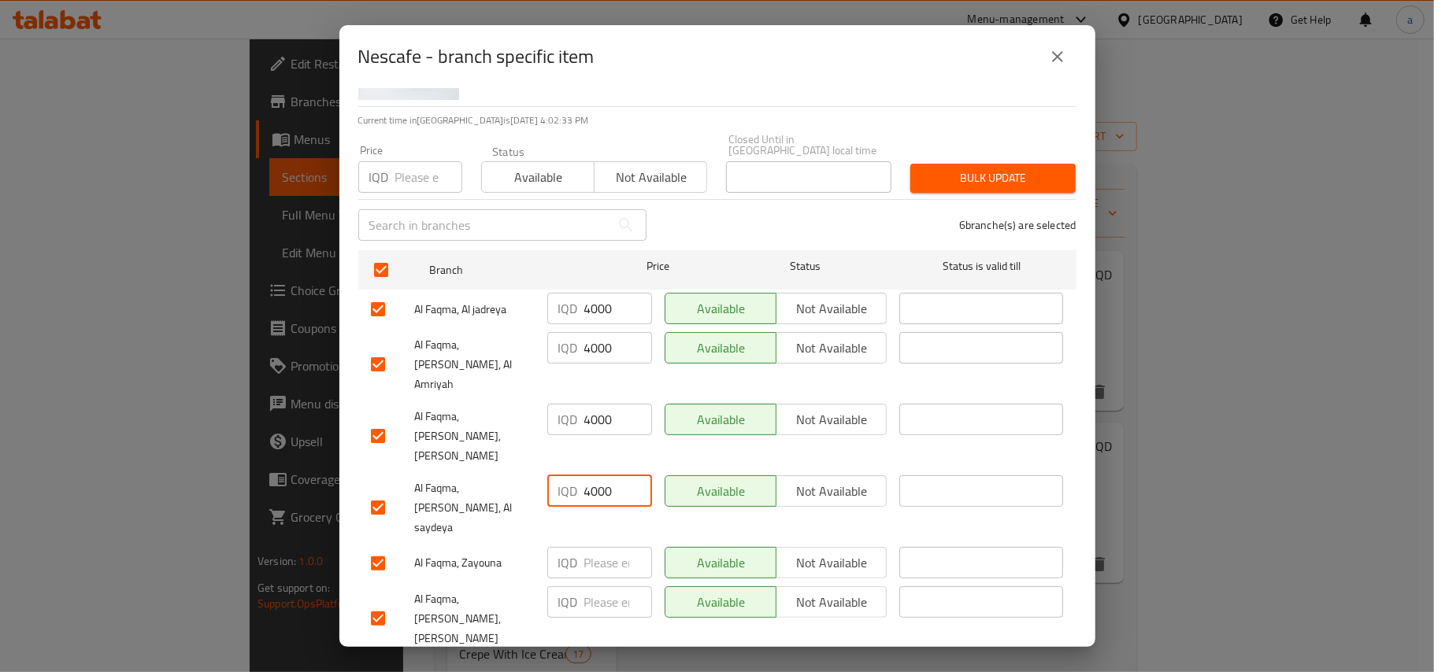
type input "4000"
click at [596, 547] on input "number" at bounding box center [618, 562] width 68 height 31
paste input "4000"
type input "4000"
click at [597, 587] on input "number" at bounding box center [618, 602] width 68 height 31
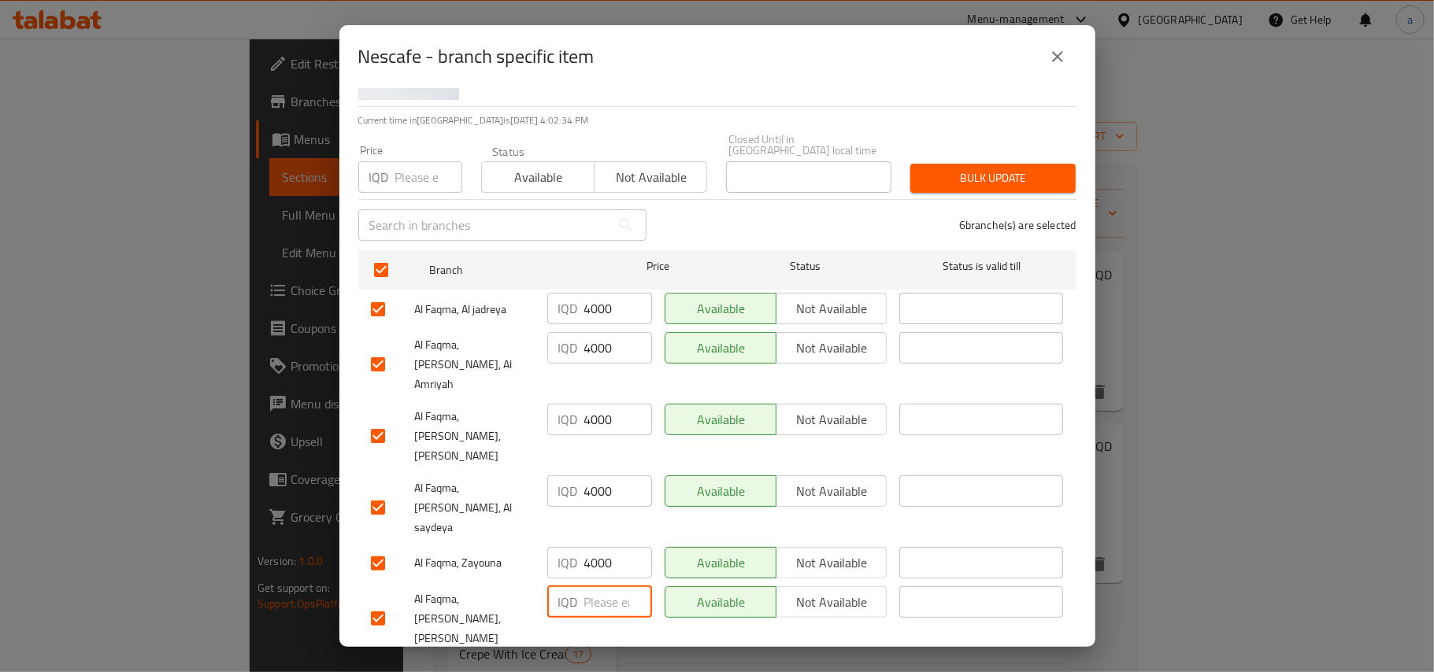
paste input "4000"
type input "4000"
click at [605, 609] on ul "Branch Price Status Status is valid till Al Faqma, Al jadreya IQD 4000 ​ Availa…" at bounding box center [717, 452] width 718 height 417
click at [605, 661] on button "Save" at bounding box center [717, 675] width 718 height 29
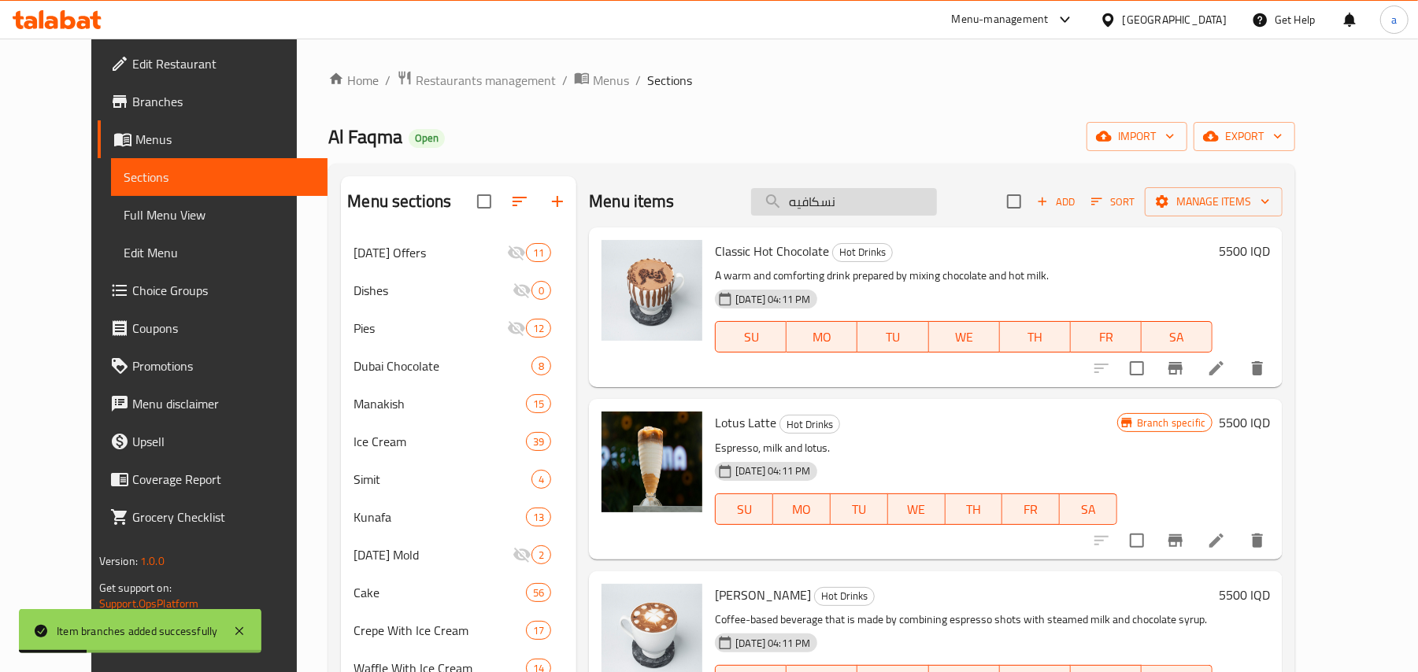
click at [848, 208] on input "نسكافيه" at bounding box center [844, 202] width 186 height 28
paste input "ابتشينو"
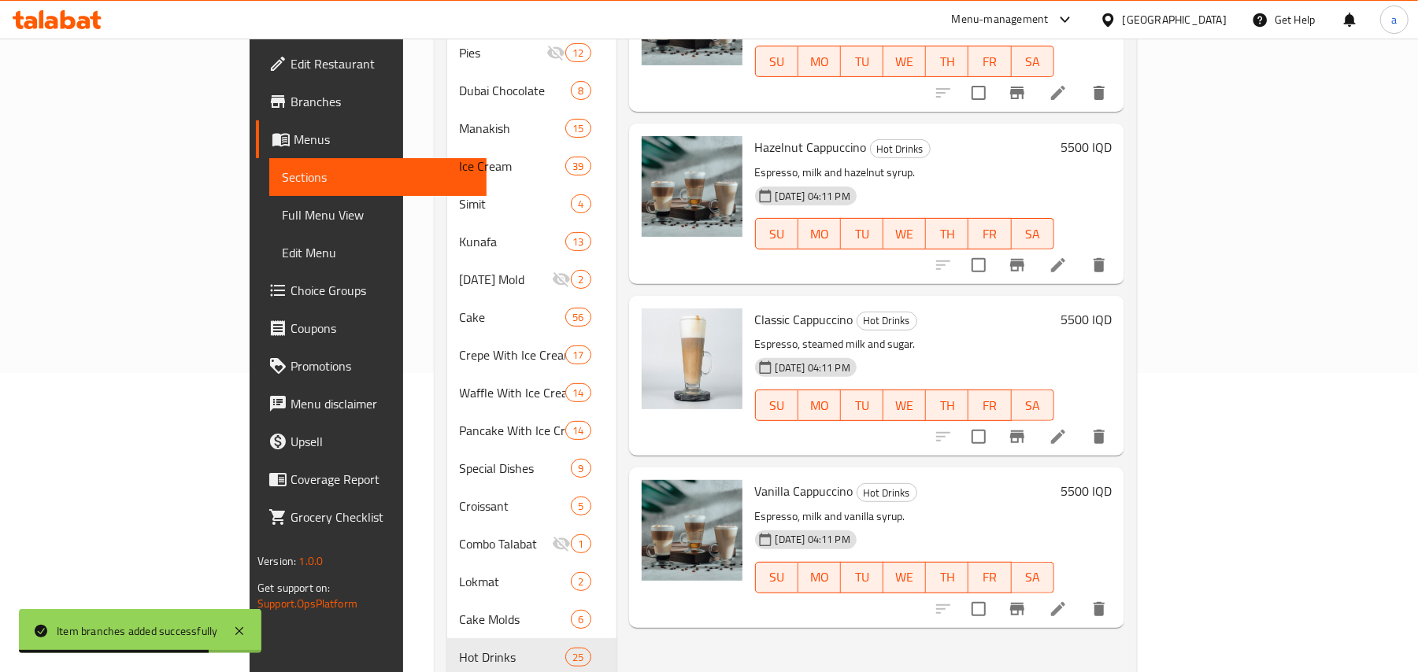
scroll to position [346, 0]
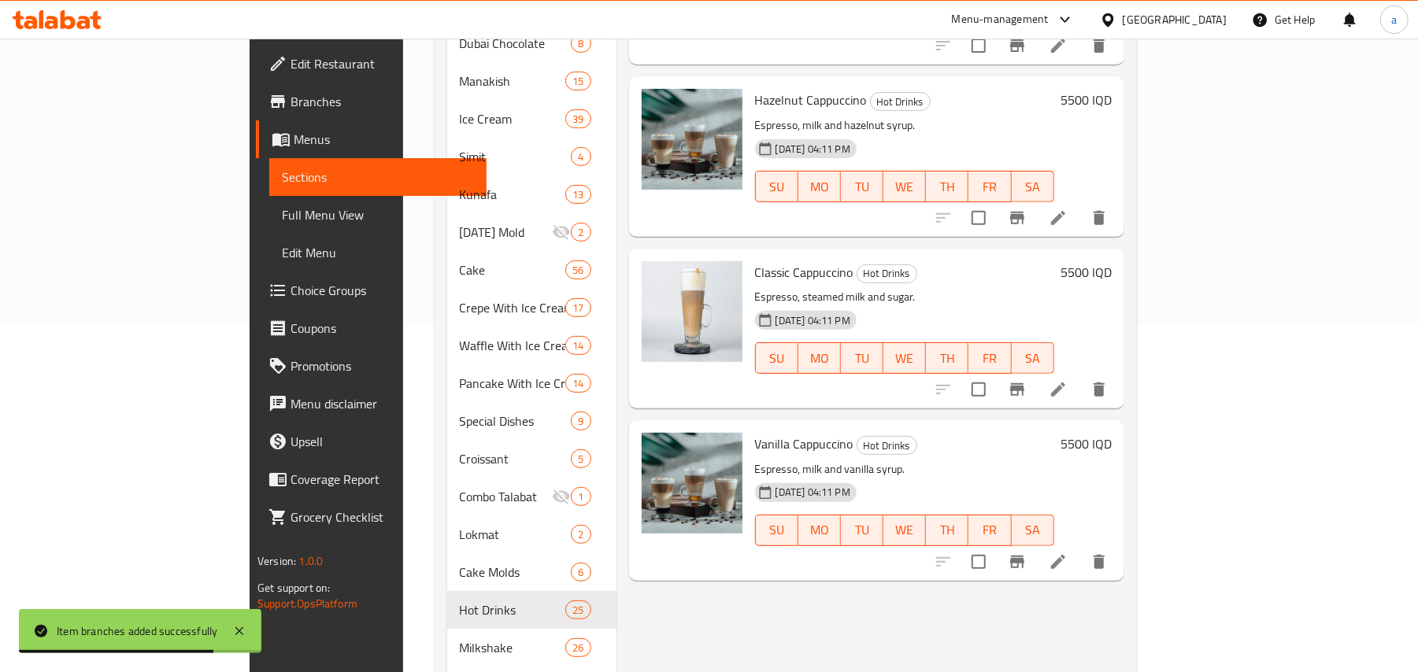
type input "كابتشينو"
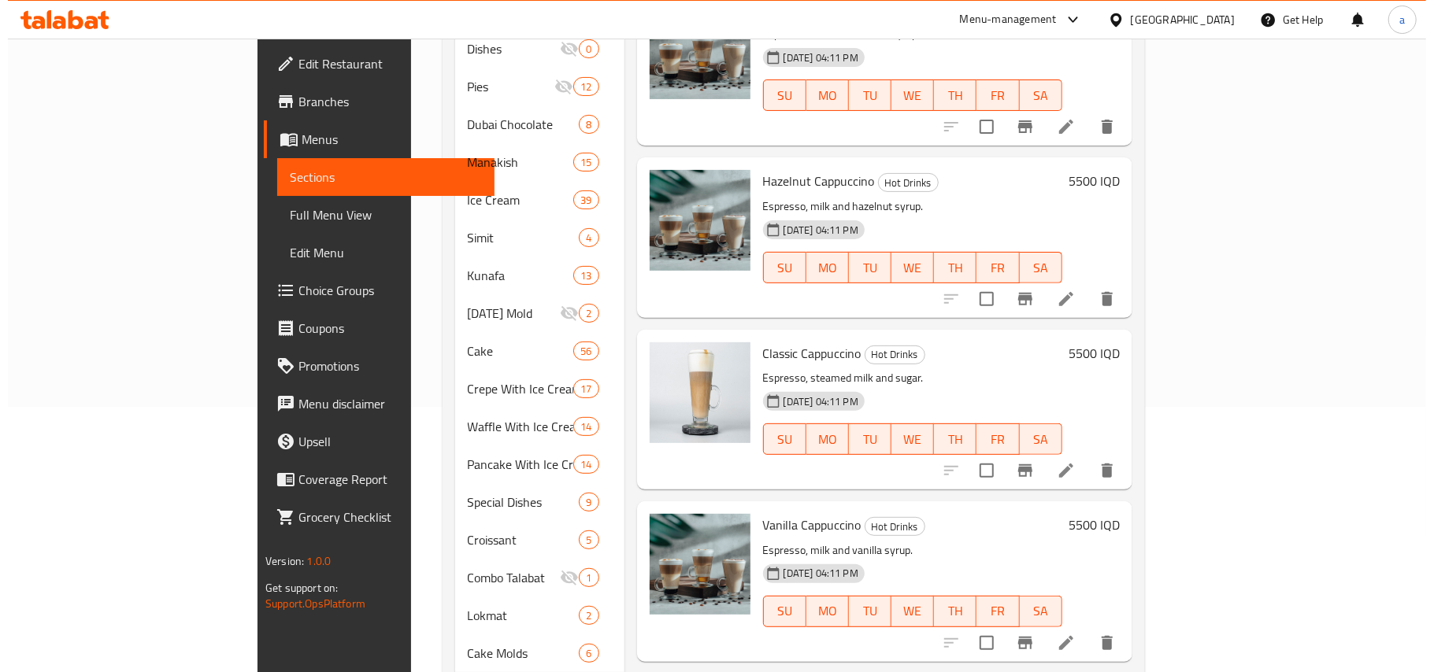
scroll to position [101, 0]
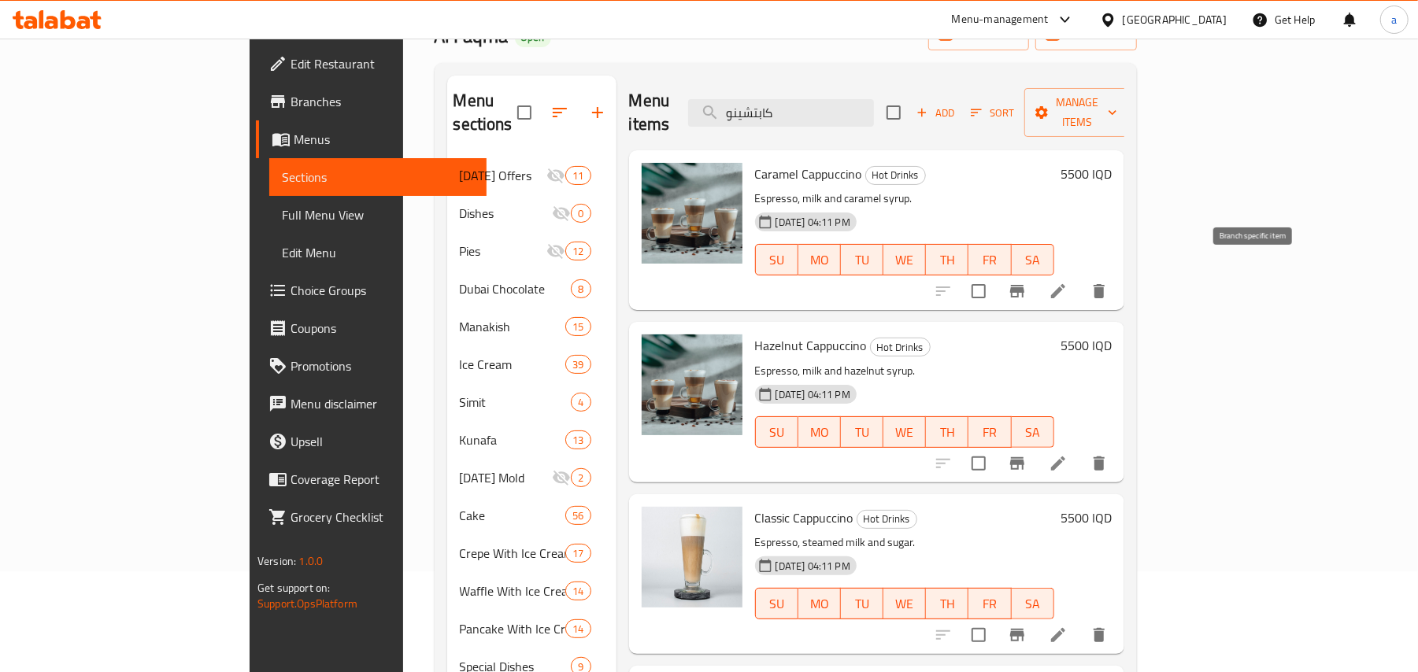
click at [1027, 283] on icon "Branch-specific-item" at bounding box center [1017, 291] width 19 height 19
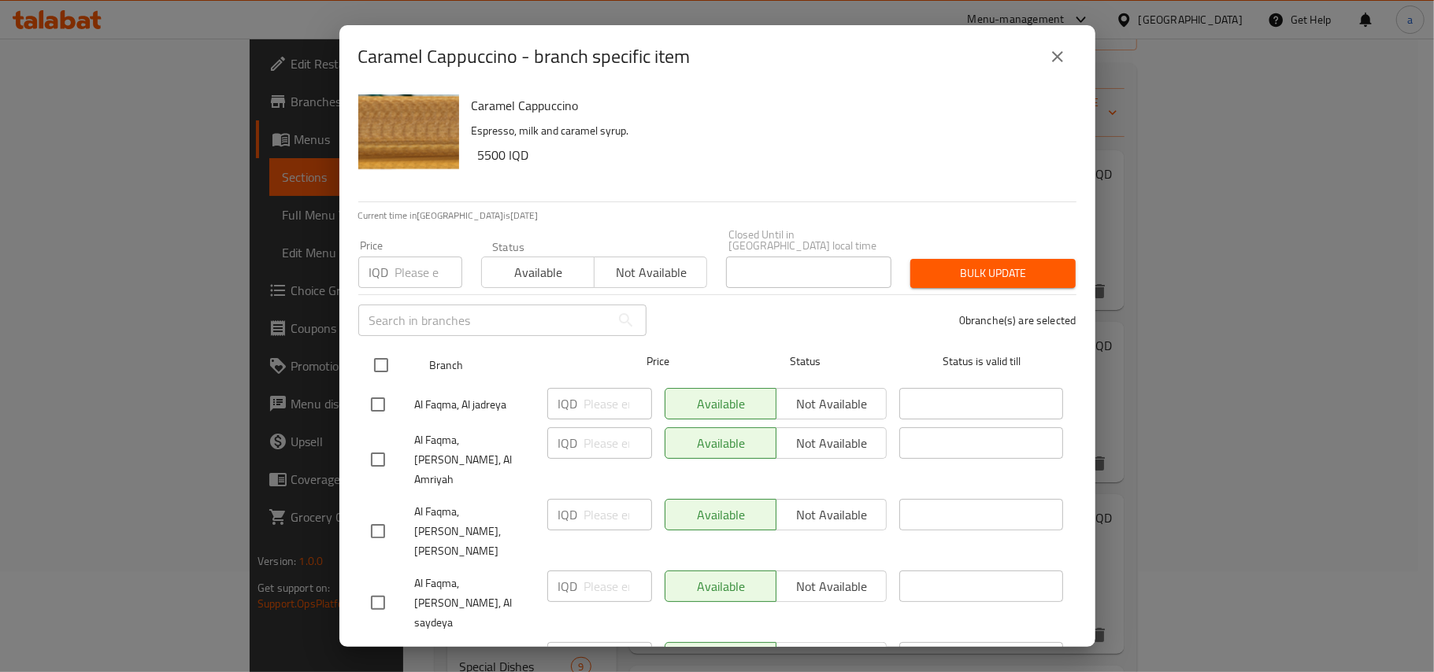
click at [383, 359] on input "checkbox" at bounding box center [381, 365] width 33 height 33
checkbox input "true"
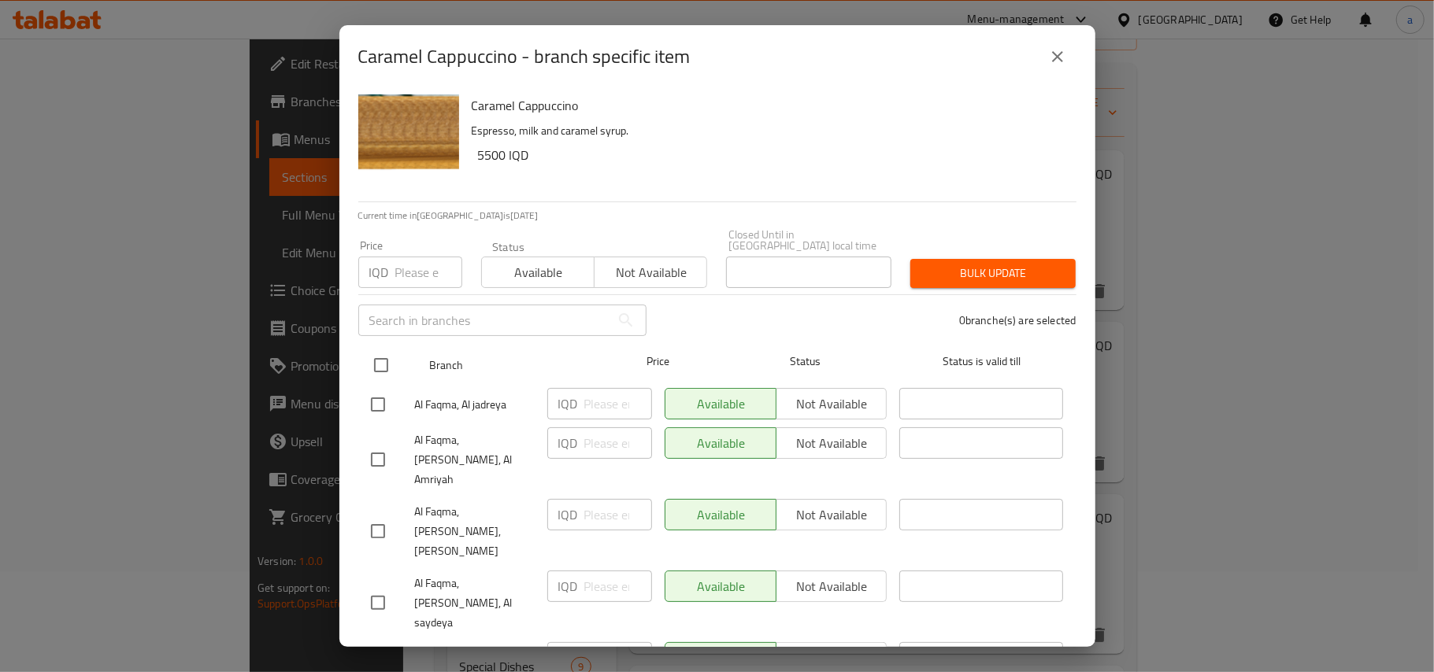
checkbox input "true"
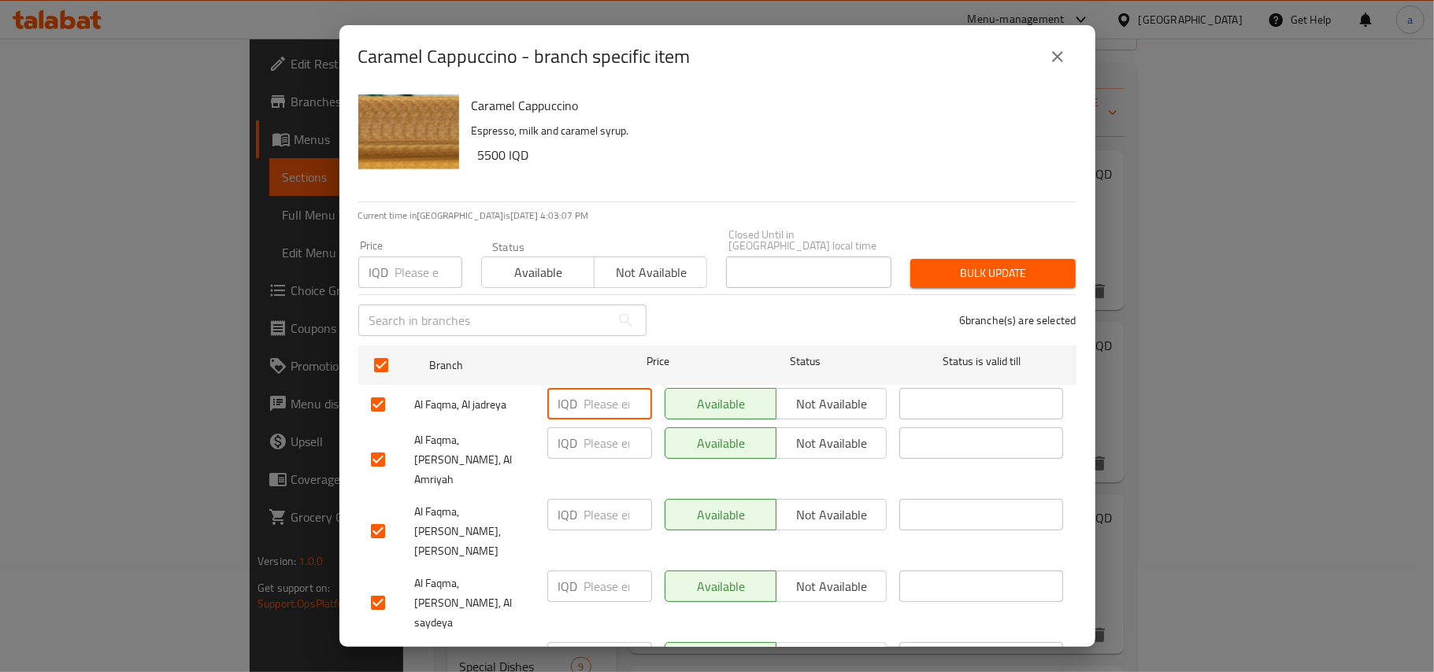
click at [587, 405] on input "number" at bounding box center [618, 403] width 68 height 31
paste input "4000"
type input "4000"
click at [589, 455] on input "number" at bounding box center [618, 443] width 68 height 31
paste input "4000"
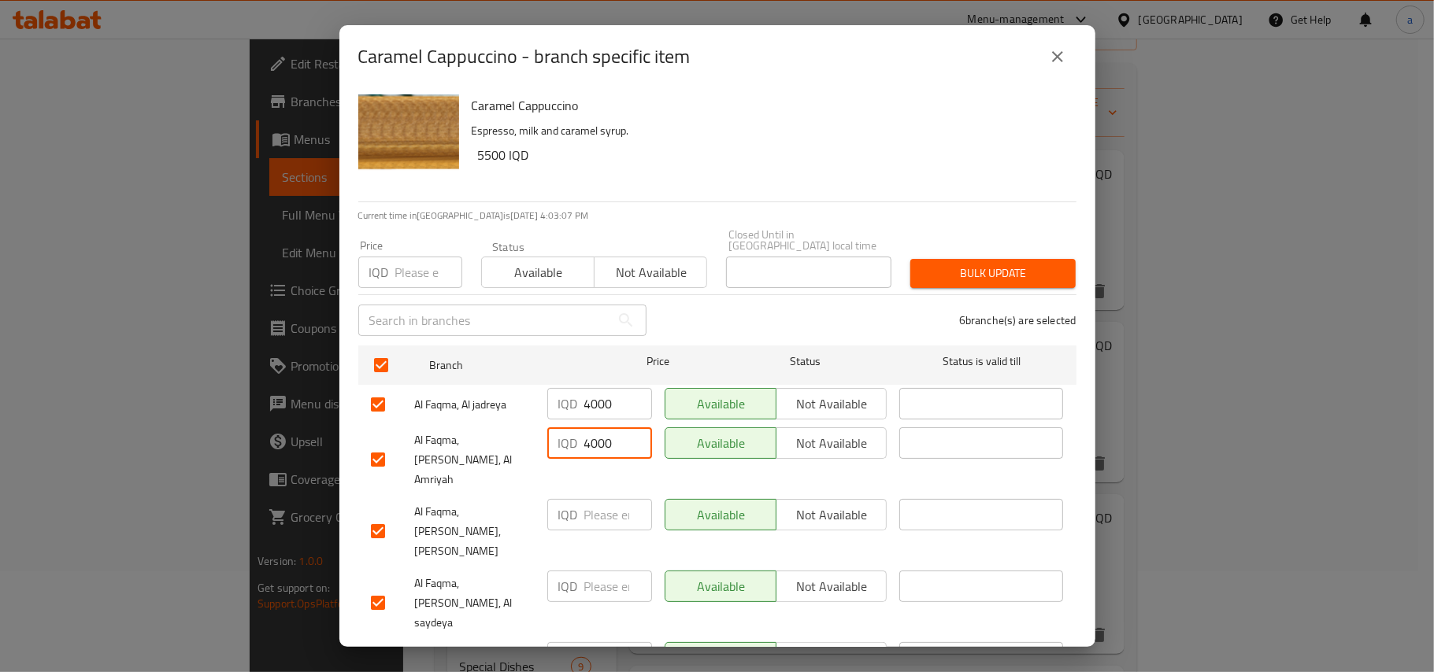
type input "4000"
click at [593, 499] on input "number" at bounding box center [618, 514] width 68 height 31
paste input "4000"
type input "4000"
click at [599, 571] on input "number" at bounding box center [618, 586] width 68 height 31
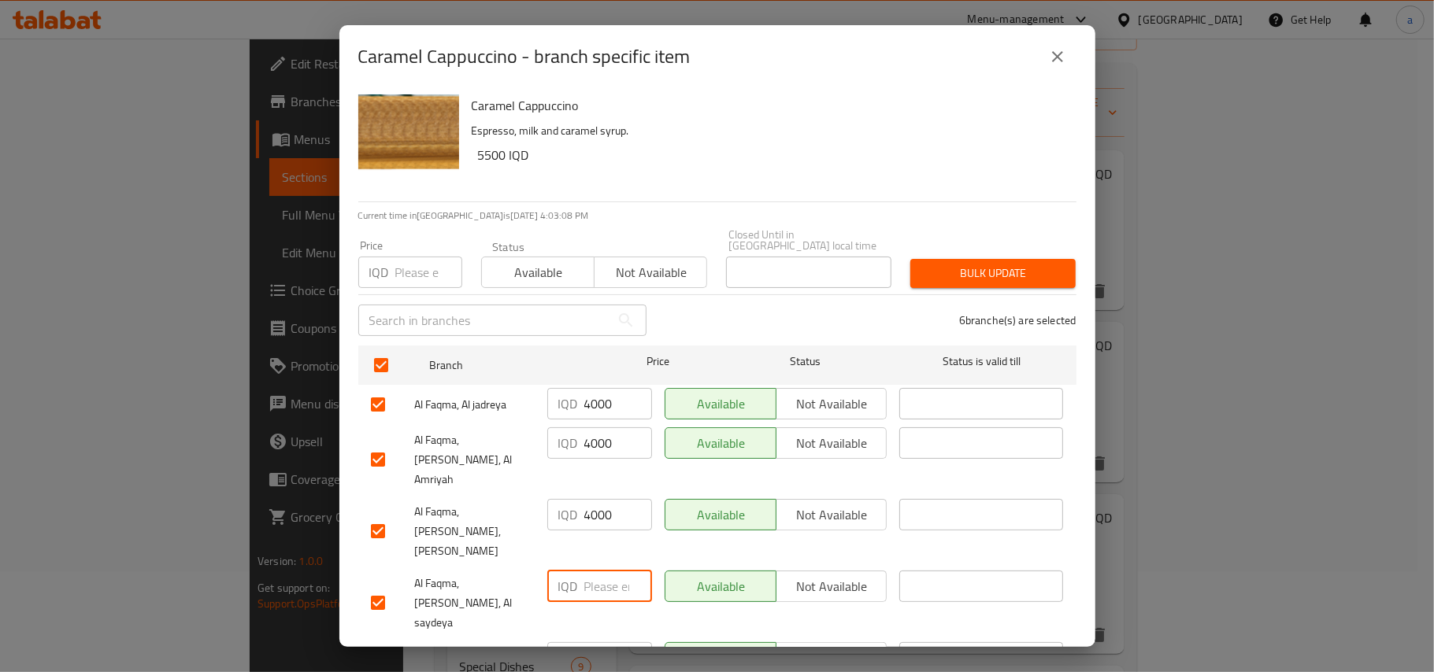
paste input "4000"
type input "4000"
click at [599, 642] on input "number" at bounding box center [618, 657] width 68 height 31
paste input "4000"
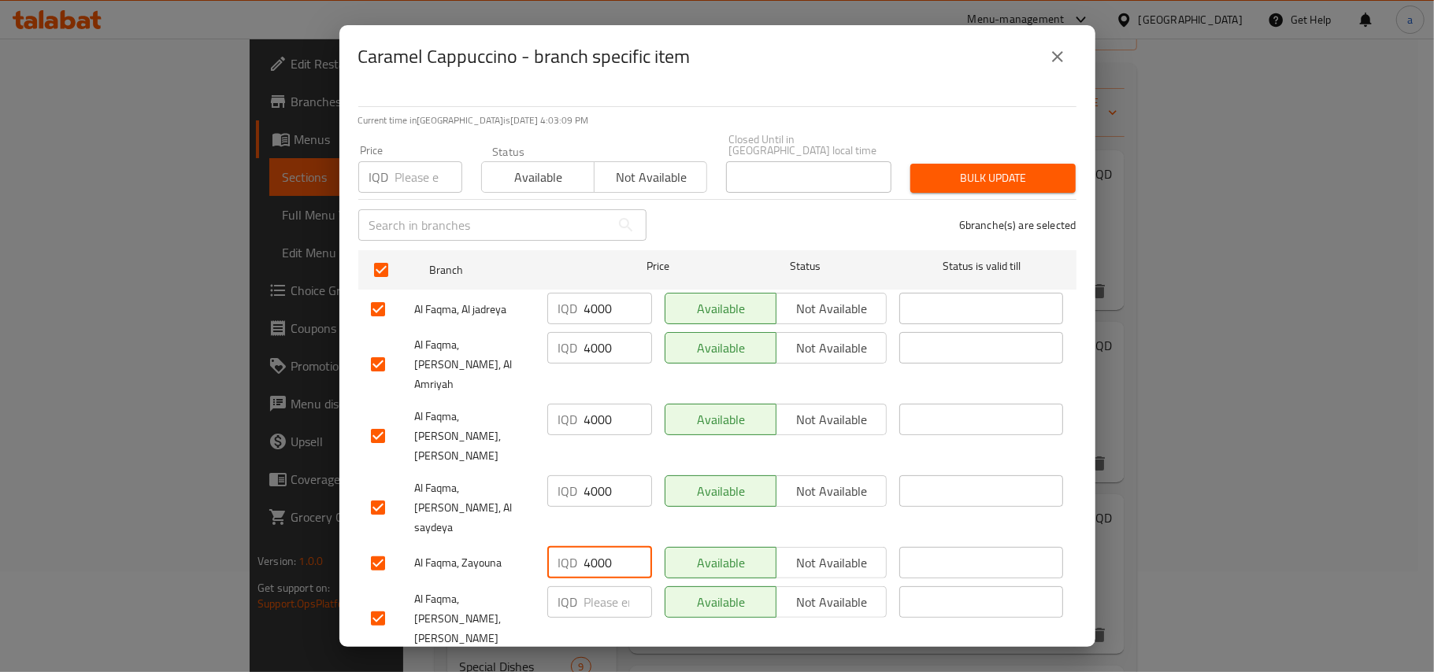
type input "4000"
click at [587, 587] on input "number" at bounding box center [618, 602] width 68 height 31
paste input "4000"
type input "4000"
click at [587, 666] on span "Save" at bounding box center [717, 676] width 693 height 20
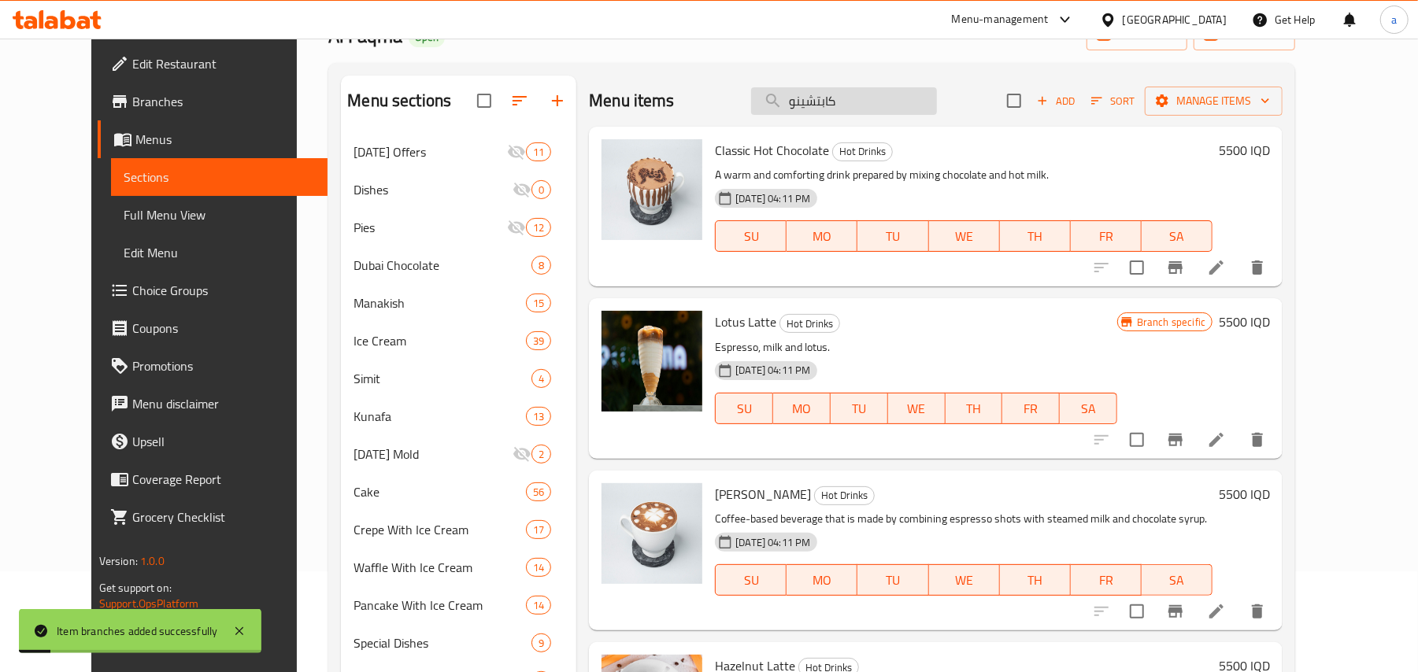
click at [908, 113] on input "كابتشينو" at bounding box center [844, 101] width 186 height 28
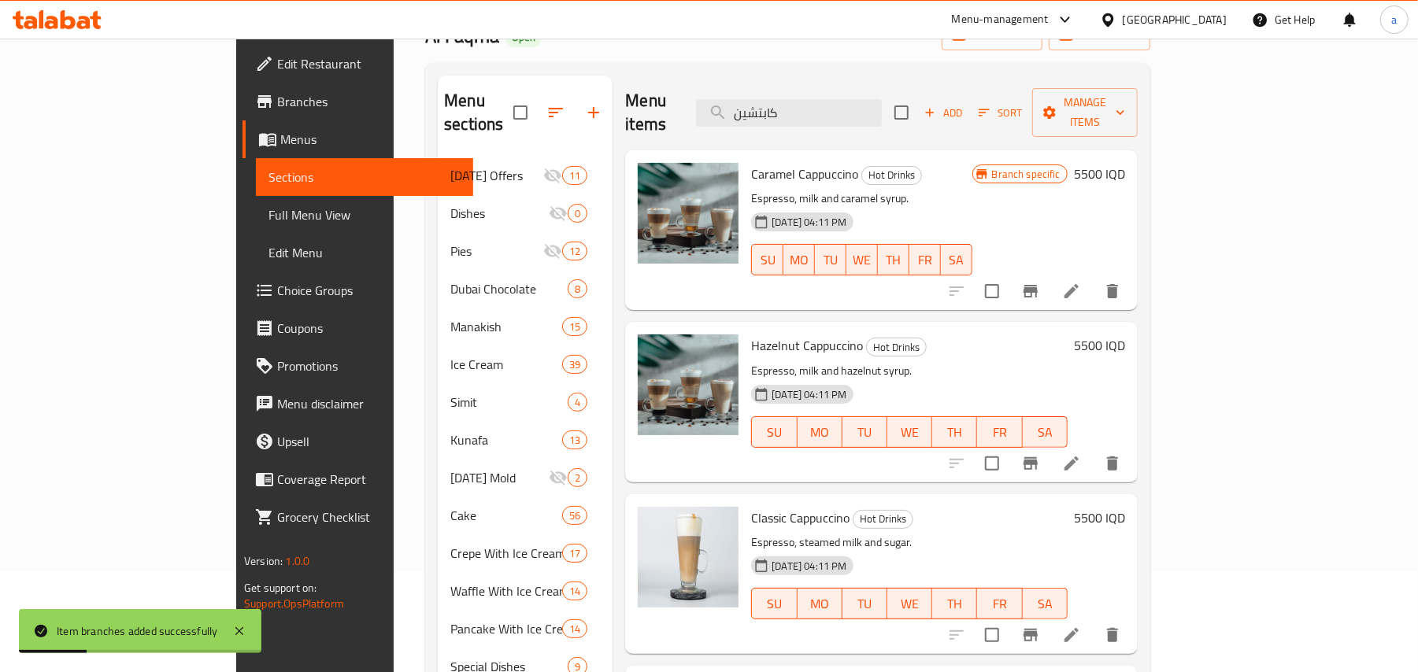
type input "كابتشين"
click at [1040, 454] on icon "Branch-specific-item" at bounding box center [1030, 463] width 19 height 19
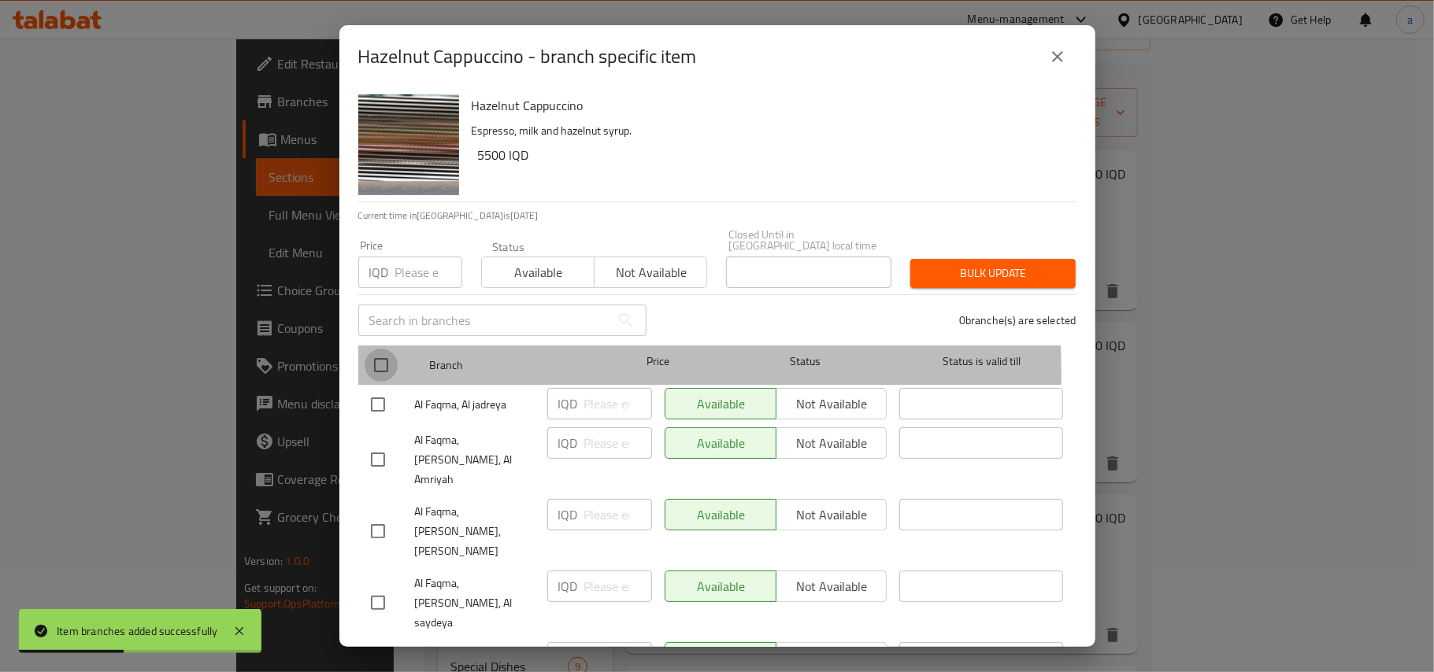
click at [388, 368] on input "checkbox" at bounding box center [381, 365] width 33 height 33
checkbox input "true"
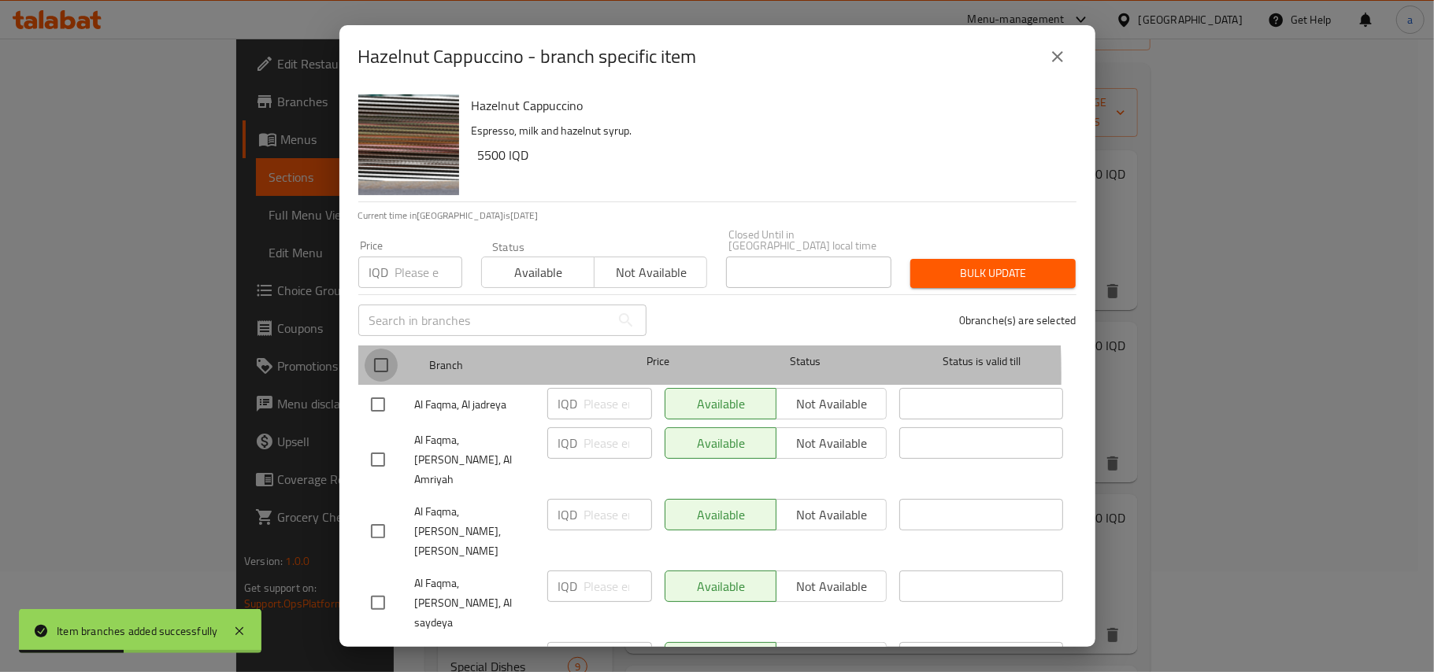
checkbox input "true"
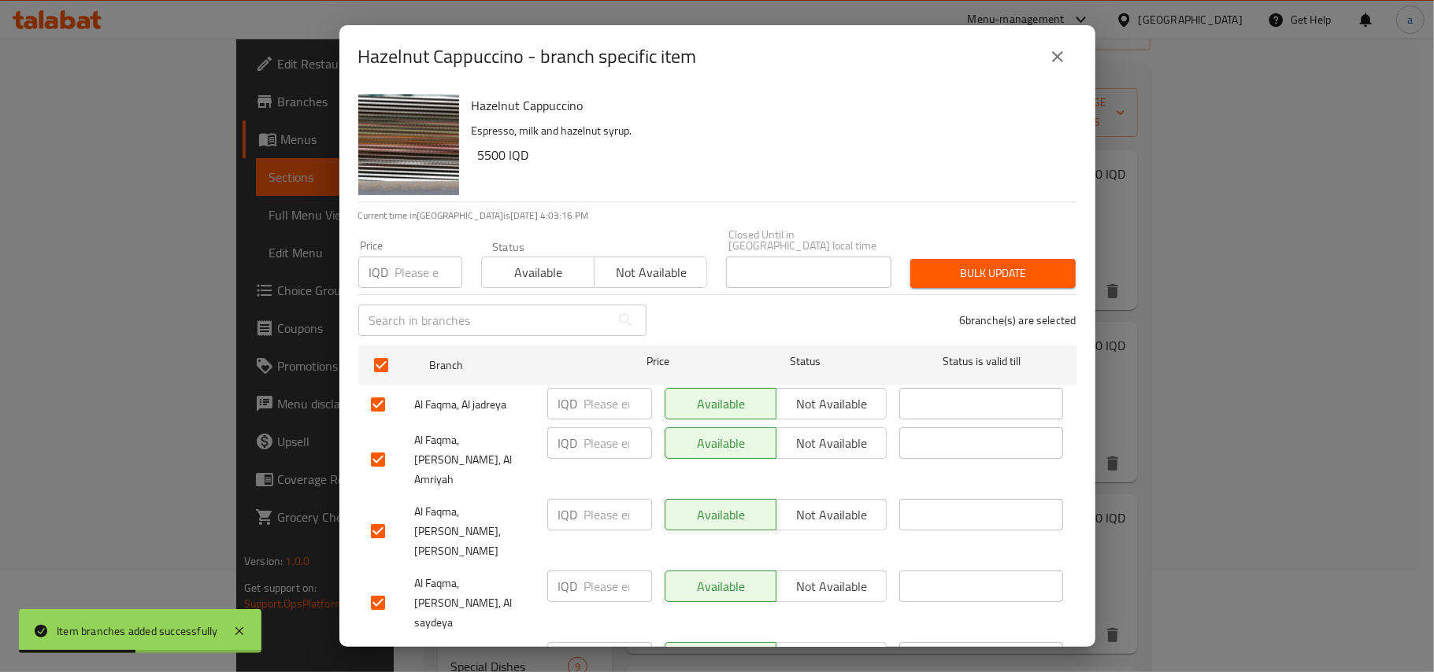
click at [592, 404] on input "number" at bounding box center [618, 403] width 68 height 31
paste input "4000"
type input "4000"
click at [595, 457] on div "IQD ​" at bounding box center [599, 460] width 117 height 78
click at [596, 442] on input "number" at bounding box center [618, 443] width 68 height 31
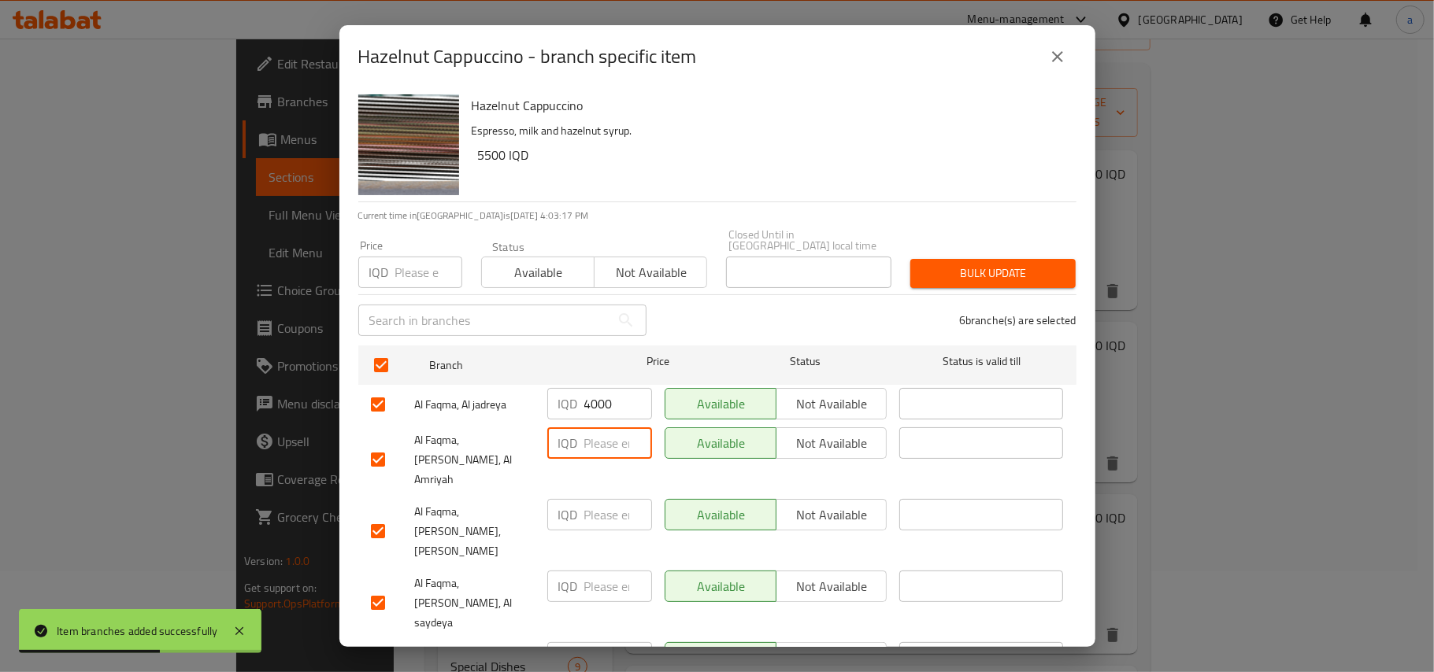
paste input "4000"
type input "4000"
click at [593, 499] on input "number" at bounding box center [618, 514] width 68 height 31
paste input "4000"
type input "4000"
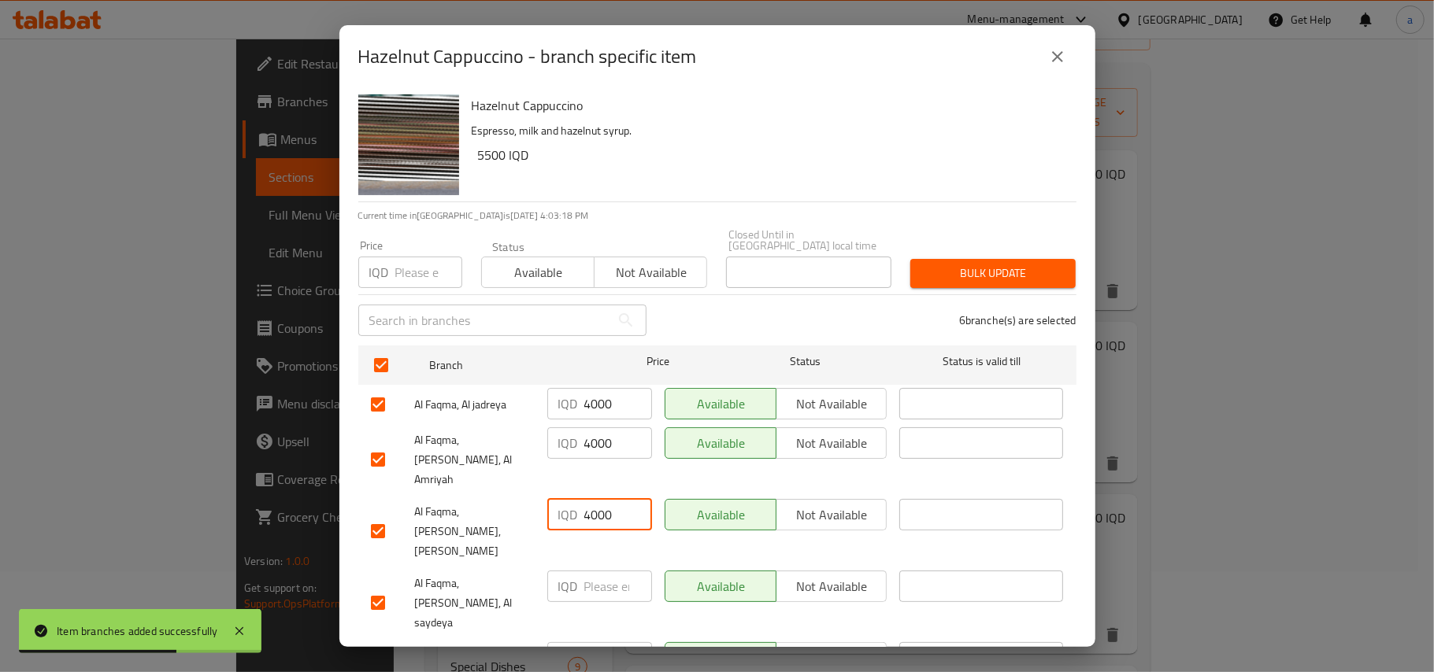
click at [605, 571] on input "number" at bounding box center [618, 586] width 68 height 31
paste input "4000"
type input "4000"
click at [605, 642] on input "number" at bounding box center [618, 657] width 68 height 31
paste input "4000"
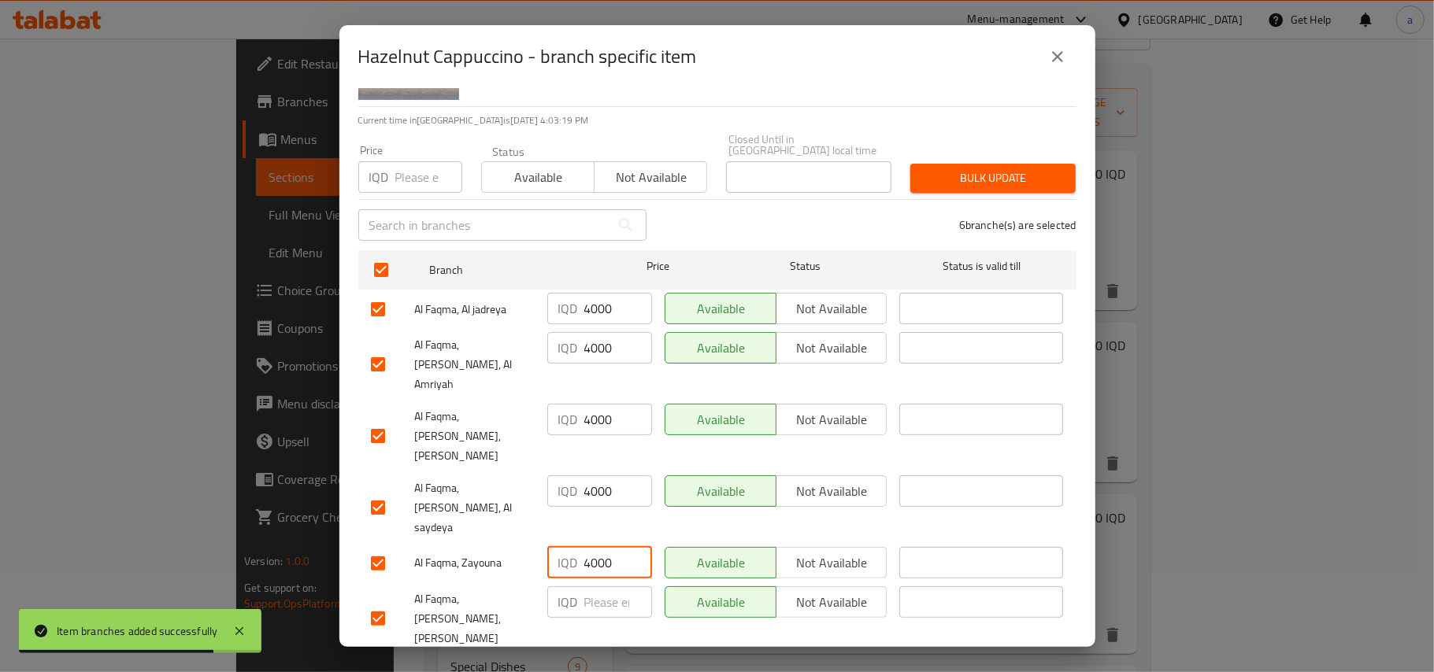
type input "4000"
click at [597, 587] on input "number" at bounding box center [618, 602] width 68 height 31
paste input "4000"
type input "4000"
click at [603, 666] on span "Save" at bounding box center [717, 676] width 693 height 20
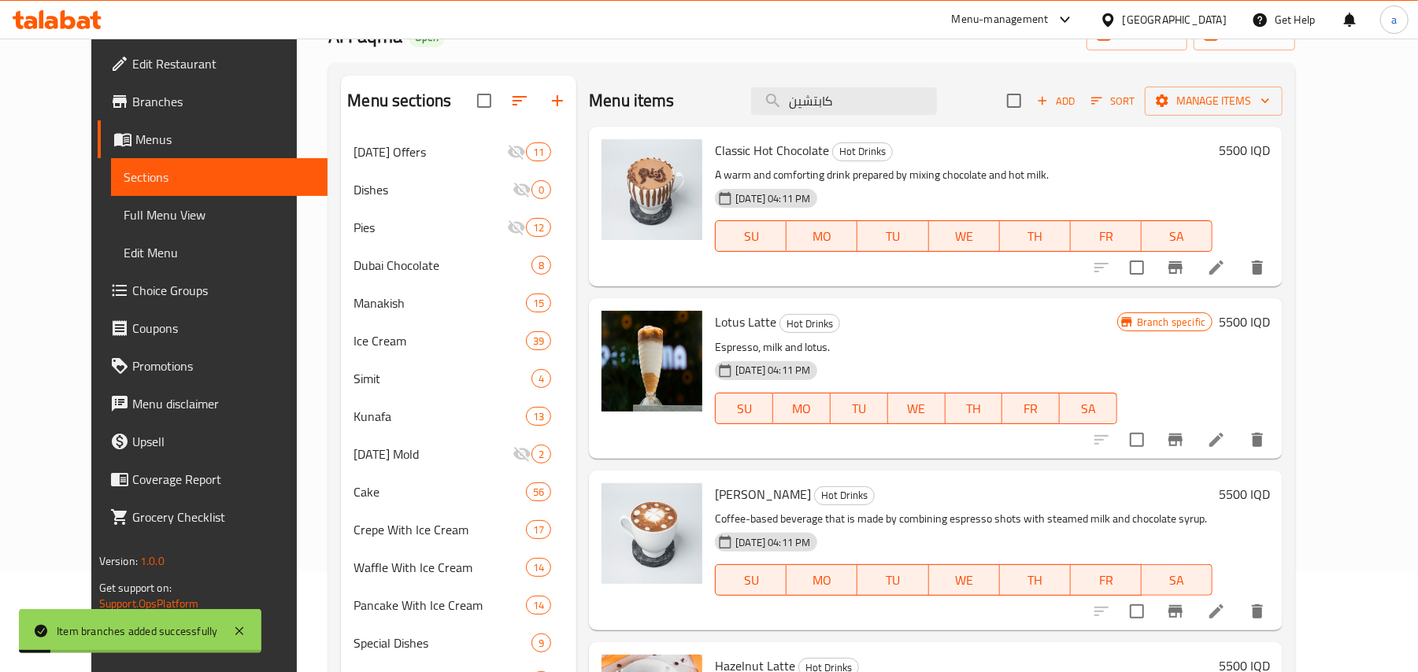
click at [880, 120] on div "Menu items كابتشين Add Sort Manage items" at bounding box center [936, 101] width 694 height 51
click at [883, 114] on input "كابتشين" at bounding box center [844, 101] width 186 height 28
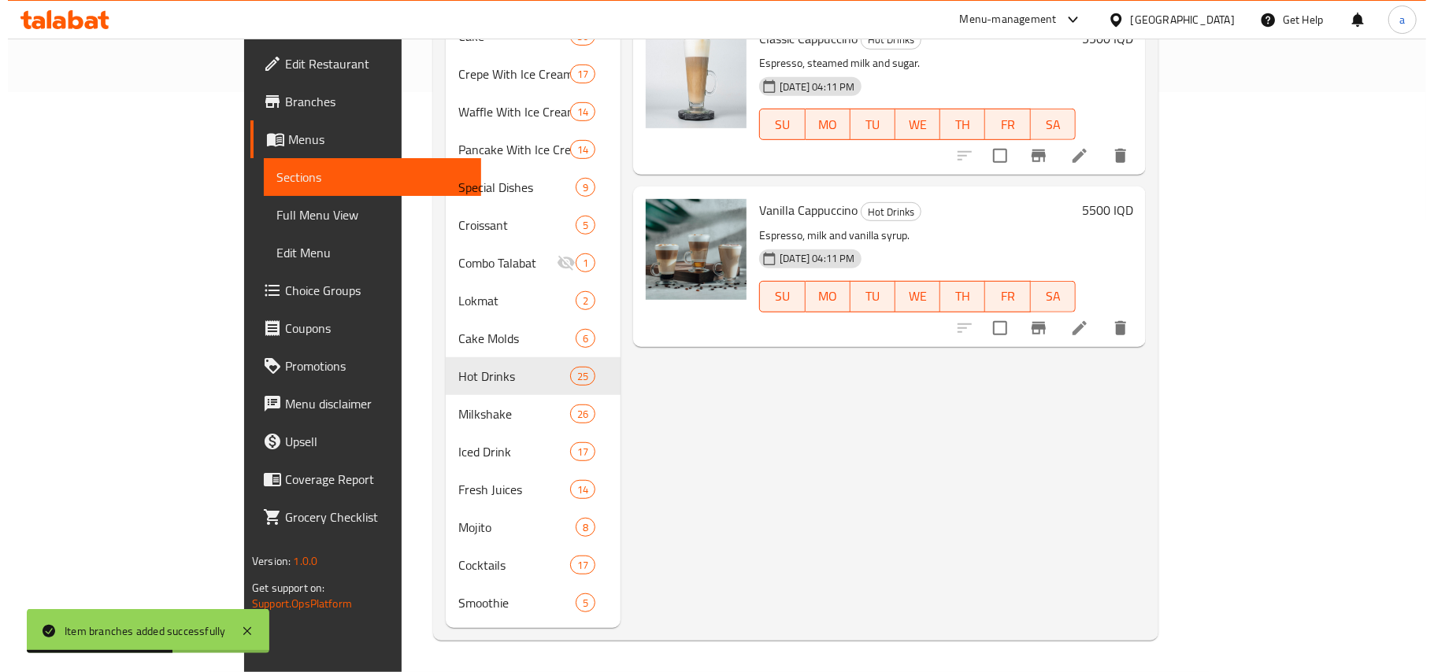
scroll to position [346, 0]
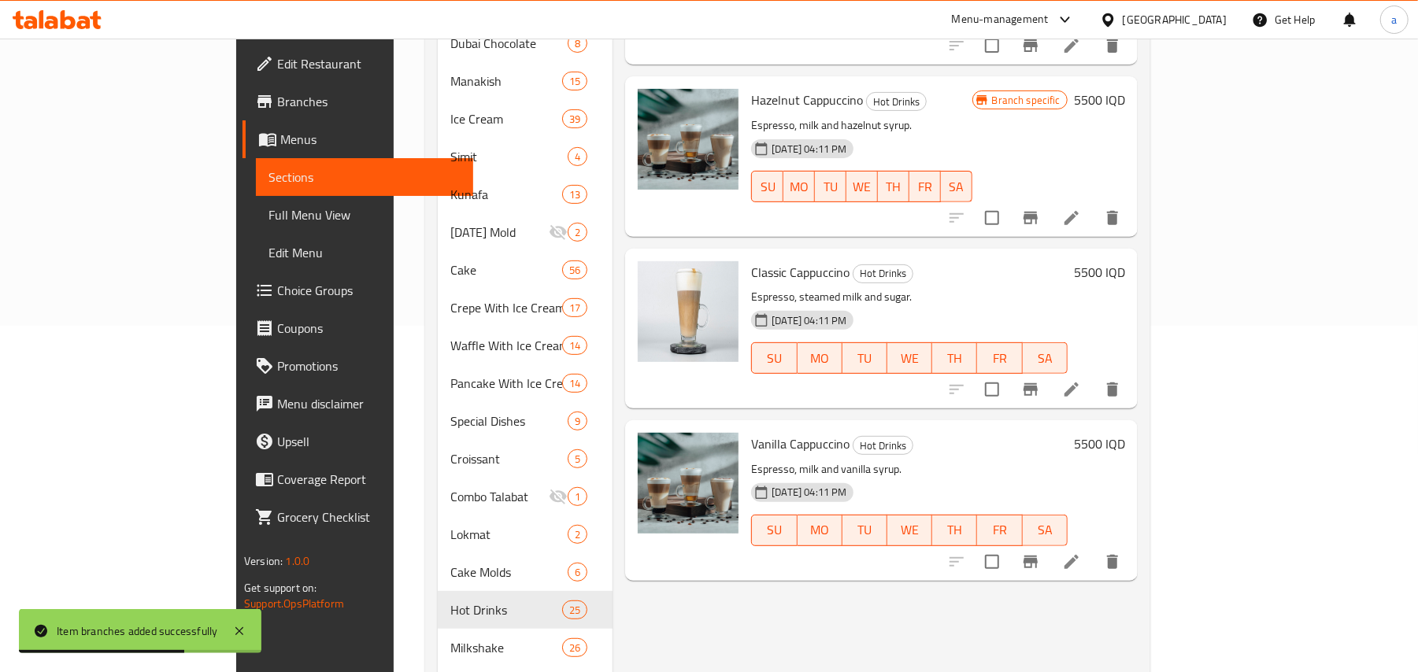
type input "كابتشي"
click at [1038, 383] on icon "Branch-specific-item" at bounding box center [1031, 389] width 14 height 13
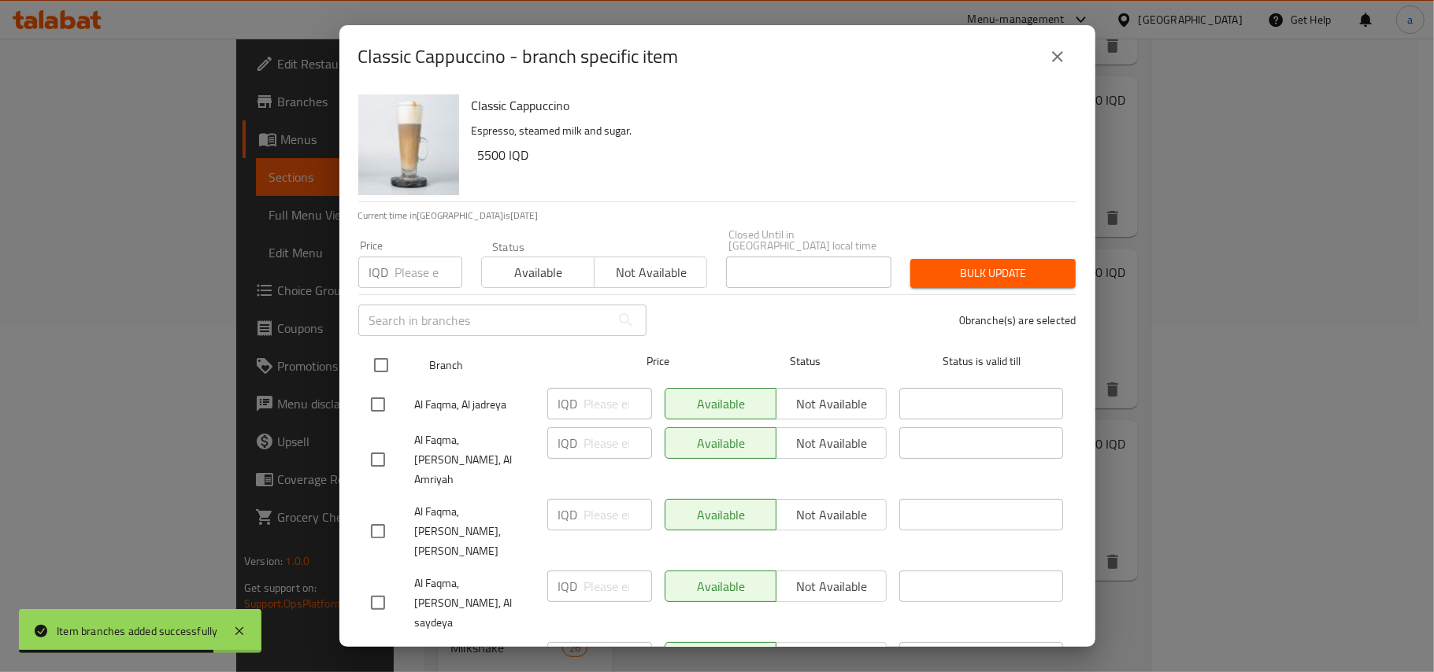
click at [381, 361] on input "checkbox" at bounding box center [381, 365] width 33 height 33
checkbox input "true"
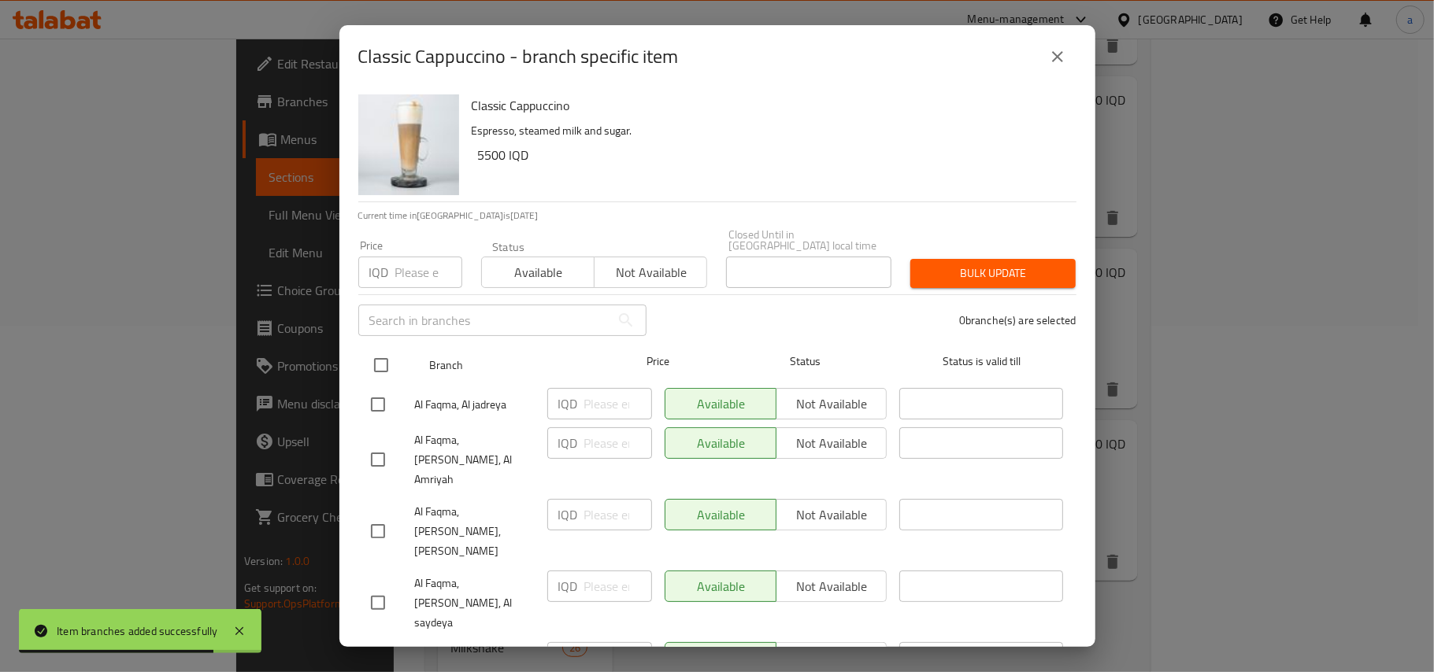
checkbox input "true"
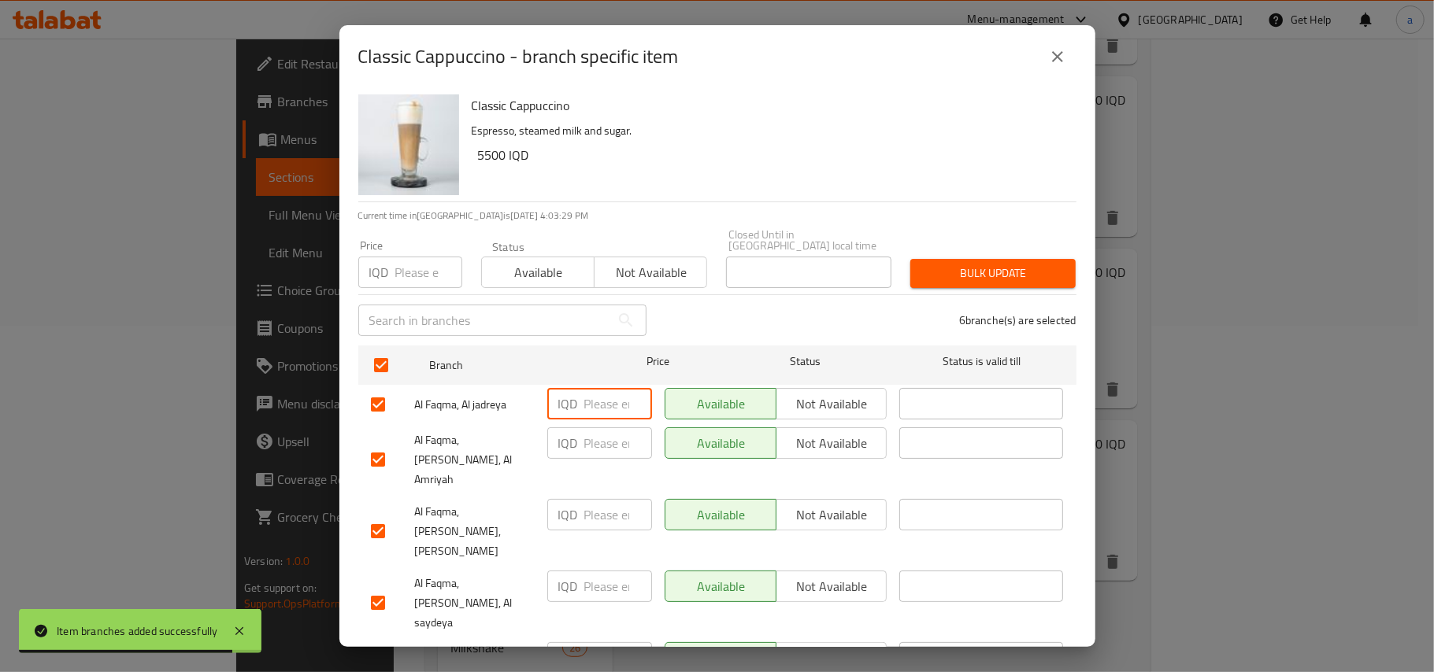
click at [611, 402] on input "number" at bounding box center [618, 403] width 68 height 31
paste input "4000"
type input "4000"
click at [586, 444] on input "number" at bounding box center [618, 443] width 68 height 31
paste input "4000"
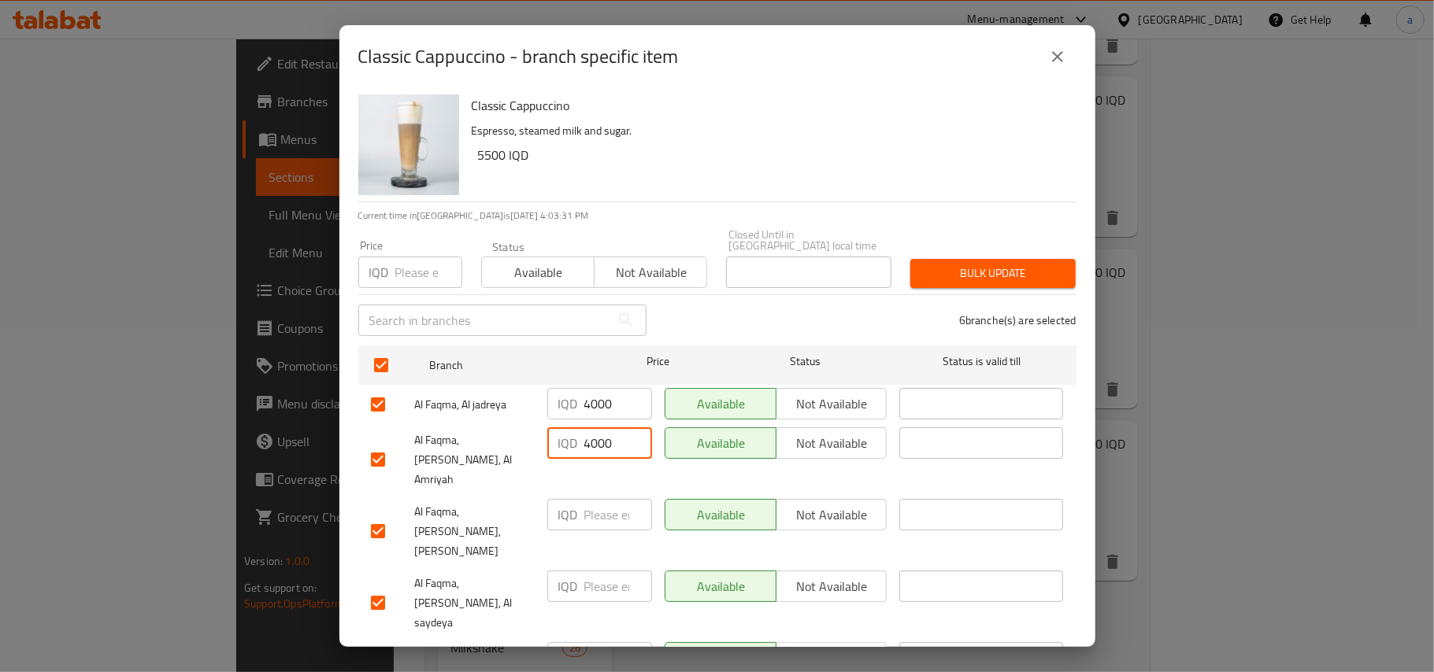
type input "4000"
click at [600, 499] on input "number" at bounding box center [618, 514] width 68 height 31
paste input "4000"
type input "4000"
click at [596, 571] on input "number" at bounding box center [618, 586] width 68 height 31
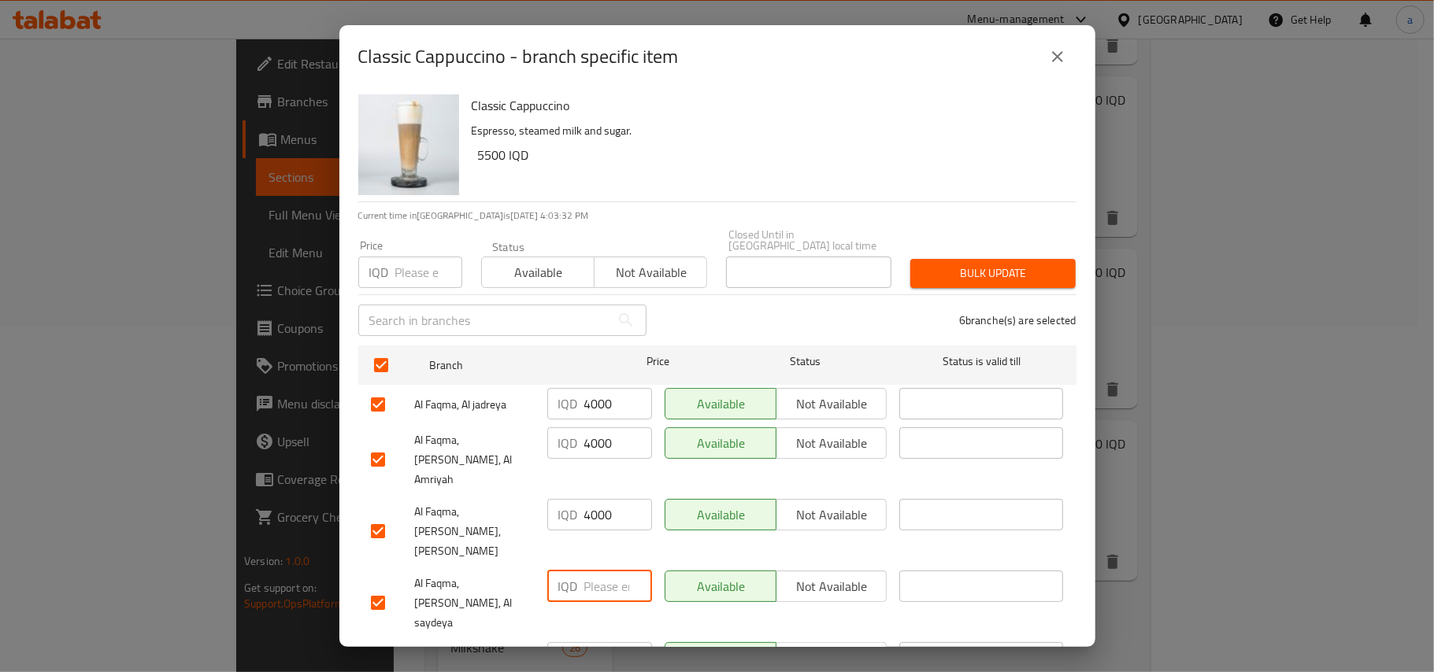
paste input "4000"
type input "4000"
click at [599, 642] on input "number" at bounding box center [618, 657] width 68 height 31
paste input "4000"
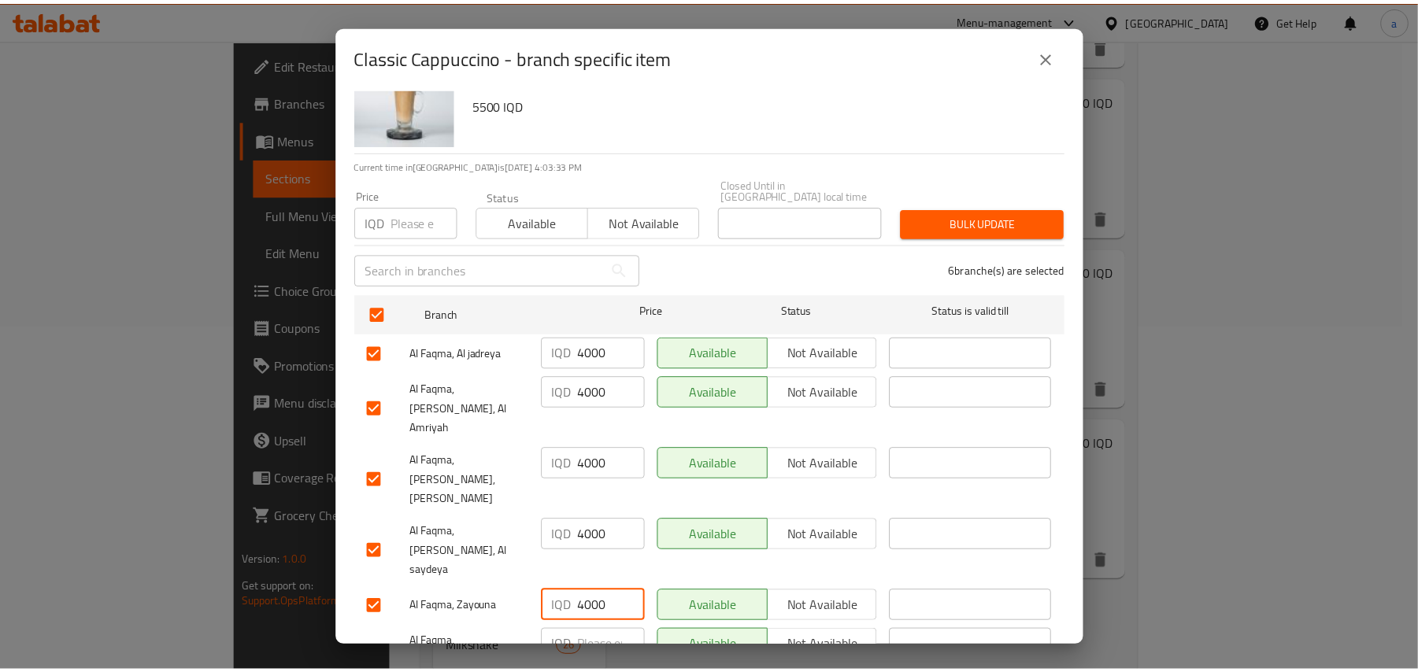
scroll to position [95, 0]
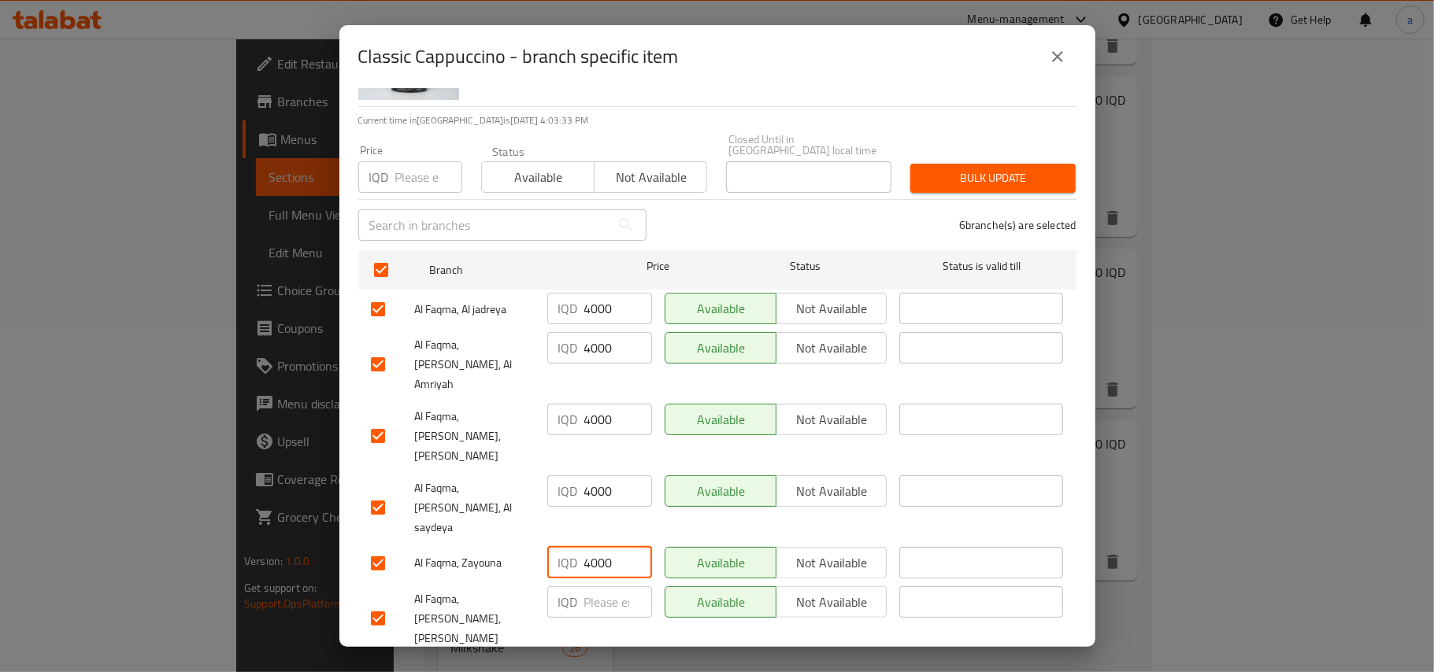
type input "4000"
click at [599, 587] on input "number" at bounding box center [618, 602] width 68 height 31
paste input "4000"
type input "4000"
click at [603, 666] on span "Save" at bounding box center [717, 676] width 693 height 20
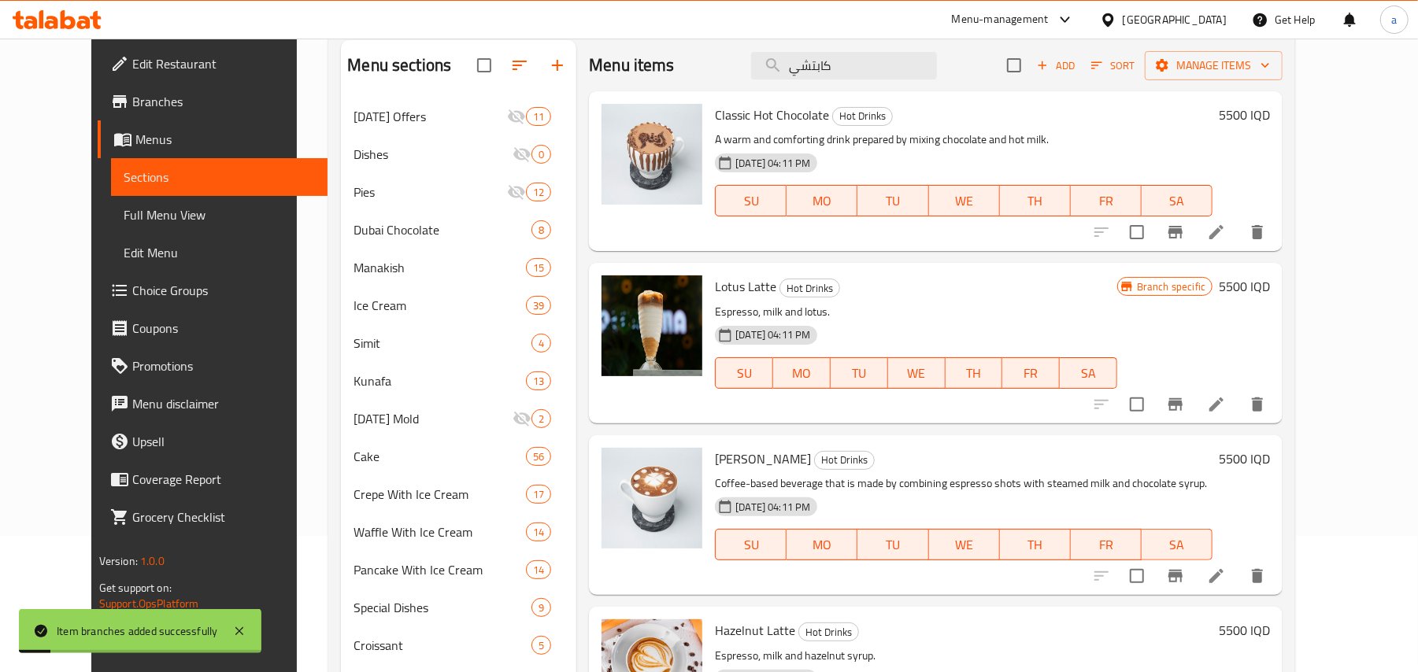
scroll to position [0, 0]
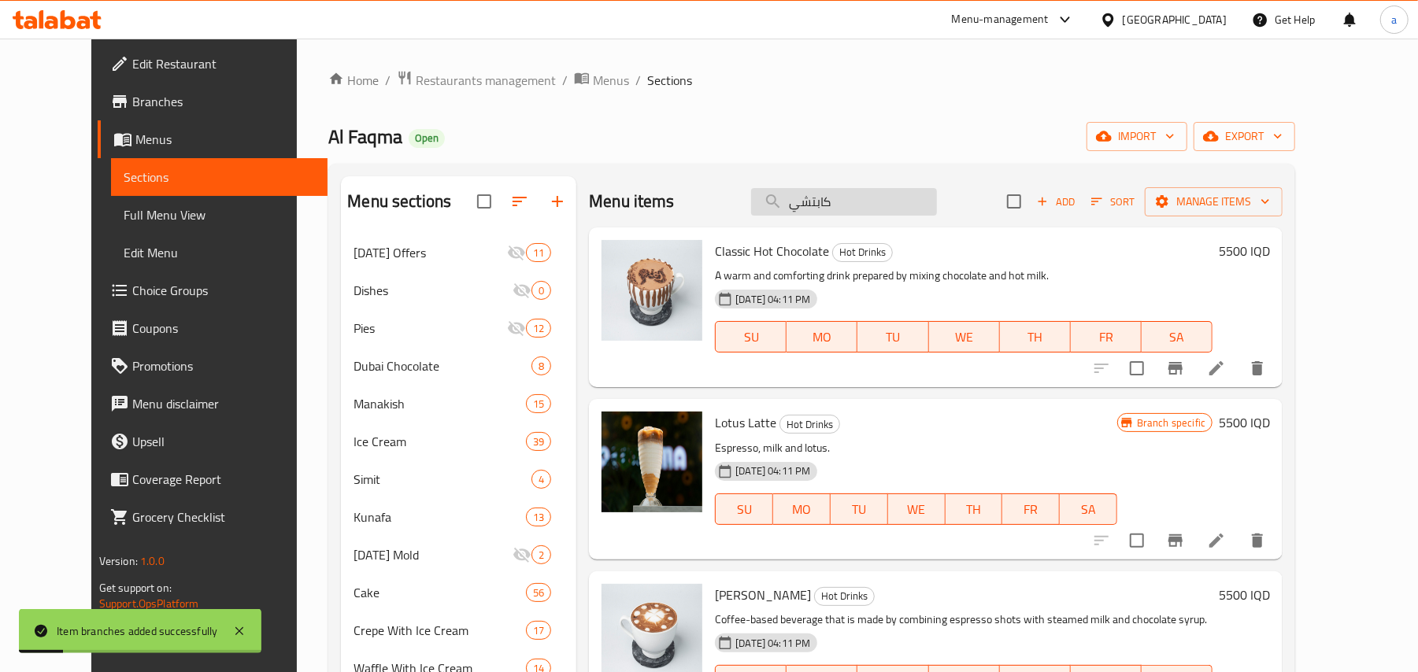
click at [913, 213] on input "كابتشي" at bounding box center [844, 202] width 186 height 28
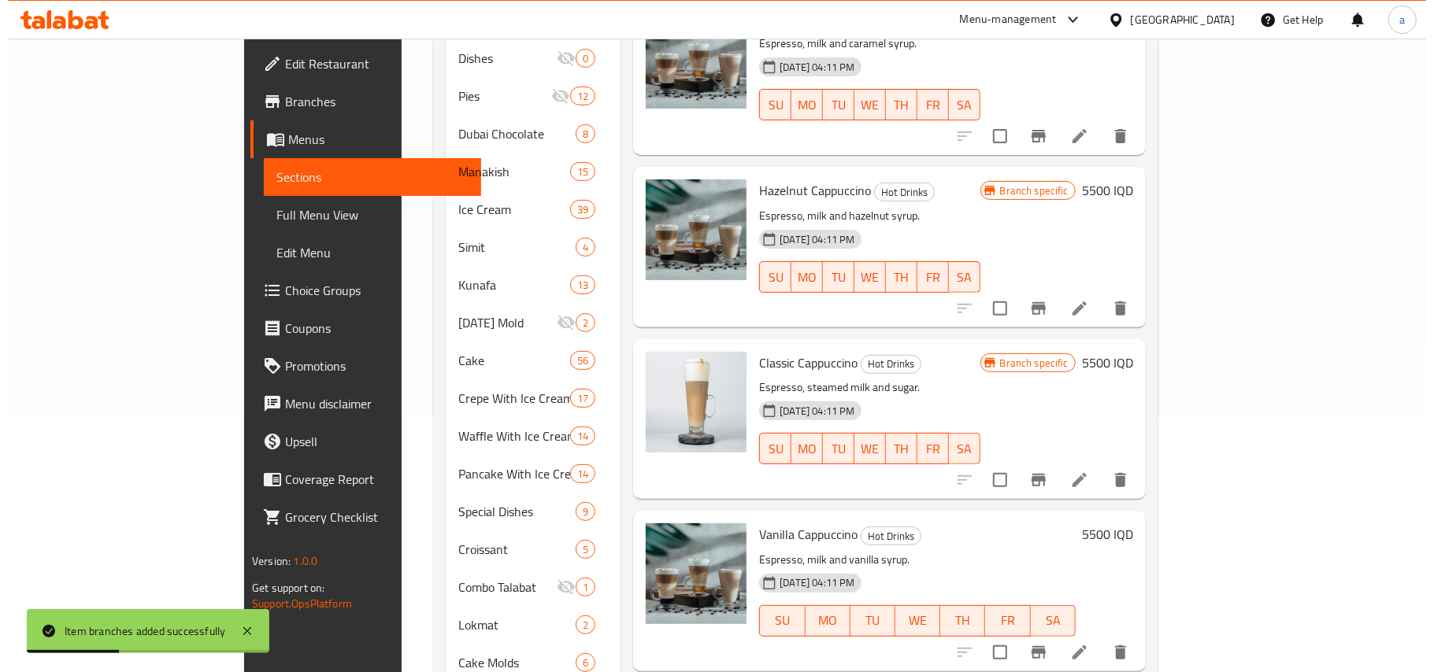
scroll to position [490, 0]
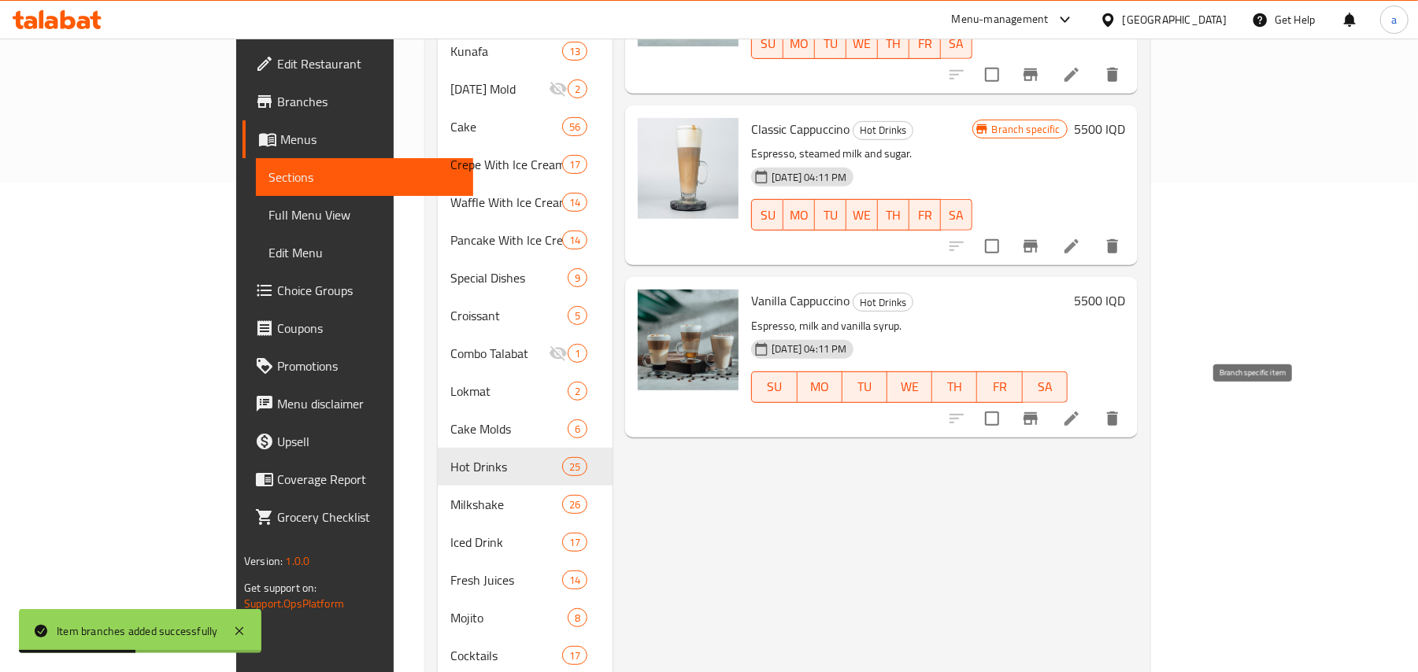
type input "كابتش"
click at [1049, 408] on button "Branch-specific-item" at bounding box center [1031, 419] width 38 height 38
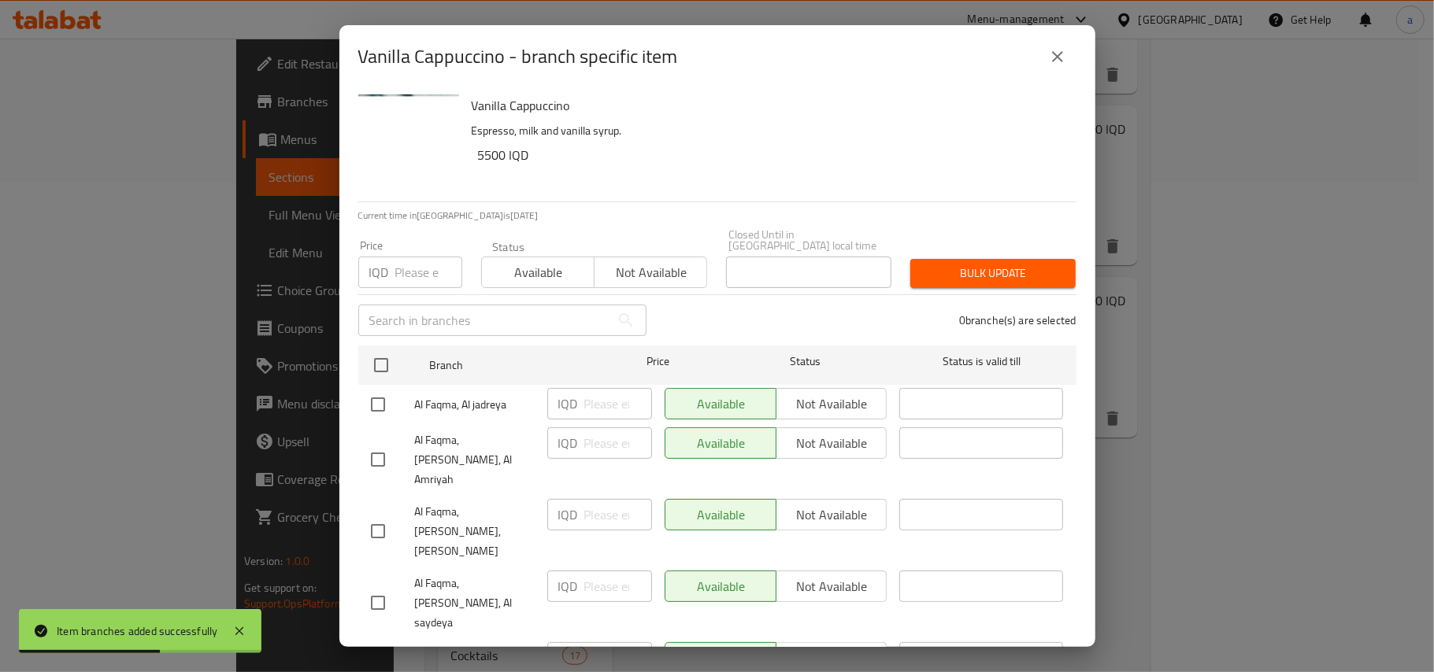
drag, startPoint x: 381, startPoint y: 354, endPoint x: 483, endPoint y: 401, distance: 112.0
click at [379, 354] on input "checkbox" at bounding box center [381, 365] width 33 height 33
checkbox input "true"
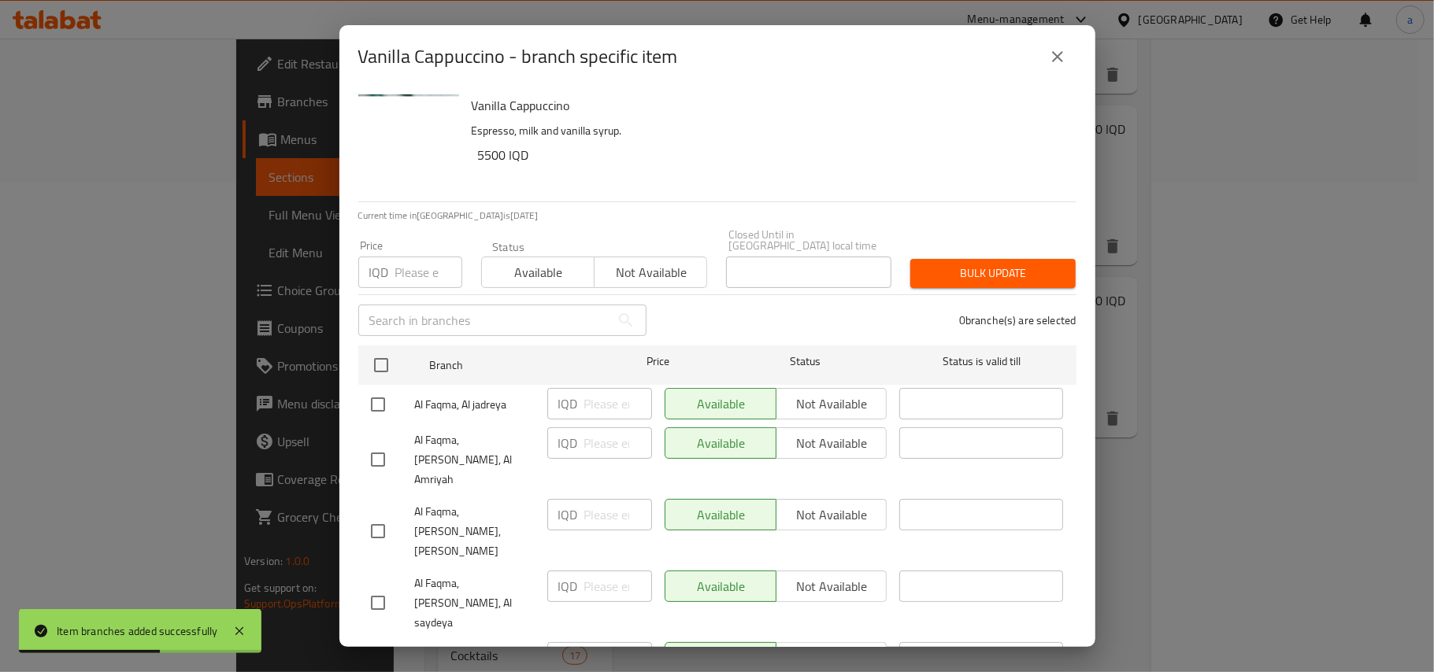
checkbox input "true"
click at [594, 403] on input "number" at bounding box center [618, 403] width 68 height 31
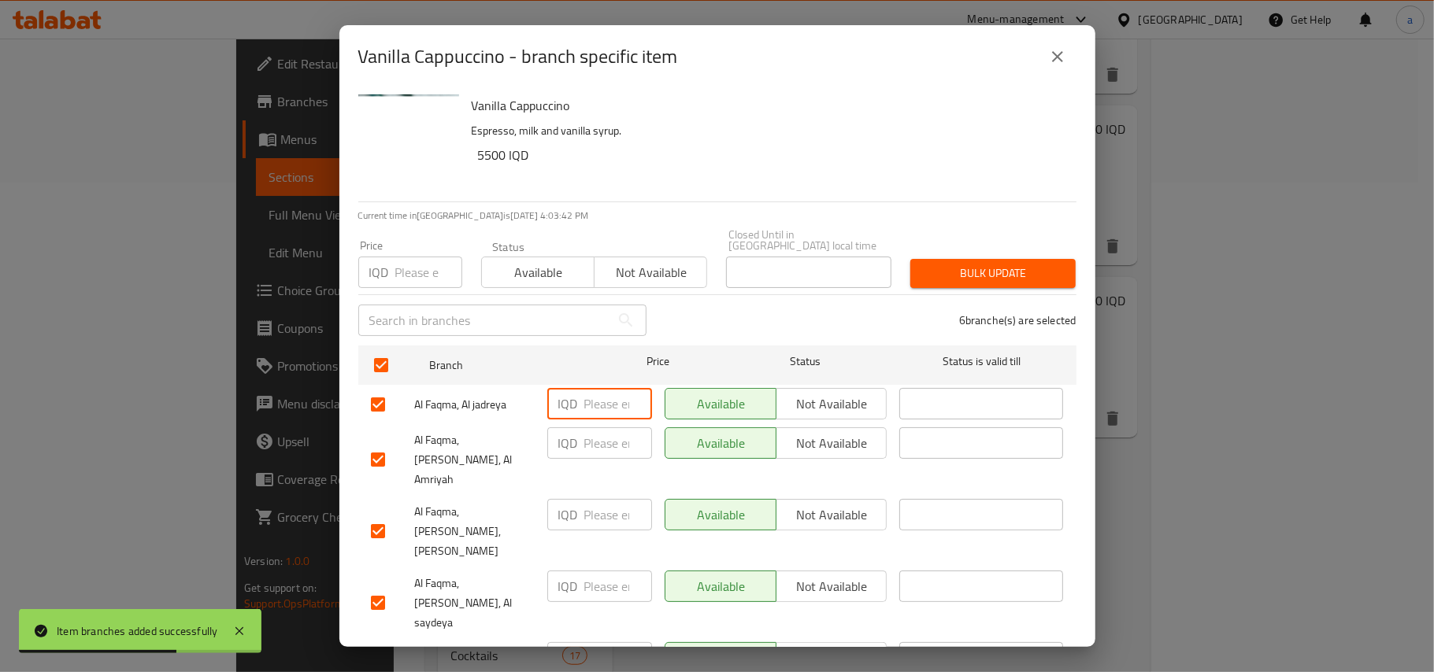
paste input "4000"
type input "4000"
click at [587, 450] on input "number" at bounding box center [618, 443] width 68 height 31
paste input "4000"
type input "4000"
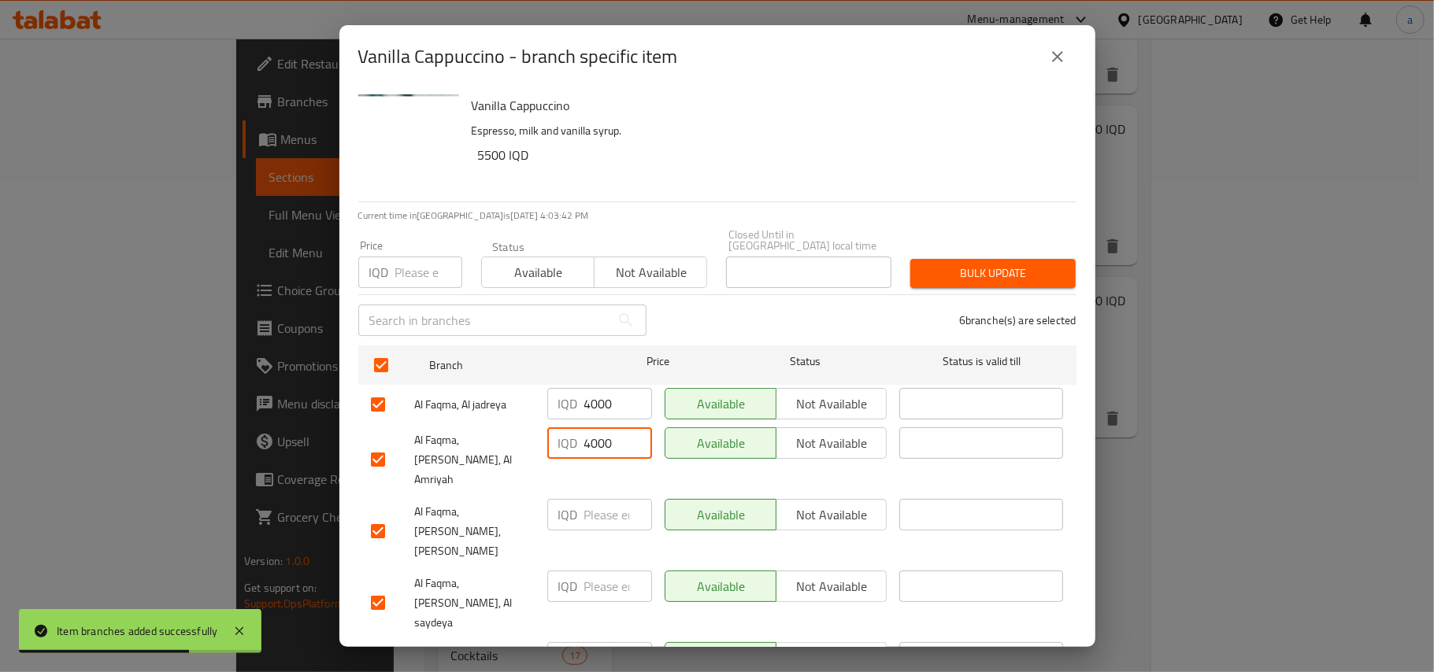
click at [602, 499] on input "number" at bounding box center [618, 514] width 68 height 31
paste input "4000"
type input "4000"
click at [594, 571] on input "number" at bounding box center [618, 586] width 68 height 31
paste input "4000"
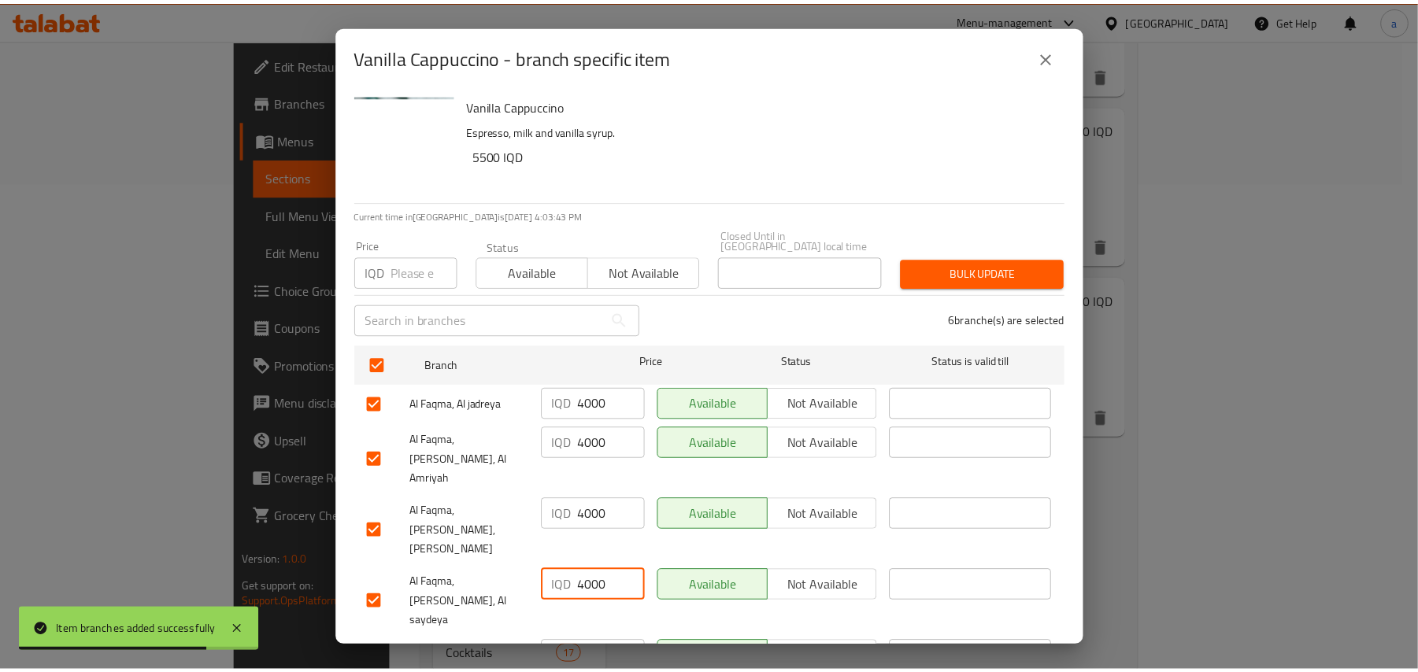
scroll to position [95, 0]
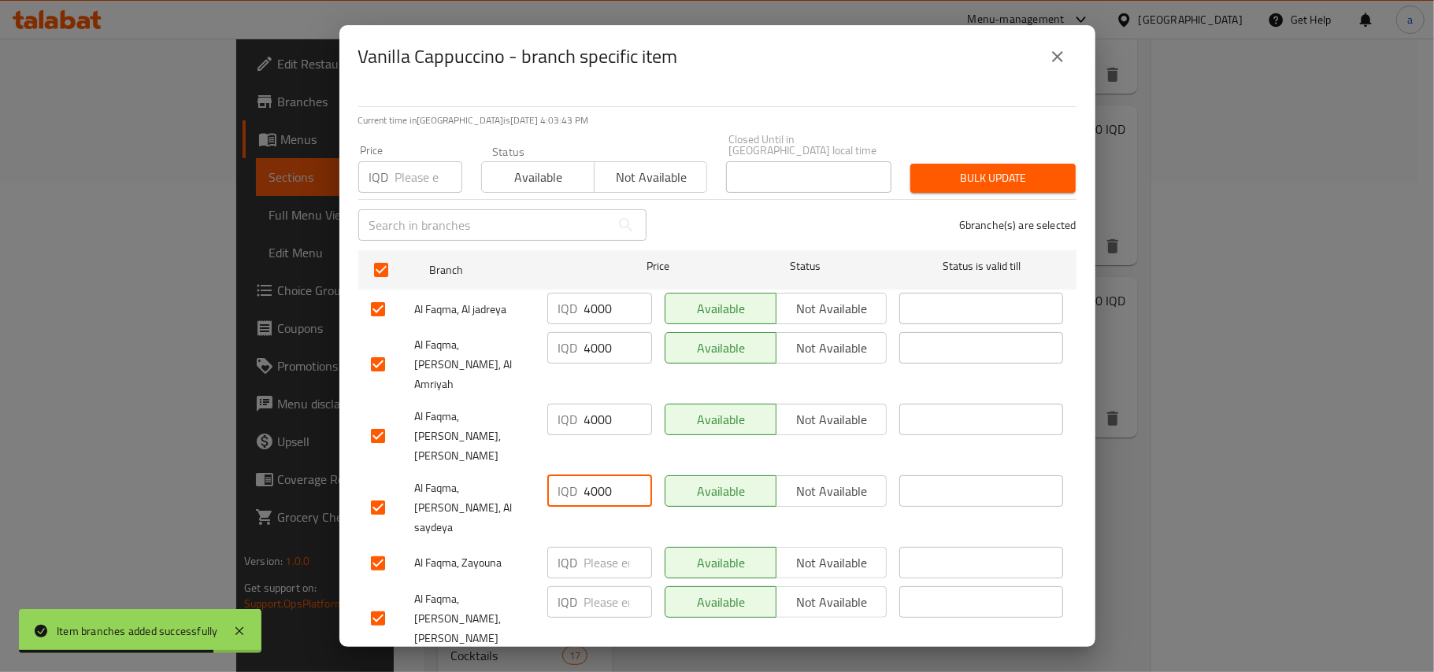
type input "4000"
click at [603, 547] on input "number" at bounding box center [618, 562] width 68 height 31
paste input "4000"
type input "4000"
click at [579, 587] on div "IQD ​" at bounding box center [599, 602] width 105 height 31
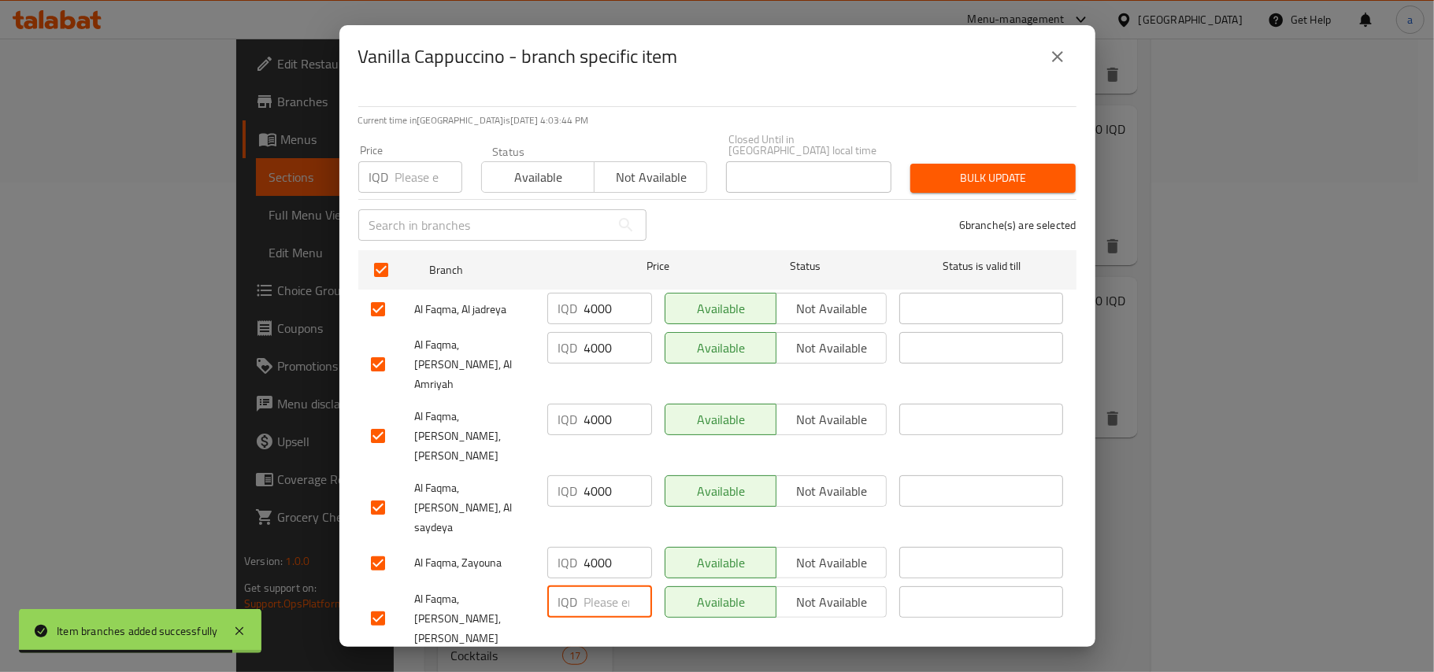
paste input "4000"
type input "4000"
click at [587, 666] on span "Save" at bounding box center [717, 676] width 693 height 20
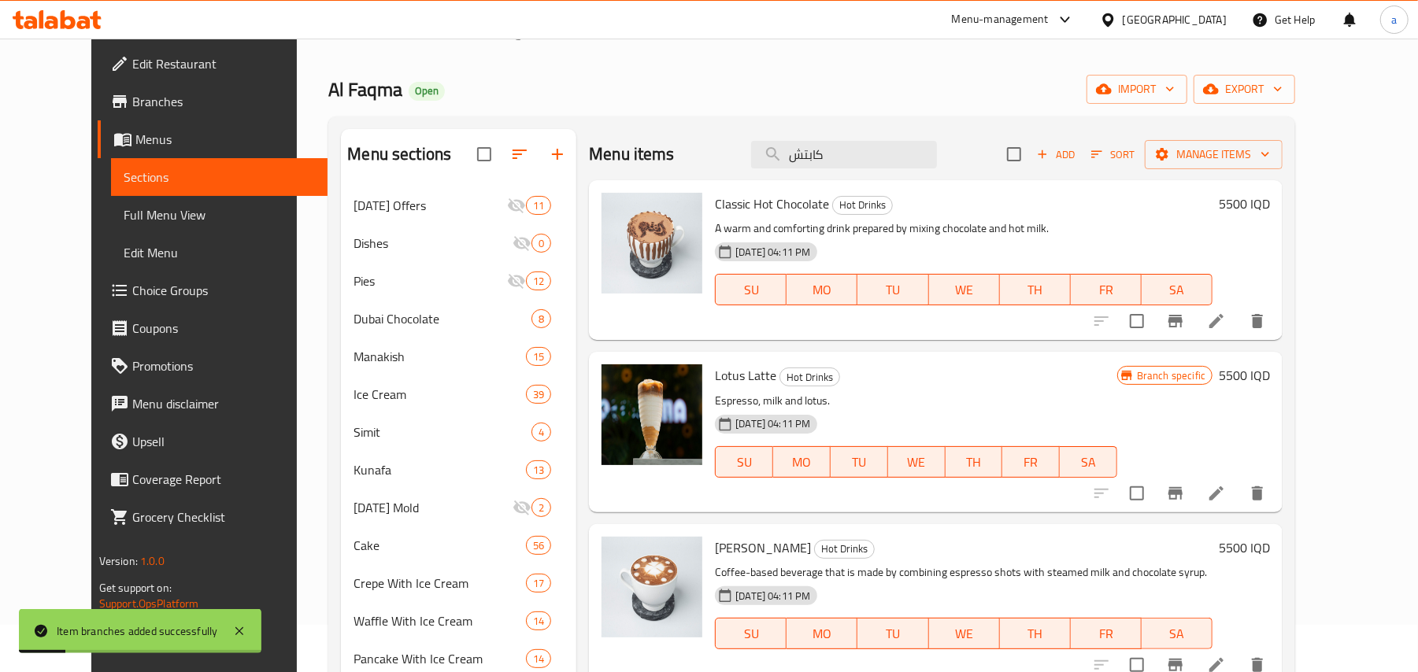
scroll to position [0, 0]
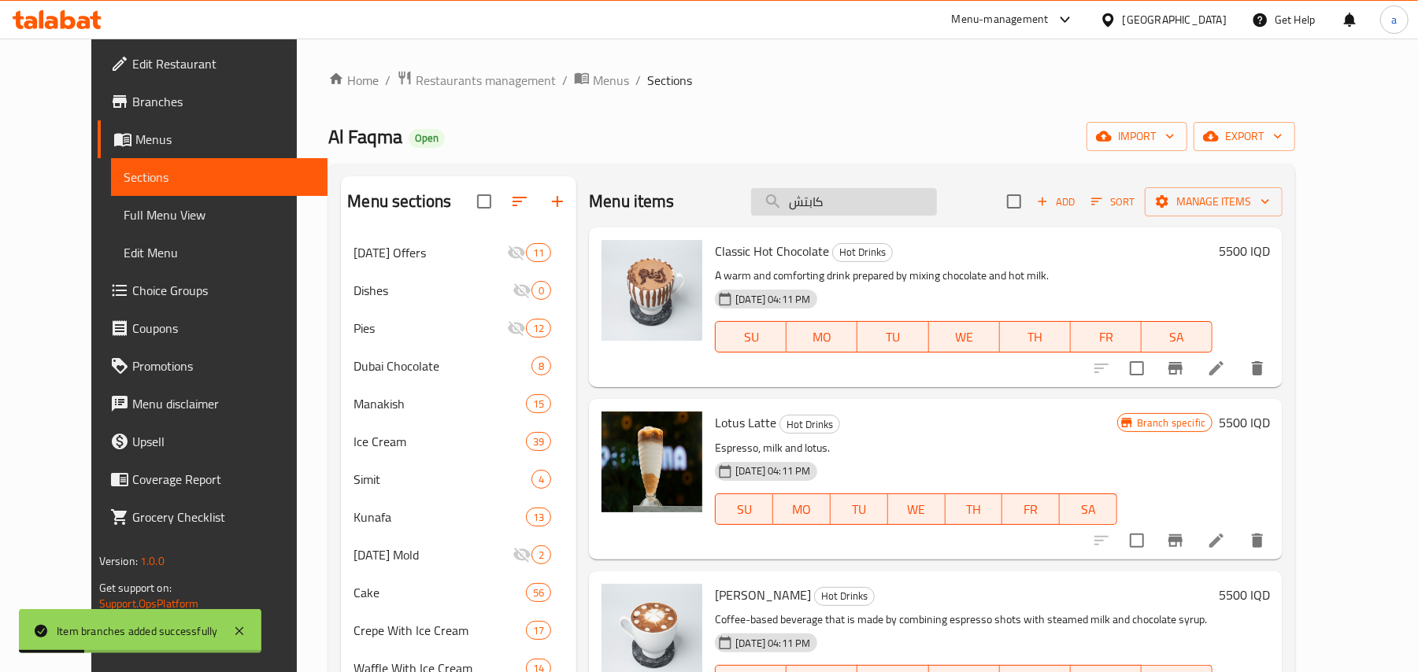
click at [880, 214] on input "كابتش" at bounding box center [844, 202] width 186 height 28
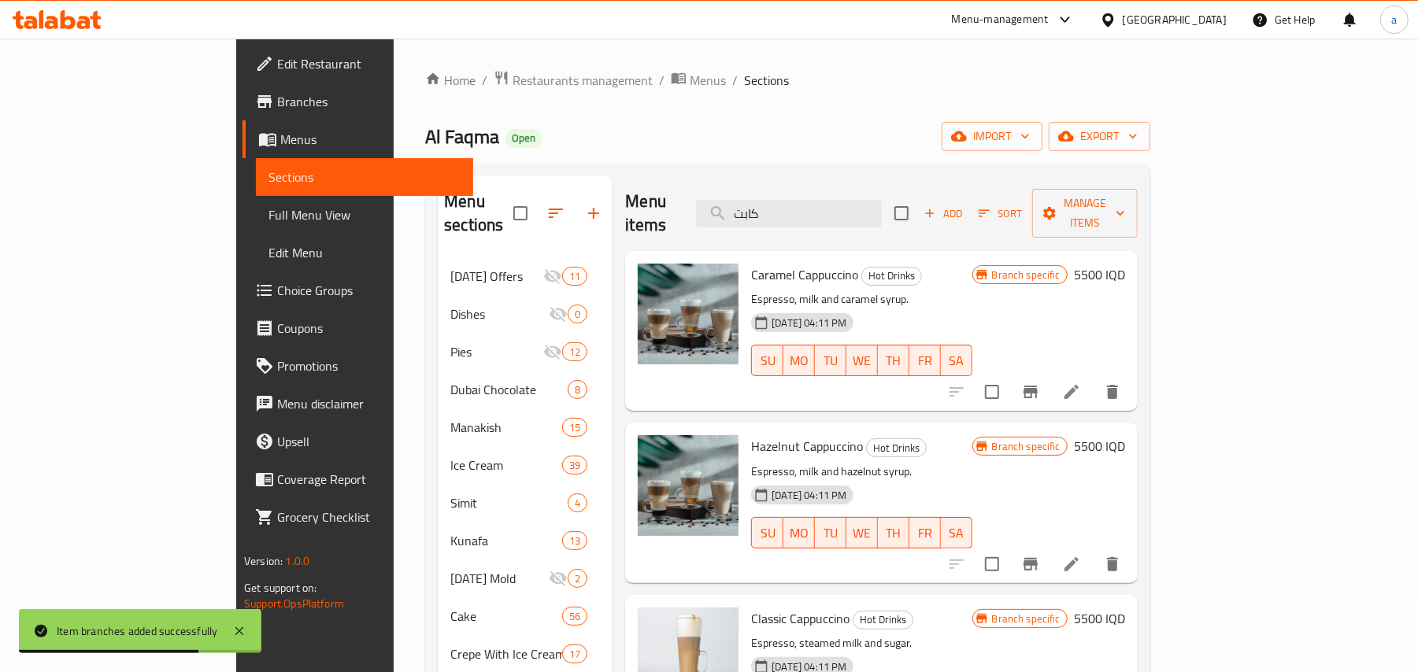
click at [822, 222] on div "Menu items كابت Add Sort Manage items" at bounding box center [881, 213] width 513 height 75
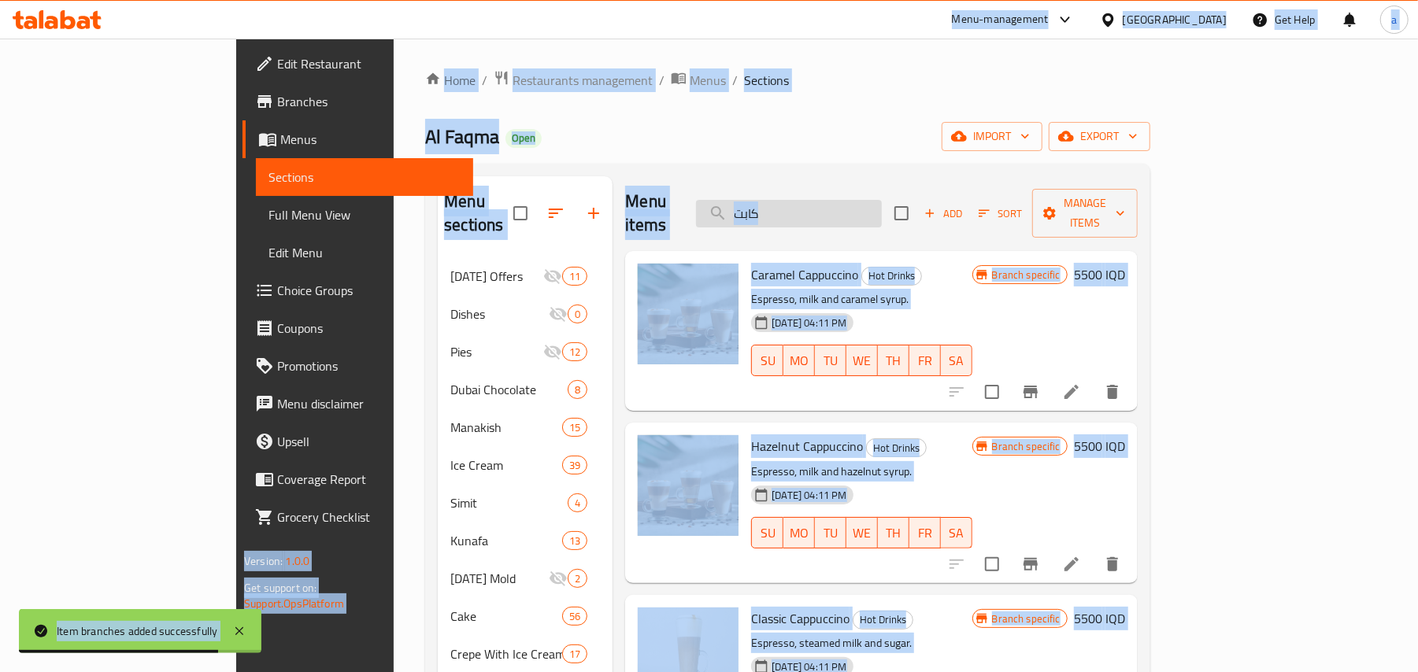
click at [854, 211] on input "كابت" at bounding box center [789, 214] width 186 height 28
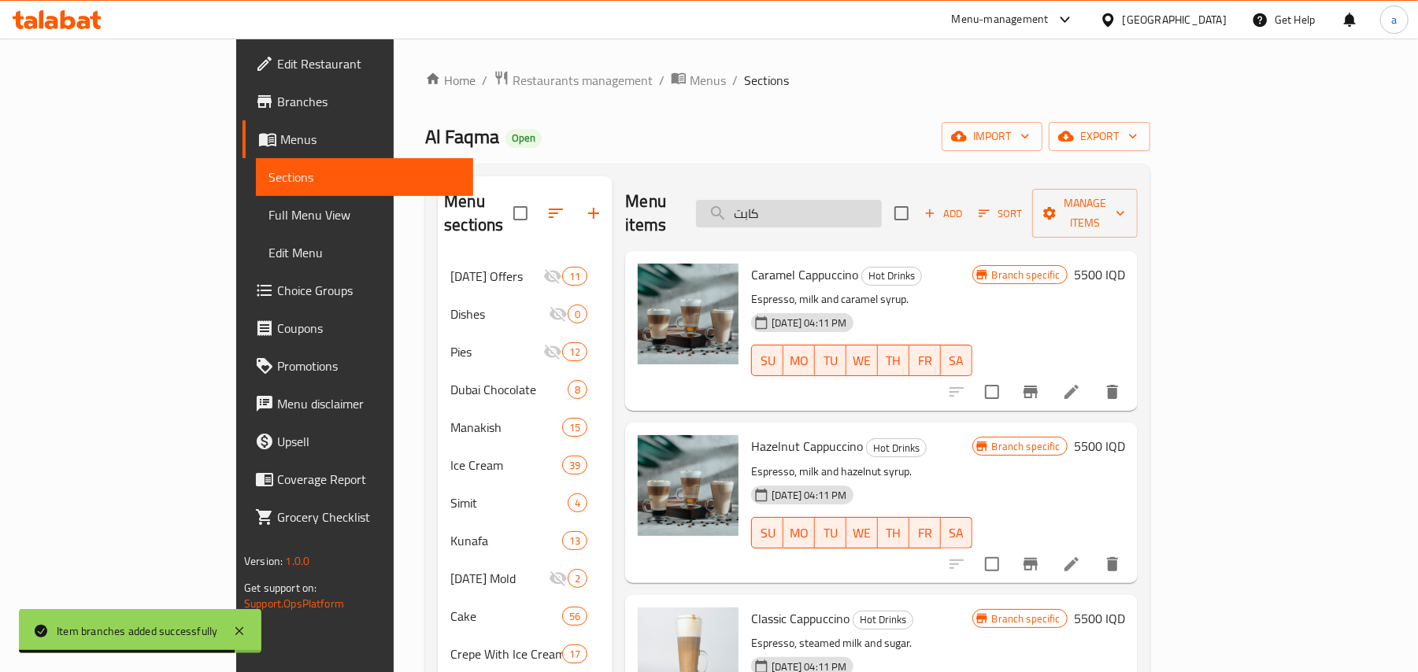
paste input "اميل ماكياتو"
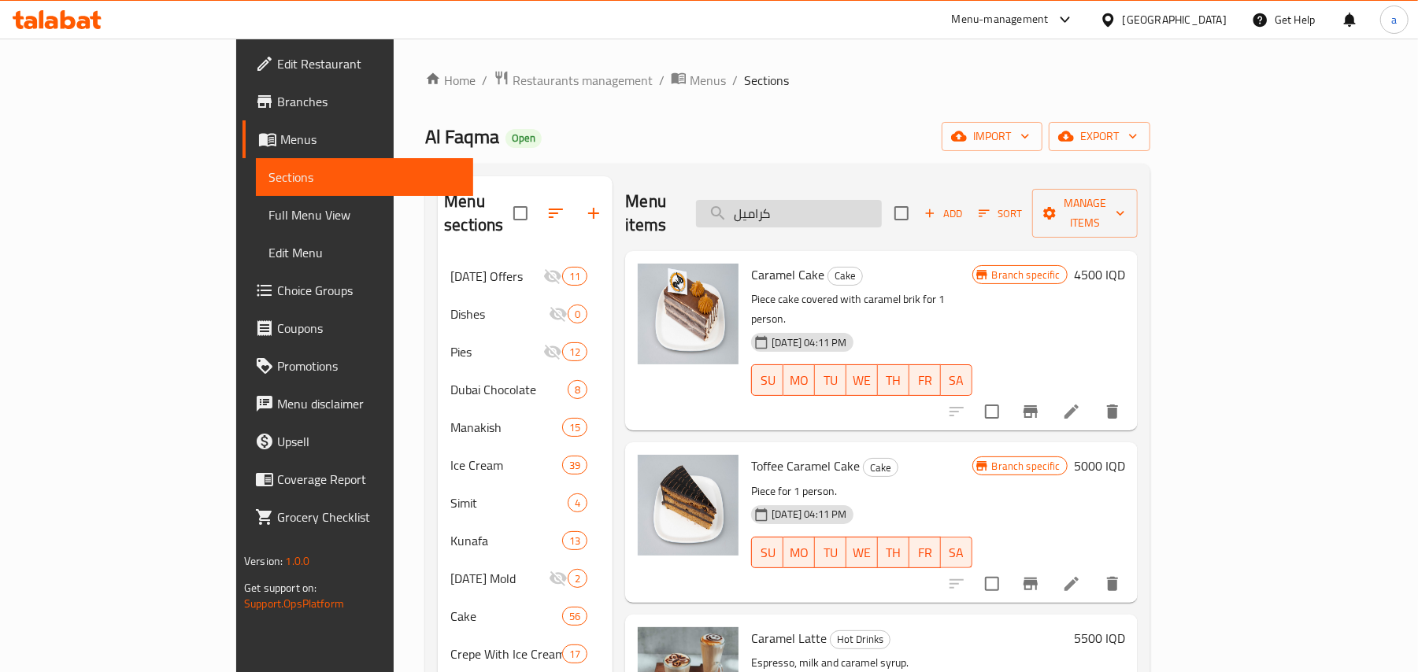
click at [842, 214] on input "كراميل" at bounding box center [789, 214] width 186 height 28
paste input "Caramel Macchiato"
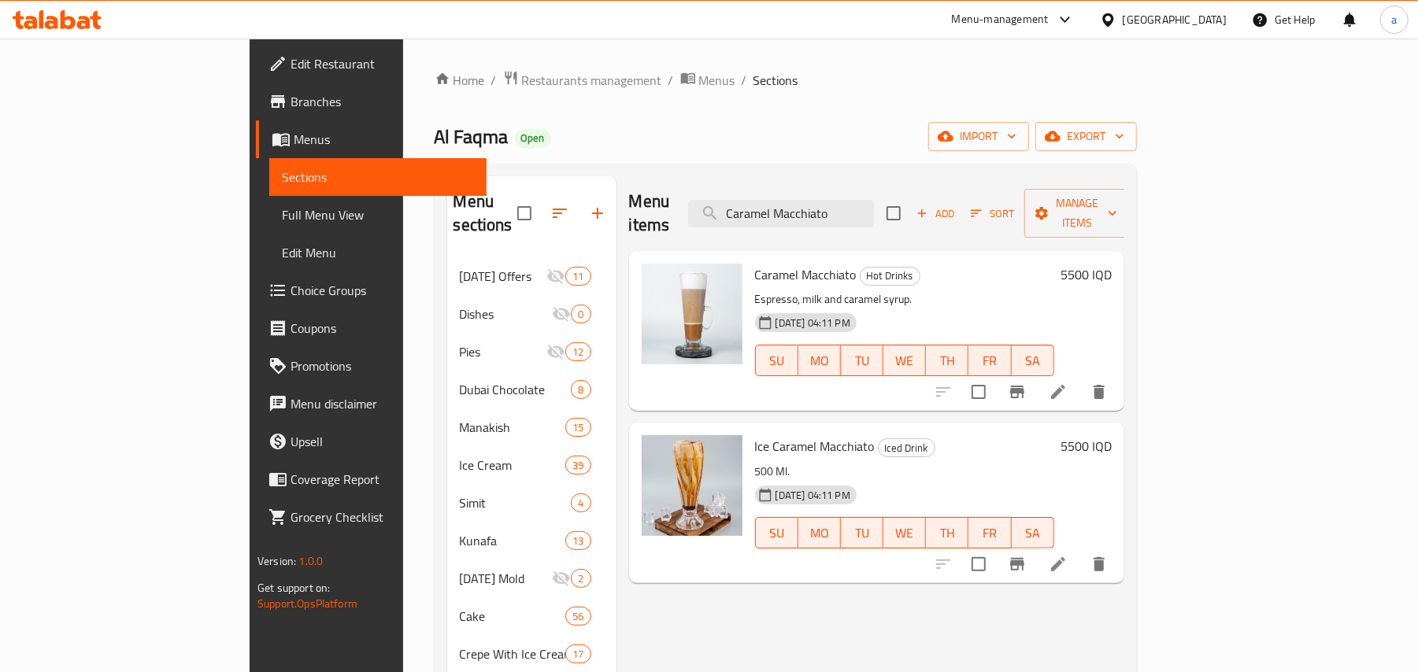
type input "Caramel Macchiato"
click at [1036, 376] on button "Branch-specific-item" at bounding box center [1017, 392] width 38 height 38
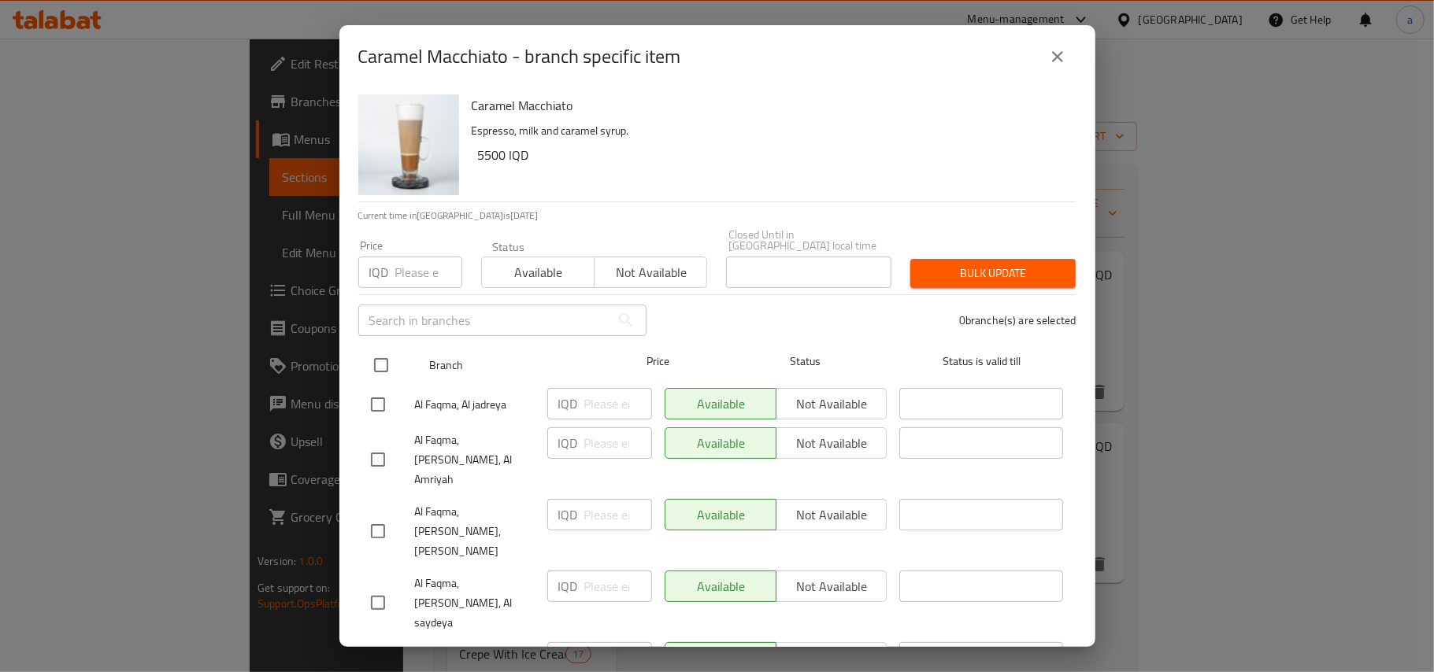
click at [381, 351] on input "checkbox" at bounding box center [381, 365] width 33 height 33
checkbox input "true"
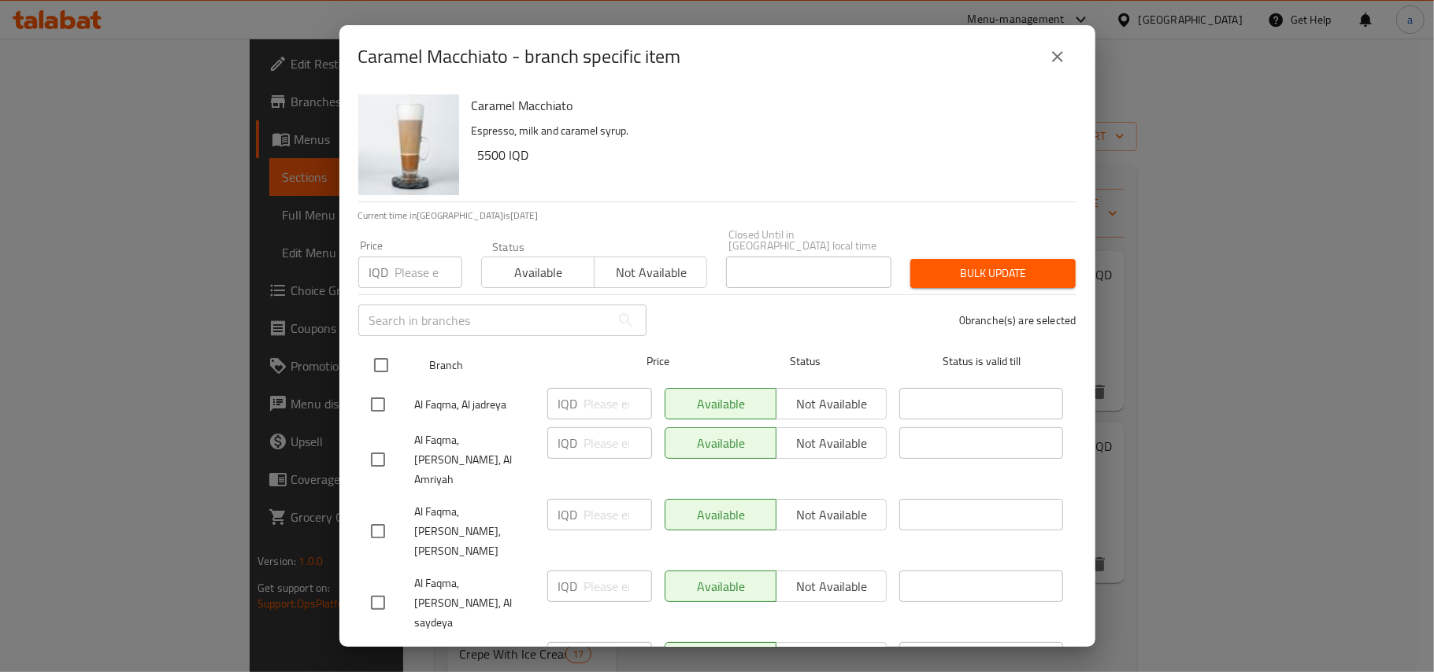
checkbox input "true"
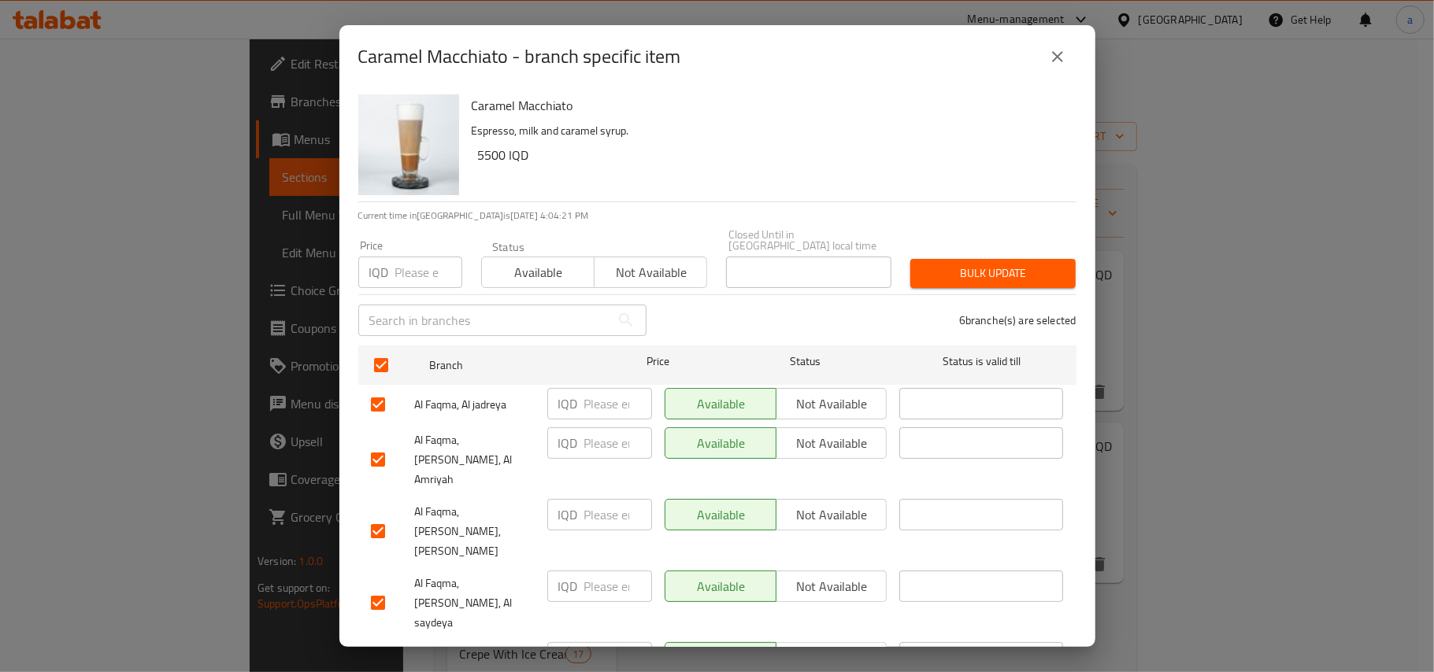
click at [584, 398] on input "number" at bounding box center [618, 403] width 68 height 31
paste input "4000"
type input "4000"
click at [592, 446] on input "number" at bounding box center [618, 443] width 68 height 31
paste input "4000"
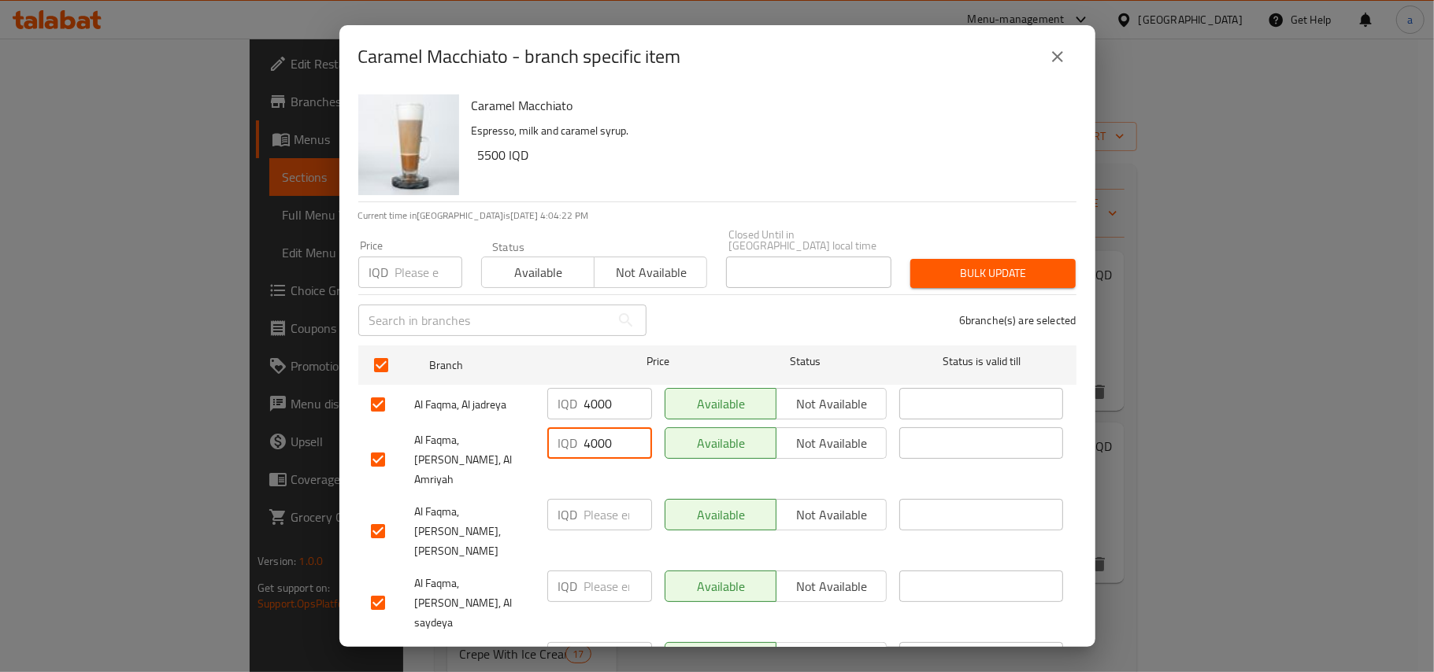
type input "4000"
click at [594, 501] on input "number" at bounding box center [618, 514] width 68 height 31
paste input "4000"
type input "4000"
click at [605, 571] on input "number" at bounding box center [618, 586] width 68 height 31
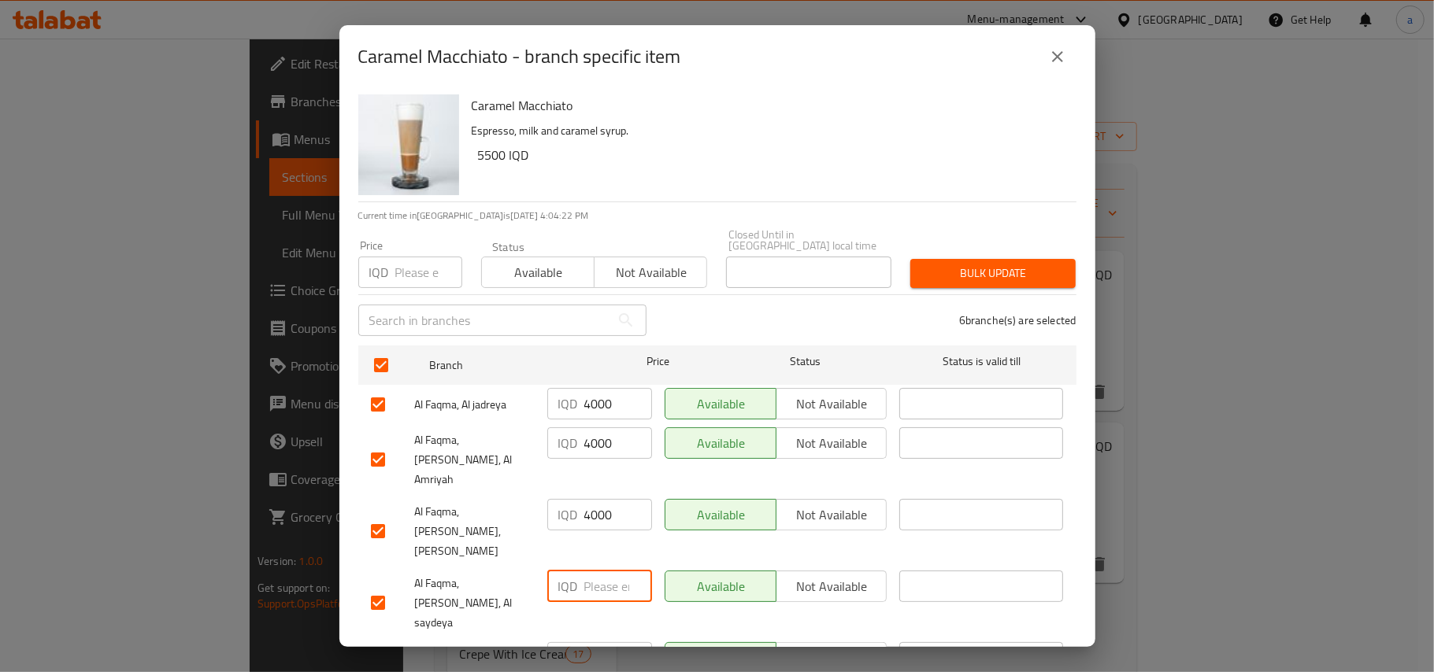
paste input "4000"
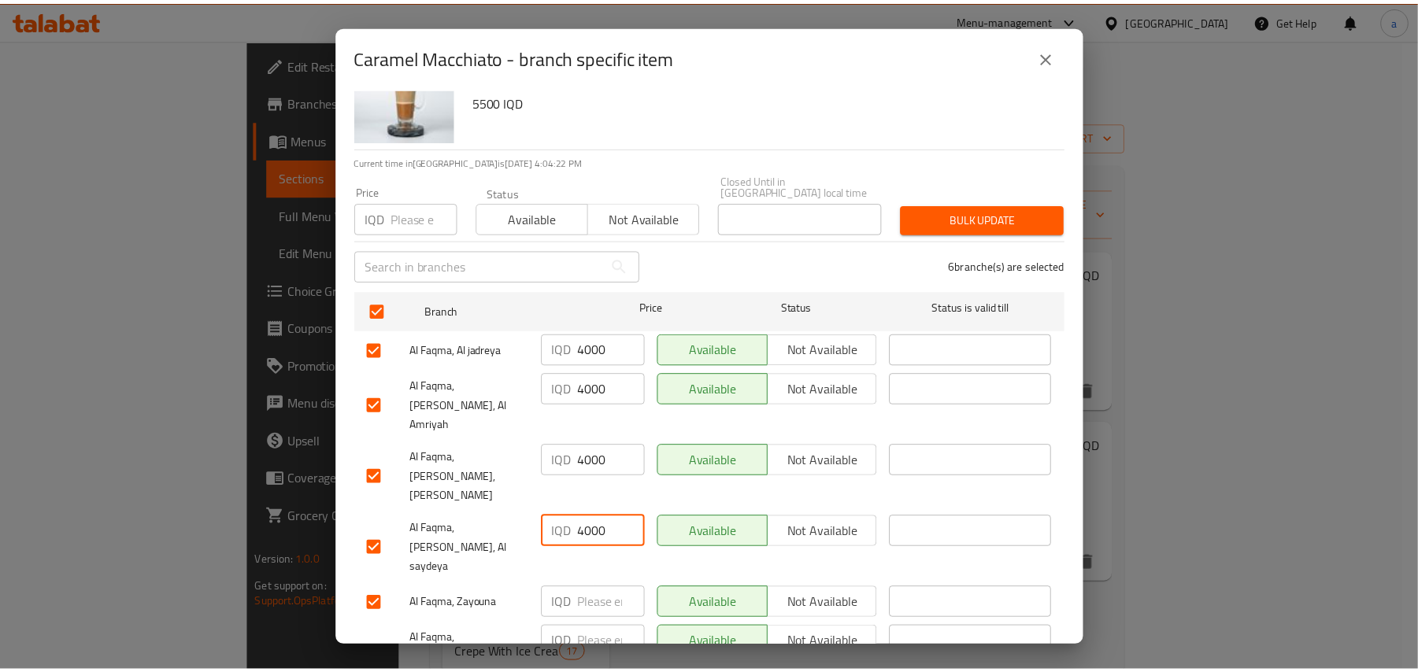
scroll to position [95, 0]
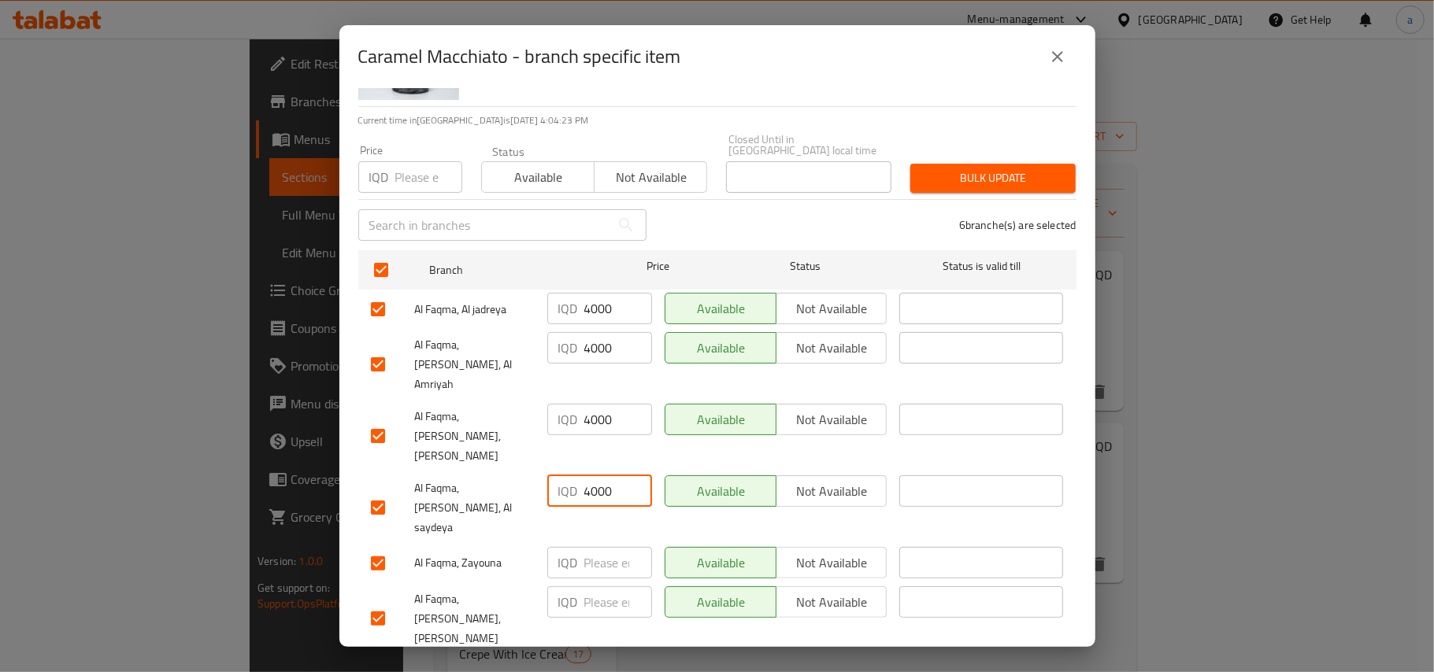
type input "4000"
click at [593, 547] on input "number" at bounding box center [618, 562] width 68 height 31
paste input "4000"
type input "4000"
click at [592, 587] on input "number" at bounding box center [618, 602] width 68 height 31
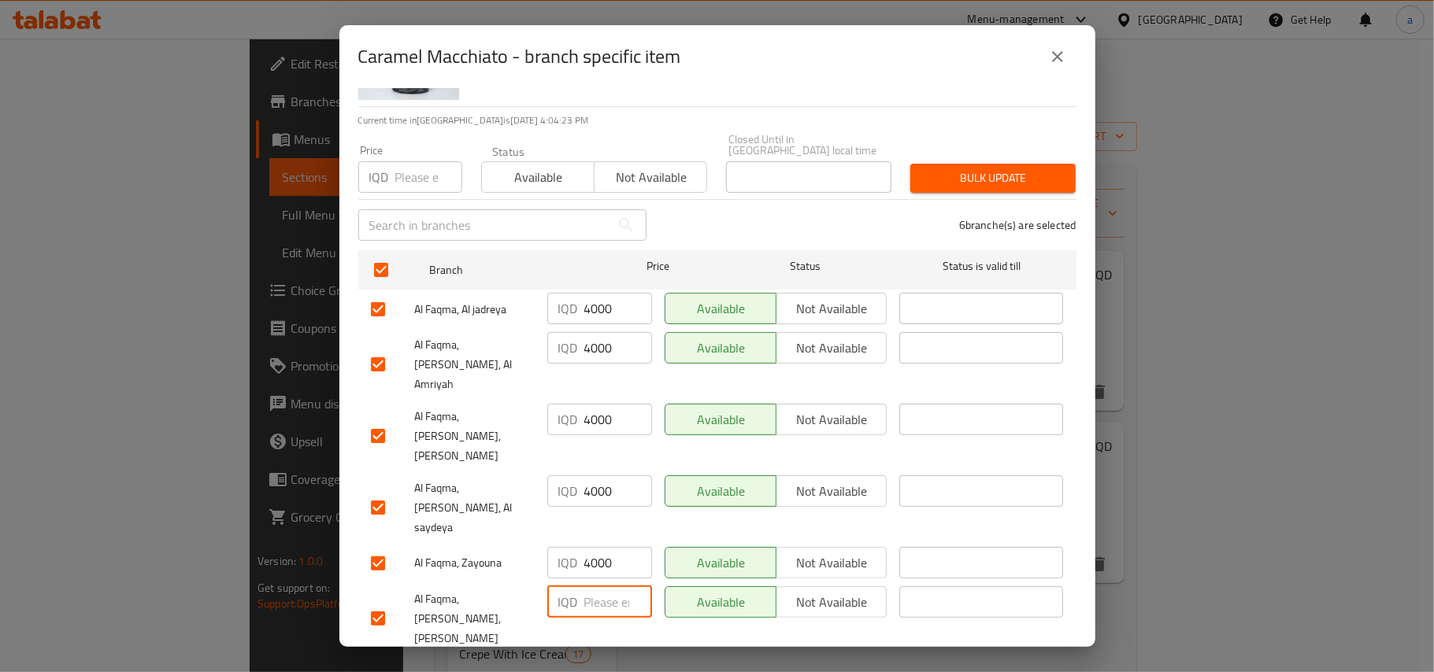
paste input "4000"
type input "4000"
click at [598, 666] on span "Save" at bounding box center [717, 676] width 693 height 20
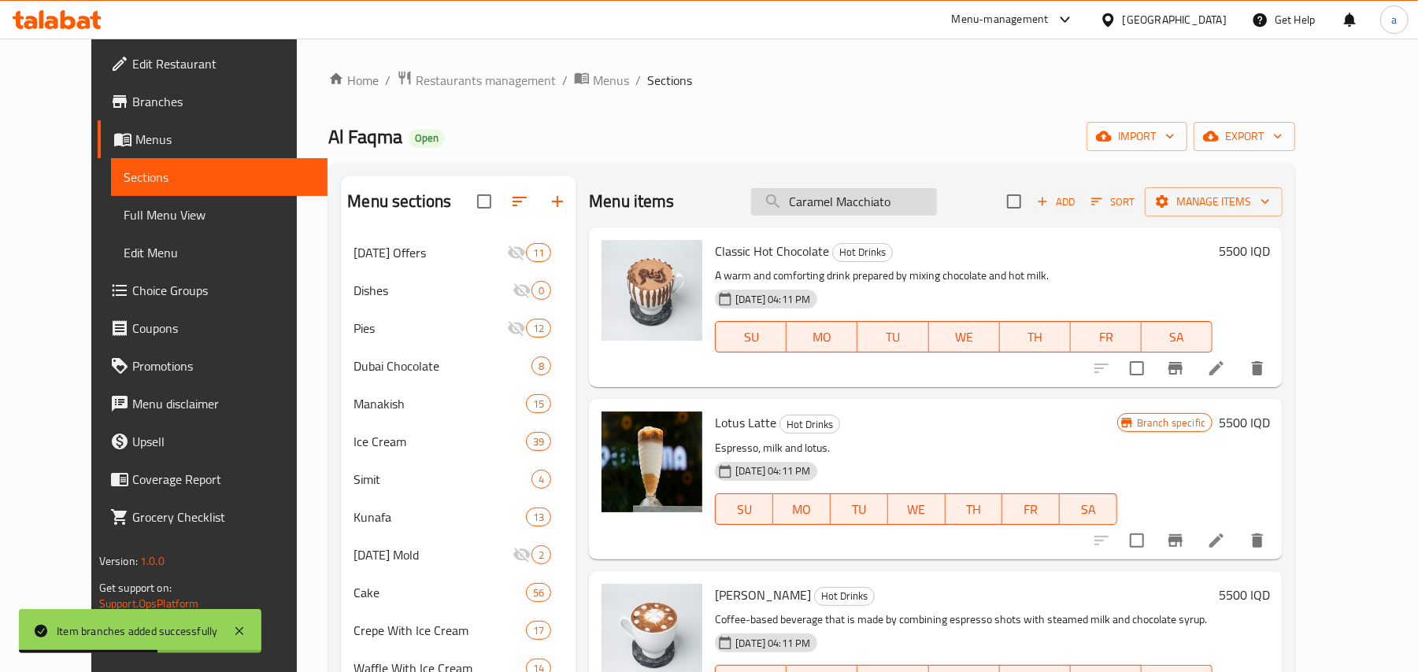
click at [905, 215] on input "Caramel Macchiato" at bounding box center [844, 202] width 186 height 28
paste input "هوت شوكلت"
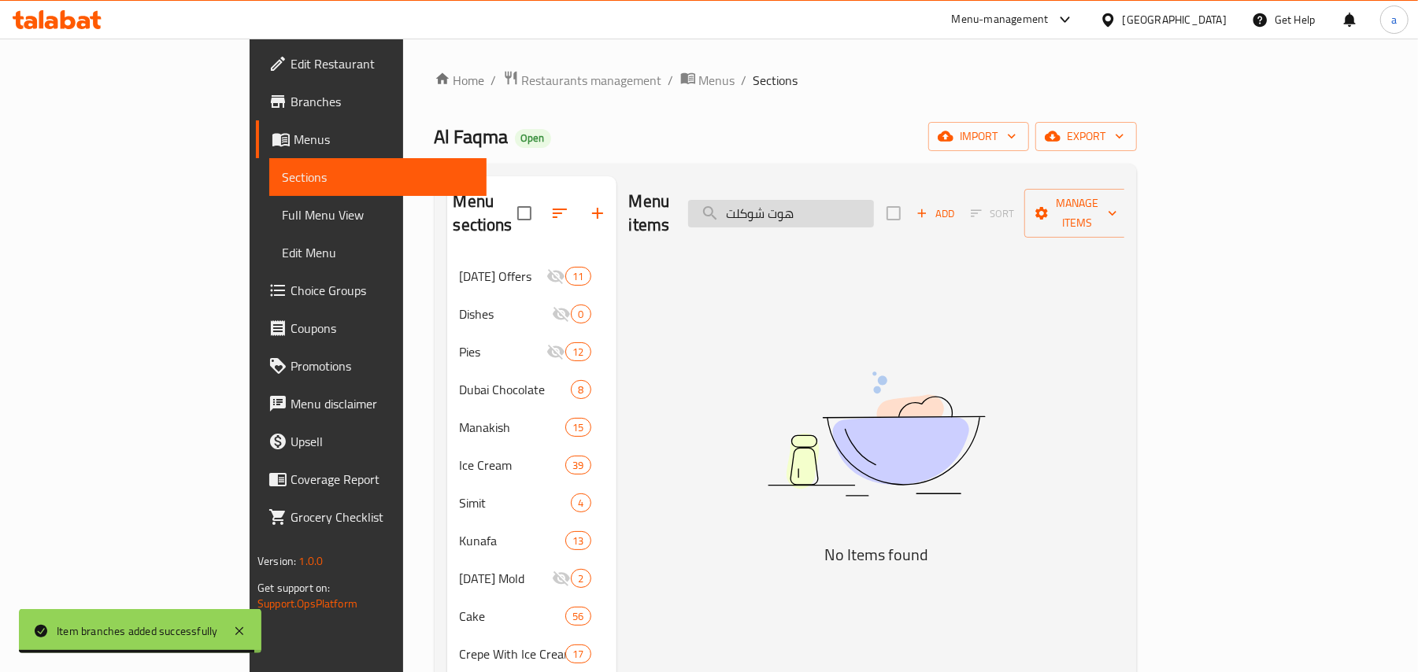
click at [835, 203] on input "هوت شوكلت" at bounding box center [781, 214] width 186 height 28
paste input "hot chocolate"
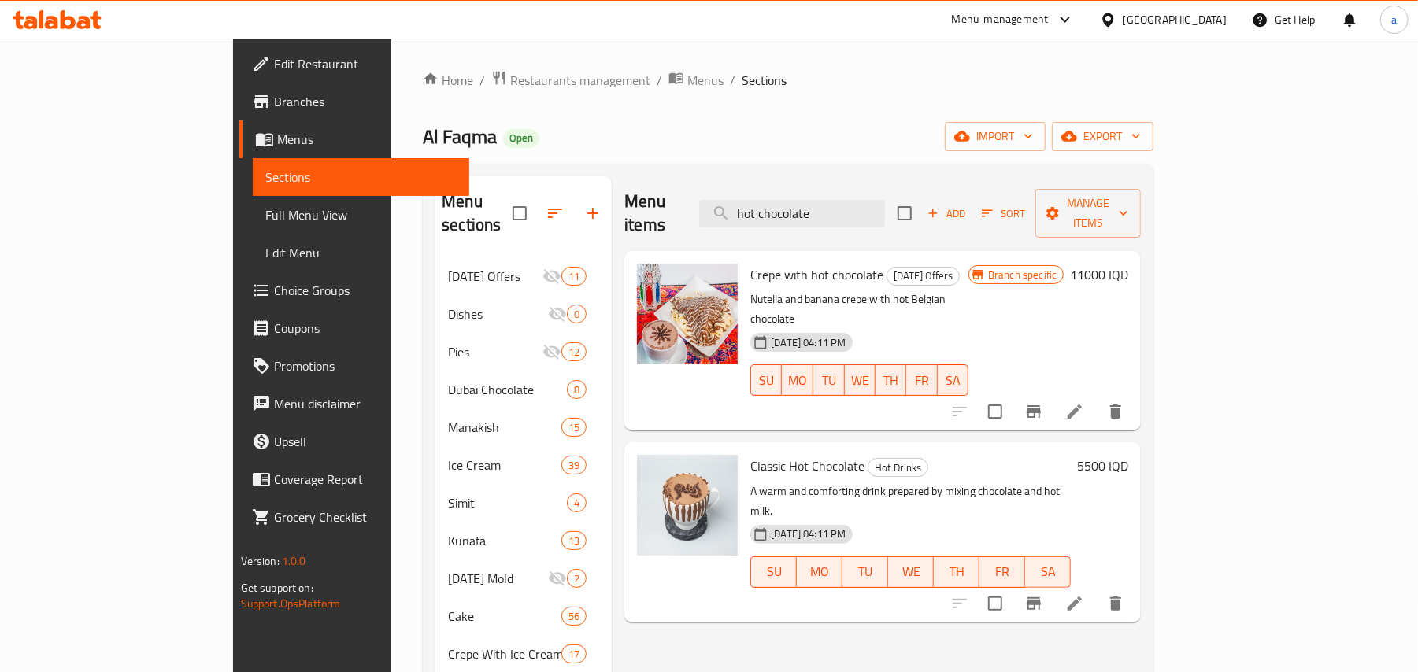
type input "hot chocolate"
click at [1097, 590] on li at bounding box center [1075, 604] width 44 height 28
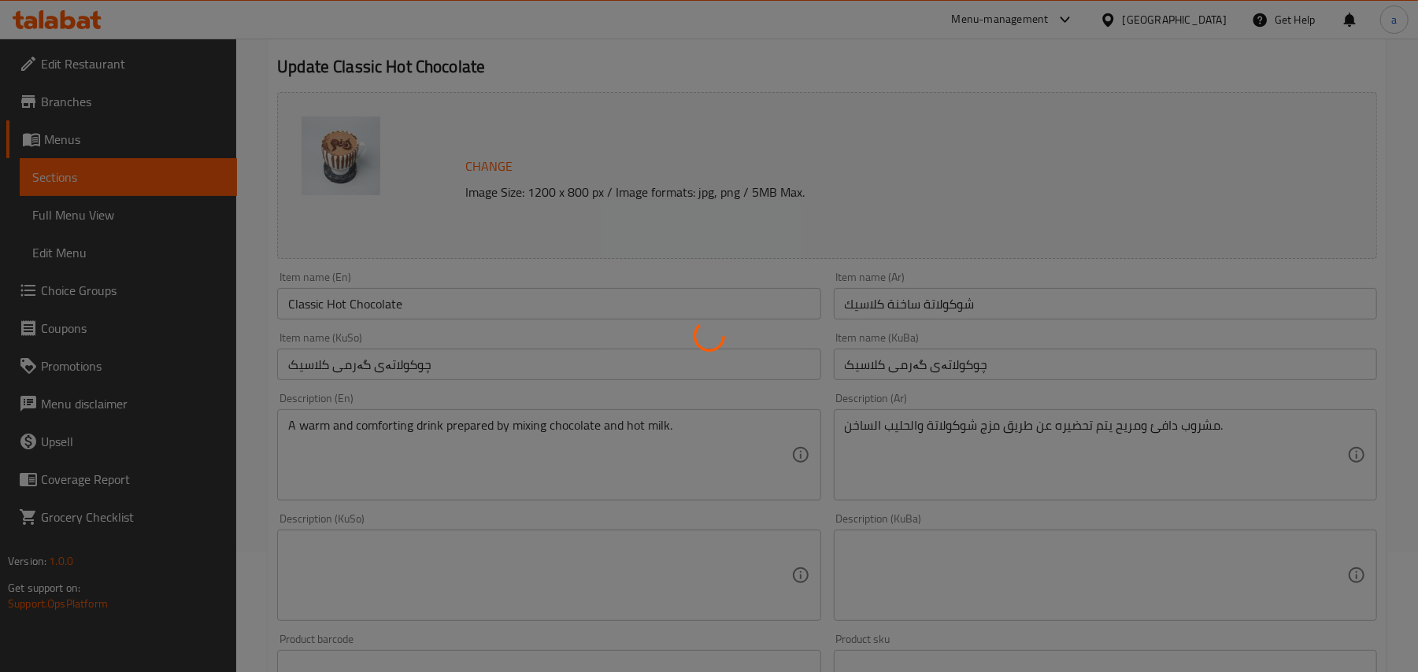
scroll to position [244, 0]
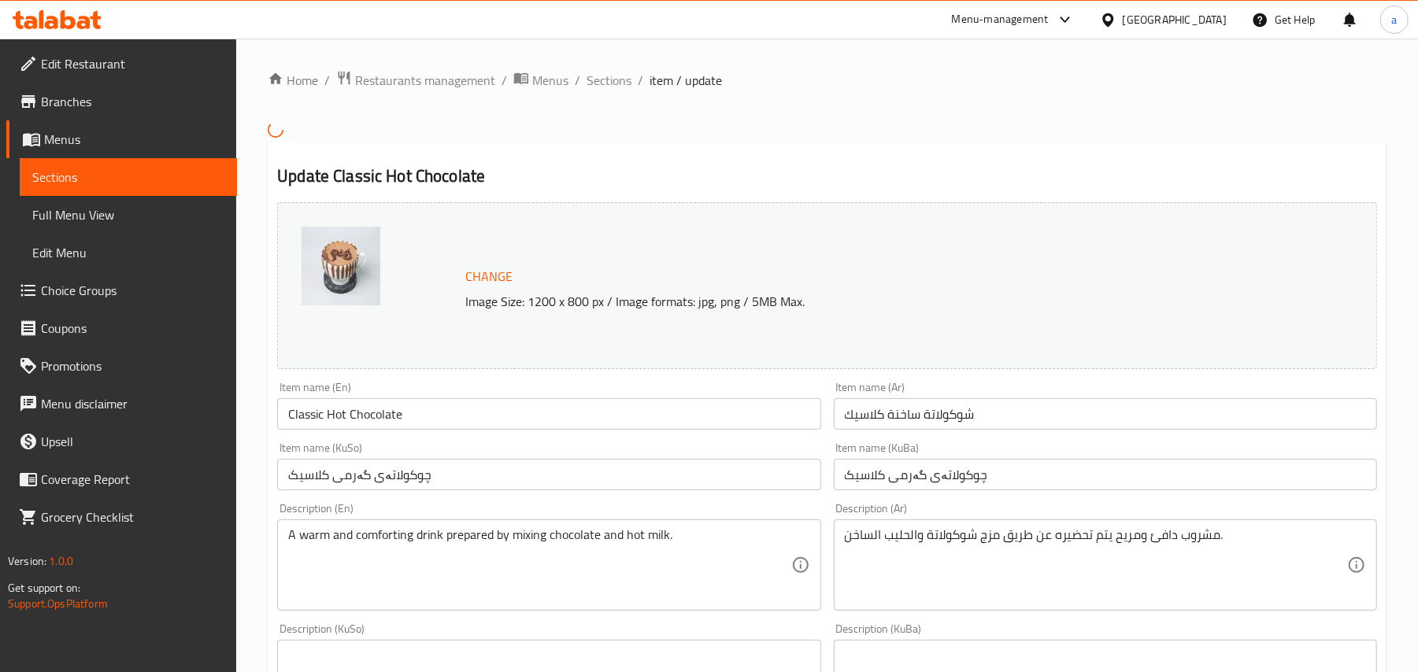
scroll to position [653, 0]
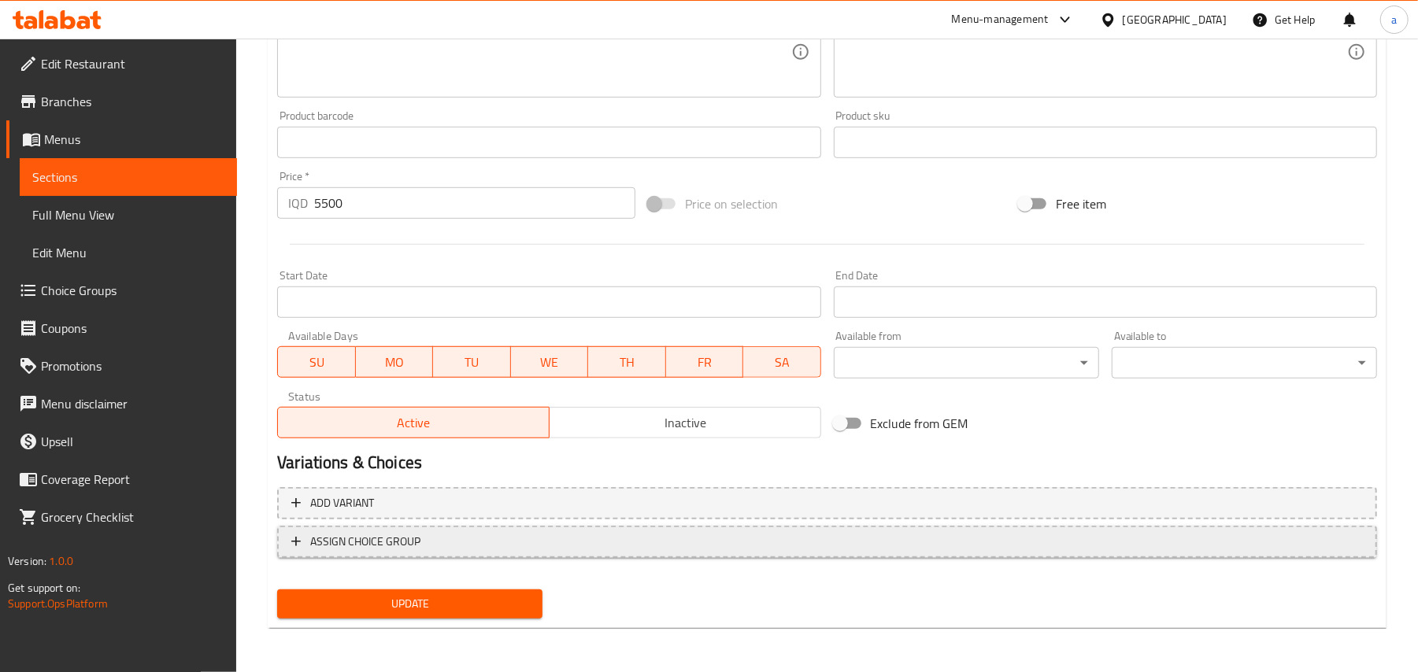
click at [678, 553] on button "ASSIGN CHOICE GROUP" at bounding box center [827, 542] width 1100 height 32
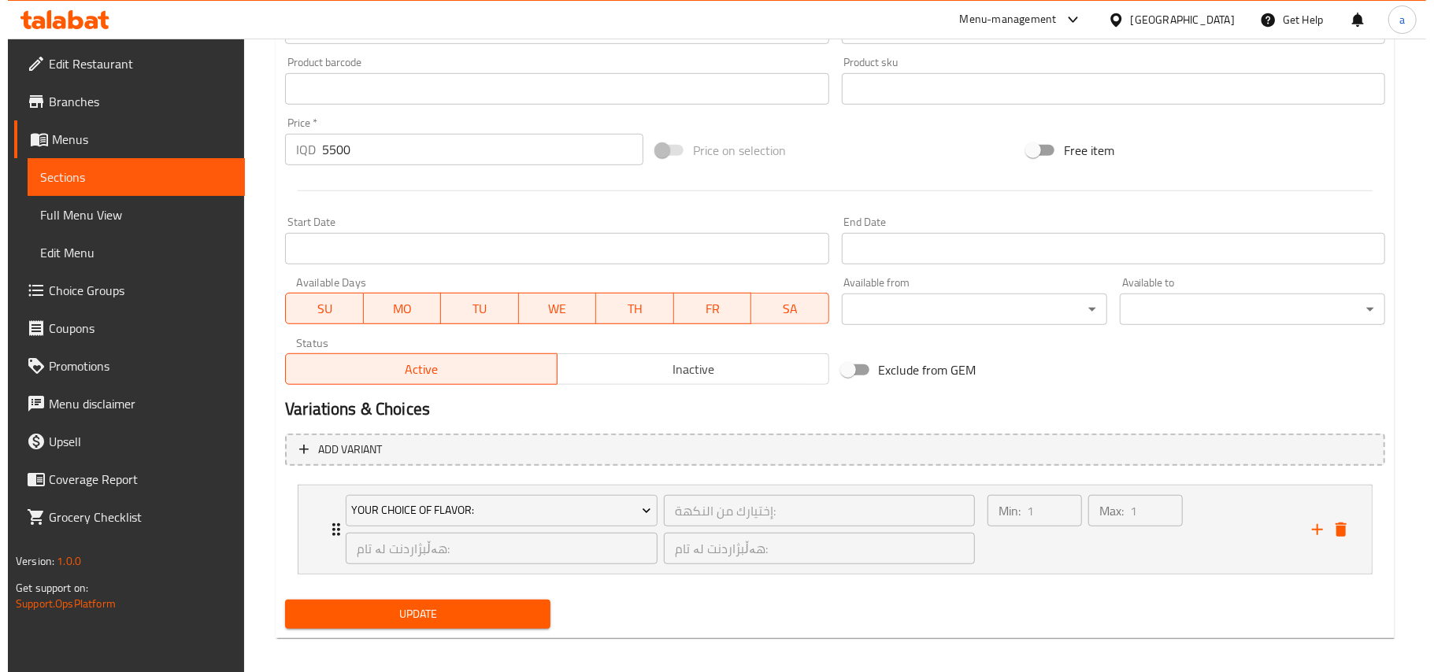
scroll to position [721, 0]
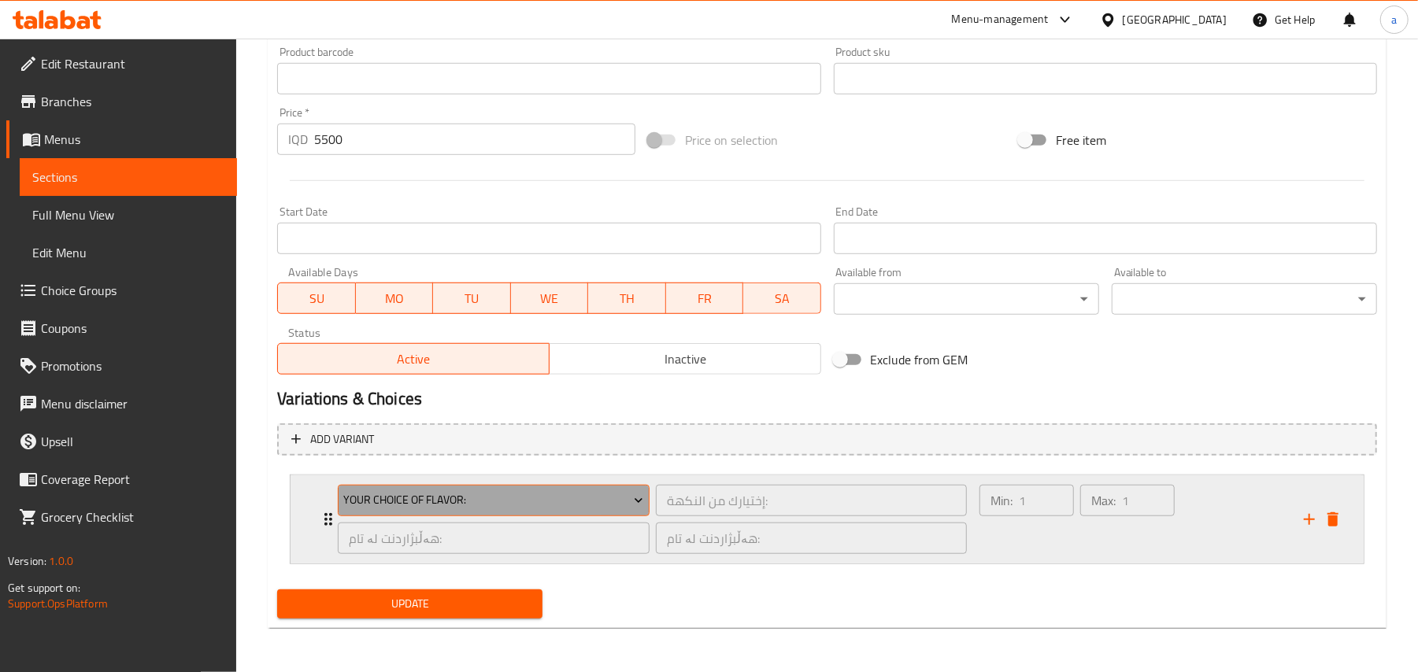
click at [565, 496] on span "Your Choice Of Flavor:" at bounding box center [494, 500] width 300 height 20
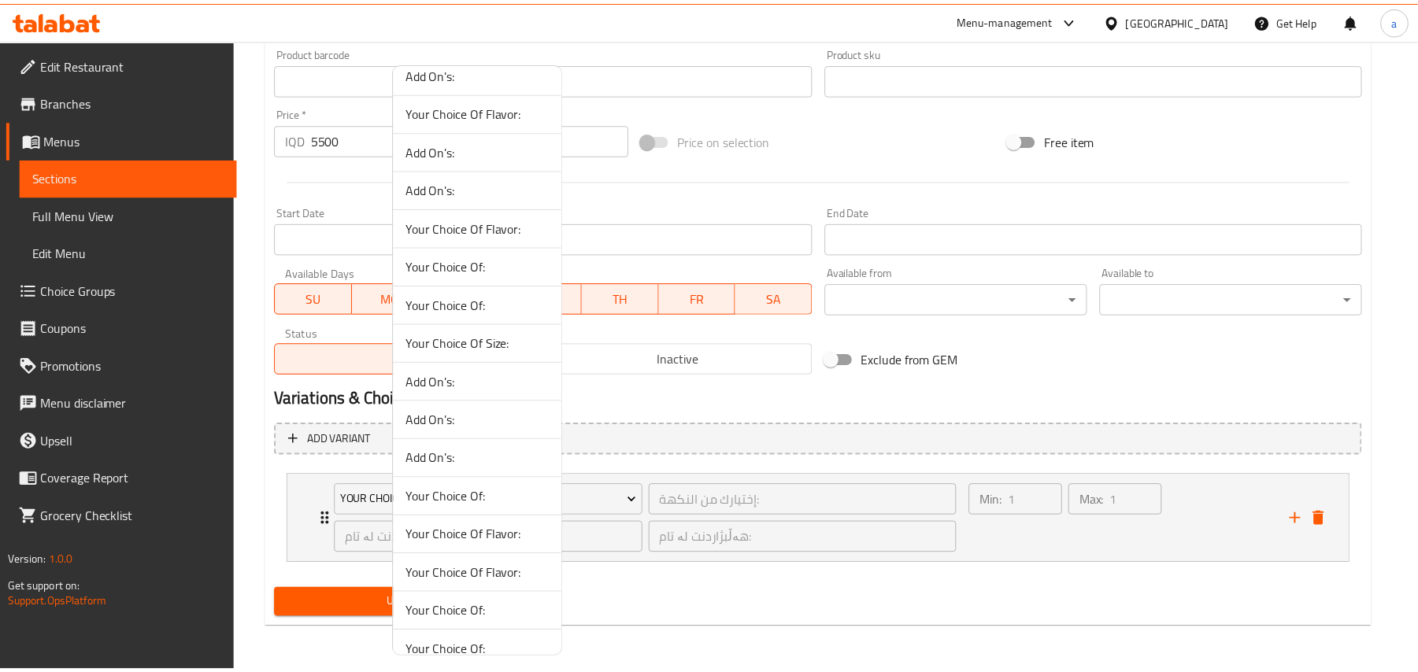
scroll to position [1225, 0]
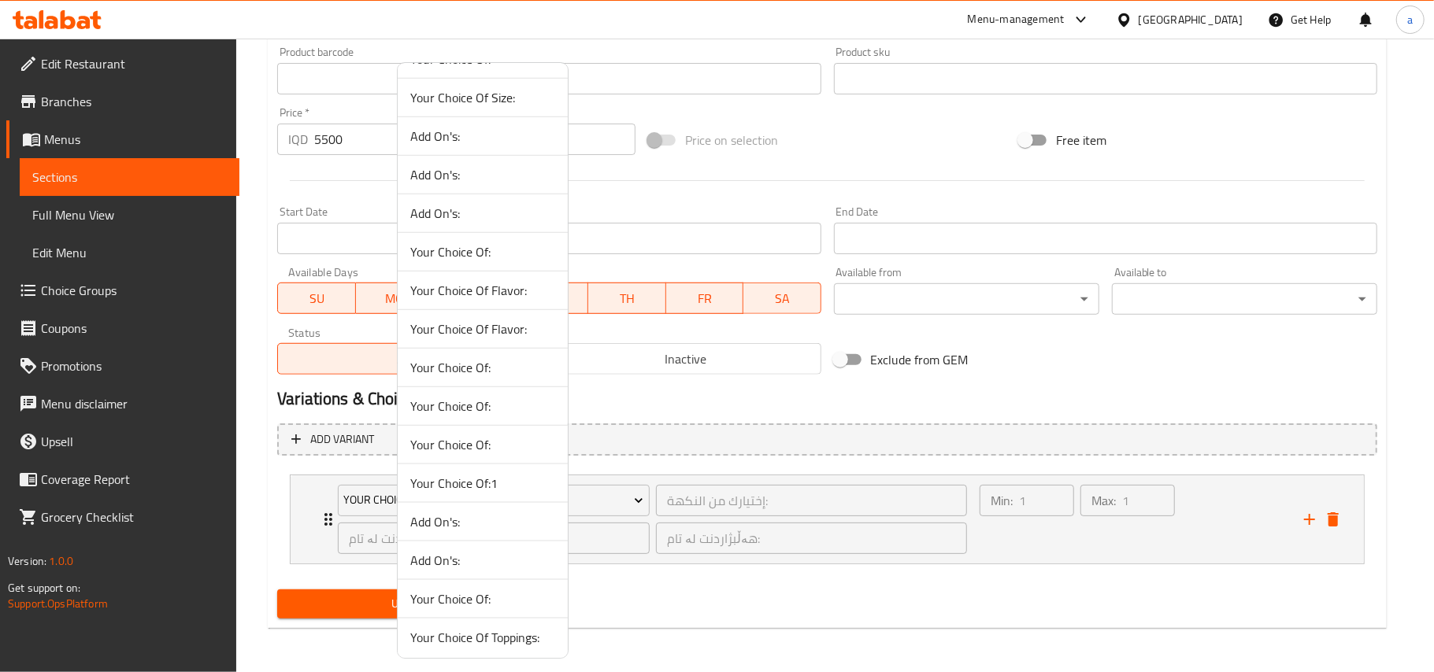
click at [507, 493] on span "Your Choice Of:1" at bounding box center [482, 483] width 145 height 19
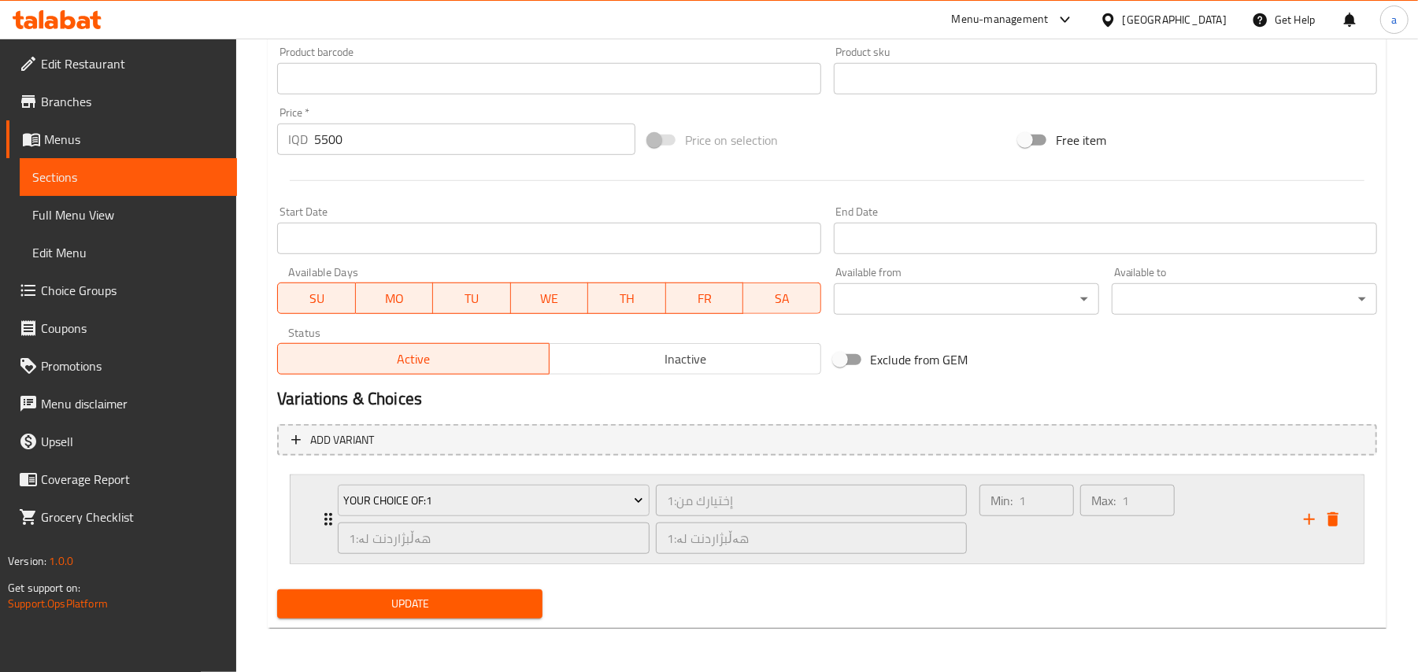
click at [1001, 542] on div "Min: 1 ​" at bounding box center [1026, 520] width 101 height 76
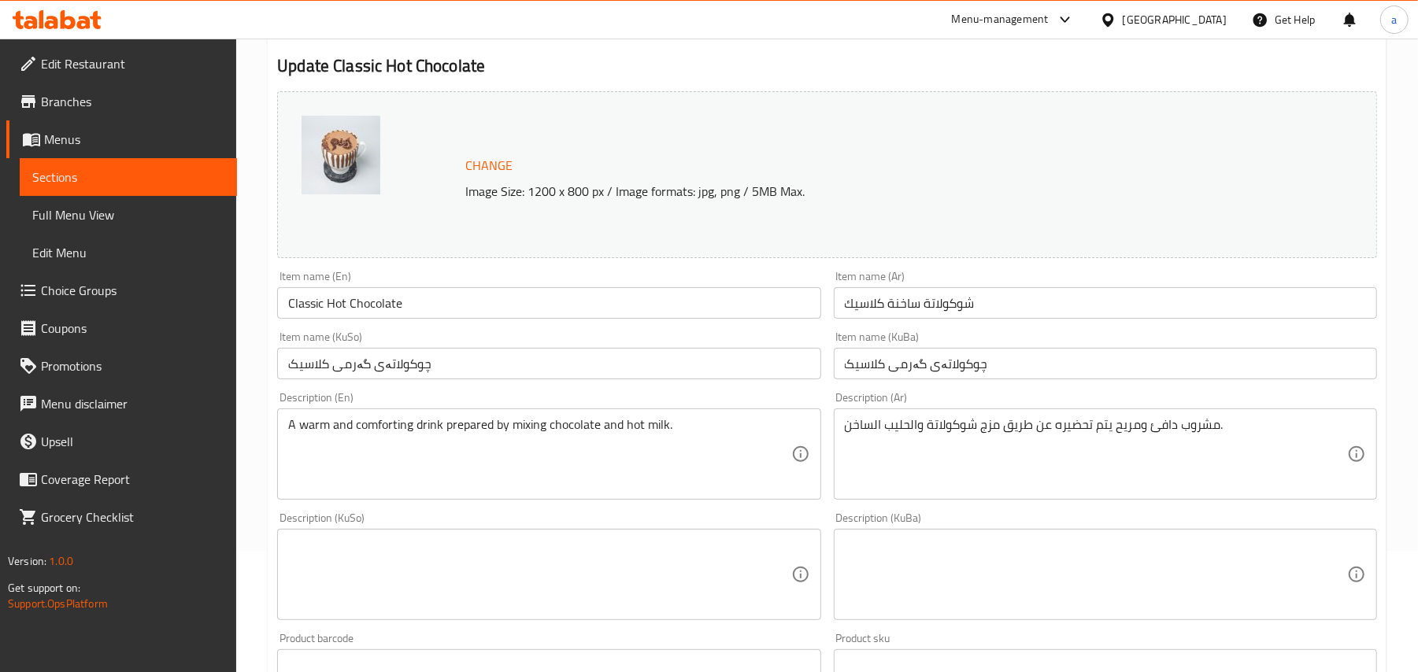
scroll to position [0, 0]
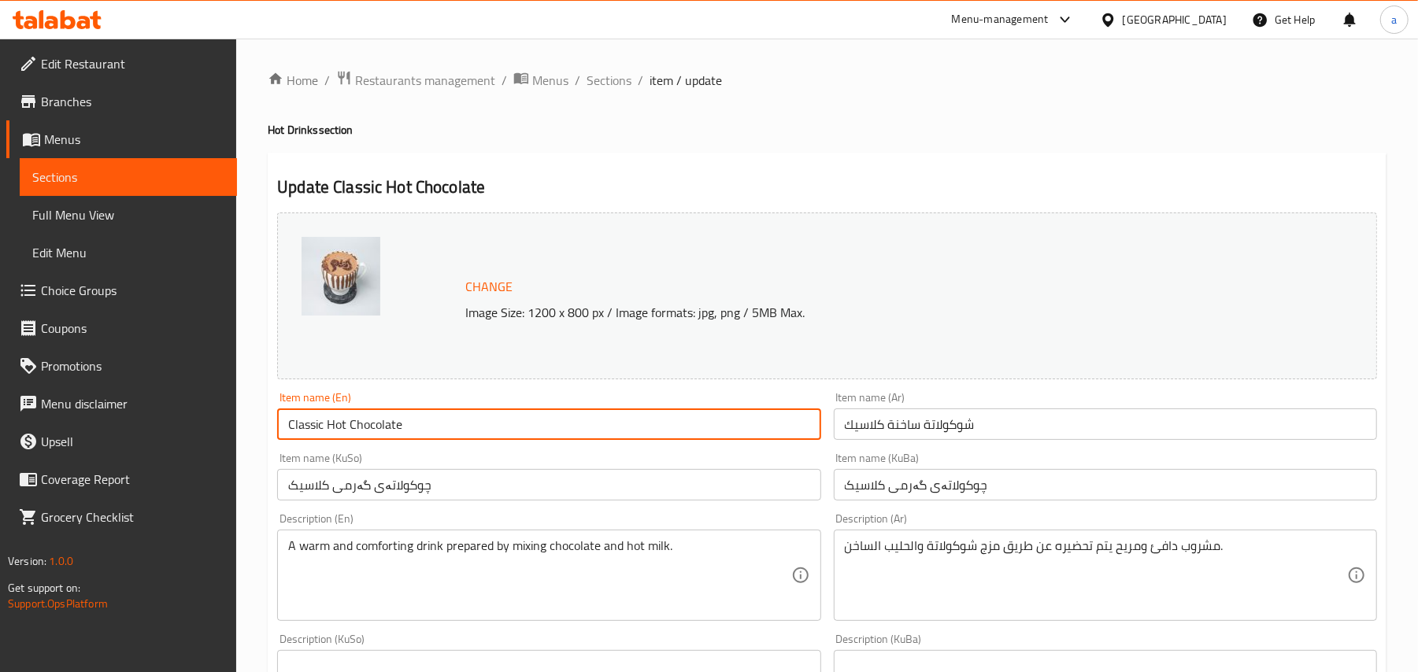
click at [310, 433] on input "Classic Hot Chocolate" at bounding box center [548, 424] width 543 height 31
click at [312, 433] on input "Classic Hot Chocolate" at bounding box center [548, 424] width 543 height 31
type input "Hot Chocolate"
click at [870, 433] on input "شوكولاتة ساخنة كلاسيك" at bounding box center [1105, 424] width 543 height 31
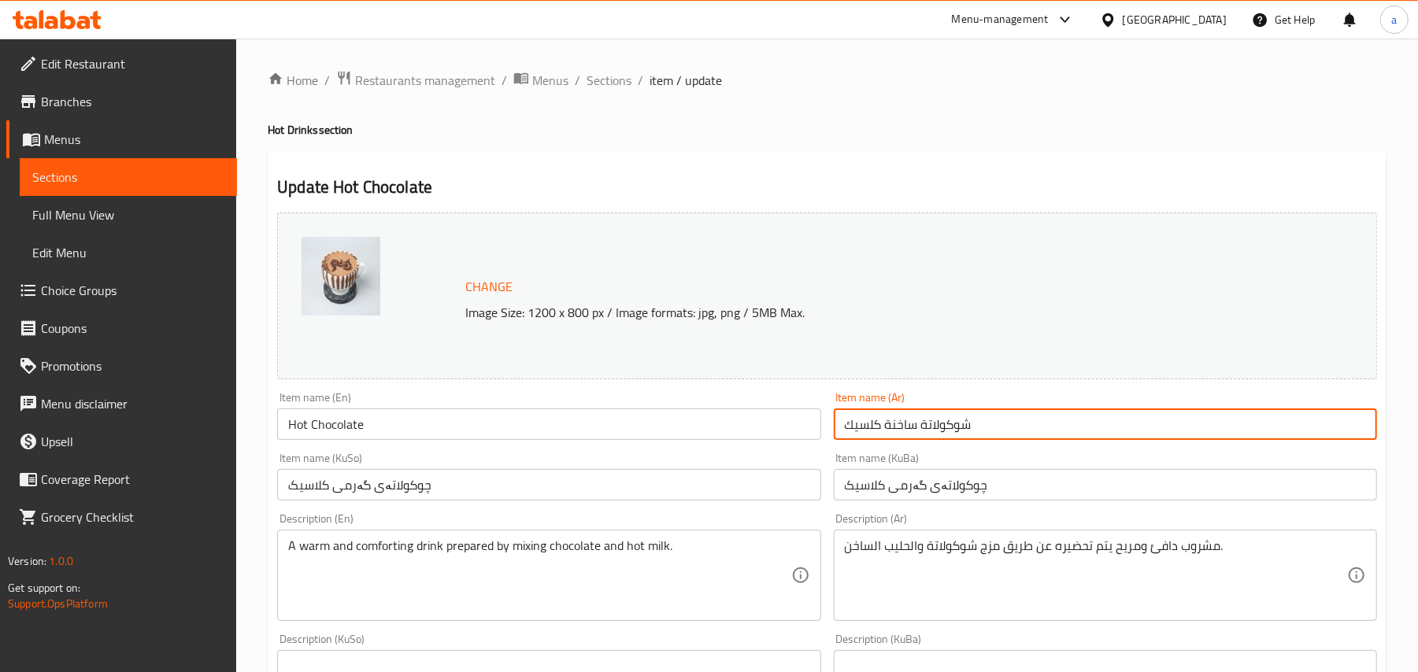
click at [870, 433] on input "شوكولاتة ساخنة كلسيك" at bounding box center [1105, 424] width 543 height 31
type input "شوكولاتة ساخنة"
click at [316, 491] on input "چوکولاتەی گەرمی کلاسیک" at bounding box center [548, 484] width 543 height 31
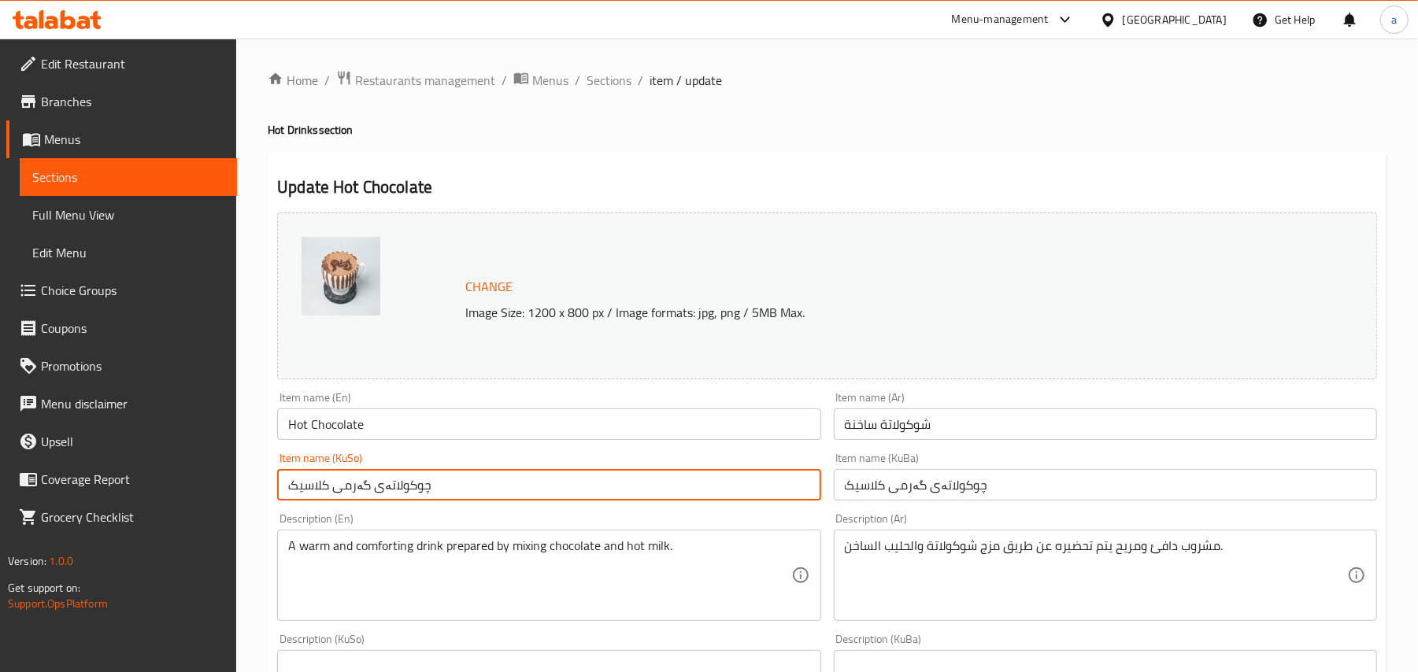
click at [316, 491] on input "چوکولاتەی گەرمی کلاسیک" at bounding box center [548, 484] width 543 height 31
type input "چوکولاتەی گەرم"
click at [880, 496] on input "چوکولاتەی گەرمی کلاسیک" at bounding box center [1105, 484] width 543 height 31
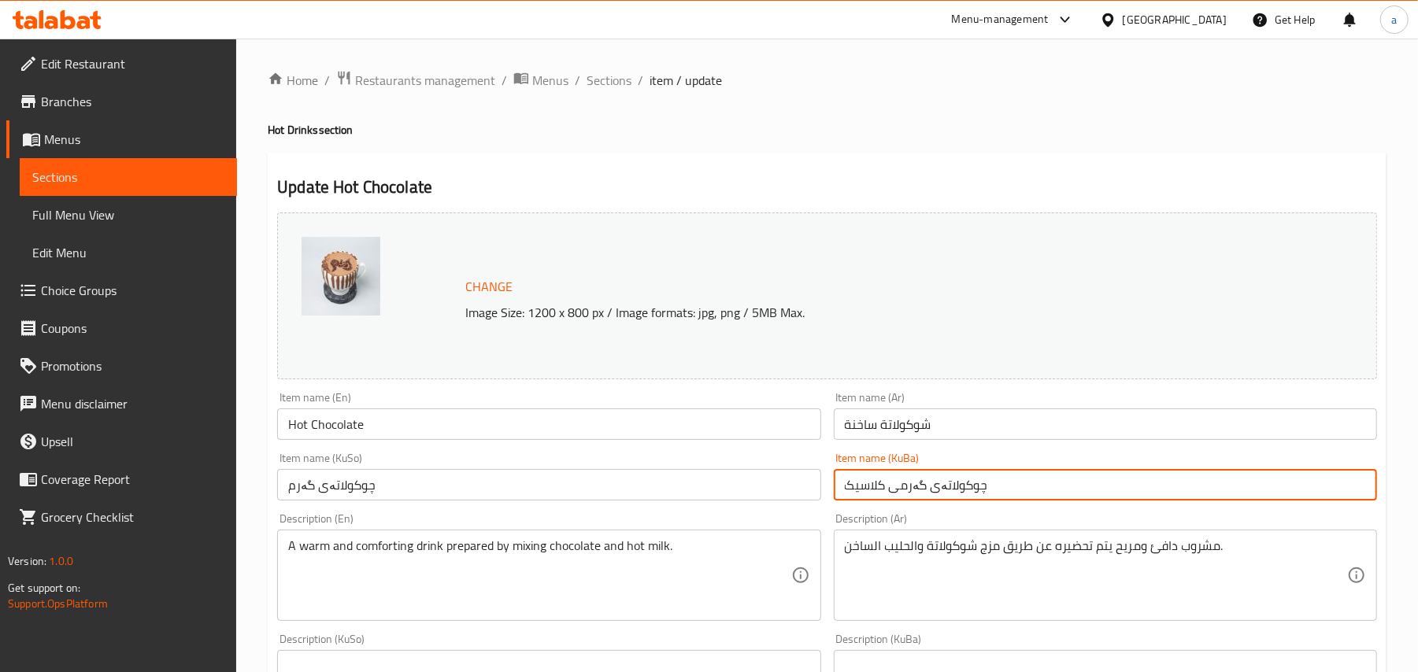
click at [880, 496] on input "چوکولاتەی گەرمی کلاسیک" at bounding box center [1105, 484] width 543 height 31
click at [1019, 495] on input "چوکولاتەی گەرمی کلاسیک" at bounding box center [1105, 484] width 543 height 31
click at [877, 498] on input "چوکولاتەی گەرمی کلاسیک" at bounding box center [1105, 484] width 543 height 31
type input "چوکولاتەی گەرم"
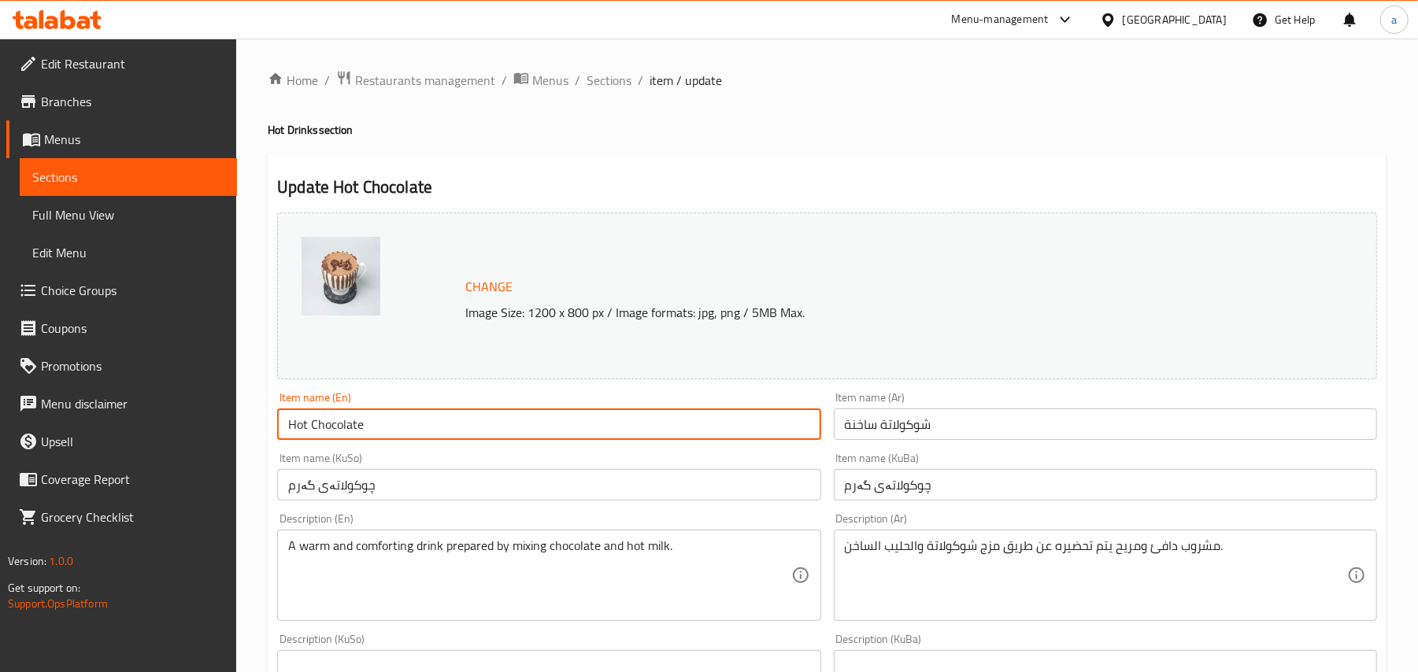
click at [498, 435] on input "Hot Chocolate" at bounding box center [548, 424] width 543 height 31
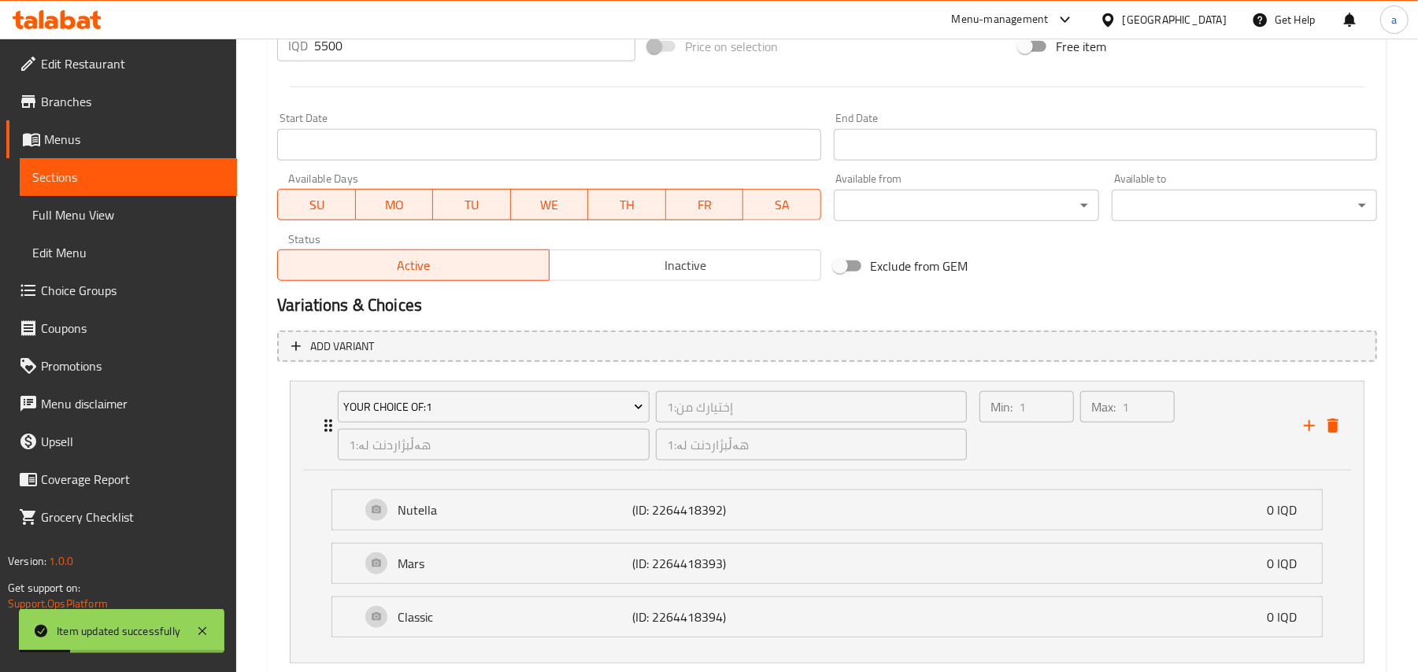
scroll to position [927, 0]
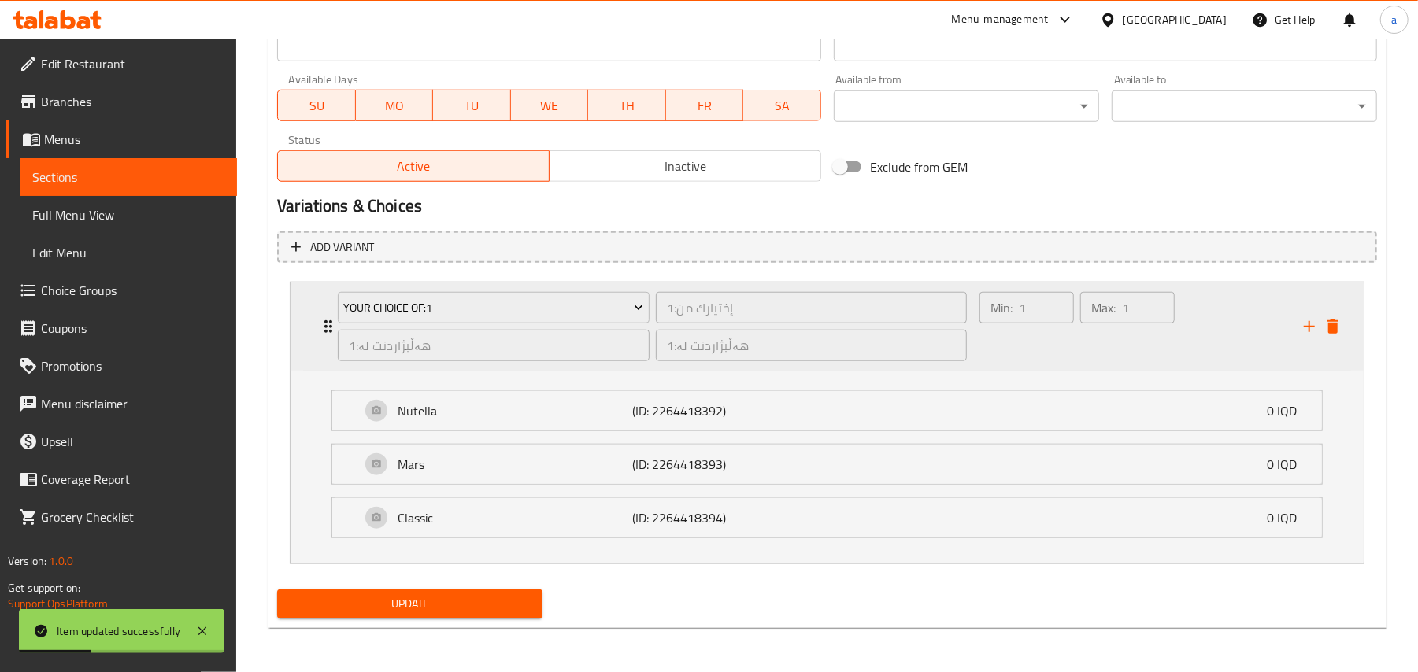
click at [1063, 343] on div "Min: 1 ​" at bounding box center [1026, 327] width 101 height 76
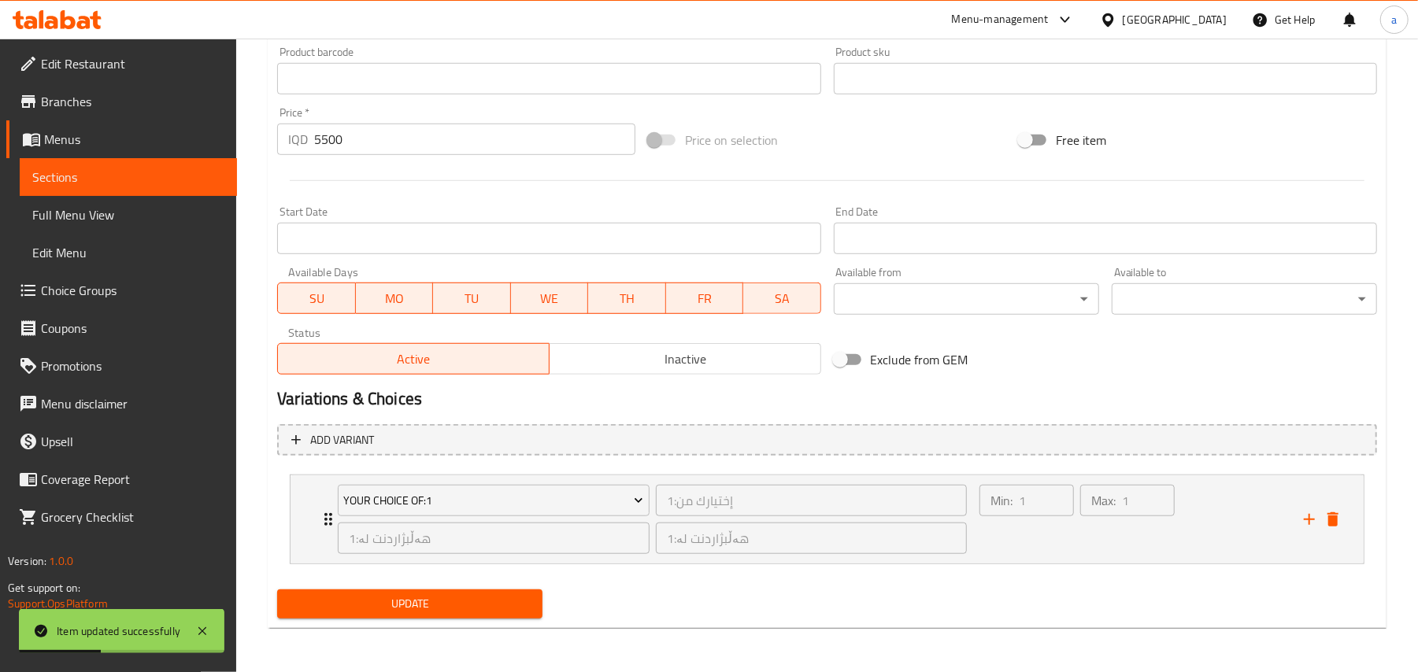
scroll to position [734, 0]
click at [502, 599] on span "Update" at bounding box center [410, 604] width 240 height 20
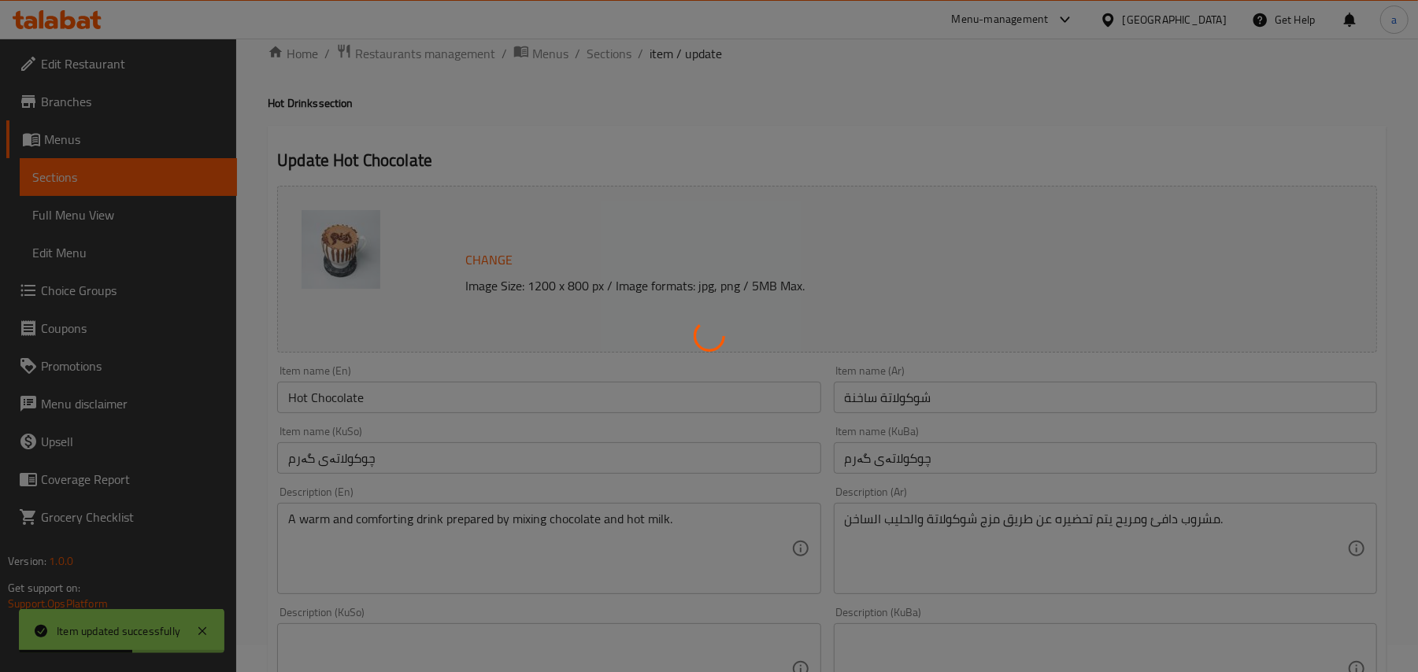
scroll to position [0, 0]
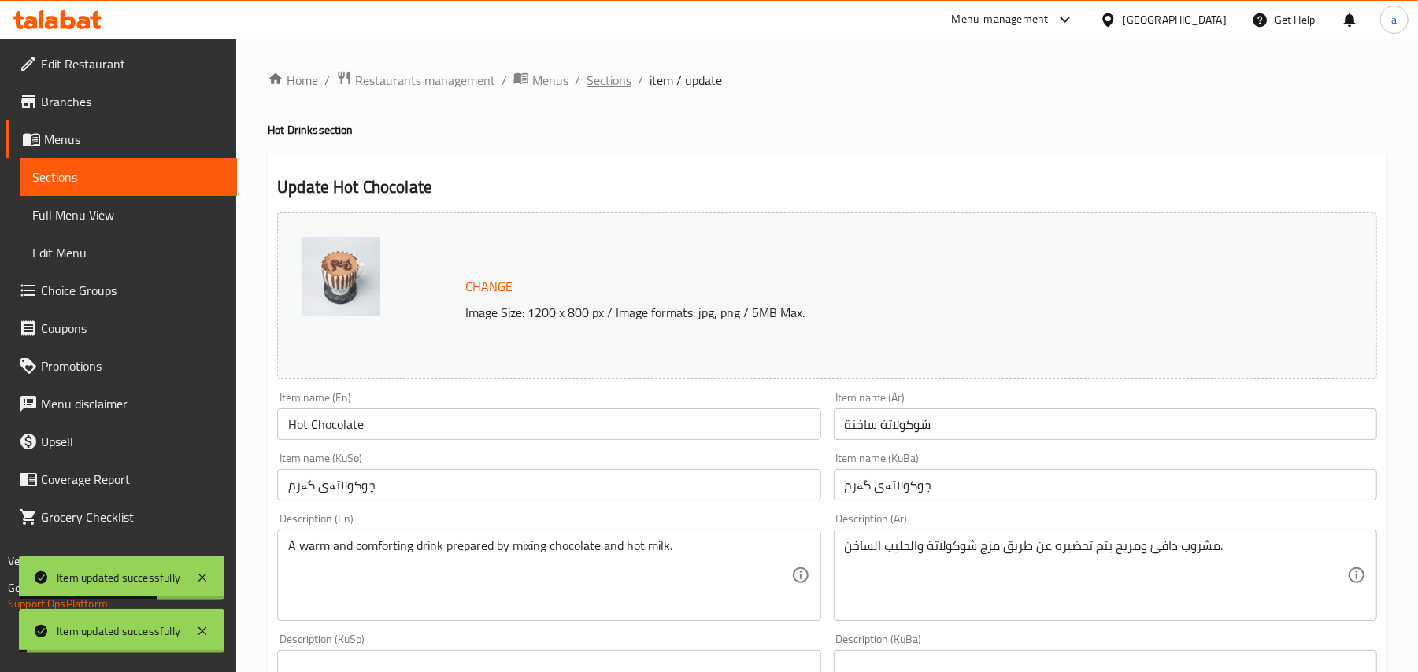
click at [614, 76] on span "Sections" at bounding box center [609, 80] width 45 height 19
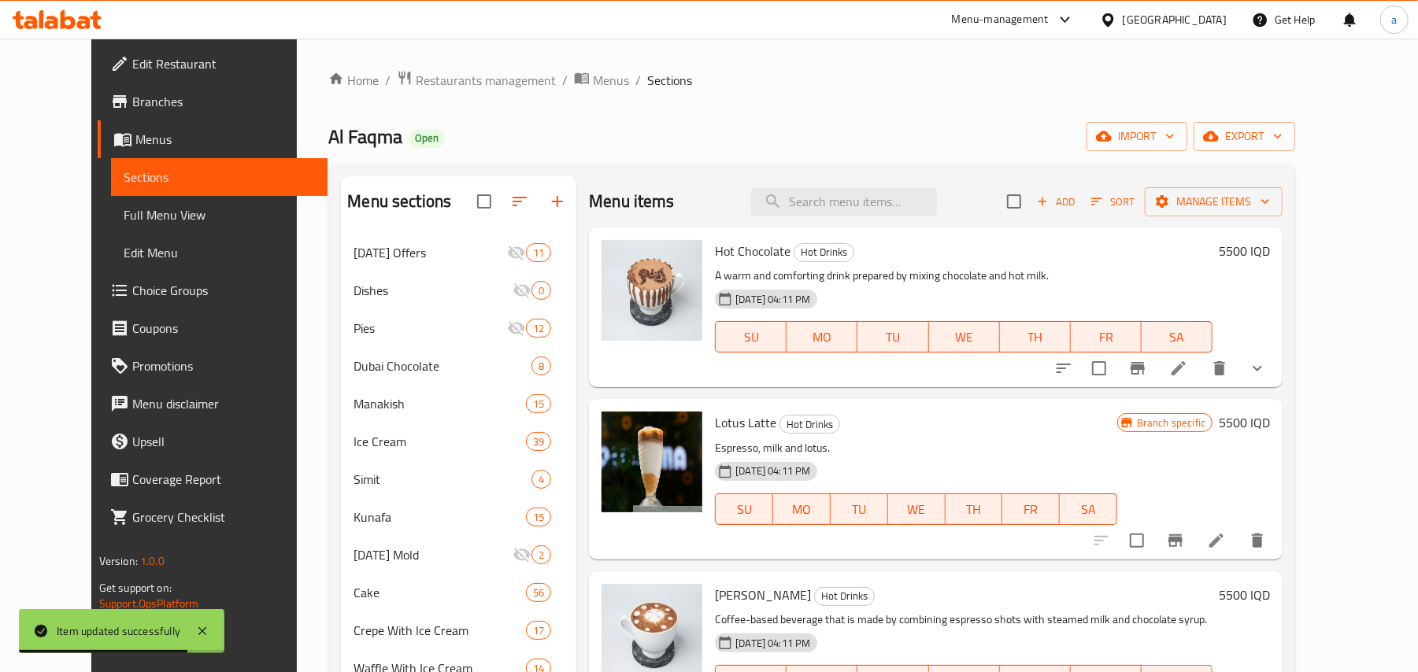
click at [146, 220] on span "Full Menu View" at bounding box center [220, 214] width 192 height 19
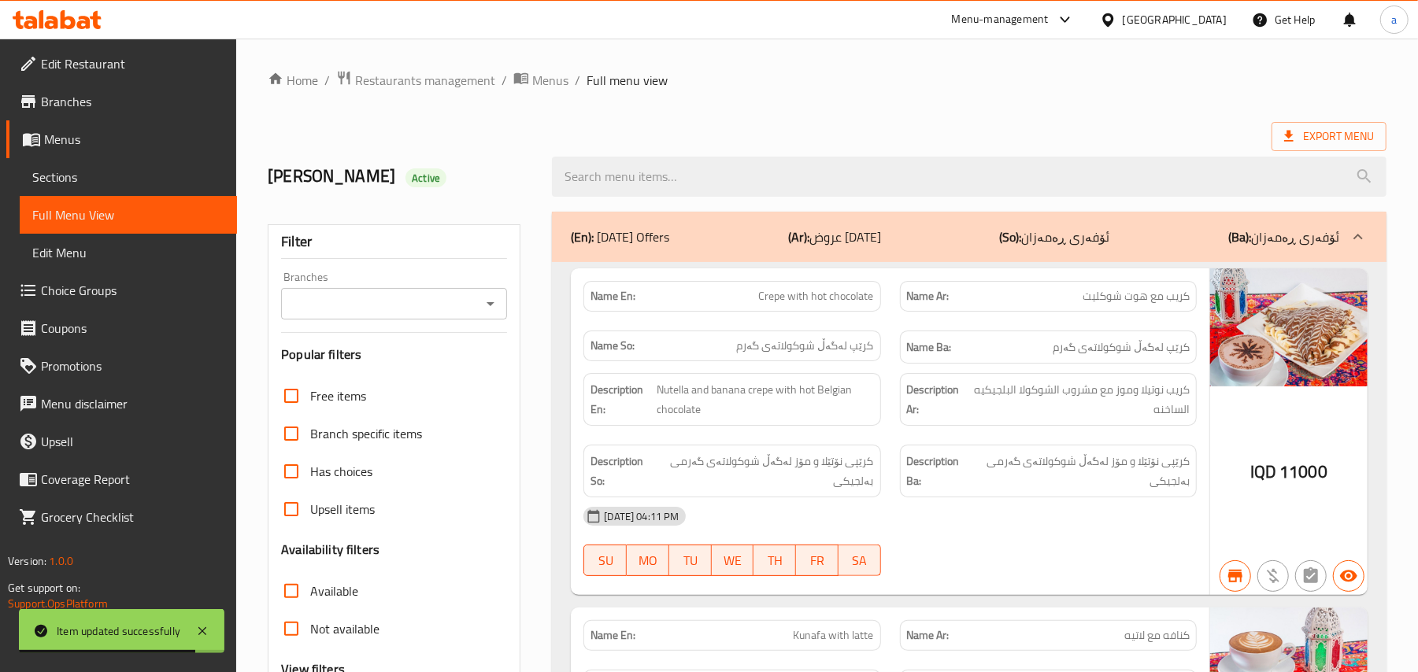
click at [102, 183] on span "Sections" at bounding box center [128, 177] width 192 height 19
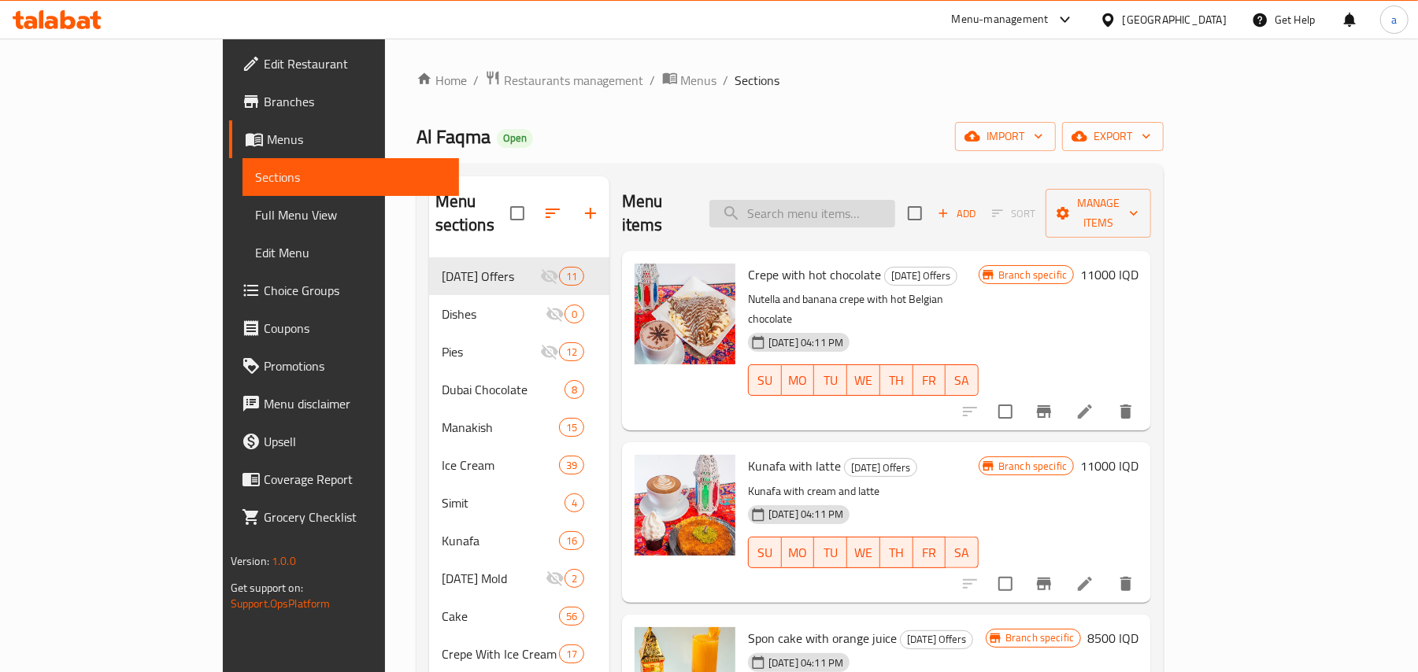
click at [825, 212] on input "search" at bounding box center [802, 214] width 186 height 28
paste input "سحلب لوتس"
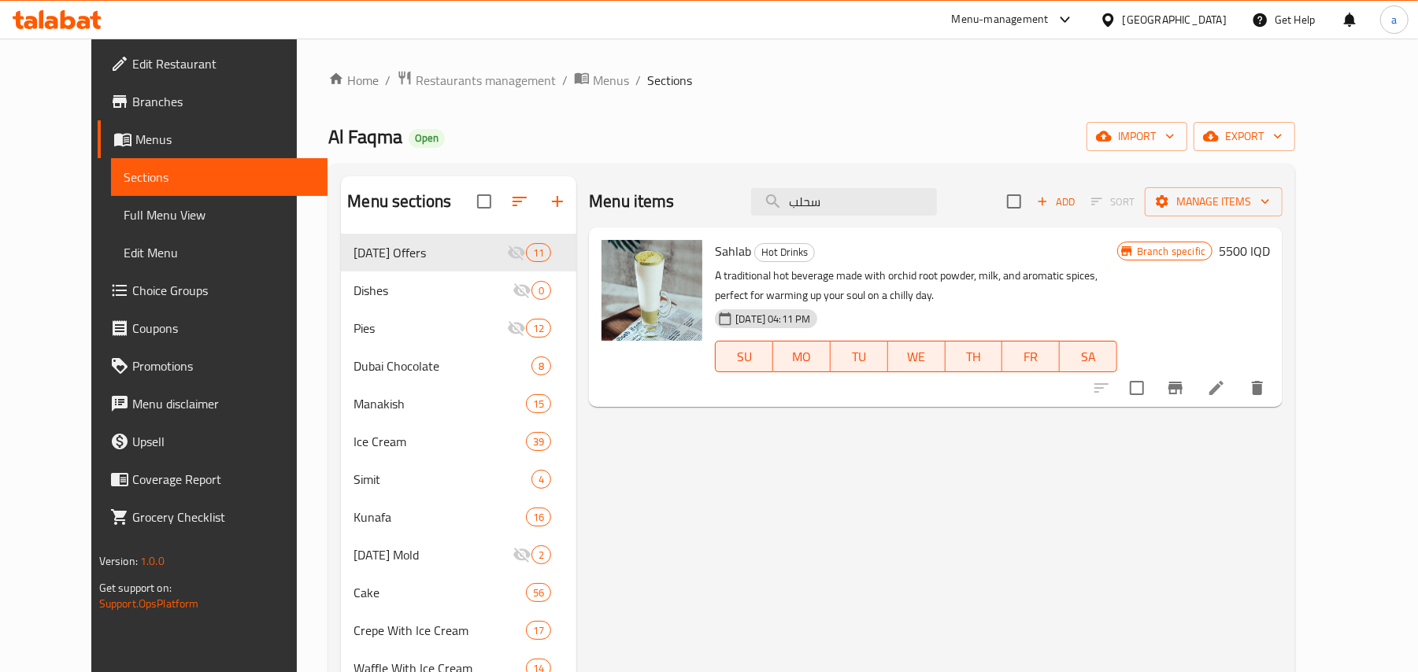
drag, startPoint x: 870, startPoint y: 193, endPoint x: 707, endPoint y: 241, distance: 169.9
click at [707, 241] on div "Menu items سحلب Add Sort Manage items Sahlab Hot Drinks A traditional hot bever…" at bounding box center [929, 680] width 706 height 1009
paste input "لاتيه"
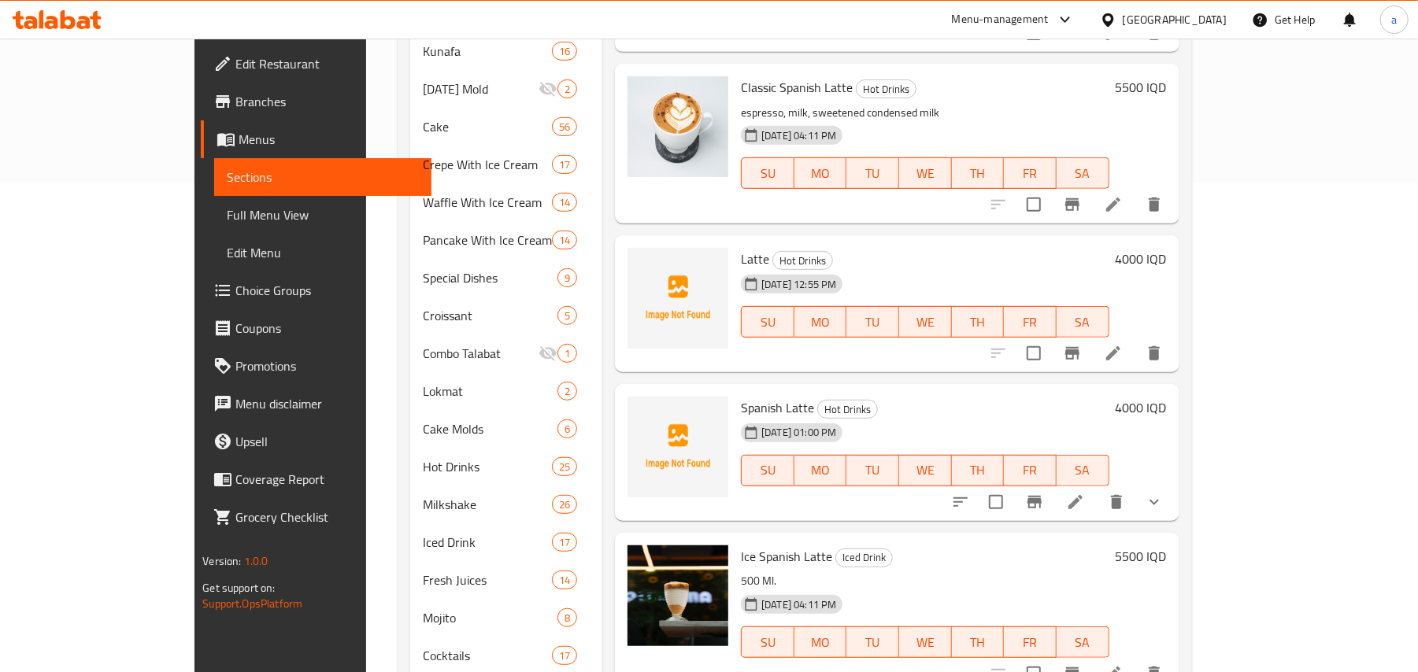
scroll to position [1616, 0]
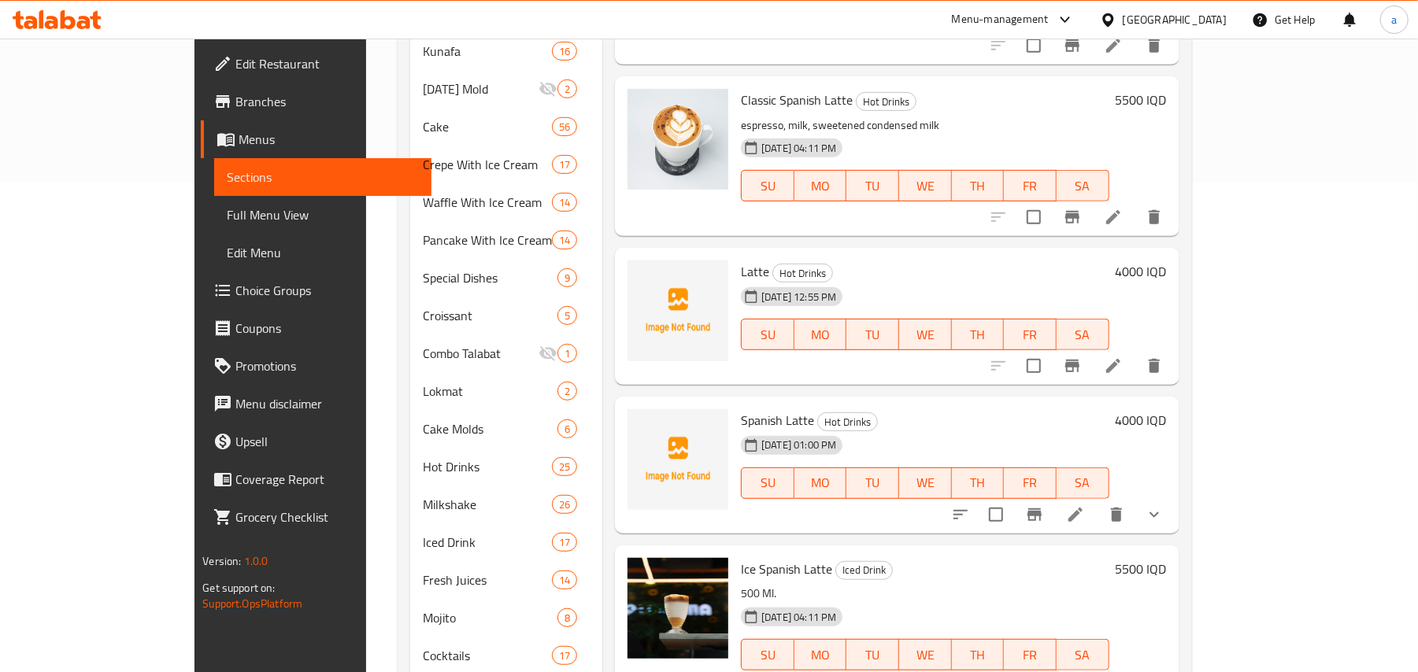
type input "لاتيه"
click at [1135, 361] on li at bounding box center [1113, 366] width 44 height 28
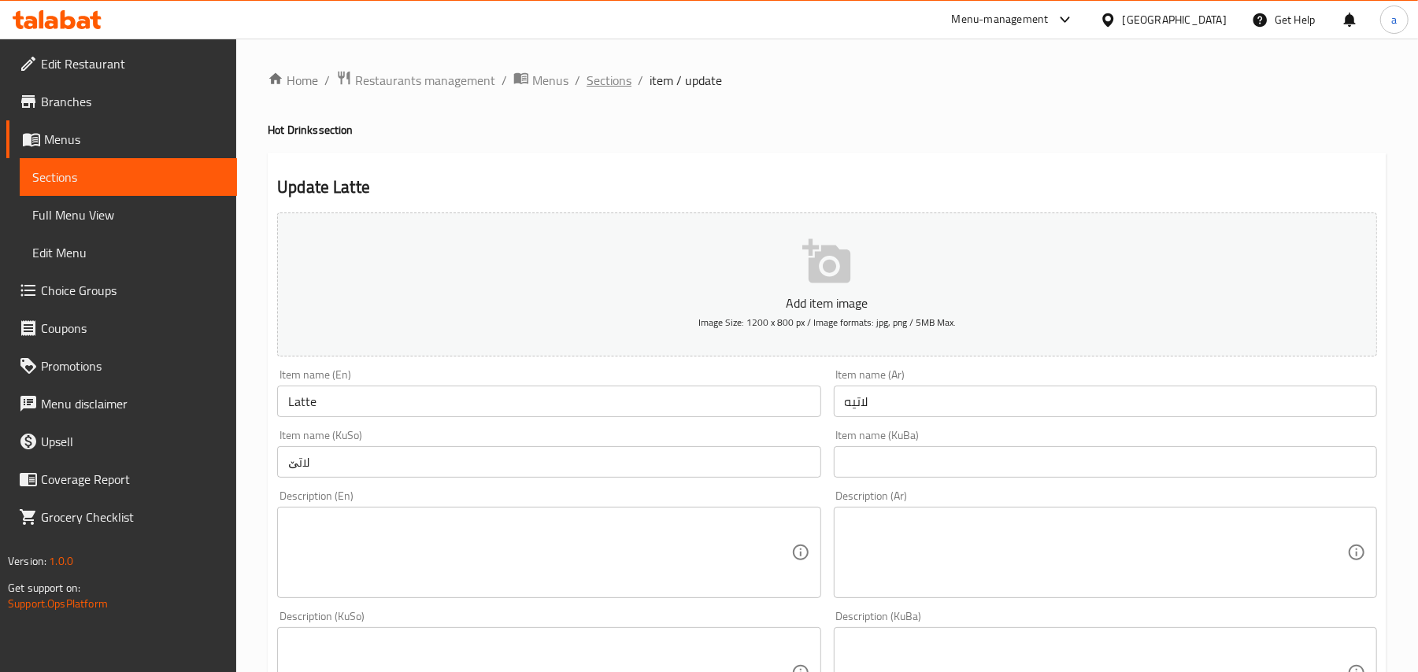
click at [609, 73] on span "Sections" at bounding box center [609, 80] width 45 height 19
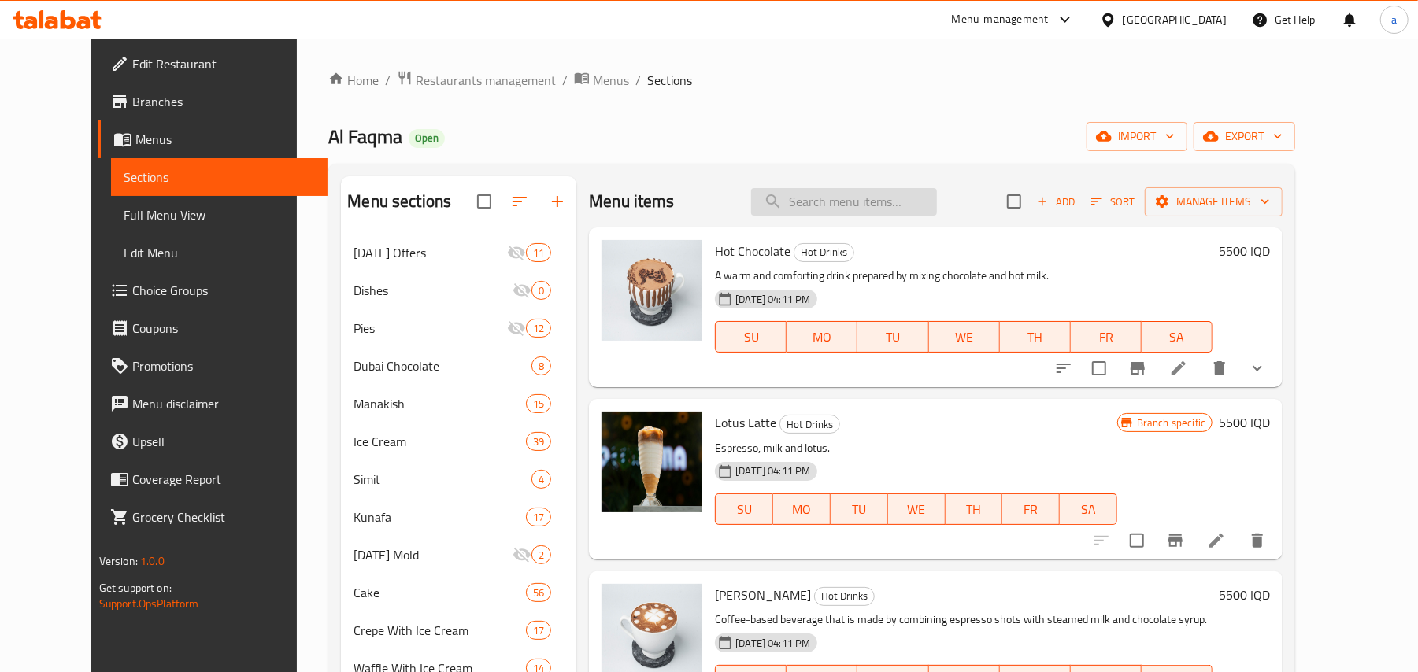
click at [851, 208] on input "search" at bounding box center [844, 202] width 186 height 28
paste input "اسبريسو"
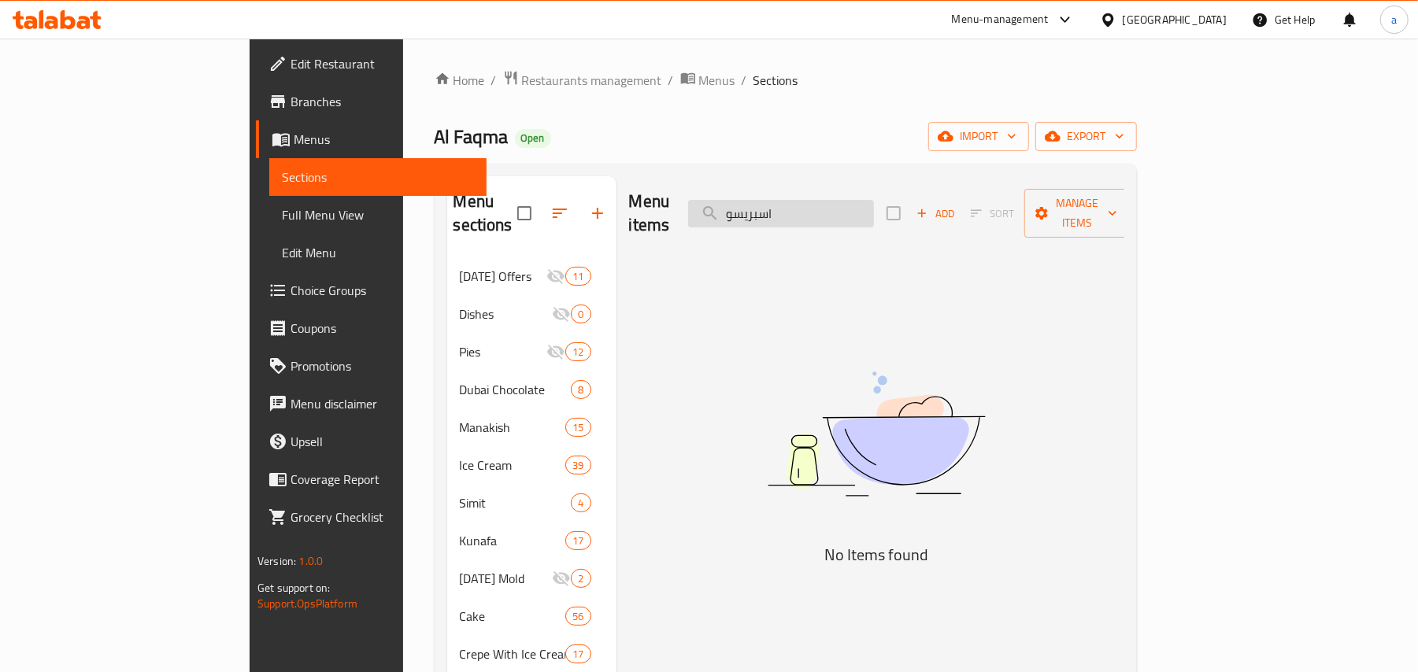
click at [861, 208] on input "اسبريسو" at bounding box center [781, 214] width 186 height 28
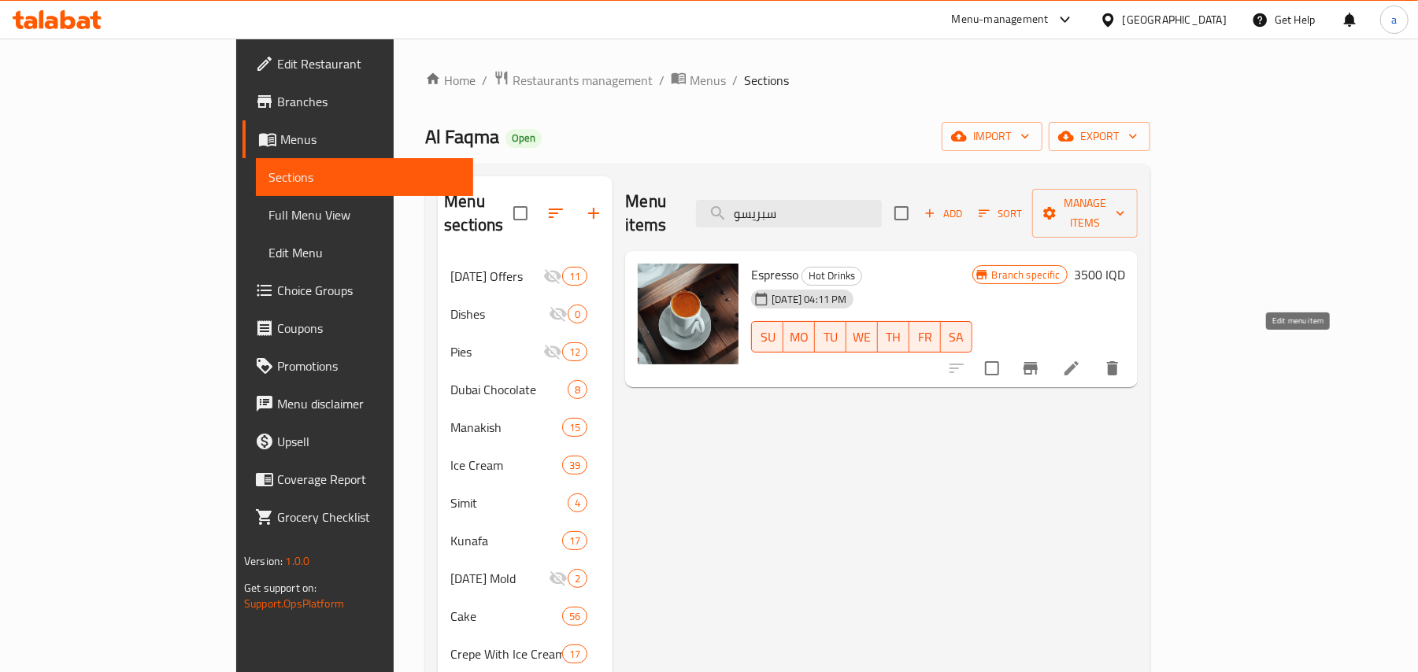
type input "سبريسو"
click at [1038, 362] on icon "Branch-specific-item" at bounding box center [1031, 368] width 14 height 13
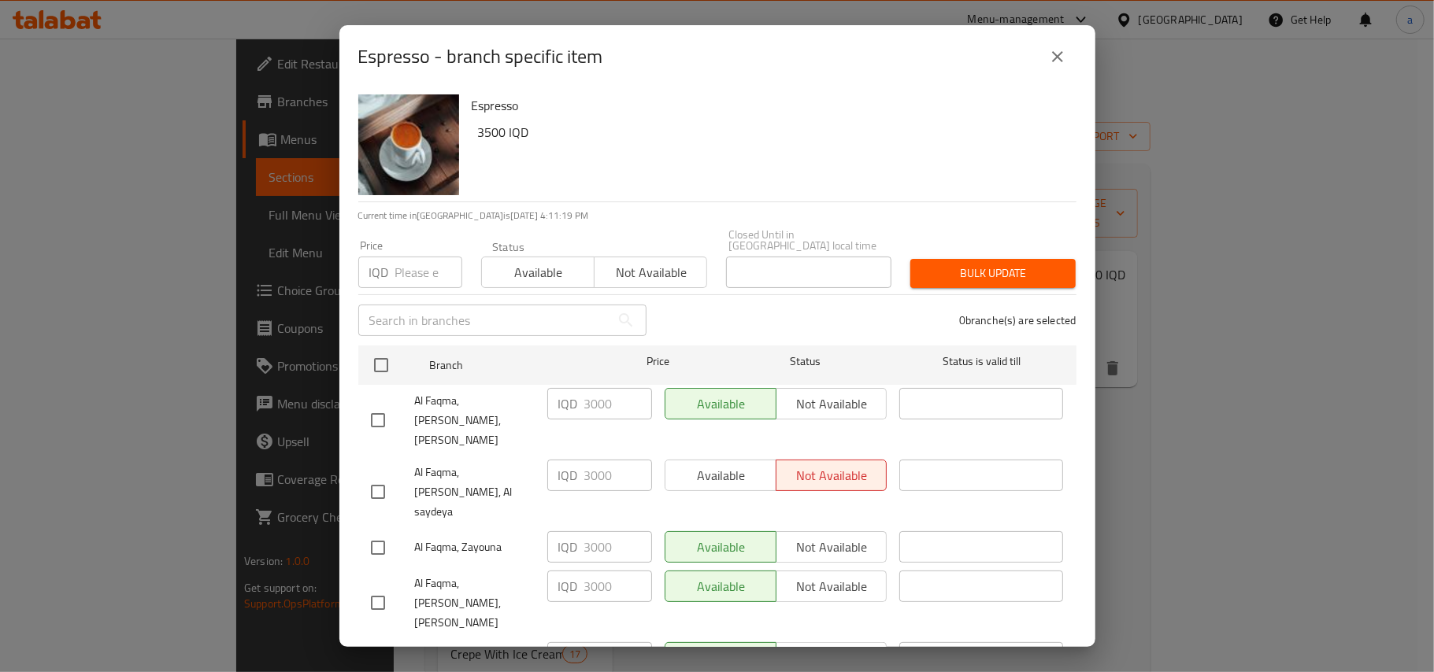
click at [1063, 45] on button "close" at bounding box center [1057, 57] width 38 height 38
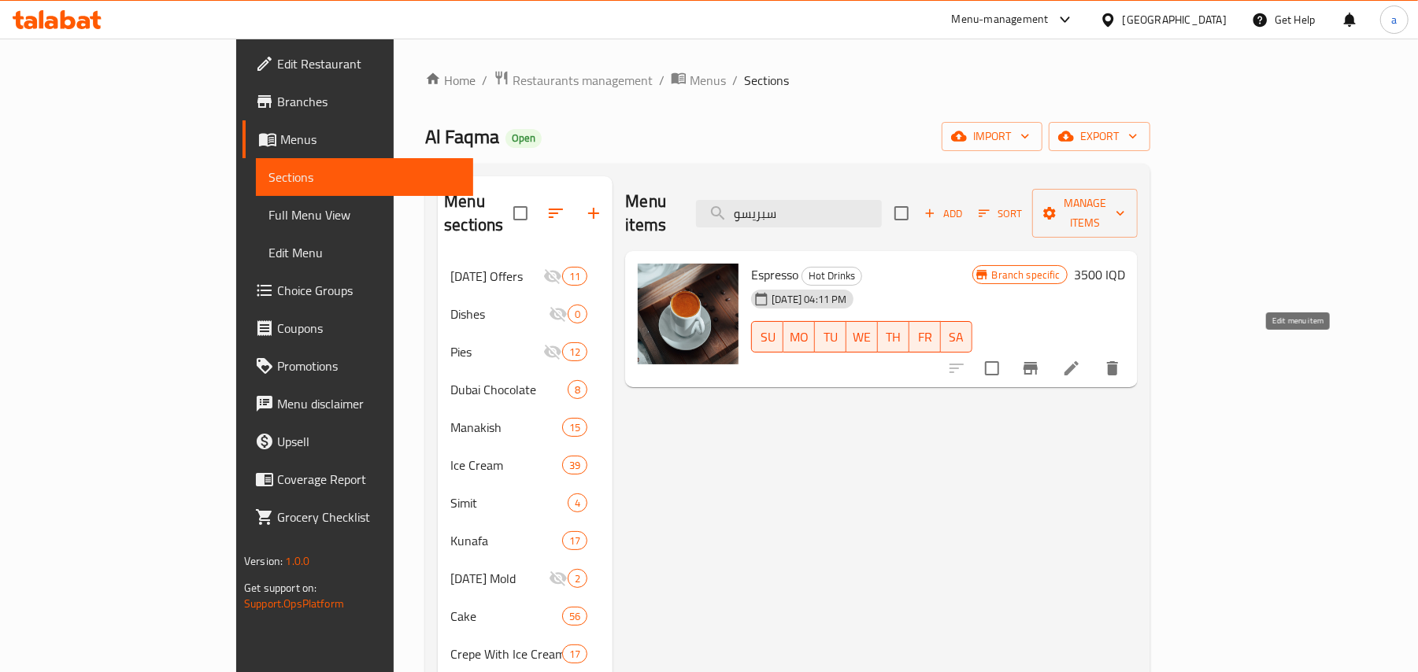
click at [1081, 359] on icon at bounding box center [1071, 368] width 19 height 19
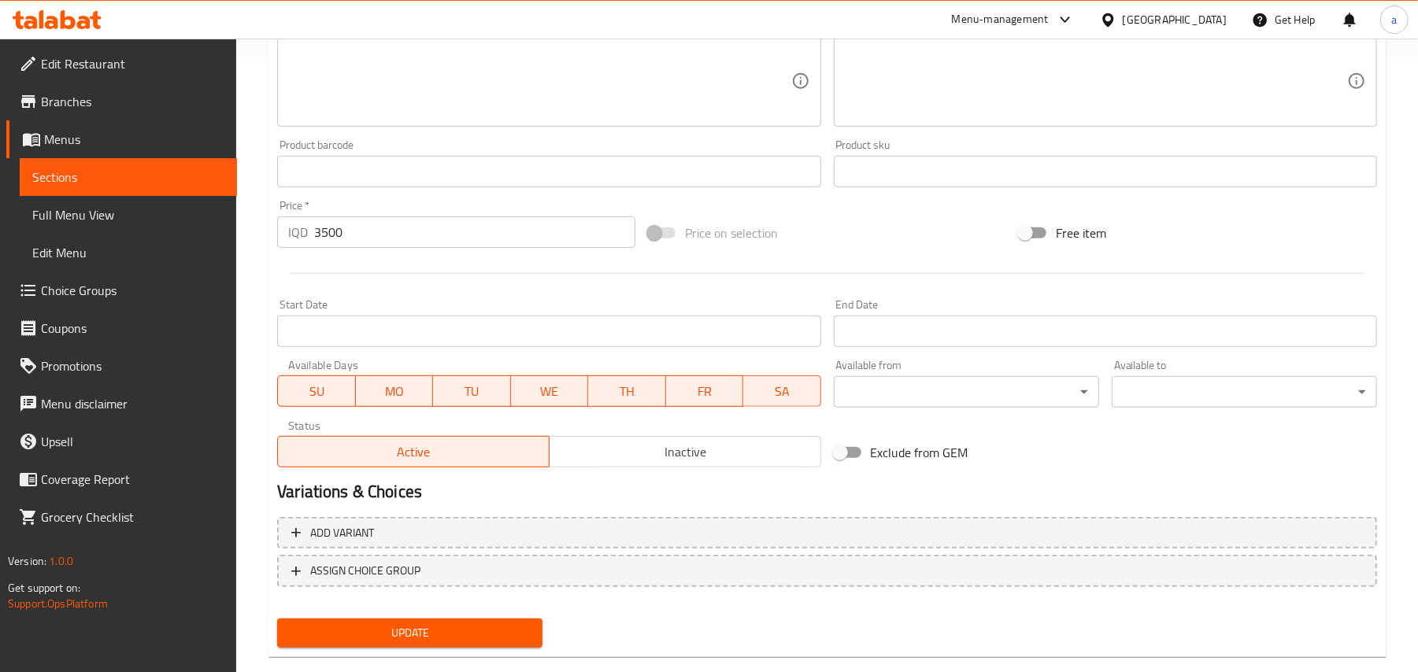
scroll to position [665, 0]
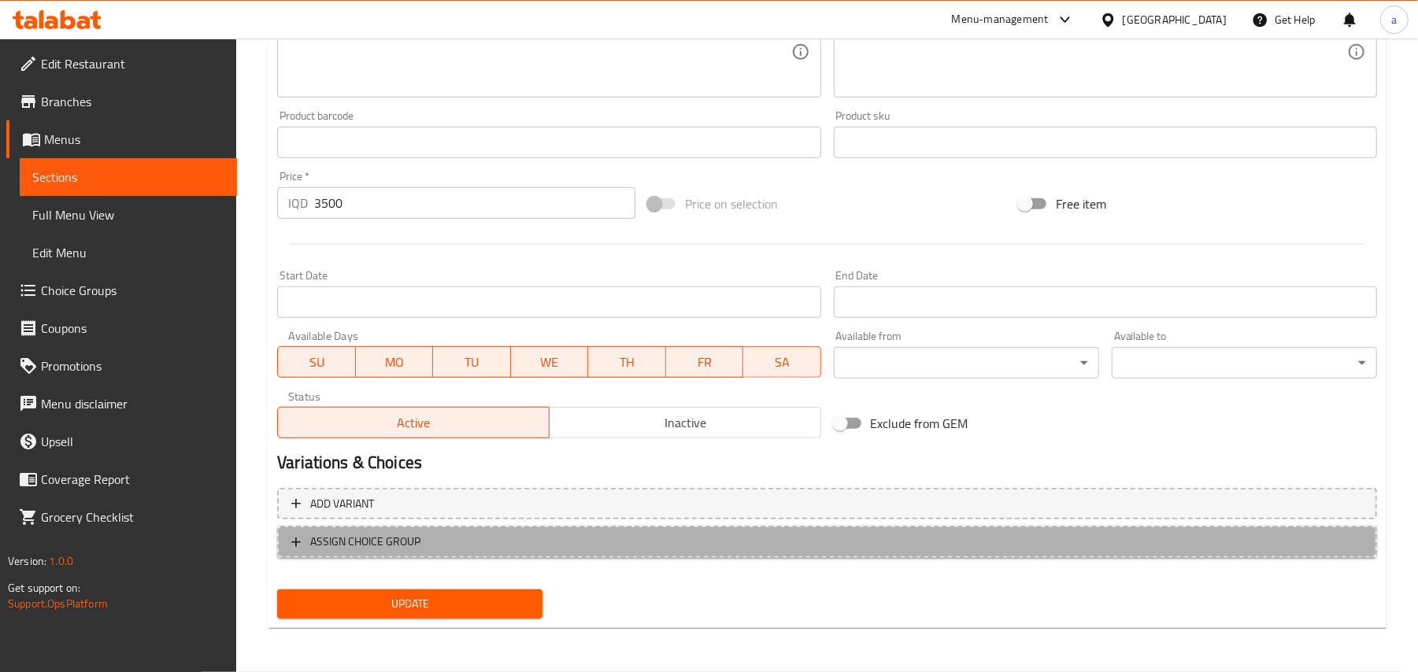
click at [741, 542] on span "ASSIGN CHOICE GROUP" at bounding box center [827, 542] width 1072 height 20
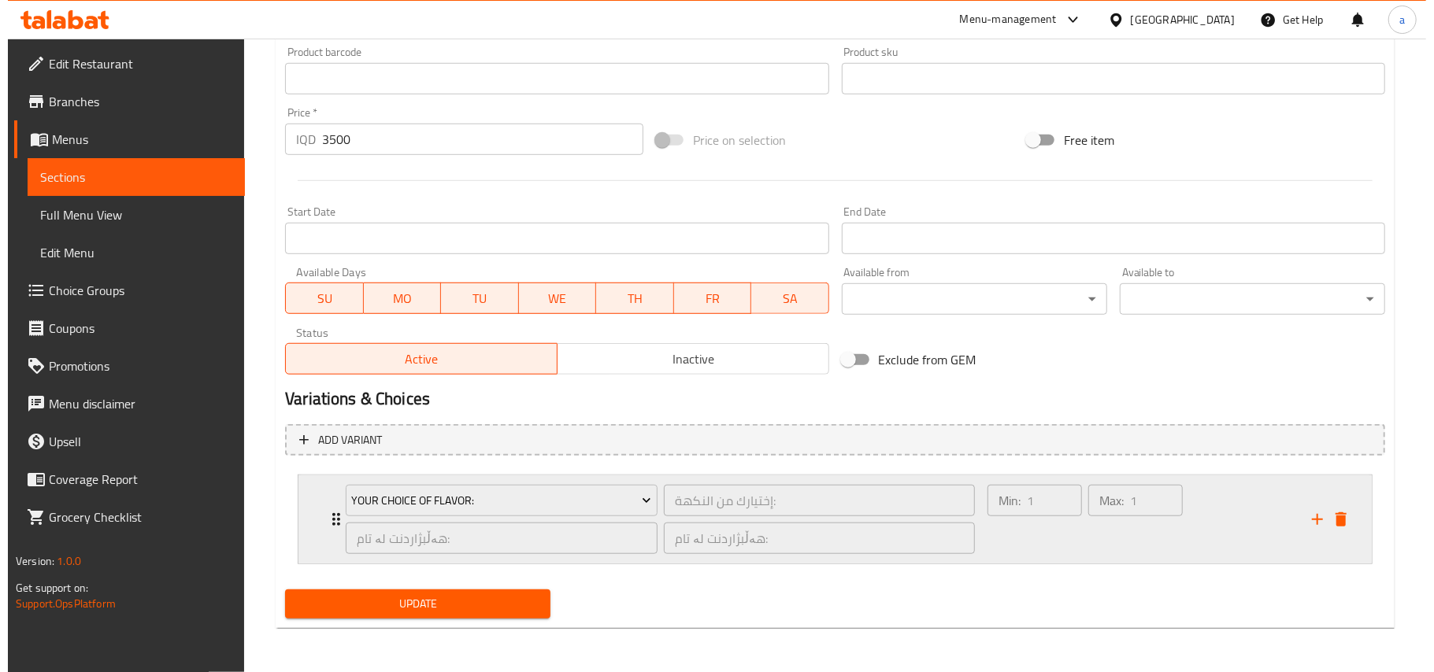
scroll to position [734, 0]
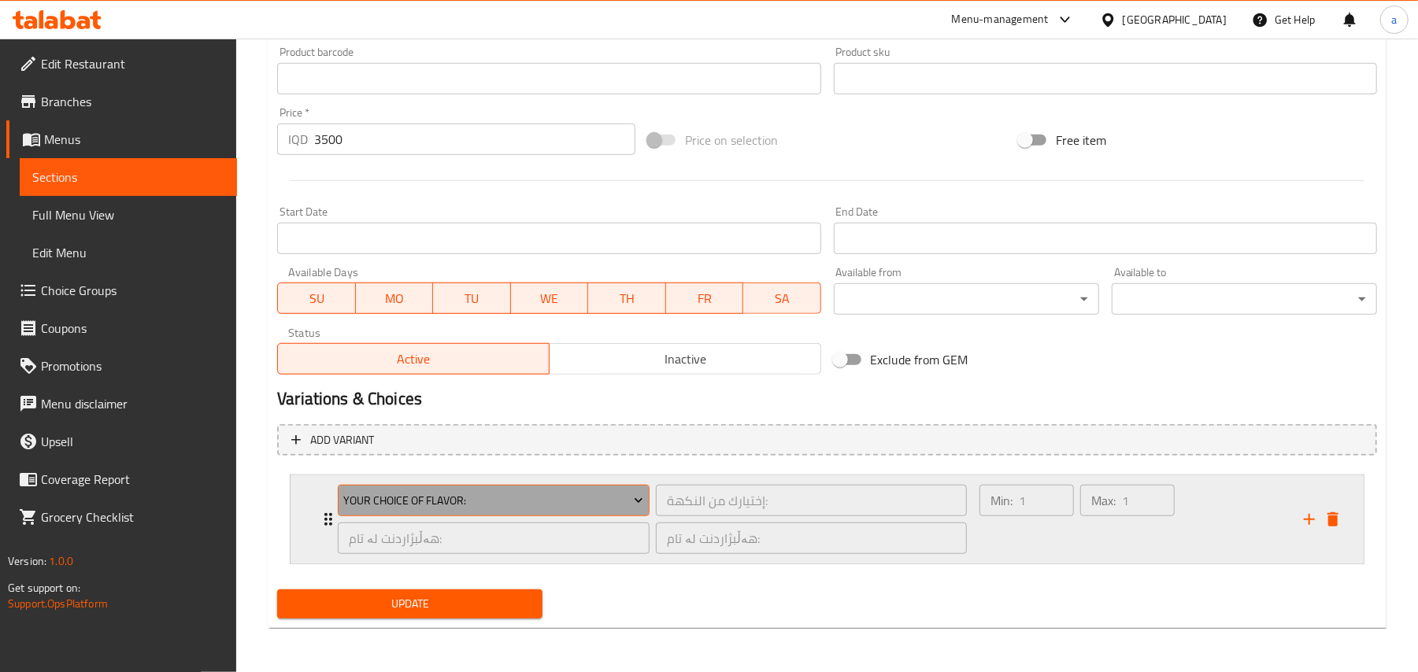
click at [567, 507] on span "Your Choice Of Flavor:" at bounding box center [494, 501] width 300 height 20
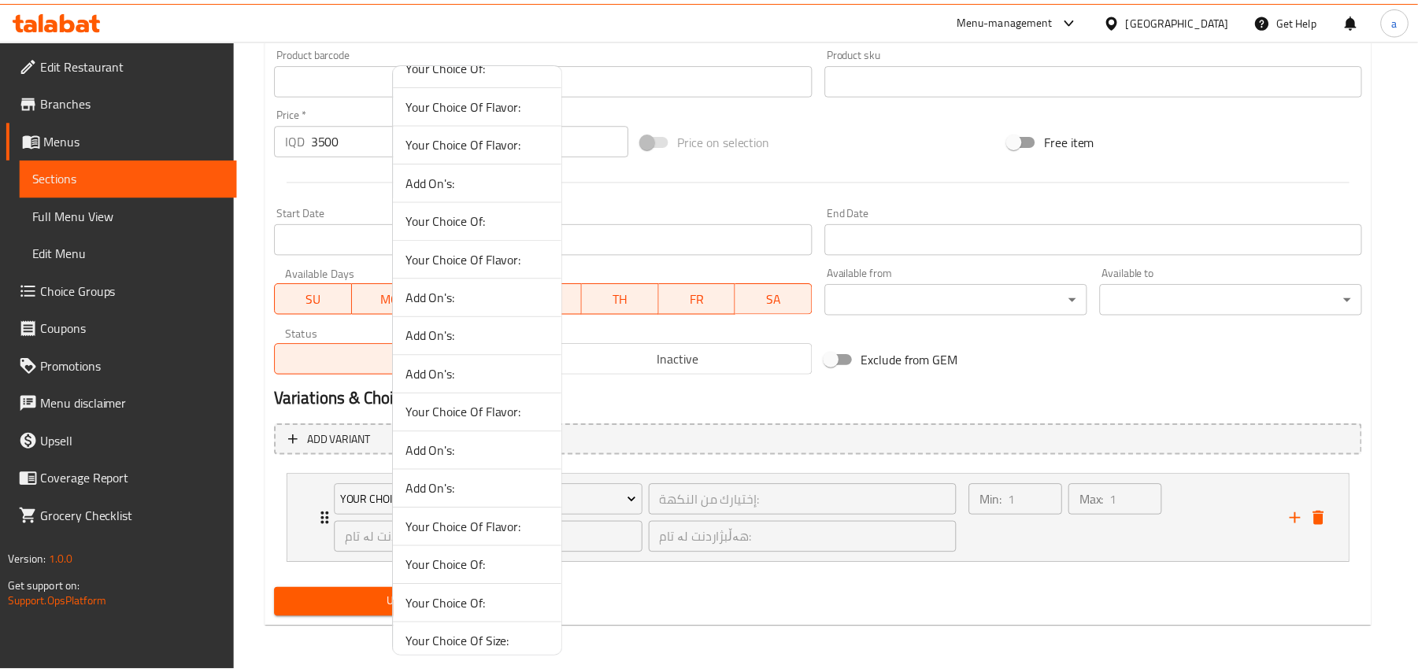
scroll to position [1337, 0]
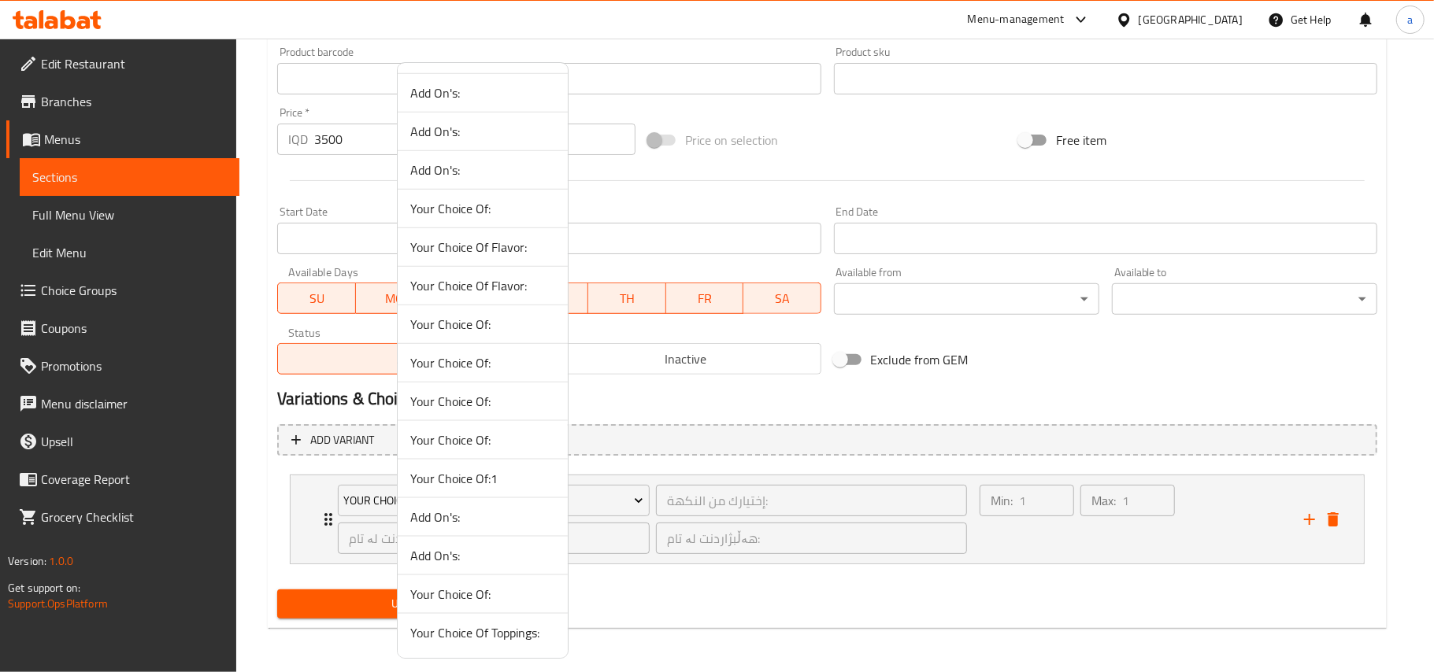
click at [511, 469] on span "Your Choice Of:1" at bounding box center [482, 478] width 145 height 19
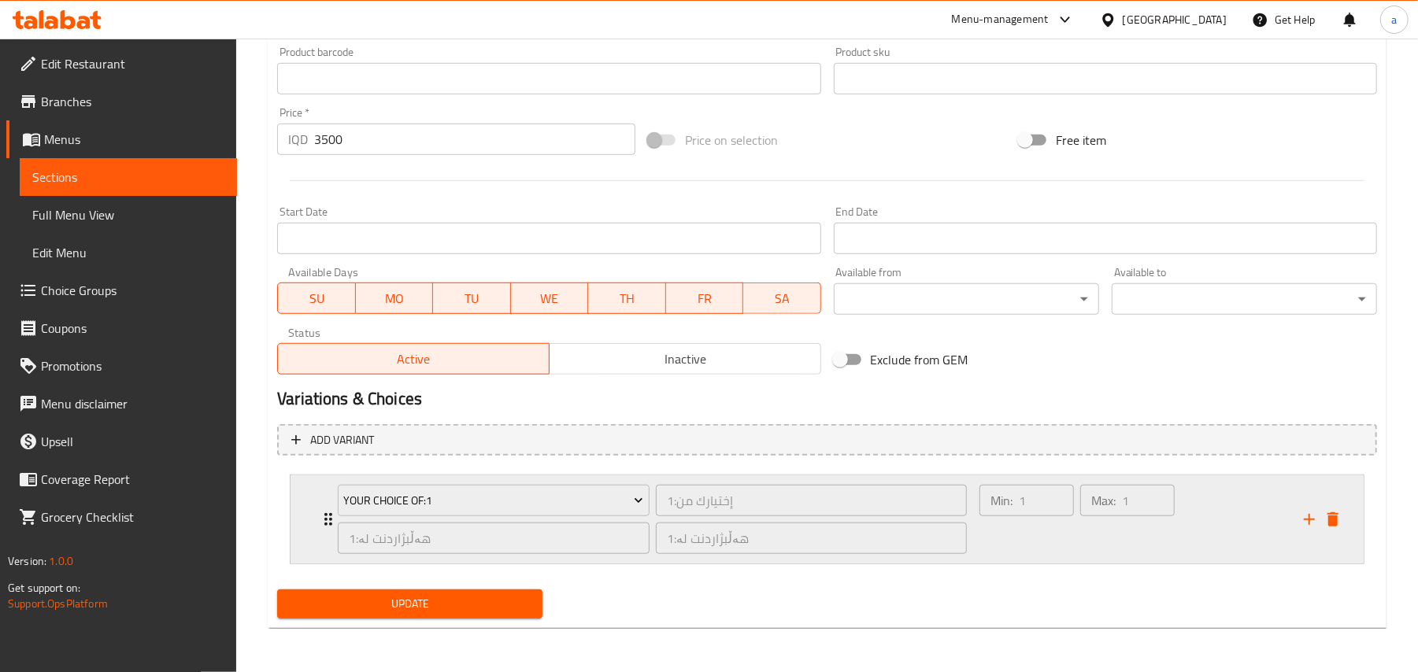
click at [1055, 552] on div "Min: 1 ​" at bounding box center [1026, 520] width 101 height 76
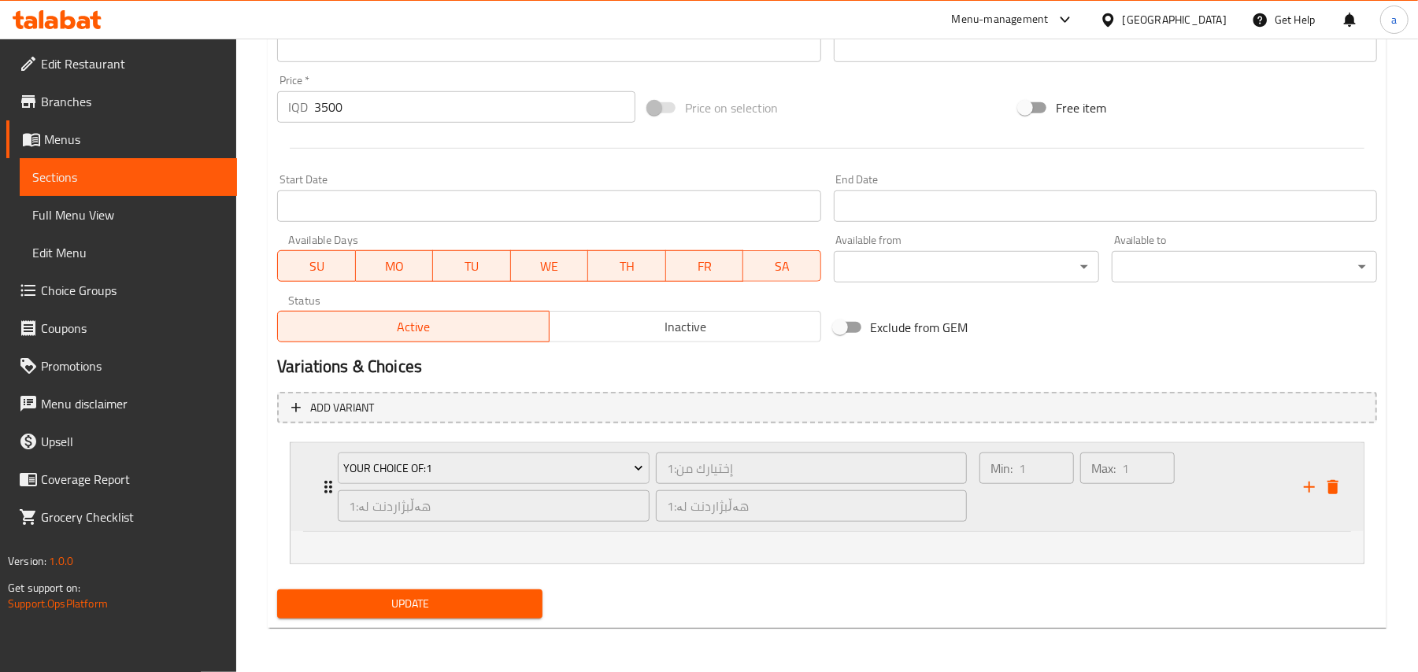
scroll to position [766, 0]
click at [1060, 542] on ul at bounding box center [827, 545] width 1016 height 13
click at [1068, 517] on div "Min: 1 ​" at bounding box center [1026, 488] width 101 height 76
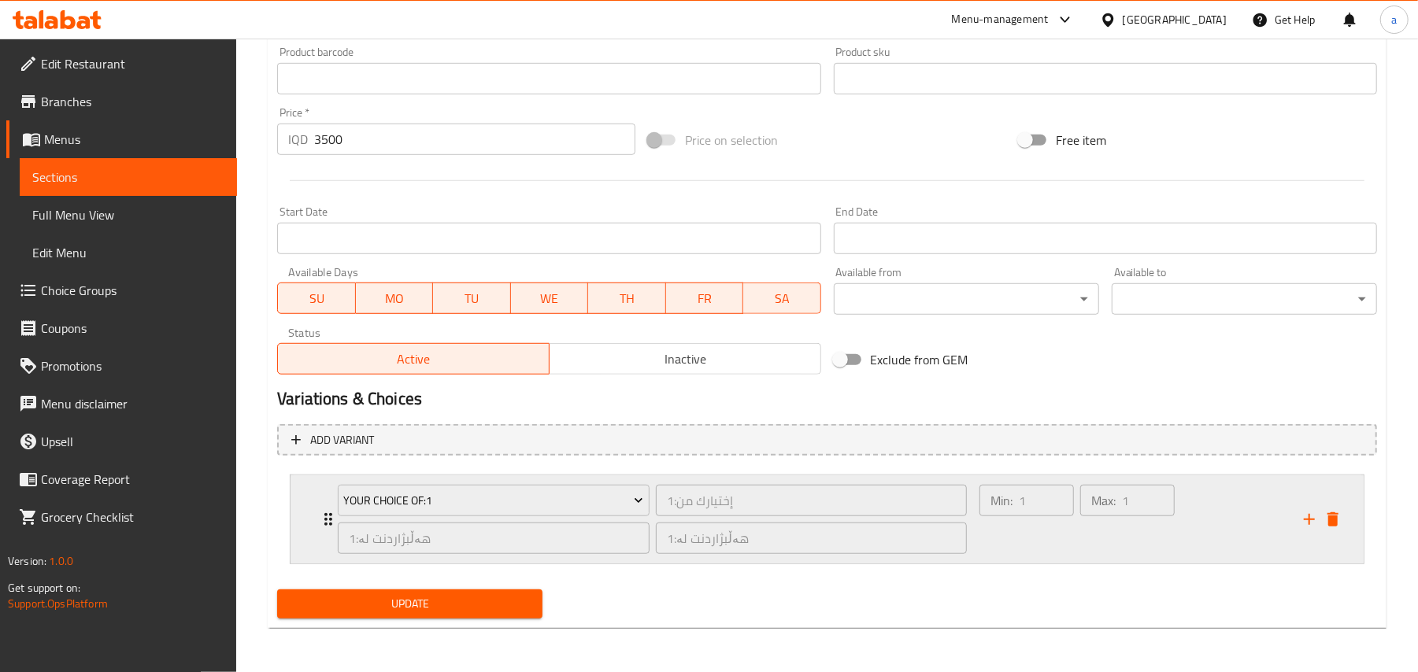
click at [1068, 527] on div "Min: 1 ​" at bounding box center [1026, 520] width 101 height 76
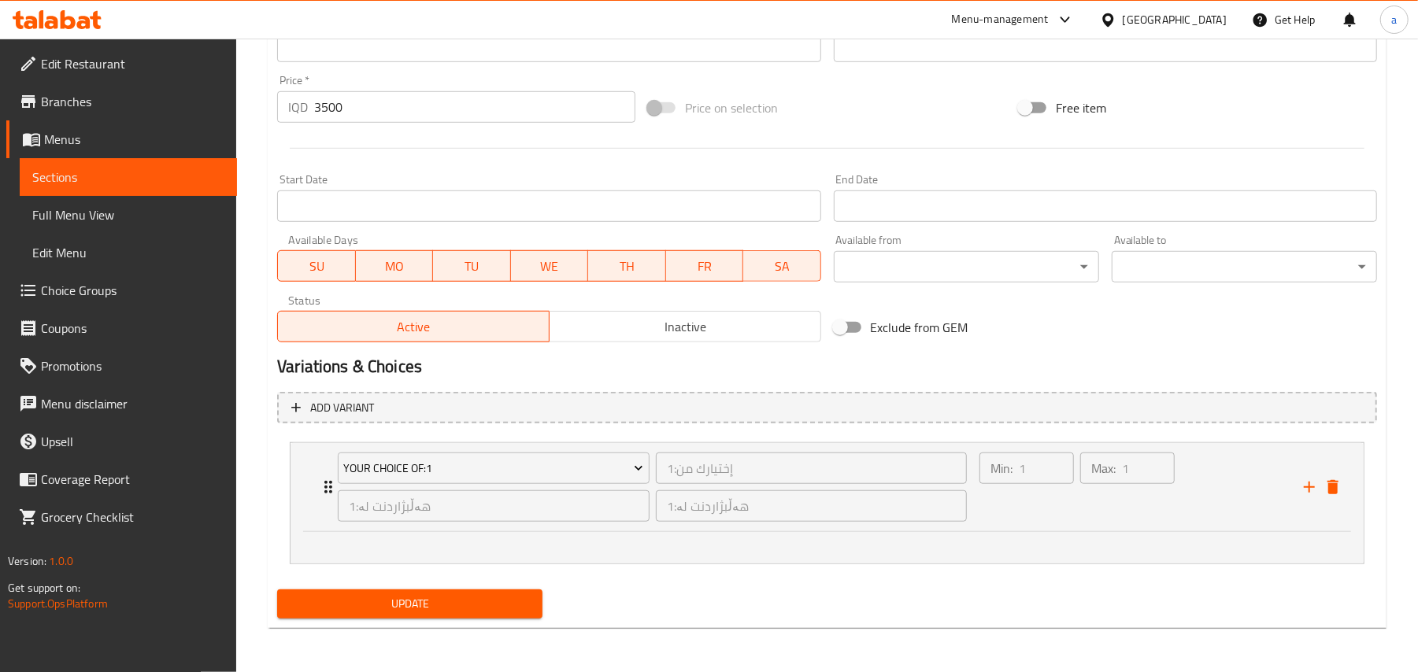
click at [1066, 535] on div at bounding box center [827, 547] width 1073 height 31
click at [1049, 518] on div "Min: 1 ​" at bounding box center [1026, 488] width 101 height 76
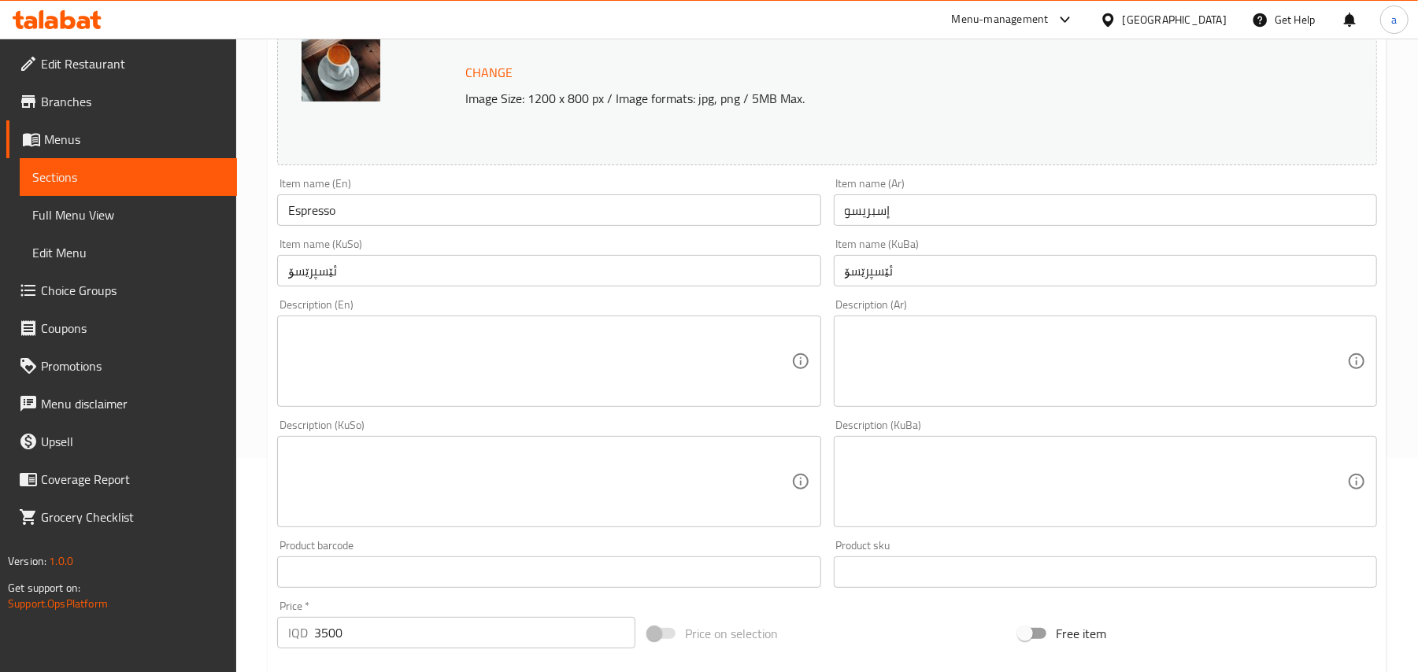
scroll to position [0, 0]
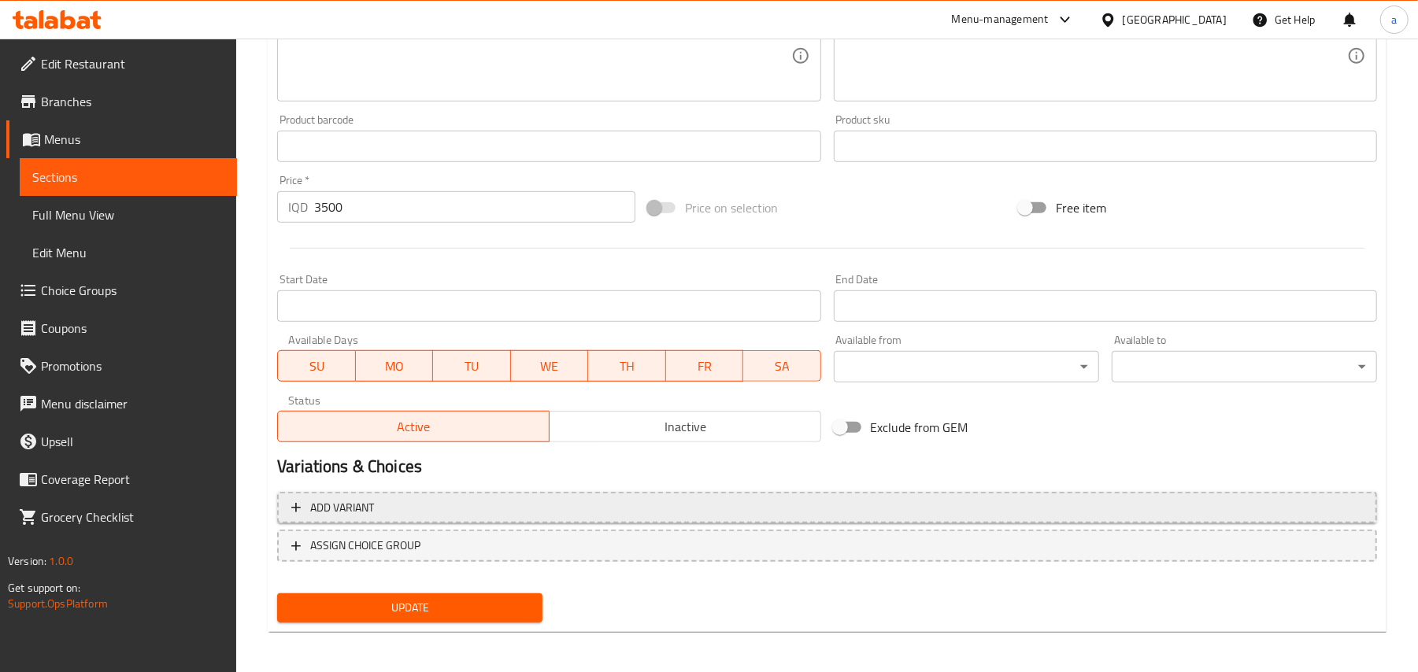
scroll to position [665, 0]
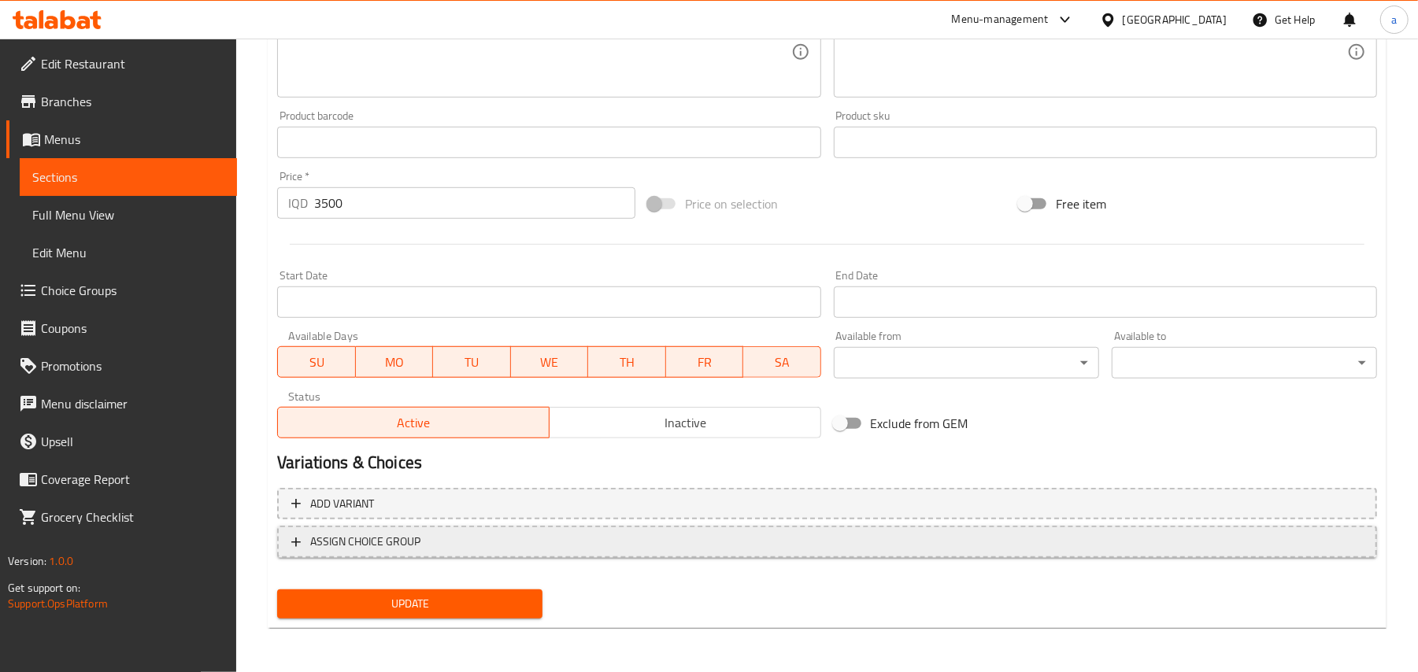
click at [852, 527] on button "ASSIGN CHOICE GROUP" at bounding box center [827, 542] width 1100 height 32
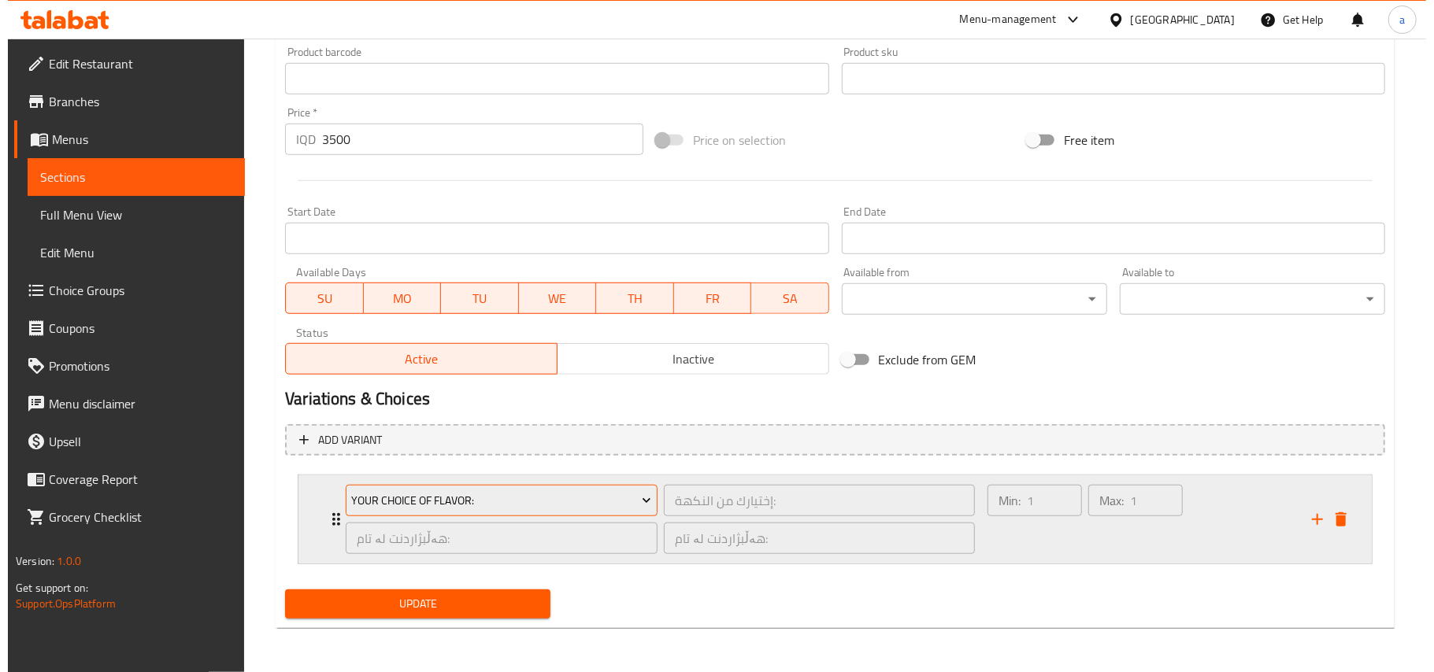
scroll to position [734, 0]
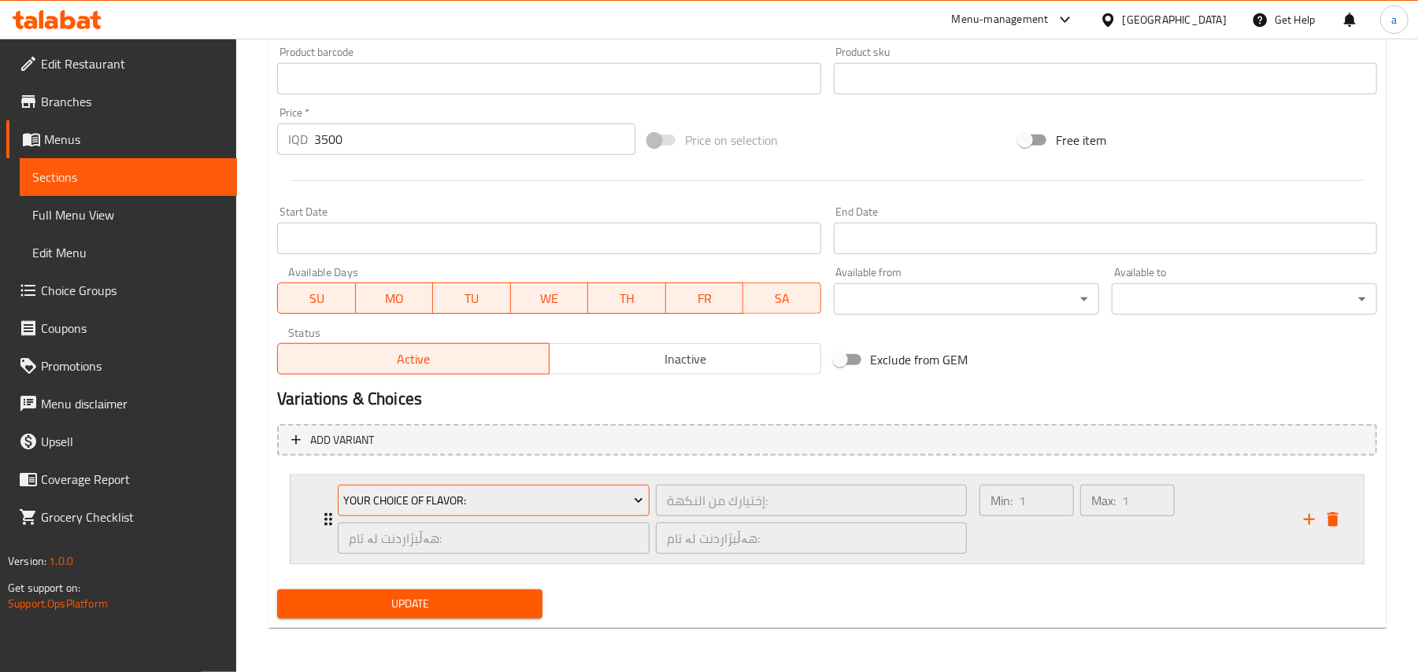
click at [508, 499] on span "Your Choice Of Flavor:" at bounding box center [494, 501] width 300 height 20
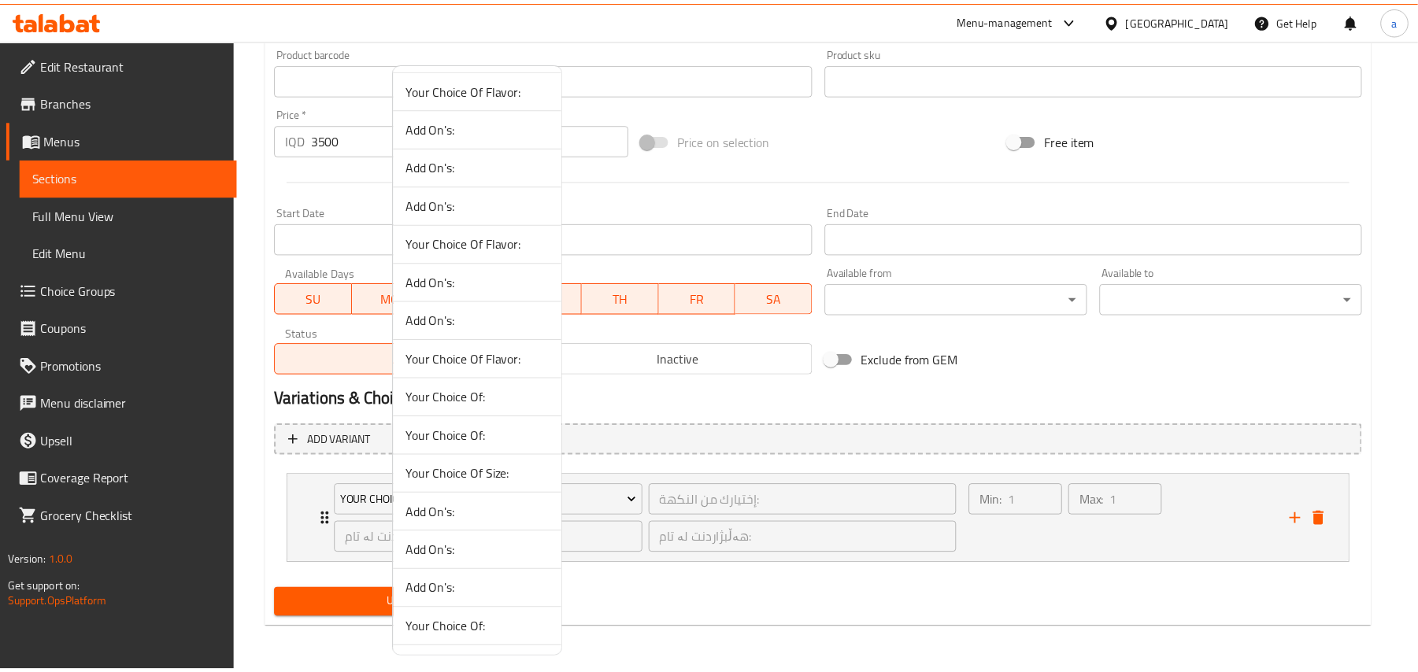
scroll to position [1337, 0]
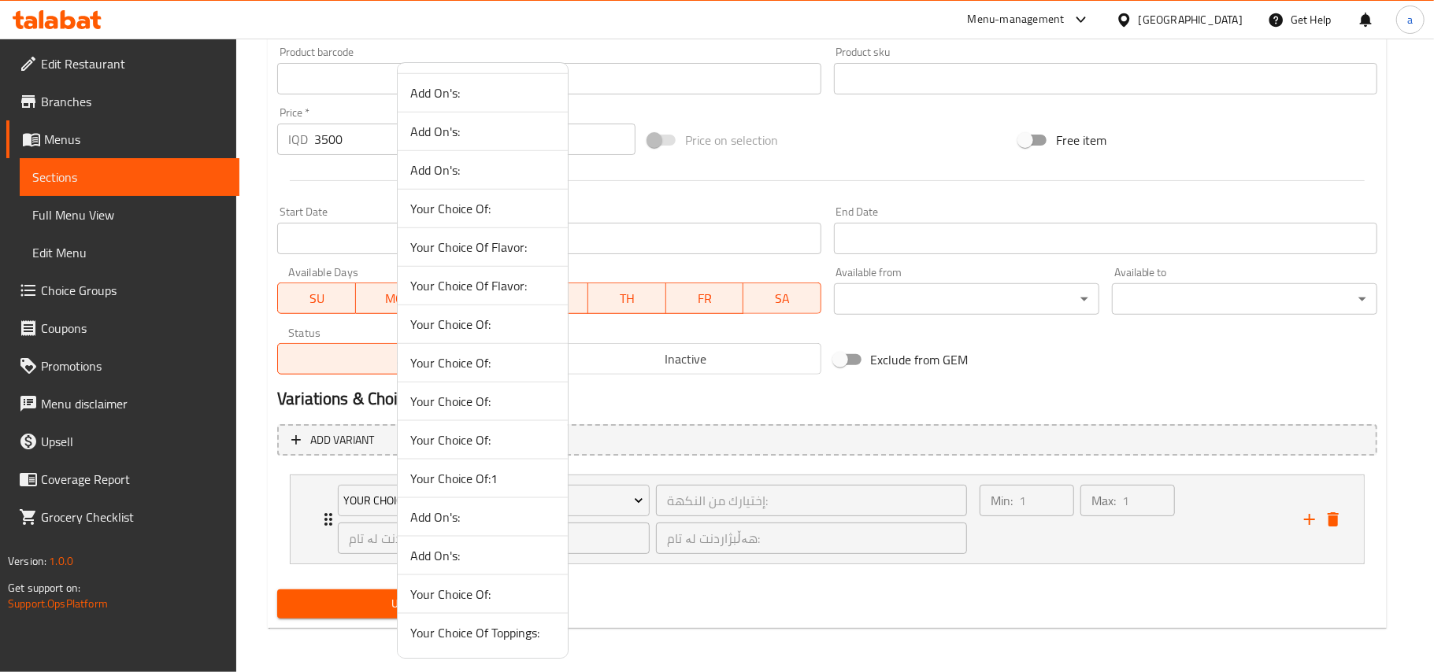
click at [496, 469] on span "Your Choice Of:1" at bounding box center [482, 478] width 145 height 19
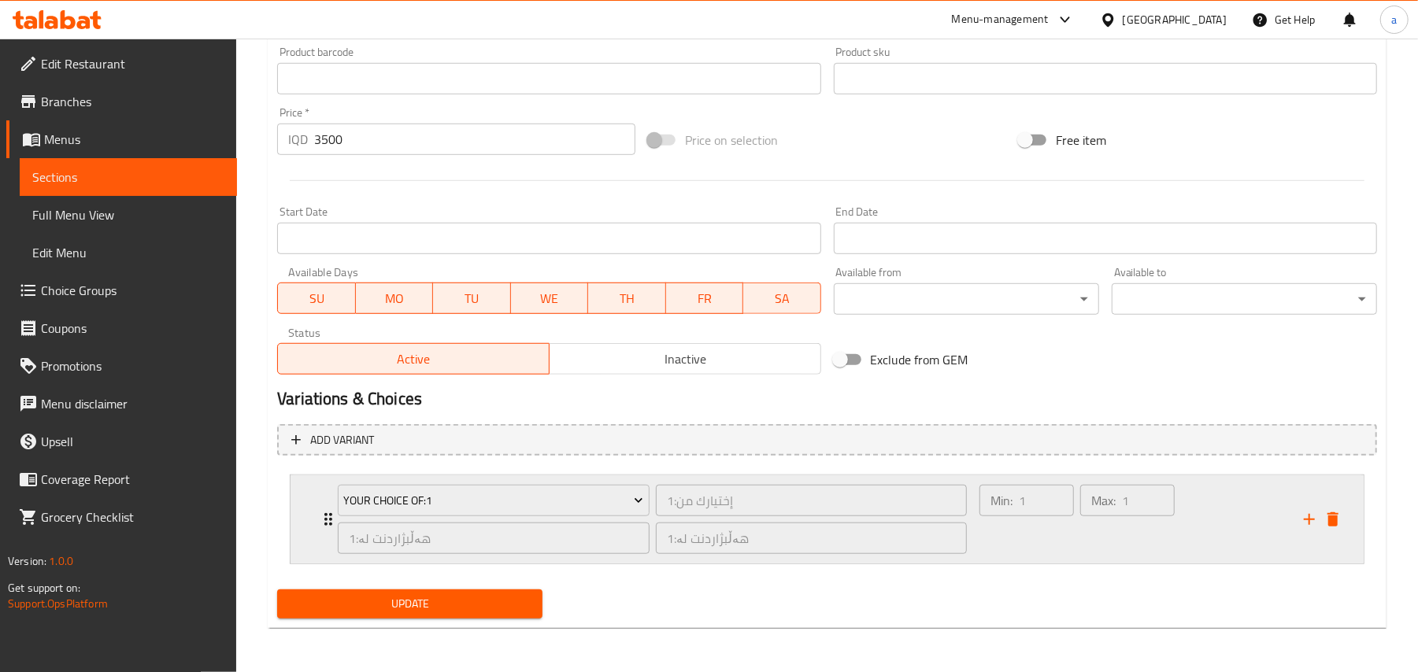
click at [1008, 524] on div "Min: 1 ​" at bounding box center [1026, 520] width 101 height 76
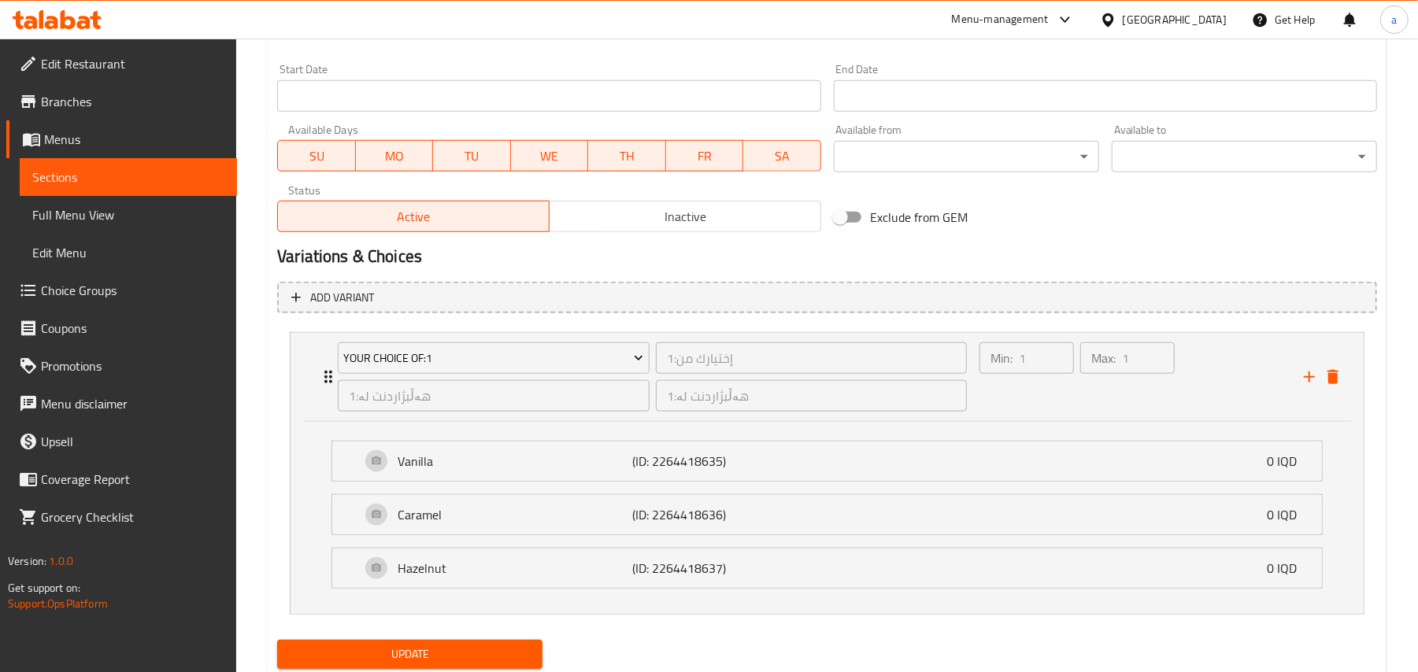
scroll to position [927, 0]
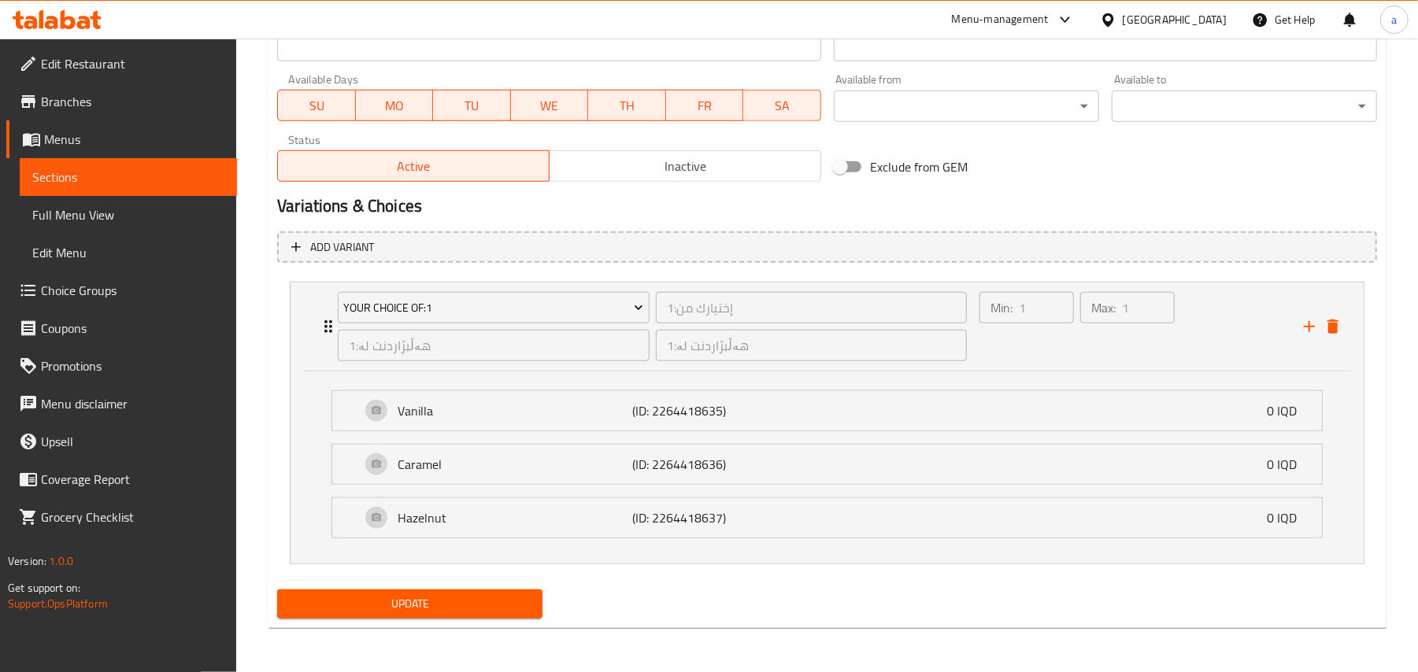
click at [509, 598] on span "Update" at bounding box center [410, 604] width 240 height 20
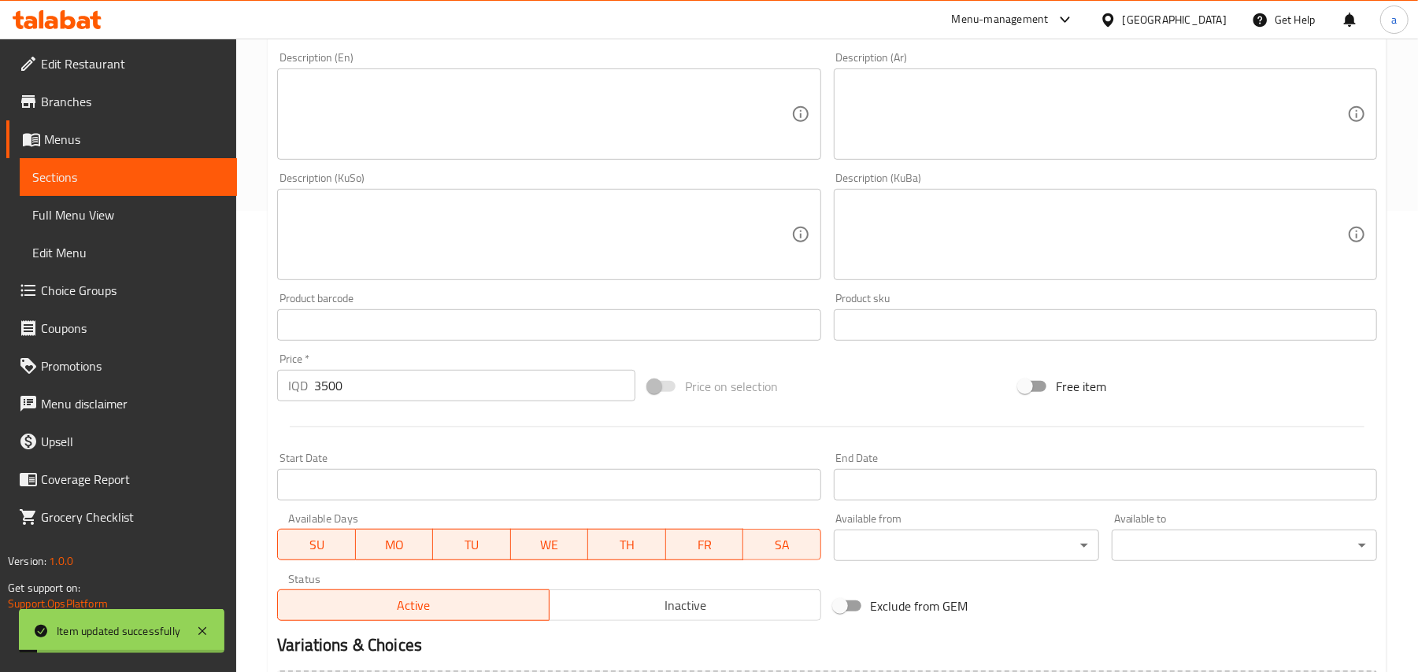
scroll to position [0, 0]
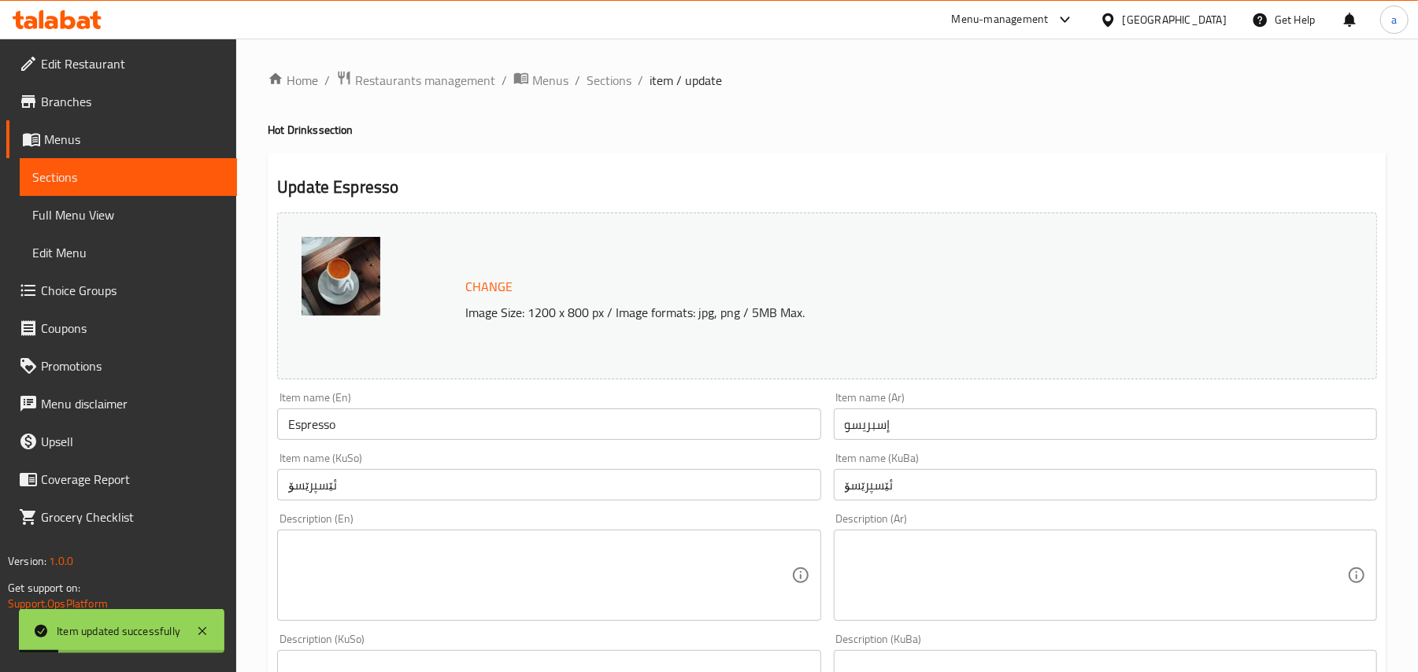
click at [631, 83] on span "Sections" at bounding box center [609, 80] width 45 height 19
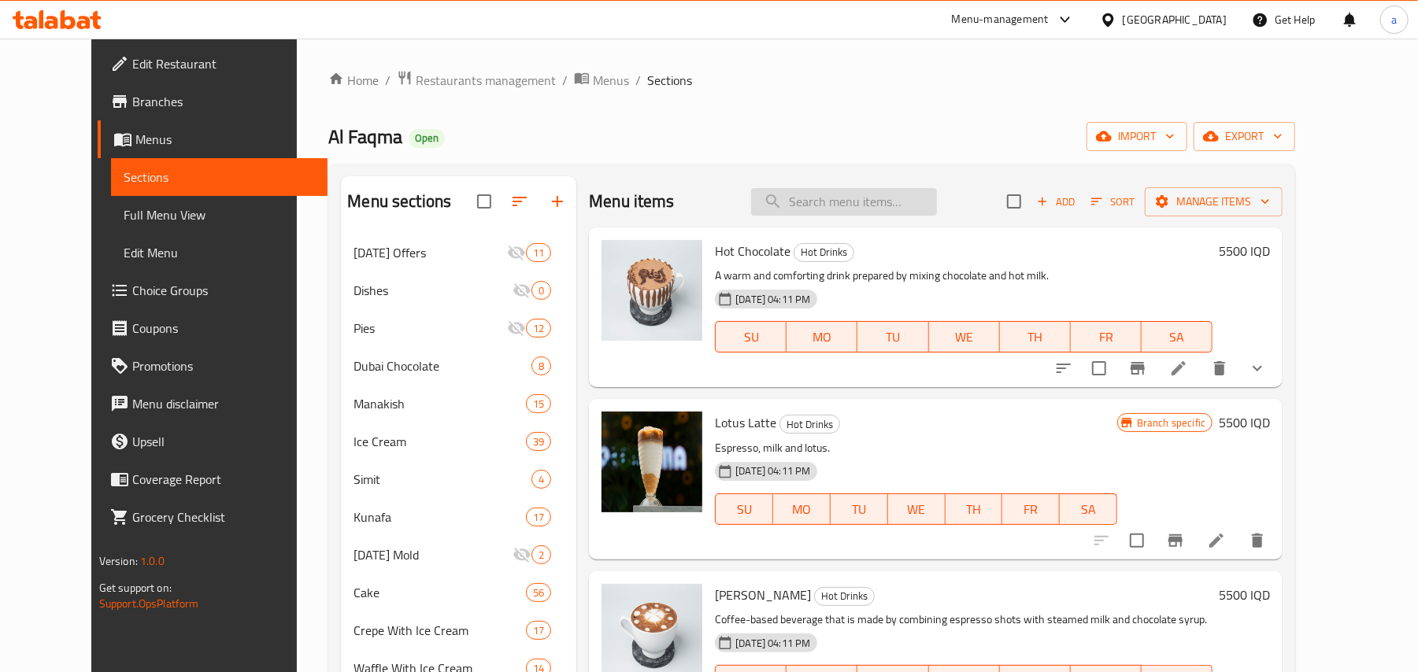
click at [816, 215] on input "search" at bounding box center [844, 202] width 186 height 28
paste input "سحلب"
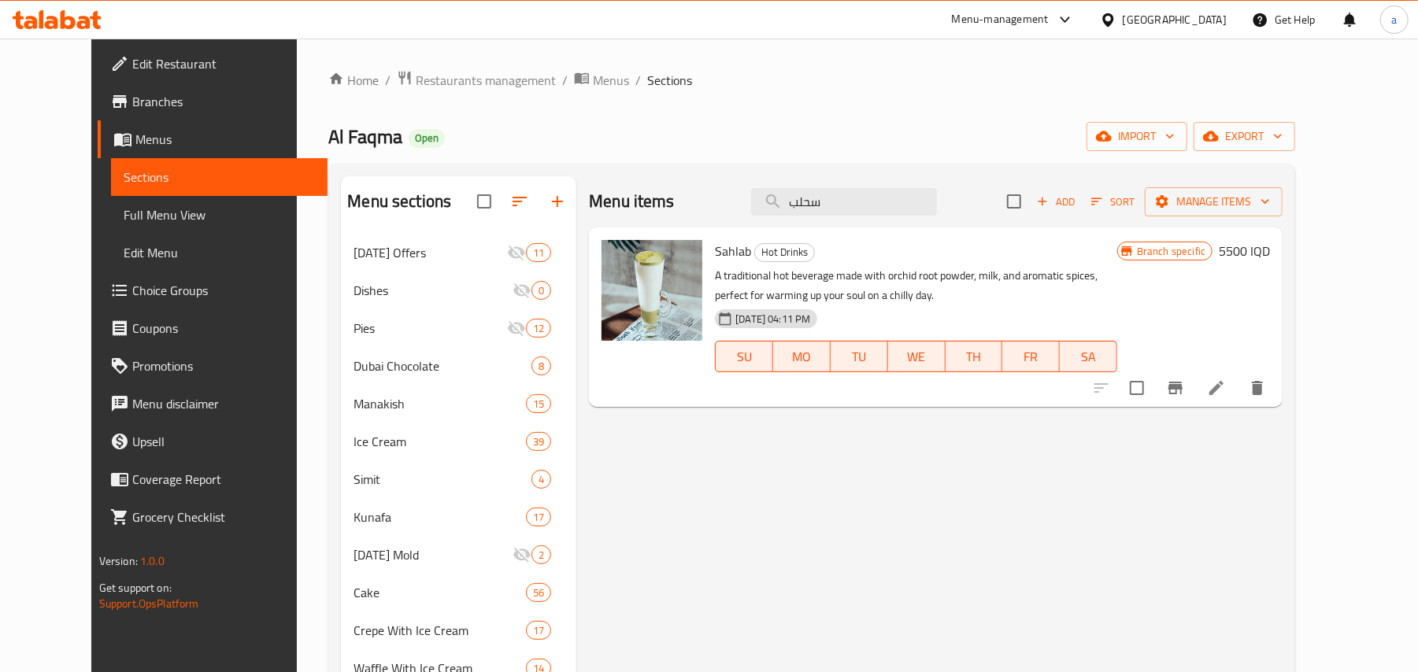
type input "سحلب"
drag, startPoint x: 583, startPoint y: 231, endPoint x: 555, endPoint y: 231, distance: 27.6
click at [576, 231] on div "Menu items سحلب Add Sort Manage items Sahlab Hot Drinks A traditional hot bever…" at bounding box center [929, 680] width 706 height 1009
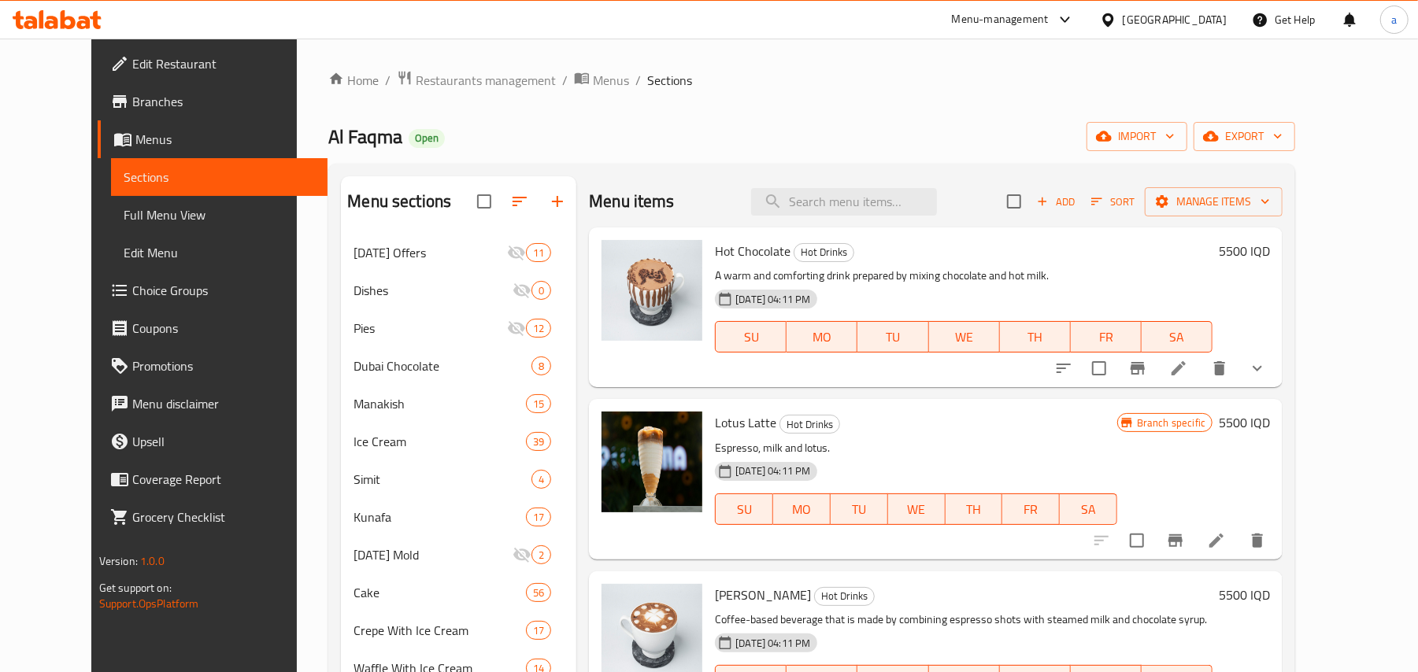
click at [143, 224] on span "Full Menu View" at bounding box center [220, 214] width 192 height 19
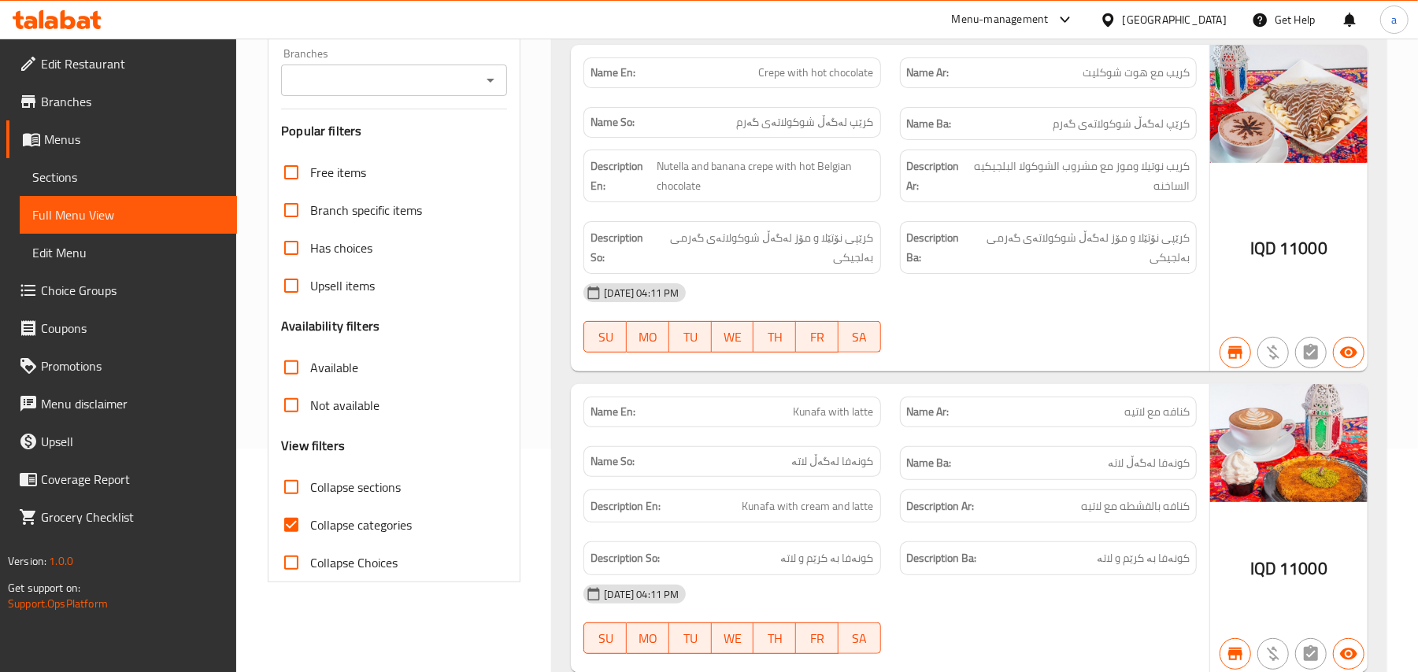
scroll to position [244, 0]
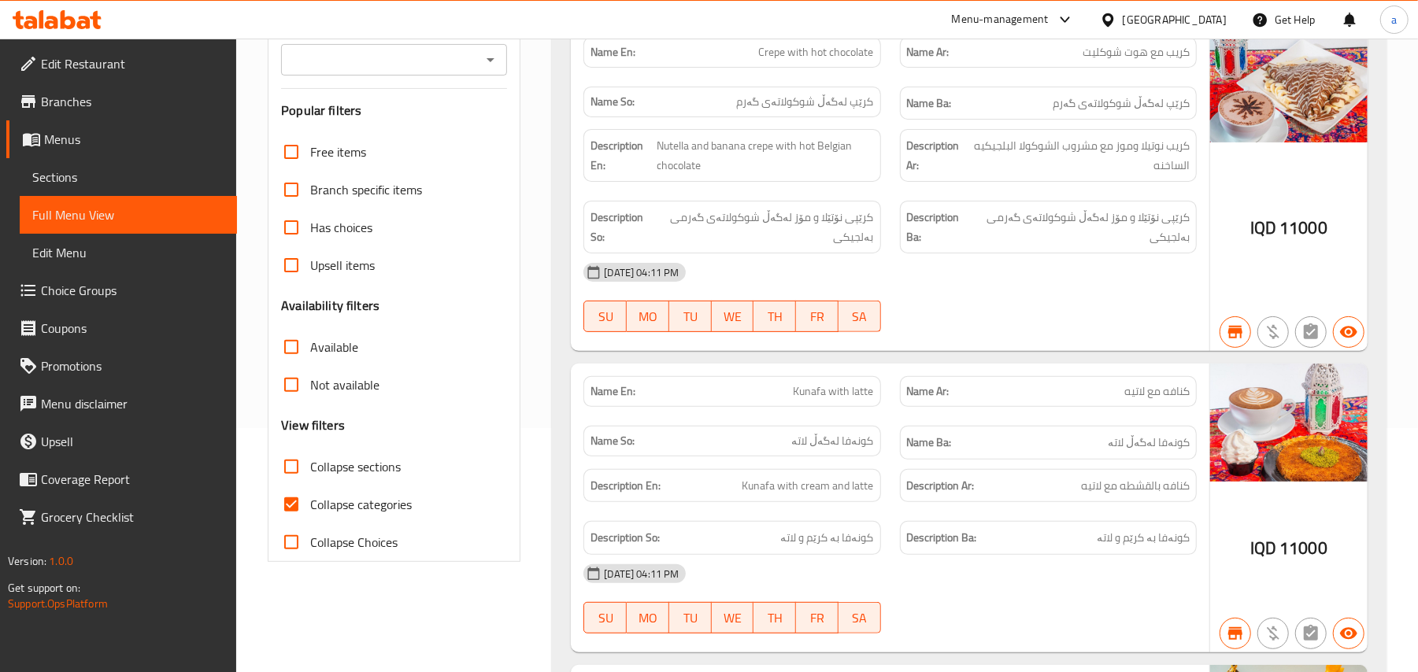
click at [491, 64] on icon "Open" at bounding box center [490, 59] width 19 height 19
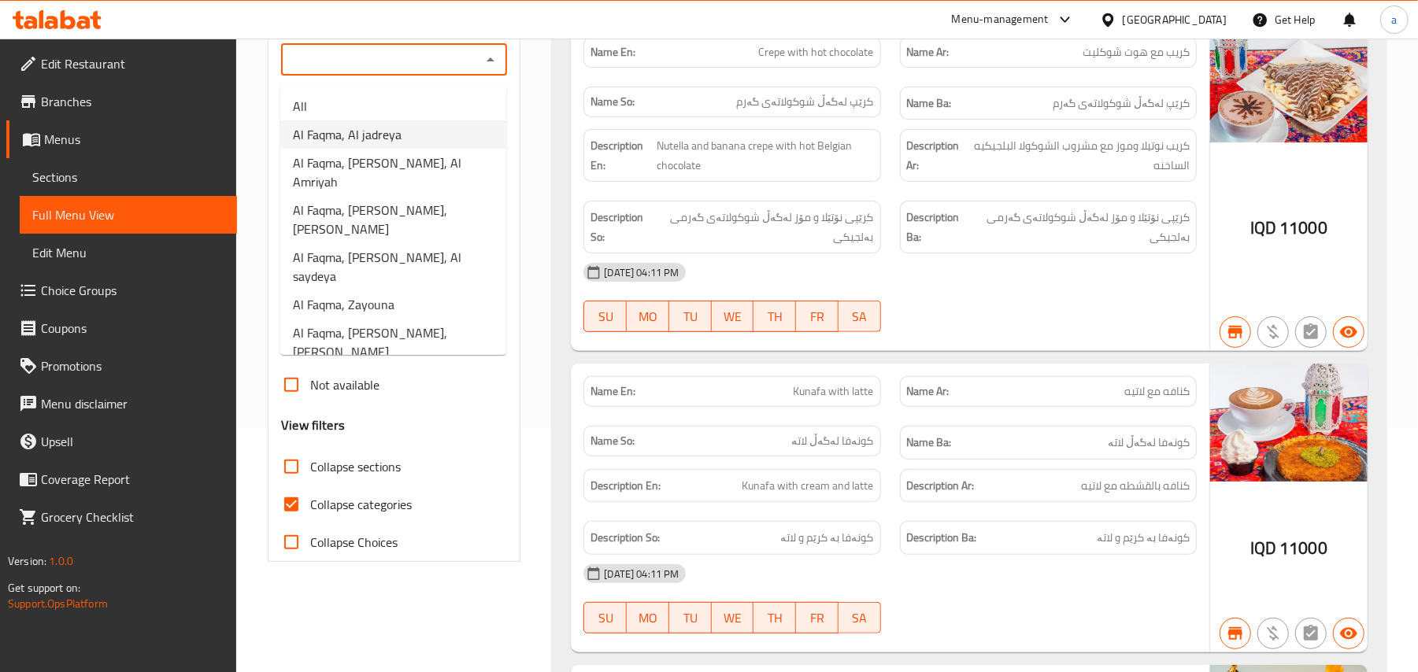
click at [417, 139] on li "Al Faqma, Al jadreya" at bounding box center [393, 134] width 226 height 28
type input "Al Faqma, Al jadreya"
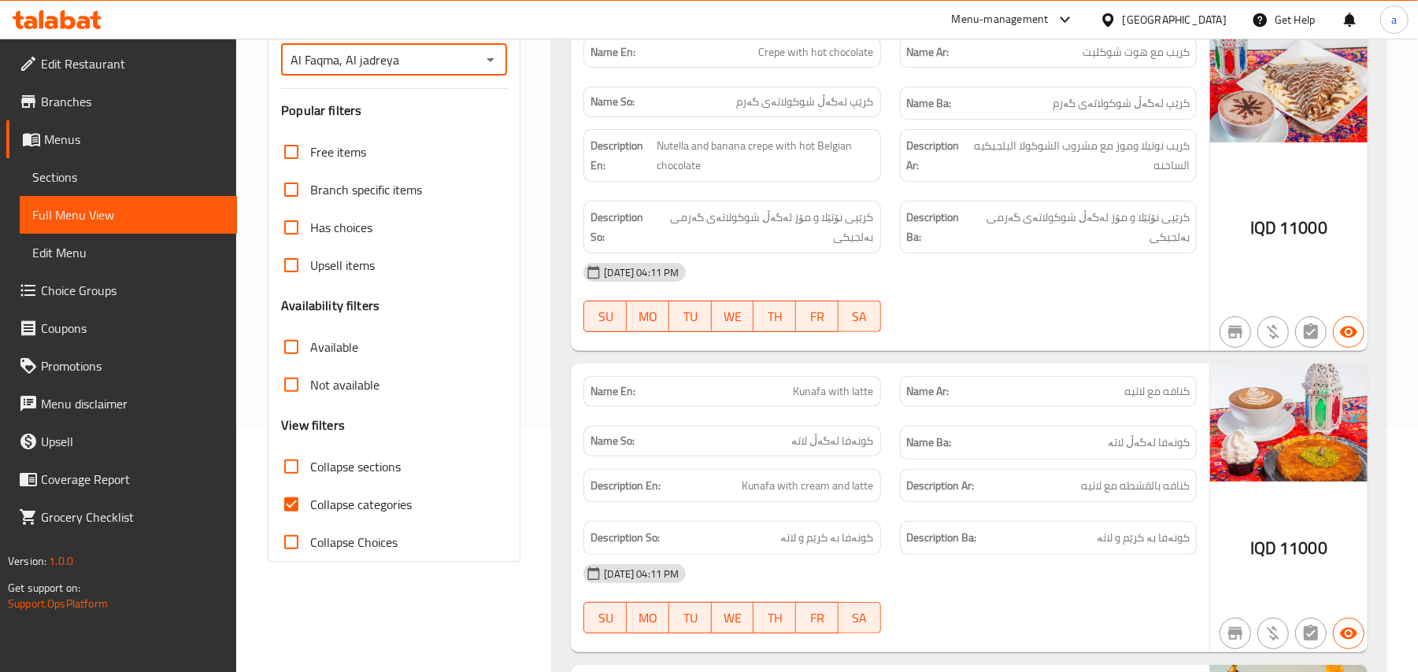
click at [293, 524] on input "Collapse categories" at bounding box center [291, 505] width 38 height 38
checkbox input "false"
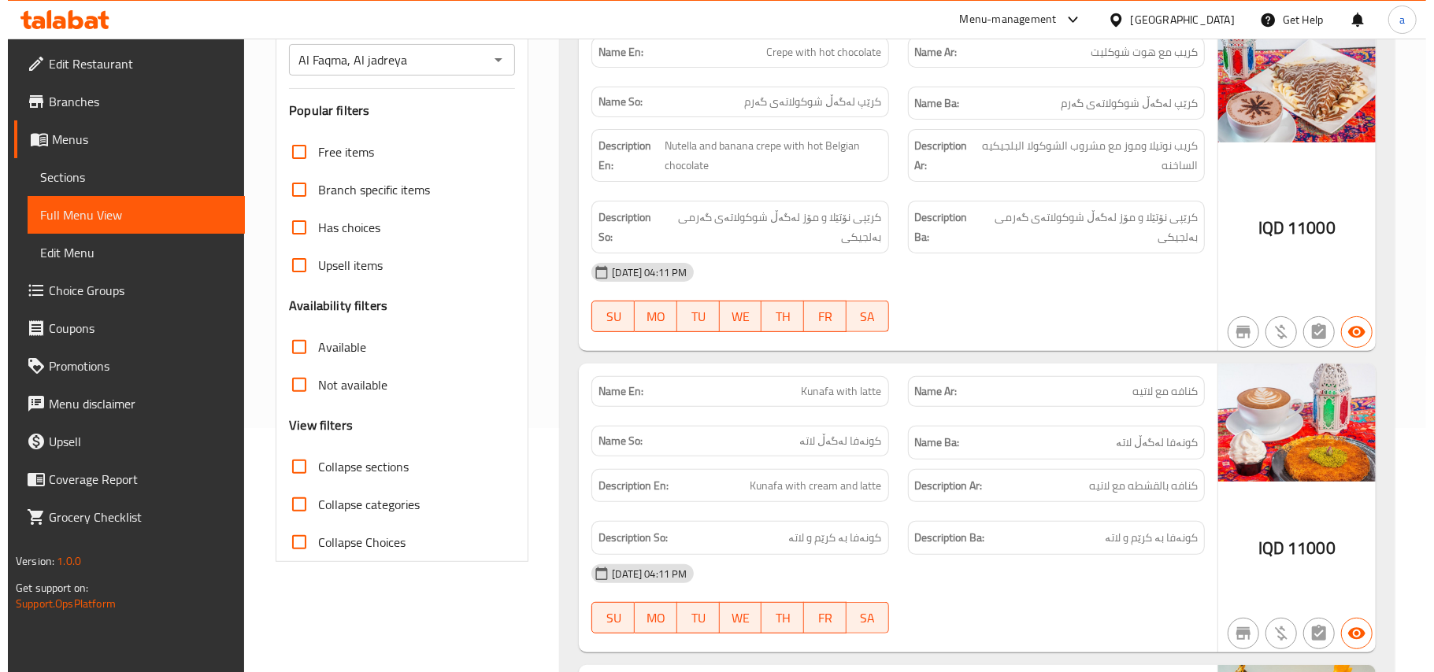
scroll to position [0, 0]
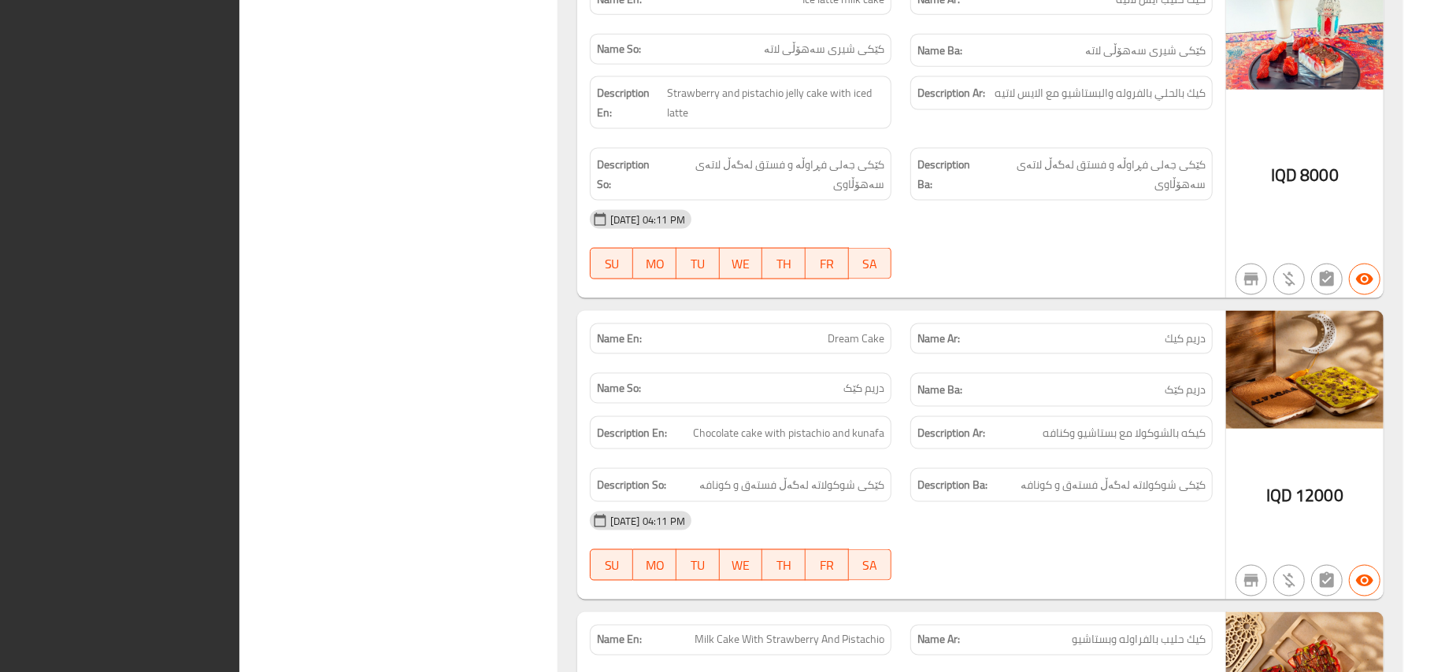
click at [1109, 278] on div "28-08-2025 04:11 PM SU MO TU WE TH FR SA" at bounding box center [901, 245] width 642 height 88
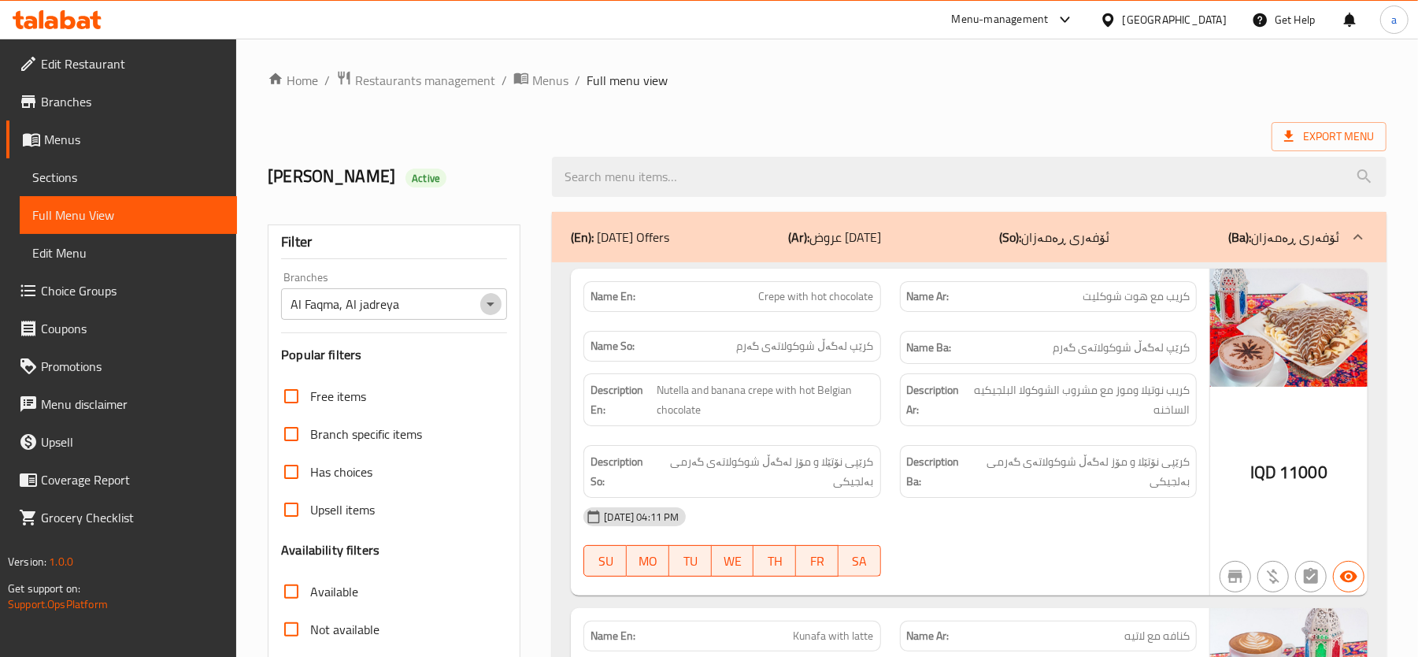
click at [500, 309] on icon "Open" at bounding box center [490, 303] width 19 height 19
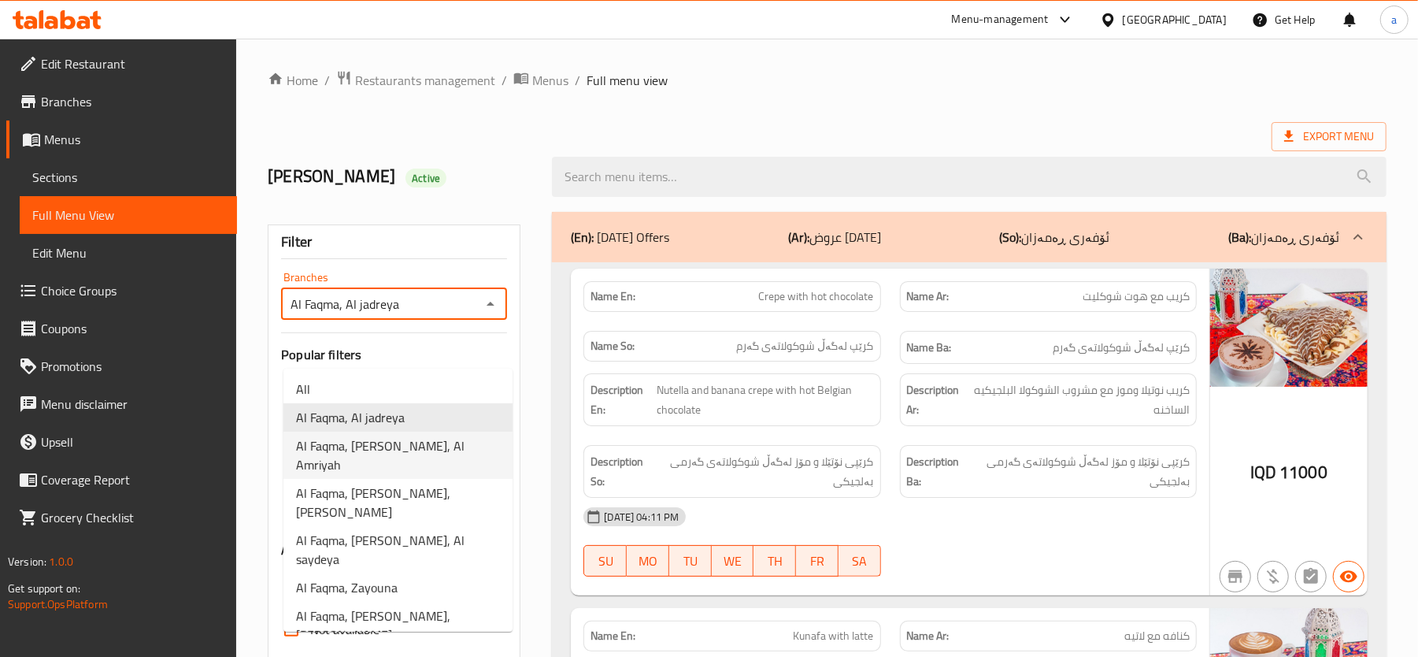
click at [457, 441] on span "Al Faqma, [PERSON_NAME], Al Amriyah" at bounding box center [398, 455] width 204 height 38
type input "Al Faqma, [PERSON_NAME], Al Amriyah"
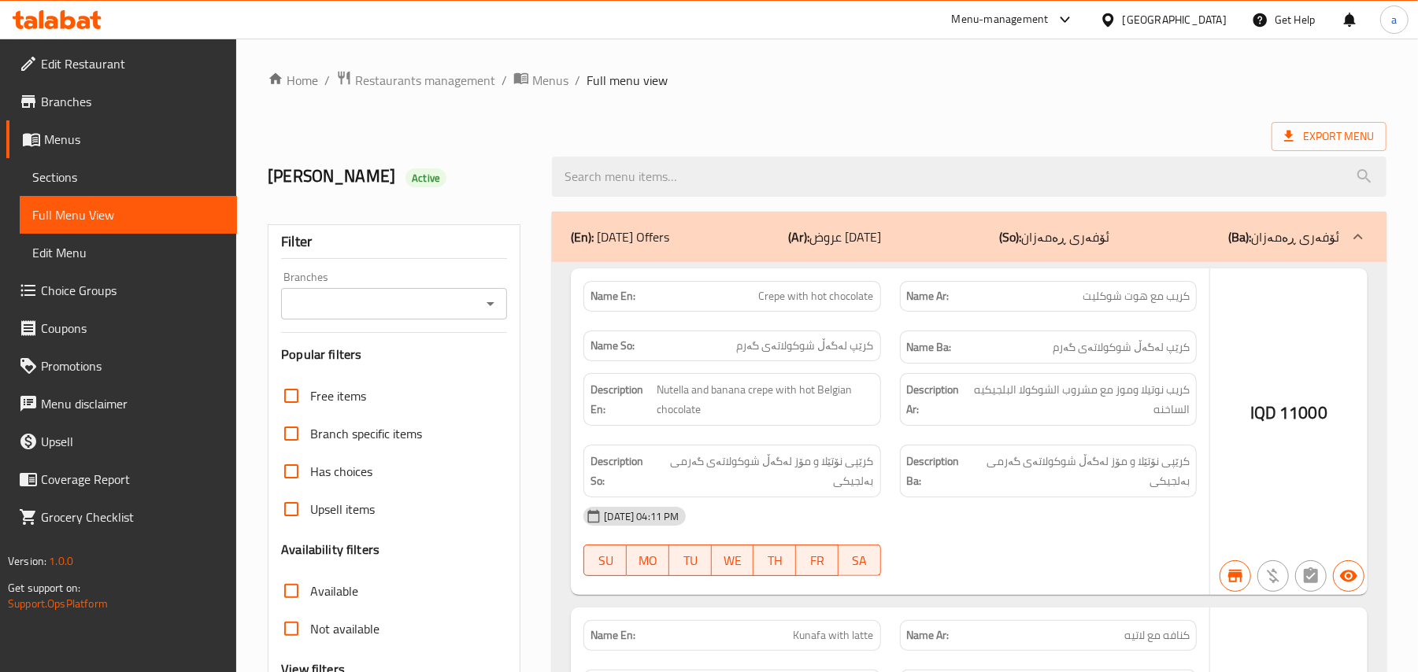
click at [489, 307] on div at bounding box center [709, 336] width 1418 height 672
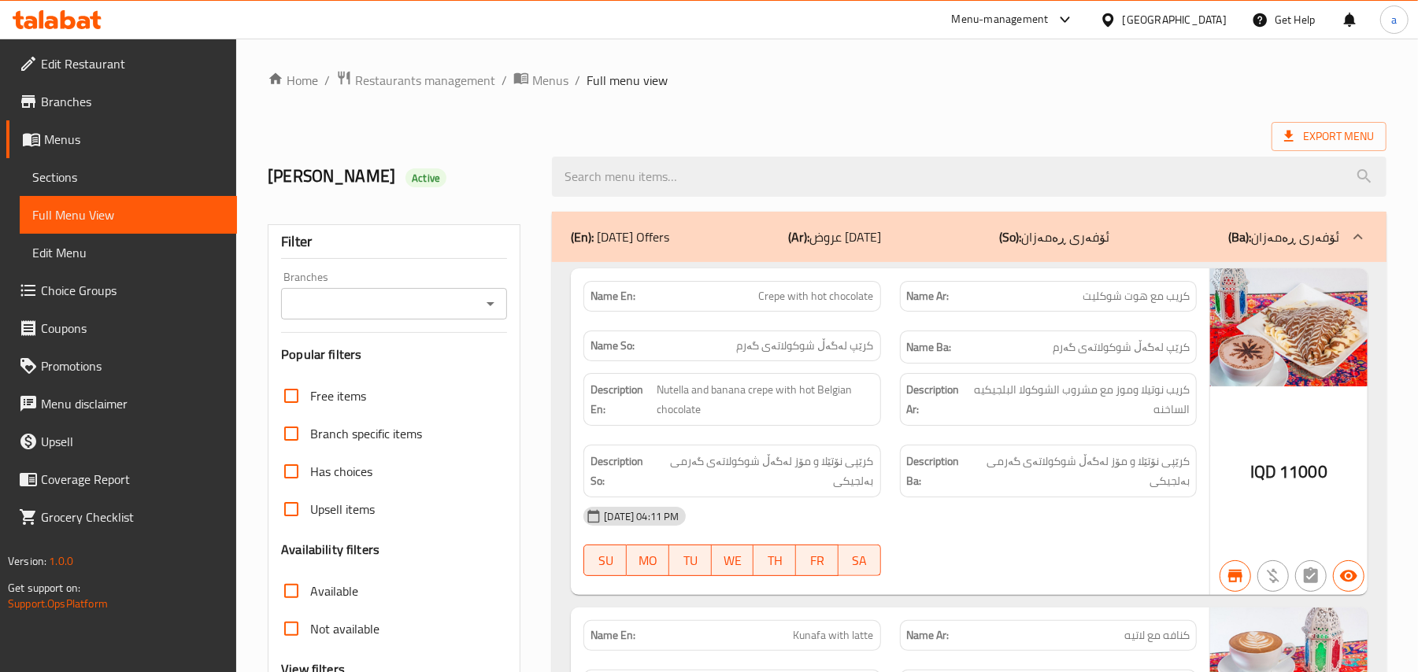
click at [491, 306] on icon "Open" at bounding box center [491, 304] width 8 height 4
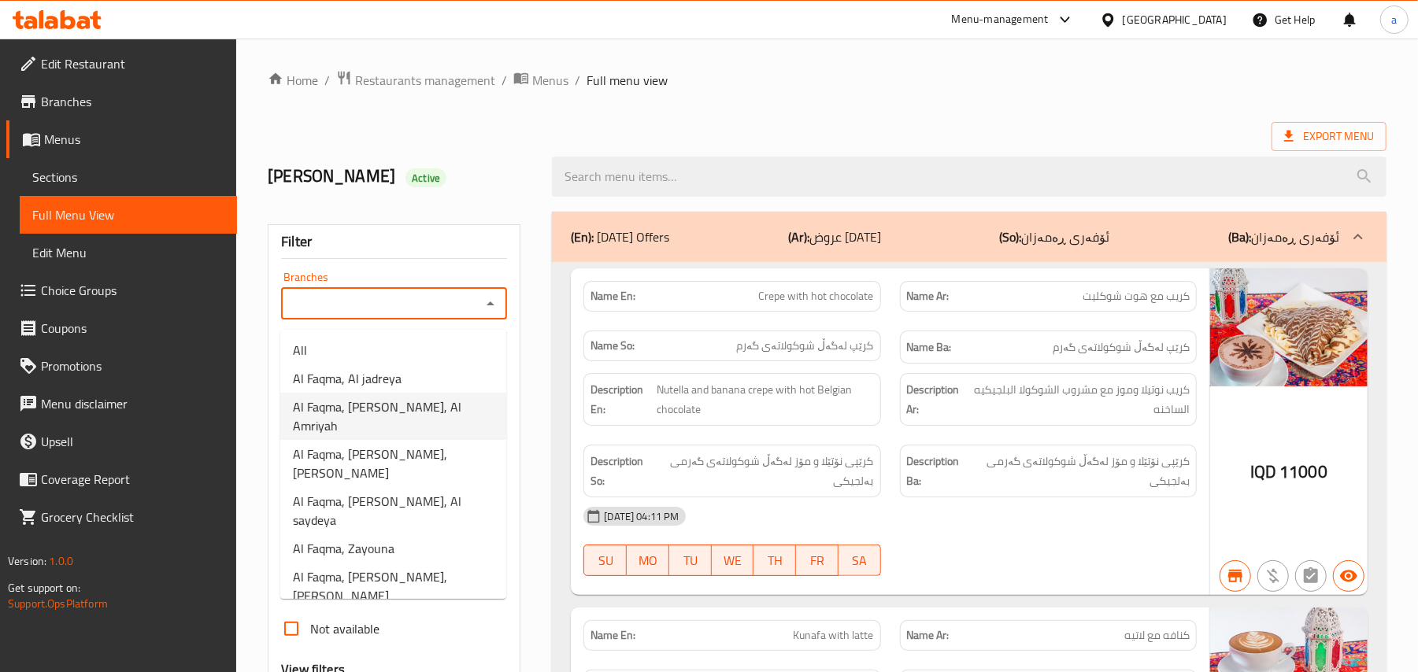
click at [409, 398] on span "Al Faqma, [PERSON_NAME], Al Amriyah" at bounding box center [393, 417] width 201 height 38
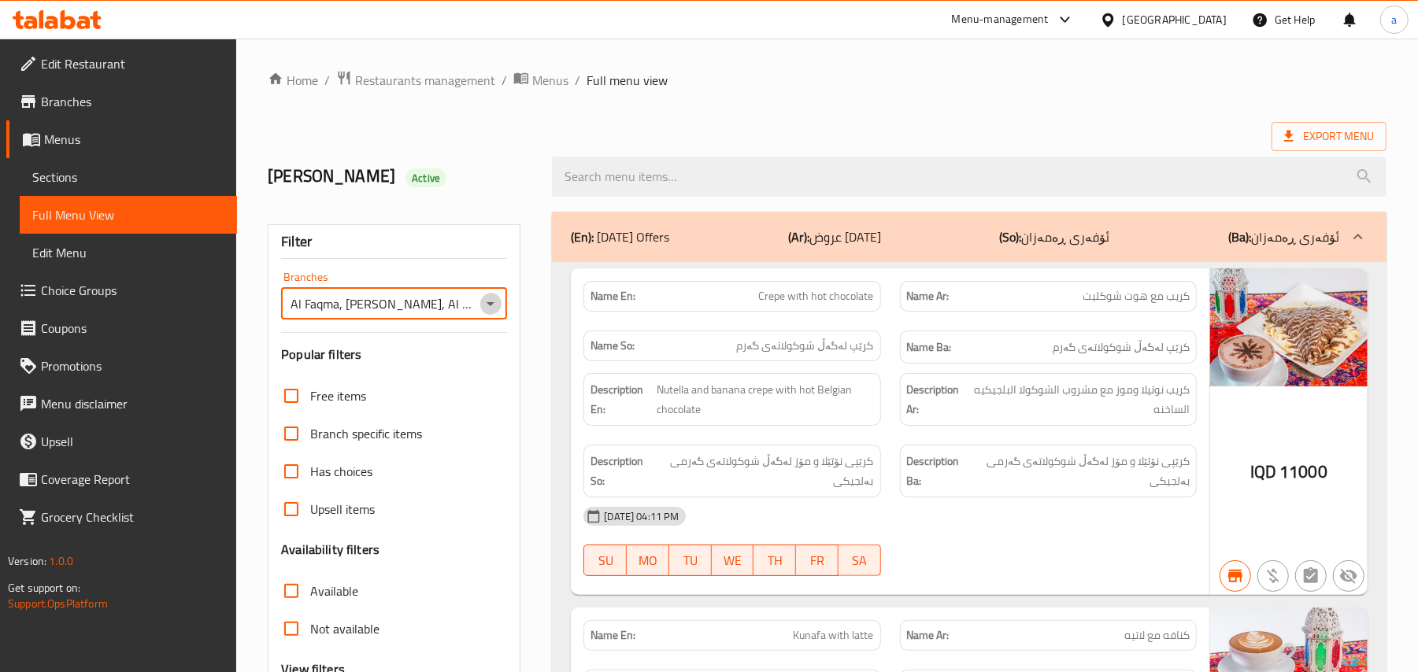
click at [488, 313] on icon "Open" at bounding box center [490, 303] width 19 height 19
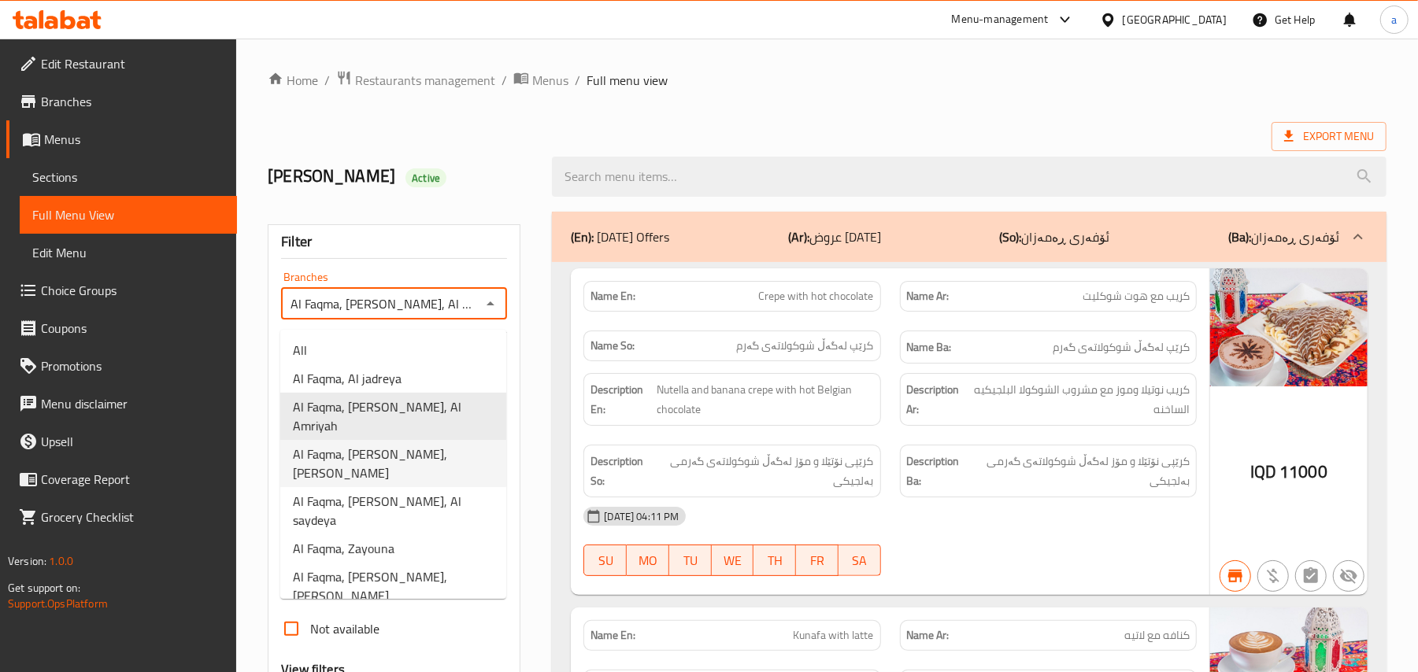
click at [439, 445] on span "Al Faqma, [PERSON_NAME], [PERSON_NAME]" at bounding box center [393, 464] width 201 height 38
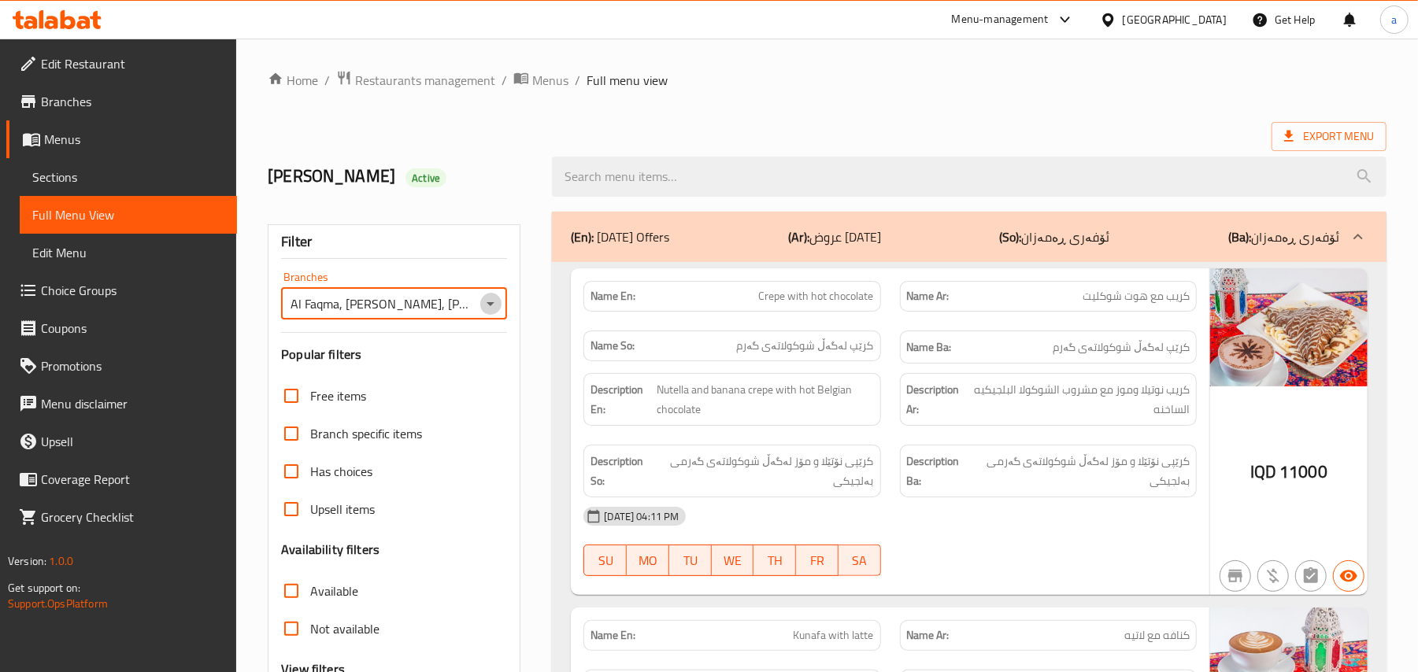
click at [490, 306] on icon "Open" at bounding box center [491, 304] width 8 height 4
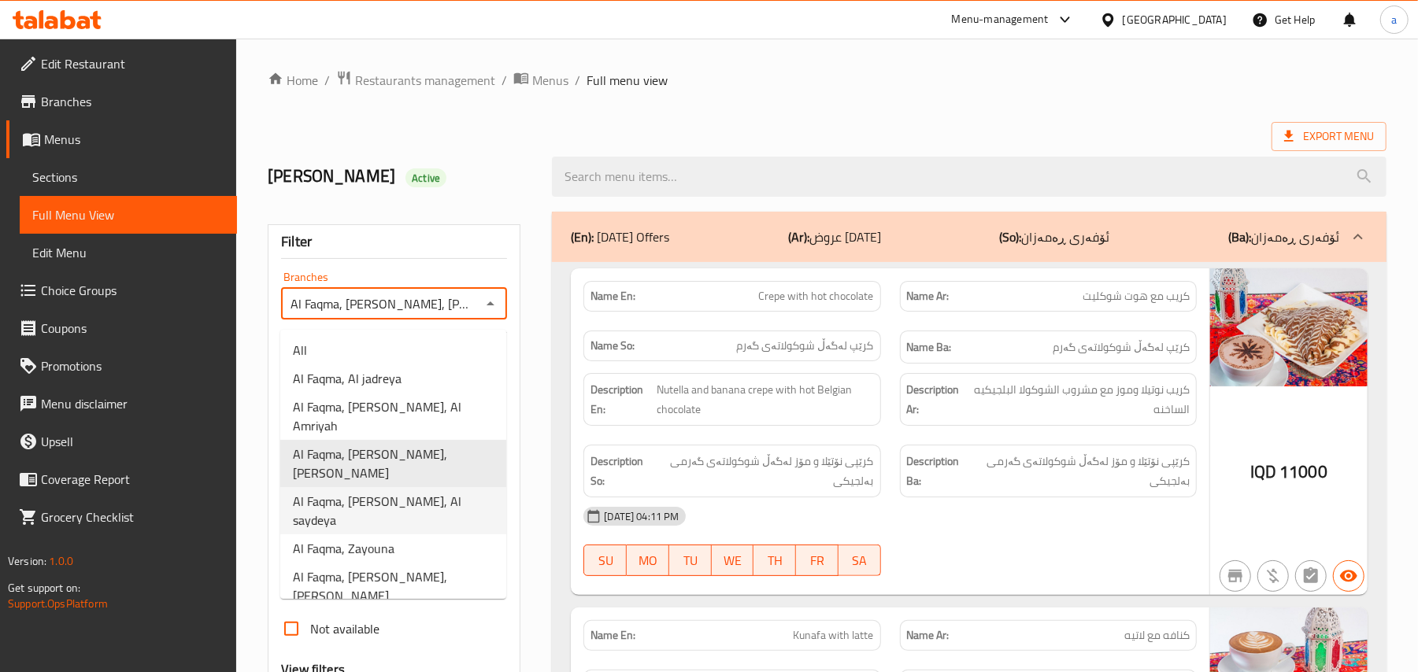
click at [458, 492] on span "Al Faqma, [PERSON_NAME], Al saydeya" at bounding box center [393, 511] width 201 height 38
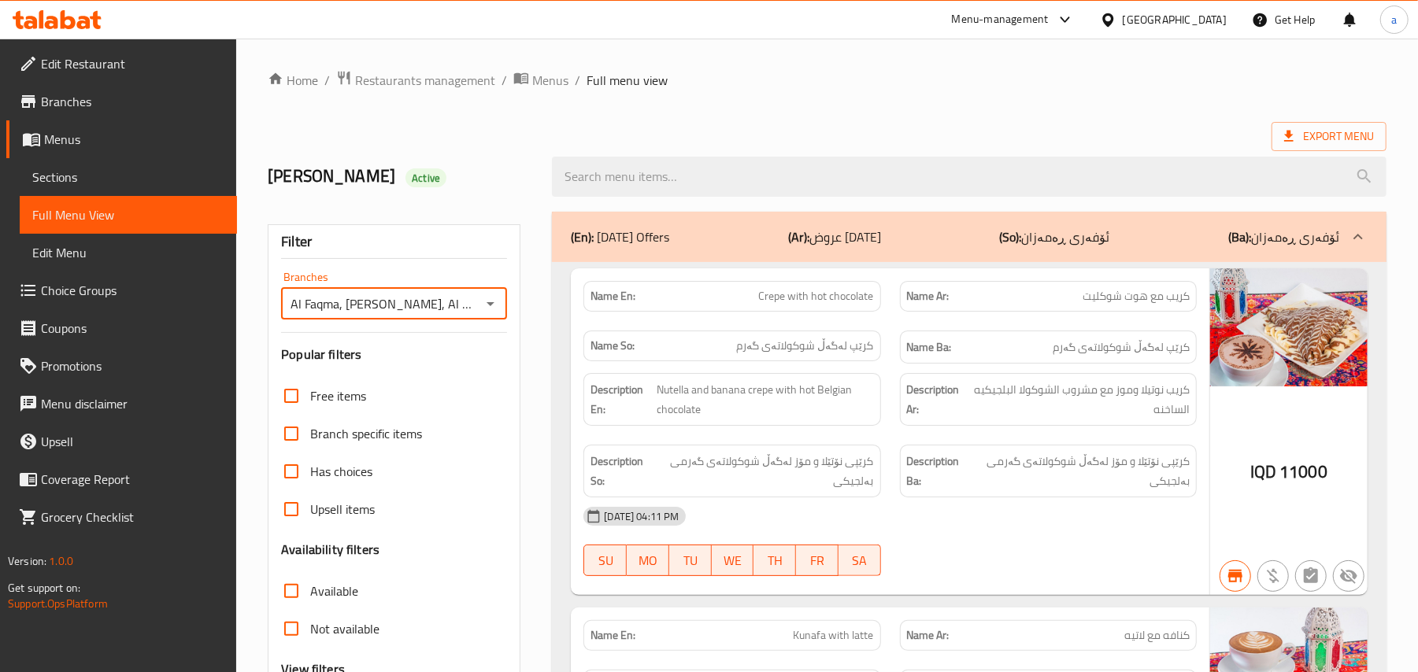
click at [488, 306] on icon "Open" at bounding box center [491, 304] width 8 height 4
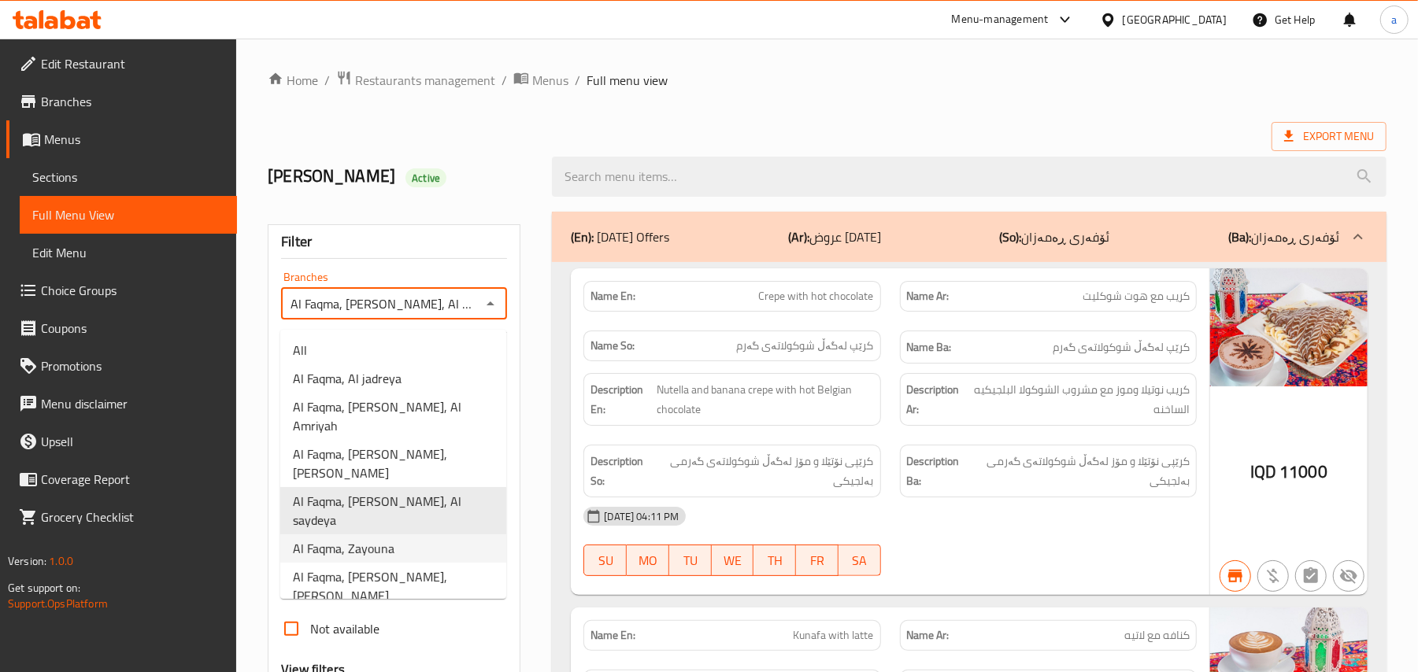
click at [413, 535] on li "Al Faqma, Zayouna" at bounding box center [393, 549] width 226 height 28
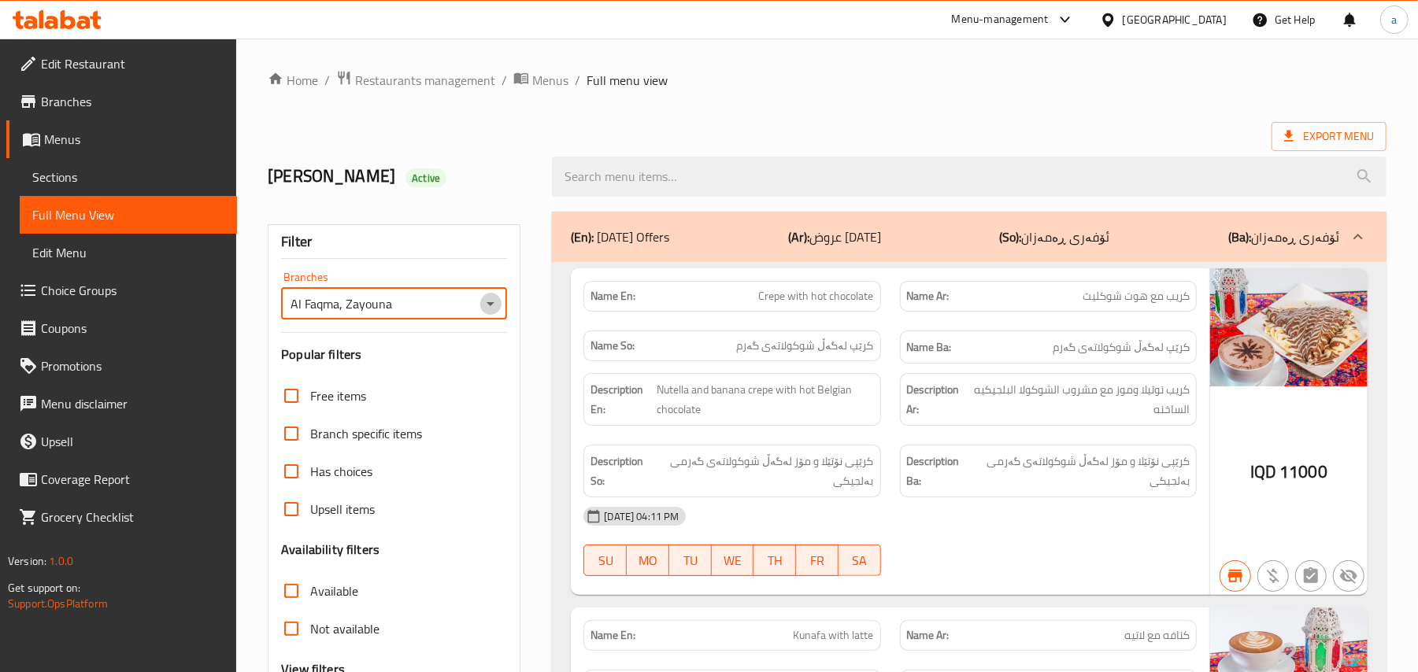
click at [486, 313] on icon "Open" at bounding box center [490, 303] width 19 height 19
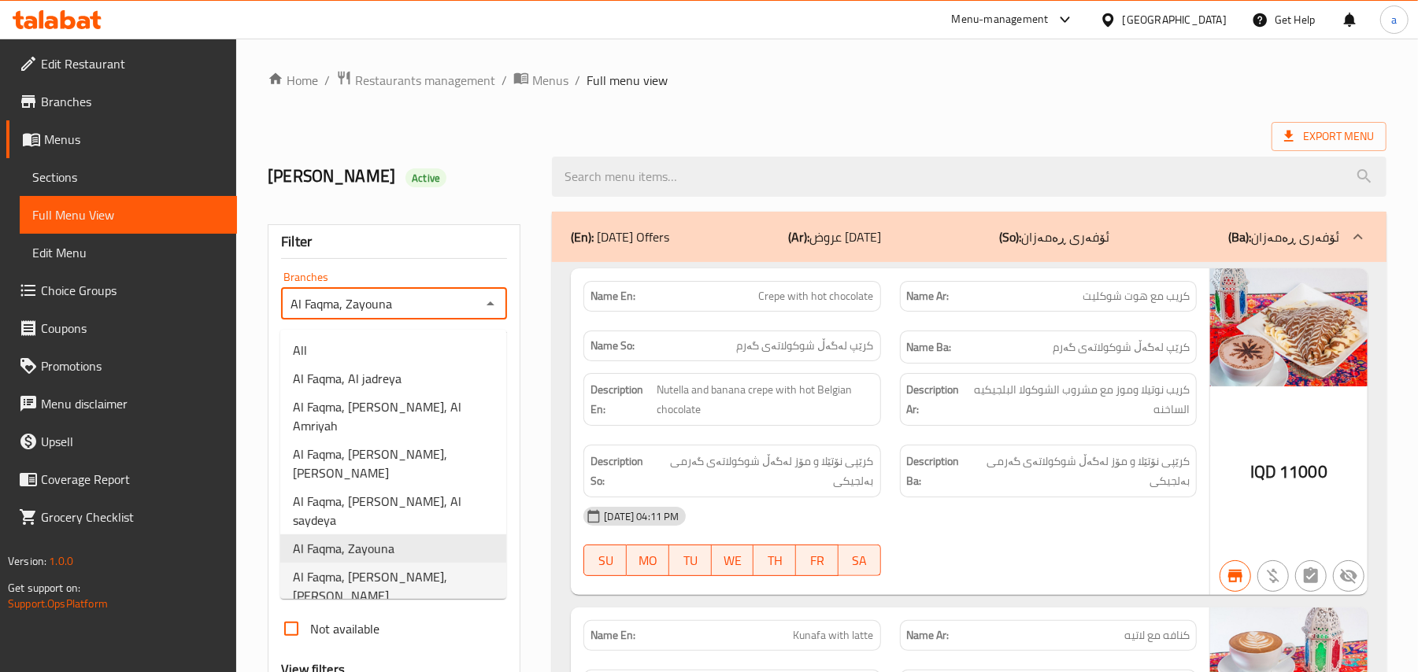
click at [417, 568] on span "Al Faqma, [PERSON_NAME], [PERSON_NAME]" at bounding box center [393, 587] width 201 height 38
type input "Al Faqma, [PERSON_NAME], [PERSON_NAME]"
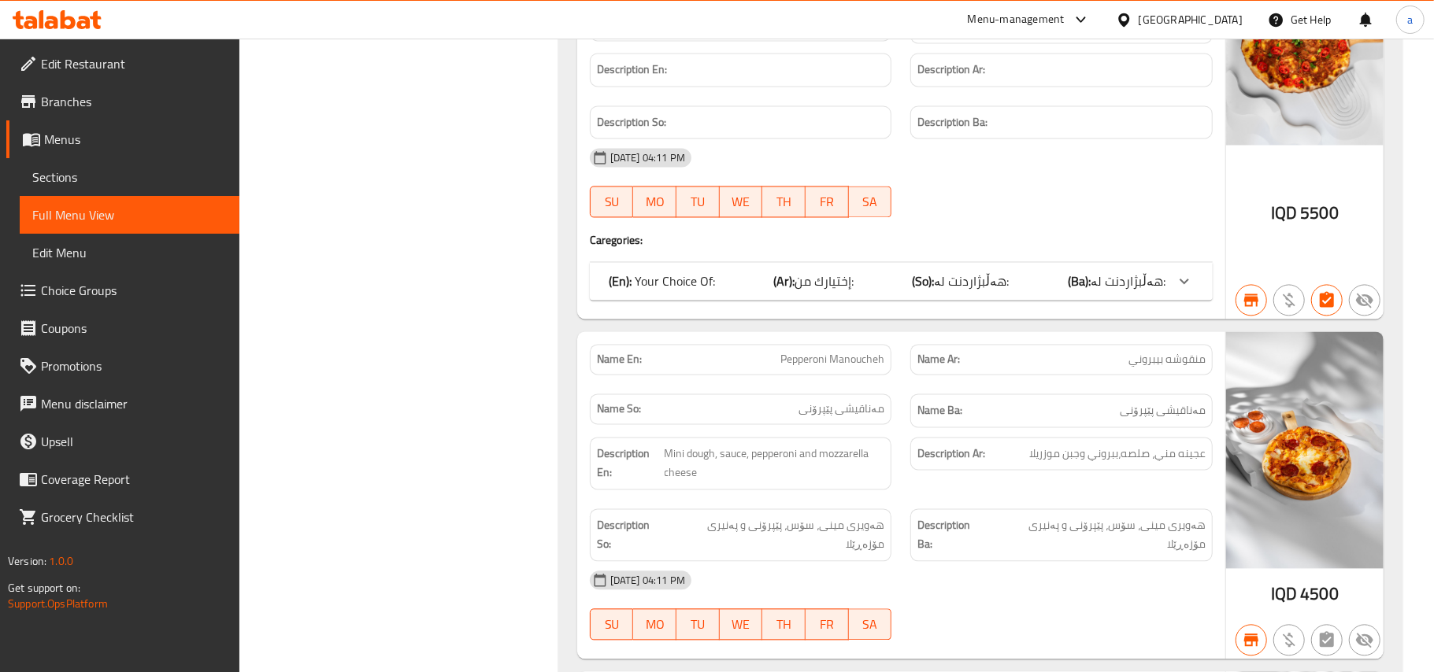
scroll to position [11293, 0]
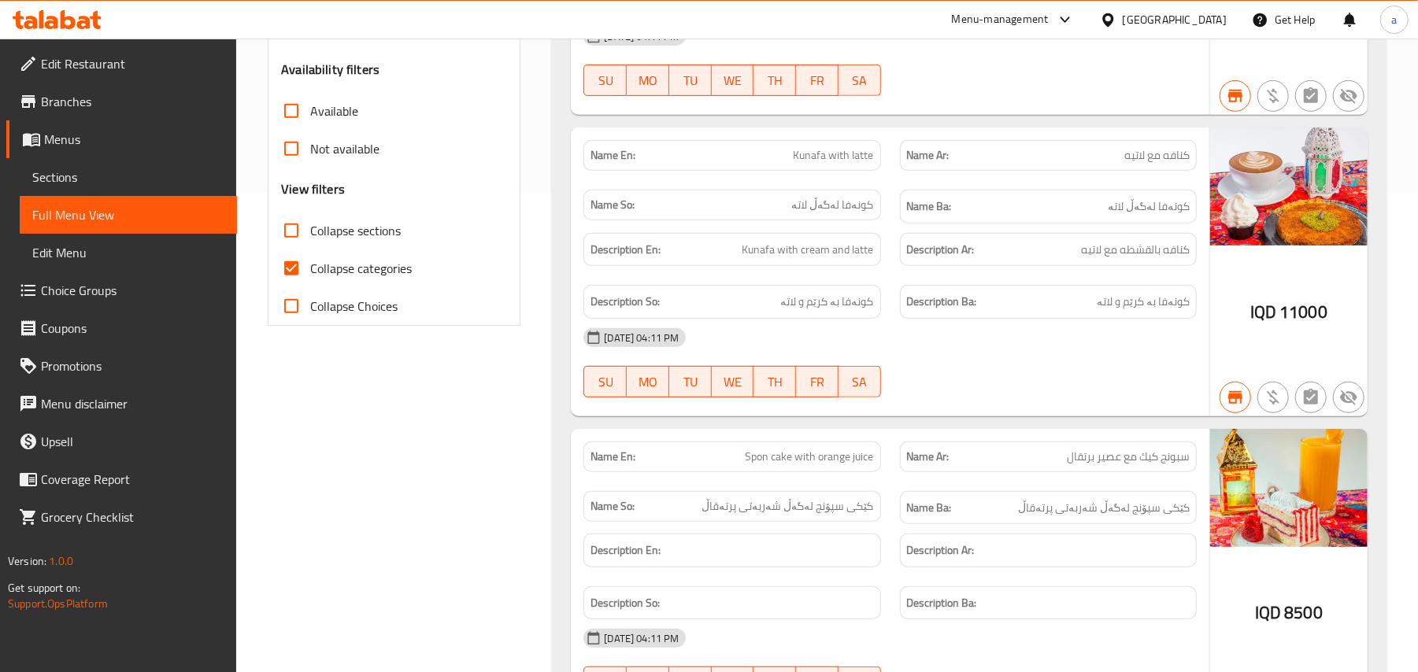
scroll to position [490, 0]
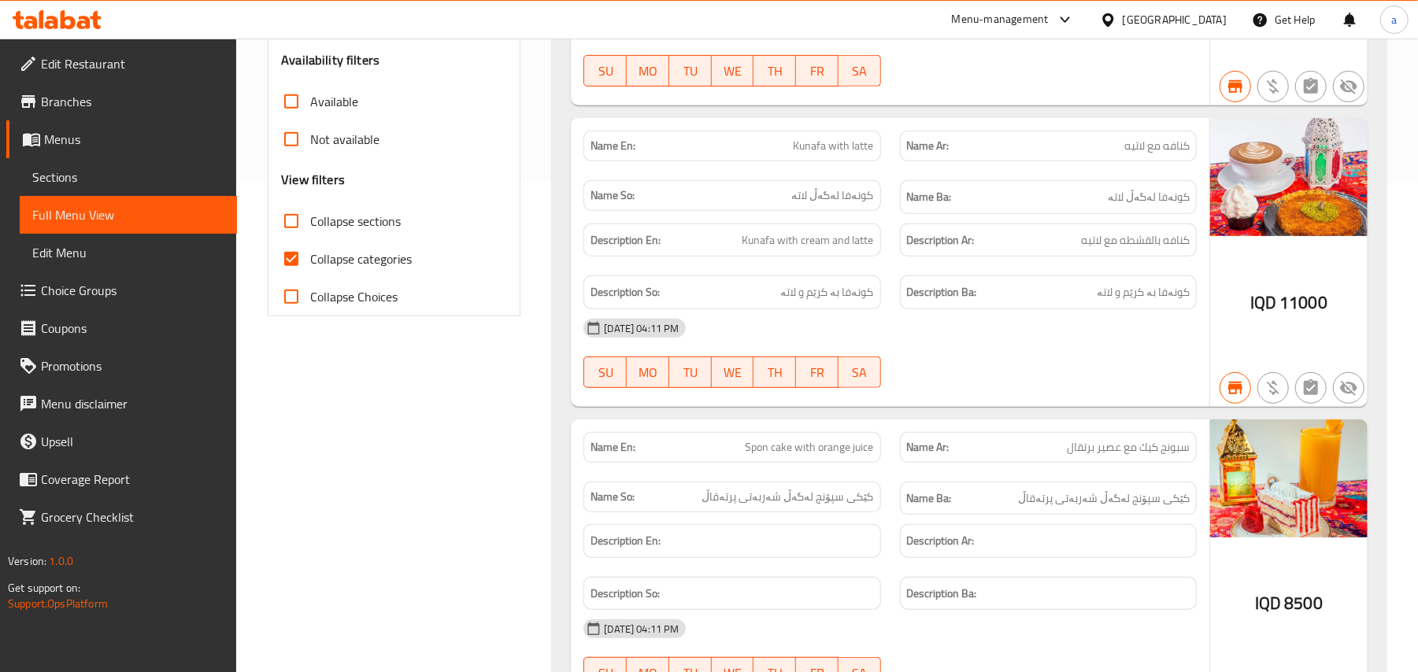
click at [323, 262] on label "Collapse categories" at bounding box center [341, 259] width 139 height 38
click at [310, 262] on input "Collapse categories" at bounding box center [291, 259] width 38 height 38
checkbox input "false"
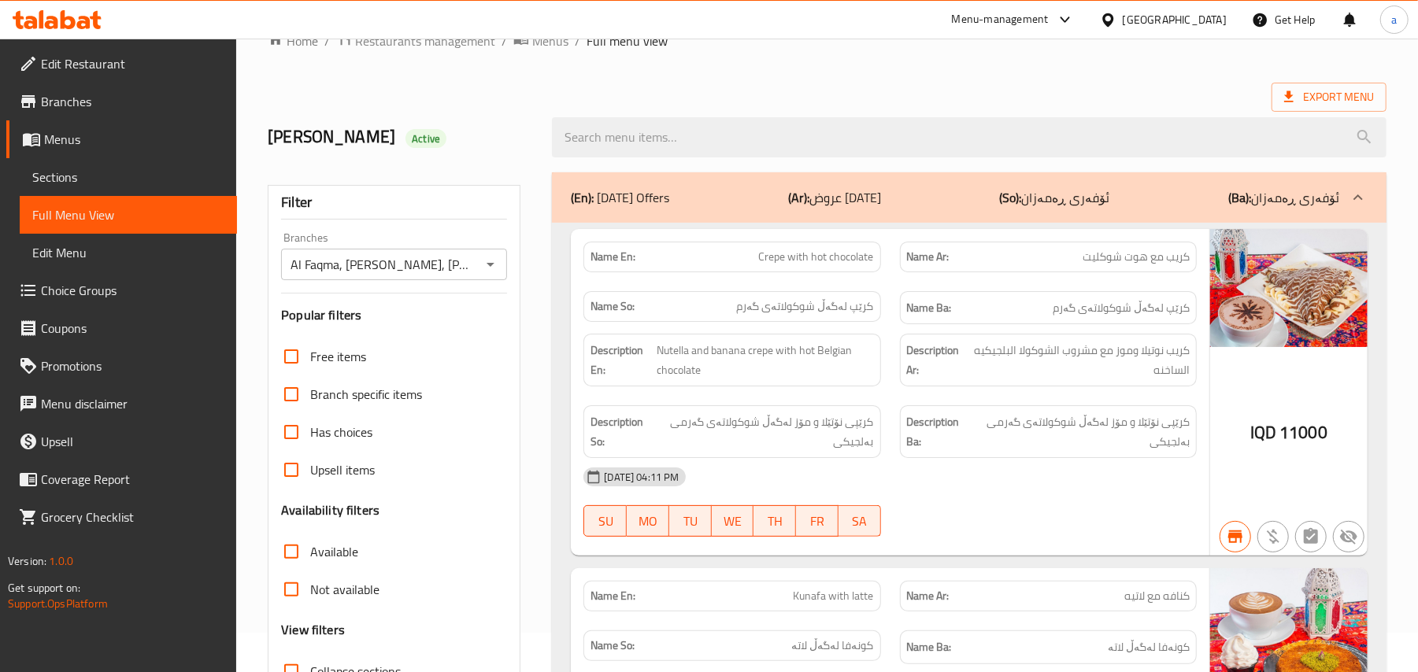
scroll to position [0, 0]
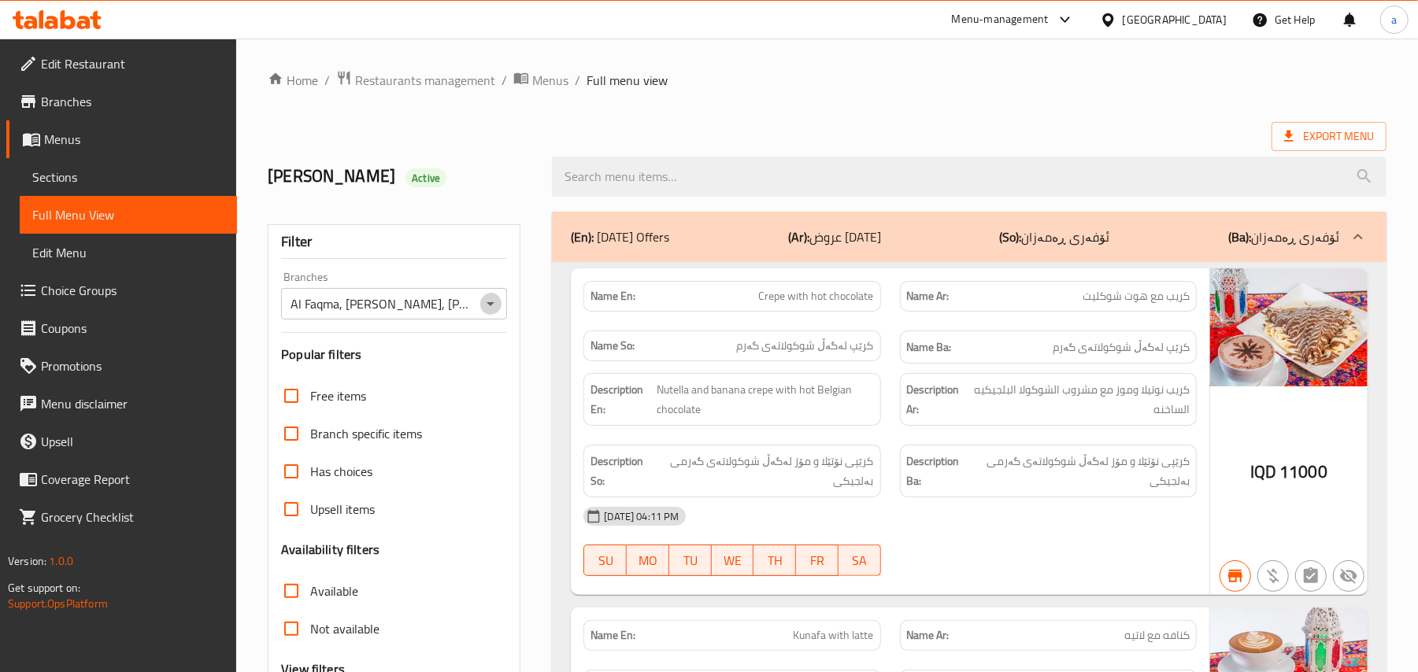
click at [487, 310] on icon "Open" at bounding box center [490, 303] width 19 height 19
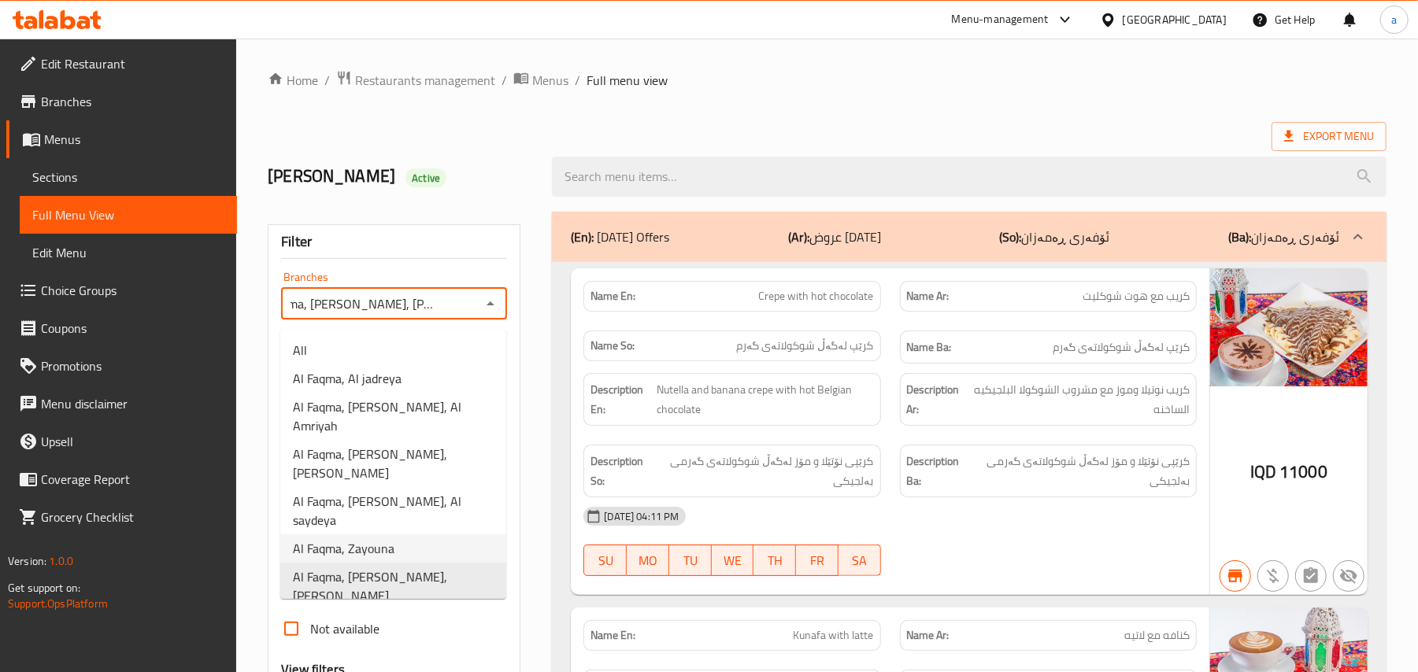
click at [426, 535] on li "Al Faqma, Zayouna" at bounding box center [393, 549] width 226 height 28
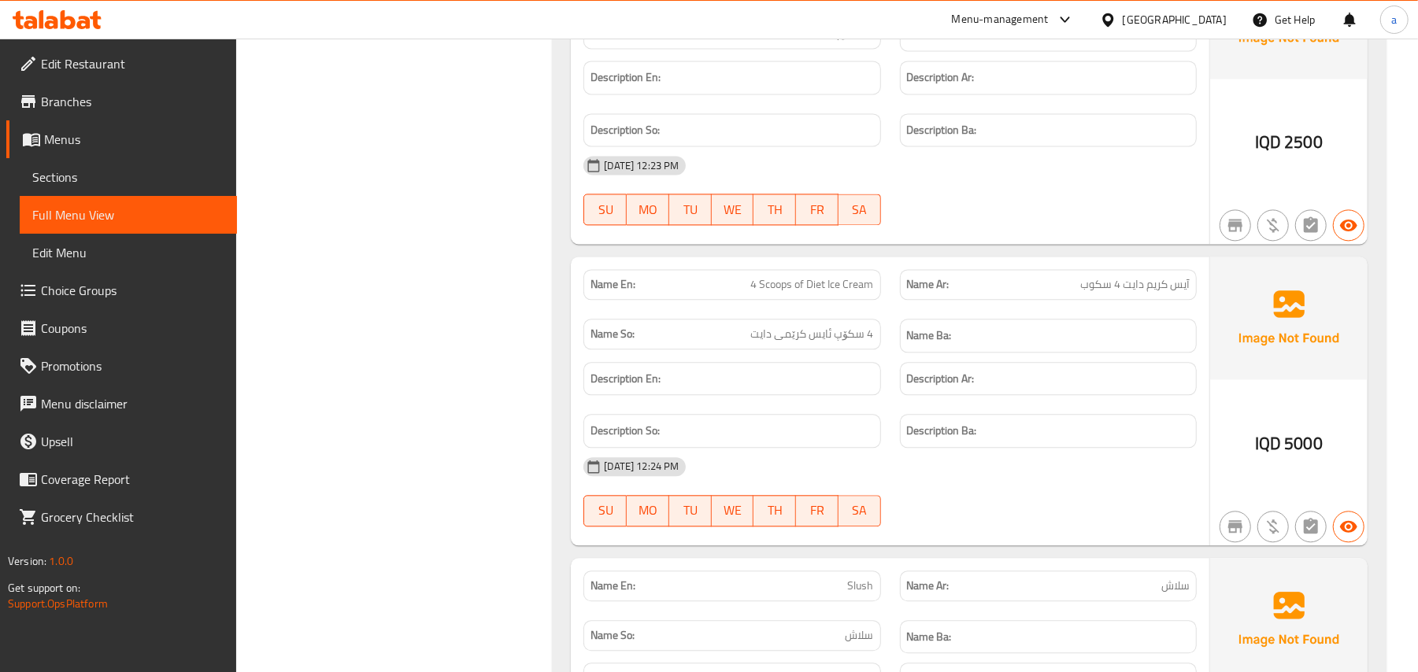
scroll to position [0, 0]
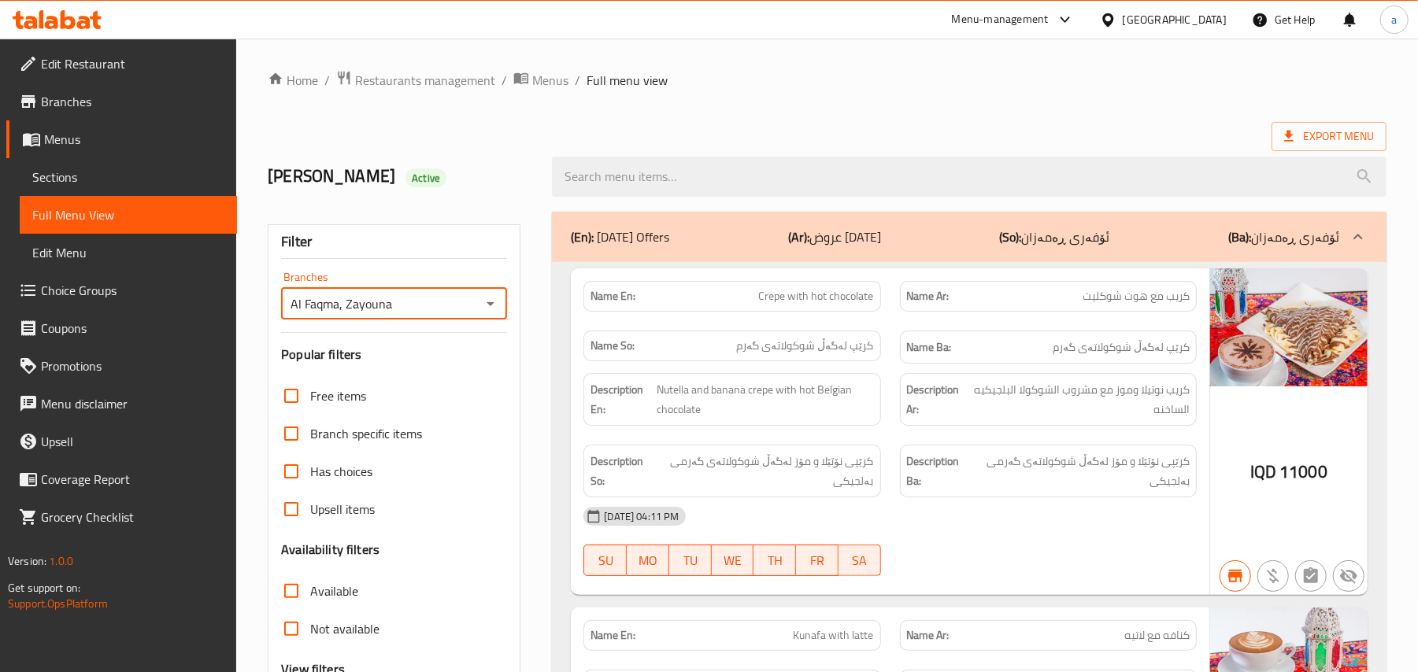
click at [485, 313] on icon "Open" at bounding box center [490, 303] width 19 height 19
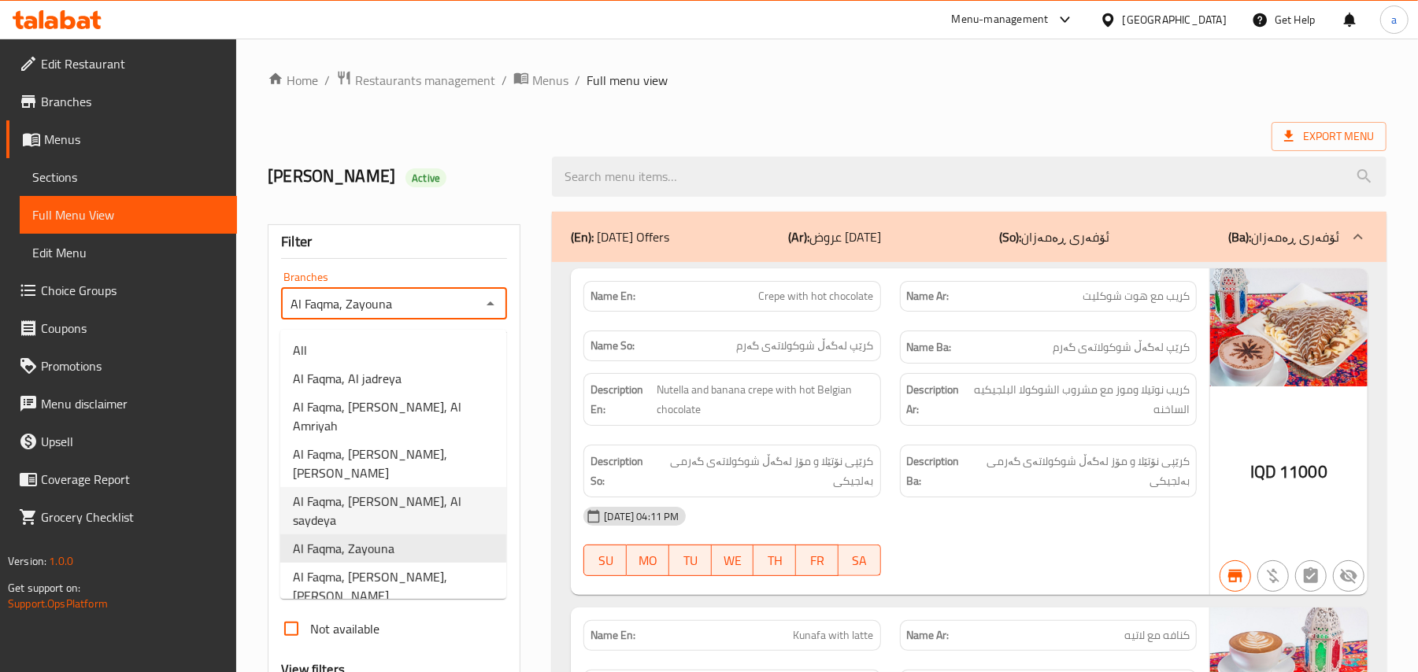
click at [445, 492] on span "Al Faqma, [PERSON_NAME], Al saydeya" at bounding box center [393, 511] width 201 height 38
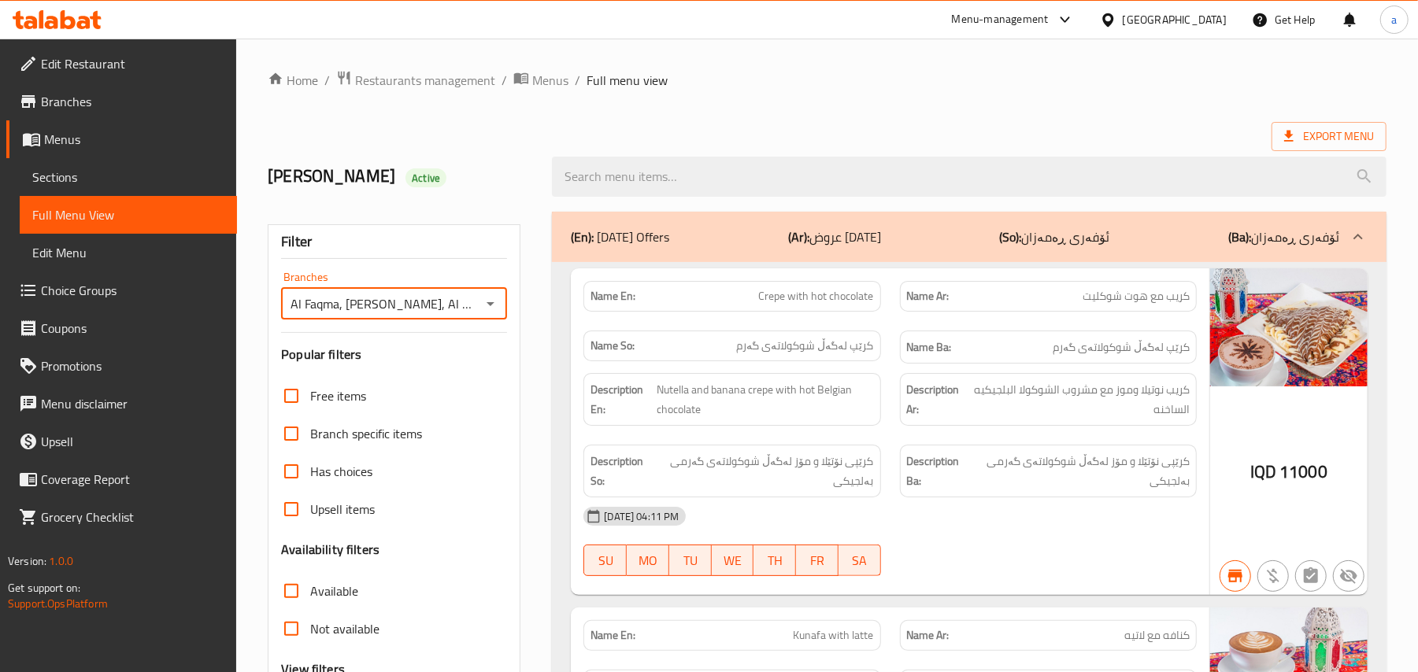
click at [482, 306] on icon "Open" at bounding box center [490, 303] width 19 height 19
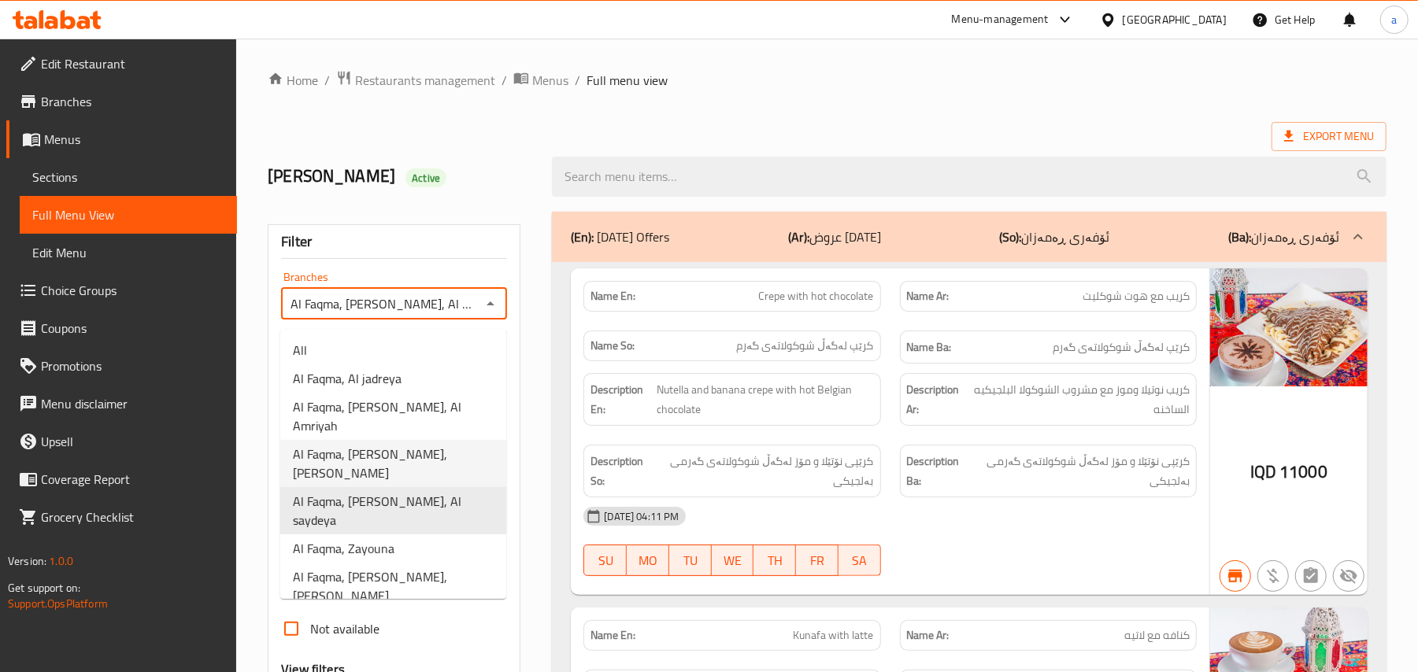
click at [460, 445] on span "Al Faqma, [PERSON_NAME], [PERSON_NAME]" at bounding box center [393, 464] width 201 height 38
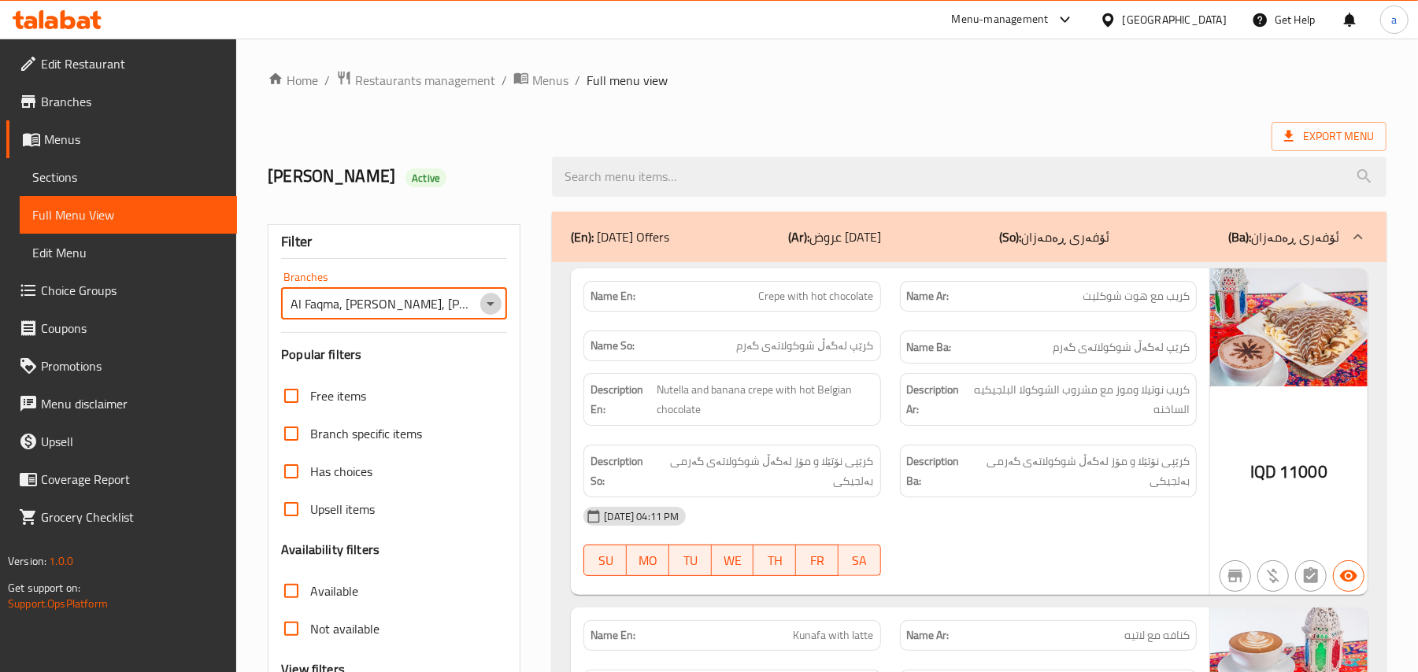
click at [487, 301] on icon "Open" at bounding box center [490, 303] width 19 height 19
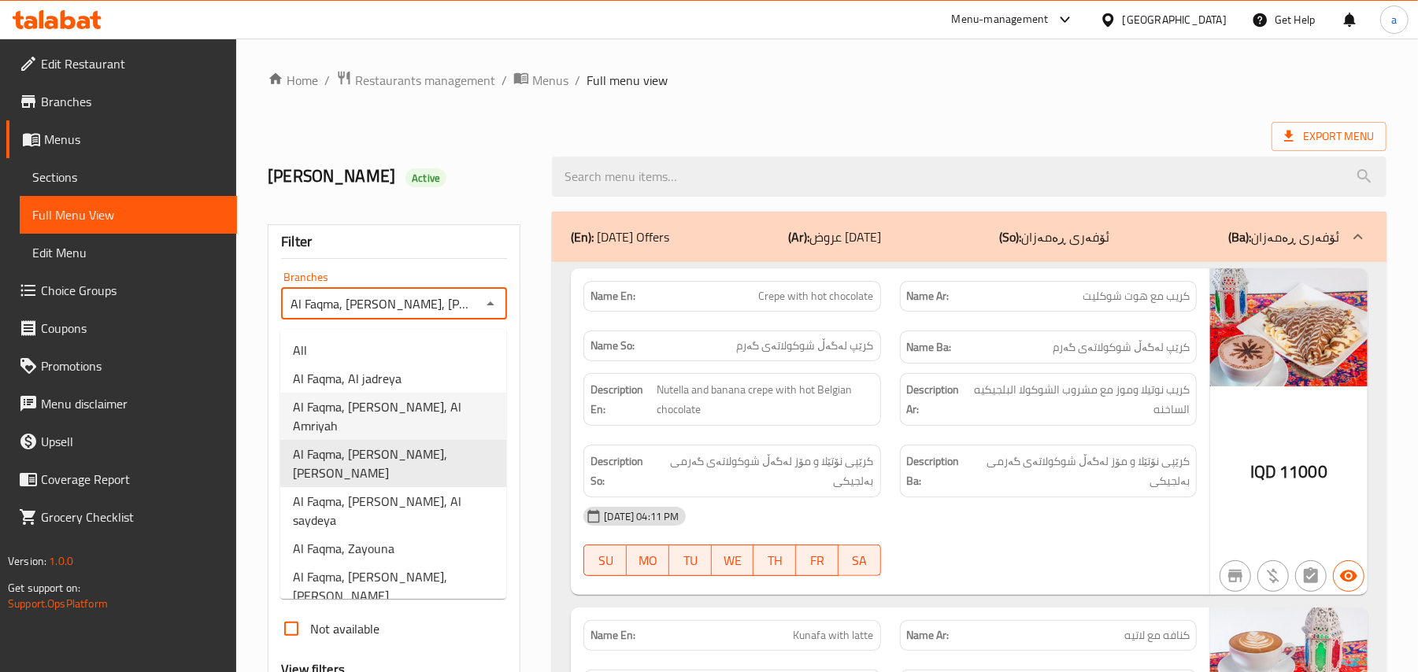
click at [461, 407] on span "Al Faqma, [PERSON_NAME], Al Amriyah" at bounding box center [393, 417] width 201 height 38
type input "Al Faqma, [PERSON_NAME], Al Amriyah"
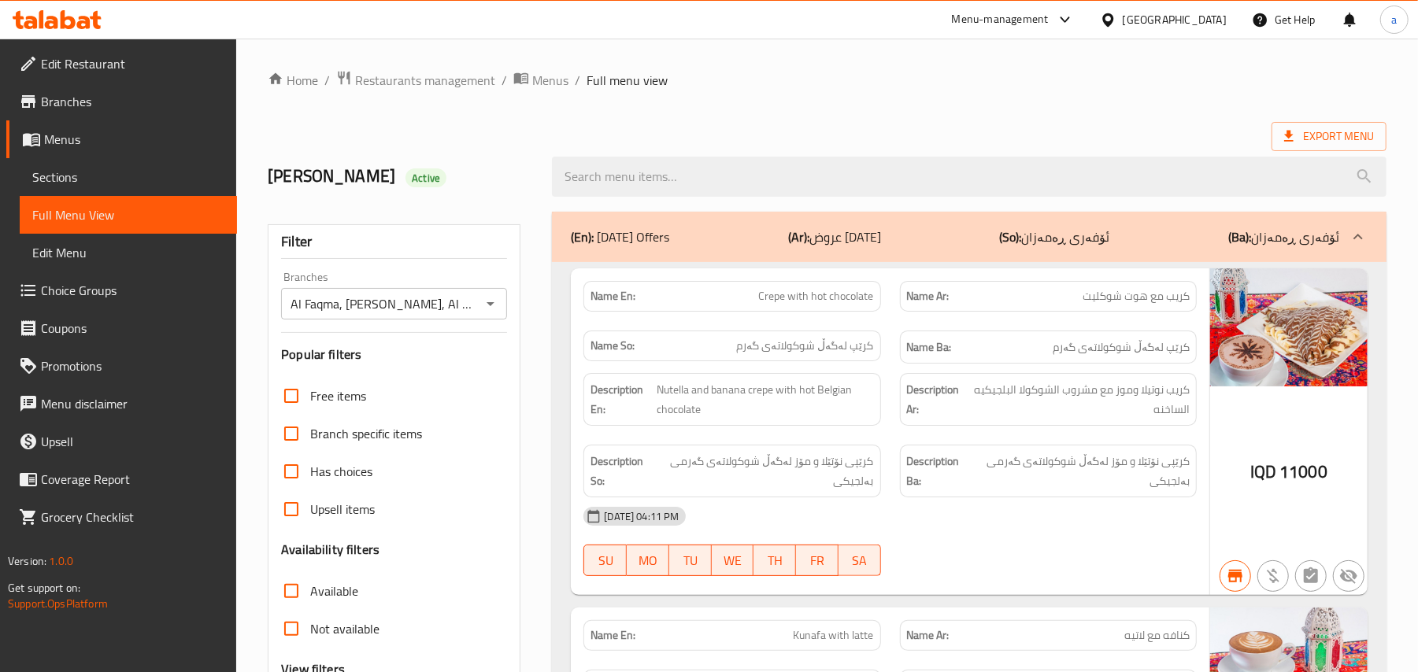
click at [552, 83] on span "Menus" at bounding box center [550, 80] width 36 height 19
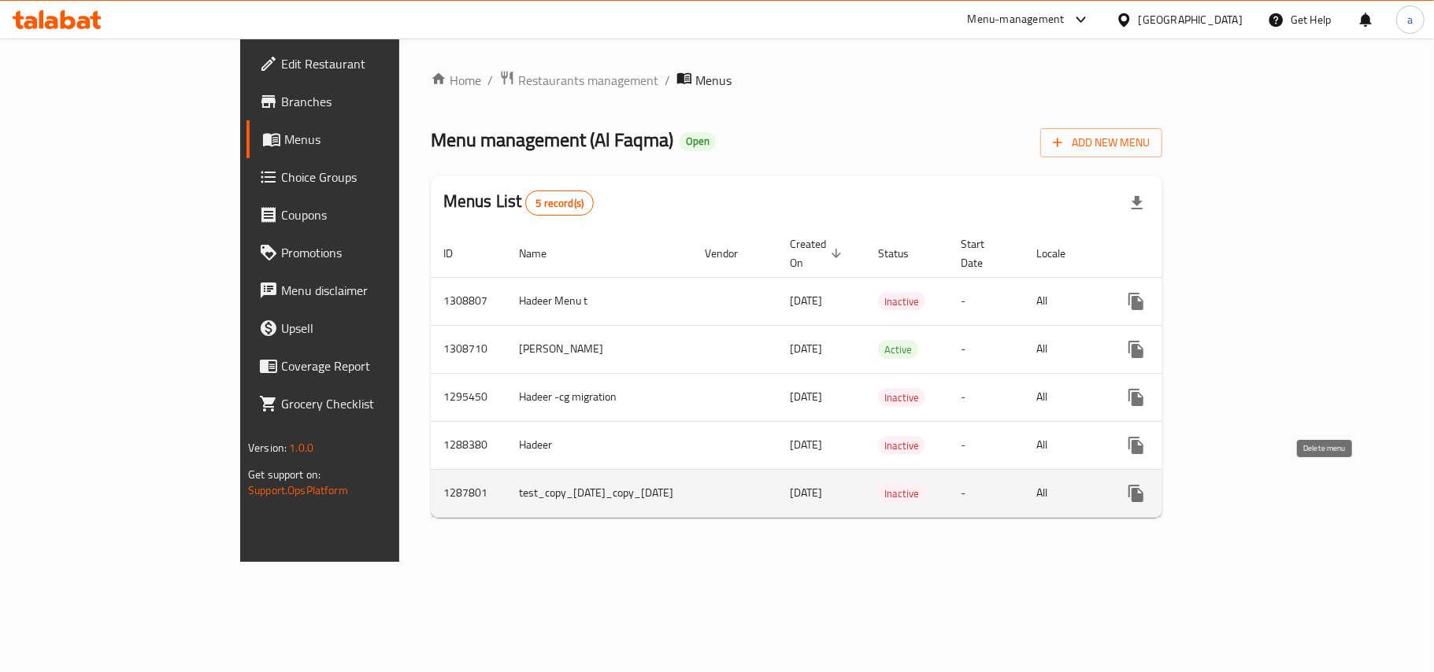
click at [1221, 489] on icon "enhanced table" at bounding box center [1211, 493] width 19 height 19
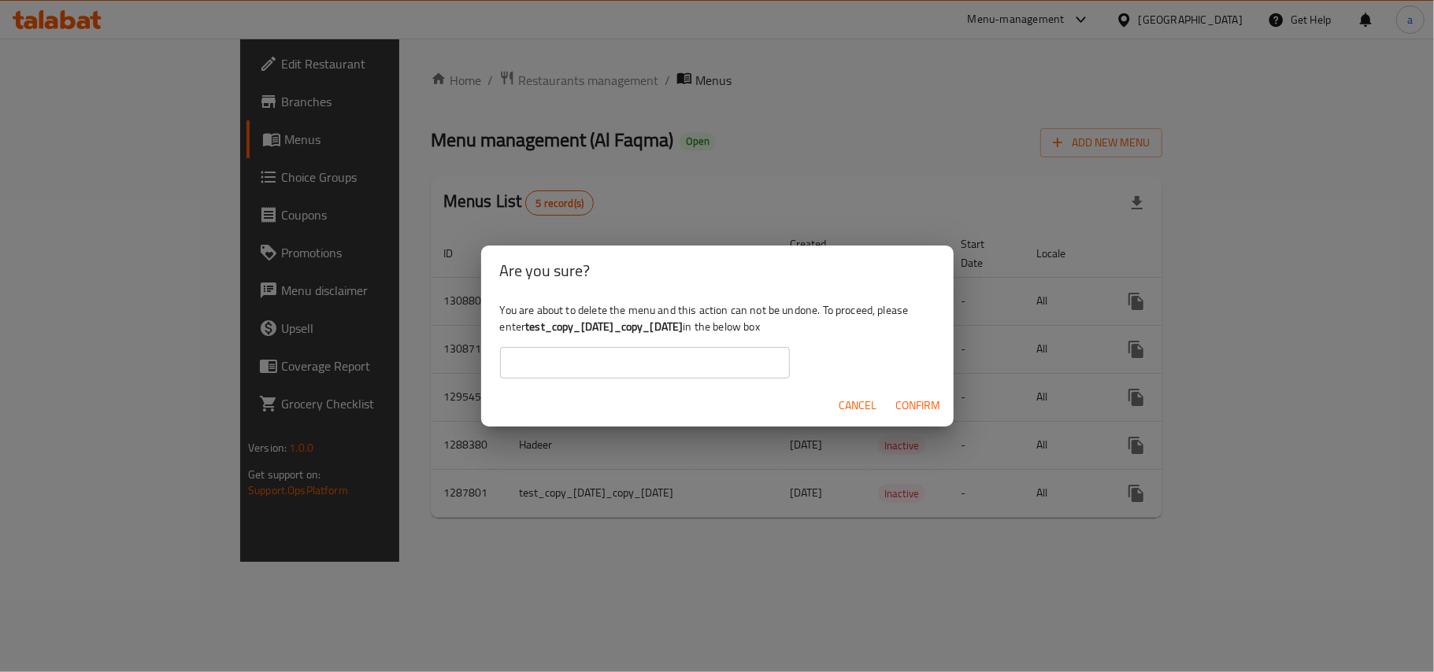
drag, startPoint x: 565, startPoint y: 329, endPoint x: 786, endPoint y: 335, distance: 221.3
click at [683, 335] on b "test_copy_[DATE]_copy_[DATE]" at bounding box center [603, 326] width 157 height 20
copy b "test_copy_[DATE]_copy_[DATE]"
drag, startPoint x: 659, startPoint y: 370, endPoint x: 735, endPoint y: 372, distance: 75.6
click at [659, 370] on input "text" at bounding box center [645, 362] width 290 height 31
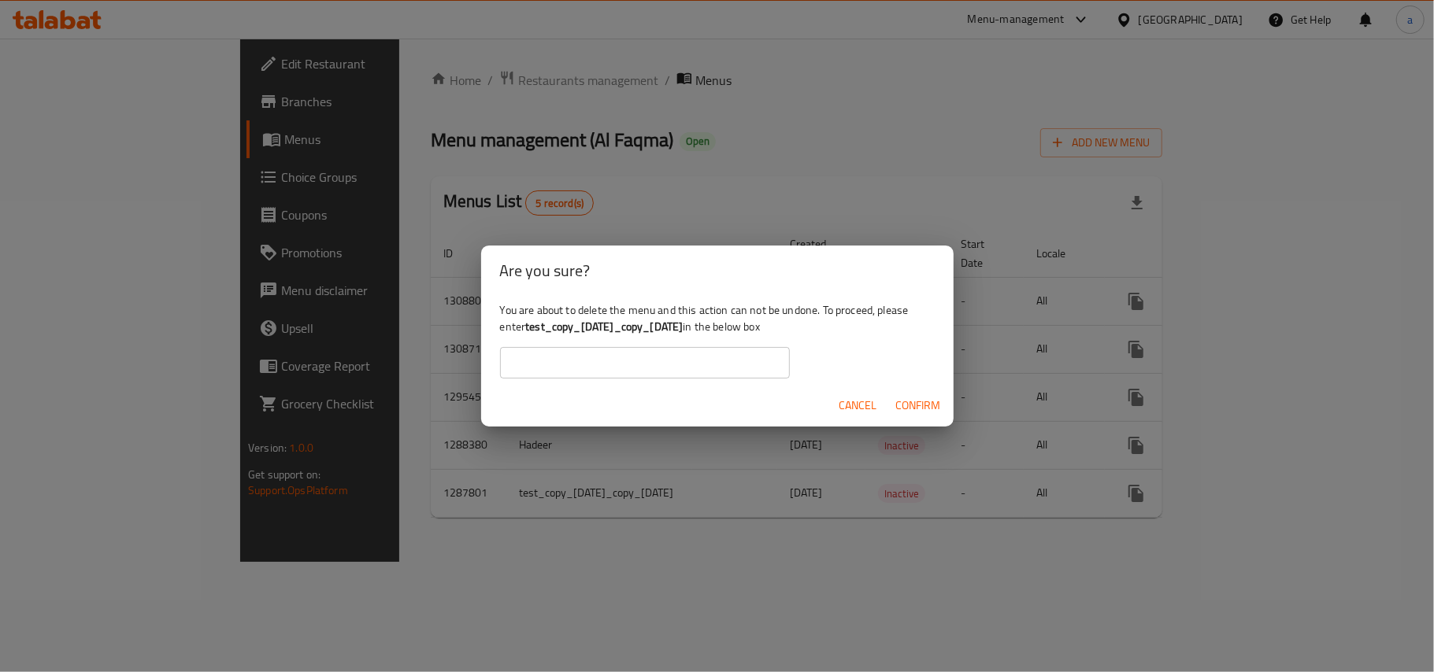
paste input "test_copy_[DATE]_copy_[DATE]"
type input "test_copy_[DATE]_copy_[DATE]"
click at [929, 405] on span "Confirm" at bounding box center [918, 406] width 45 height 20
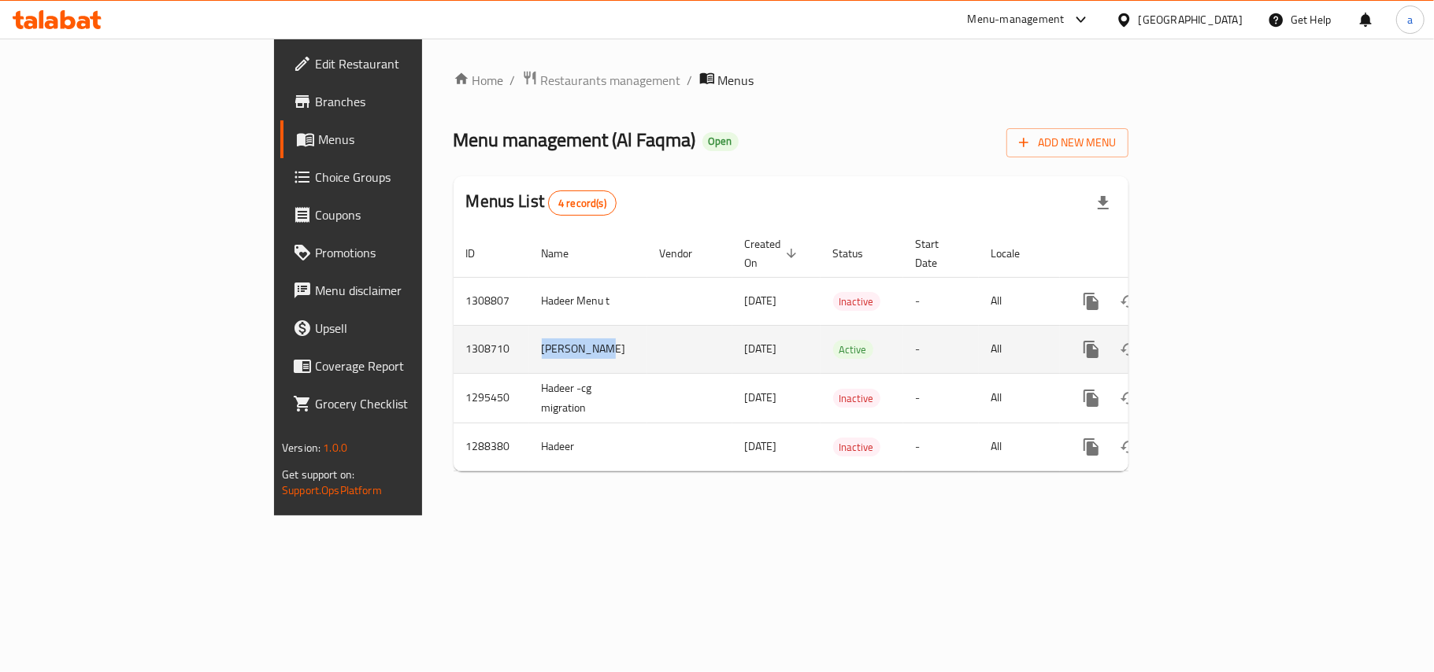
drag, startPoint x: 442, startPoint y: 339, endPoint x: 359, endPoint y: 338, distance: 83.5
click at [529, 338] on td "[PERSON_NAME]" at bounding box center [588, 349] width 118 height 48
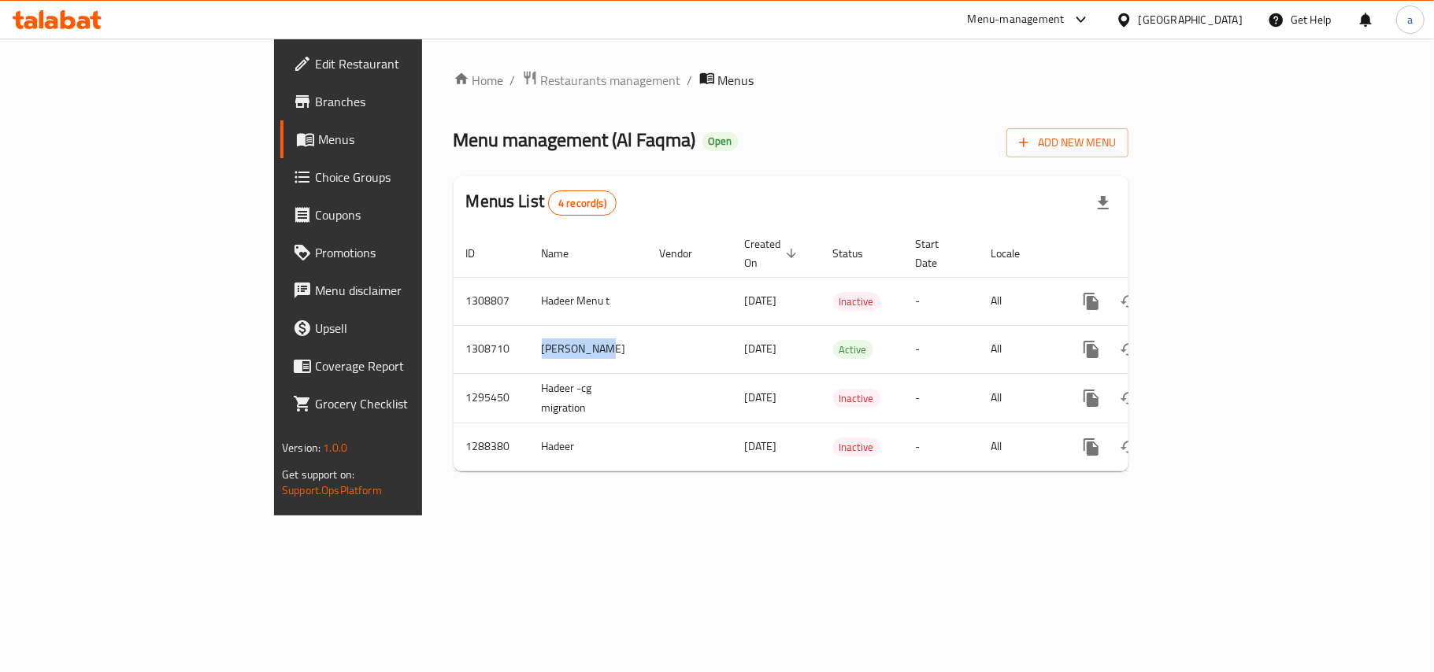
copy td "[PERSON_NAME]"
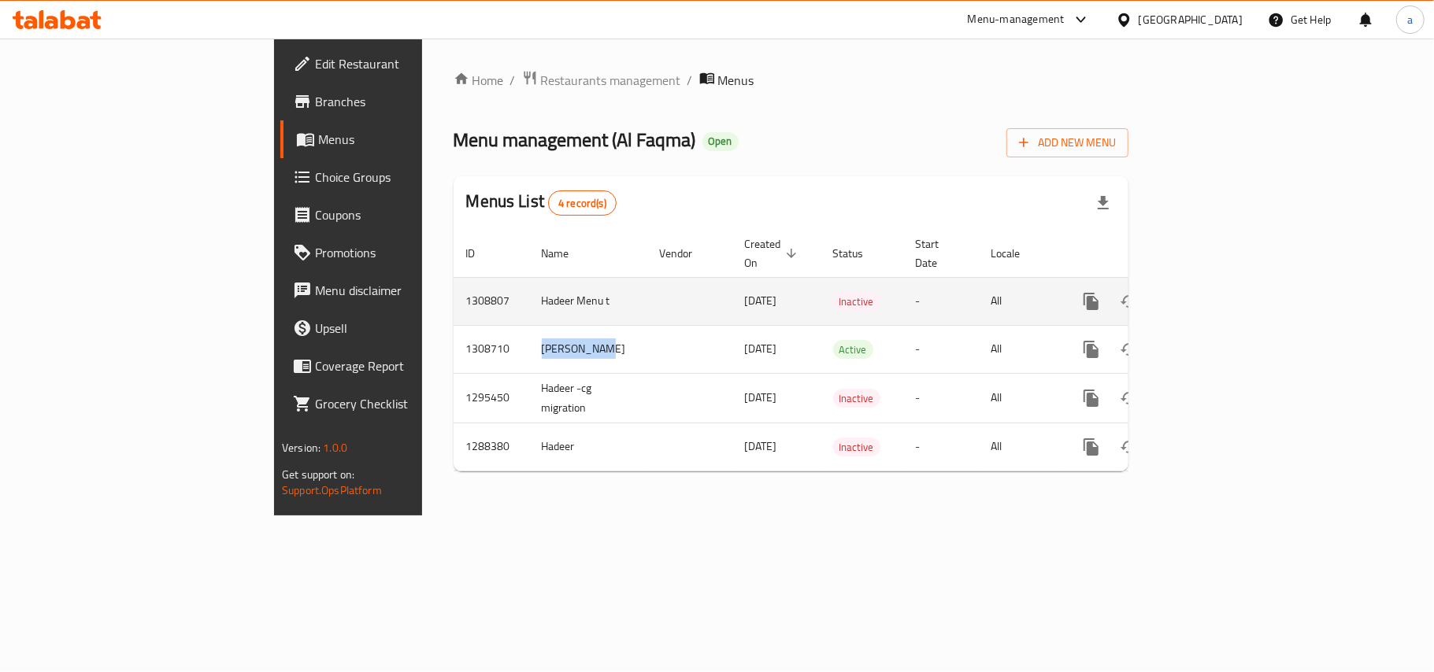
click at [1223, 283] on link "enhanced table" at bounding box center [1205, 302] width 38 height 38
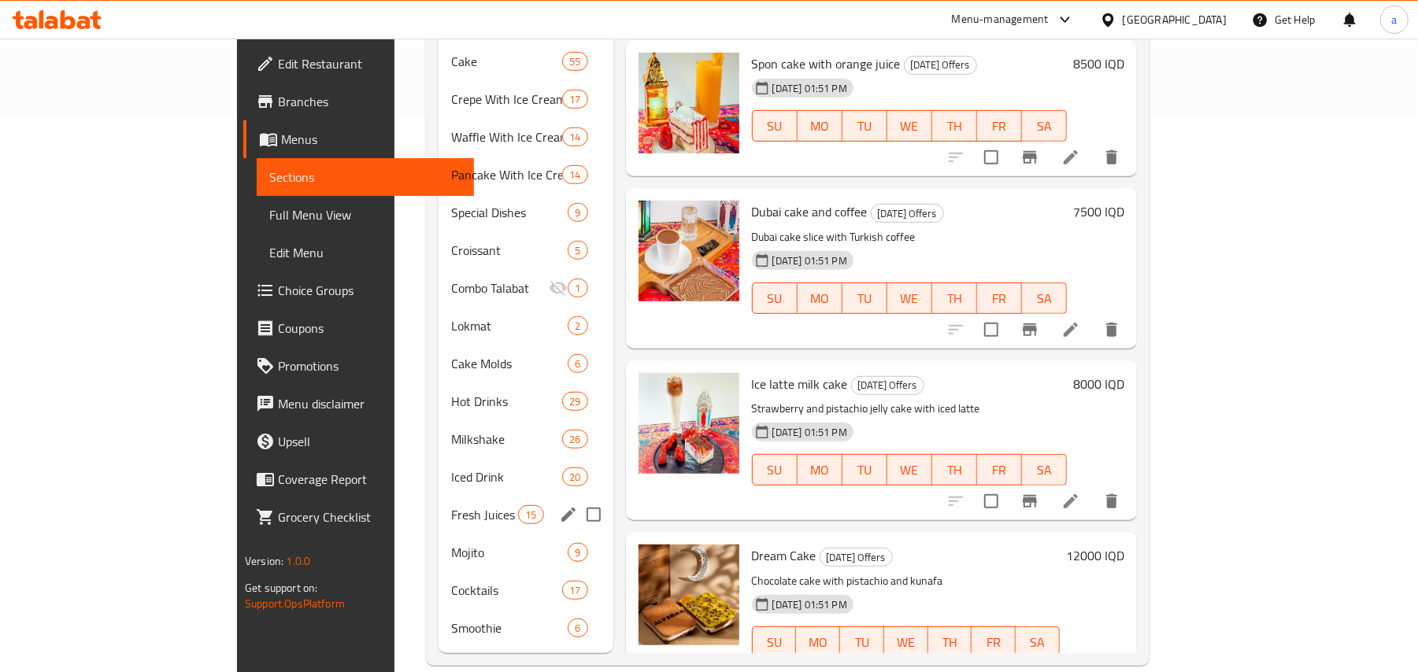
scroll to position [590, 0]
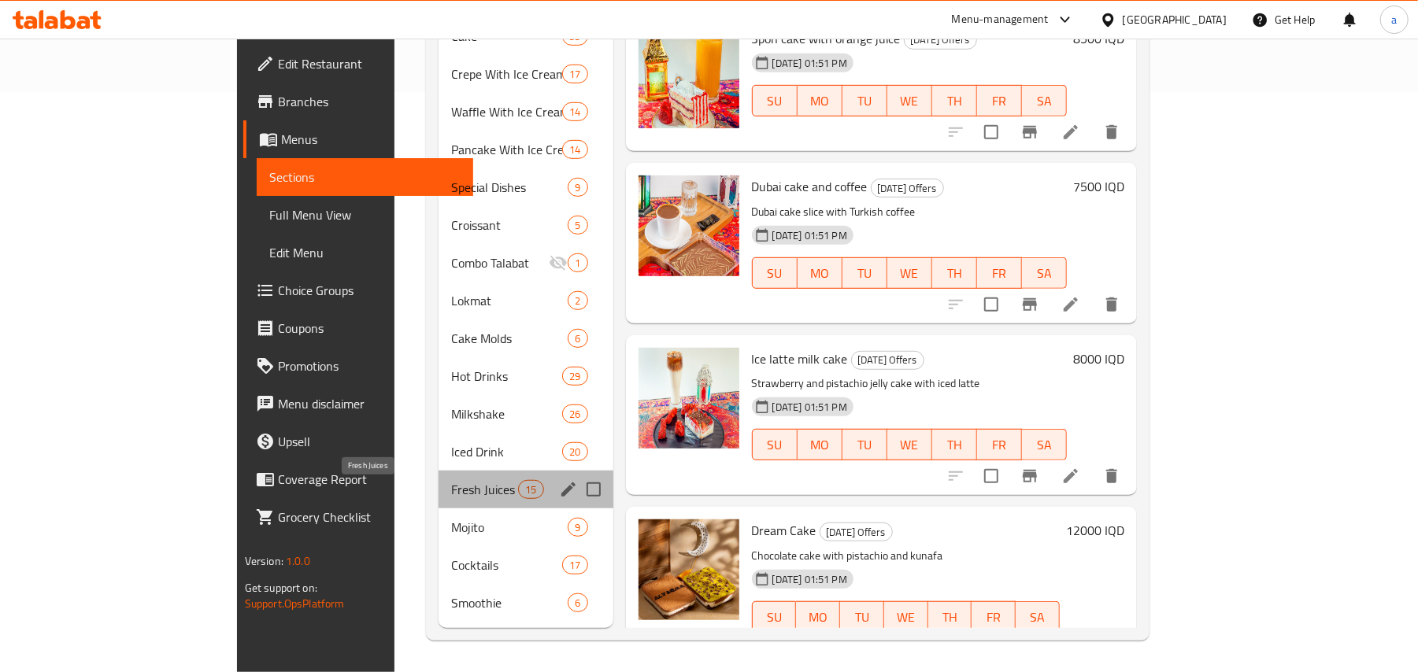
click at [451, 491] on span "Fresh Juices" at bounding box center [484, 489] width 67 height 19
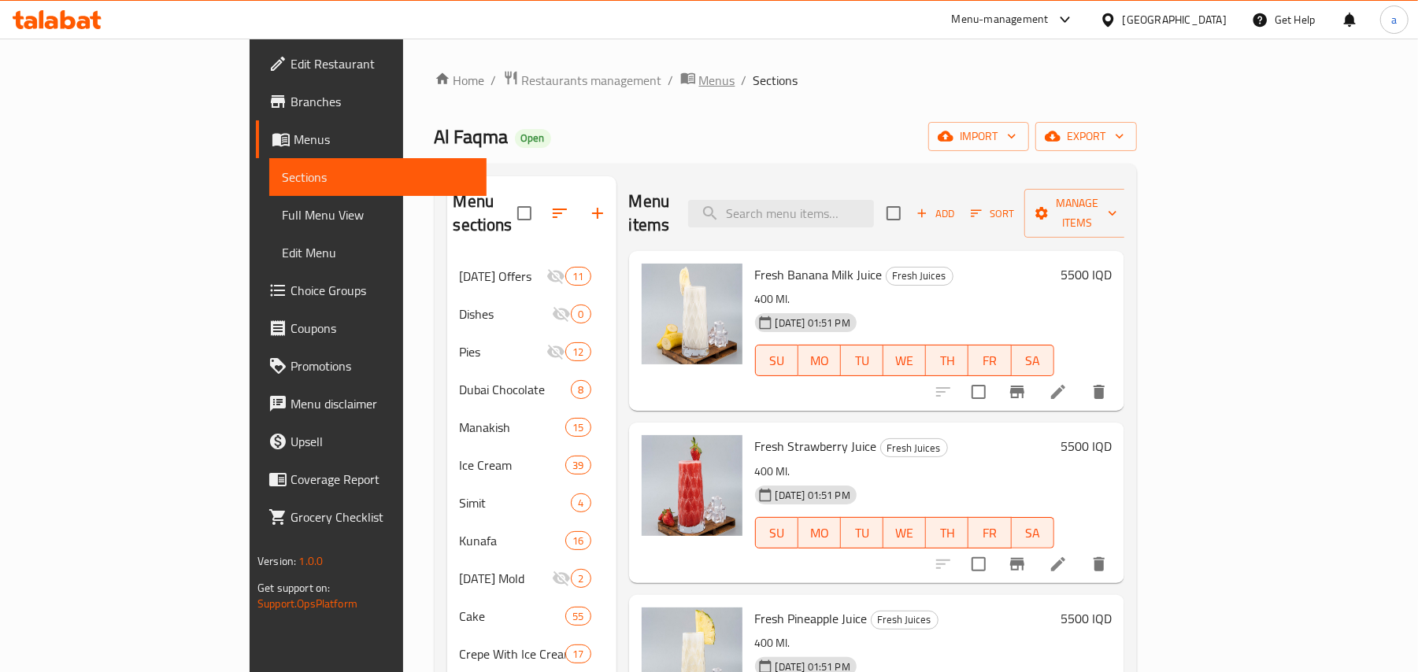
click at [699, 83] on span "Menus" at bounding box center [717, 80] width 36 height 19
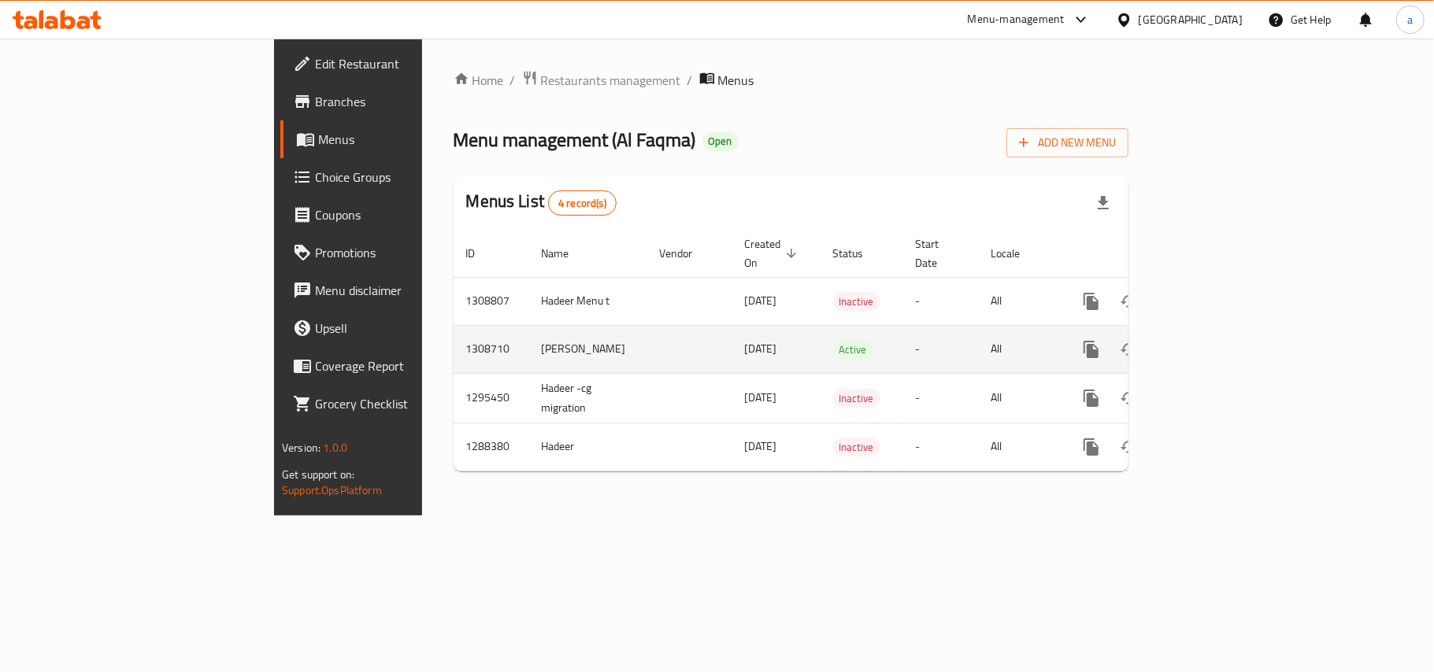
click at [1212, 342] on icon "enhanced table" at bounding box center [1204, 349] width 14 height 14
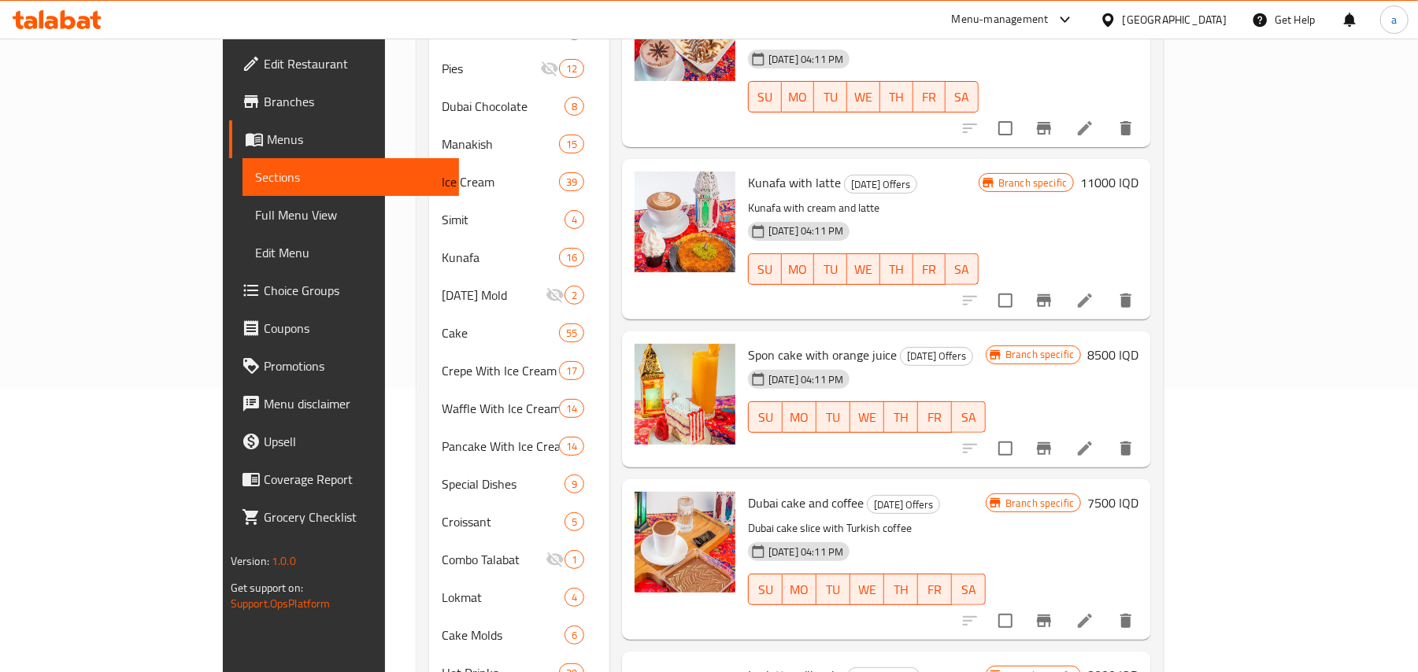
scroll to position [590, 0]
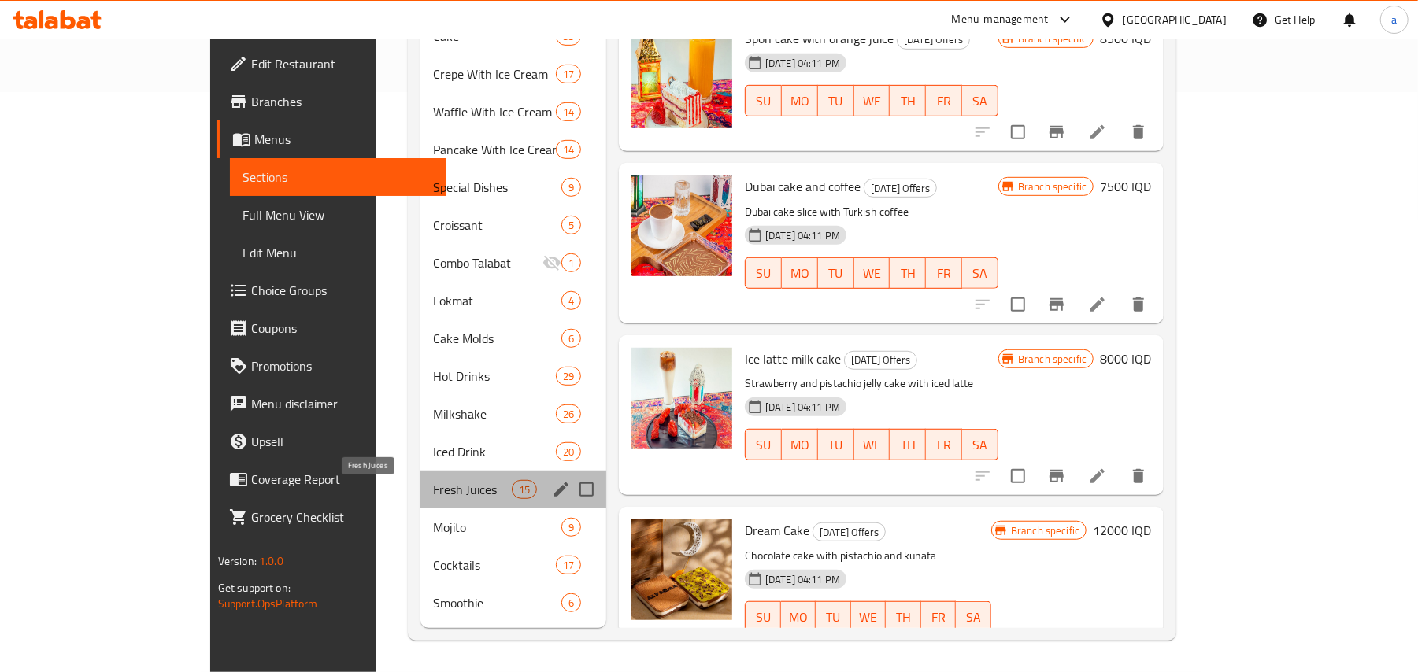
click at [433, 487] on span "Fresh Juices" at bounding box center [472, 489] width 79 height 19
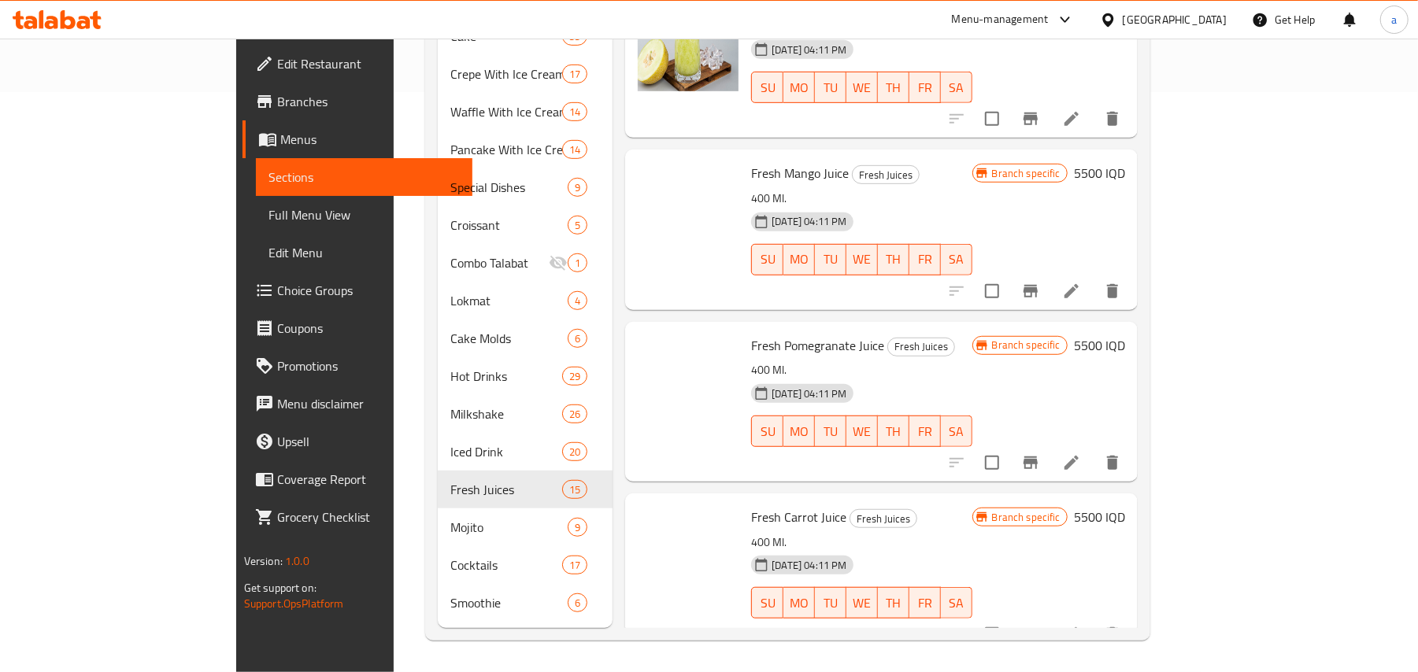
scroll to position [1606, 0]
